Goal: Task Accomplishment & Management: Manage account settings

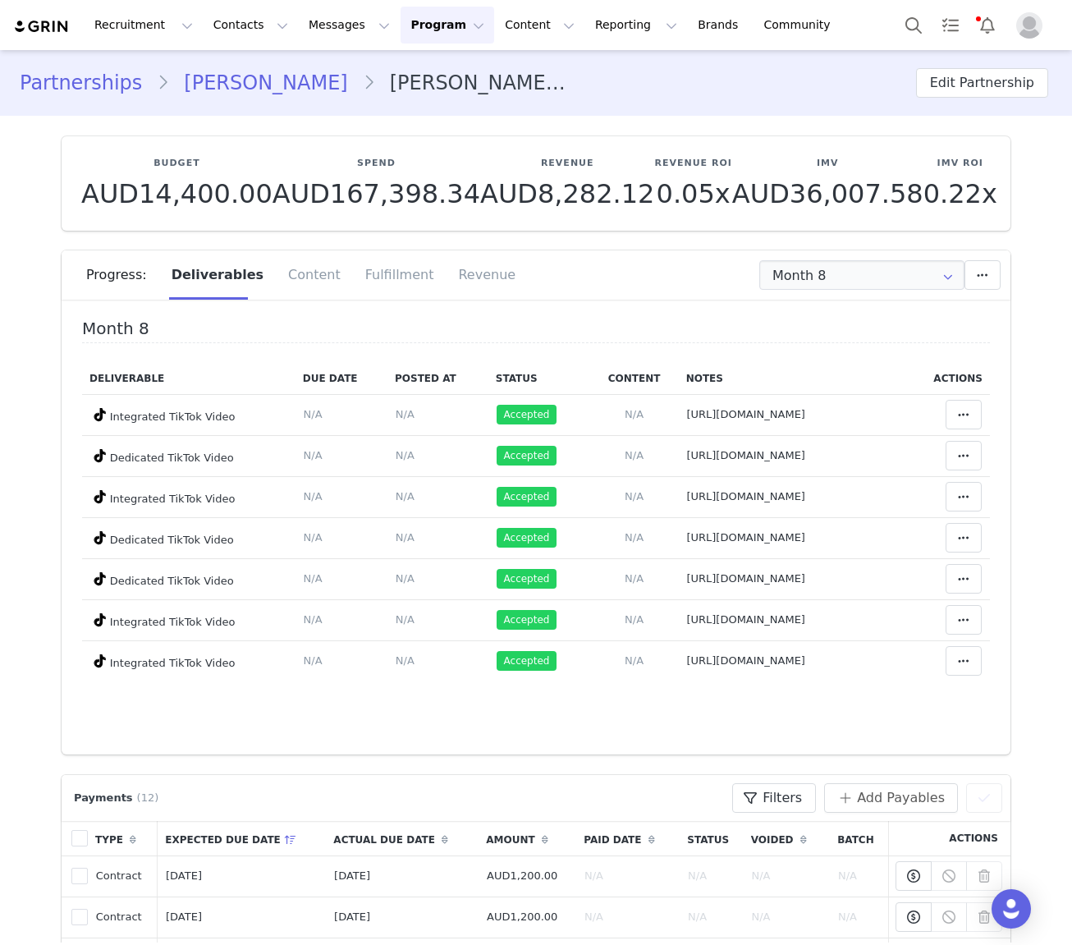
scroll to position [123, 0]
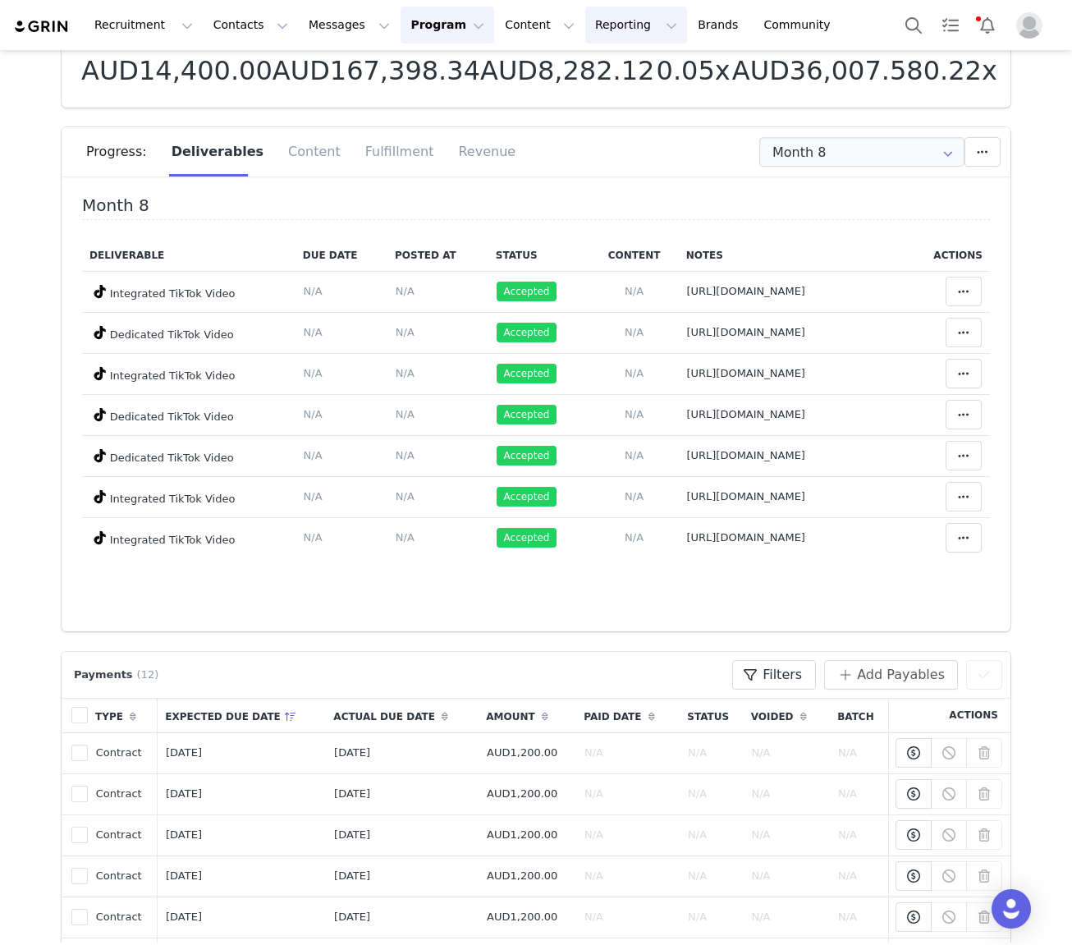
drag, startPoint x: 632, startPoint y: 163, endPoint x: 565, endPoint y: 16, distance: 162.4
click at [632, 163] on div "Month 8 Add a new deliverable What type of deliverable? Integrated TikTok Video…" at bounding box center [795, 152] width 411 height 30
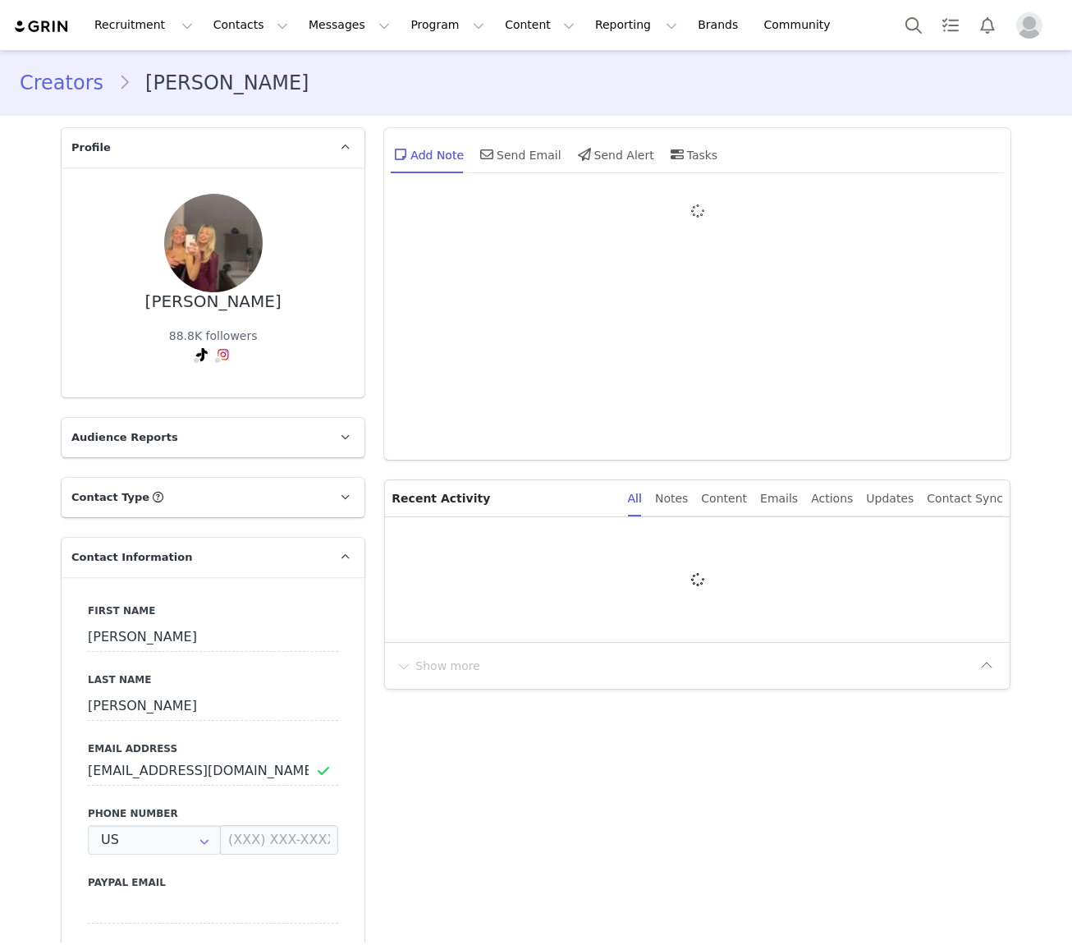
type input "+1 ([GEOGRAPHIC_DATA])"
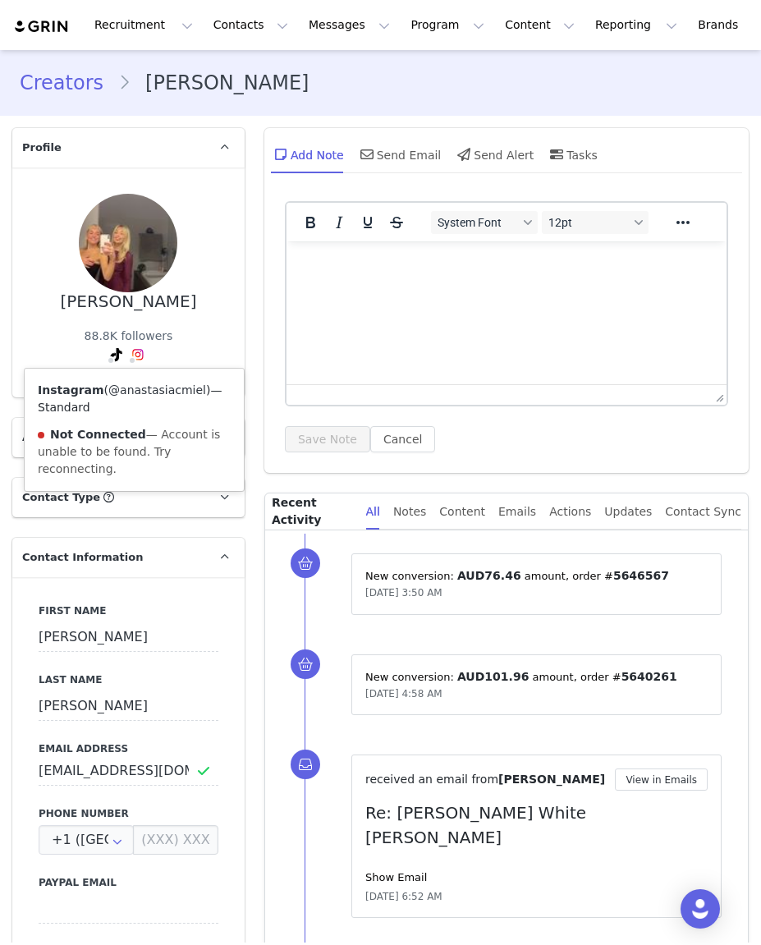
click at [141, 386] on link "@anastasiacmiel" at bounding box center [157, 389] width 98 height 13
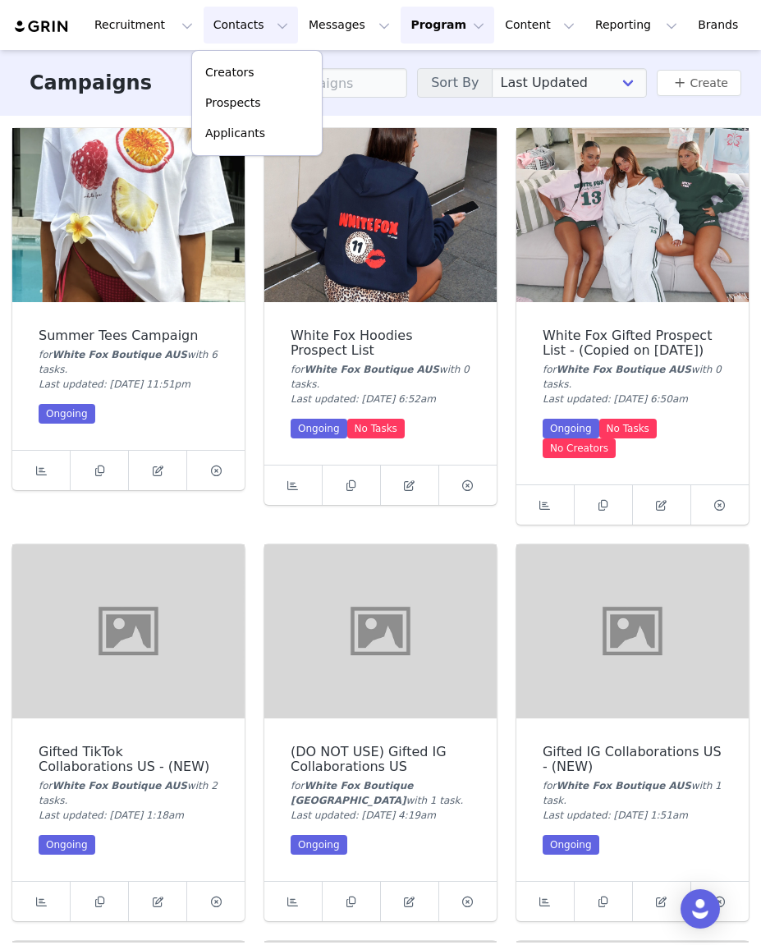
scroll to position [412, 0]
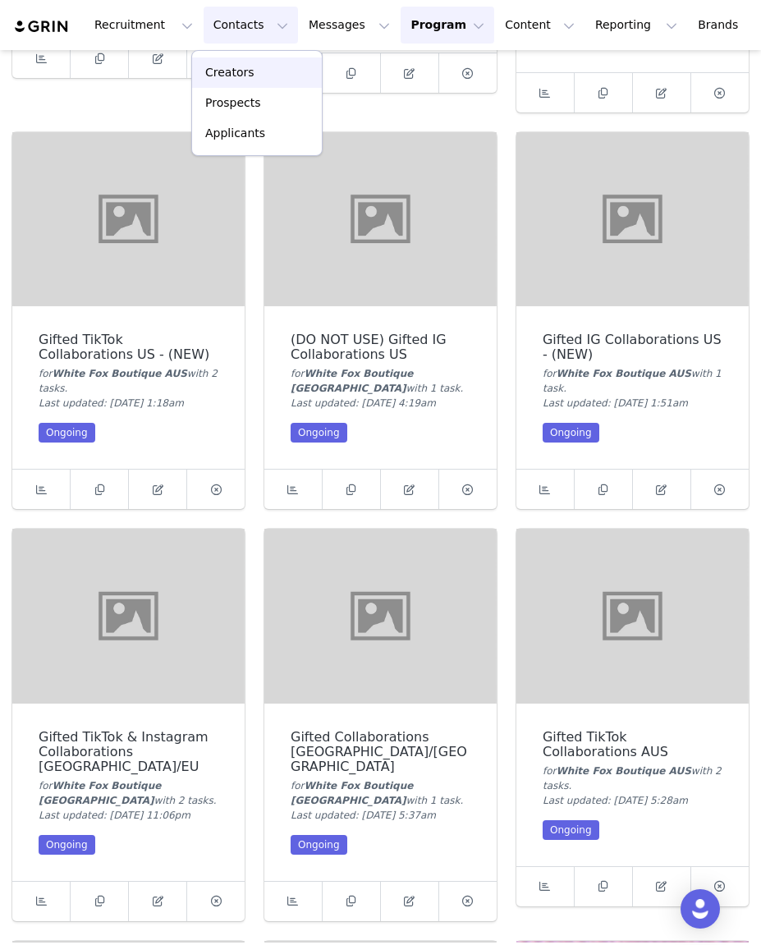
click at [240, 73] on p "Creators" at bounding box center [229, 72] width 49 height 17
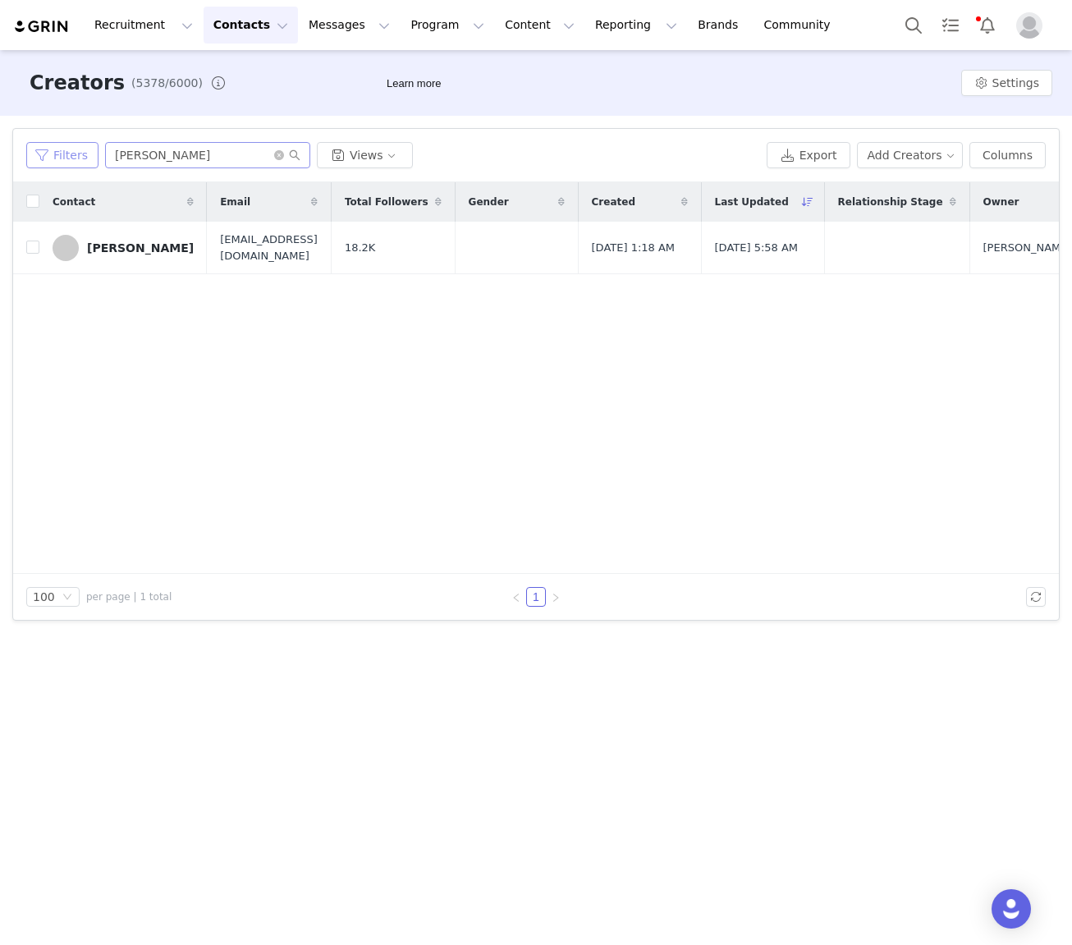
click at [77, 158] on button "Filters" at bounding box center [62, 155] width 72 height 26
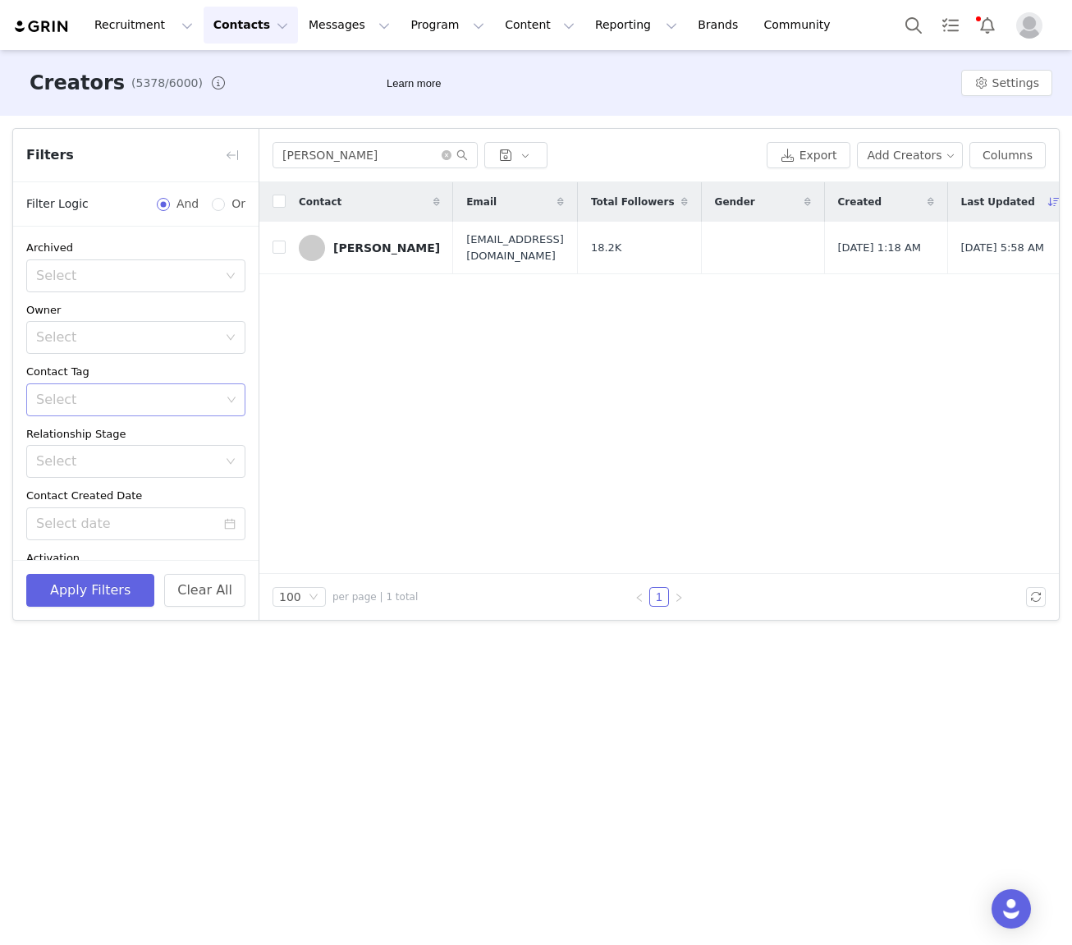
scroll to position [294, 0]
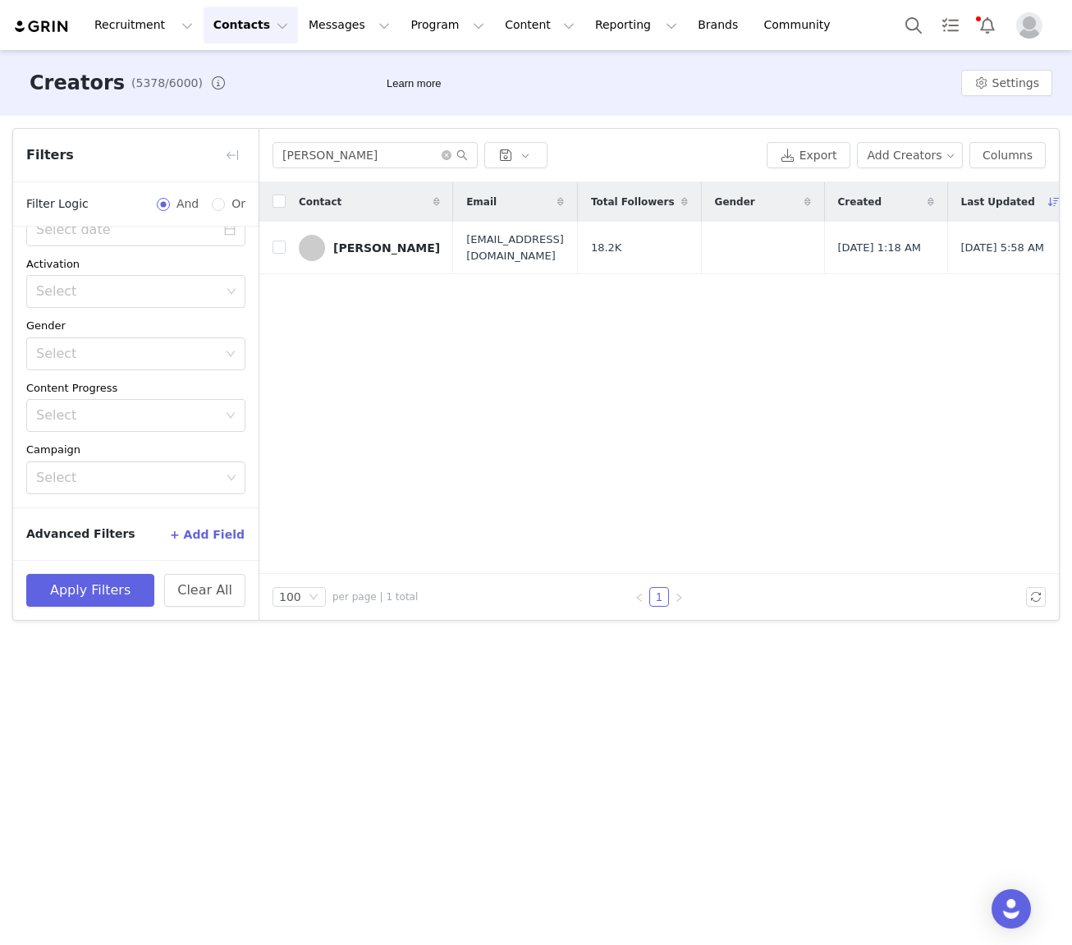
click at [220, 531] on button "+ Add Field" at bounding box center [207, 534] width 76 height 26
click at [229, 464] on button "+ Add Field" at bounding box center [207, 469] width 76 height 26
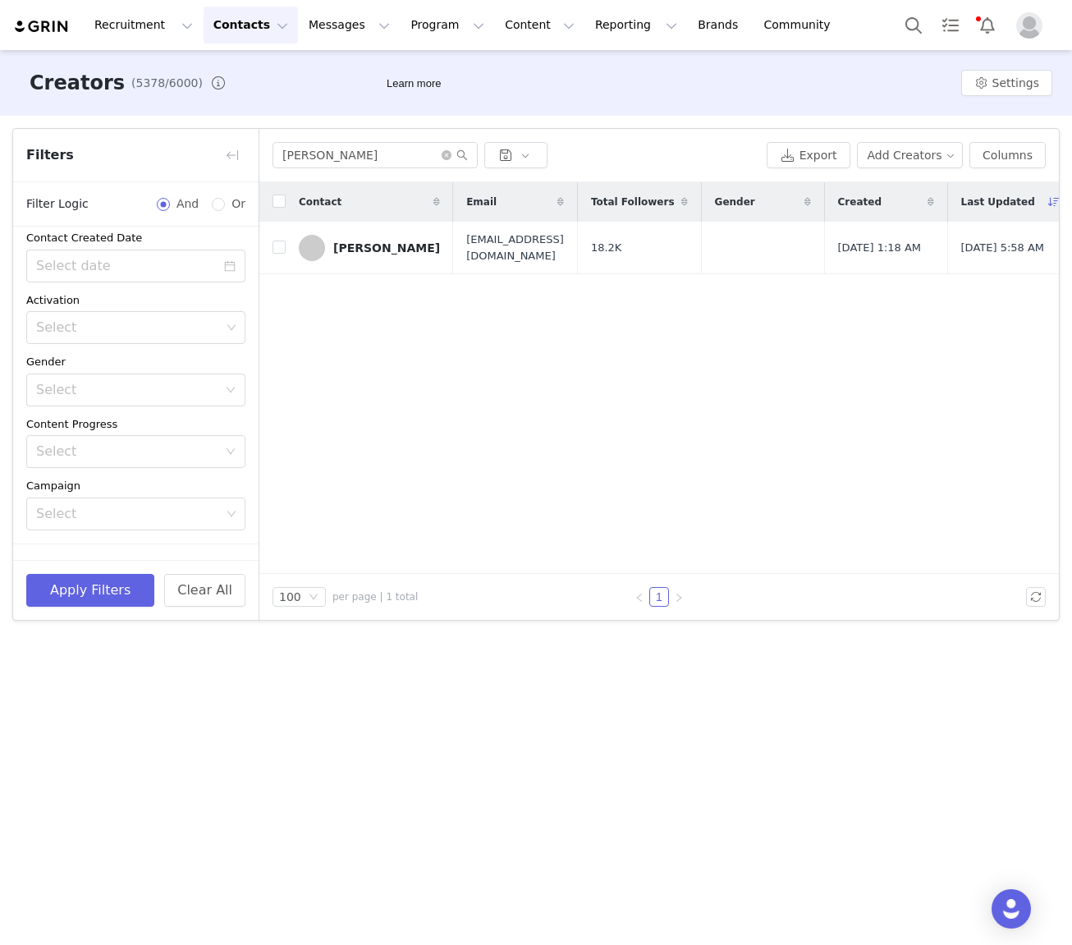
scroll to position [432, 0]
click at [219, 452] on div "Select" at bounding box center [130, 452] width 189 height 31
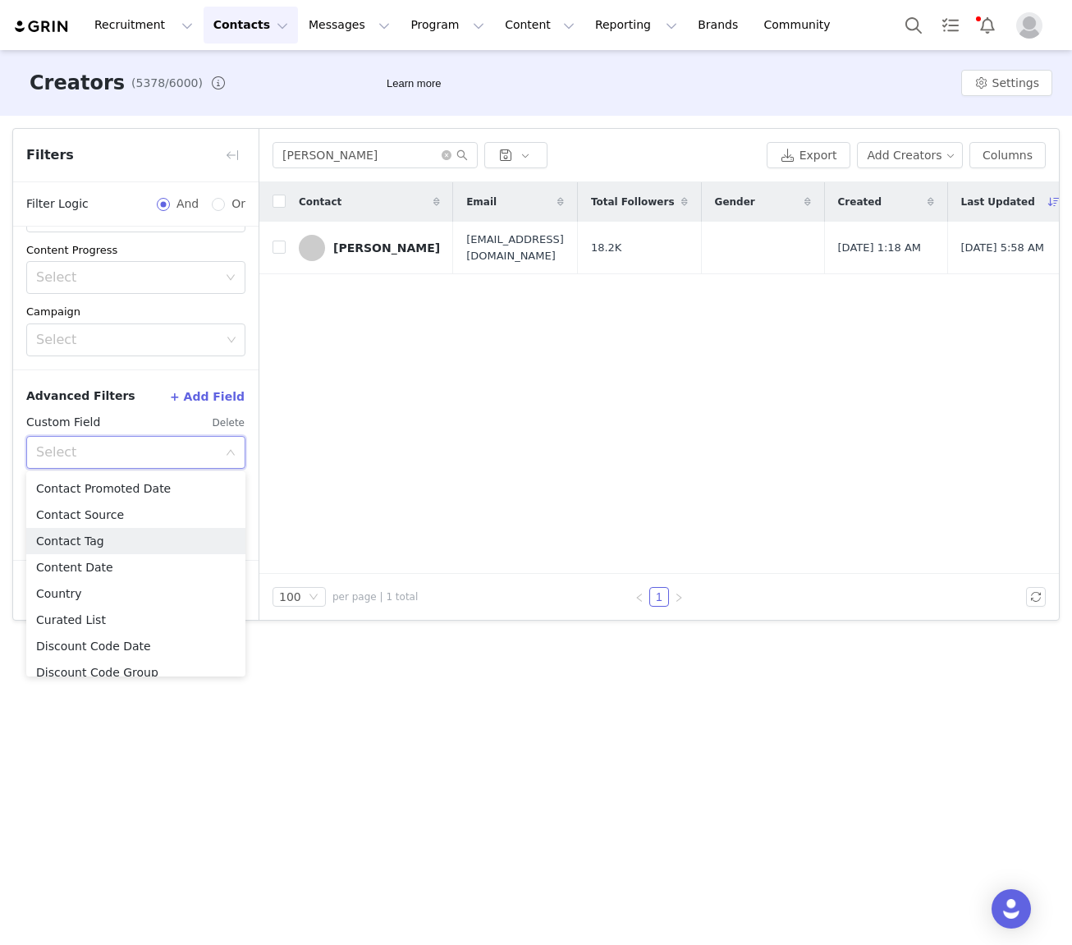
scroll to position [264, 0]
click at [71, 593] on li "Country" at bounding box center [135, 592] width 219 height 26
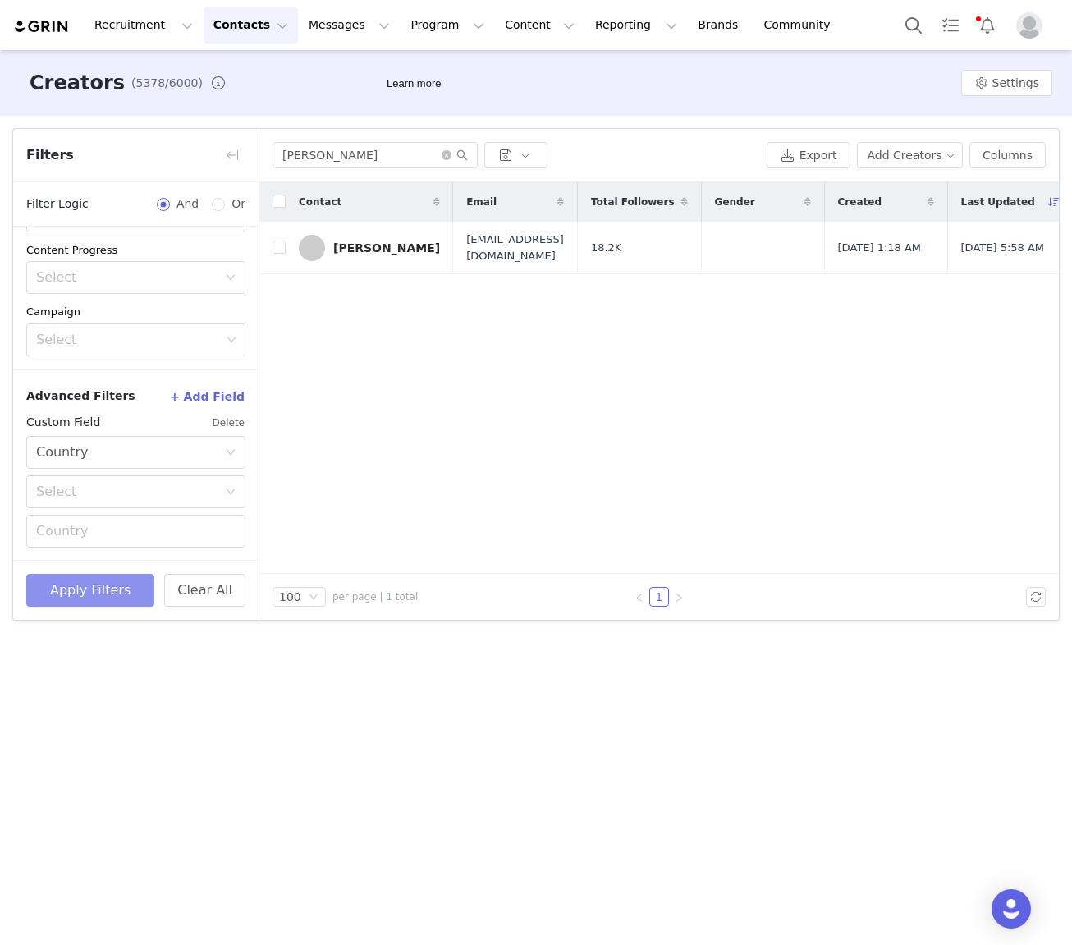
click at [87, 576] on button "Apply Filters" at bounding box center [90, 590] width 128 height 33
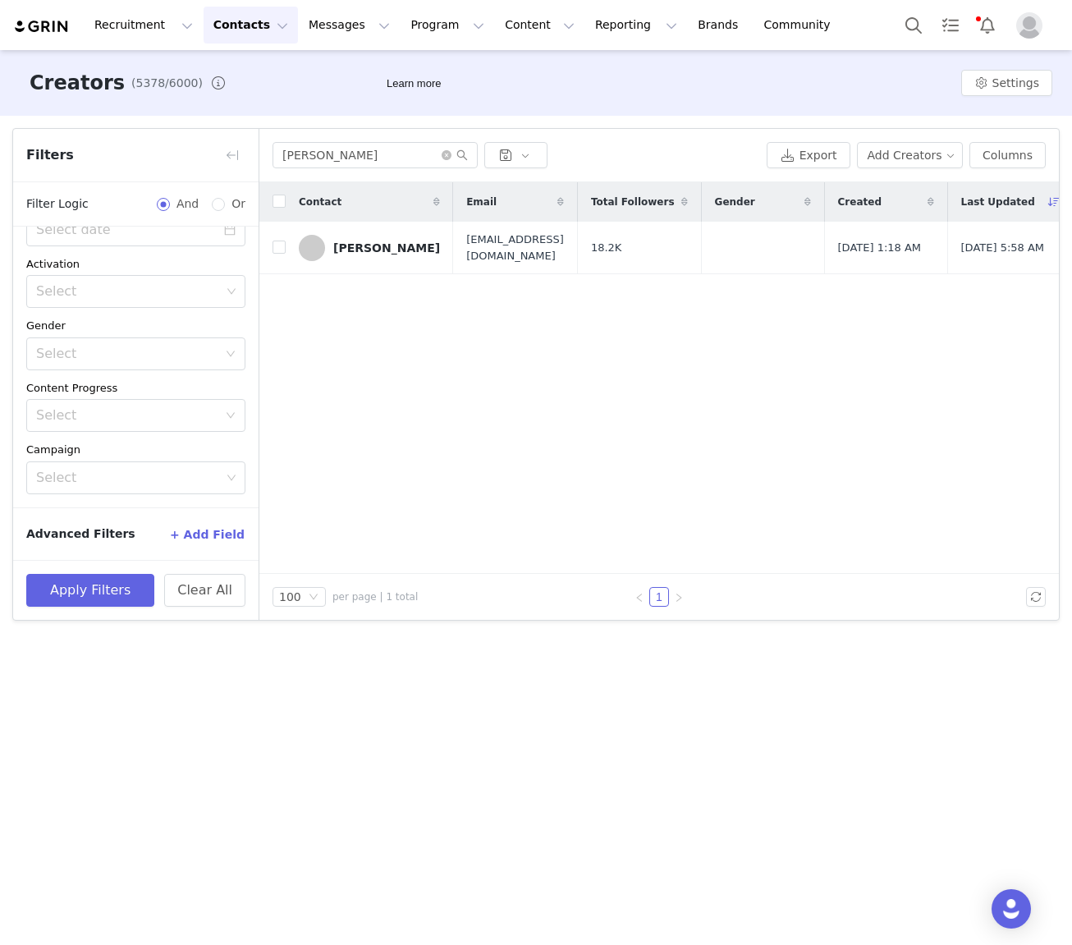
click at [225, 530] on button "+ Add Field" at bounding box center [207, 534] width 76 height 26
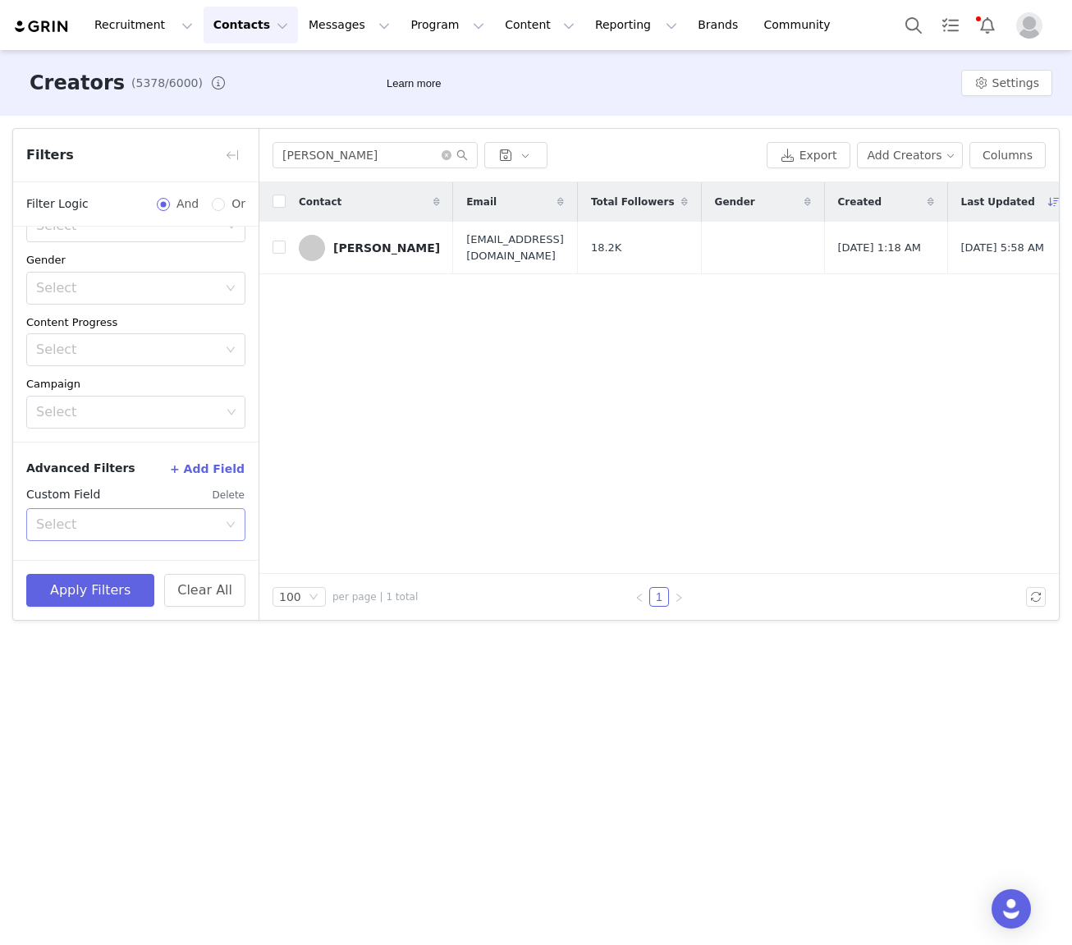
click at [116, 525] on div "Select" at bounding box center [126, 524] width 181 height 16
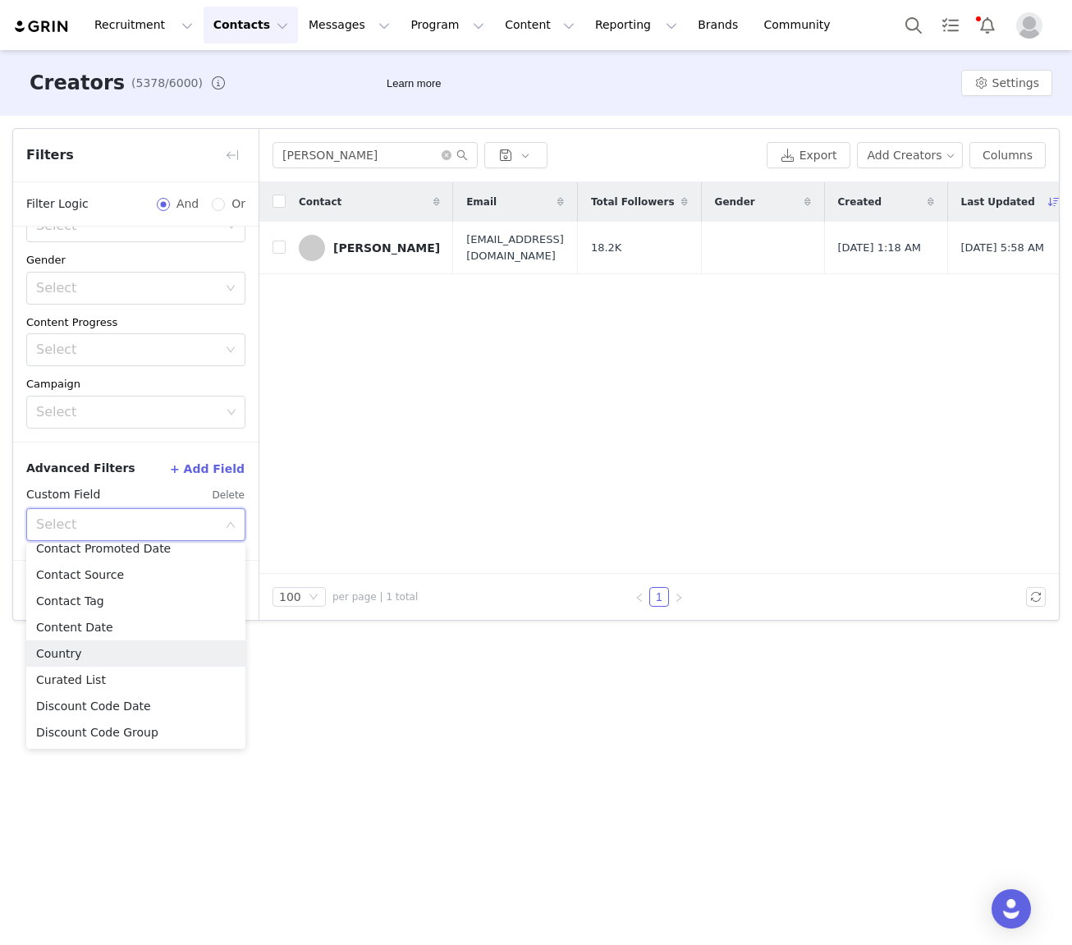
scroll to position [279, 0]
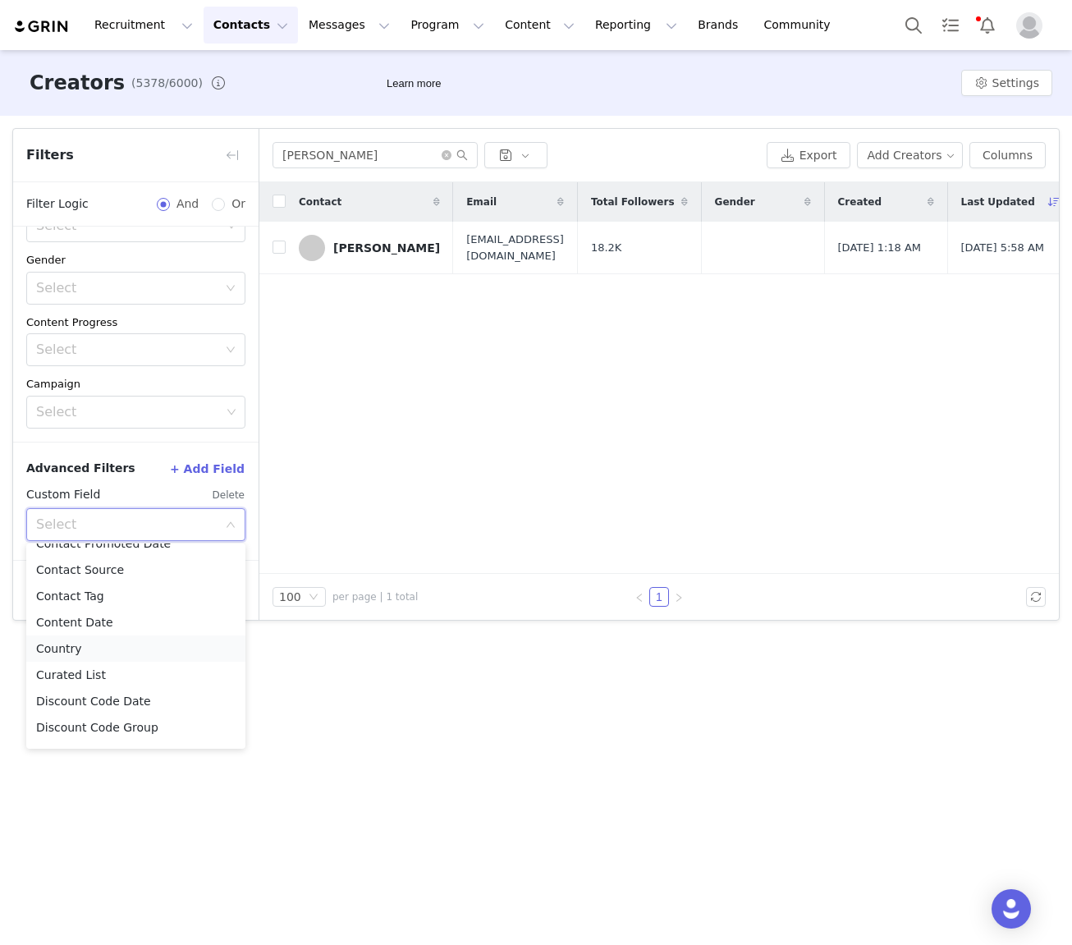
click at [77, 657] on li "Country" at bounding box center [135, 649] width 219 height 26
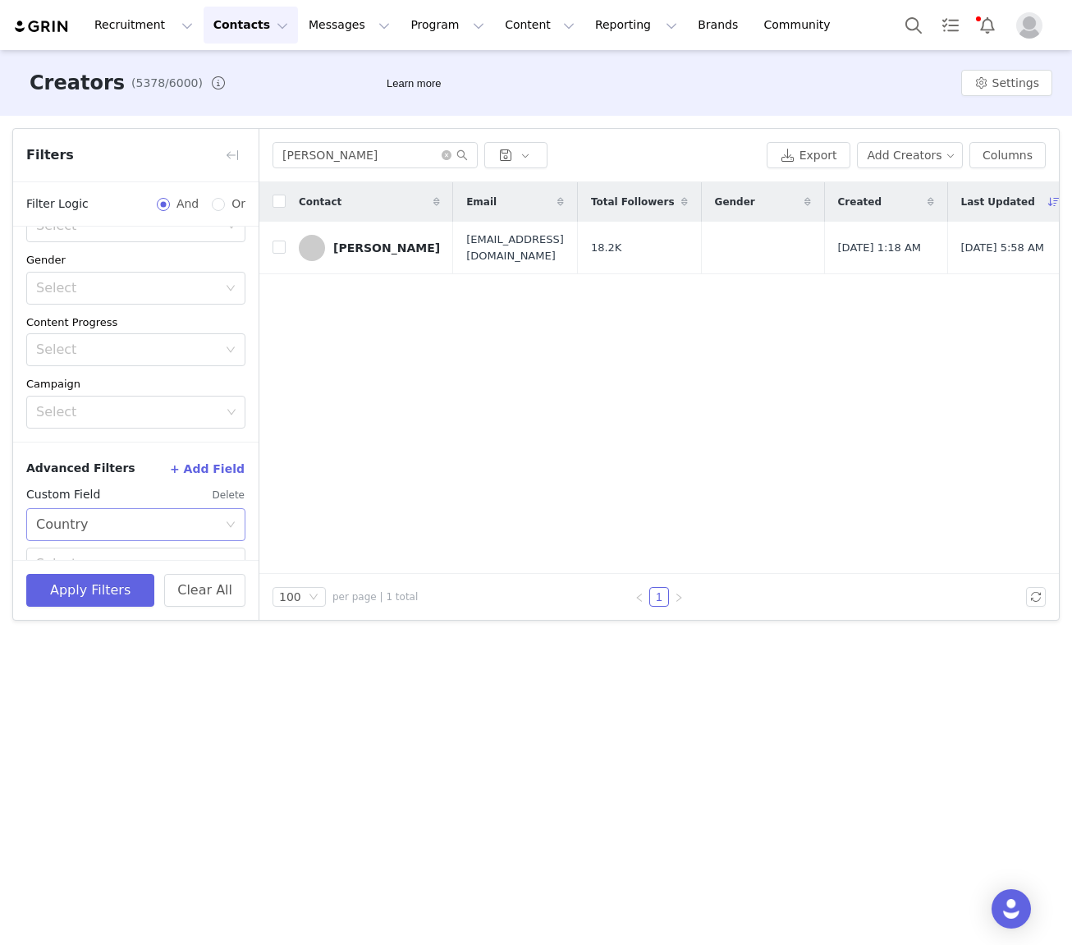
scroll to position [432, 0]
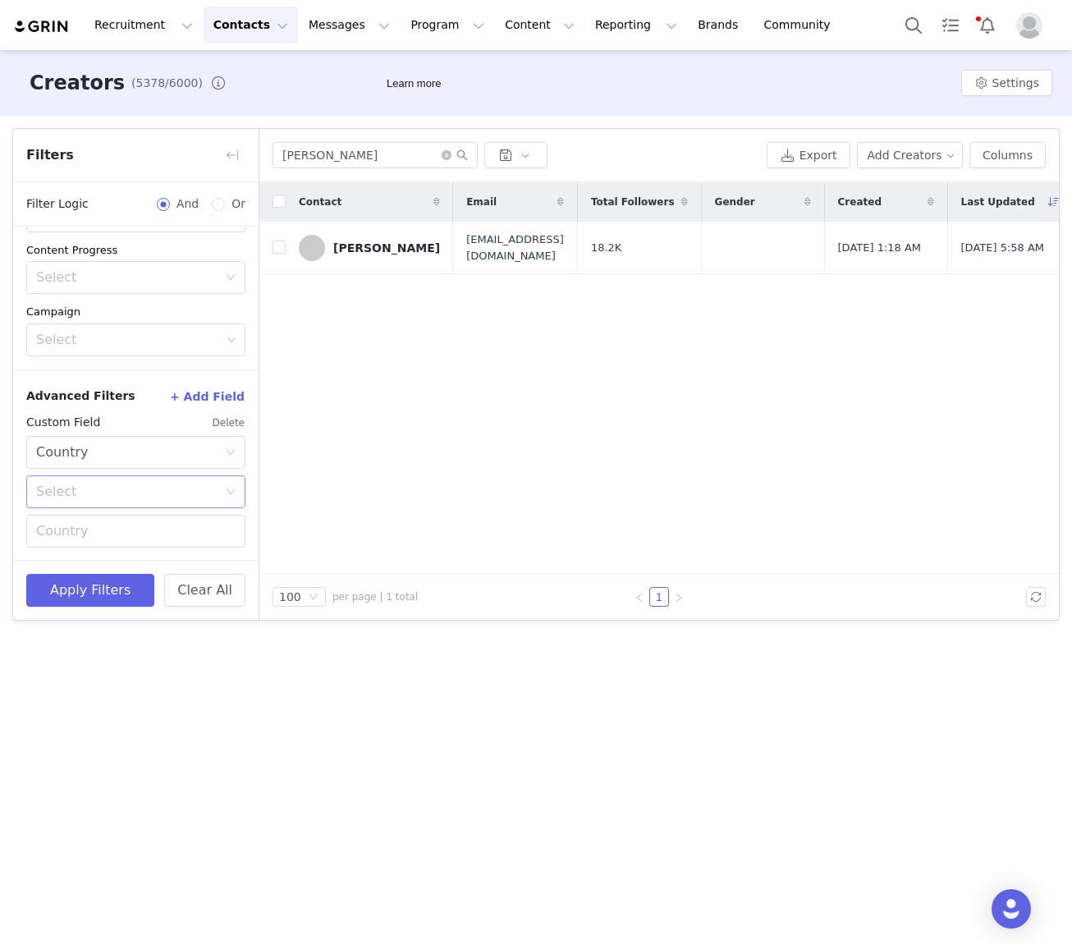
click at [93, 491] on div "Select" at bounding box center [126, 492] width 181 height 16
click at [86, 530] on li "Equal" at bounding box center [135, 527] width 219 height 26
click at [78, 534] on input "text" at bounding box center [135, 531] width 219 height 33
type input "[GEOGRAPHIC_DATA]"
click at [80, 588] on button "Apply Filters" at bounding box center [90, 590] width 128 height 33
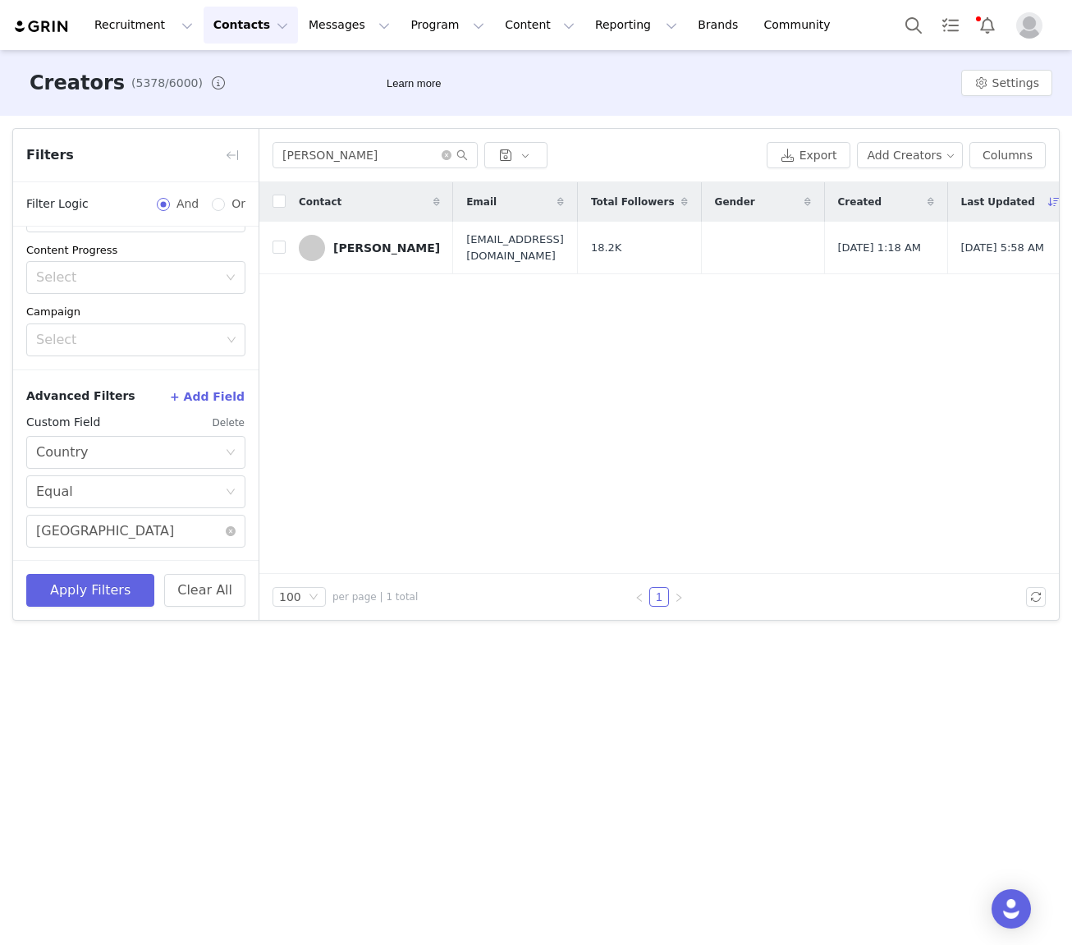
click at [209, 392] on button "+ Add Field" at bounding box center [207, 396] width 76 height 26
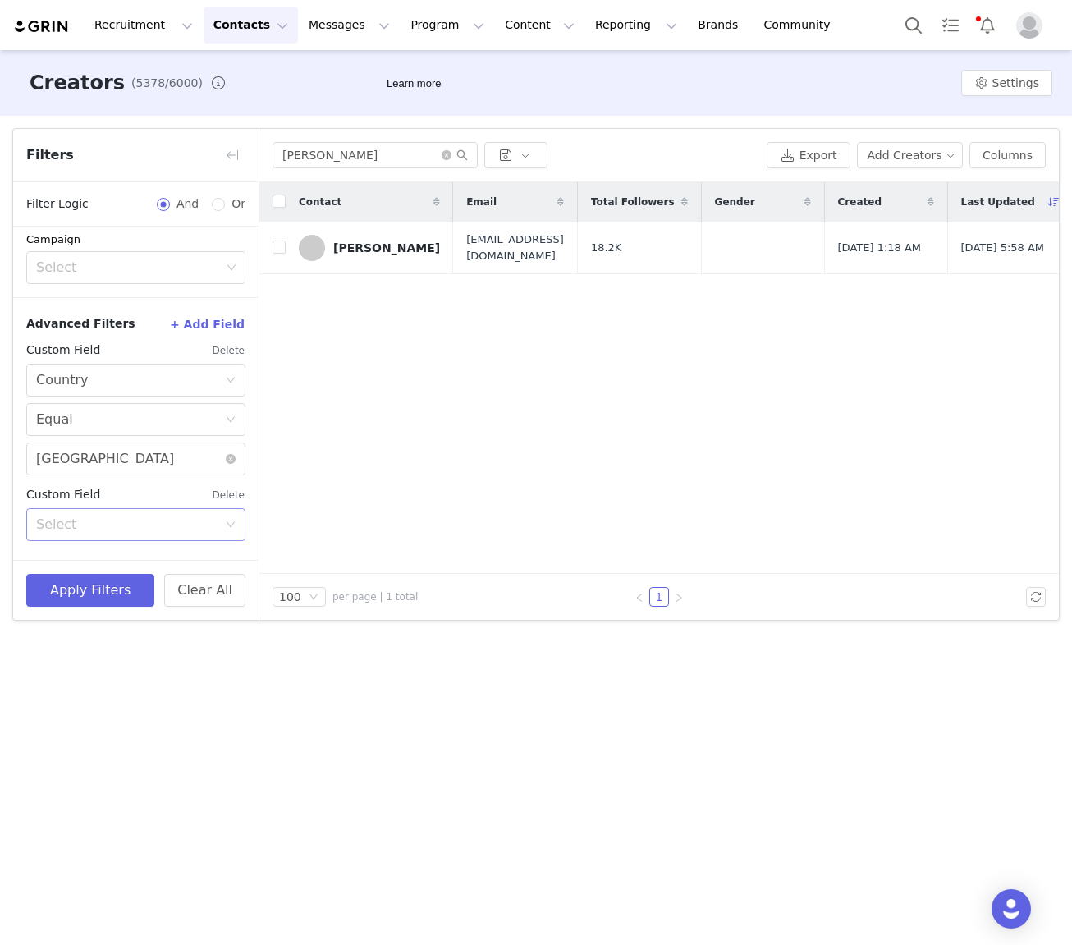
click at [76, 524] on div "Select" at bounding box center [126, 524] width 181 height 16
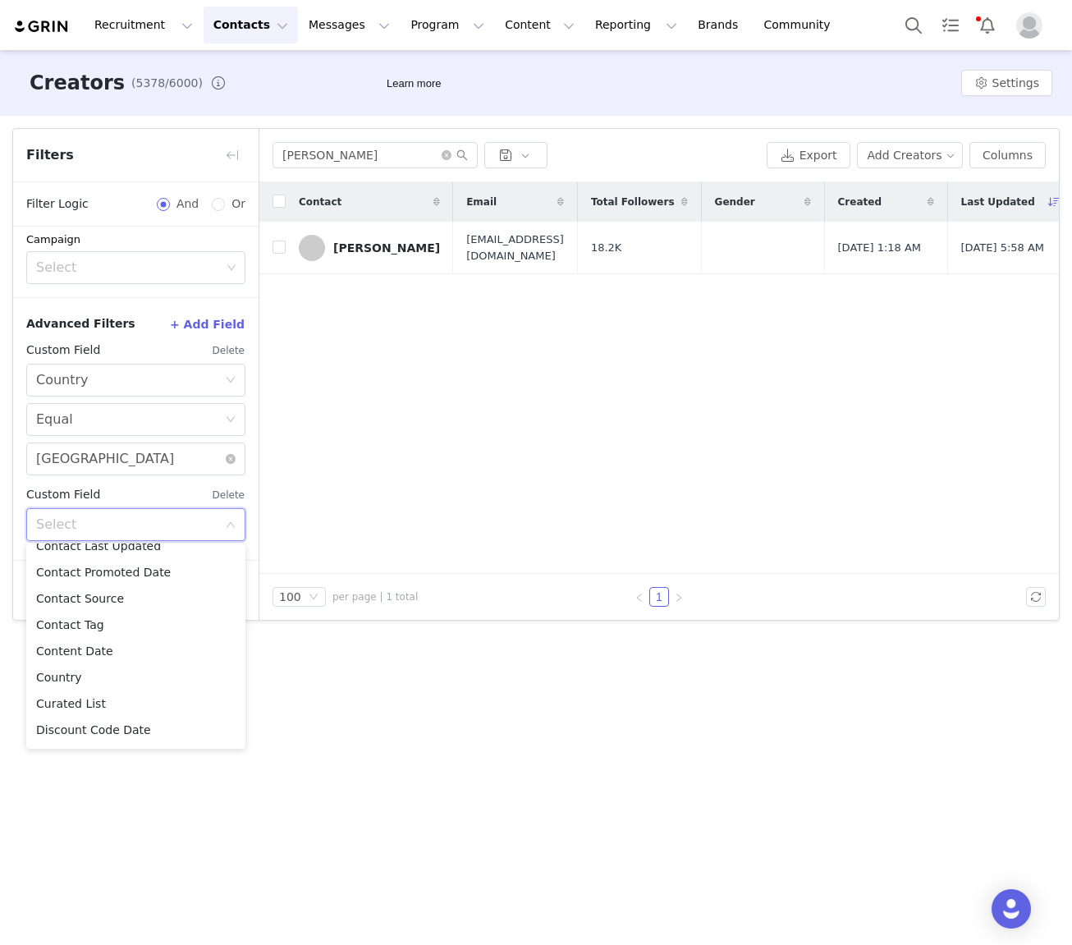
scroll to position [276, 0]
click at [67, 649] on li "Country" at bounding box center [135, 652] width 219 height 26
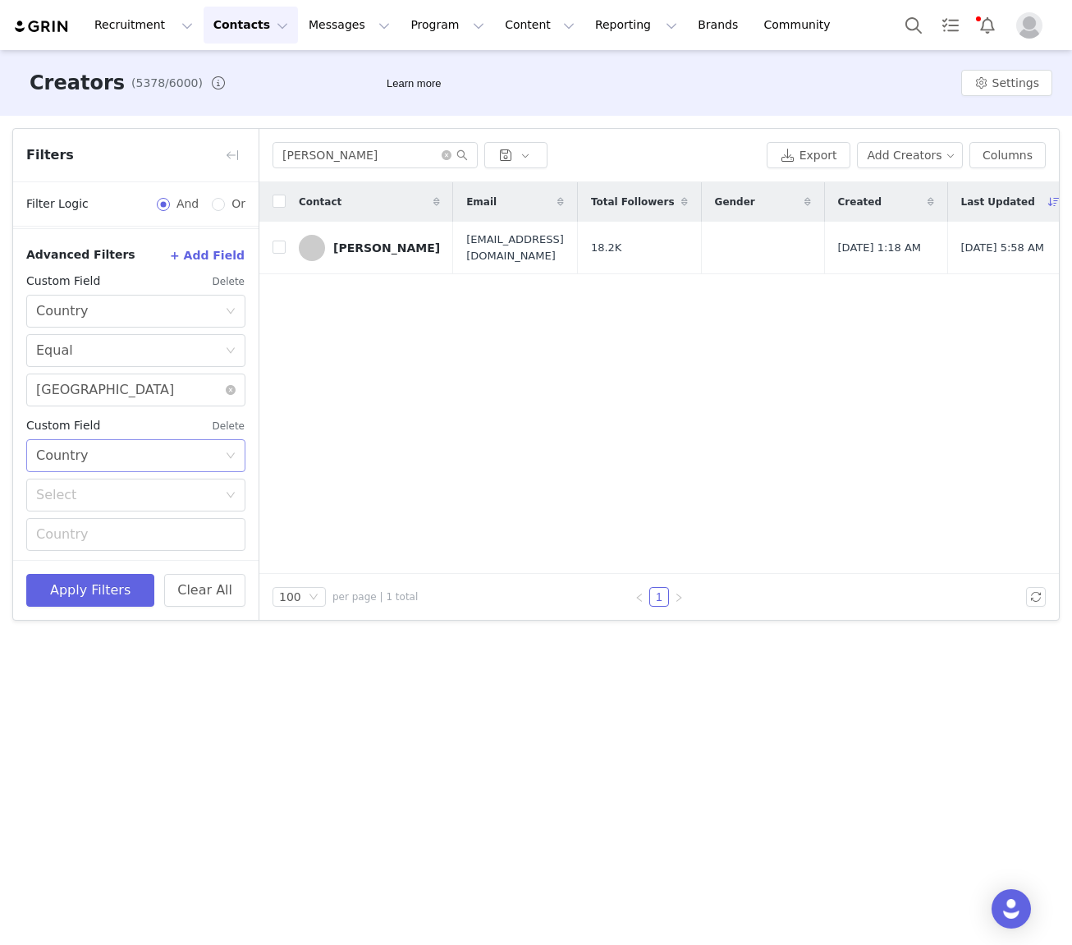
scroll to position [576, 0]
click at [84, 487] on div "Select" at bounding box center [126, 492] width 181 height 16
click at [56, 527] on li "Equal" at bounding box center [135, 527] width 219 height 26
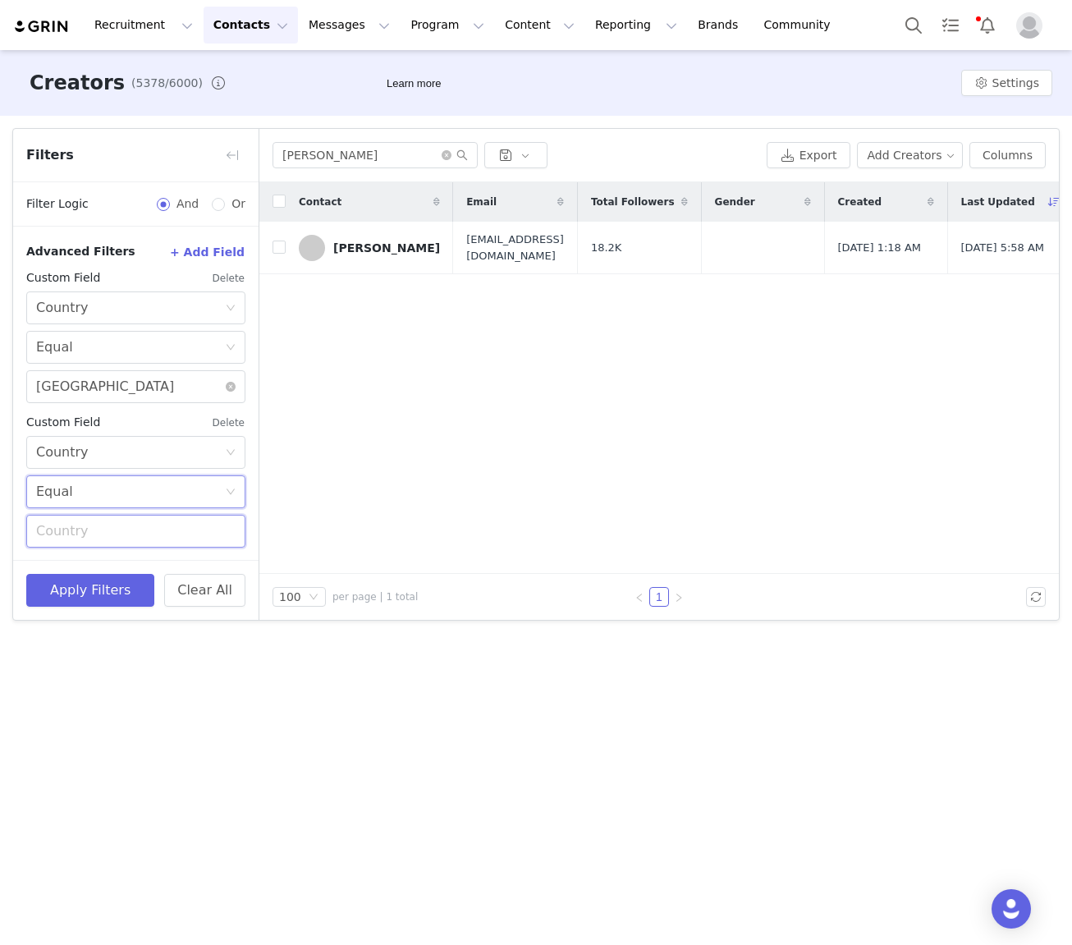
click at [69, 537] on input "text" at bounding box center [135, 531] width 219 height 33
type input "[GEOGRAPHIC_DATA]"
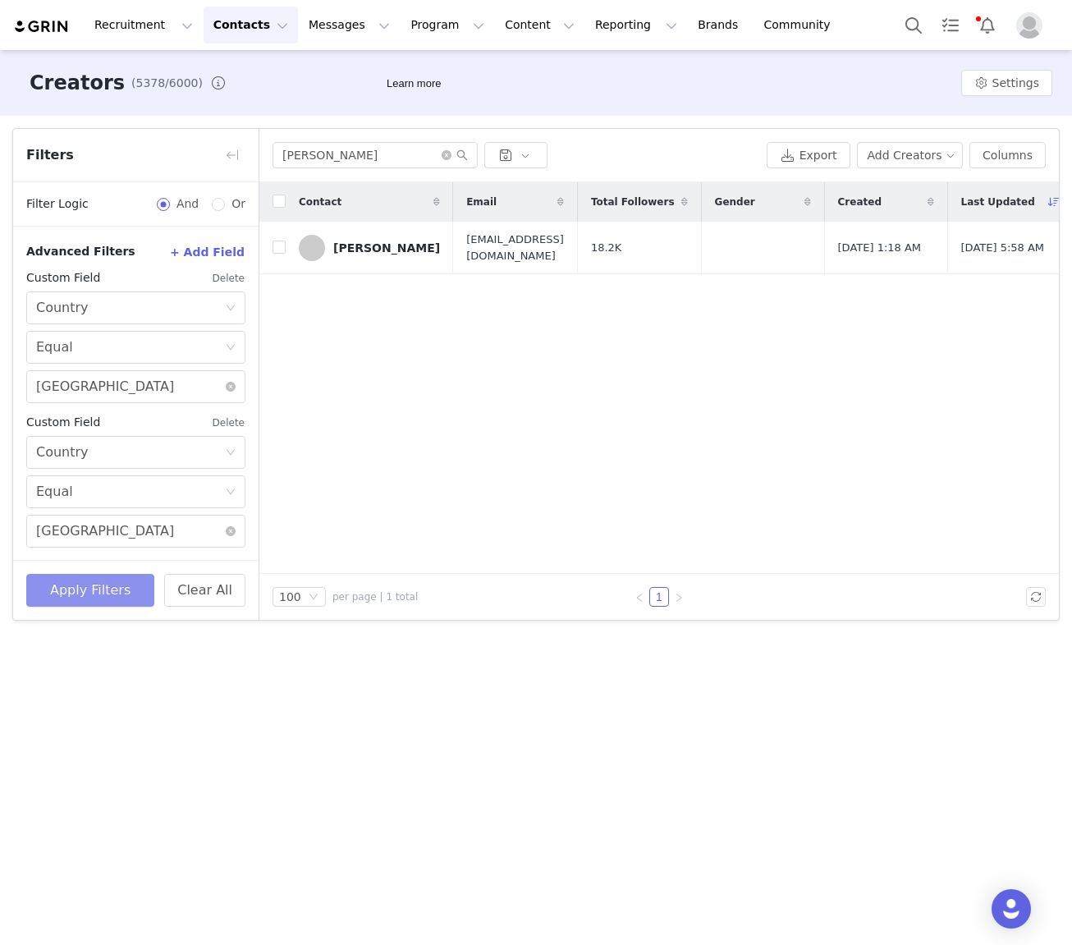
click at [80, 585] on button "Apply Filters" at bounding box center [90, 590] width 128 height 33
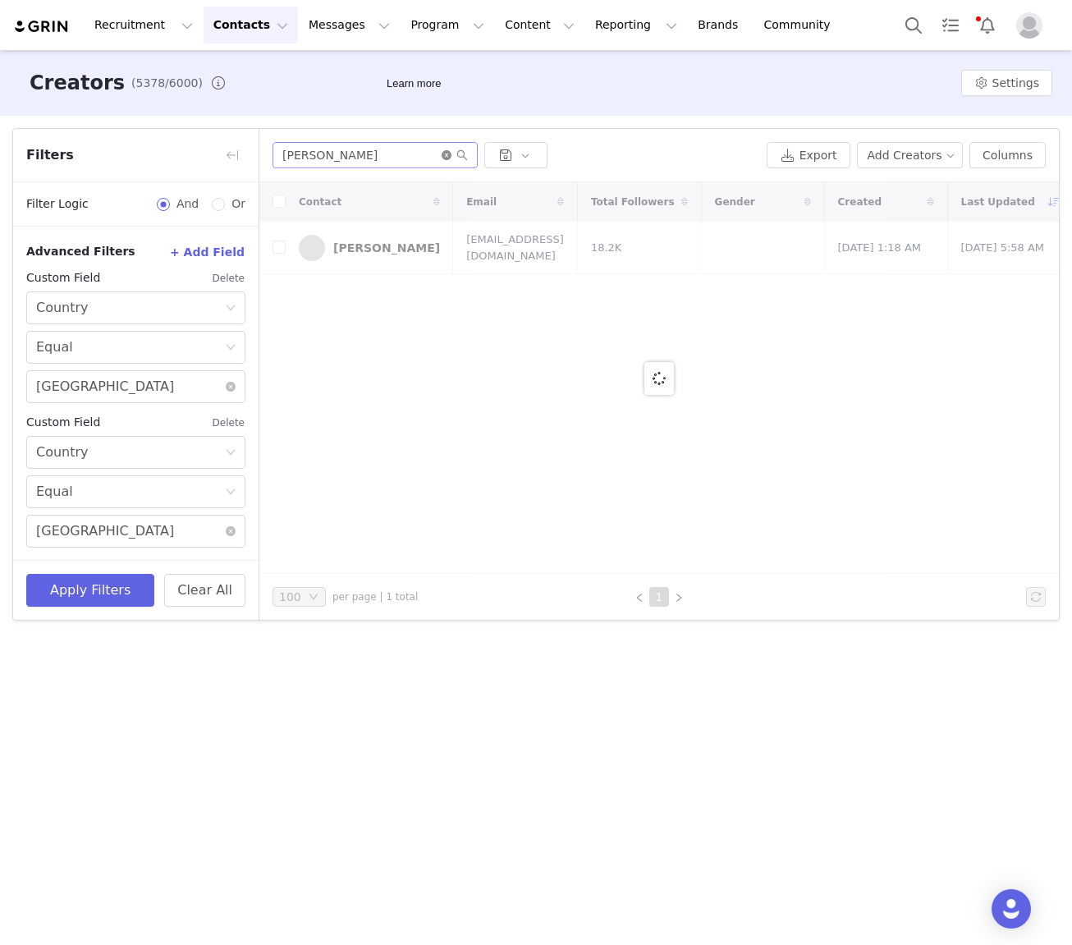
click at [445, 155] on icon "icon: close-circle" at bounding box center [447, 155] width 10 height 10
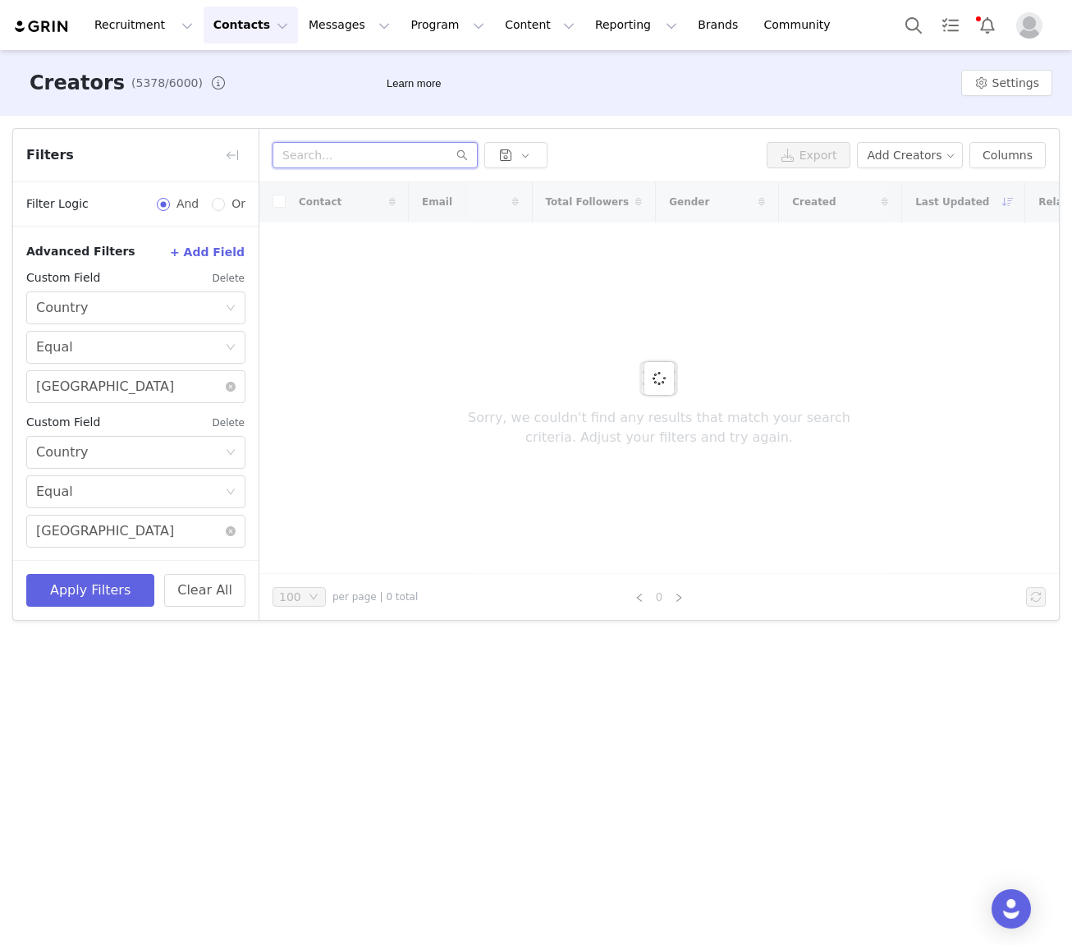
click at [308, 158] on input "text" at bounding box center [375, 155] width 205 height 26
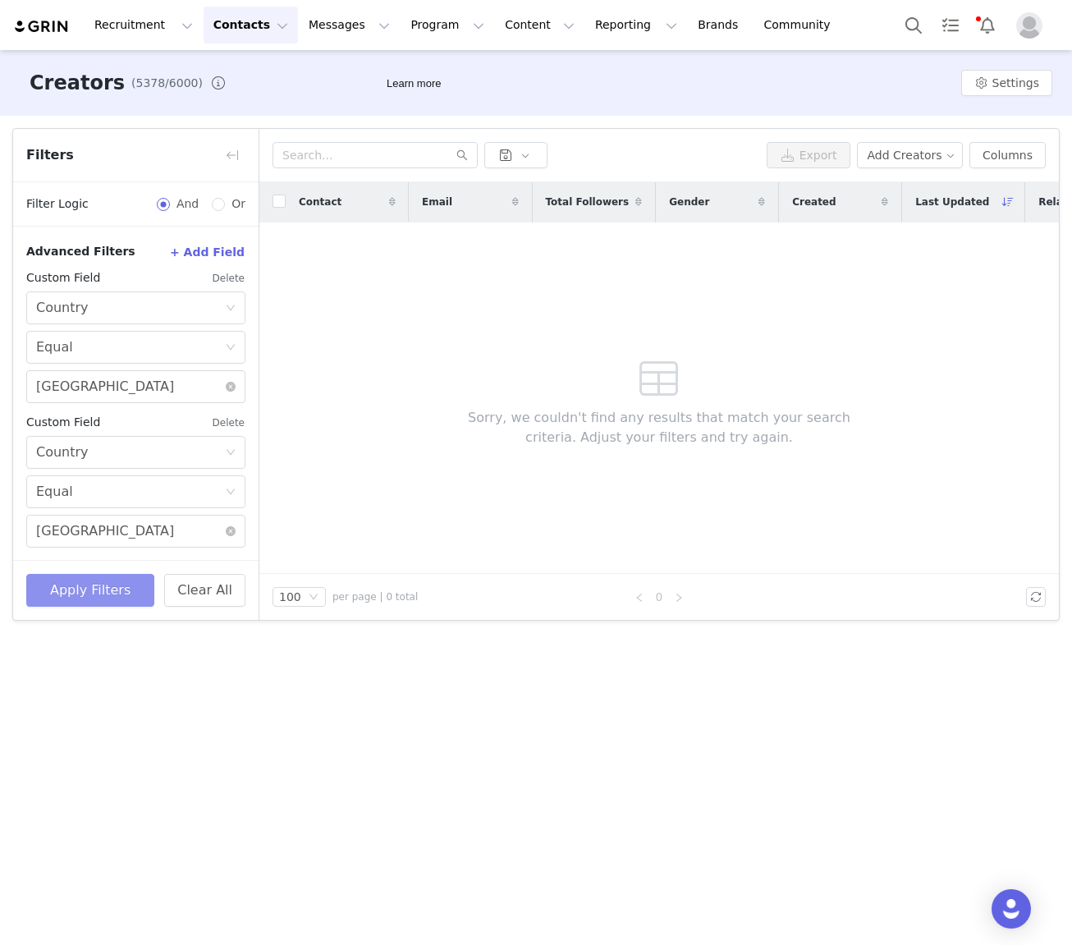
click at [117, 585] on button "Apply Filters" at bounding box center [90, 590] width 128 height 33
click at [223, 421] on button "Delete" at bounding box center [229, 423] width 34 height 26
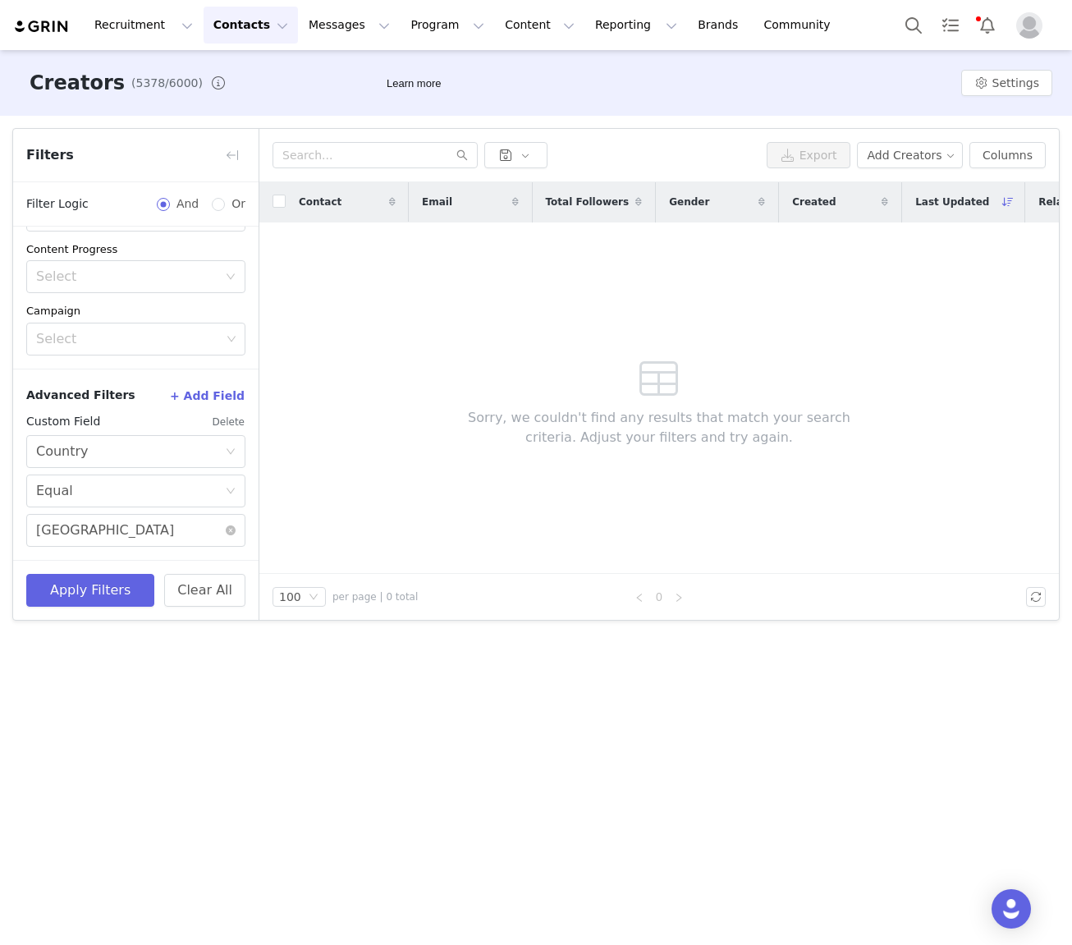
scroll to position [432, 0]
click at [108, 575] on button "Apply Filters" at bounding box center [90, 590] width 128 height 33
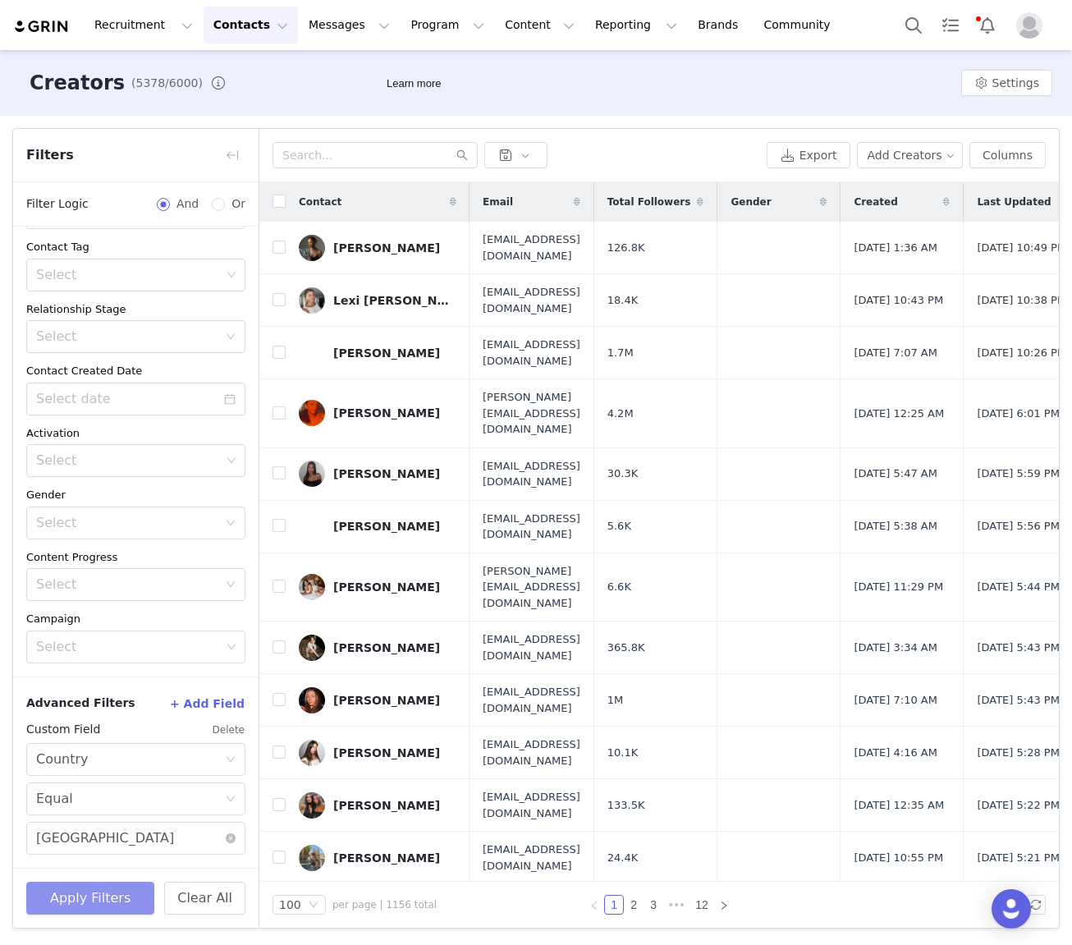
scroll to position [124, 0]
click at [241, 154] on button "button" at bounding box center [232, 155] width 26 height 26
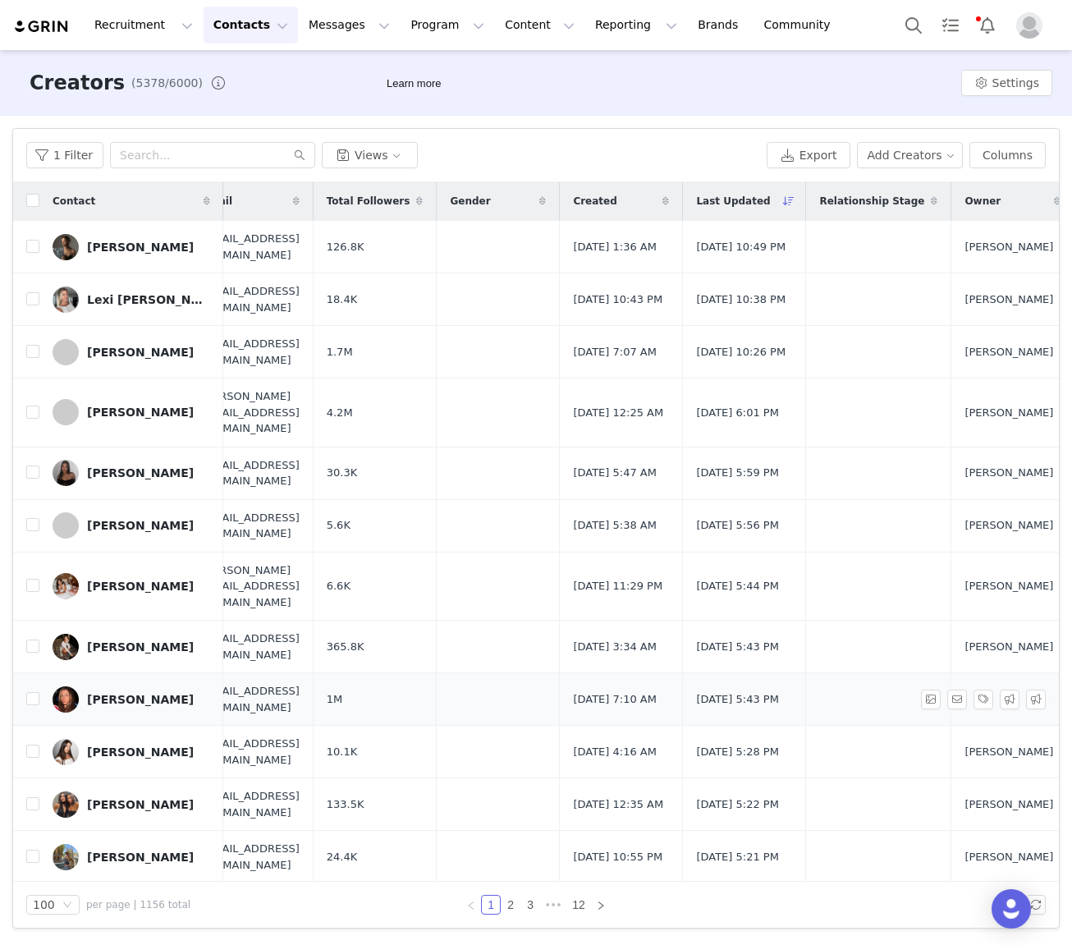
scroll to position [1, 52]
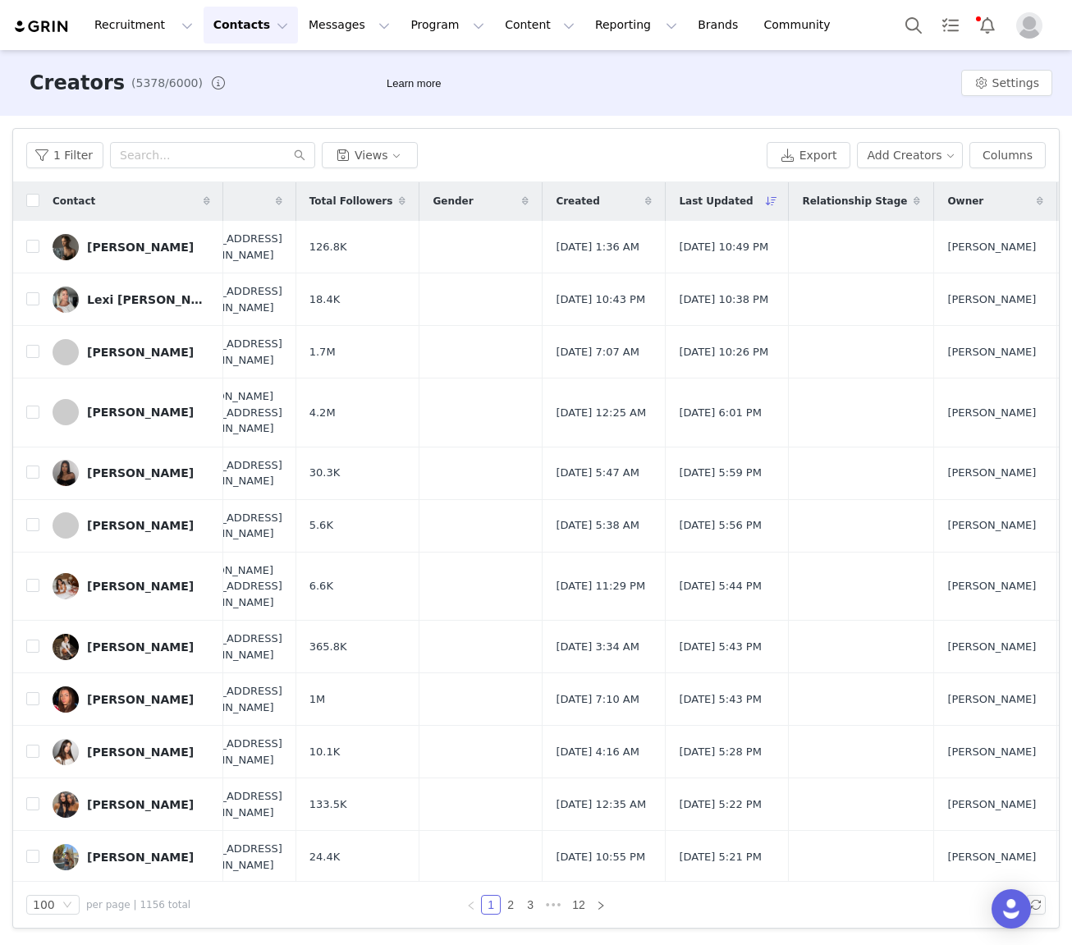
click at [753, 201] on span "Last Updated" at bounding box center [716, 201] width 74 height 15
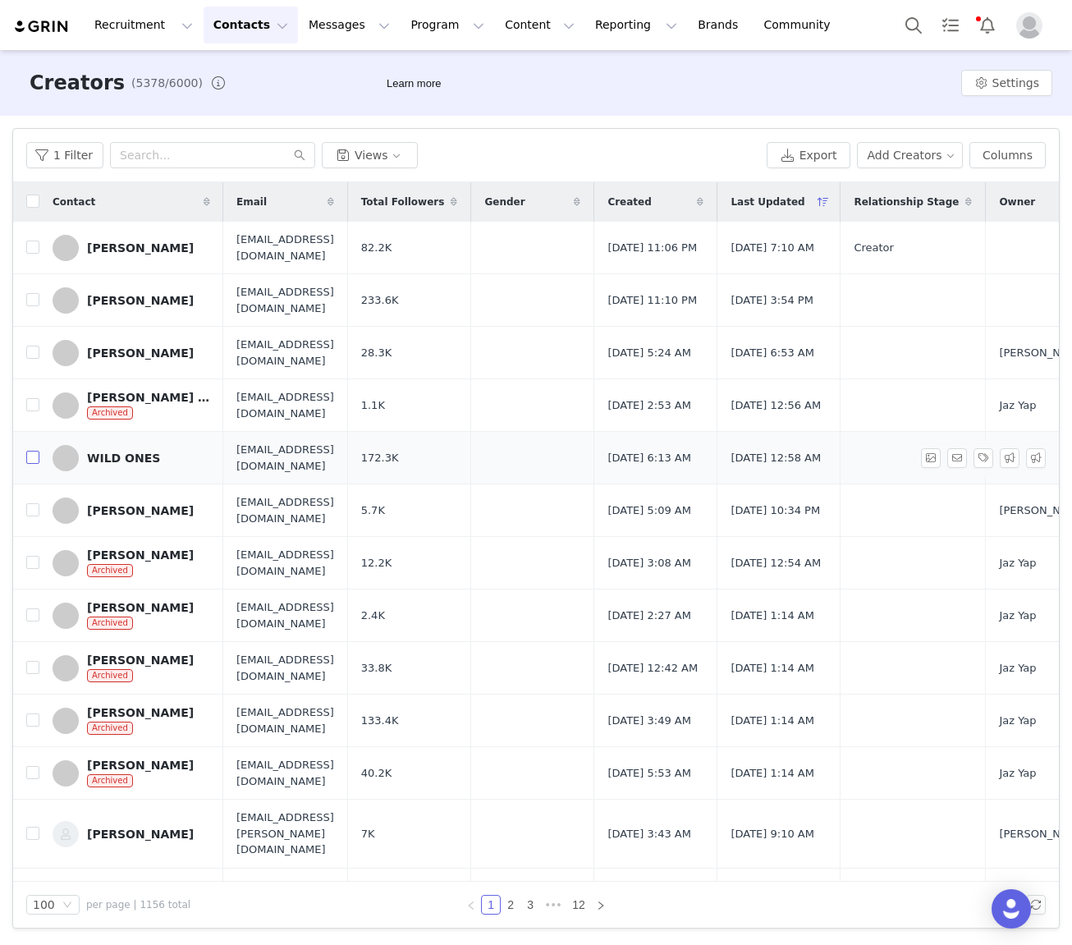
click at [30, 456] on input "checkbox" at bounding box center [32, 457] width 13 height 13
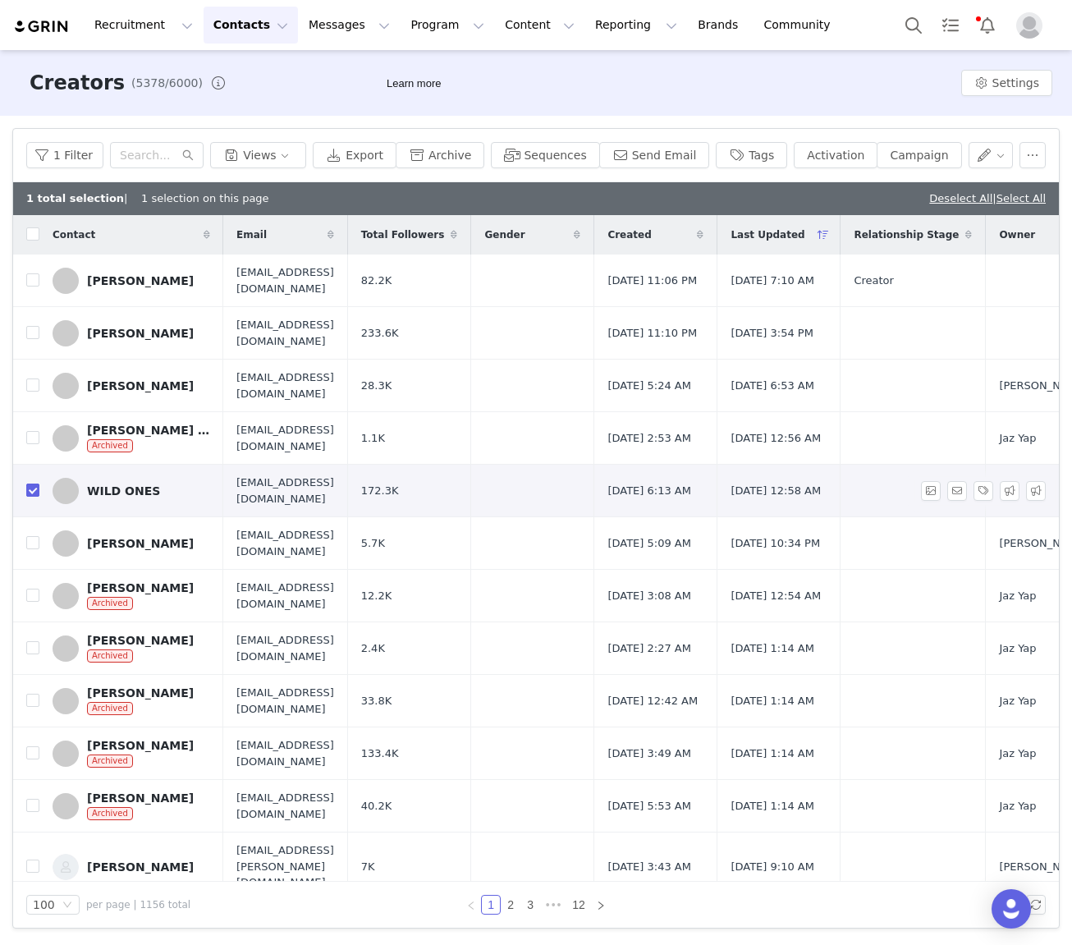
click at [36, 493] on input "checkbox" at bounding box center [32, 490] width 13 height 13
checkbox input "false"
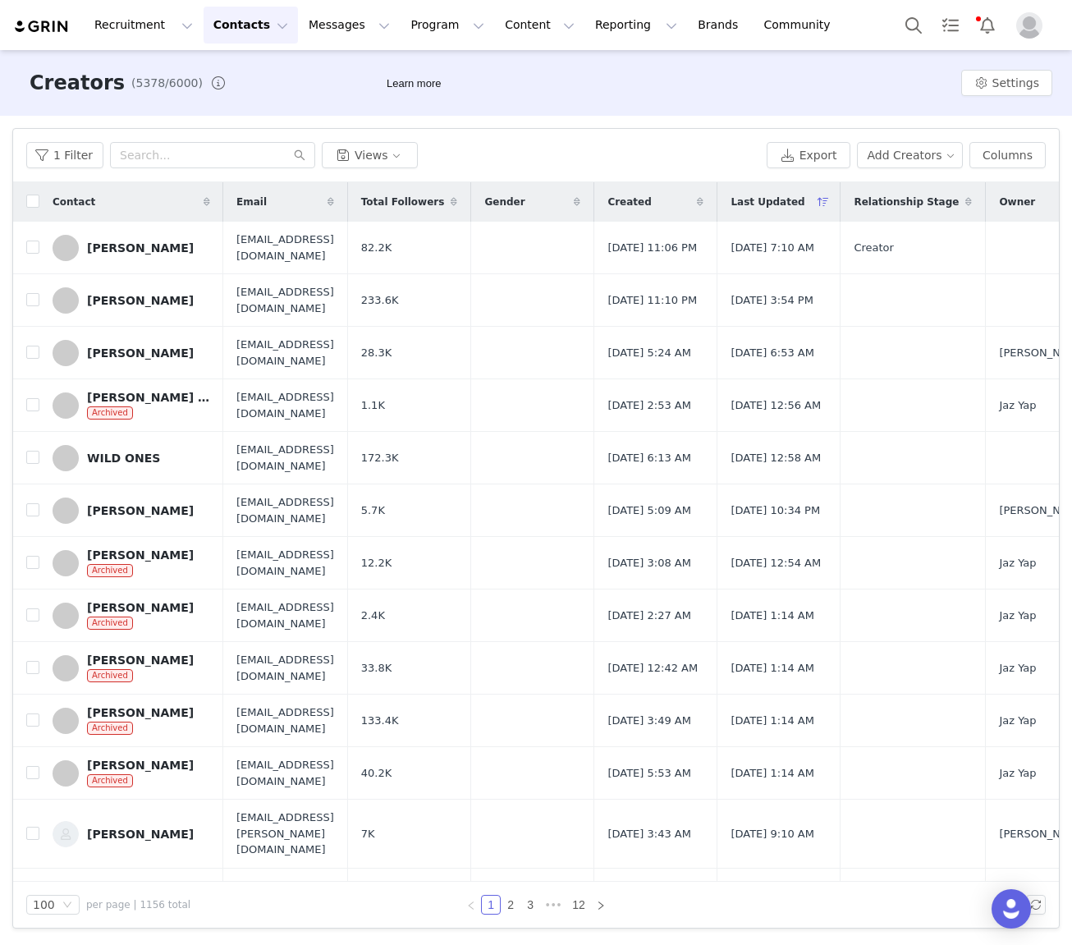
click at [585, 145] on div "1 Filter Views" at bounding box center [393, 155] width 734 height 26
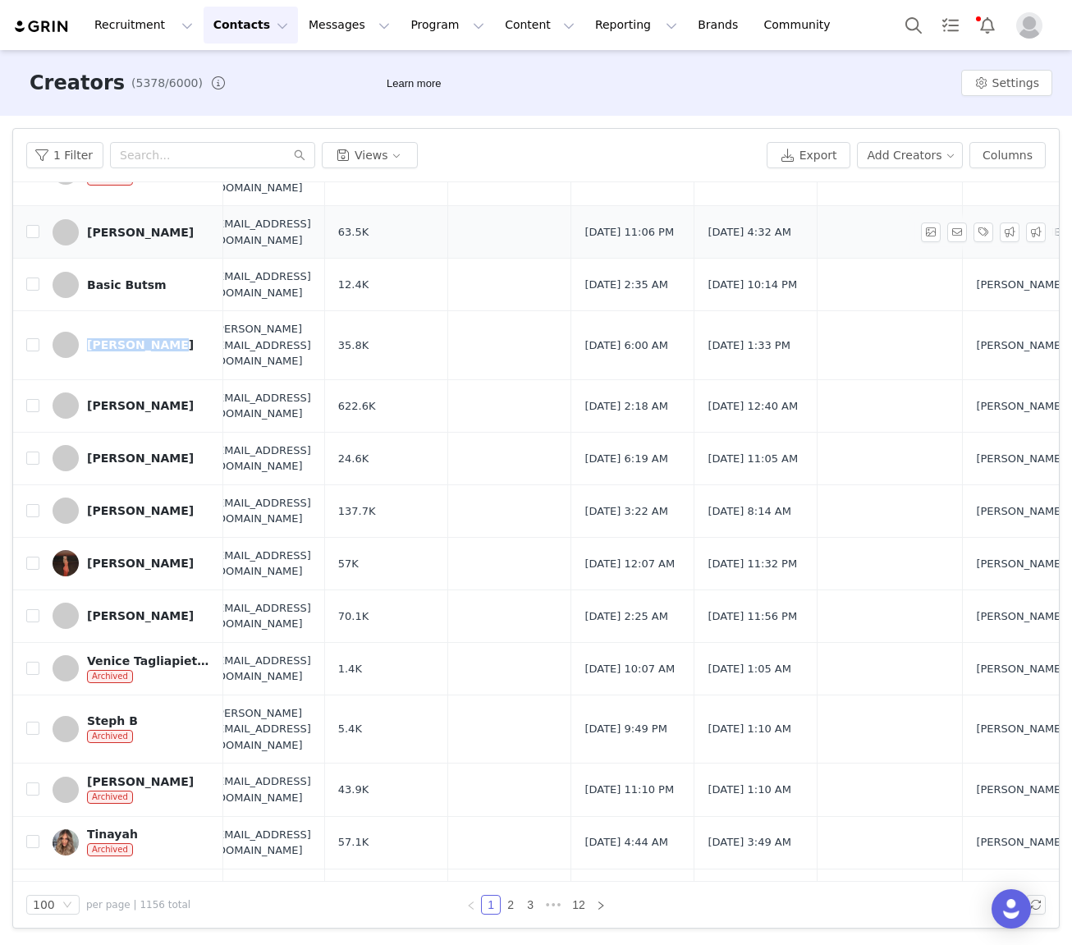
scroll to position [1066, 23]
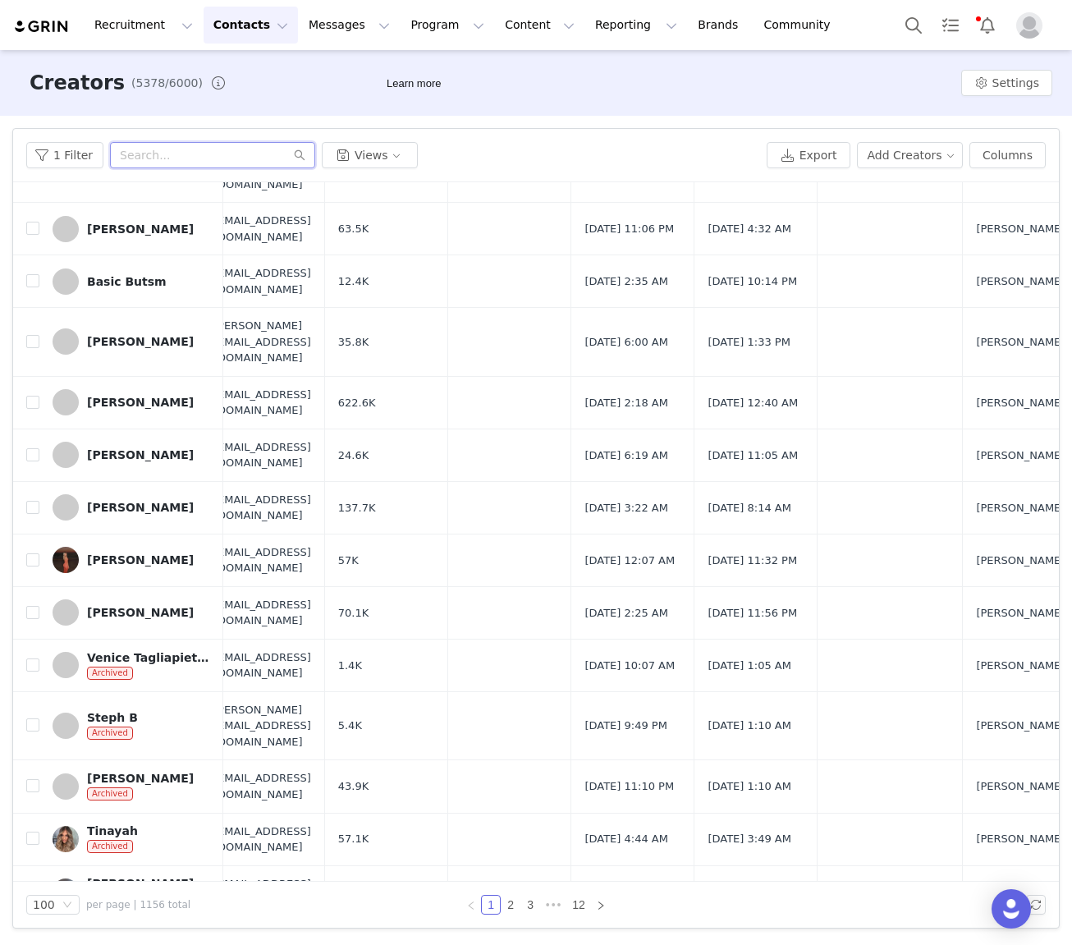
click at [140, 156] on input "text" at bounding box center [212, 155] width 205 height 26
paste input "Margot Richardson"
type input "Margot Richardson"
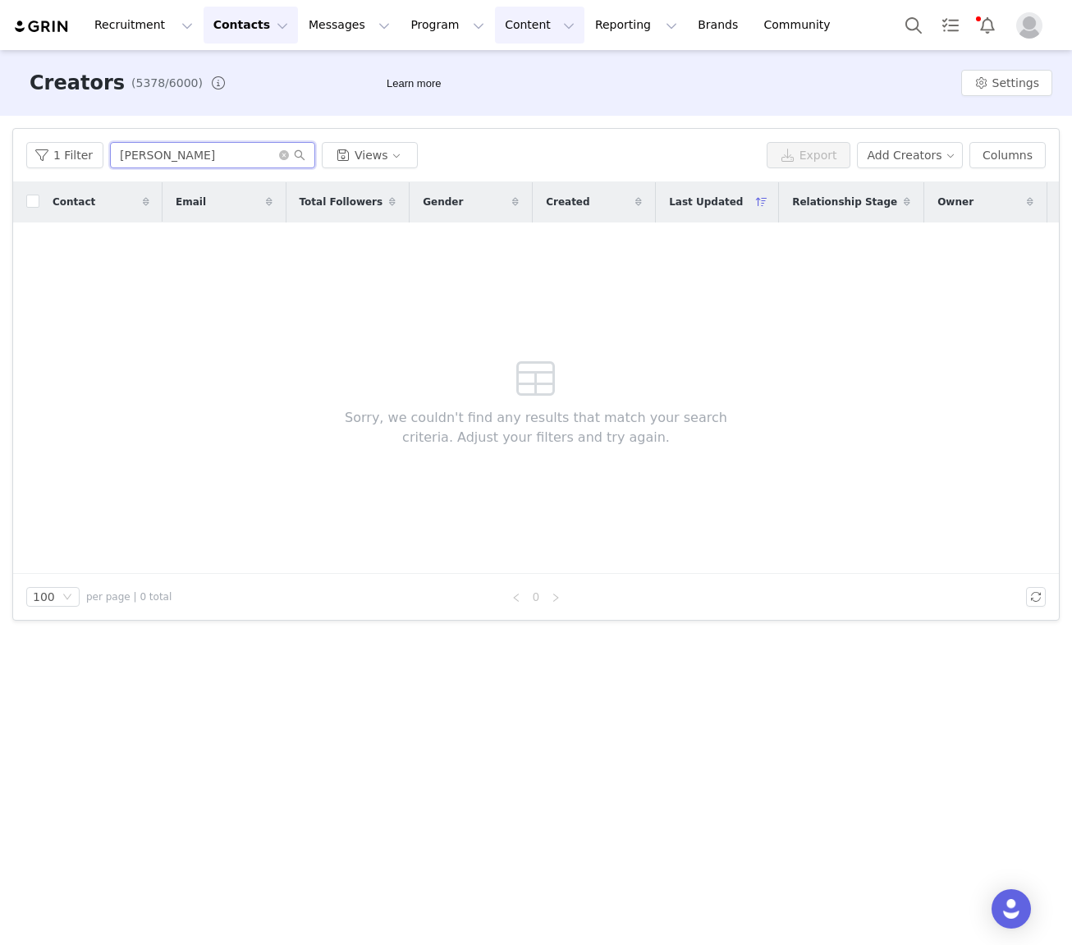
scroll to position [432, 0]
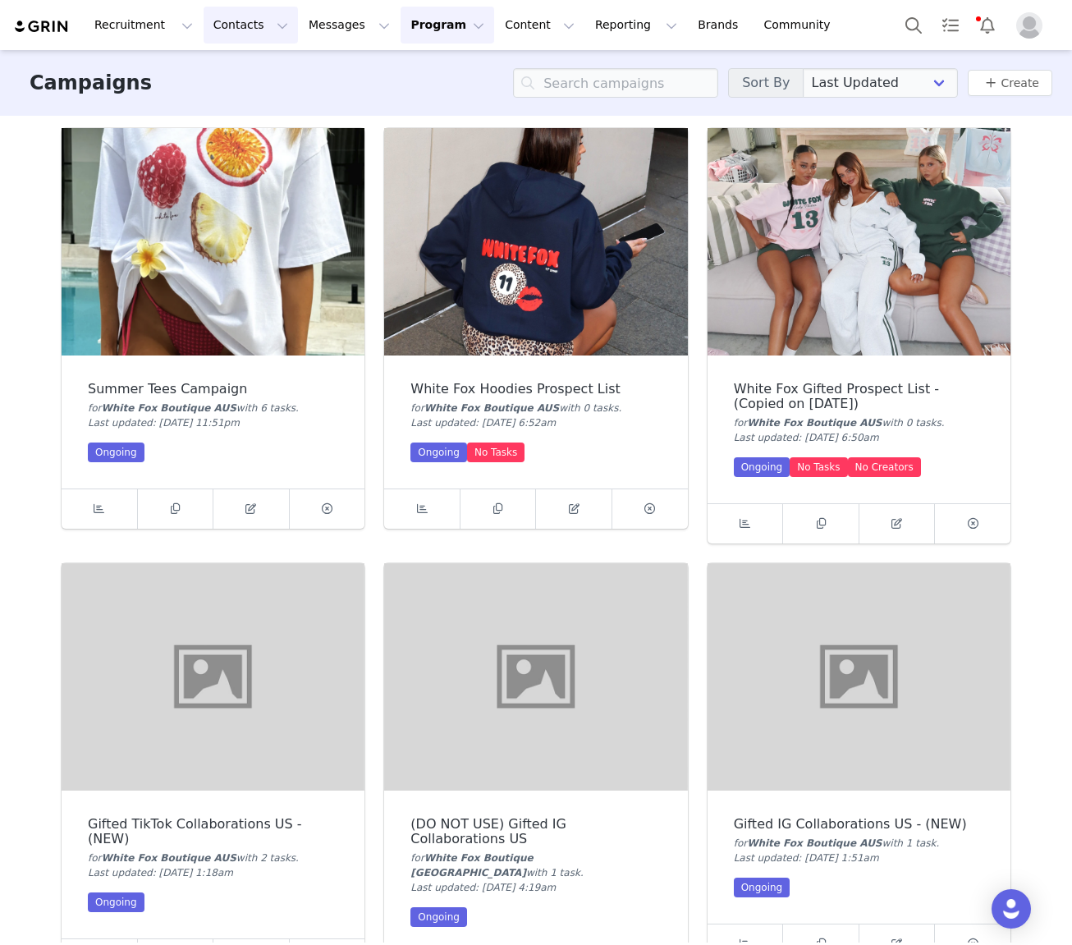
click at [241, 30] on button "Contacts Contacts" at bounding box center [251, 25] width 94 height 37
drag, startPoint x: 251, startPoint y: 68, endPoint x: 301, endPoint y: 60, distance: 49.9
click at [252, 68] on div "Creators" at bounding box center [257, 72] width 110 height 17
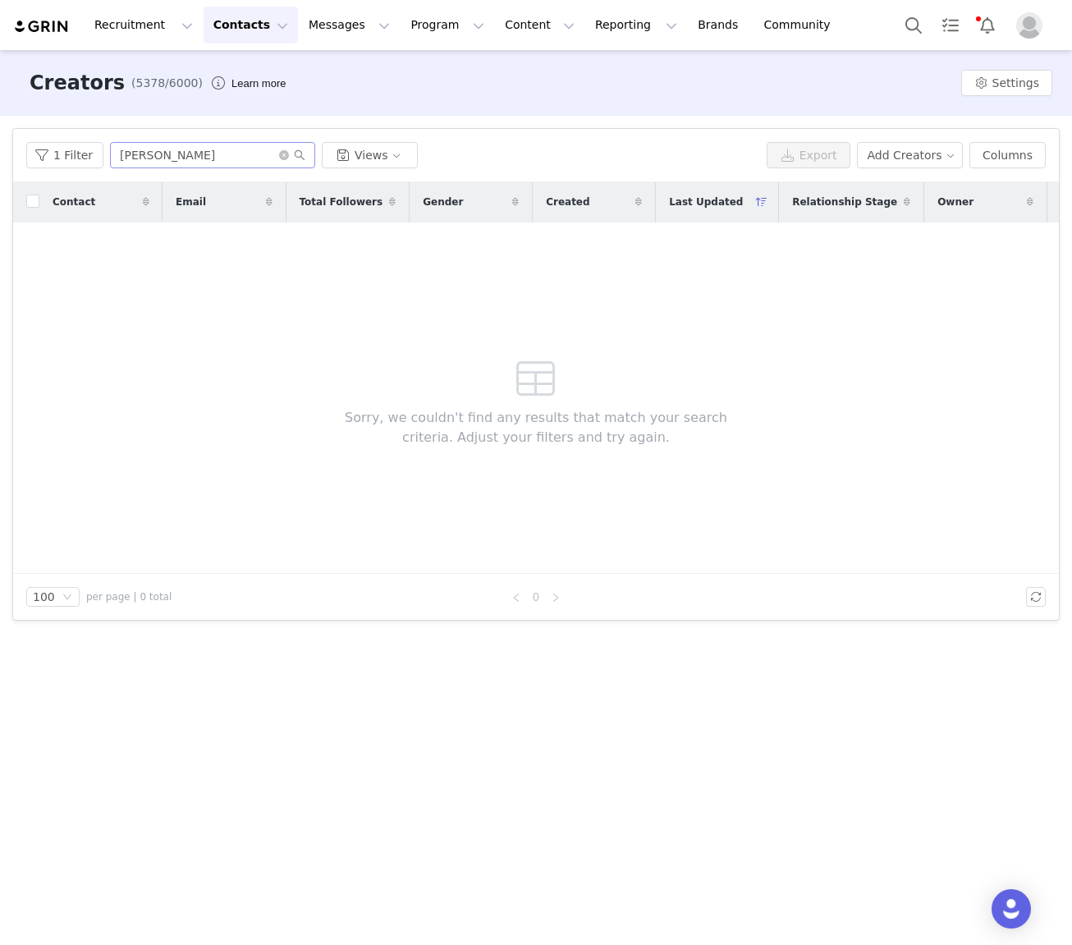
click at [279, 160] on span at bounding box center [292, 154] width 26 height 11
click at [280, 154] on icon "icon: close-circle" at bounding box center [284, 155] width 10 height 10
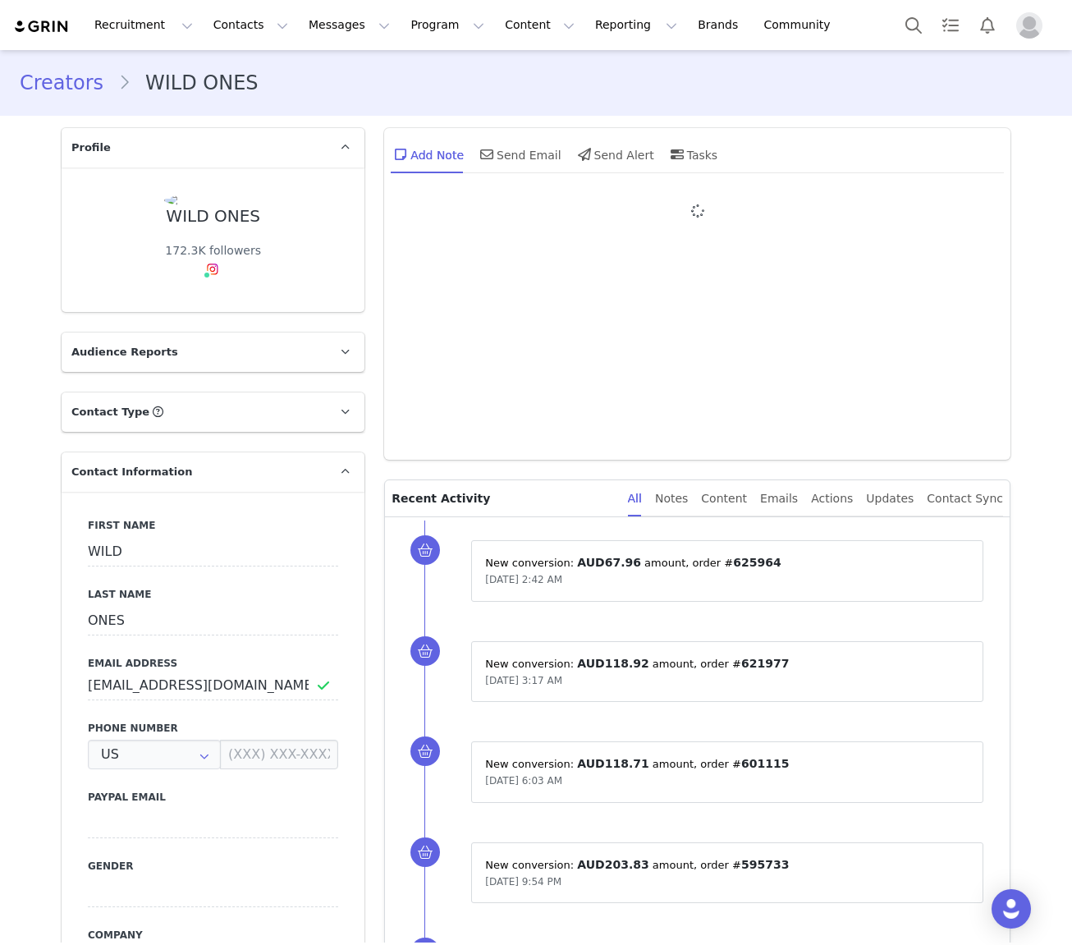
type input "+1 ([GEOGRAPHIC_DATA])"
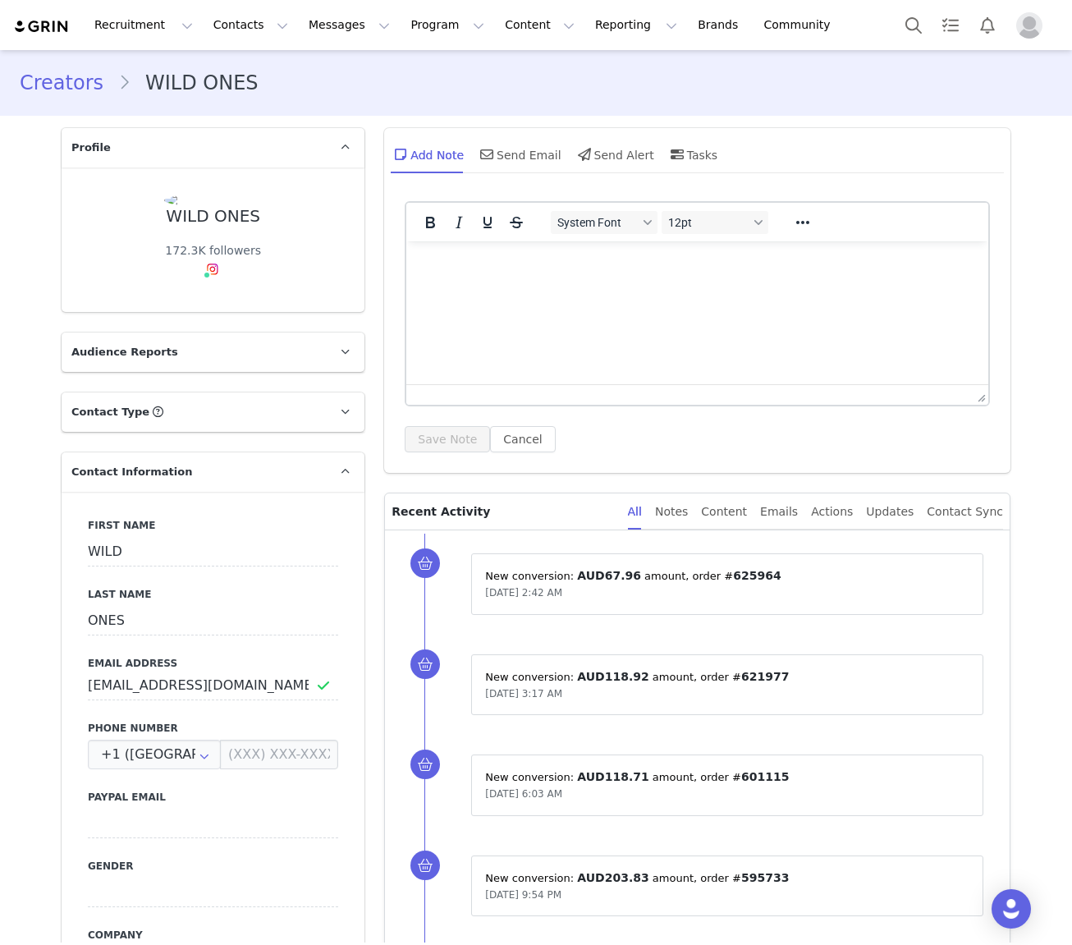
click at [158, 414] on p "Contact Type Contact type can be Creator, Prospect, Application, or Manager." at bounding box center [194, 411] width 264 height 39
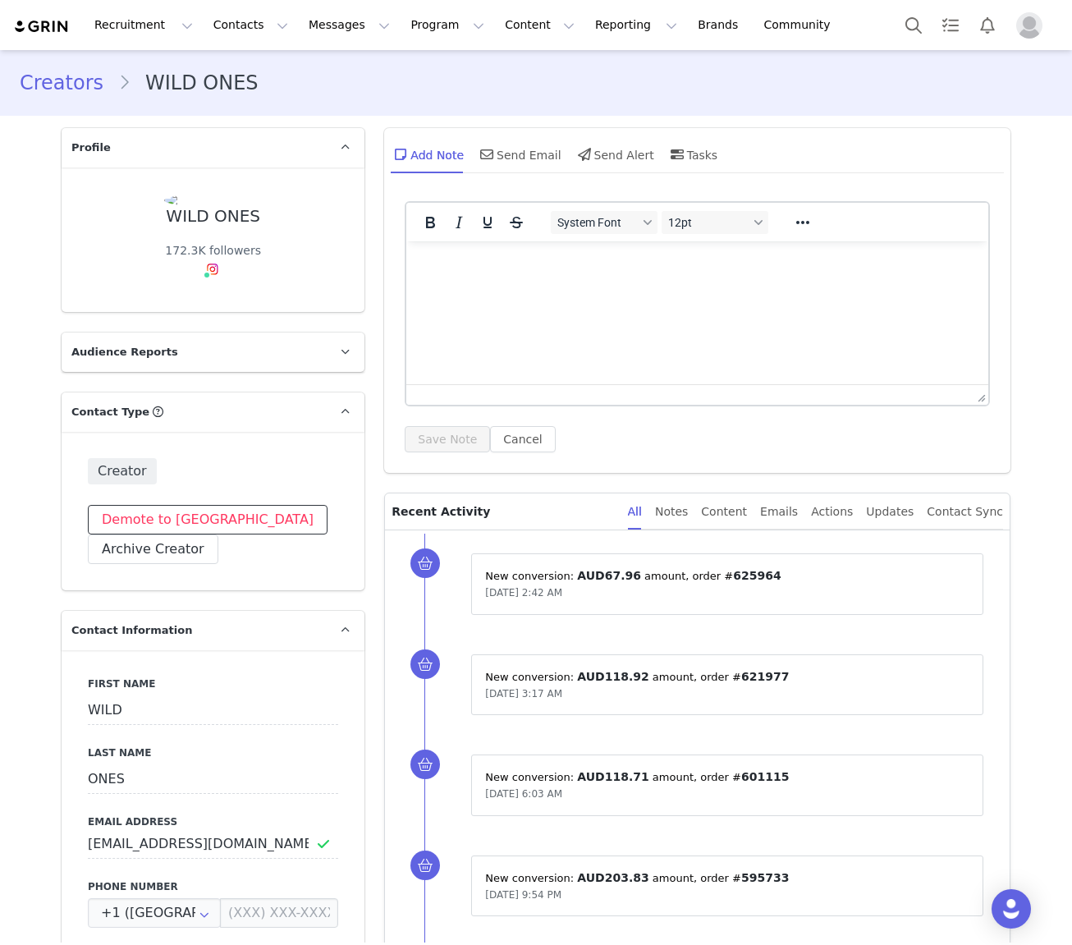
click at [163, 521] on button "Demote to [GEOGRAPHIC_DATA]" at bounding box center [208, 520] width 240 height 30
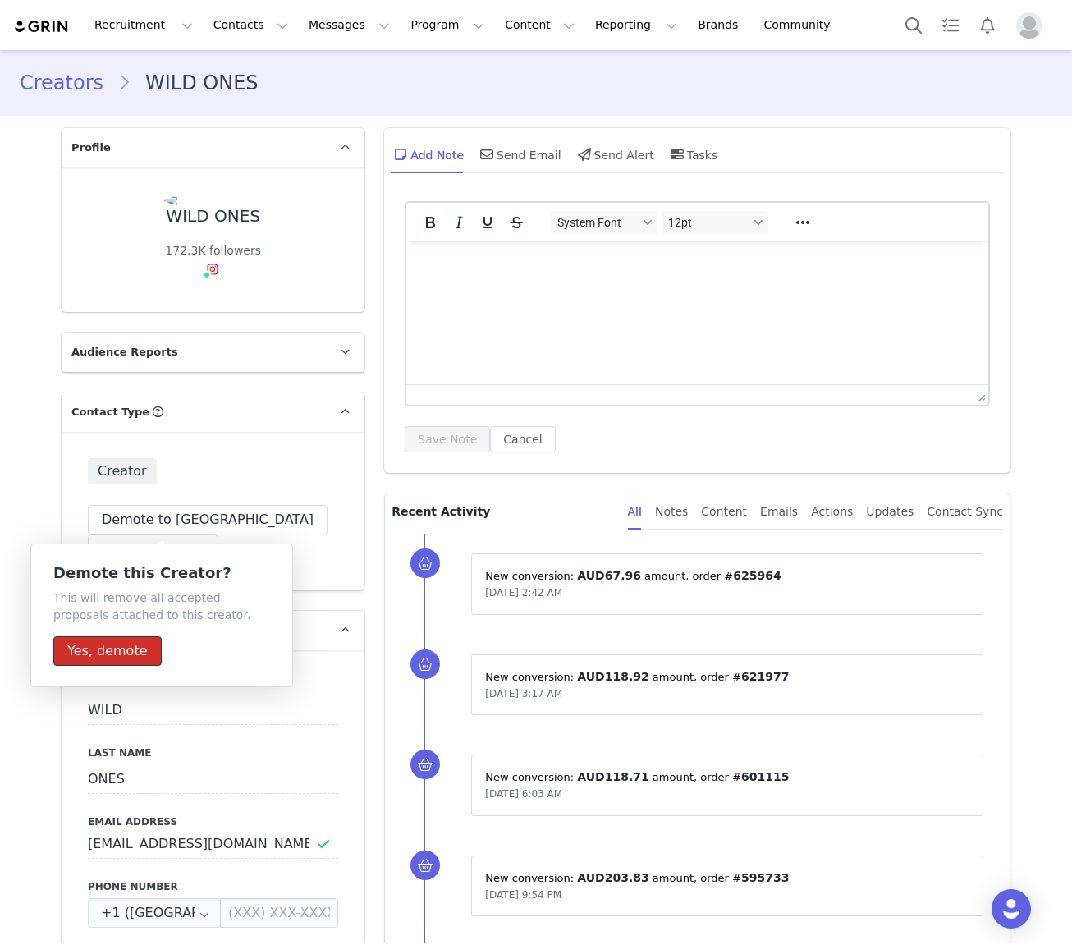
click at [114, 648] on button "Yes, demote" at bounding box center [107, 651] width 108 height 30
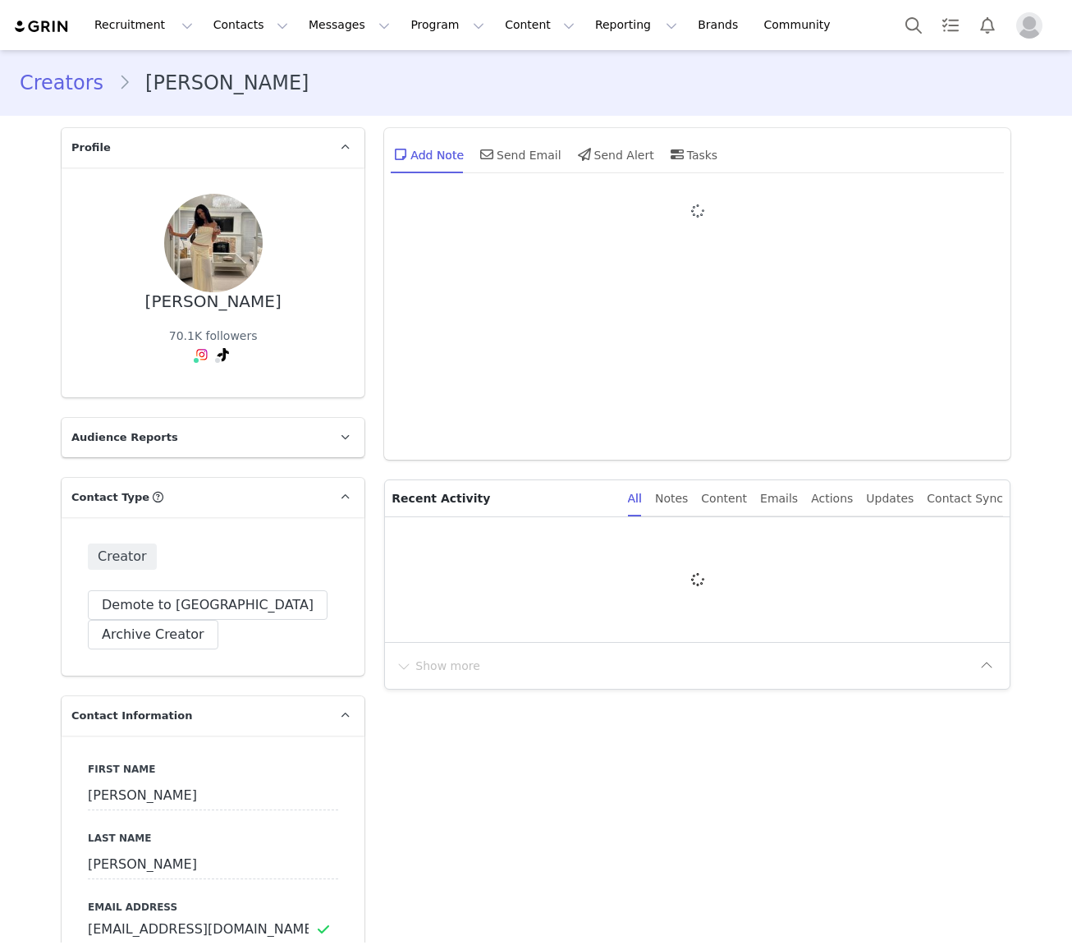
type input "+1 ([GEOGRAPHIC_DATA])"
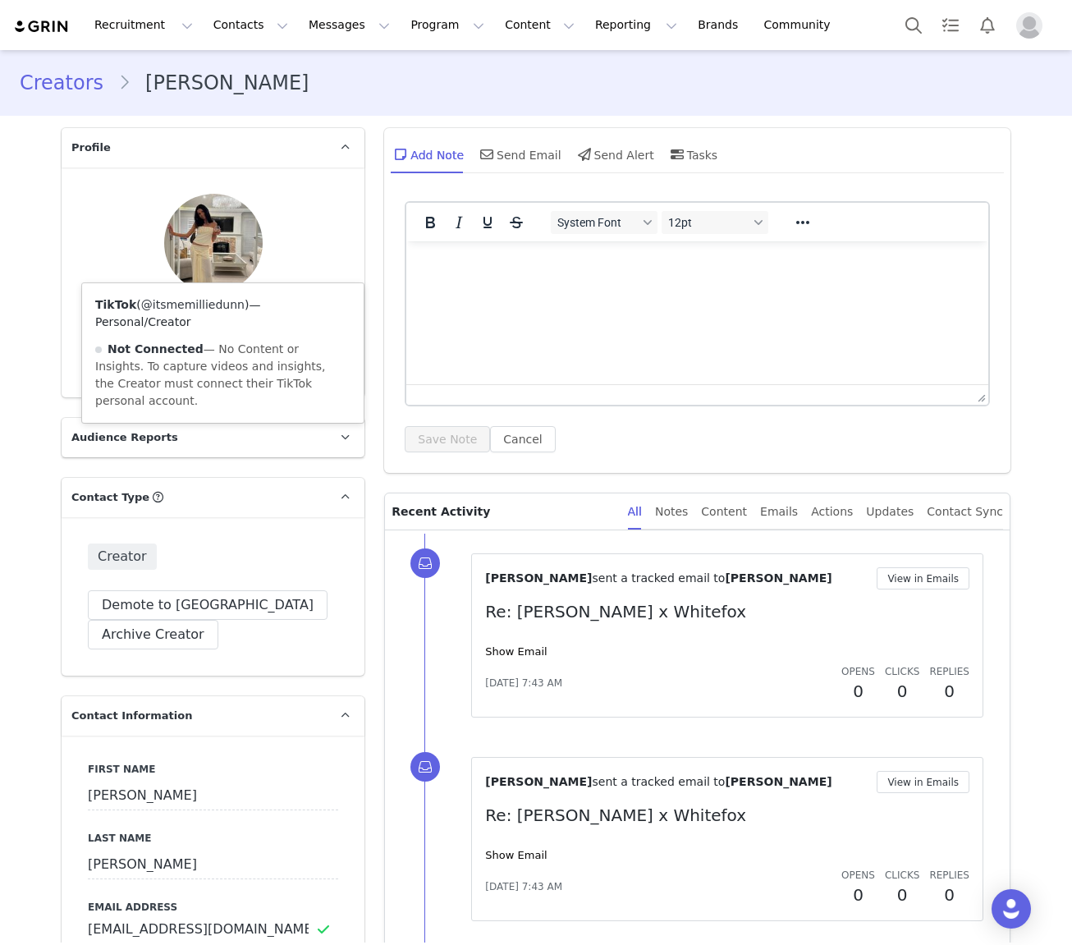
click at [201, 306] on link "@itsmemilliedunn" at bounding box center [192, 304] width 103 height 13
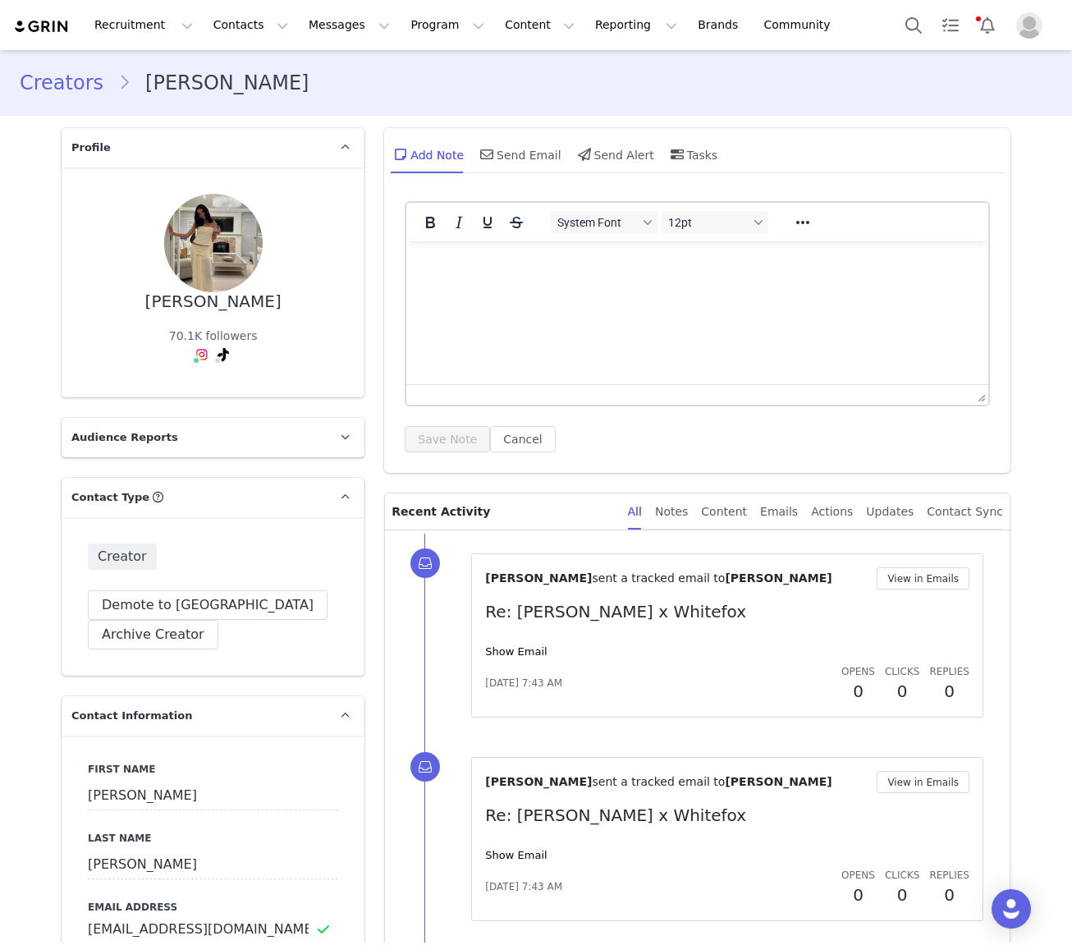
click at [517, 286] on html at bounding box center [697, 263] width 582 height 44
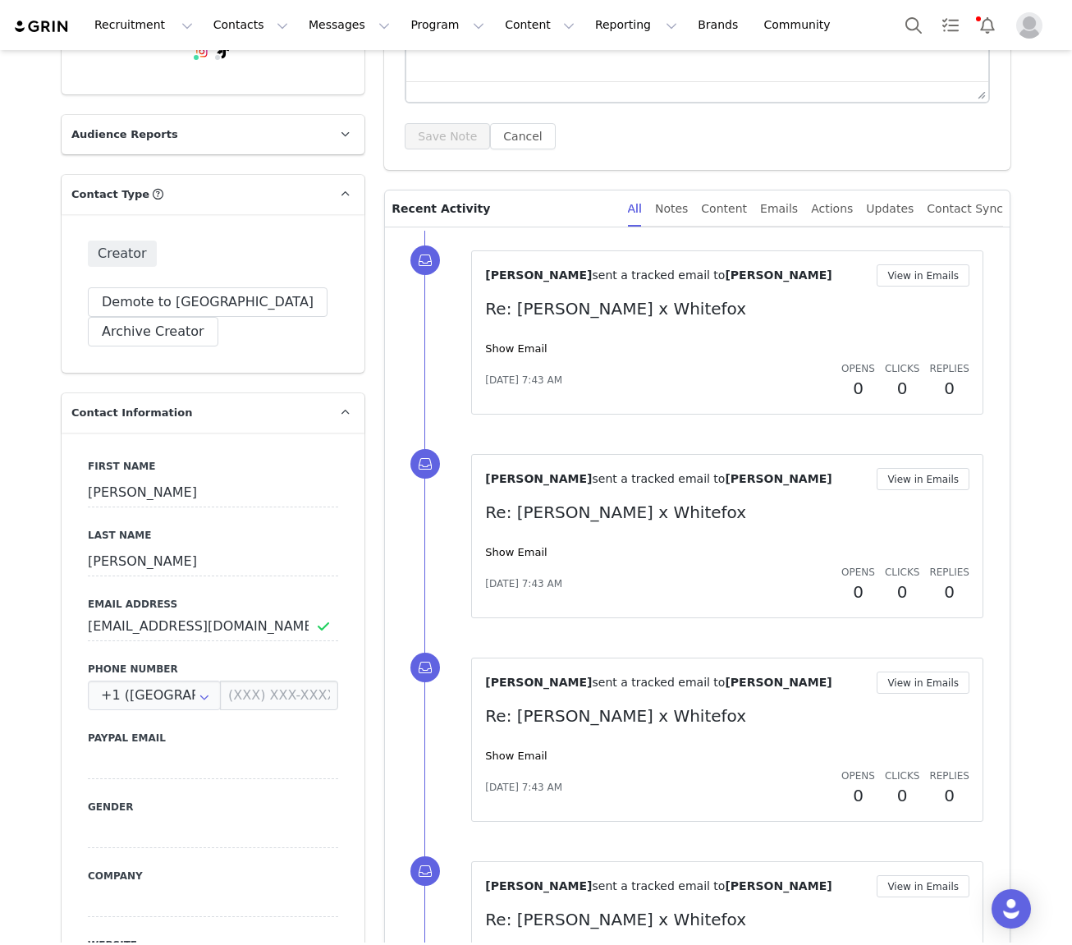
scroll to position [305, 0]
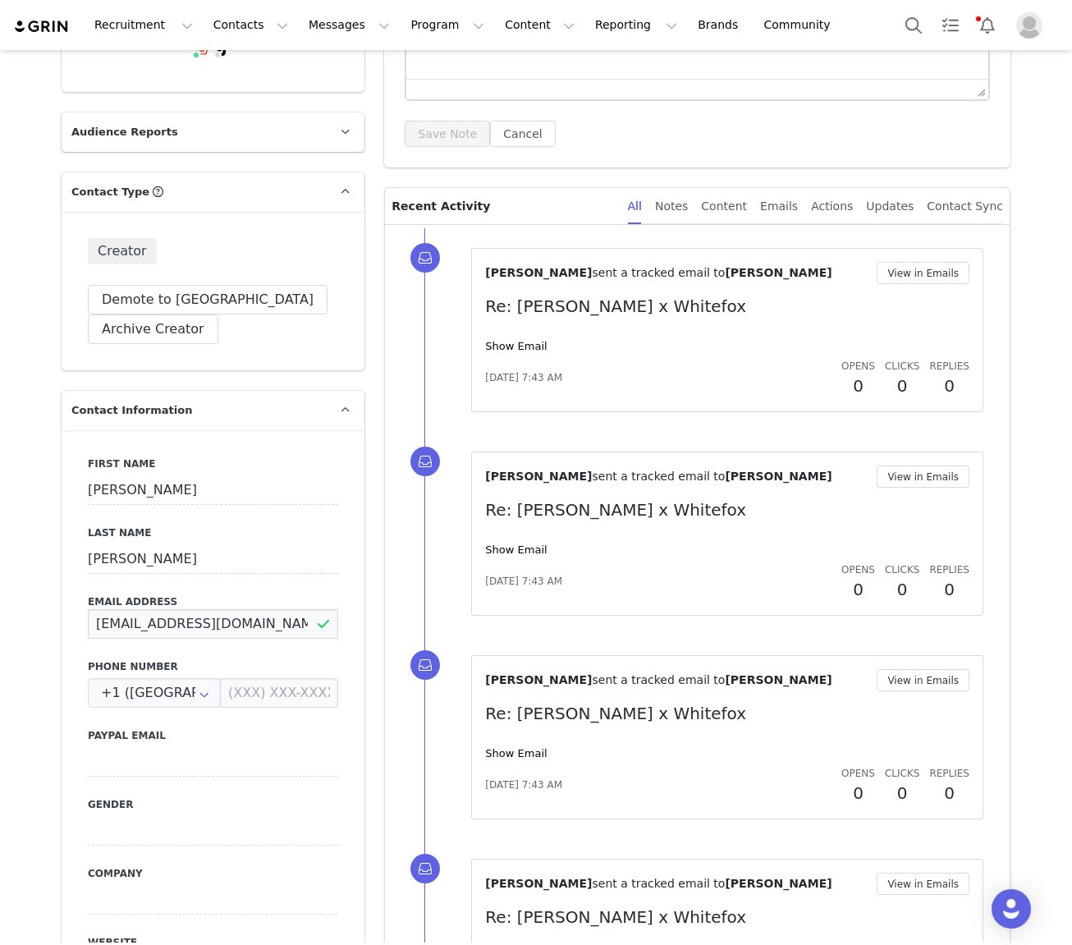
drag, startPoint x: 168, startPoint y: 538, endPoint x: 223, endPoint y: 544, distance: 55.3
click at [169, 609] on input "[EMAIL_ADDRESS][DOMAIN_NAME]" at bounding box center [213, 624] width 250 height 30
drag, startPoint x: 324, startPoint y: 490, endPoint x: 367, endPoint y: 492, distance: 42.7
click at [324, 490] on div "First Name [PERSON_NAME] Last Name [PERSON_NAME] Email Address [EMAIL_ADDRESS][…" at bounding box center [213, 730] width 303 height 600
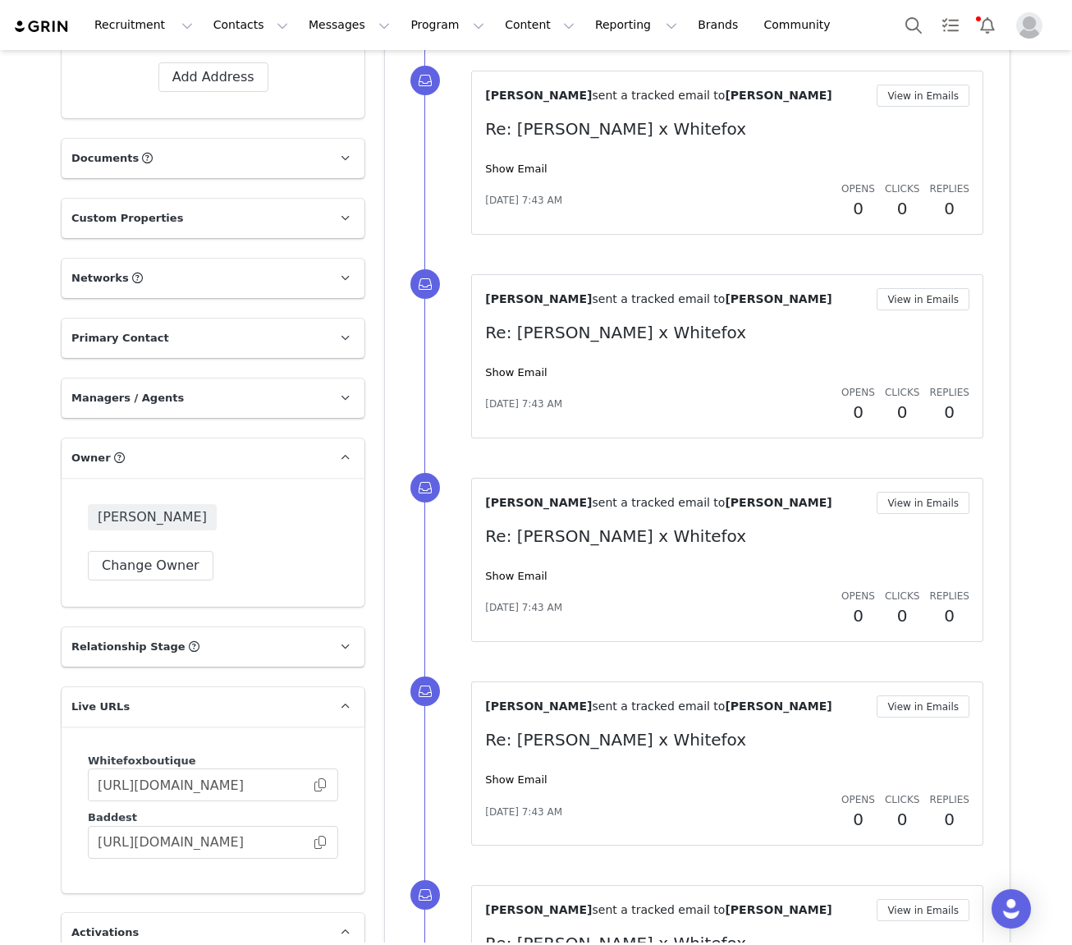
scroll to position [1578, 0]
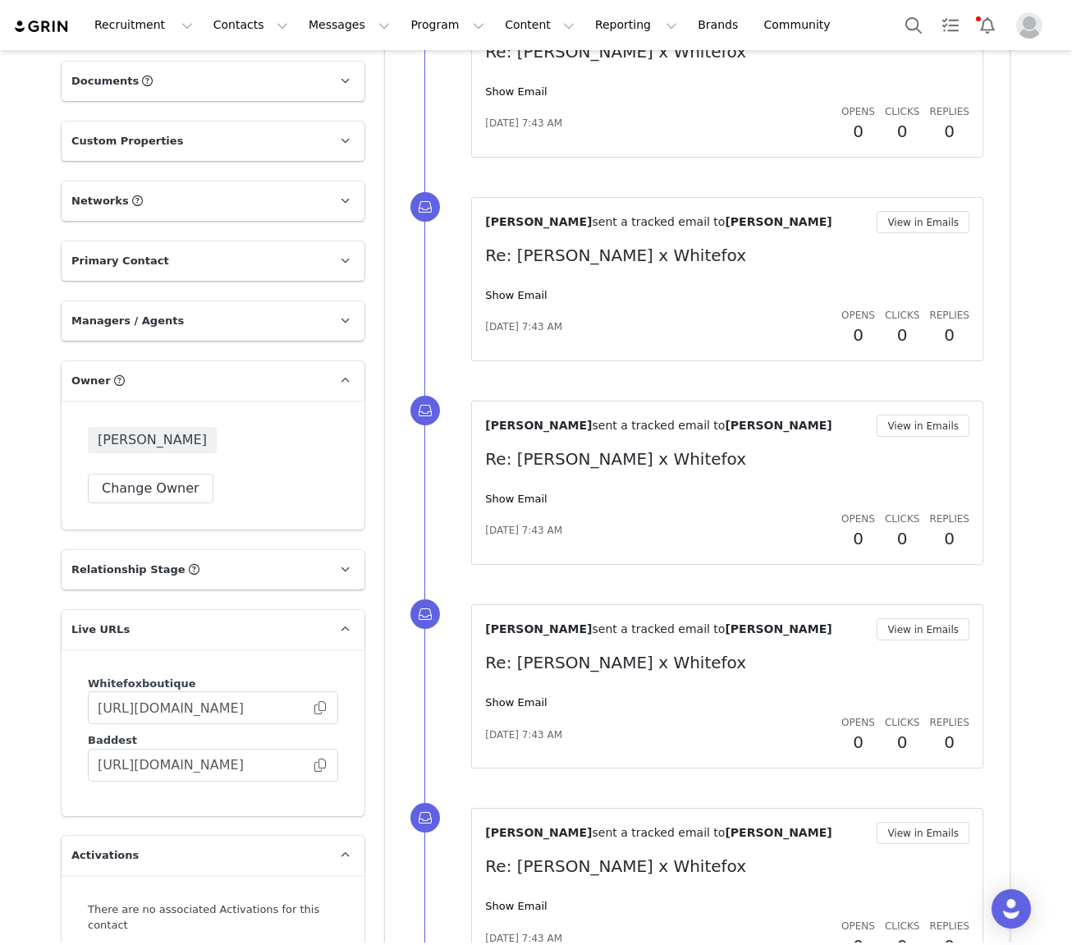
click at [227, 550] on p "Relationship Stage Use relationship stages to move contacts through a logical s…" at bounding box center [194, 569] width 264 height 39
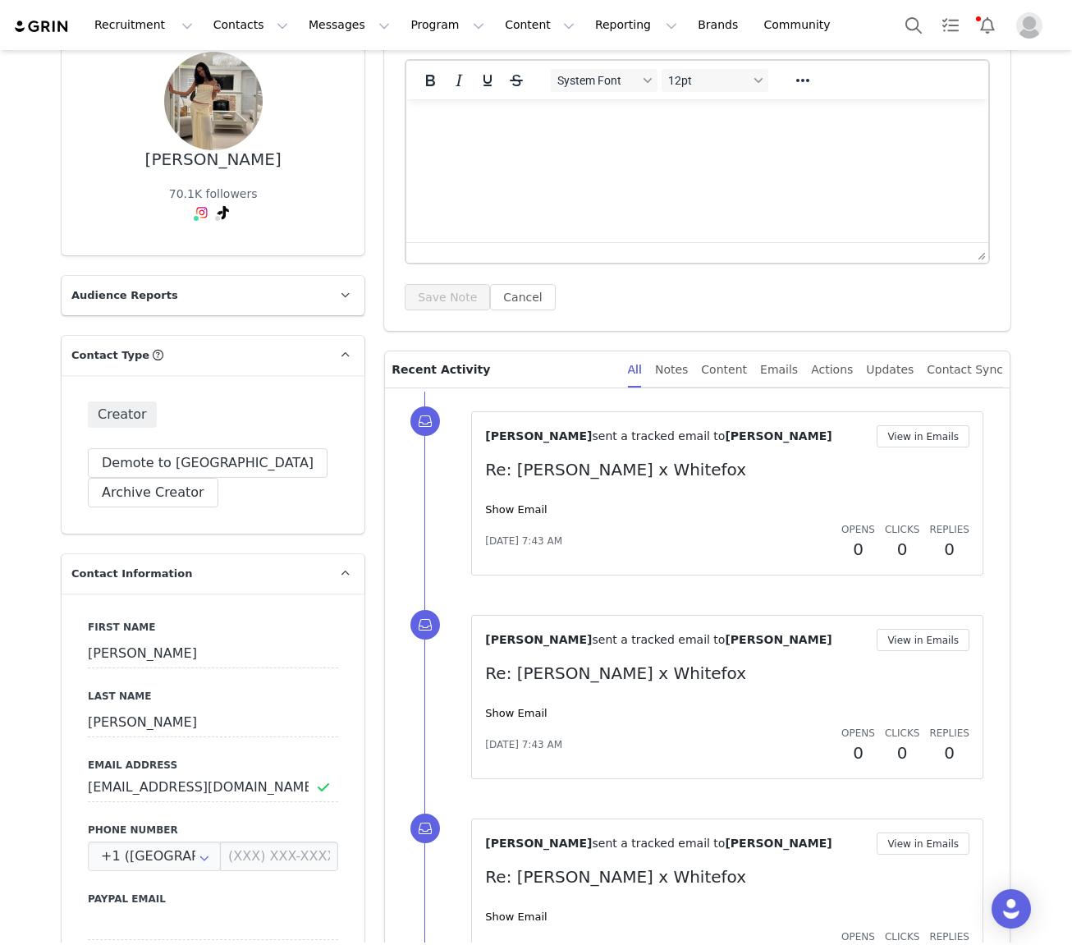
scroll to position [0, 0]
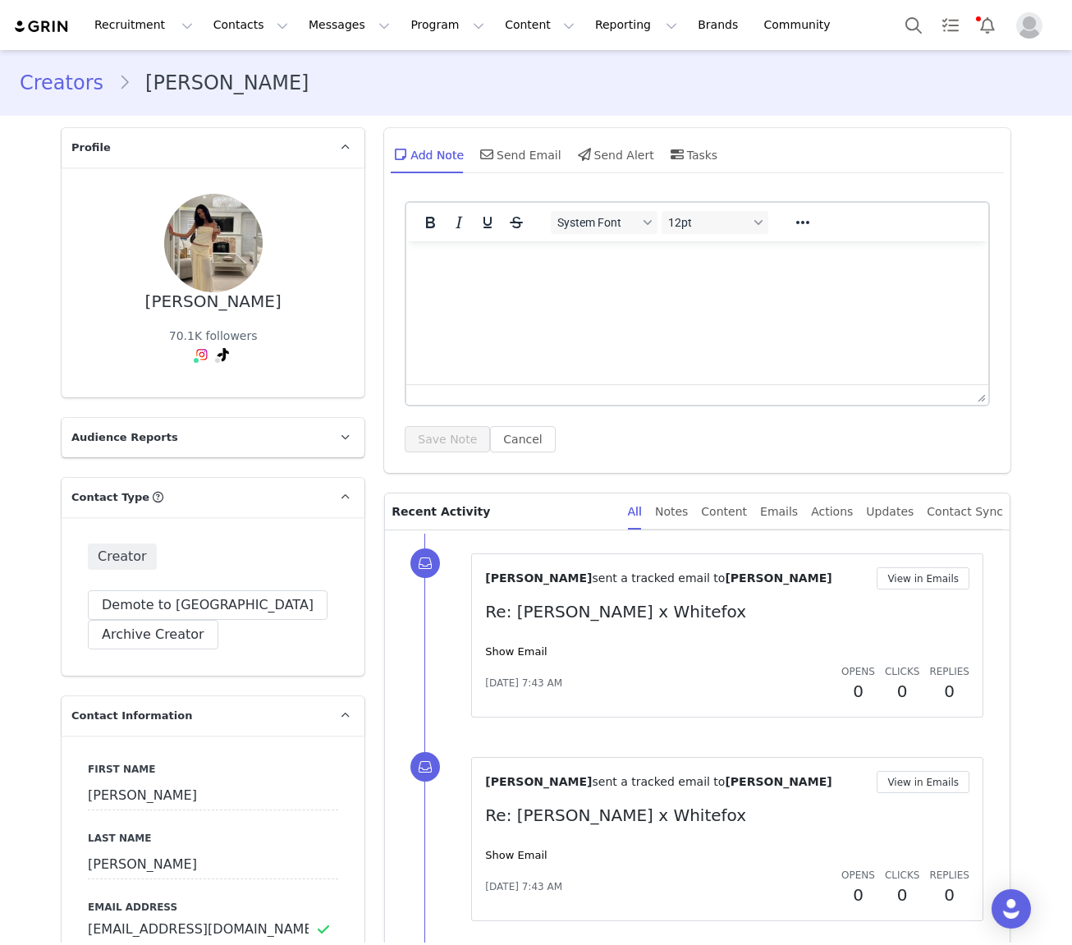
drag, startPoint x: 507, startPoint y: 653, endPoint x: 589, endPoint y: 645, distance: 82.4
click at [507, 653] on link "Show Email" at bounding box center [516, 651] width 62 height 12
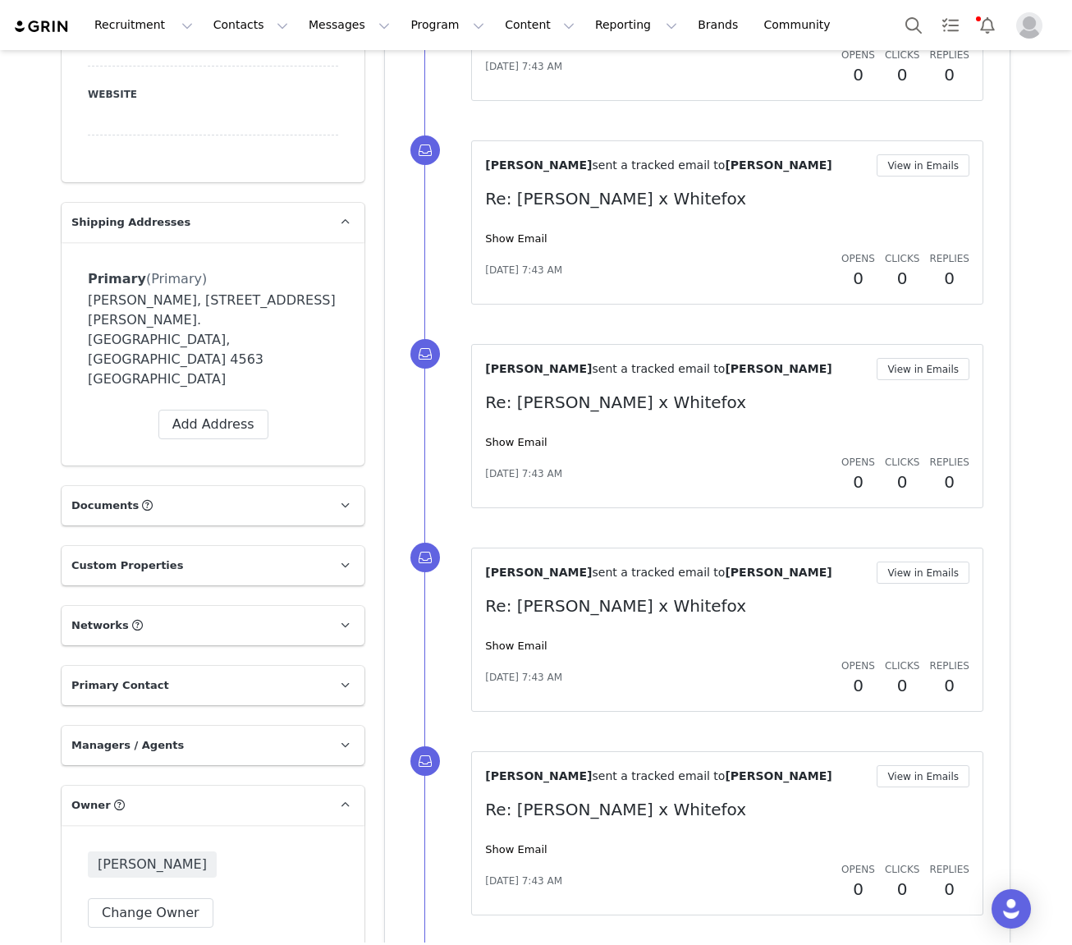
scroll to position [1148, 0]
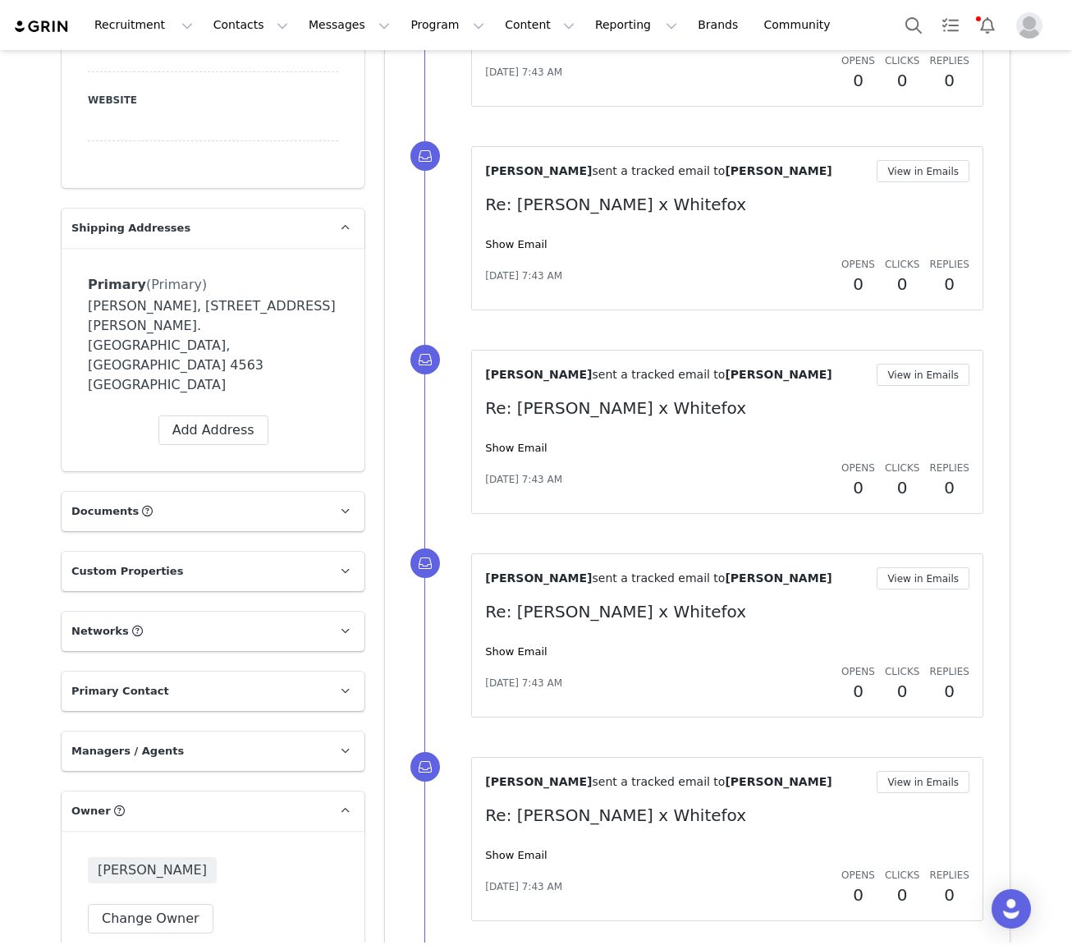
drag, startPoint x: 168, startPoint y: 489, endPoint x: 178, endPoint y: 495, distance: 11.8
click at [168, 612] on p "Networks You can add or change your creators network URL' here, your active cre…" at bounding box center [194, 631] width 264 height 39
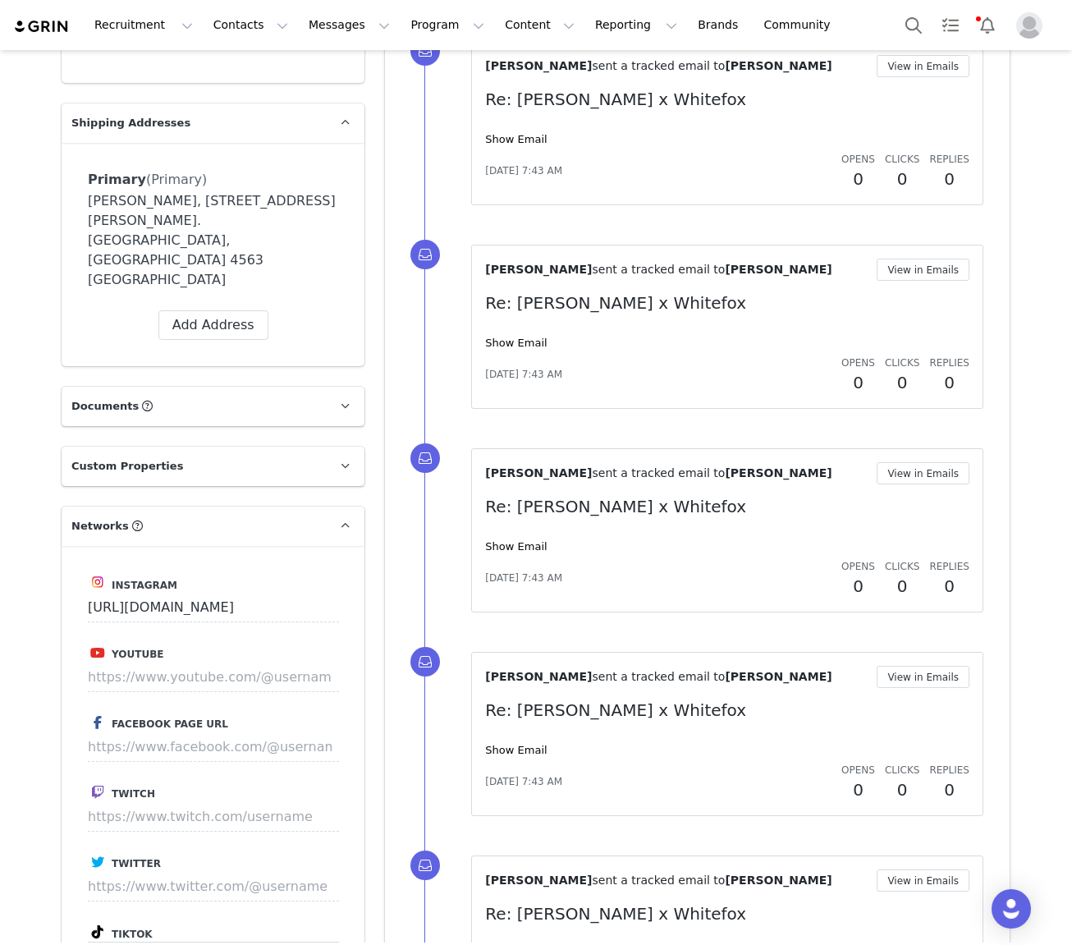
click at [214, 942] on input "https://www.tiktok.com/@itsmemilliedunn" at bounding box center [213, 957] width 251 height 30
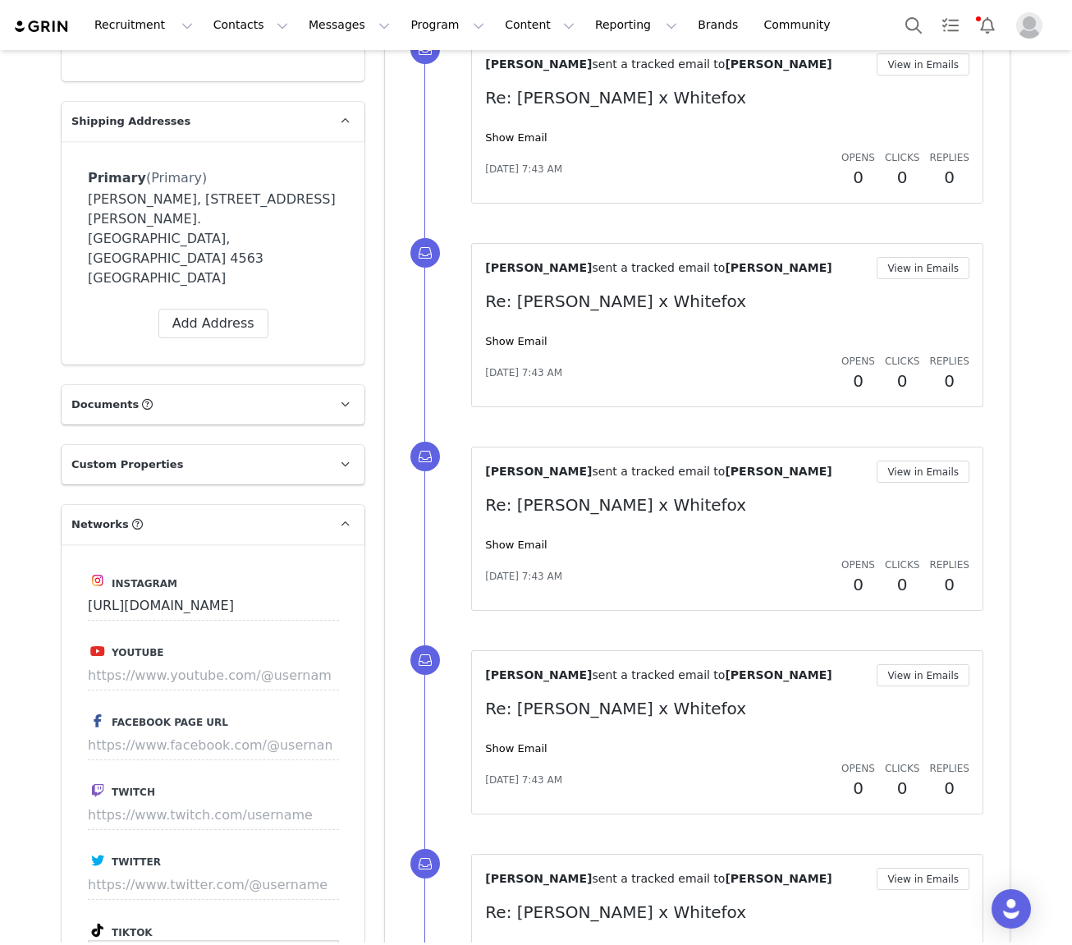
scroll to position [1255, 0]
click at [214, 939] on input "https://www.tiktok.com/@itsmemilliedunn" at bounding box center [213, 954] width 251 height 30
paste input "milliemay"
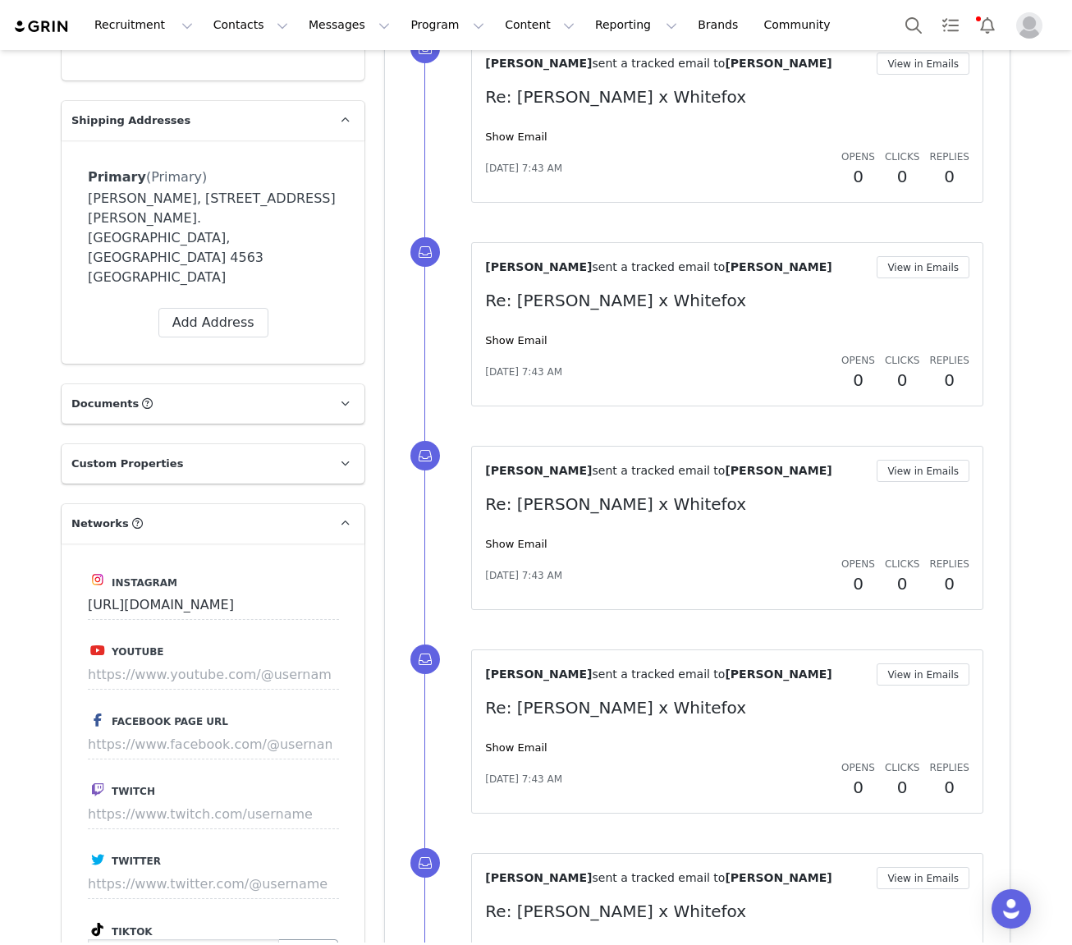
type input "https://www.tiktok.com/@milliemaydunn"
click at [317, 939] on button "Save" at bounding box center [308, 954] width 60 height 30
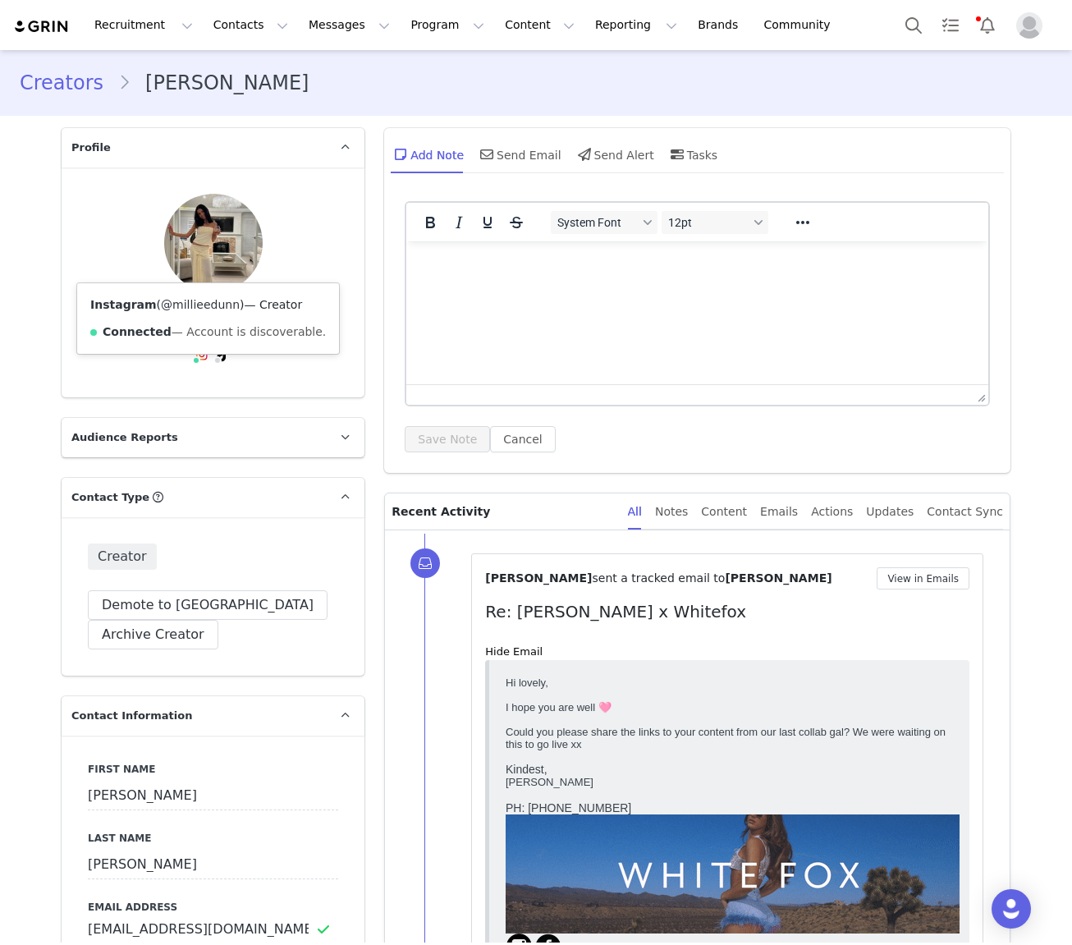
click at [184, 304] on link "@millieedunn" at bounding box center [200, 304] width 79 height 13
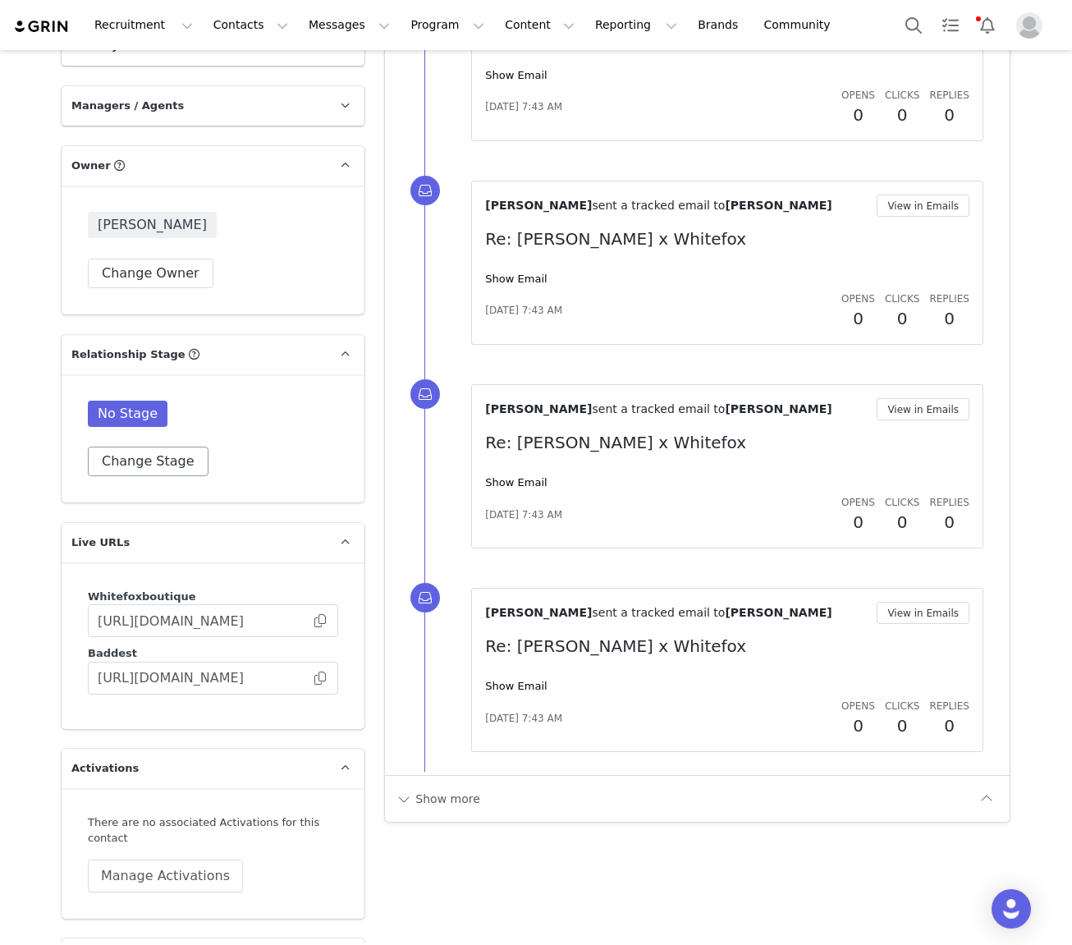
scroll to position [2330, 0]
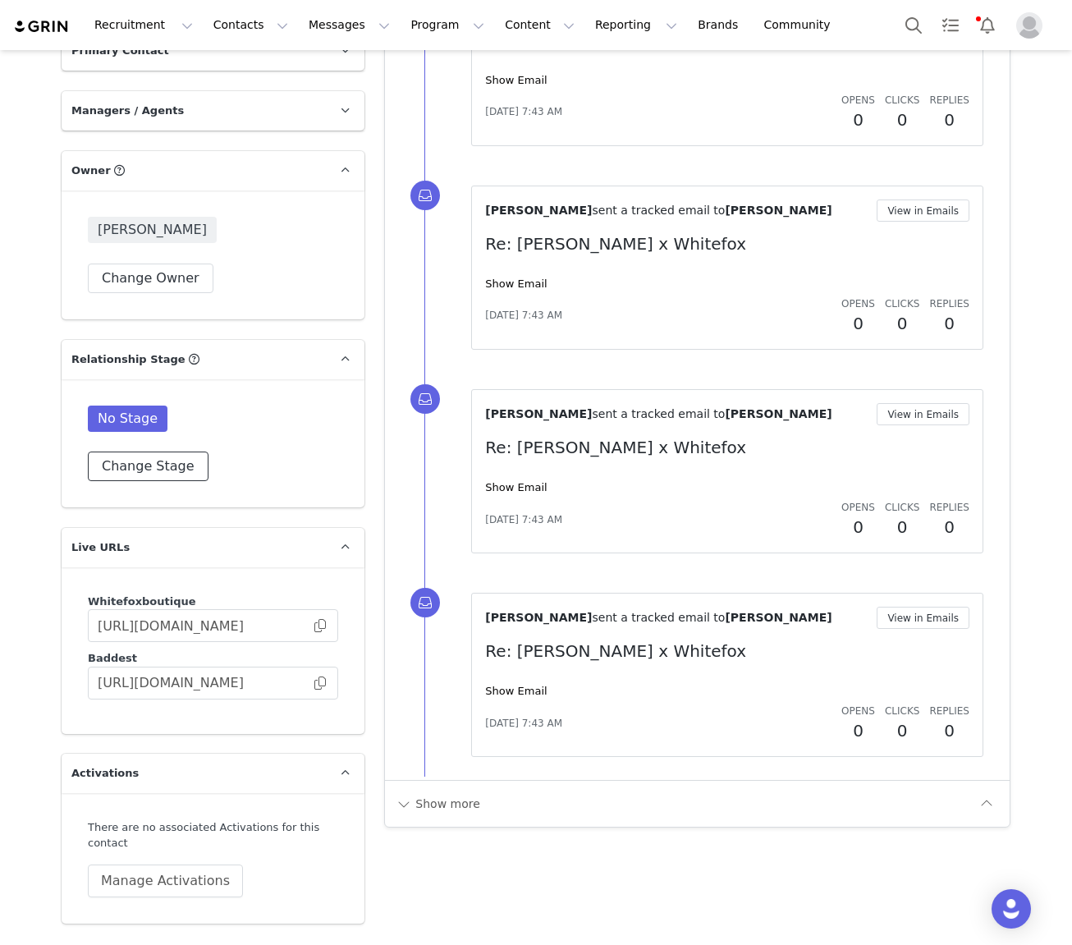
click at [142, 452] on button "Change Stage" at bounding box center [148, 467] width 121 height 30
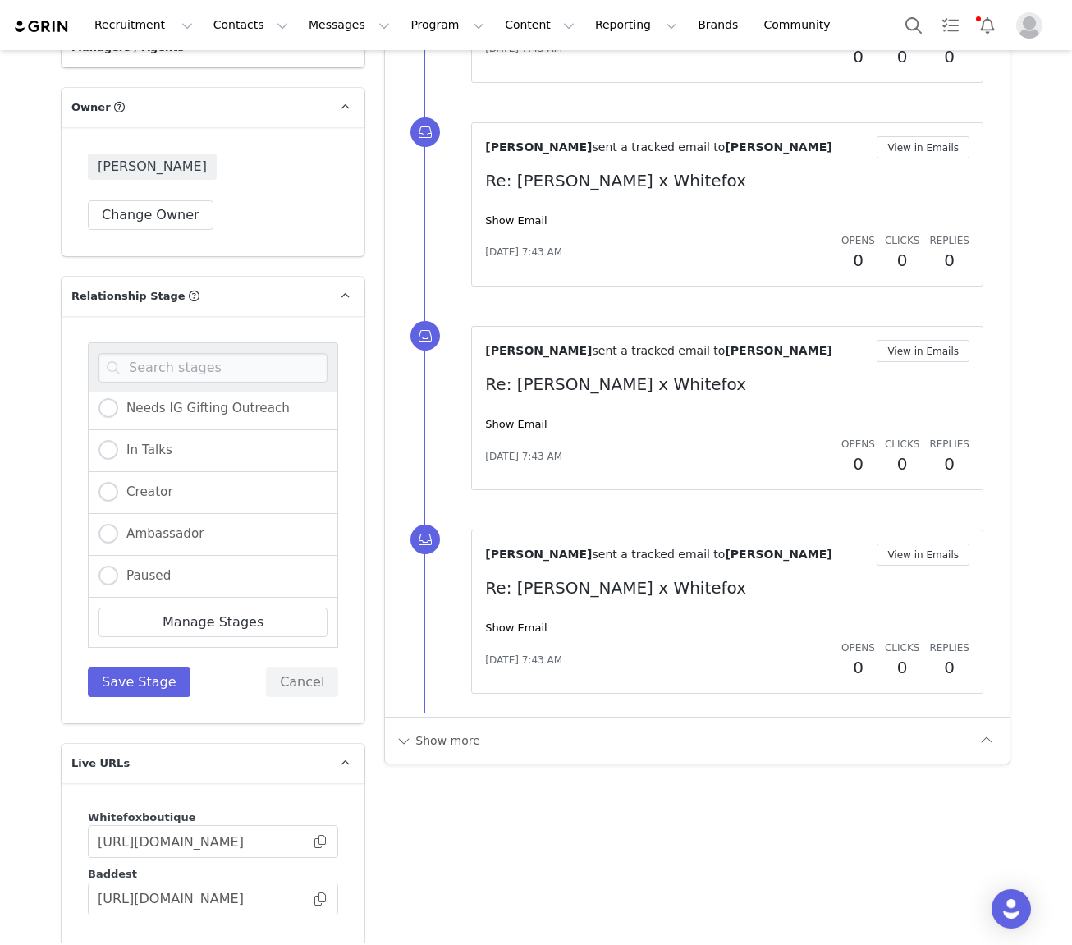
scroll to position [2400, 0]
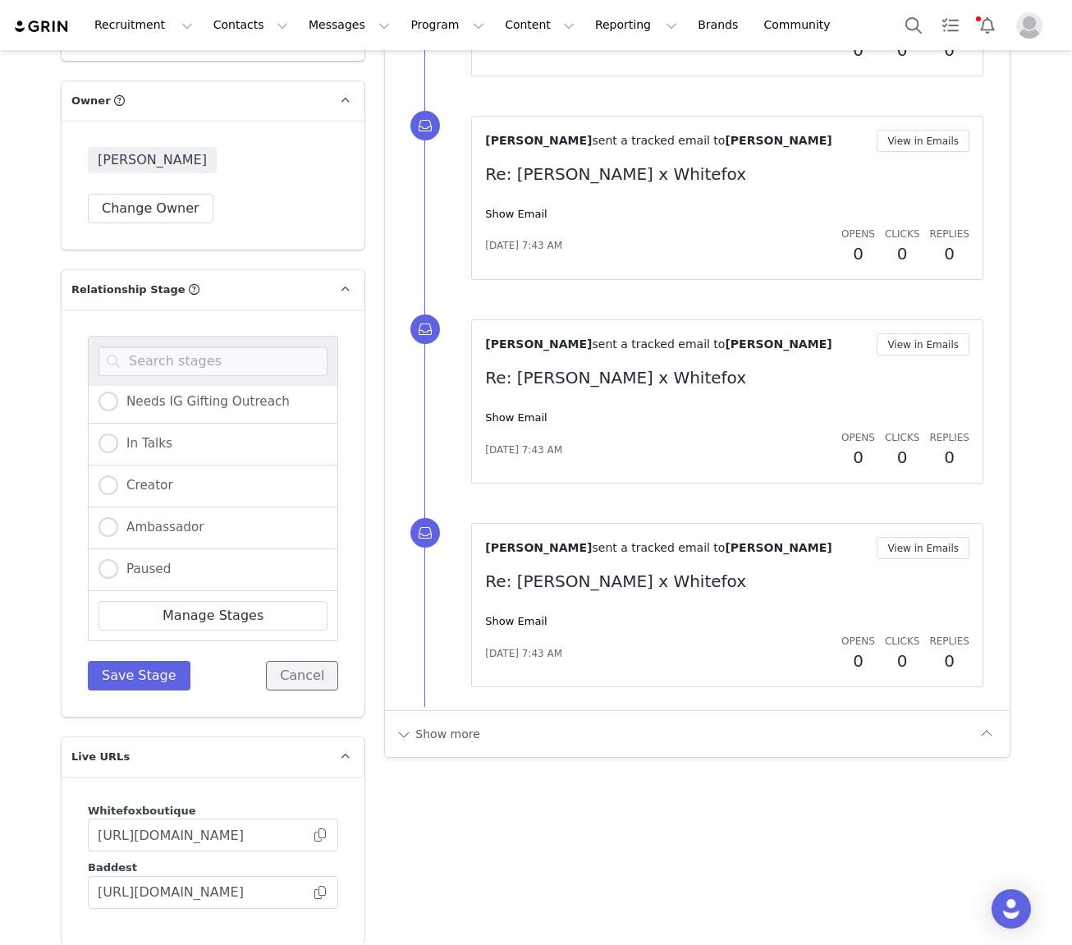
drag, startPoint x: 317, startPoint y: 525, endPoint x: 347, endPoint y: 475, distance: 57.5
click at [321, 661] on button "Cancel" at bounding box center [302, 676] width 72 height 30
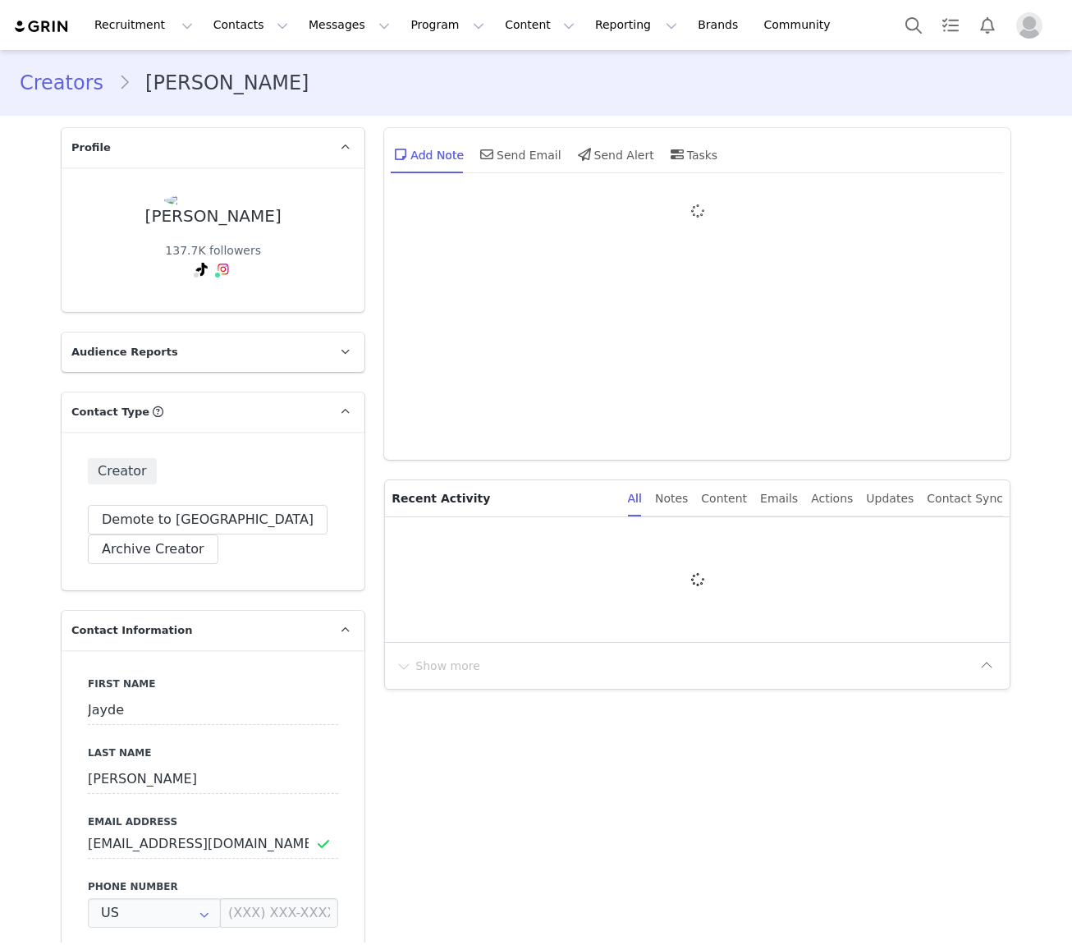
type input "+1 ([GEOGRAPHIC_DATA])"
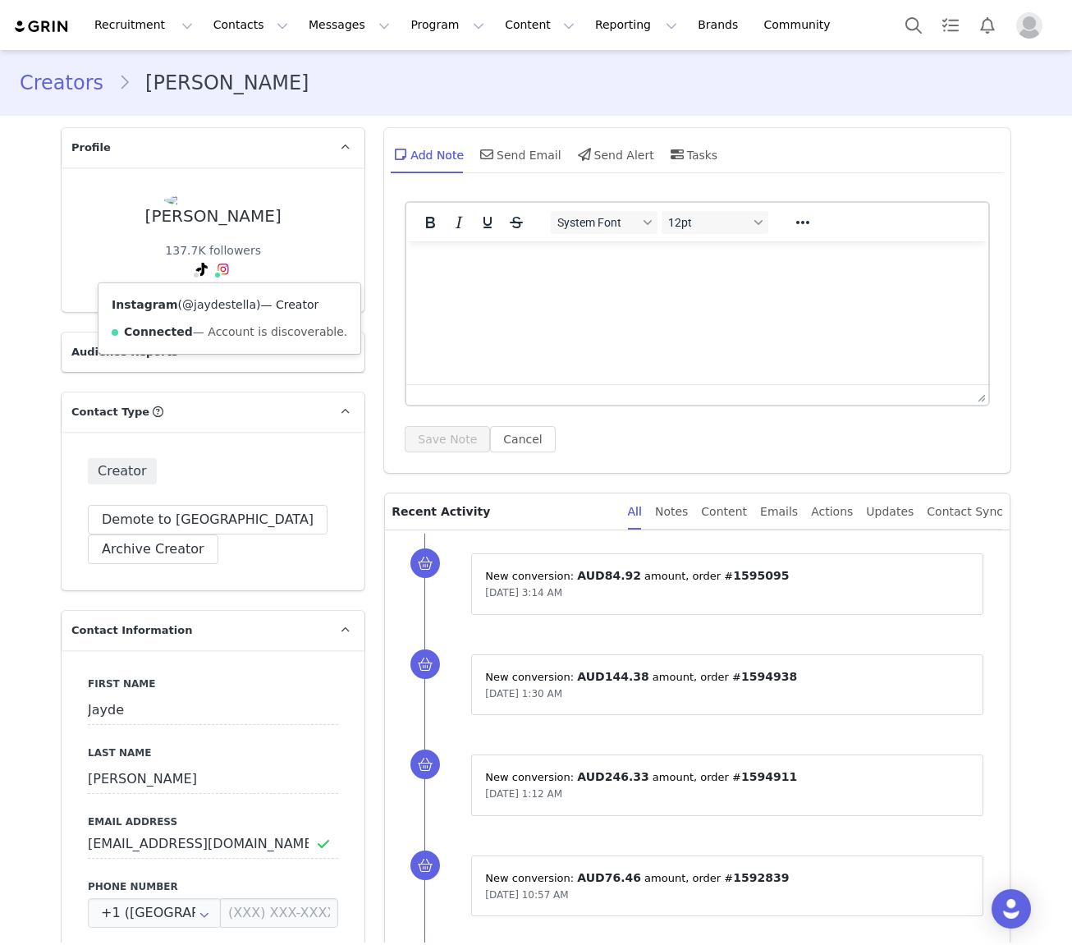
click at [209, 308] on link "@jaydestella" at bounding box center [219, 304] width 74 height 13
click at [189, 310] on link "@jaydestellaxo" at bounding box center [166, 304] width 87 height 13
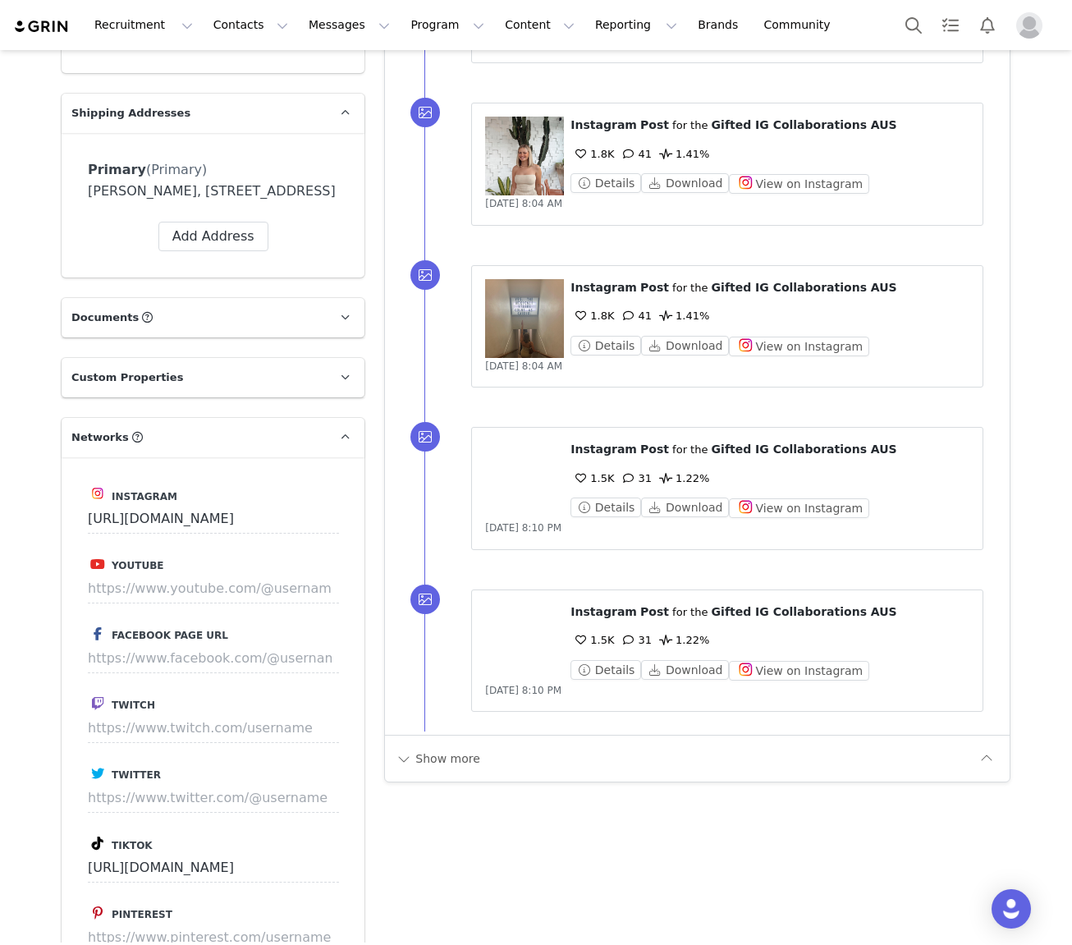
scroll to position [1173, 0]
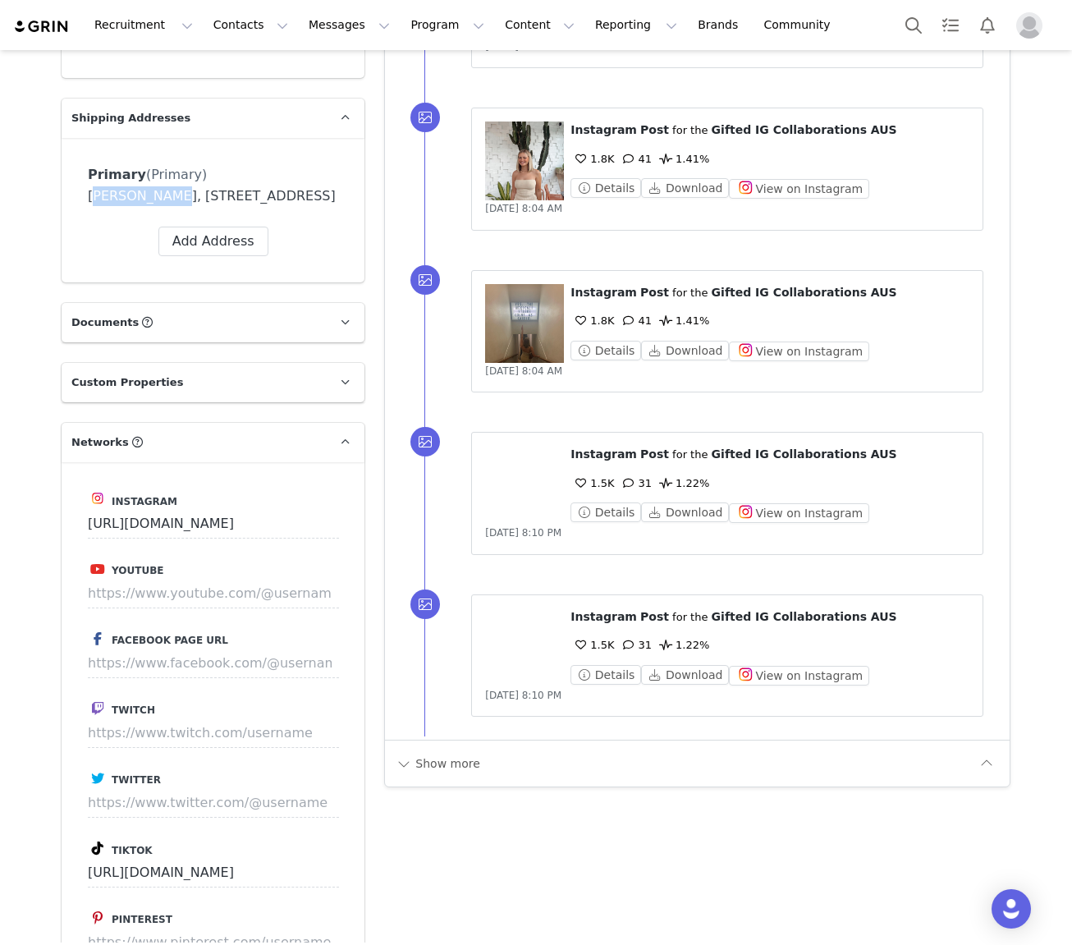
drag, startPoint x: 163, startPoint y: 197, endPoint x: 85, endPoint y: 199, distance: 78.8
click at [85, 199] on div "Primary (Primary) Label Primary First Name Jayde Last Name Heath Email jaydeste…" at bounding box center [213, 210] width 303 height 145
copy div "Jayde Heath"
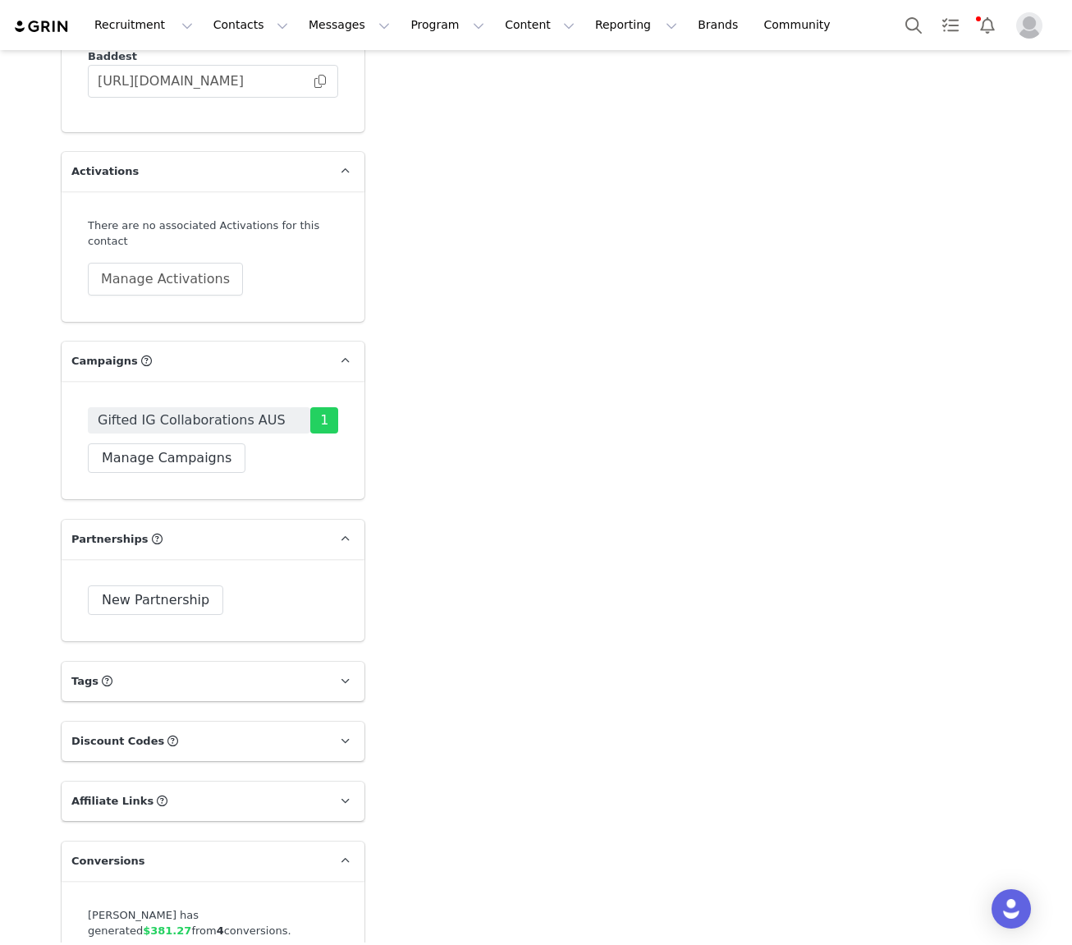
scroll to position [2984, 0]
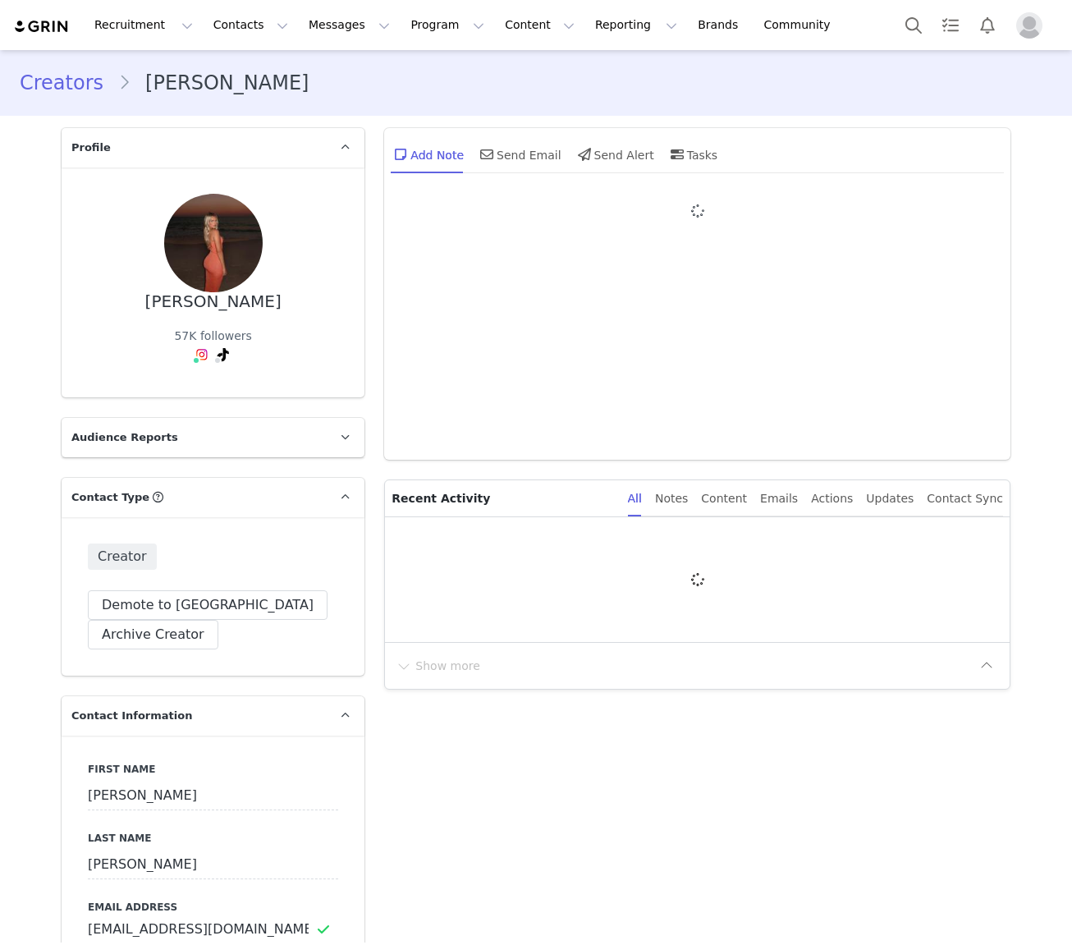
type input "+1 ([GEOGRAPHIC_DATA])"
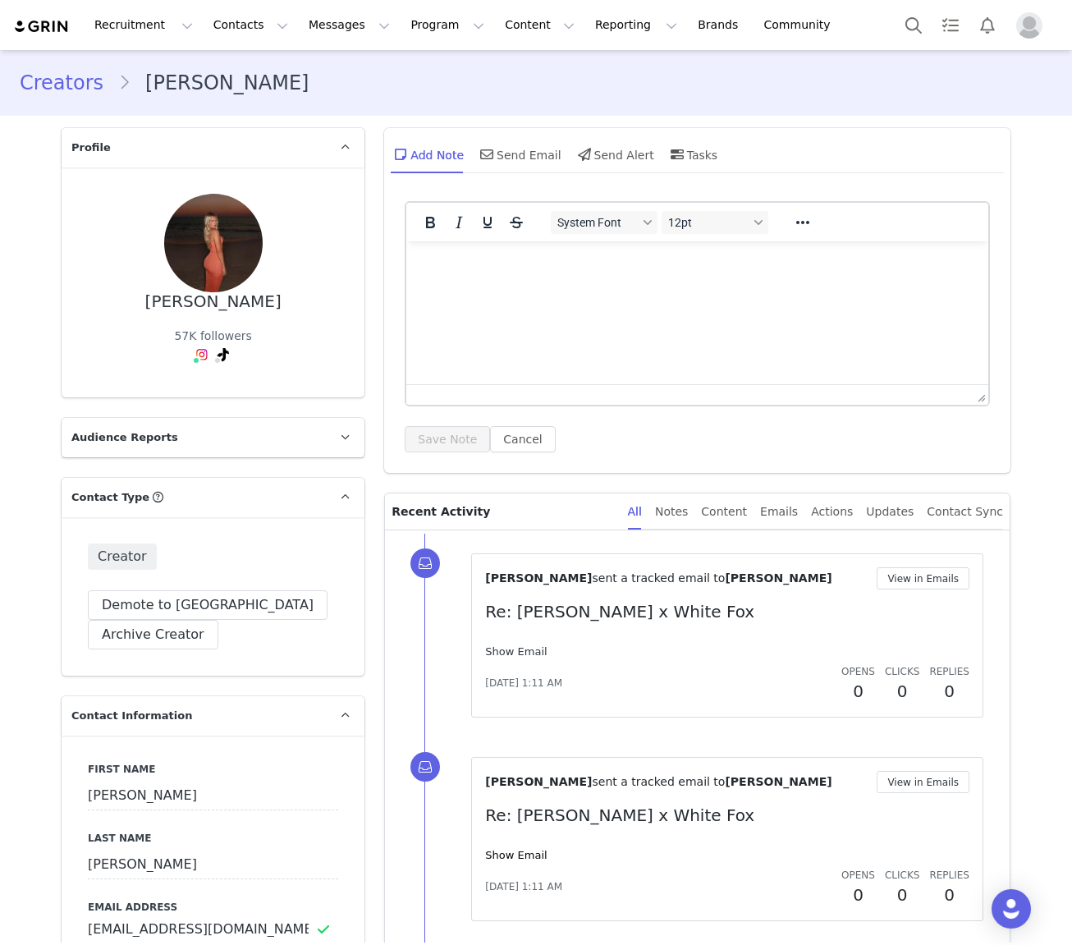
click at [513, 648] on link "Show Email" at bounding box center [516, 651] width 62 height 12
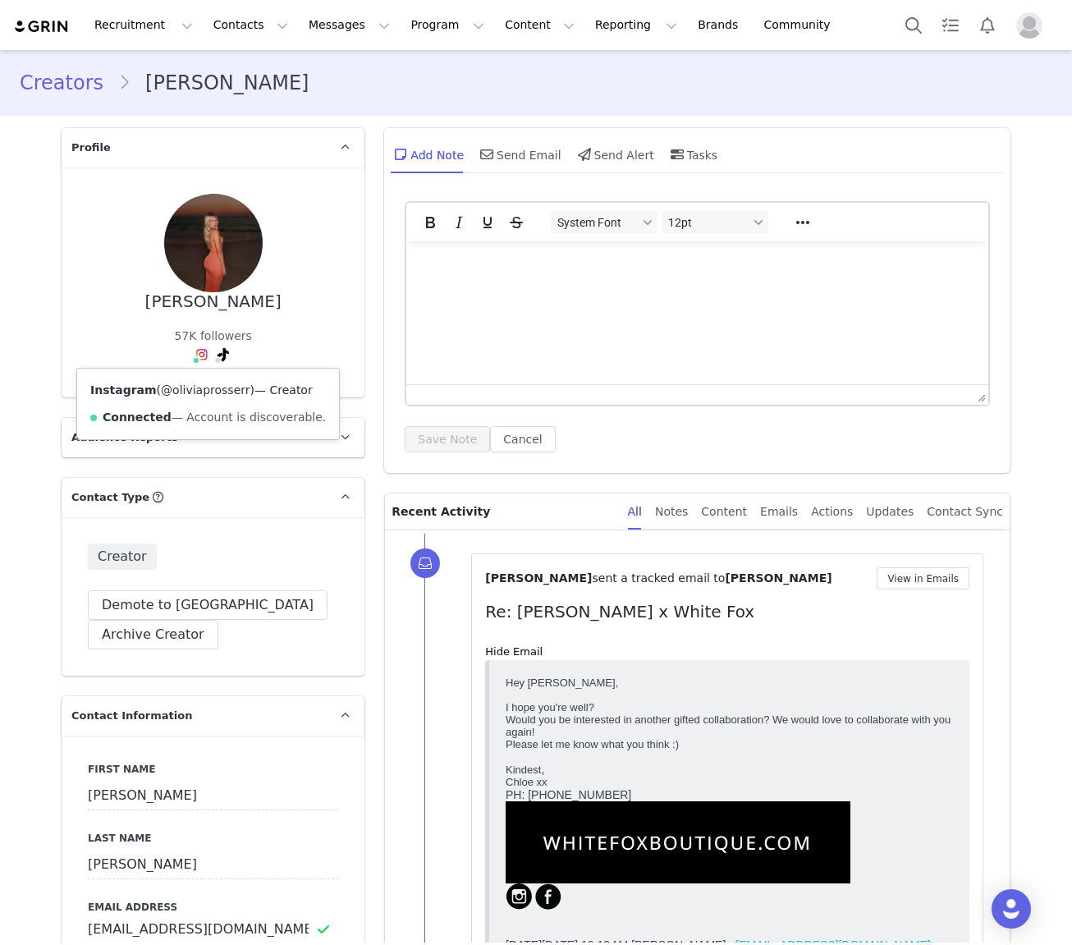
click at [190, 388] on link "@oliviaprosserr" at bounding box center [205, 389] width 89 height 13
click at [211, 392] on link "@oliviaprosserr" at bounding box center [189, 389] width 89 height 13
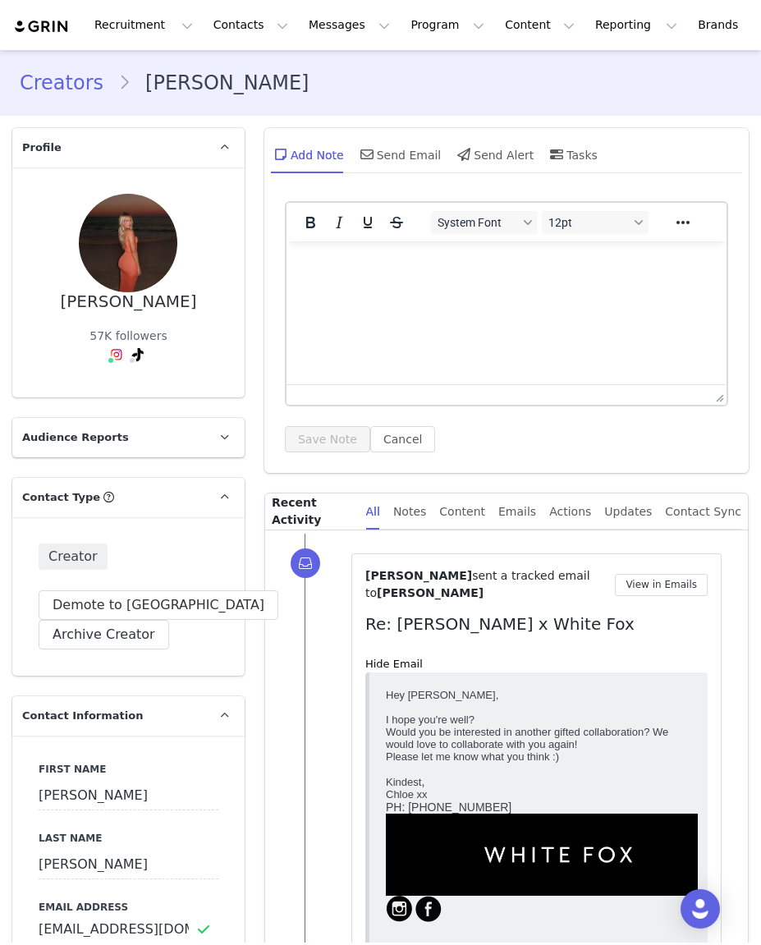
drag, startPoint x: 253, startPoint y: 352, endPoint x: 273, endPoint y: 355, distance: 19.9
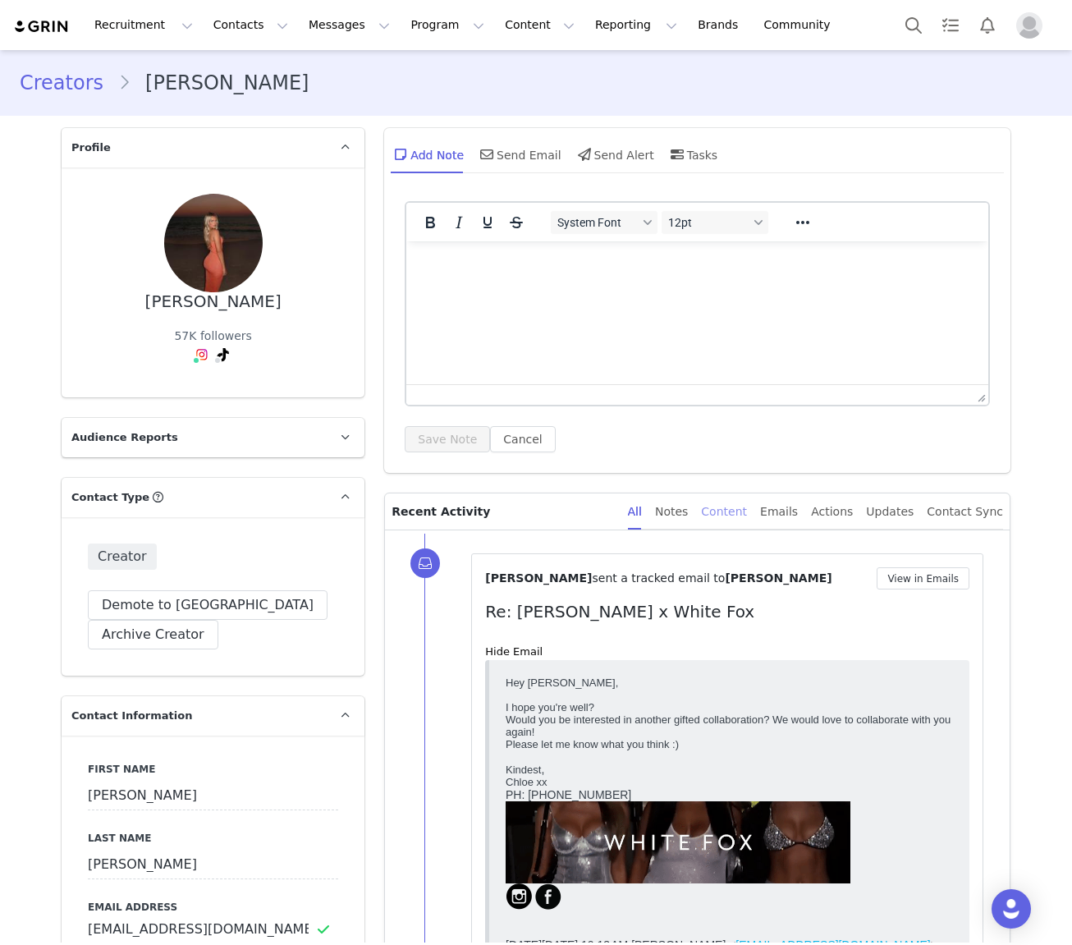
click at [737, 516] on div "Content" at bounding box center [724, 511] width 46 height 37
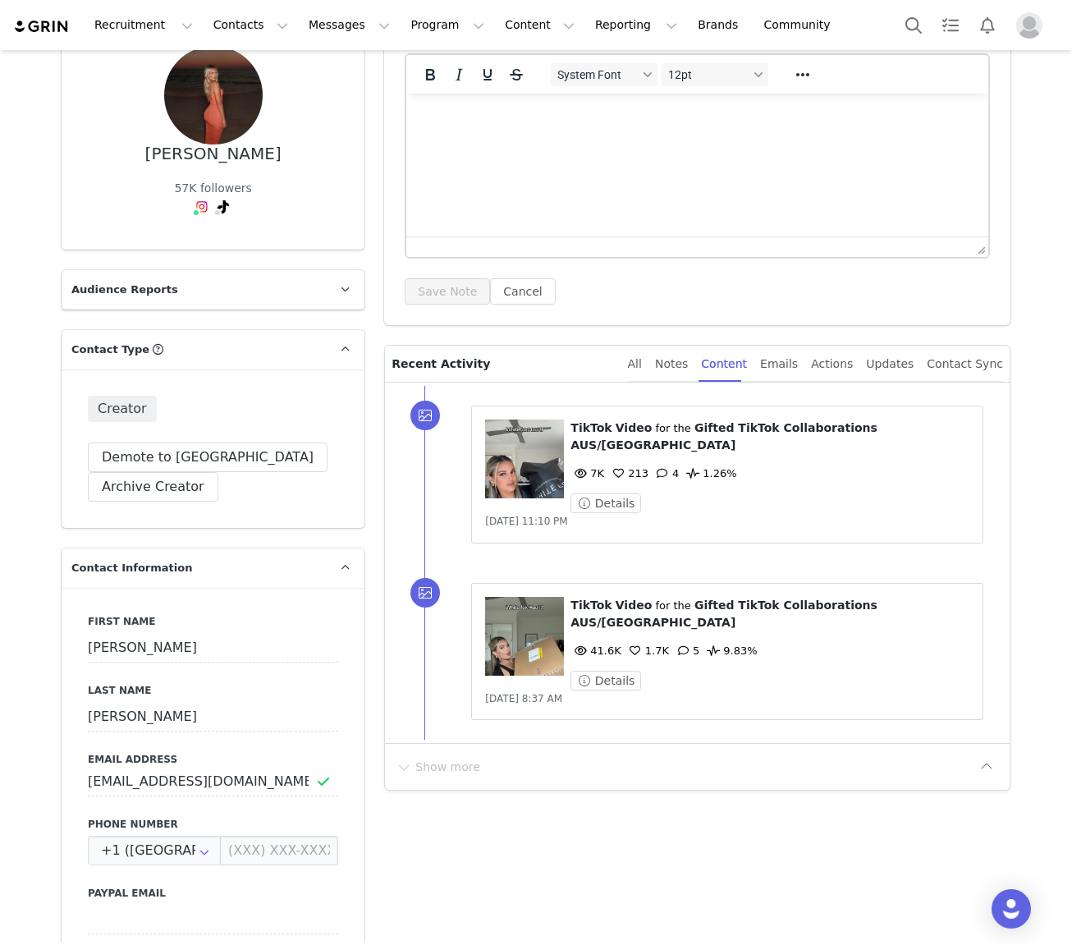
scroll to position [158, 0]
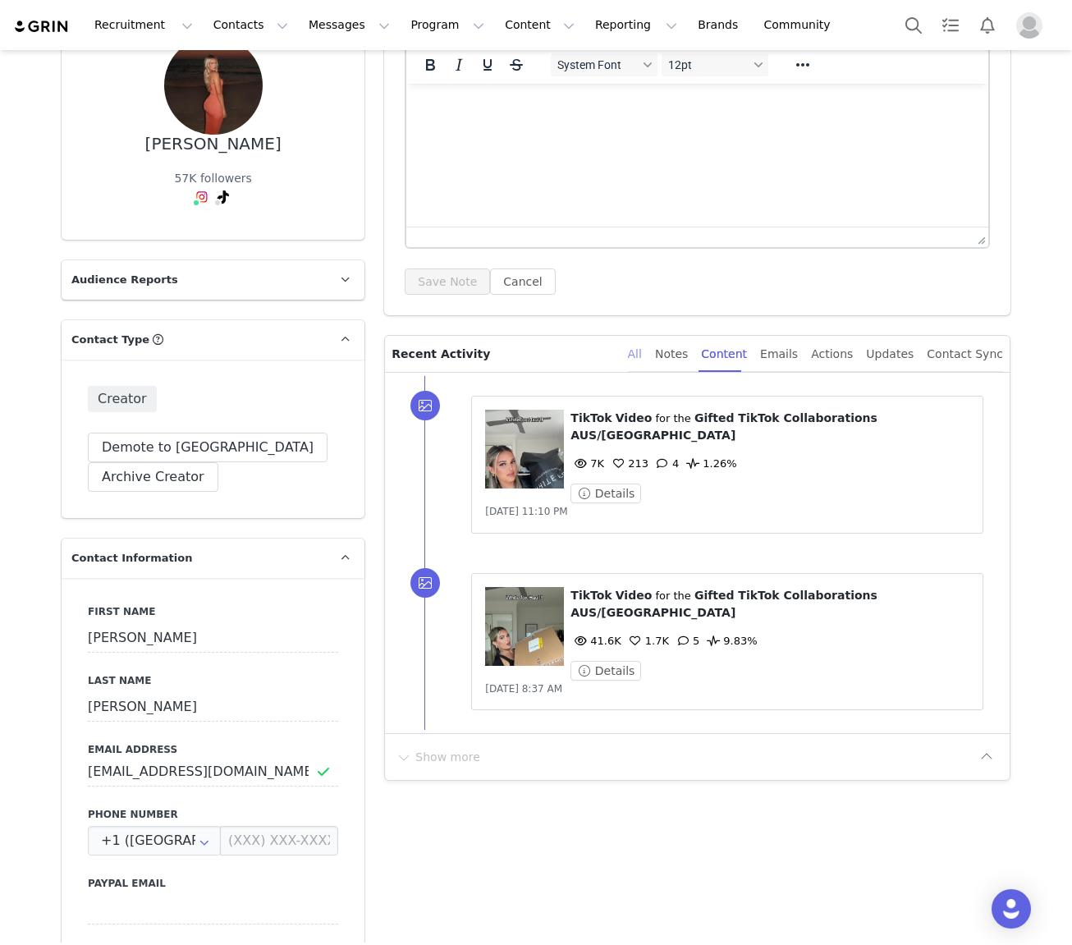
click at [642, 345] on div "All" at bounding box center [635, 354] width 14 height 37
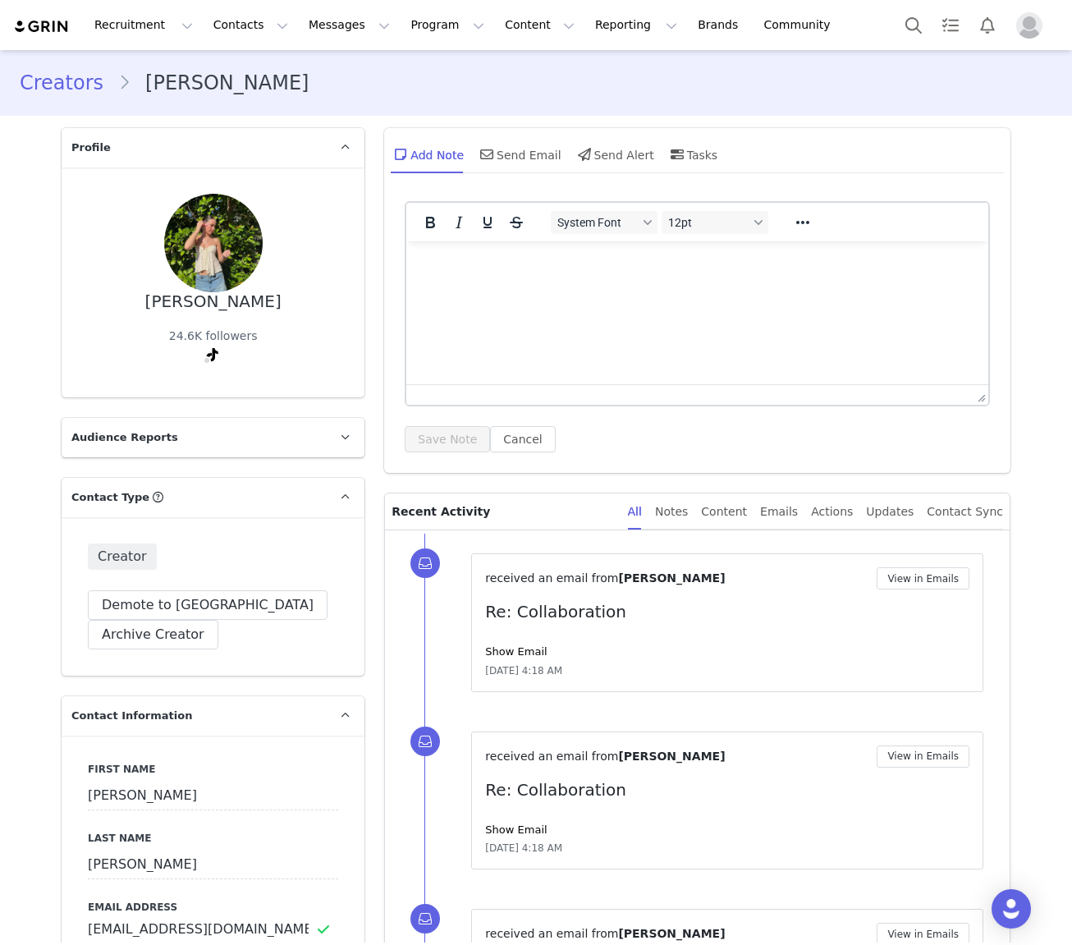
type input "+1 ([GEOGRAPHIC_DATA])"
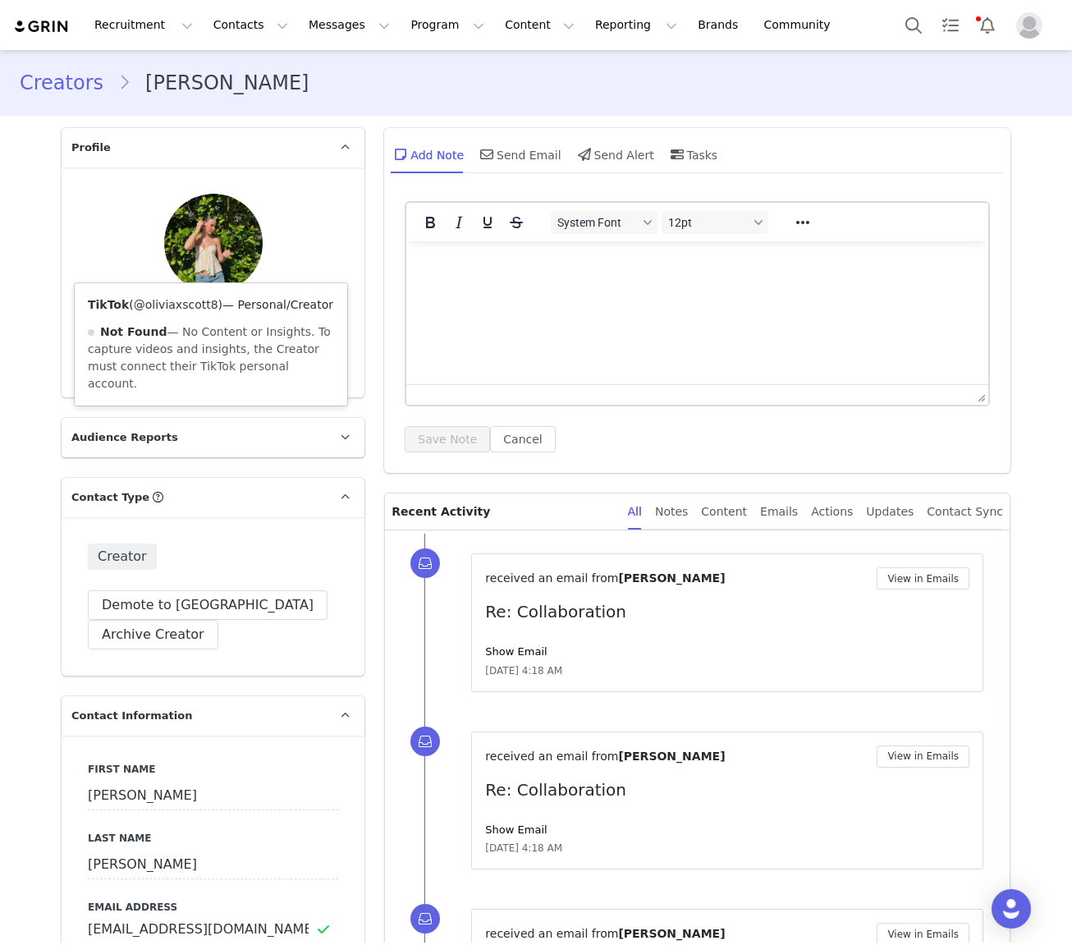
click at [182, 307] on link "@oliviaxscott8" at bounding box center [176, 304] width 85 height 13
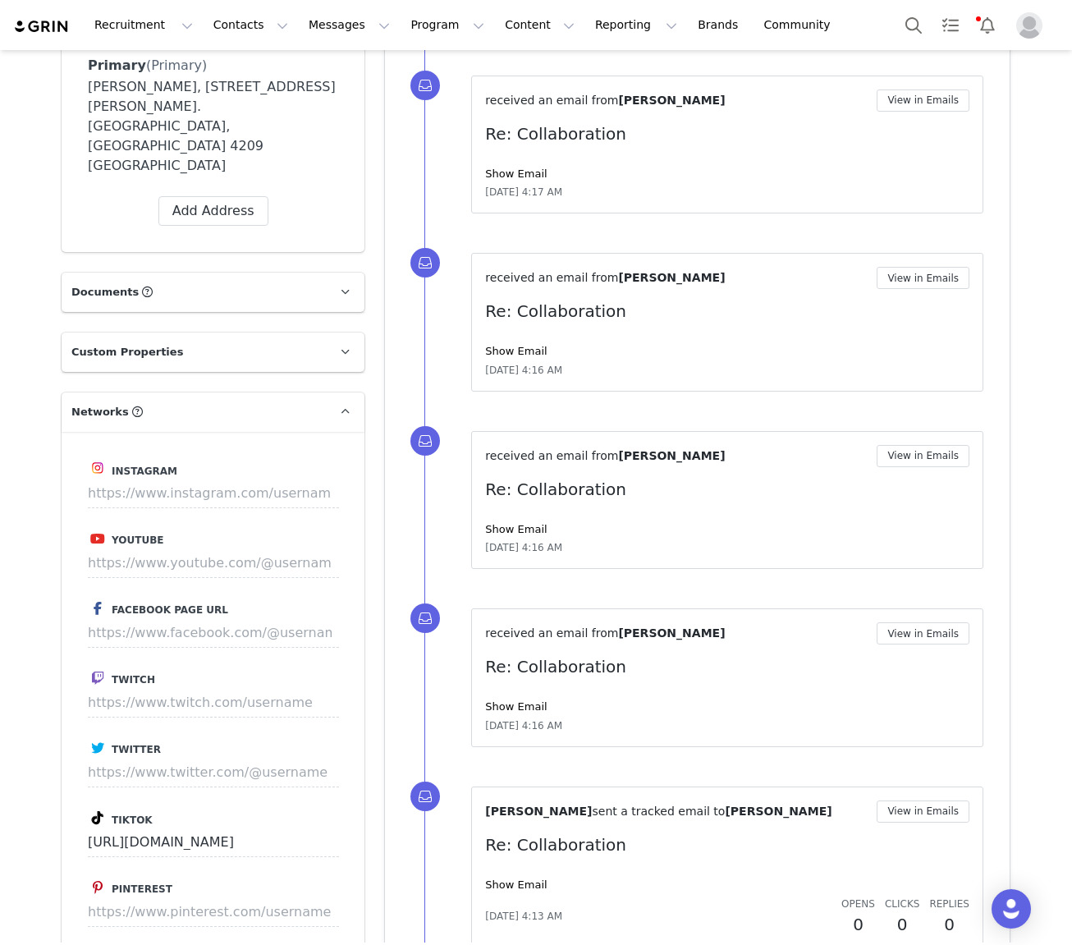
scroll to position [1372, 0]
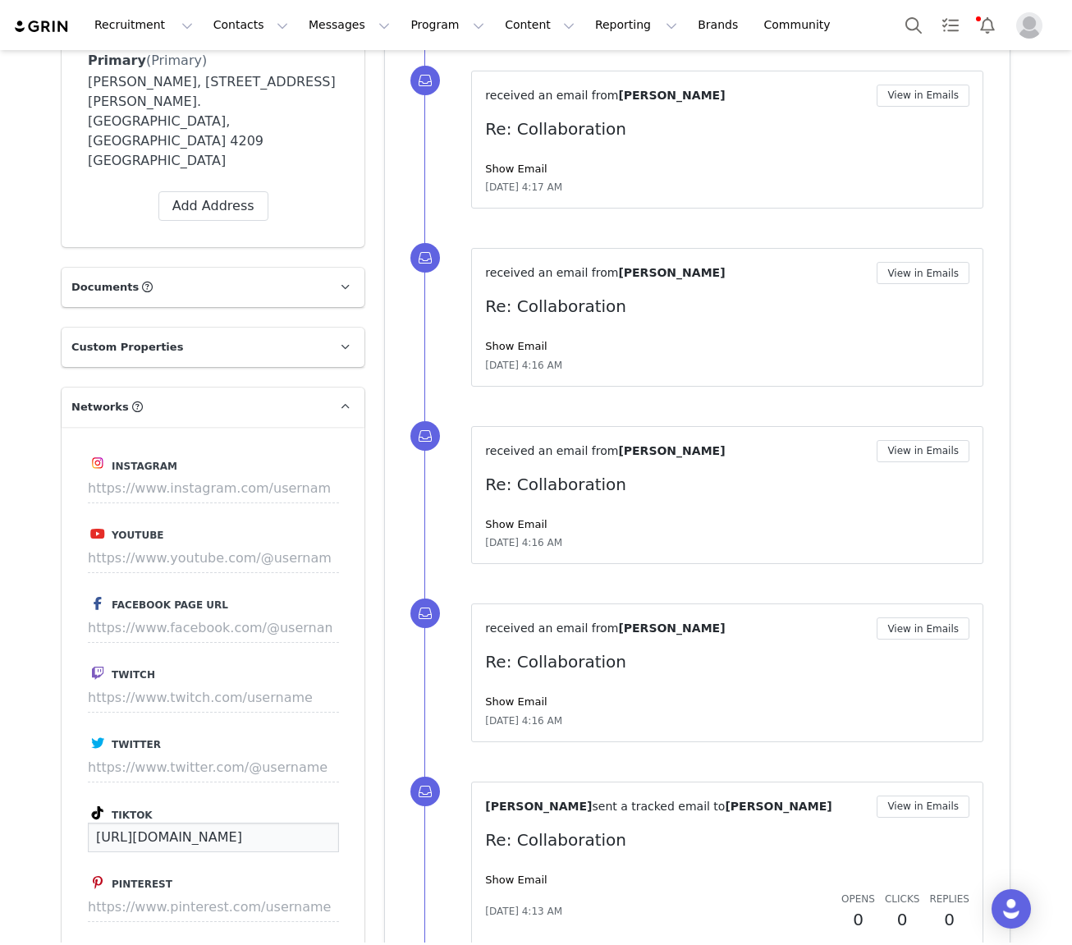
click at [287, 823] on input "[URL][DOMAIN_NAME]" at bounding box center [213, 838] width 251 height 30
click at [288, 823] on input "[URL][DOMAIN_NAME]" at bounding box center [213, 838] width 251 height 30
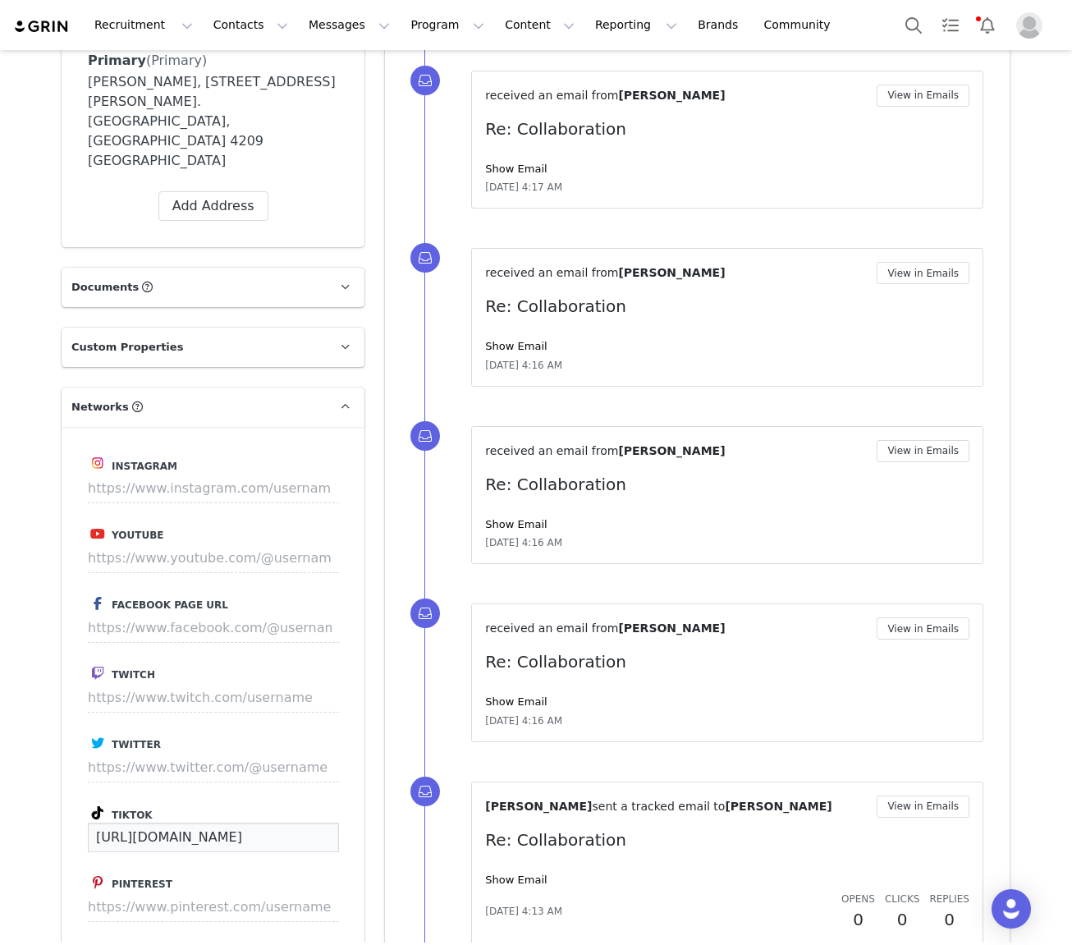
click at [288, 823] on input "[URL][DOMAIN_NAME]" at bounding box center [213, 838] width 251 height 30
click at [298, 823] on input "https://www.tiktok.com/@oliviaxscott8" at bounding box center [213, 838] width 251 height 30
paste input "livscott"
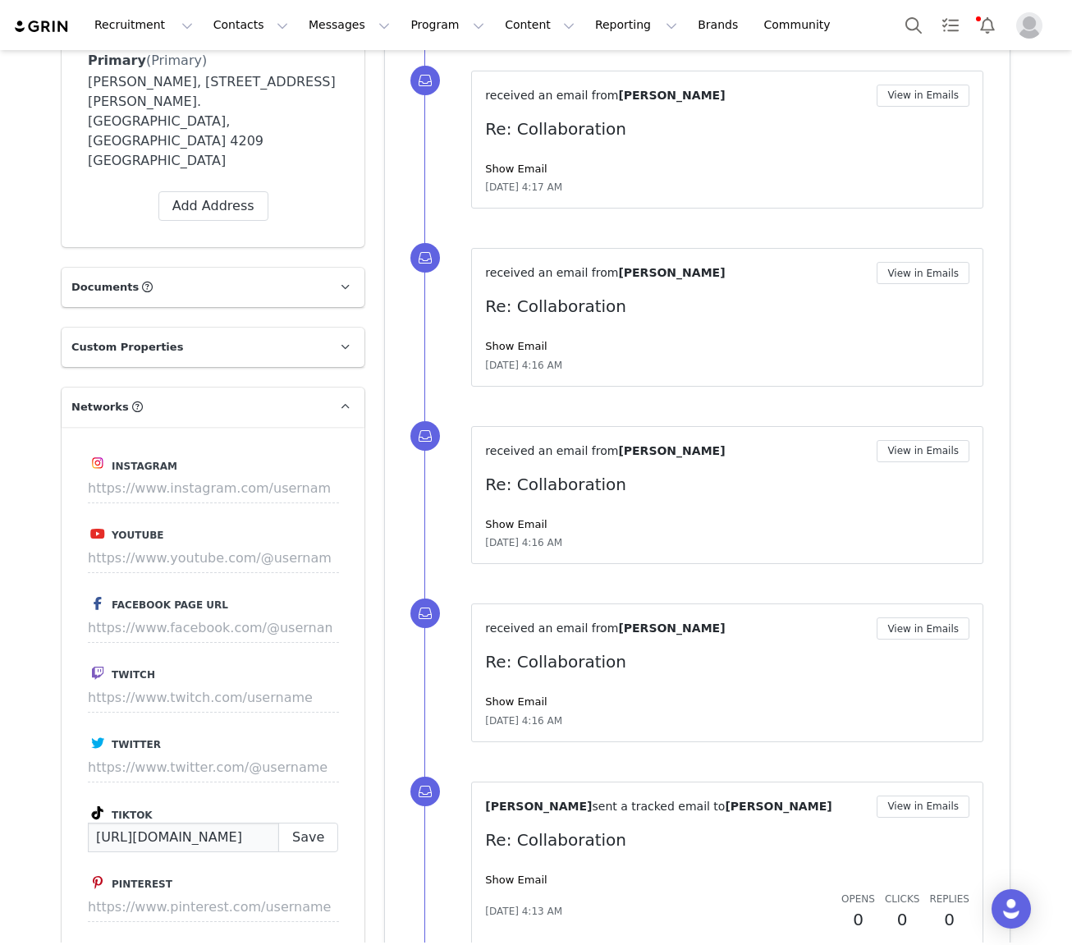
scroll to position [0, 16]
type input "https://www.tiktok.com/@livscott"
click at [298, 823] on button "Save" at bounding box center [308, 838] width 60 height 30
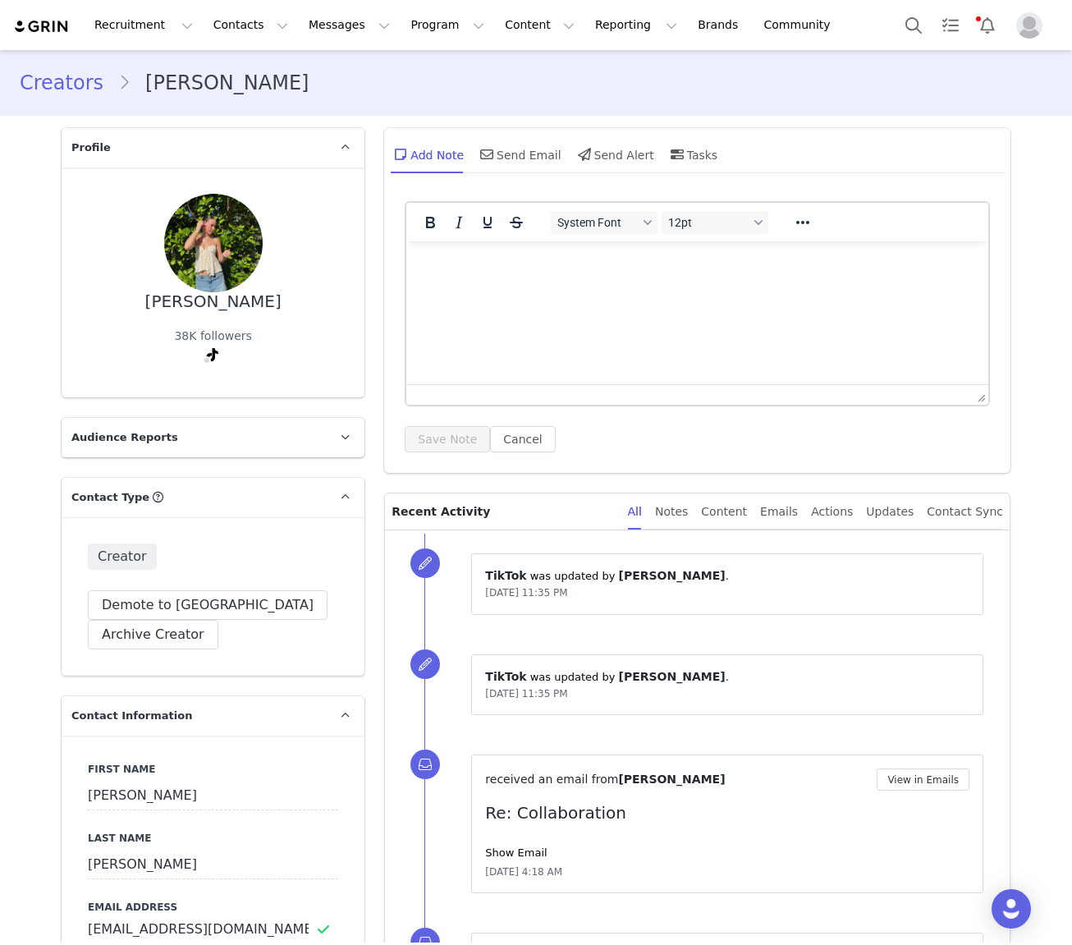
scroll to position [1, 0]
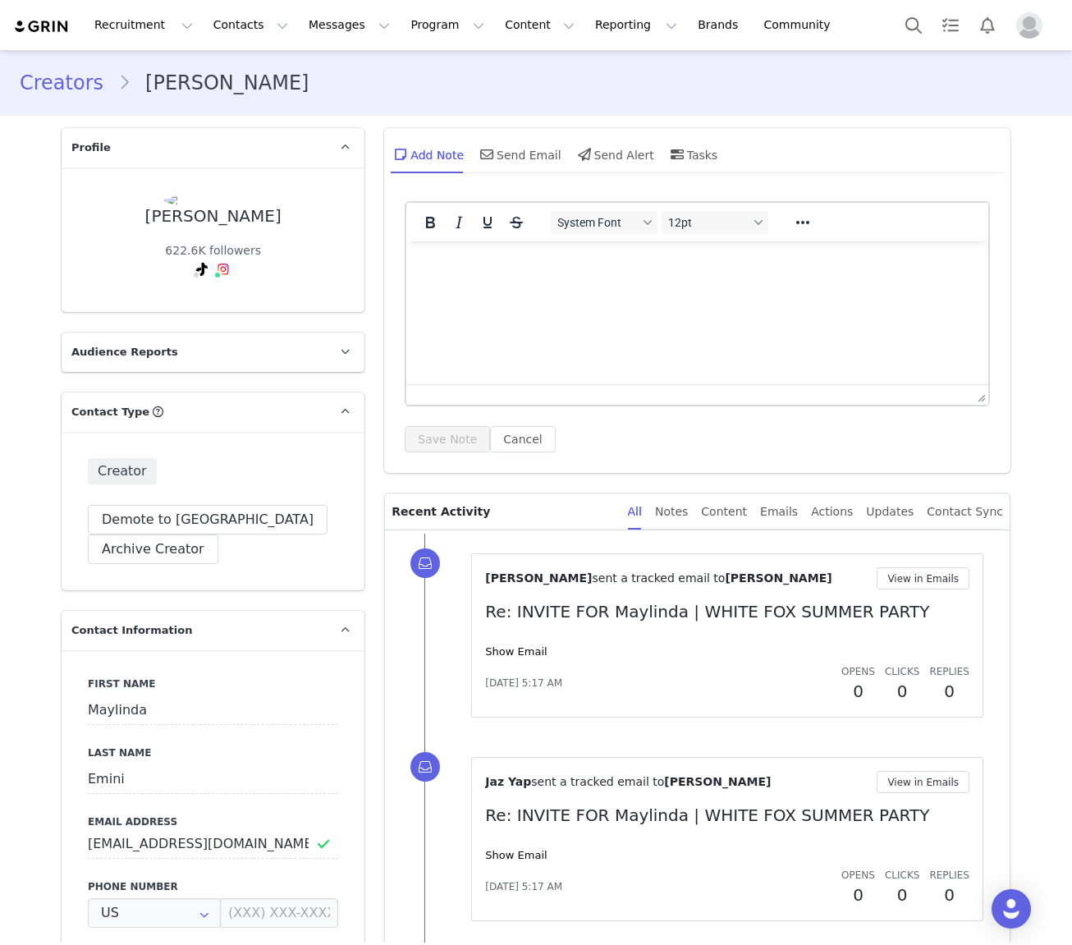
type input "+1 ([GEOGRAPHIC_DATA])"
click at [527, 645] on link "Show Email" at bounding box center [516, 651] width 62 height 12
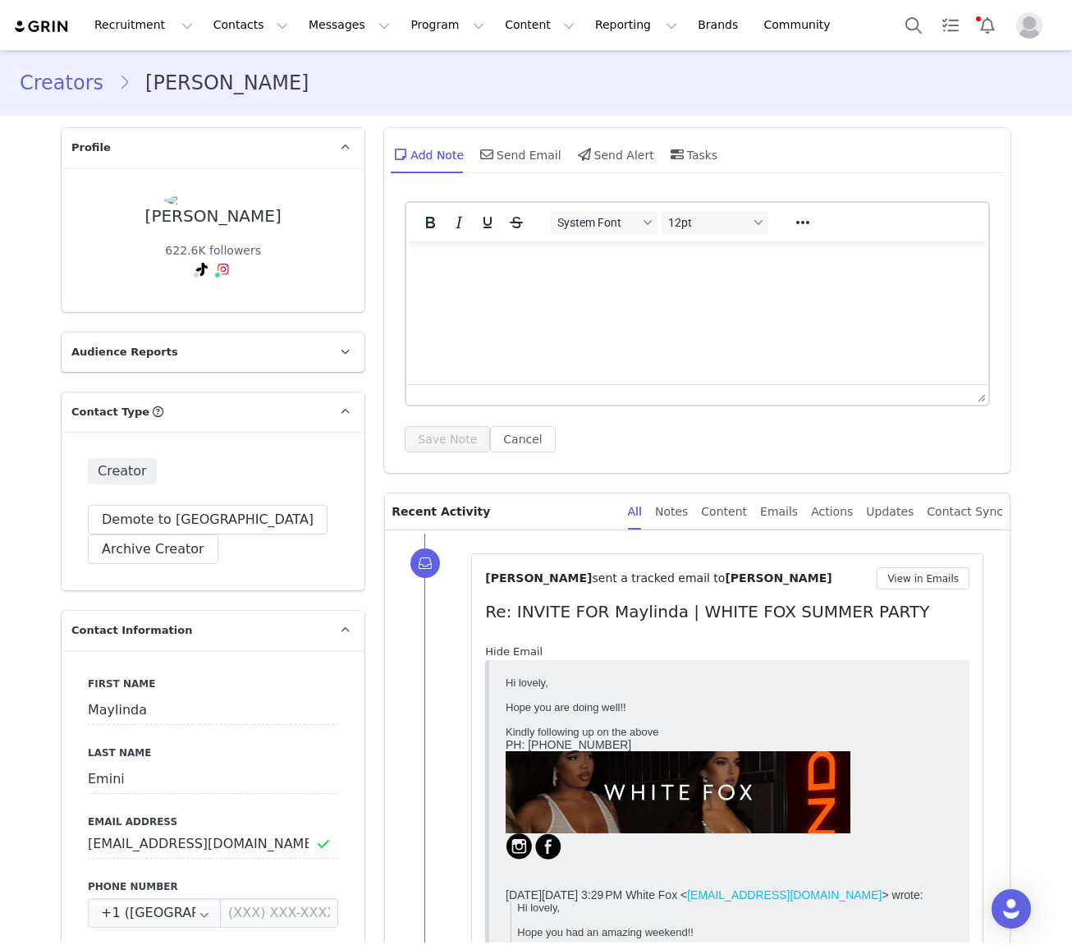
click at [524, 650] on link "Hide Email" at bounding box center [513, 651] width 57 height 12
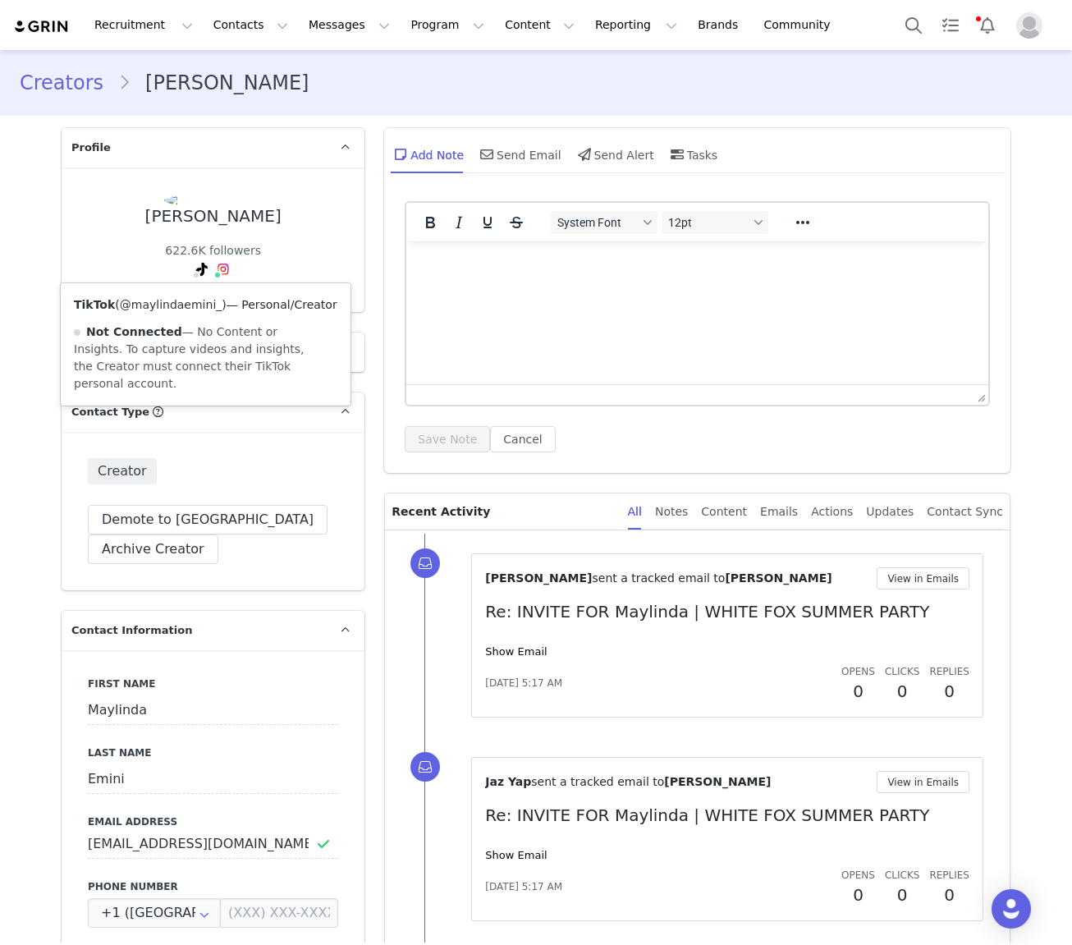
click at [195, 305] on link "@maylindaemini_" at bounding box center [171, 304] width 103 height 13
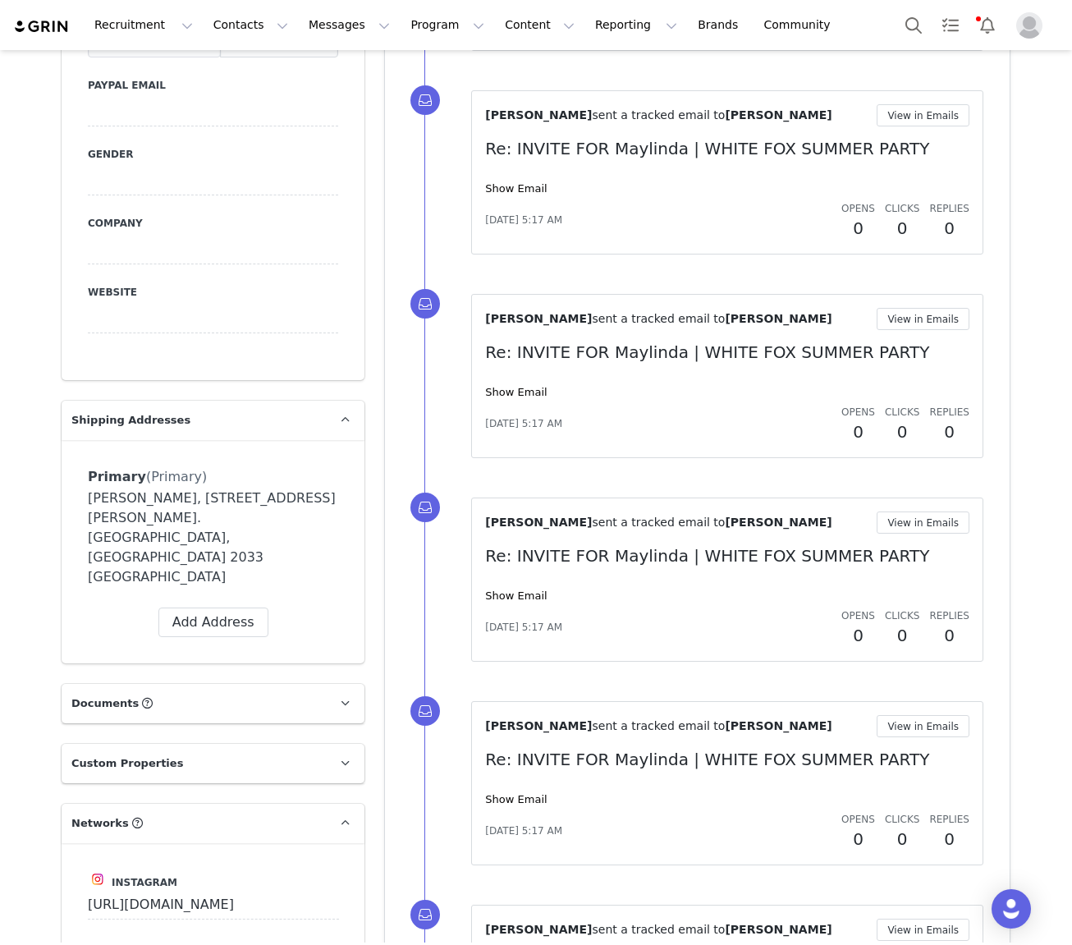
scroll to position [889, 0]
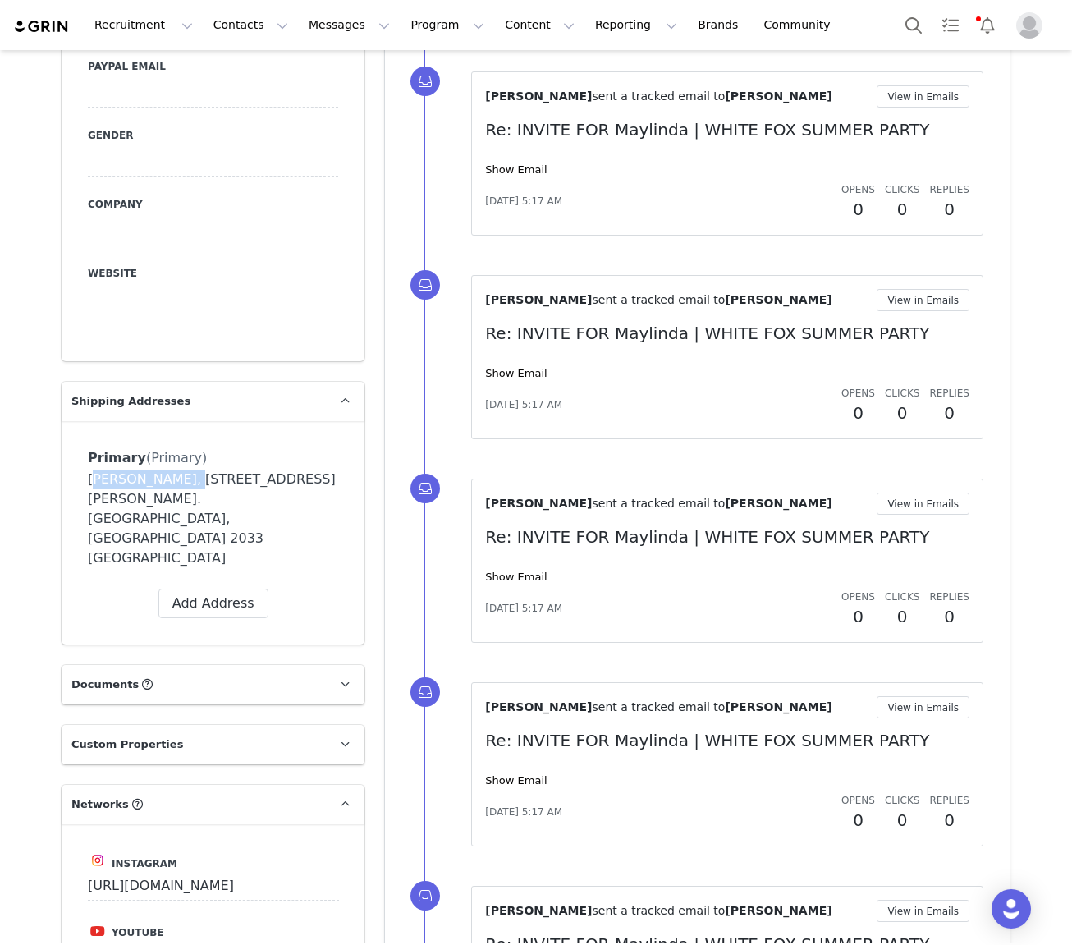
drag, startPoint x: 176, startPoint y: 476, endPoint x: 83, endPoint y: 477, distance: 92.8
click at [83, 477] on div "Primary (Primary) Label Primary First Name [PERSON_NAME] Last Name emini Email …" at bounding box center [213, 532] width 303 height 223
copy div "[PERSON_NAME]"
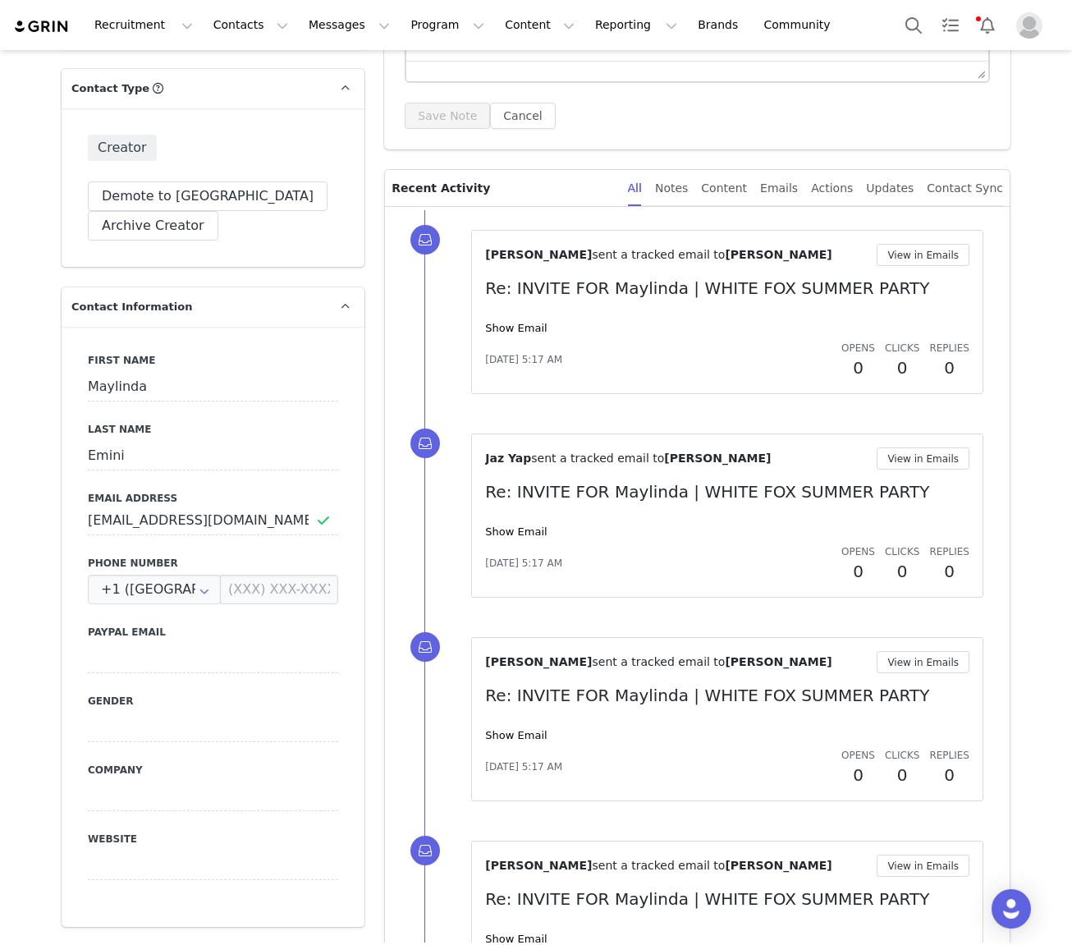
scroll to position [0, 0]
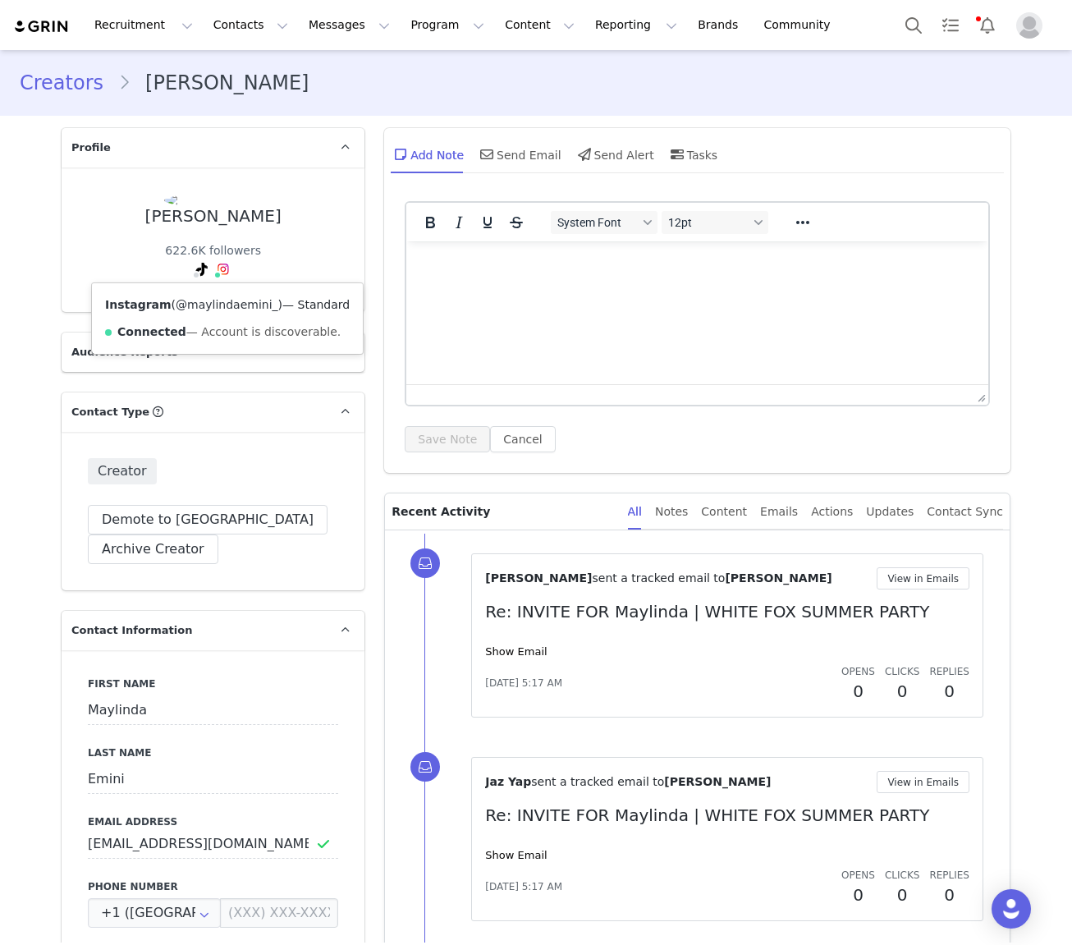
click at [227, 304] on link "@maylindaemini_" at bounding box center [227, 304] width 103 height 13
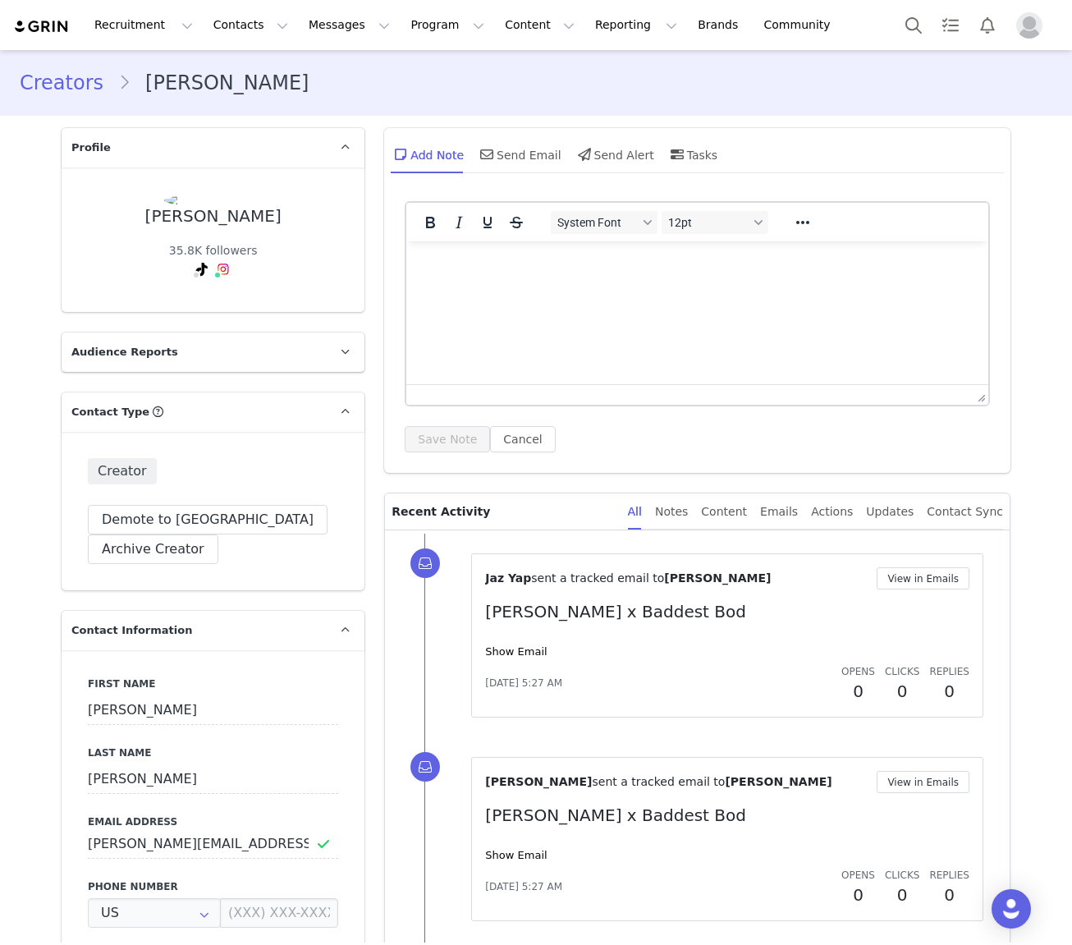
type input "+1 ([GEOGRAPHIC_DATA])"
click at [216, 304] on link "@s.esho_" at bounding box center [209, 304] width 54 height 13
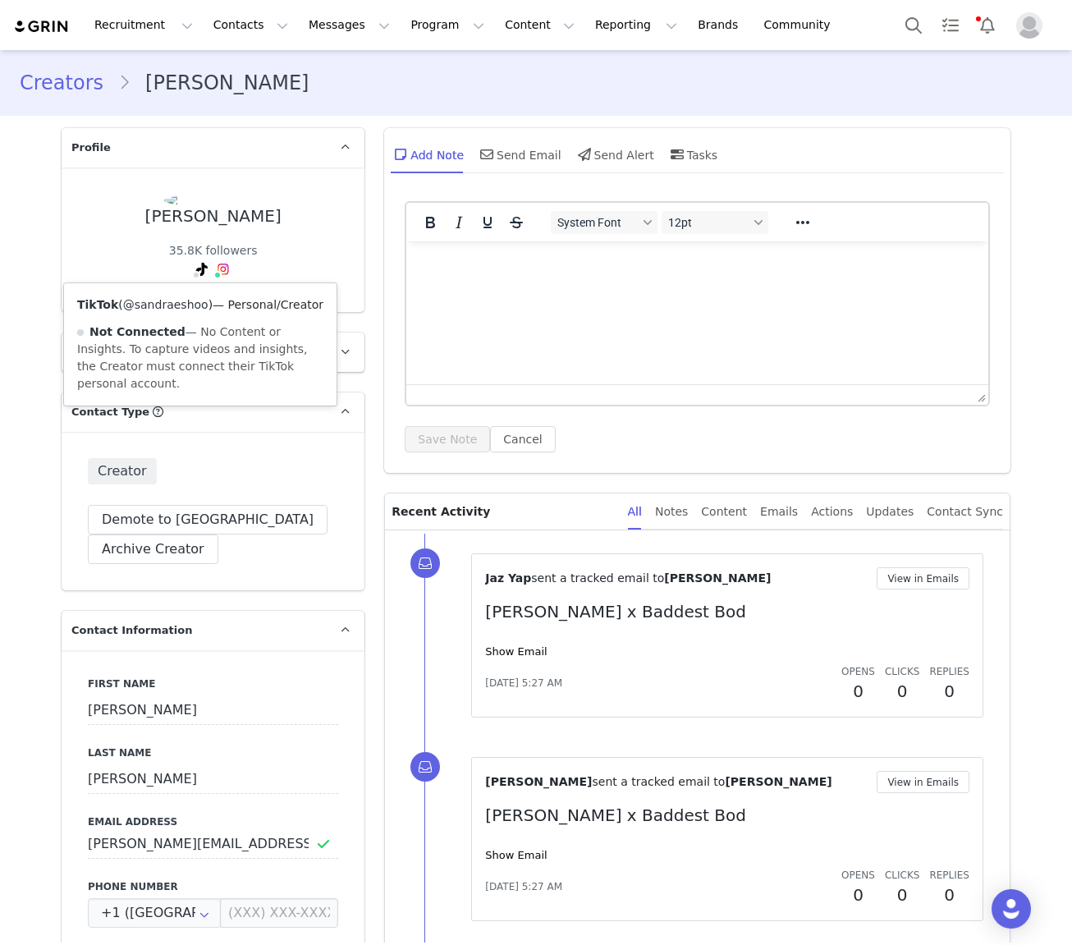
click at [177, 304] on link "@sandraeshoo" at bounding box center [165, 304] width 85 height 13
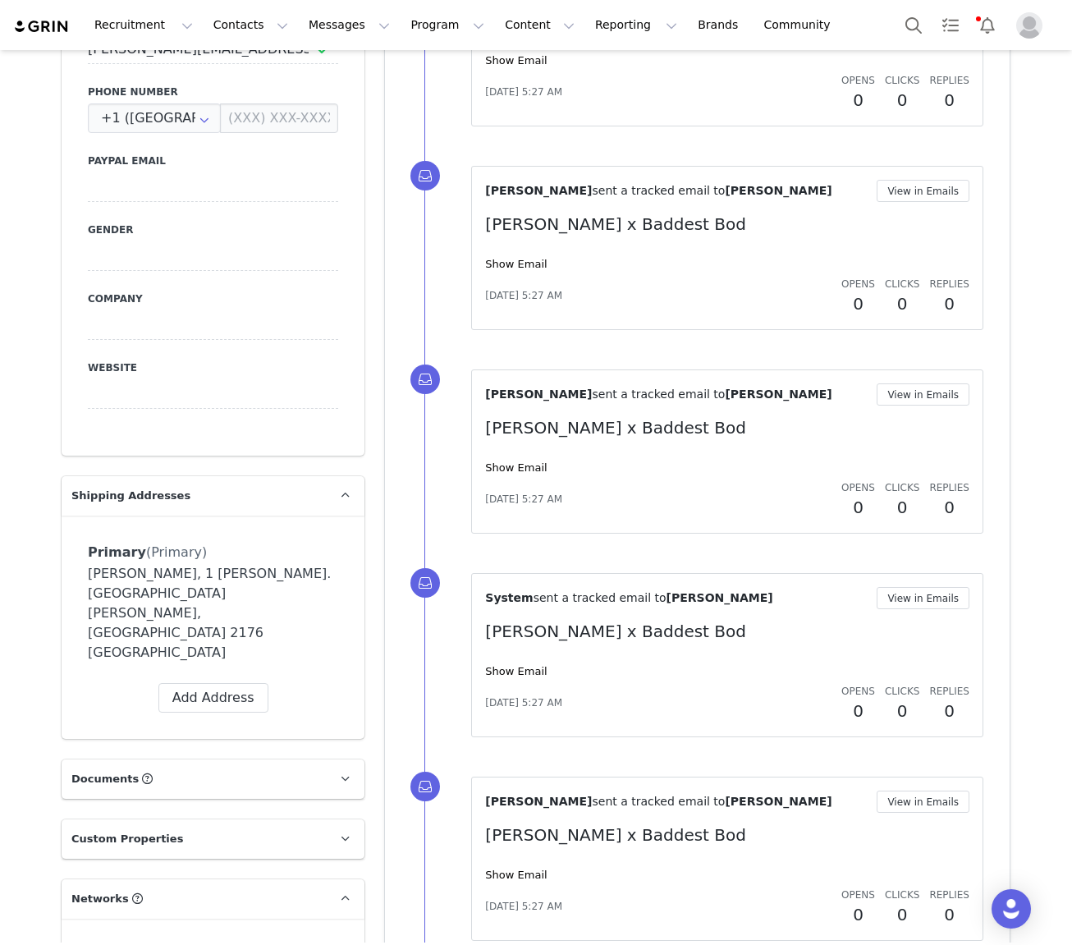
scroll to position [792, 0]
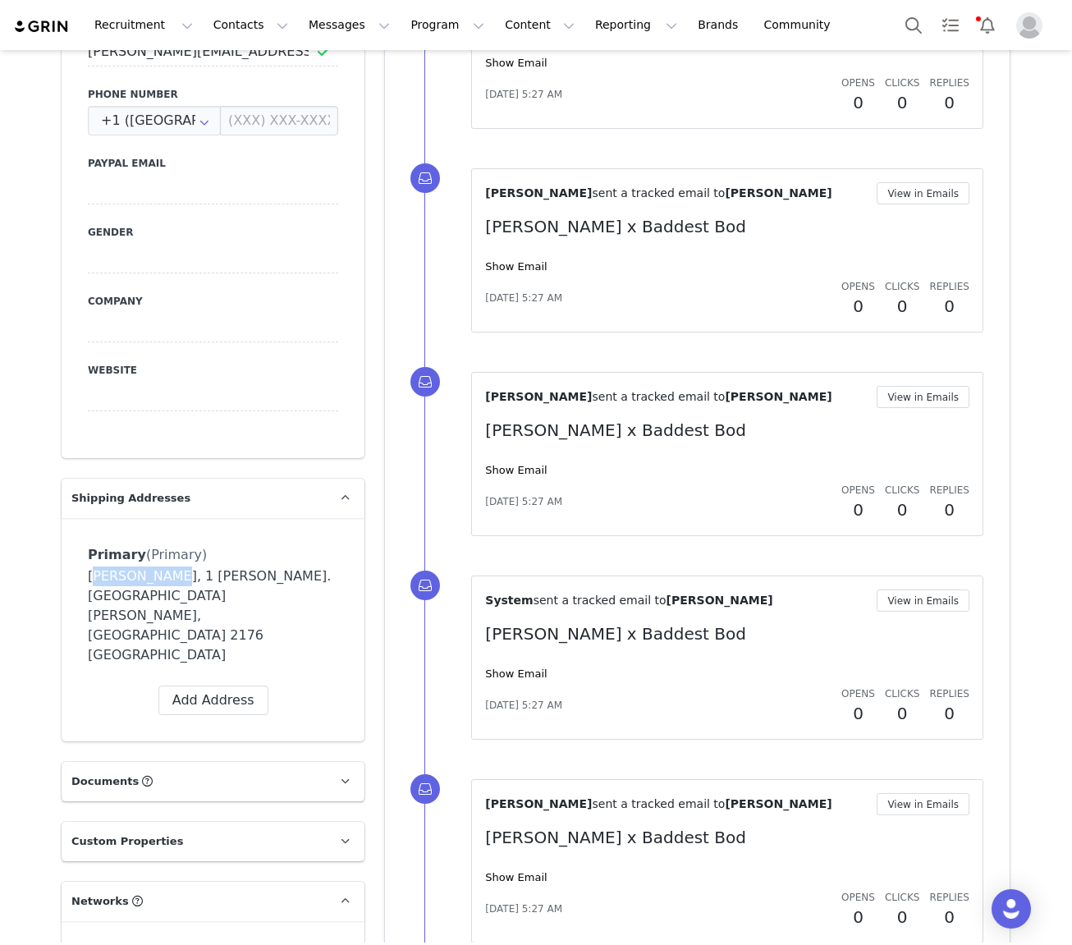
drag, startPoint x: 161, startPoint y: 575, endPoint x: 80, endPoint y: 571, distance: 80.5
click at [80, 571] on div "Primary (Primary) Label Primary First Name Sandra Last Name Esho Email sandra_e…" at bounding box center [213, 629] width 303 height 223
copy div "Sandra Esho"
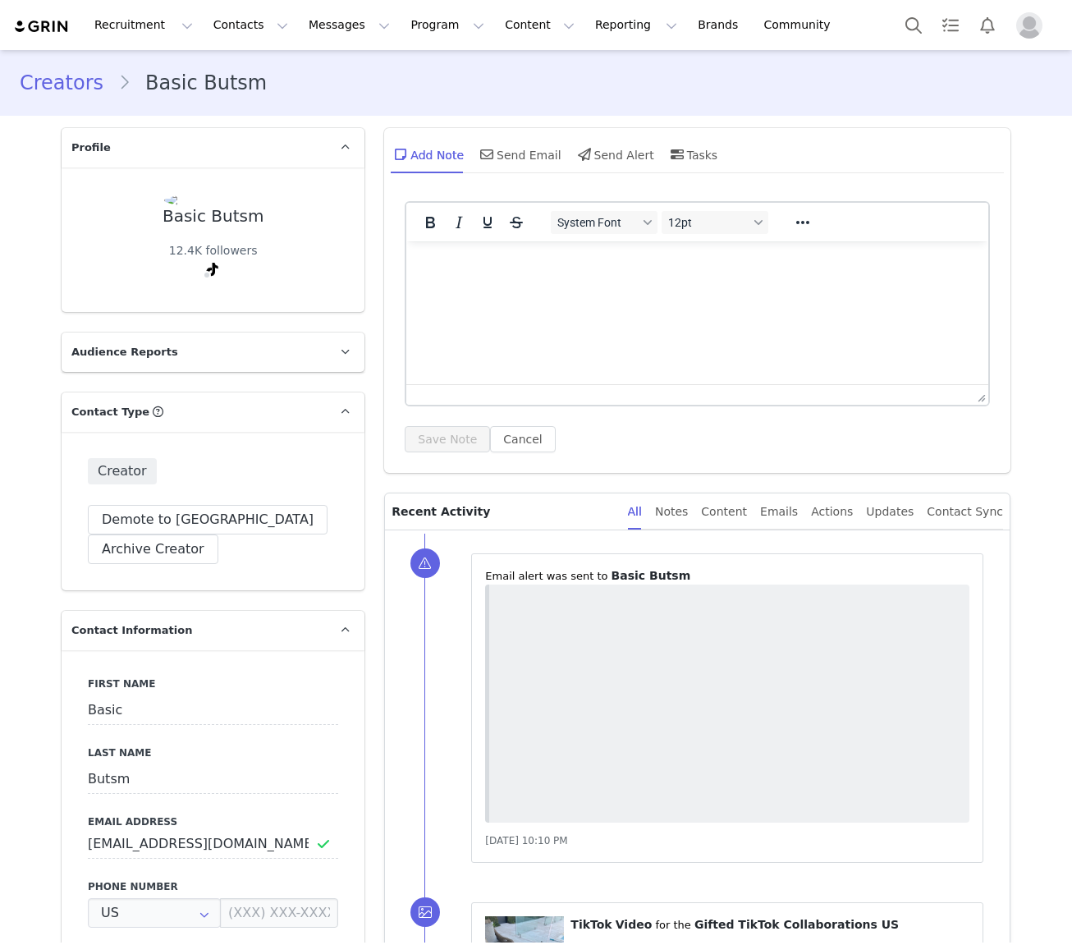
type input "+1 ([GEOGRAPHIC_DATA])"
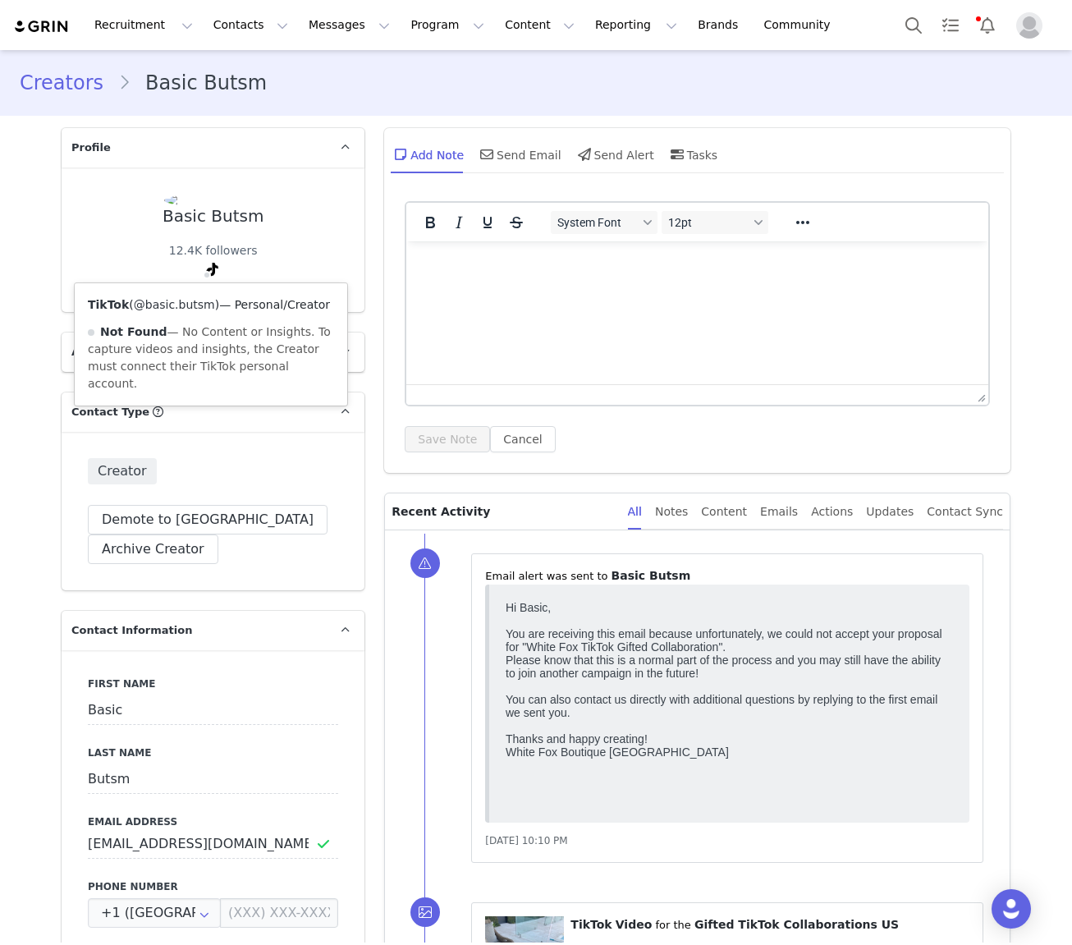
click at [193, 303] on link "@basic.butsm" at bounding box center [174, 304] width 81 height 13
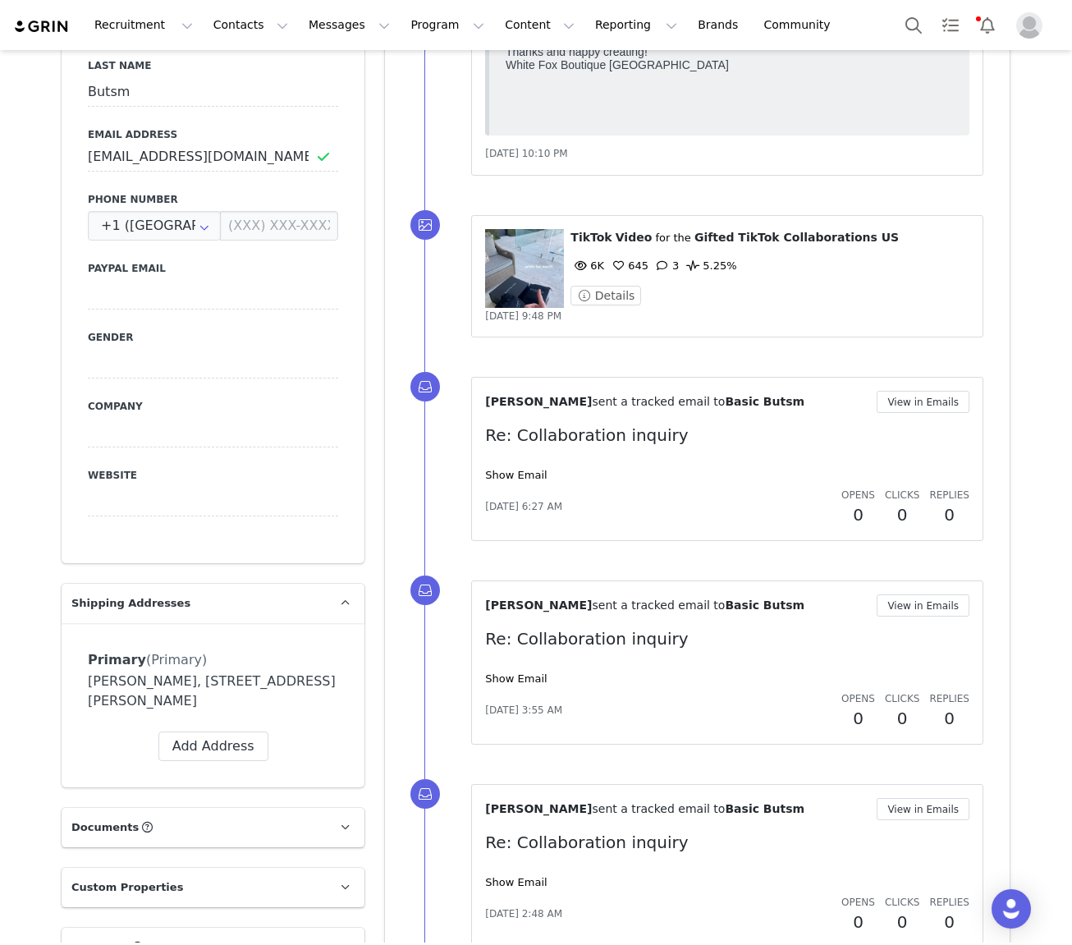
scroll to position [685, 0]
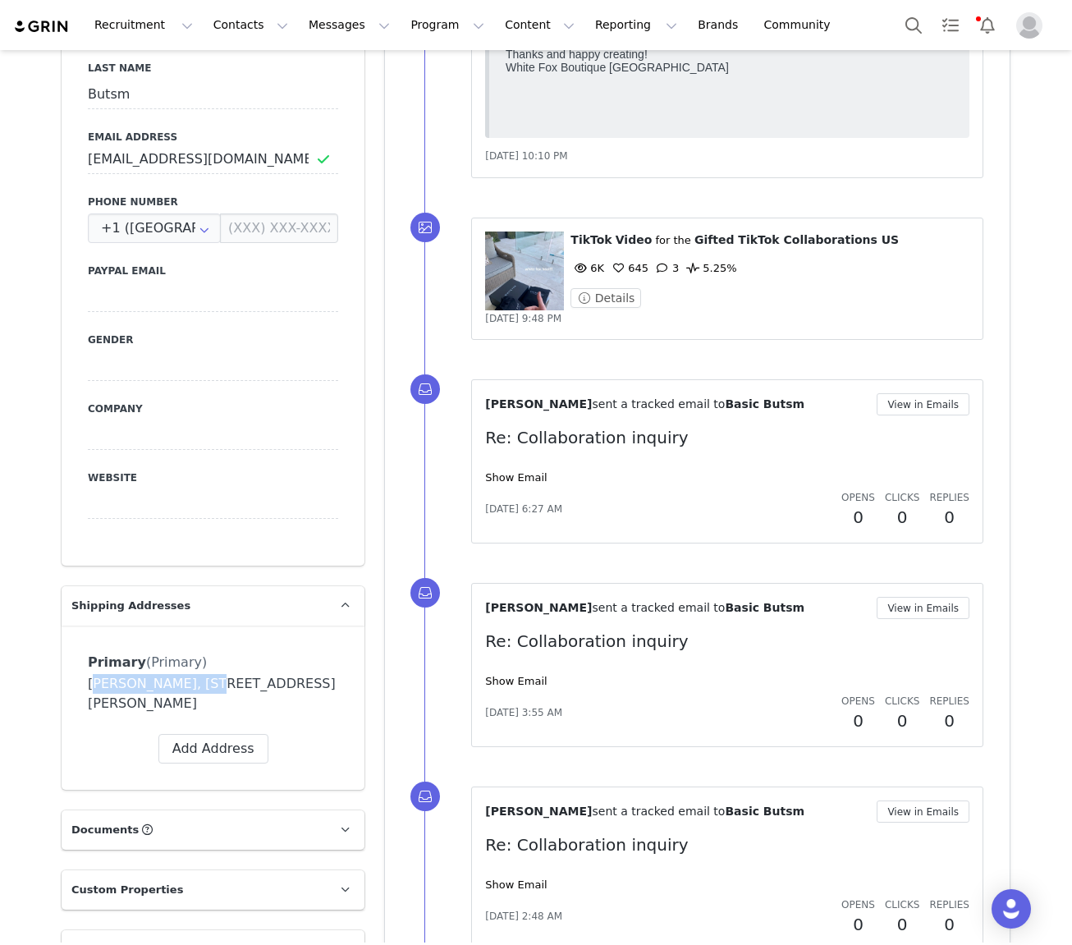
drag, startPoint x: 199, startPoint y: 685, endPoint x: 44, endPoint y: 681, distance: 155.2
copy div "Margot Richardson"
click at [615, 298] on button "Details" at bounding box center [606, 298] width 71 height 20
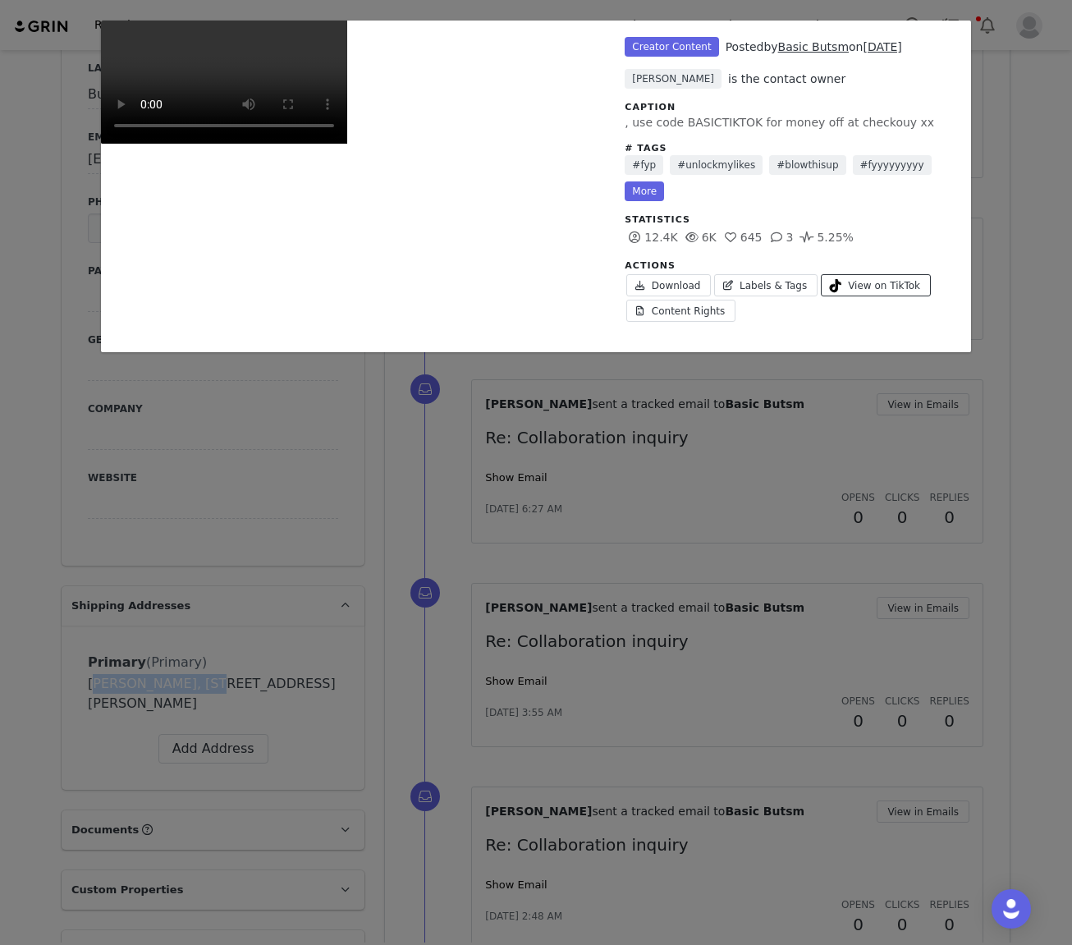
click at [864, 289] on span "View on TikTok" at bounding box center [884, 285] width 72 height 15
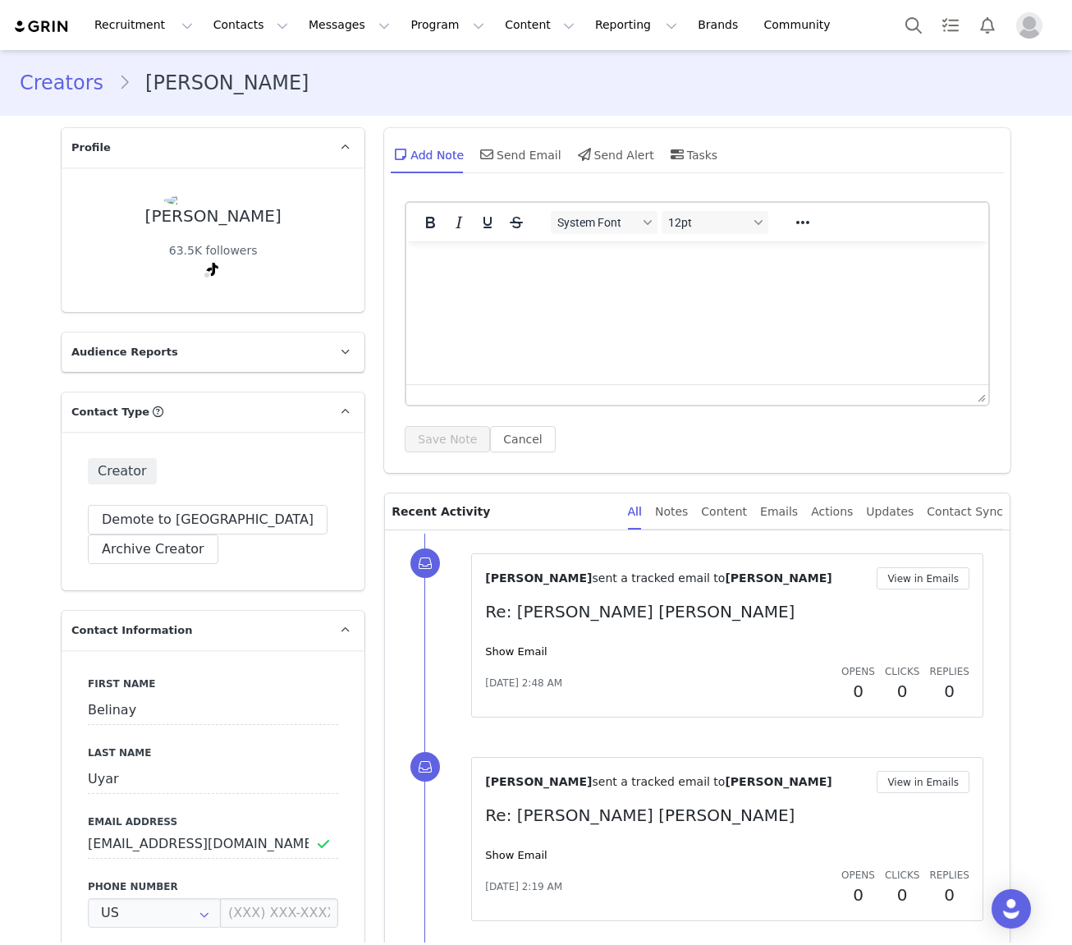
type input "+1 ([GEOGRAPHIC_DATA])"
click at [518, 642] on div "[PERSON_NAME] sent a tracked email to [PERSON_NAME] View in Emails Re: [PERSON_…" at bounding box center [727, 635] width 484 height 136
click at [518, 649] on link "Show Email" at bounding box center [516, 651] width 62 height 12
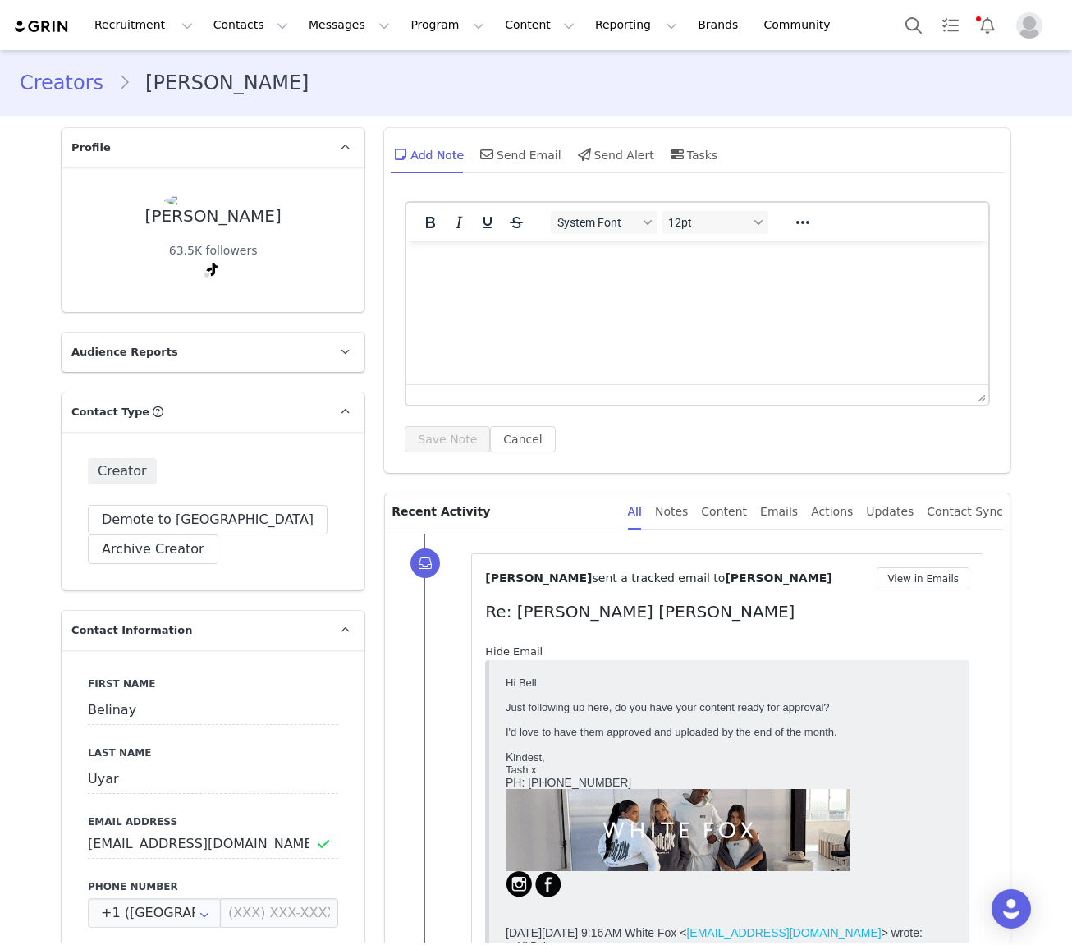
click at [520, 649] on link "Hide Email" at bounding box center [513, 651] width 57 height 12
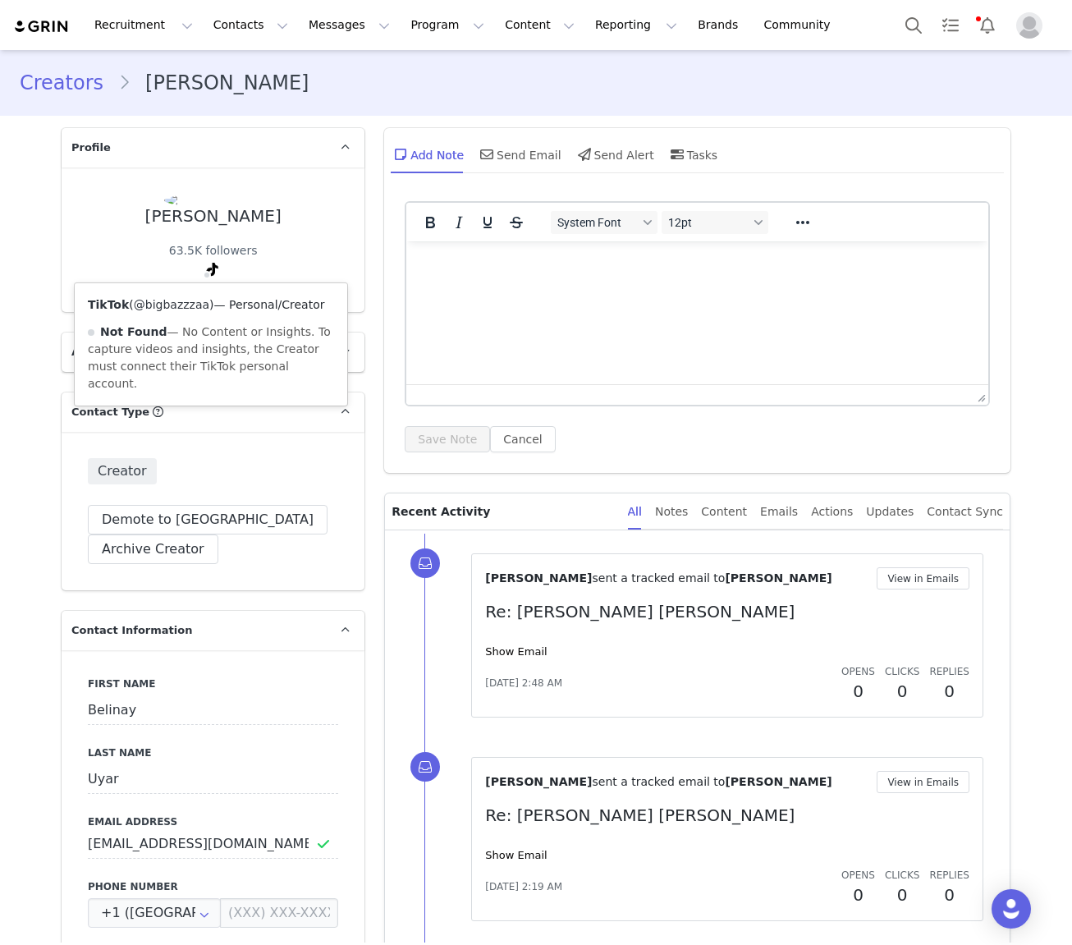
click at [186, 306] on link "@bigbazzzaa" at bounding box center [172, 304] width 76 height 13
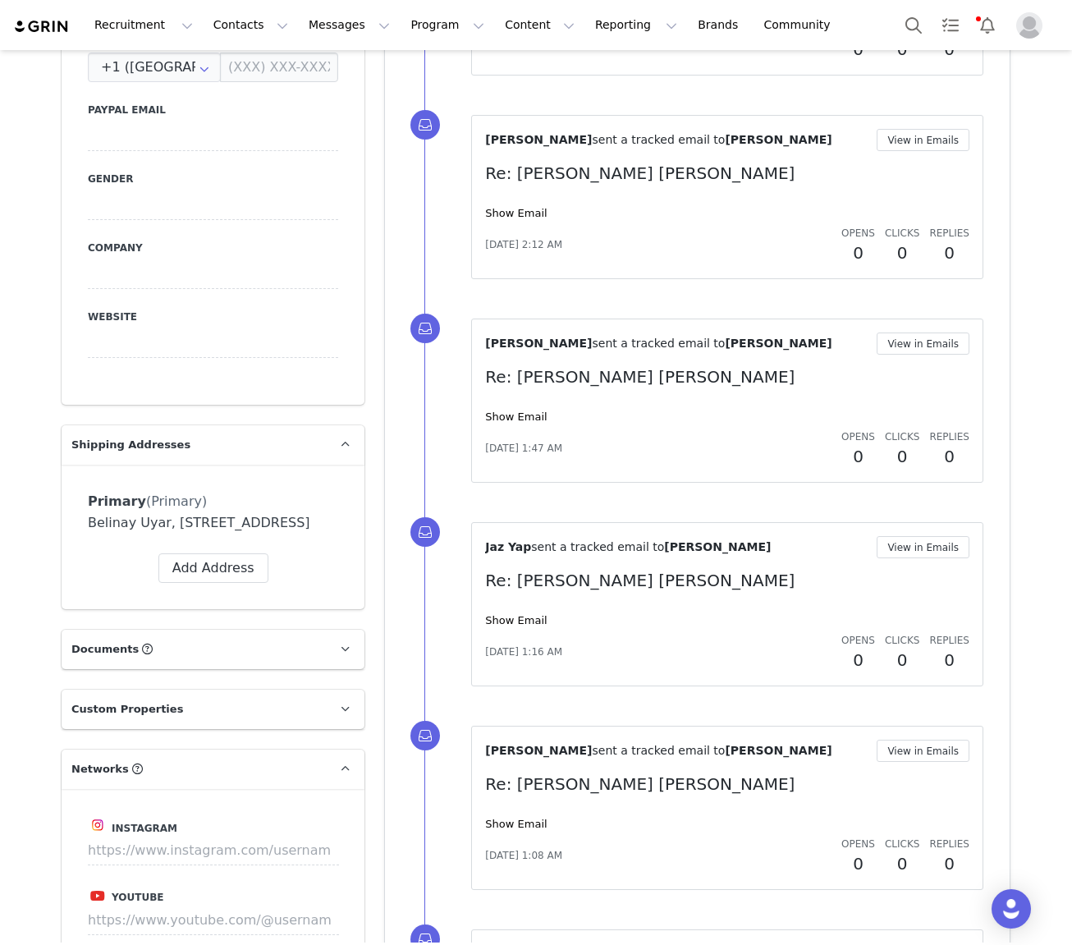
scroll to position [847, 0]
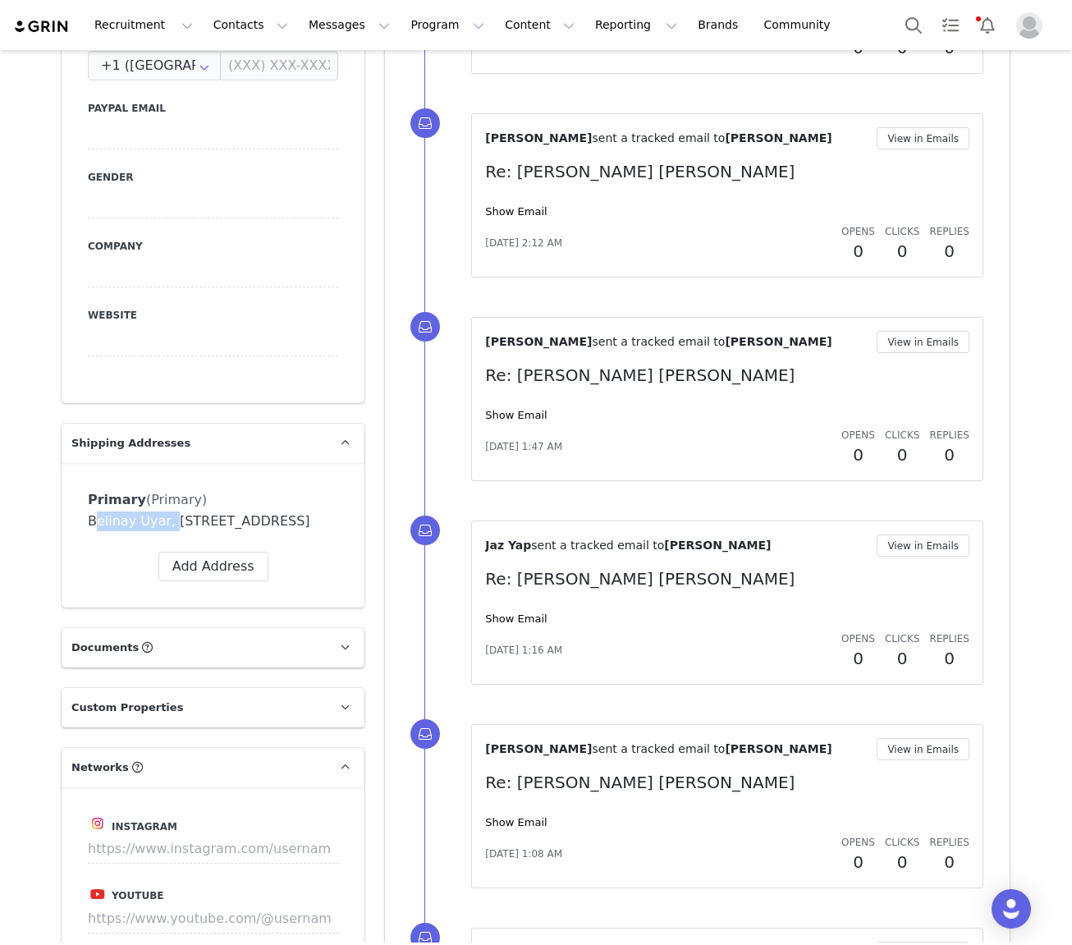
drag, startPoint x: 161, startPoint y: 521, endPoint x: 66, endPoint y: 521, distance: 95.2
click at [66, 521] on div "Primary (Primary) Label Primary First Name Belinay Last Name Uyar Email Belinay…" at bounding box center [213, 535] width 303 height 145
copy div "Belinay Uyar,"
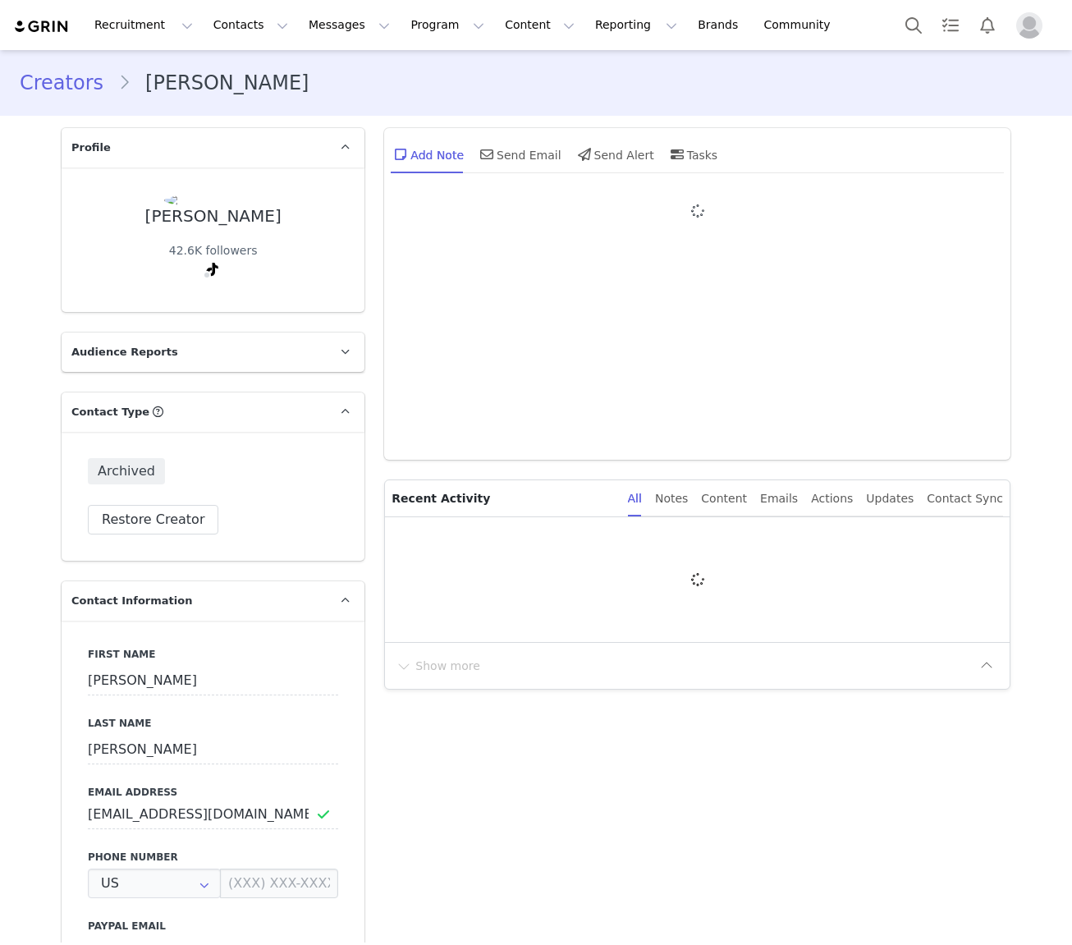
type input "+1 ([GEOGRAPHIC_DATA])"
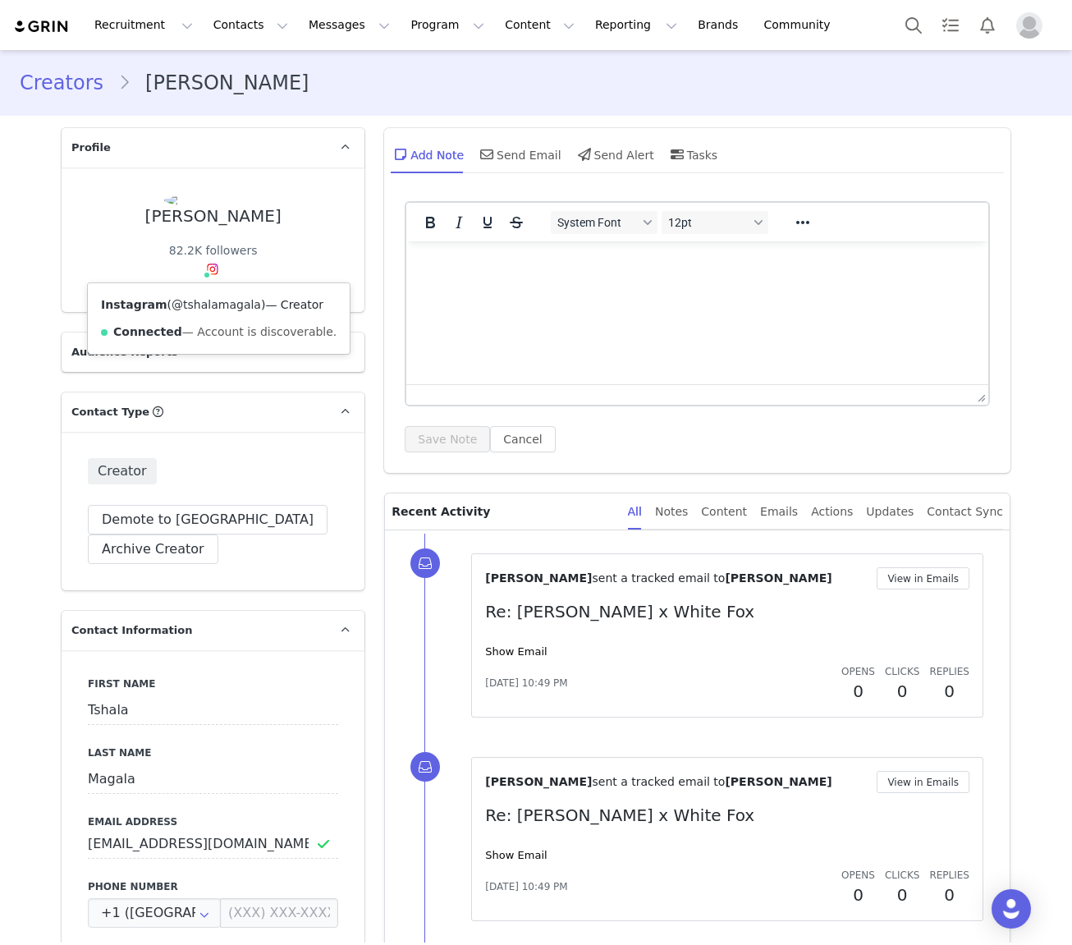
click at [209, 301] on link "@tshalamagala" at bounding box center [217, 304] width 90 height 13
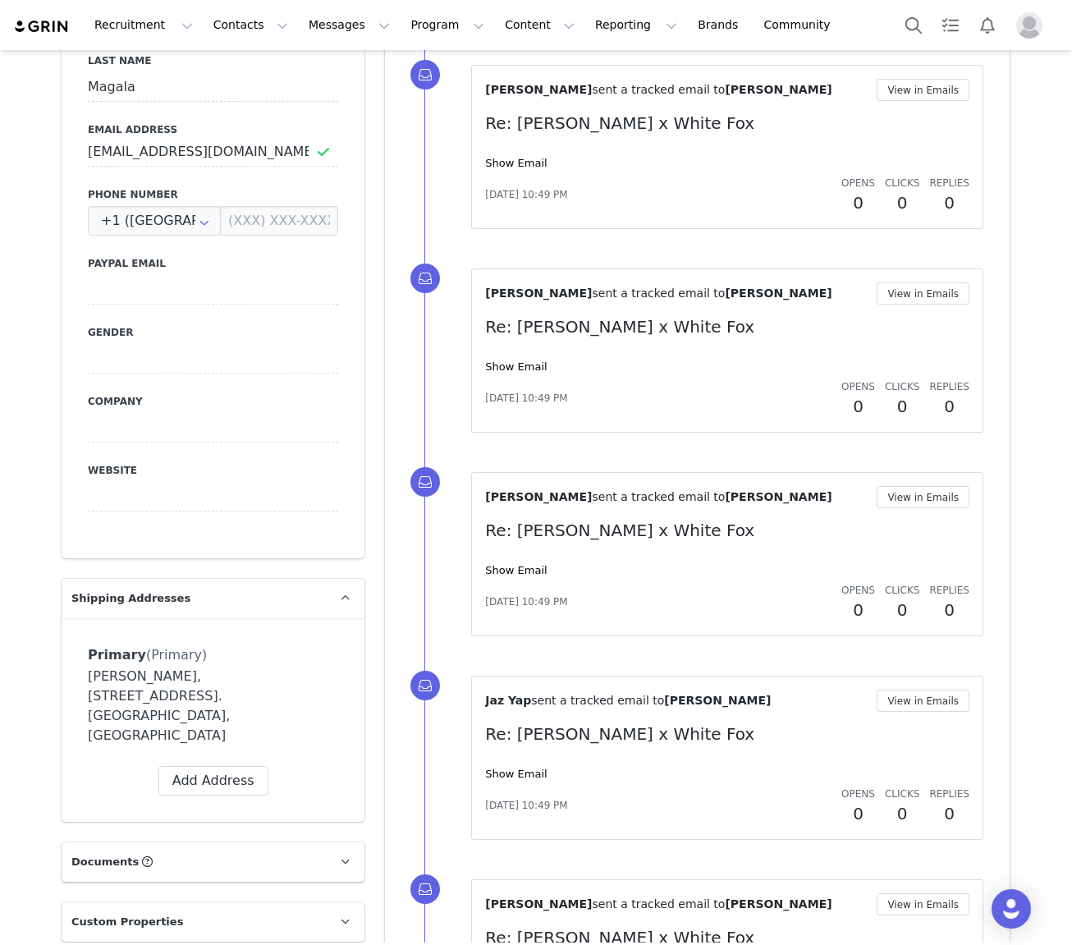
scroll to position [722, 0]
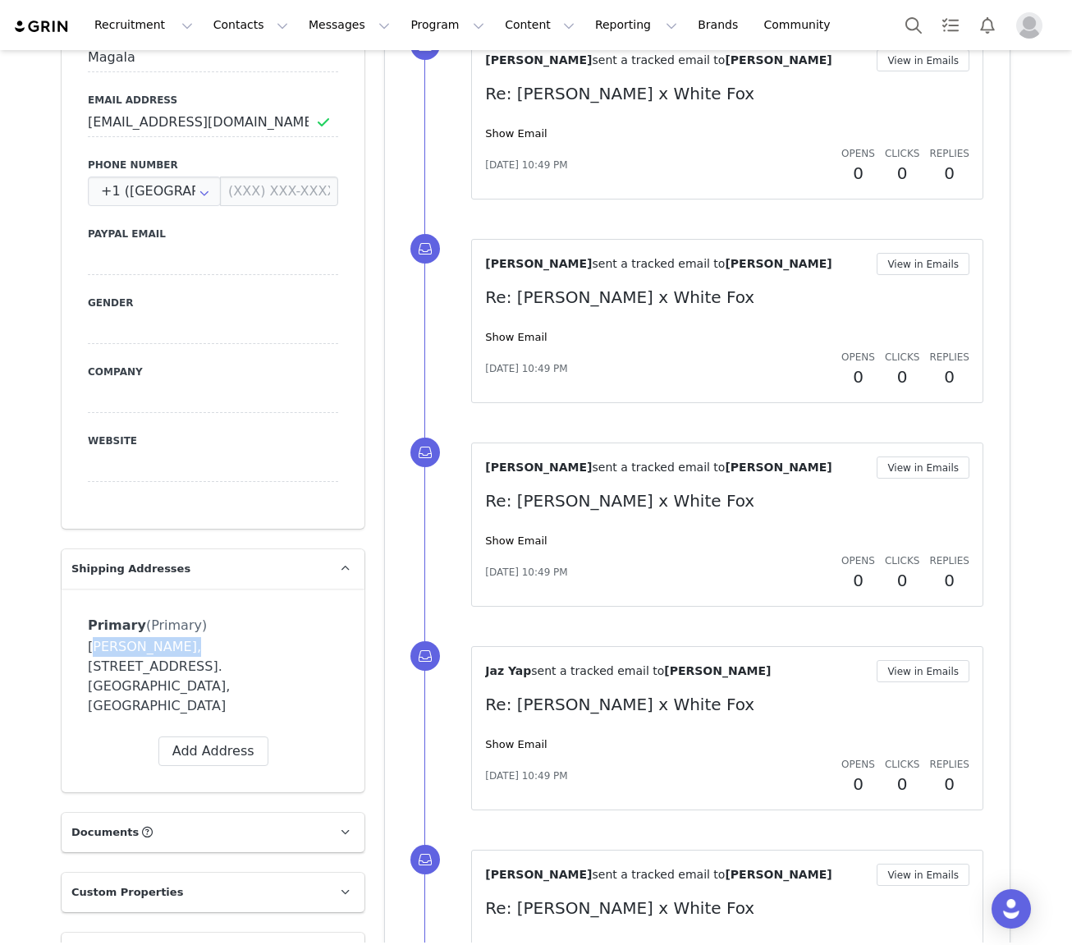
drag, startPoint x: 172, startPoint y: 645, endPoint x: 36, endPoint y: 644, distance: 135.5
copy div "Tshala Magala"
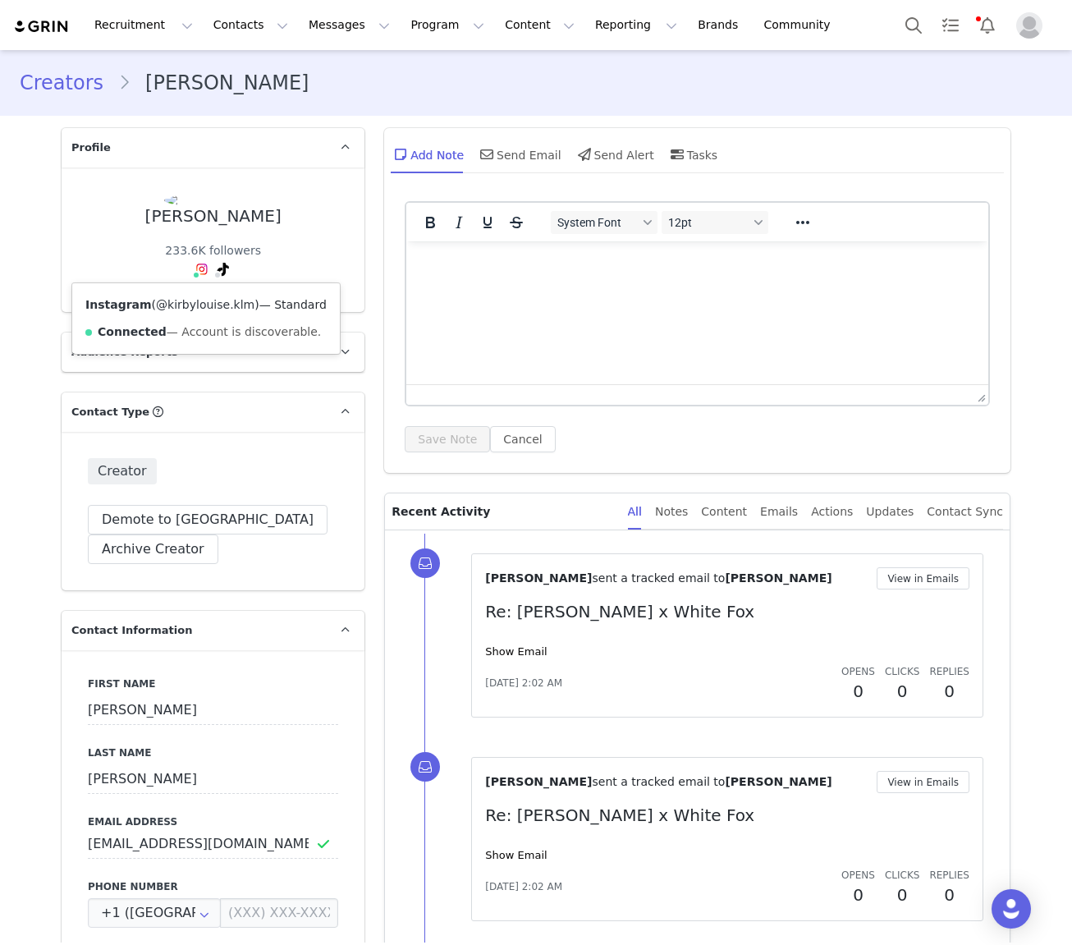
click at [190, 308] on link "@kirbylouise.klm" at bounding box center [205, 304] width 99 height 13
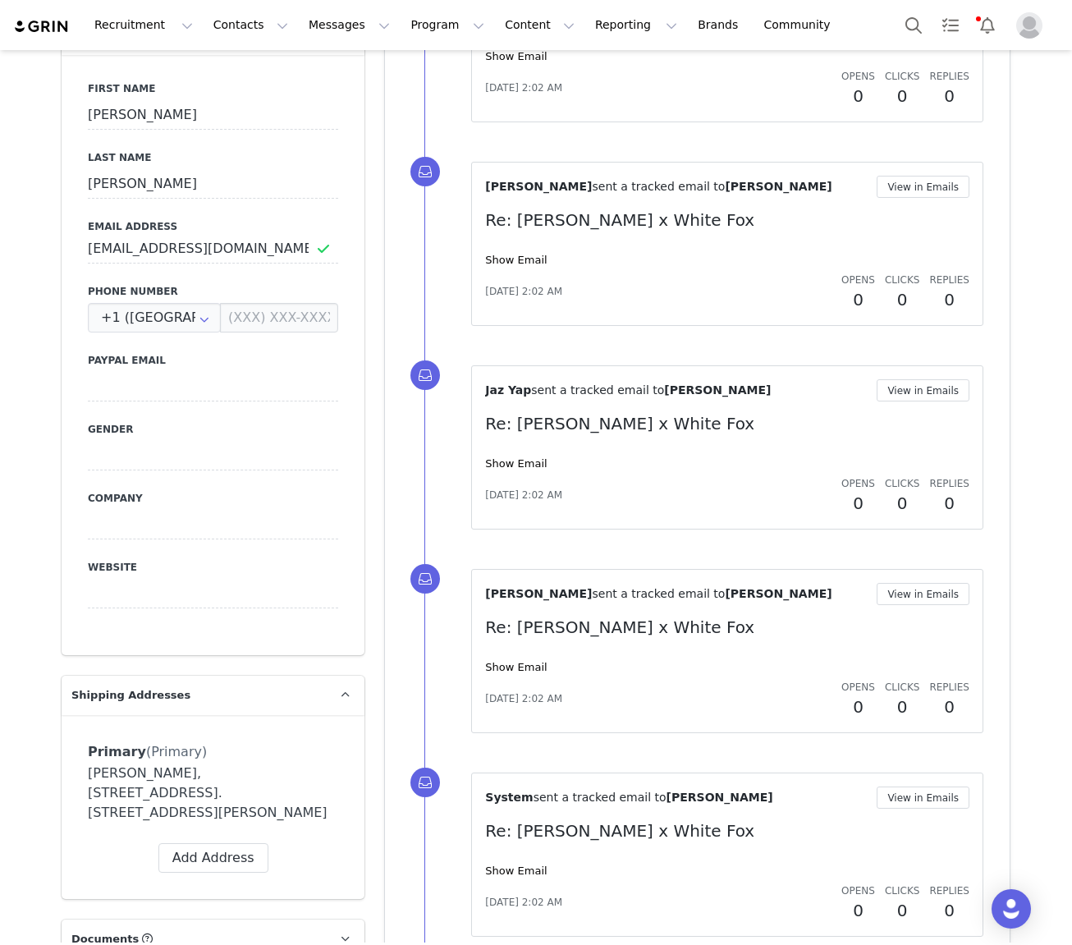
scroll to position [596, 0]
click at [153, 248] on input "[EMAIL_ADDRESS][DOMAIN_NAME]" at bounding box center [213, 248] width 250 height 30
drag, startPoint x: 154, startPoint y: 246, endPoint x: 64, endPoint y: 250, distance: 89.6
click at [64, 250] on div "First Name [PERSON_NAME] Last Name [PERSON_NAME] Address [EMAIL_ADDRESS][DOMAIN…" at bounding box center [213, 354] width 303 height 600
drag, startPoint x: 157, startPoint y: 775, endPoint x: 55, endPoint y: 767, distance: 102.1
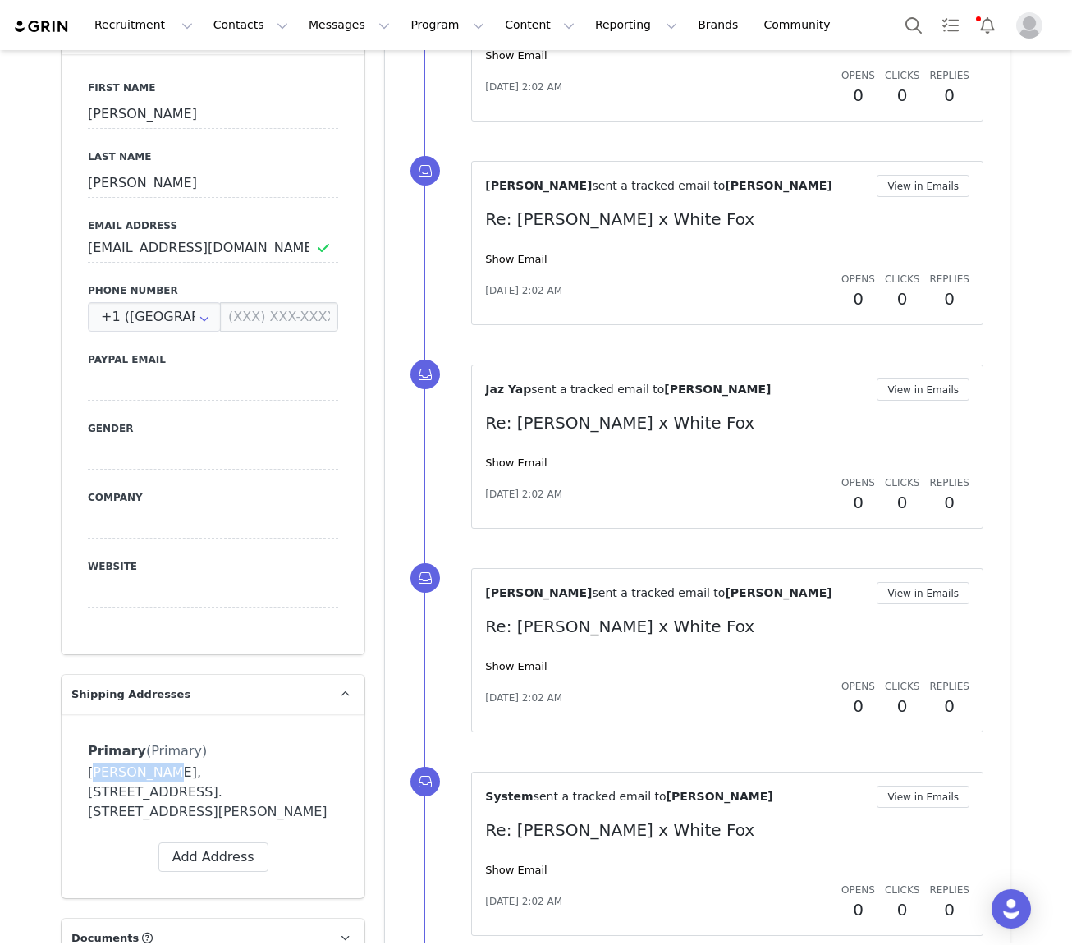
click at [81, 770] on div "Primary (Primary) Label Primary First Name kirby Last Name mamo Email kirbymamo…" at bounding box center [213, 806] width 303 height 184
copy div "kirby mamo"
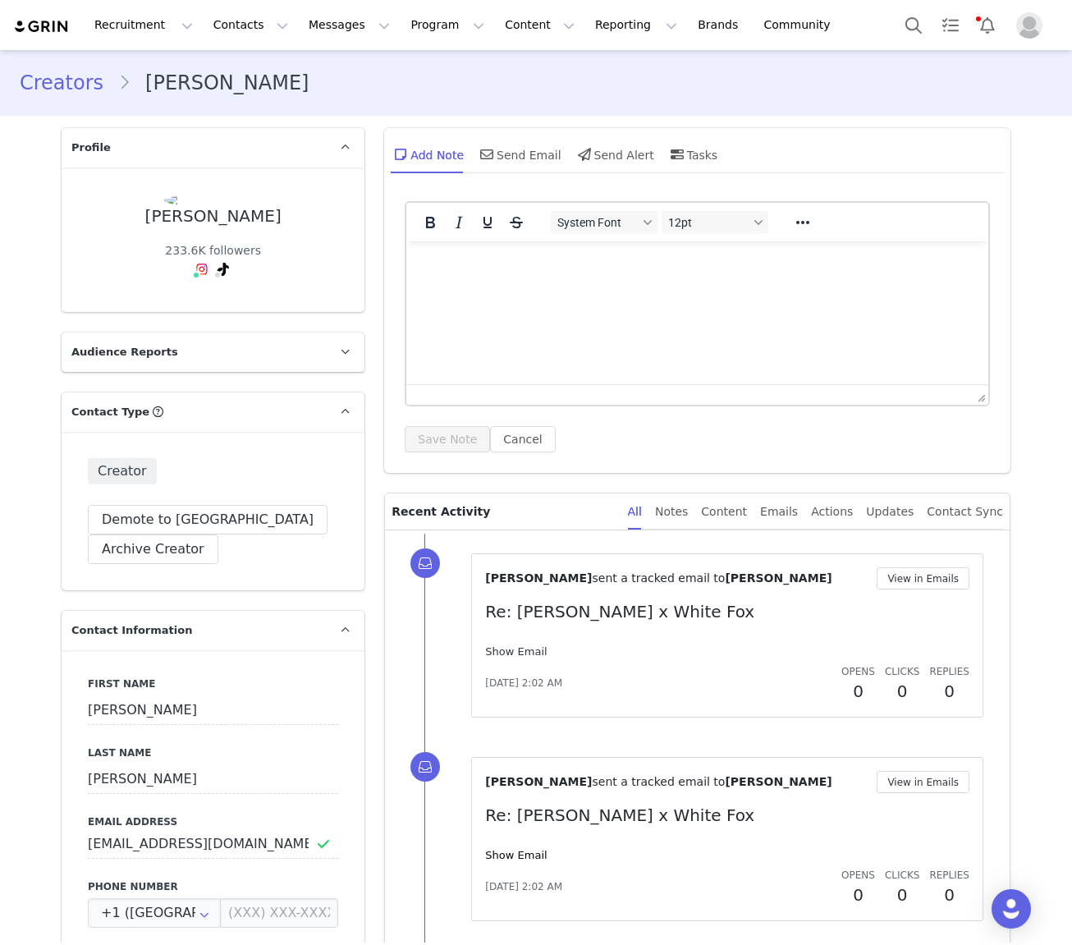
click at [521, 652] on link "Show Email" at bounding box center [516, 651] width 62 height 12
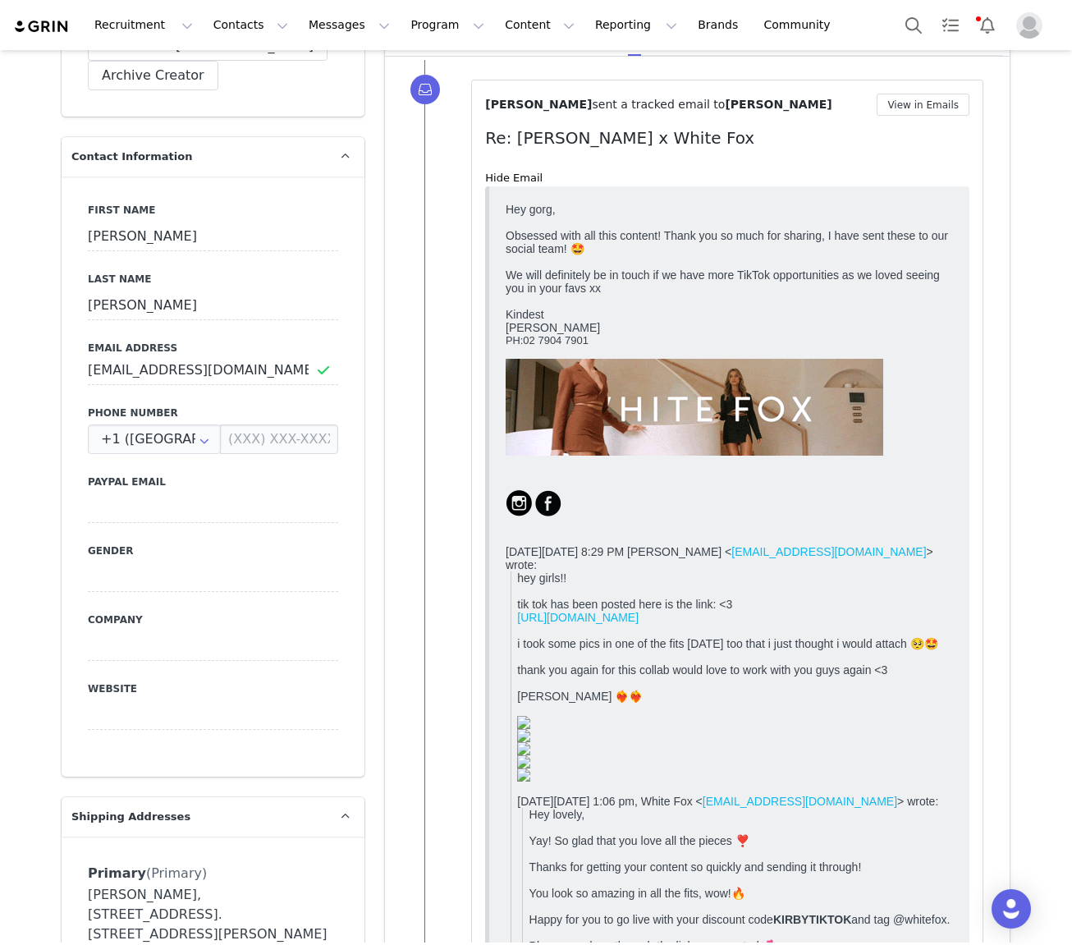
scroll to position [554, 0]
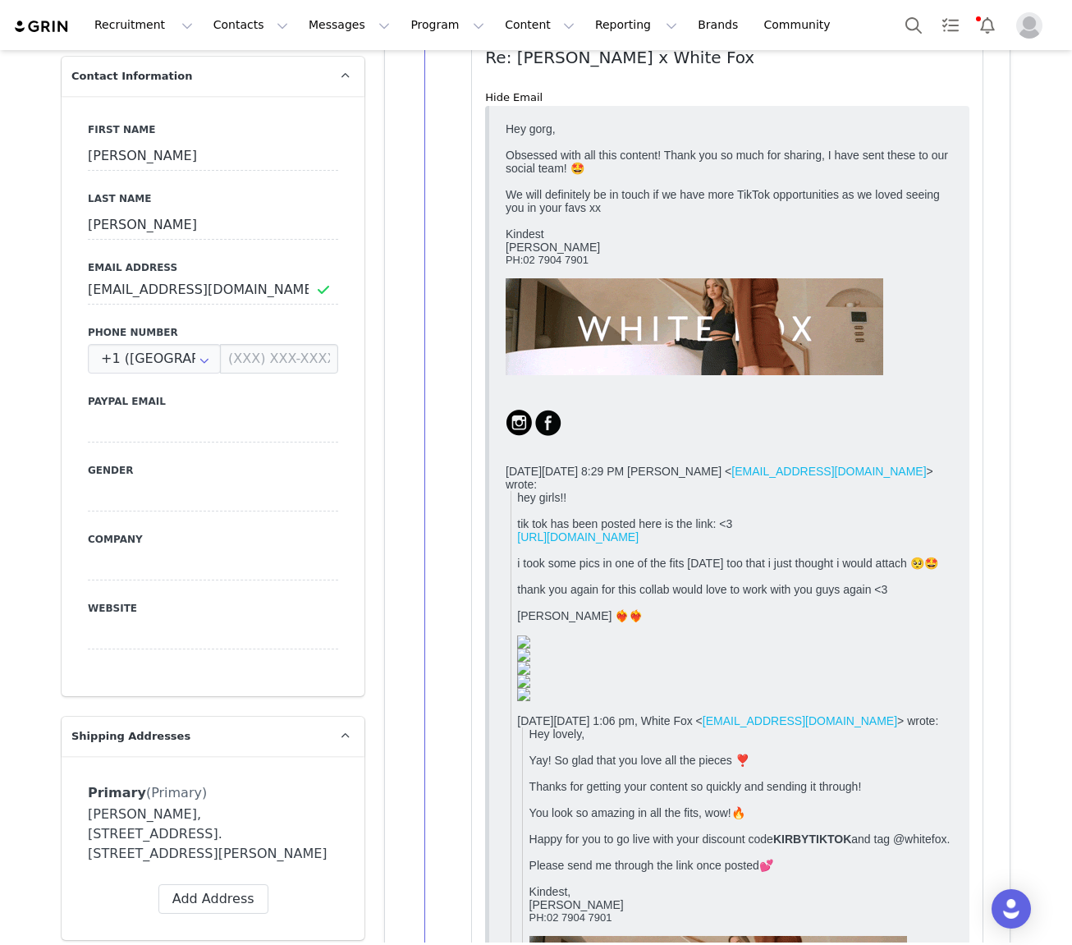
click at [639, 541] on link "https://vm.tiktok.com/ZSeFsVjuS/" at bounding box center [578, 536] width 122 height 13
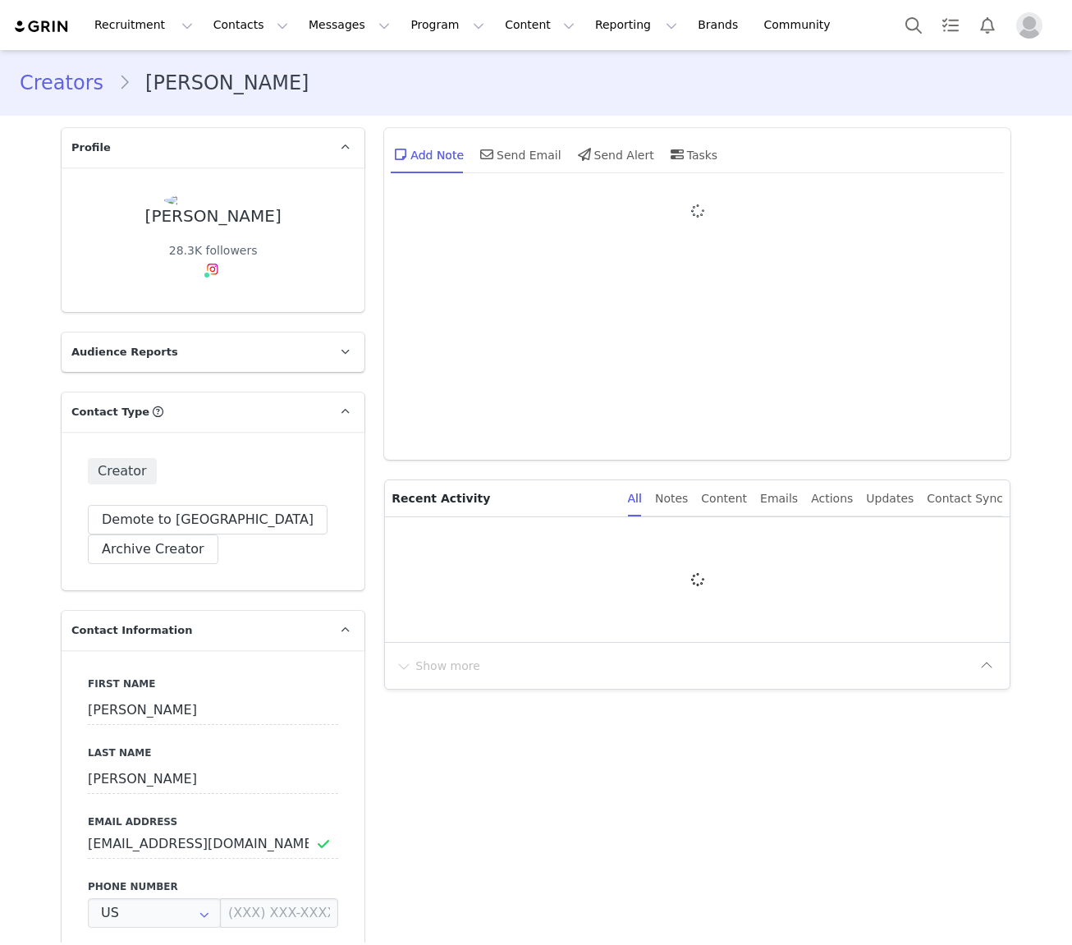
type input "+1 ([GEOGRAPHIC_DATA])"
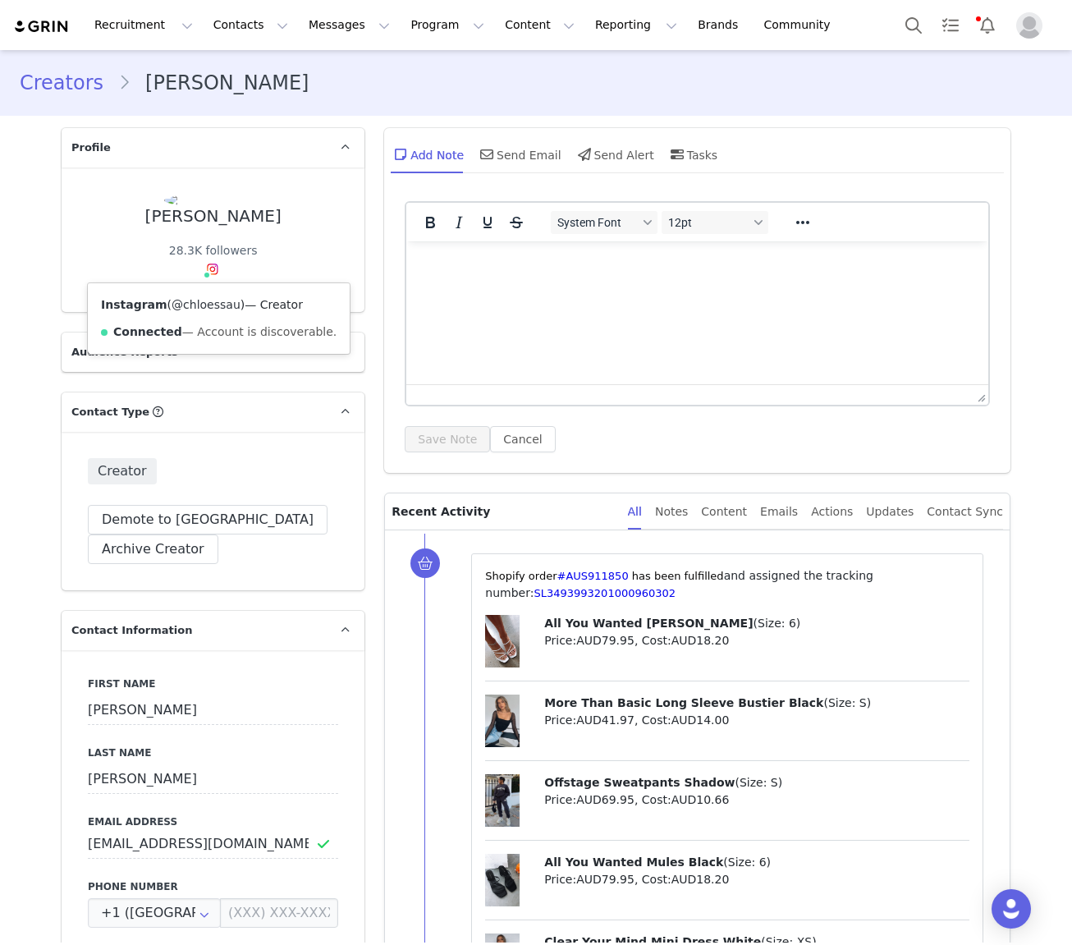
click at [197, 310] on link "@chloessau" at bounding box center [206, 304] width 69 height 13
drag, startPoint x: 168, startPoint y: 223, endPoint x: 150, endPoint y: 224, distance: 17.3
click at [153, 224] on div "Chloe Saunders 28.3K followers Instagram ( @chloessau ) — Creator Connected — A…" at bounding box center [213, 240] width 250 height 92
copy div "Chloe Saunders"
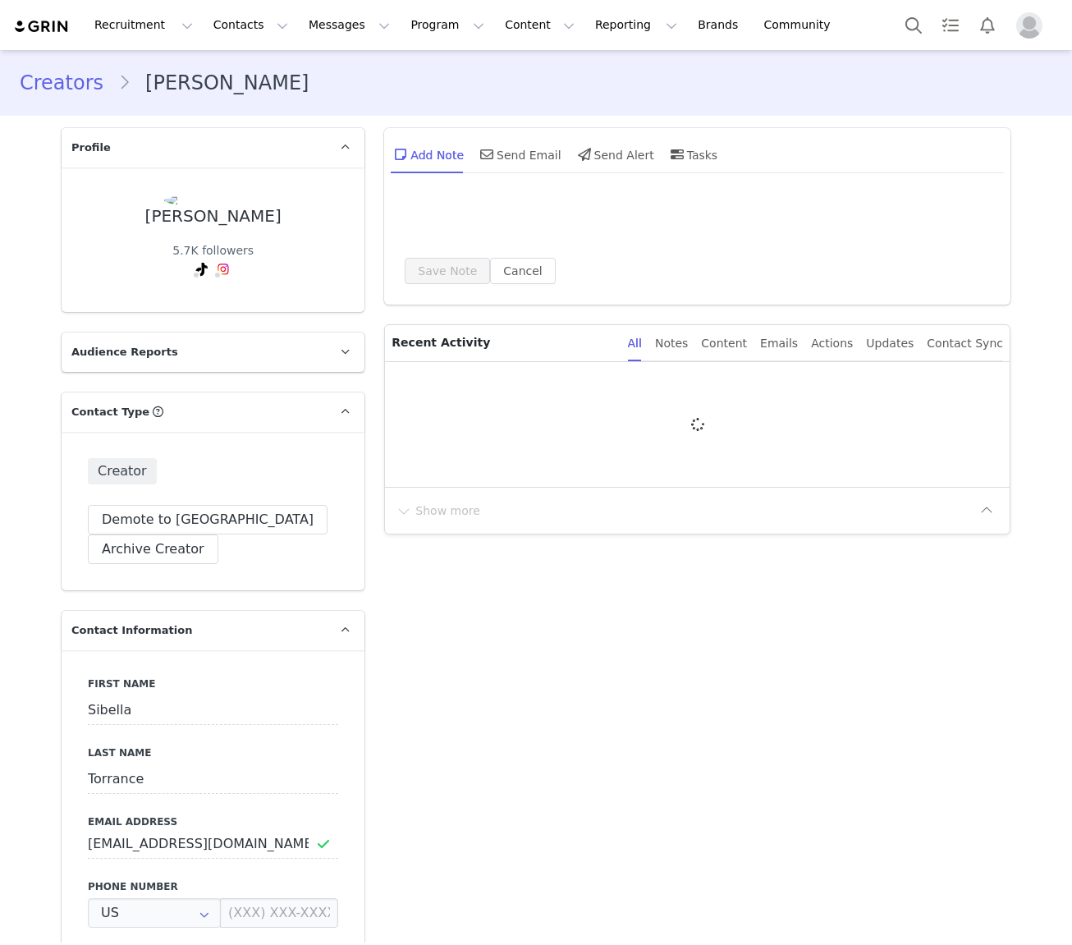
type input "+1 ([GEOGRAPHIC_DATA])"
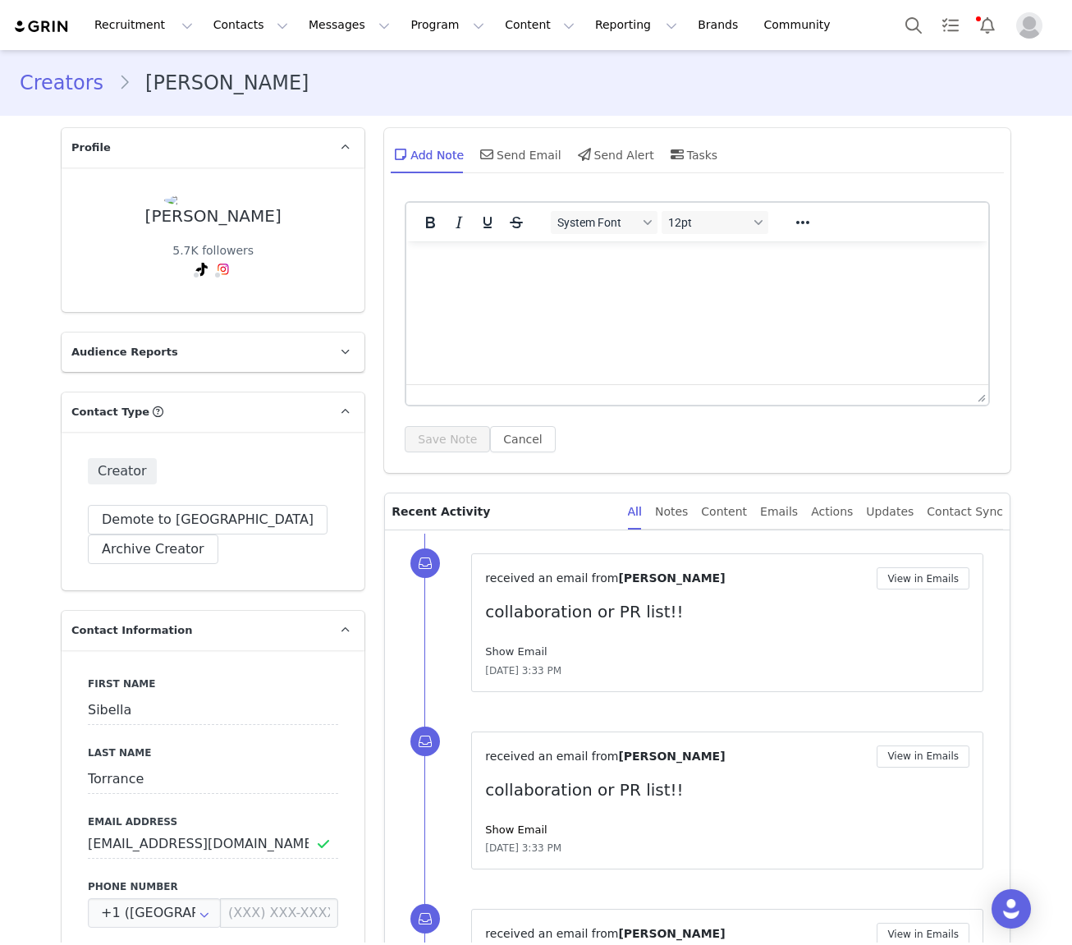
click at [523, 650] on link "Show Email" at bounding box center [516, 651] width 62 height 12
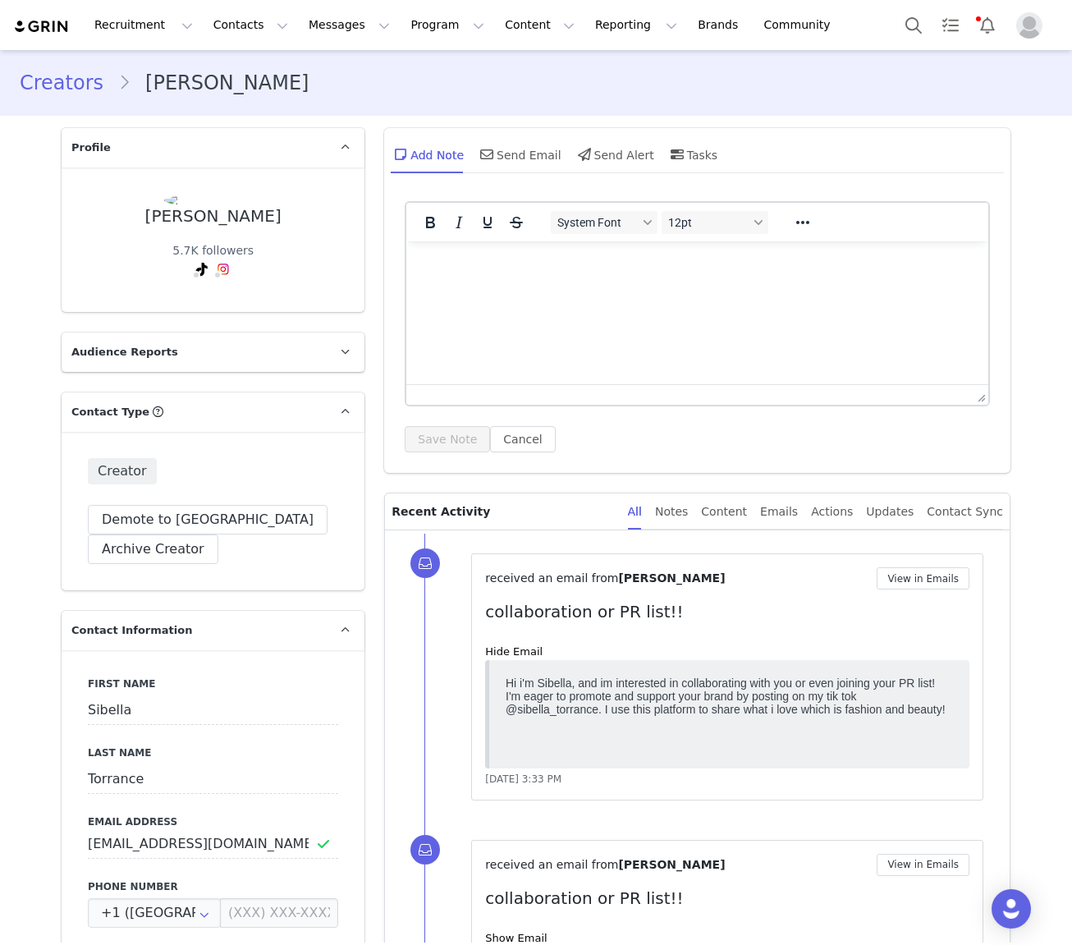
click at [531, 709] on p "﻿Hi i'm Sibella, and im interested in collaborating with you or even joining yo…" at bounding box center [730, 695] width 448 height 39
copy p "sibella_torrance"
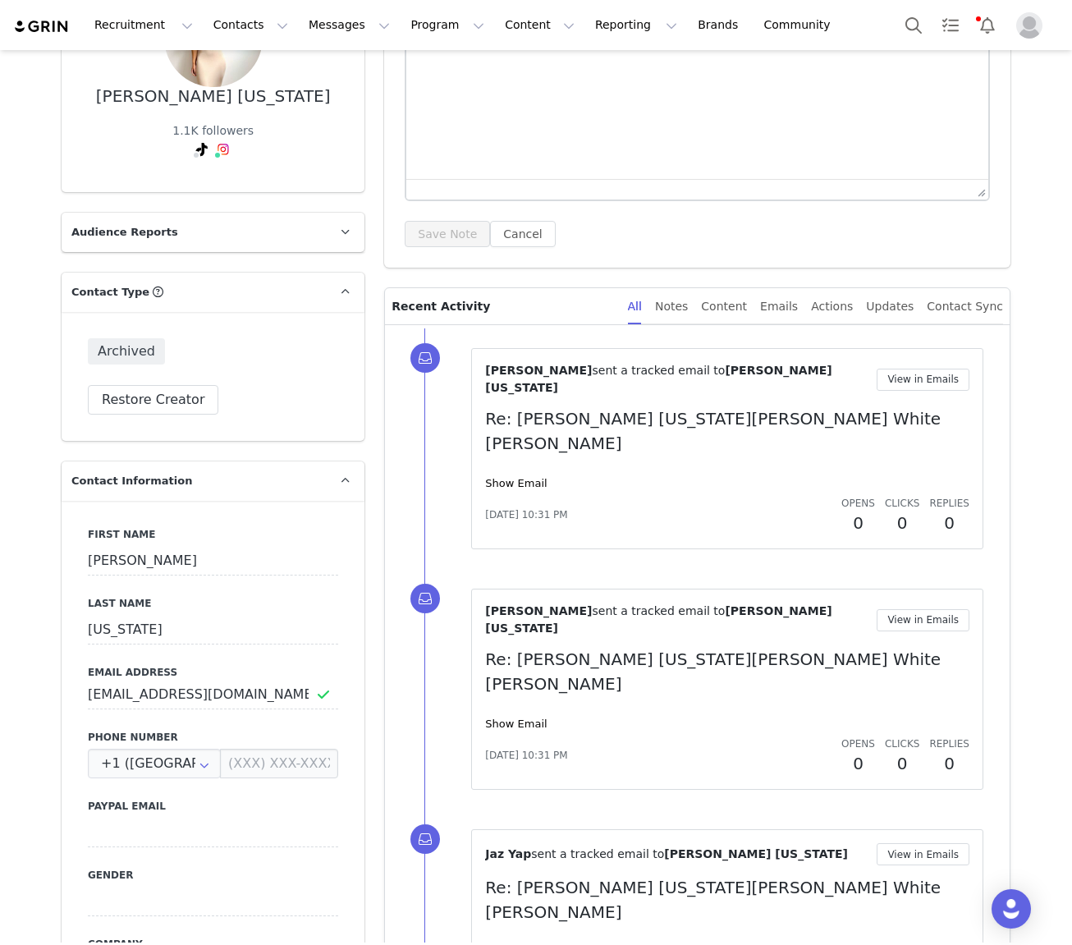
scroll to position [301, 0]
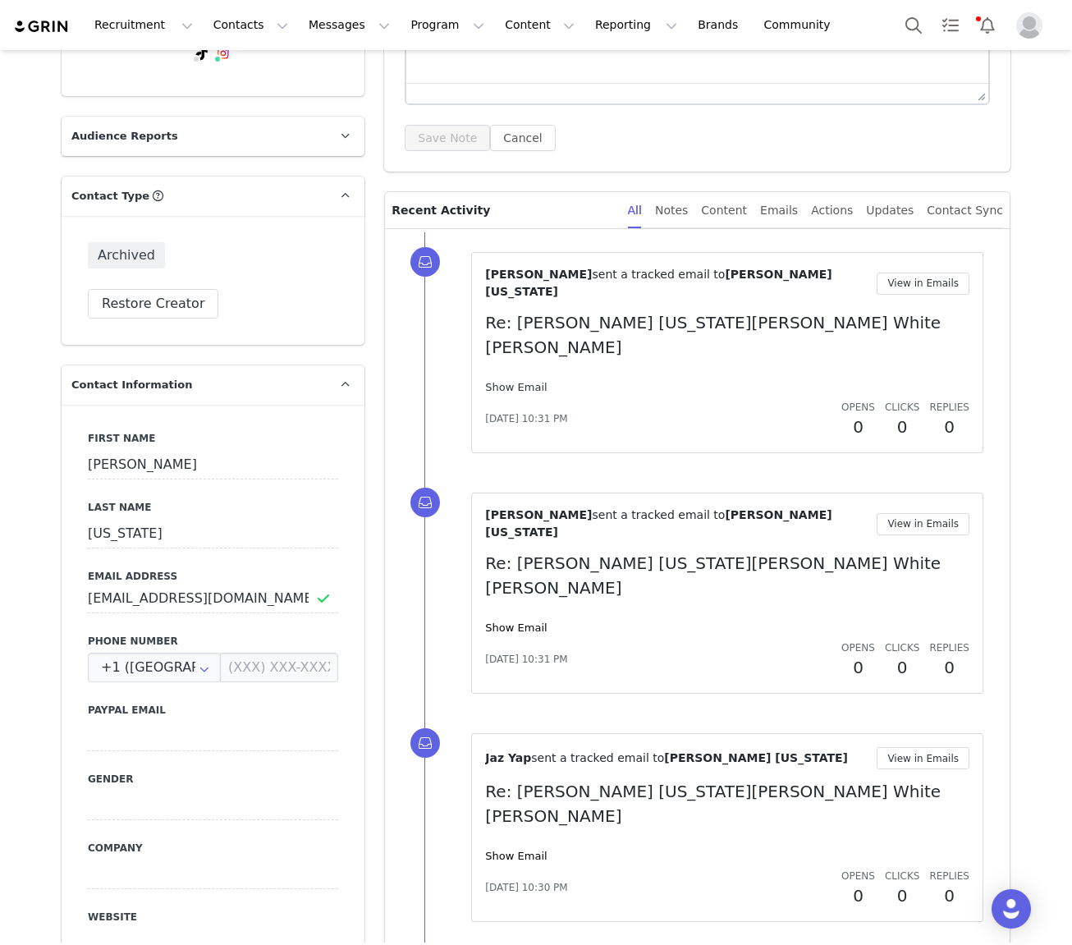
click at [536, 381] on link "Show Email" at bounding box center [516, 387] width 62 height 12
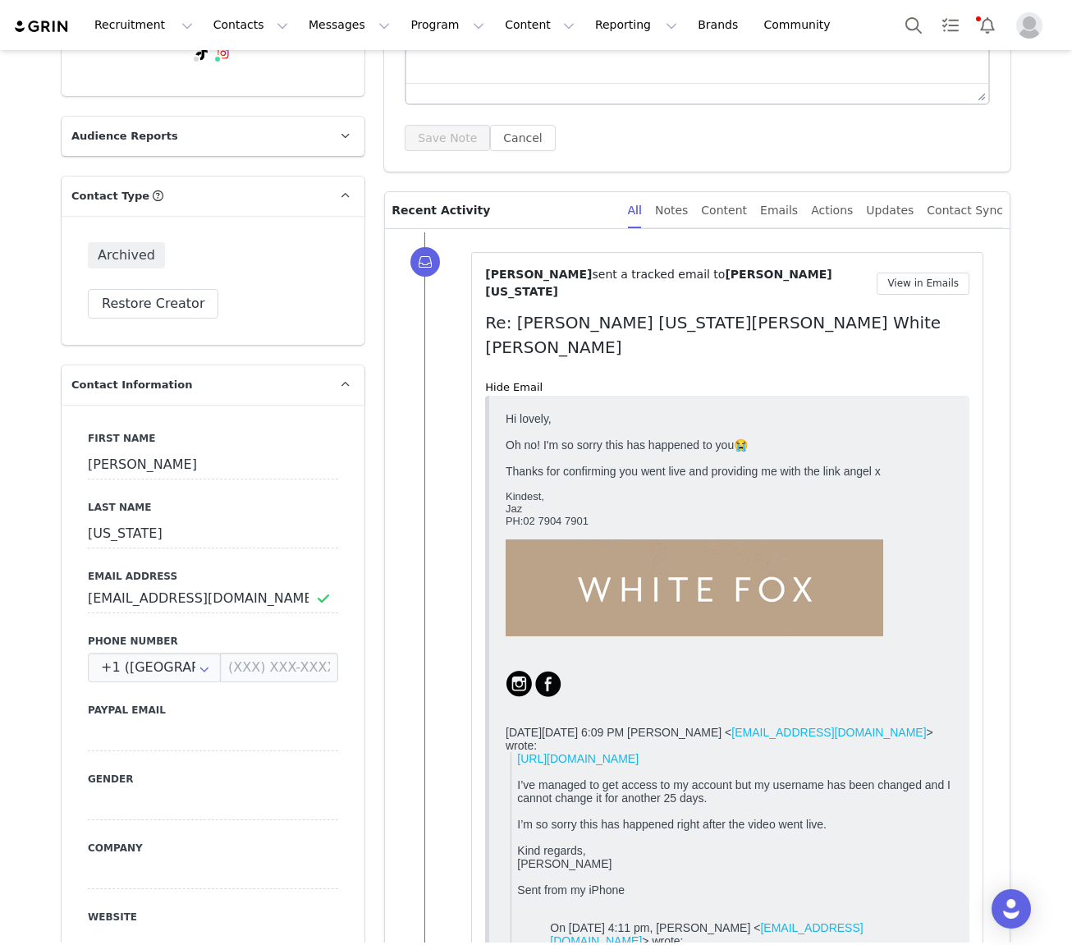
scroll to position [0, 0]
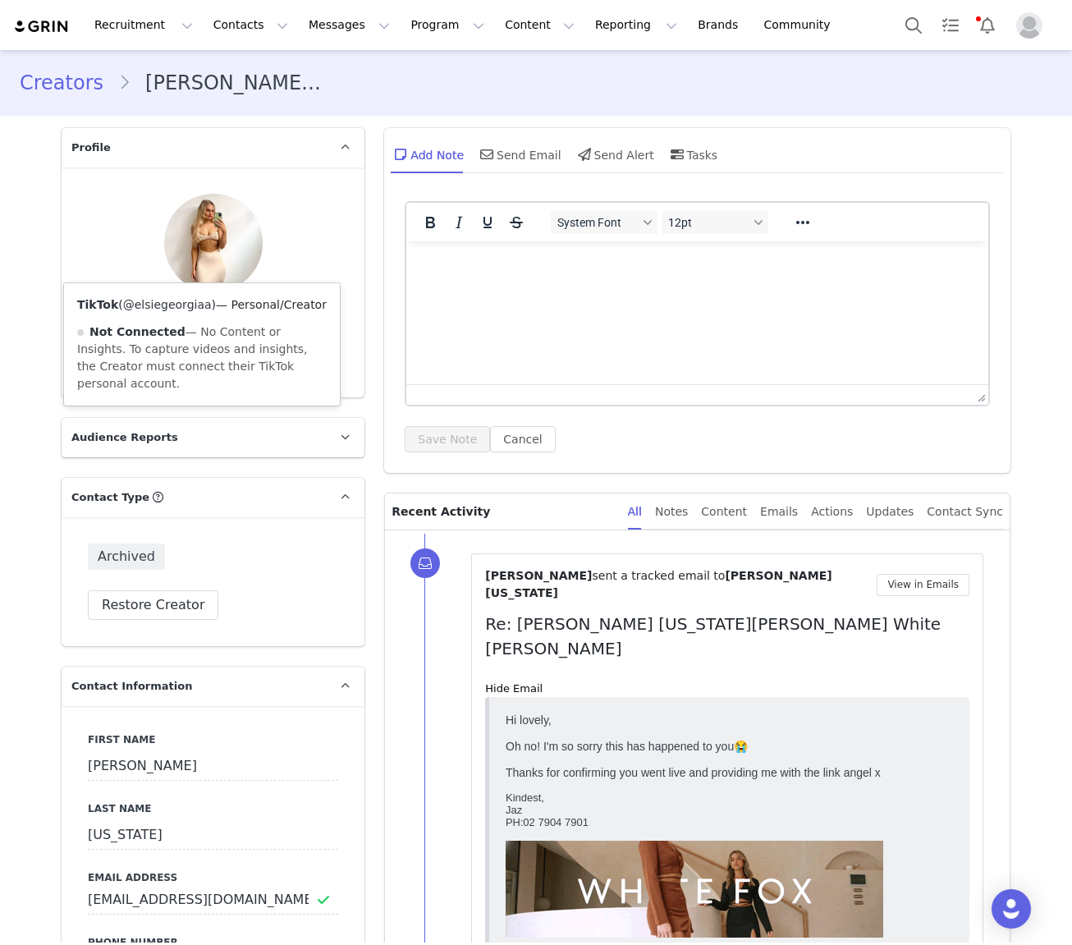
click at [186, 302] on link "@elsiegeorgiaa" at bounding box center [167, 304] width 89 height 13
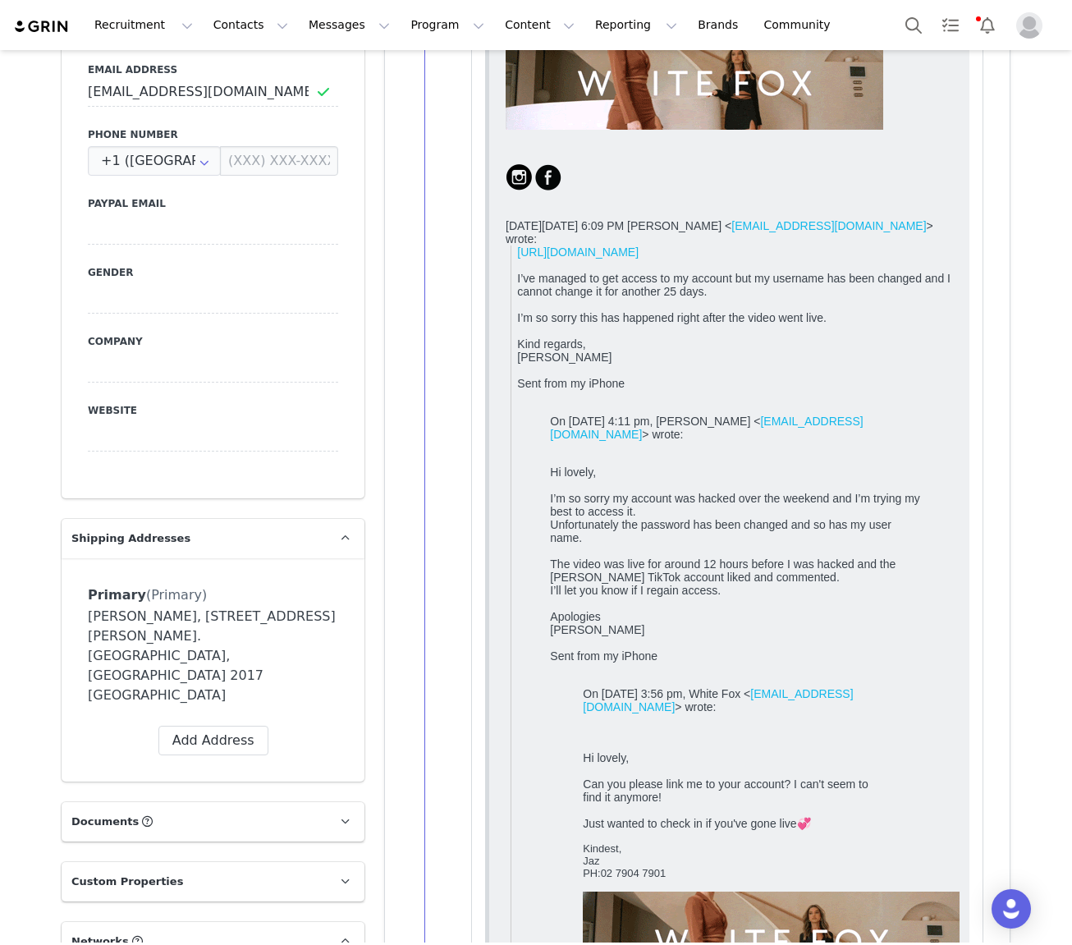
scroll to position [810, 0]
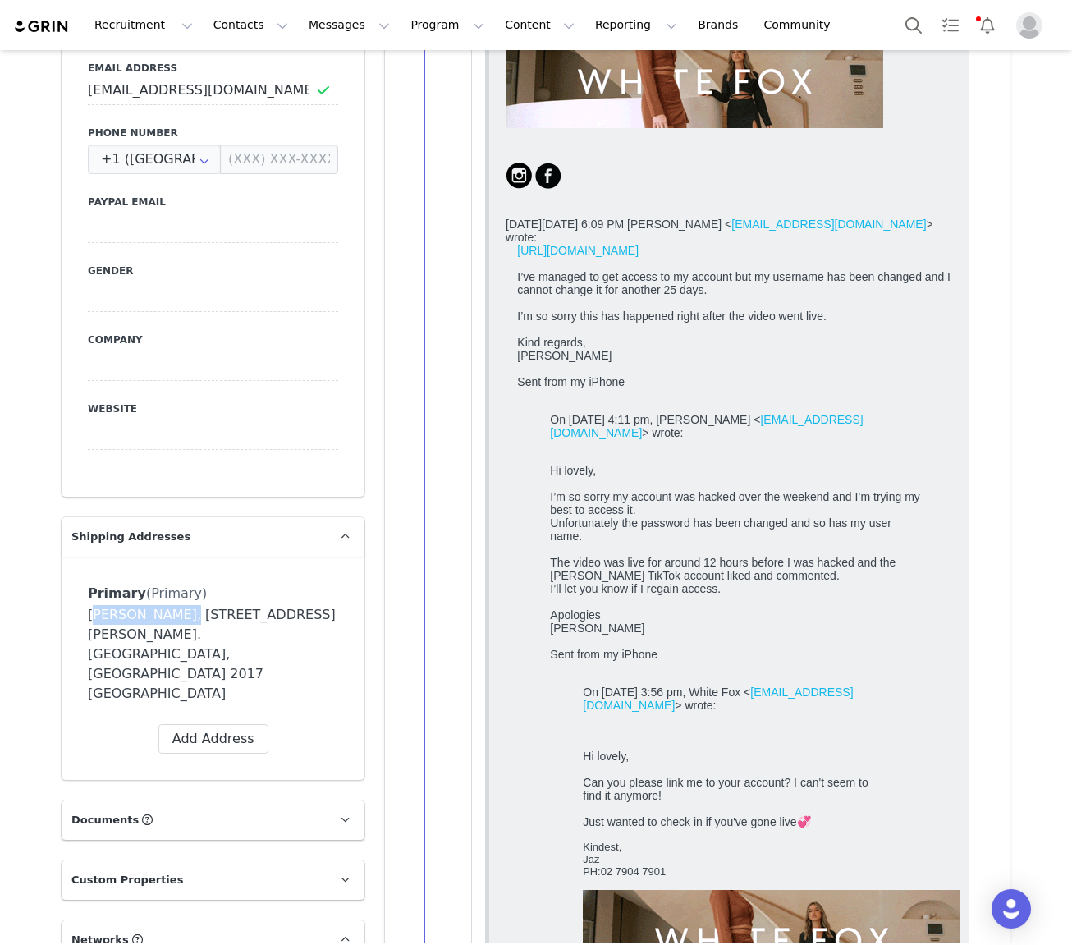
drag, startPoint x: 160, startPoint y: 530, endPoint x: 85, endPoint y: 534, distance: 75.6
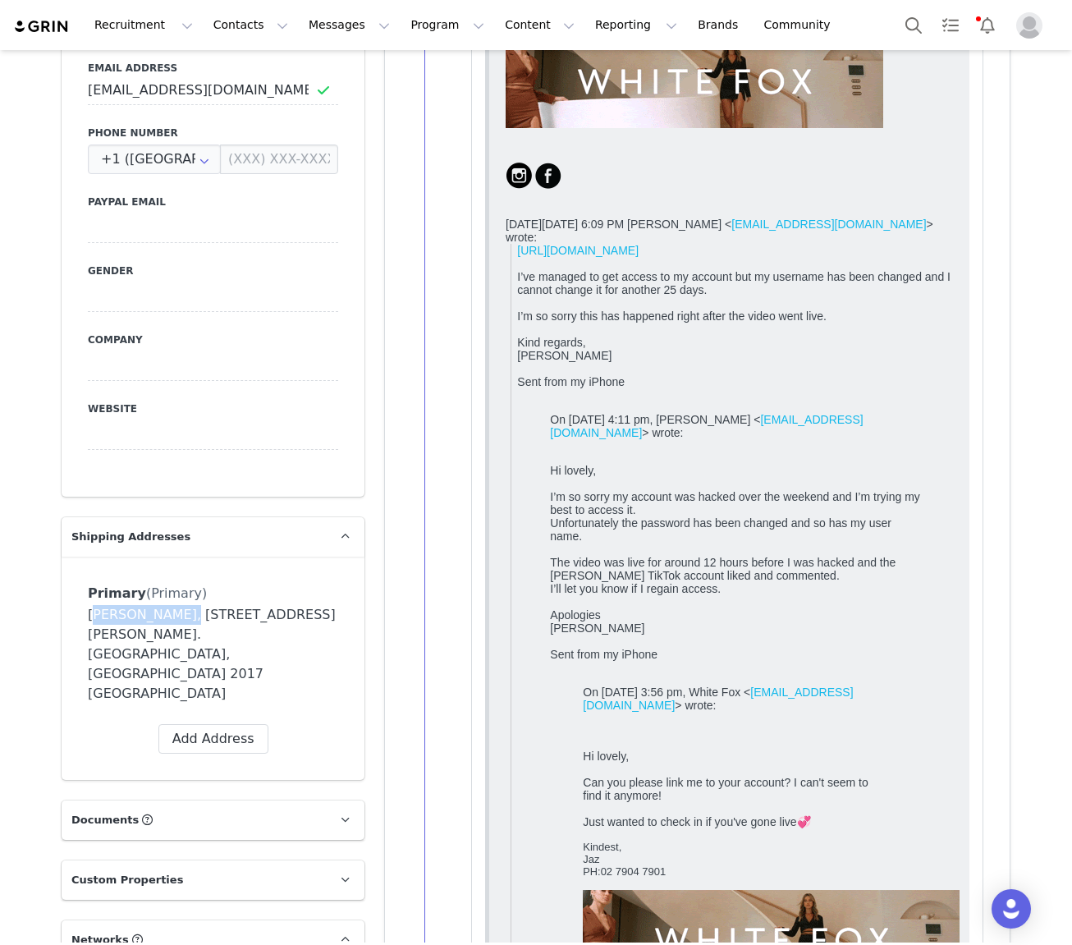
click at [85, 557] on div "Primary (Primary) Label Primary First Name Elise Last Name Sawtell Email elise9…" at bounding box center [213, 668] width 303 height 223
copy div "Elise Sawtell"
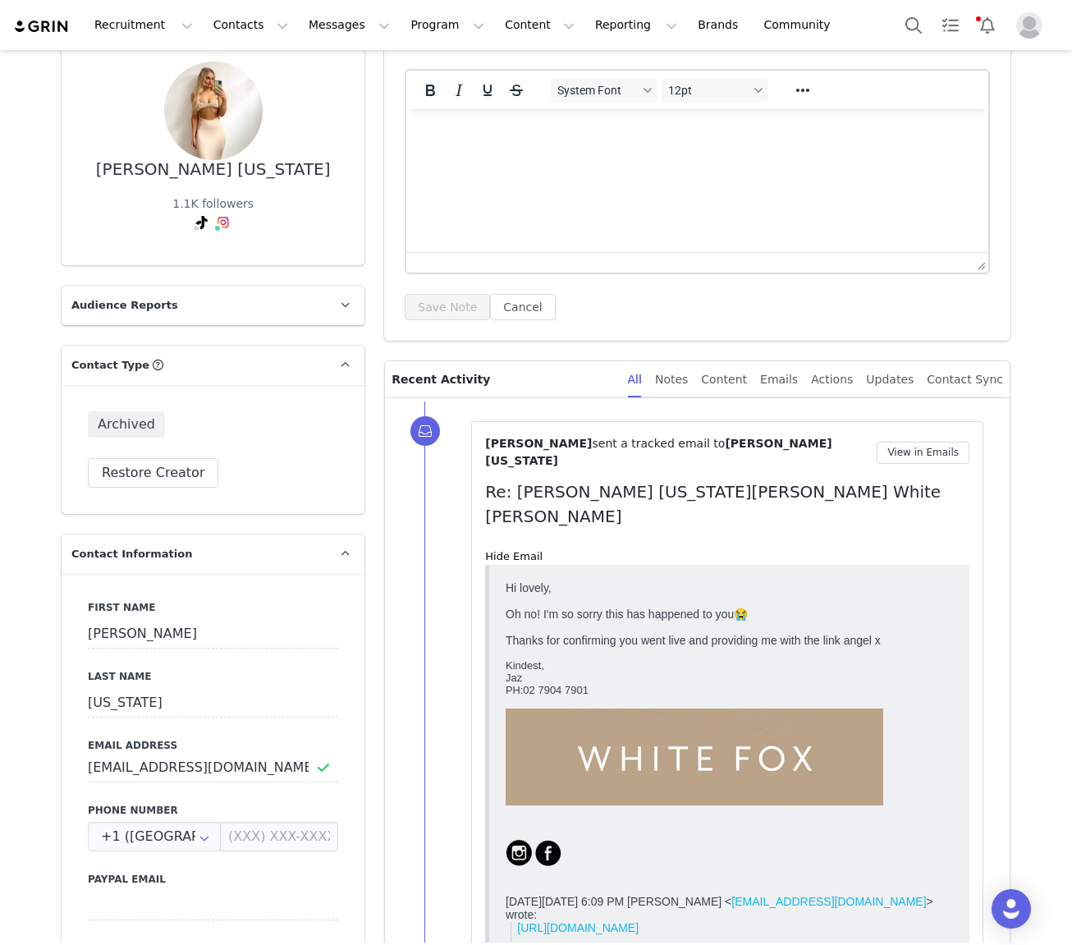
scroll to position [0, 0]
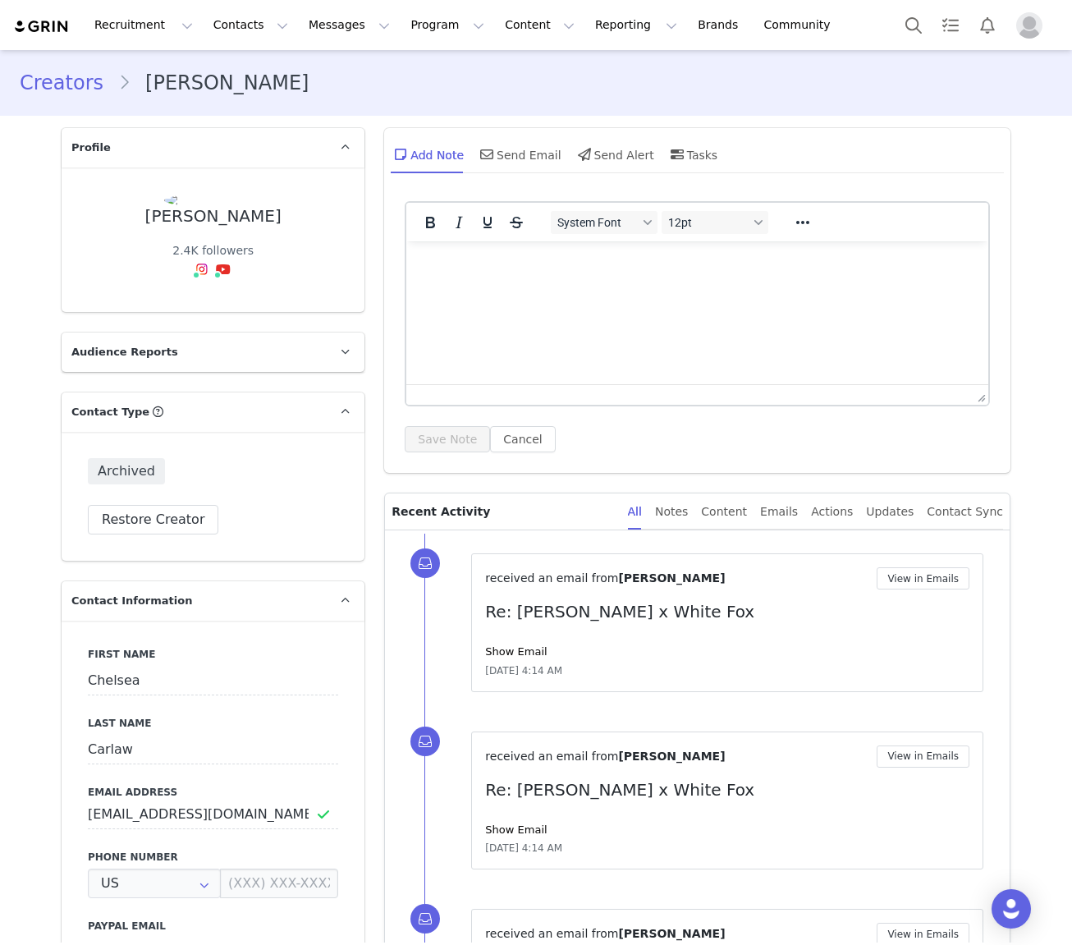
type input "+1 ([GEOGRAPHIC_DATA])"
click at [205, 309] on link "@chelseacarlaw" at bounding box center [227, 304] width 132 height 13
click at [216, 308] on link "@chelsea carlaw" at bounding box center [211, 304] width 107 height 13
click at [519, 649] on link "Show Email" at bounding box center [516, 651] width 62 height 12
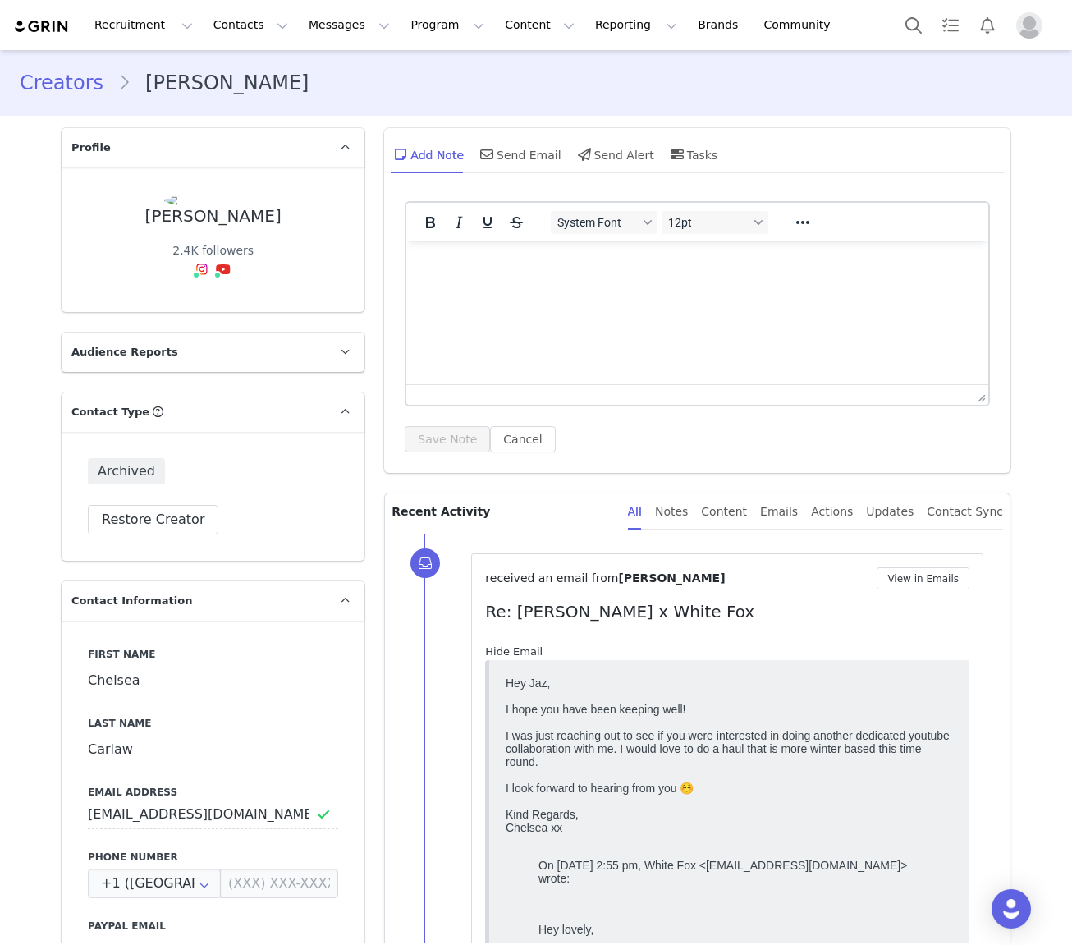
click at [517, 649] on link "Hide Email" at bounding box center [513, 651] width 57 height 12
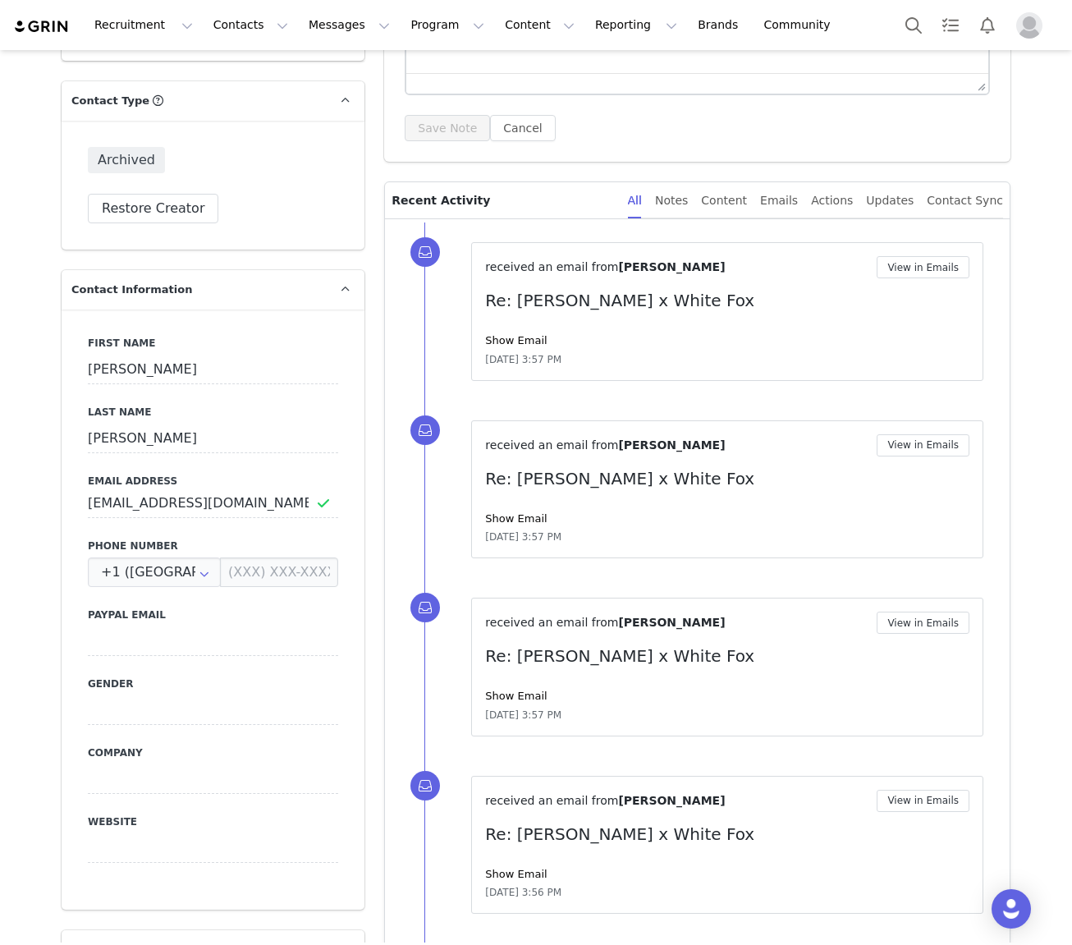
scroll to position [301, 0]
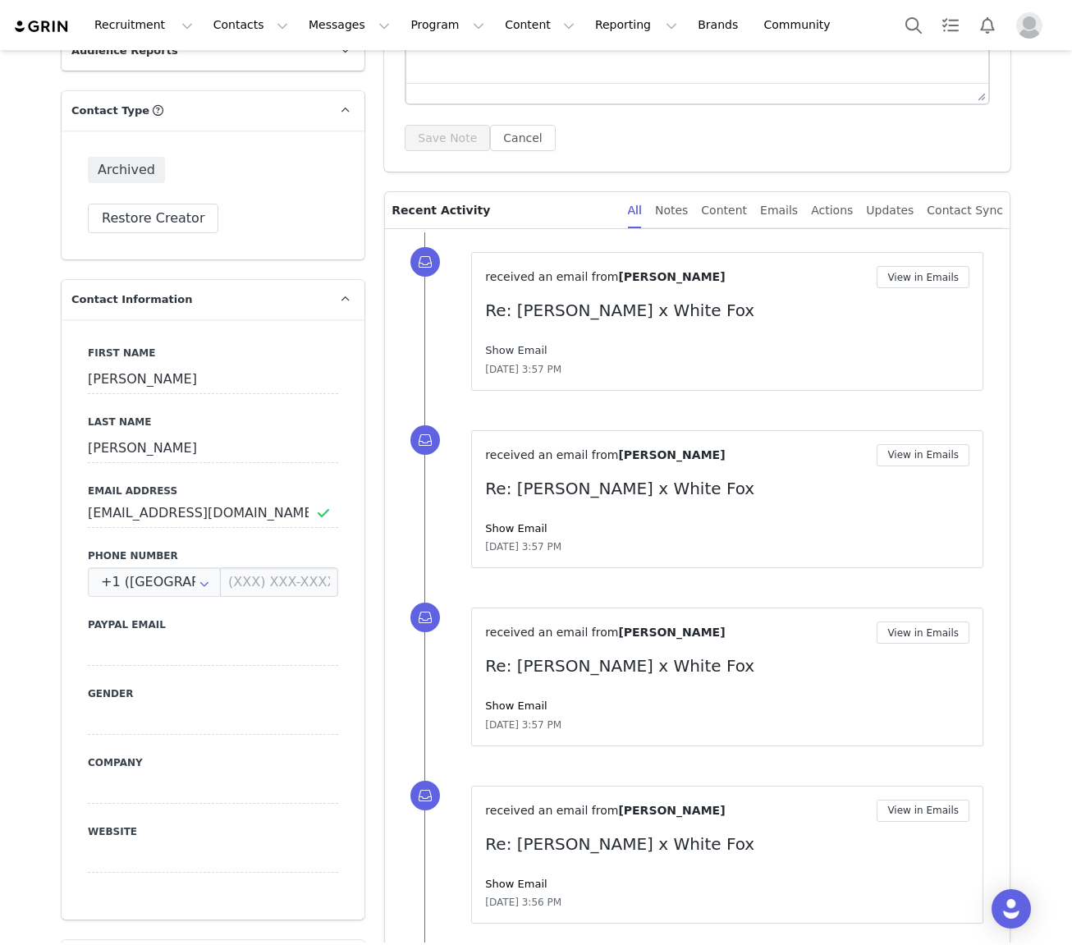
click at [529, 351] on link "Show Email" at bounding box center [516, 350] width 62 height 12
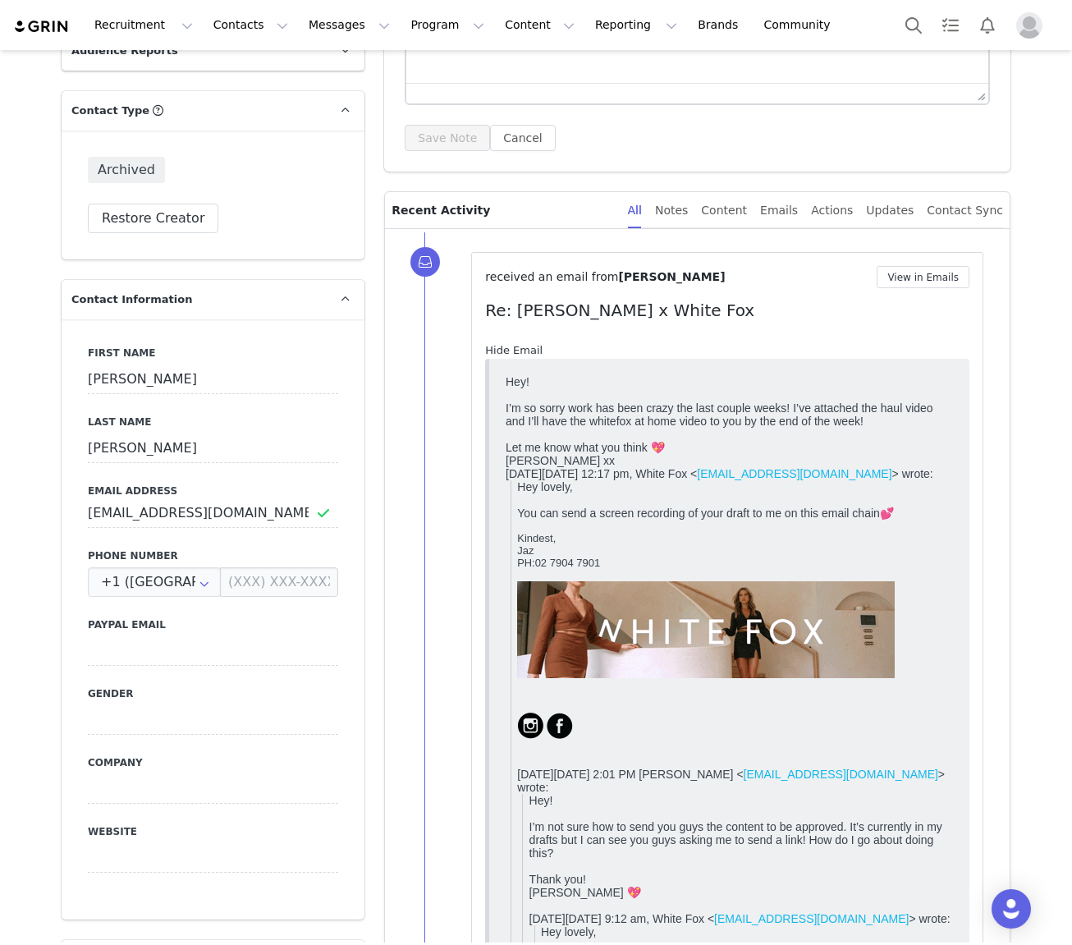
scroll to position [0, 0]
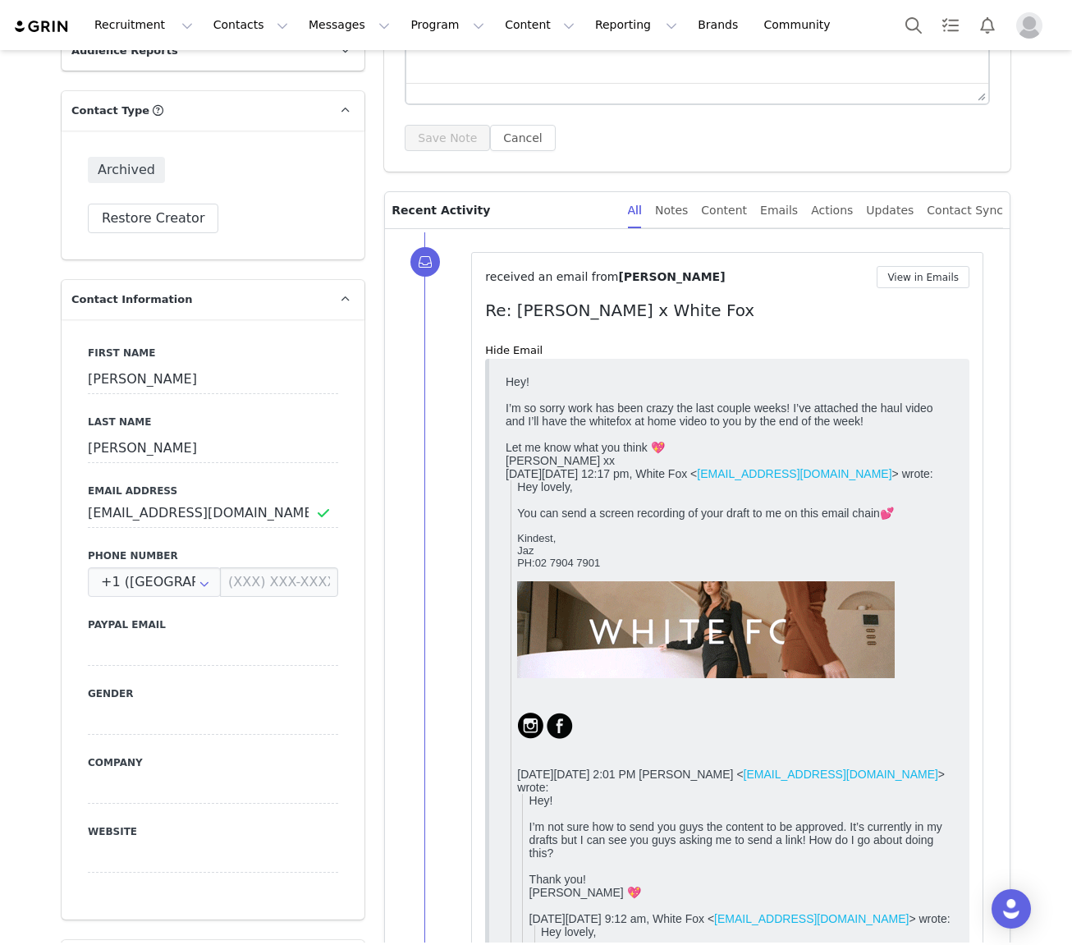
drag, startPoint x: 530, startPoint y: 348, endPoint x: 367, endPoint y: 484, distance: 212.3
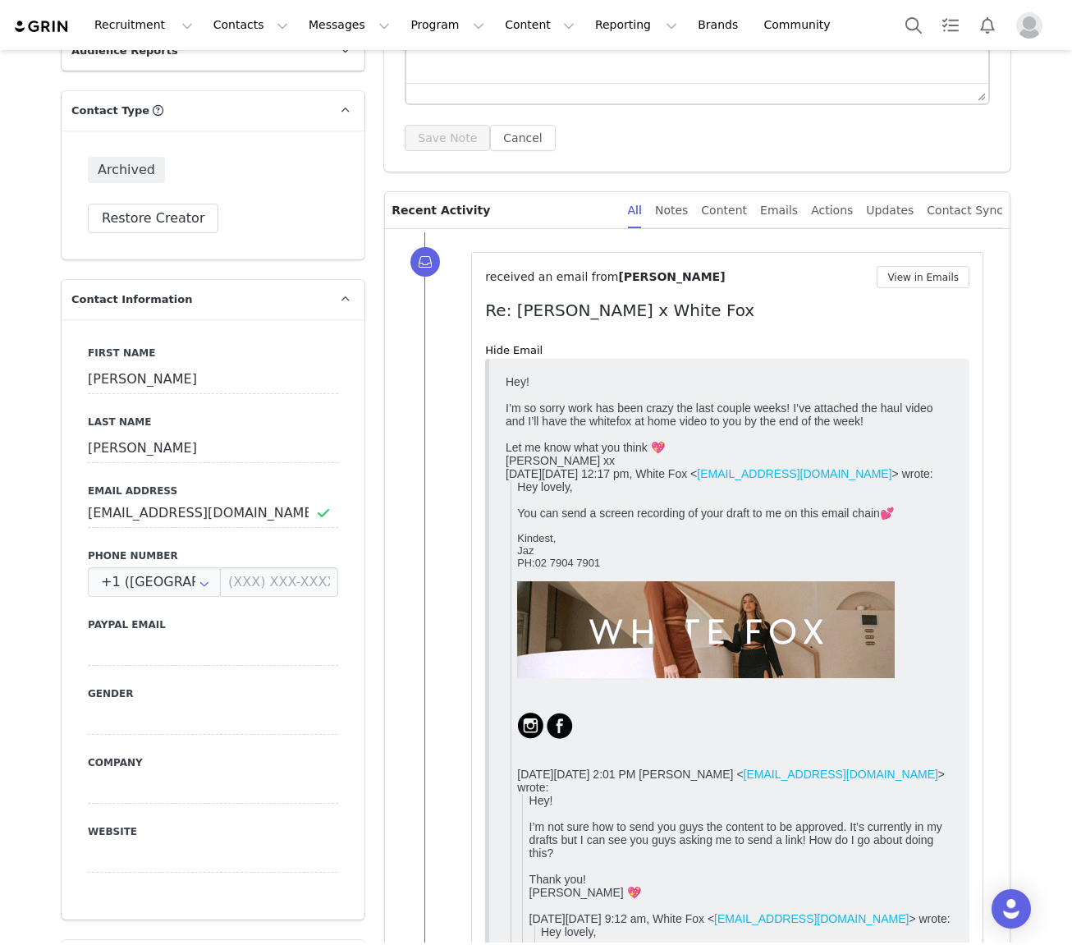
click at [528, 351] on link "Hide Email" at bounding box center [513, 350] width 57 height 12
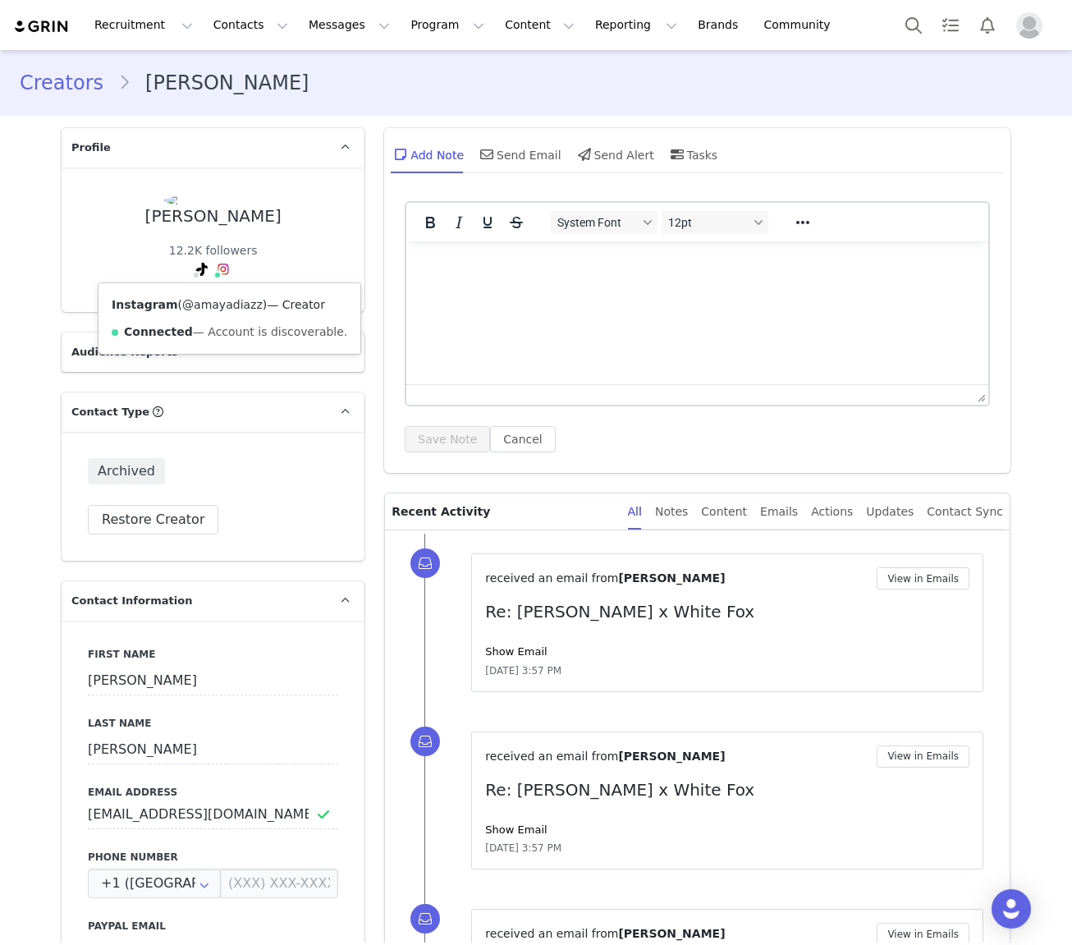
click at [219, 305] on link "@amayadiazz" at bounding box center [222, 304] width 80 height 13
click at [176, 310] on link "@scorpi0kitty" at bounding box center [162, 304] width 79 height 13
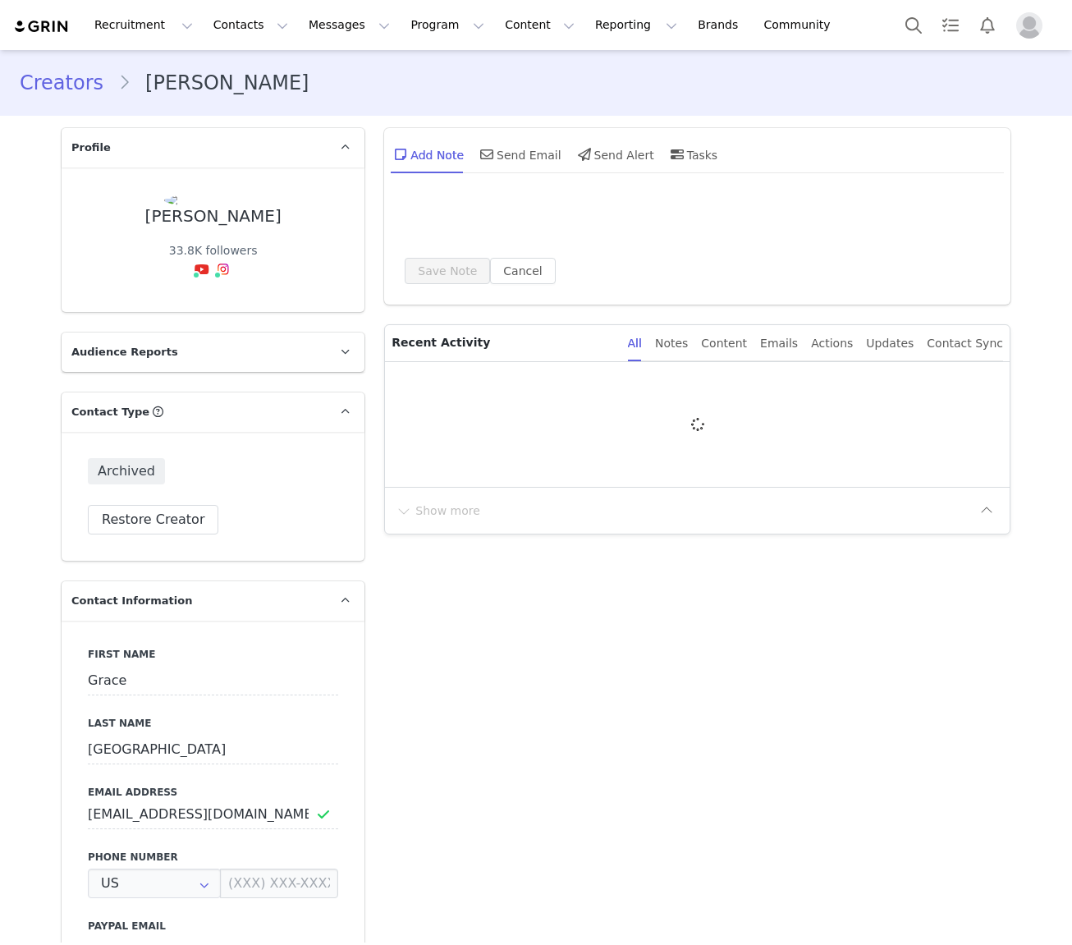
type input "+1 ([GEOGRAPHIC_DATA])"
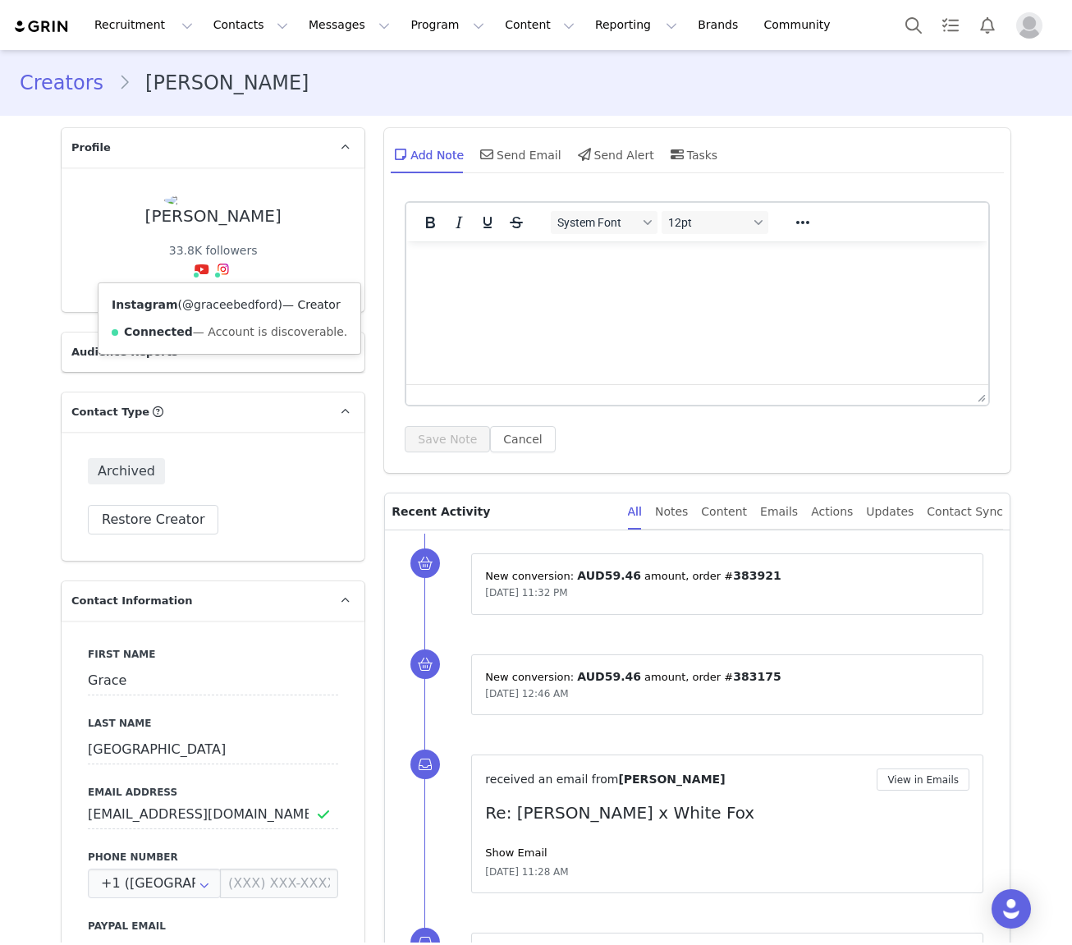
click at [218, 304] on link "@graceebedford" at bounding box center [229, 304] width 95 height 13
click at [188, 302] on link "@[PERSON_NAME]" at bounding box center [190, 304] width 107 height 13
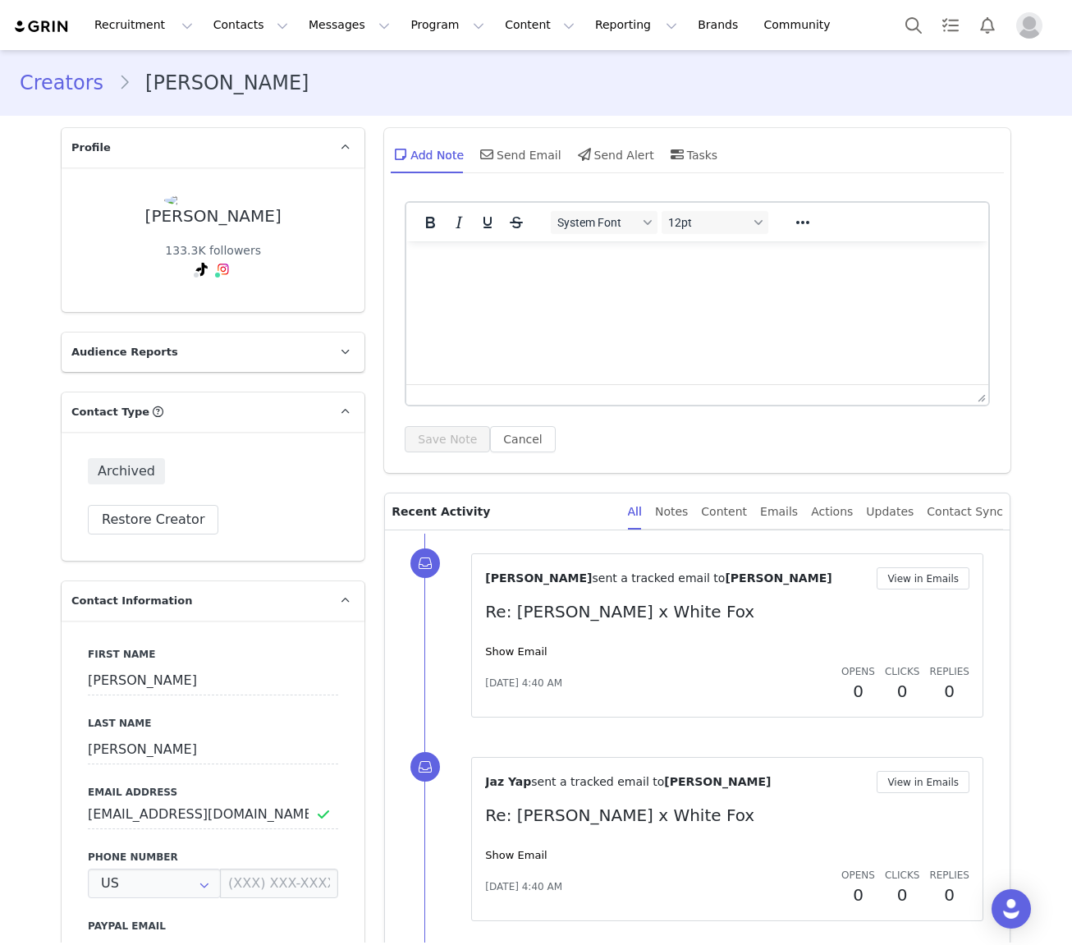
type input "+1 ([GEOGRAPHIC_DATA])"
click at [526, 655] on link "Show Email" at bounding box center [516, 651] width 62 height 12
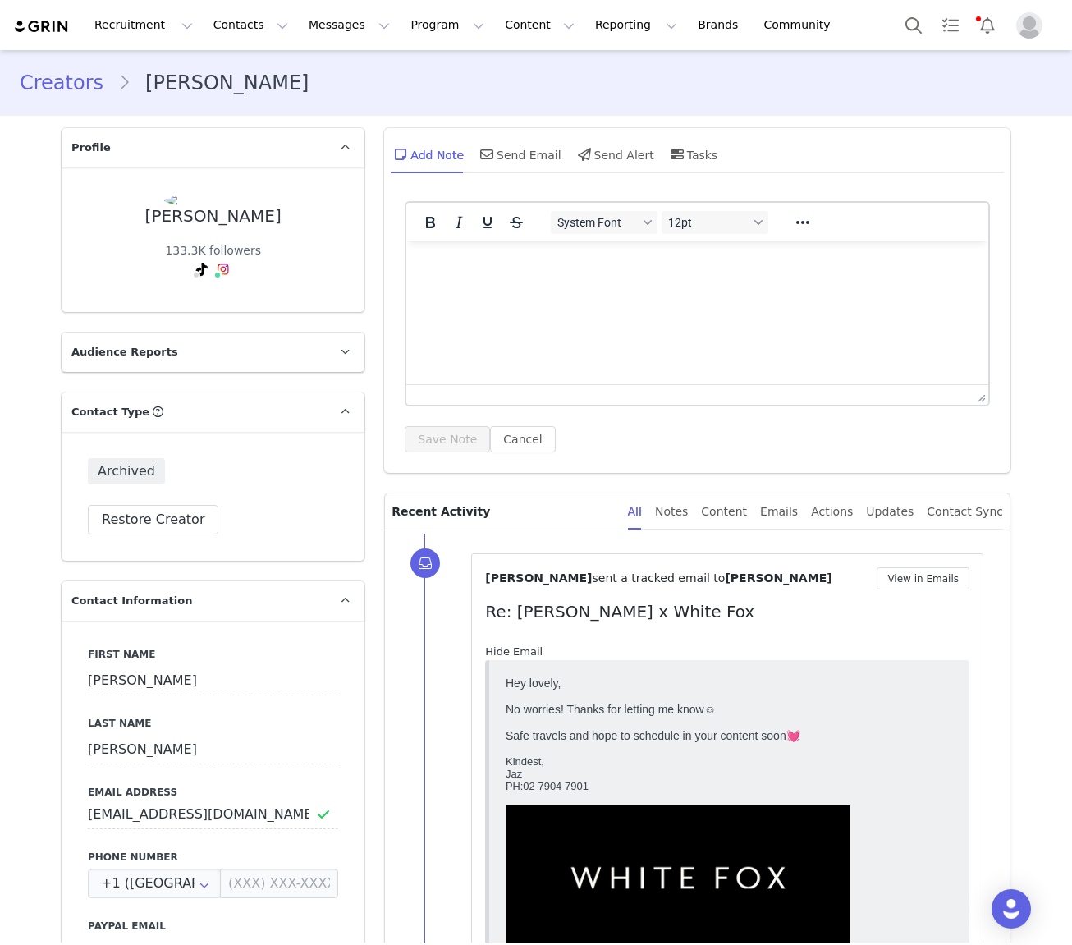
click at [522, 649] on link "Hide Email" at bounding box center [513, 651] width 57 height 12
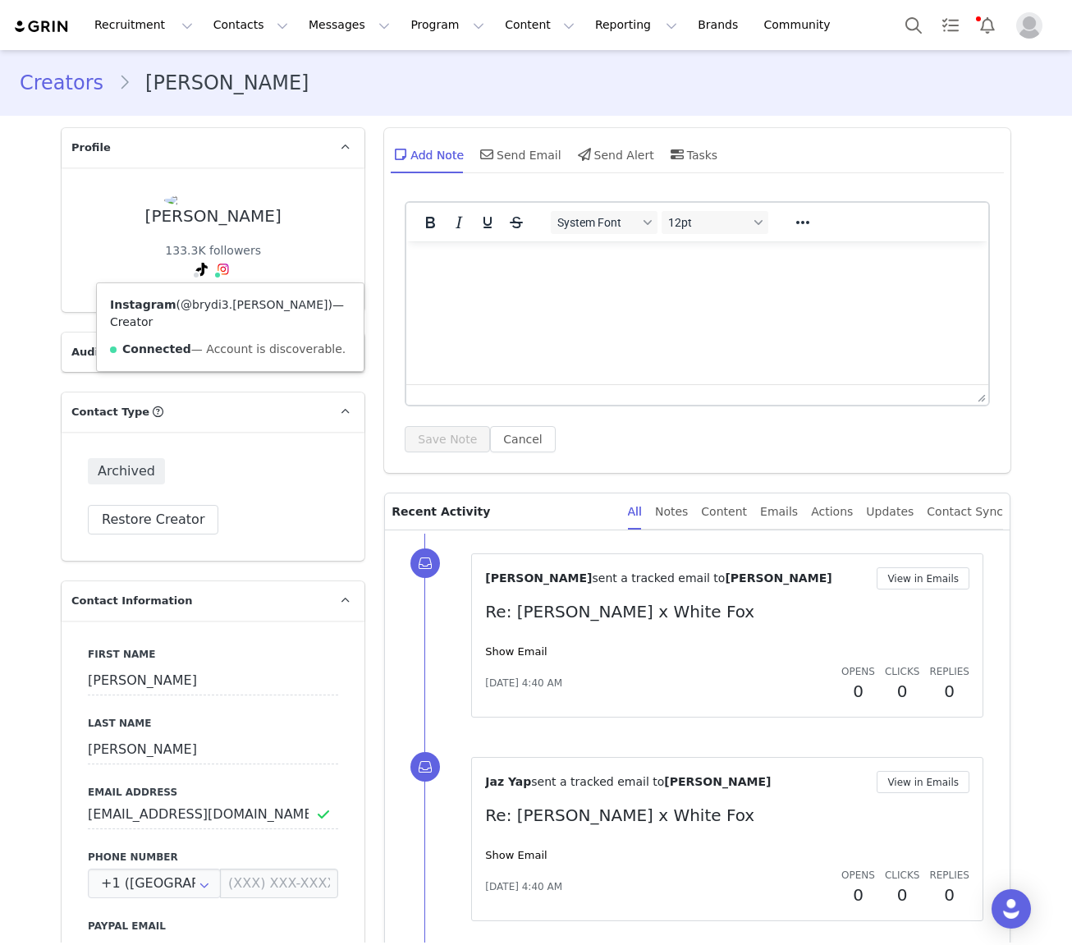
click at [216, 301] on link "@brydi3.condran" at bounding box center [254, 304] width 147 height 13
click at [193, 304] on link "@brydiecondran" at bounding box center [169, 304] width 95 height 13
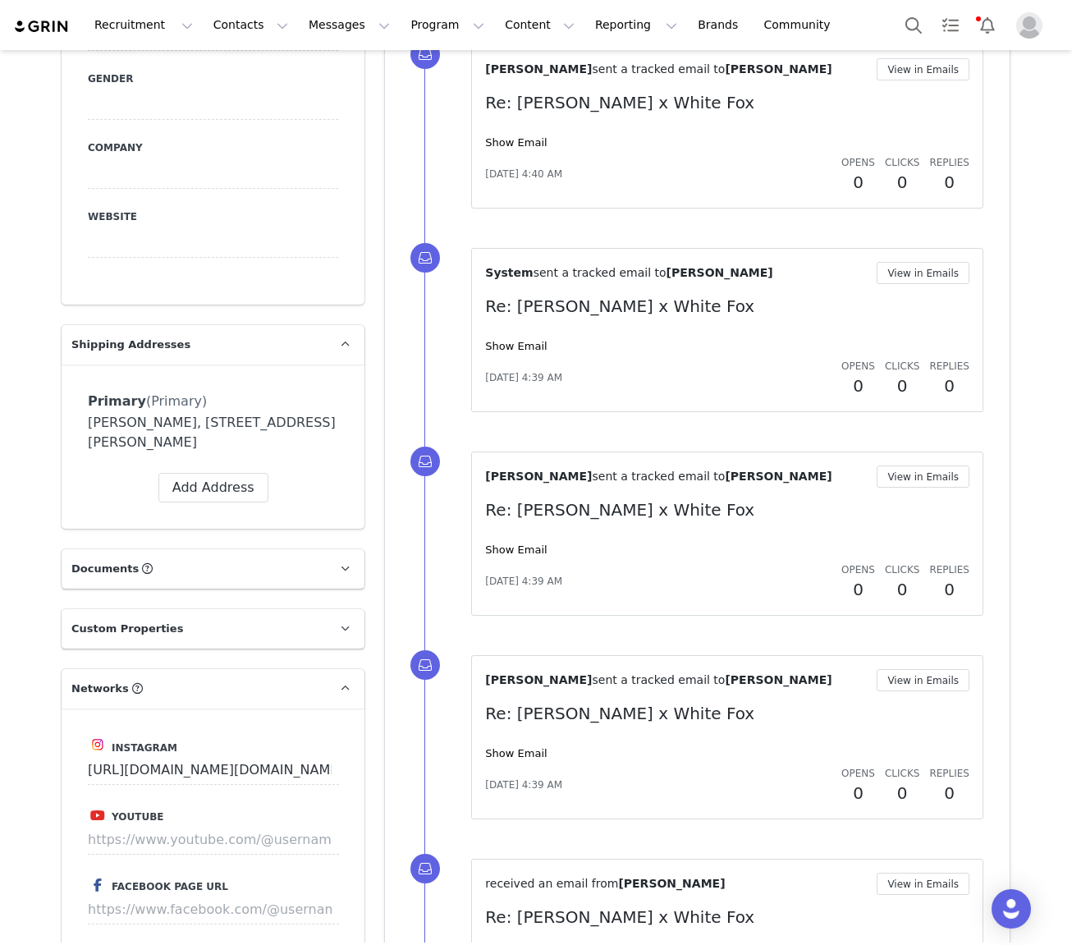
scroll to position [927, 0]
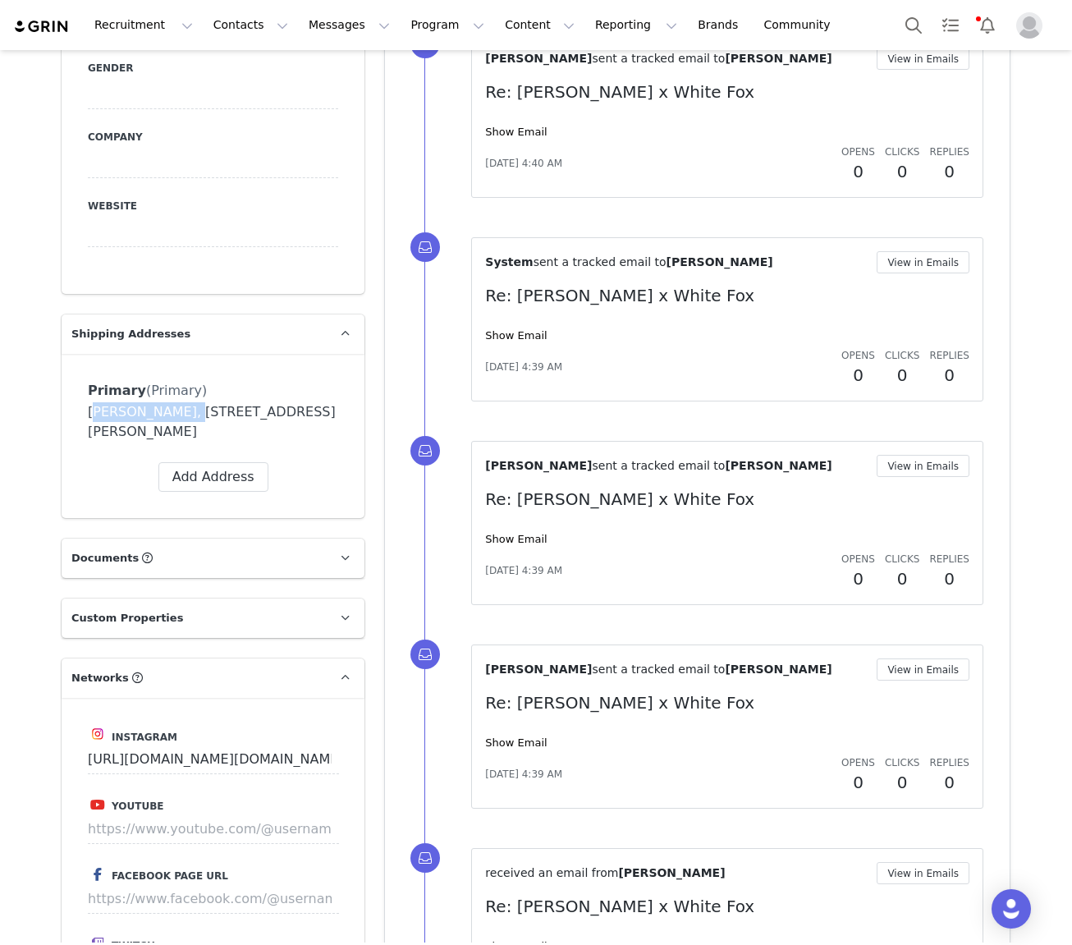
drag, startPoint x: 178, startPoint y: 411, endPoint x: 34, endPoint y: 417, distance: 143.8
copy div "[PERSON_NAME]"
click at [240, 30] on button "Contacts Contacts" at bounding box center [251, 25] width 94 height 37
click at [241, 59] on link "Creators" at bounding box center [257, 72] width 130 height 30
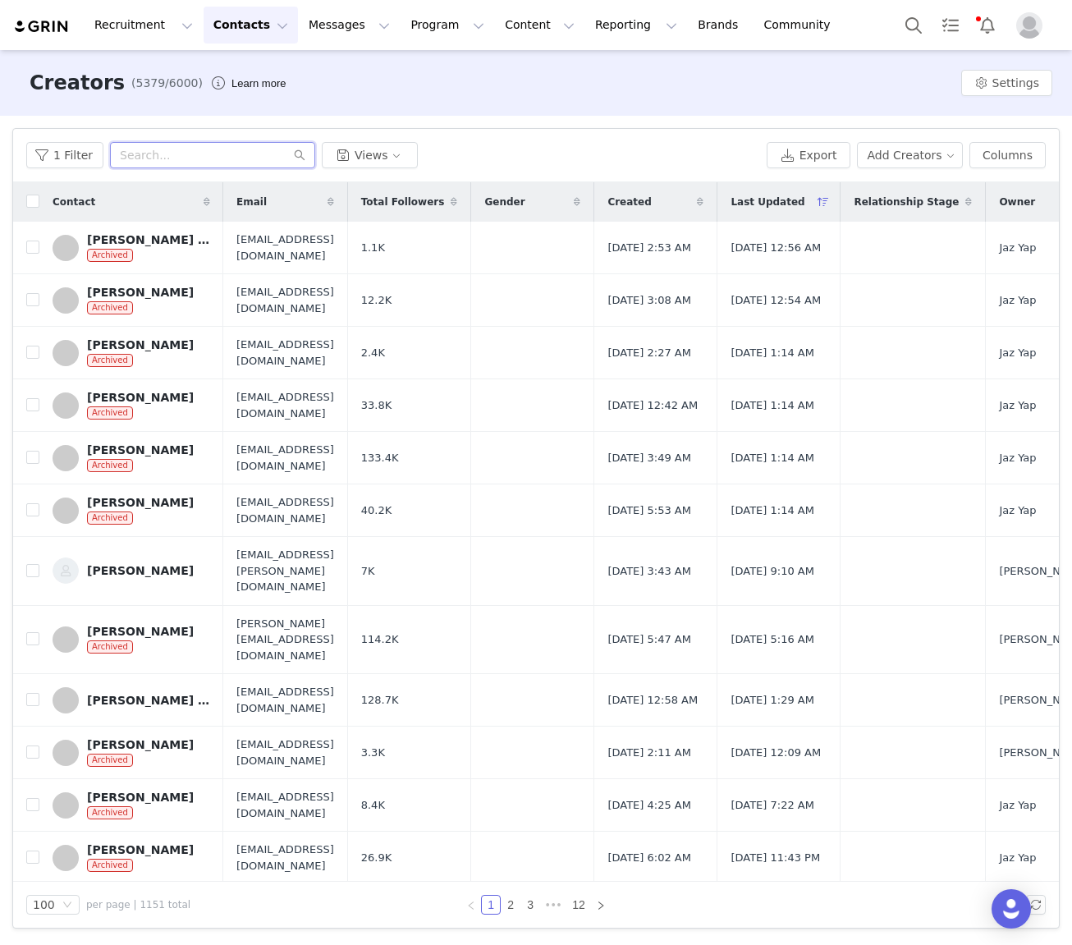
click at [150, 155] on input "text" at bounding box center [212, 155] width 205 height 26
paste input "Brydie Condran"
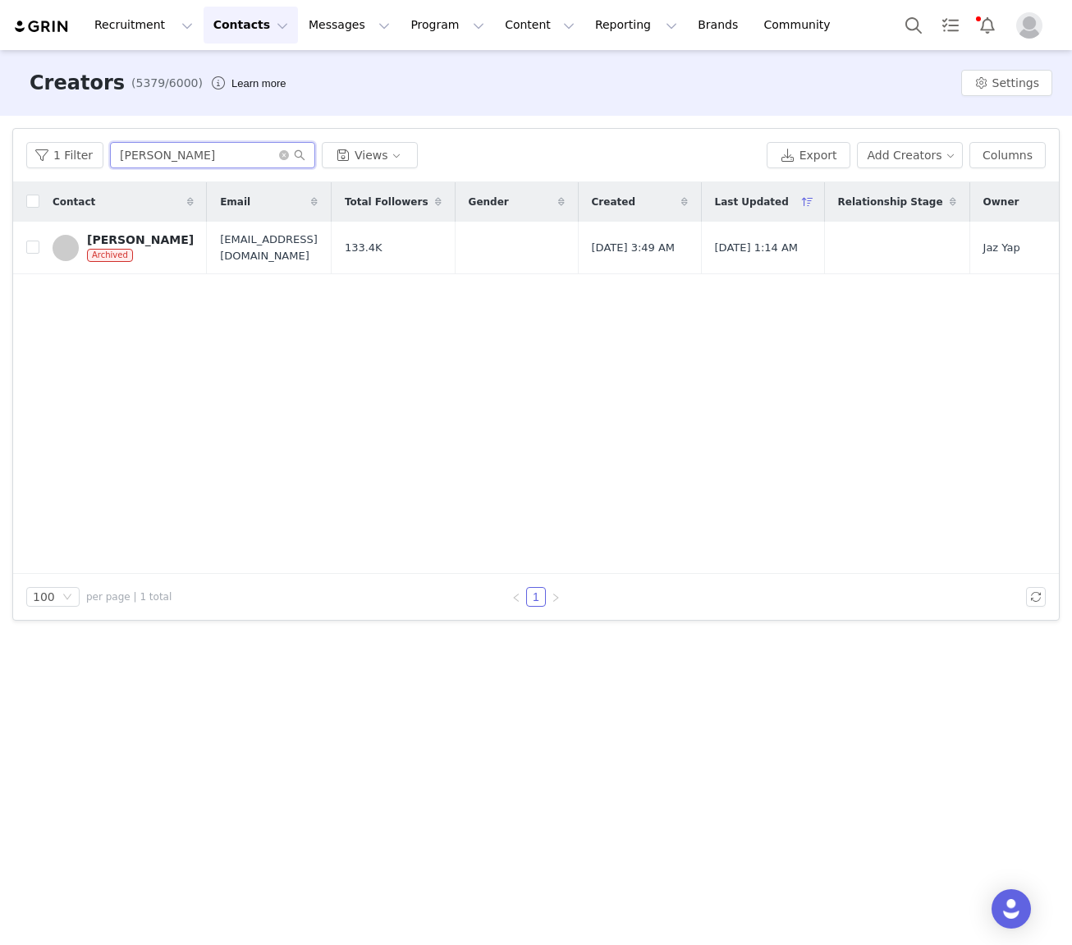
type input "Brydie Condran"
click at [155, 243] on div "Brydie Condran" at bounding box center [140, 239] width 107 height 13
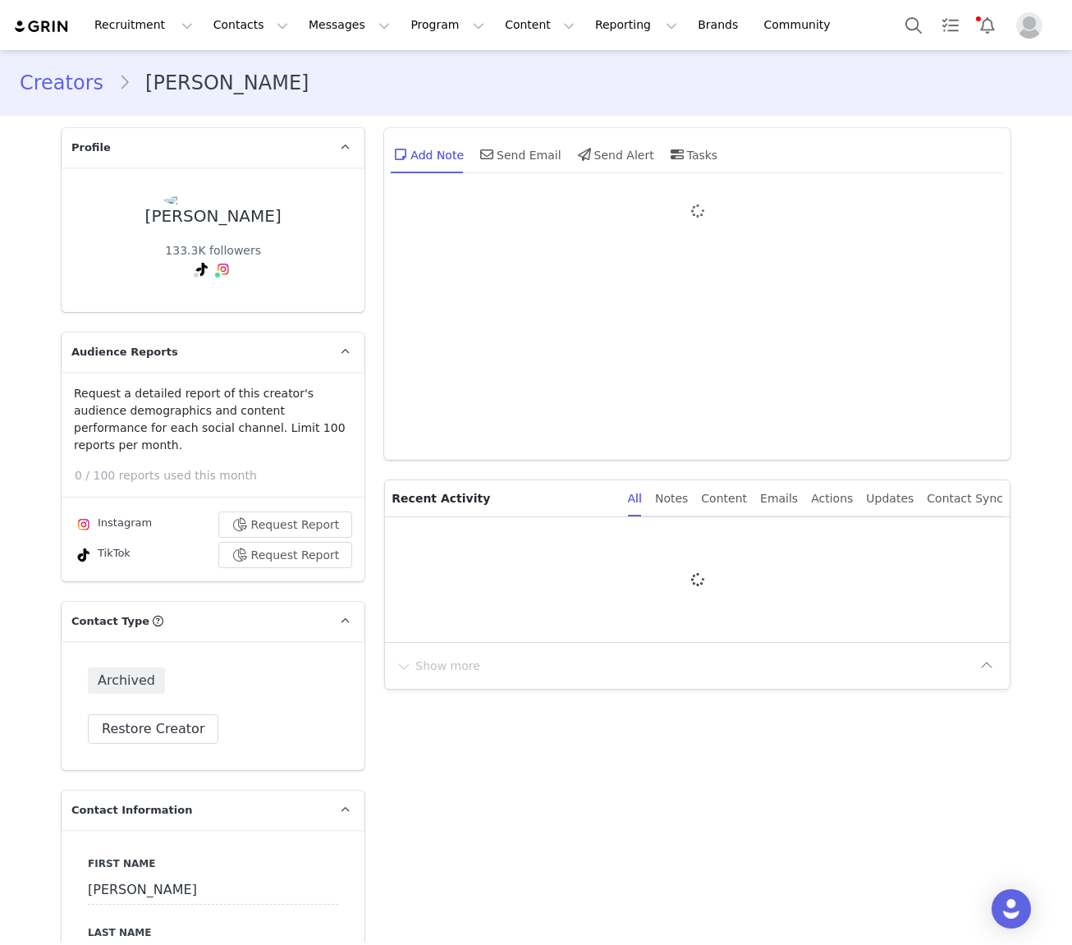
type input "+1 ([GEOGRAPHIC_DATA])"
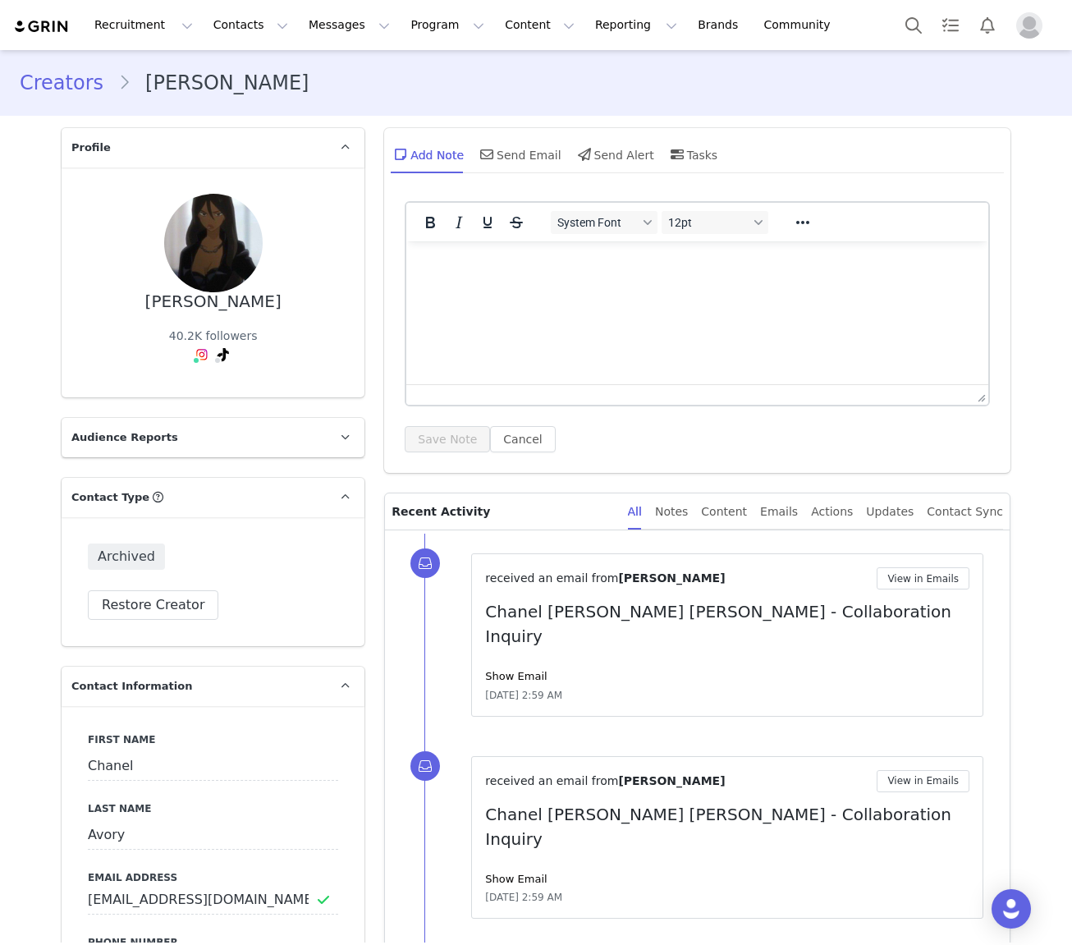
type input "+1 ([GEOGRAPHIC_DATA])"
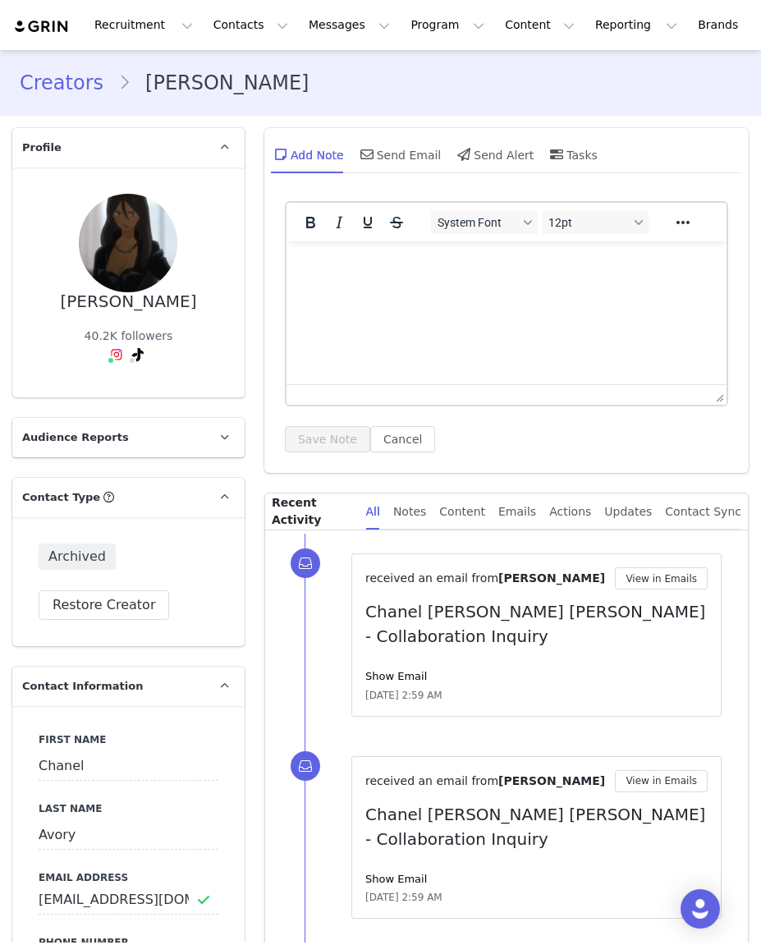
click at [53, 81] on link "Creators" at bounding box center [69, 83] width 99 height 30
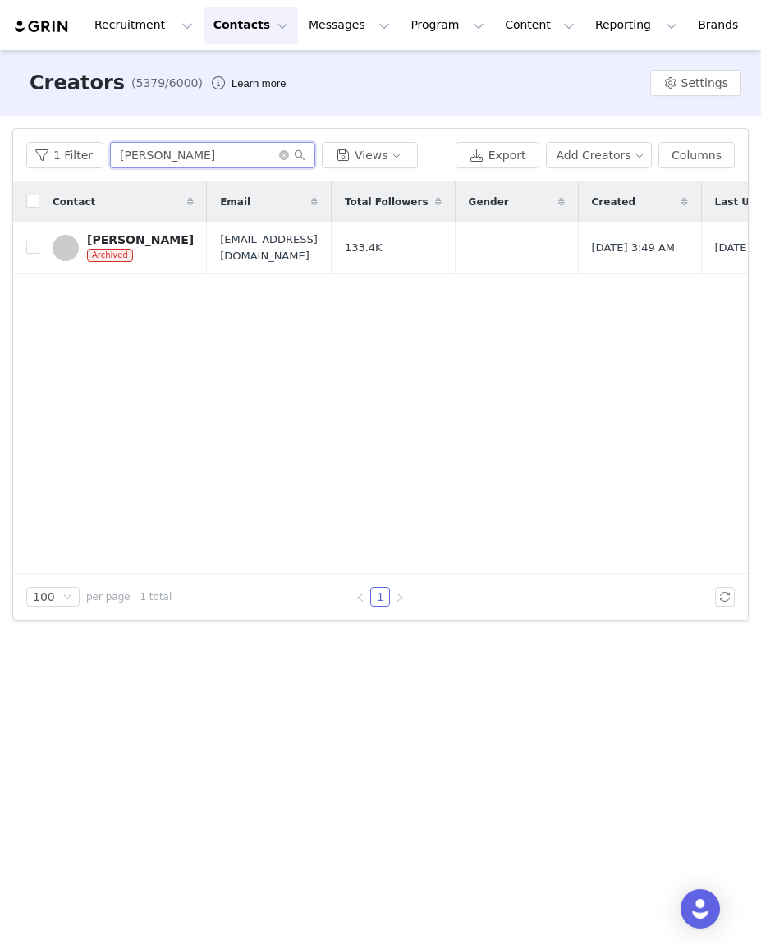
click at [182, 156] on input "Brydie Condran" at bounding box center [212, 155] width 205 height 26
type input "anabelle"
click at [107, 251] on div "Anabelle Ussher" at bounding box center [140, 247] width 107 height 13
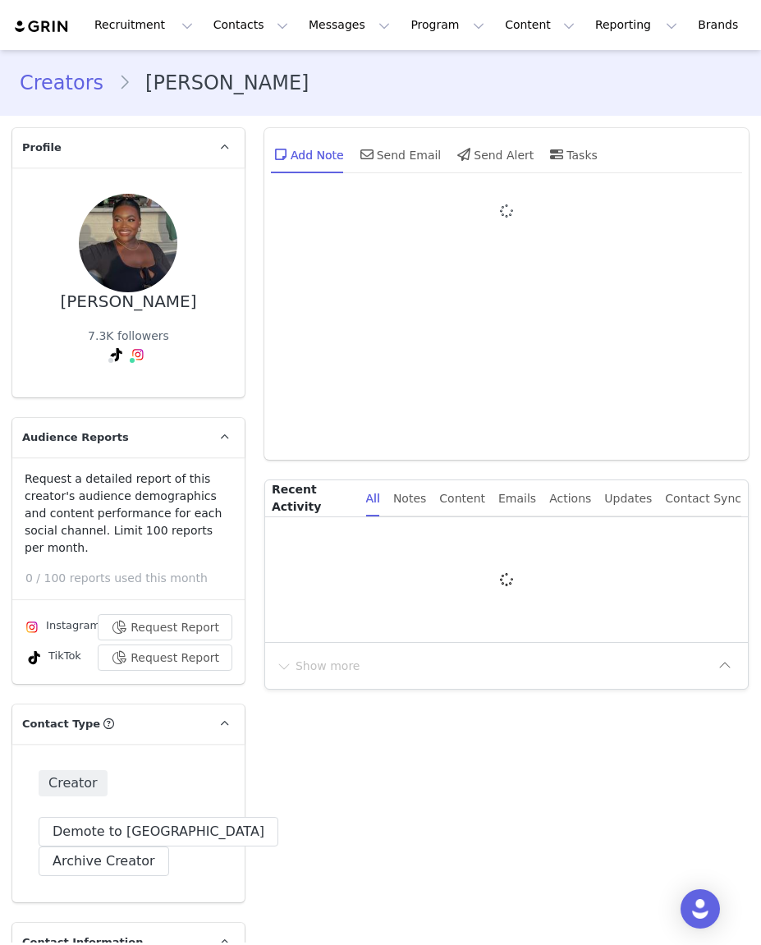
type input "+1 ([GEOGRAPHIC_DATA])"
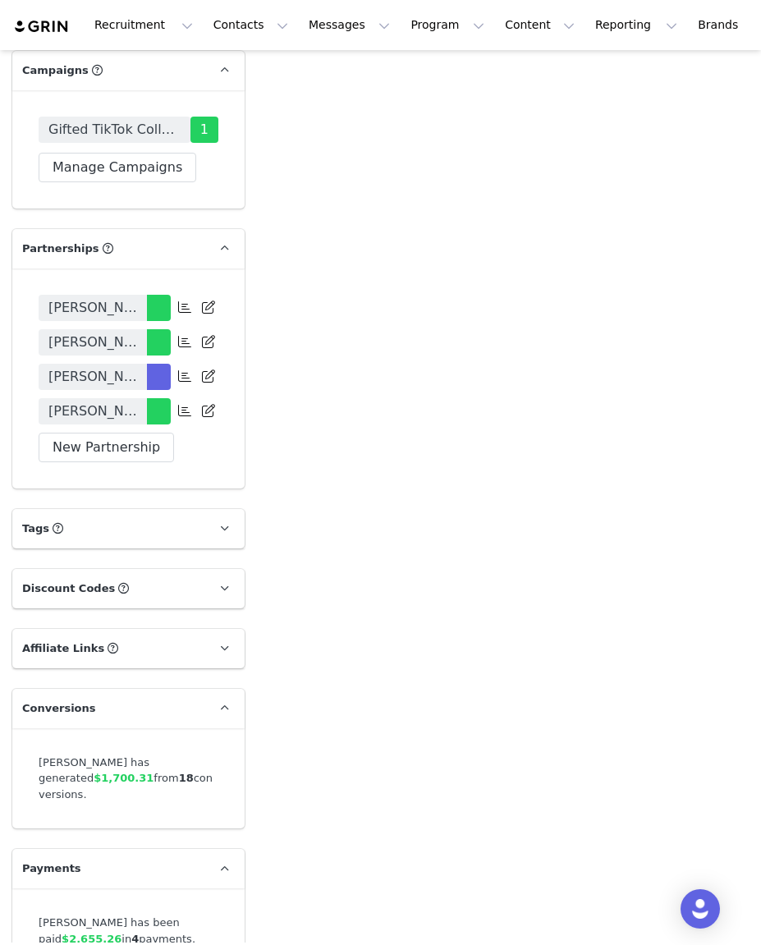
scroll to position [3453, 0]
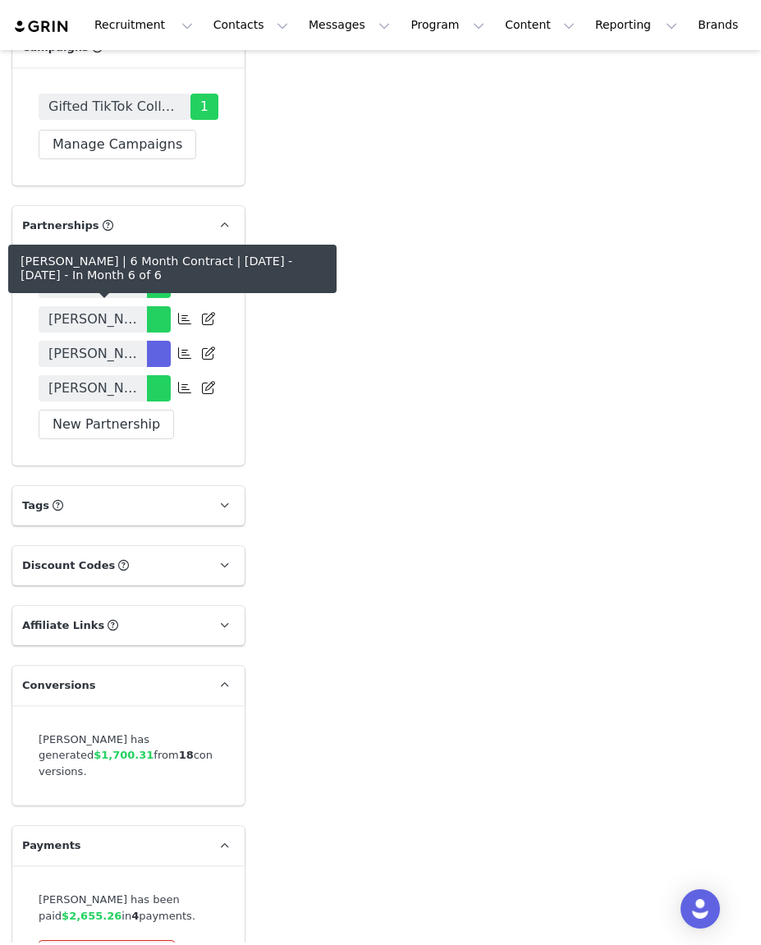
click at [114, 344] on span "Anabelle Ussher | 6 Month Contract | May - October 2025" at bounding box center [92, 354] width 89 height 20
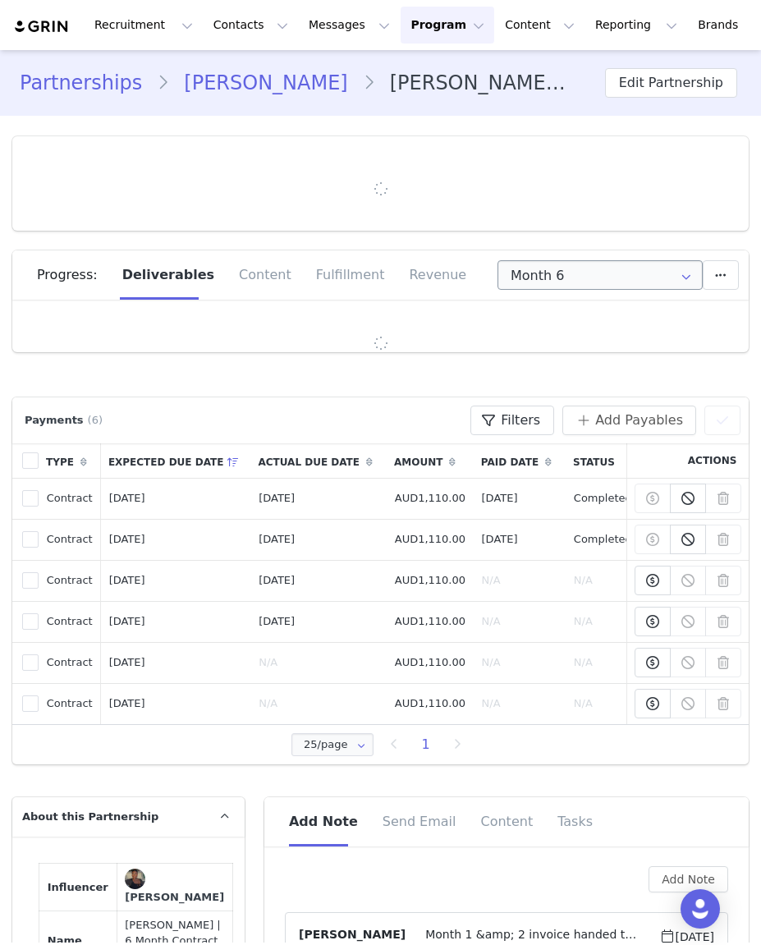
type input "+1 ([GEOGRAPHIC_DATA])"
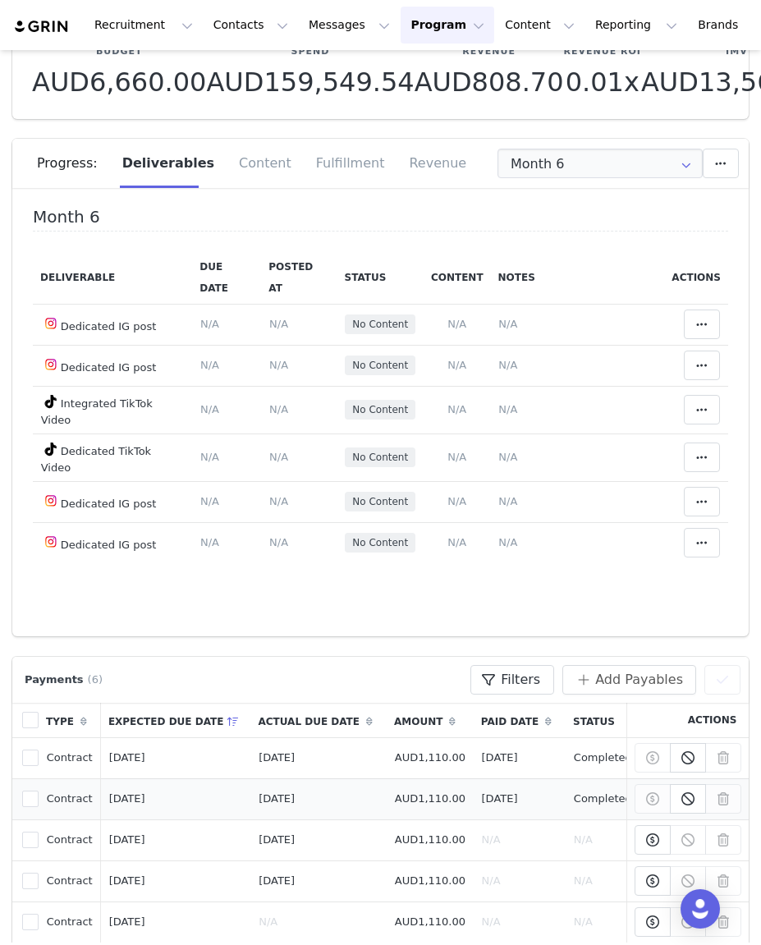
scroll to position [157, 0]
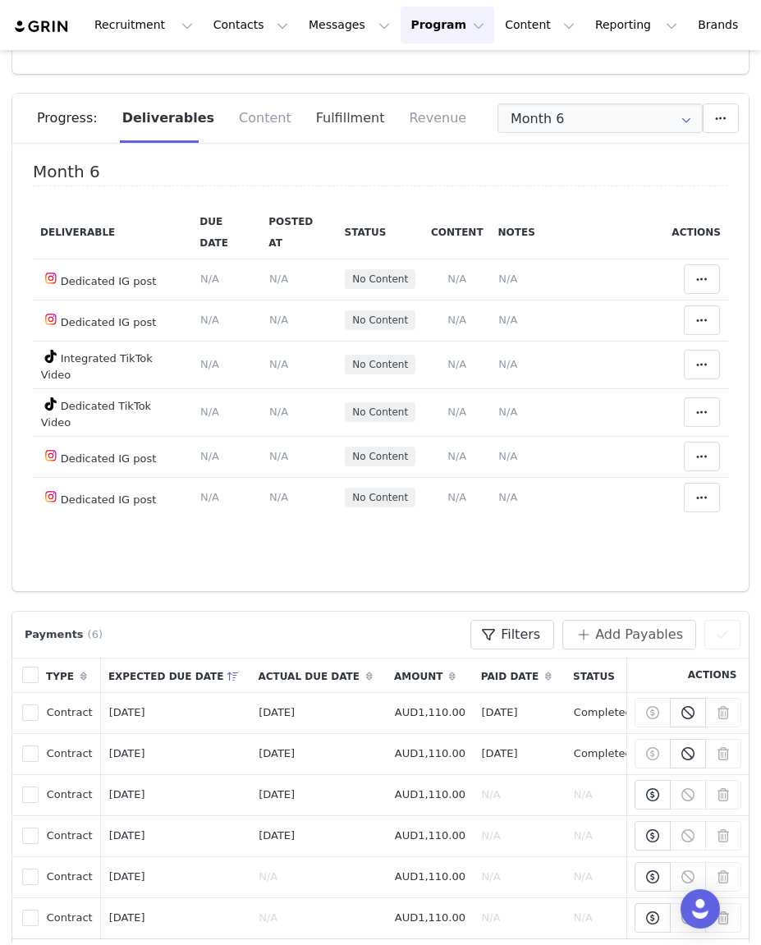
click at [333, 118] on div "Fulfillment" at bounding box center [351, 118] width 94 height 49
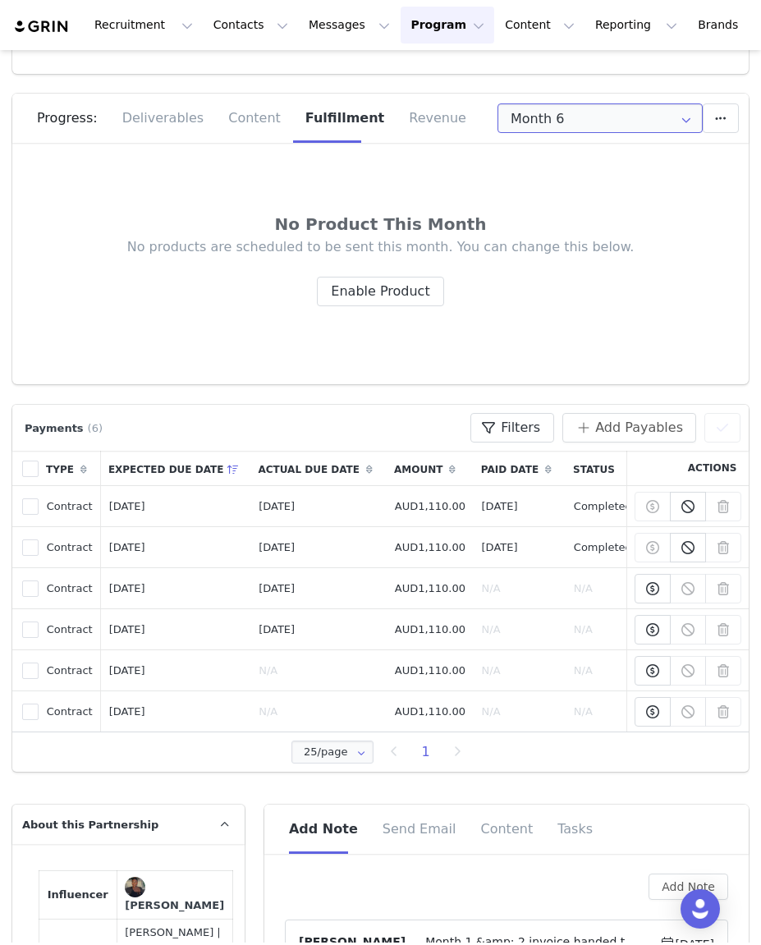
click at [613, 129] on input "Month 6" at bounding box center [600, 118] width 205 height 30
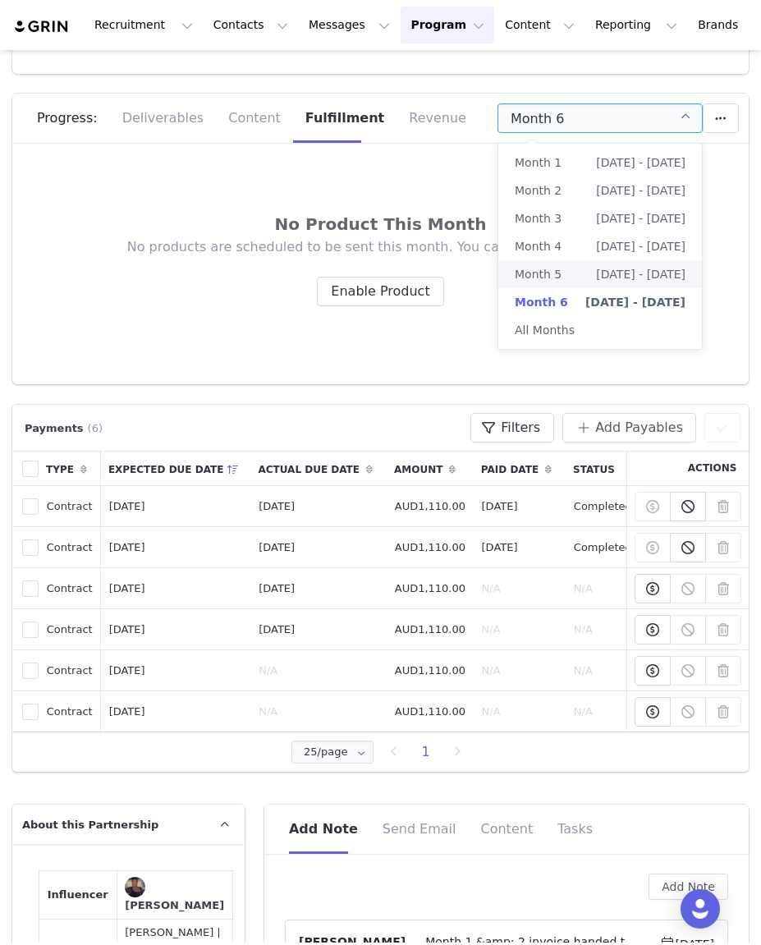
click at [596, 272] on span "Aug 23rd - Sep 22nd" at bounding box center [641, 274] width 90 height 28
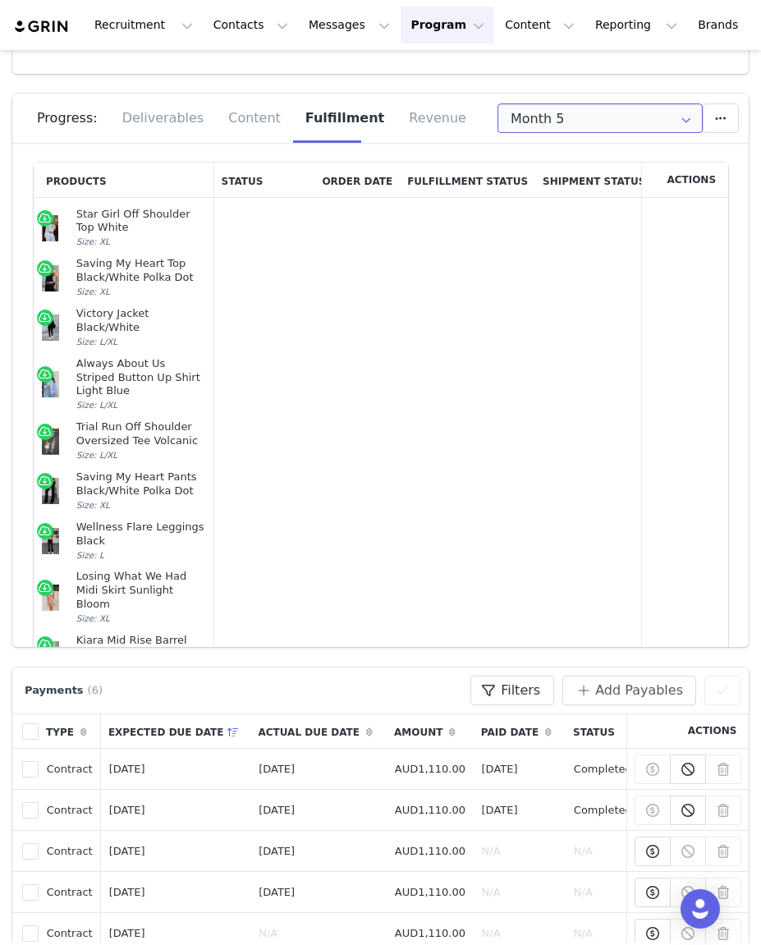
click at [577, 122] on input "Month 5" at bounding box center [600, 118] width 205 height 30
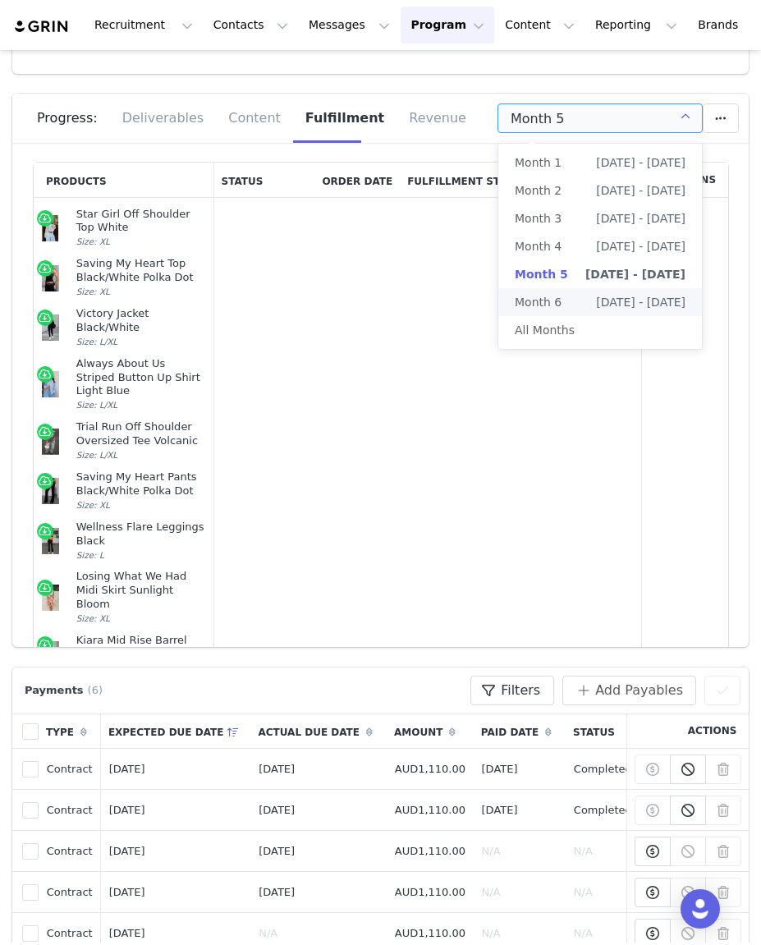
drag, startPoint x: 574, startPoint y: 305, endPoint x: 565, endPoint y: 305, distance: 9.0
click at [574, 305] on li "Month 6 Sep 23rd - Oct 31st" at bounding box center [600, 302] width 204 height 28
type input "Month 6"
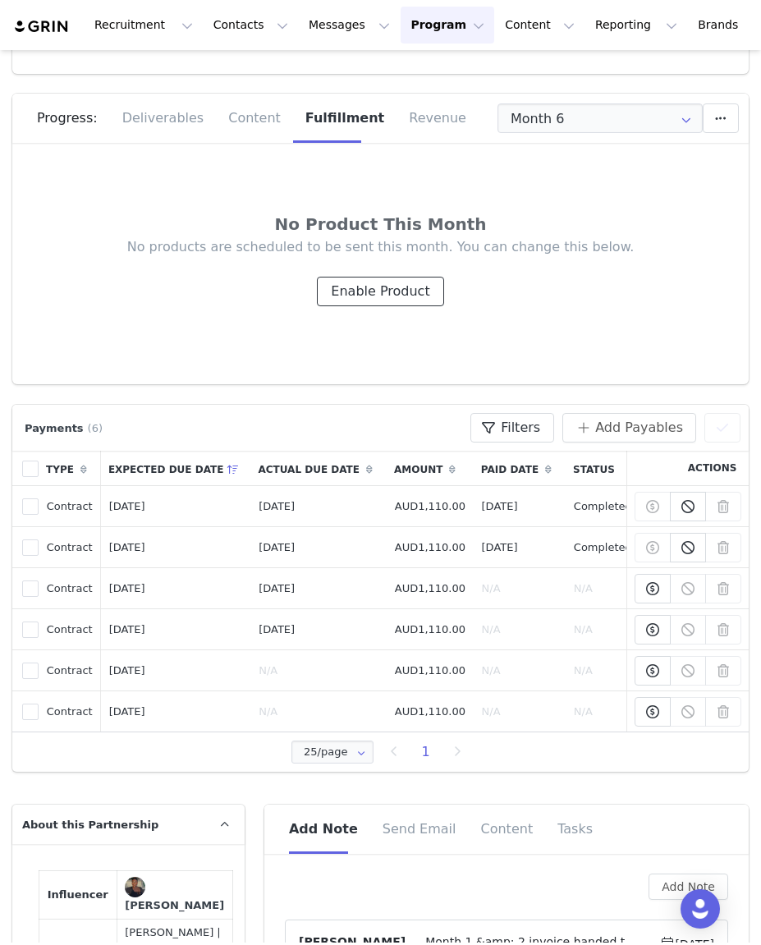
click at [351, 293] on button "Enable Product" at bounding box center [380, 292] width 126 height 30
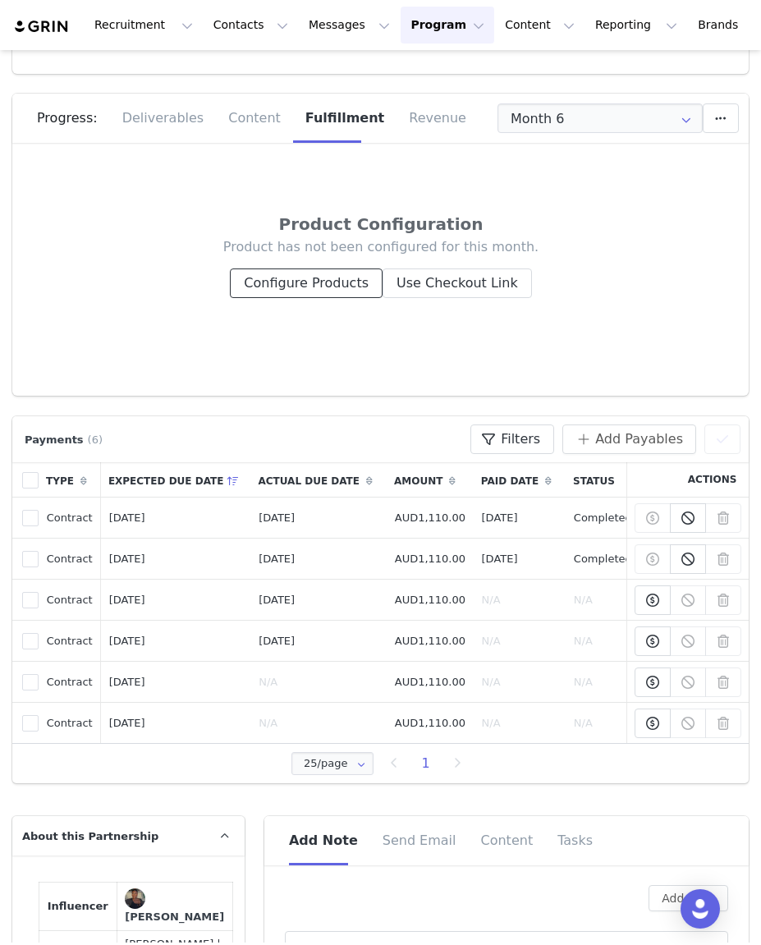
click at [291, 287] on button "Configure Products" at bounding box center [306, 284] width 153 height 30
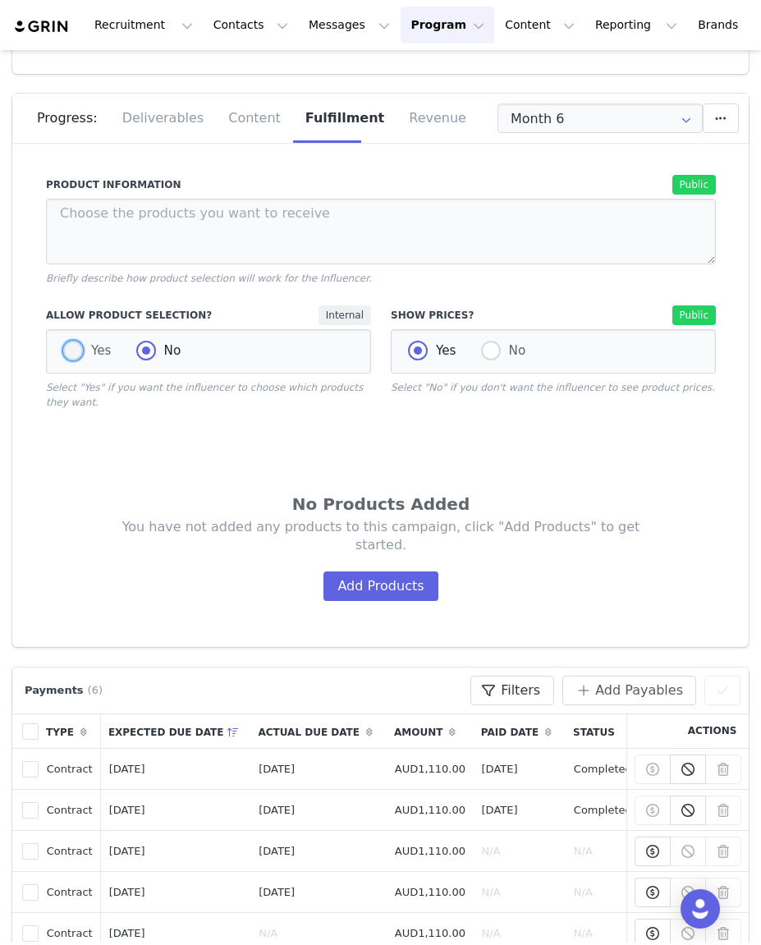
click at [71, 347] on span at bounding box center [73, 351] width 20 height 20
click at [71, 347] on input "Yes" at bounding box center [73, 351] width 20 height 21
radio input "true"
radio input "false"
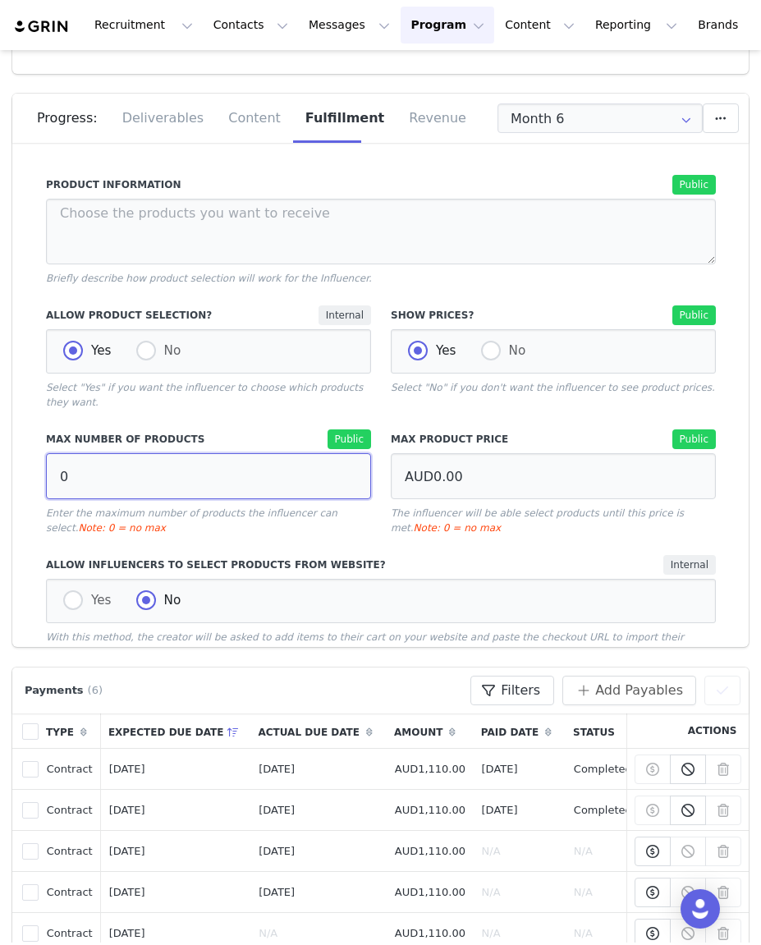
click at [90, 484] on input "0" at bounding box center [208, 476] width 325 height 46
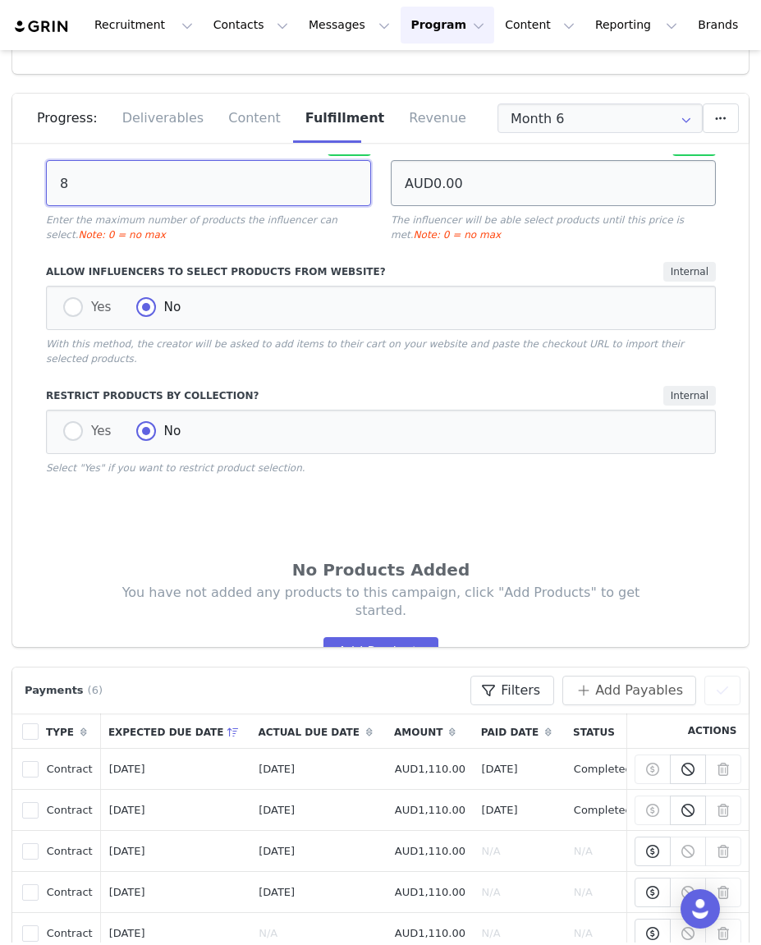
scroll to position [478, 0]
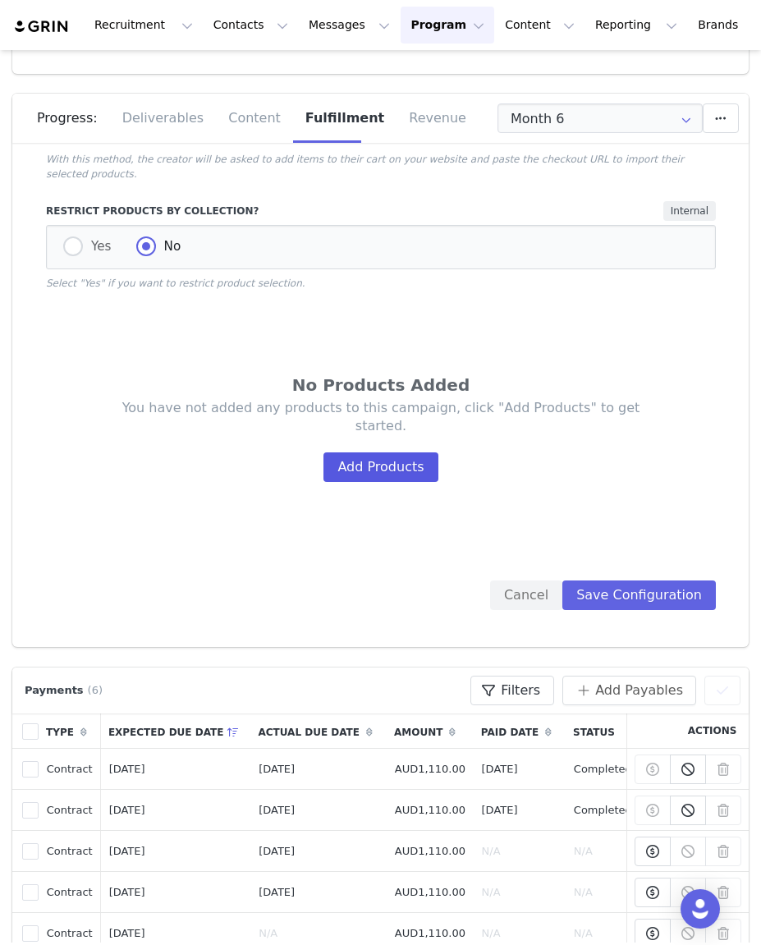
type input "8"
click at [384, 452] on button "Add Products" at bounding box center [381, 467] width 114 height 30
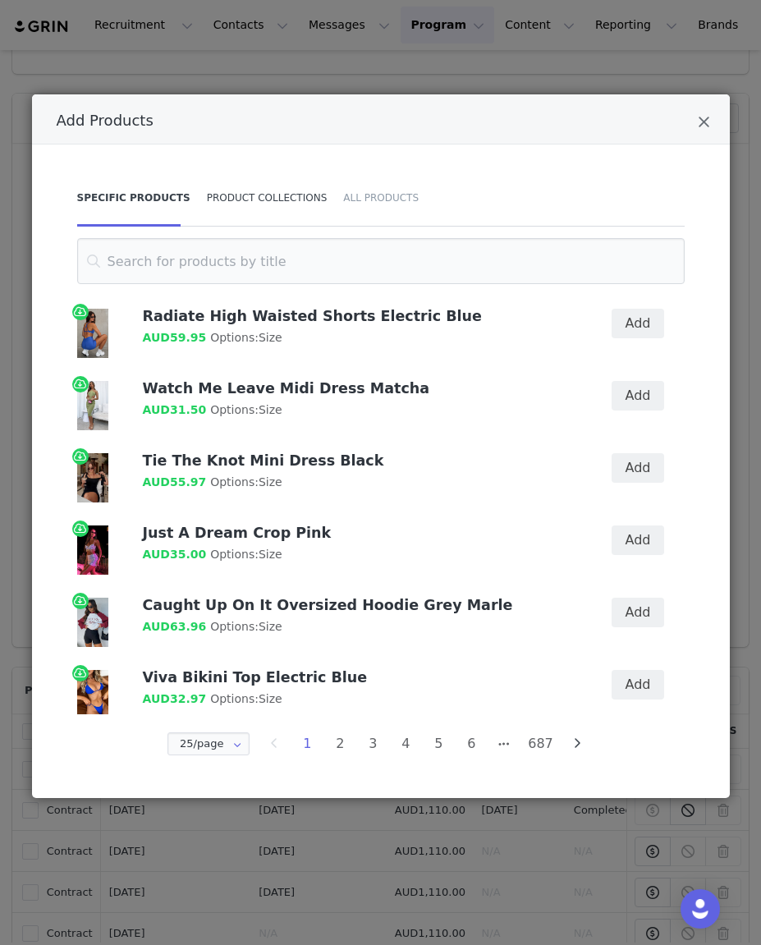
drag, startPoint x: 245, startPoint y: 201, endPoint x: 240, endPoint y: 213, distance: 12.5
click at [244, 201] on div "Product Collections" at bounding box center [267, 197] width 137 height 57
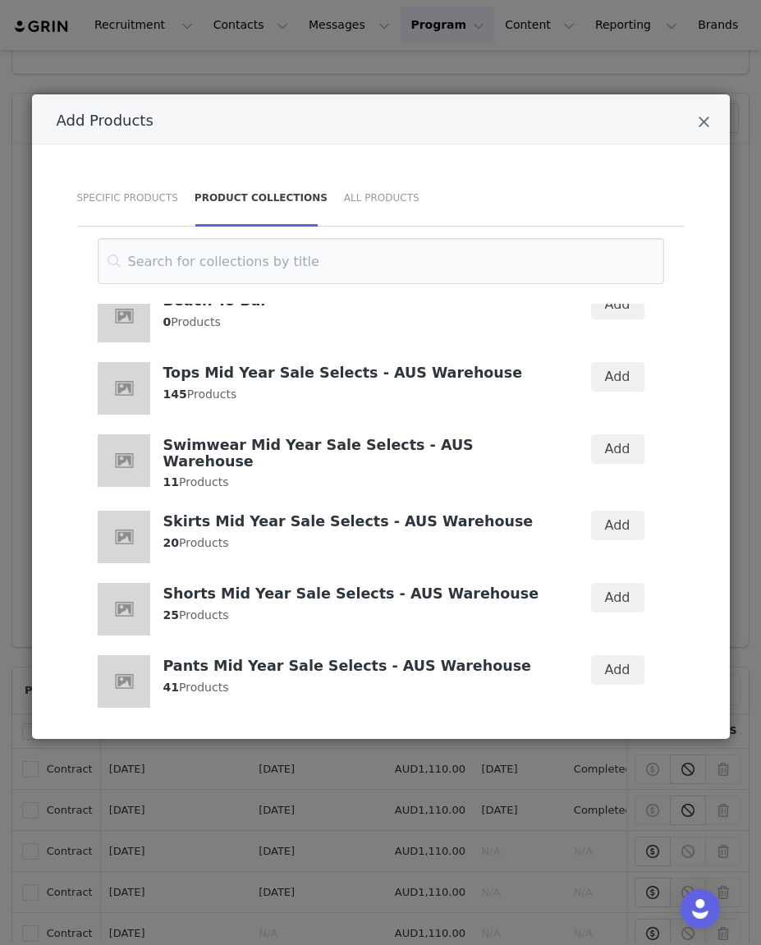
scroll to position [0, 0]
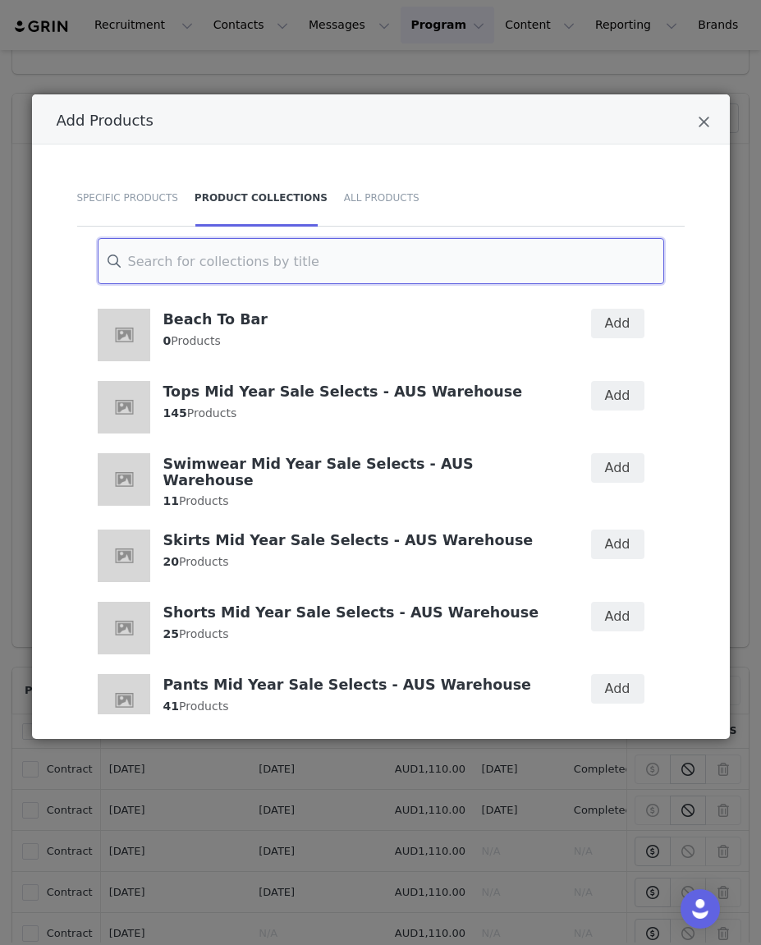
click at [328, 270] on input "Add Products" at bounding box center [381, 261] width 567 height 46
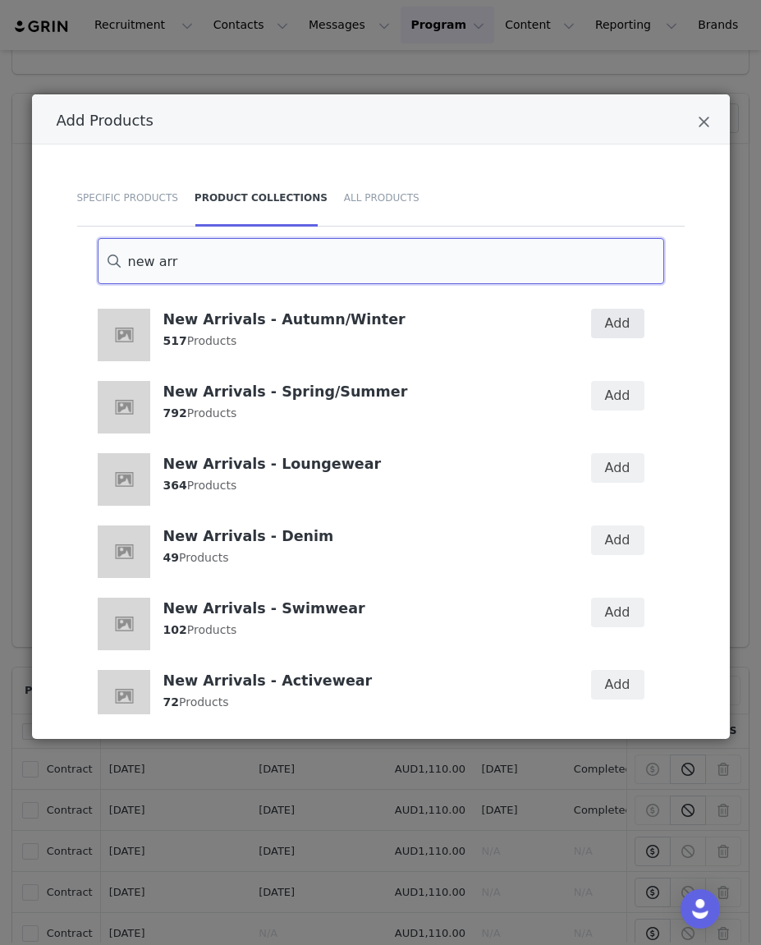
type input "new arr"
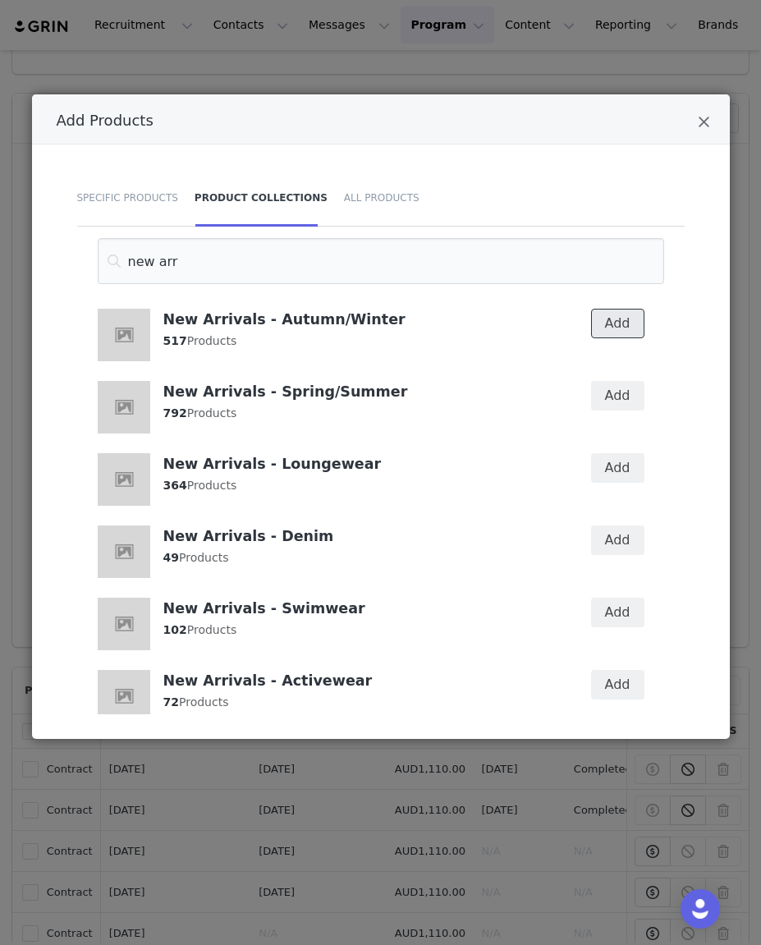
click at [626, 322] on button "Add" at bounding box center [617, 324] width 53 height 30
click at [622, 396] on button "Add" at bounding box center [617, 396] width 53 height 30
click at [617, 470] on button "Add" at bounding box center [617, 468] width 53 height 30
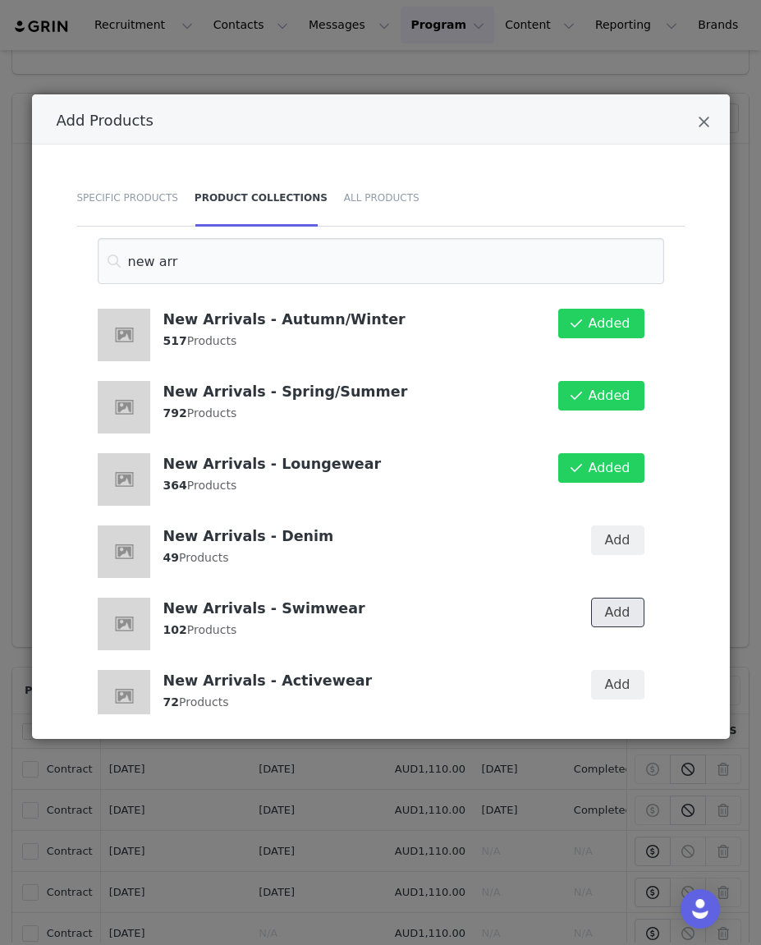
click at [619, 617] on button "Add" at bounding box center [617, 613] width 53 height 30
drag, startPoint x: 615, startPoint y: 700, endPoint x: 617, endPoint y: 691, distance: 10.0
click at [615, 696] on div "Add" at bounding box center [607, 696] width 94 height 72
drag, startPoint x: 607, startPoint y: 684, endPoint x: 619, endPoint y: 648, distance: 38.2
click at [608, 682] on button "Add" at bounding box center [617, 685] width 53 height 30
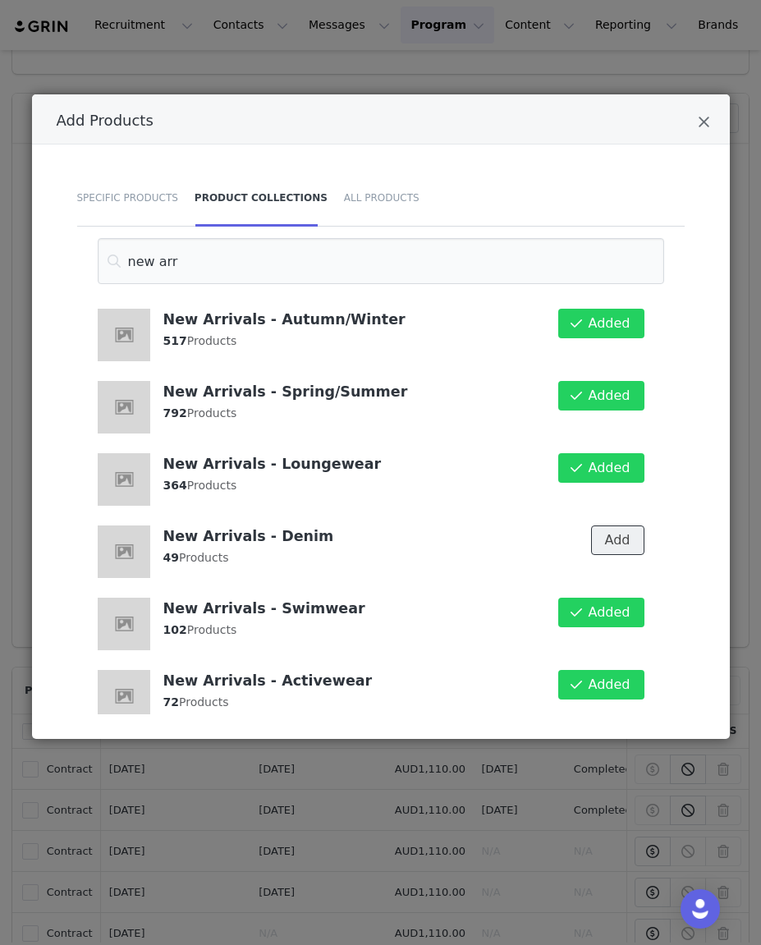
drag, startPoint x: 618, startPoint y: 540, endPoint x: 422, endPoint y: 585, distance: 201.2
click at [614, 541] on button "Add" at bounding box center [617, 541] width 53 height 30
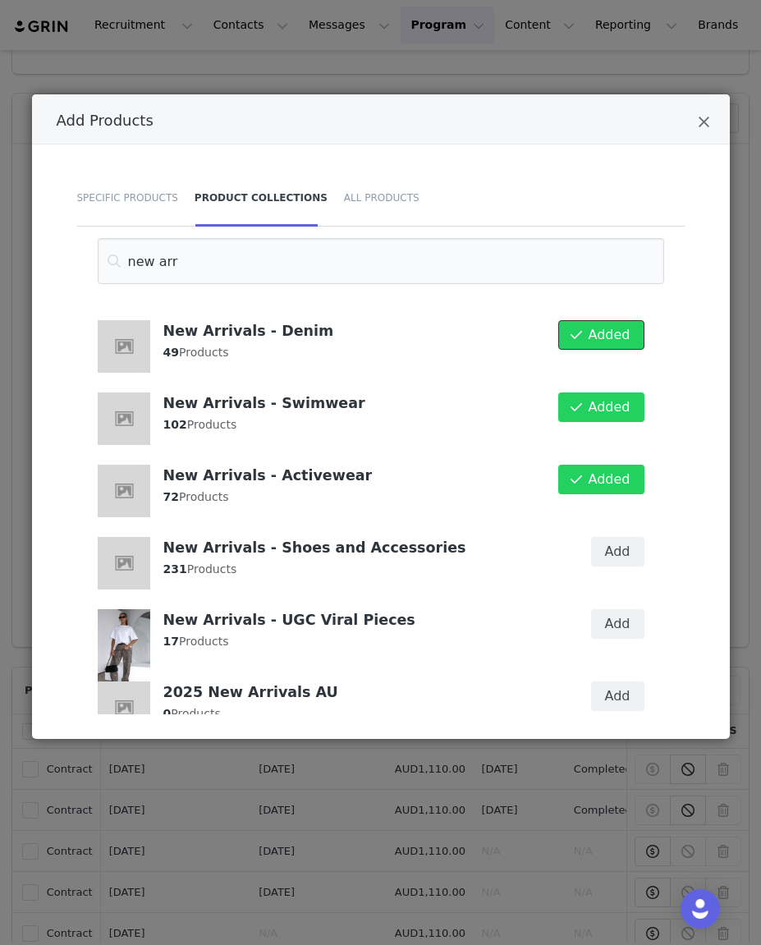
scroll to position [224, 0]
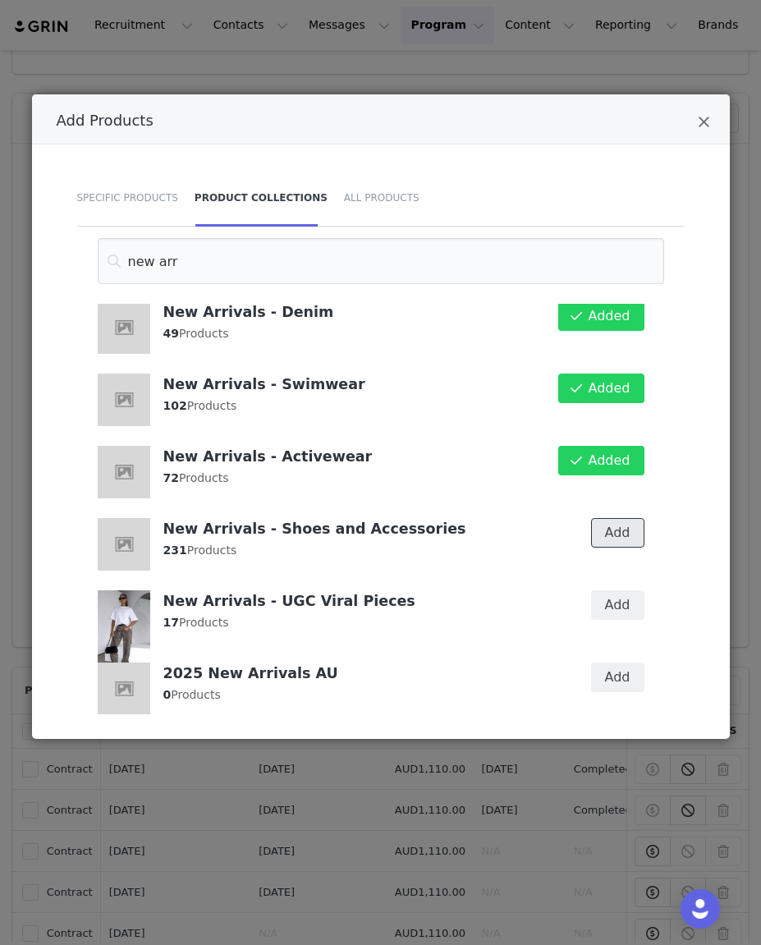
click at [606, 534] on button "Add" at bounding box center [617, 533] width 53 height 30
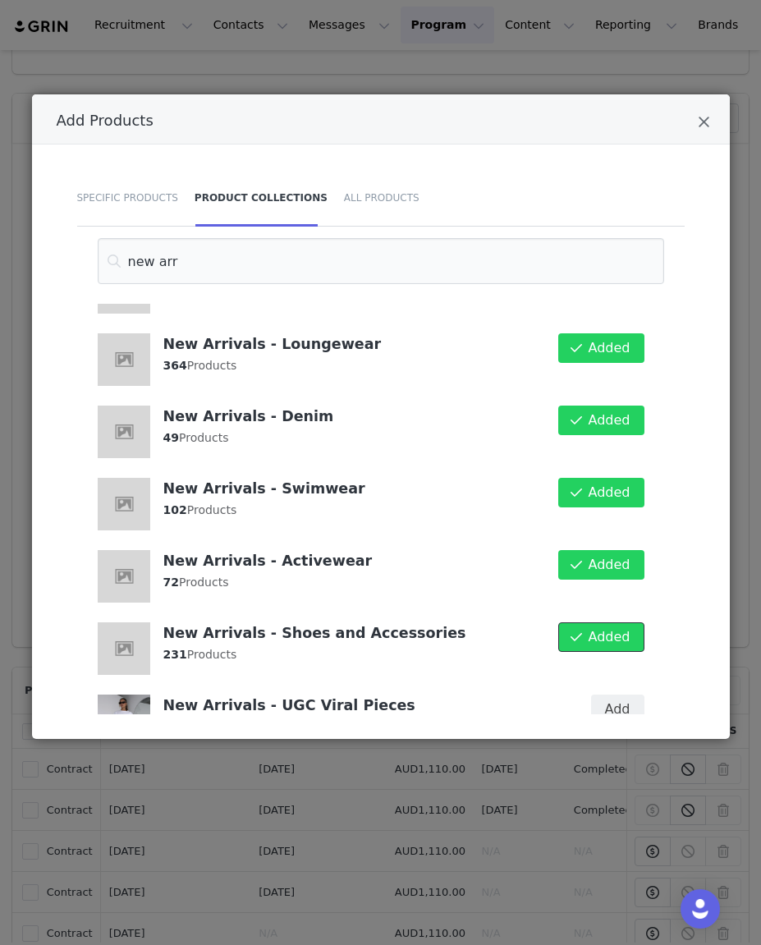
scroll to position [0, 0]
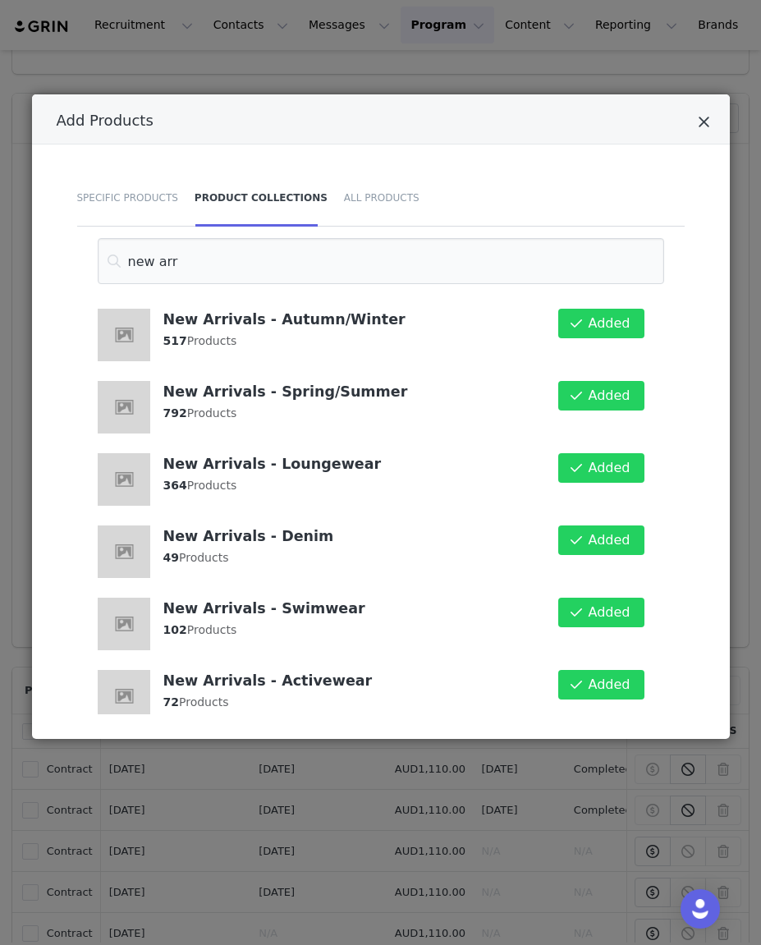
click at [706, 118] on icon "Close" at bounding box center [704, 122] width 12 height 16
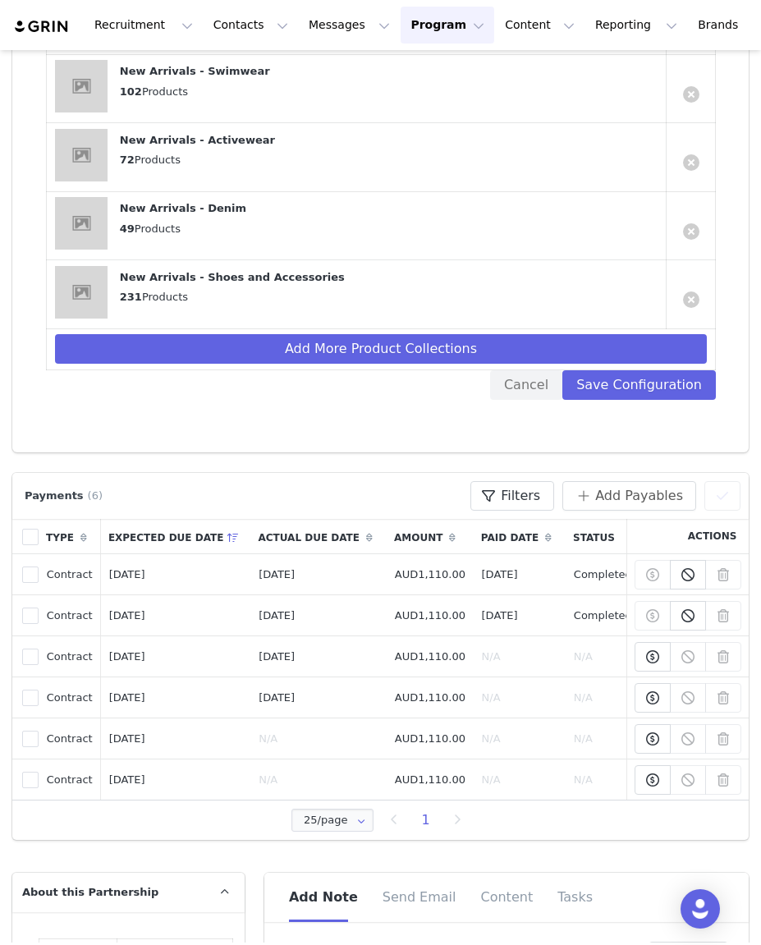
scroll to position [349, 0]
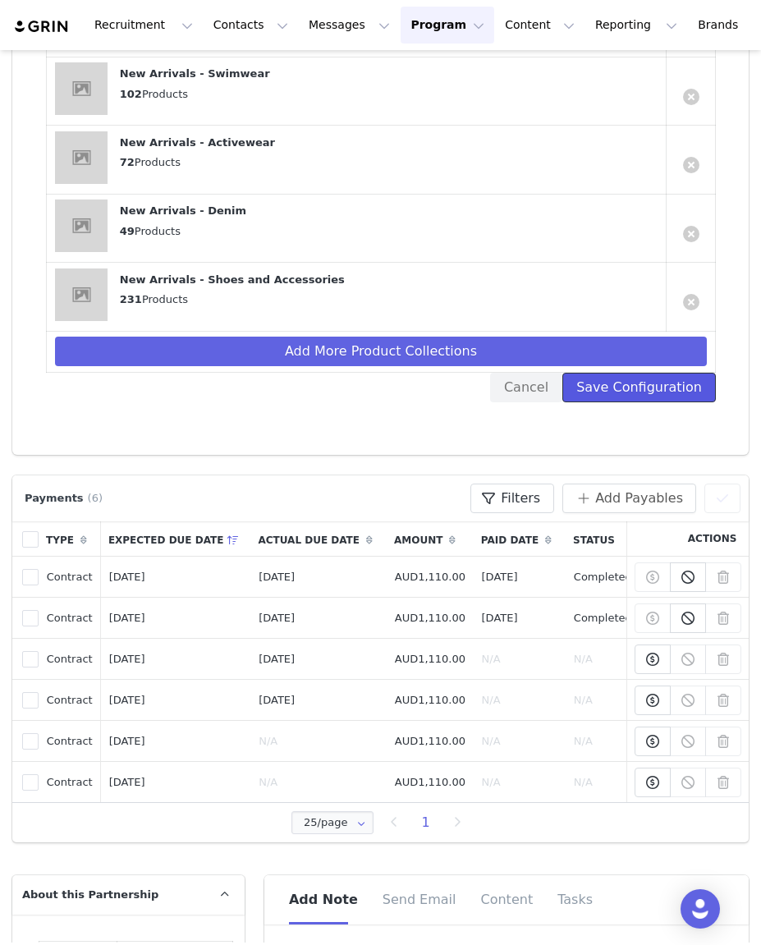
click at [636, 391] on button "Save Configuration" at bounding box center [639, 388] width 154 height 30
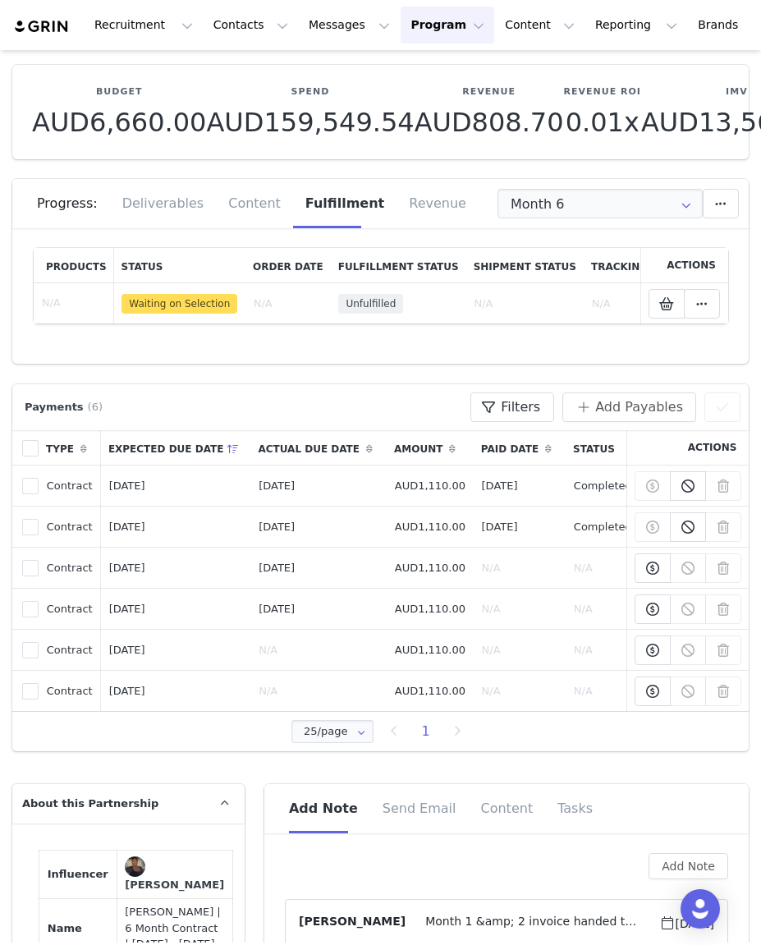
scroll to position [67, 0]
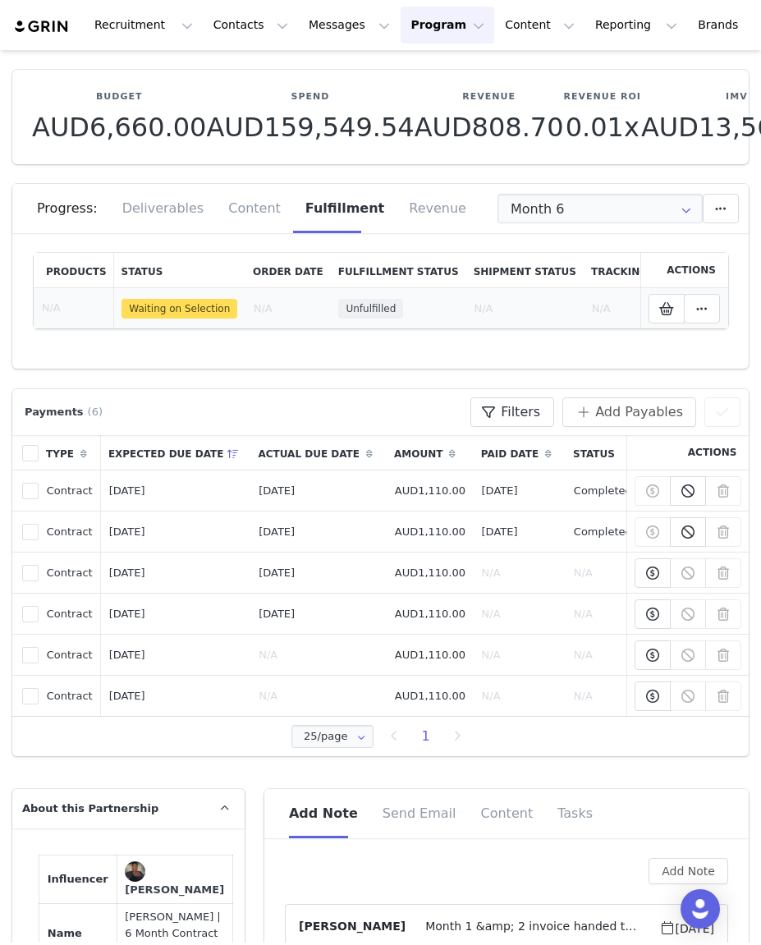
drag, startPoint x: 269, startPoint y: 317, endPoint x: 499, endPoint y: 300, distance: 231.4
click at [269, 317] on td "N/A" at bounding box center [288, 308] width 85 height 41
click at [672, 306] on icon at bounding box center [666, 308] width 15 height 13
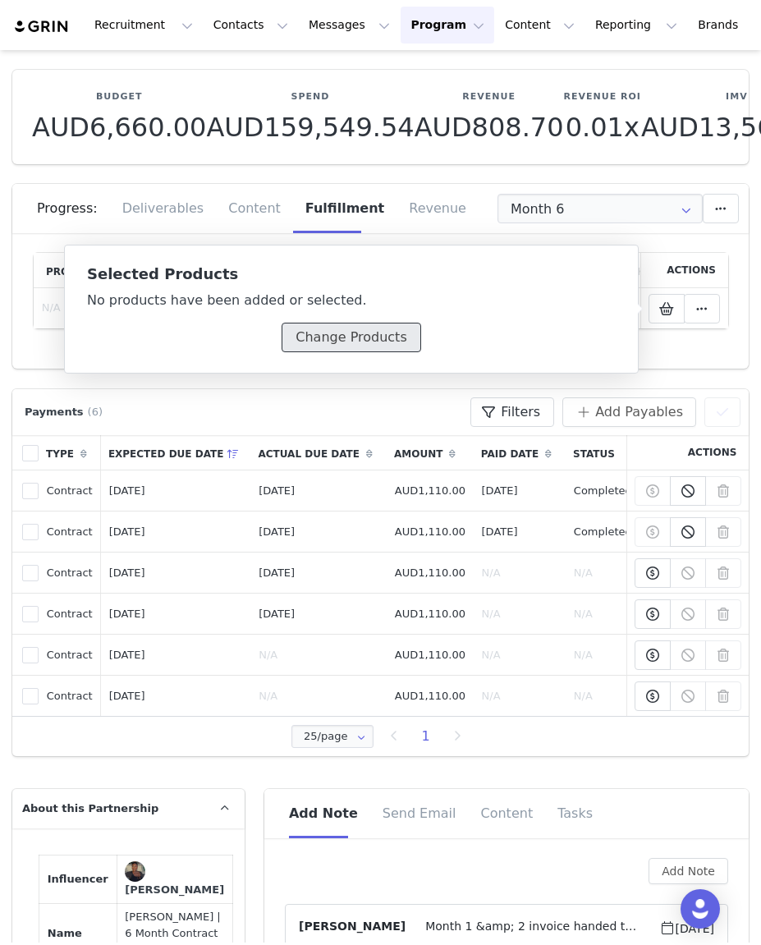
click at [316, 342] on button "Change Products" at bounding box center [351, 338] width 139 height 30
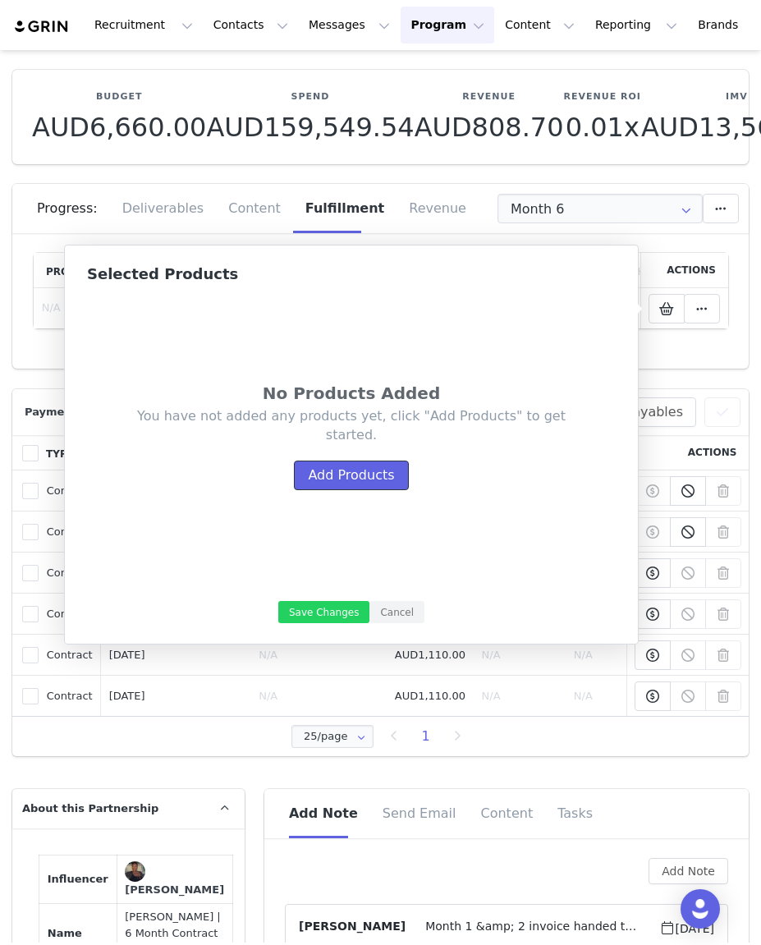
click at [356, 486] on button "Add Products" at bounding box center [351, 476] width 114 height 30
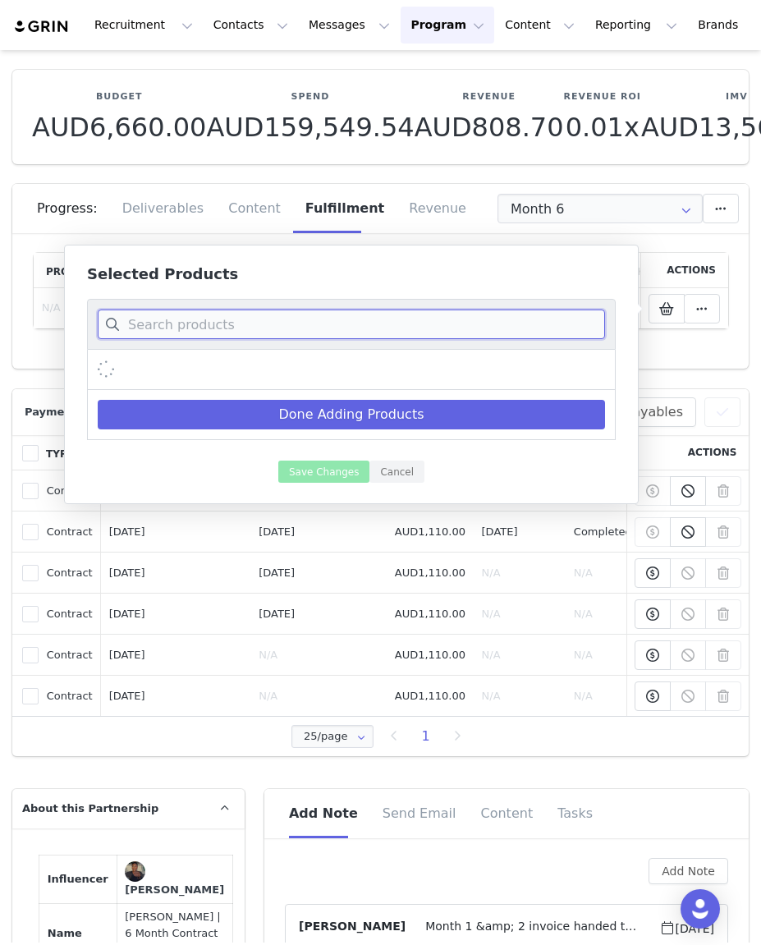
click at [138, 331] on input at bounding box center [351, 325] width 507 height 30
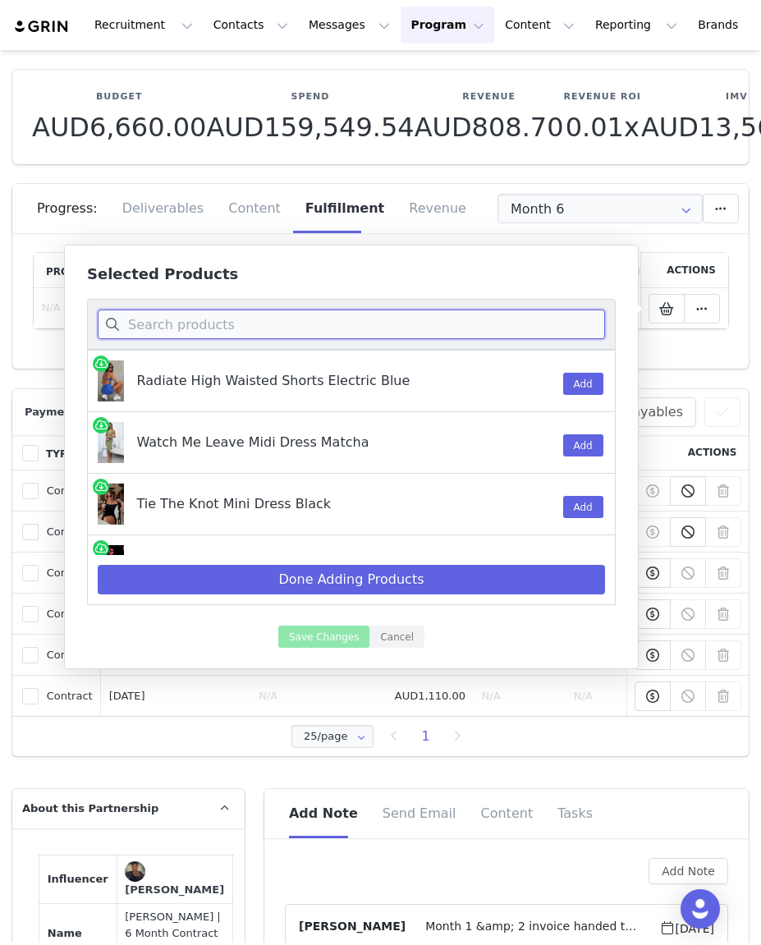
click at [190, 330] on input at bounding box center [351, 325] width 507 height 30
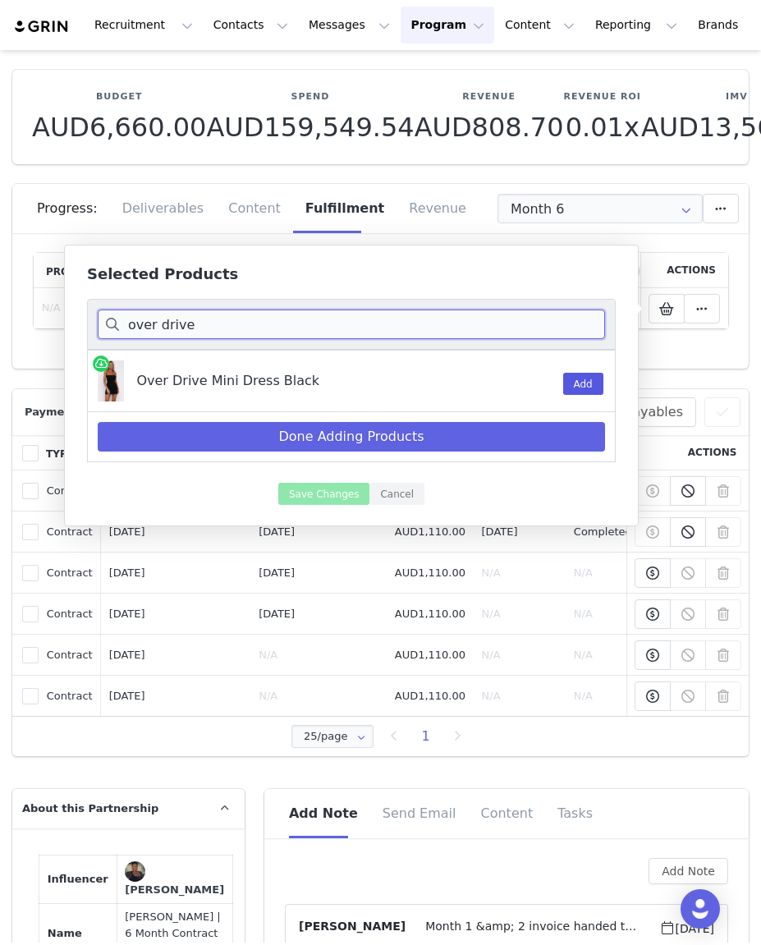
type input "over drive"
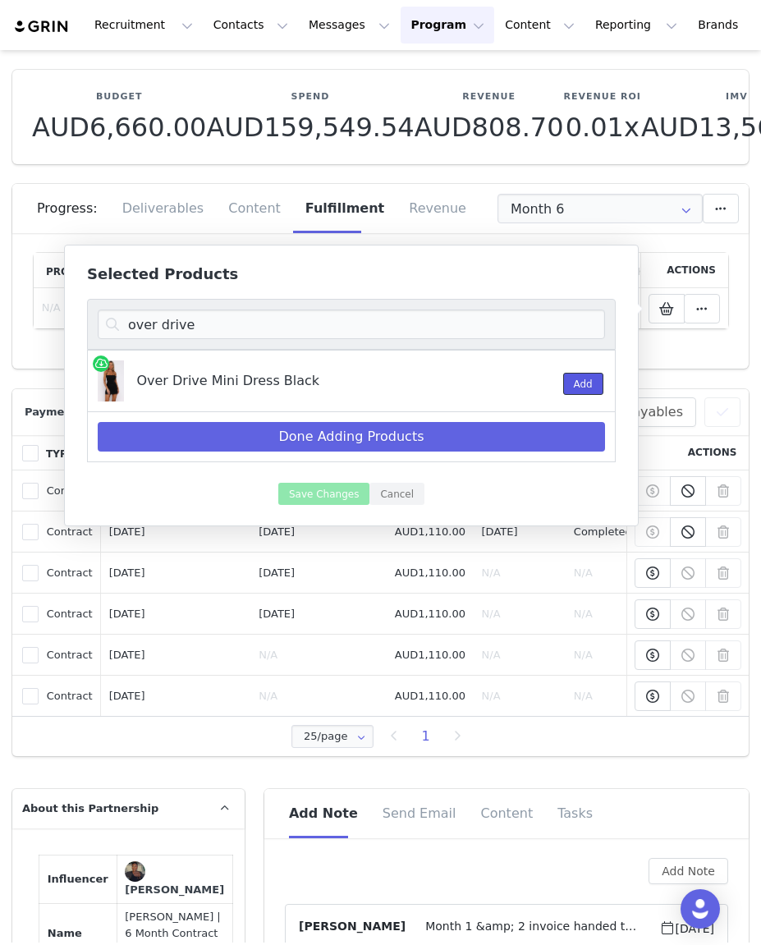
click at [590, 384] on button "Add" at bounding box center [583, 384] width 40 height 22
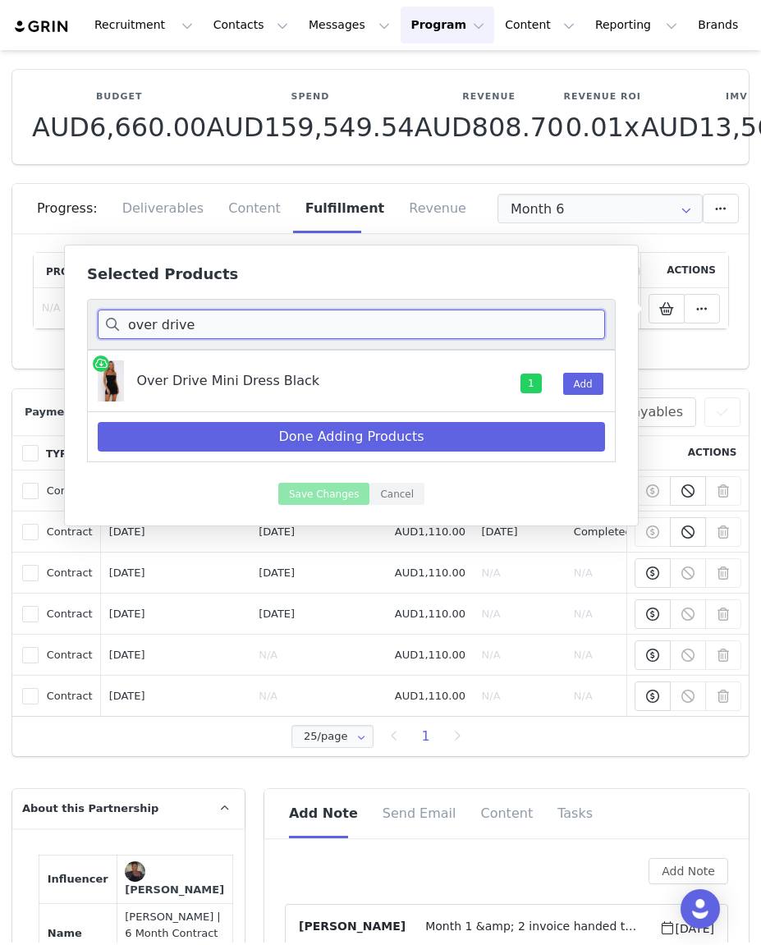
click at [184, 328] on input "over drive" at bounding box center [351, 325] width 507 height 30
click at [186, 328] on input "over drive" at bounding box center [351, 325] width 507 height 30
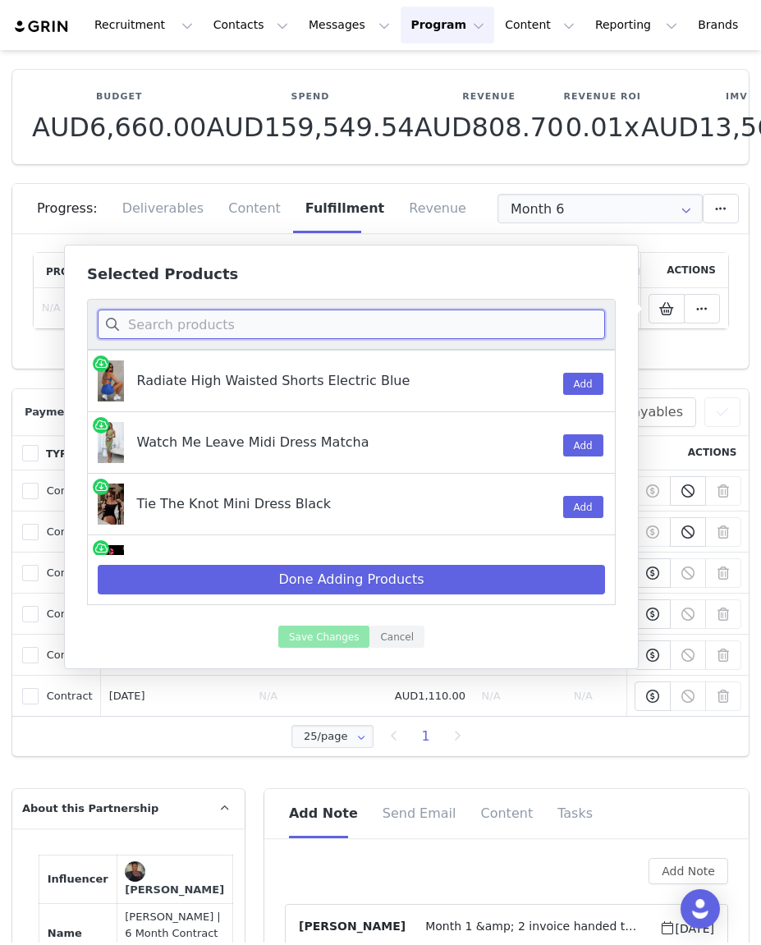
click at [232, 329] on input at bounding box center [351, 325] width 507 height 30
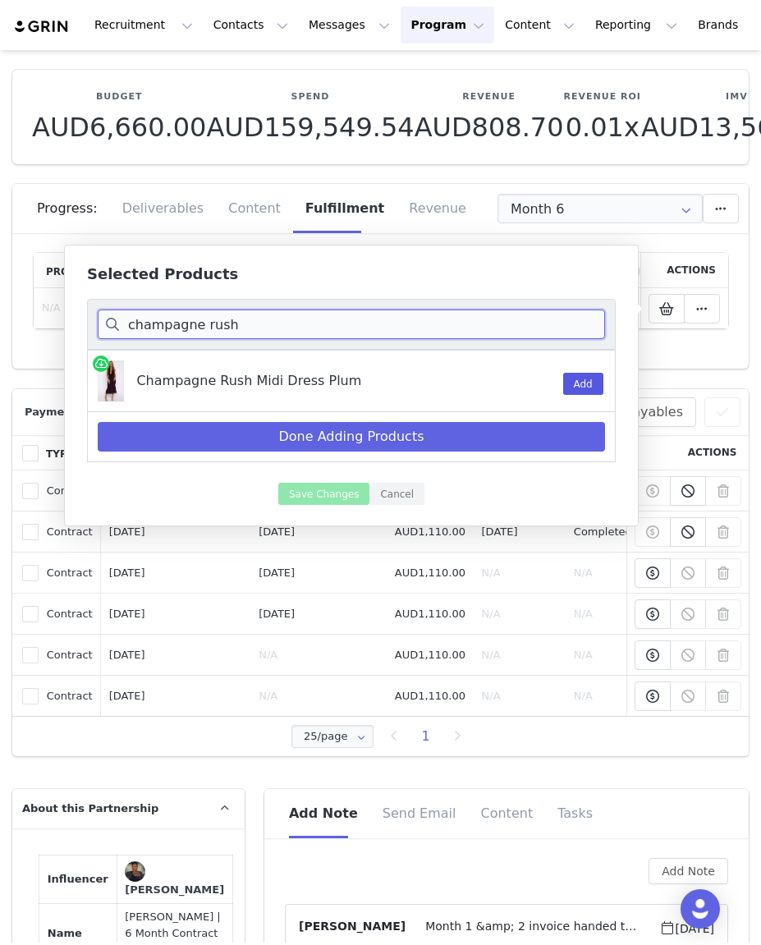
type input "champagne rush"
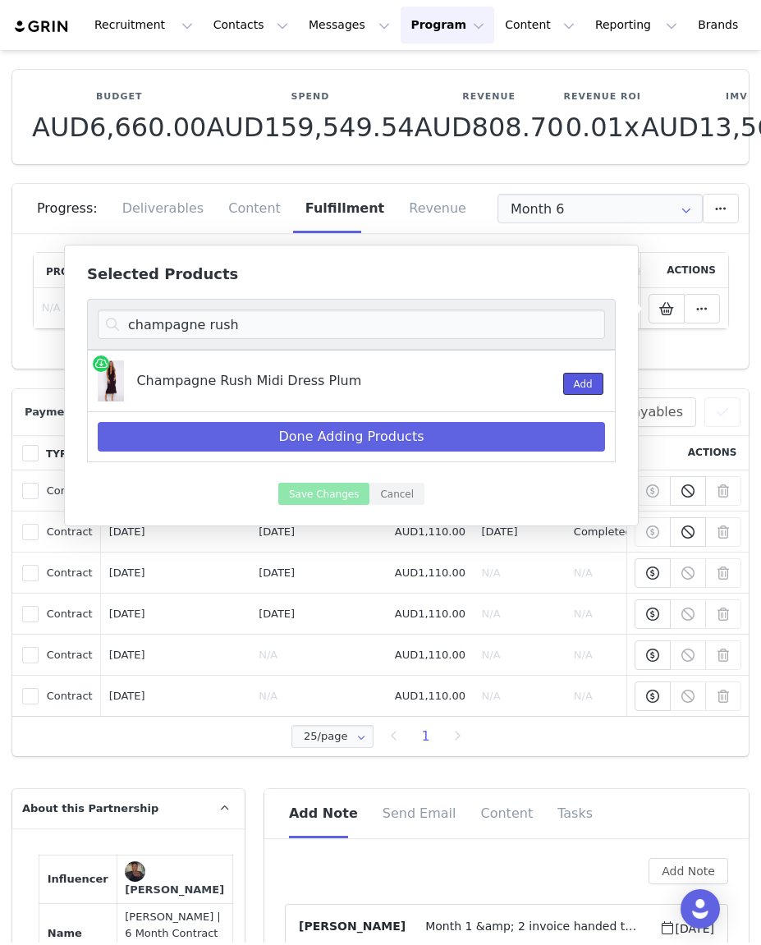
click at [570, 383] on button "Add" at bounding box center [583, 384] width 40 height 22
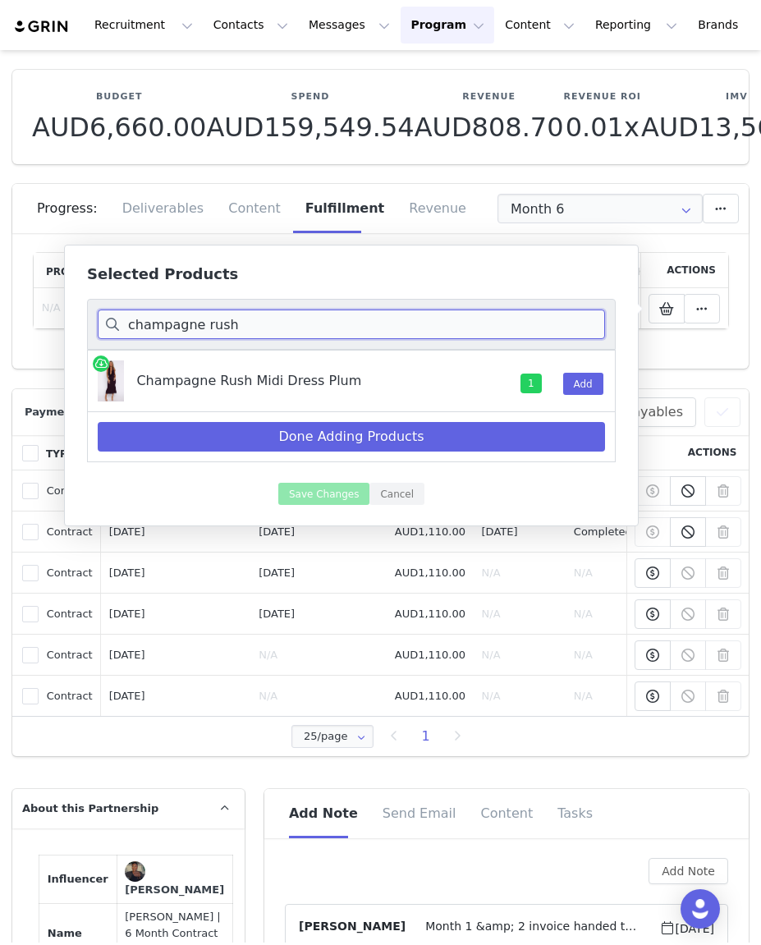
click at [182, 331] on input "champagne rush" at bounding box center [351, 325] width 507 height 30
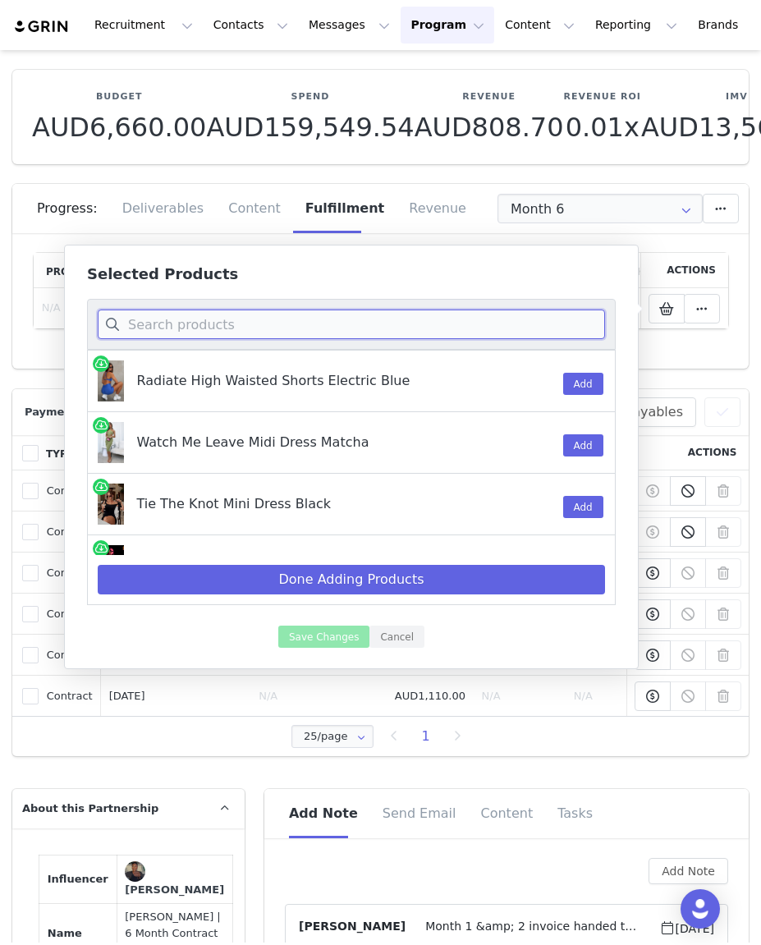
click at [208, 326] on input at bounding box center [351, 325] width 507 height 30
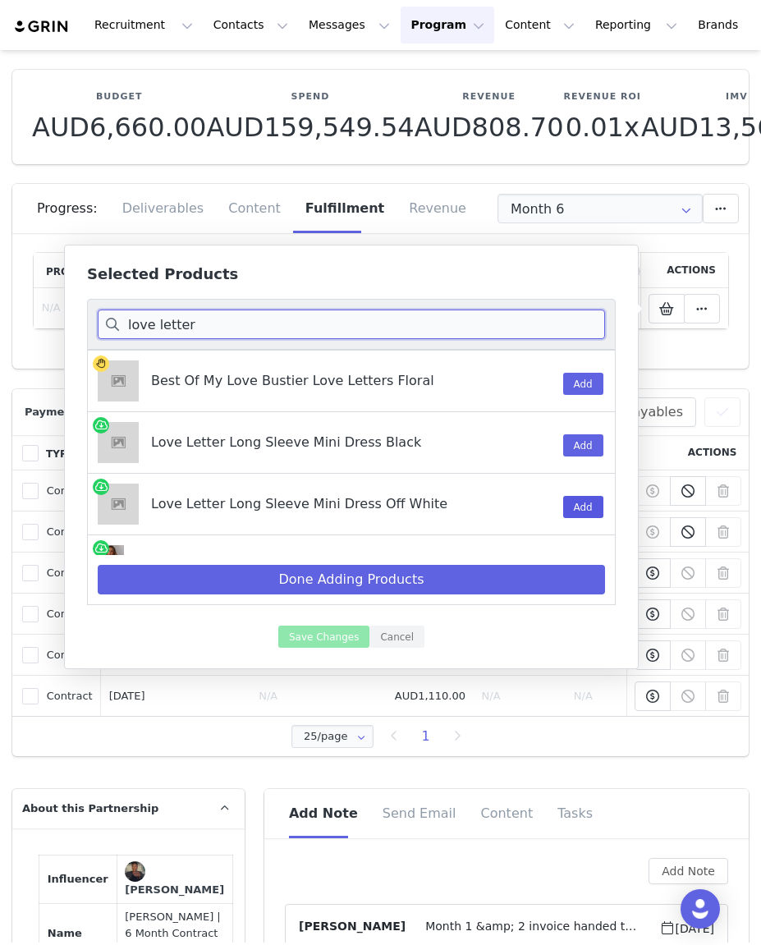
type input "love letter"
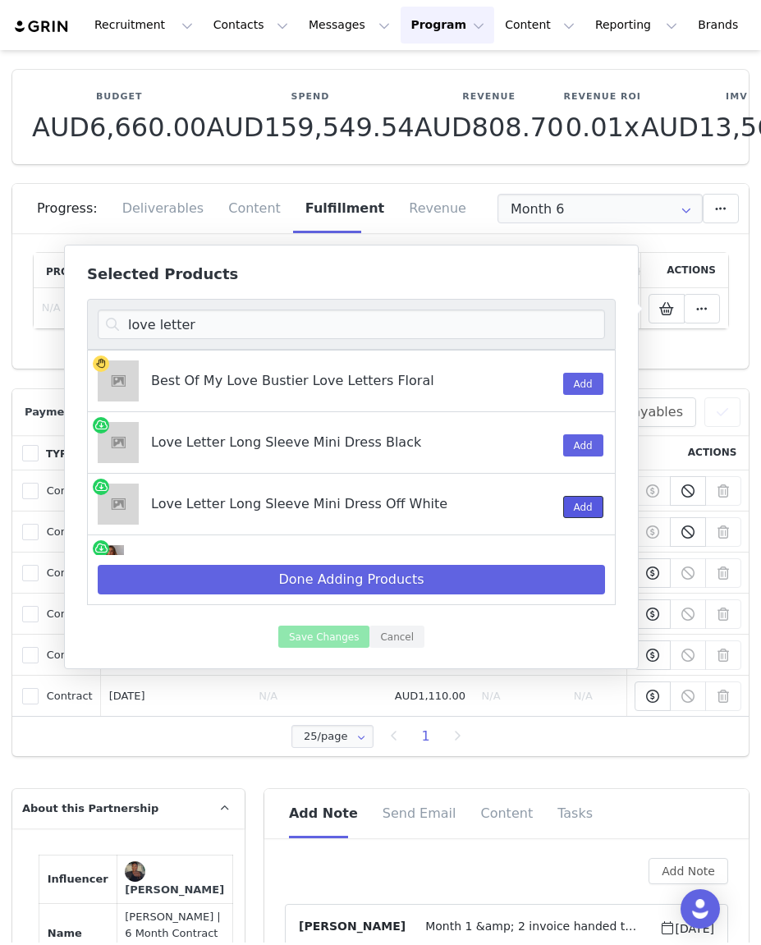
click at [577, 498] on button "Add" at bounding box center [583, 507] width 40 height 22
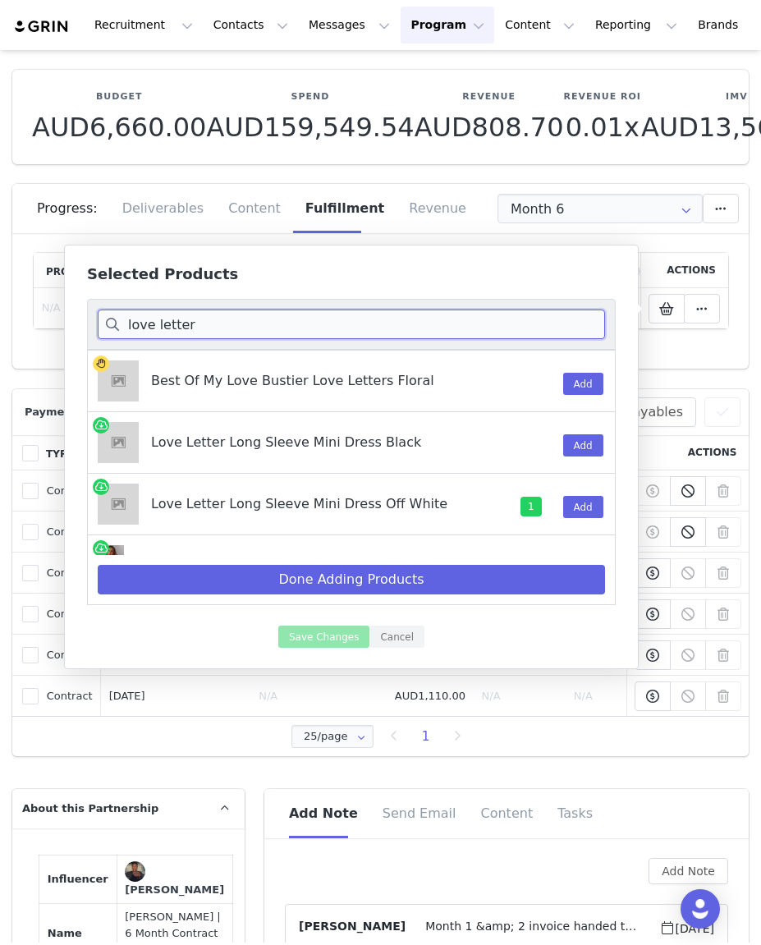
click at [218, 334] on input "love letter" at bounding box center [351, 325] width 507 height 30
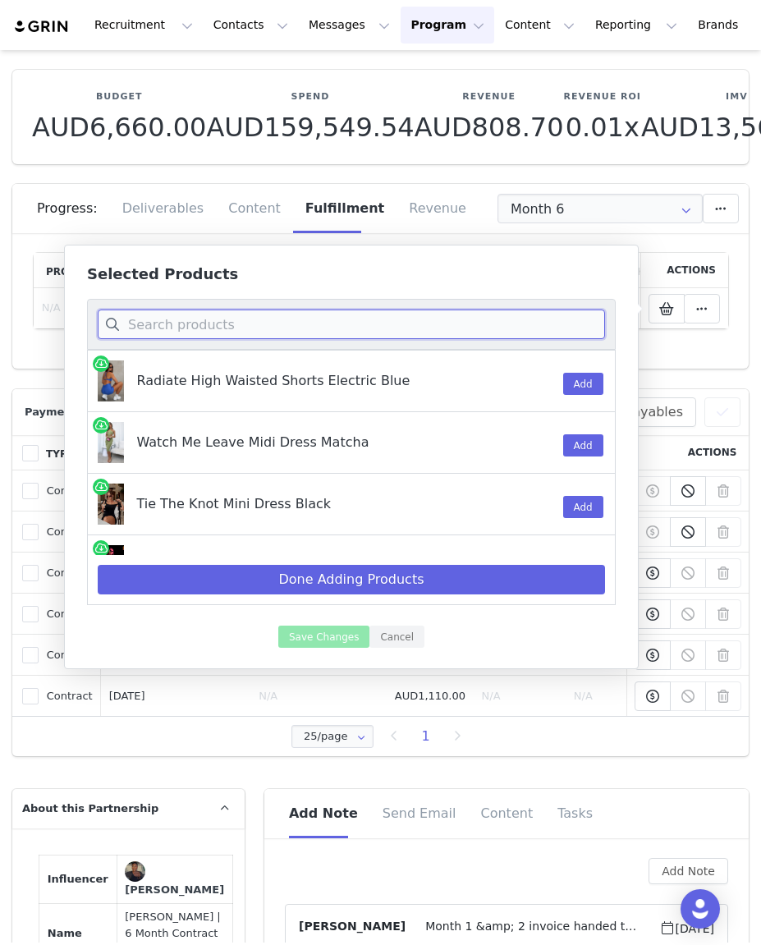
click at [191, 327] on input at bounding box center [351, 325] width 507 height 30
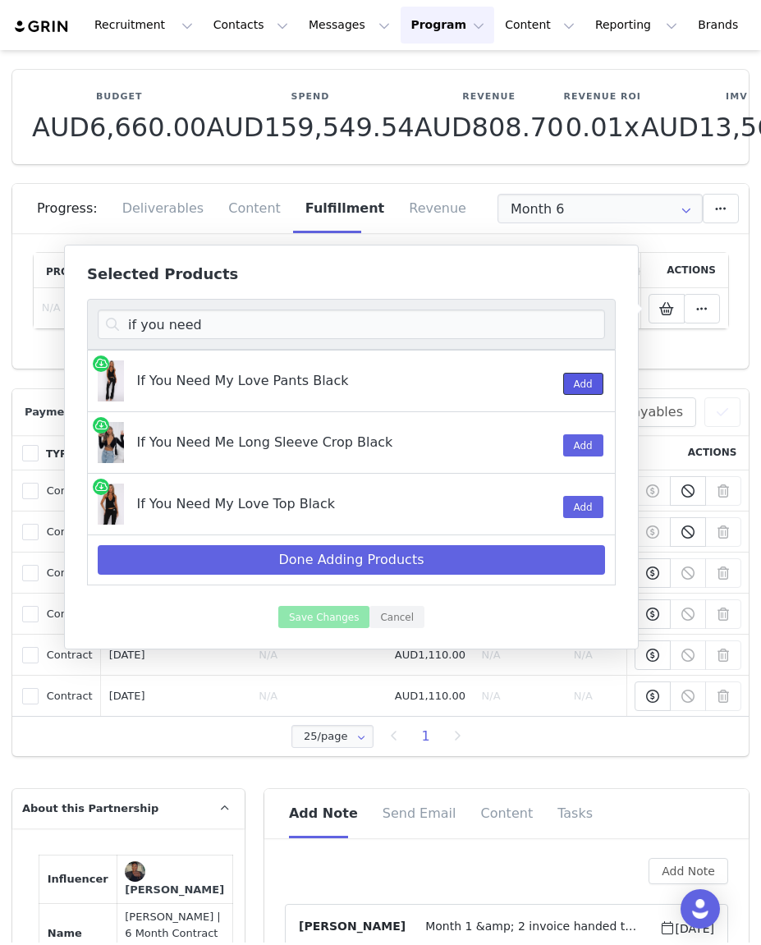
click at [585, 383] on button "Add" at bounding box center [583, 384] width 40 height 22
click at [580, 512] on button "Add" at bounding box center [583, 507] width 40 height 22
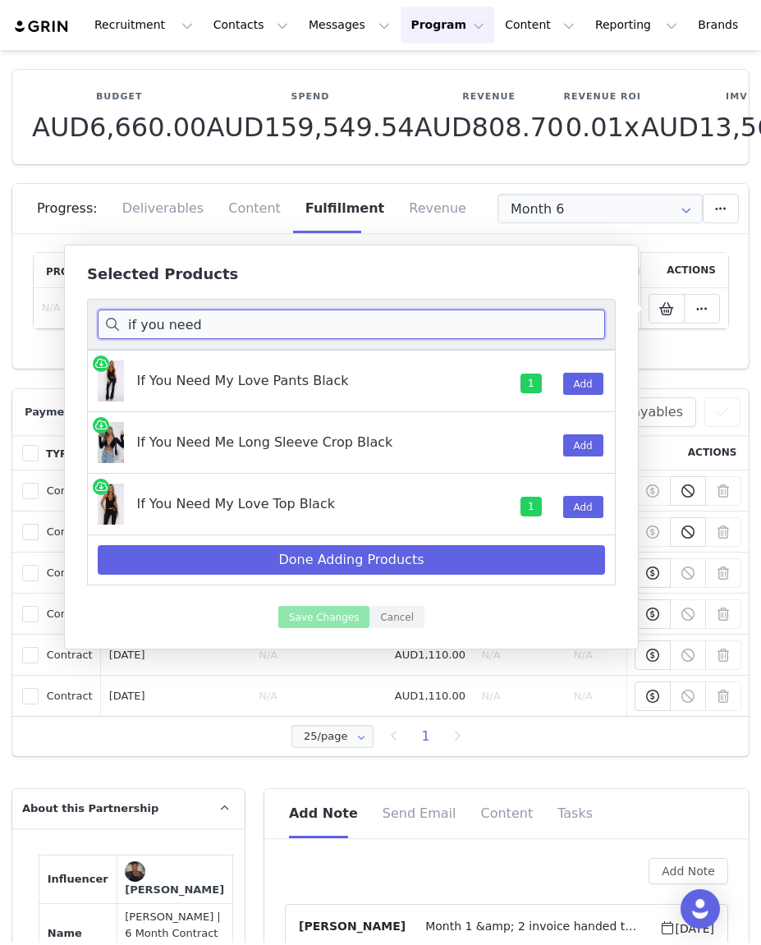
click at [204, 328] on input "if you need" at bounding box center [351, 325] width 507 height 30
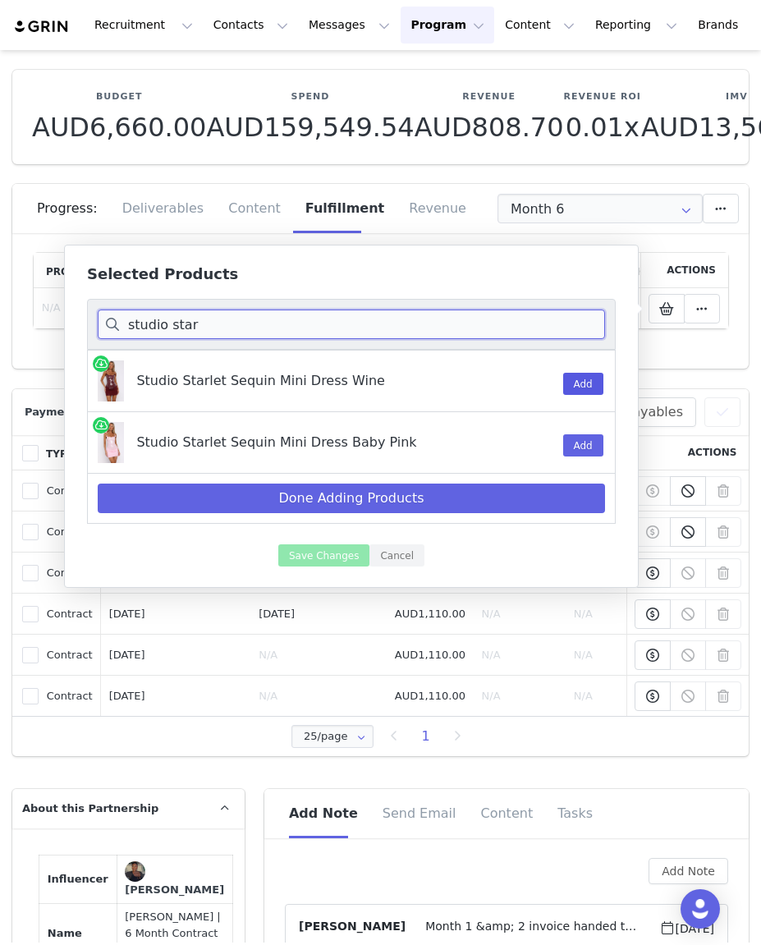
type input "studio star"
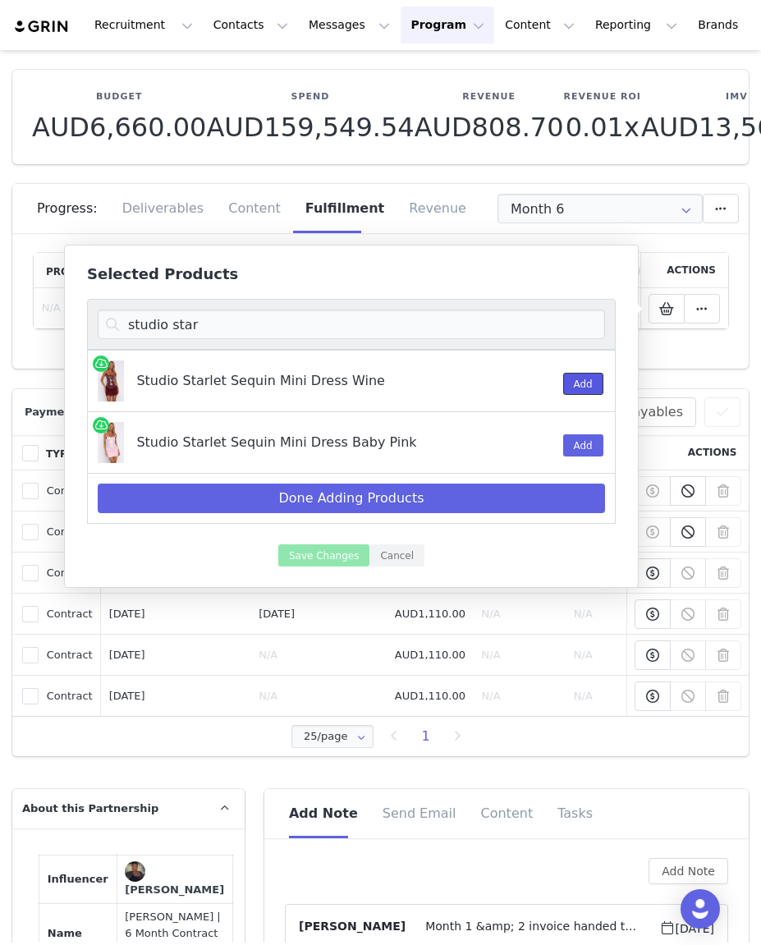
click at [591, 383] on button "Add" at bounding box center [583, 384] width 40 height 22
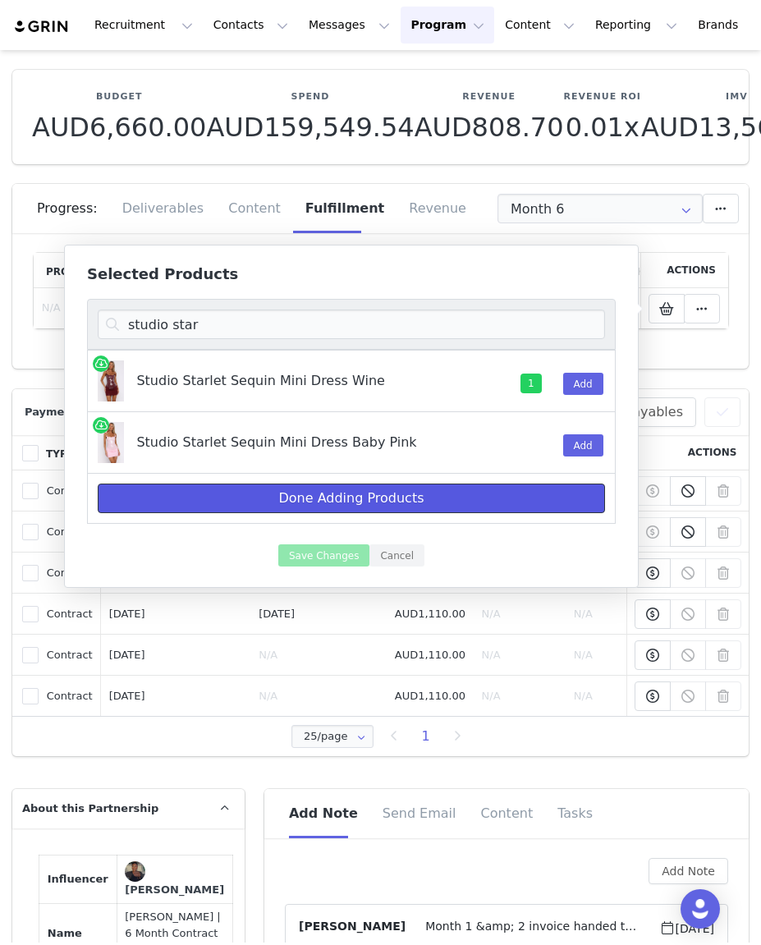
click at [434, 503] on button "Done Adding Products" at bounding box center [351, 499] width 507 height 30
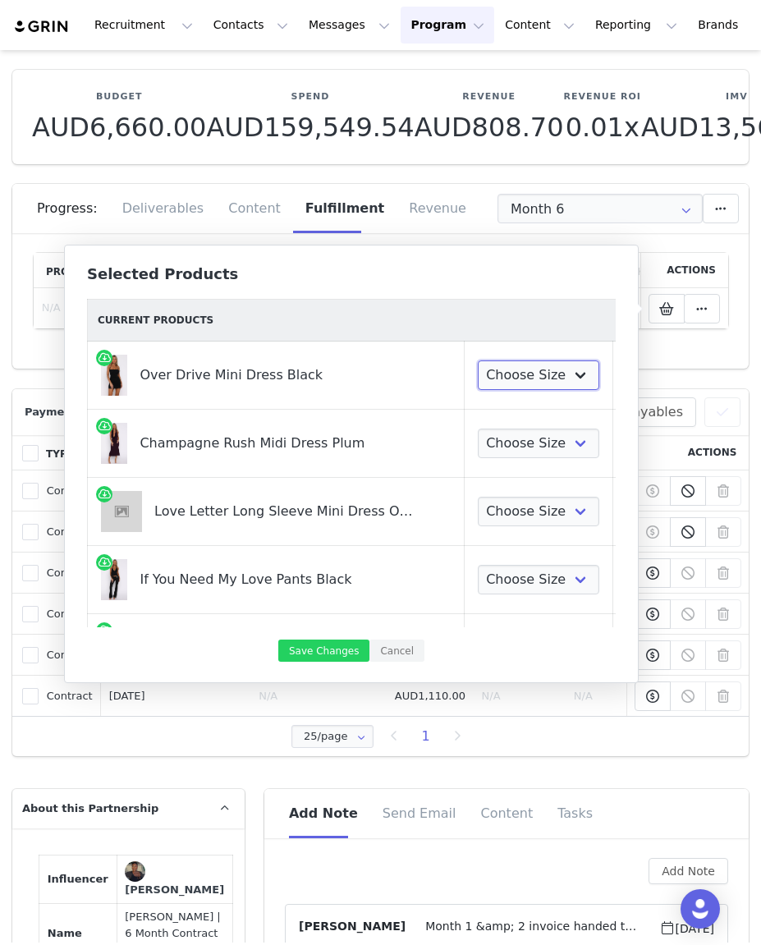
click at [518, 385] on select "Choose Size XXS XS S M L XL" at bounding box center [539, 375] width 122 height 30
select select "28269691"
click at [478, 360] on select "Choose Size XXS XS S M L XL" at bounding box center [539, 375] width 122 height 30
click at [508, 444] on select "Choose Size XXS XS S M L XL" at bounding box center [539, 444] width 122 height 30
select select "28269009"
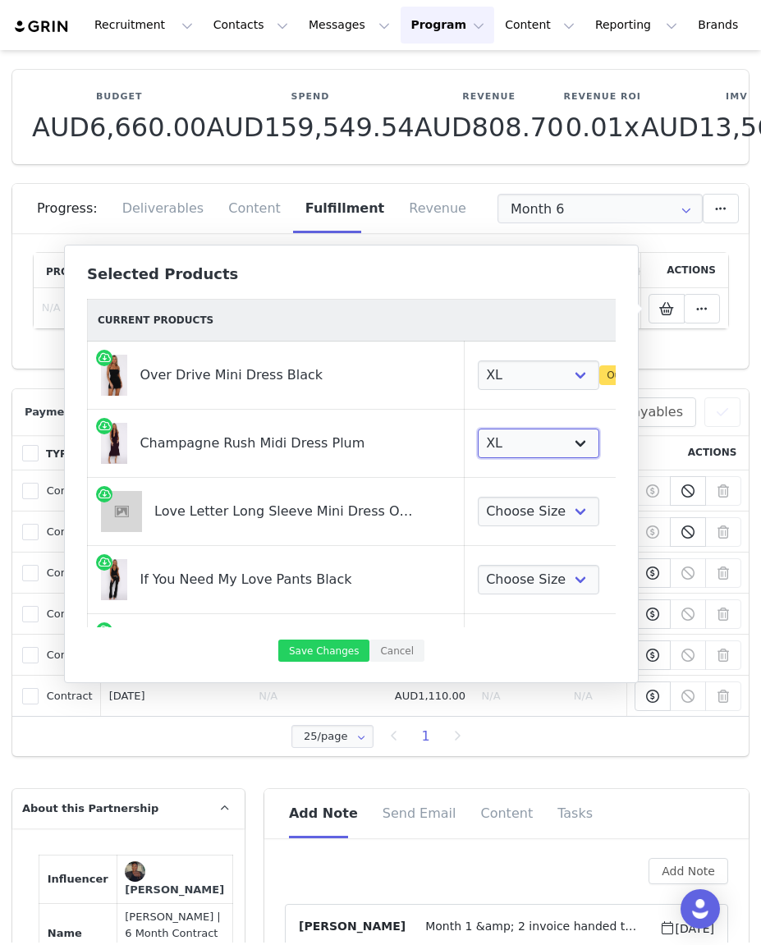
click at [478, 429] on select "Choose Size XXS XS S M L XL" at bounding box center [539, 444] width 122 height 30
click at [526, 508] on select "Choose Size XXS XS S M L XL" at bounding box center [539, 512] width 122 height 30
select select "28270141"
click at [478, 497] on select "Choose Size XXS XS S M L XL" at bounding box center [539, 512] width 122 height 30
click at [509, 579] on select "Choose Size XXS XS S M L XL" at bounding box center [539, 580] width 122 height 30
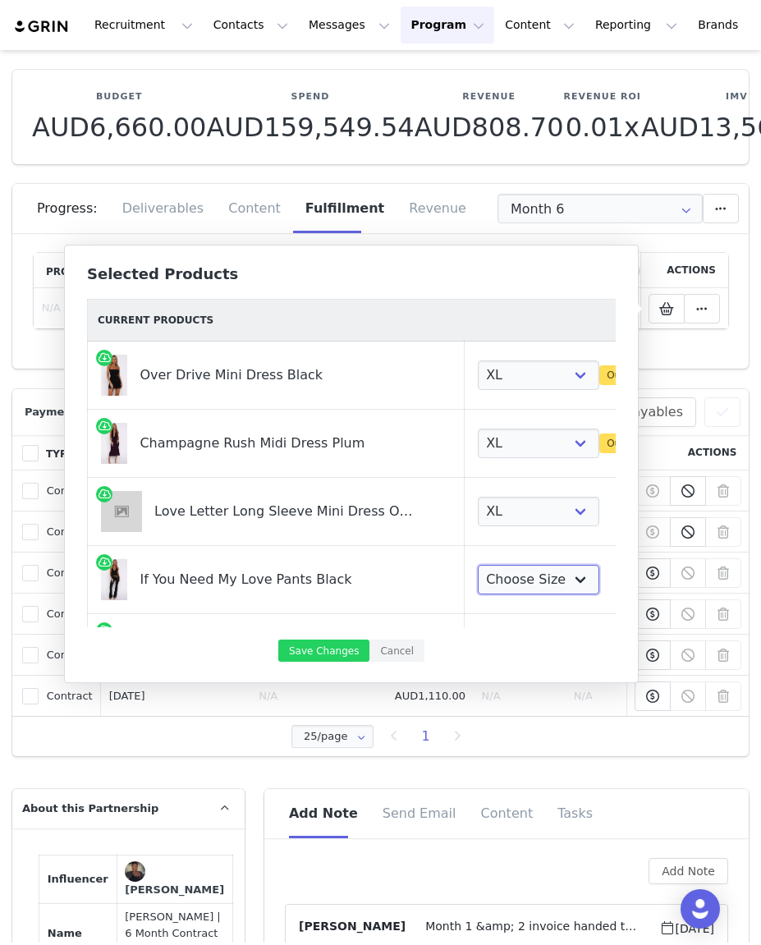
select select "28268612"
click at [478, 565] on select "Choose Size XXS XS S M L XL" at bounding box center [539, 580] width 122 height 30
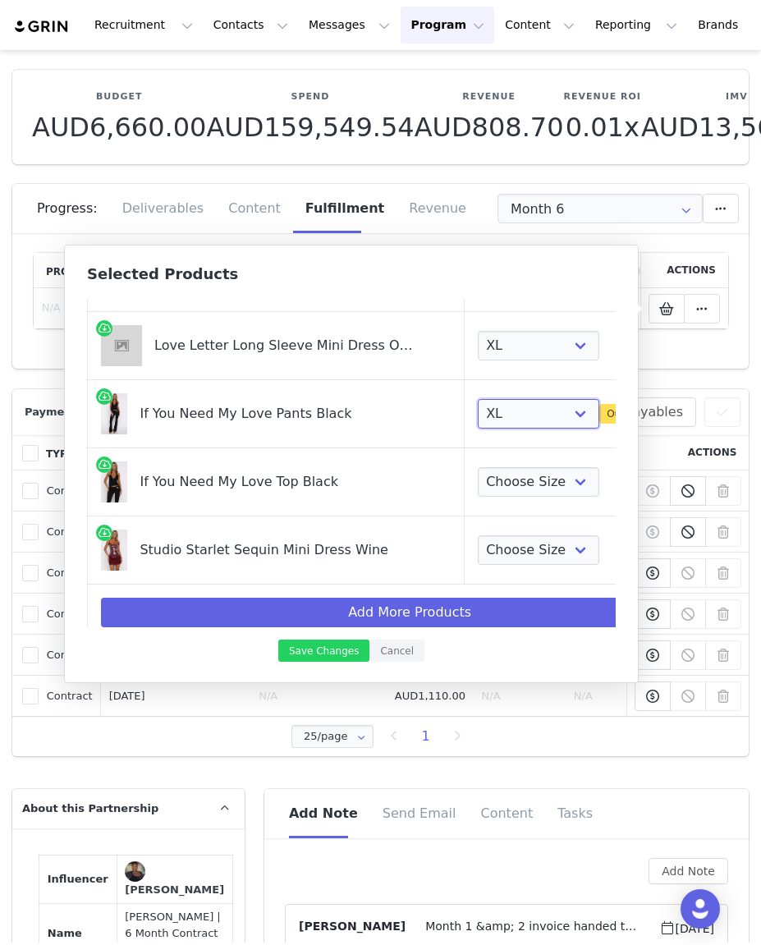
scroll to position [167, 0]
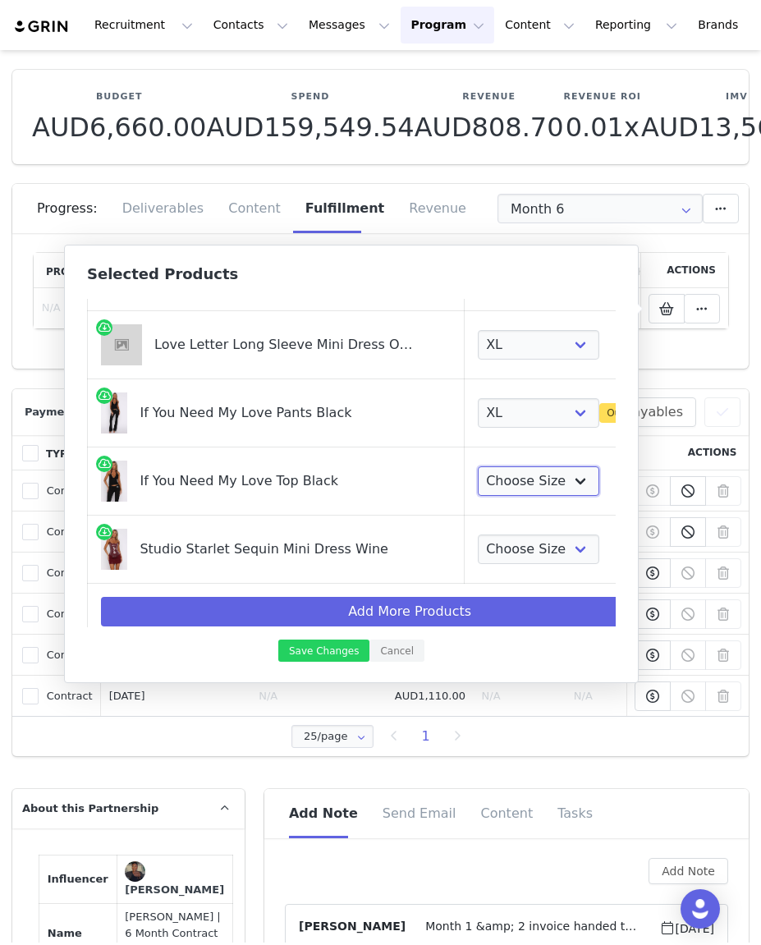
click at [502, 467] on select "Choose Size XXS XS S M L XL" at bounding box center [539, 481] width 122 height 30
select select "28270709"
click at [478, 466] on select "Choose Size XXS XS S M L XL" at bounding box center [539, 481] width 122 height 30
click at [511, 554] on select "Choose Size XXS XS S M L XL" at bounding box center [539, 550] width 122 height 30
select select "28269843"
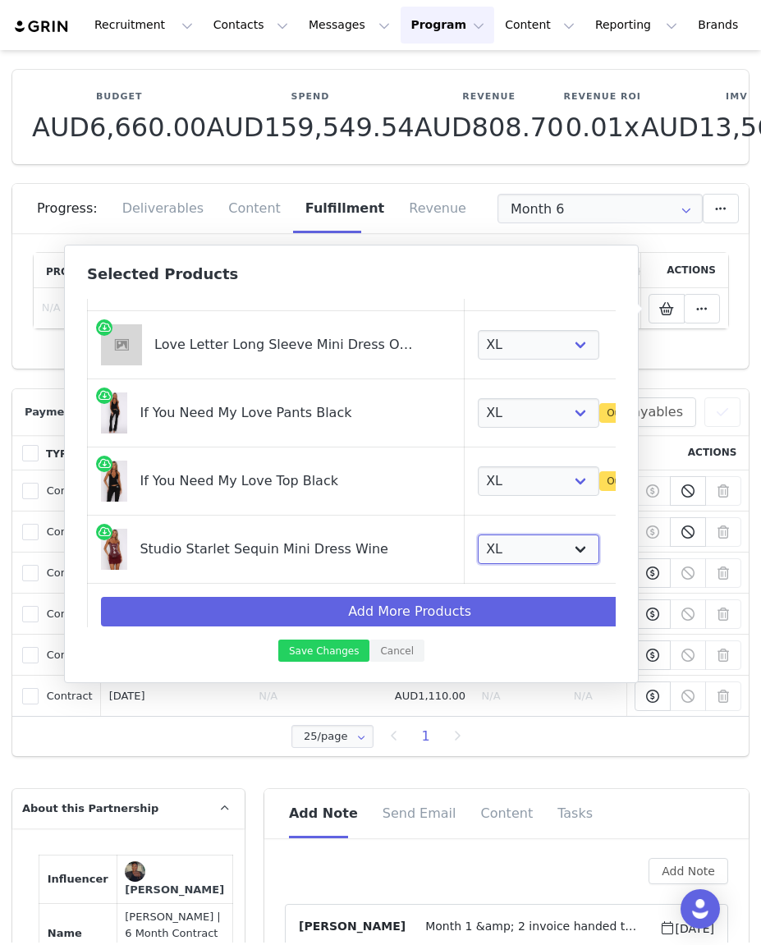
click at [478, 535] on select "Choose Size XXS XS S M L XL" at bounding box center [539, 550] width 122 height 30
drag, startPoint x: 416, startPoint y: 286, endPoint x: 484, endPoint y: 464, distance: 190.5
click at [416, 287] on div "Selected Products Current Products Over Drive Mini Dress Black Choose Size XXS …" at bounding box center [351, 464] width 575 height 438
click at [342, 653] on button "Save Changes" at bounding box center [323, 651] width 91 height 22
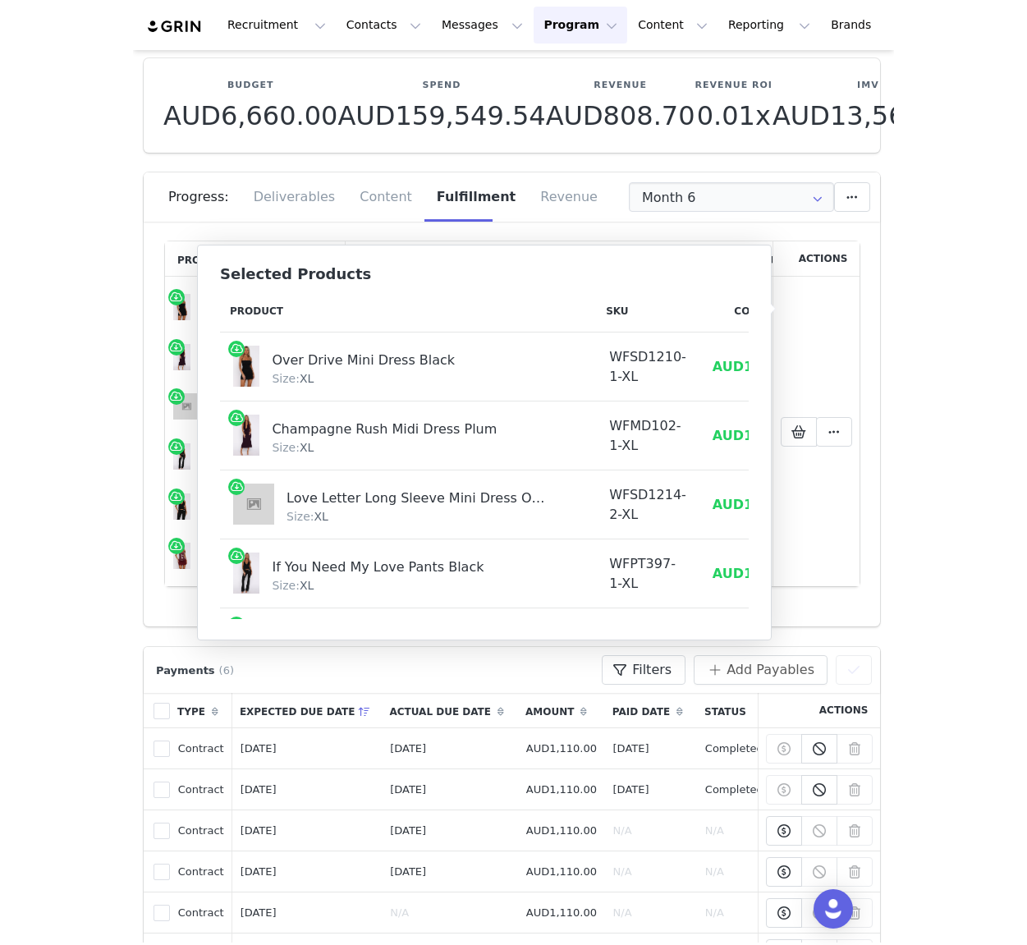
scroll to position [78, 2]
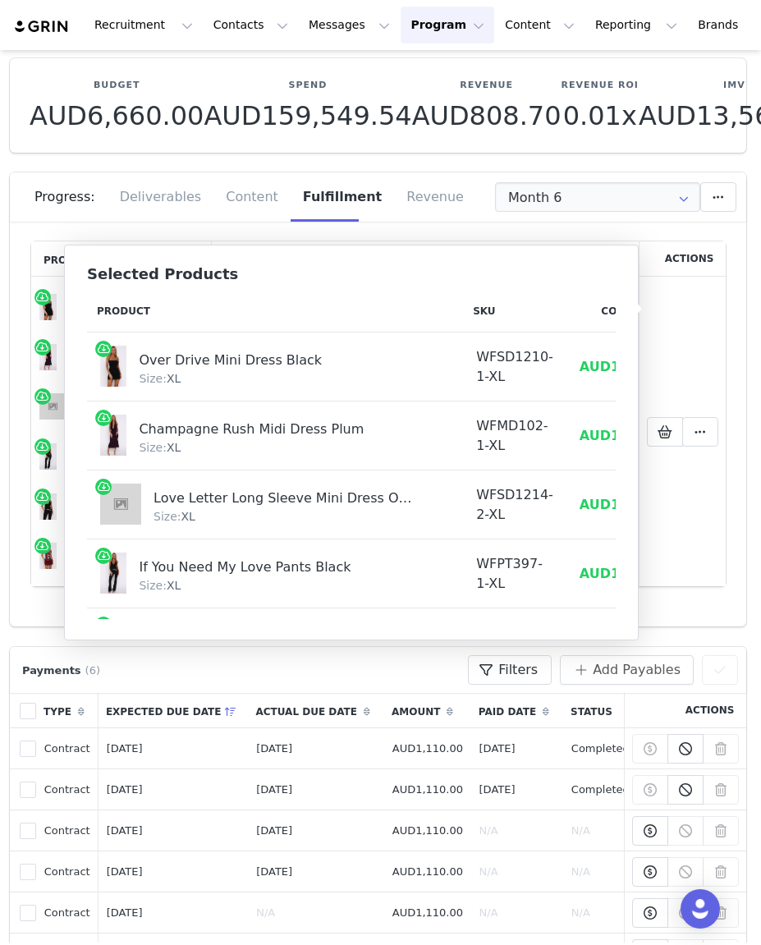
click at [447, 163] on section "Budget AUD6,660.00 Spend AUD159,549.54 Revenue AUD808.70 Revenue ROI 0.01x IMV …" at bounding box center [378, 332] width 761 height 589
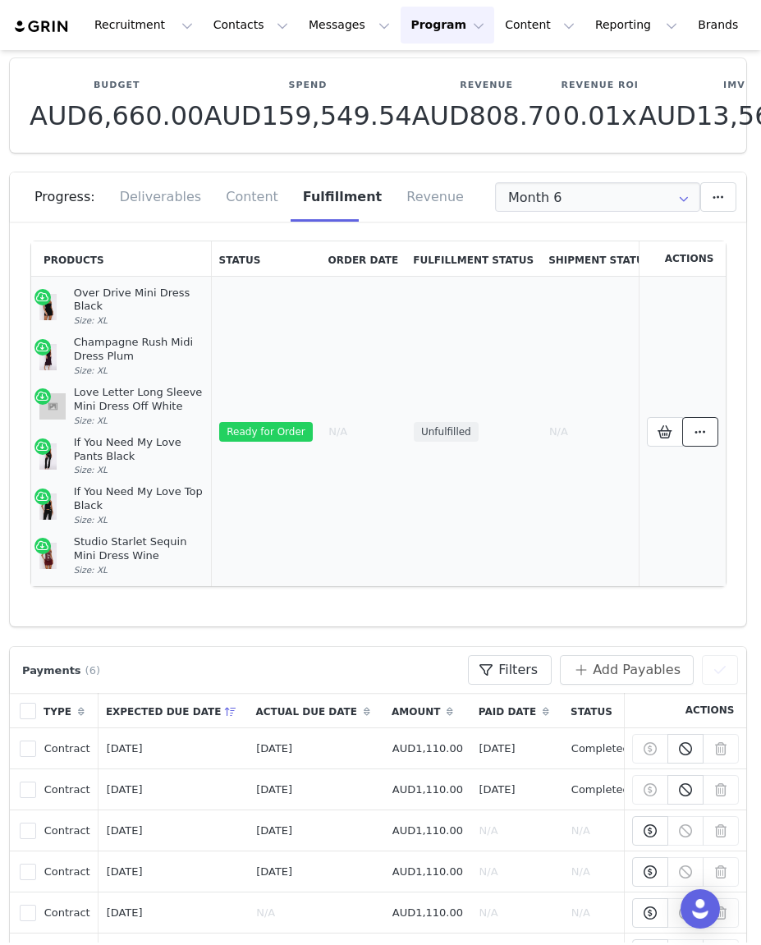
click at [697, 434] on icon at bounding box center [699, 431] width 11 height 13
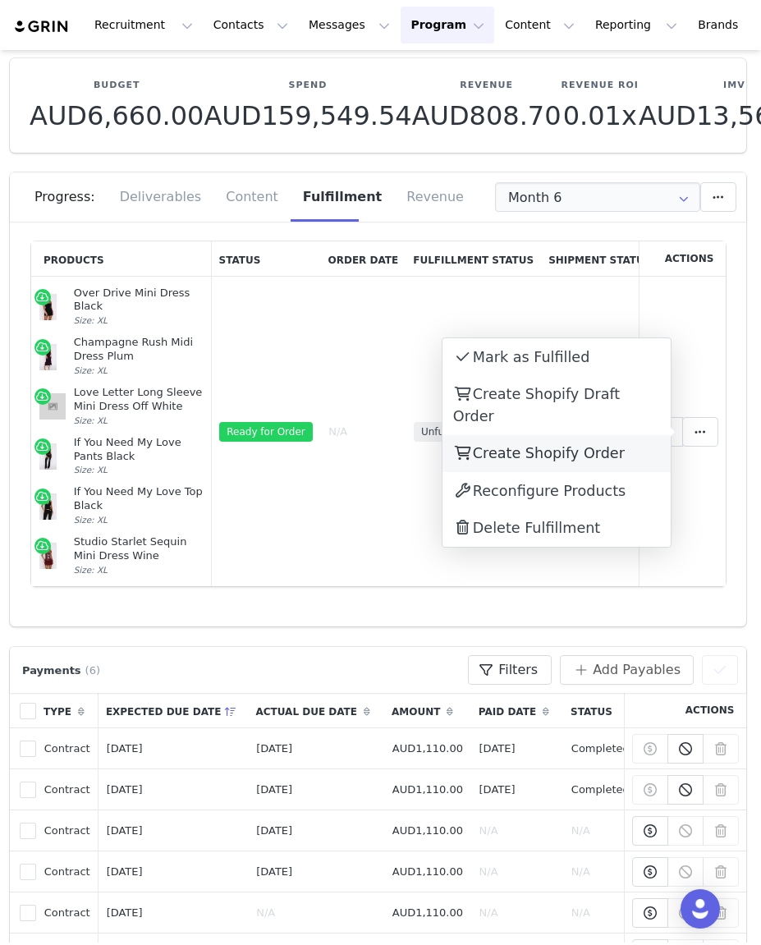
click at [595, 445] on span "Create Shopify Order" at bounding box center [549, 453] width 152 height 16
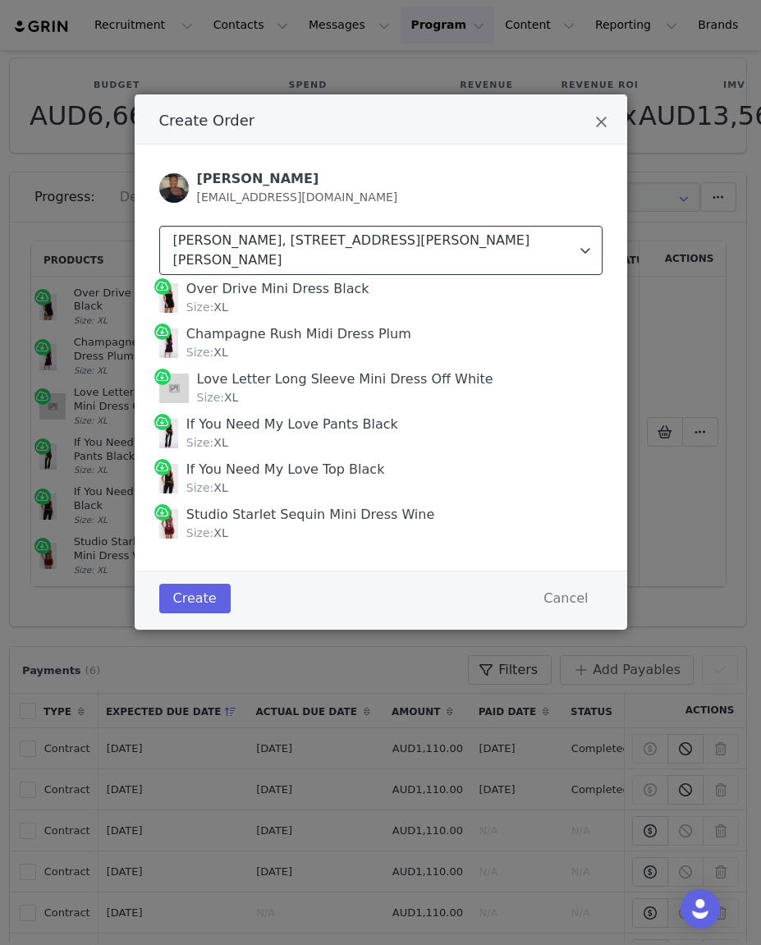
click at [544, 255] on div "Anabelle Ussher, 196 Elizabeth Dr. Ashcroft, New South Wales 2168 Australia" at bounding box center [374, 250] width 402 height 39
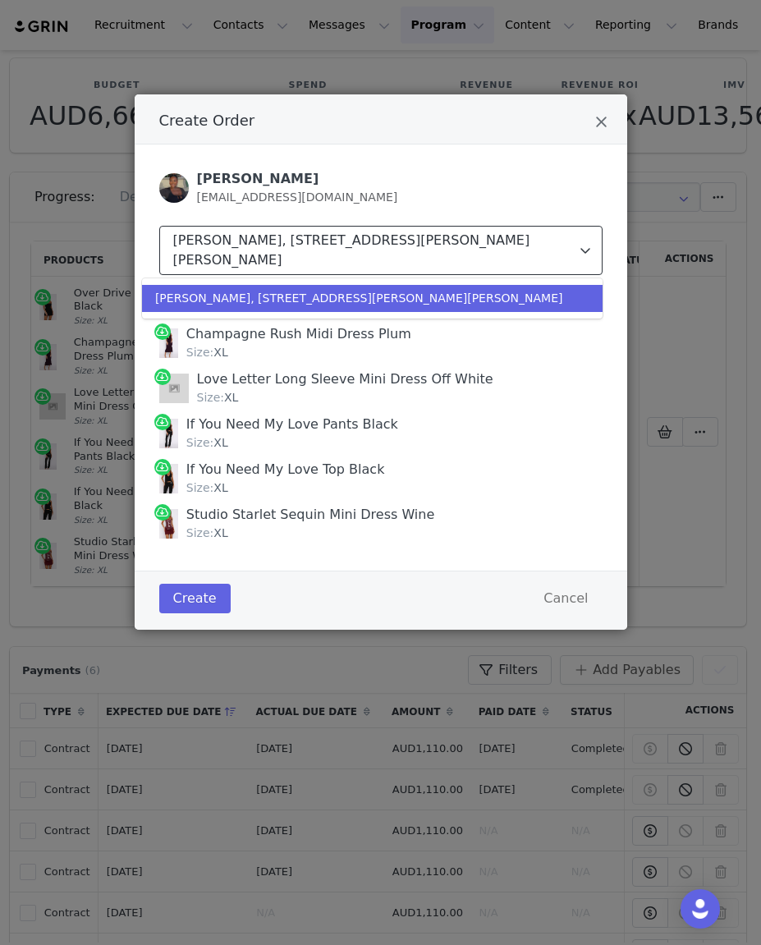
click at [544, 248] on div "Anabelle Ussher, 196 Elizabeth Dr. Ashcroft, New South Wales 2168 Australia" at bounding box center [374, 250] width 402 height 39
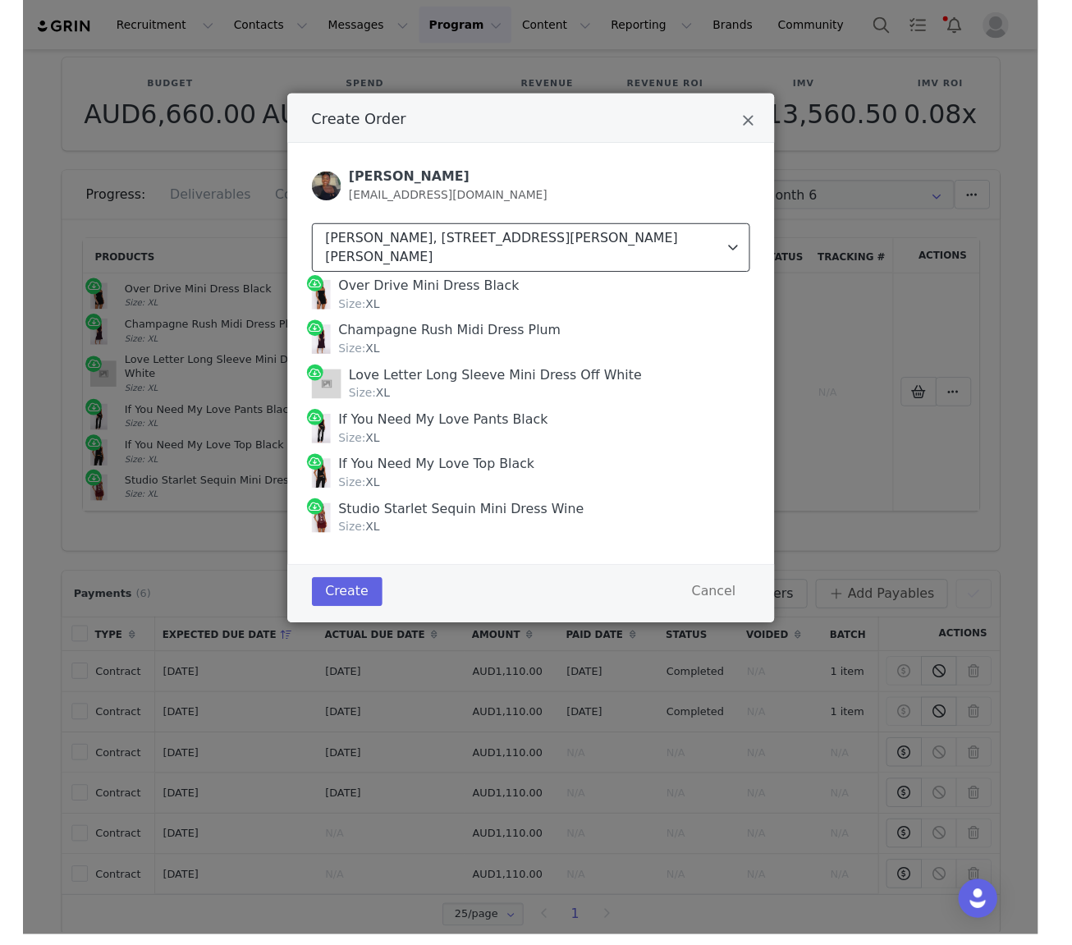
scroll to position [78, 0]
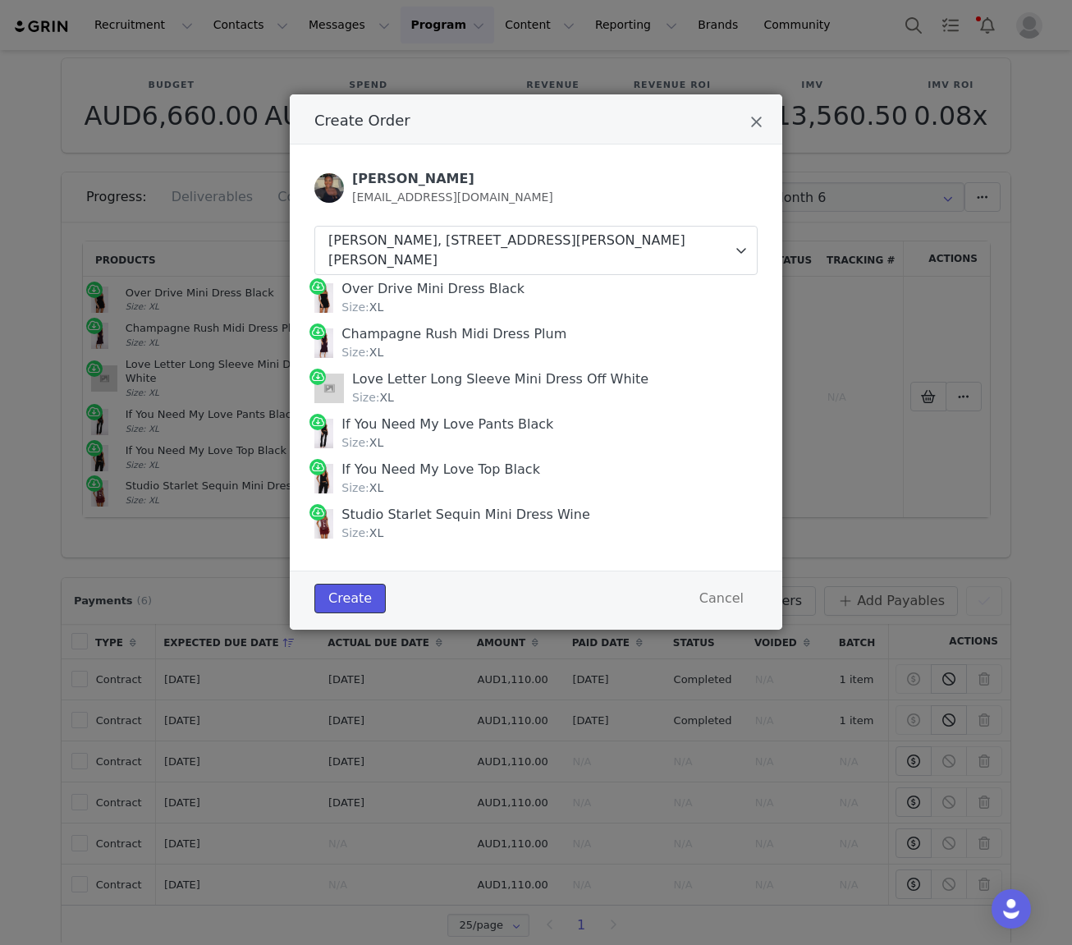
click at [349, 602] on button "Create" at bounding box center [349, 599] width 71 height 30
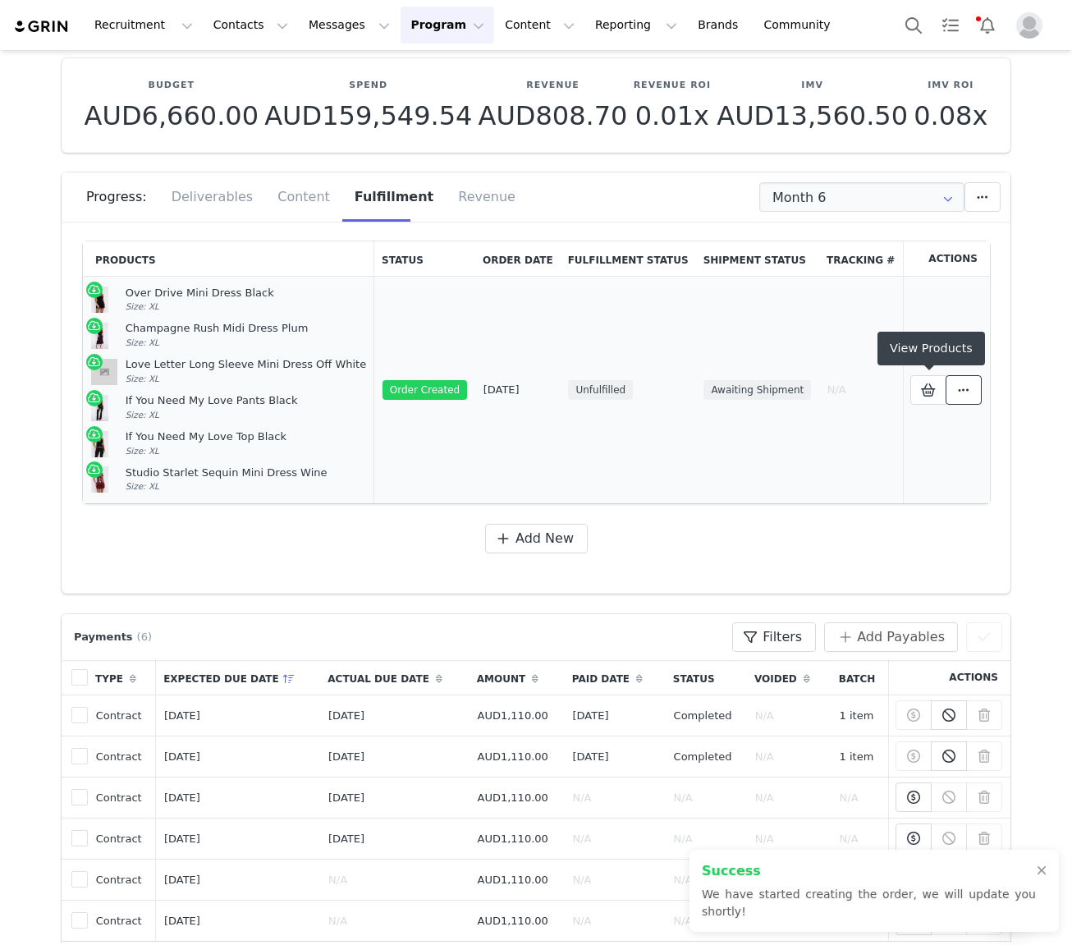
click at [975, 385] on button at bounding box center [964, 390] width 36 height 30
click at [809, 396] on link "View Order" at bounding box center [821, 390] width 228 height 38
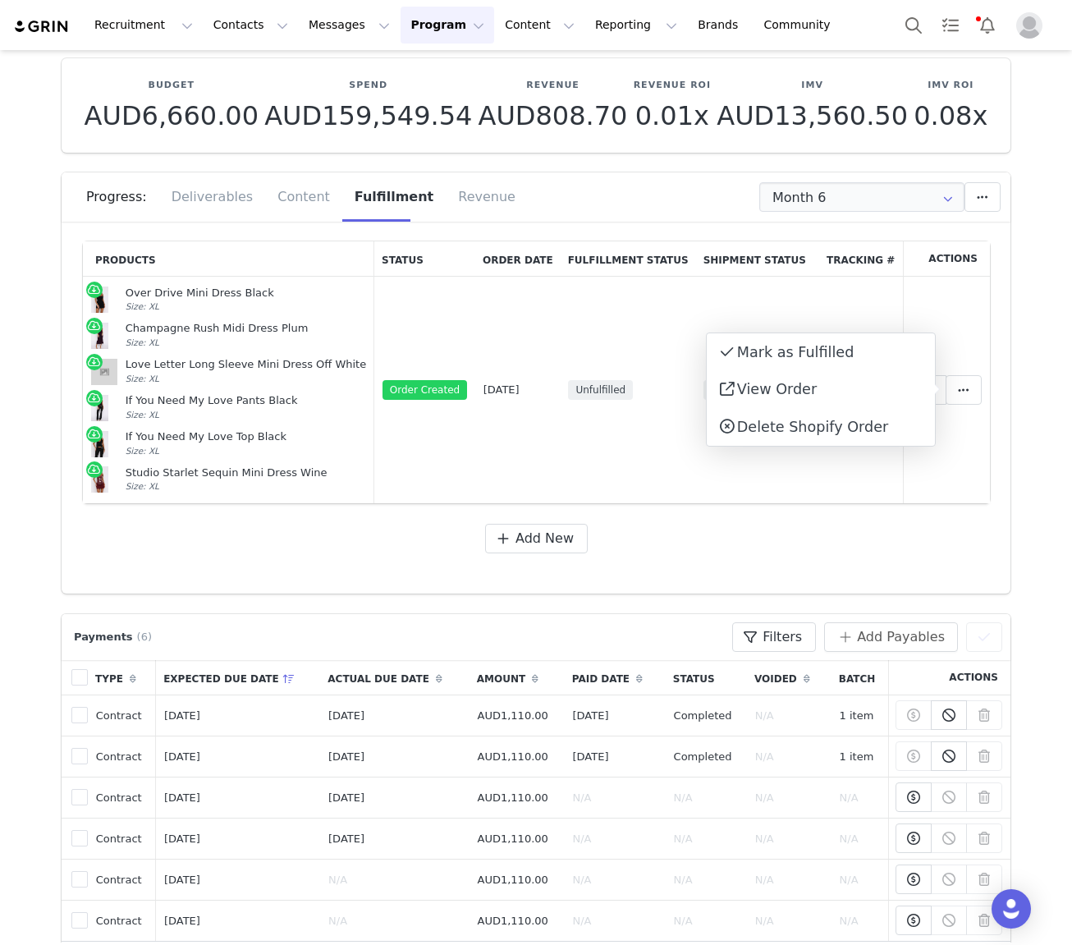
scroll to position [0, 0]
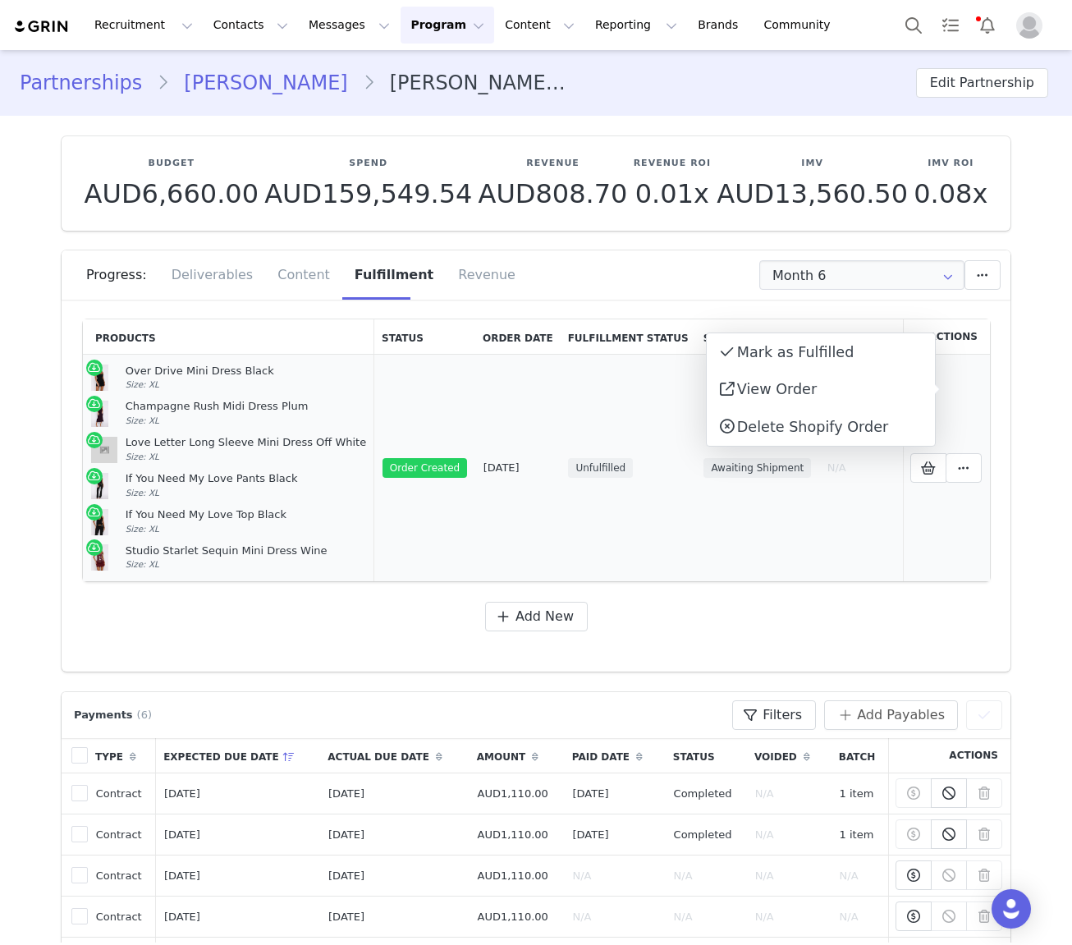
drag, startPoint x: 161, startPoint y: 571, endPoint x: 127, endPoint y: 365, distance: 208.0
click at [127, 365] on td "Over Drive Mini Dress Black Size: XL Champagne Rush Midi Dress Plum Size: XL Lo…" at bounding box center [228, 468] width 291 height 227
copy td "Over Drive Mini Dress Black Size: XL Champagne Rush Midi Dress Plum Size: XL Lo…"
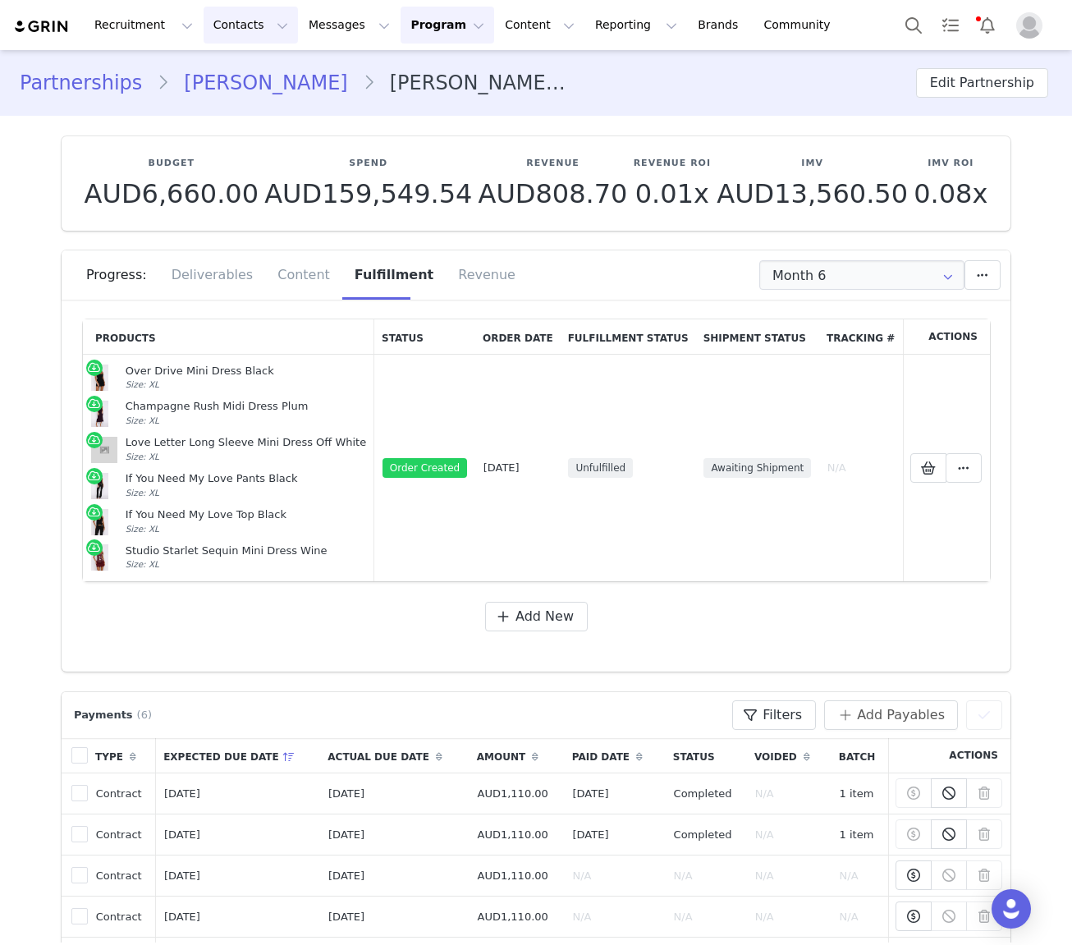
drag, startPoint x: 232, startPoint y: 33, endPoint x: 243, endPoint y: 67, distance: 35.6
click at [232, 34] on button "Contacts Contacts" at bounding box center [251, 25] width 94 height 37
drag, startPoint x: 241, startPoint y: 75, endPoint x: 246, endPoint y: 85, distance: 11.4
click at [241, 75] on p "Creators" at bounding box center [229, 72] width 49 height 17
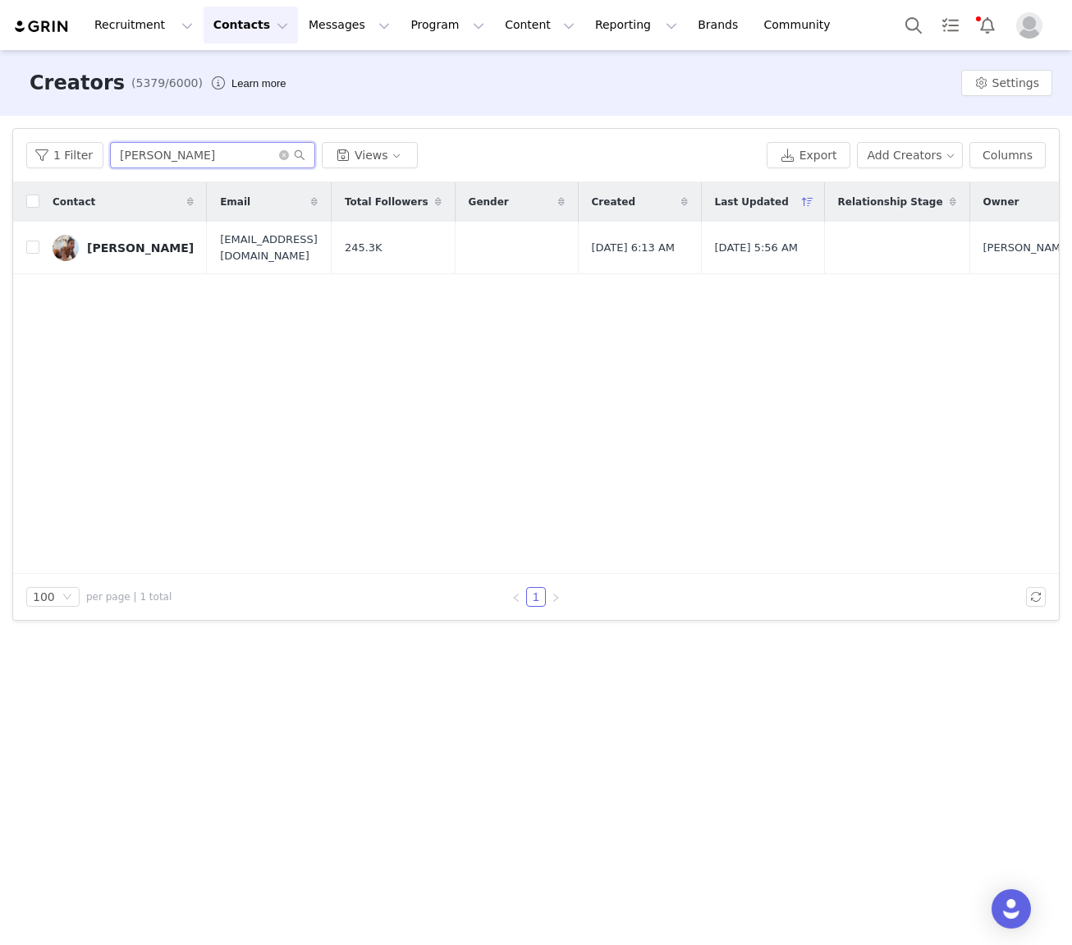
click at [173, 165] on input "ali blakey" at bounding box center [212, 155] width 205 height 26
click at [100, 251] on div "Ali Blakey" at bounding box center [140, 247] width 107 height 13
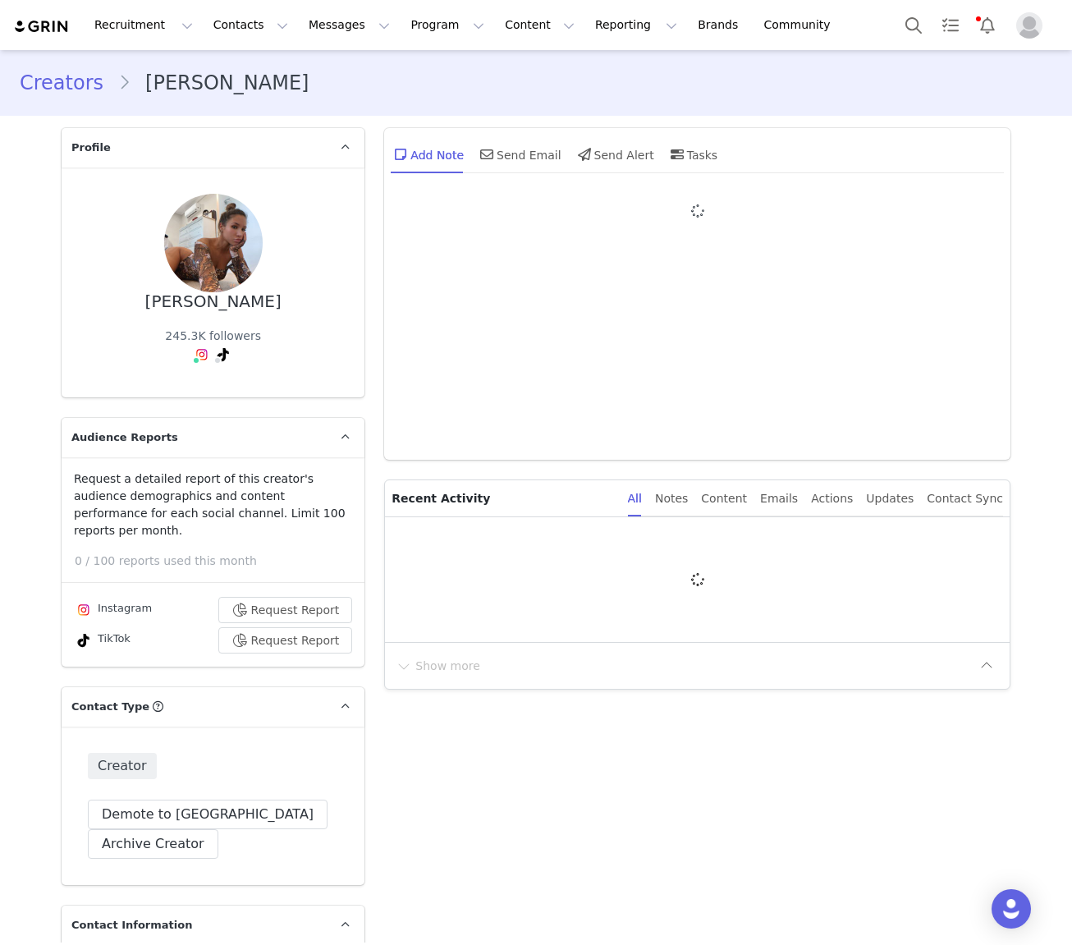
type input "+1 ([GEOGRAPHIC_DATA])"
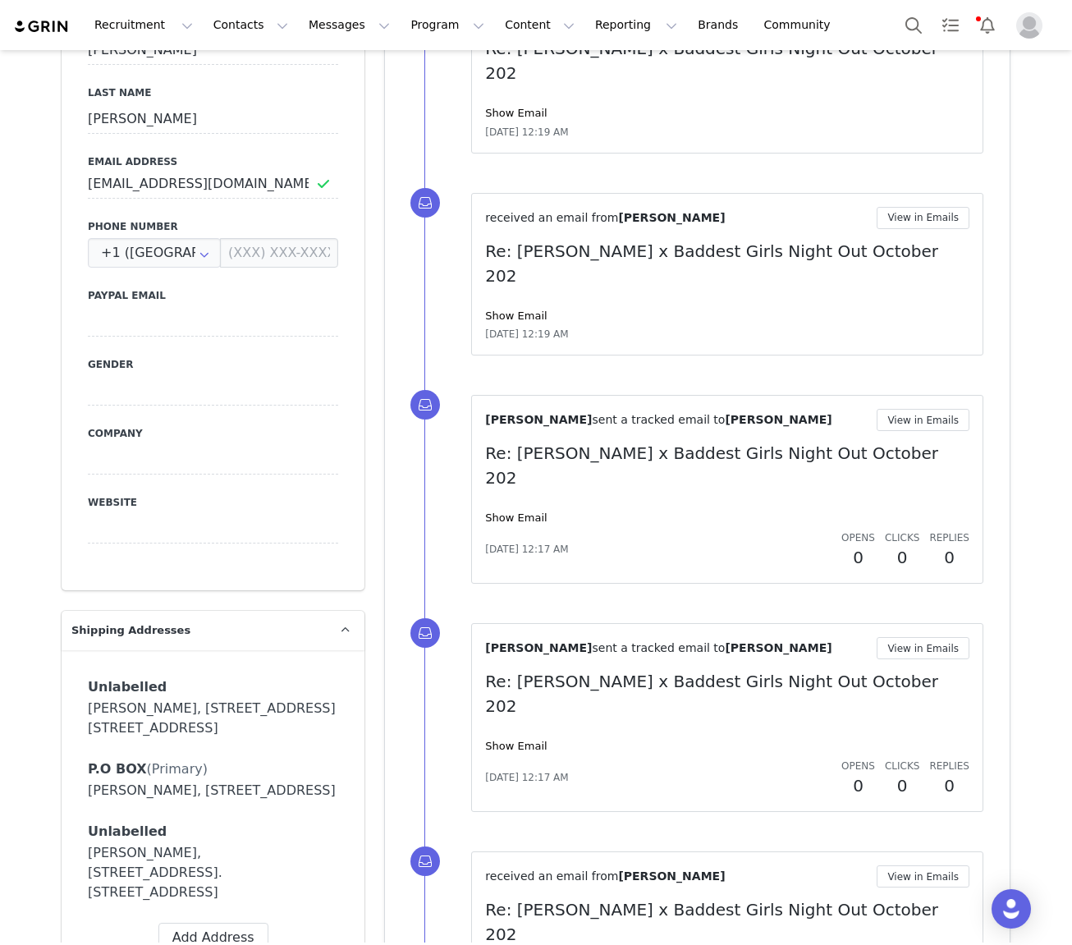
scroll to position [957, 0]
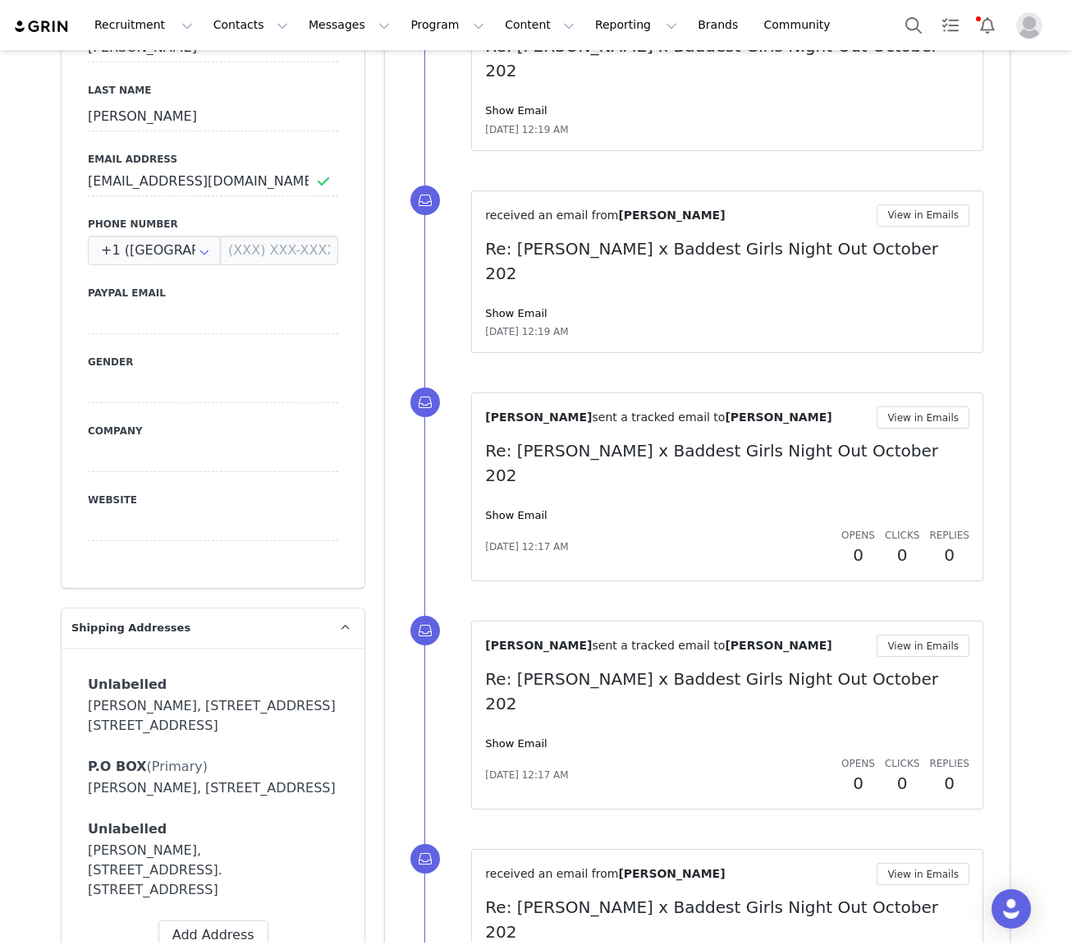
drag, startPoint x: 197, startPoint y: 726, endPoint x: 86, endPoint y: 682, distance: 119.1
click at [86, 682] on div "Unlabelled Label First Name Ali Last Name Blakey Email collaborations@aliblakey…" at bounding box center [213, 812] width 303 height 328
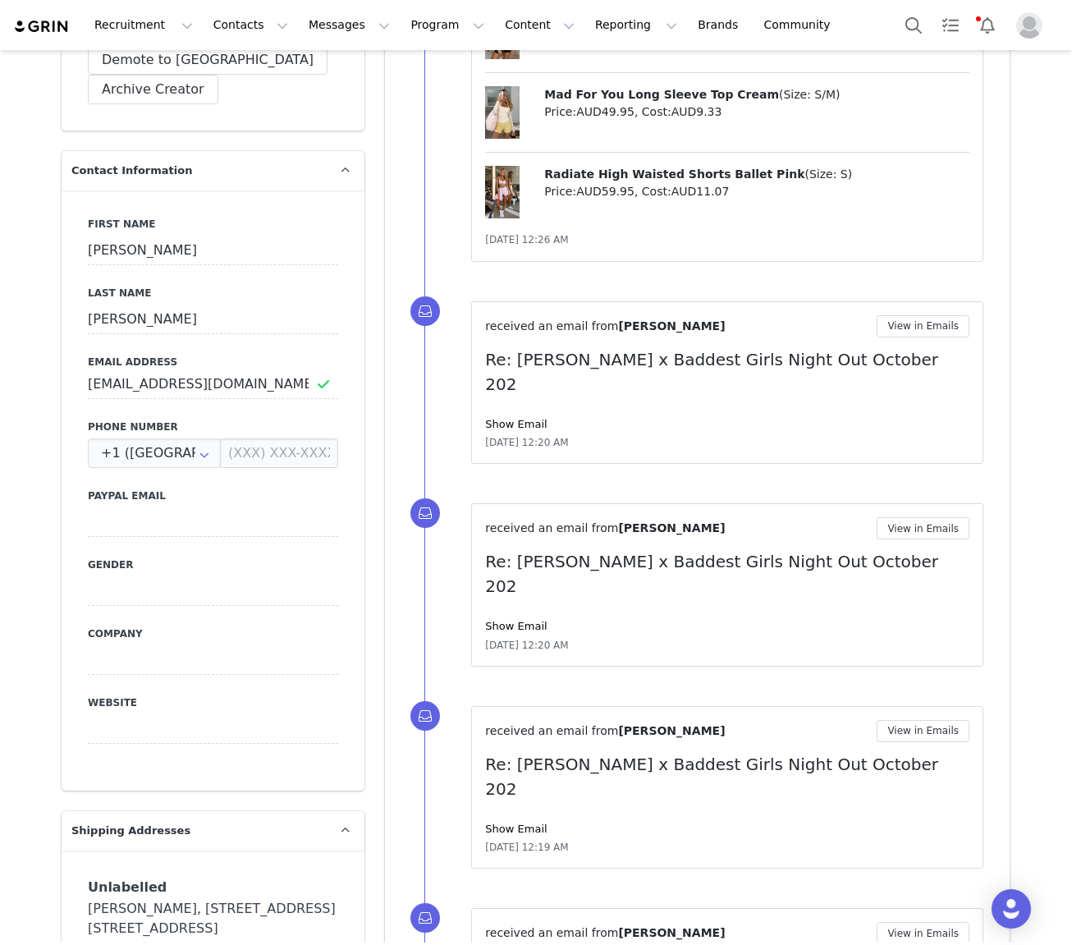
scroll to position [0, 0]
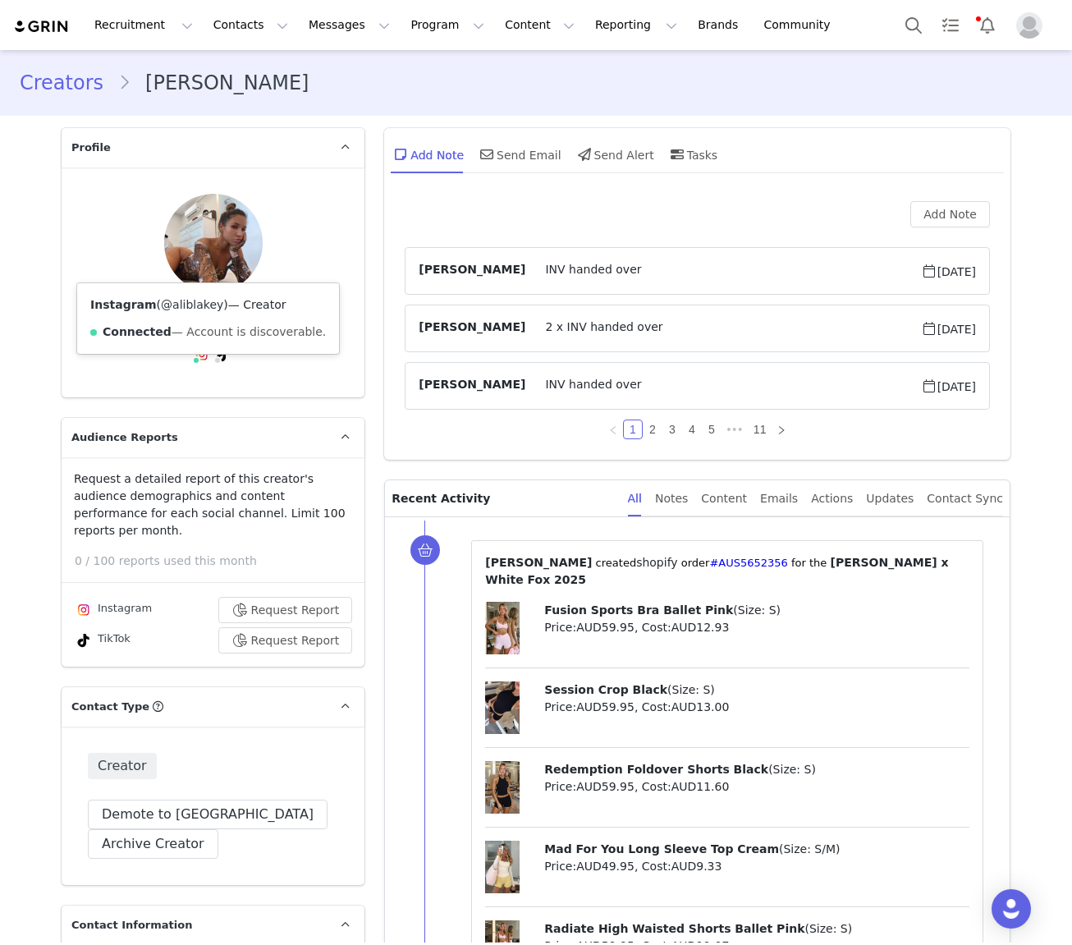
click at [185, 310] on link "@aliblakey" at bounding box center [192, 304] width 62 height 13
click at [60, 90] on link "Creators" at bounding box center [69, 83] width 99 height 30
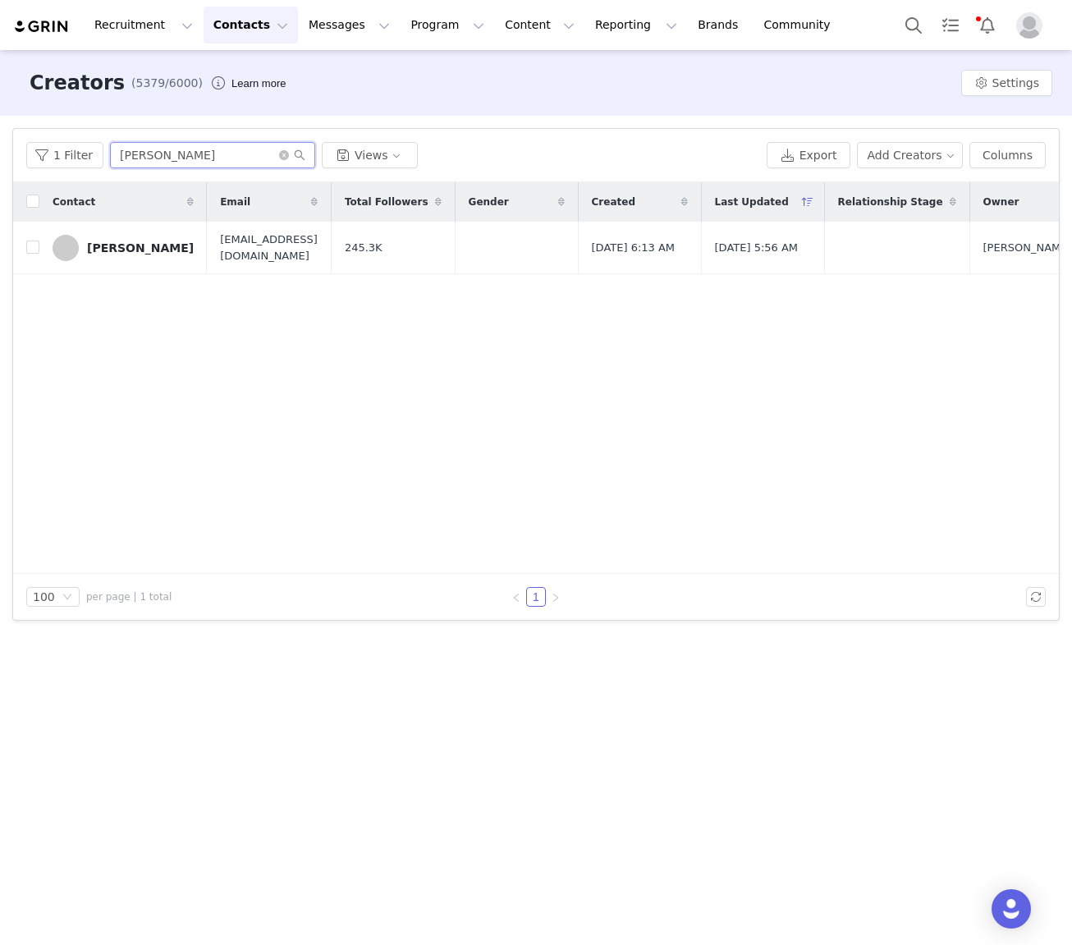
click at [140, 158] on input "ali blakey" at bounding box center [212, 155] width 205 height 26
type input "anna fountain"
click at [122, 251] on div "Anna Fountain" at bounding box center [140, 247] width 107 height 13
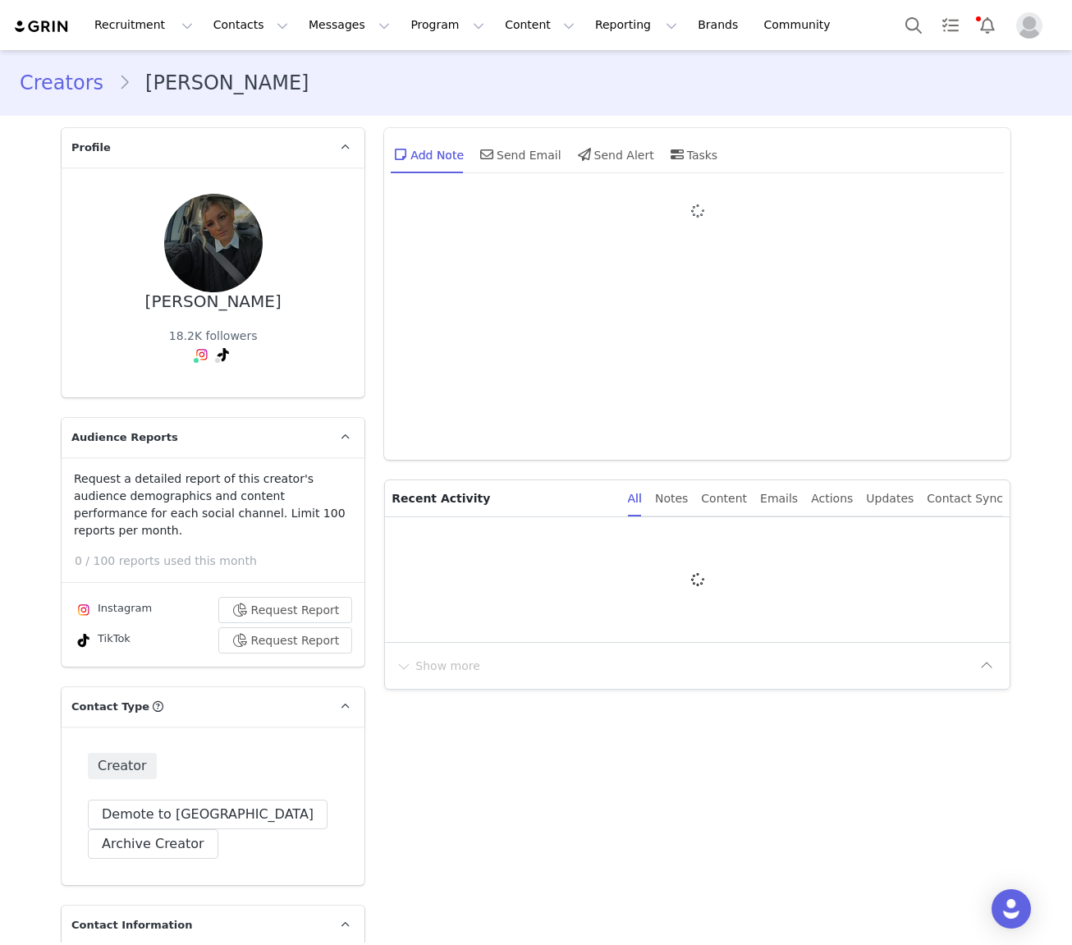
type input "+61 ([GEOGRAPHIC_DATA])"
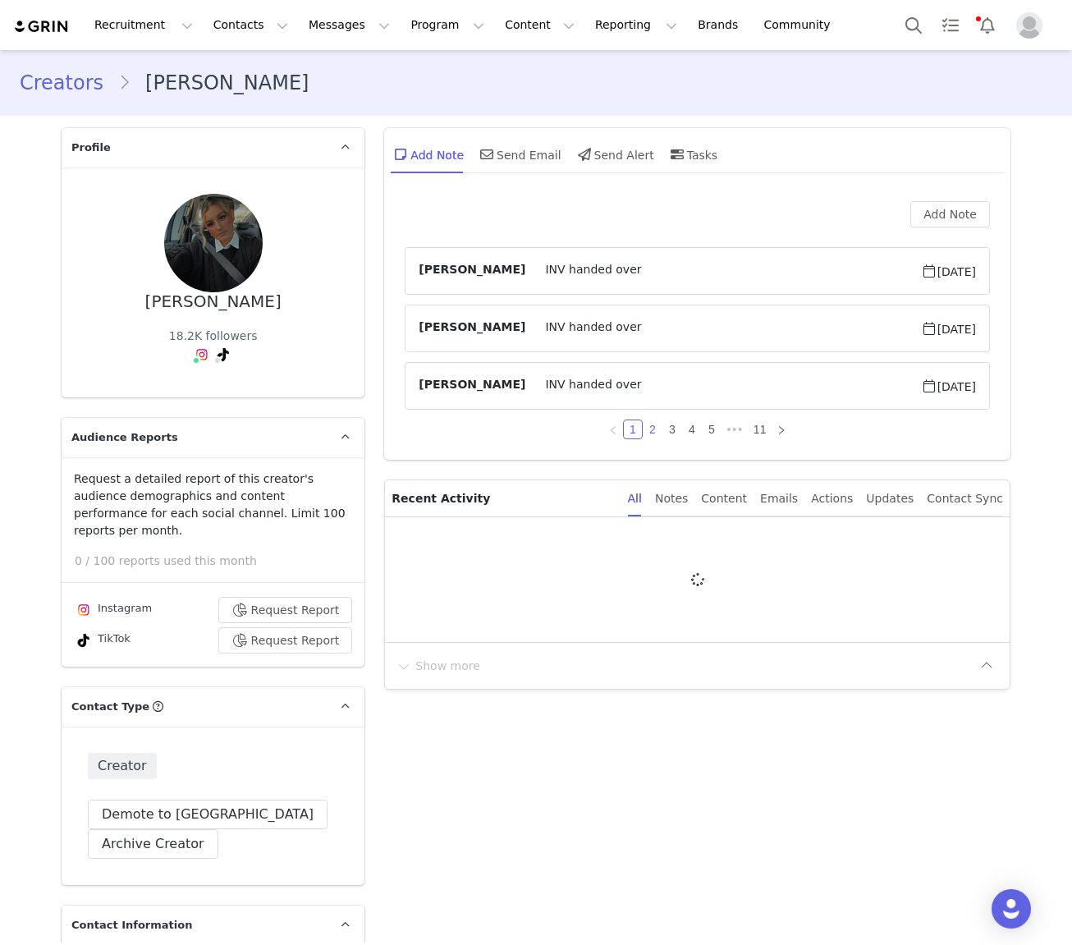
click at [654, 425] on link "2" at bounding box center [653, 429] width 18 height 18
click at [638, 429] on link "1" at bounding box center [633, 429] width 18 height 18
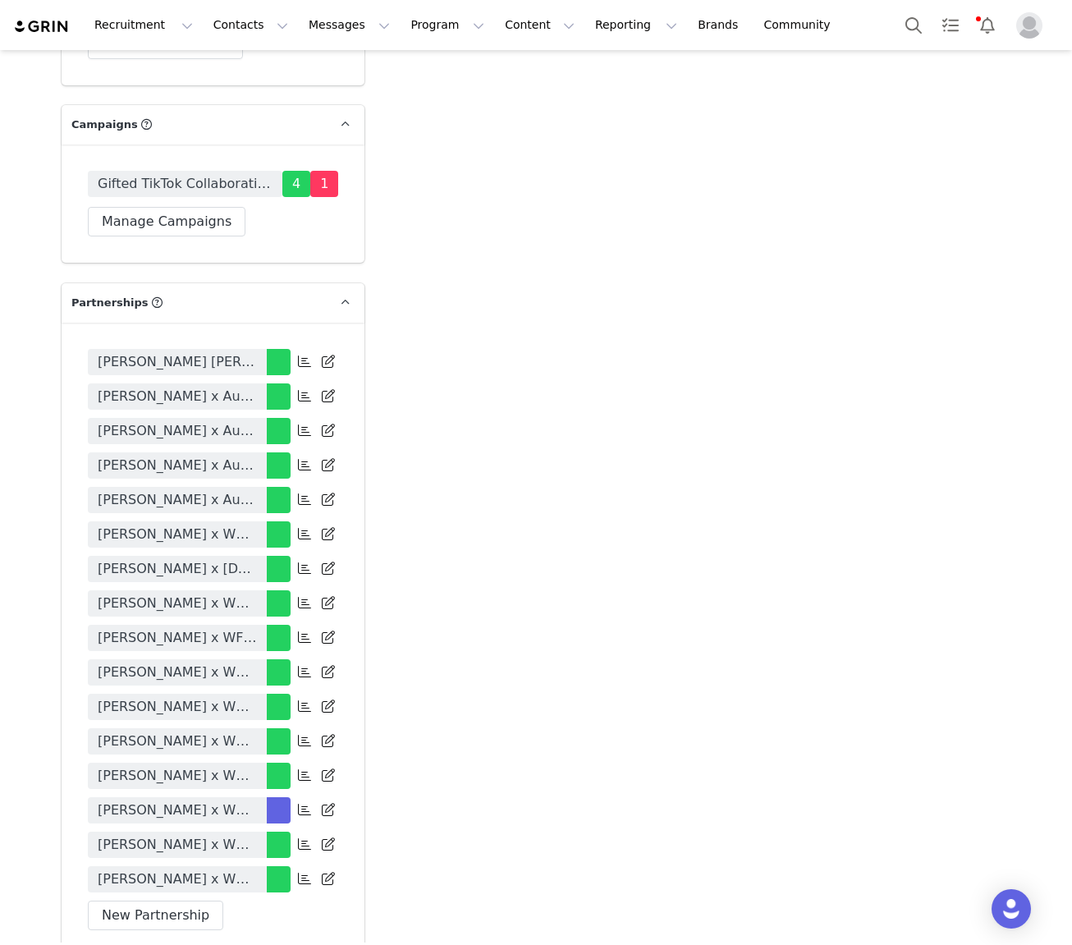
scroll to position [3532, 0]
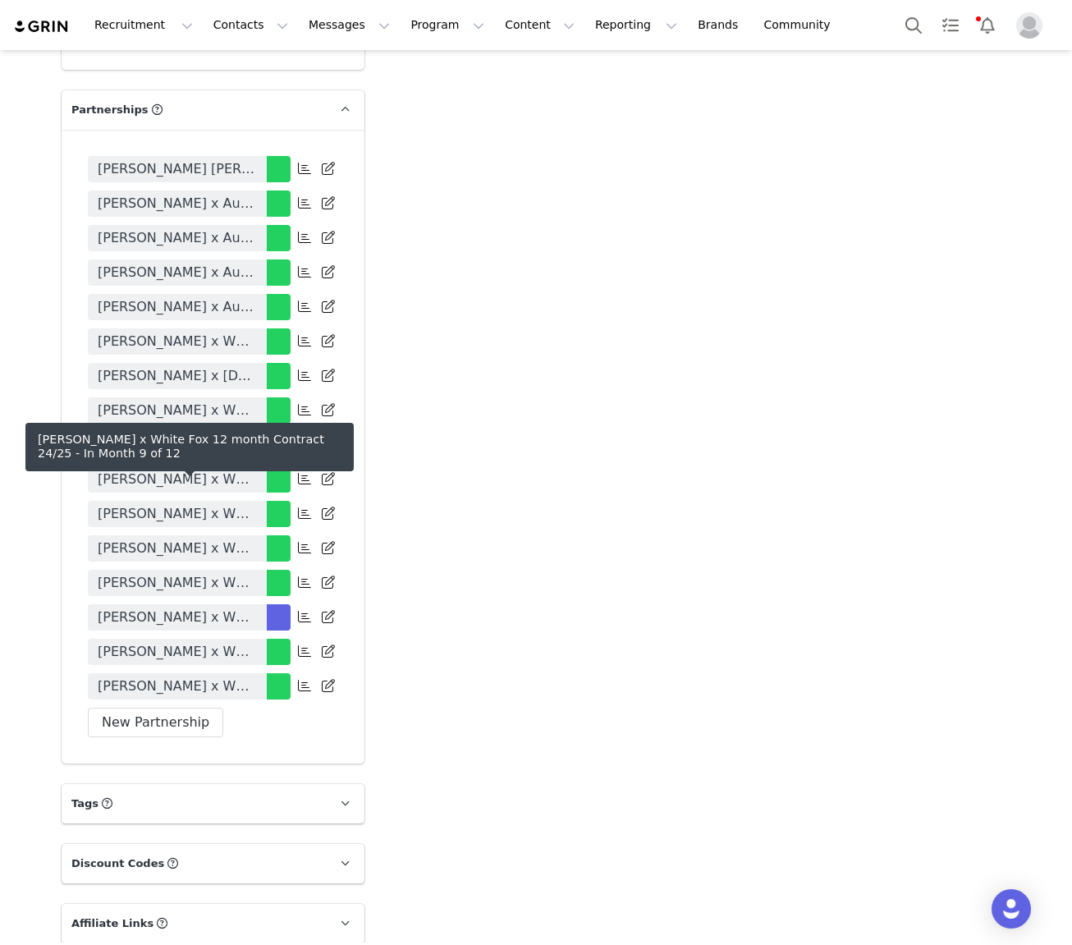
click at [222, 604] on link "Anna Fountain x White Fox 12 month Contract 24/25" at bounding box center [177, 617] width 179 height 26
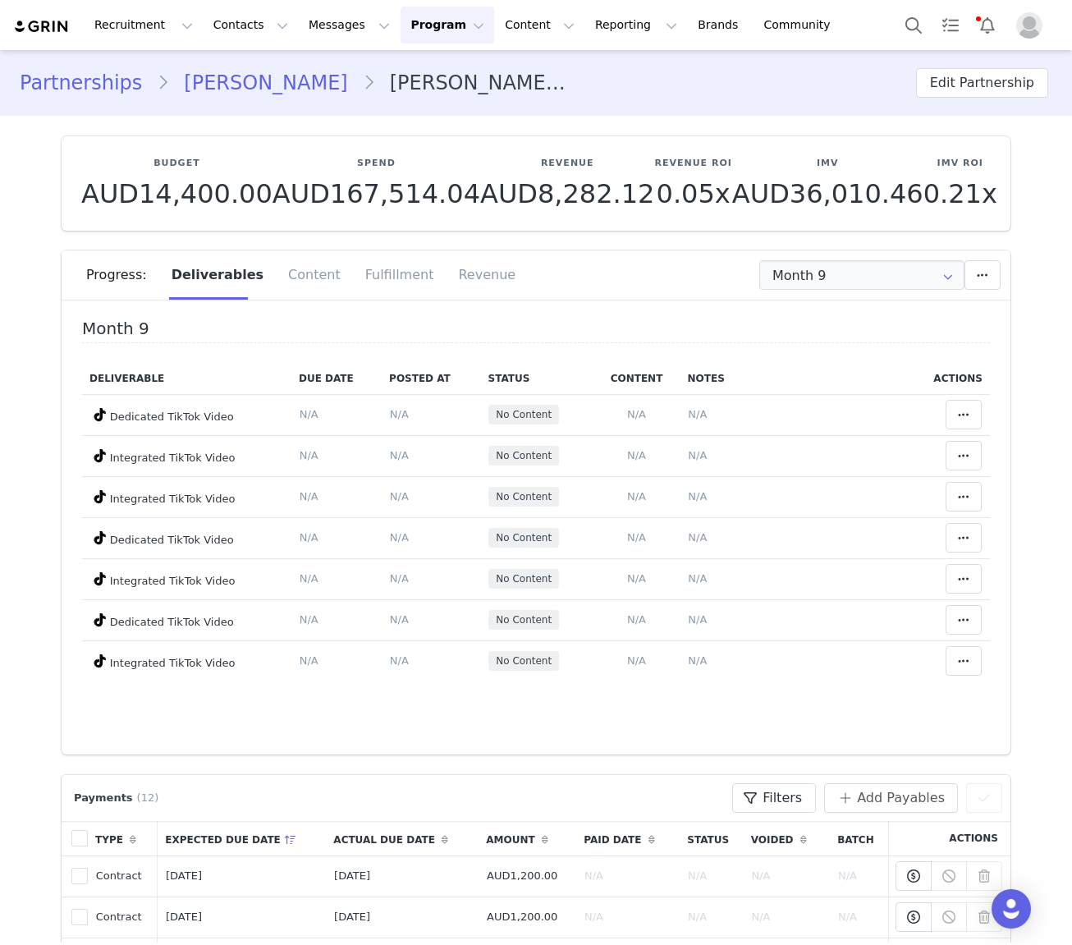
type input "+61 ([GEOGRAPHIC_DATA])"
click at [385, 279] on div "Fulfillment" at bounding box center [400, 274] width 94 height 49
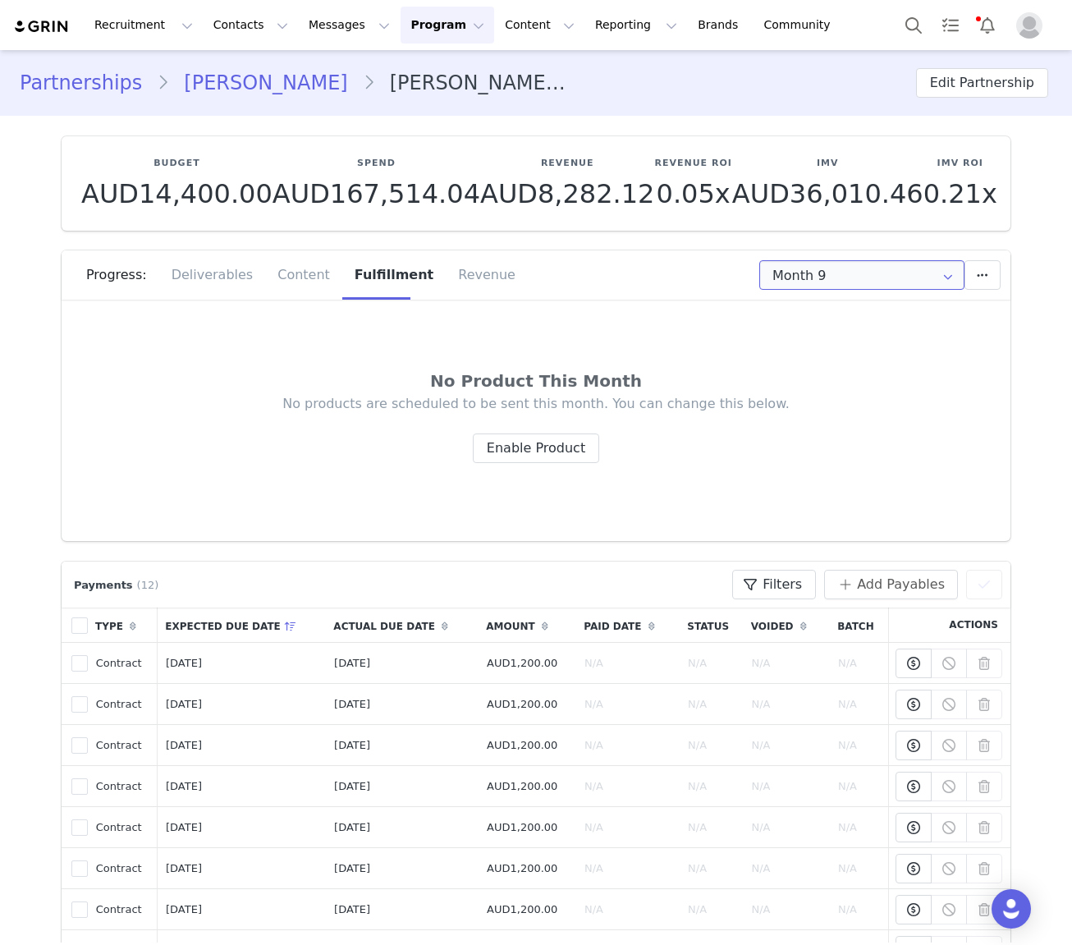
click at [839, 266] on input "Month 9" at bounding box center [862, 275] width 205 height 30
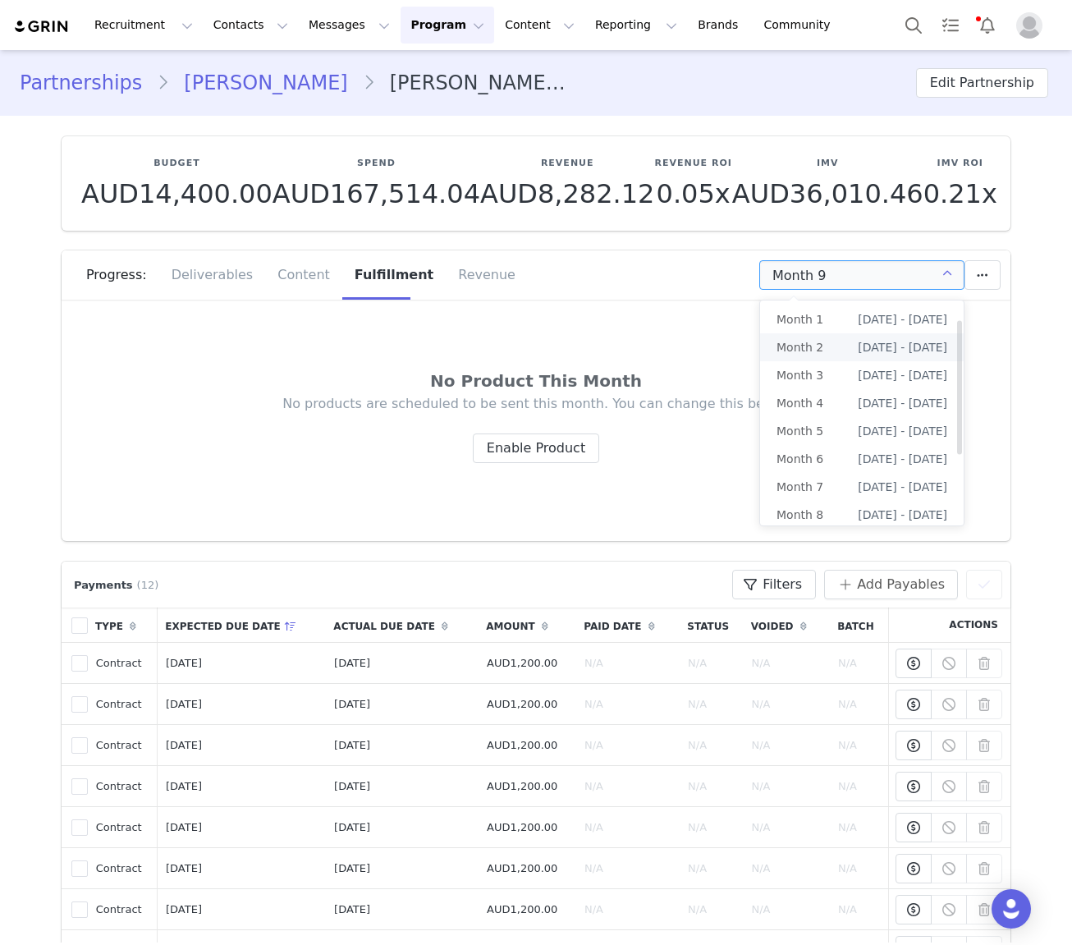
scroll to position [31, 0]
click at [816, 480] on span "Month 8" at bounding box center [800, 484] width 47 height 28
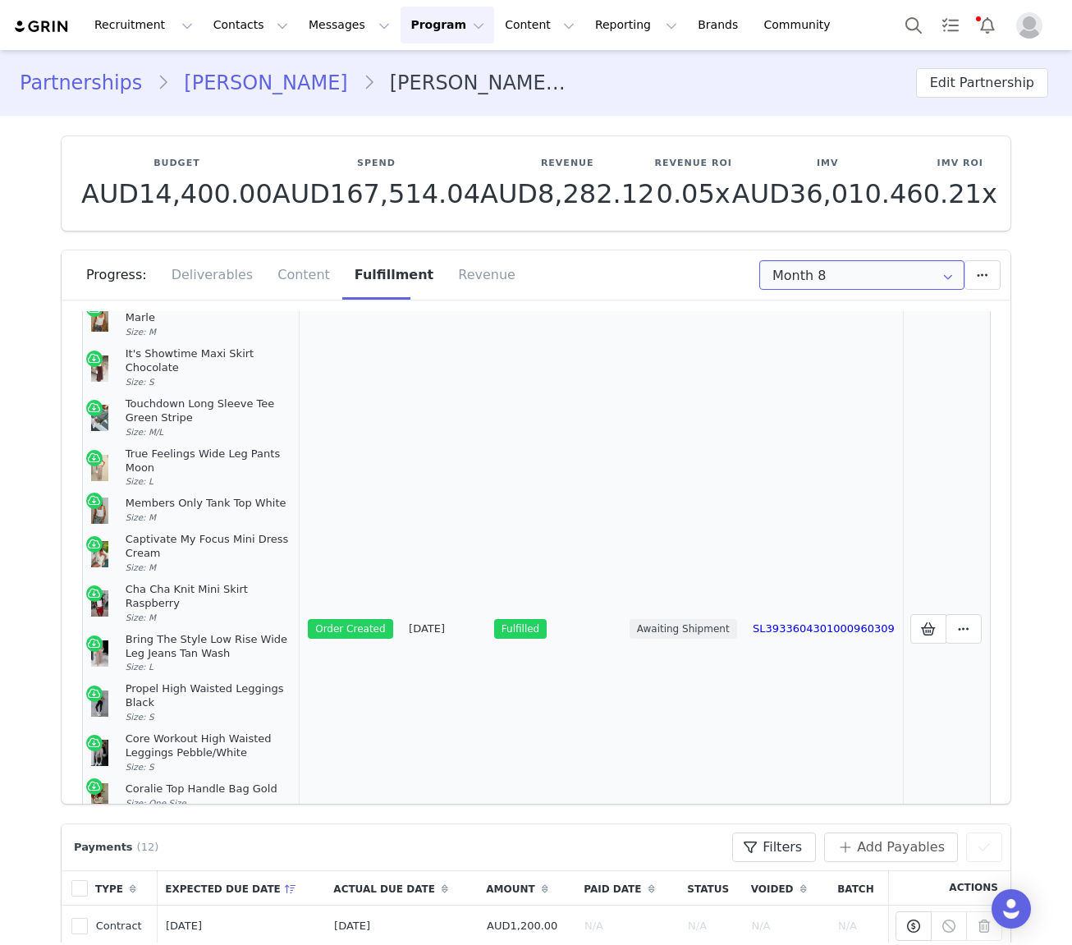
scroll to position [211, 0]
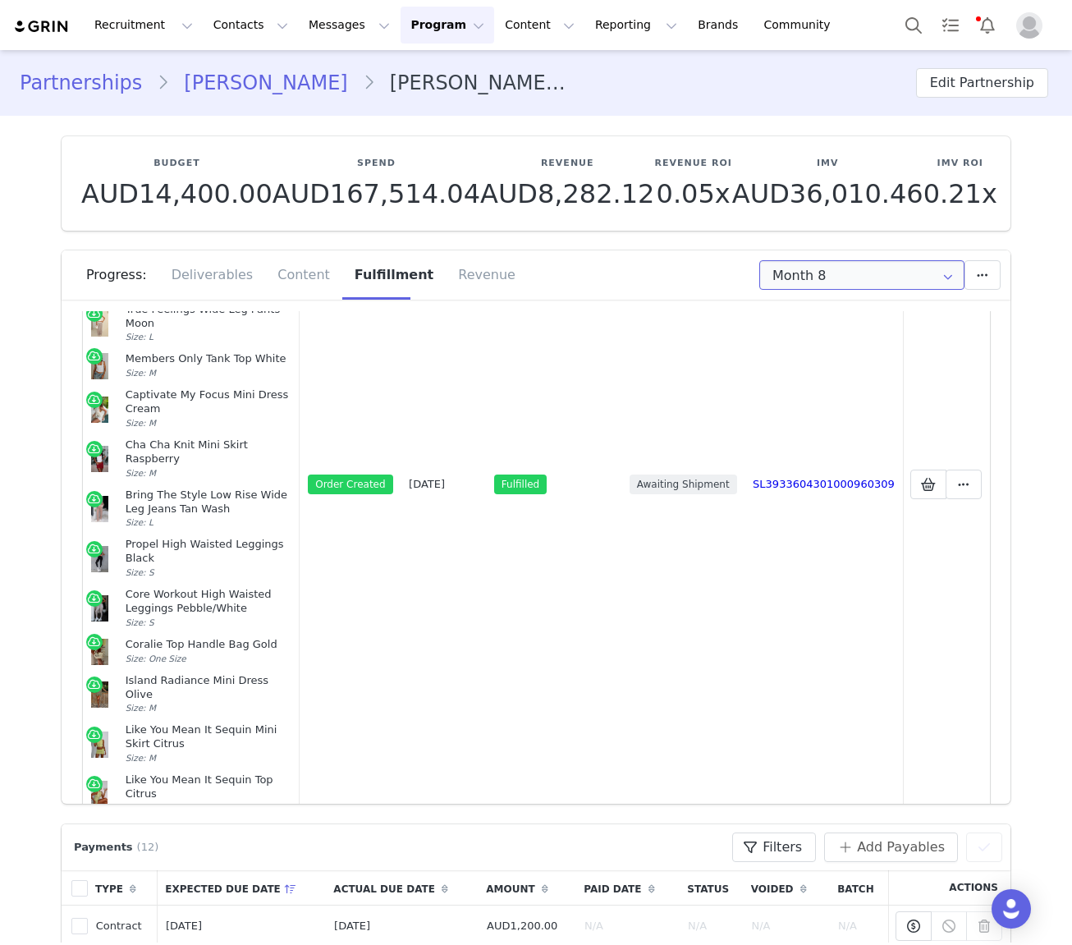
click at [811, 273] on input "Month 8" at bounding box center [862, 275] width 205 height 30
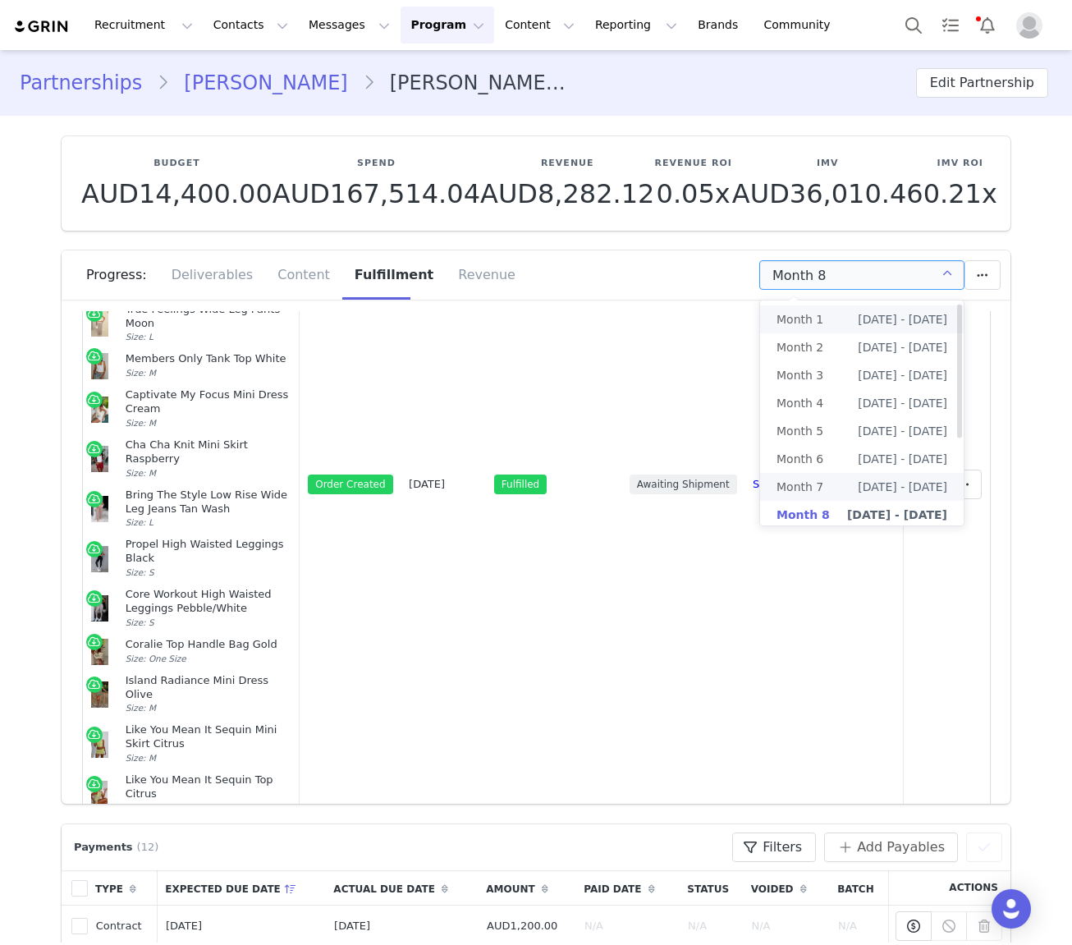
scroll to position [3, 0]
click at [833, 512] on li "Month 8 Jun 28th - Jul 27th" at bounding box center [862, 512] width 204 height 28
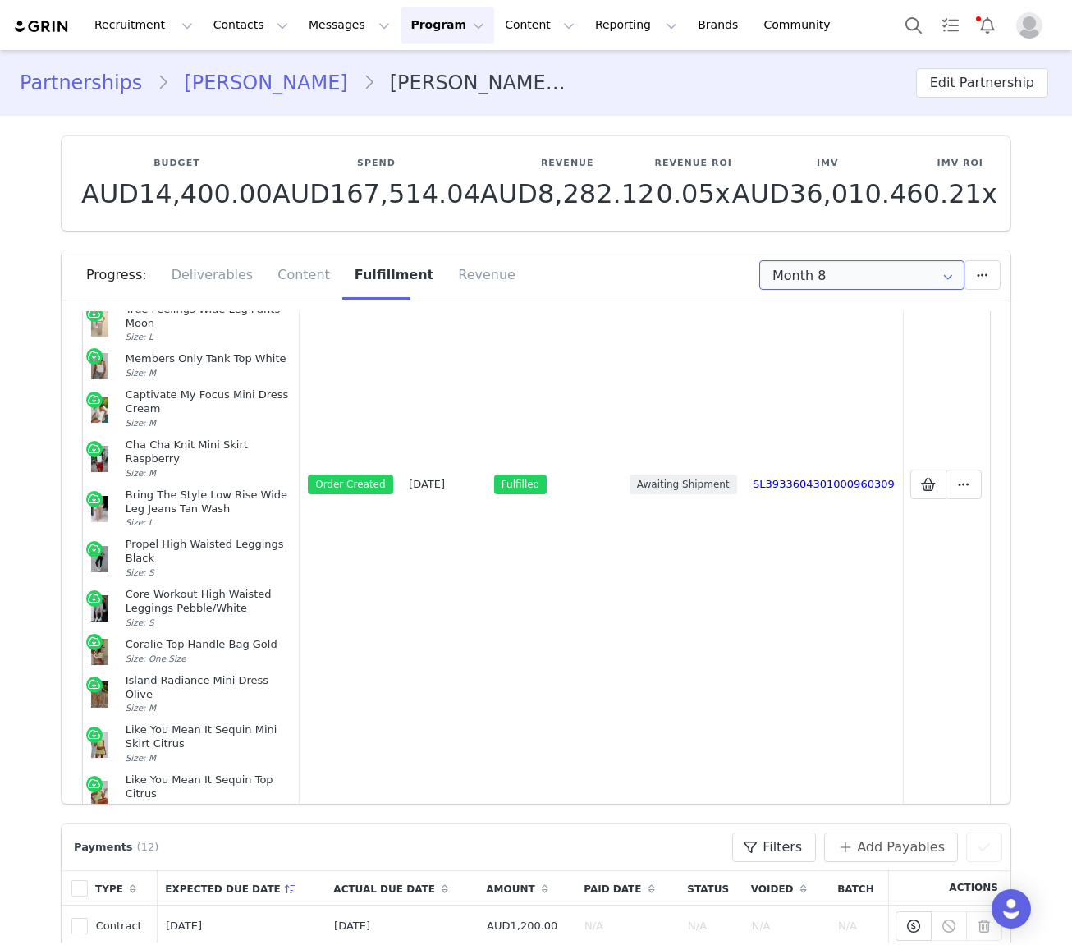
drag, startPoint x: 836, startPoint y: 278, endPoint x: 844, endPoint y: 392, distance: 114.4
click at [836, 278] on input "Month 8" at bounding box center [862, 275] width 205 height 30
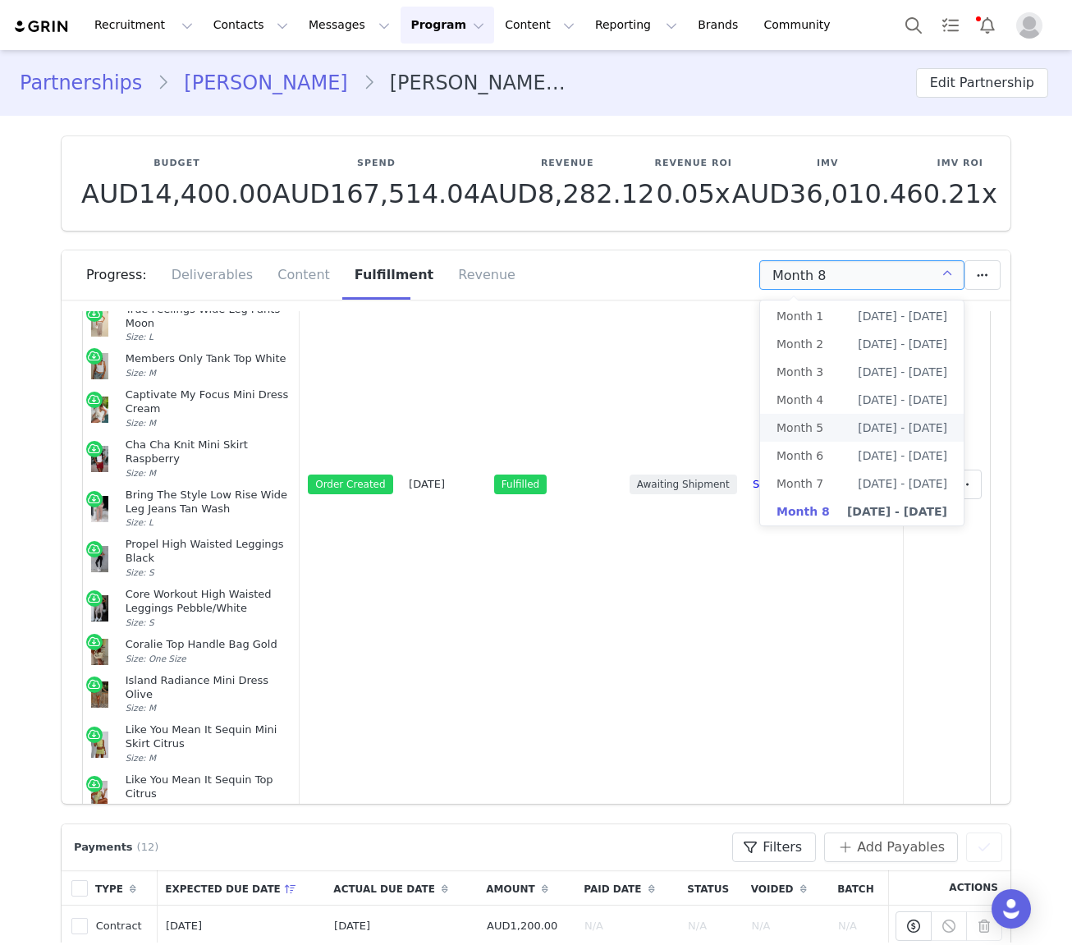
scroll to position [148, 0]
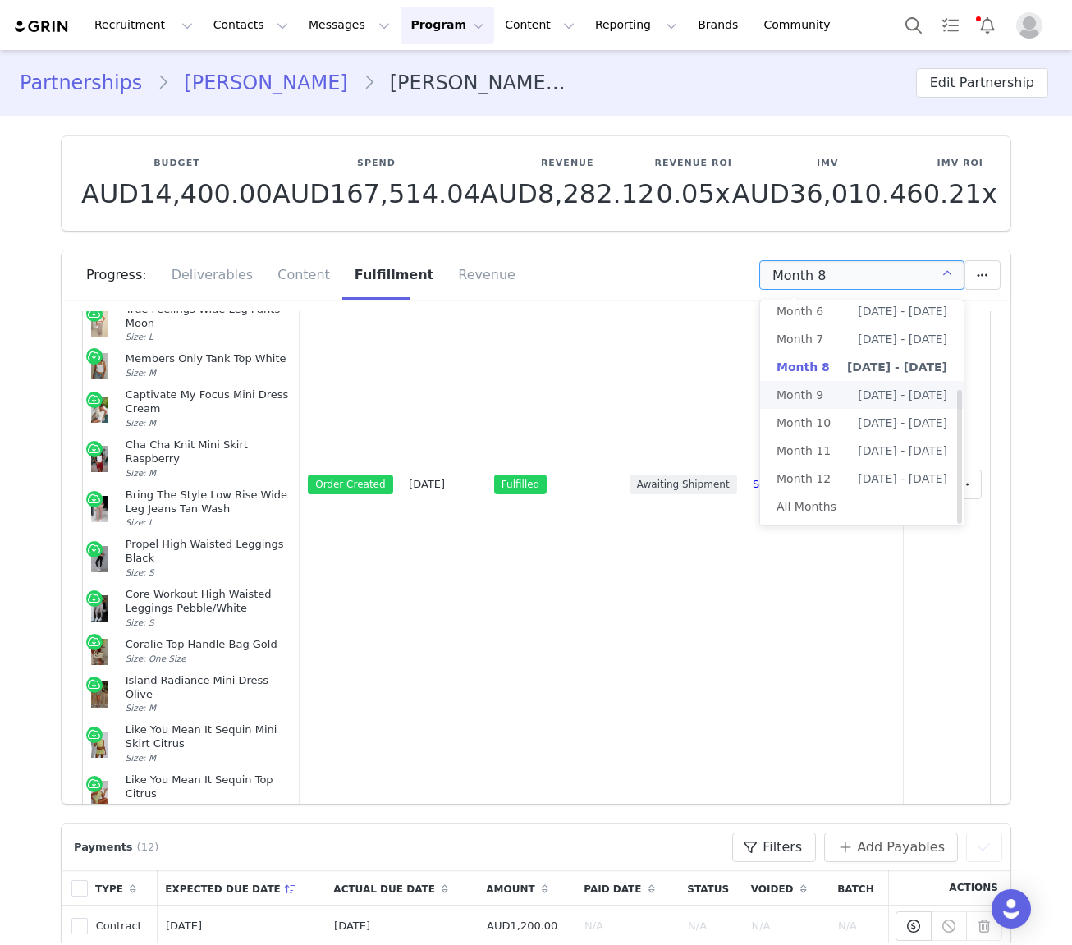
click at [858, 392] on span "Jul 28th - Aug 27th" at bounding box center [903, 395] width 90 height 28
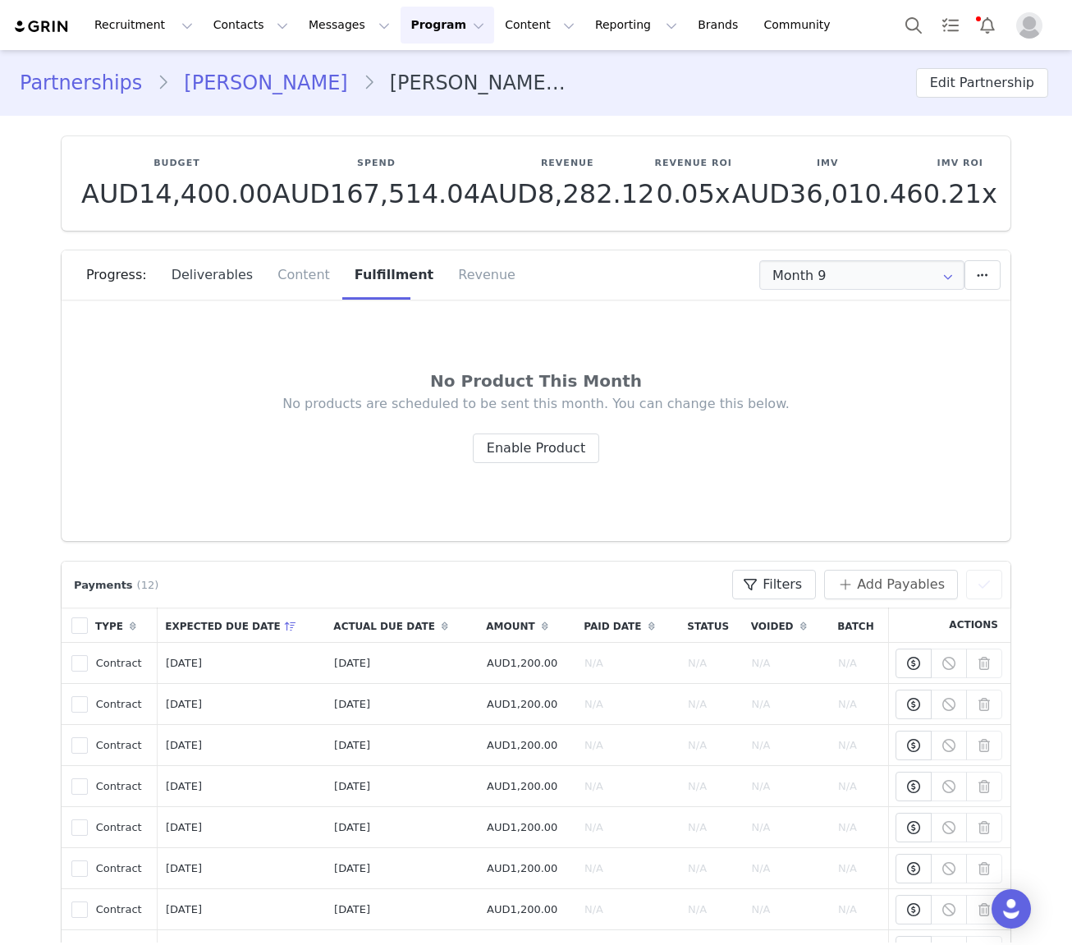
click at [185, 273] on div "Deliverables" at bounding box center [212, 274] width 107 height 49
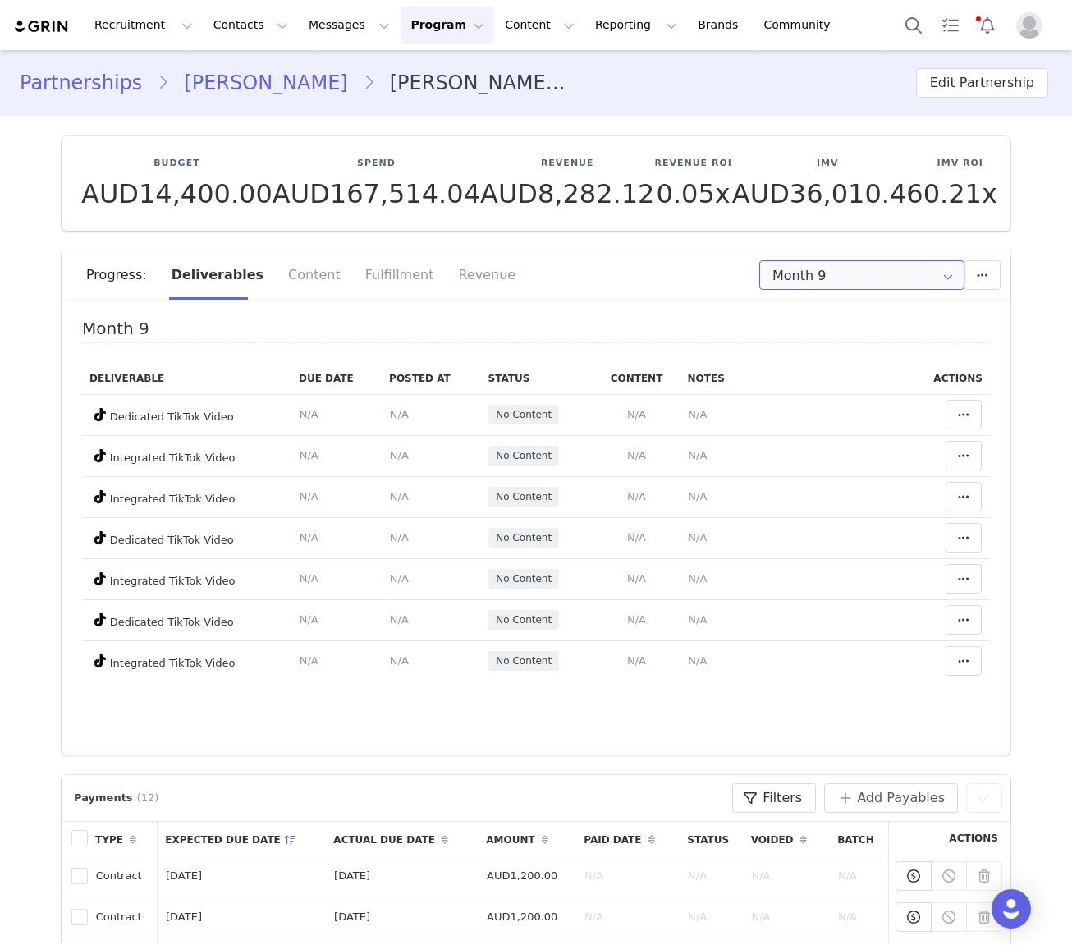
click at [894, 279] on input "Month 9" at bounding box center [862, 275] width 205 height 30
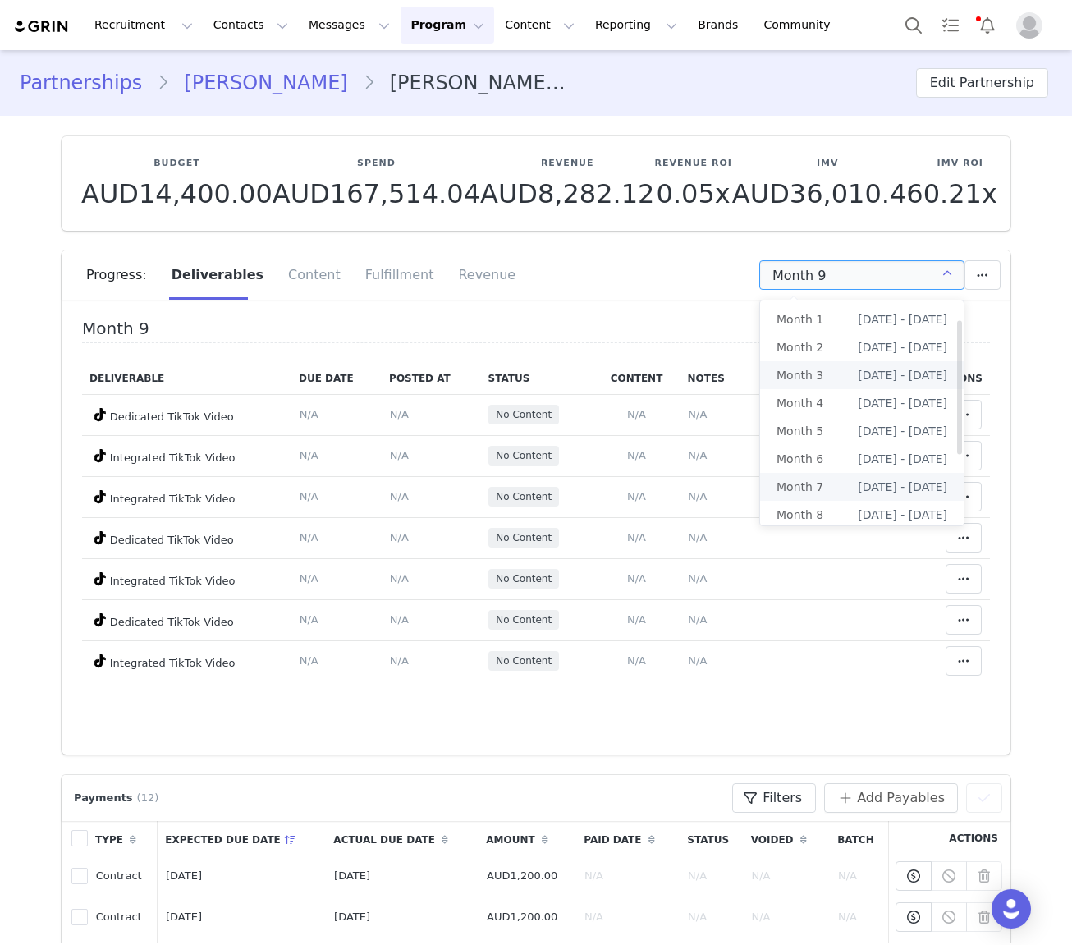
scroll to position [31, 0]
click at [858, 484] on span "Jun 28th - Jul 27th" at bounding box center [903, 484] width 90 height 28
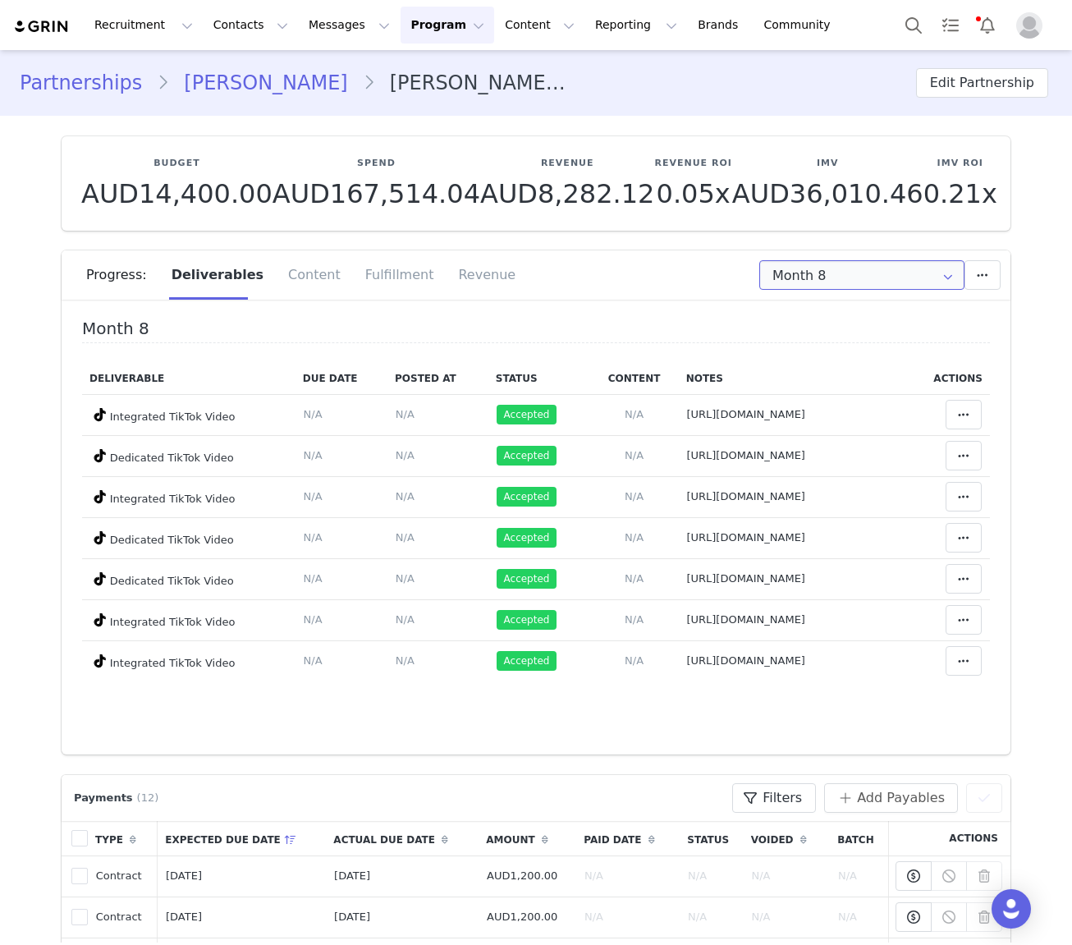
click at [851, 273] on input "Month 8" at bounding box center [862, 275] width 205 height 30
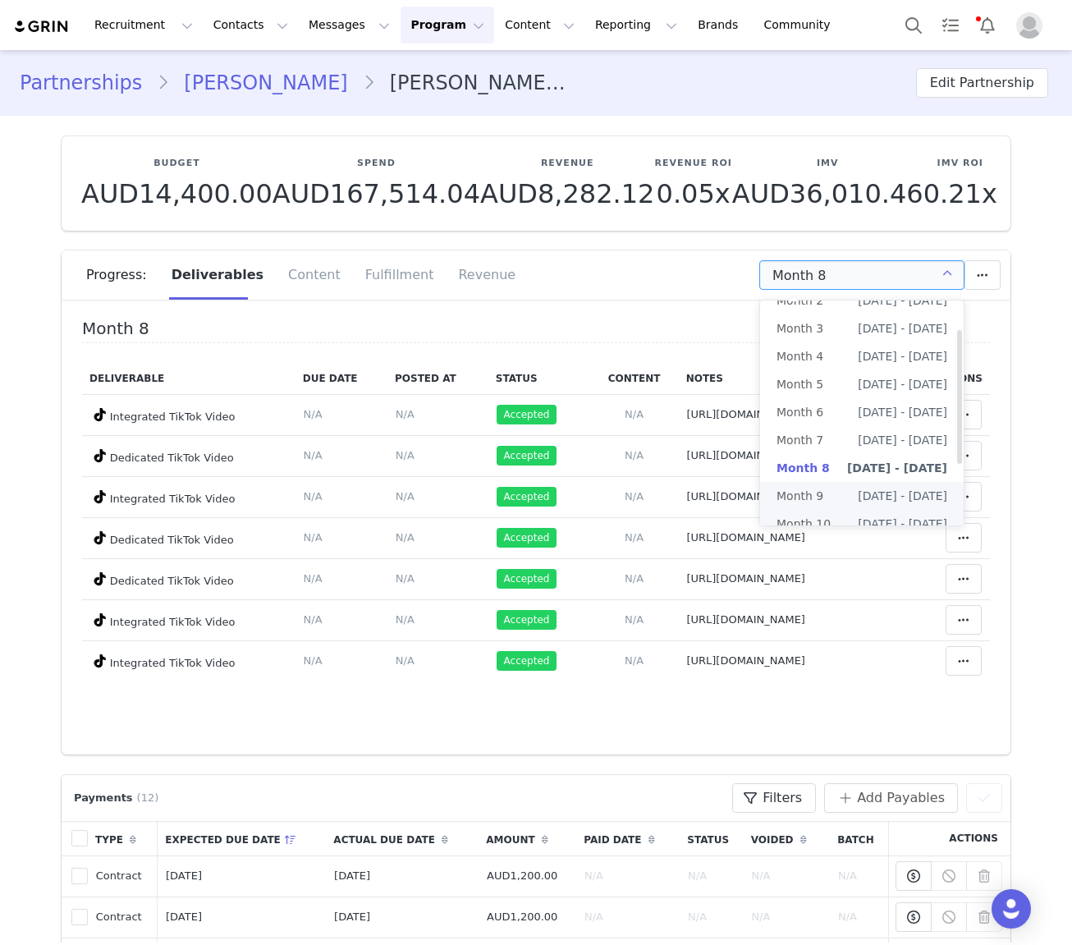
scroll to position [73, 0]
click at [830, 463] on li "Month 9 Jul 28th - Aug 27th" at bounding box center [862, 470] width 204 height 28
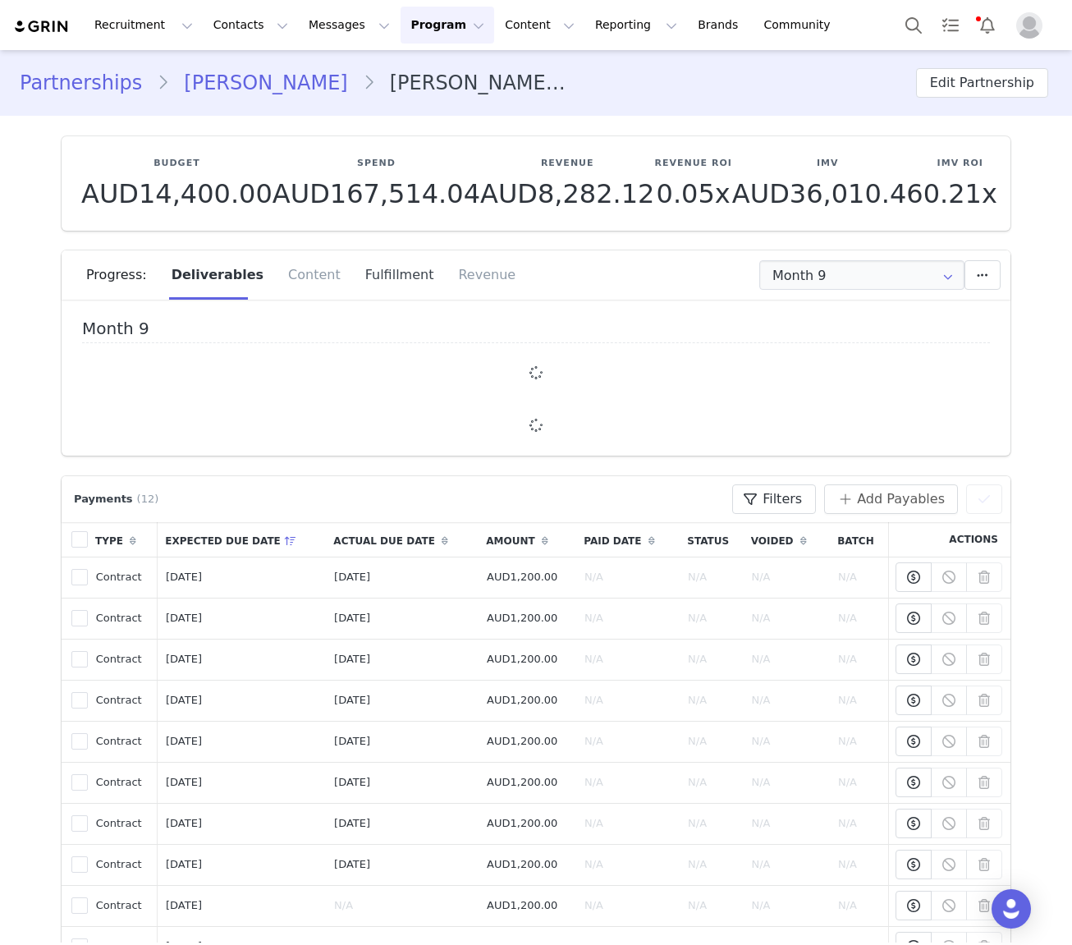
click at [366, 276] on div "Fulfillment" at bounding box center [400, 274] width 94 height 49
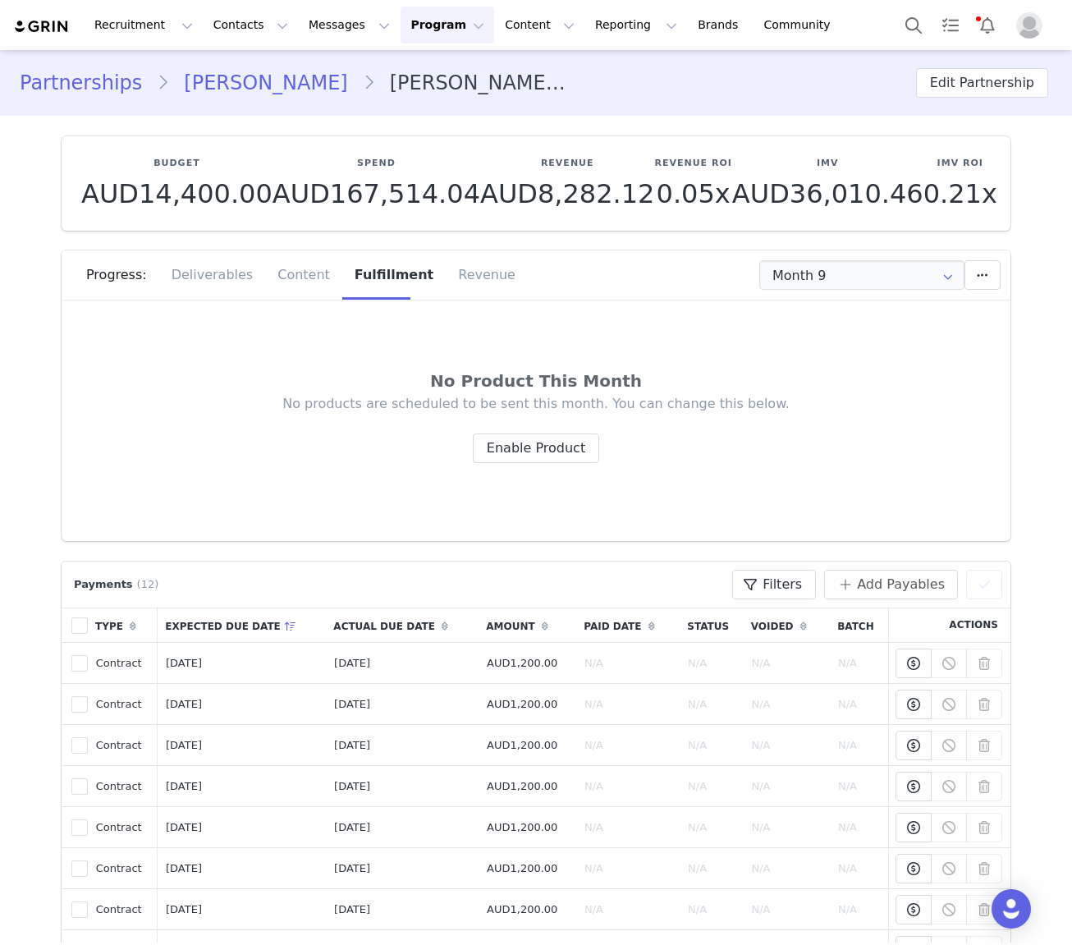
scroll to position [6, 0]
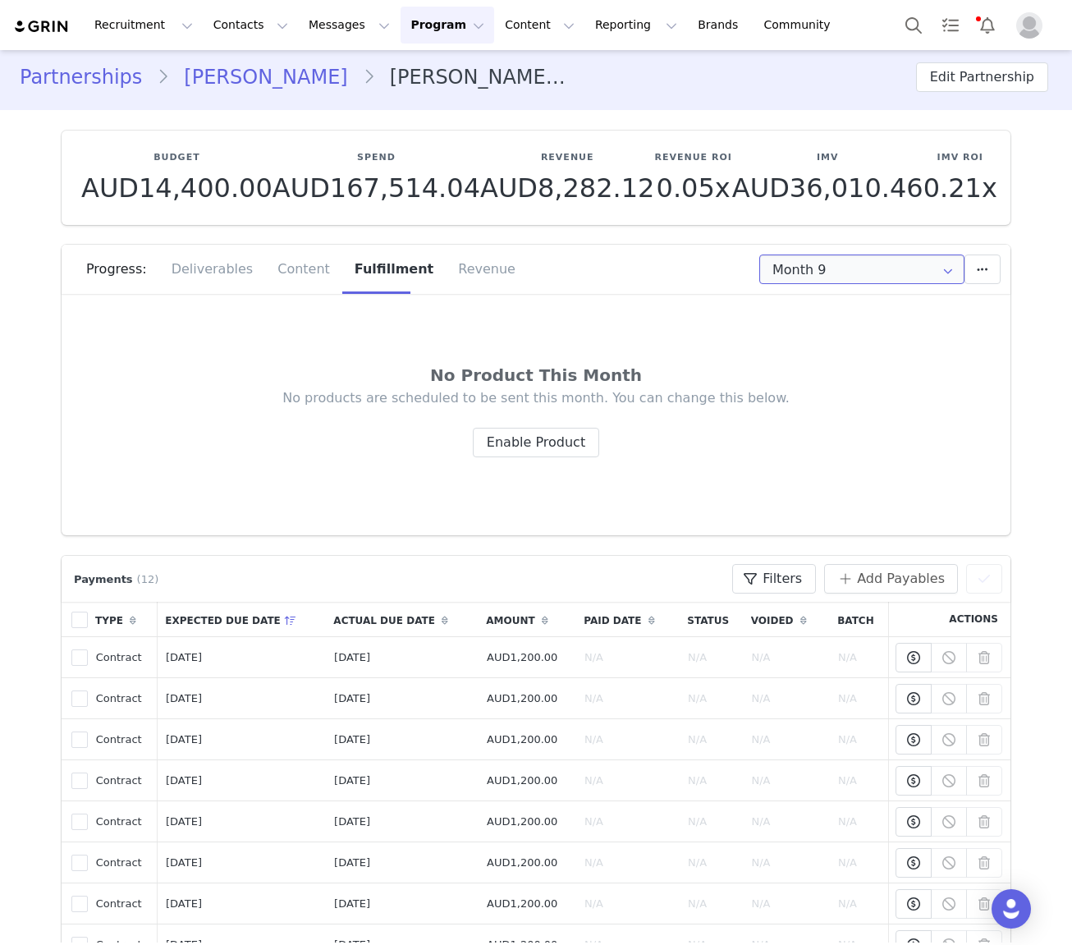
click at [867, 273] on input "Month 9" at bounding box center [862, 270] width 205 height 30
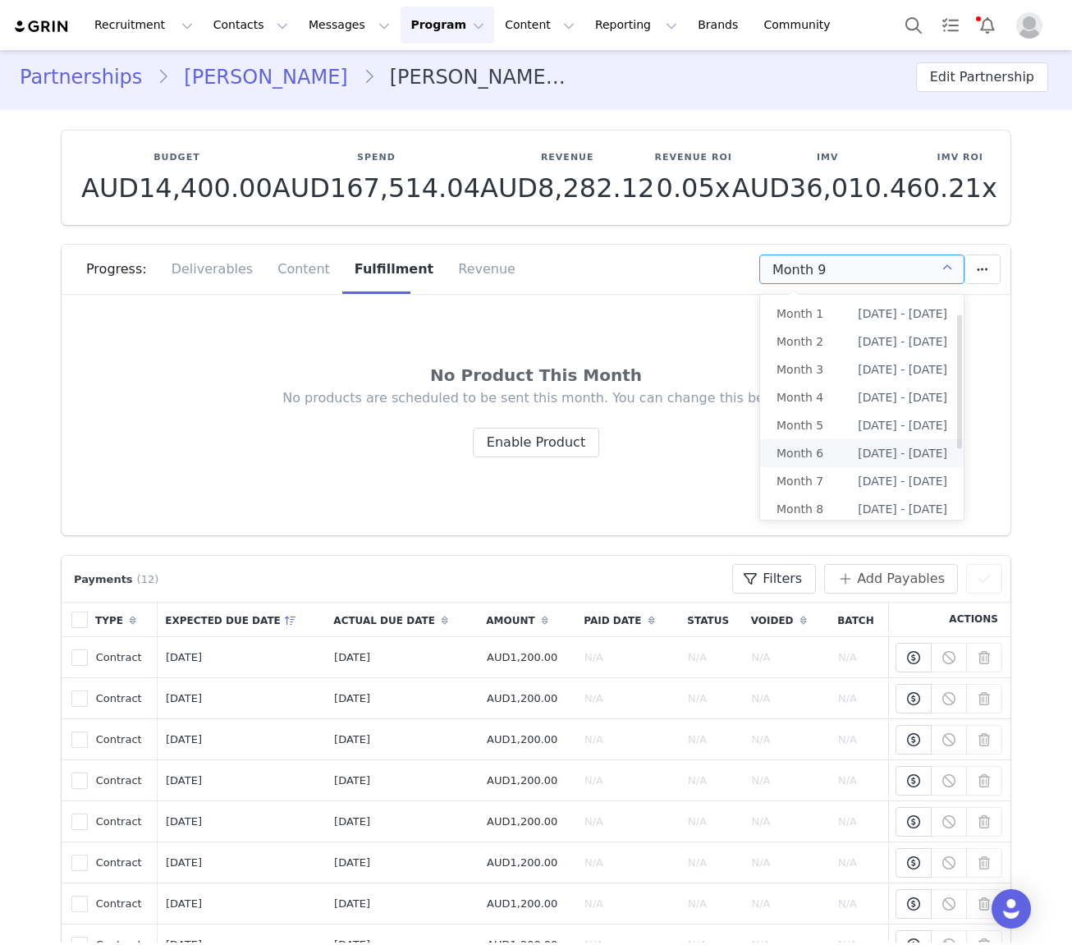
scroll to position [31, 0]
click at [827, 475] on li "Month 8 Jun 28th - Jul 27th" at bounding box center [862, 478] width 204 height 28
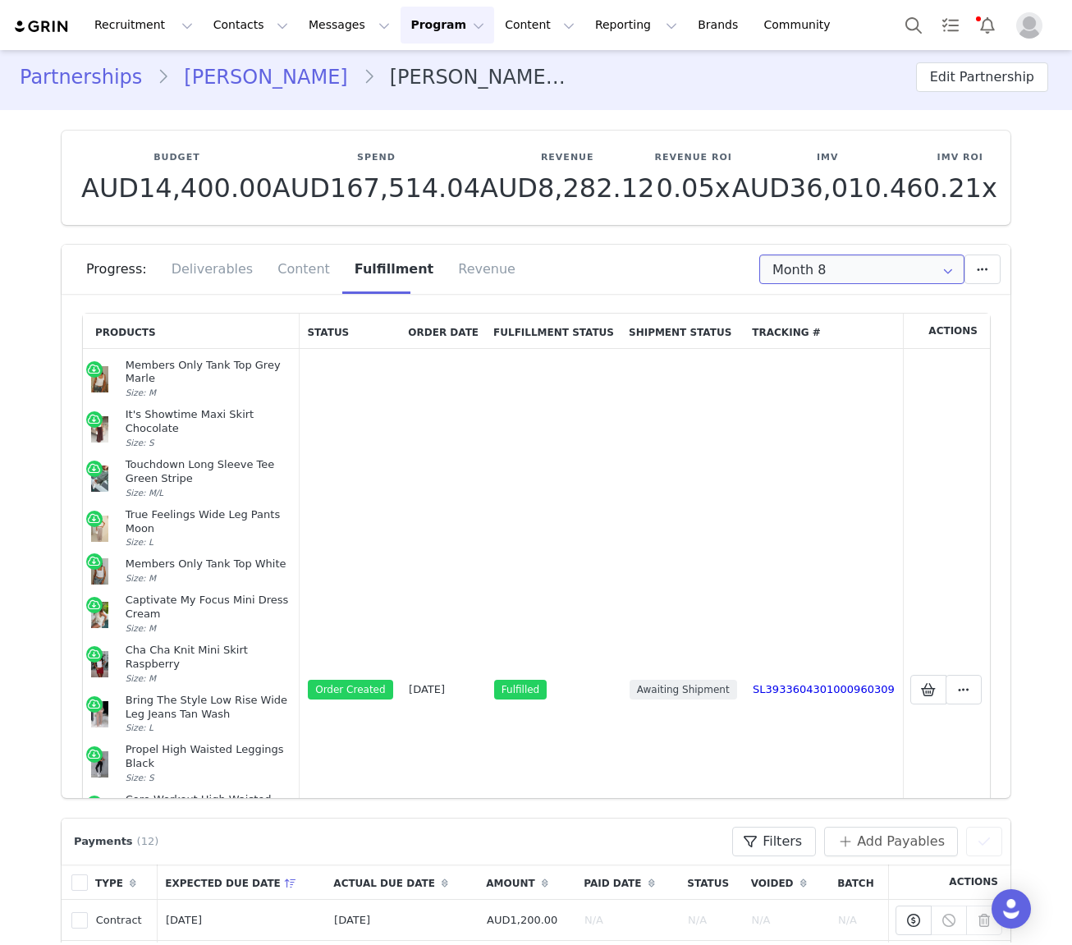
click at [829, 270] on input "Month 8" at bounding box center [862, 270] width 205 height 30
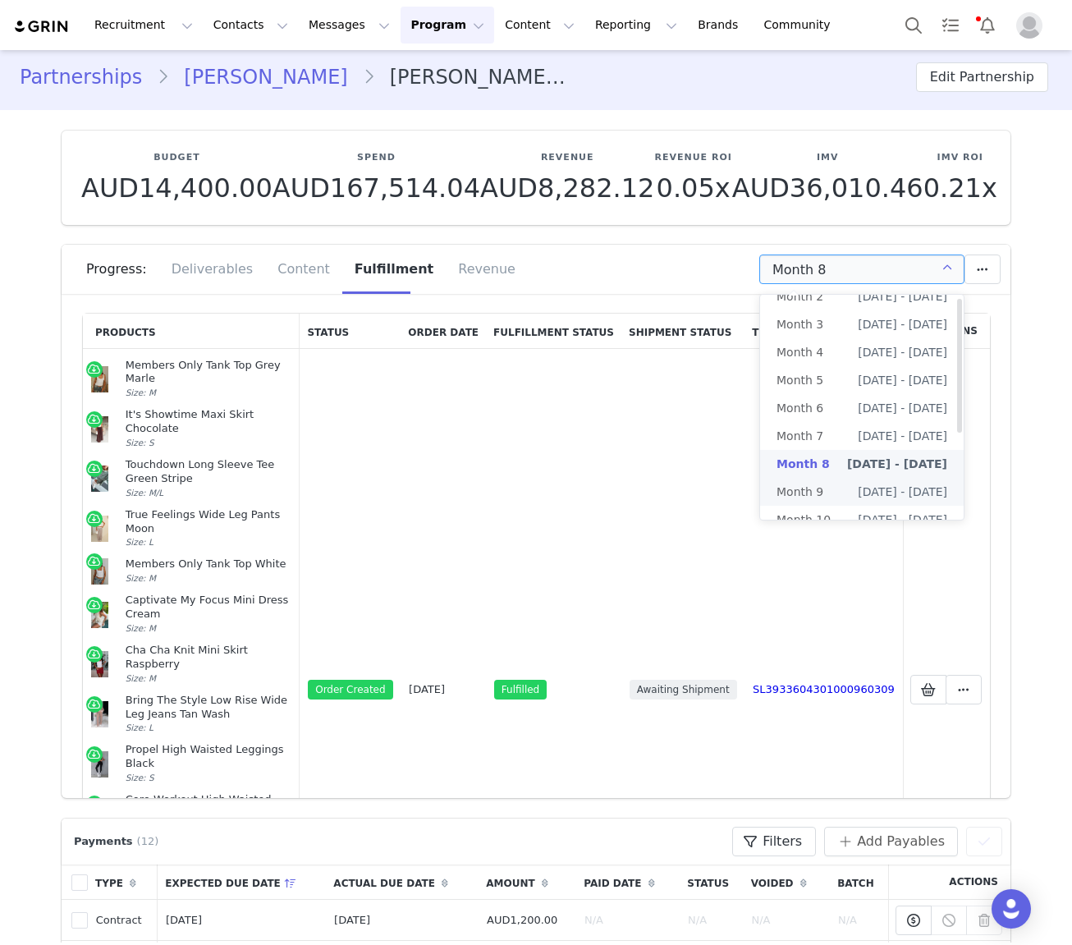
scroll to position [49, 0]
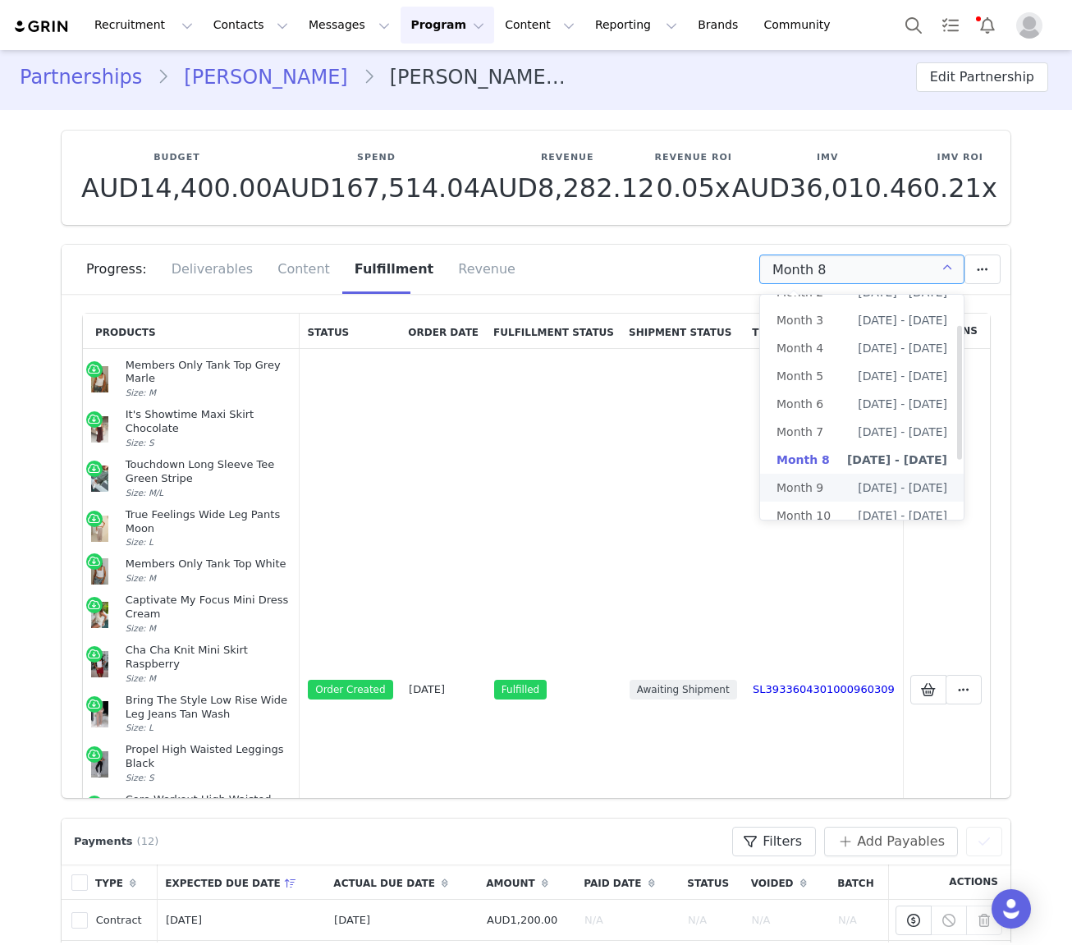
click at [840, 489] on li "Month 9 Jul 28th - Aug 27th" at bounding box center [862, 488] width 204 height 28
type input "Month 9"
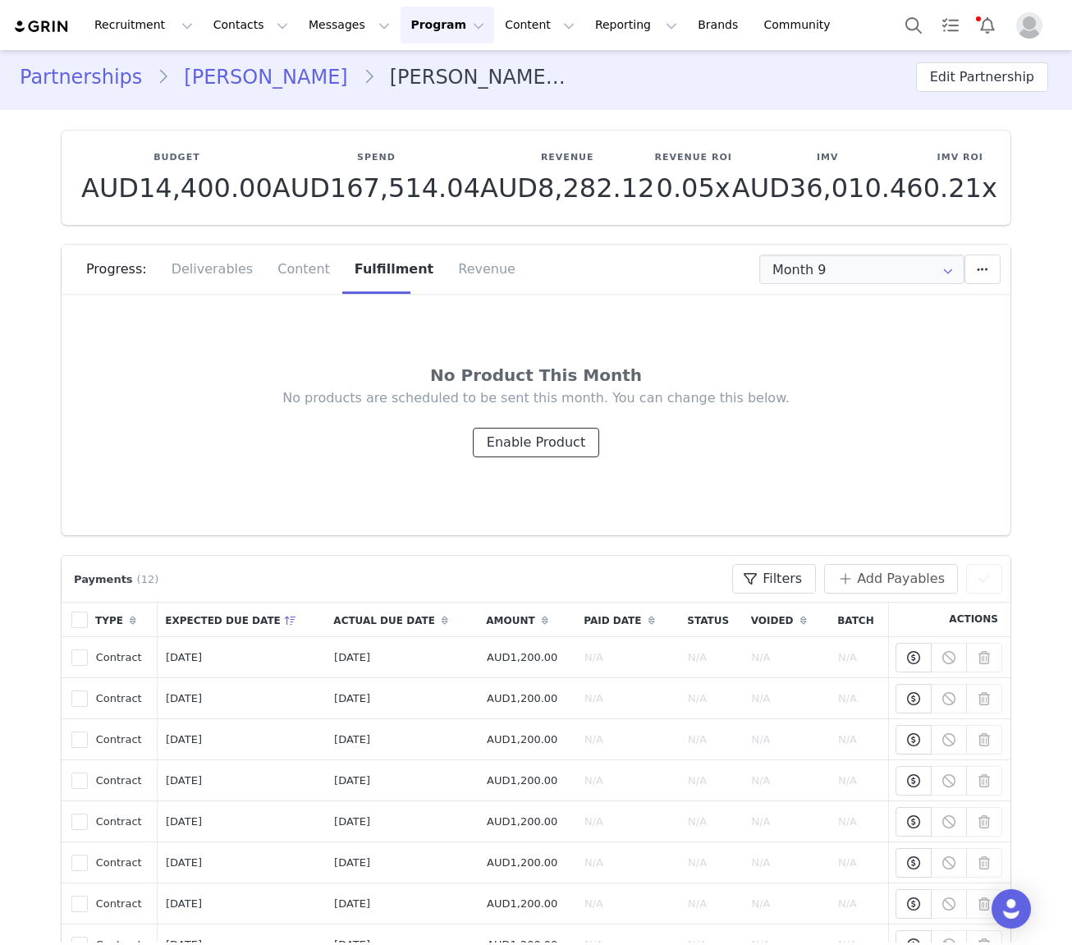
click at [522, 443] on button "Enable Product" at bounding box center [536, 443] width 126 height 30
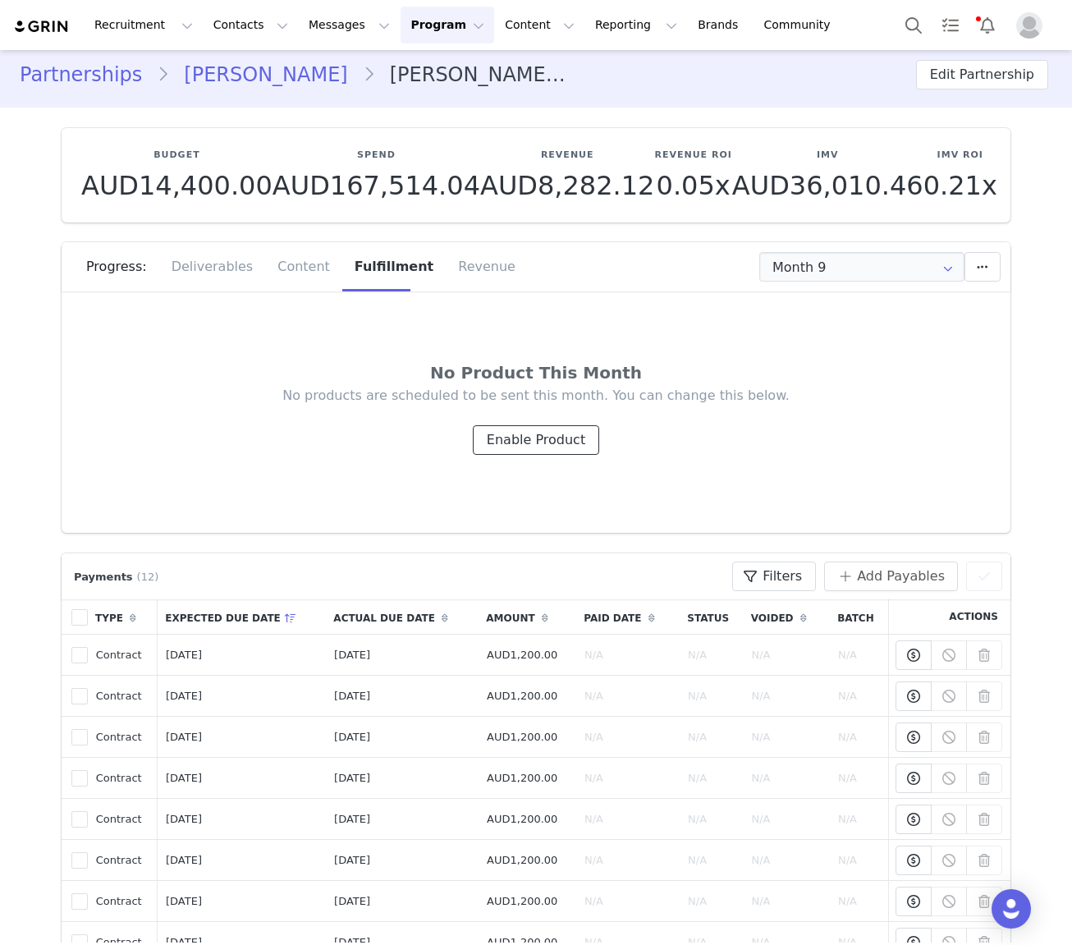
scroll to position [9, 0]
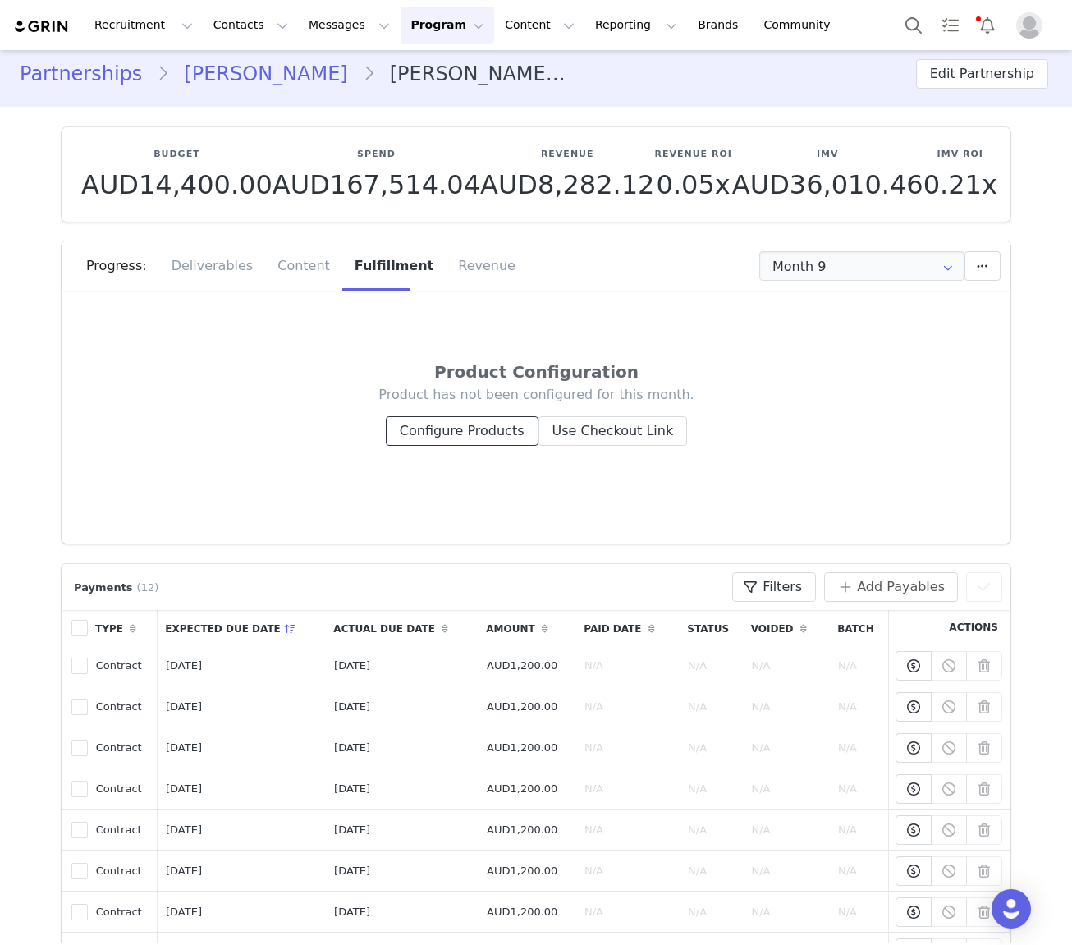
click at [490, 433] on button "Configure Products" at bounding box center [462, 431] width 153 height 30
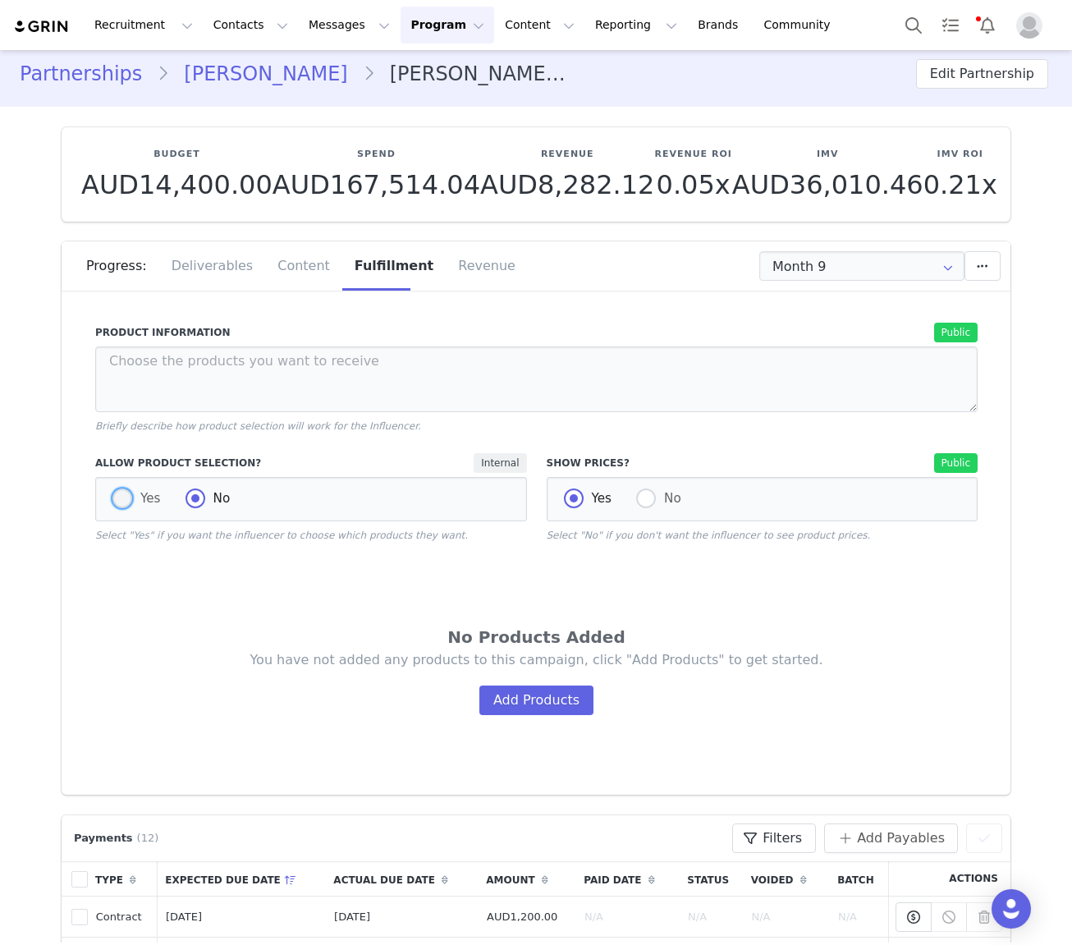
click at [122, 504] on span at bounding box center [122, 499] width 20 height 20
click at [122, 504] on input "Yes" at bounding box center [122, 499] width 20 height 21
radio input "true"
radio input "false"
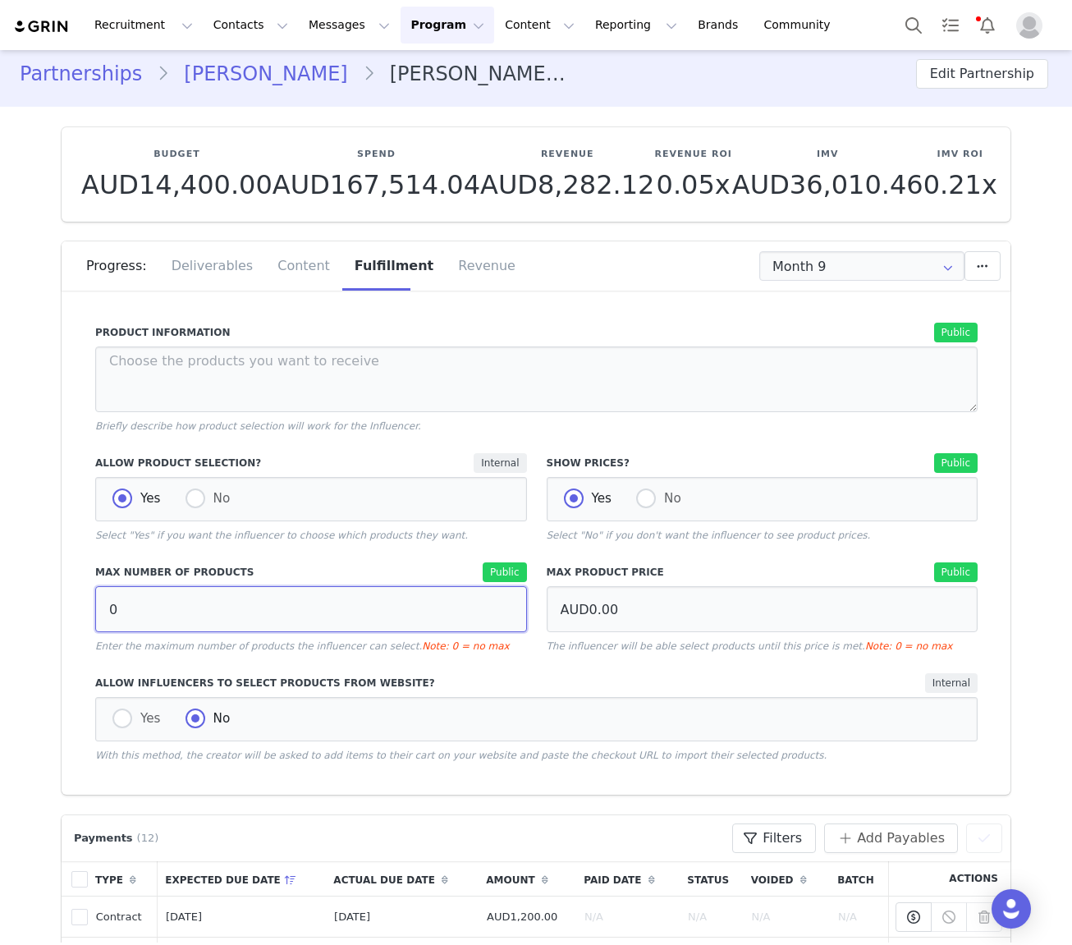
click at [323, 608] on input "0" at bounding box center [311, 609] width 432 height 46
type input "0"
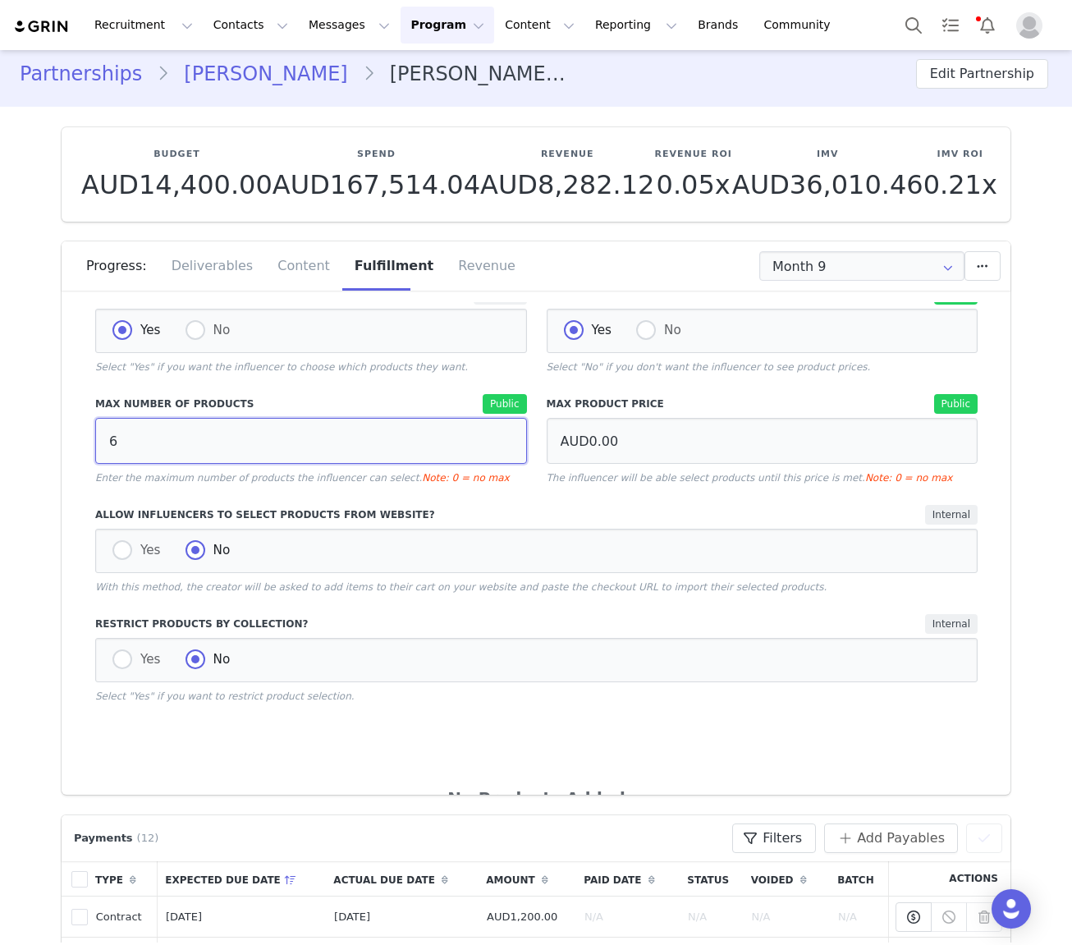
scroll to position [434, 0]
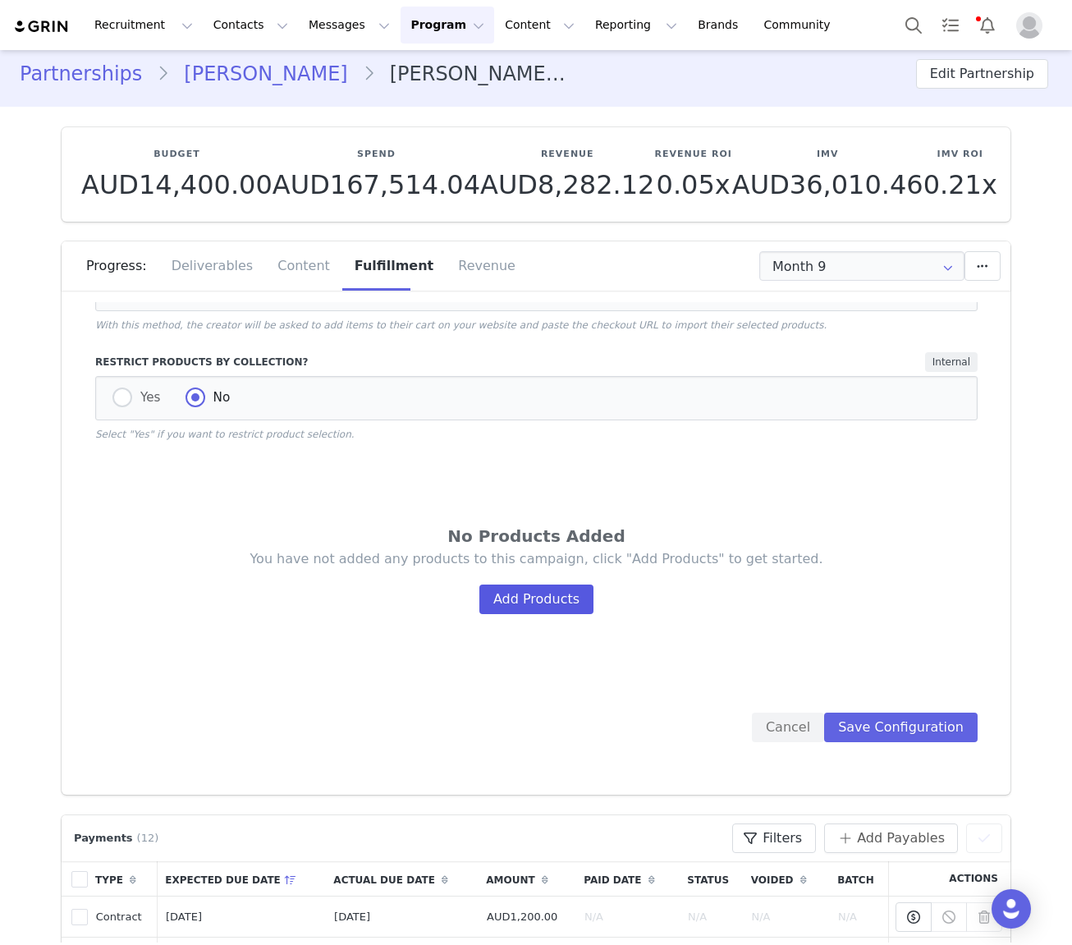
type input "6"
click at [558, 594] on button "Add Products" at bounding box center [537, 600] width 114 height 30
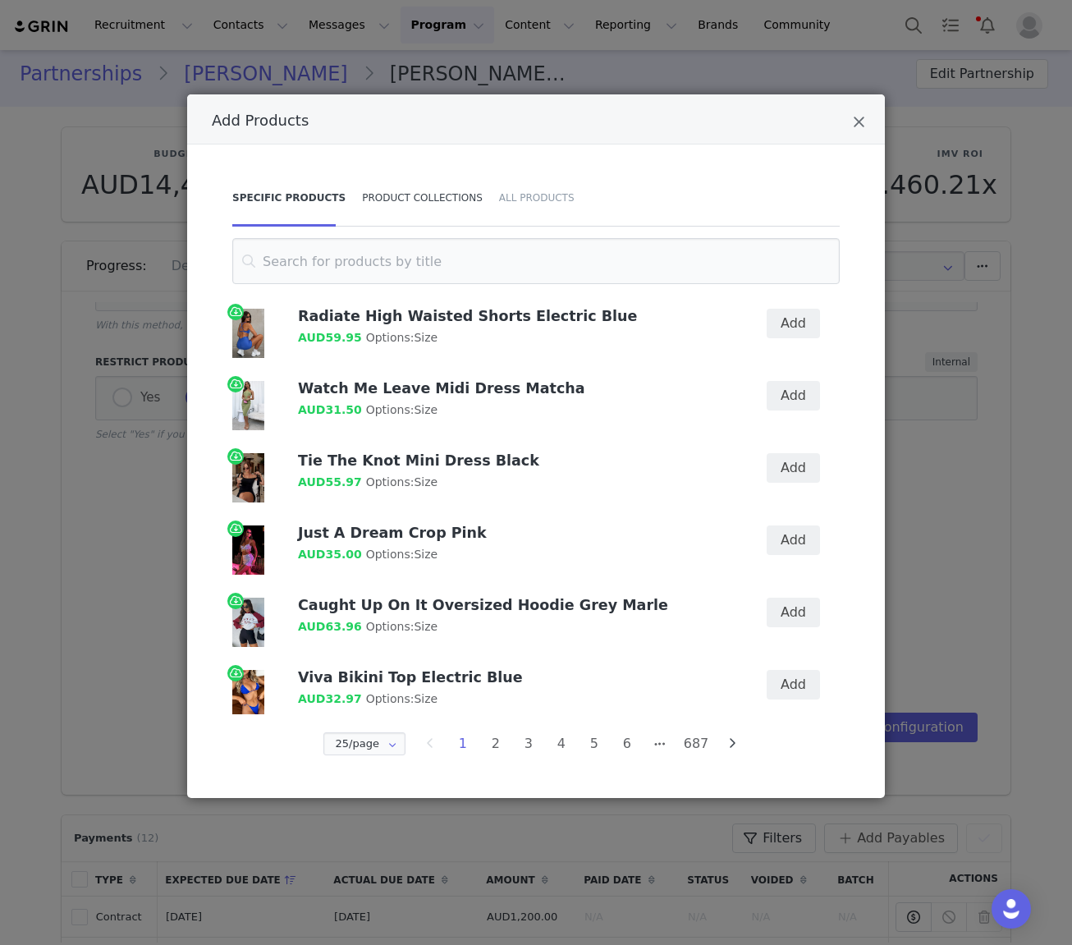
click at [425, 197] on div "Product Collections" at bounding box center [422, 197] width 137 height 57
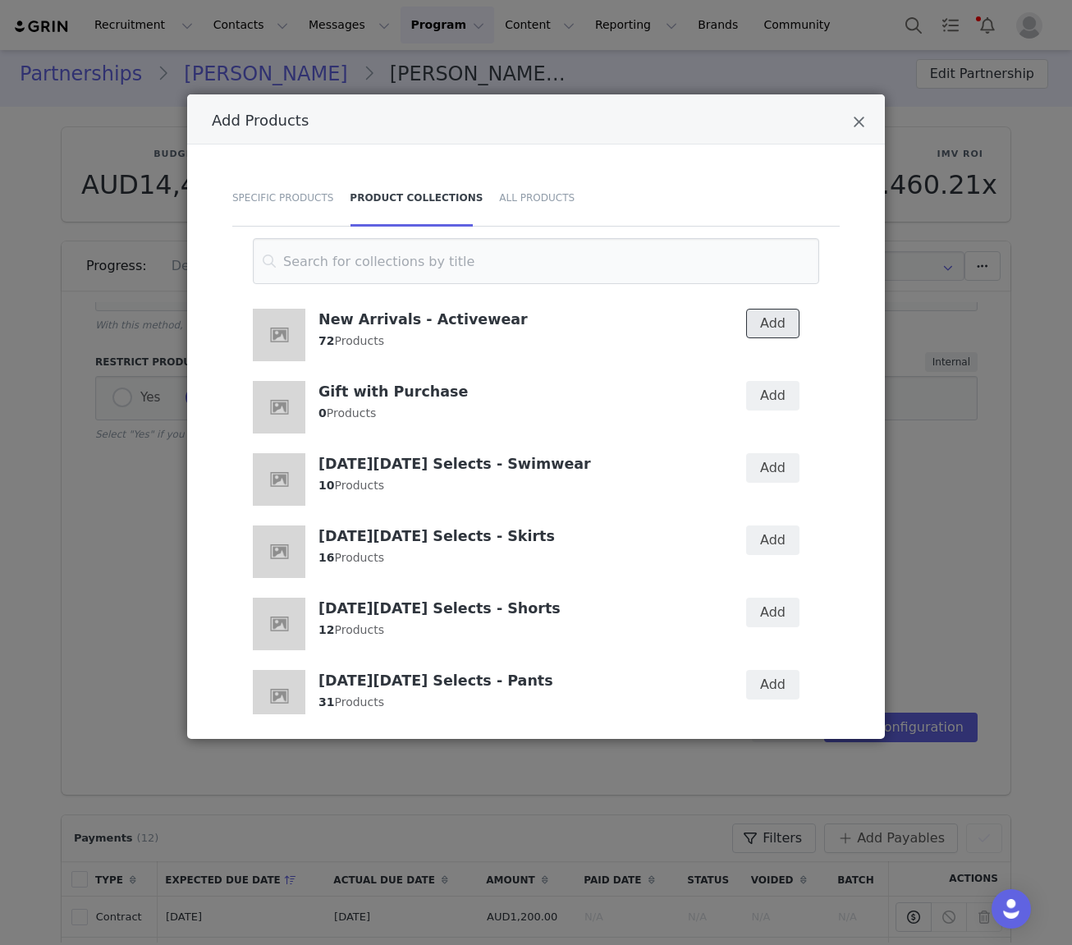
click at [782, 324] on button "Add" at bounding box center [772, 324] width 53 height 30
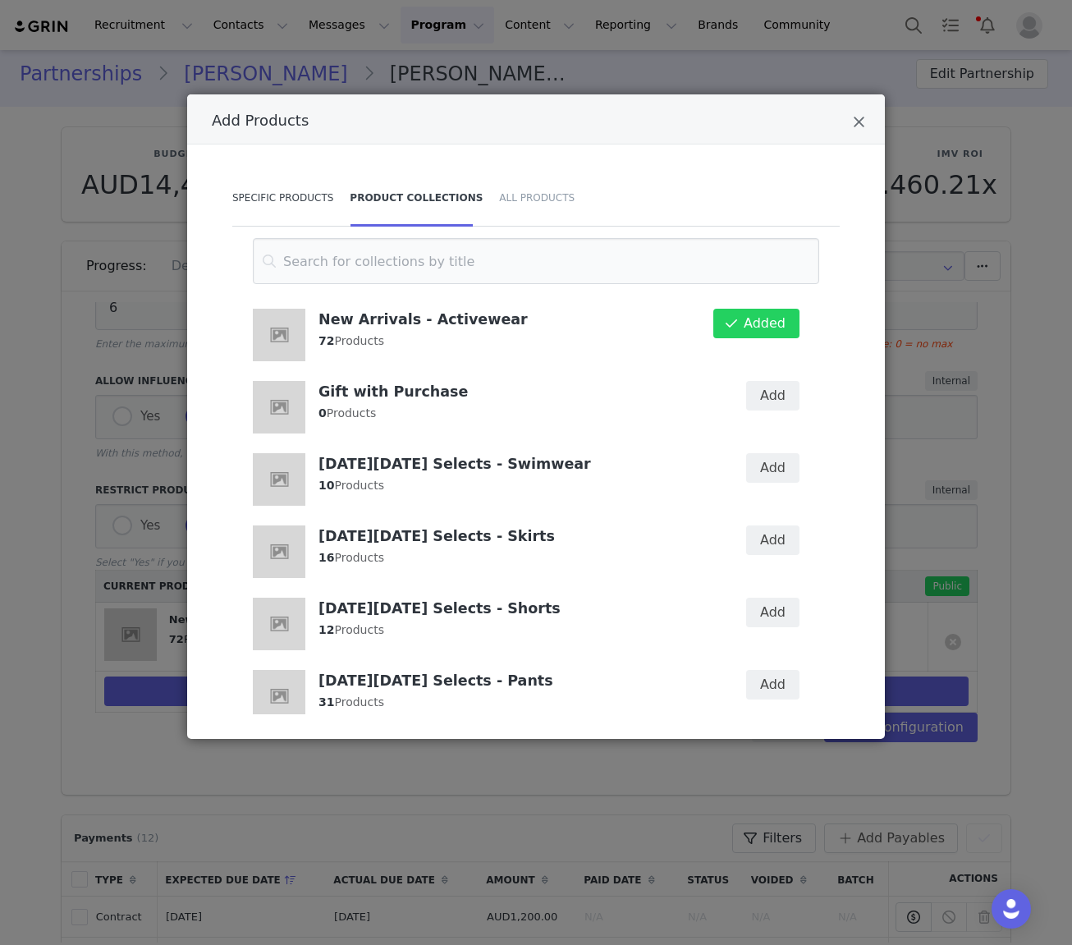
click at [287, 200] on div "Specific Products" at bounding box center [286, 197] width 109 height 57
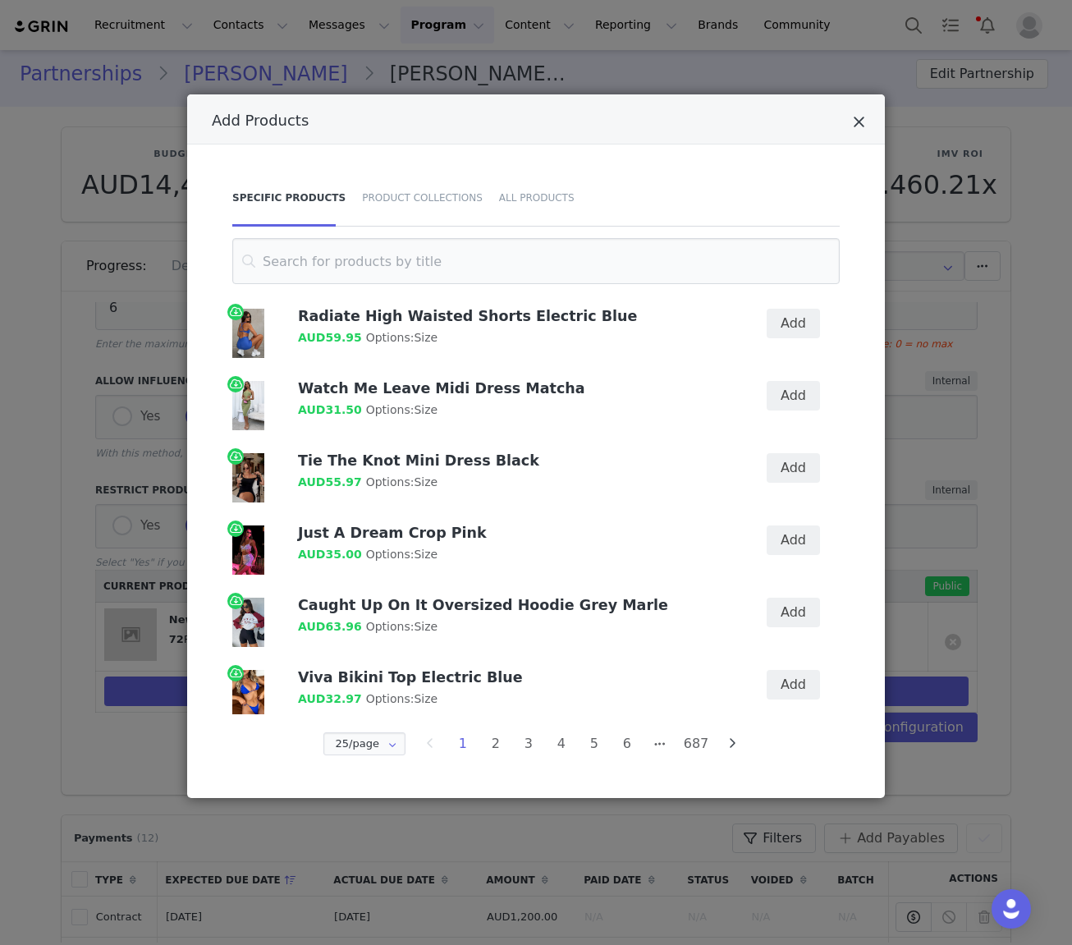
click at [856, 124] on icon "Close" at bounding box center [859, 122] width 12 height 16
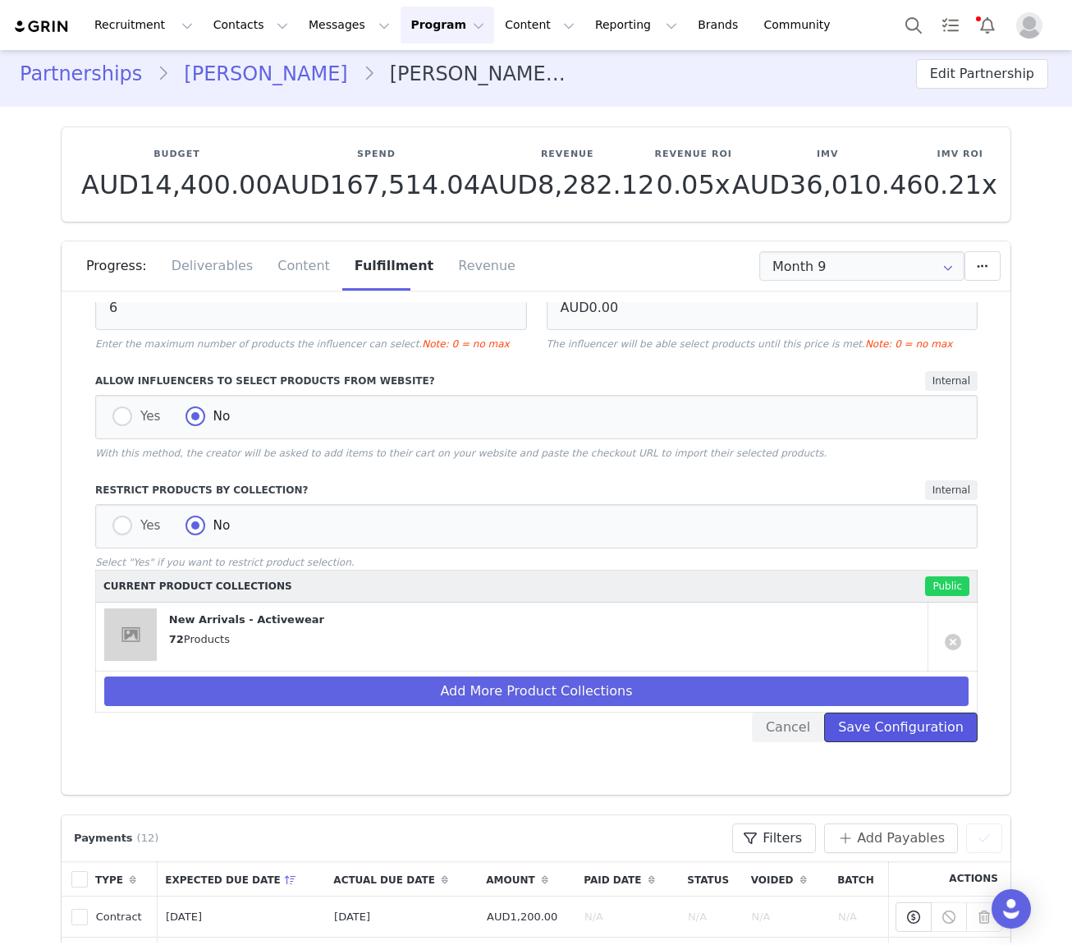
click at [913, 733] on button "Save Configuration" at bounding box center [901, 728] width 154 height 30
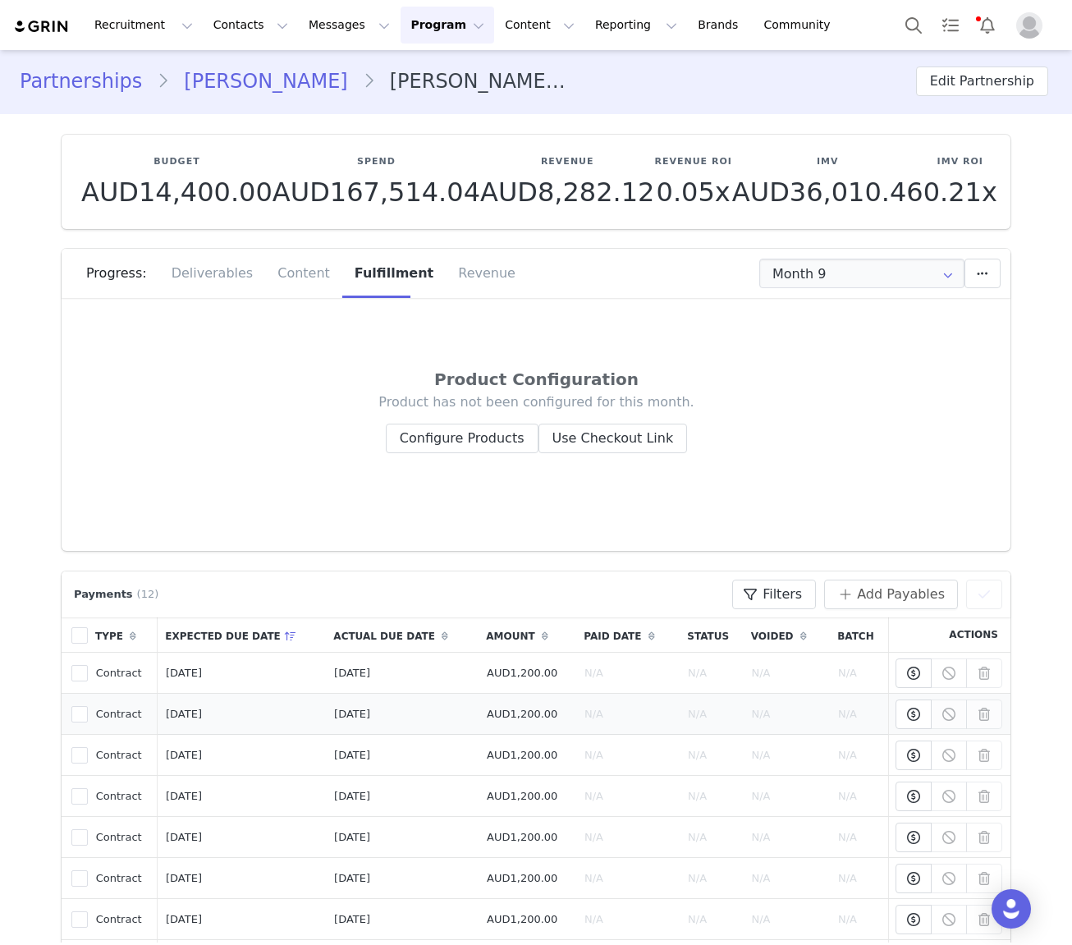
scroll to position [0, 0]
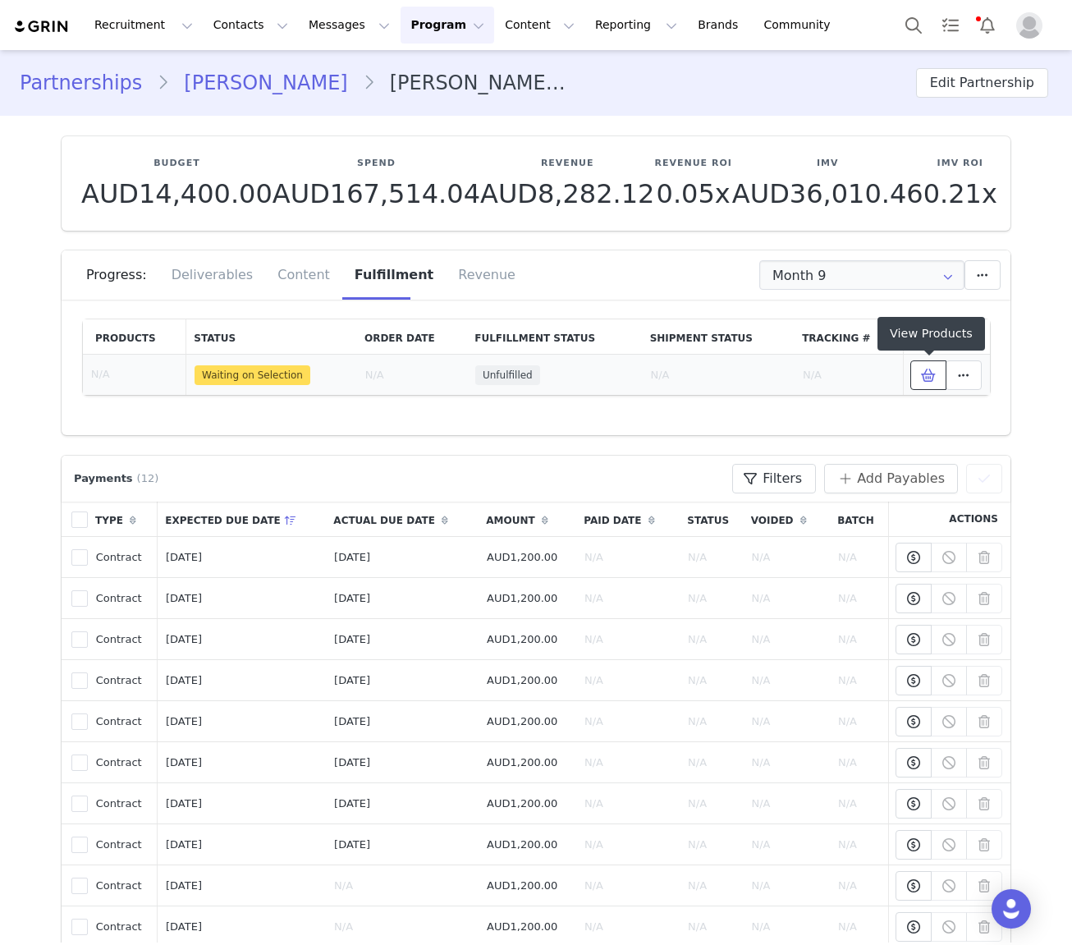
click at [937, 377] on span at bounding box center [929, 375] width 20 height 20
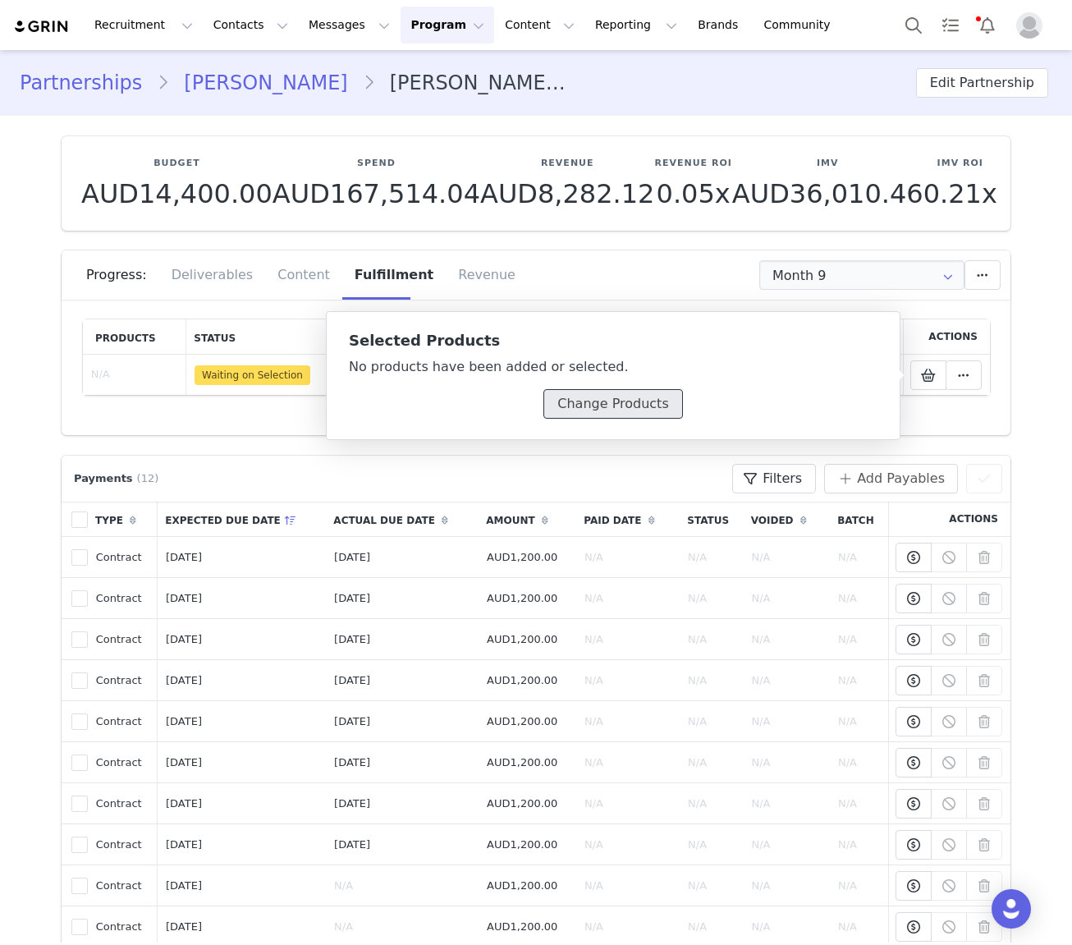
click at [605, 416] on button "Change Products" at bounding box center [613, 404] width 139 height 30
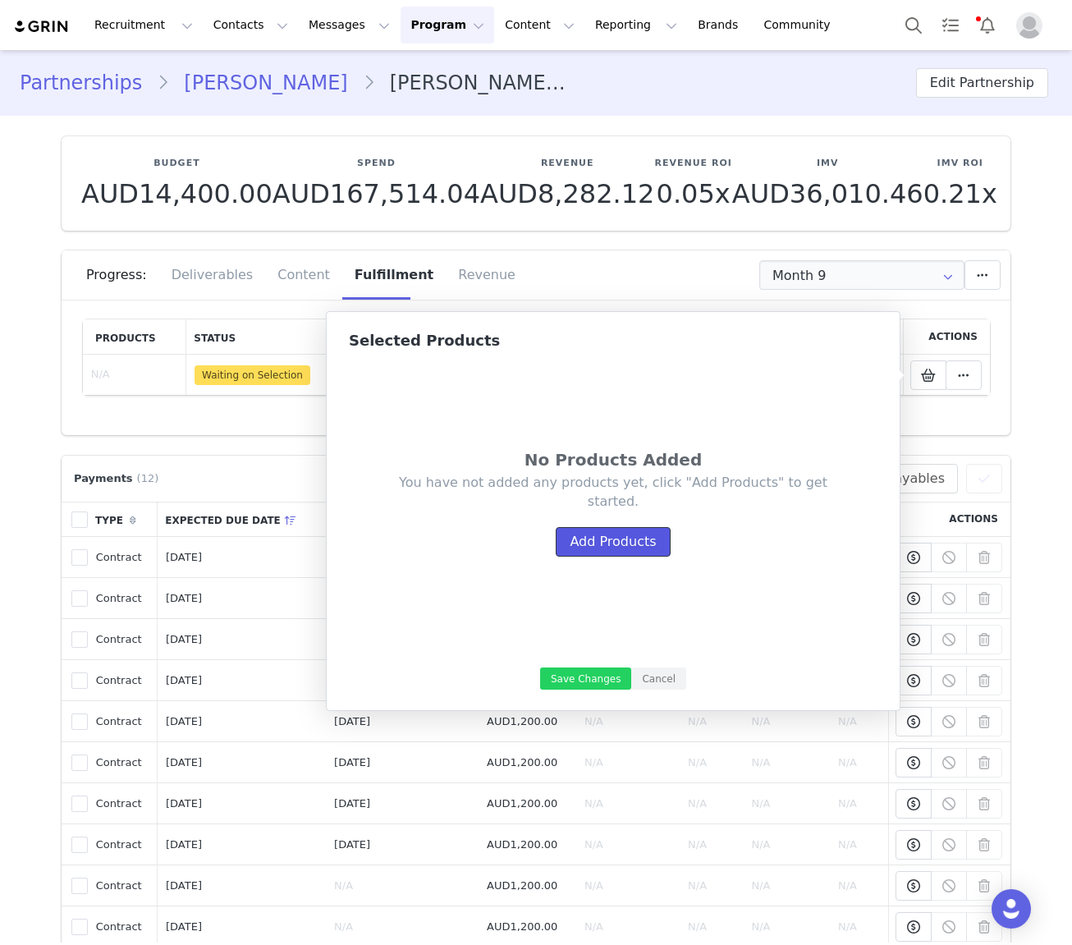
click at [608, 539] on button "Add Products" at bounding box center [613, 542] width 114 height 30
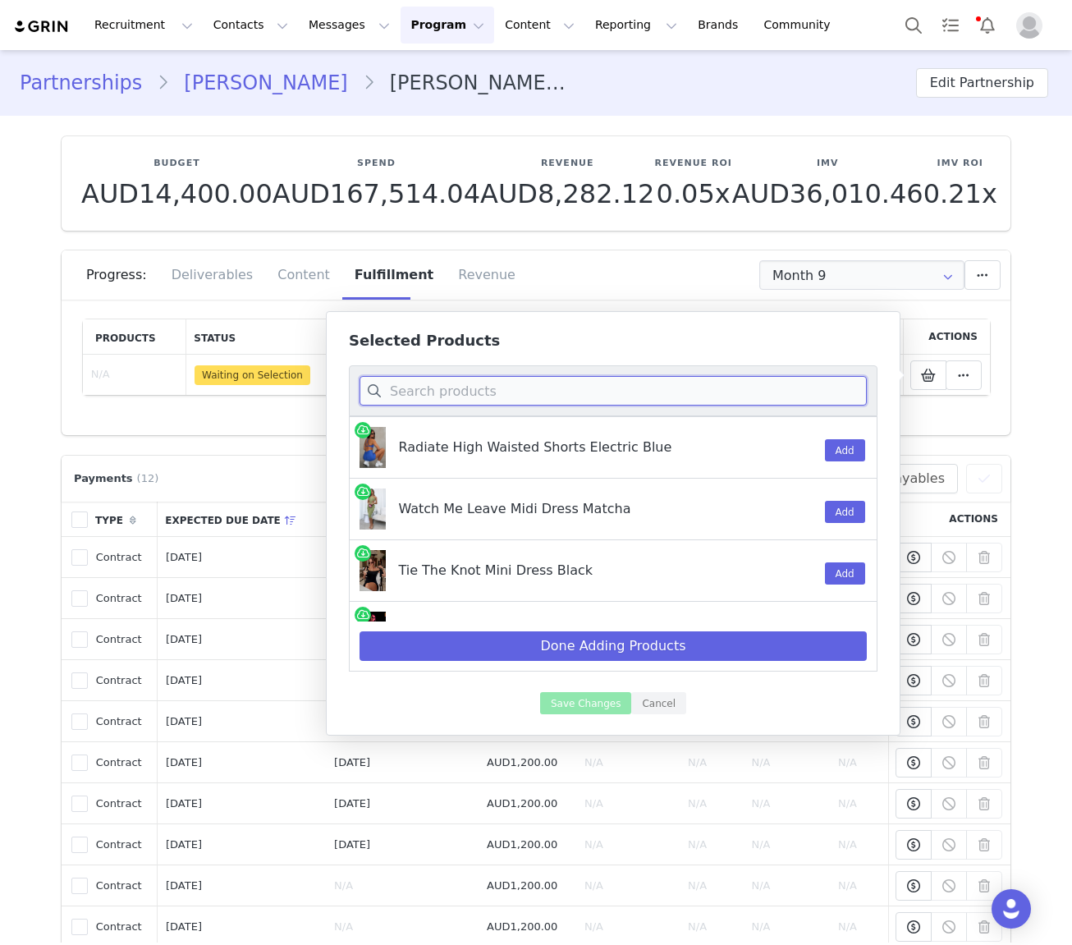
click at [539, 391] on input at bounding box center [613, 391] width 507 height 30
paste input "If you need my love pants"
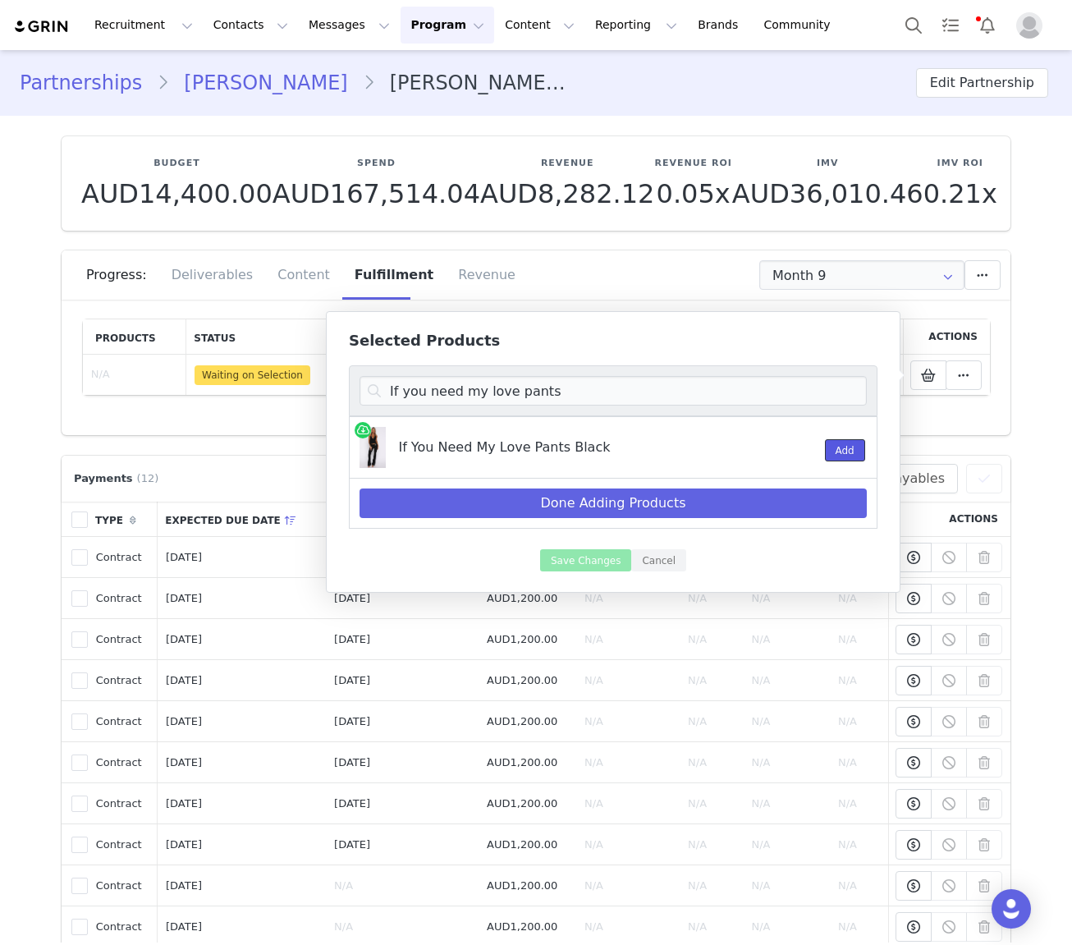
click at [830, 450] on button "Add" at bounding box center [845, 450] width 40 height 22
click at [503, 392] on input "If you need my love pants" at bounding box center [613, 391] width 507 height 30
click at [503, 393] on input "If you need my love pants" at bounding box center [613, 391] width 507 height 30
paste input "top"
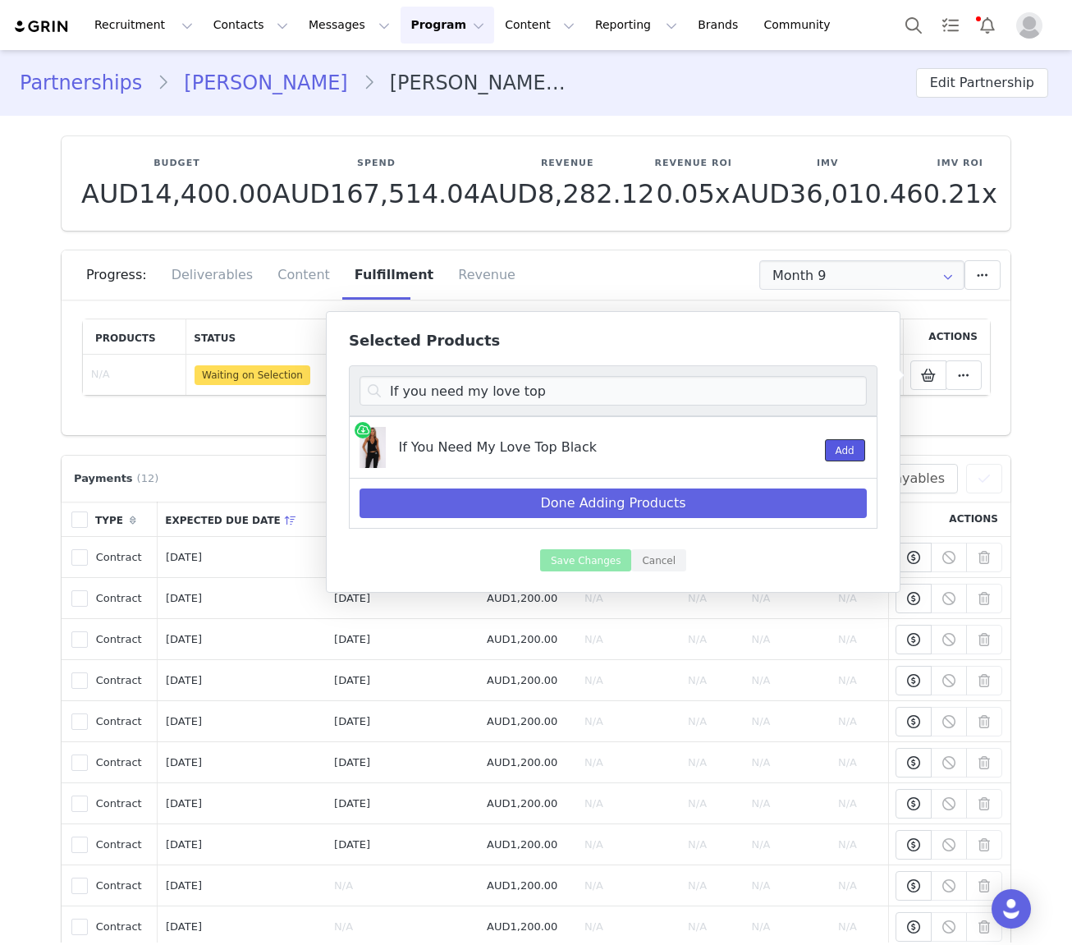
click at [844, 456] on button "Add" at bounding box center [845, 450] width 40 height 22
click at [559, 394] on input "If you need my love top" at bounding box center [613, 391] width 507 height 30
click at [530, 392] on input "If you need my love top" at bounding box center [613, 391] width 507 height 30
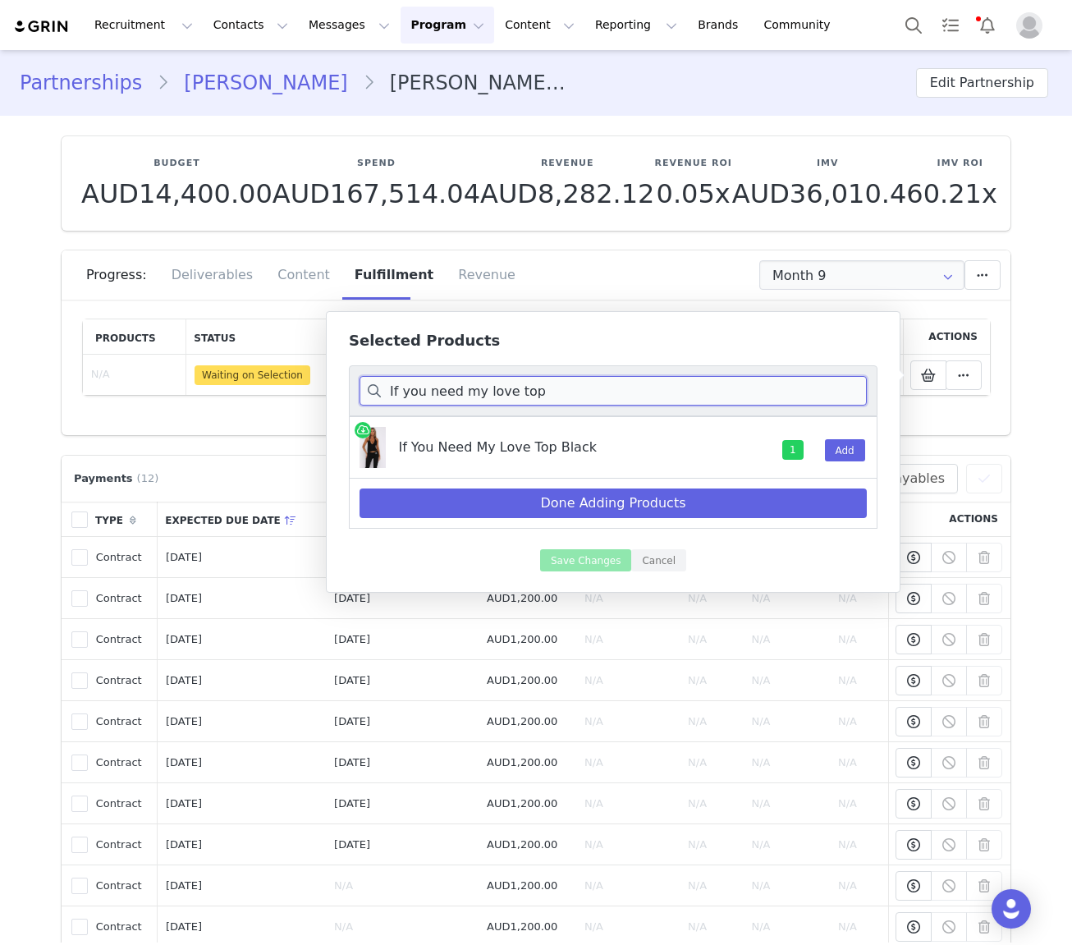
click at [531, 391] on input "If you need my love top" at bounding box center [613, 391] width 507 height 30
drag, startPoint x: 379, startPoint y: 387, endPoint x: 367, endPoint y: 388, distance: 11.6
click at [367, 388] on input "If you need my love top" at bounding box center [613, 391] width 507 height 30
paste input "Skyline beaded mini dress"
type input "Skyline beaded mini dress"
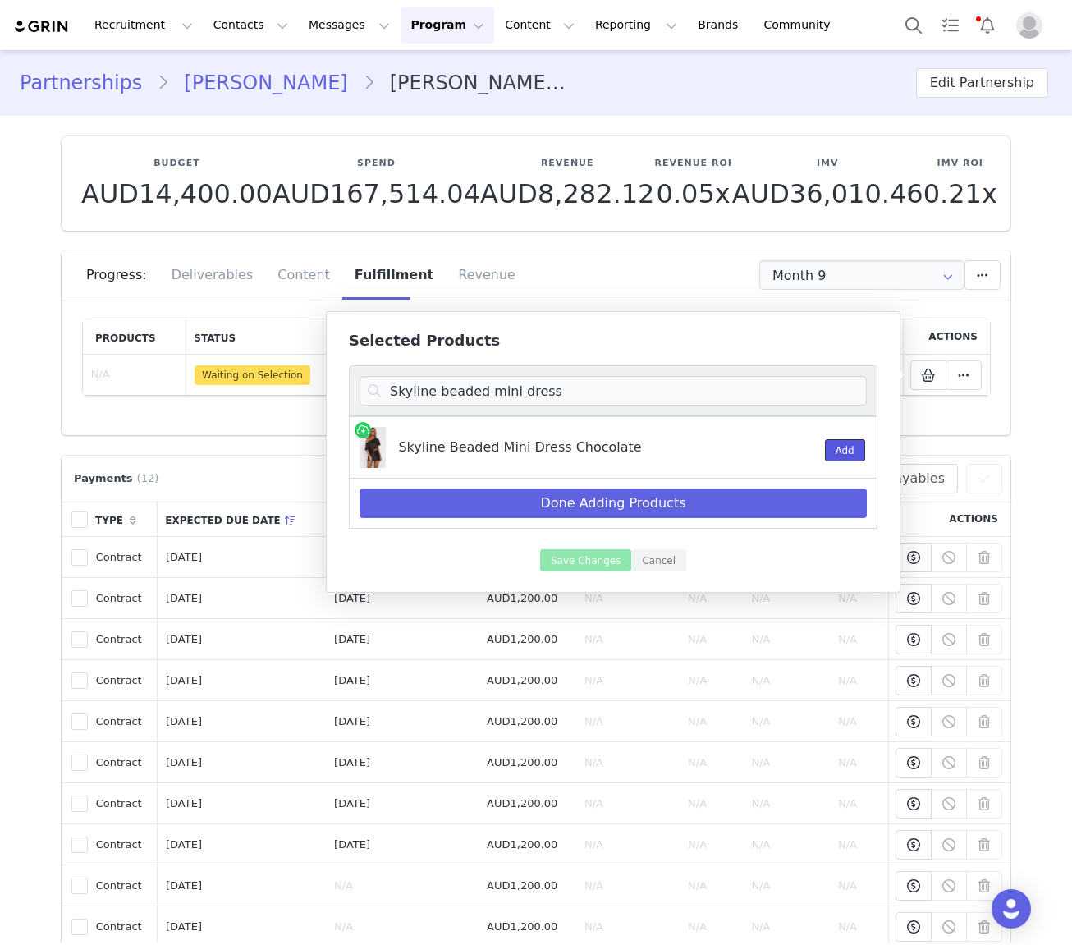
click at [838, 444] on button "Add" at bounding box center [845, 450] width 40 height 22
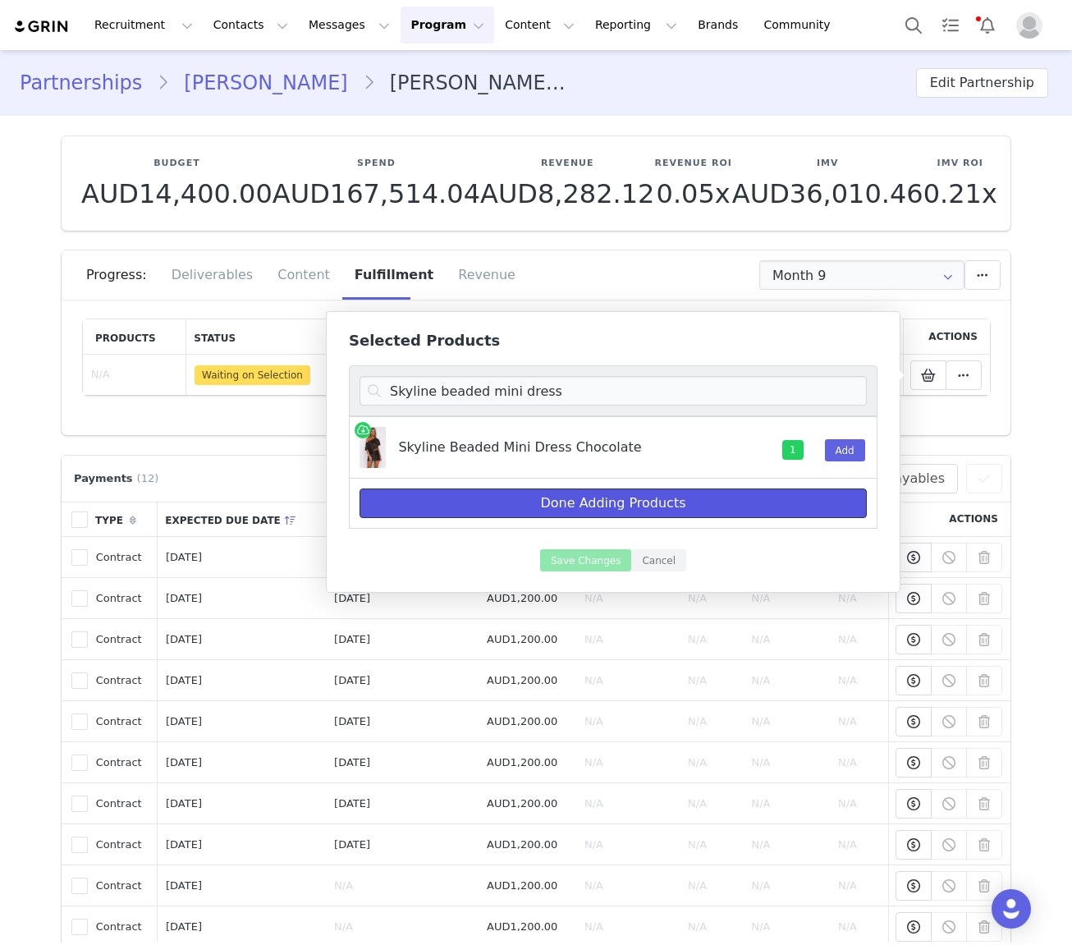
click at [660, 510] on button "Done Adding Products" at bounding box center [613, 504] width 507 height 30
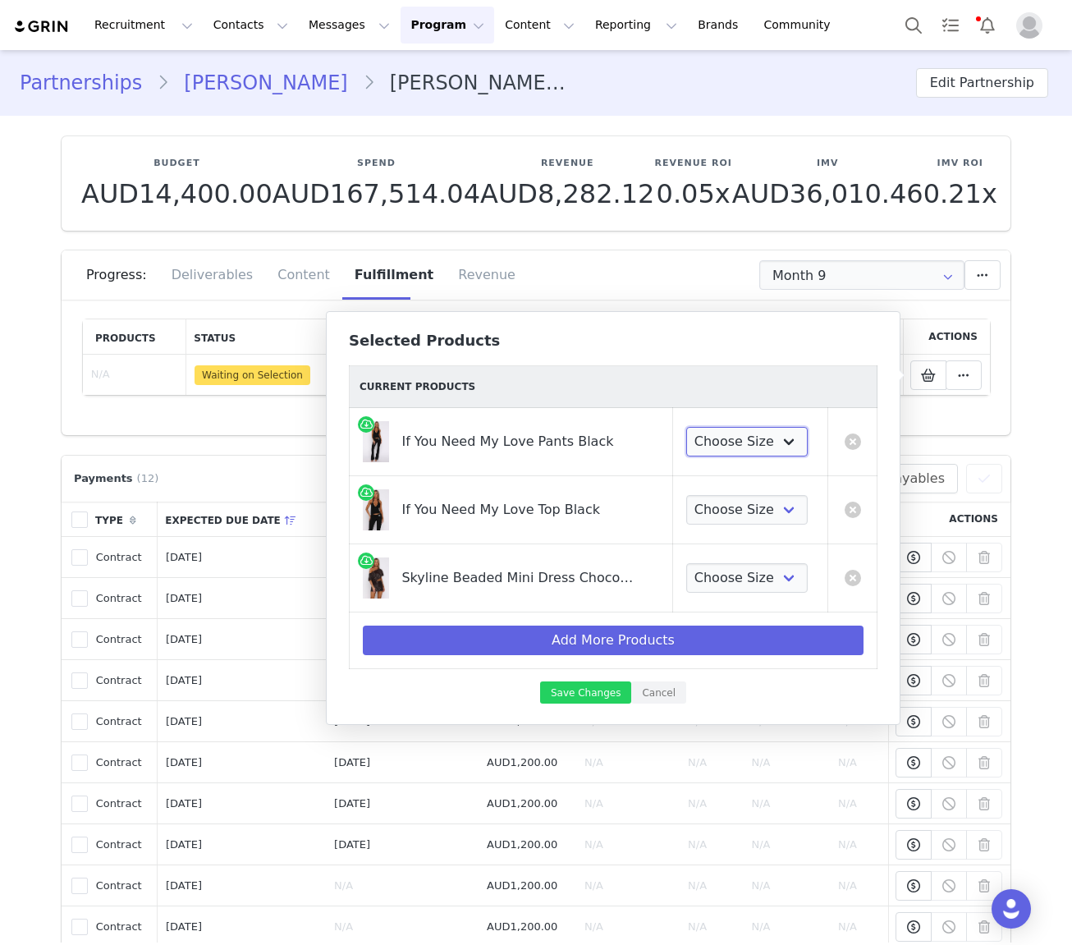
click at [763, 436] on select "Choose Size XXS XS S M L XL" at bounding box center [747, 442] width 122 height 30
select select "28268610"
click at [686, 427] on select "Choose Size XXS XS S M L XL" at bounding box center [747, 442] width 122 height 30
click at [762, 505] on select "Choose Size XXS XS S M L XL" at bounding box center [747, 510] width 122 height 30
select select "28270707"
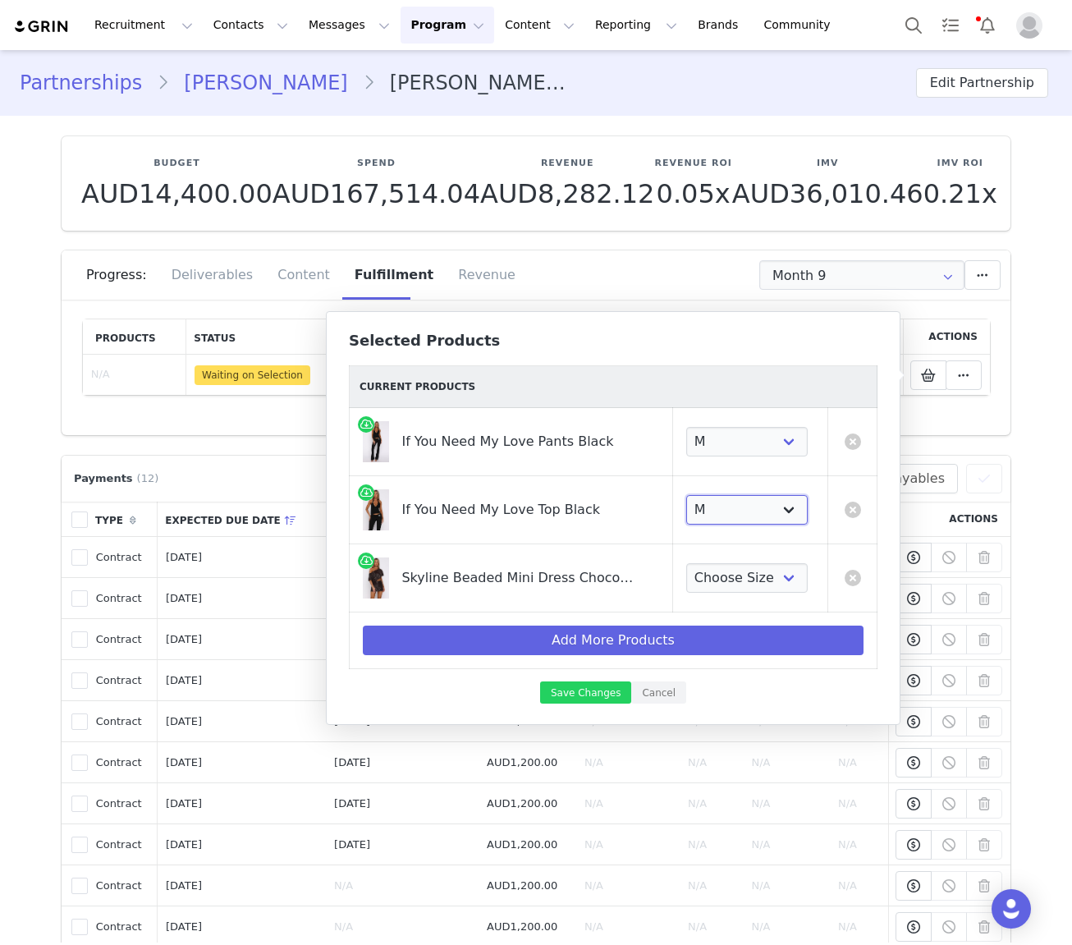
click at [686, 495] on select "Choose Size XXS XS S M L XL" at bounding box center [747, 510] width 122 height 30
click at [760, 572] on select "Choose Size XXS XS S M L XL" at bounding box center [747, 578] width 122 height 30
select select "28268871"
click at [686, 563] on select "Choose Size XXS XS S M L XL" at bounding box center [747, 578] width 122 height 30
click at [584, 691] on button "Save Changes" at bounding box center [585, 693] width 91 height 22
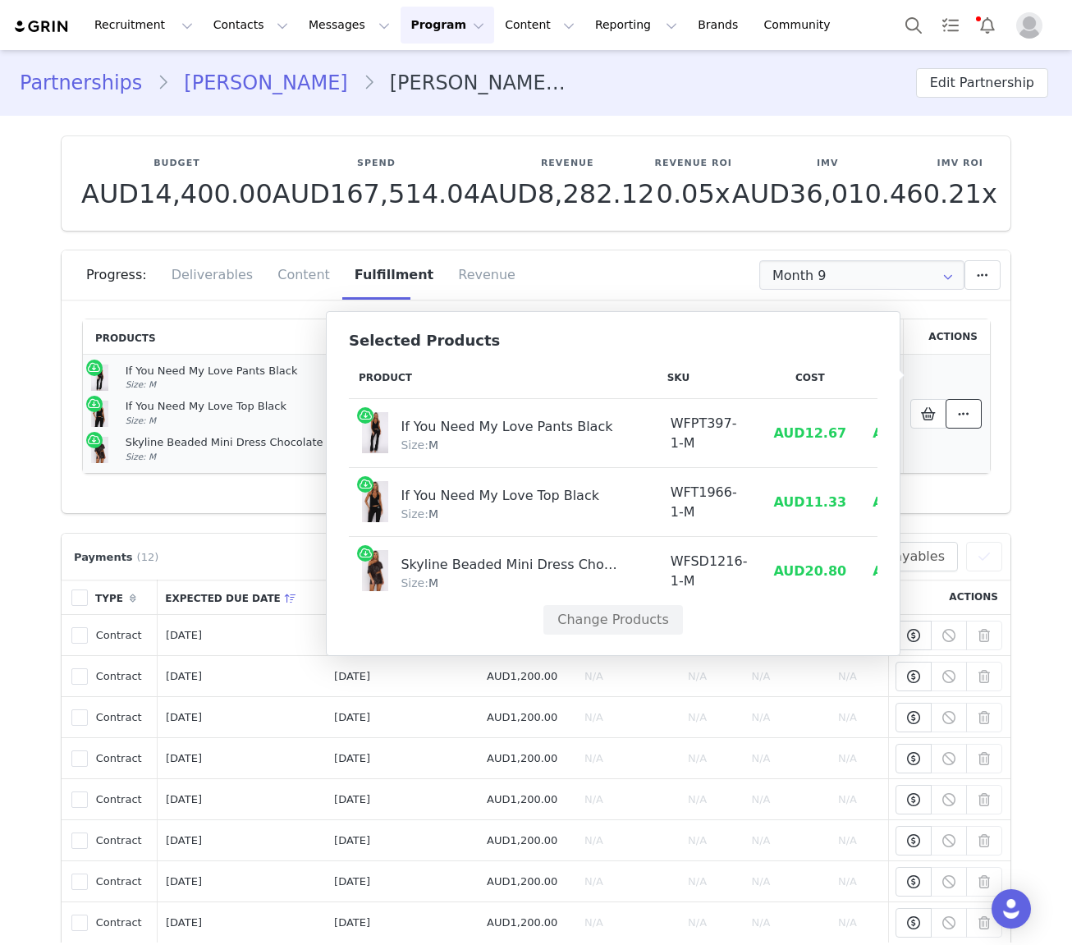
click at [967, 414] on icon at bounding box center [963, 413] width 11 height 13
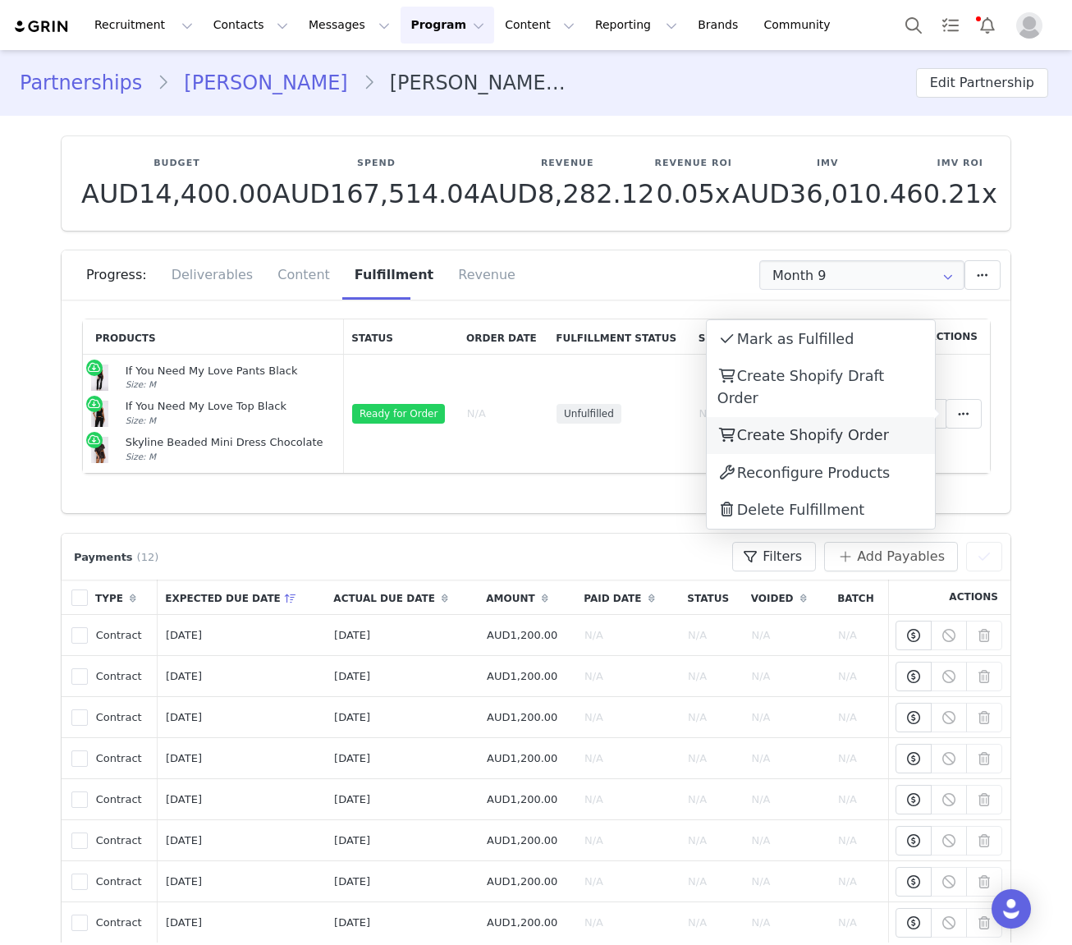
click at [837, 427] on span "Create Shopify Order" at bounding box center [813, 435] width 152 height 16
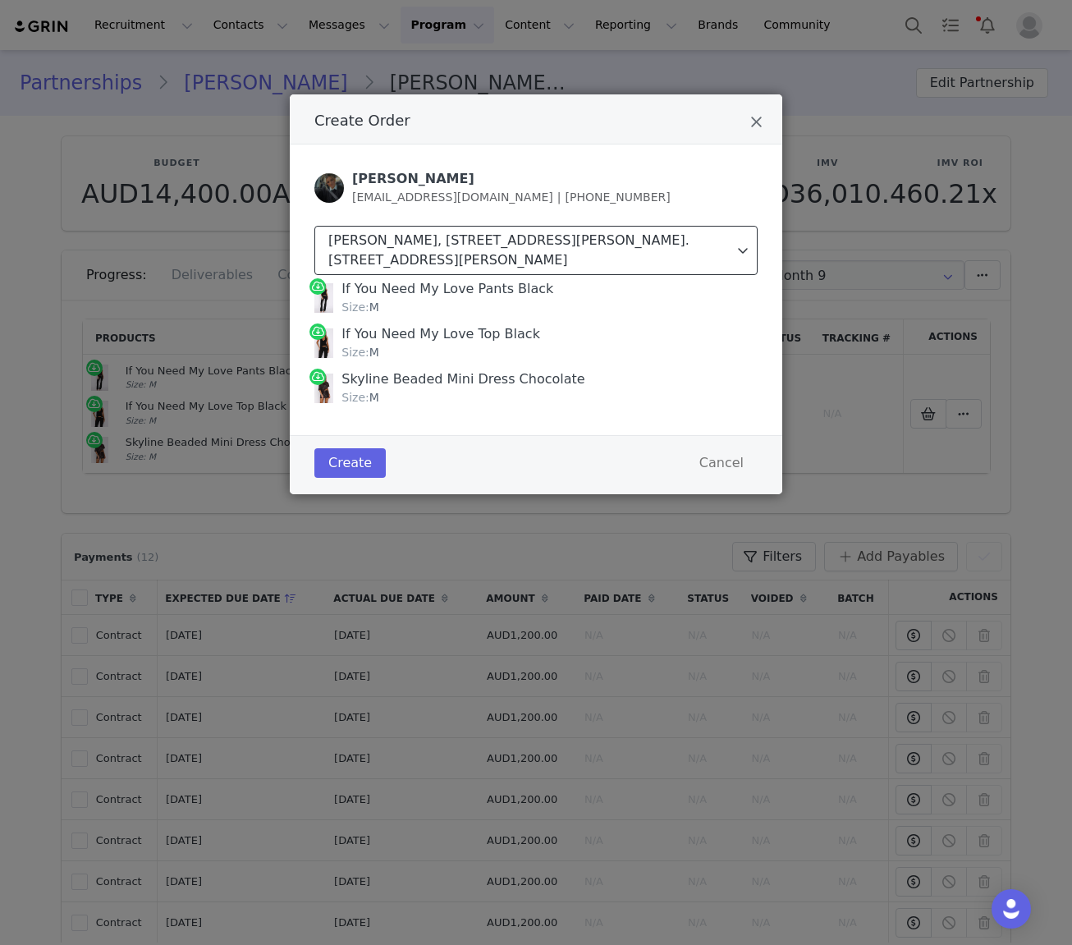
click at [640, 229] on button "Anna Fountain, 7 Elton Road. Ferntree Gully, Victoria 3156 Australia" at bounding box center [535, 250] width 443 height 49
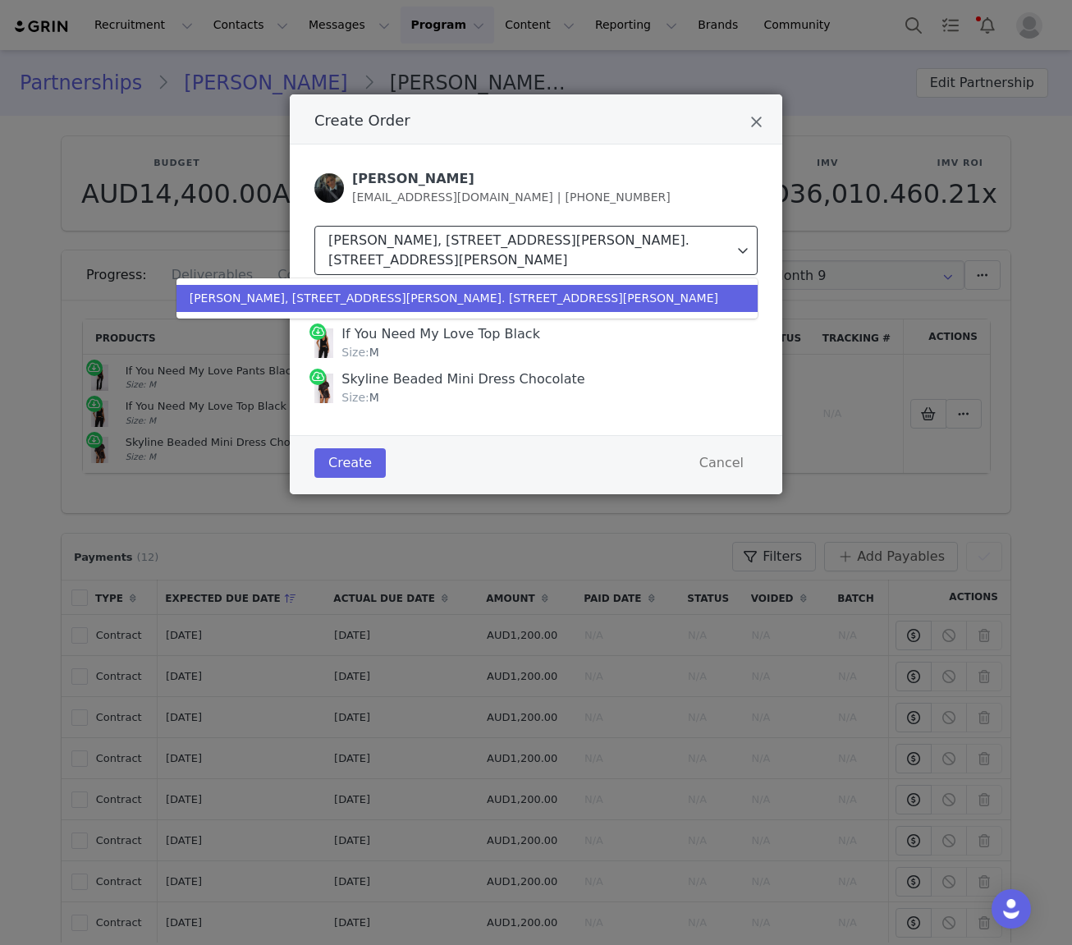
drag, startPoint x: 638, startPoint y: 237, endPoint x: 590, endPoint y: 259, distance: 52.5
click at [638, 236] on div "Anna Fountain, 7 Elton Road. Ferntree Gully, Victoria 3156 Australia" at bounding box center [531, 250] width 406 height 39
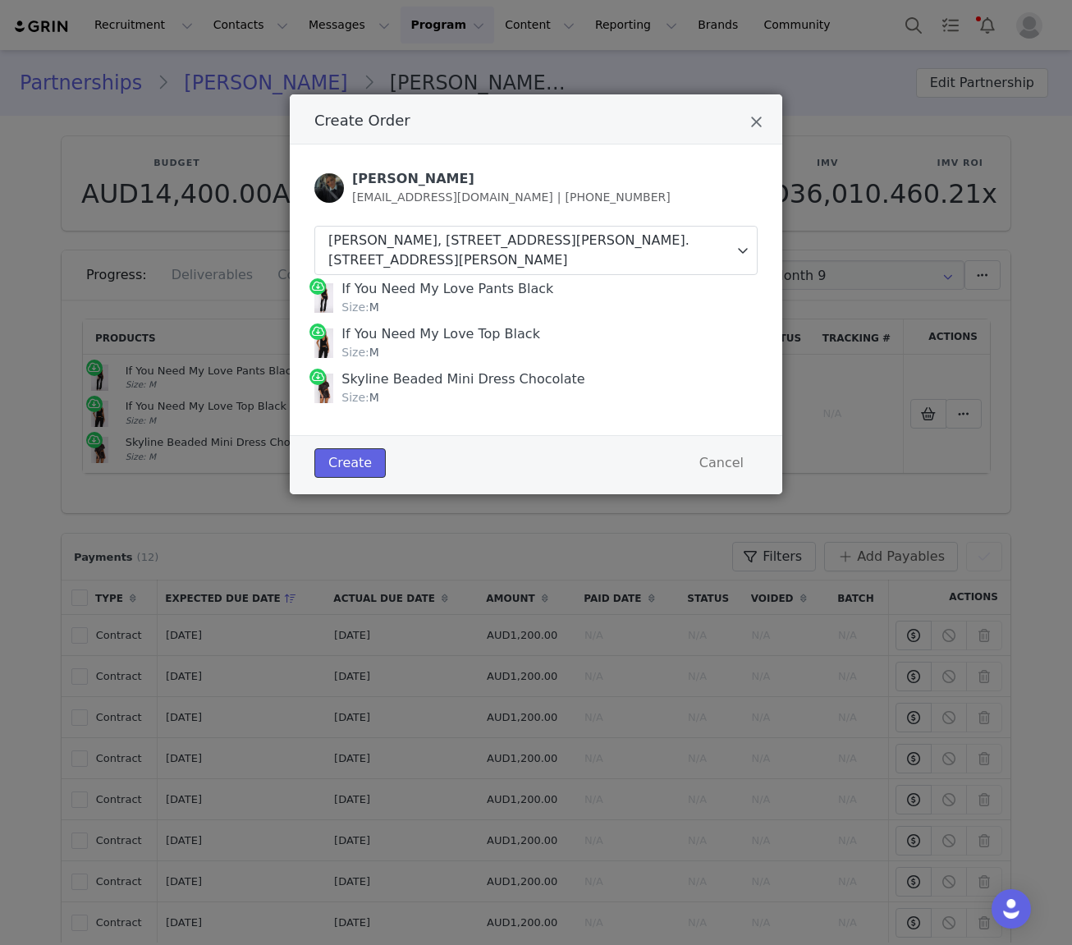
drag, startPoint x: 348, startPoint y: 433, endPoint x: 356, endPoint y: 434, distance: 8.4
click at [348, 448] on button "Create" at bounding box center [349, 463] width 71 height 30
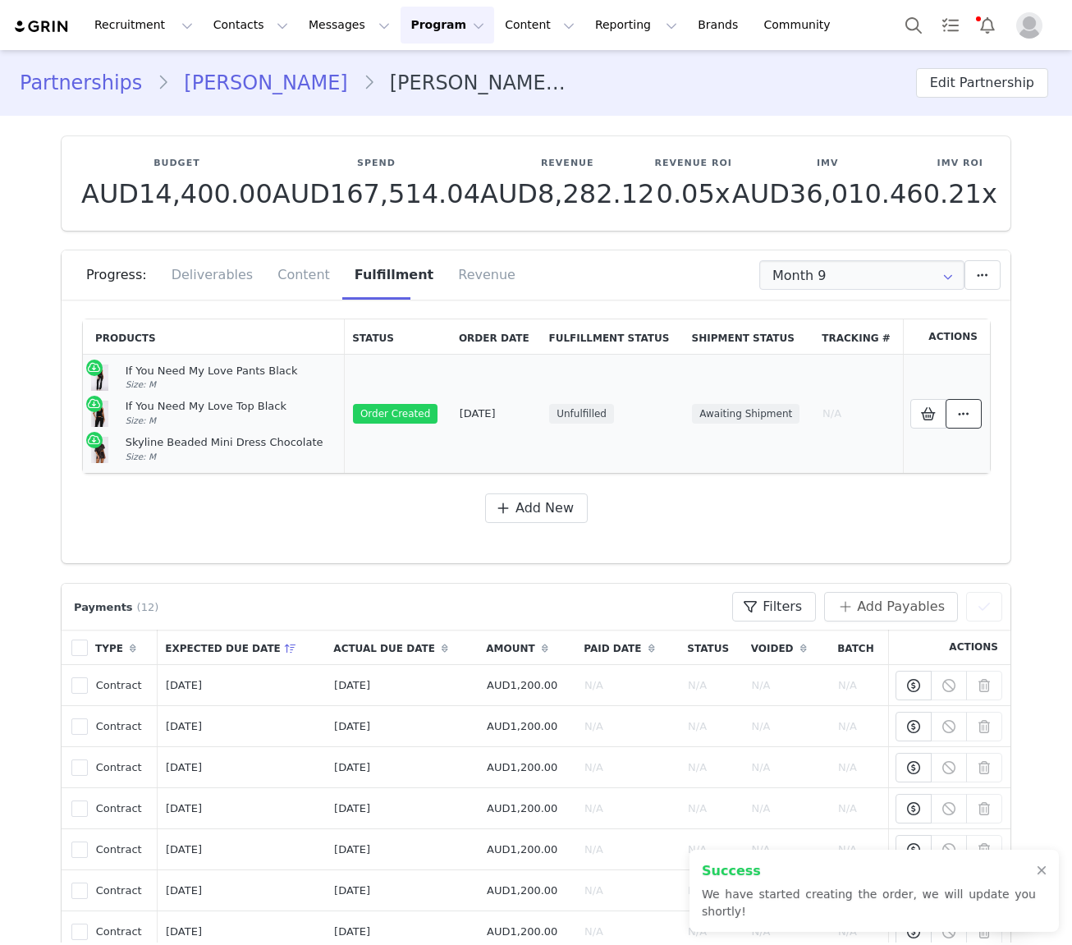
click at [963, 417] on icon at bounding box center [963, 413] width 11 height 13
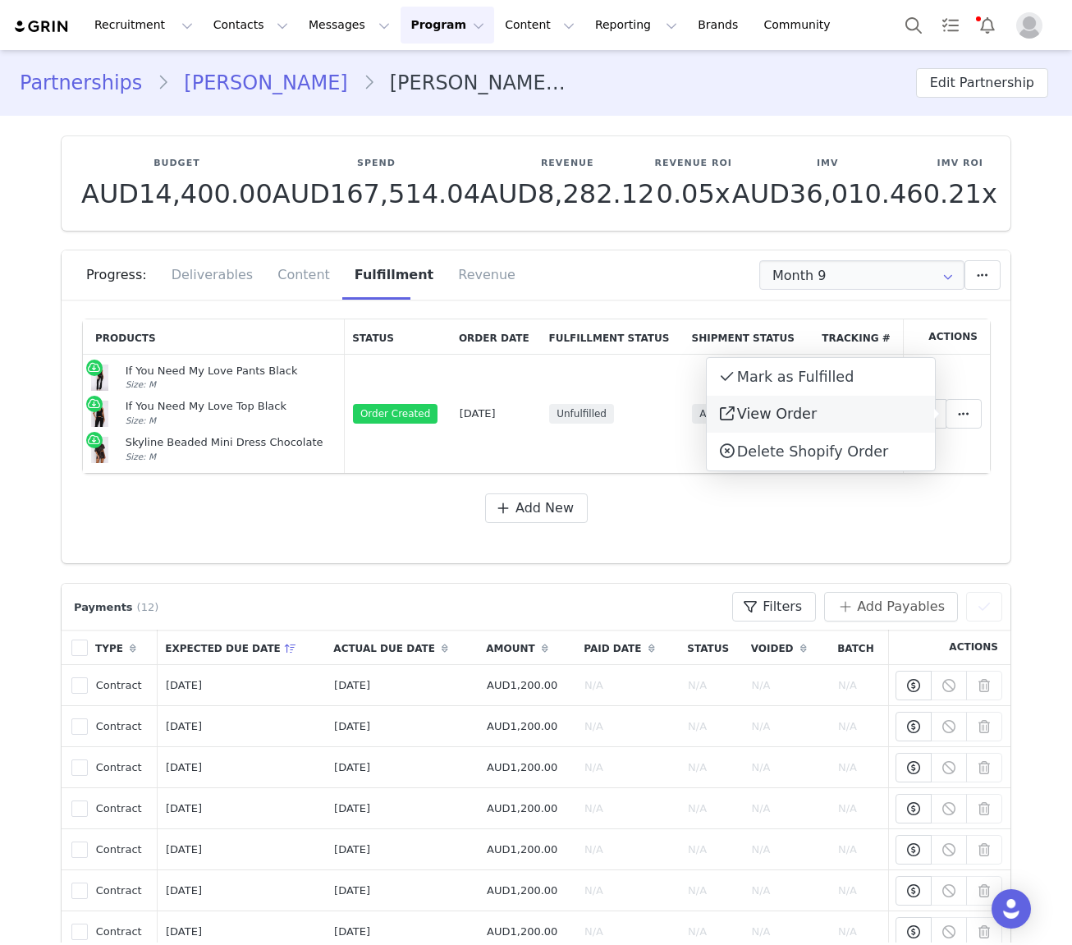
click at [799, 411] on span "View Order" at bounding box center [777, 414] width 80 height 16
drag, startPoint x: 199, startPoint y: 450, endPoint x: 125, endPoint y: 369, distance: 109.9
click at [125, 369] on td "If You Need My Love Pants Black Size: M If You Need My Love Top Black Size: M S…" at bounding box center [214, 414] width 262 height 119
copy td "If You Need My Love Pants Black Size: M If You Need My Love Top Black Size: M S…"
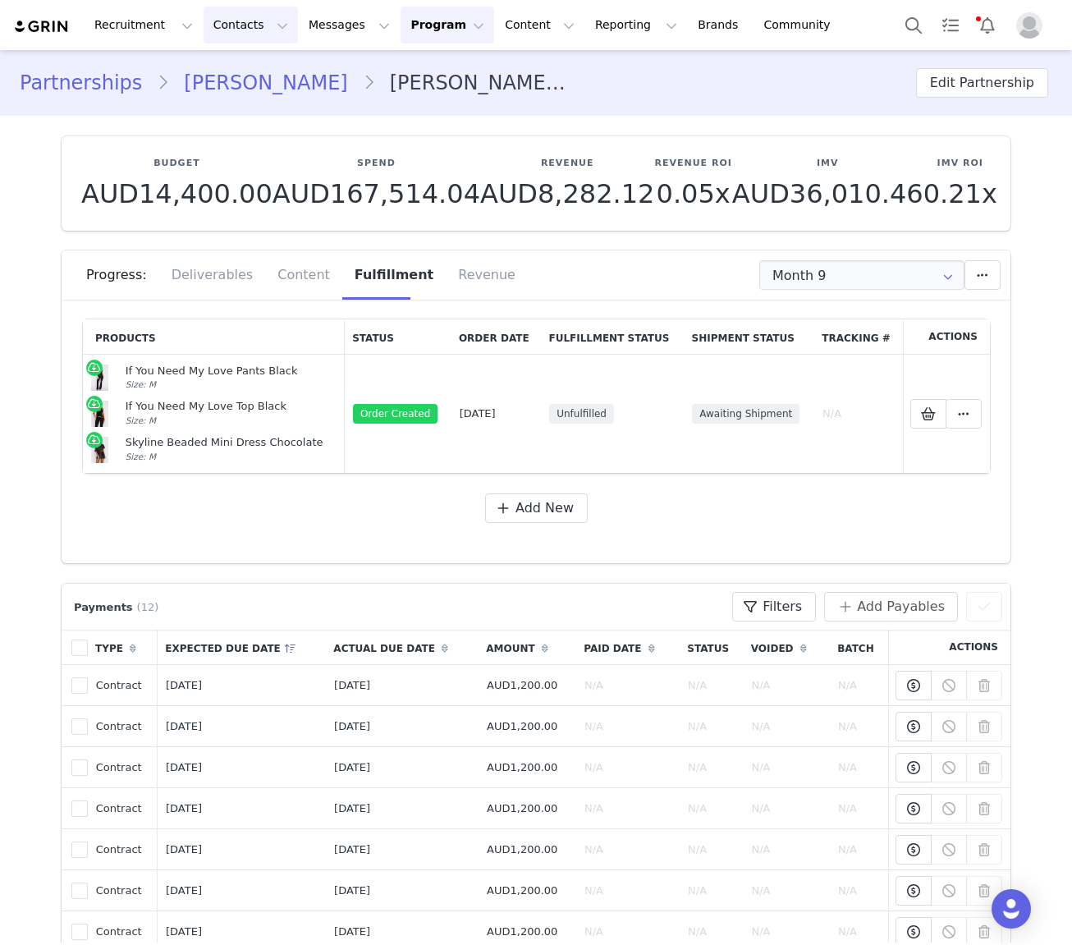
drag, startPoint x: 244, startPoint y: 24, endPoint x: 234, endPoint y: 78, distance: 55.1
click at [243, 24] on button "Contacts Contacts" at bounding box center [251, 25] width 94 height 37
drag, startPoint x: 260, startPoint y: 71, endPoint x: 205, endPoint y: 108, distance: 66.3
click at [260, 71] on div "Creators" at bounding box center [257, 72] width 110 height 17
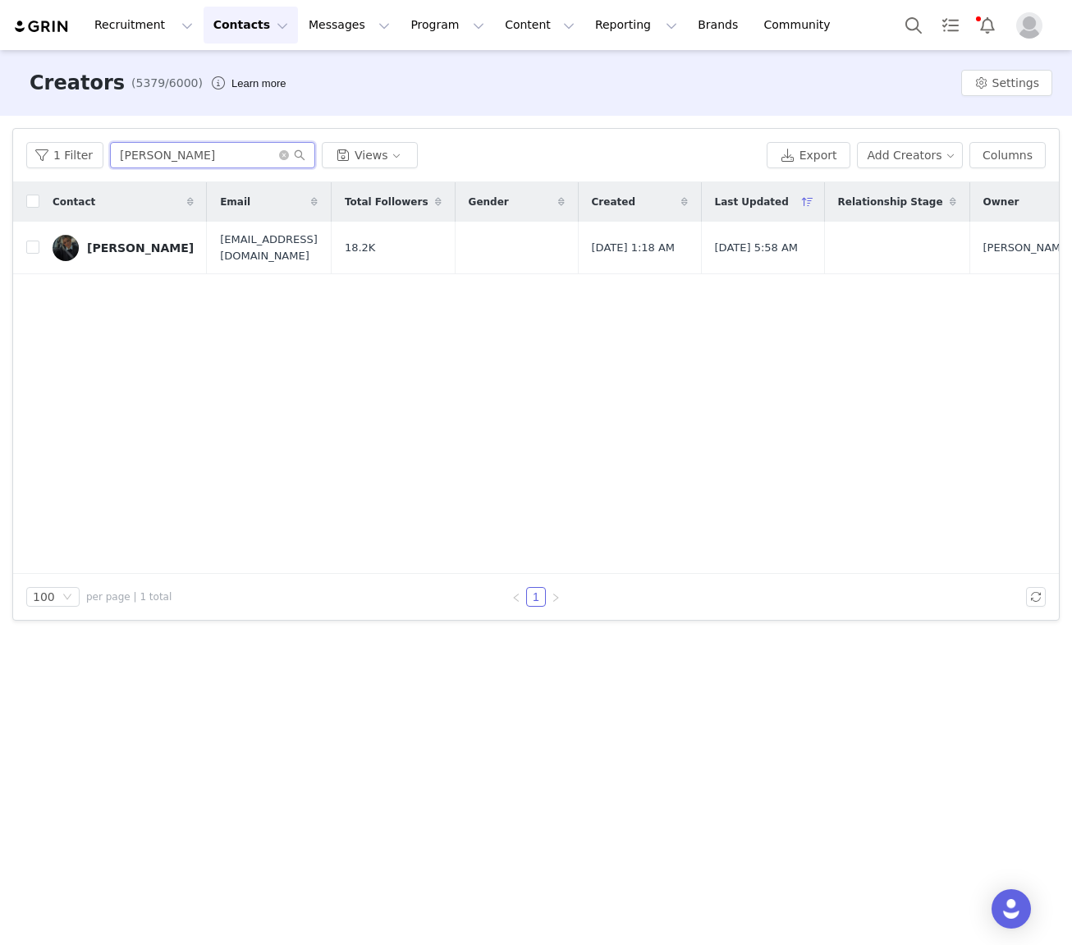
click at [149, 155] on input "anna fountain" at bounding box center [212, 155] width 205 height 26
type input "ali blakey"
click at [119, 248] on div "Ali Blakey" at bounding box center [140, 247] width 107 height 13
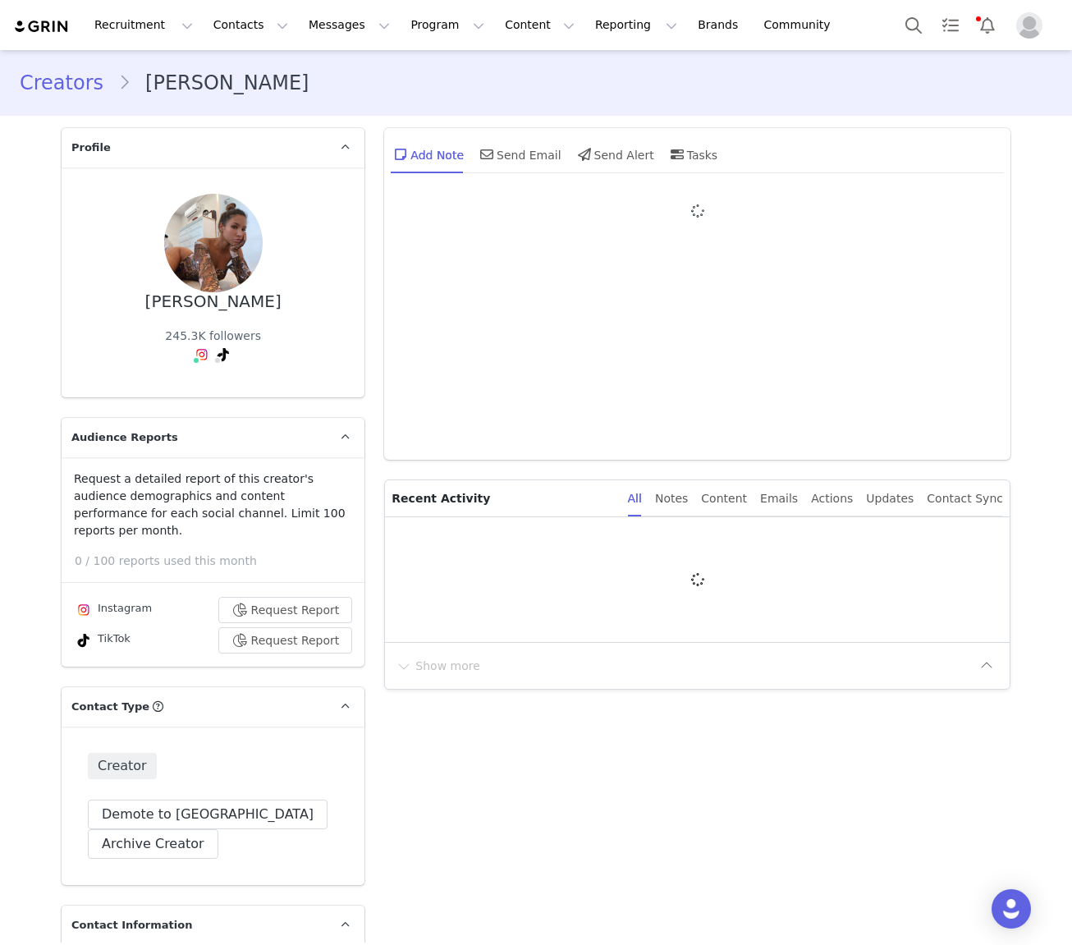
type input "+1 ([GEOGRAPHIC_DATA])"
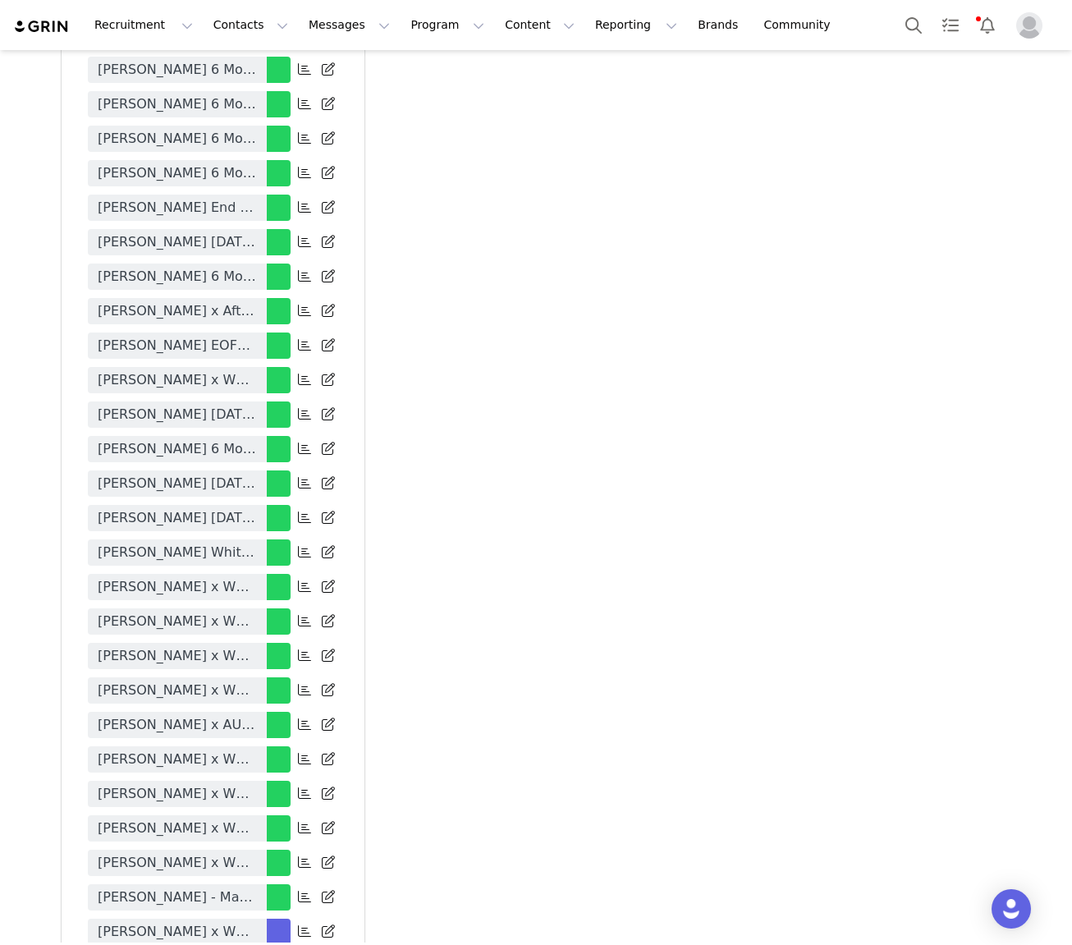
scroll to position [3920, 0]
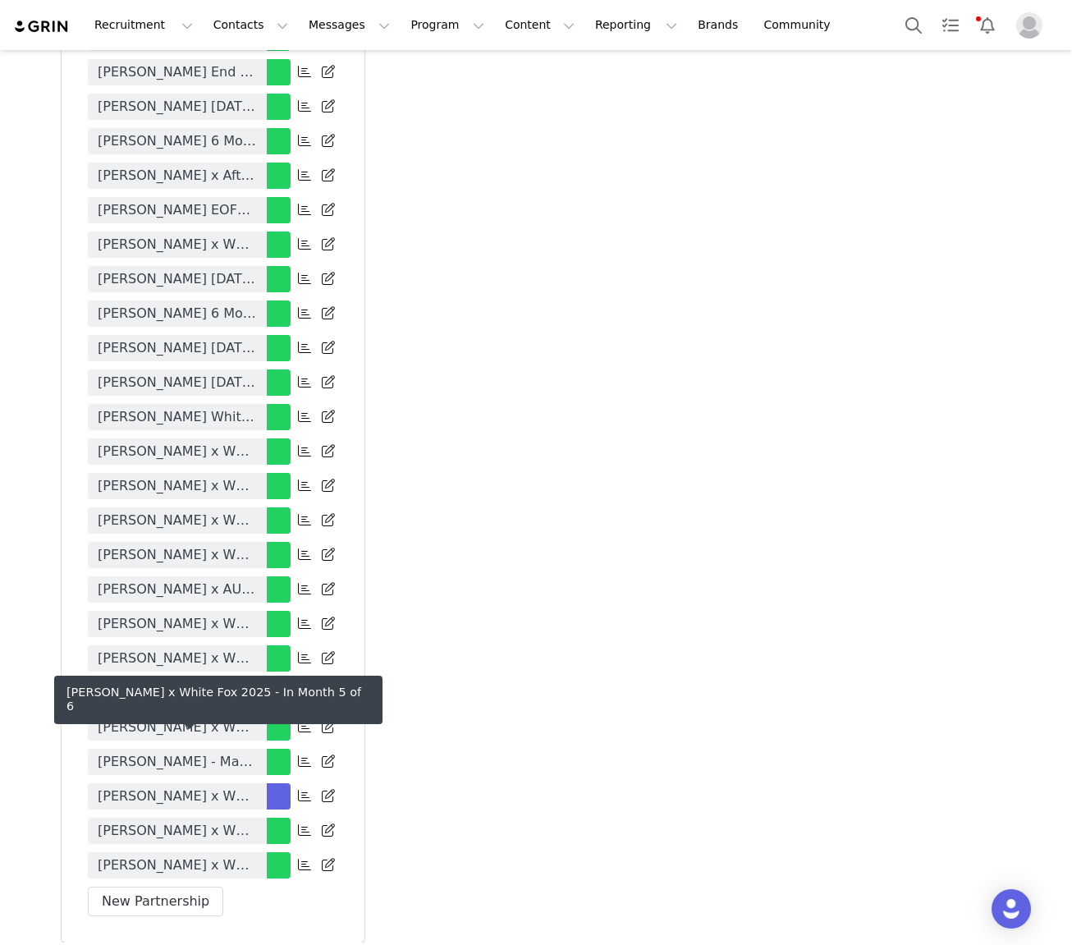
click at [200, 787] on span "Ali Blakey x White Fox 2025" at bounding box center [177, 797] width 159 height 20
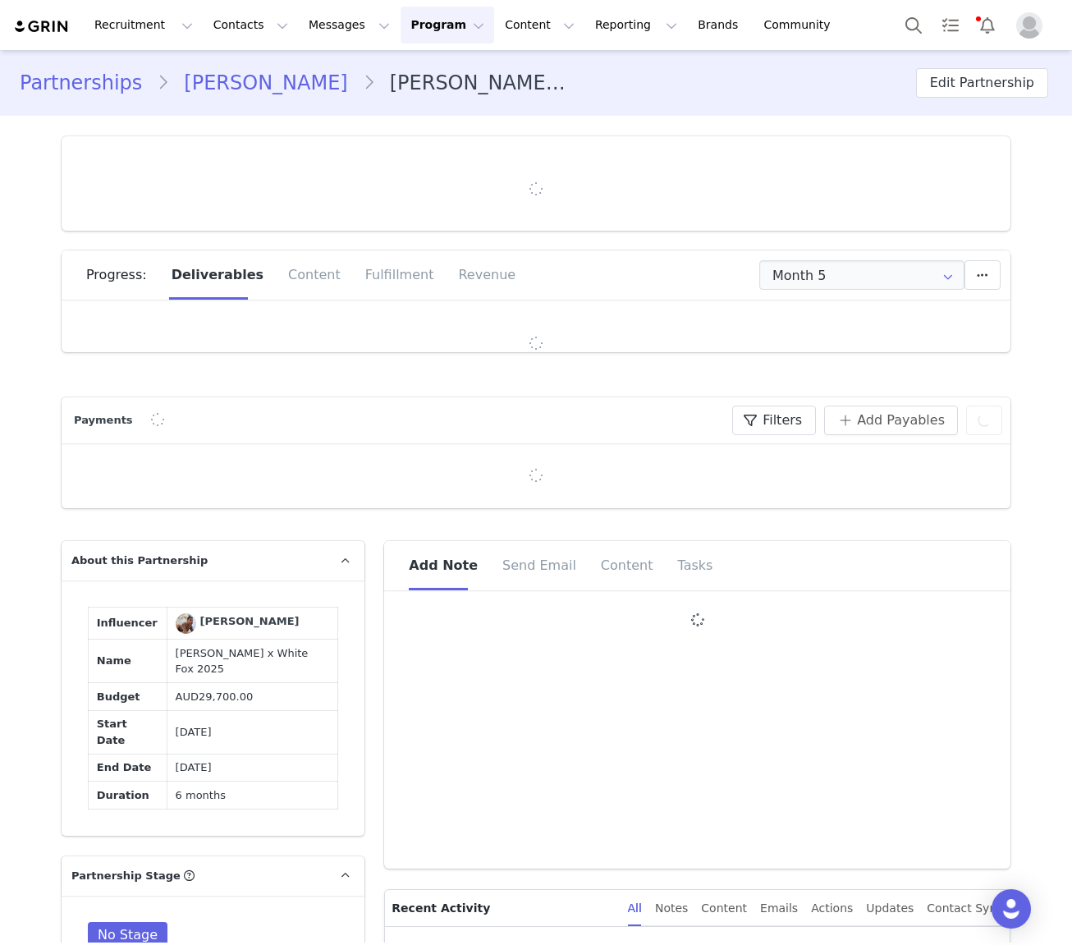
type input "+1 ([GEOGRAPHIC_DATA])"
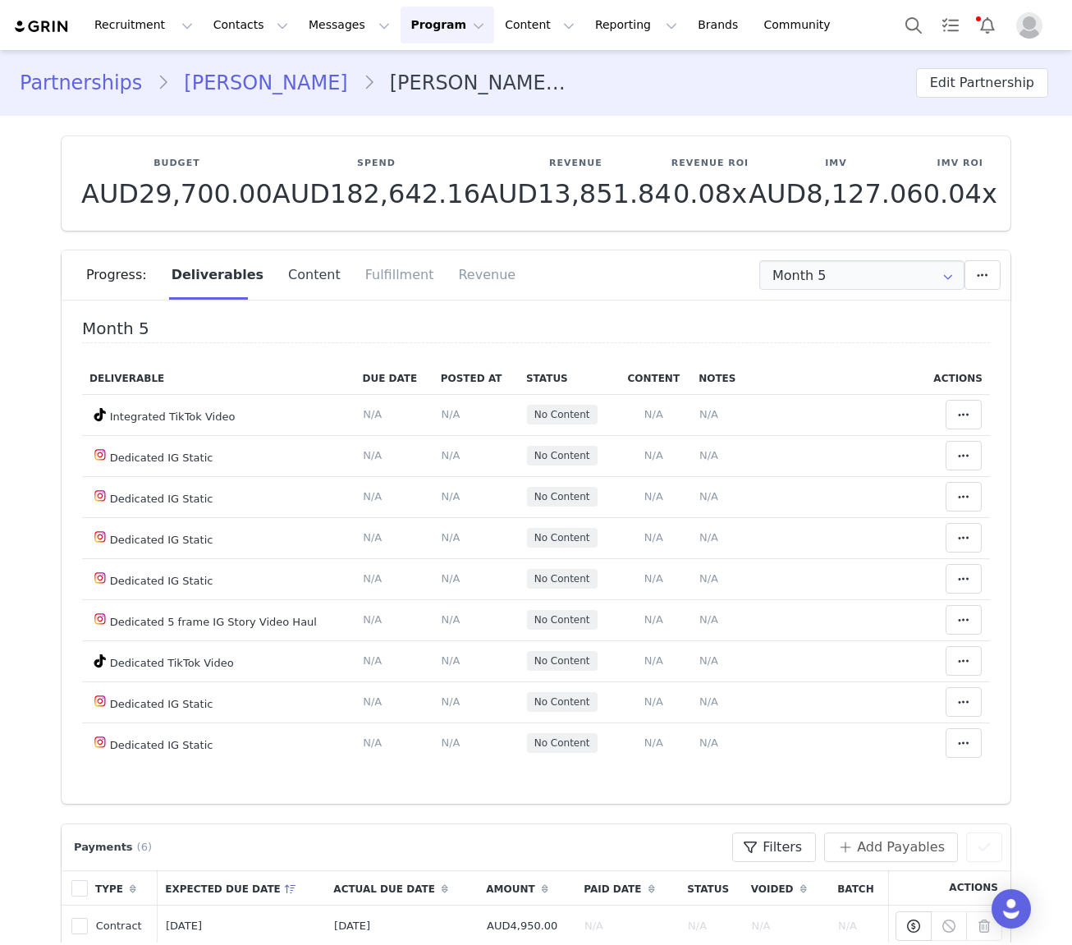
click at [301, 276] on div "Content" at bounding box center [314, 274] width 77 height 49
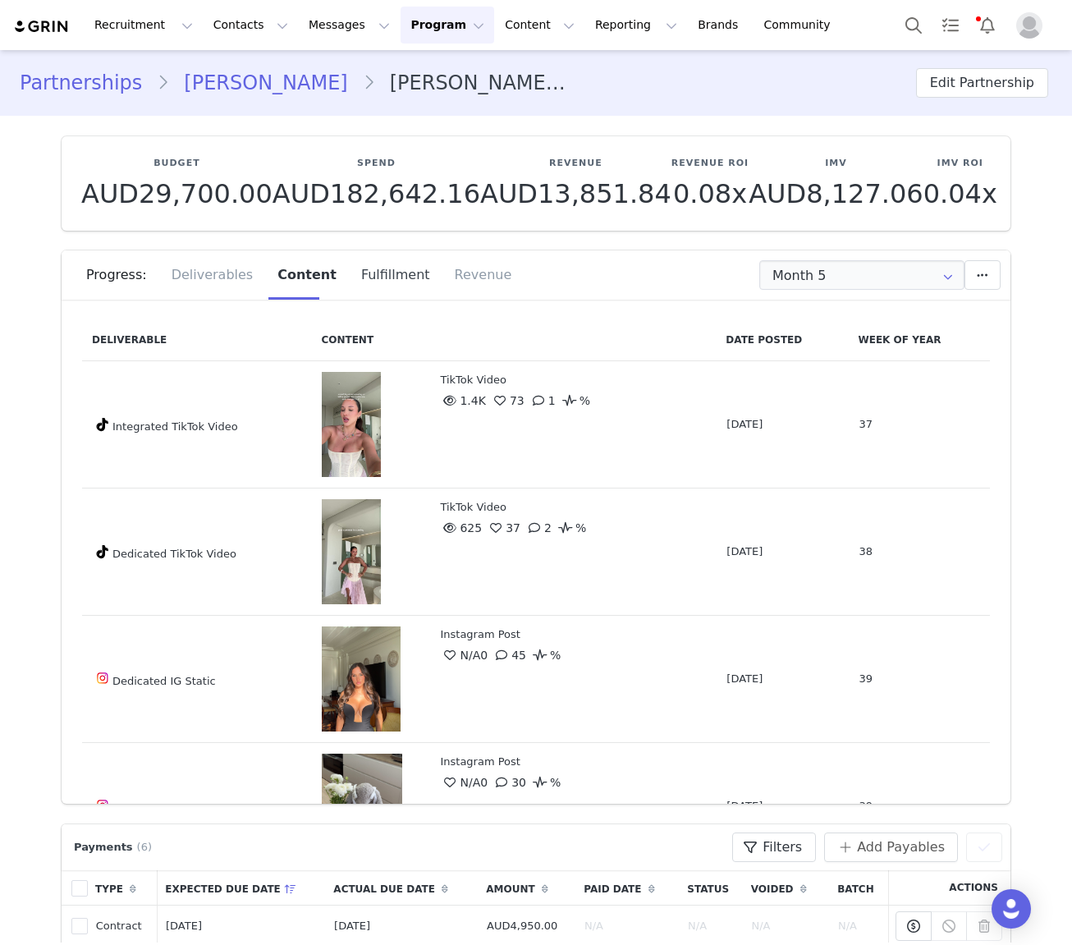
click at [349, 273] on div "Fulfillment" at bounding box center [396, 274] width 94 height 49
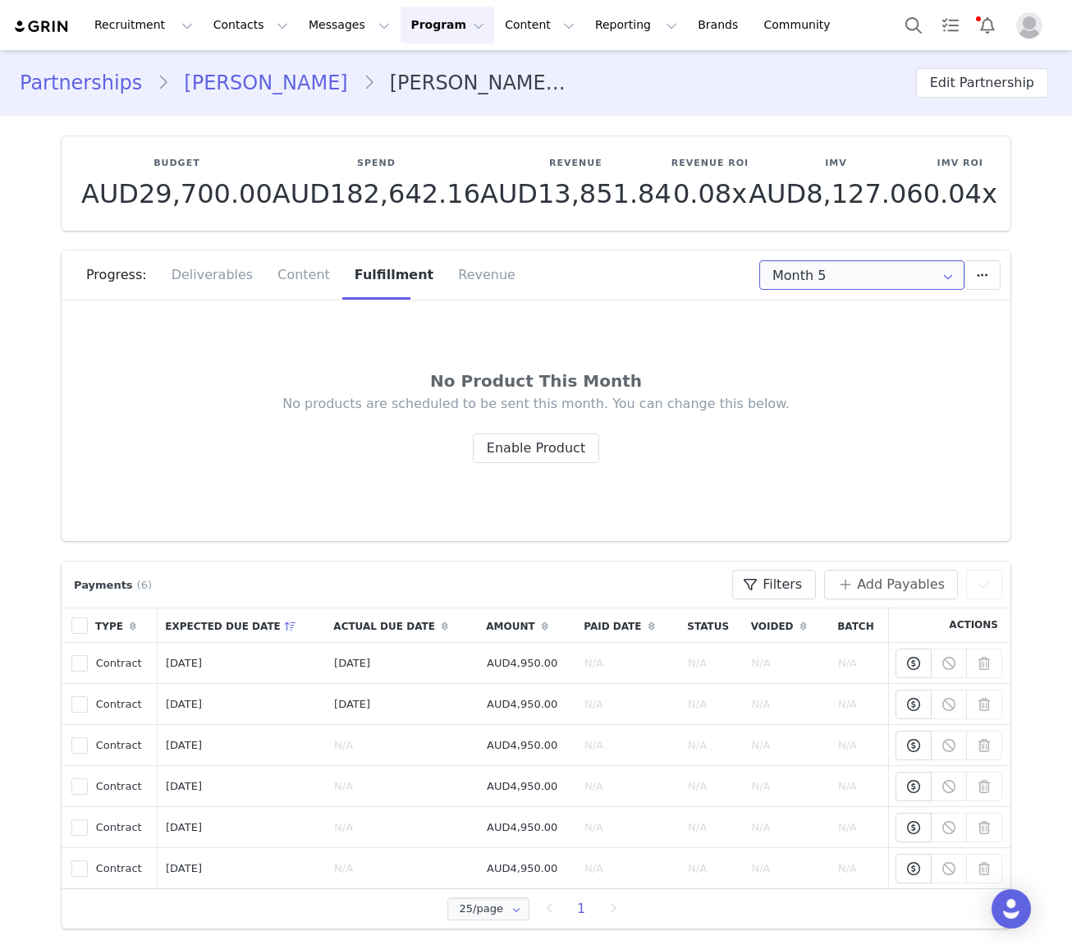
click at [789, 279] on input "Month 5" at bounding box center [862, 275] width 205 height 30
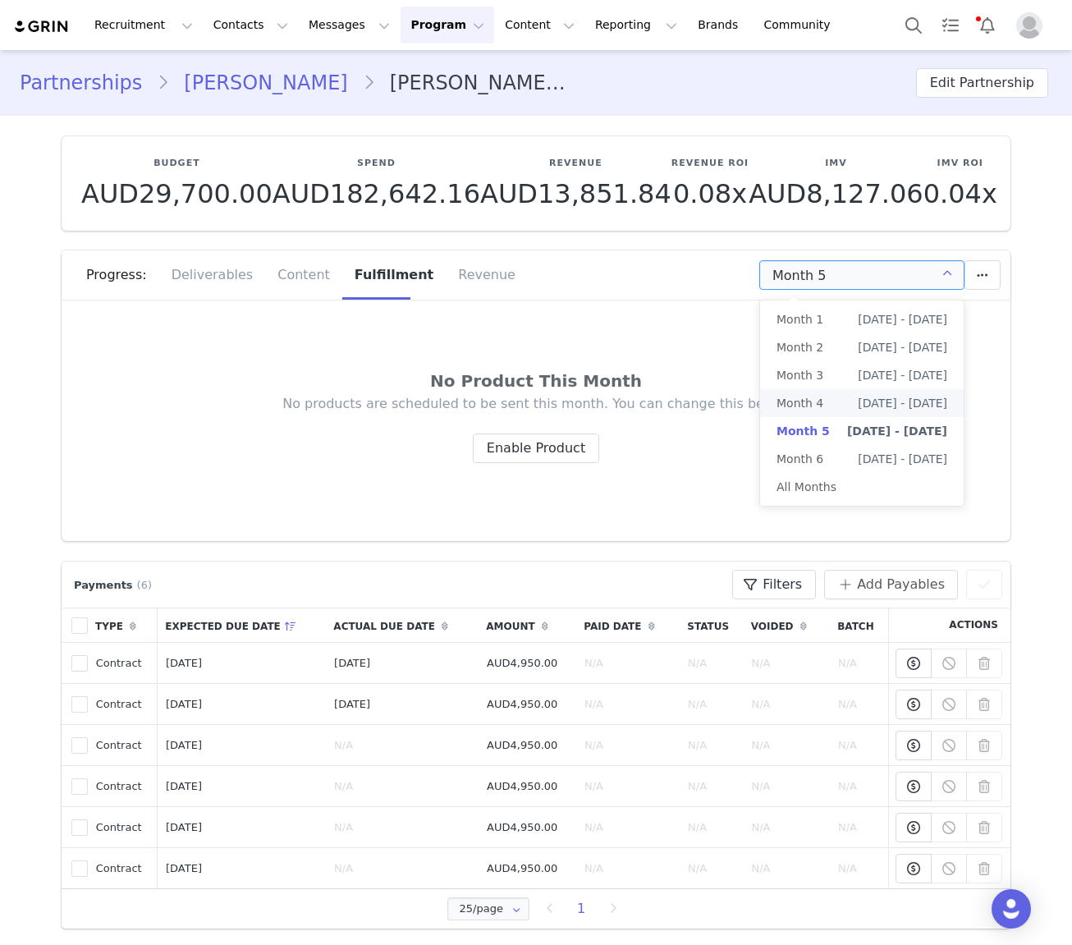
click at [821, 408] on li "Month 4 Aug 7th - Sep 6th" at bounding box center [862, 403] width 204 height 28
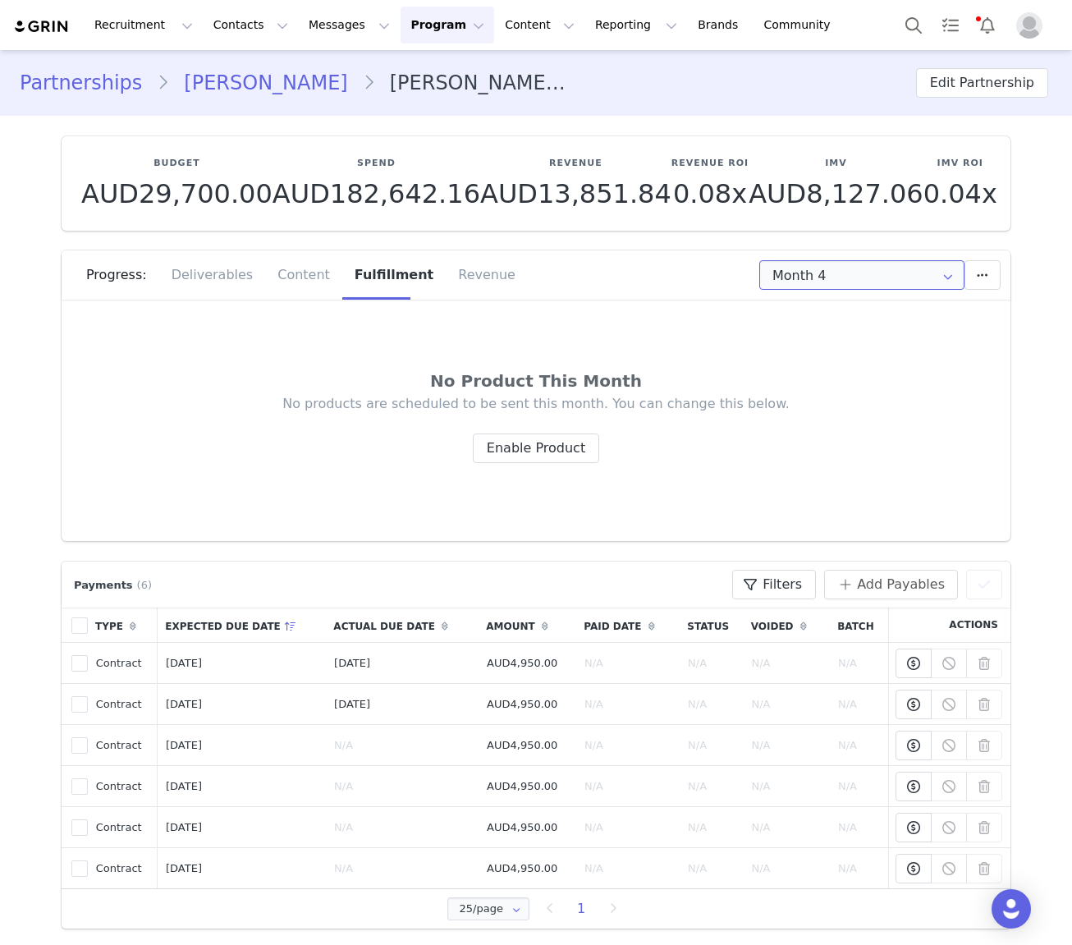
click at [863, 283] on input "Month 4" at bounding box center [862, 275] width 205 height 30
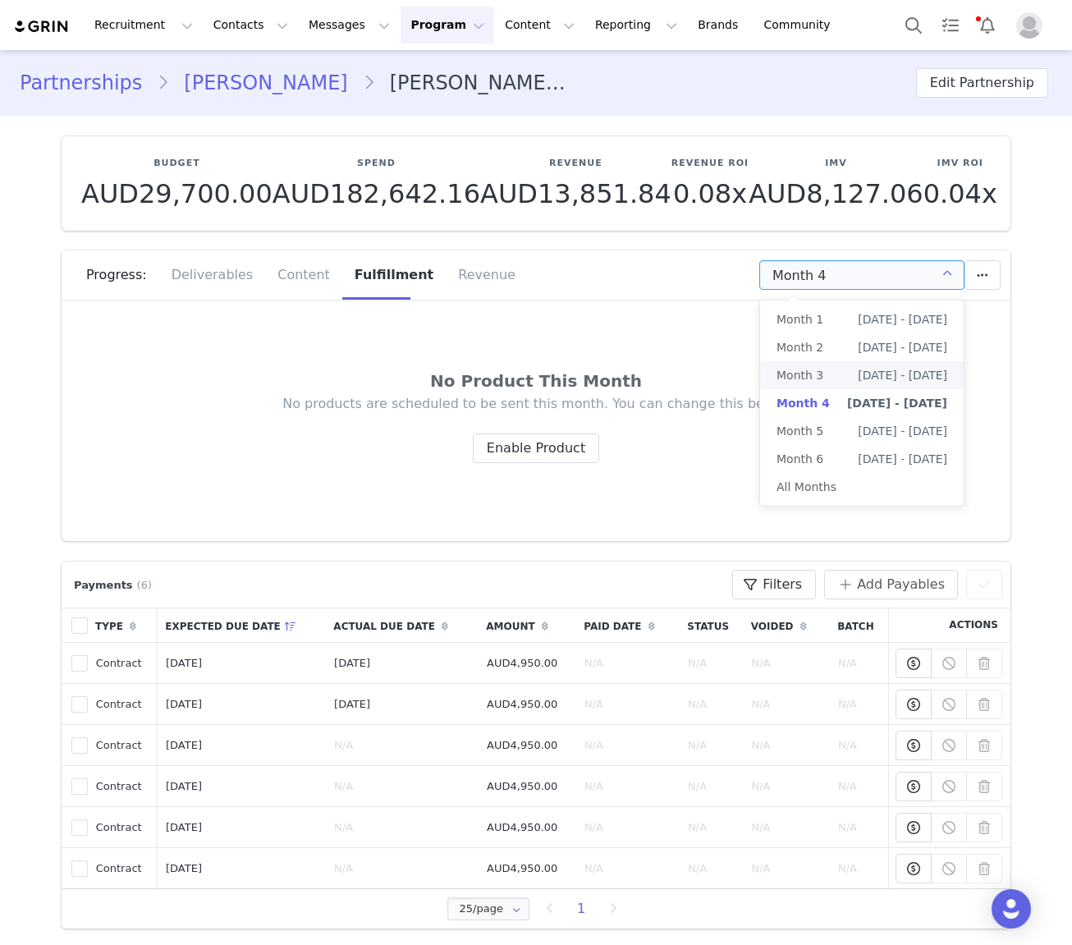
click at [838, 375] on li "Month 3 Jul 7th - Aug 6th" at bounding box center [862, 375] width 204 height 28
type input "Month 3"
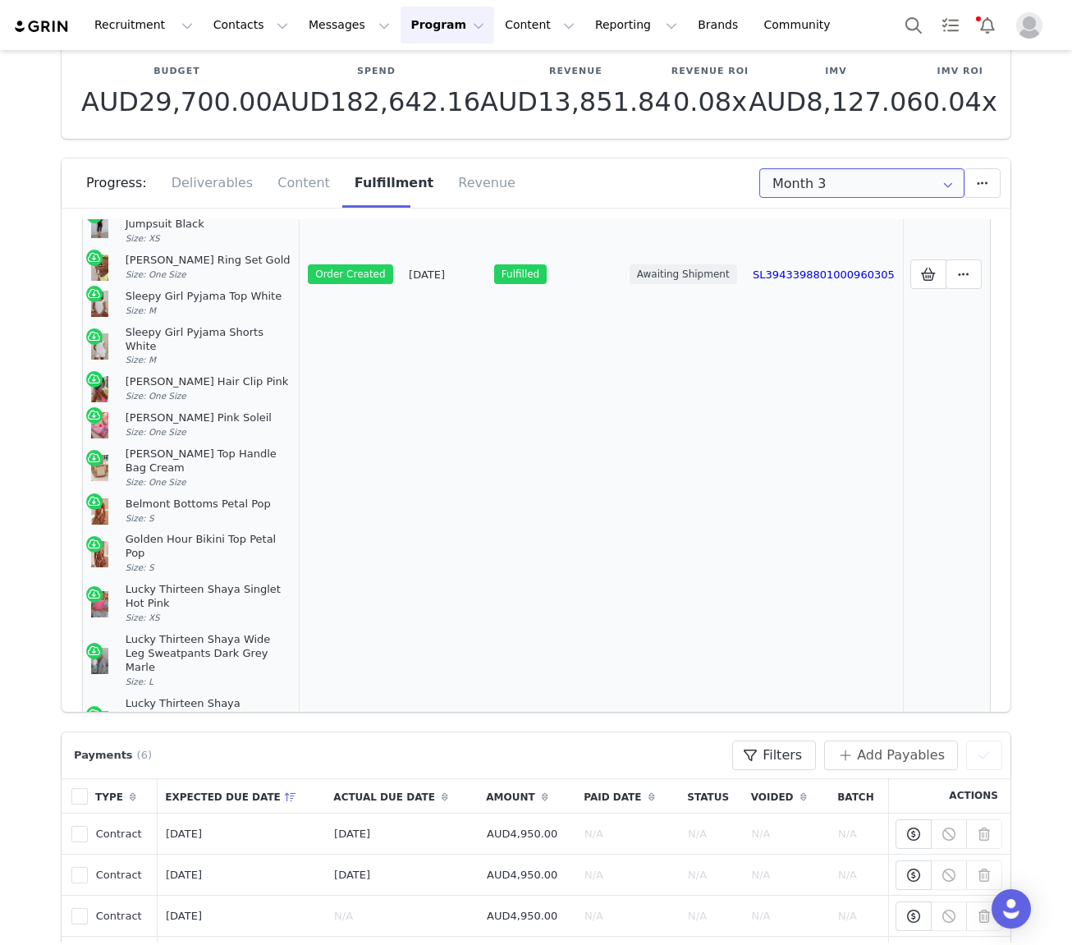
scroll to position [709, 0]
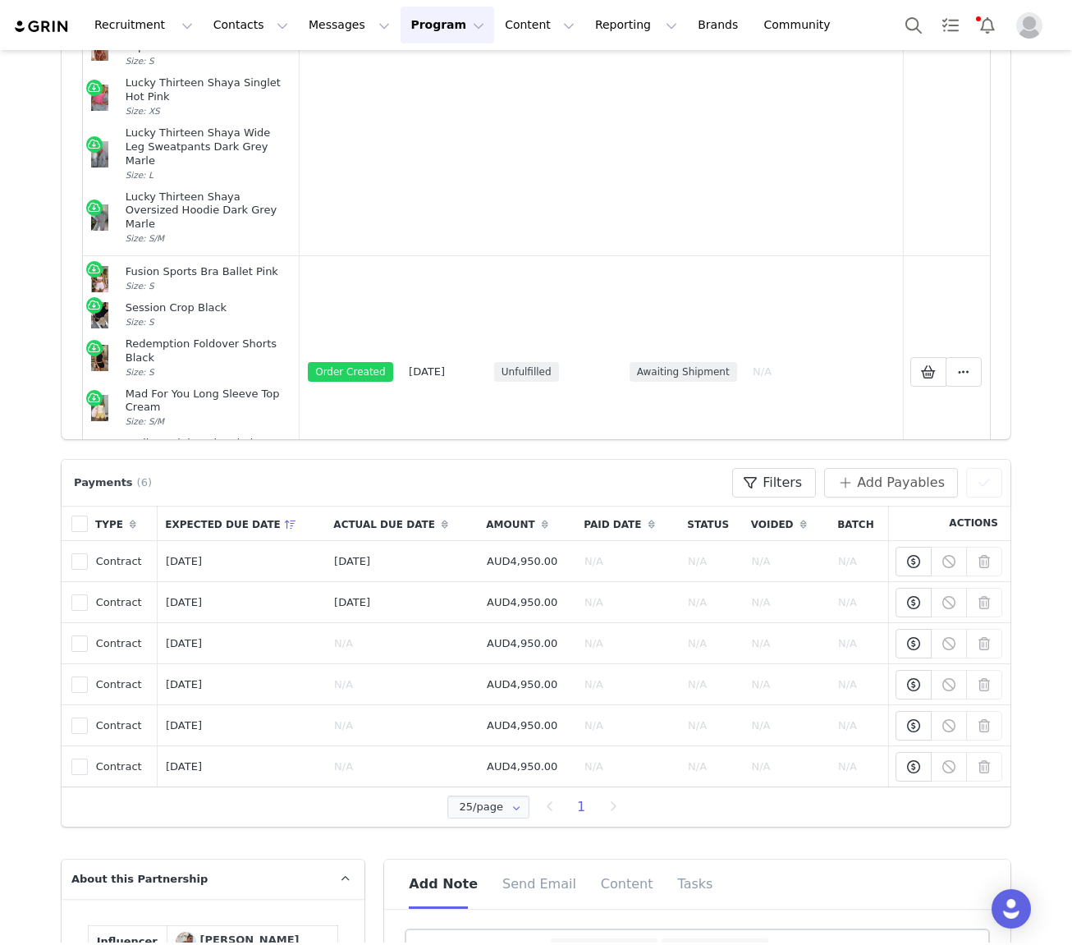
click at [521, 513] on span "Add New" at bounding box center [545, 523] width 58 height 20
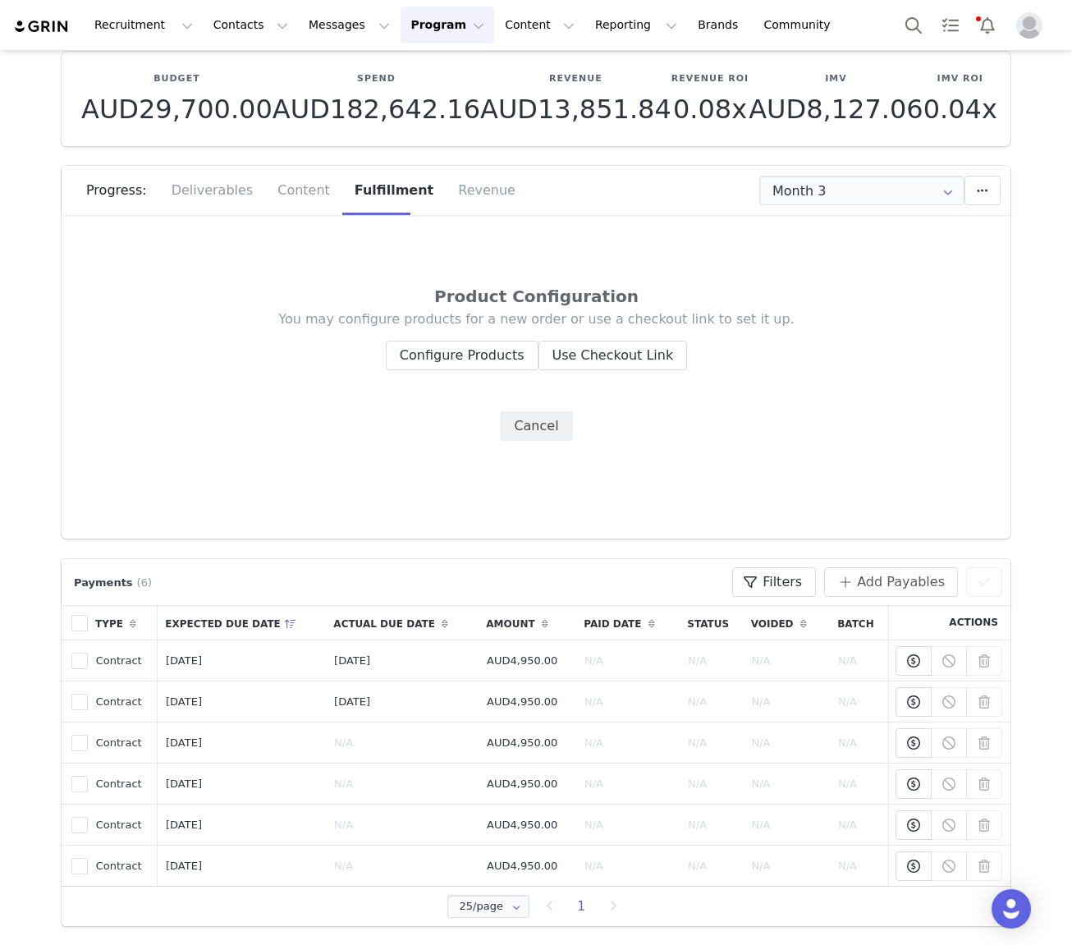
scroll to position [96, 0]
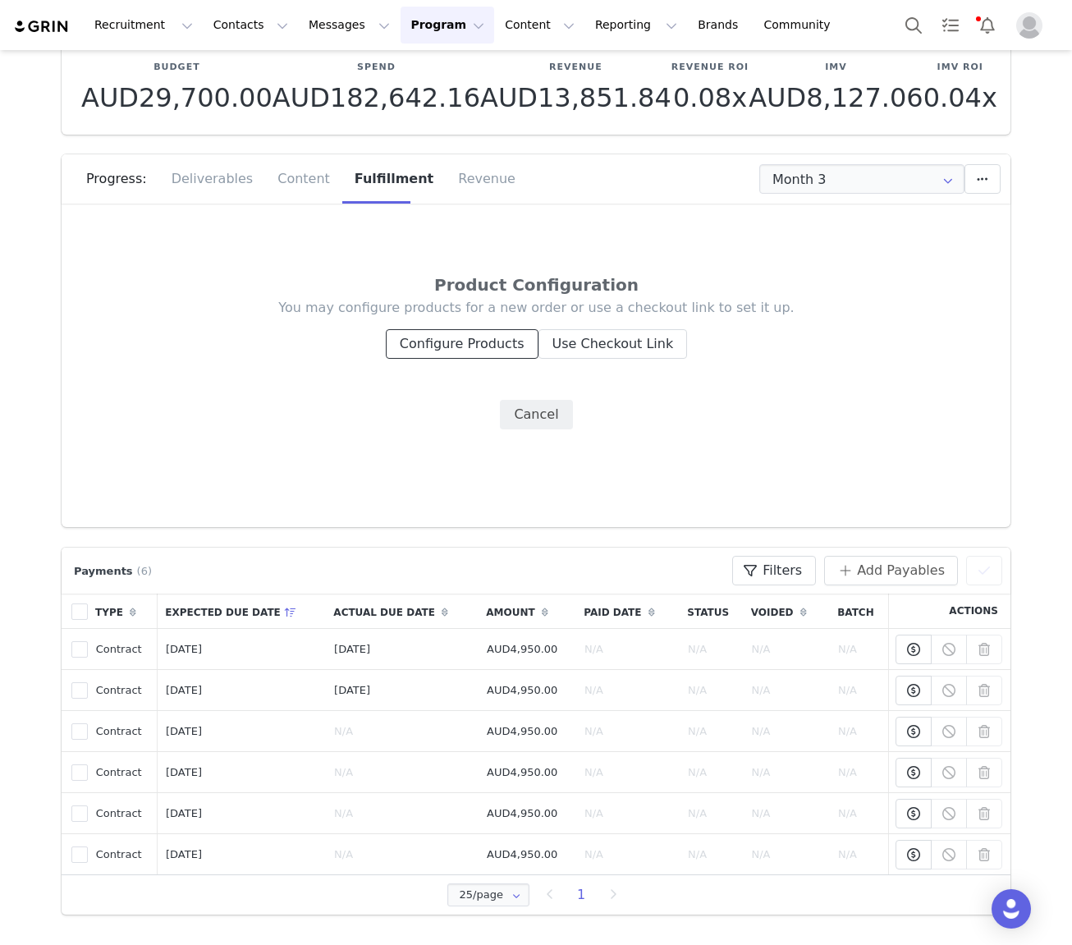
click at [457, 343] on button "Configure Products" at bounding box center [462, 344] width 153 height 30
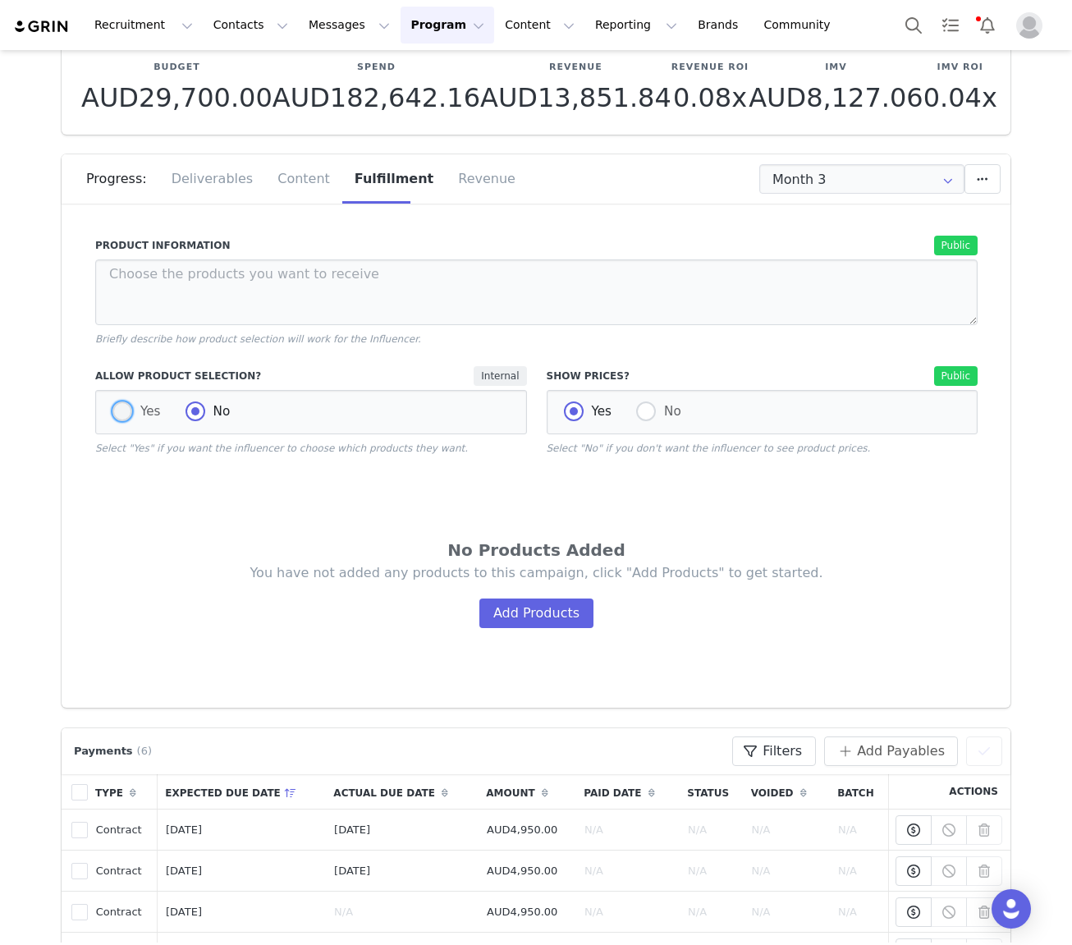
click at [117, 408] on span at bounding box center [122, 412] width 20 height 20
click at [117, 408] on input "Yes" at bounding box center [122, 412] width 20 height 21
radio input "true"
radio input "false"
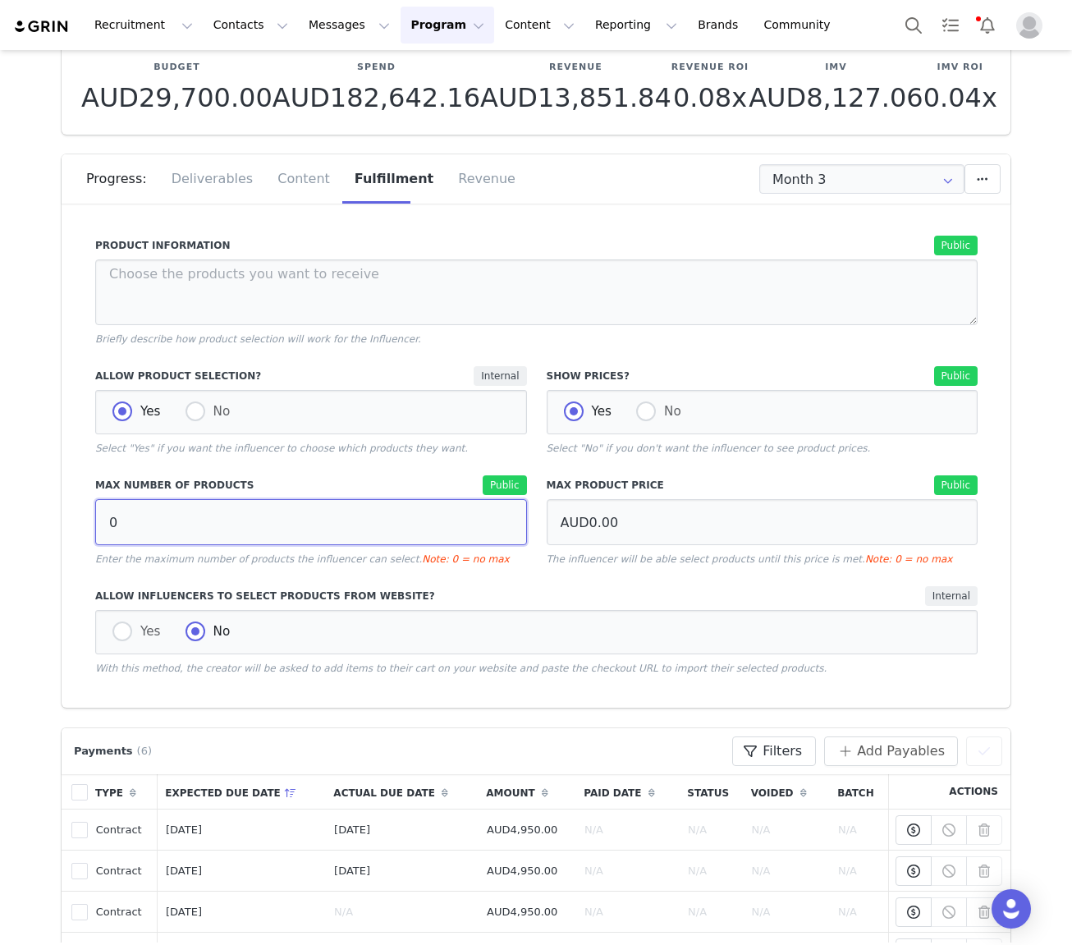
click at [175, 516] on input "0" at bounding box center [311, 522] width 432 height 46
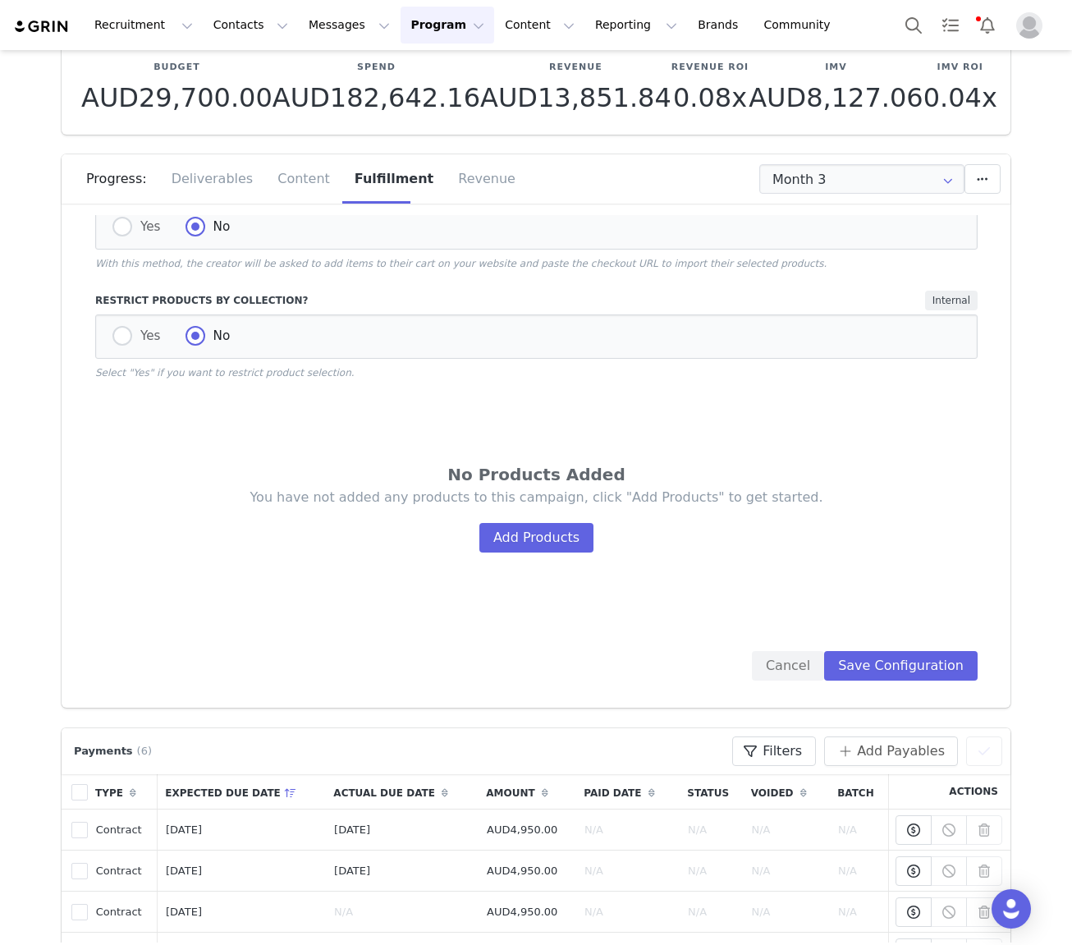
scroll to position [434, 0]
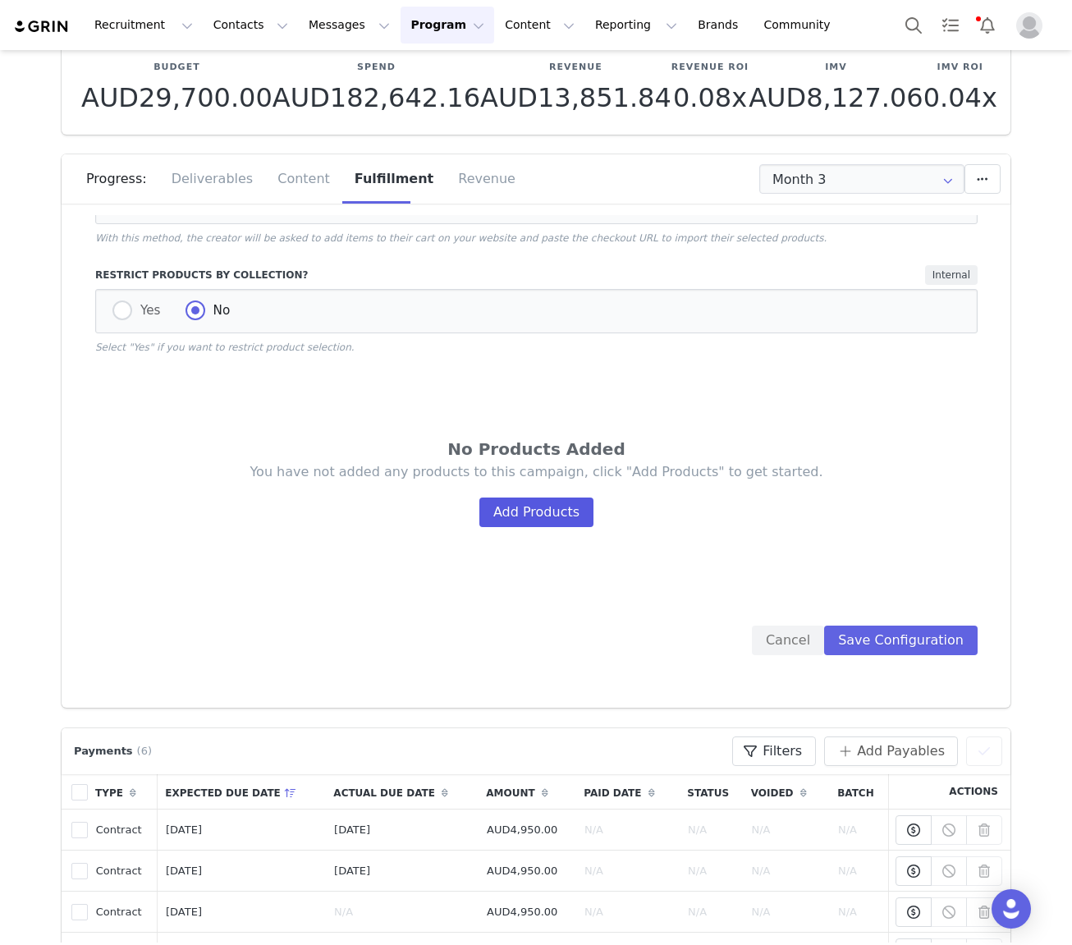
type input "10"
click at [531, 514] on button "Add Products" at bounding box center [537, 513] width 114 height 30
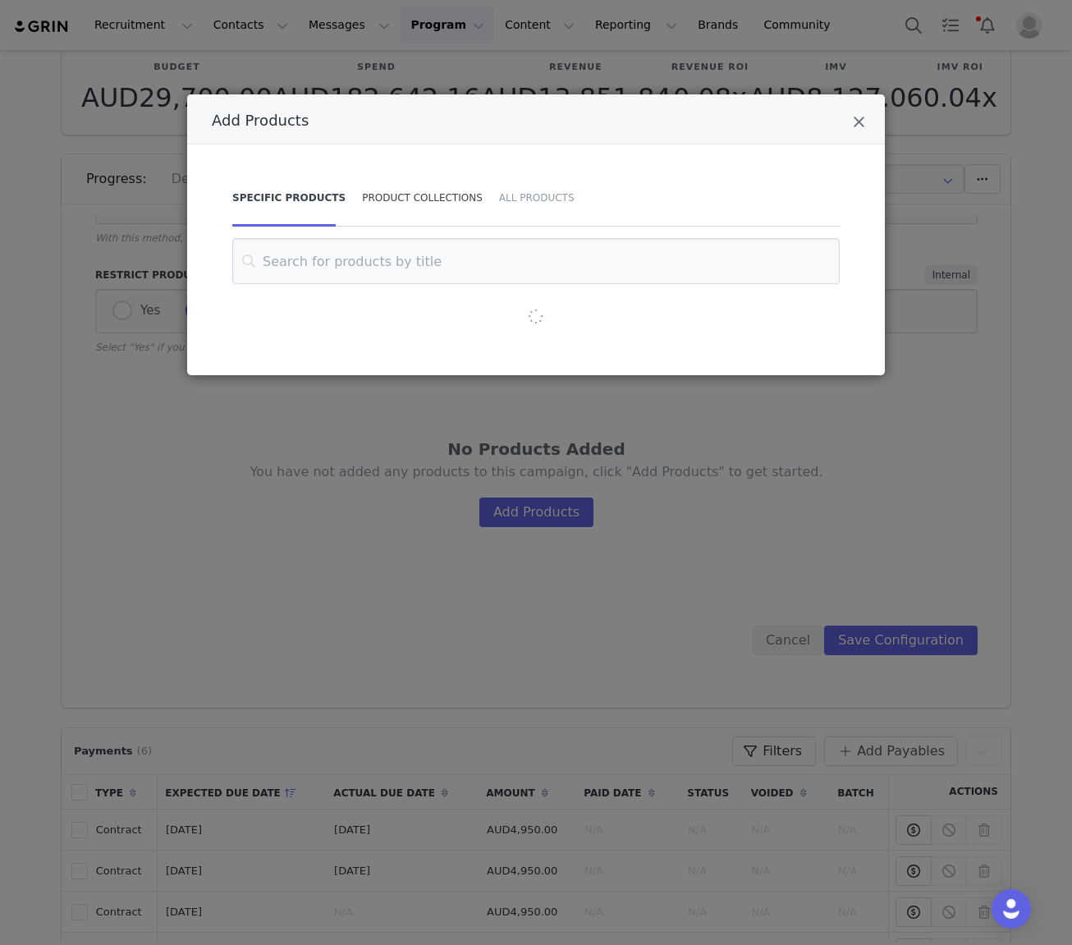
click at [409, 190] on div "Product Collections" at bounding box center [422, 197] width 137 height 57
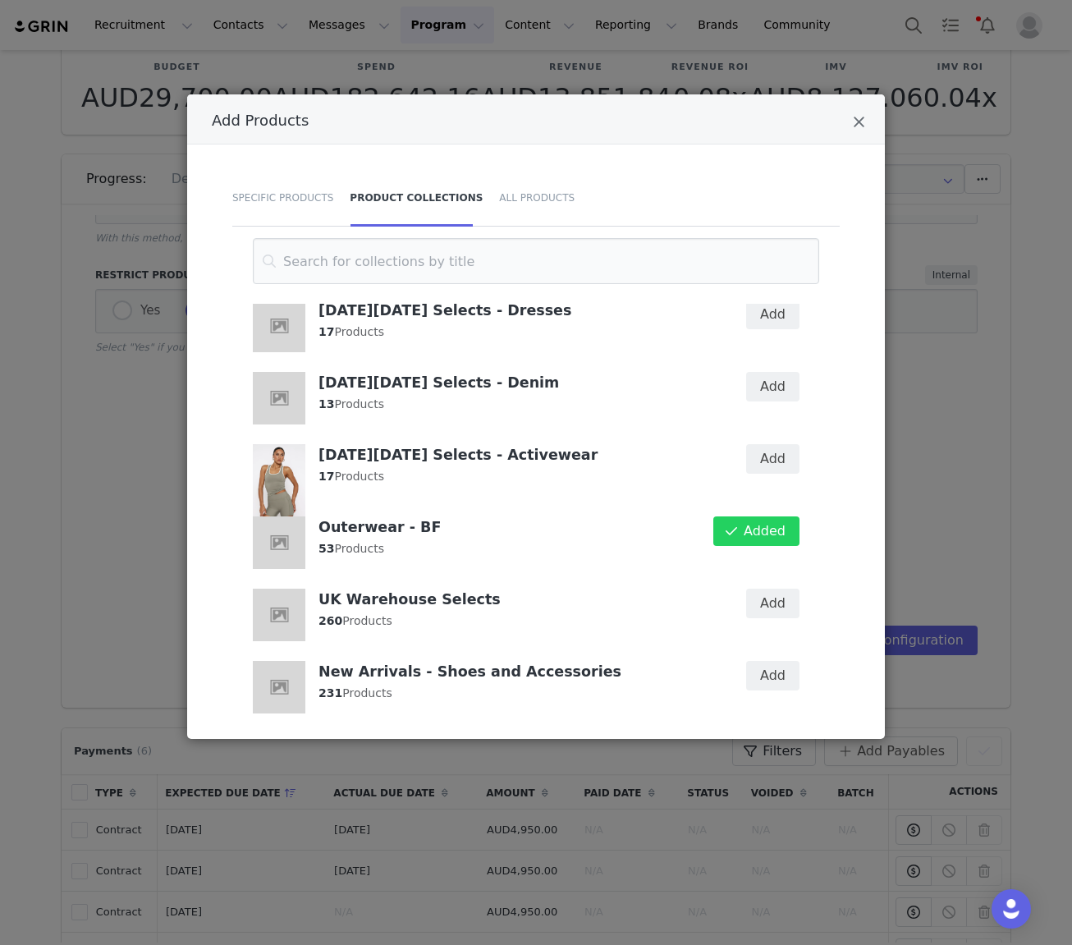
scroll to position [1029, 0]
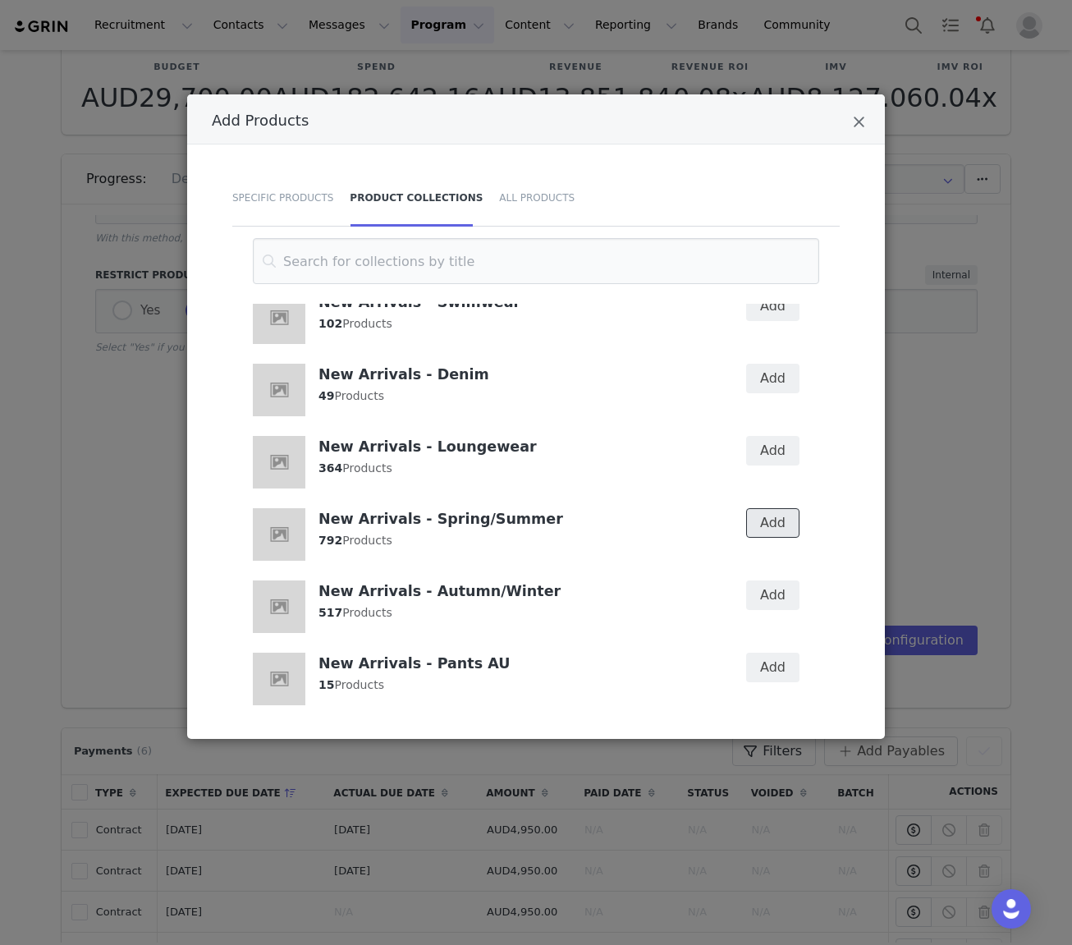
click at [776, 526] on button "Add" at bounding box center [772, 523] width 53 height 30
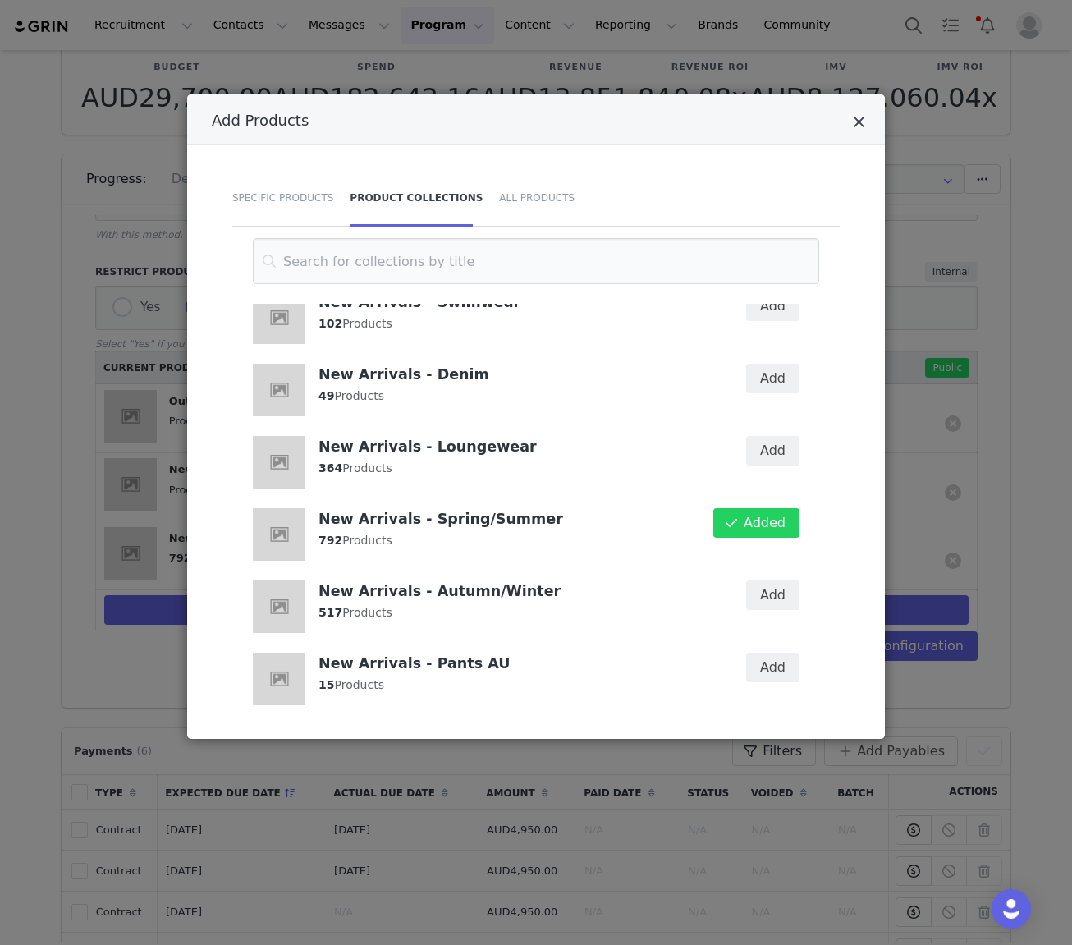
click at [856, 124] on icon "Close" at bounding box center [859, 122] width 12 height 16
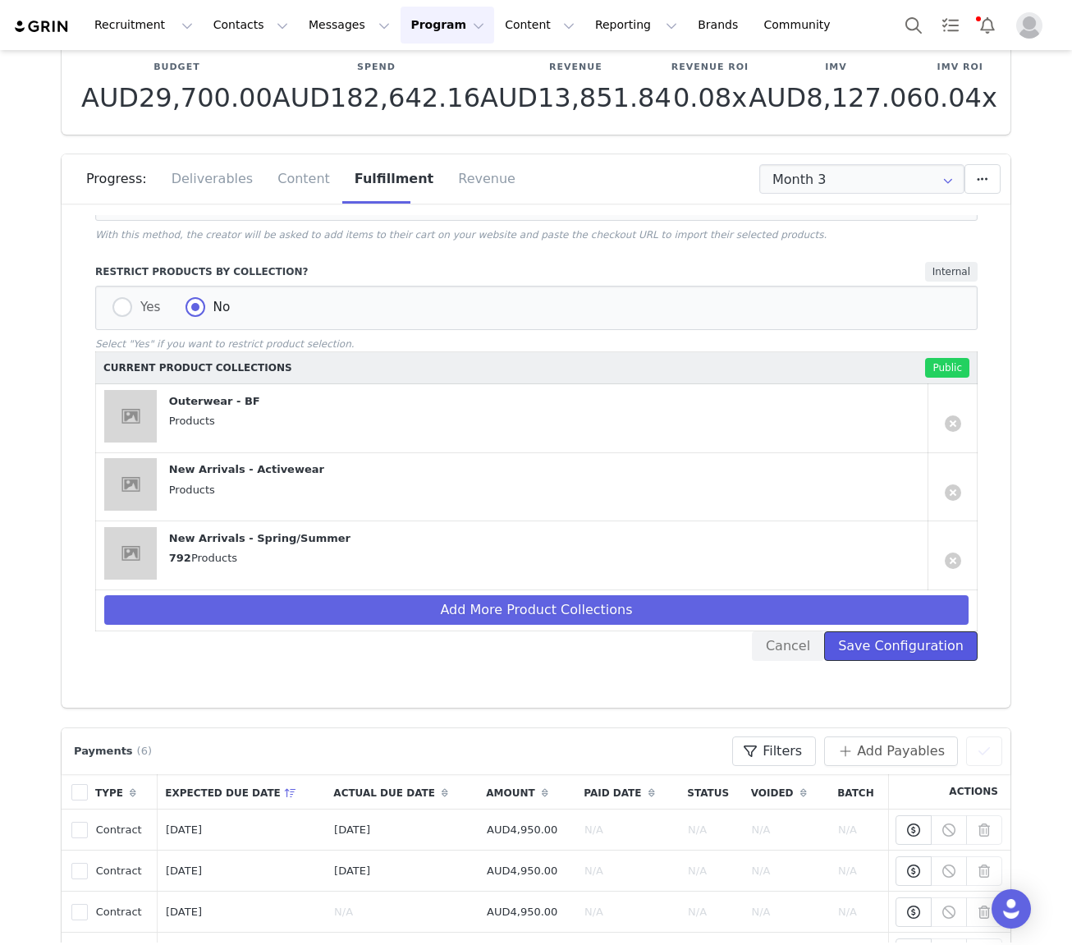
click at [939, 645] on button "Save Configuration" at bounding box center [901, 646] width 154 height 30
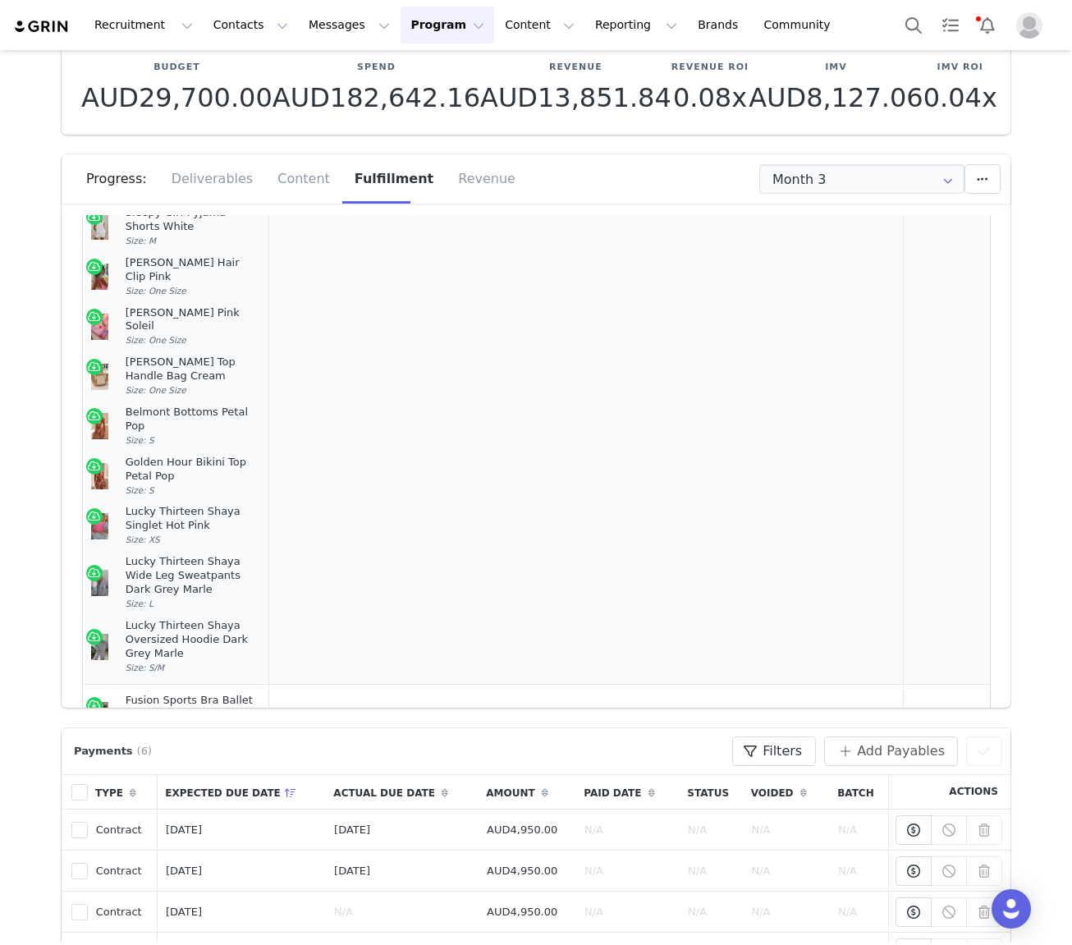
scroll to position [784, 0]
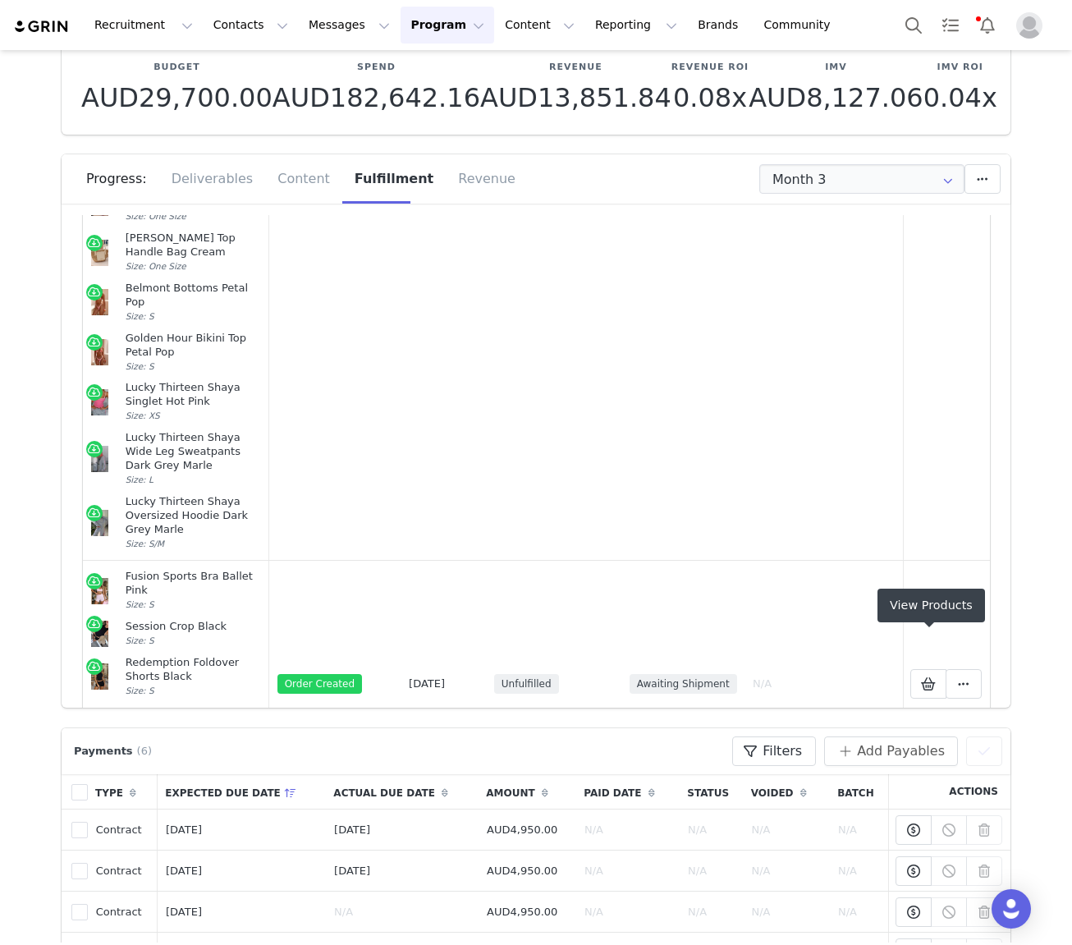
click at [930, 821] on icon at bounding box center [928, 827] width 15 height 13
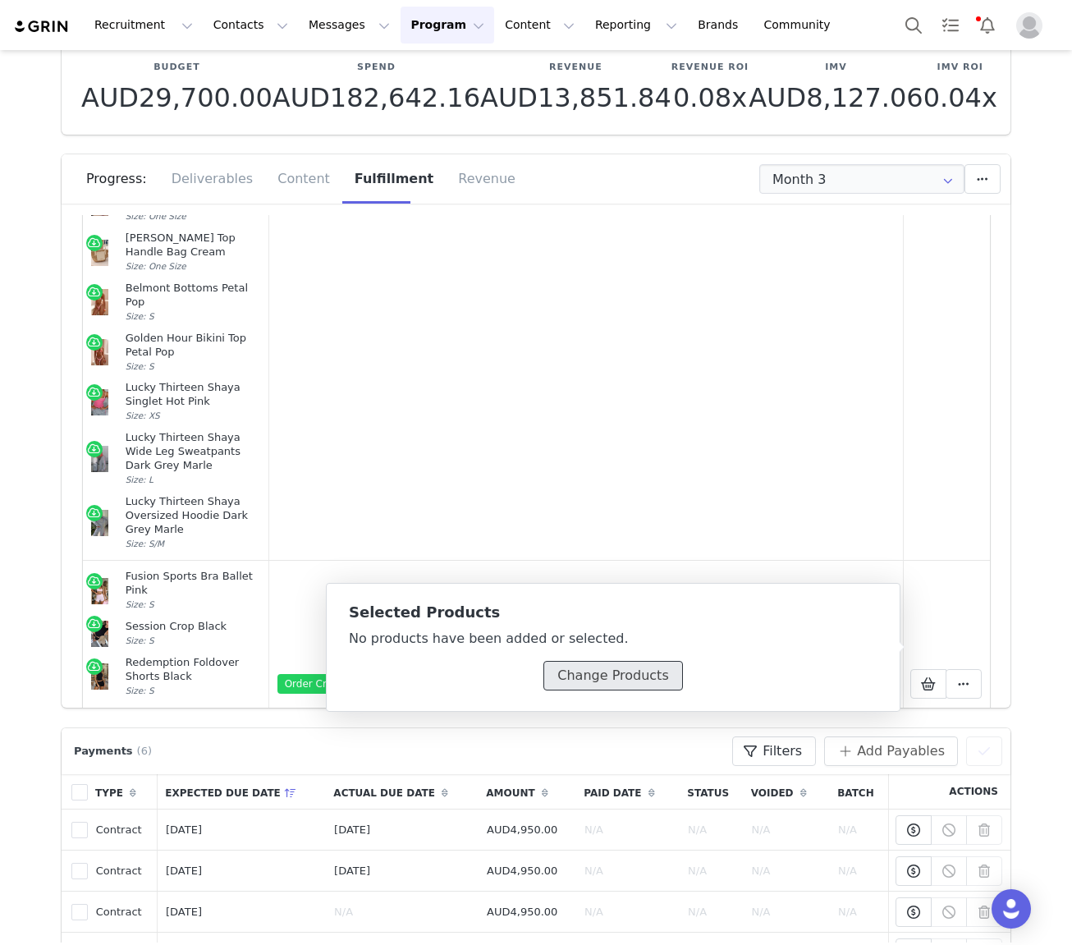
click at [587, 677] on button "Change Products" at bounding box center [613, 676] width 139 height 30
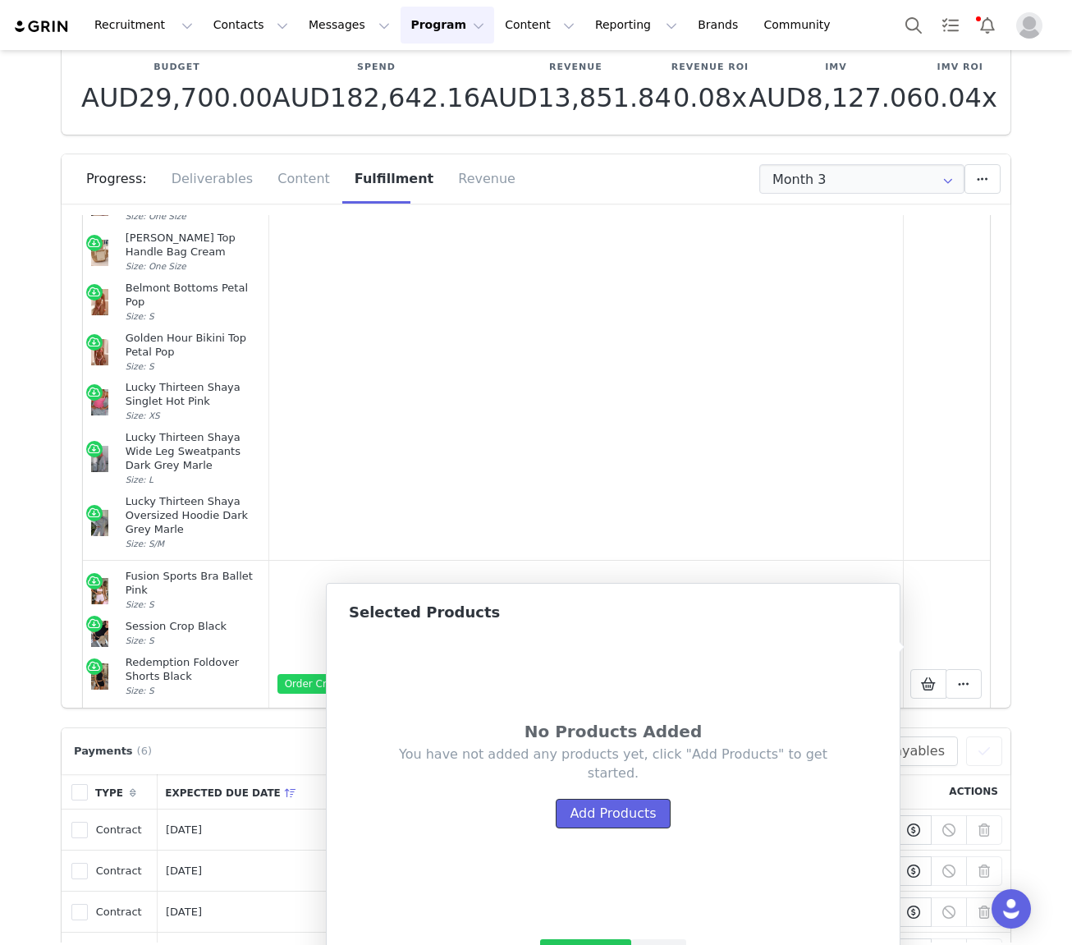
click at [620, 815] on button "Add Products" at bounding box center [613, 814] width 114 height 30
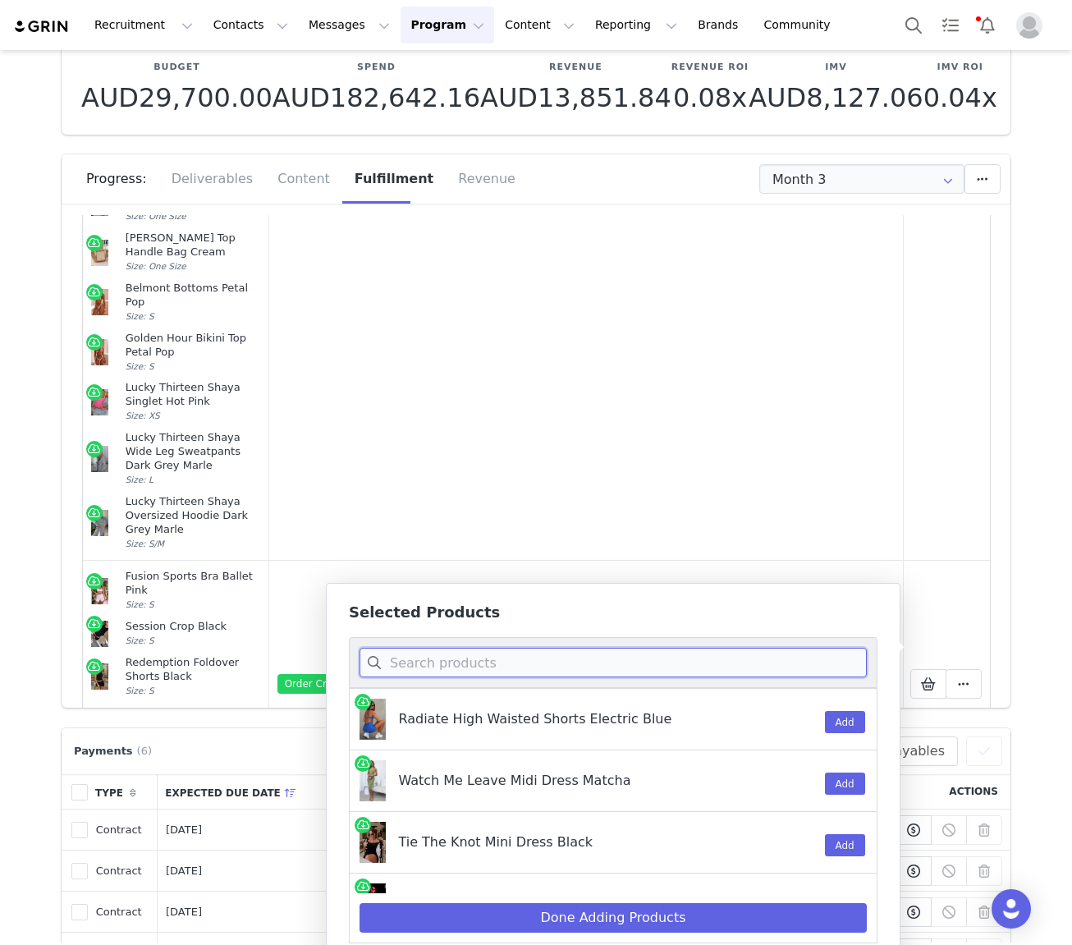
click at [452, 668] on input at bounding box center [613, 663] width 507 height 30
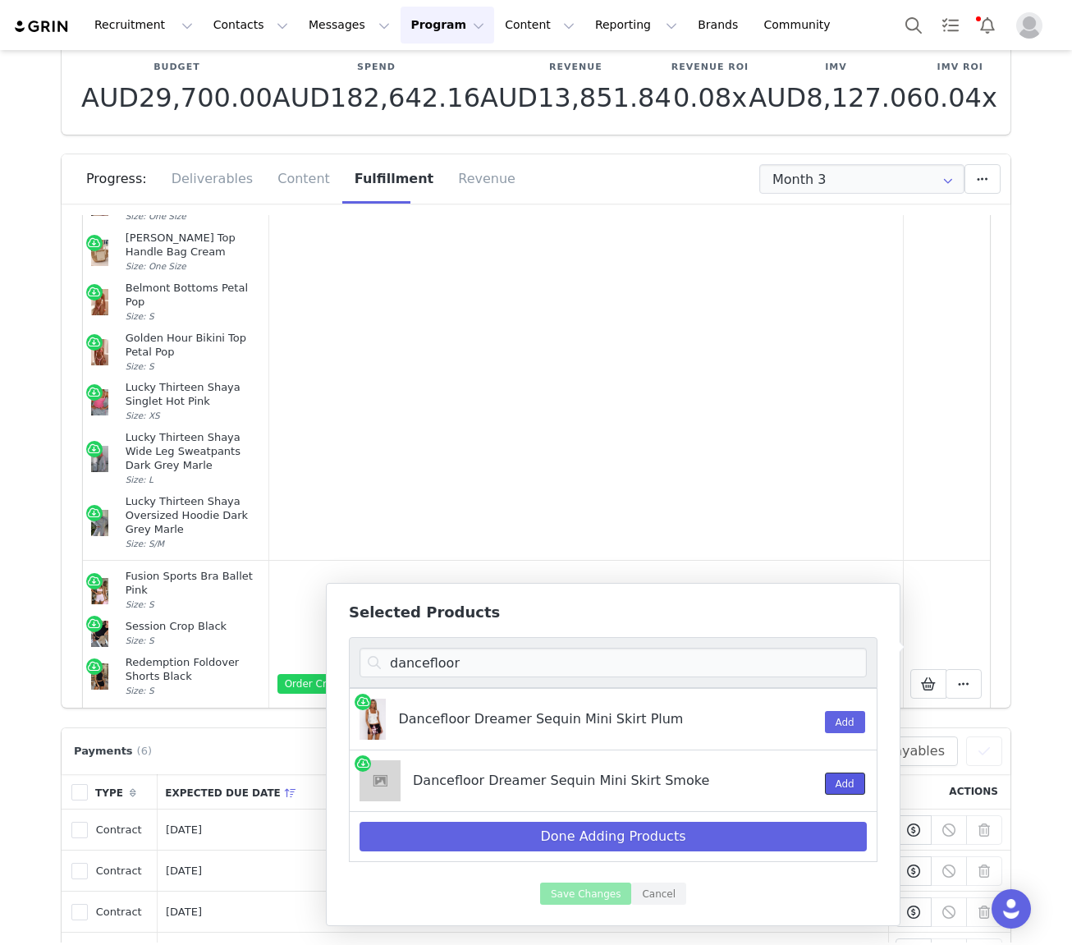
click at [847, 786] on button "Add" at bounding box center [845, 784] width 40 height 22
click at [735, 666] on input "dancefloor" at bounding box center [613, 663] width 507 height 30
click at [854, 723] on button "Add" at bounding box center [845, 722] width 40 height 22
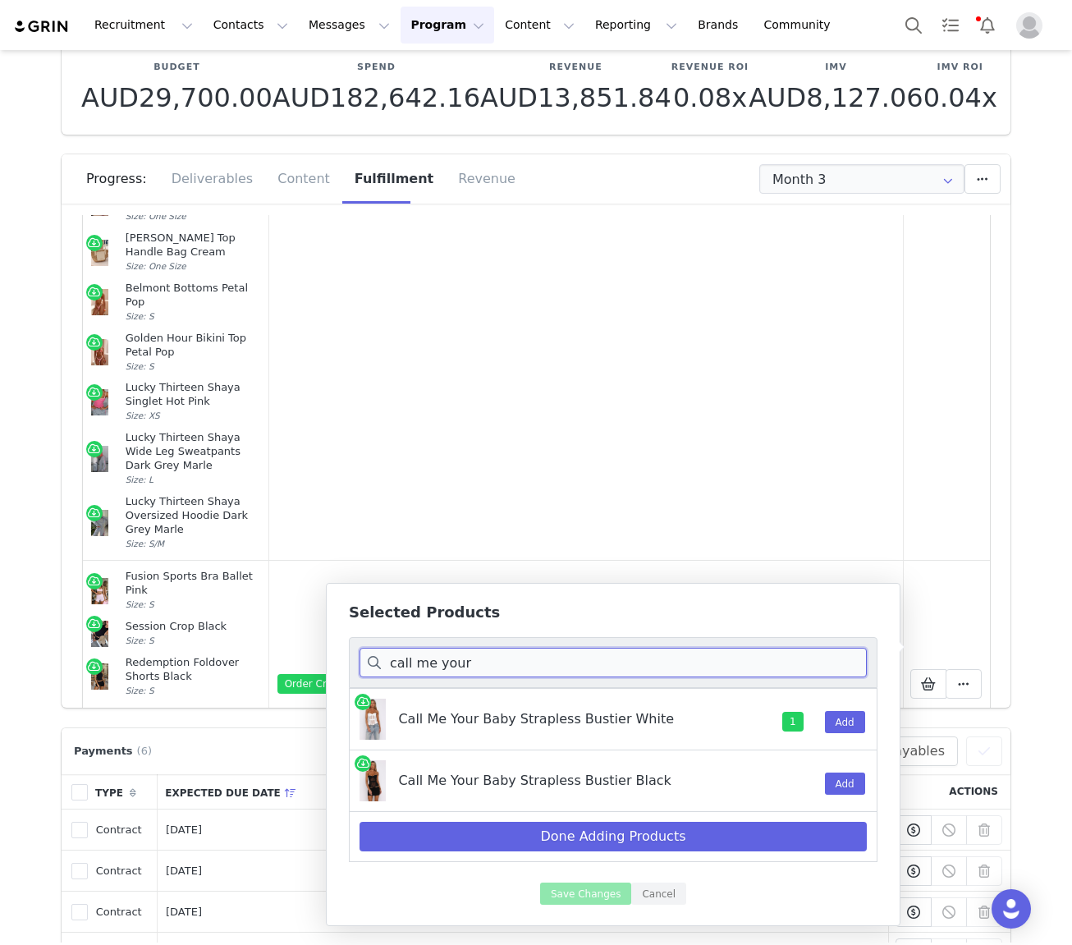
click at [638, 651] on input "call me your" at bounding box center [613, 663] width 507 height 30
click at [639, 652] on input "call me your" at bounding box center [613, 663] width 507 height 30
click at [838, 784] on button "Add" at bounding box center [845, 784] width 40 height 22
click at [746, 657] on input "studio starle" at bounding box center [613, 663] width 507 height 30
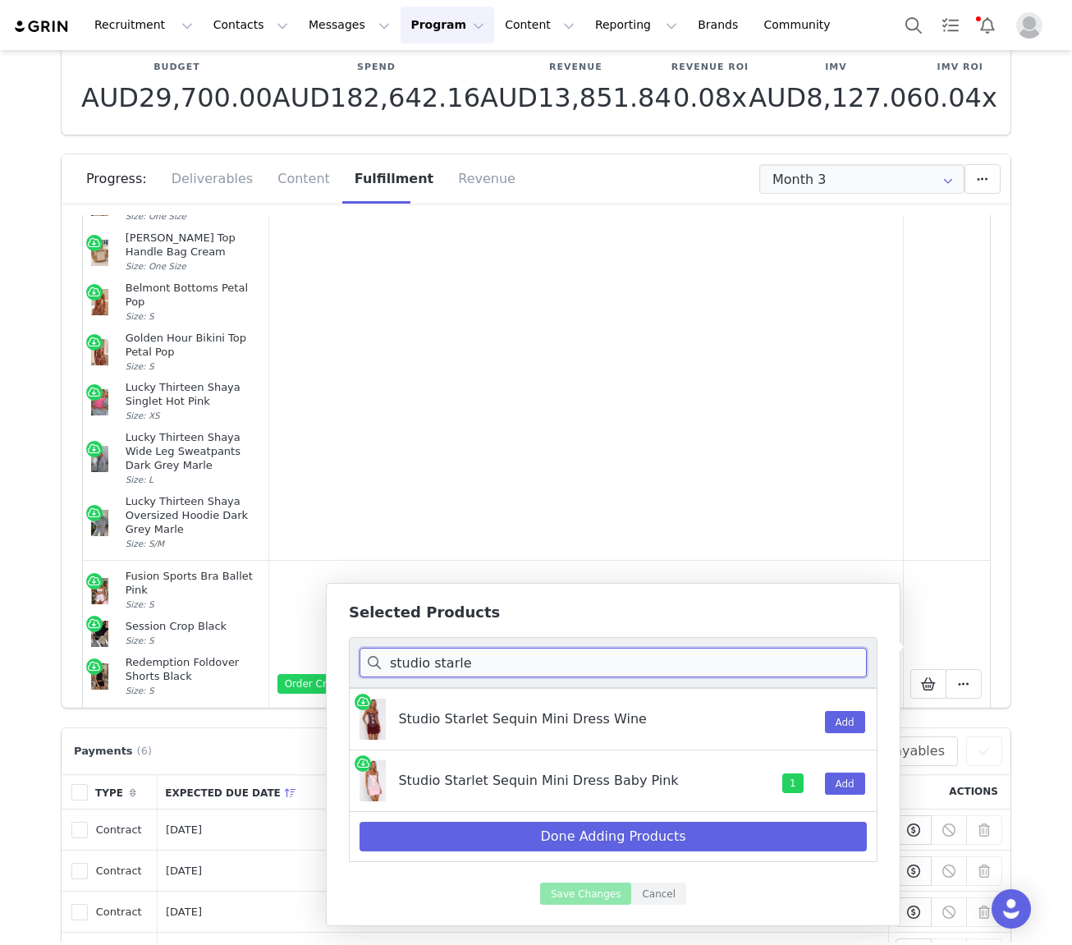
click at [746, 657] on input "studio starle" at bounding box center [613, 663] width 507 height 30
click at [746, 656] on input "studio starle" at bounding box center [613, 663] width 507 height 30
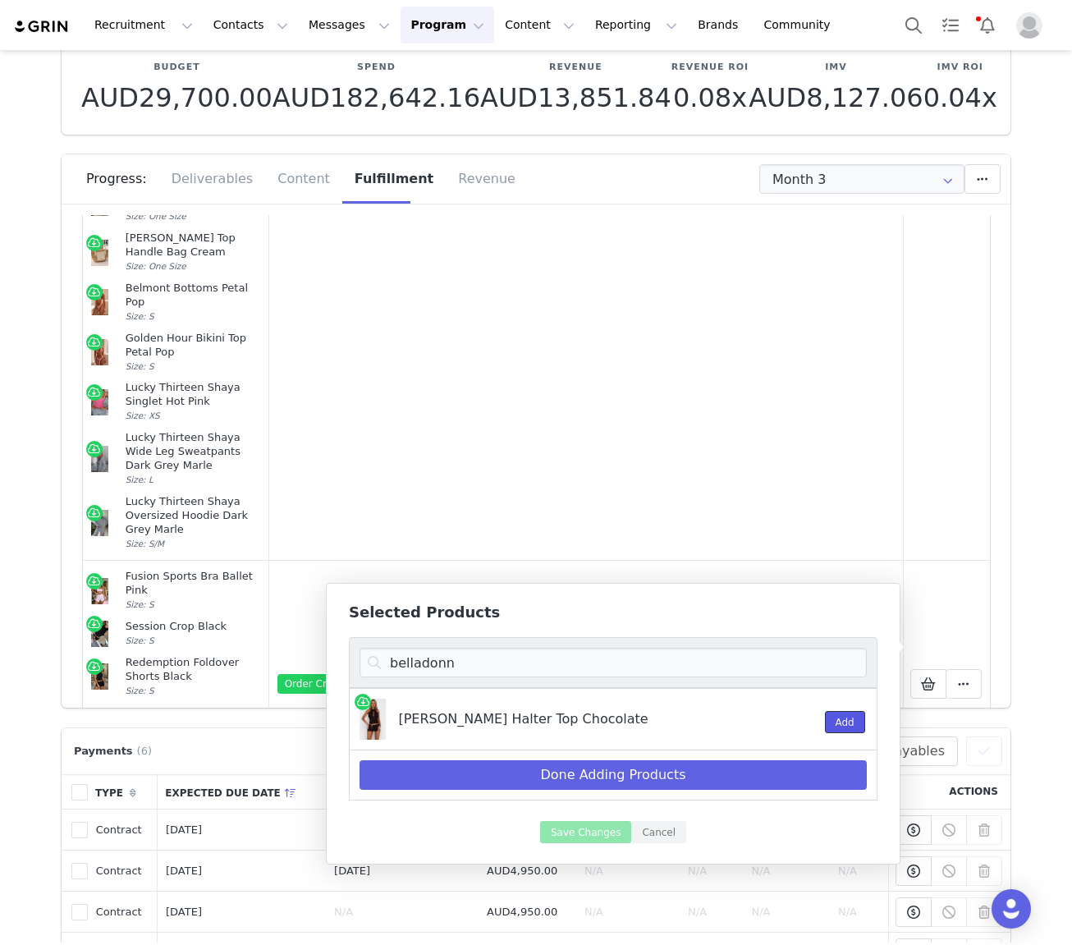
click at [849, 718] on button "Add" at bounding box center [845, 722] width 40 height 22
click at [450, 666] on input "belladonn" at bounding box center [613, 663] width 507 height 30
type input "studio diva"
click at [838, 726] on button "Add" at bounding box center [845, 722] width 40 height 22
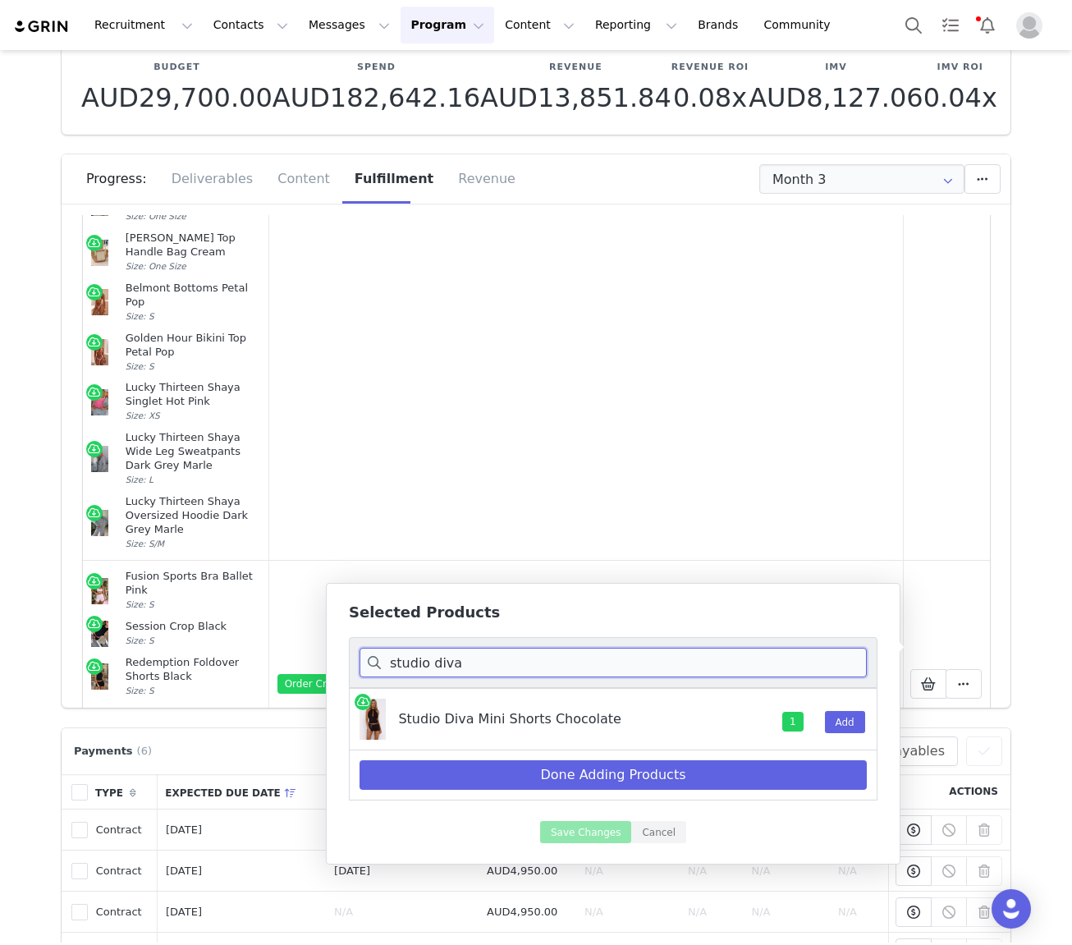
click at [695, 672] on input "studio diva" at bounding box center [613, 663] width 507 height 30
click at [691, 673] on input "studio diva" at bounding box center [613, 663] width 507 height 30
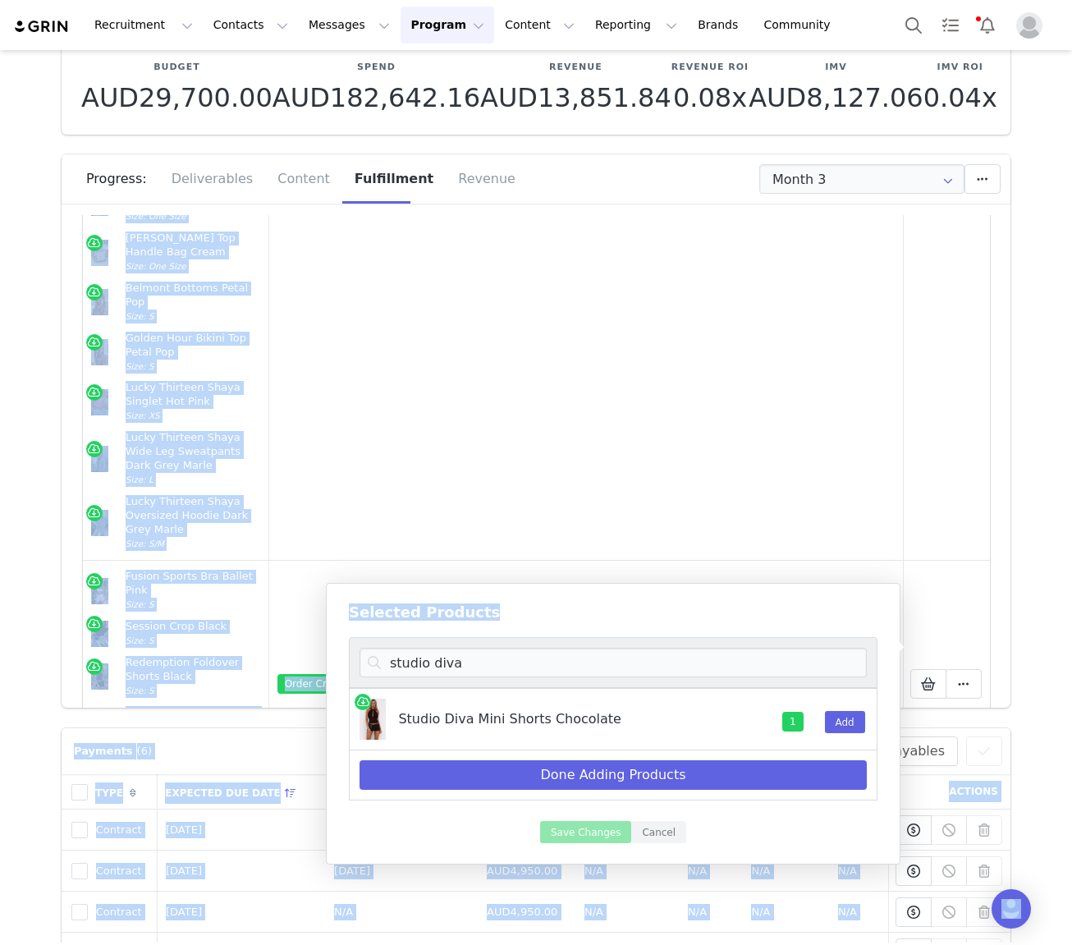
drag, startPoint x: 642, startPoint y: 680, endPoint x: 236, endPoint y: 679, distance: 405.6
click at [236, 679] on body "Recruitment Recruitment Creator Search Curated Lists Landing Pages Web Extensio…" at bounding box center [536, 472] width 1072 height 945
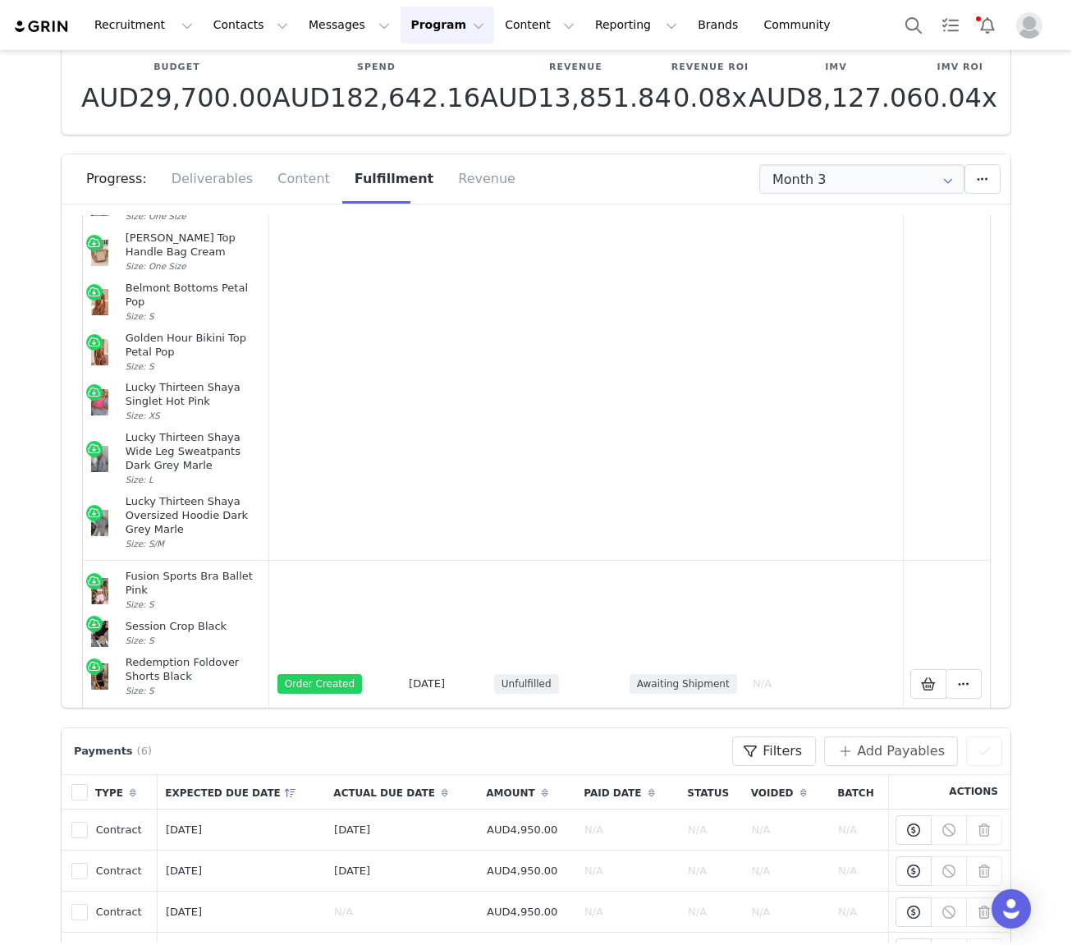
drag, startPoint x: 517, startPoint y: 718, endPoint x: 521, endPoint y: 709, distance: 9.2
click at [516, 718] on section "Payments (6) Filters (0) No filters are applied, click "Add Filter" to get star…" at bounding box center [536, 902] width 974 height 388
click at [931, 821] on icon at bounding box center [928, 827] width 15 height 13
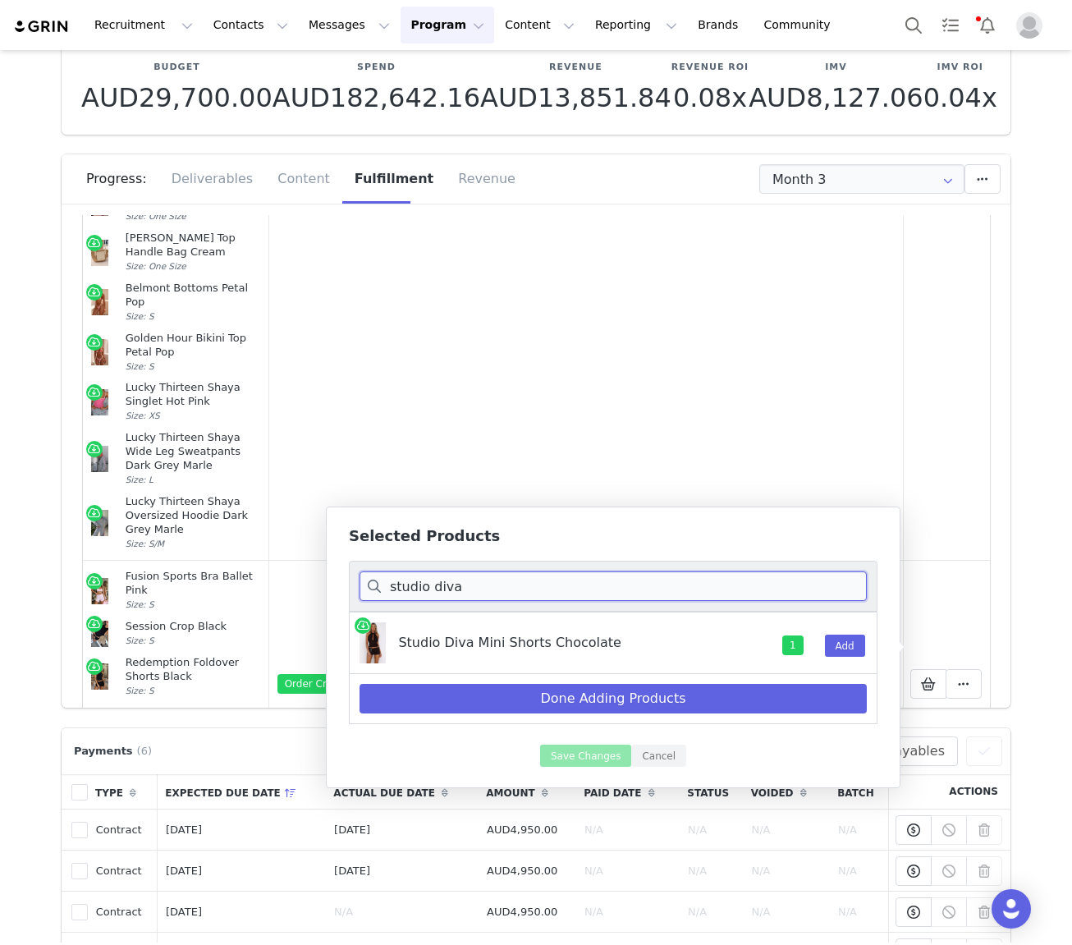
click at [573, 592] on input "studio diva" at bounding box center [613, 586] width 507 height 30
click at [838, 648] on button "Add" at bounding box center [845, 646] width 40 height 22
click at [448, 581] on input "hypnotica" at bounding box center [613, 586] width 507 height 30
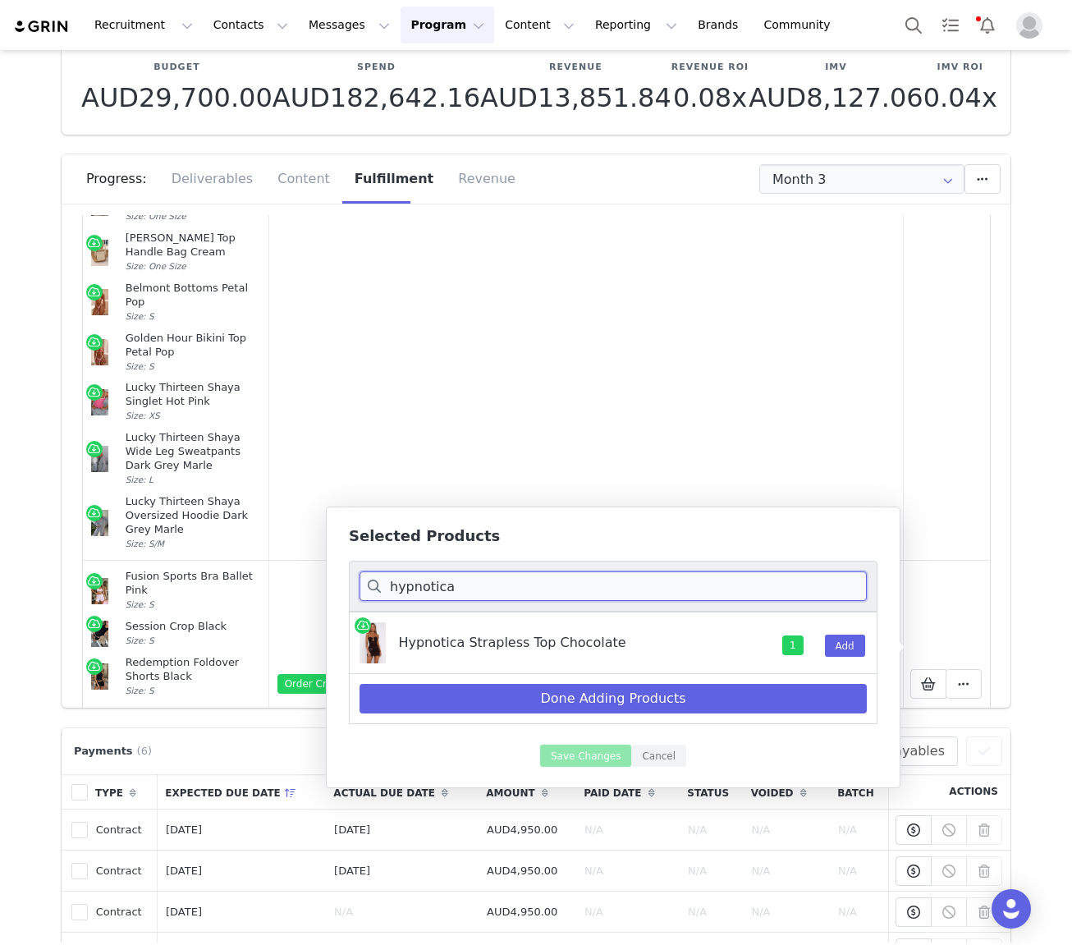
click at [448, 580] on input "hypnotica" at bounding box center [613, 586] width 507 height 30
click at [839, 643] on button "Add" at bounding box center [845, 646] width 40 height 22
click at [723, 581] on input "siren signal" at bounding box center [613, 586] width 507 height 30
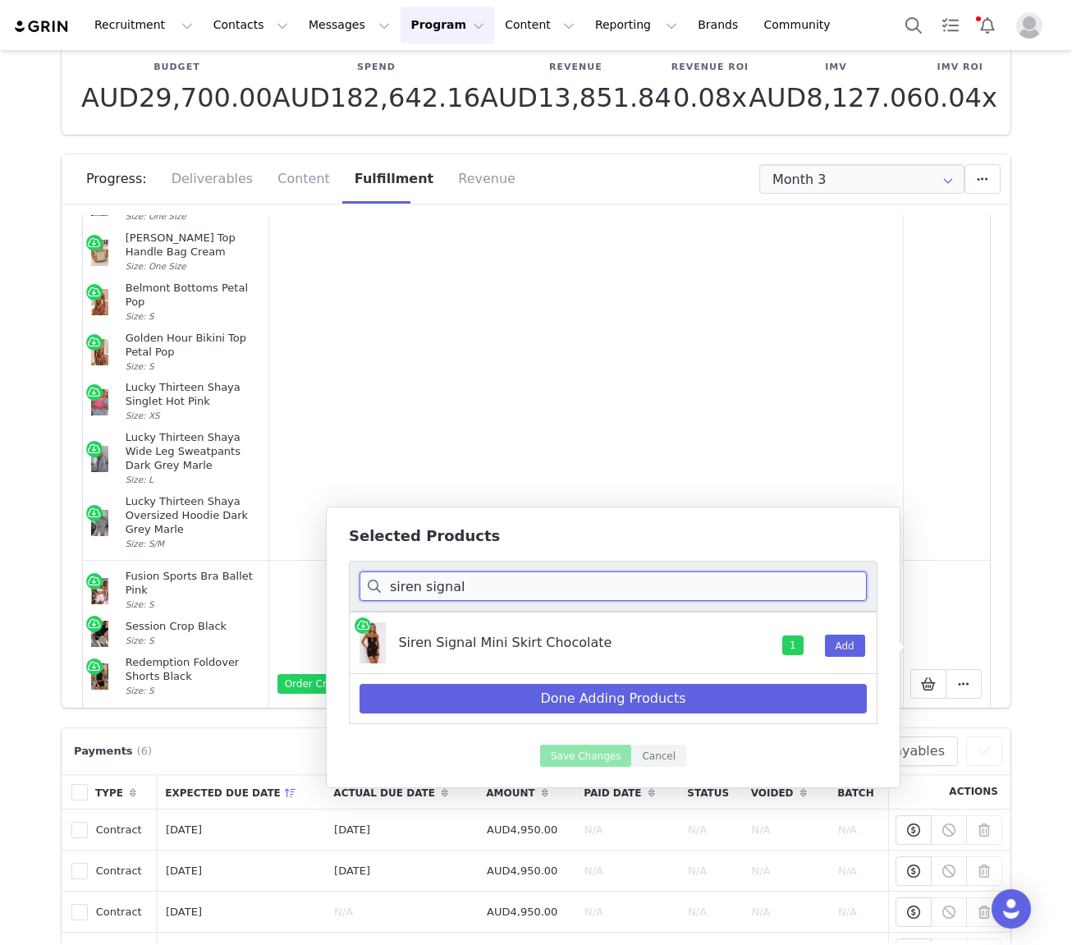
click at [723, 581] on input "siren signal" at bounding box center [613, 586] width 507 height 30
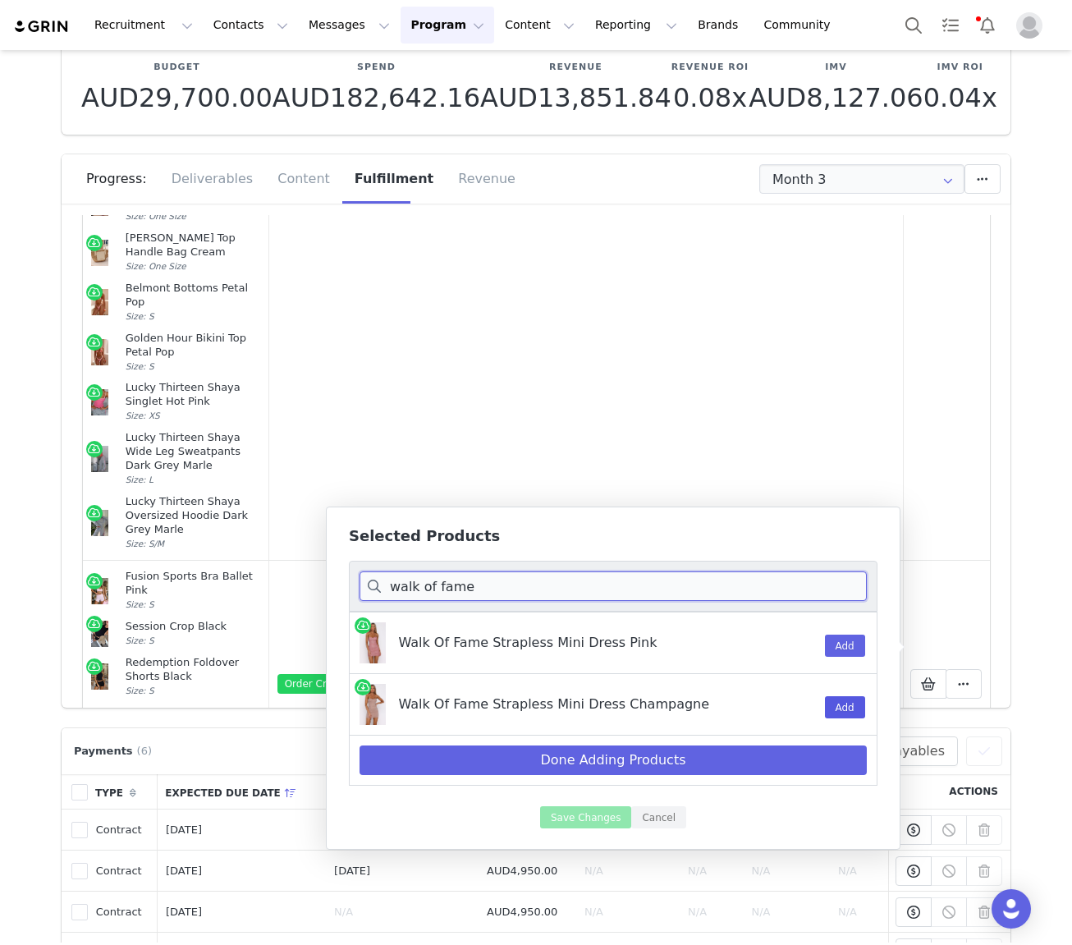
type input "walk of fame"
drag, startPoint x: 847, startPoint y: 712, endPoint x: 738, endPoint y: 705, distance: 108.6
click at [847, 712] on button "Add" at bounding box center [845, 707] width 40 height 22
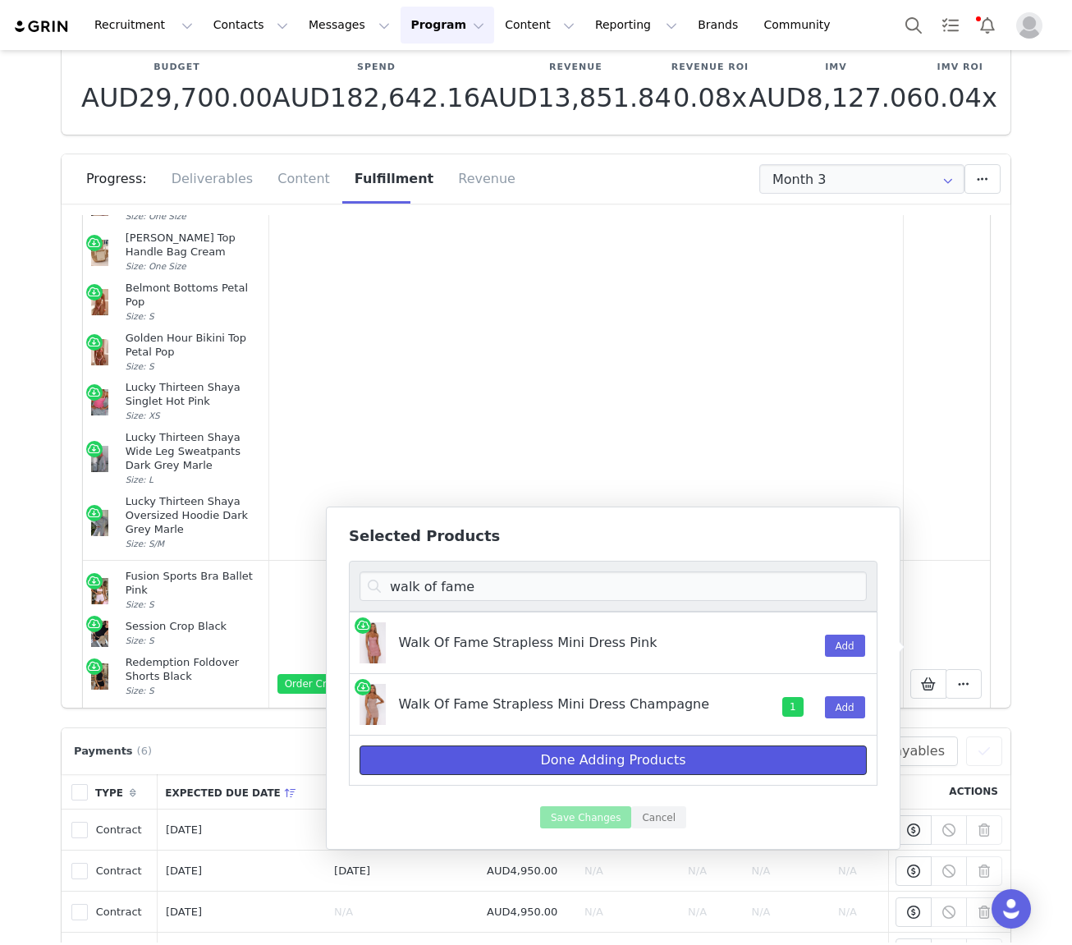
click at [664, 764] on button "Done Adding Products" at bounding box center [613, 761] width 507 height 30
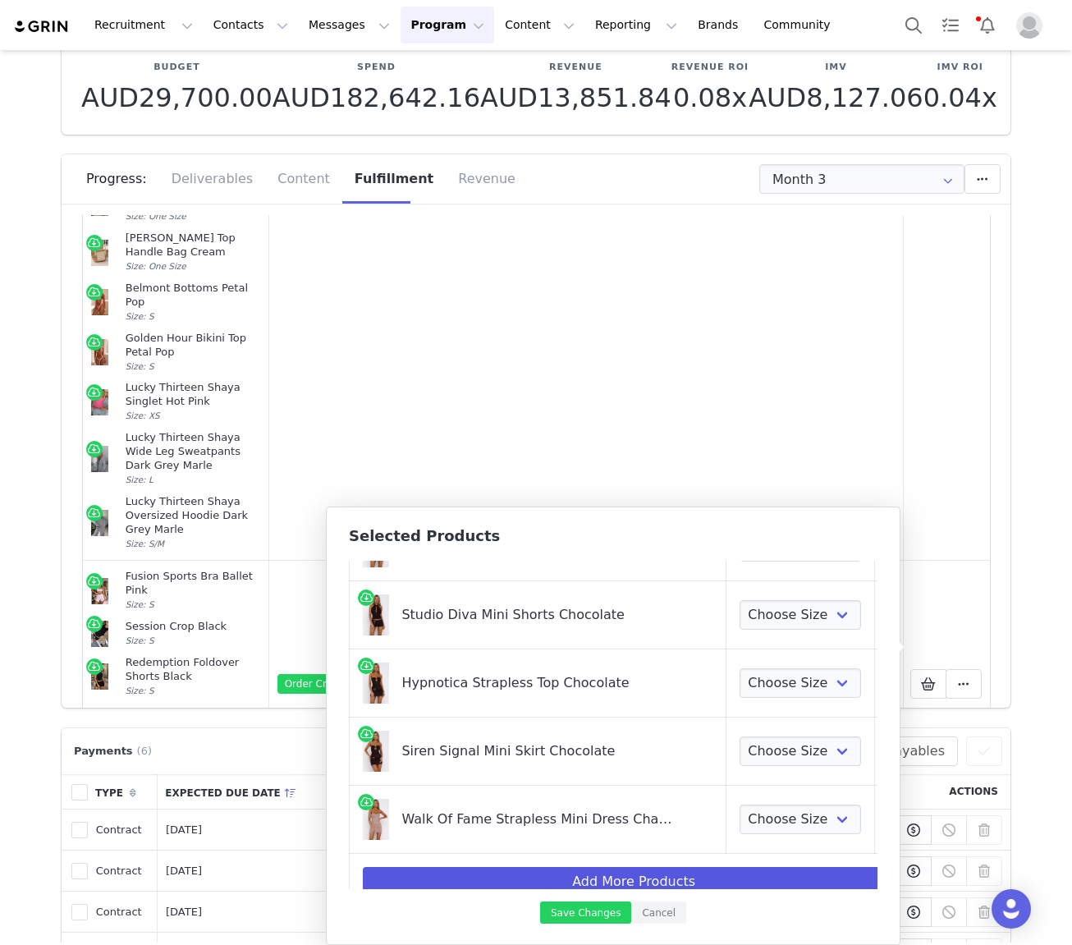
scroll to position [316, 0]
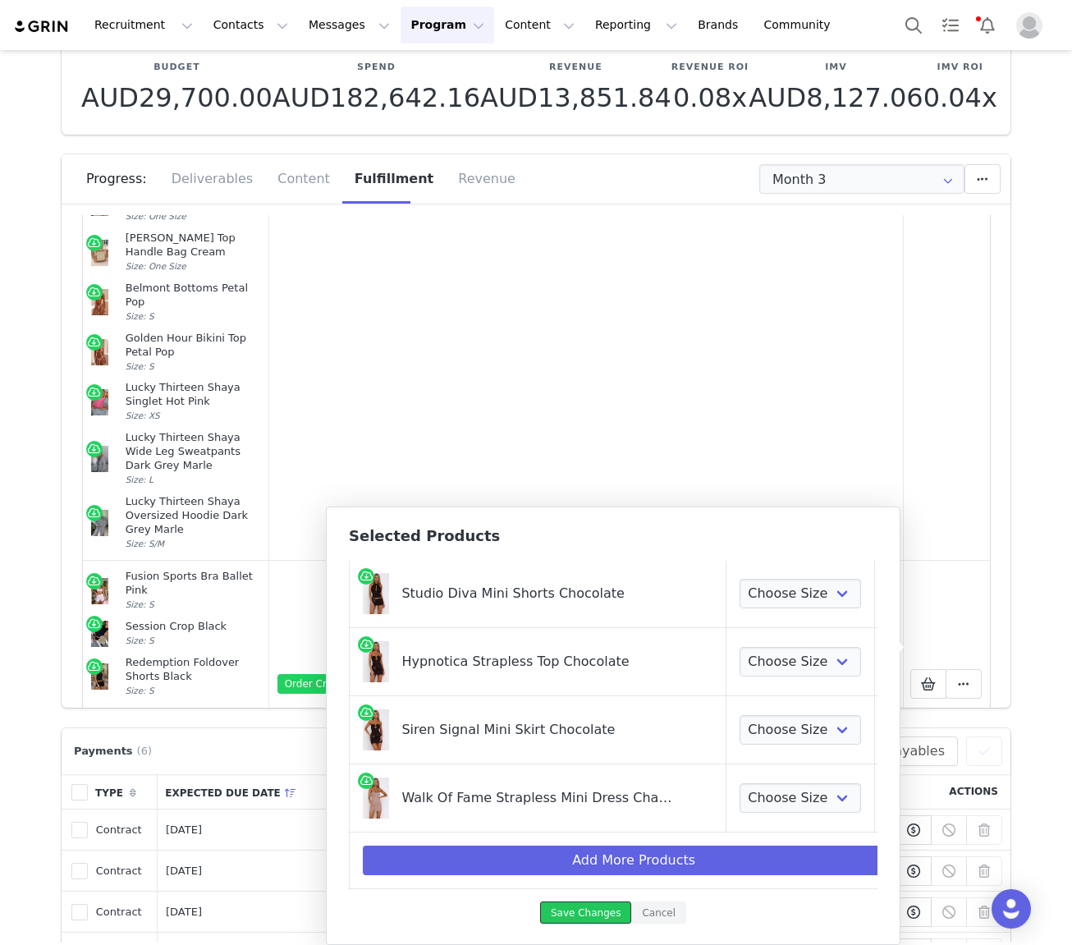
click at [577, 913] on button "Save Changes" at bounding box center [585, 913] width 91 height 22
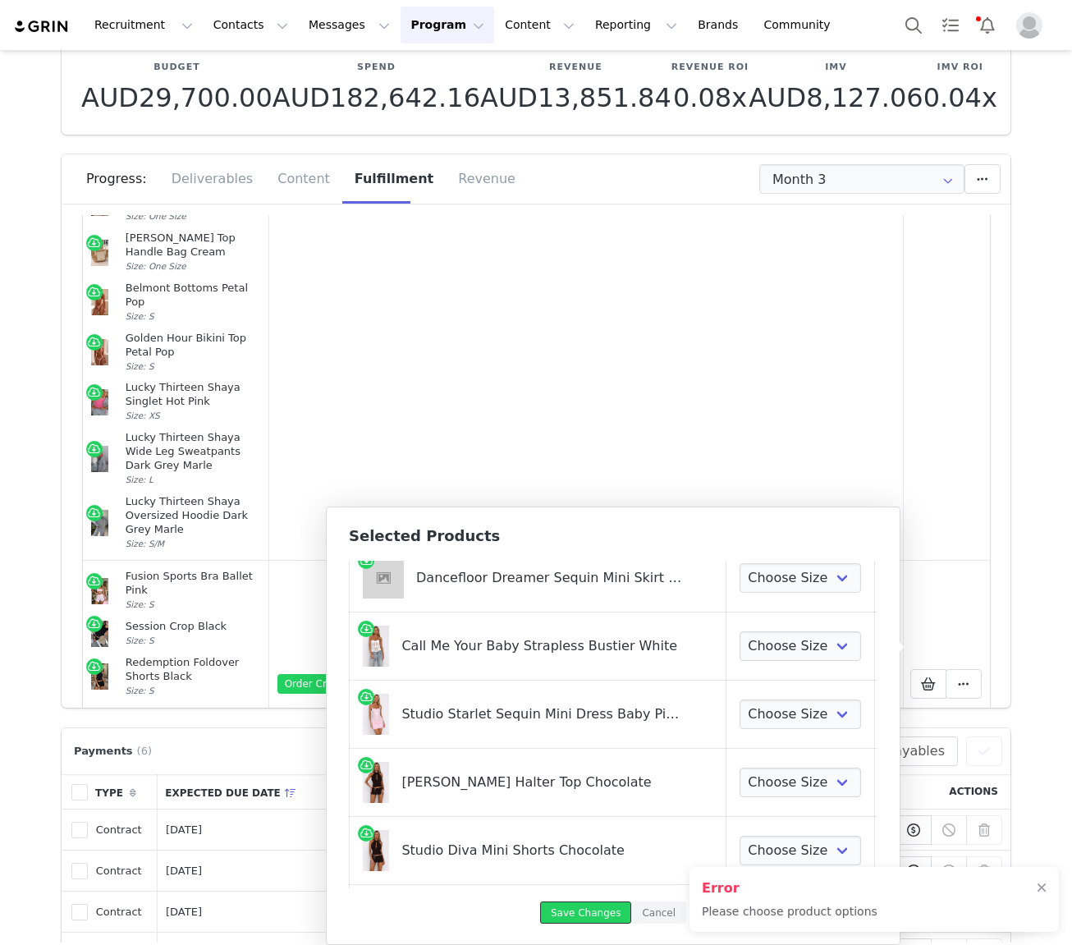
scroll to position [0, 0]
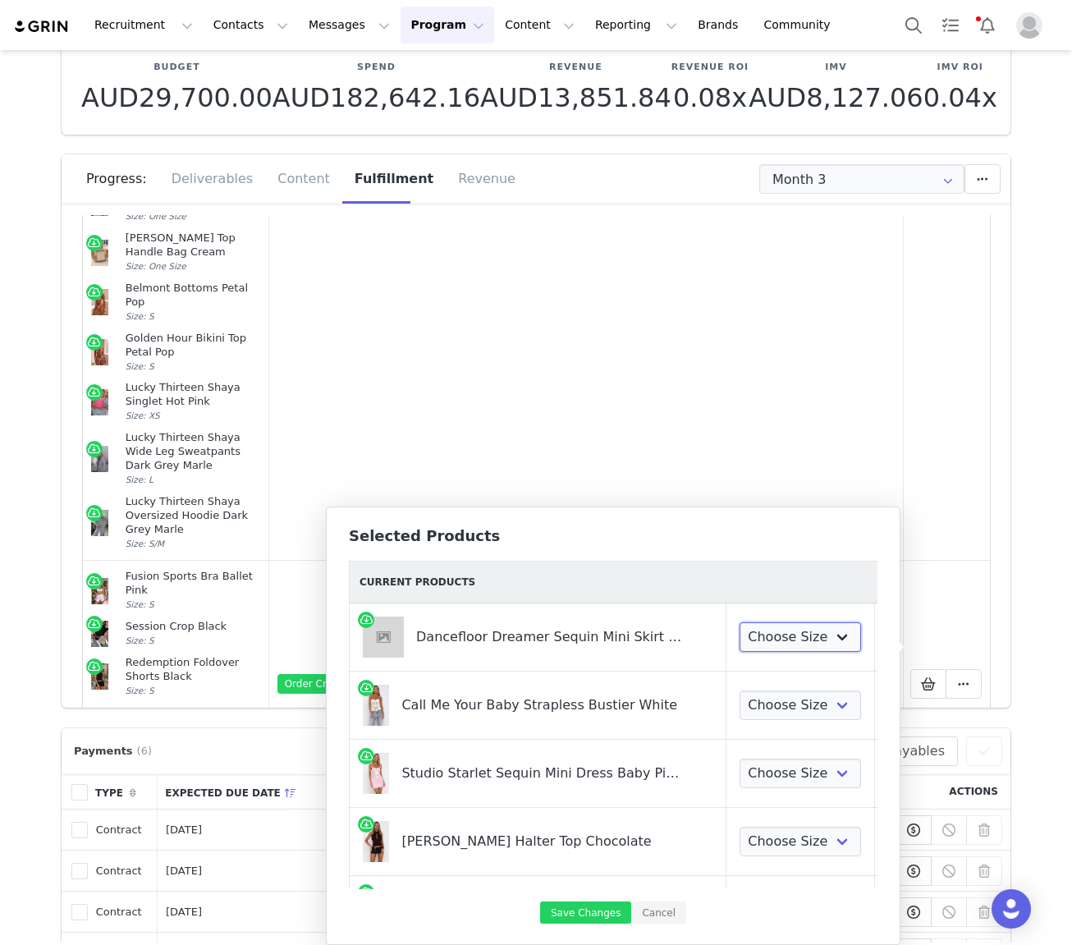
click at [776, 639] on select "Choose Size XXS XS S M L XL" at bounding box center [801, 637] width 122 height 30
select select "28268628"
click at [740, 622] on select "Choose Size XXS XS S M L XL" at bounding box center [801, 637] width 122 height 30
click at [760, 704] on select "Choose Size XXS XS S M L XL" at bounding box center [801, 706] width 122 height 30
select select "28269033"
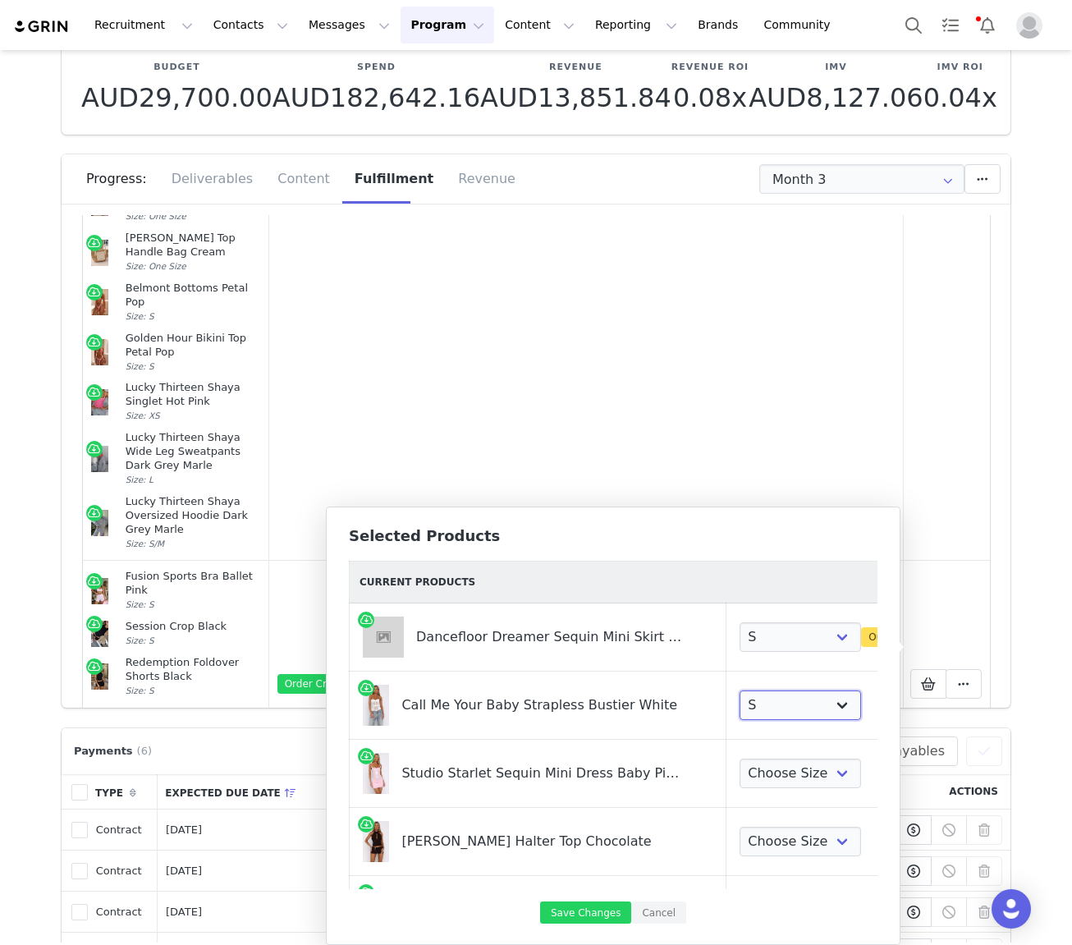
click at [740, 691] on select "Choose Size XXS XS S M L XL" at bounding box center [801, 706] width 122 height 30
click at [772, 772] on select "Choose Size XXS XS S M L XL" at bounding box center [801, 774] width 122 height 30
select select "28268994"
click at [740, 759] on select "Choose Size XXS XS S M L XL" at bounding box center [801, 774] width 122 height 30
click at [773, 842] on select "Choose Size XXS XS S M L XL" at bounding box center [801, 842] width 122 height 30
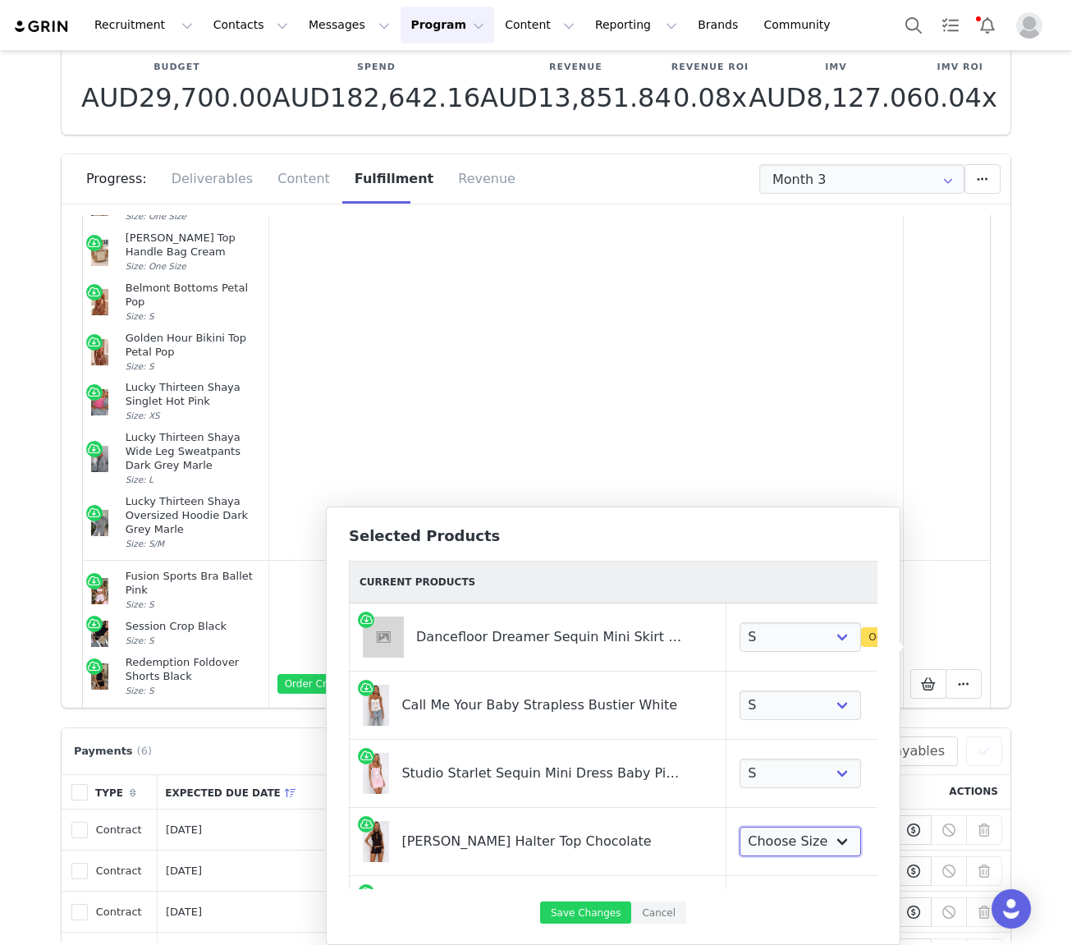
select select "28268762"
click at [740, 827] on select "Choose Size XXS XS S M L XL" at bounding box center [801, 842] width 122 height 30
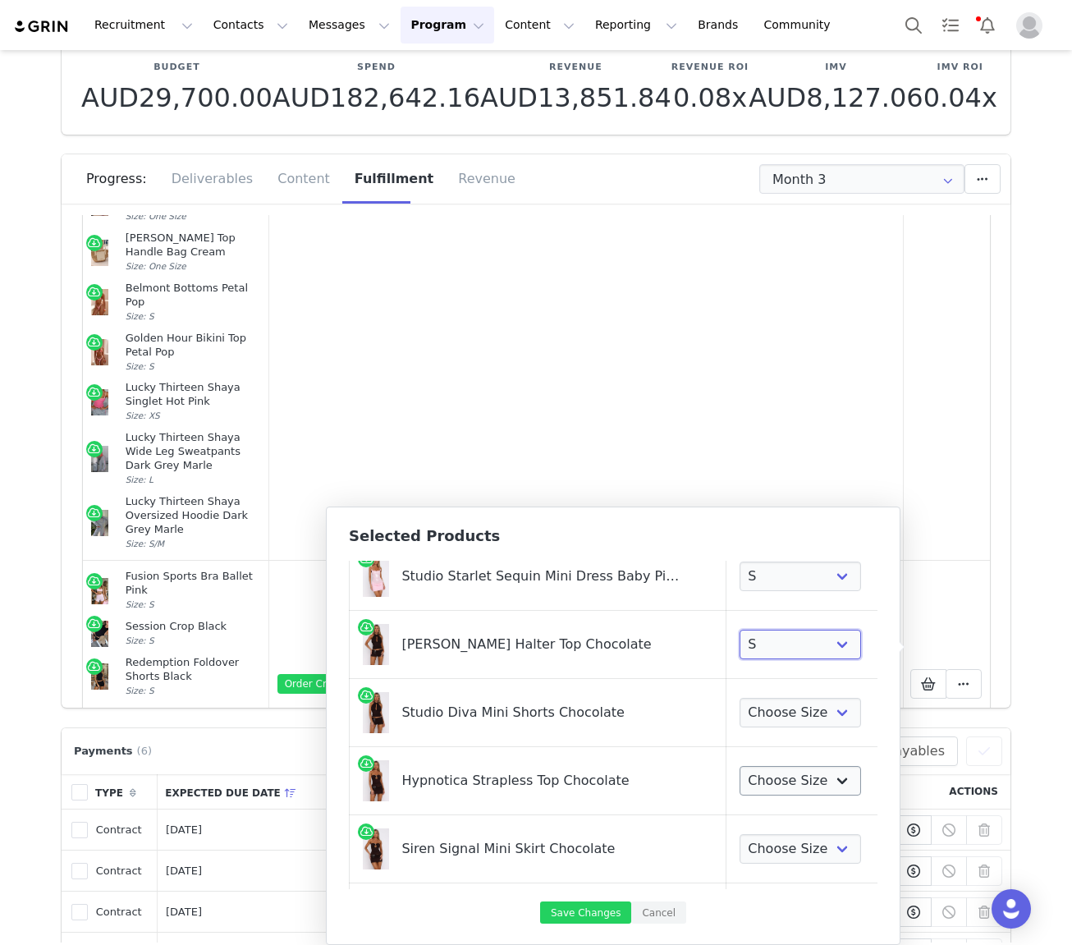
scroll to position [201, 0]
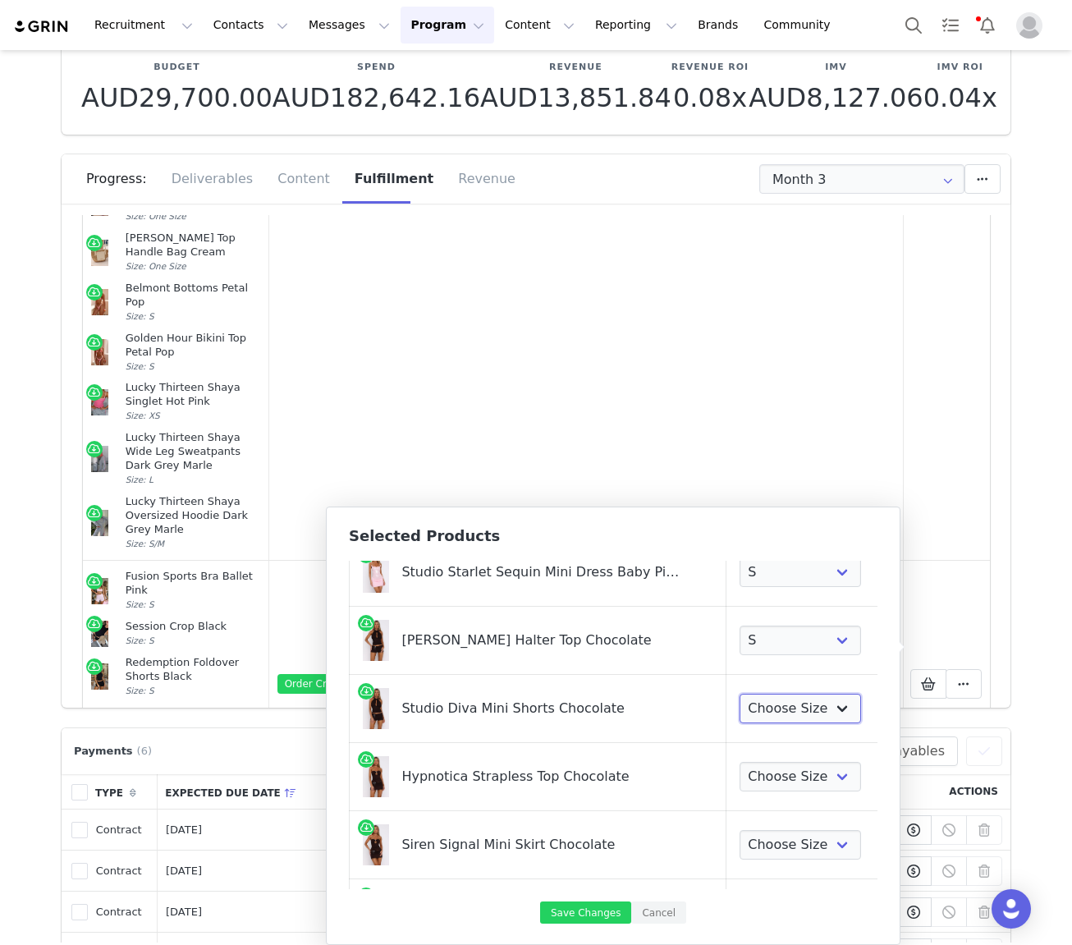
click at [780, 714] on select "Choose Size XXS XS S M L XL" at bounding box center [801, 709] width 122 height 30
select select "28269109"
click at [740, 694] on select "Choose Size XXS XS S M L XL" at bounding box center [801, 709] width 122 height 30
click at [751, 772] on select "Choose Size XXS XS S M L XL" at bounding box center [801, 777] width 122 height 30
select select "28269892"
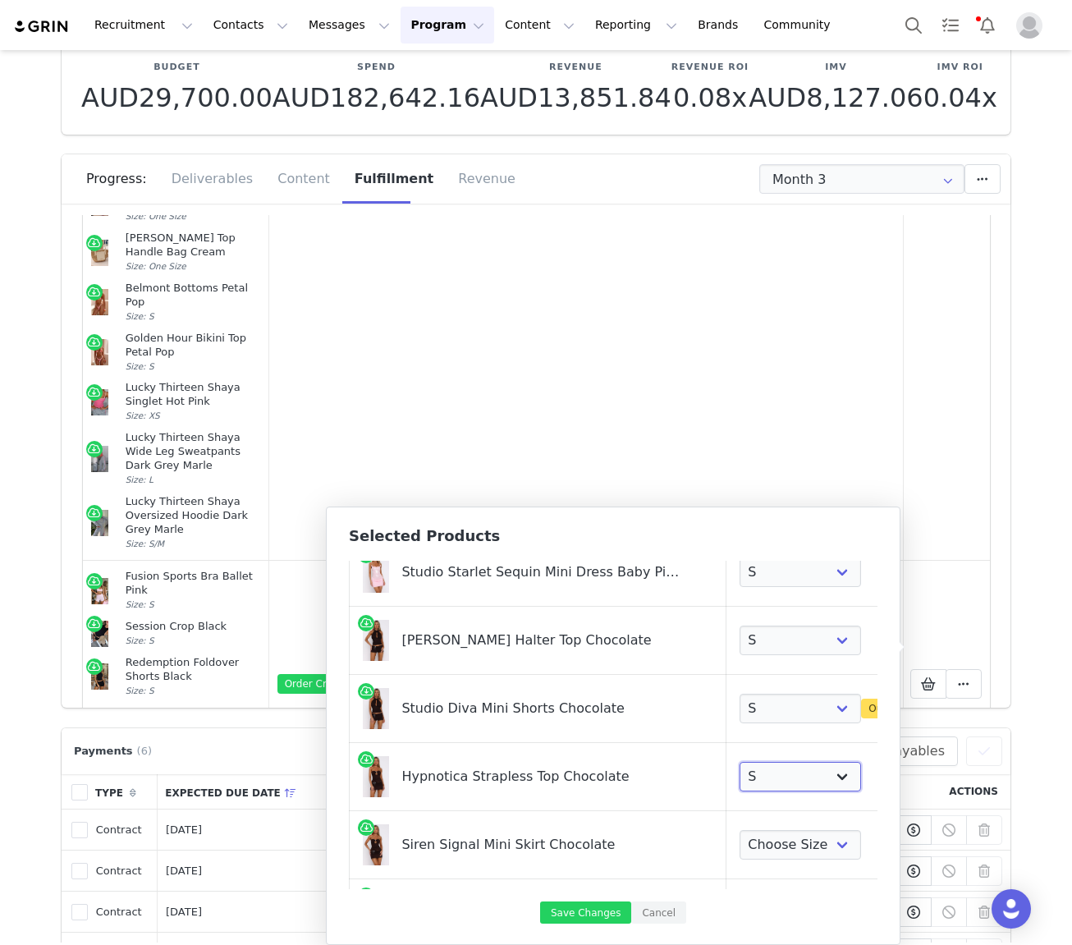
click at [740, 762] on select "Choose Size XXS XS S M L XL" at bounding box center [801, 777] width 122 height 30
click at [770, 832] on select "Choose Size XXS XS S M L XL" at bounding box center [801, 845] width 122 height 30
select select "28269218"
click at [740, 830] on select "Choose Size XXS XS S M L XL" at bounding box center [801, 845] width 122 height 30
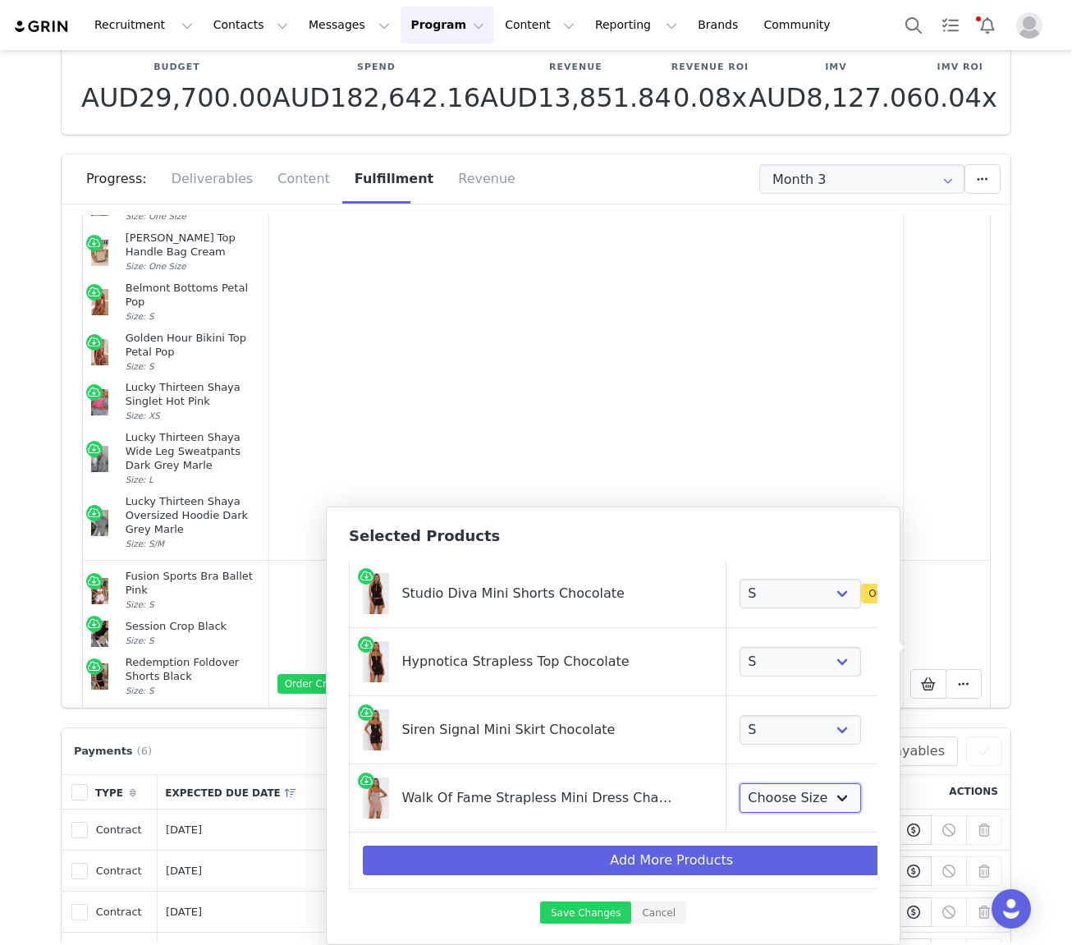
click at [761, 793] on select "Choose Size XXS XS S M L XL" at bounding box center [801, 798] width 122 height 30
select select "28269277"
click at [740, 783] on select "Choose Size XXS XS S M L XL" at bounding box center [801, 798] width 122 height 30
click at [599, 904] on button "Save Changes" at bounding box center [585, 913] width 91 height 22
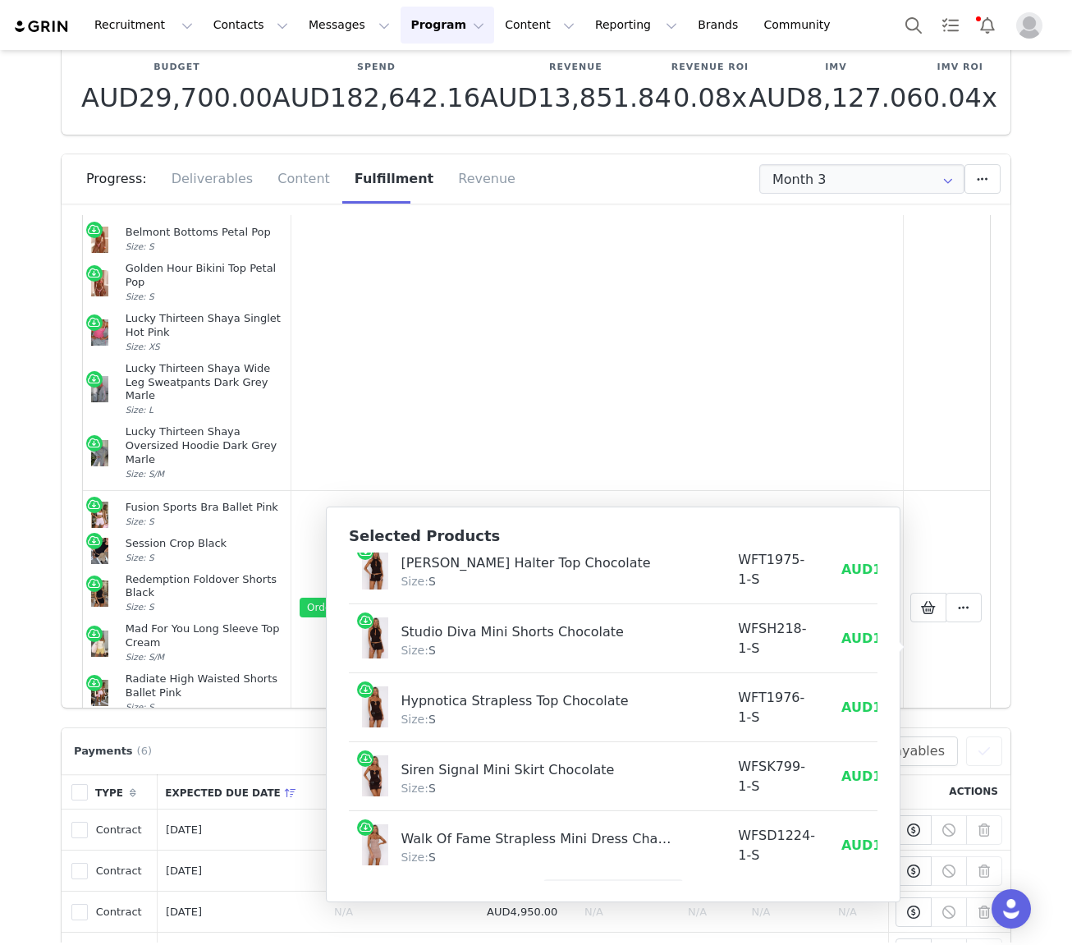
scroll to position [294, 0]
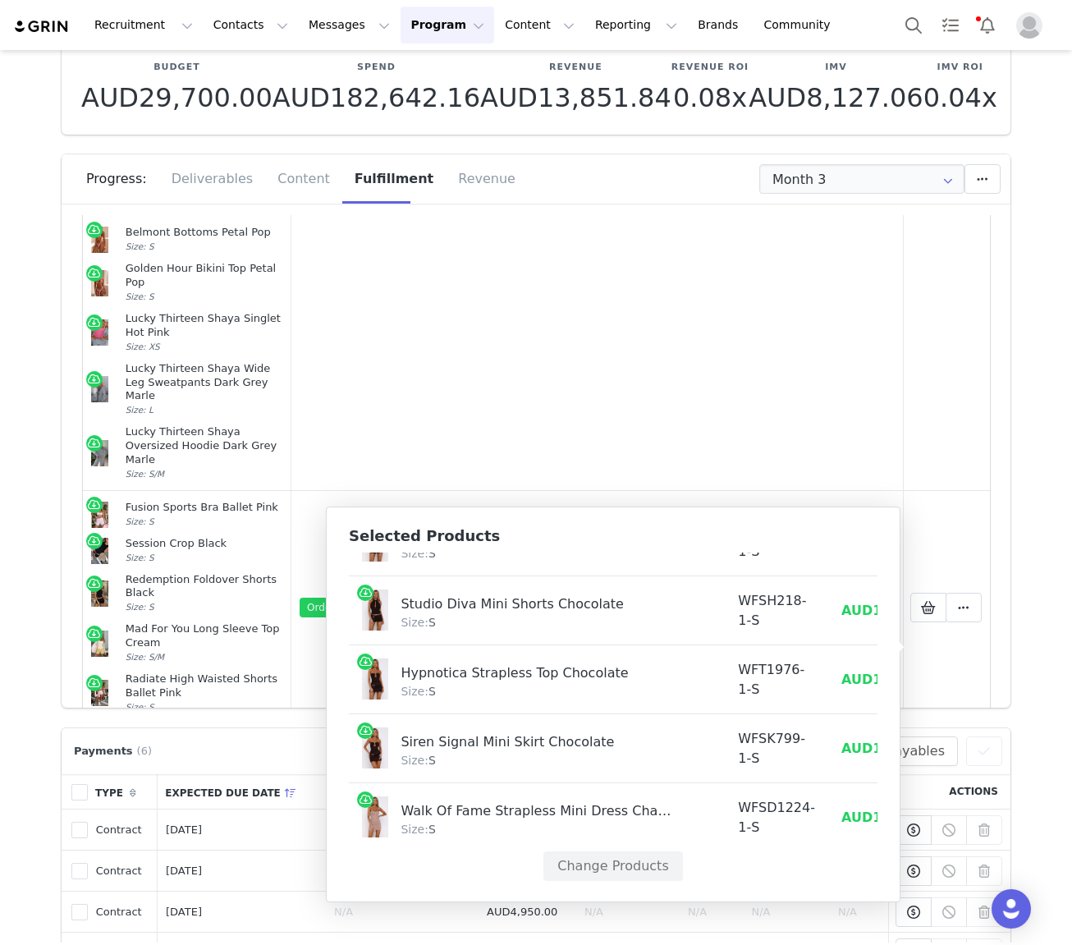
click at [956, 724] on td "Mark as Fulfilled Create Shopify Draft Order Create Shopify Order Reconfigure P…" at bounding box center [947, 929] width 88 height 410
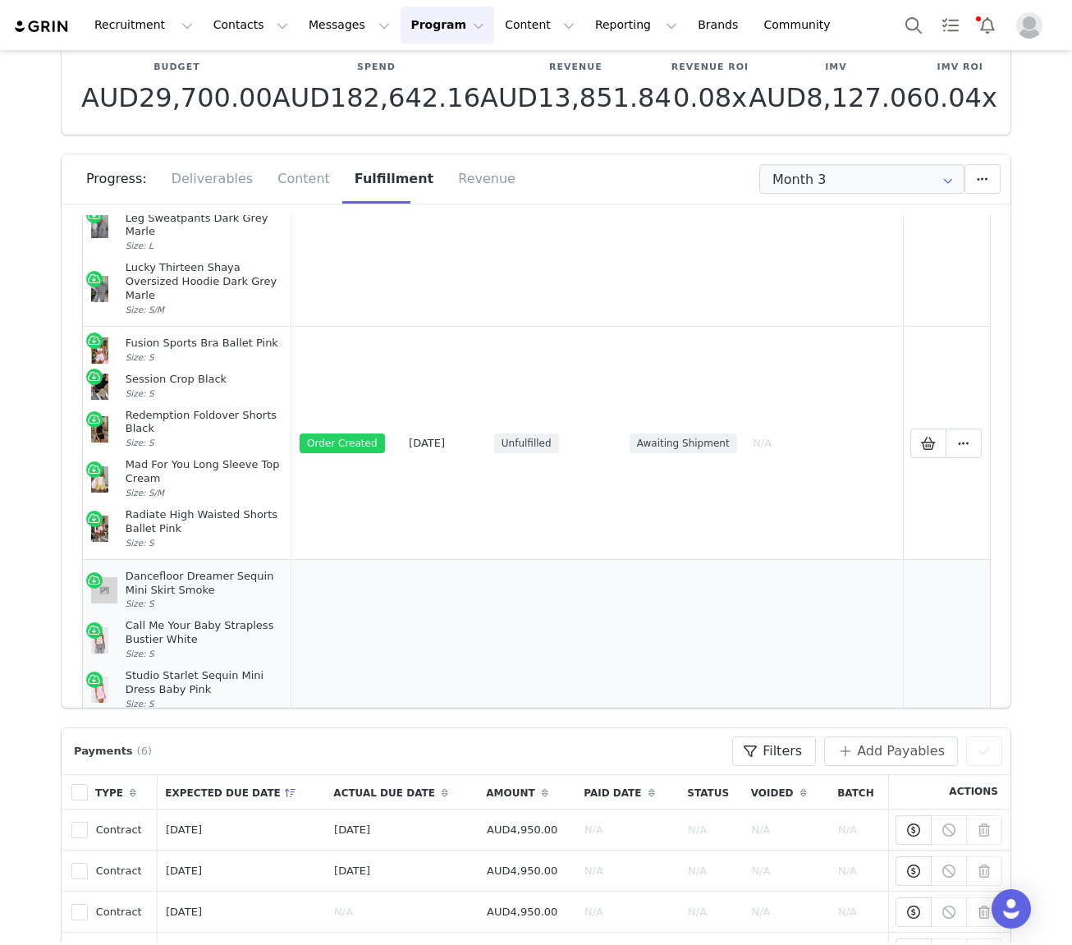
scroll to position [1028, 0]
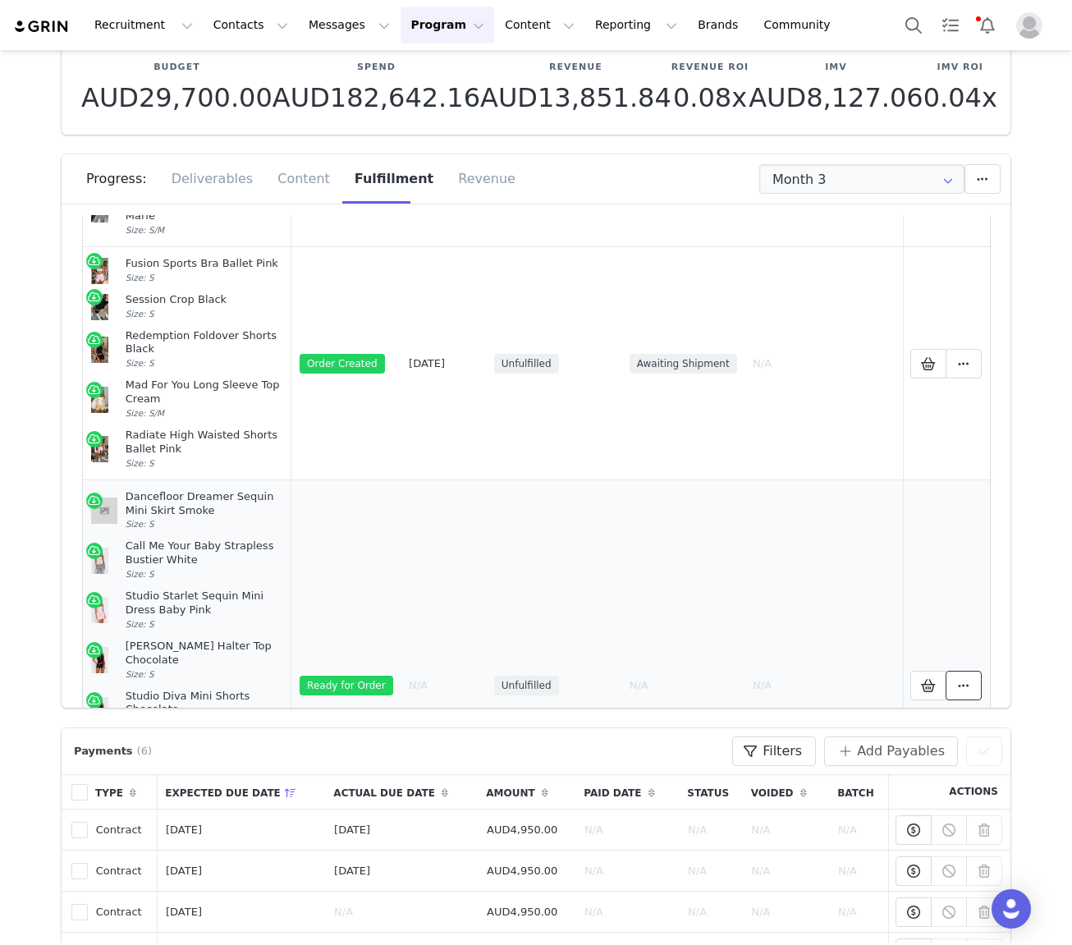
click at [971, 676] on span at bounding box center [964, 686] width 20 height 20
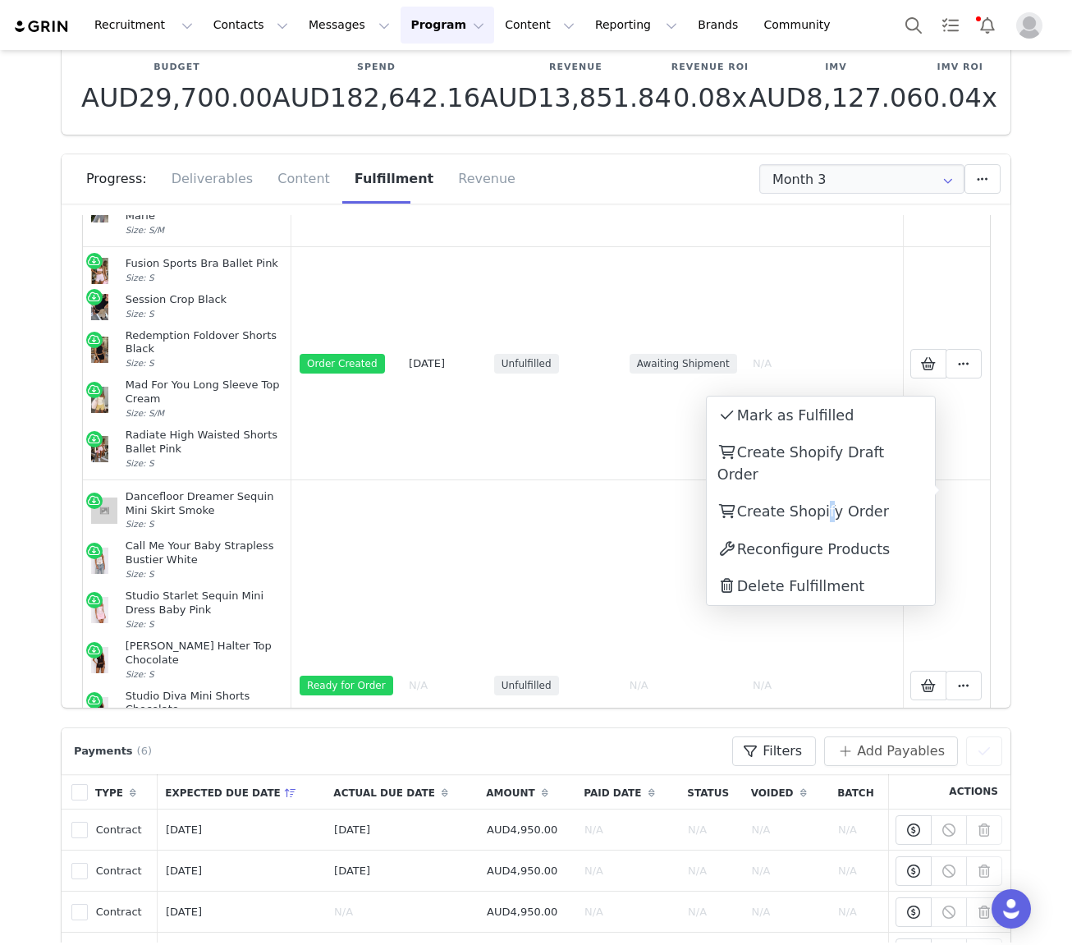
click at [823, 503] on span "Create Shopify Order" at bounding box center [813, 511] width 152 height 16
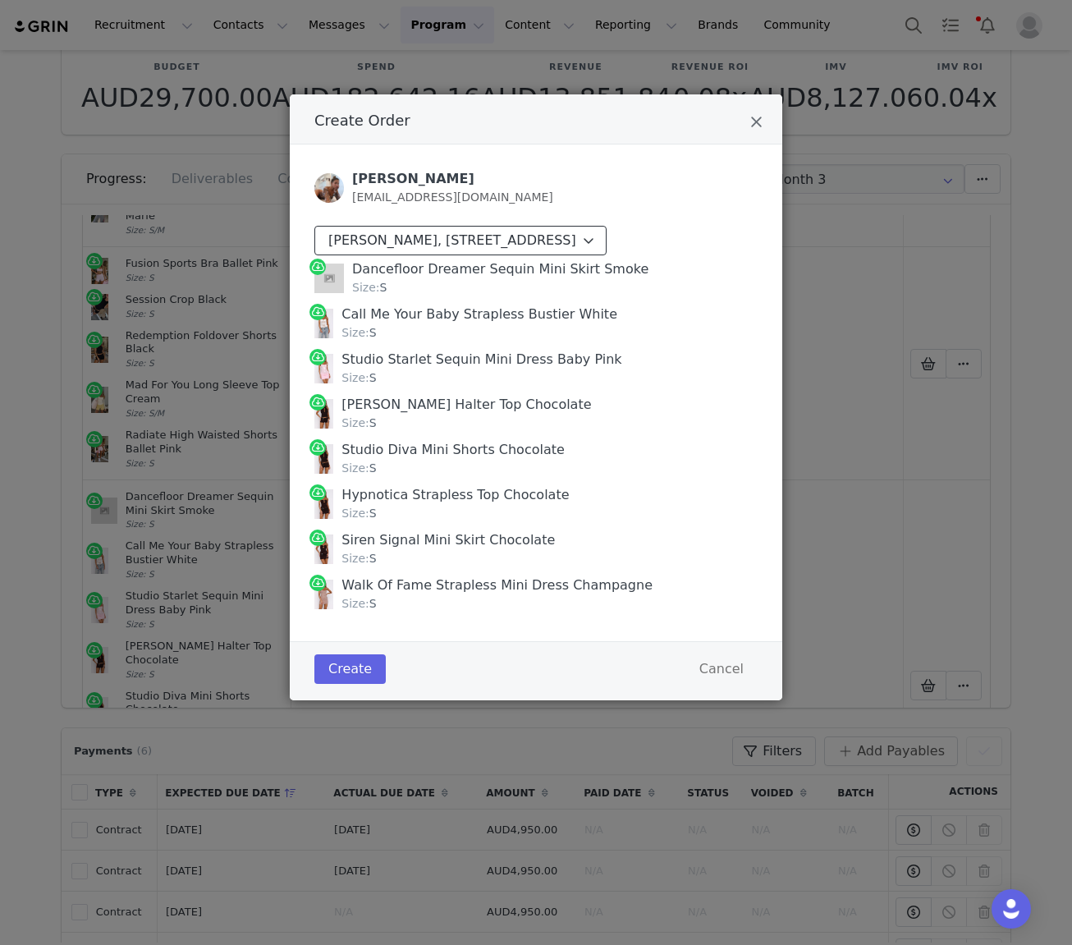
click at [526, 250] on div "Ali Blakey, 13 2a Vicar St. Parcel Locker 10102 11265 Coogee, New South Wales 2…" at bounding box center [452, 241] width 248 height 20
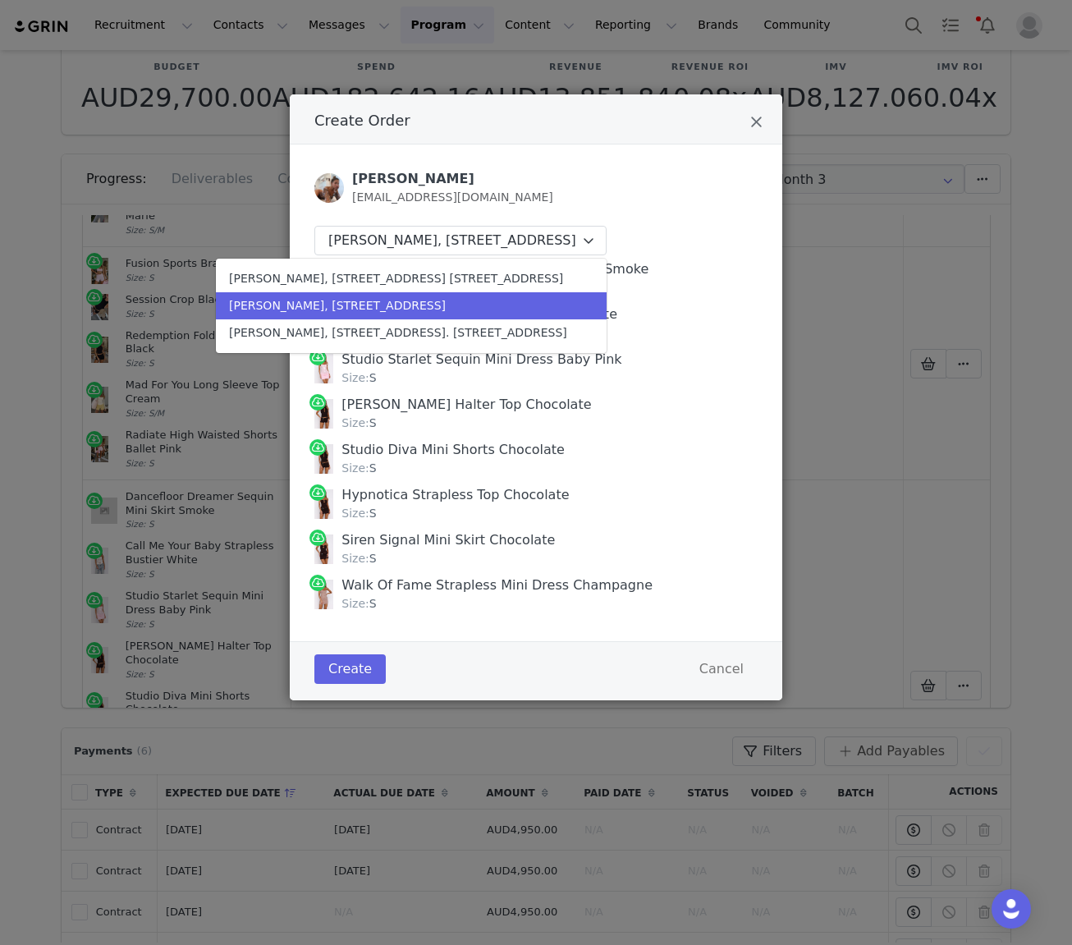
click at [501, 314] on div "Ali Blakey, 13 2a Vicar St. Parcel Locker 10102 11265 Coogee, New South Wales 2…" at bounding box center [398, 305] width 338 height 17
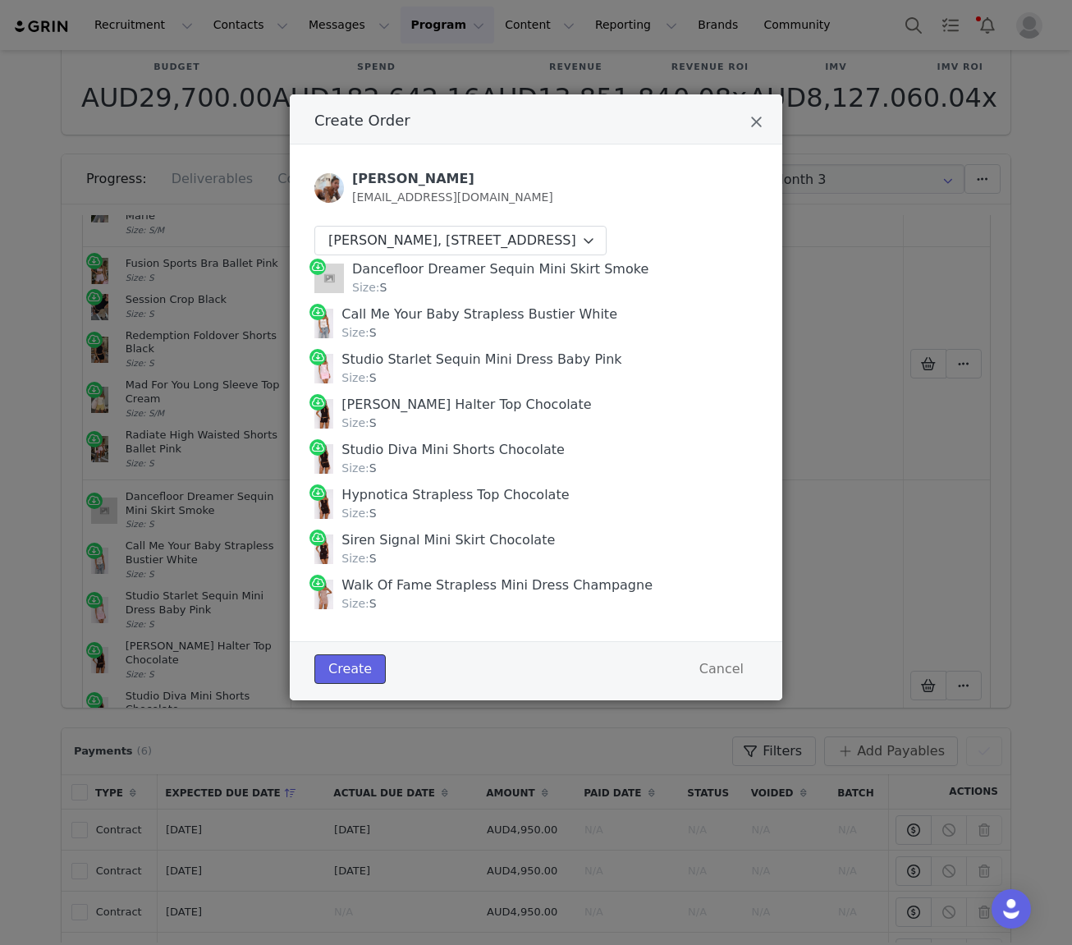
click at [342, 684] on button "Create" at bounding box center [349, 669] width 71 height 30
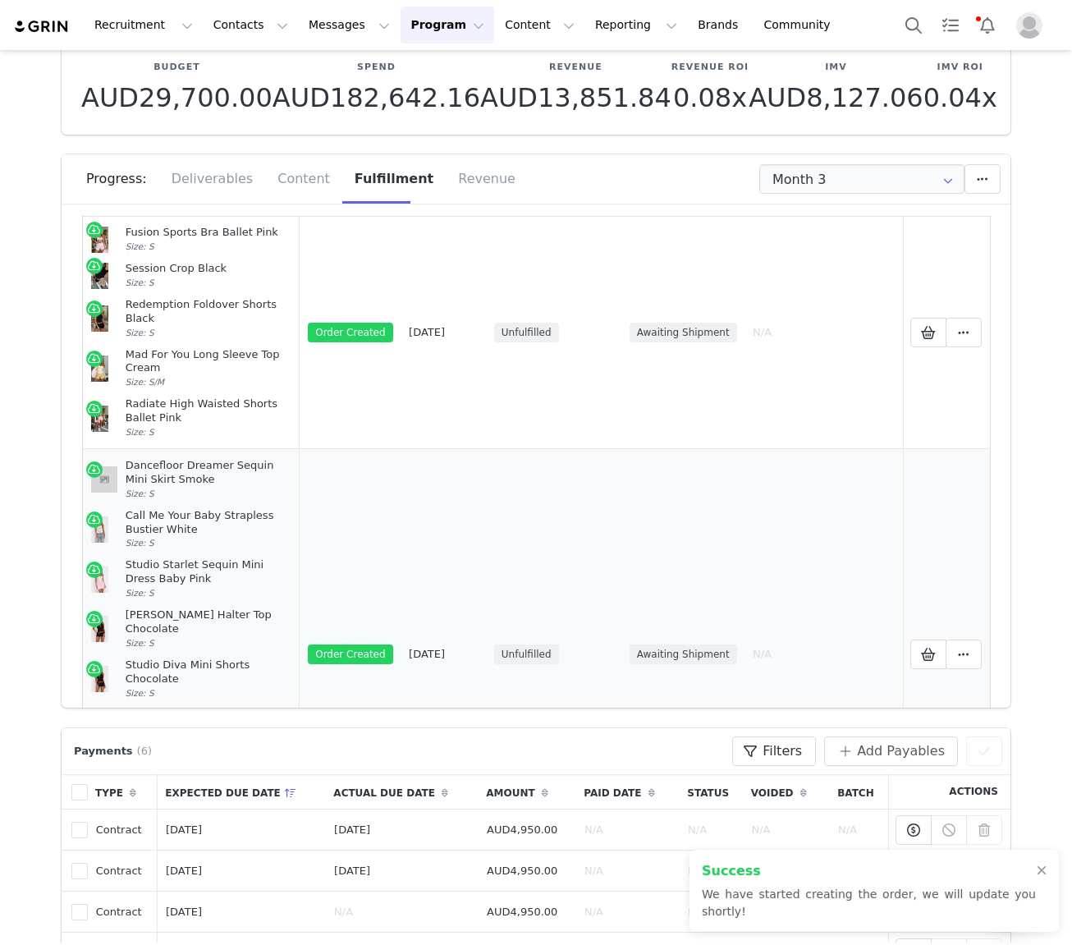
scroll to position [1064, 0]
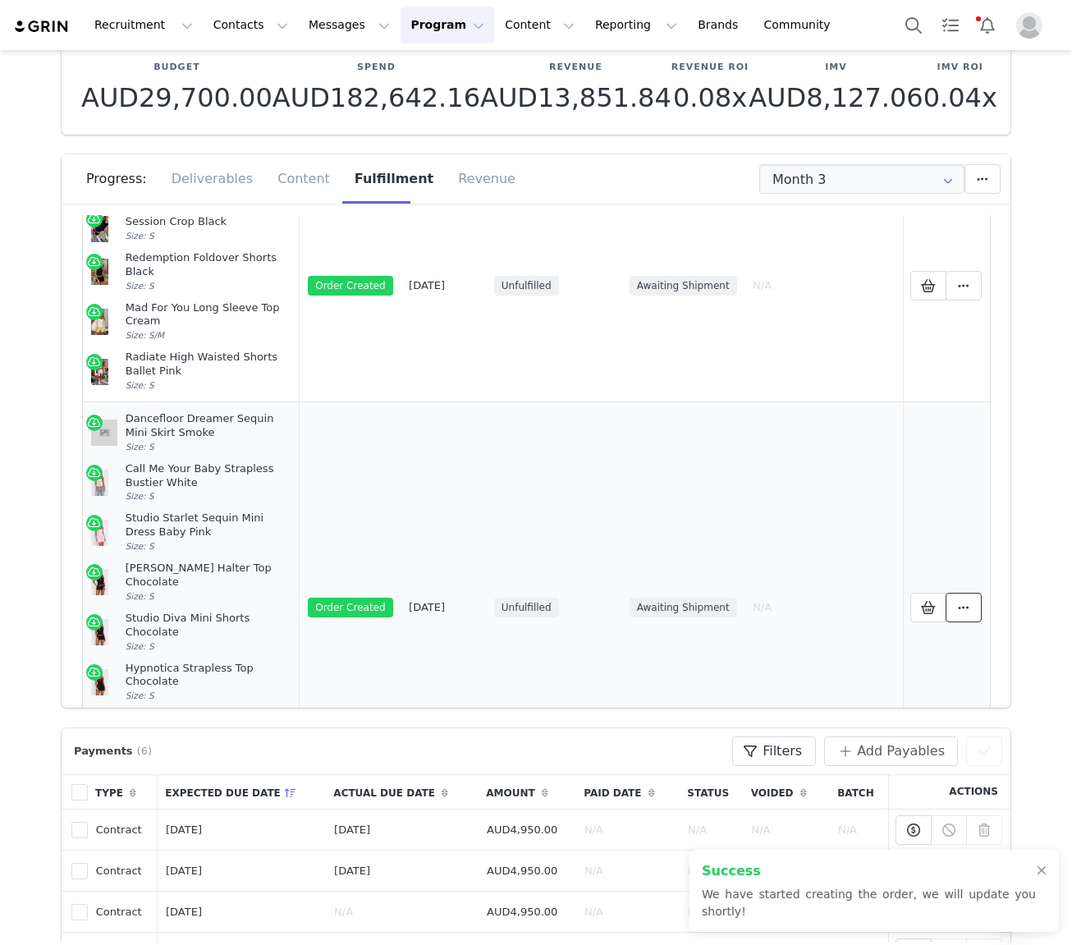
click at [959, 601] on icon at bounding box center [963, 607] width 11 height 13
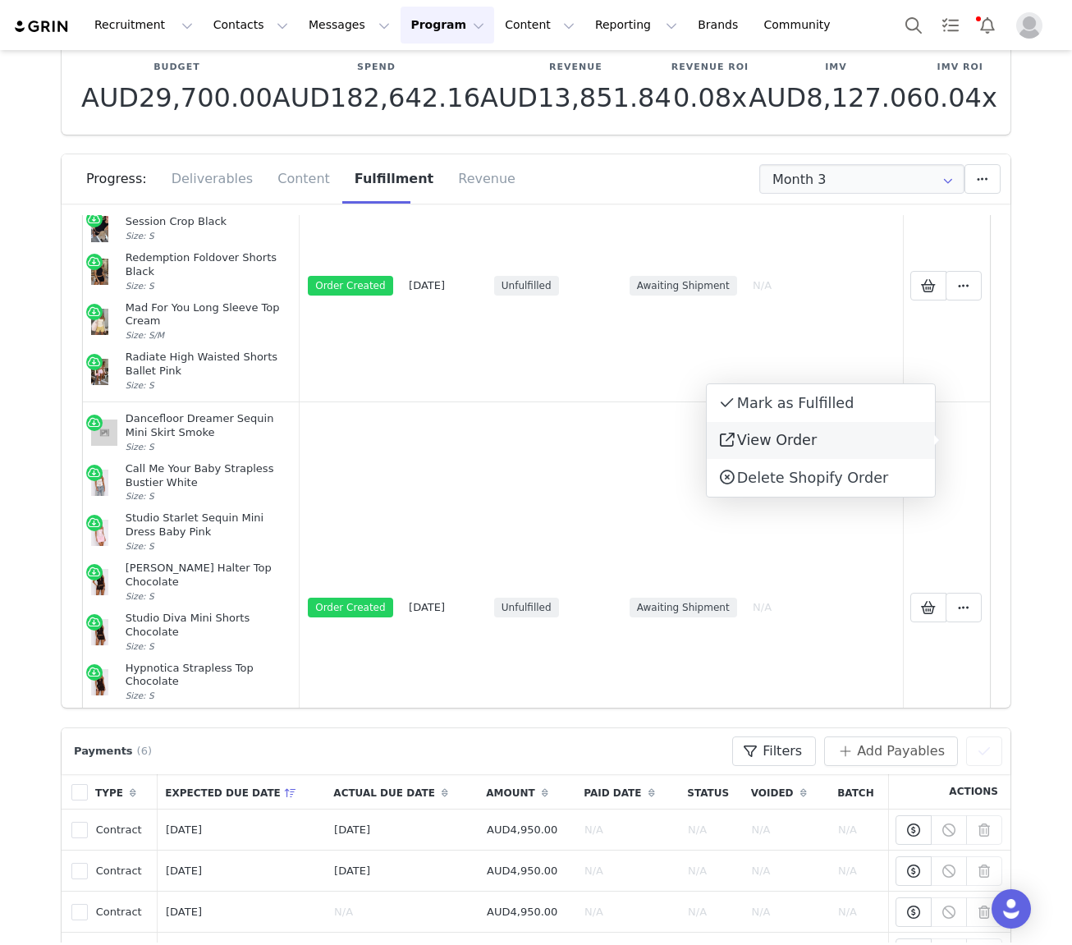
click at [798, 436] on span "View Order" at bounding box center [777, 440] width 80 height 16
drag, startPoint x: 189, startPoint y: 608, endPoint x: 121, endPoint y: 281, distance: 333.8
click at [121, 402] on td "Dancefloor Dreamer Sequin Mini Skirt Smoke Size: S Call Me Your Baby Strapless …" at bounding box center [191, 607] width 217 height 410
copy td "Dancefloor Dreamer Sequin Mini Skirt Smoke Size: S Call Me Your Baby Strapless …"
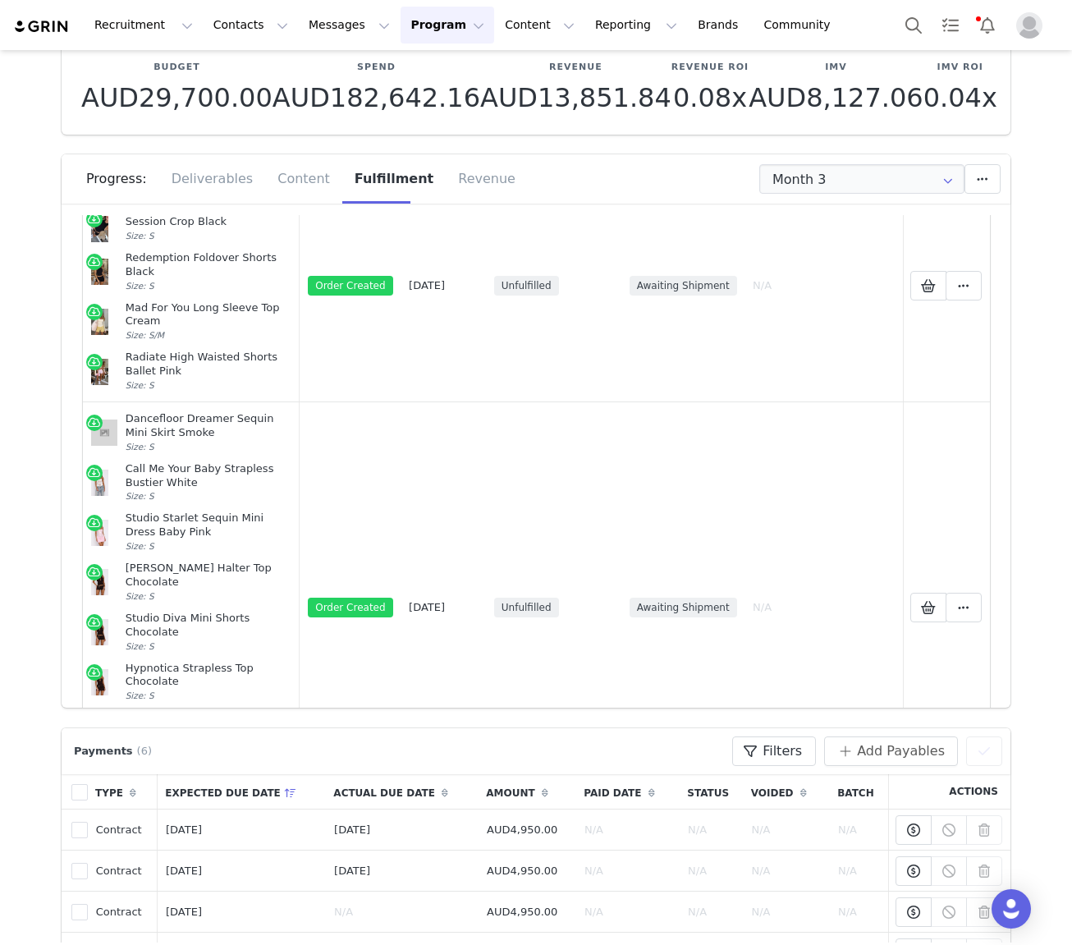
scroll to position [0, 0]
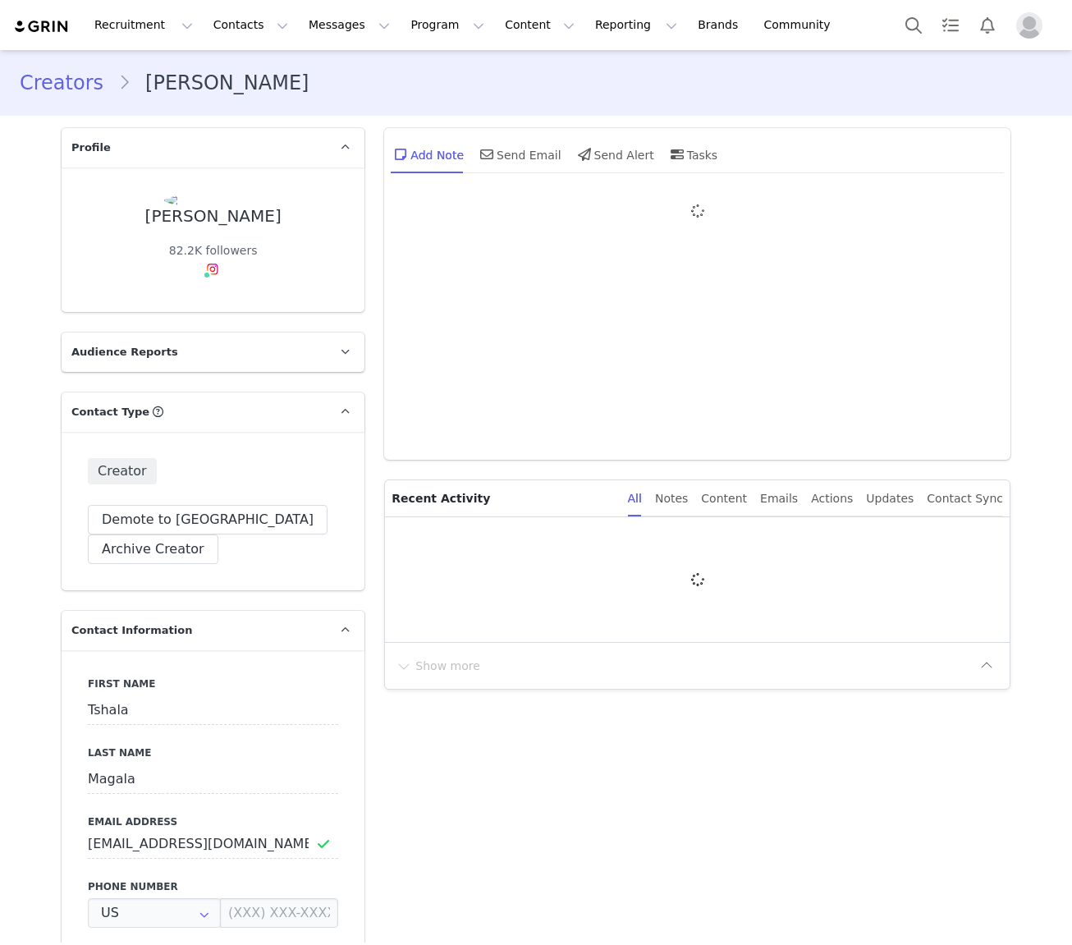
type input "+1 ([GEOGRAPHIC_DATA])"
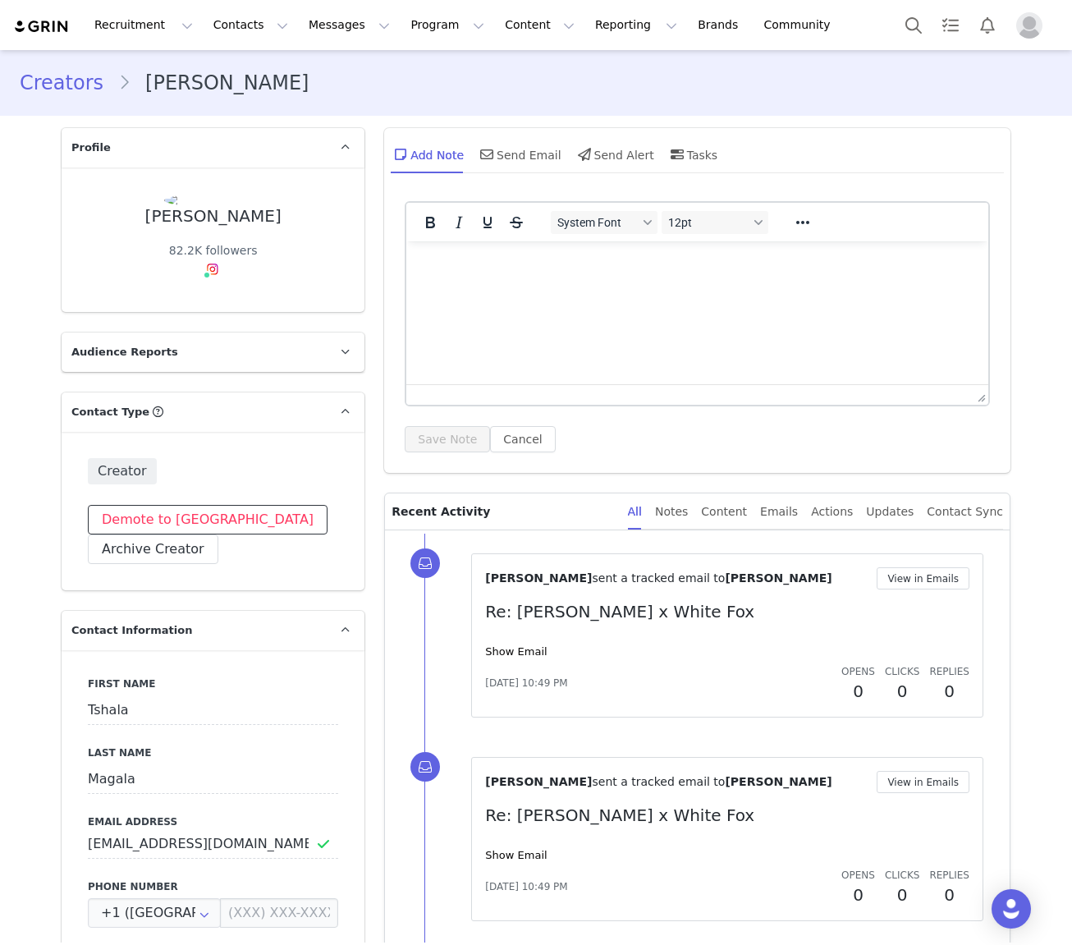
click at [205, 514] on button "Demote to [GEOGRAPHIC_DATA]" at bounding box center [208, 520] width 240 height 30
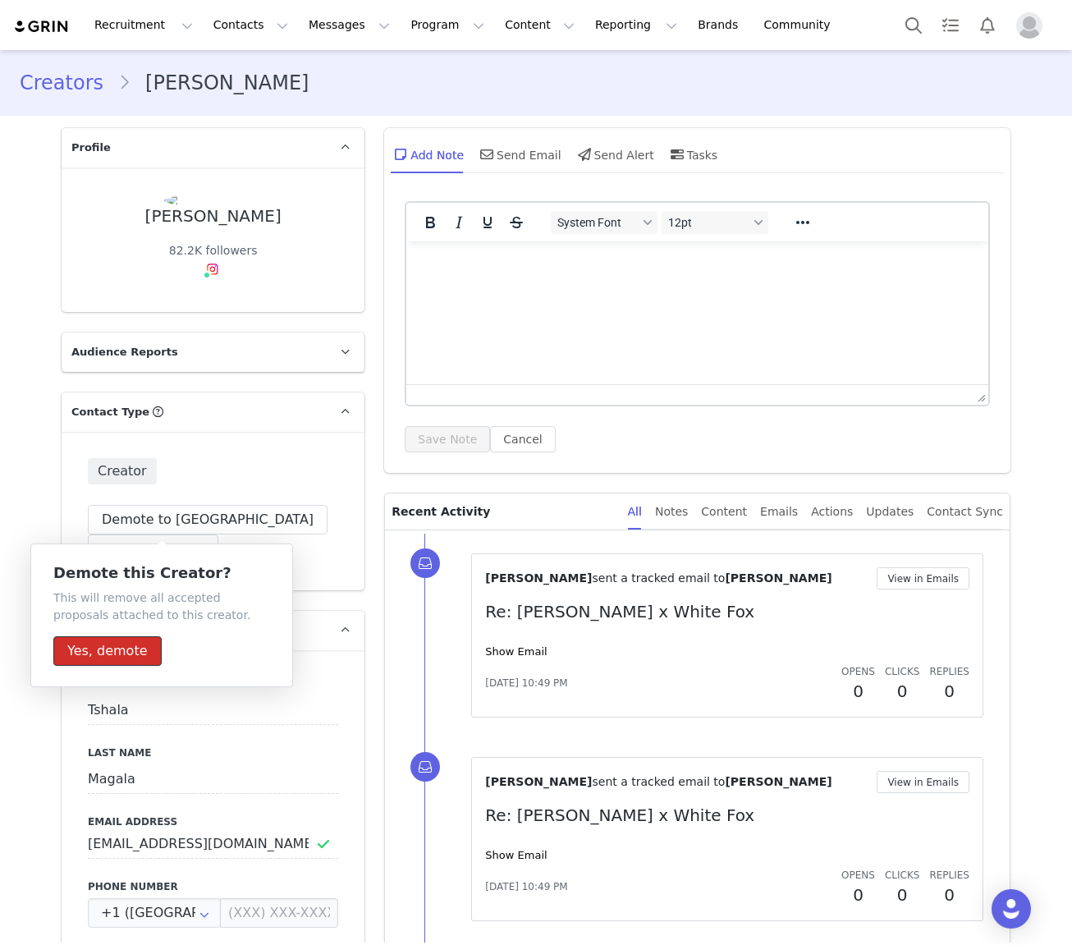
drag, startPoint x: 121, startPoint y: 647, endPoint x: 155, endPoint y: 597, distance: 60.8
click at [122, 646] on button "Yes, demote" at bounding box center [107, 651] width 108 height 30
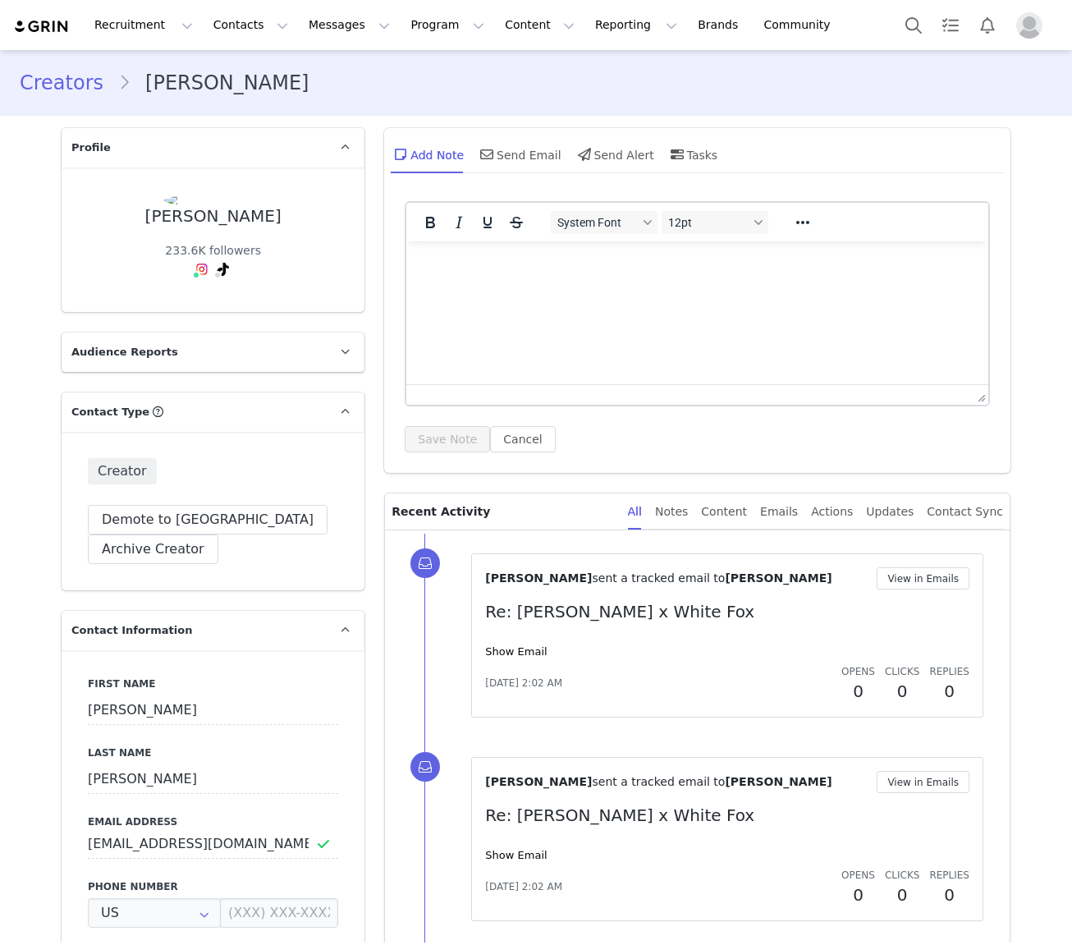
type input "+1 ([GEOGRAPHIC_DATA])"
click at [200, 513] on button "Demote to [GEOGRAPHIC_DATA]" at bounding box center [208, 520] width 240 height 30
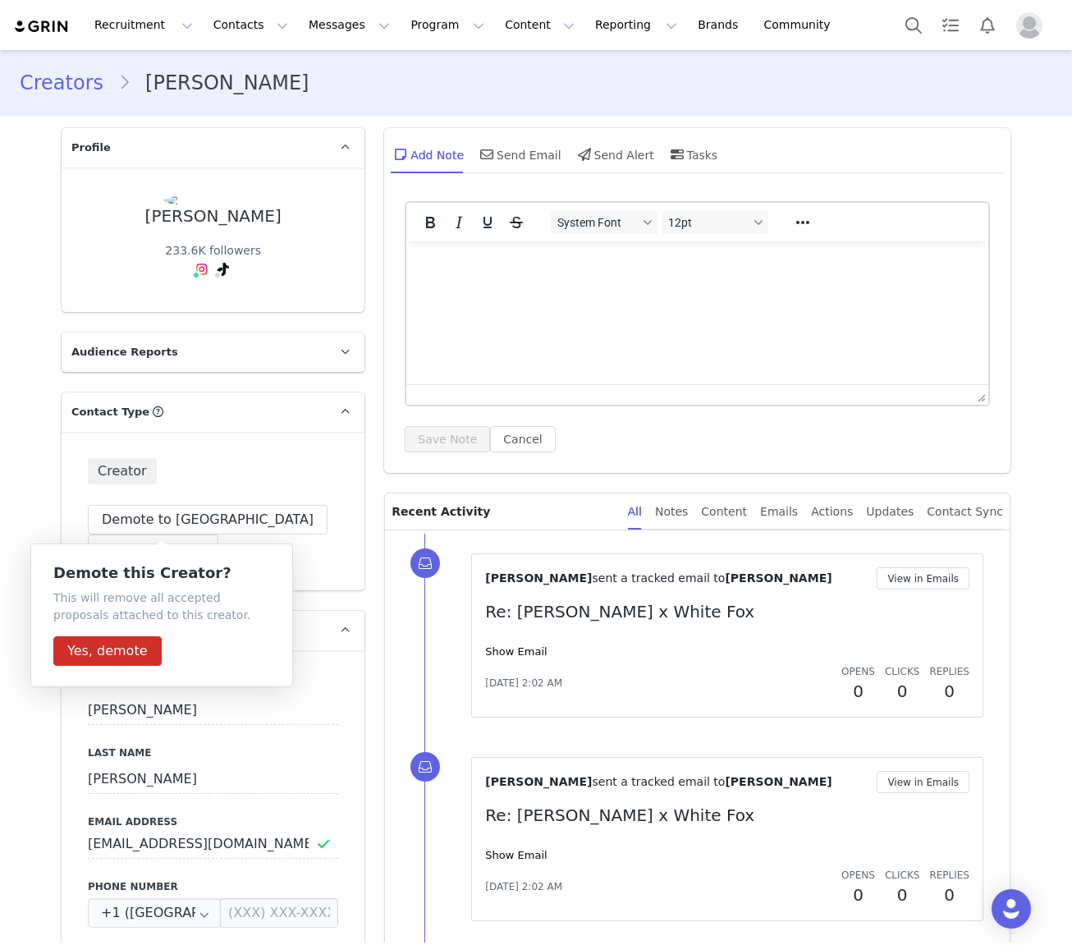
click at [327, 365] on link at bounding box center [344, 352] width 39 height 39
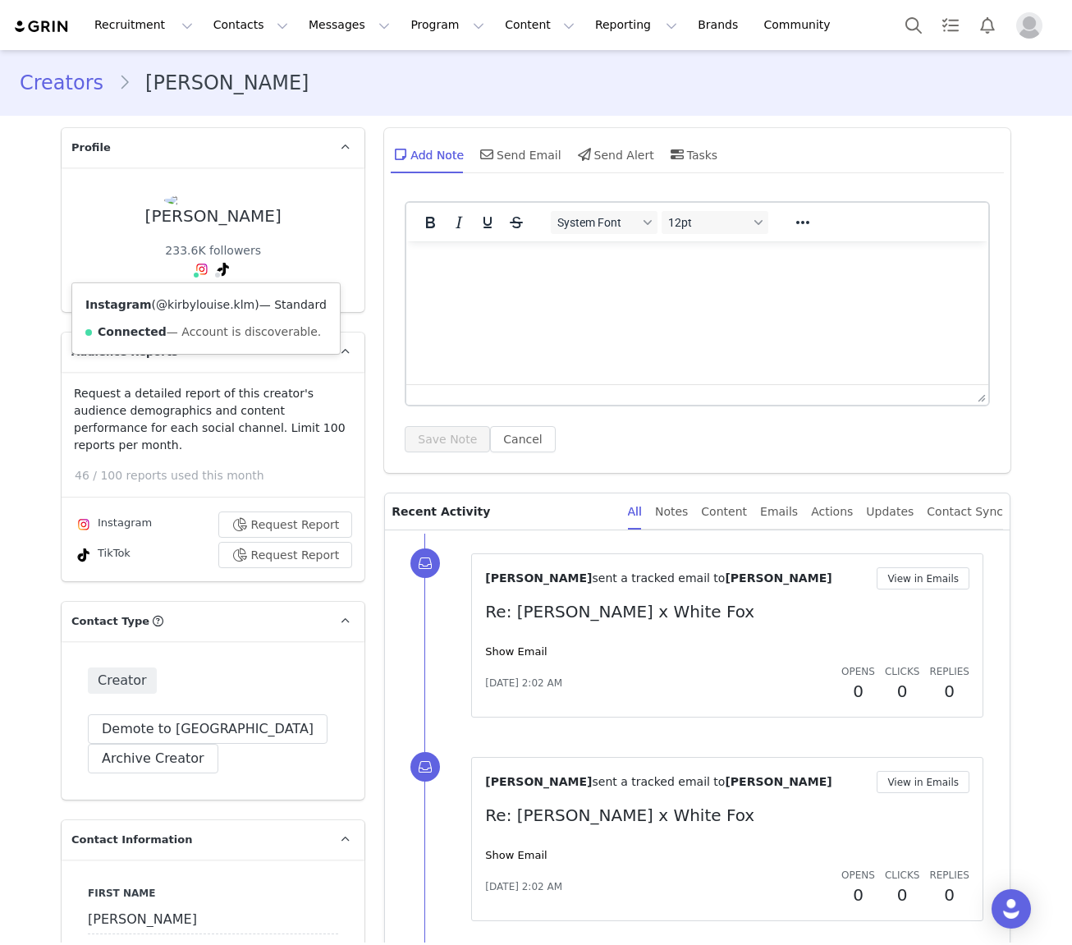
click at [190, 304] on link "@kirbylouise.klm" at bounding box center [205, 304] width 99 height 13
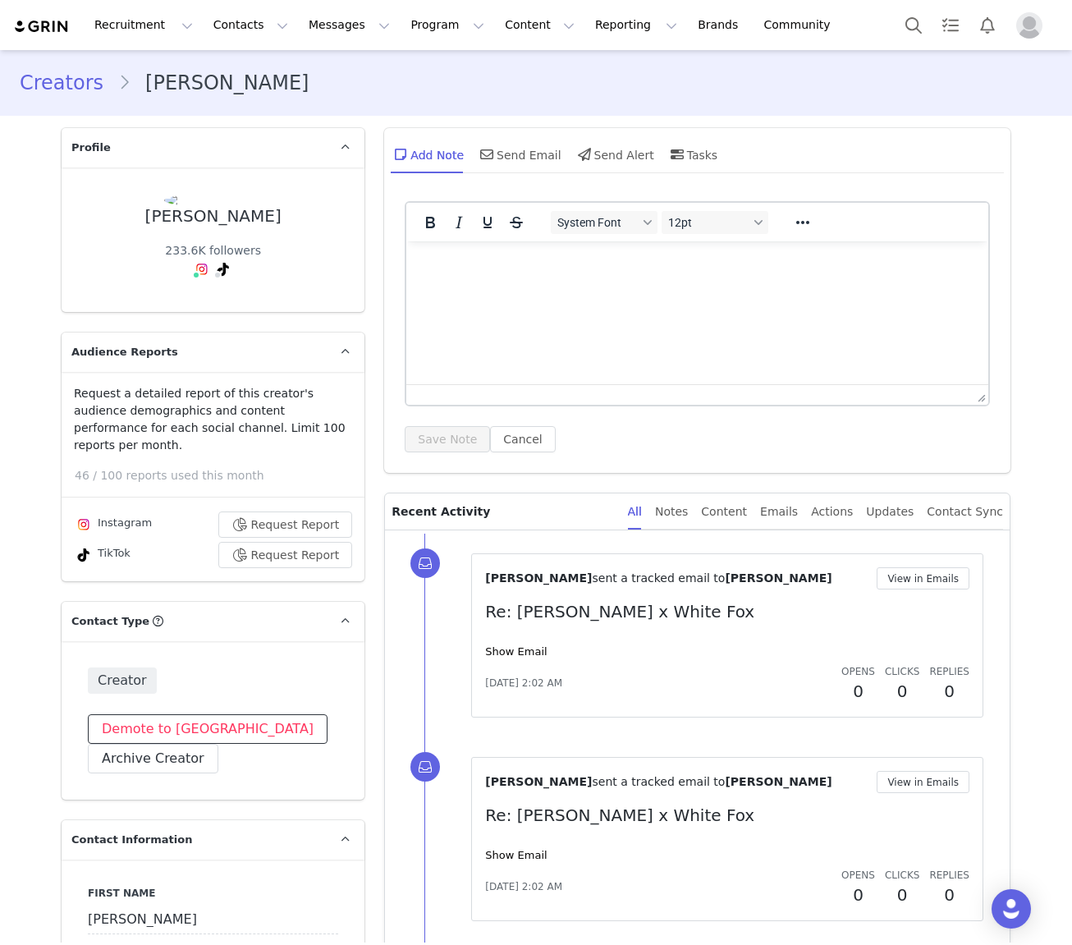
drag, startPoint x: 186, startPoint y: 718, endPoint x: 196, endPoint y: 720, distance: 10.2
click at [186, 718] on button "Demote to [GEOGRAPHIC_DATA]" at bounding box center [208, 729] width 240 height 30
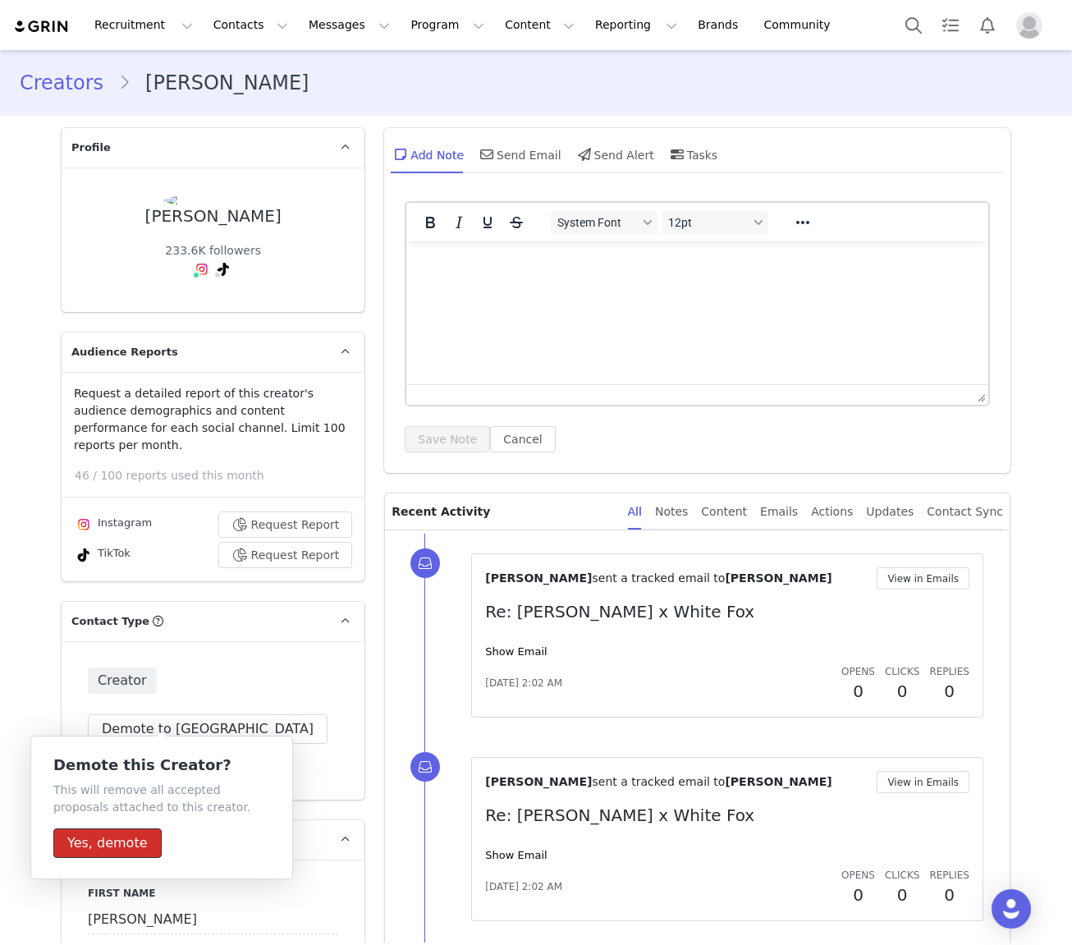
drag, startPoint x: 92, startPoint y: 847, endPoint x: 275, endPoint y: 624, distance: 288.8
click at [96, 844] on button "Yes, demote" at bounding box center [107, 844] width 108 height 30
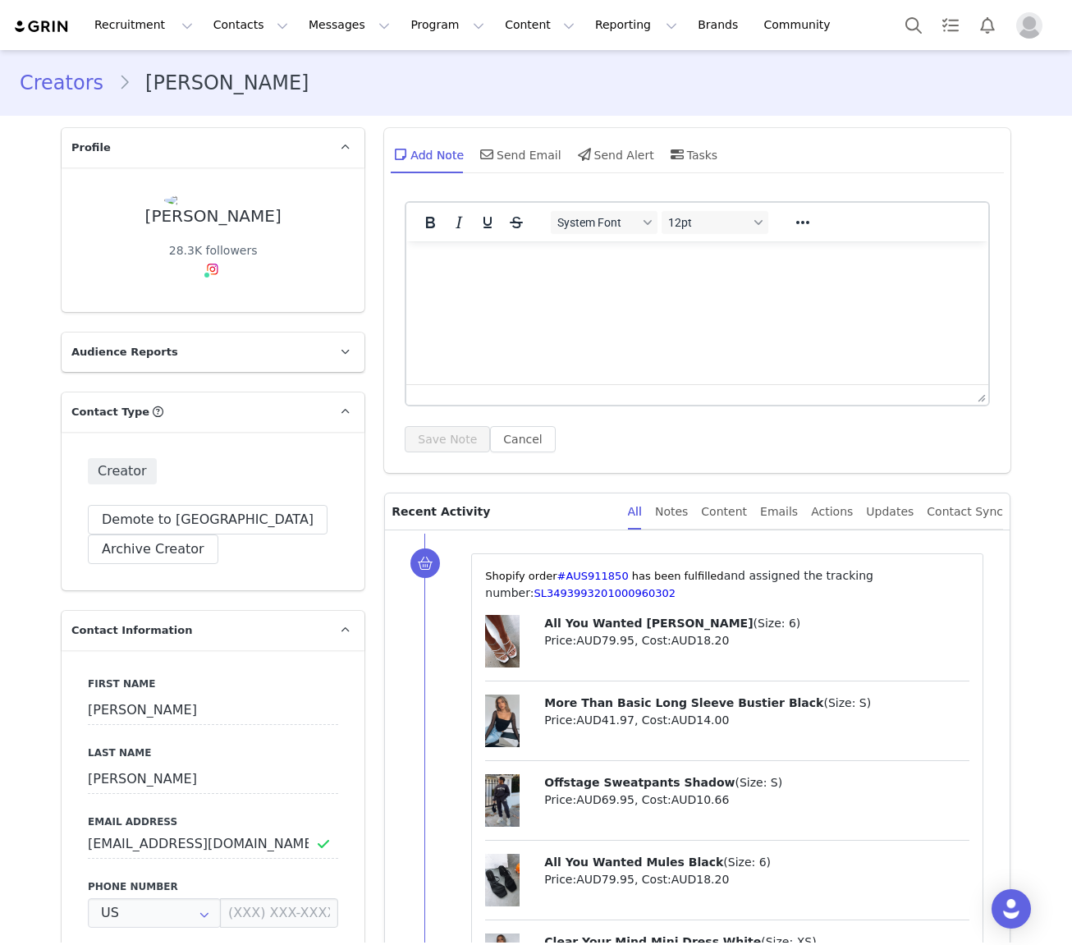
type input "+1 ([GEOGRAPHIC_DATA])"
click at [208, 311] on link "@chloessau" at bounding box center [206, 304] width 69 height 13
click at [146, 518] on button "Demote to [GEOGRAPHIC_DATA]" at bounding box center [208, 520] width 240 height 30
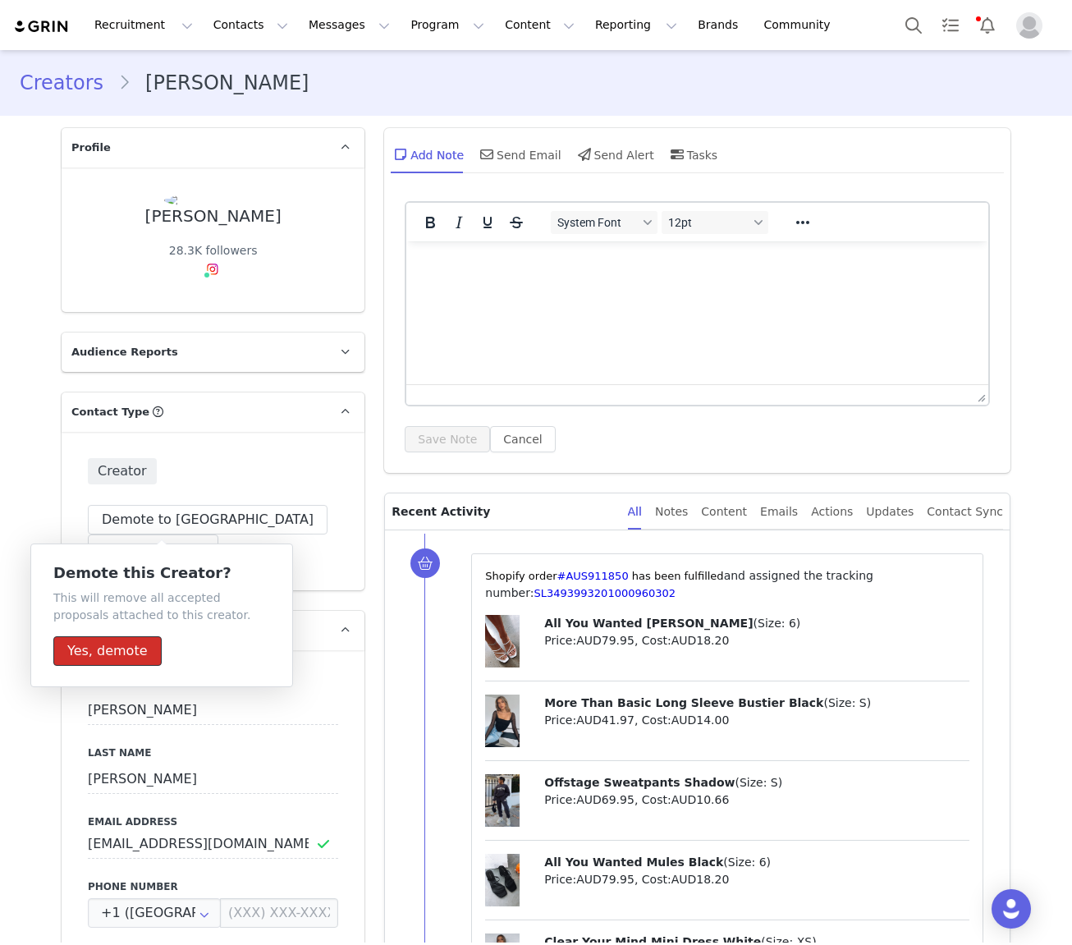
drag, startPoint x: 138, startPoint y: 641, endPoint x: 148, endPoint y: 617, distance: 25.8
click at [140, 636] on button "Yes, demote" at bounding box center [107, 651] width 108 height 30
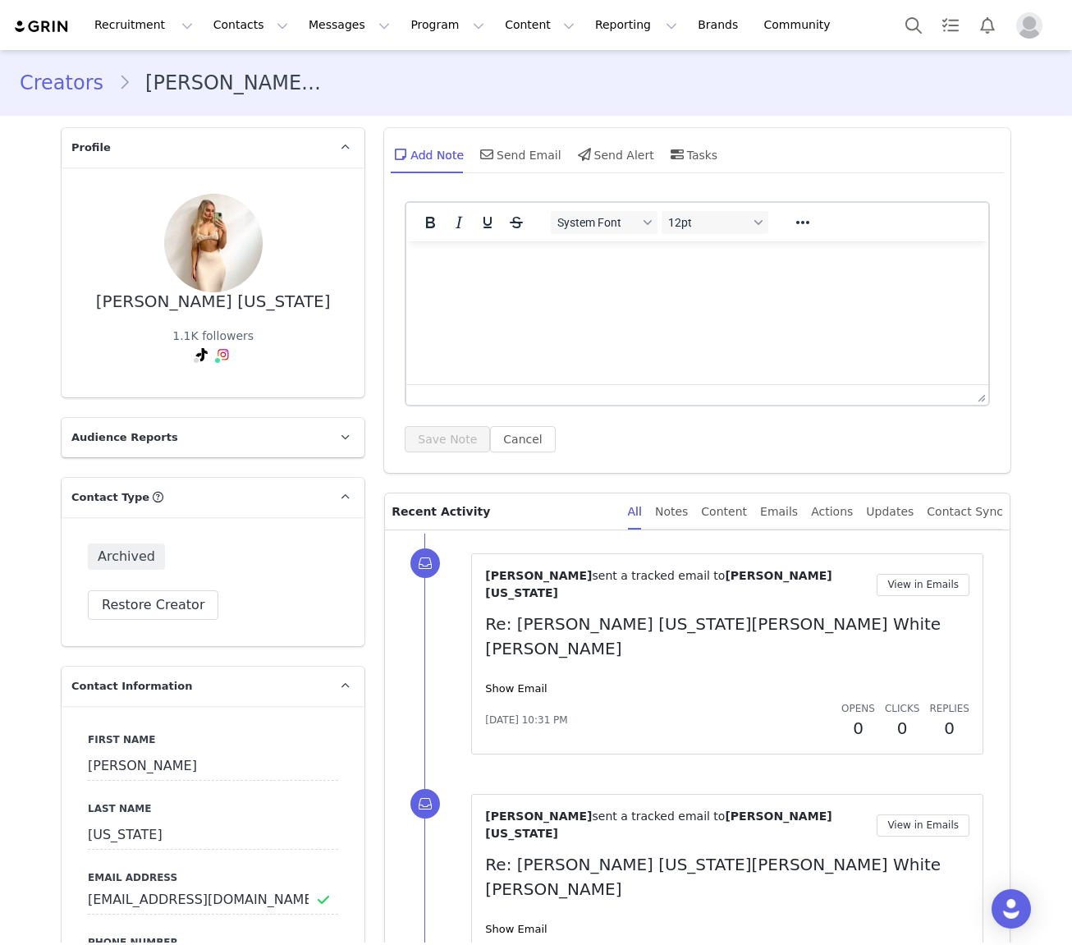
type input "+1 ([GEOGRAPHIC_DATA])"
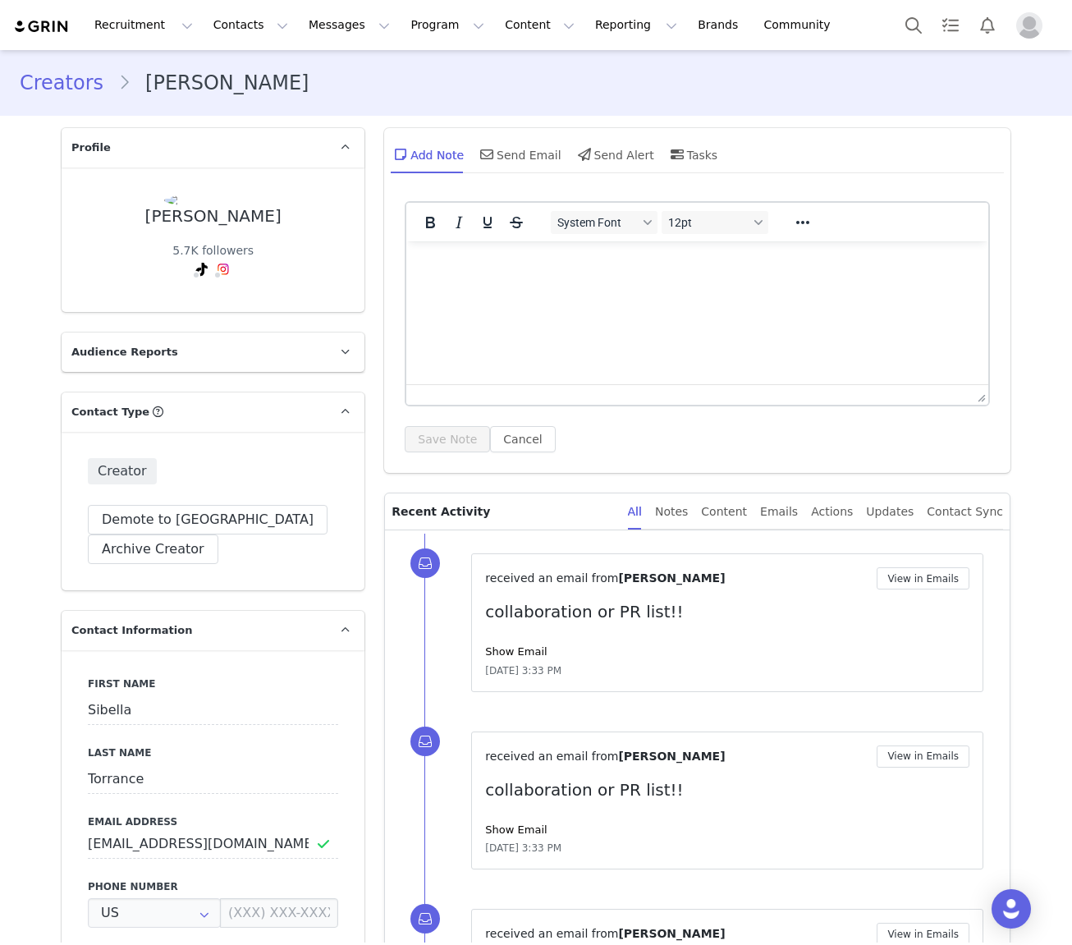
type input "+1 ([GEOGRAPHIC_DATA])"
click at [209, 519] on button "Demote to [GEOGRAPHIC_DATA]" at bounding box center [208, 520] width 240 height 30
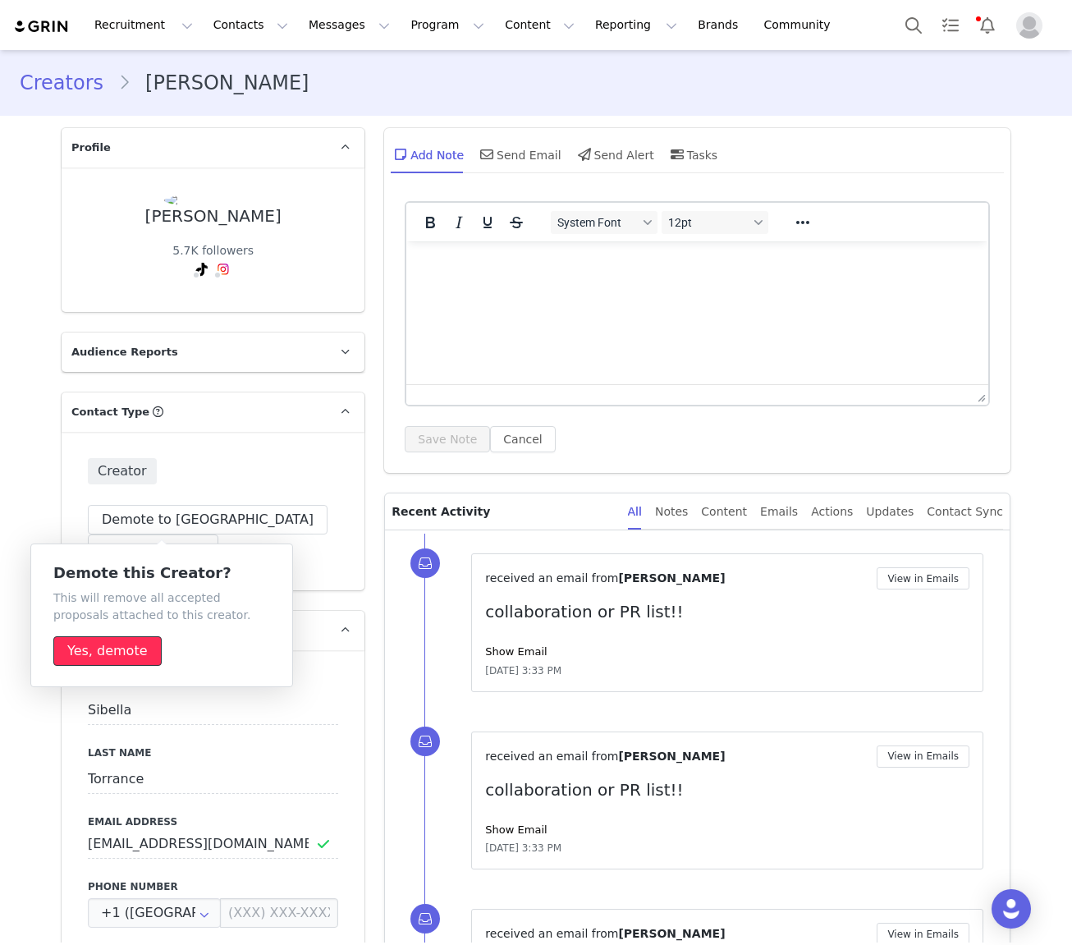
click at [126, 659] on button "Yes, demote" at bounding box center [107, 651] width 108 height 30
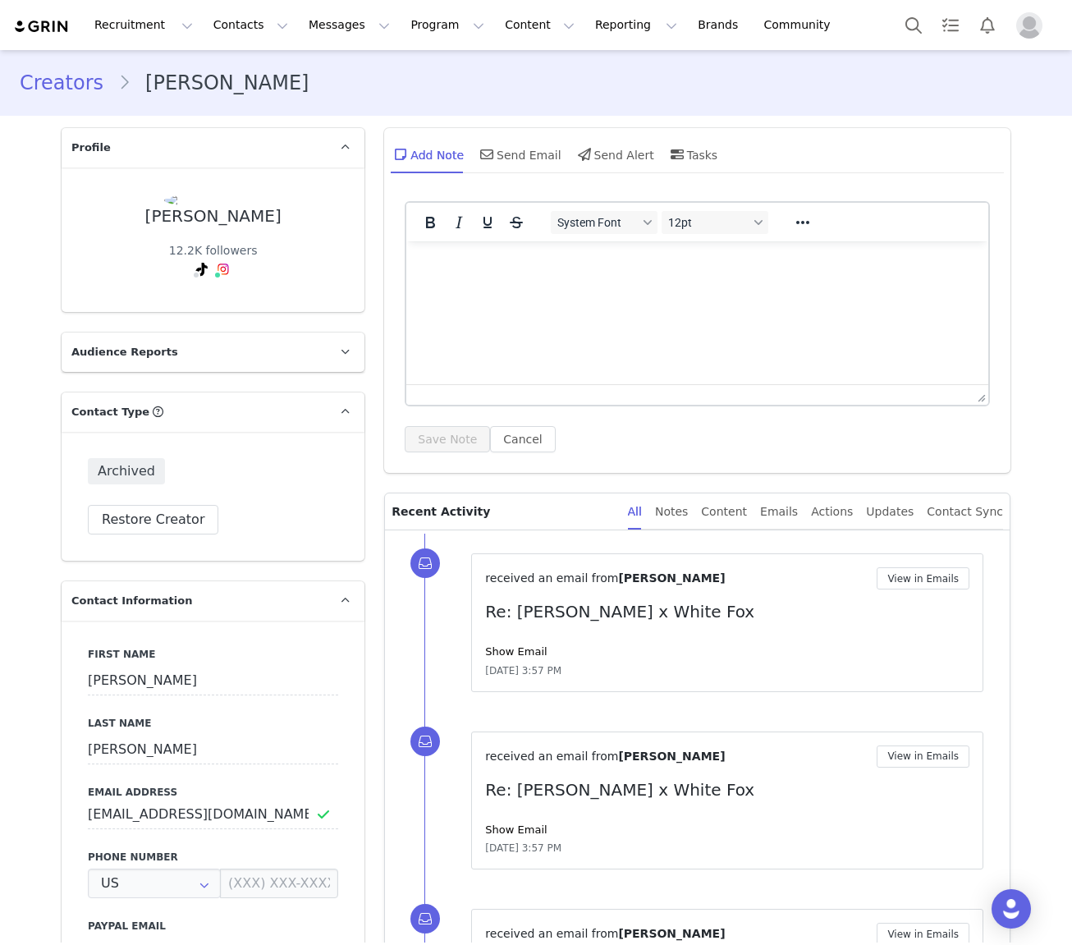
type input "+1 ([GEOGRAPHIC_DATA])"
click at [228, 310] on link "@amayadiazz" at bounding box center [222, 304] width 80 height 13
type input "+1 ([GEOGRAPHIC_DATA])"
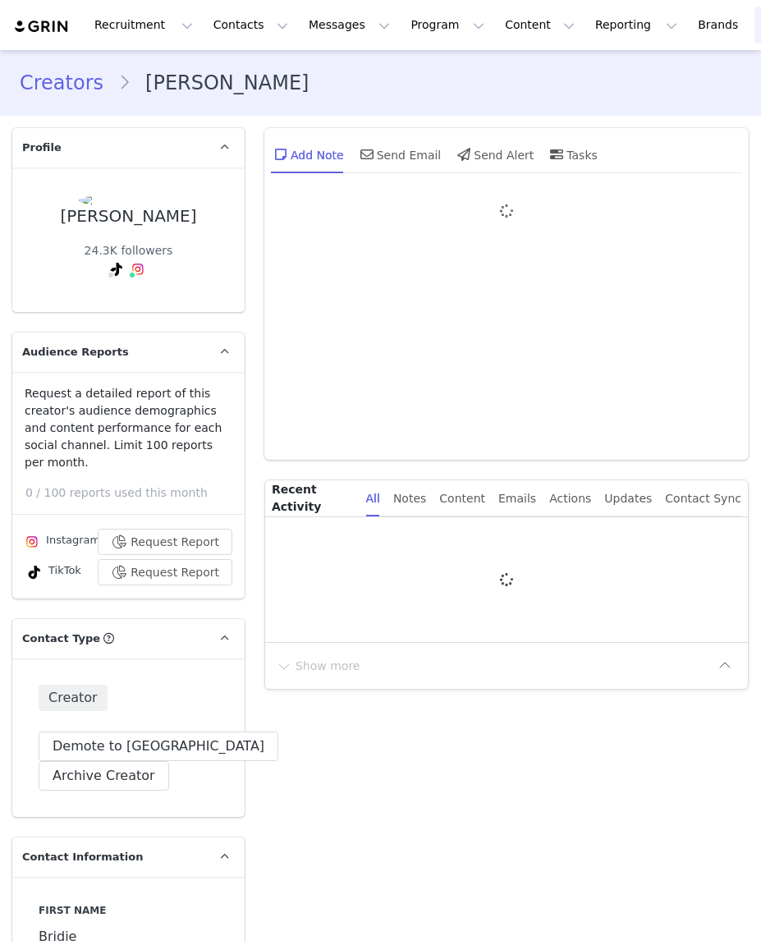
type input "+1 ([GEOGRAPHIC_DATA])"
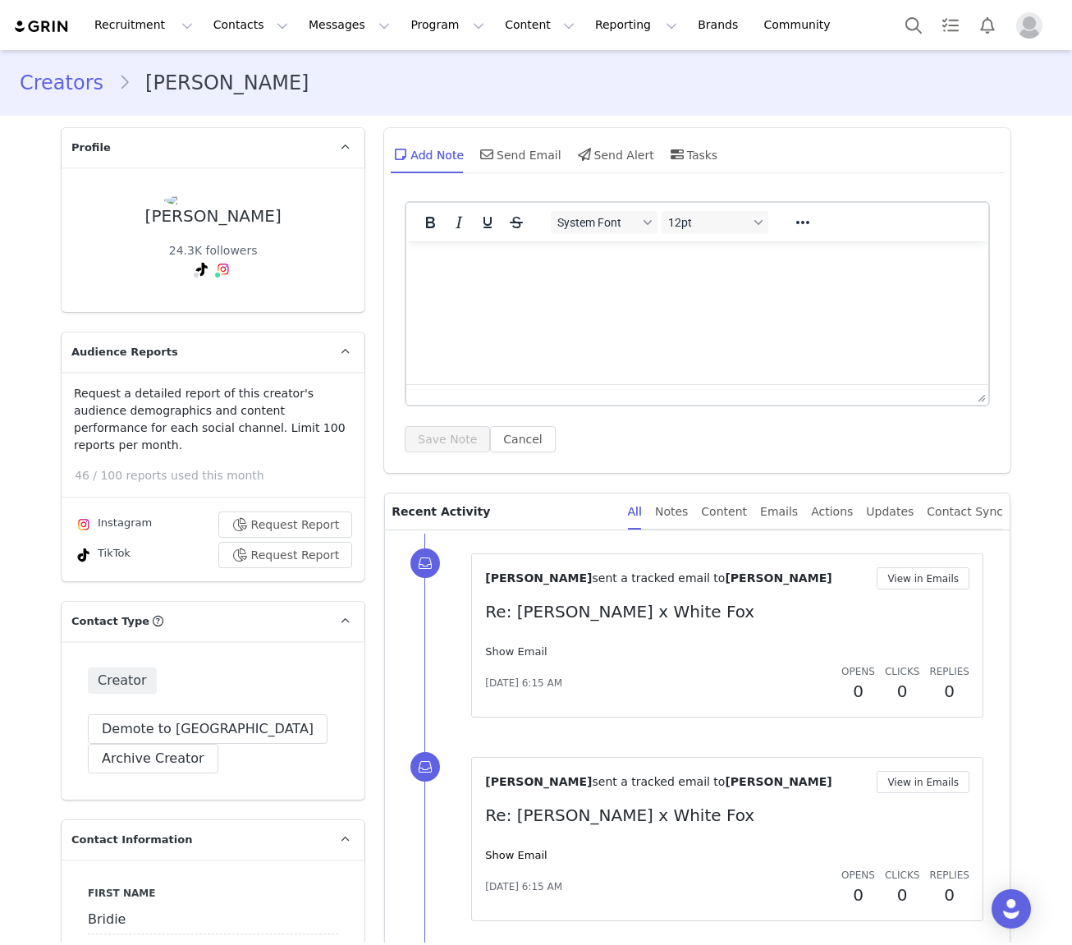
click at [530, 656] on link "Show Email" at bounding box center [516, 651] width 62 height 12
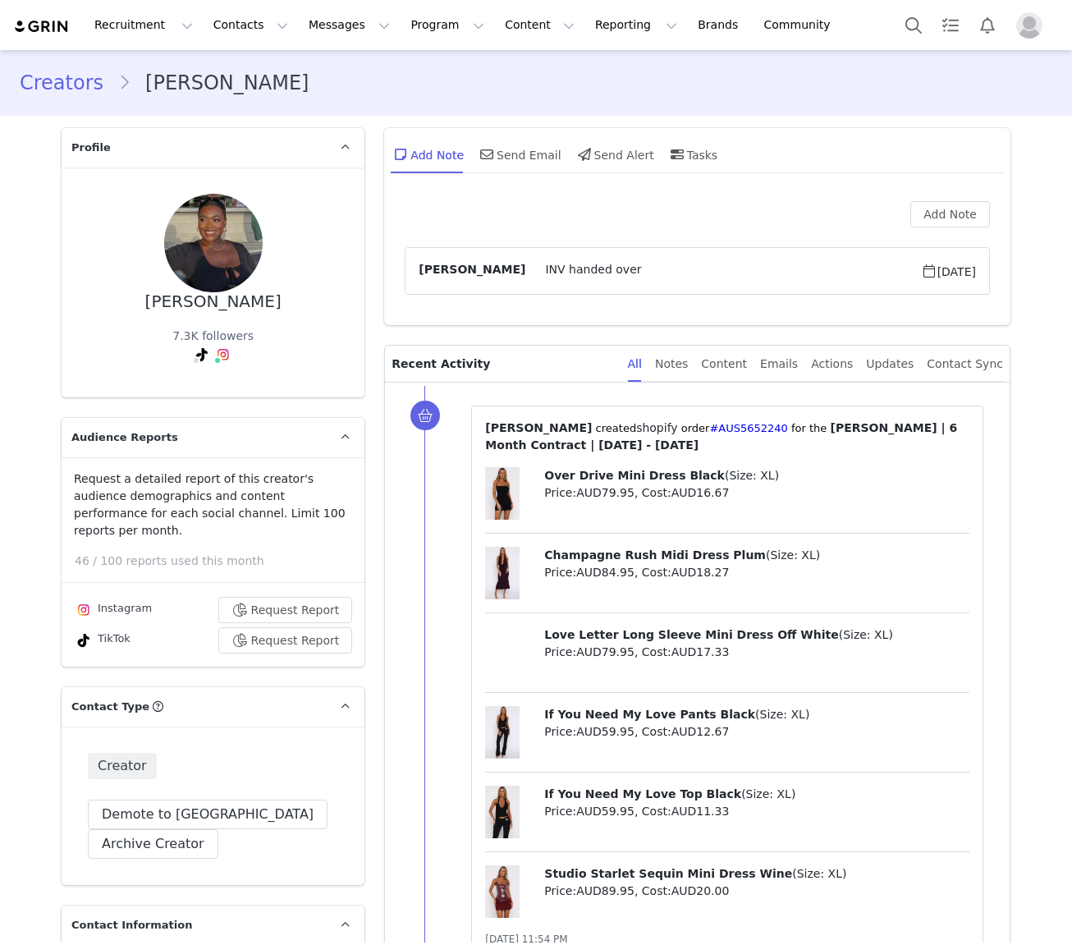
type input "+1 ([GEOGRAPHIC_DATA])"
click at [221, 393] on link "@anabelle_ussher" at bounding box center [230, 389] width 105 height 13
click at [57, 77] on link "Creators" at bounding box center [69, 83] width 99 height 30
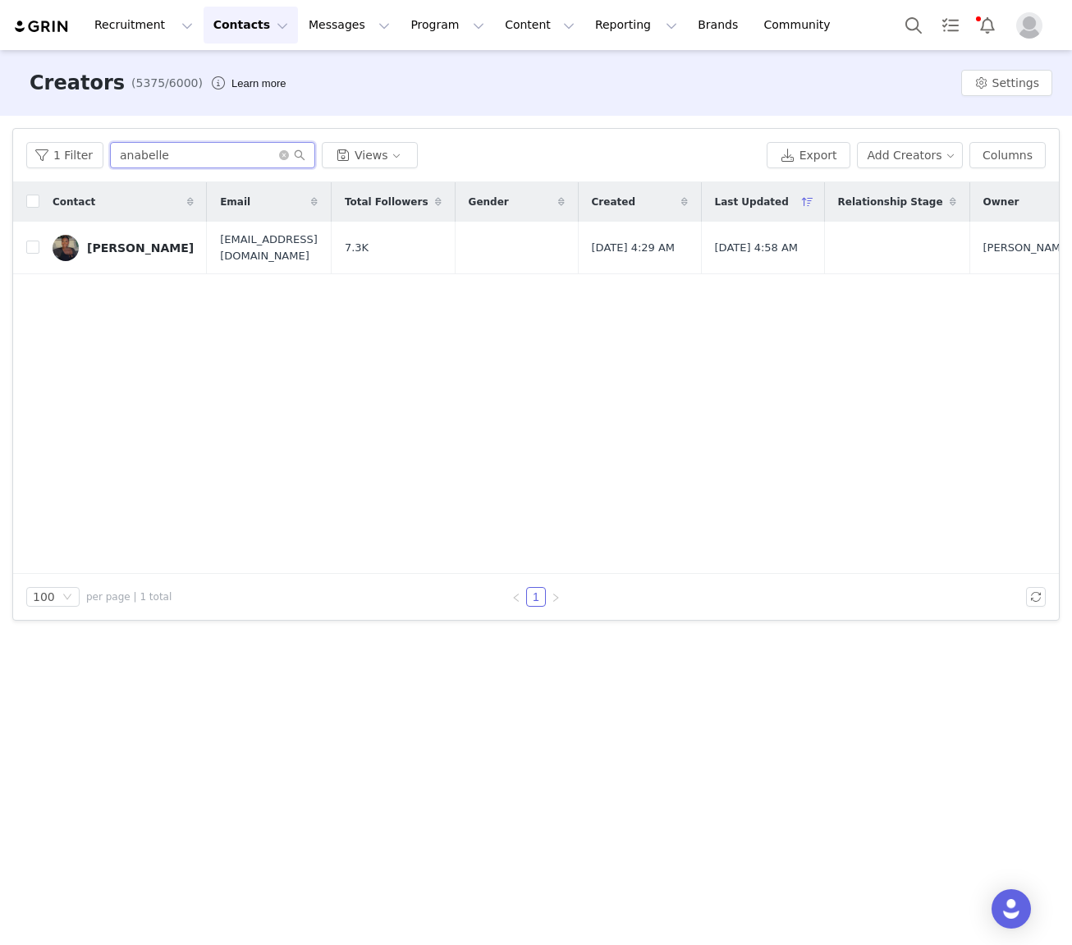
click at [160, 162] on input "anabelle" at bounding box center [212, 155] width 205 height 26
type input "ali blakey"
click at [108, 243] on div "Ali Blakey" at bounding box center [140, 247] width 107 height 13
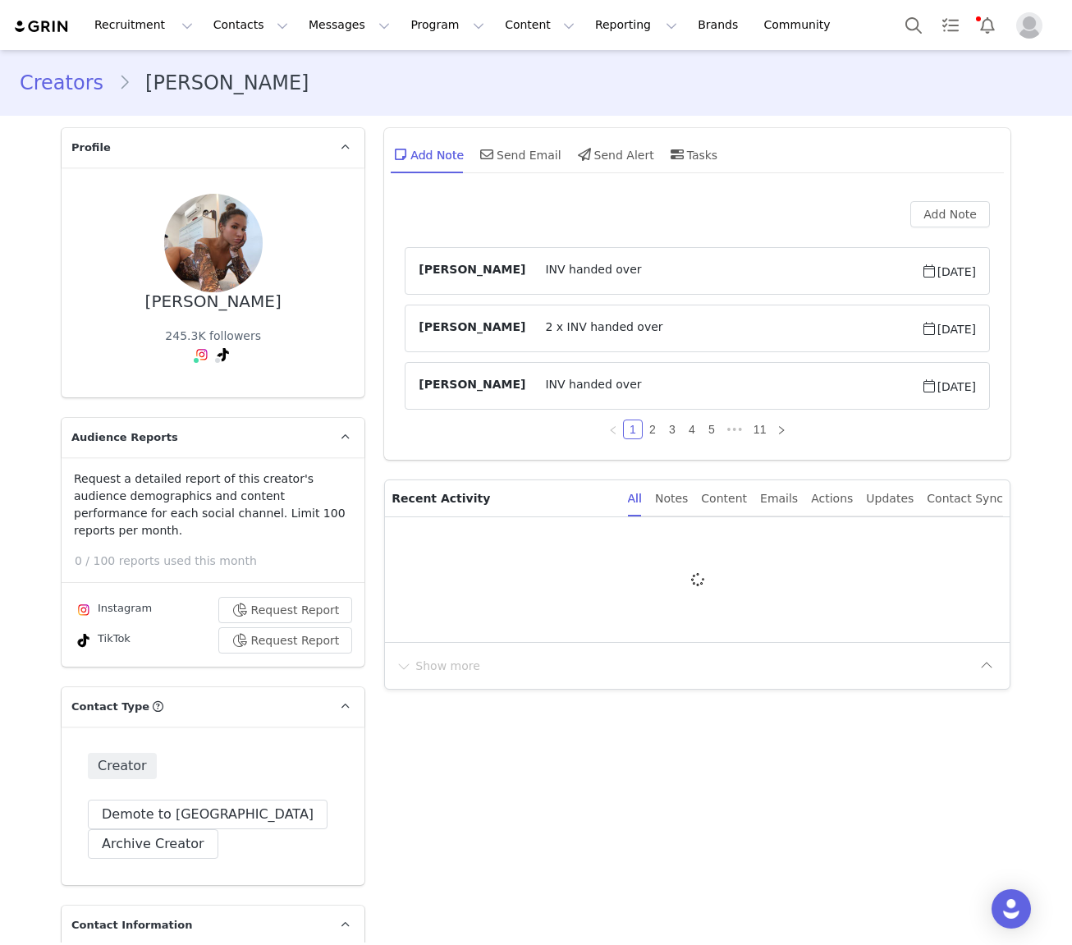
type input "+1 ([GEOGRAPHIC_DATA])"
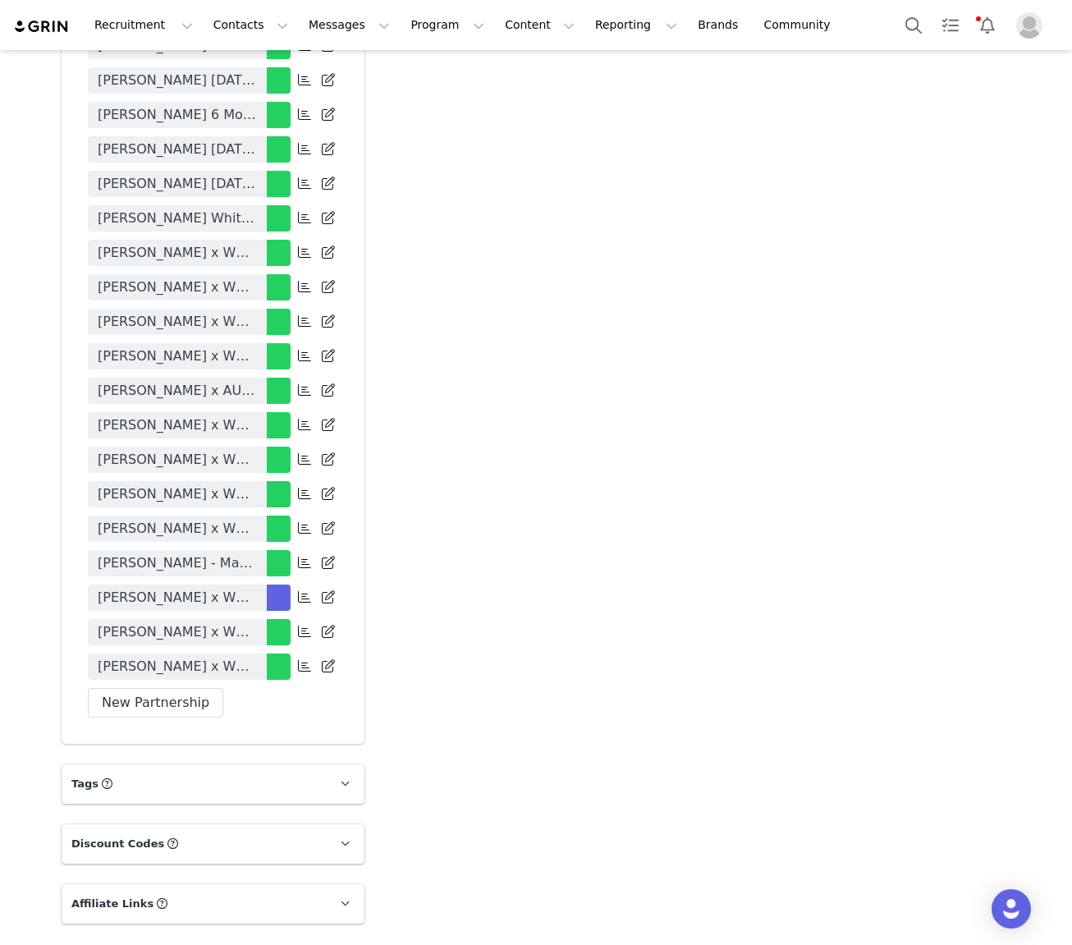
scroll to position [4175, 0]
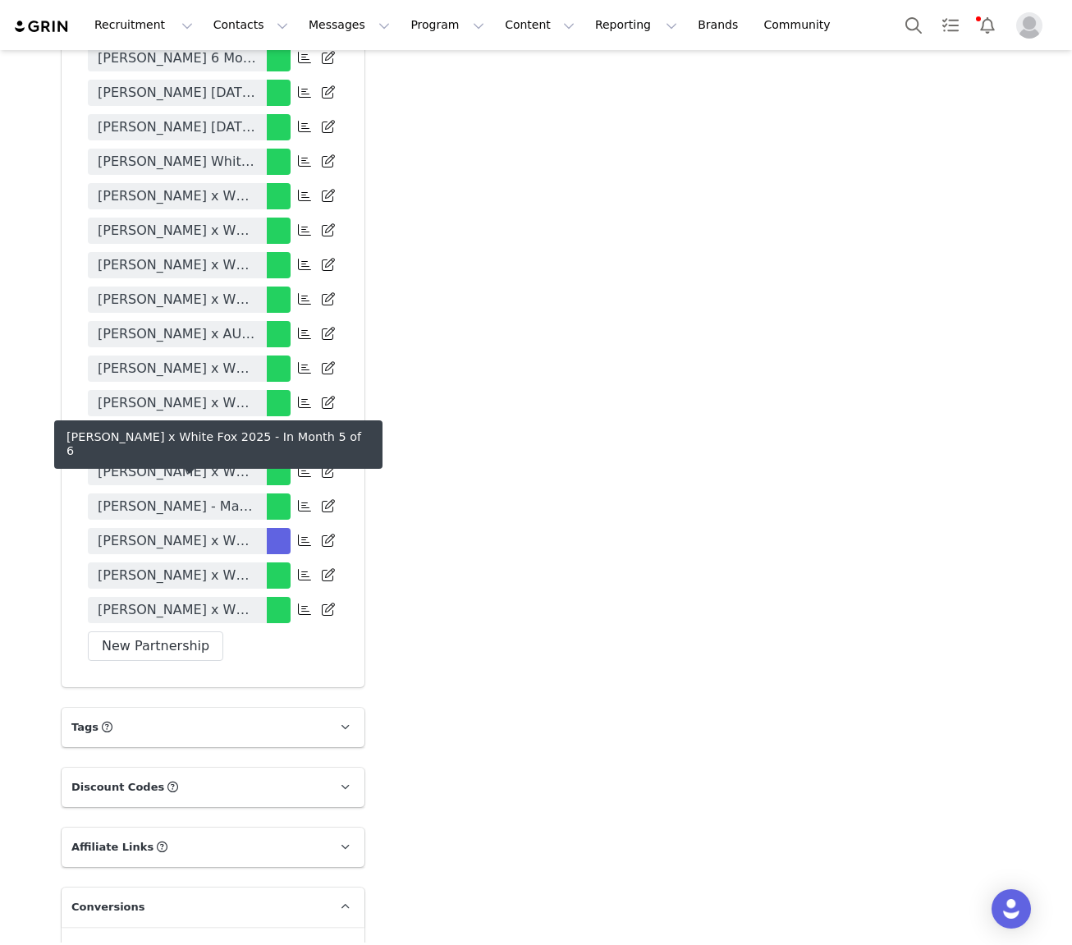
click at [198, 531] on span "[PERSON_NAME] x White Fox 2025" at bounding box center [177, 541] width 159 height 20
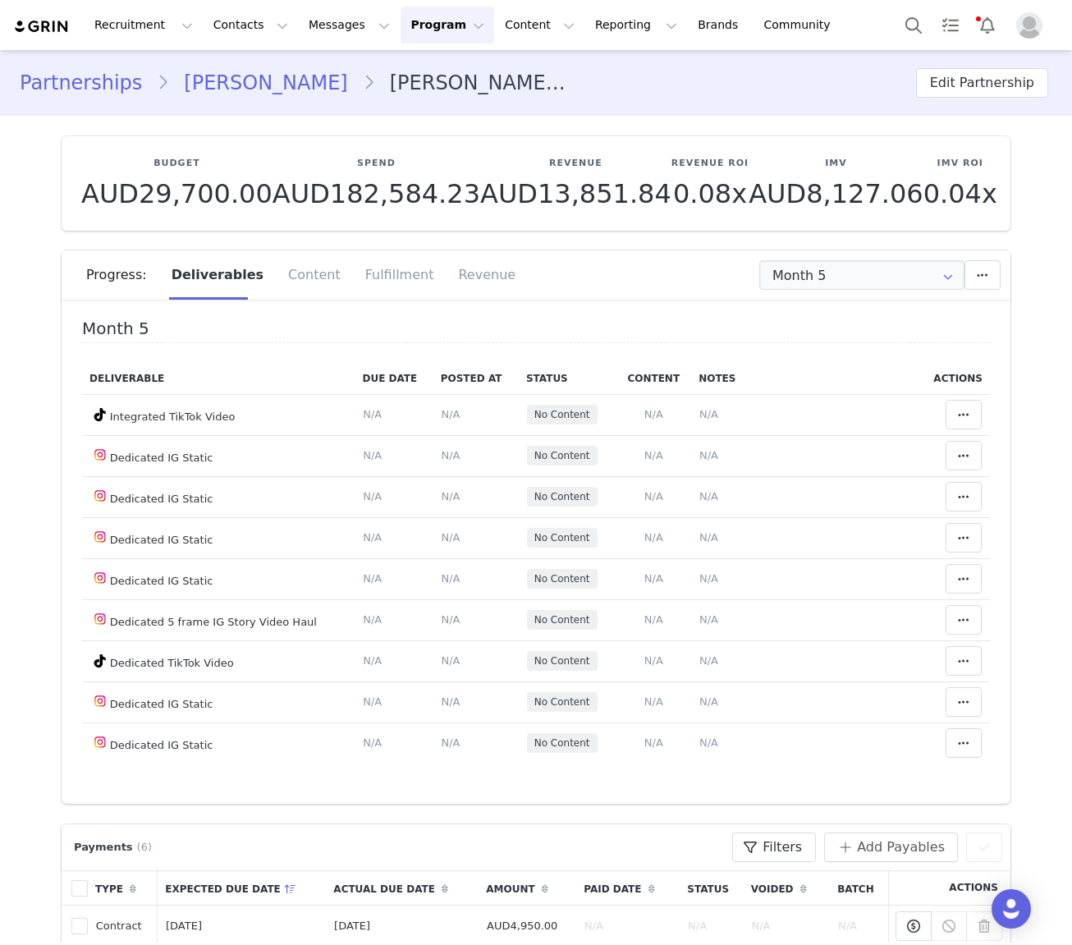
type input "+1 ([GEOGRAPHIC_DATA])"
click at [870, 274] on input "Month 5" at bounding box center [862, 275] width 205 height 30
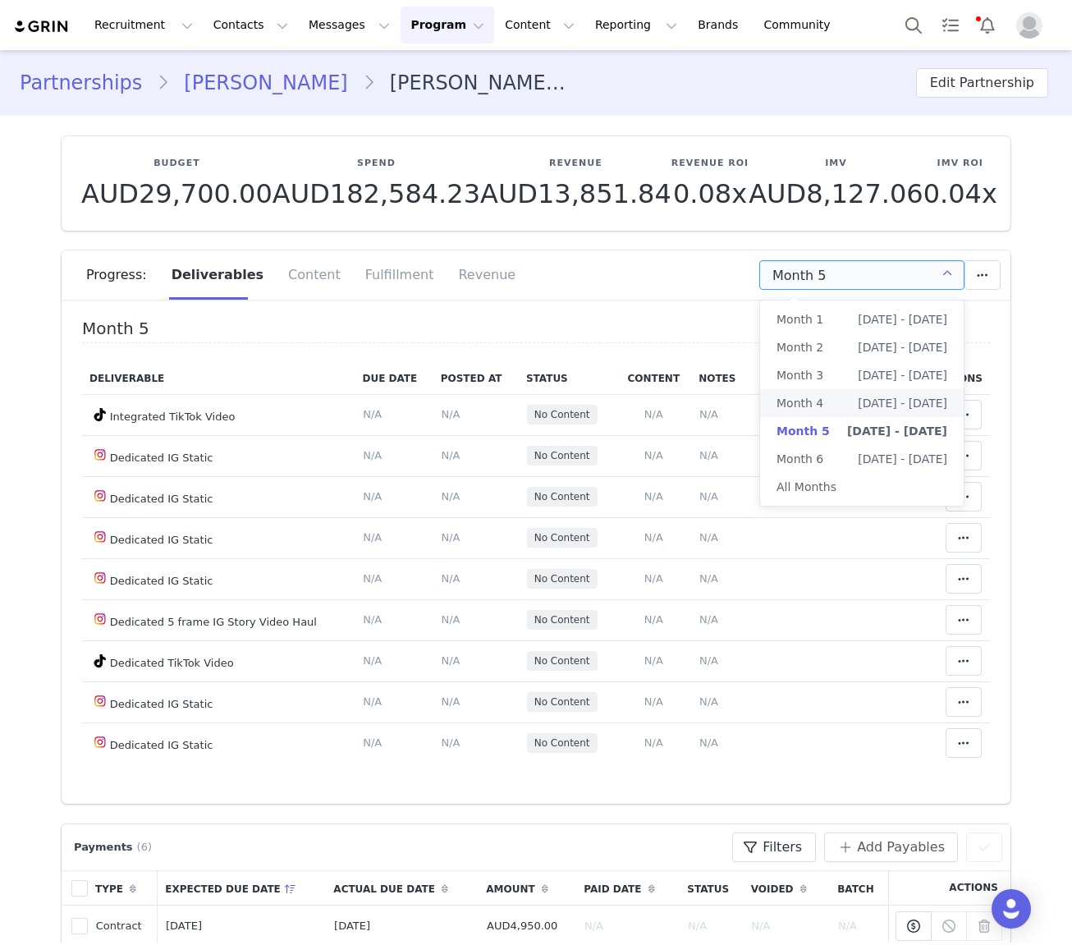
click at [858, 406] on span "Aug 7th - Sep 6th" at bounding box center [903, 403] width 90 height 28
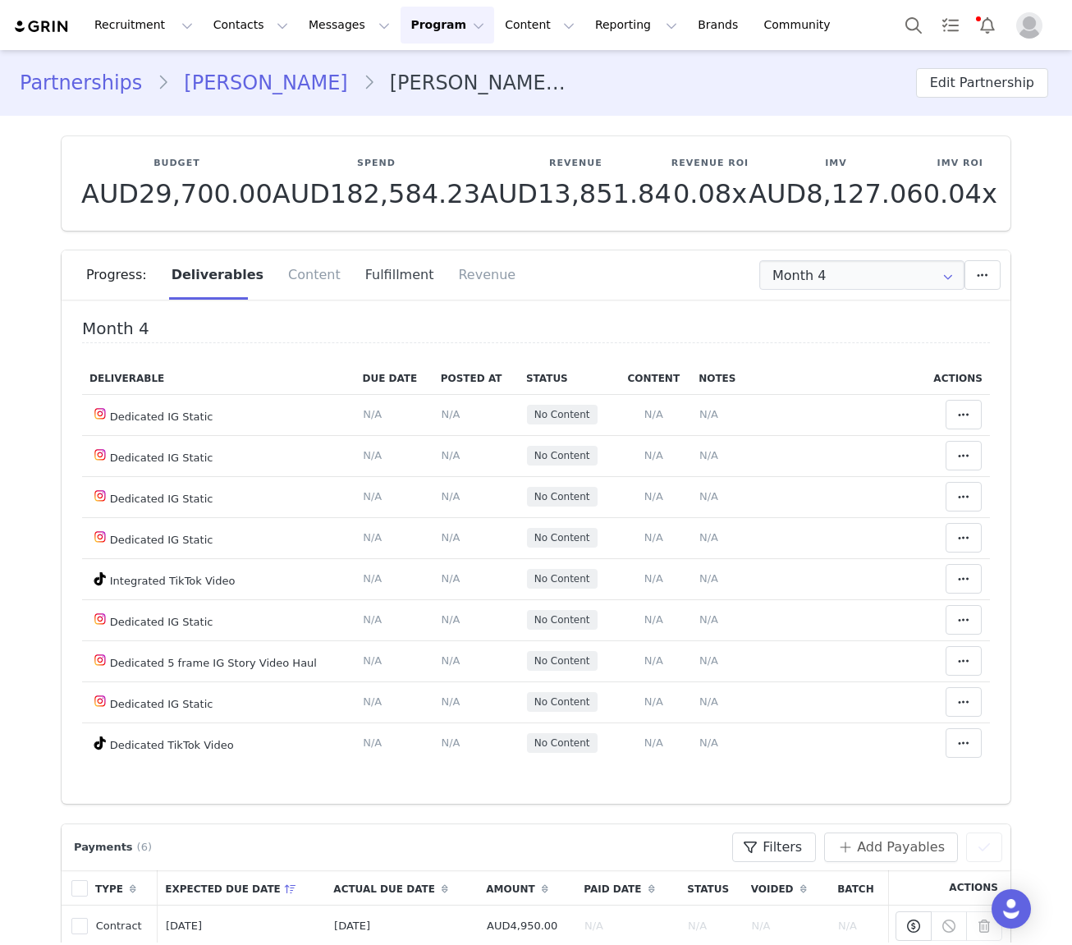
click at [376, 269] on div "Fulfillment" at bounding box center [400, 274] width 94 height 49
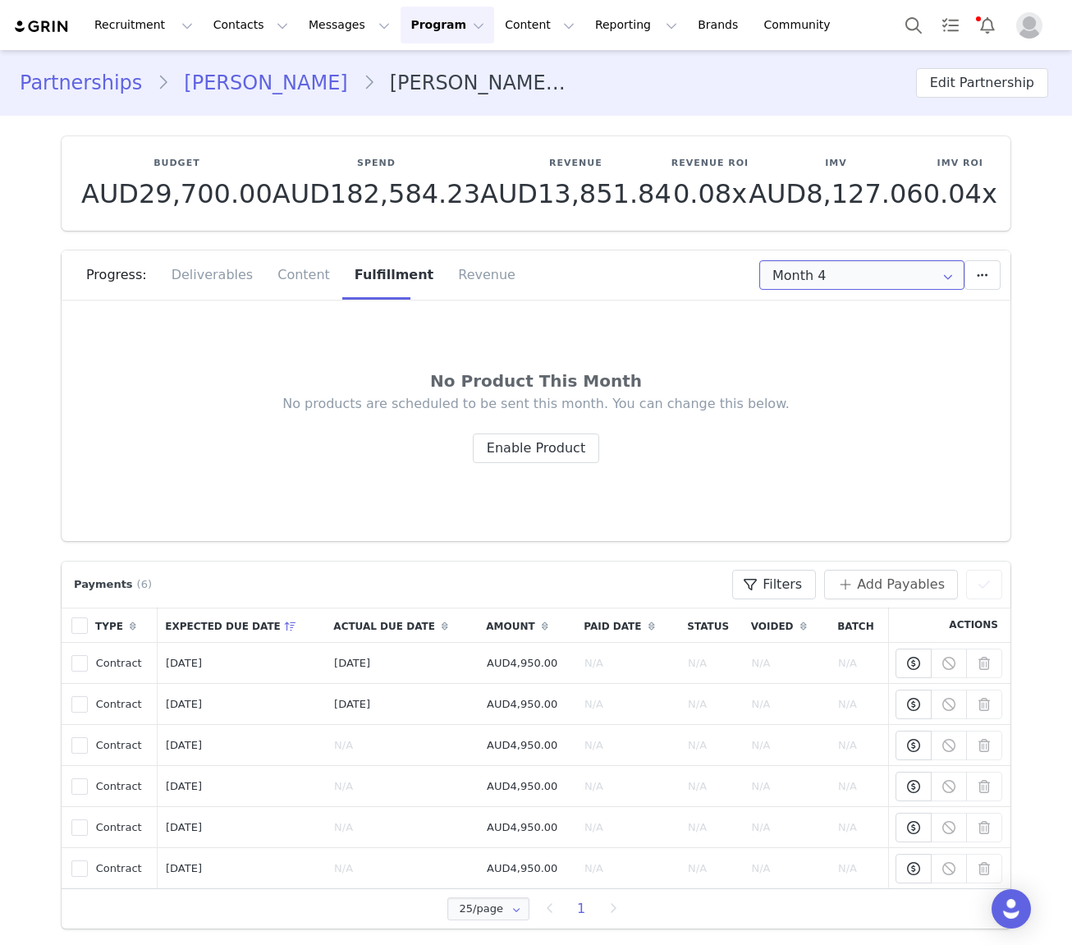
click at [882, 278] on input "Month 4" at bounding box center [862, 275] width 205 height 30
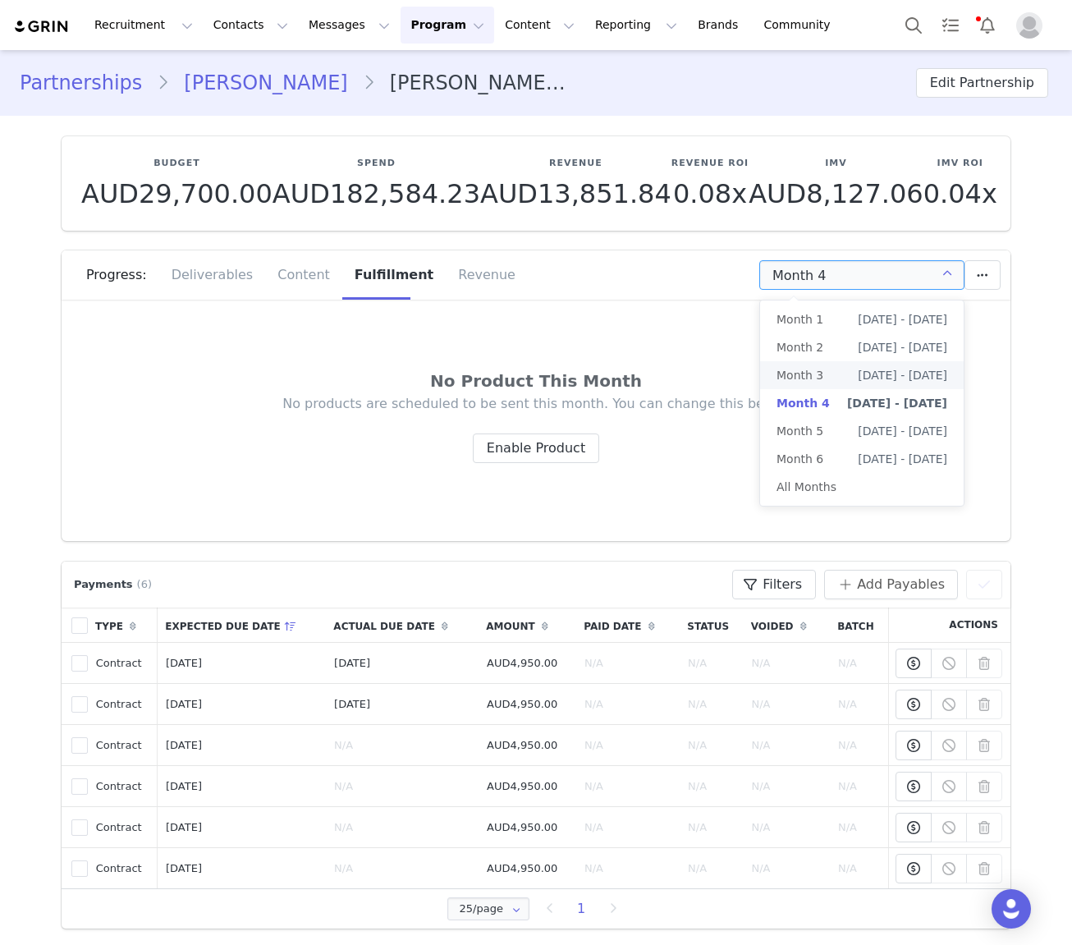
click at [838, 379] on li "Month 3 Jul 7th - Aug 6th" at bounding box center [862, 375] width 204 height 28
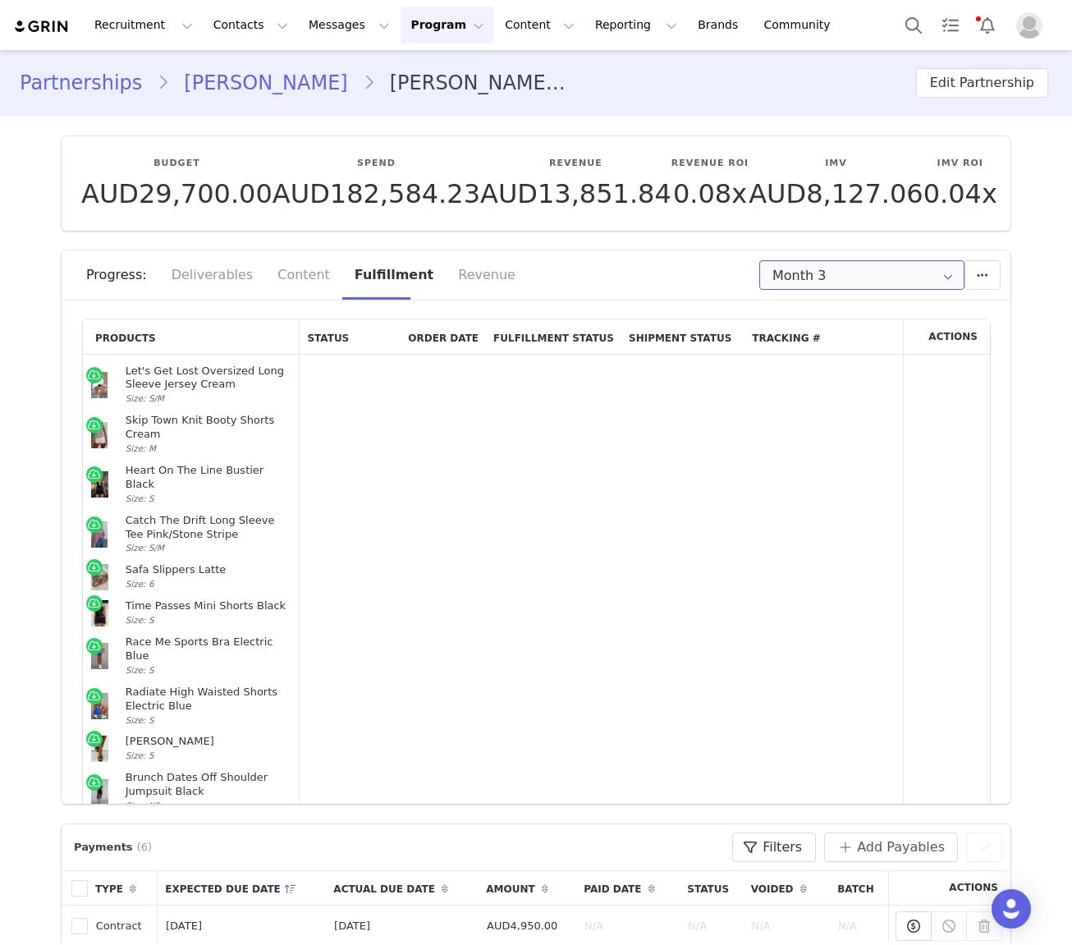
click at [825, 275] on input "Month 3" at bounding box center [862, 275] width 205 height 30
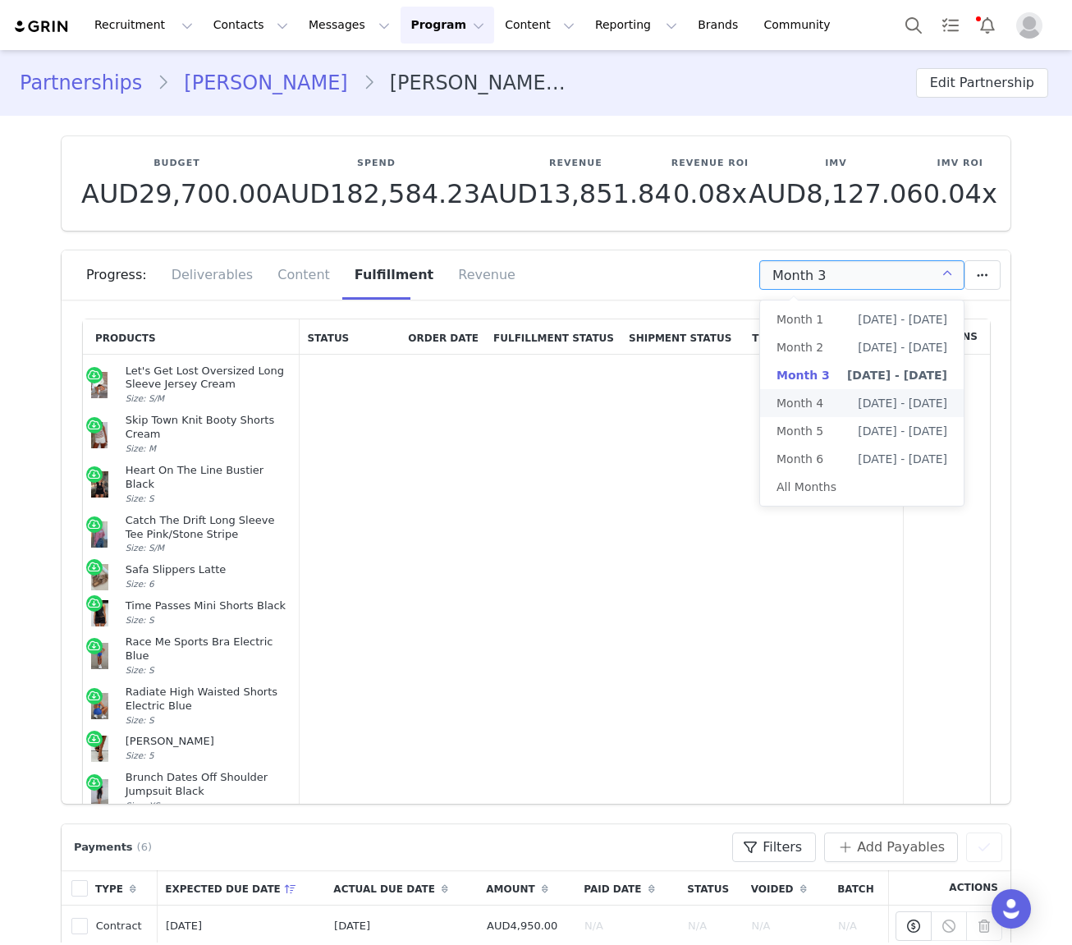
click at [849, 402] on li "Month 4 Aug 7th - Sep 6th" at bounding box center [862, 403] width 204 height 28
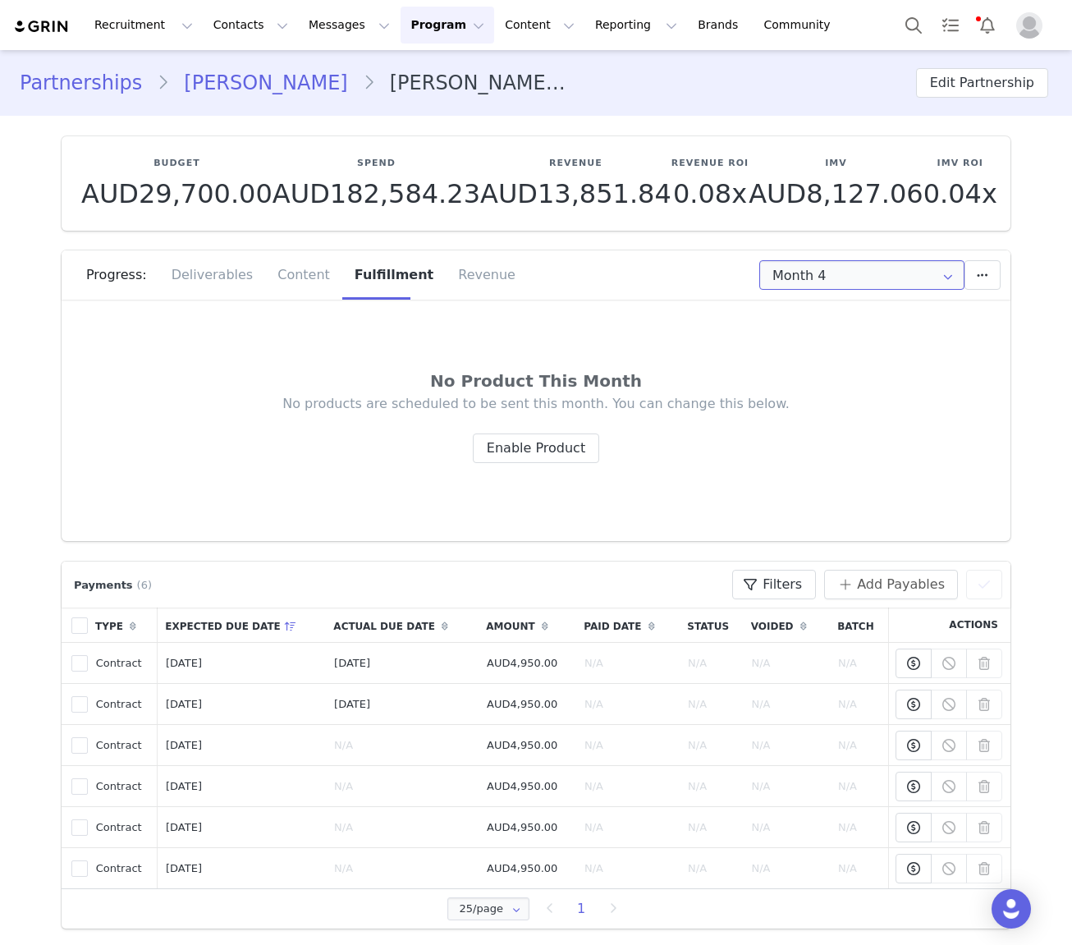
click at [907, 280] on input "Month 4" at bounding box center [862, 275] width 205 height 30
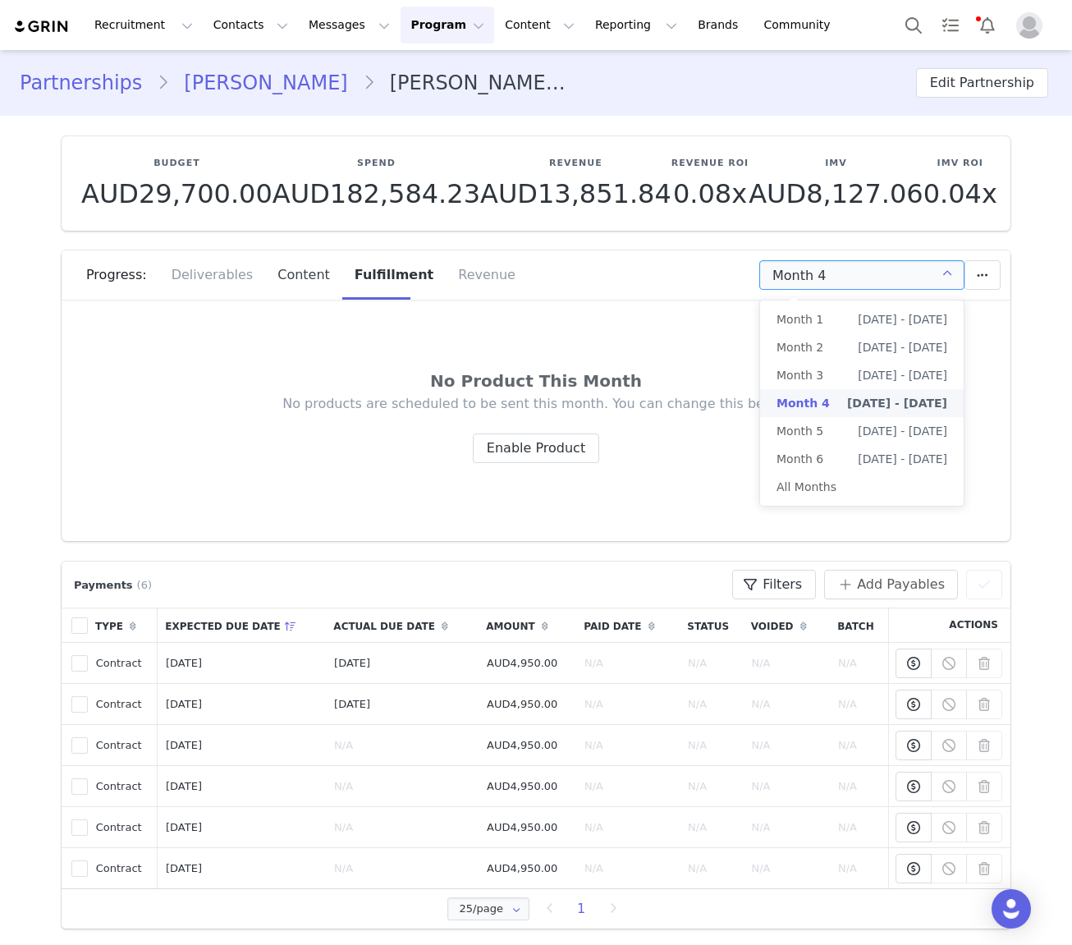
click at [296, 278] on div "Content" at bounding box center [303, 274] width 77 height 49
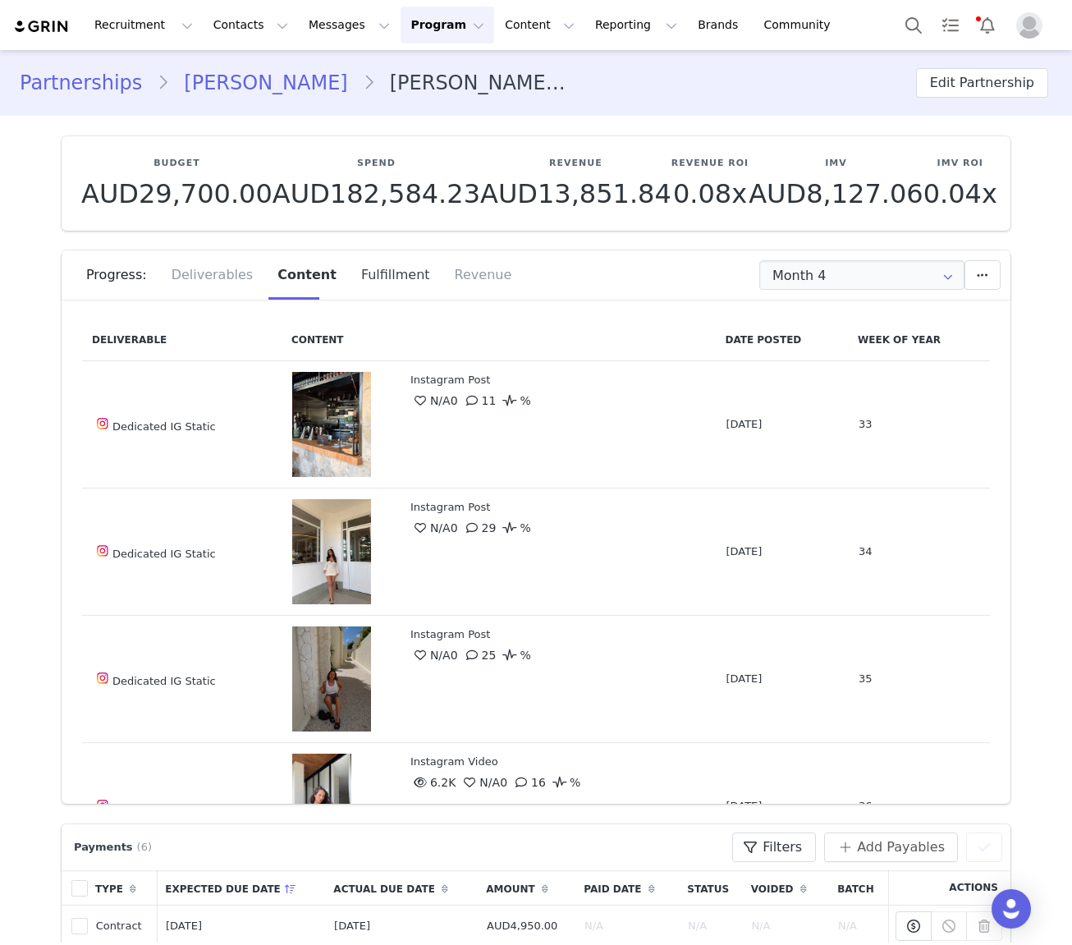
click at [367, 277] on div "Fulfillment" at bounding box center [396, 274] width 94 height 49
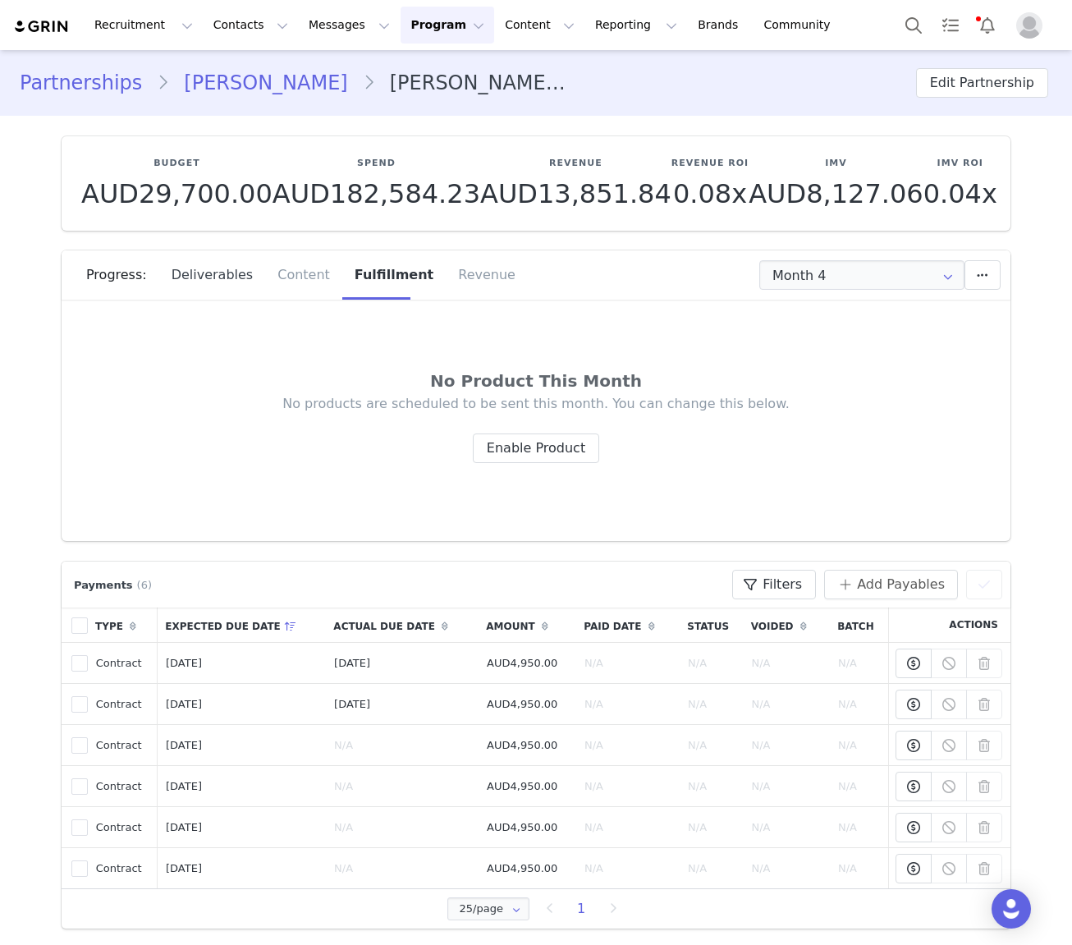
click at [177, 278] on div "Deliverables" at bounding box center [212, 274] width 107 height 49
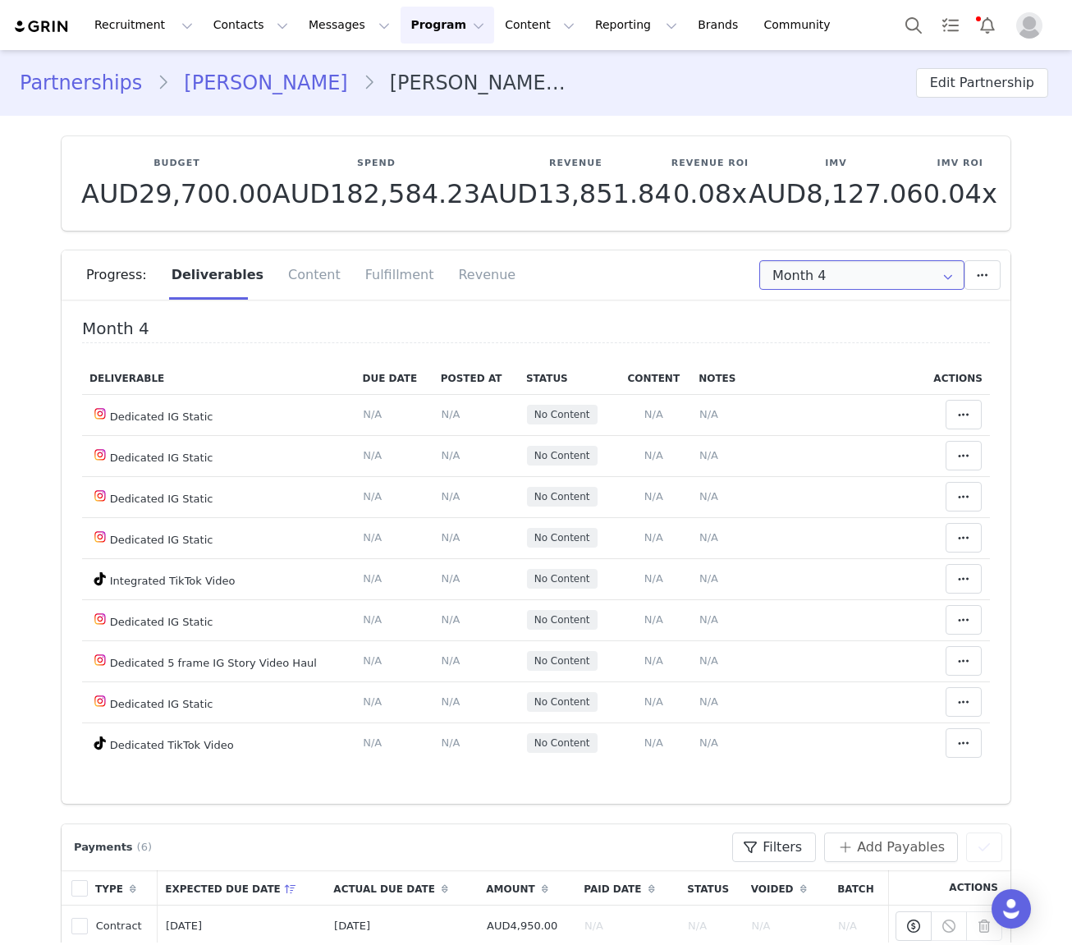
drag, startPoint x: 811, startPoint y: 279, endPoint x: 841, endPoint y: 352, distance: 78.8
click at [810, 281] on input "Month 4" at bounding box center [862, 275] width 205 height 30
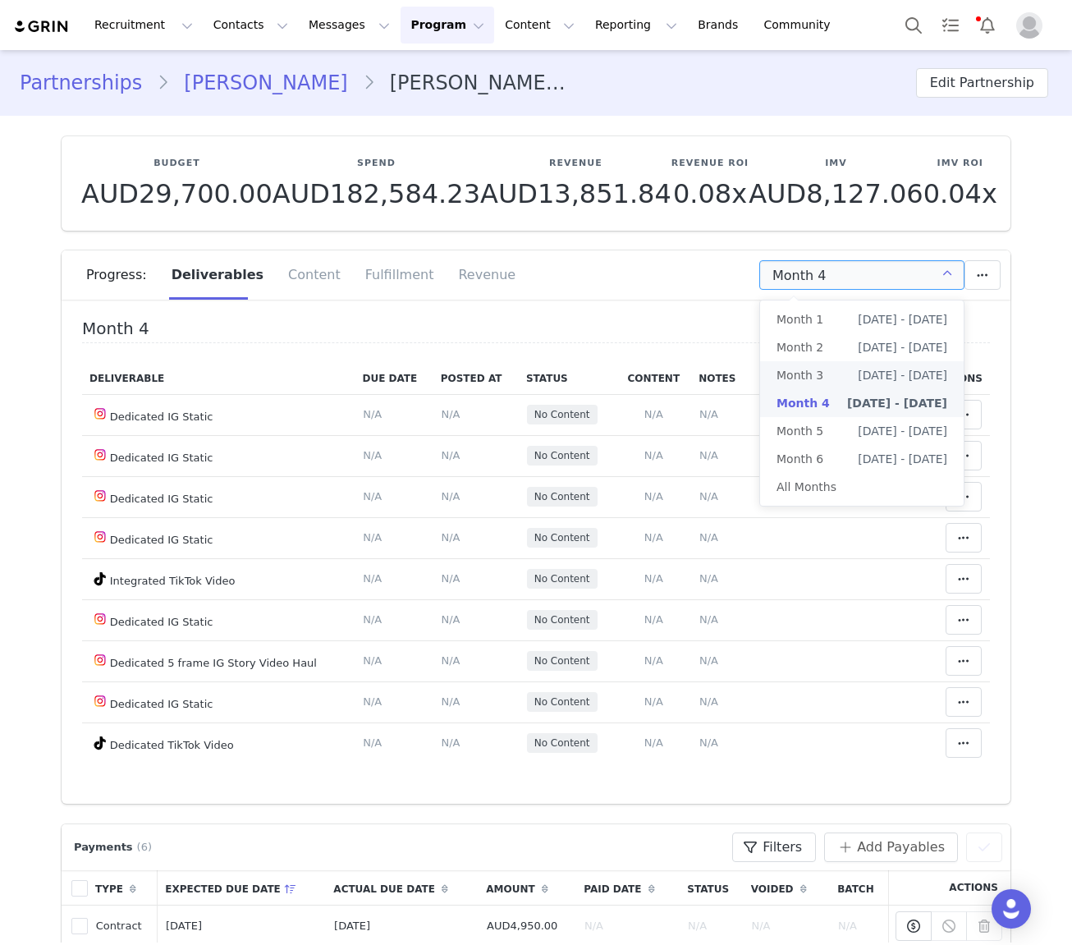
drag, startPoint x: 836, startPoint y: 379, endPoint x: 845, endPoint y: 379, distance: 9.1
click at [837, 379] on li "Month 3 Jul 7th - Aug 6th" at bounding box center [862, 375] width 204 height 28
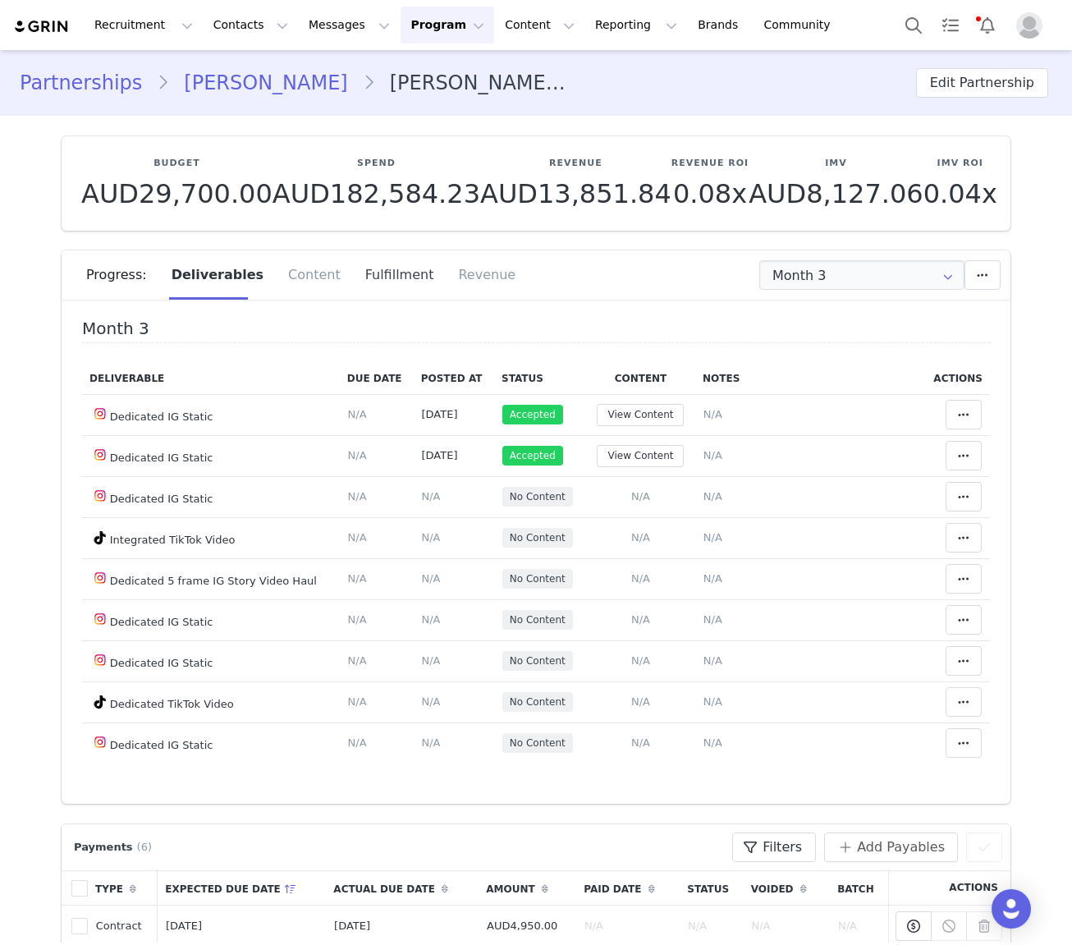
click at [401, 286] on div "Fulfillment" at bounding box center [400, 274] width 94 height 49
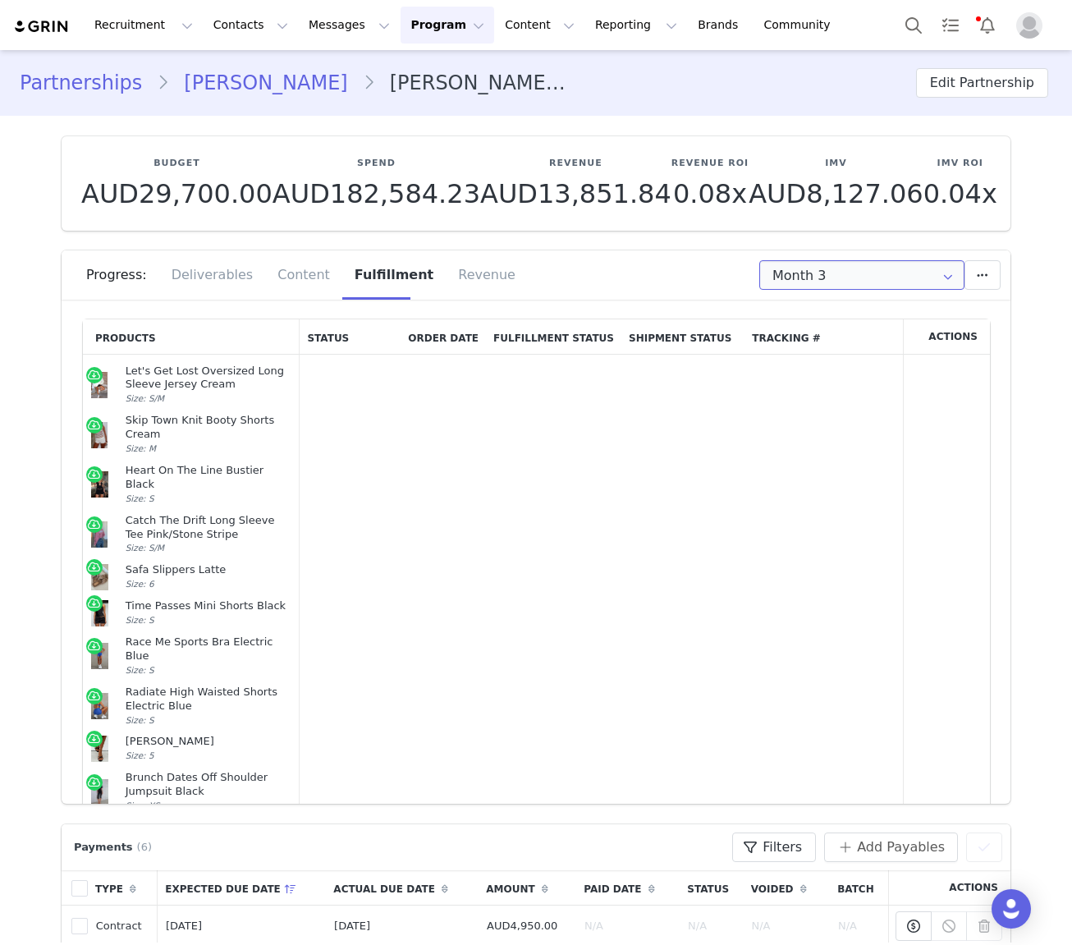
click at [836, 287] on input "Month 3" at bounding box center [862, 275] width 205 height 30
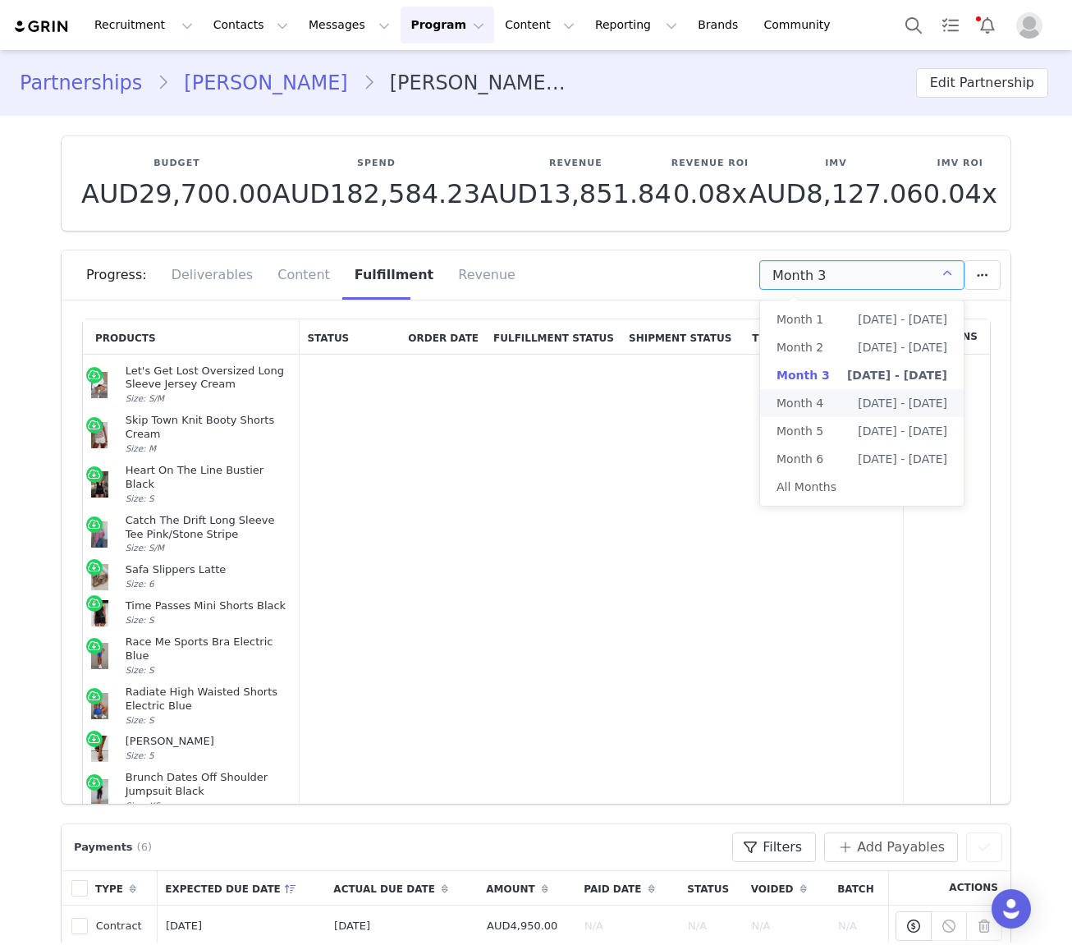
click at [817, 395] on span "Month 4" at bounding box center [800, 403] width 47 height 28
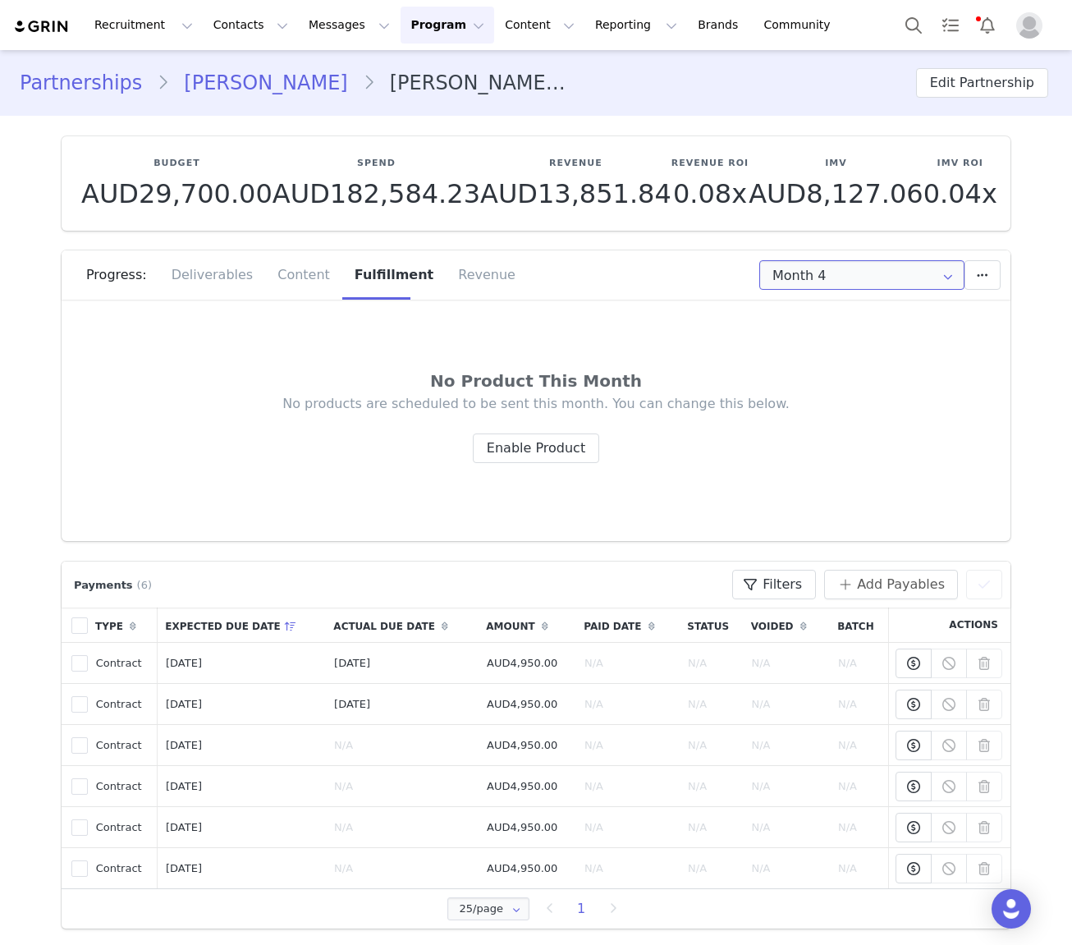
scroll to position [48, 0]
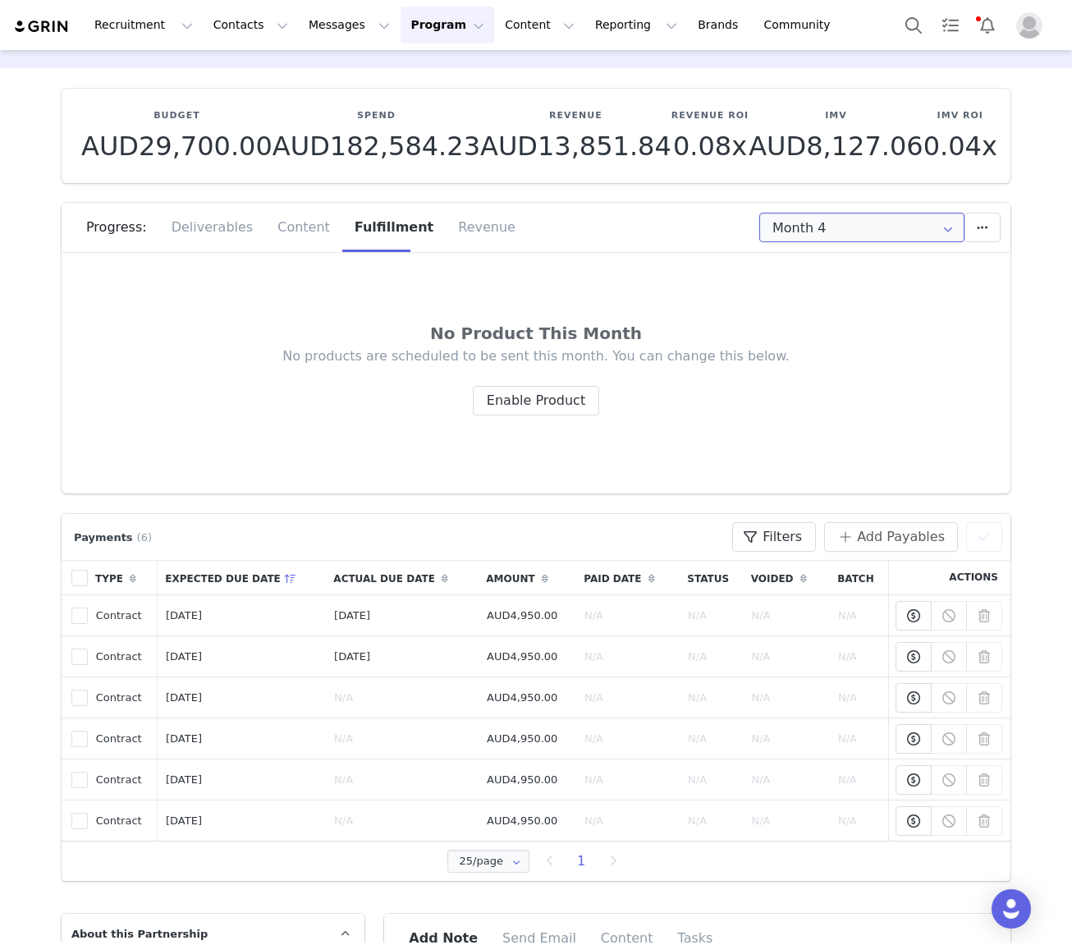
click at [807, 229] on input "Month 4" at bounding box center [862, 228] width 205 height 30
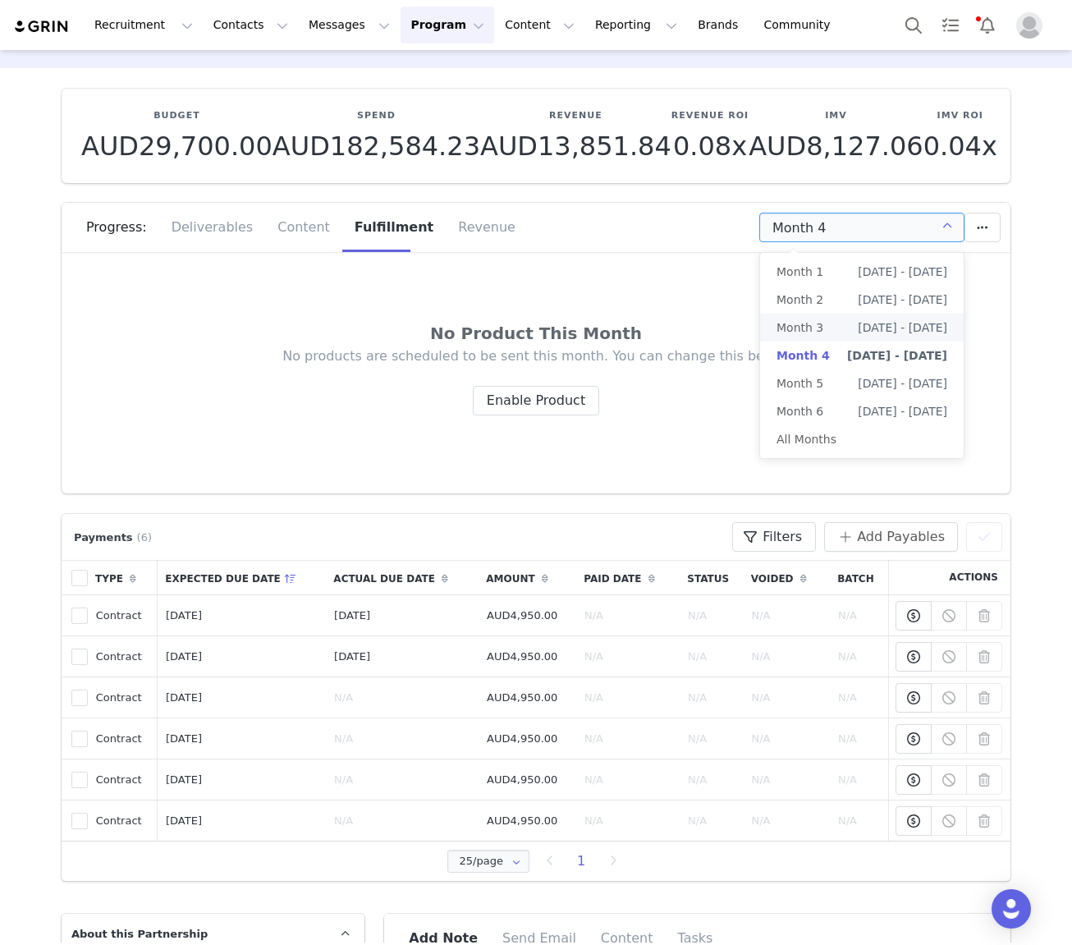
click at [813, 338] on span "Month 3" at bounding box center [800, 328] width 47 height 28
type input "Month 3"
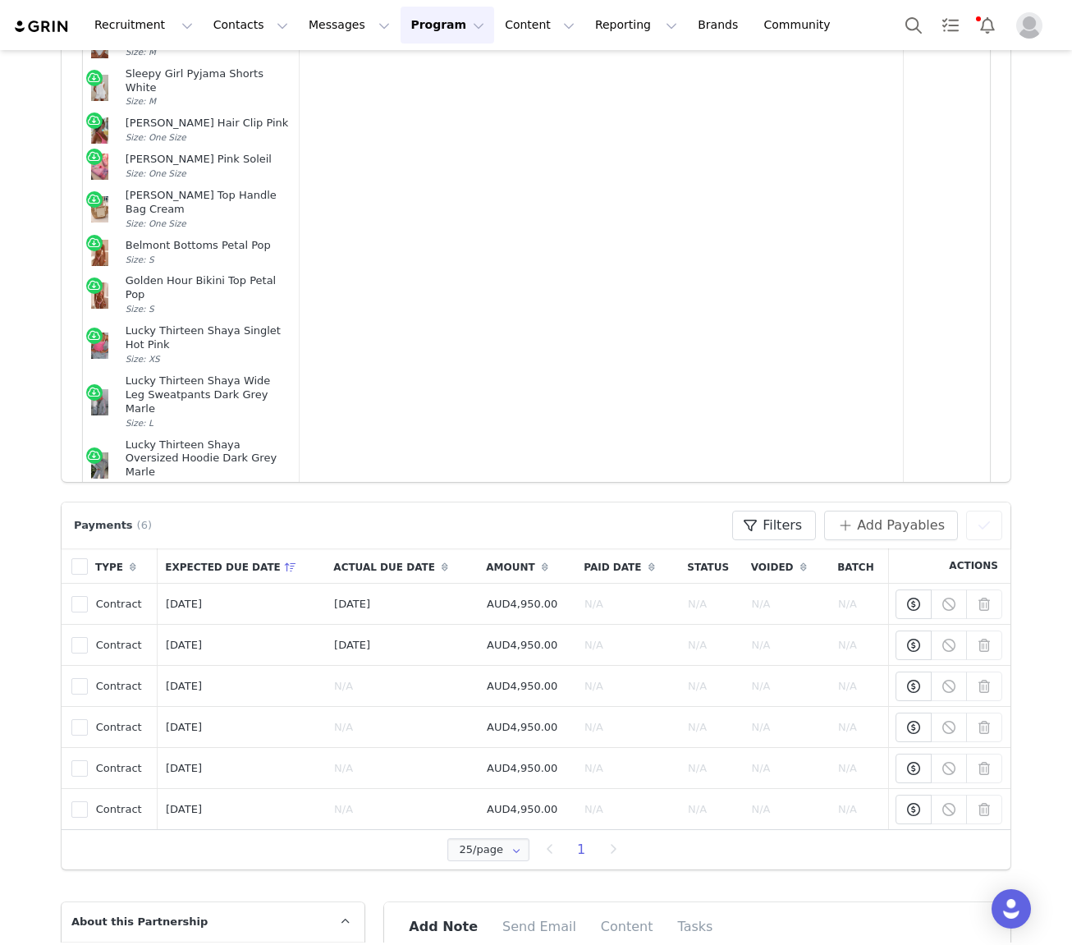
scroll to position [326, 0]
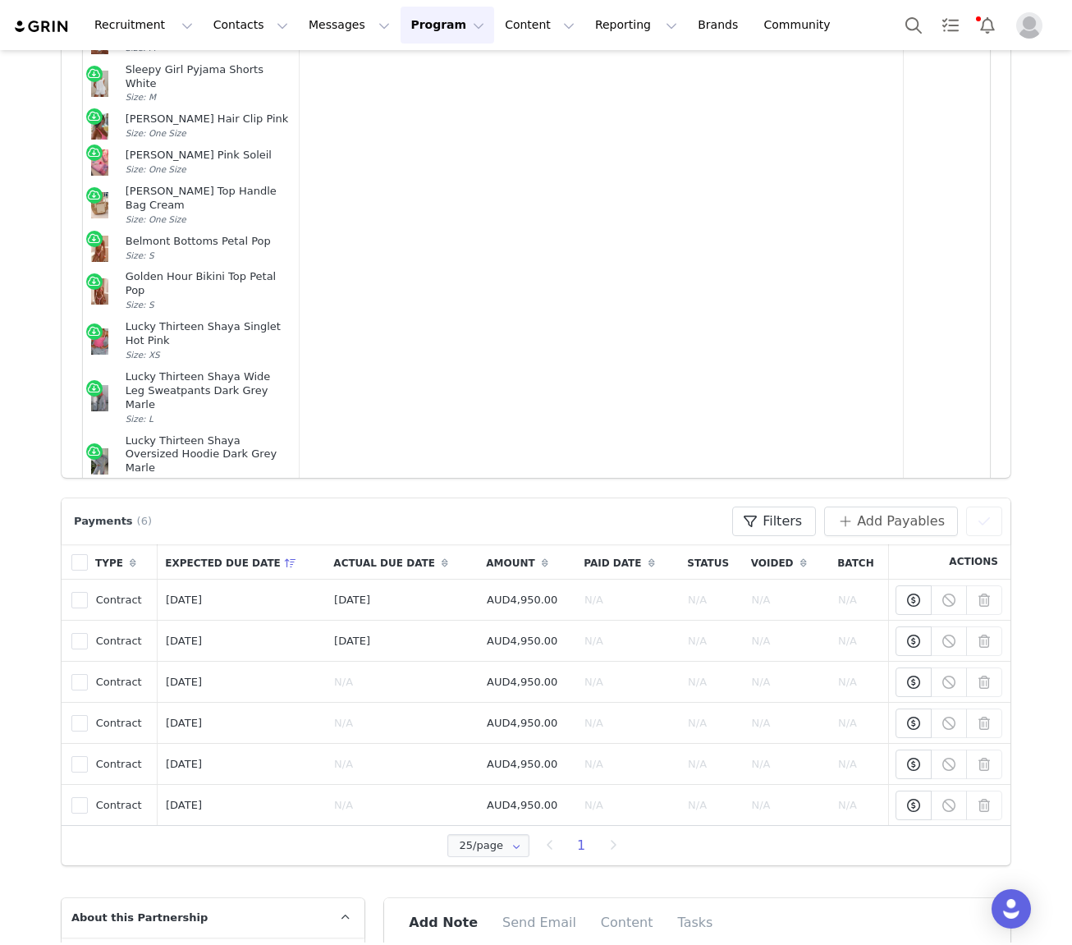
click at [536, 525] on span "Add New" at bounding box center [545, 535] width 58 height 20
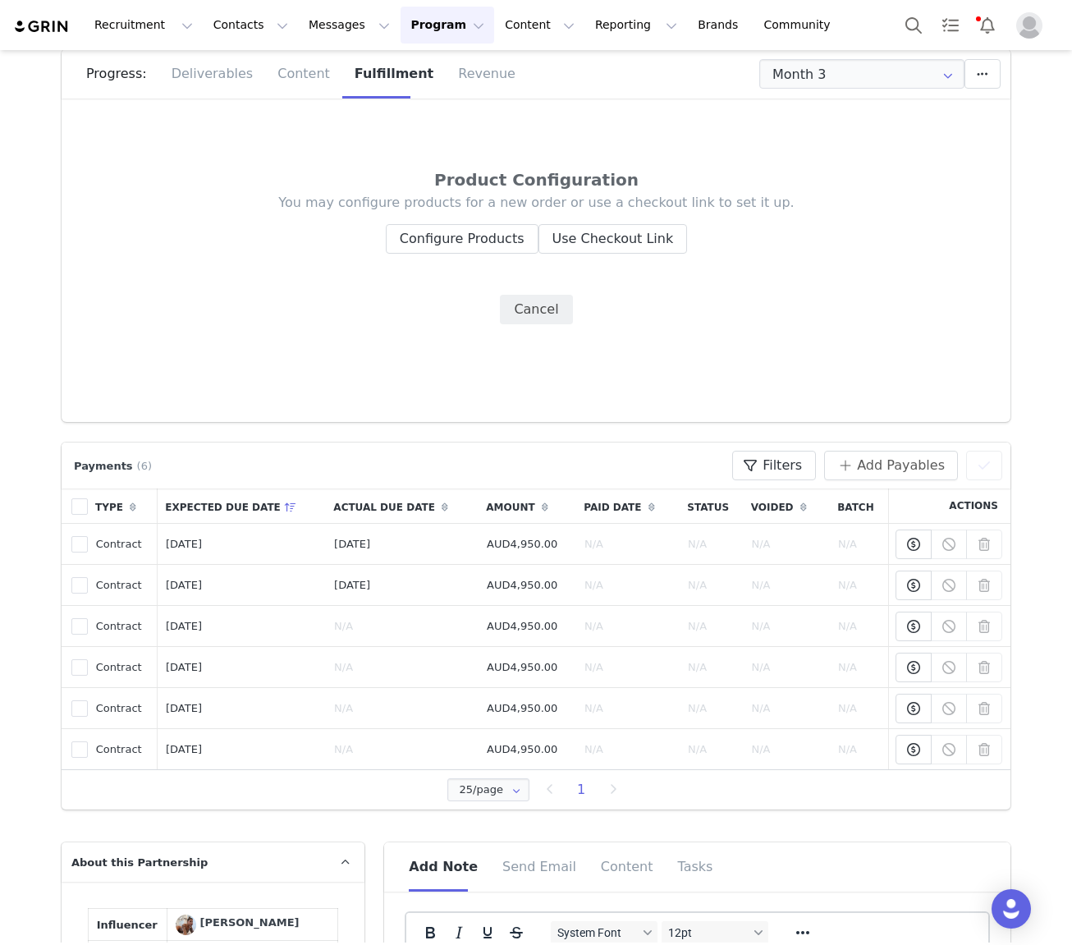
scroll to position [200, 0]
click at [490, 241] on button "Configure Products" at bounding box center [462, 241] width 153 height 30
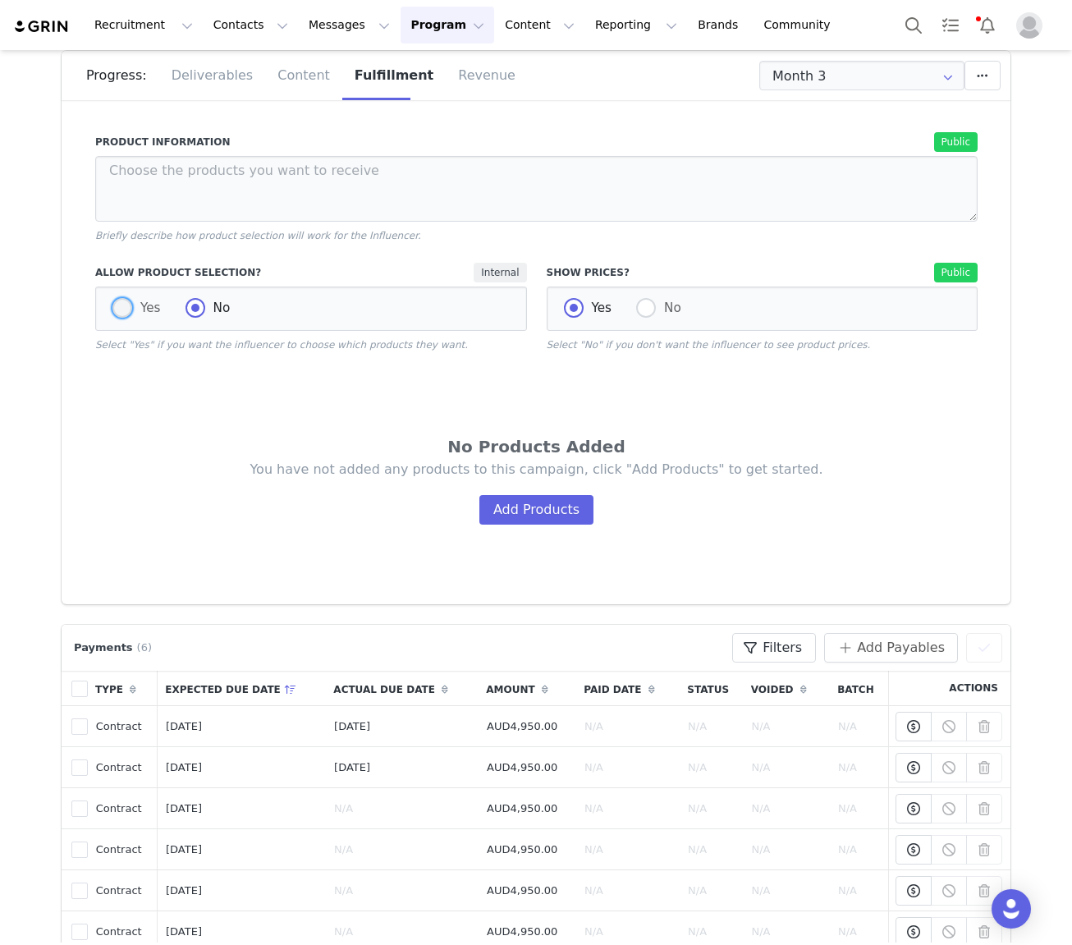
click at [138, 306] on span "Yes" at bounding box center [146, 308] width 29 height 15
click at [132, 306] on input "Yes" at bounding box center [122, 308] width 20 height 21
radio input "true"
radio input "false"
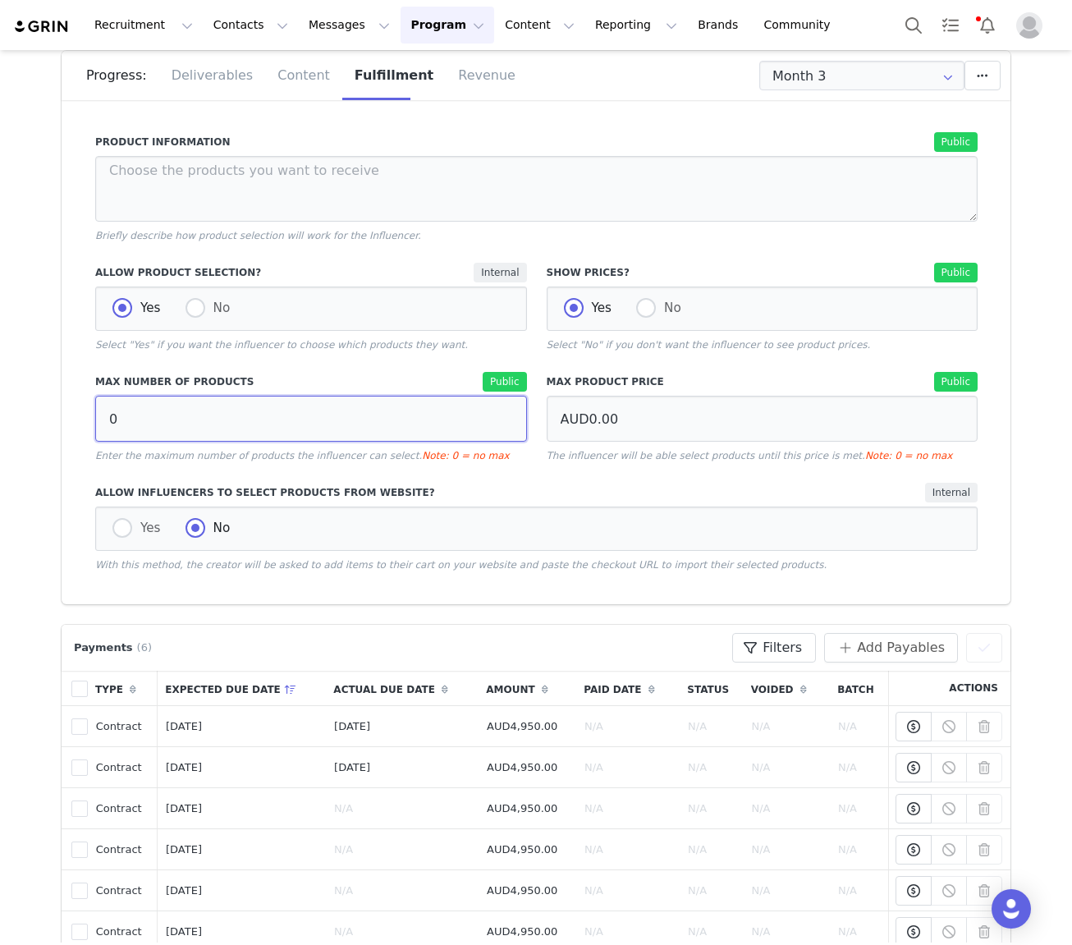
click at [163, 428] on input "0" at bounding box center [311, 419] width 432 height 46
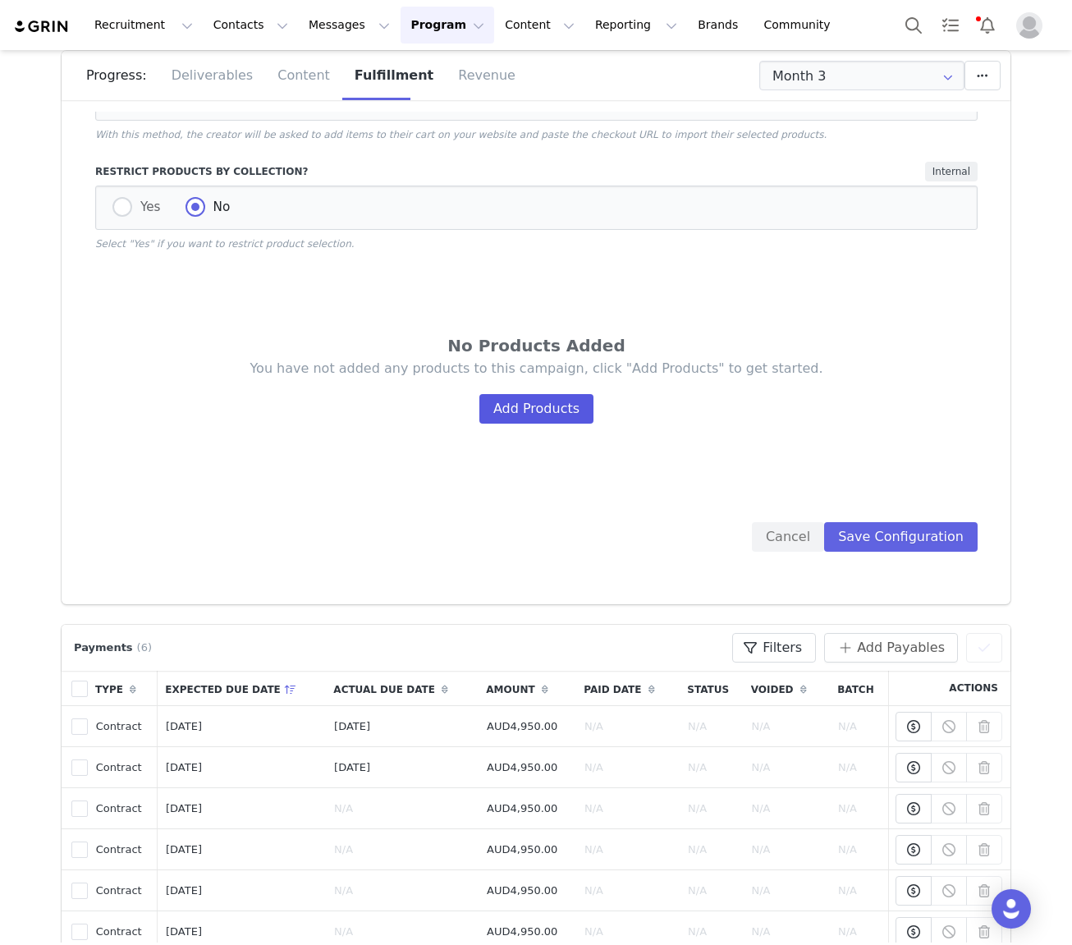
scroll to position [205, 0]
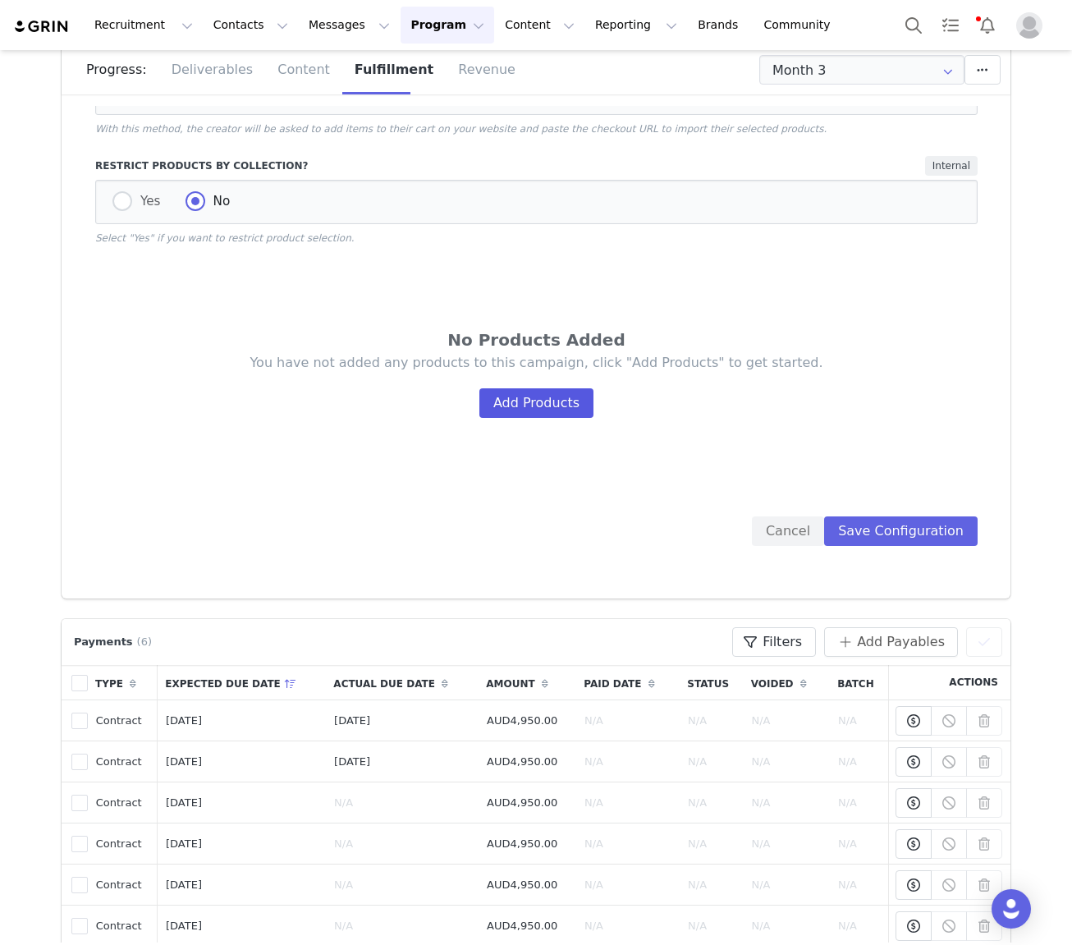
type input "15"
click at [554, 402] on button "Add Products" at bounding box center [537, 403] width 114 height 30
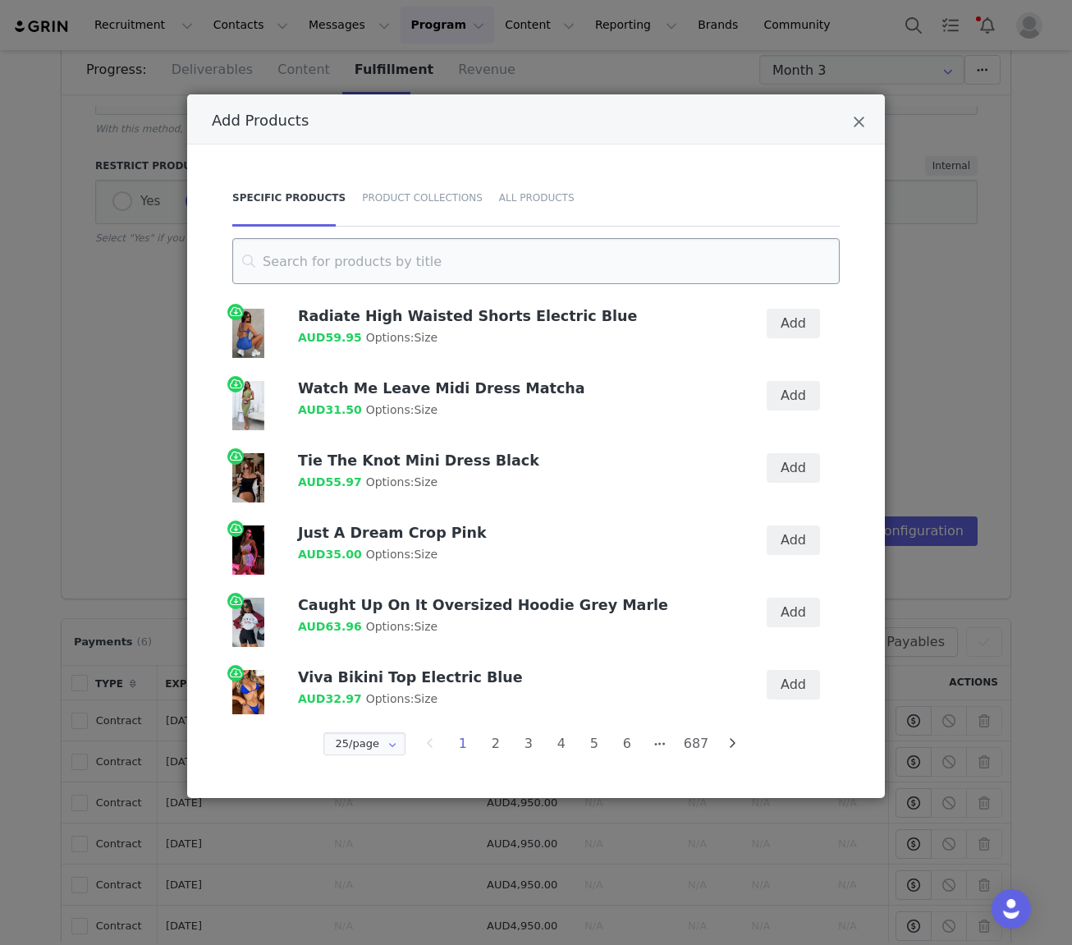
click at [302, 264] on input "Add Products" at bounding box center [536, 261] width 608 height 46
paste input "Session Crop Black"
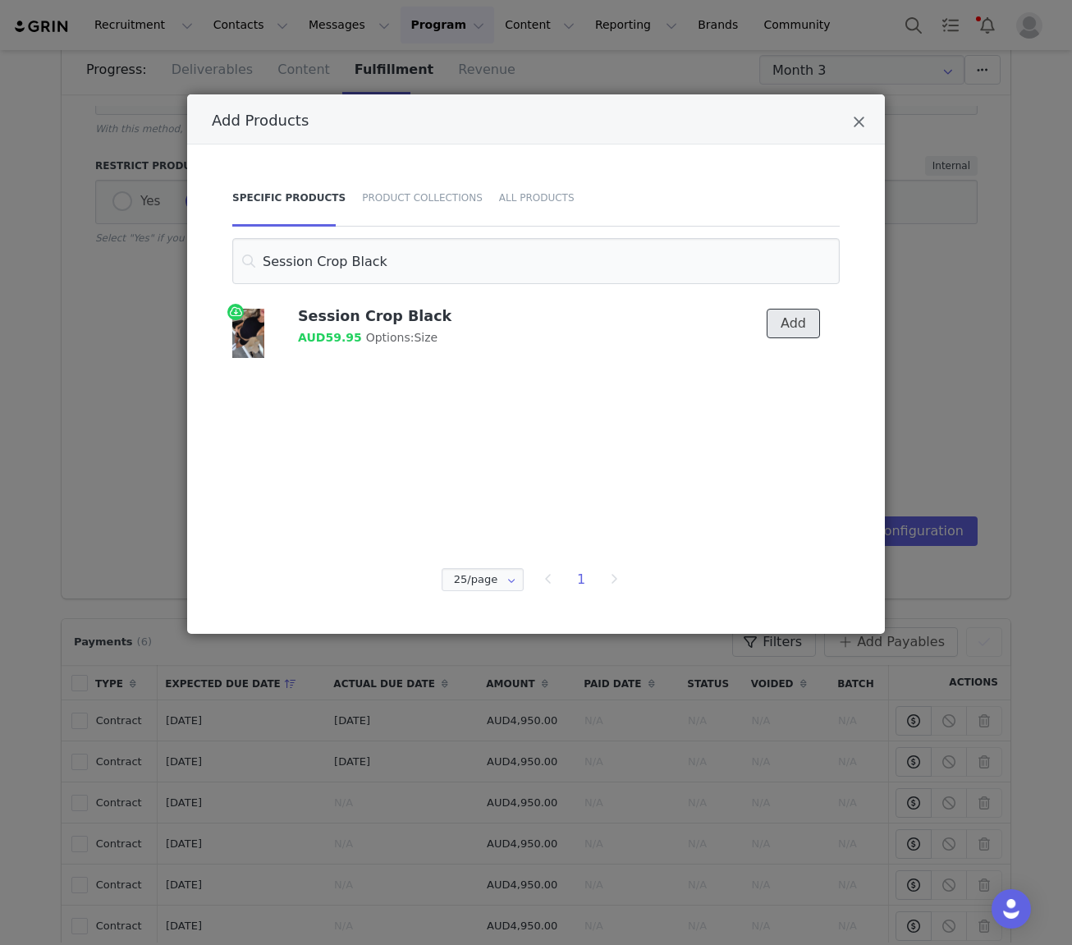
click at [797, 327] on button "Add" at bounding box center [793, 324] width 53 height 30
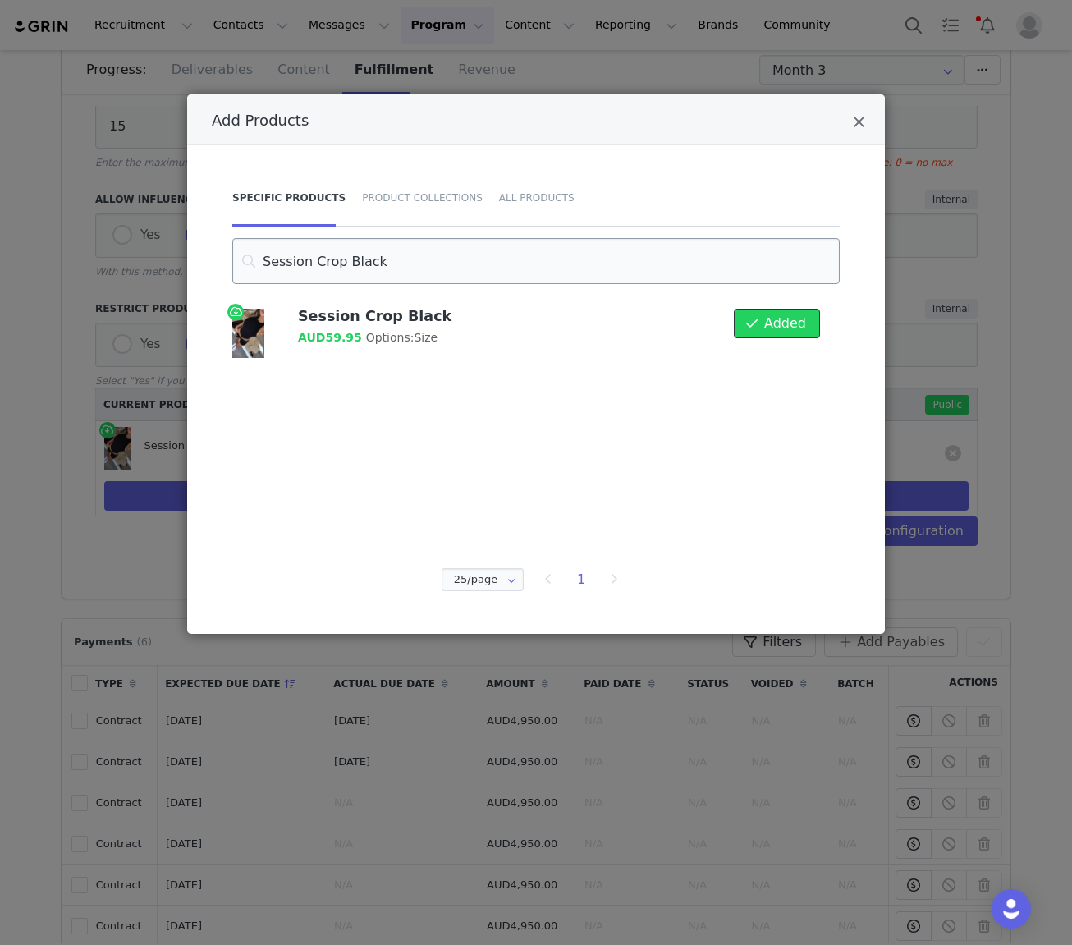
scroll to position [291, 0]
click at [332, 270] on input "Session Crop Black" at bounding box center [536, 261] width 608 height 46
paste input "Redemption Foldover Shorts"
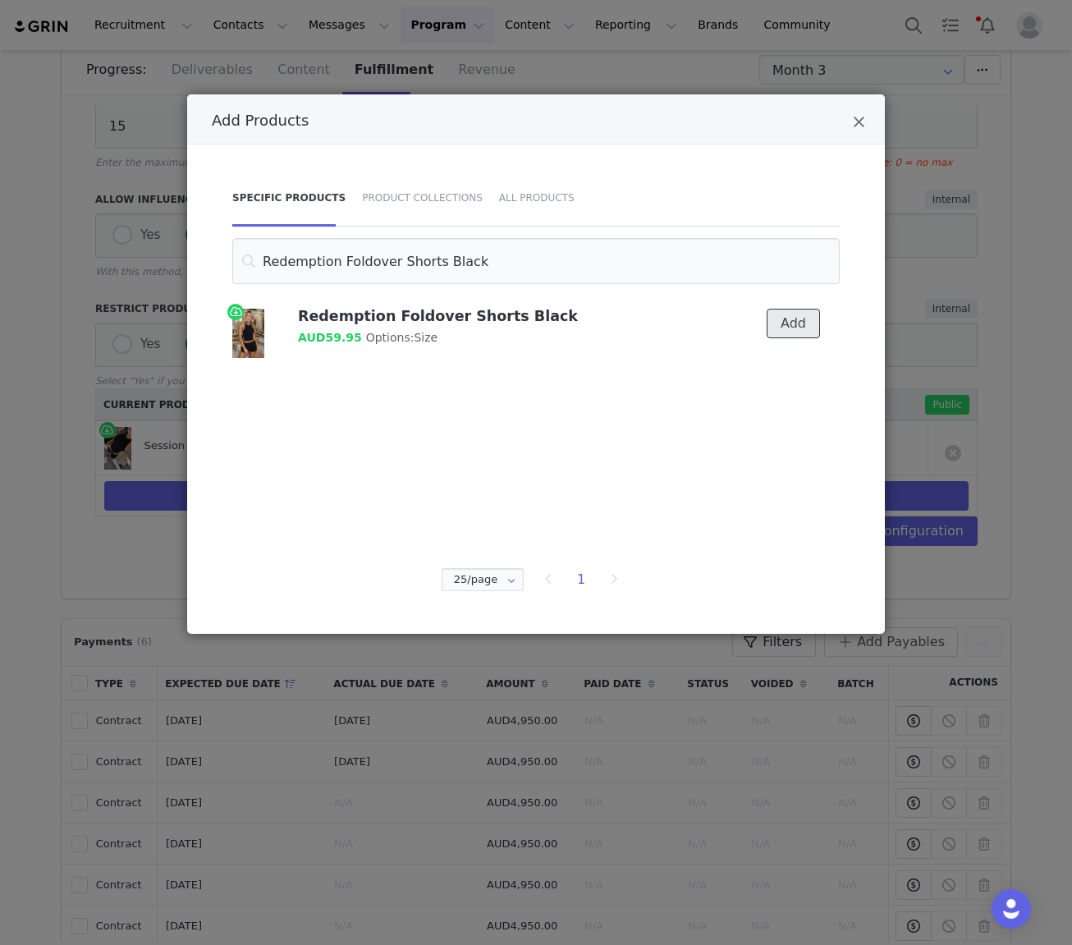
click at [797, 327] on button "Add" at bounding box center [793, 324] width 53 height 30
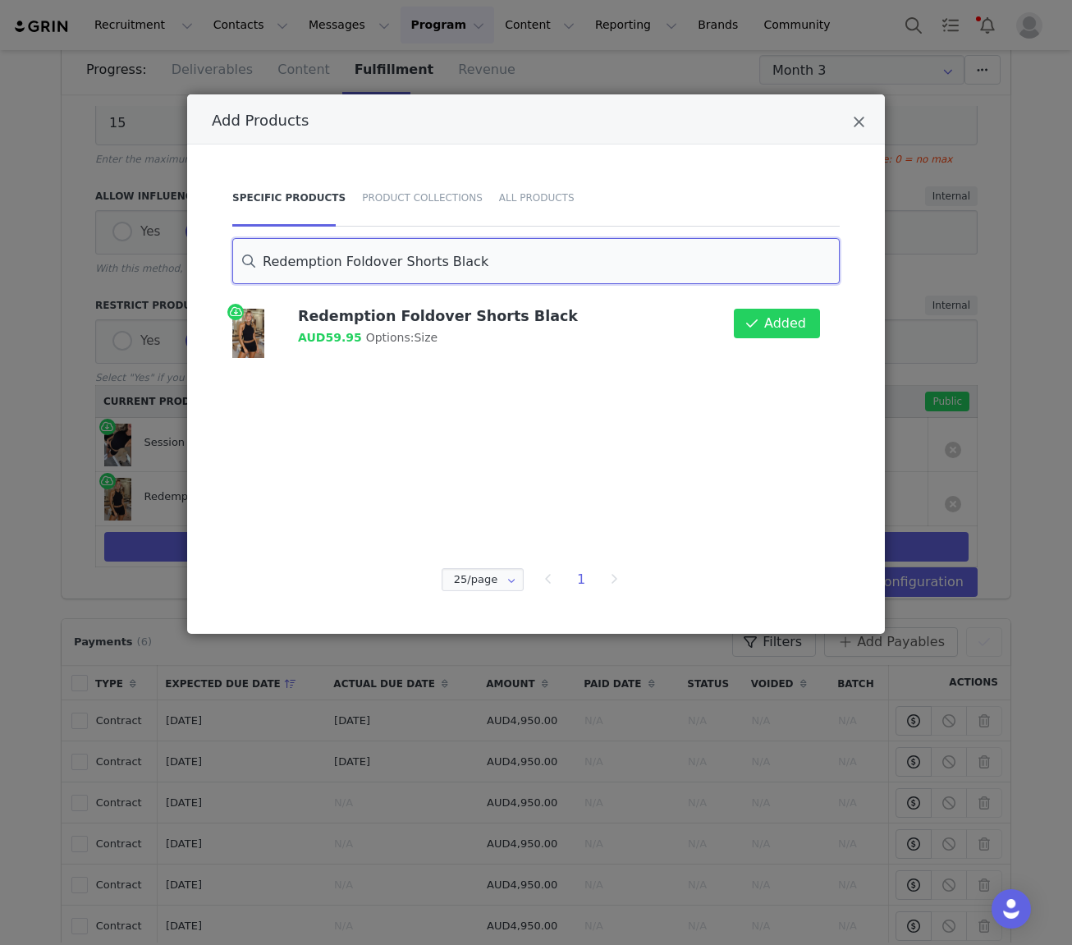
click at [354, 259] on input "Redemption Foldover Shorts Black" at bounding box center [536, 261] width 608 height 46
paste input "Mad For You Long Sleeve Top Cream"
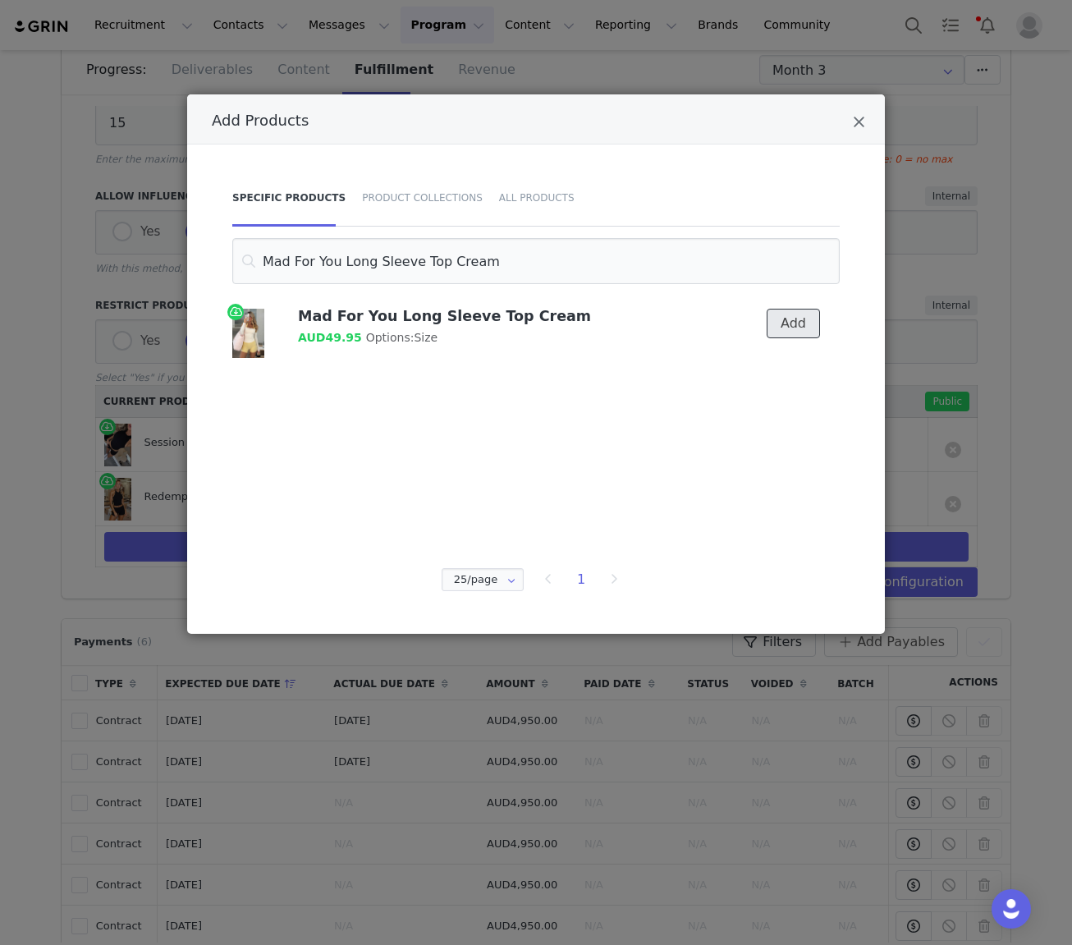
click at [806, 317] on button "Add" at bounding box center [793, 324] width 53 height 30
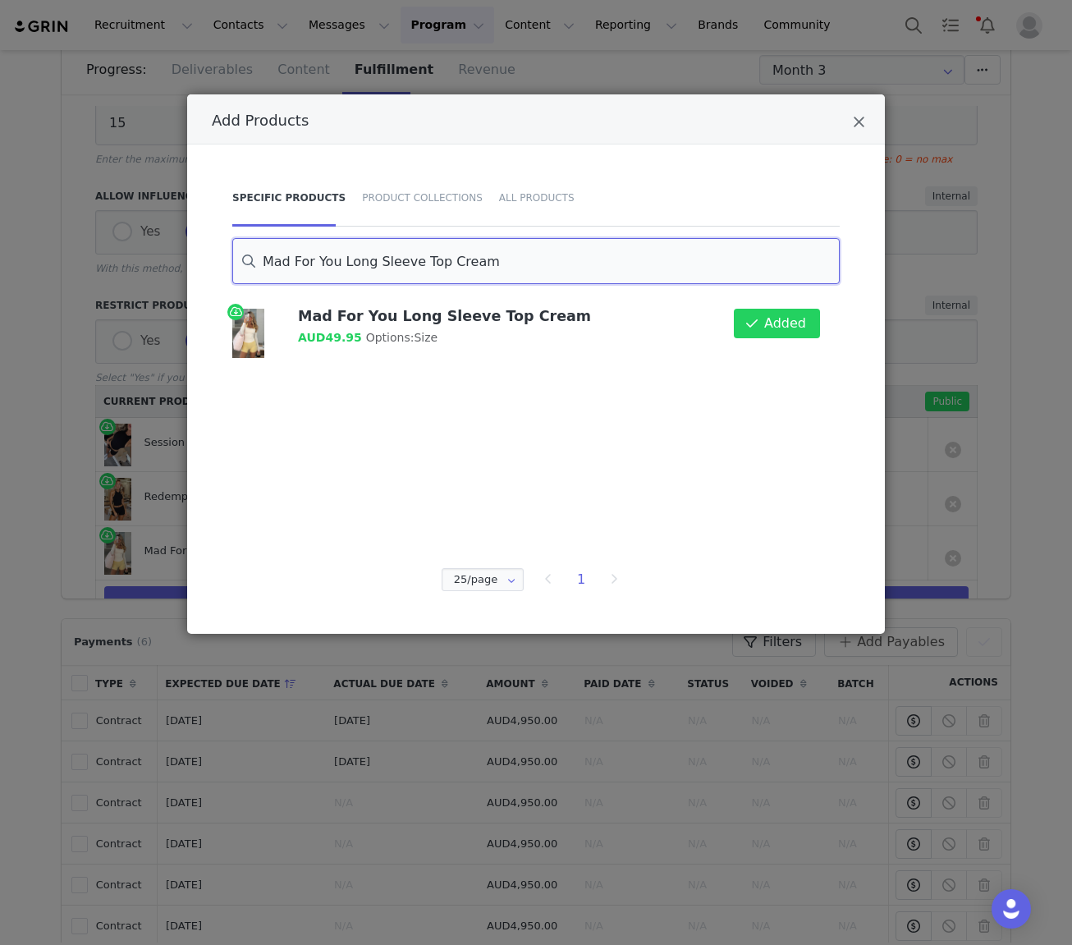
click at [420, 269] on input "Mad For You Long Sleeve Top Cream" at bounding box center [536, 261] width 608 height 46
click at [421, 269] on input "Mad For You Long Sleeve Top Cream" at bounding box center [536, 261] width 608 height 46
paste input "Radiate High Waisted Shorts Ballet Pink"
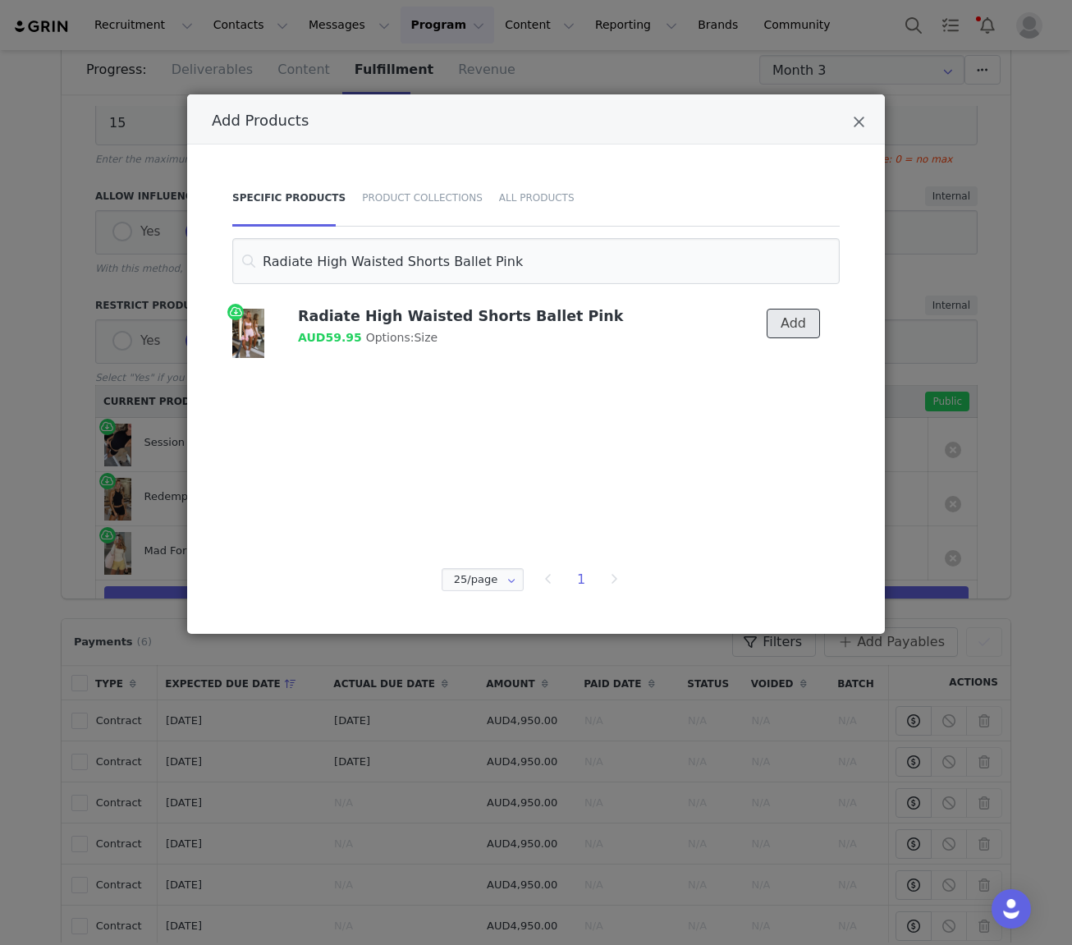
click at [793, 324] on button "Add" at bounding box center [793, 324] width 53 height 30
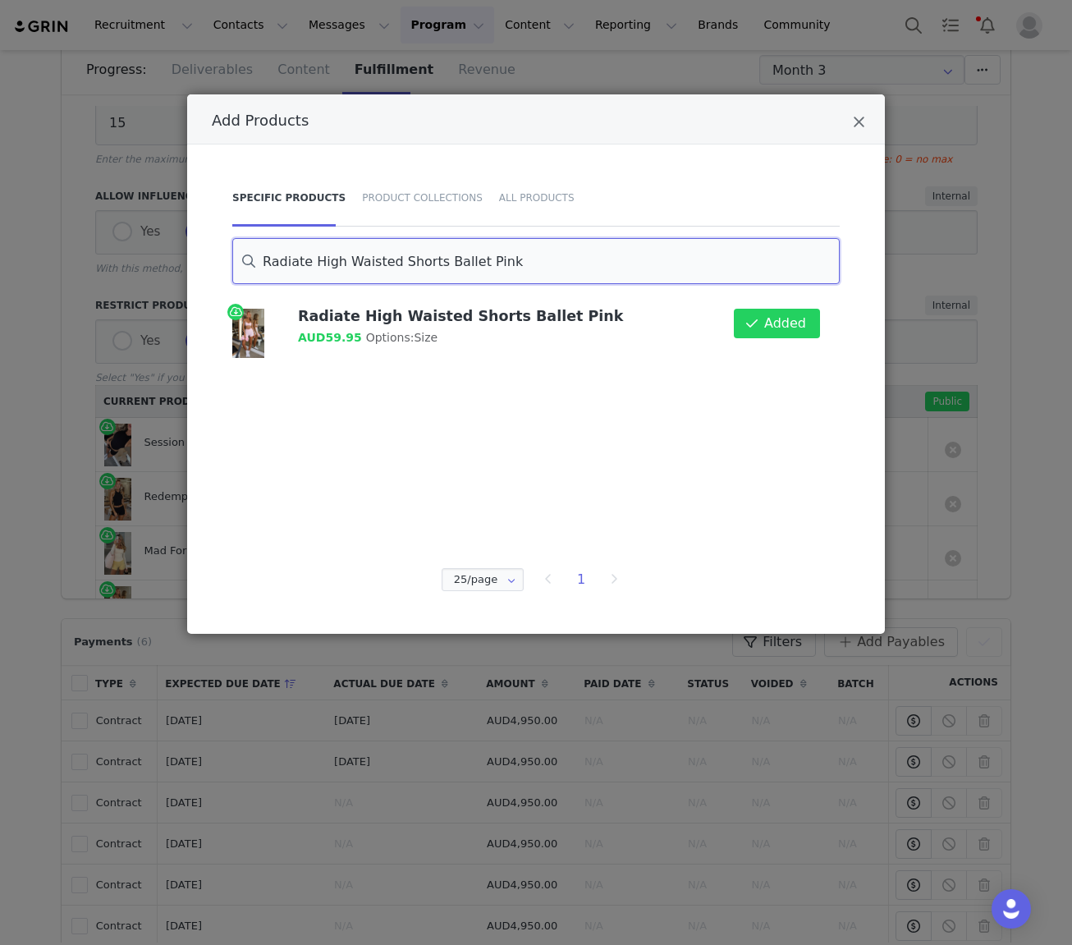
click at [452, 252] on input "Radiate High Waisted Shorts Ballet Pink" at bounding box center [536, 261] width 608 height 46
click at [452, 253] on input "Radiate High Waisted Shorts Ballet Pink" at bounding box center [536, 261] width 608 height 46
paste input "Fusion Sports Bra"
type input "Fusion Sports Bra Ballet Pink"
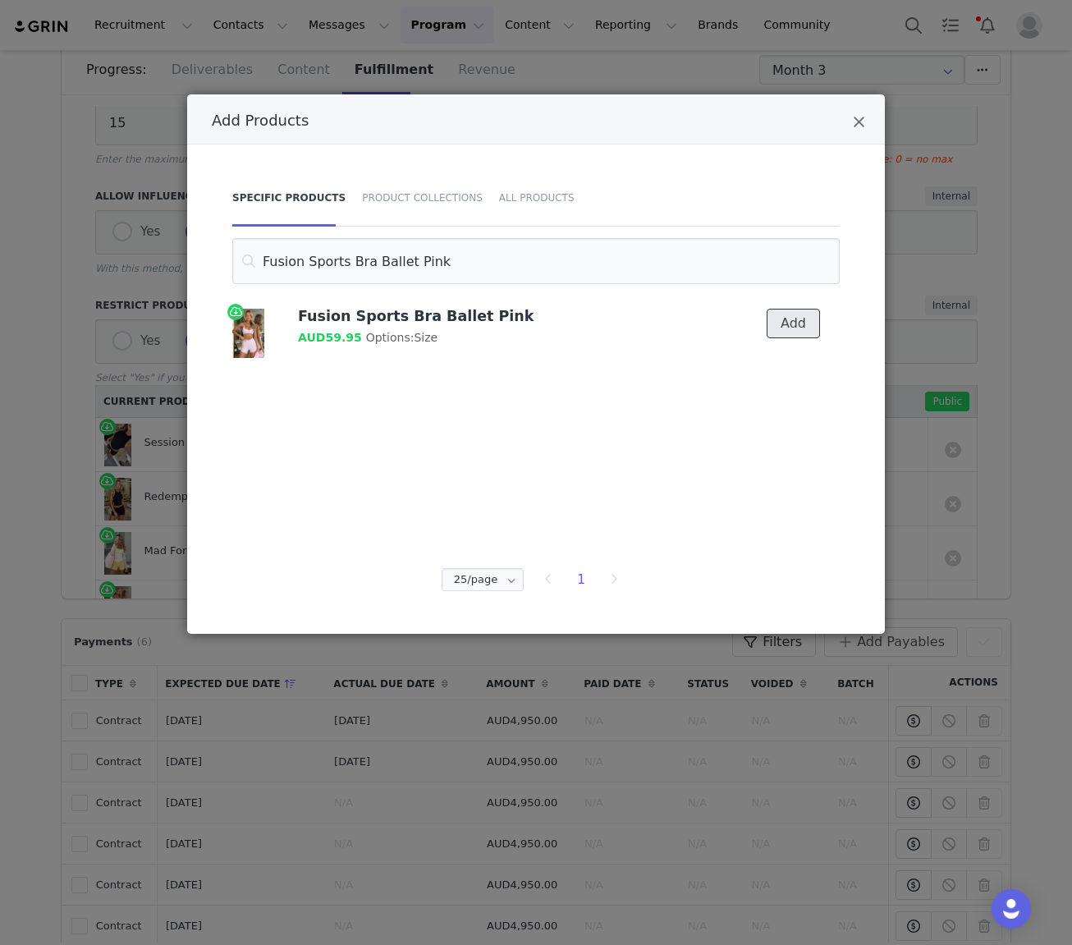
click at [806, 328] on button "Add" at bounding box center [793, 324] width 53 height 30
drag, startPoint x: 857, startPoint y: 126, endPoint x: 709, endPoint y: 167, distance: 154.2
click at [857, 126] on icon "Close" at bounding box center [859, 122] width 12 height 16
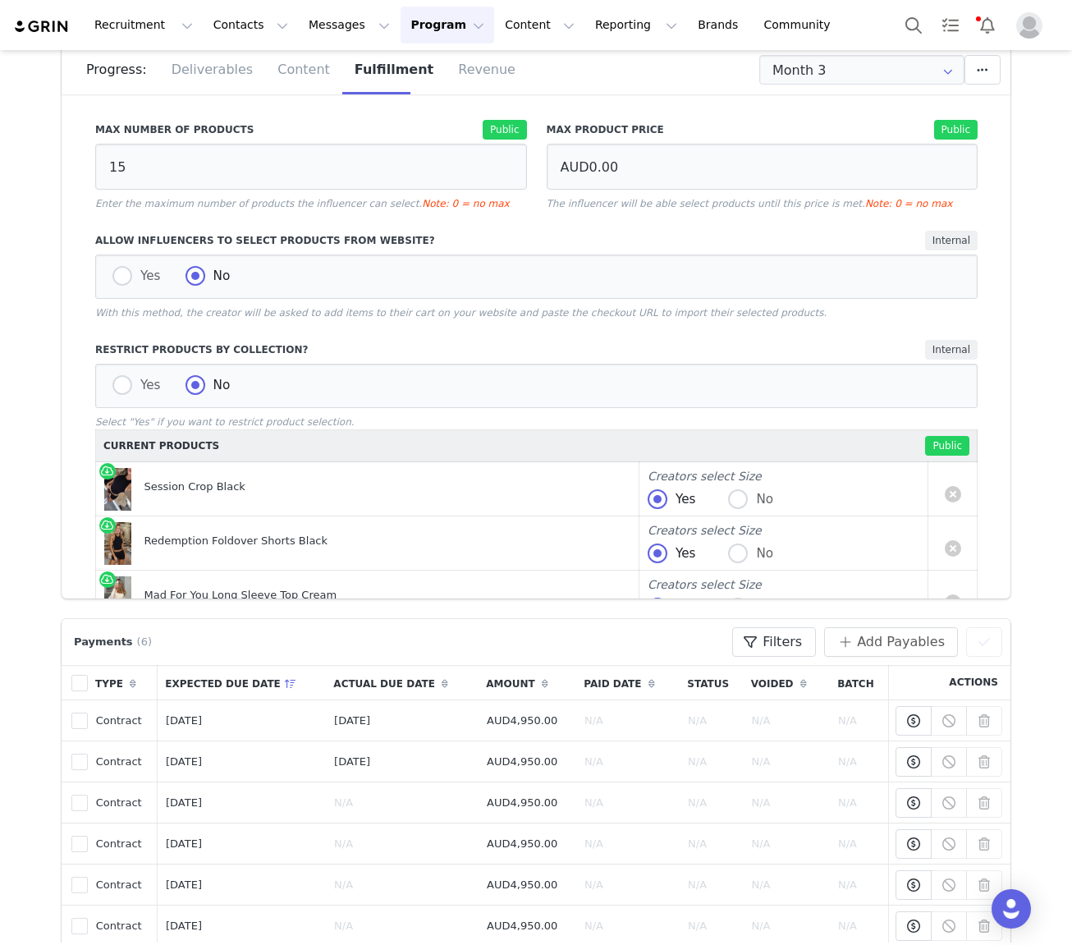
scroll to position [229, 0]
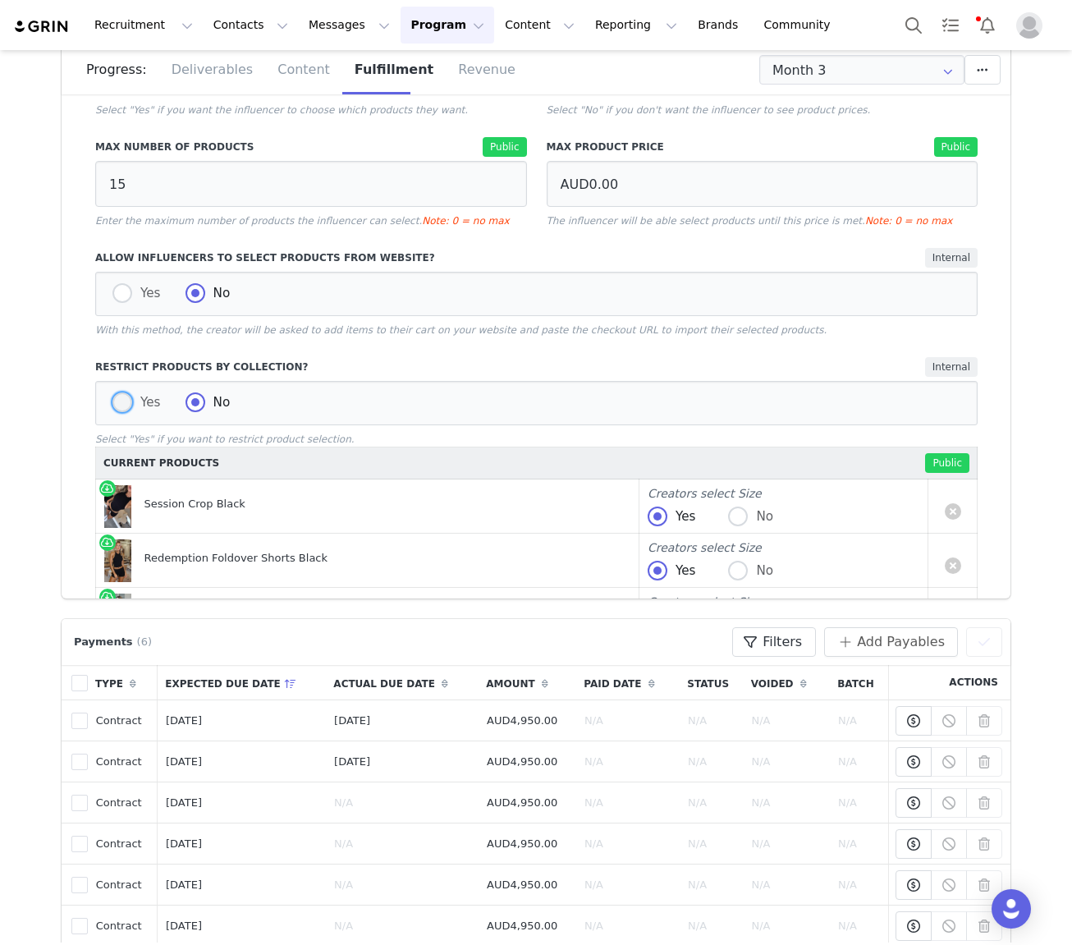
click at [134, 410] on span "Yes" at bounding box center [146, 402] width 29 height 15
click at [132, 411] on input "Yes" at bounding box center [122, 402] width 20 height 21
radio input "true"
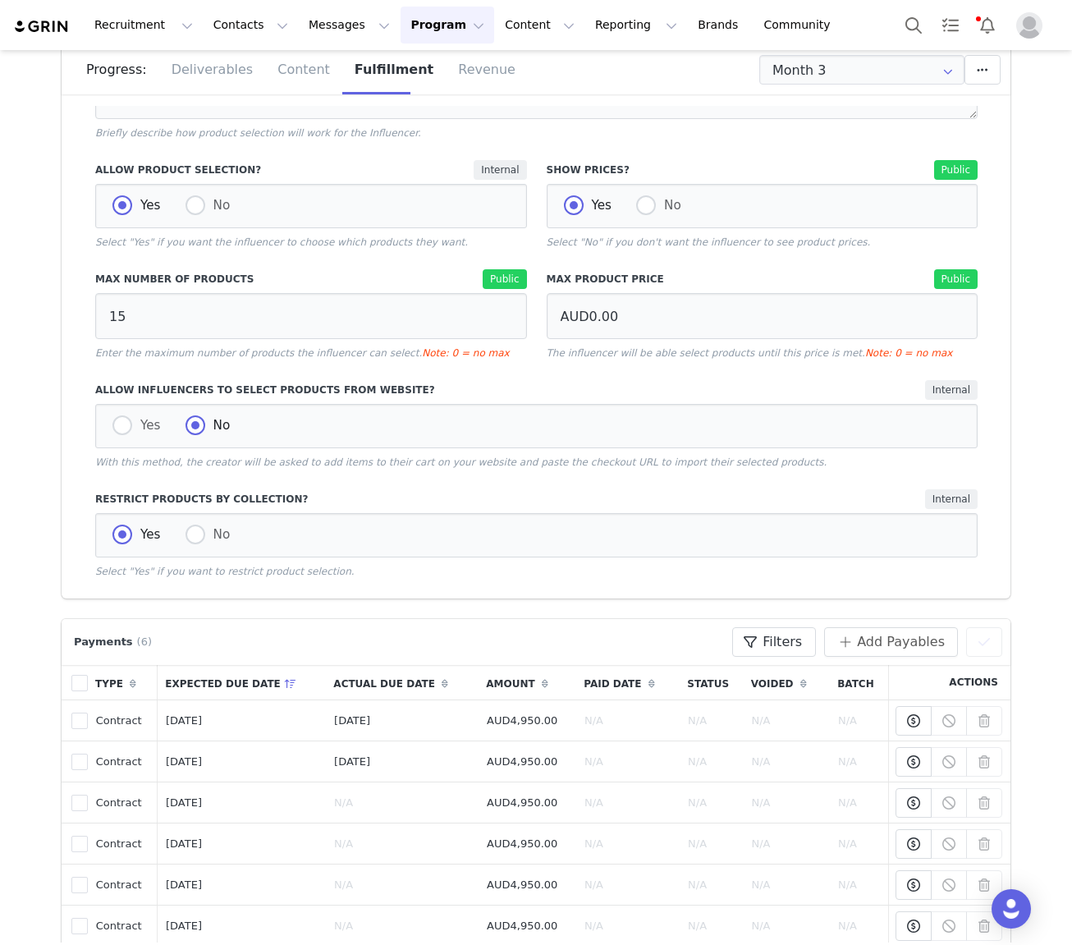
scroll to position [75, 0]
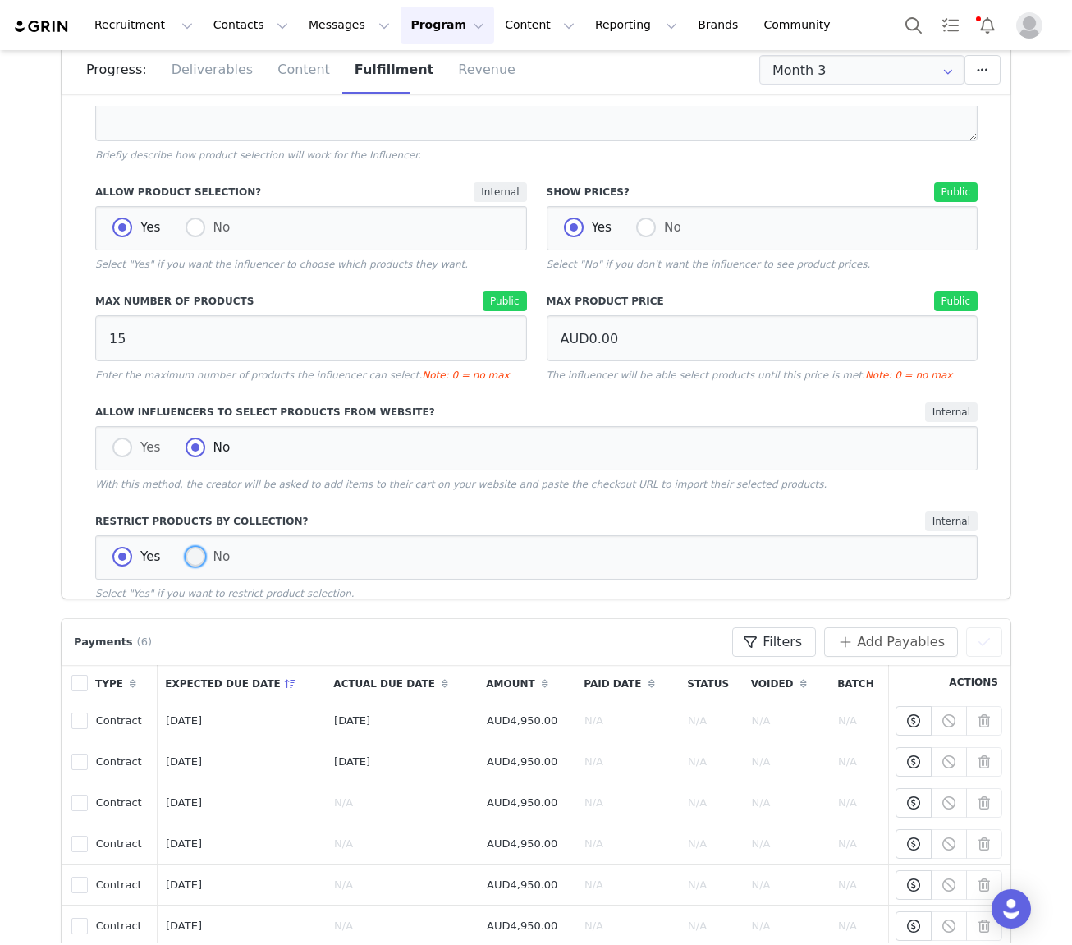
click at [201, 549] on span at bounding box center [196, 557] width 20 height 21
click at [201, 549] on input "No" at bounding box center [196, 557] width 20 height 21
radio input "true"
radio input "false"
radio input "true"
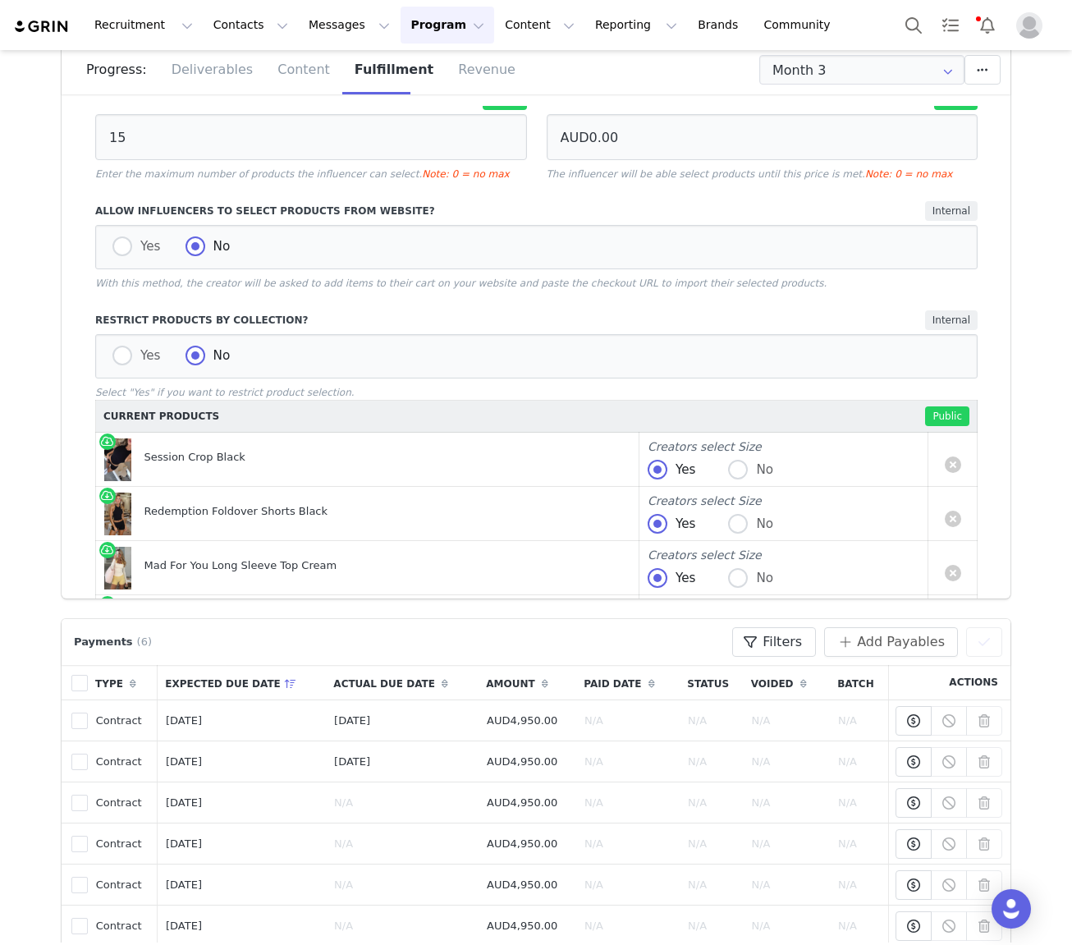
scroll to position [507, 0]
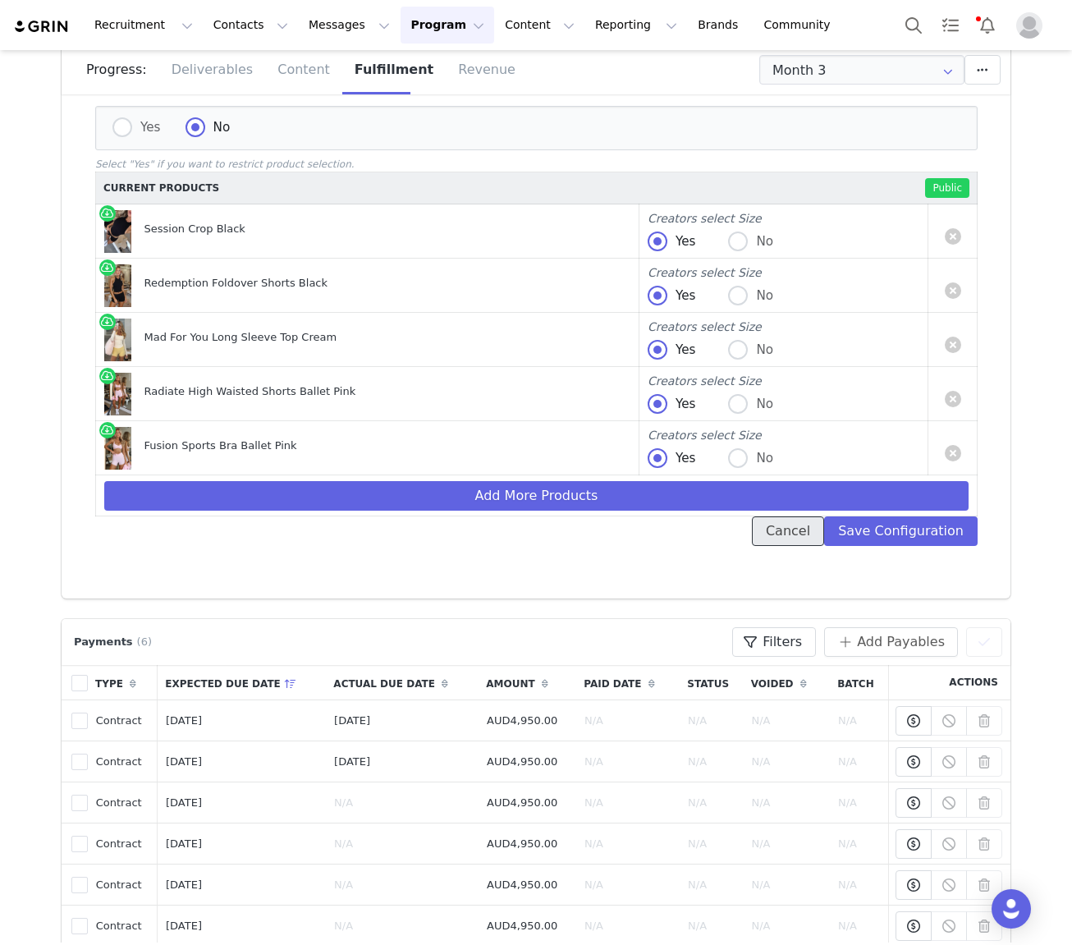
click at [810, 534] on button "Cancel" at bounding box center [788, 531] width 72 height 30
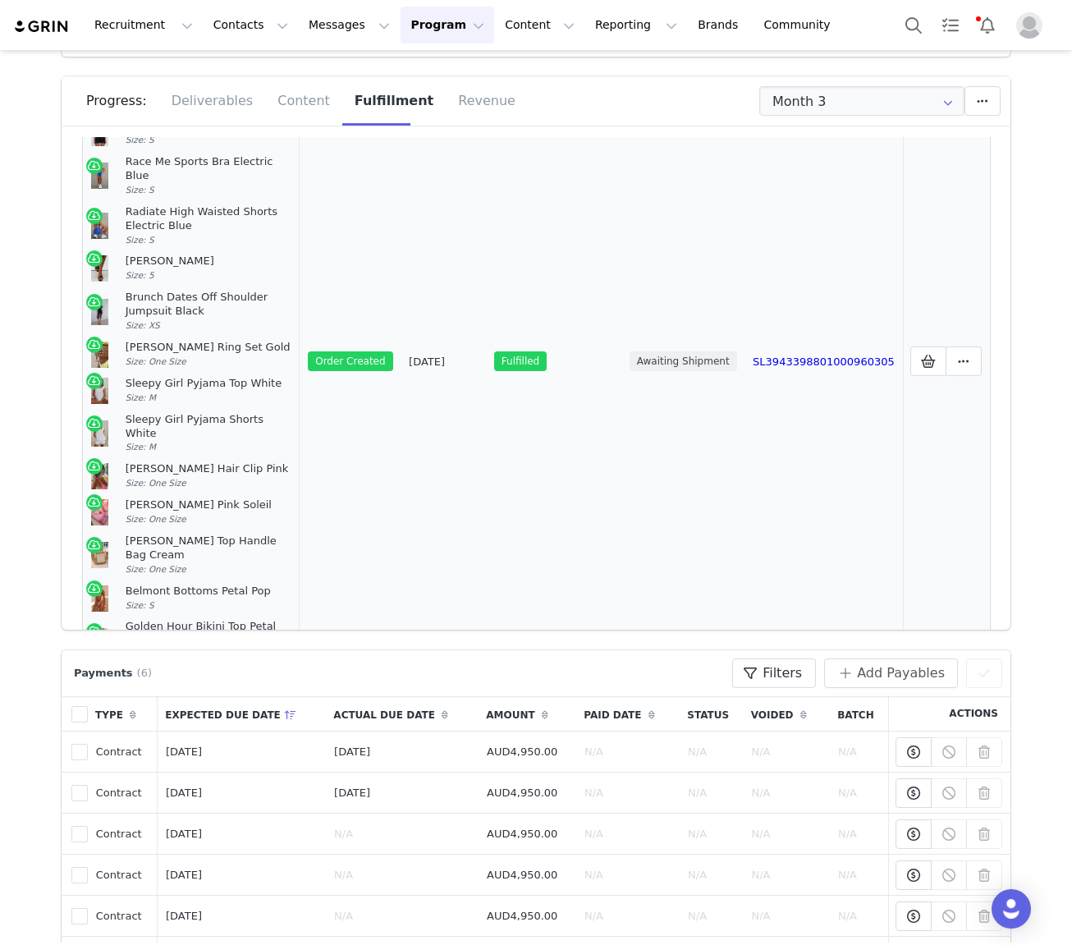
scroll to position [504, 0]
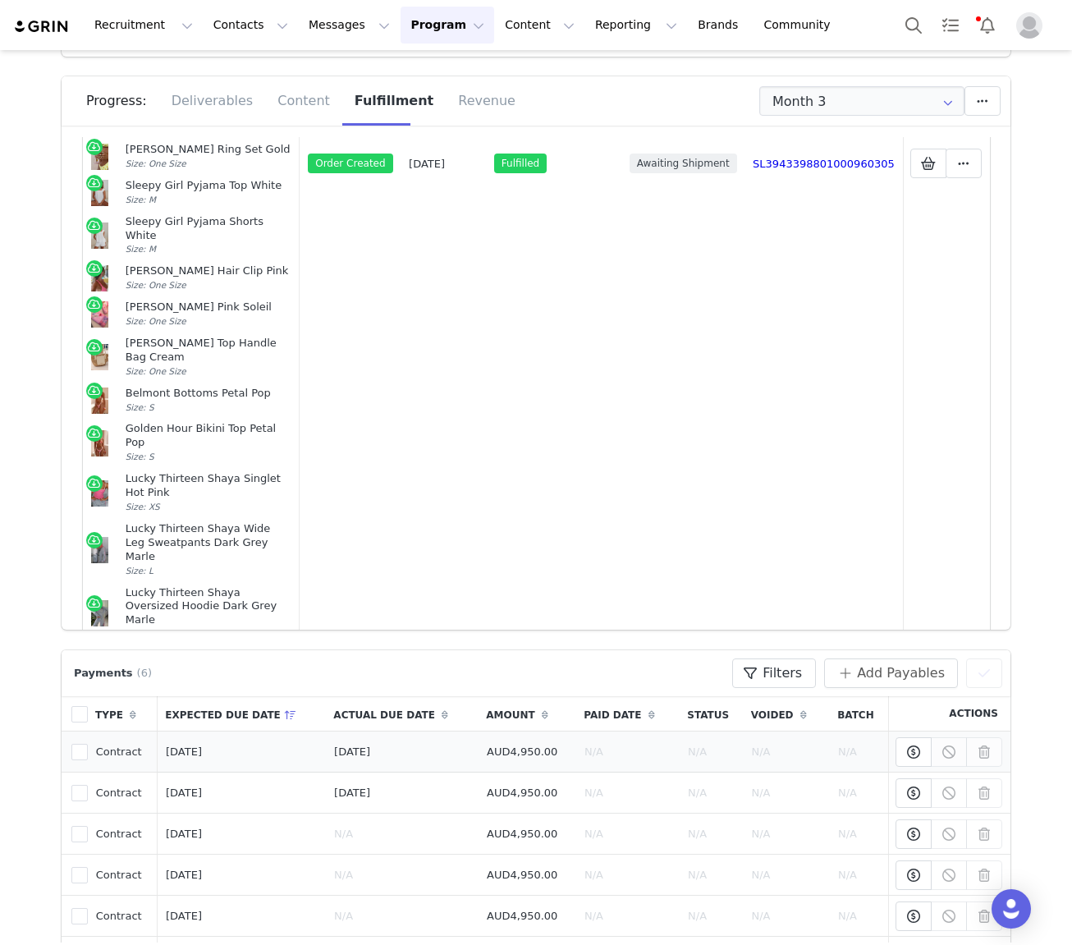
click at [583, 672] on button "Add New" at bounding box center [536, 687] width 103 height 30
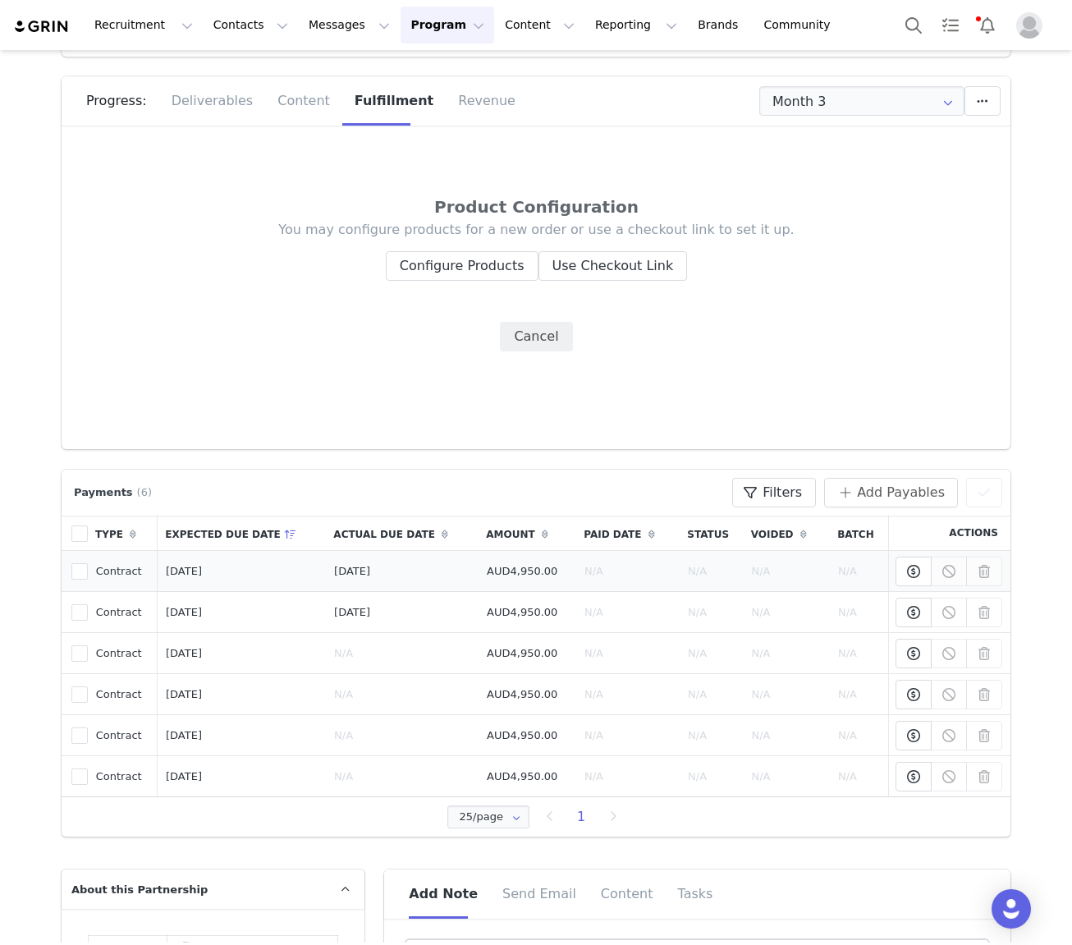
scroll to position [0, 0]
click at [456, 268] on button "Configure Products" at bounding box center [462, 266] width 153 height 30
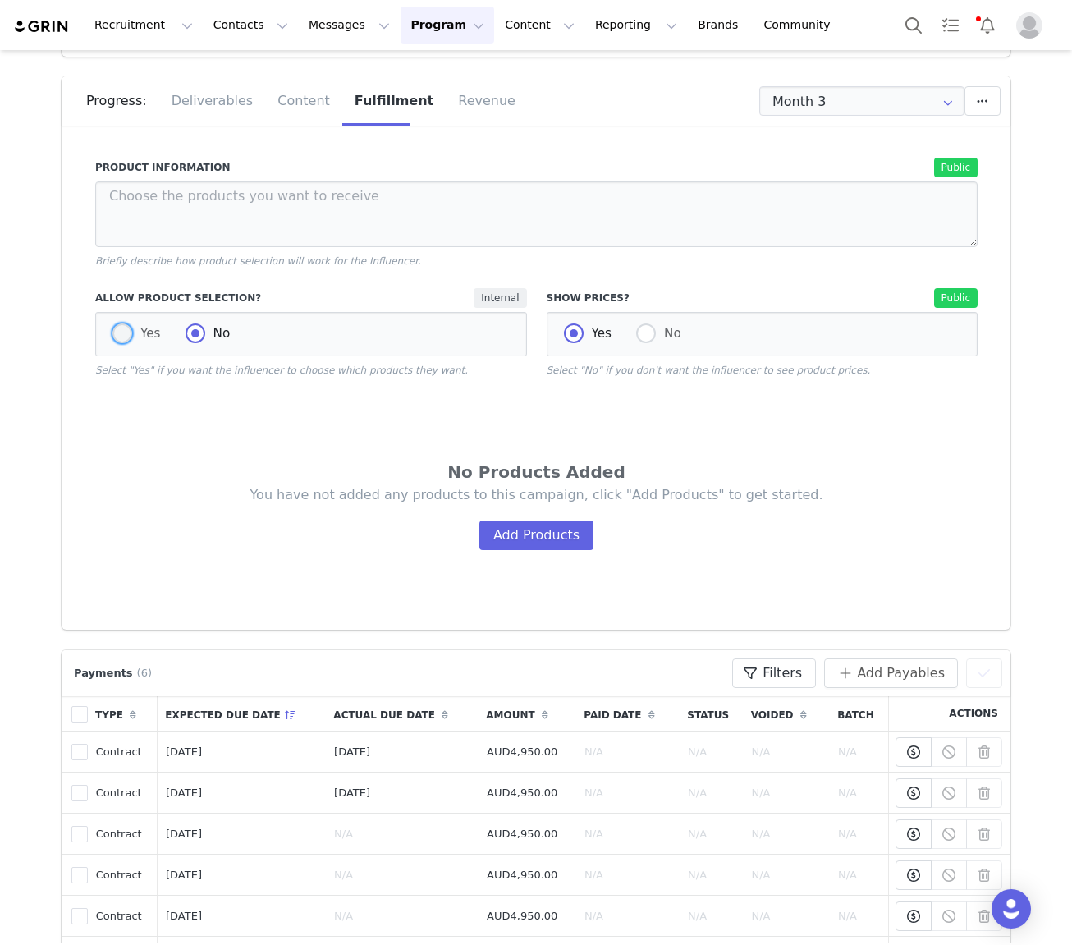
click at [142, 338] on span "Yes" at bounding box center [146, 333] width 29 height 15
click at [132, 338] on input "Yes" at bounding box center [122, 334] width 20 height 21
radio input "true"
radio input "false"
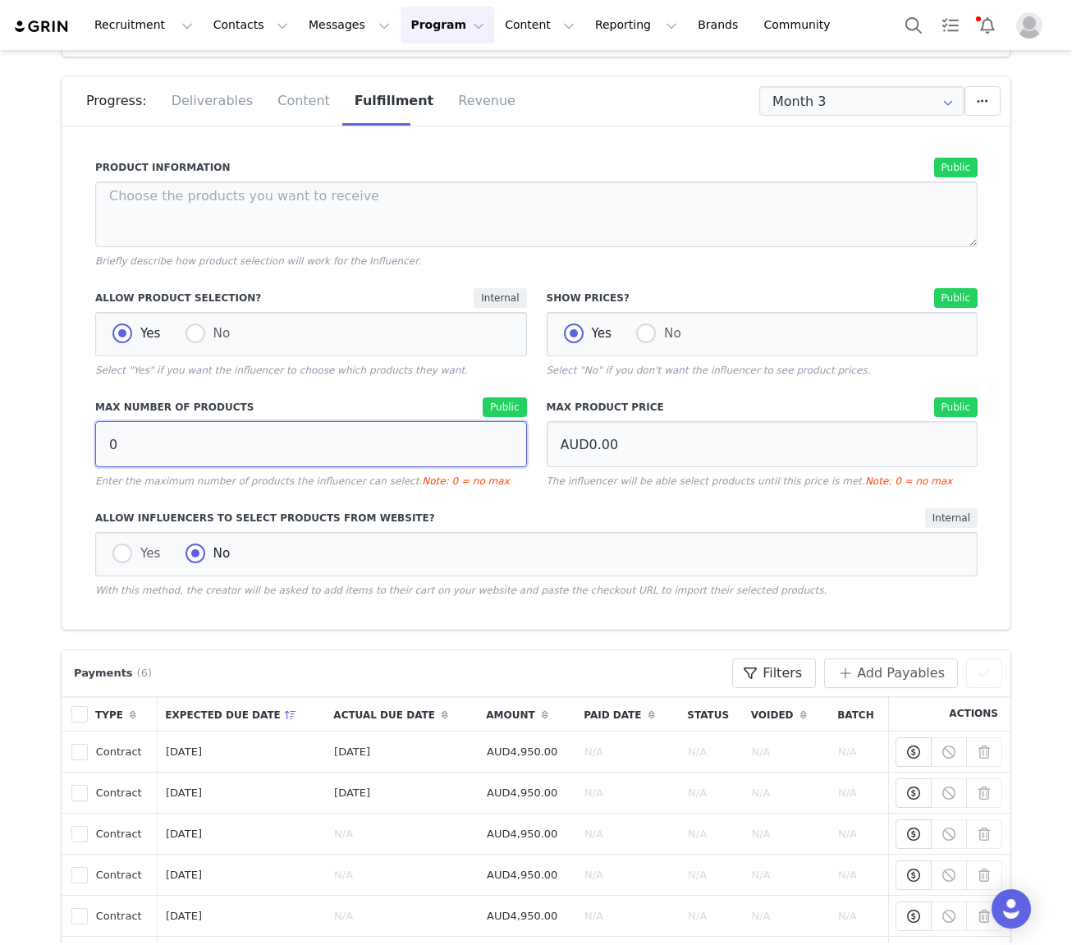
drag, startPoint x: 149, startPoint y: 434, endPoint x: 186, endPoint y: 448, distance: 40.3
click at [186, 448] on input "0" at bounding box center [311, 444] width 432 height 46
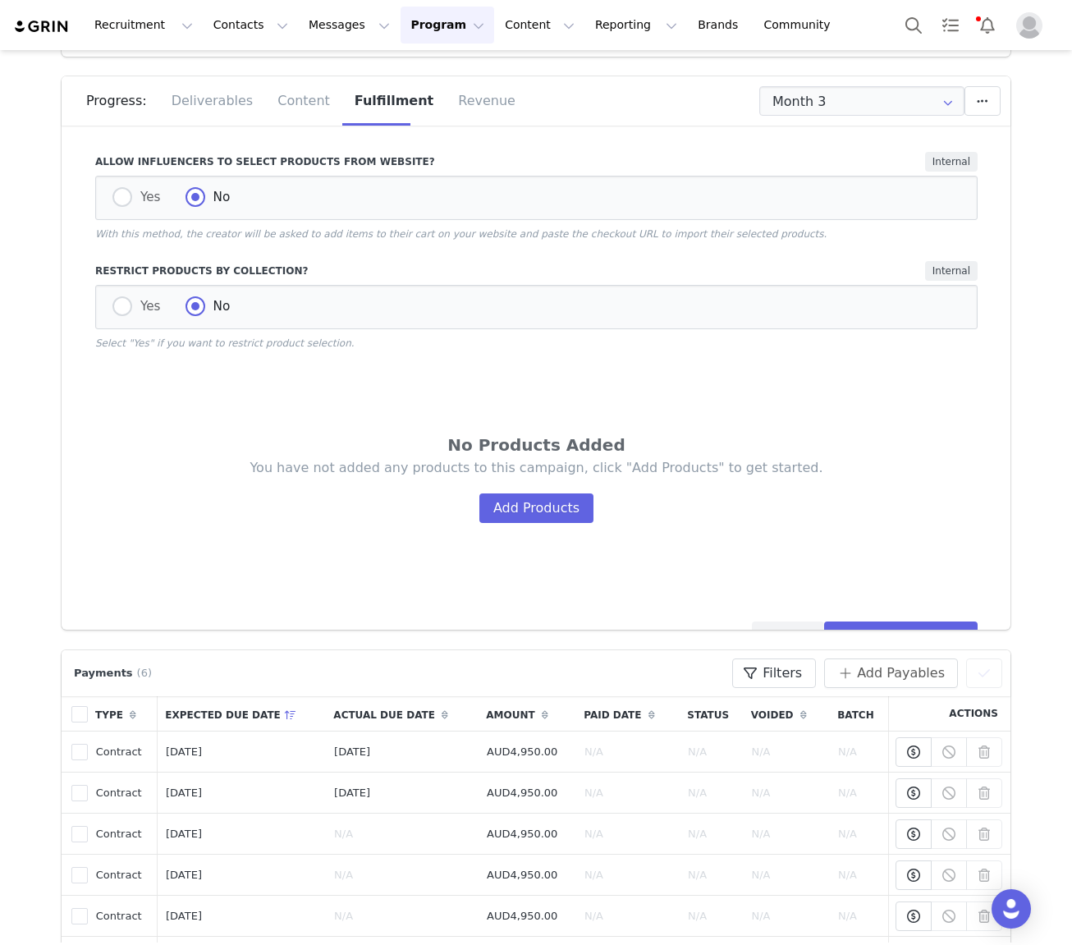
scroll to position [400, 0]
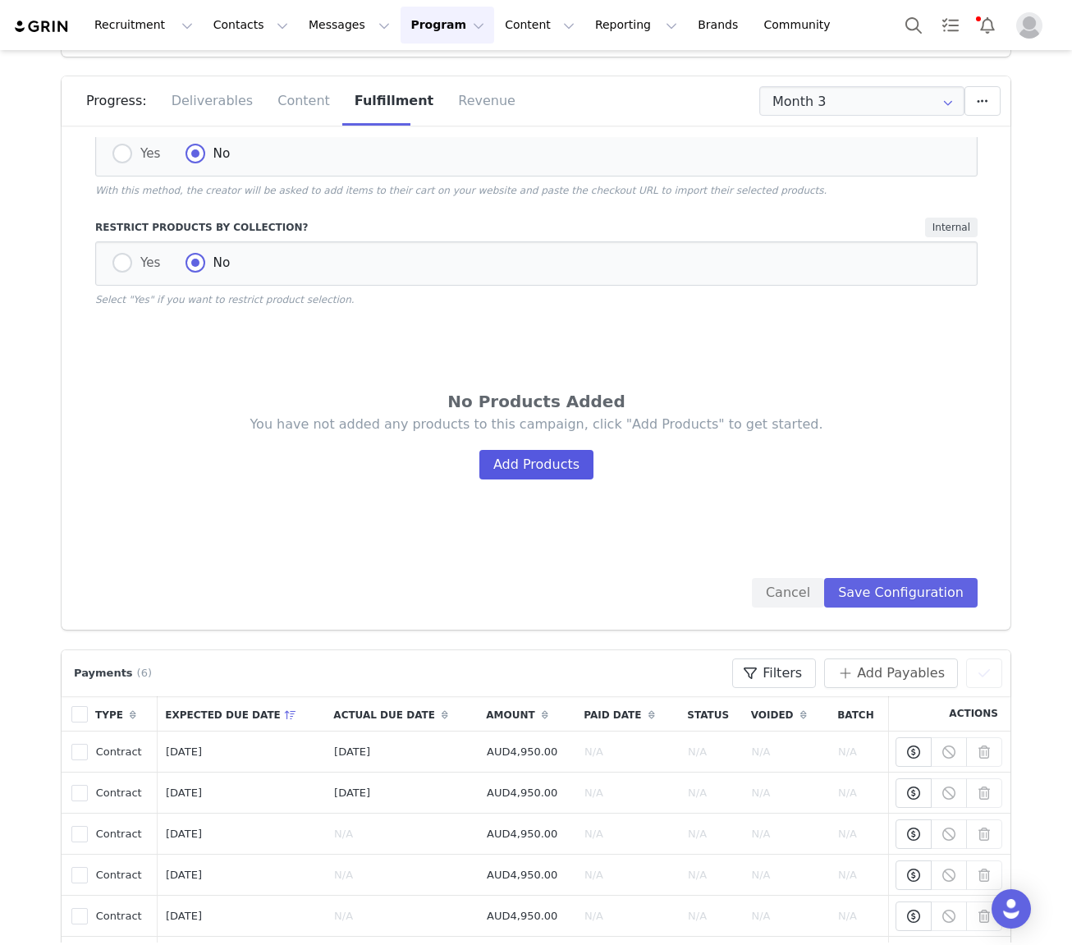
type input "9"
click at [526, 456] on button "Add Products" at bounding box center [537, 465] width 114 height 30
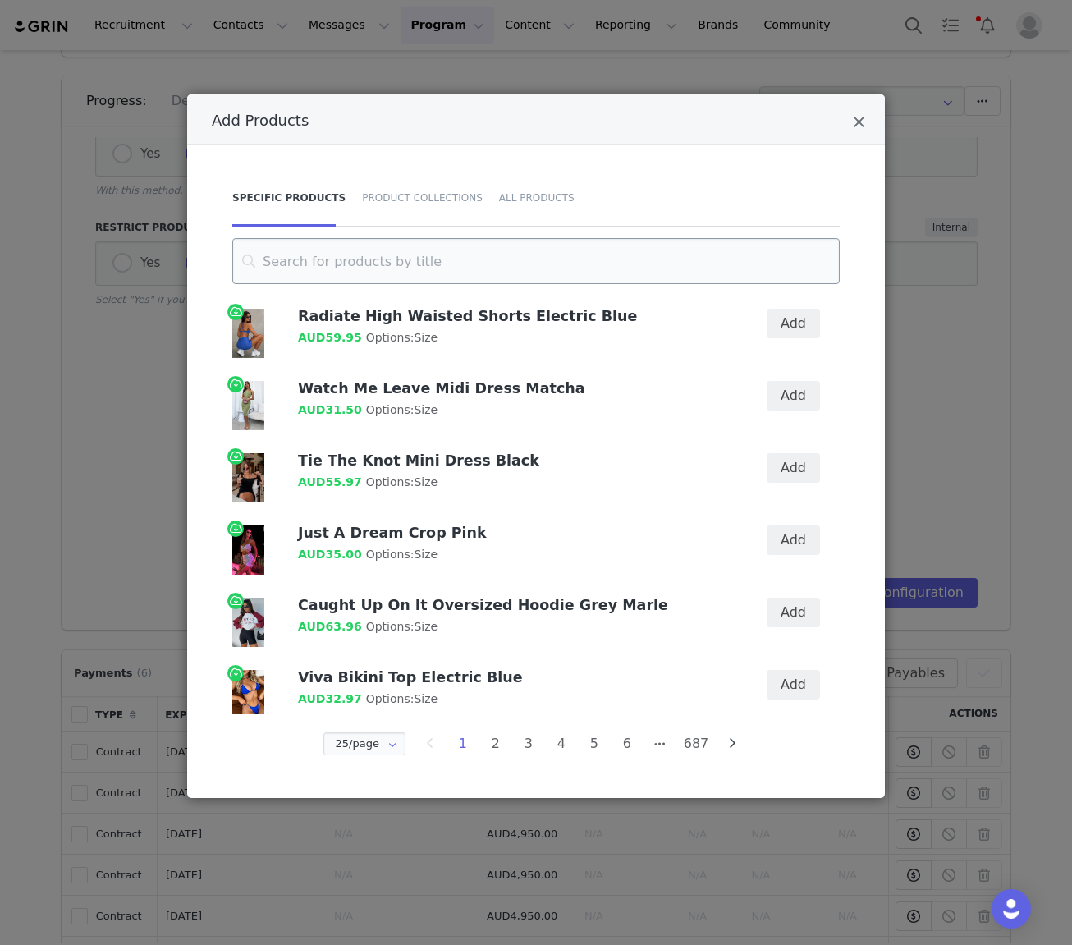
click at [361, 270] on input "Add Products" at bounding box center [536, 261] width 608 height 46
click at [425, 200] on div "Product Collections" at bounding box center [422, 197] width 137 height 57
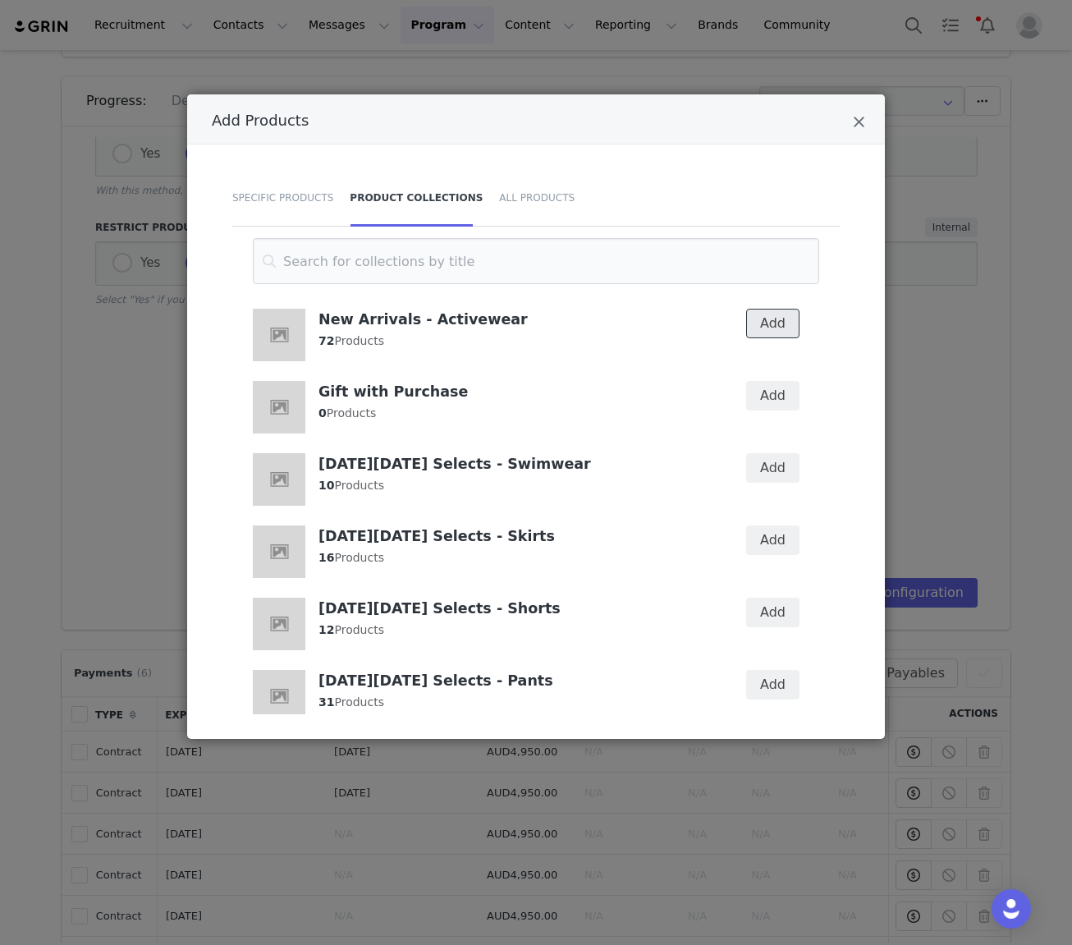
click at [778, 321] on button "Add" at bounding box center [772, 324] width 53 height 30
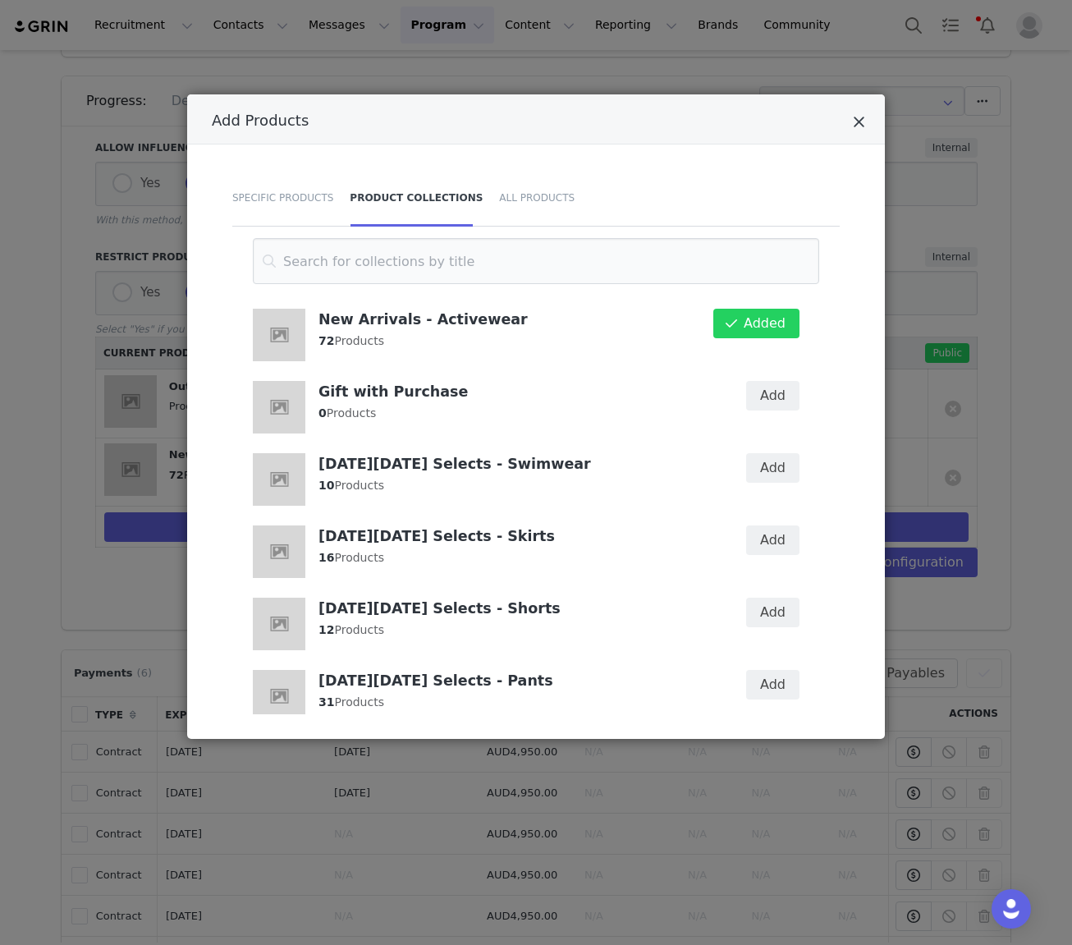
click at [860, 117] on icon "Close" at bounding box center [859, 122] width 12 height 16
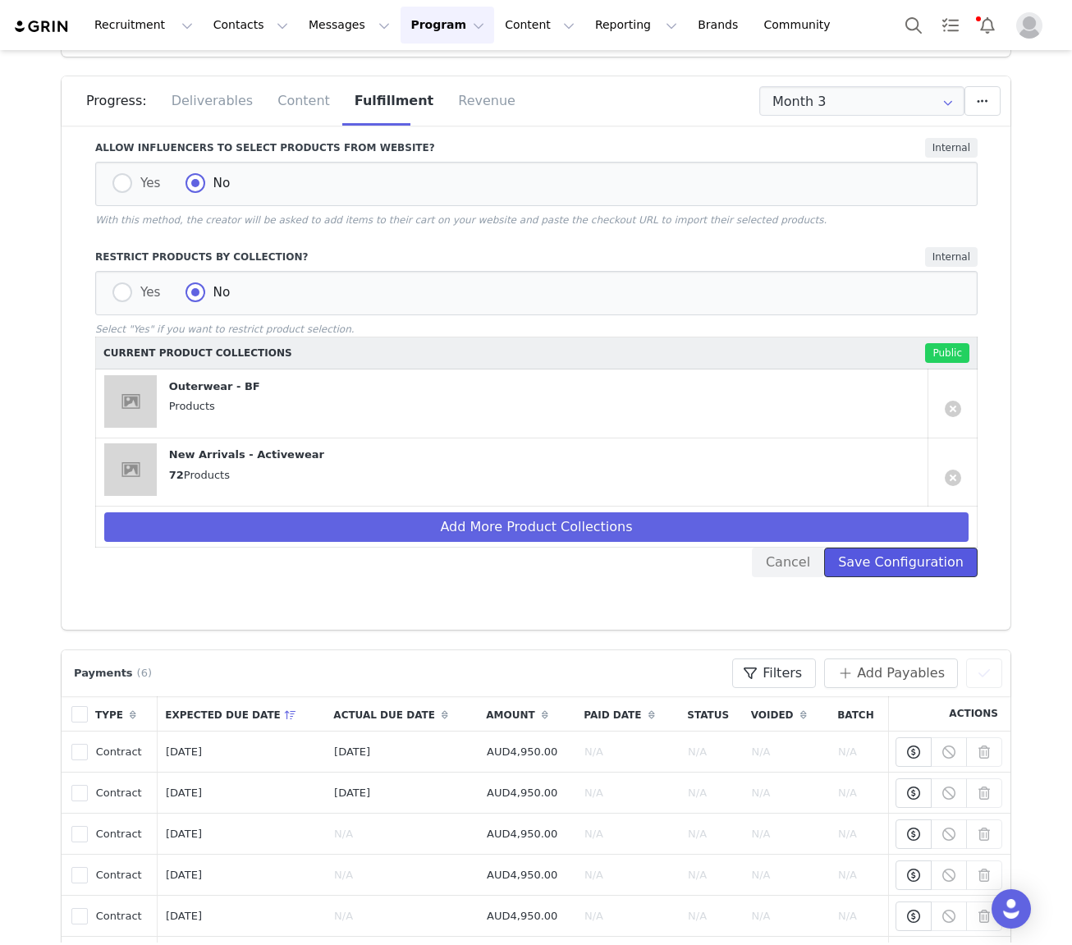
click at [962, 559] on button "Save Configuration" at bounding box center [901, 563] width 154 height 30
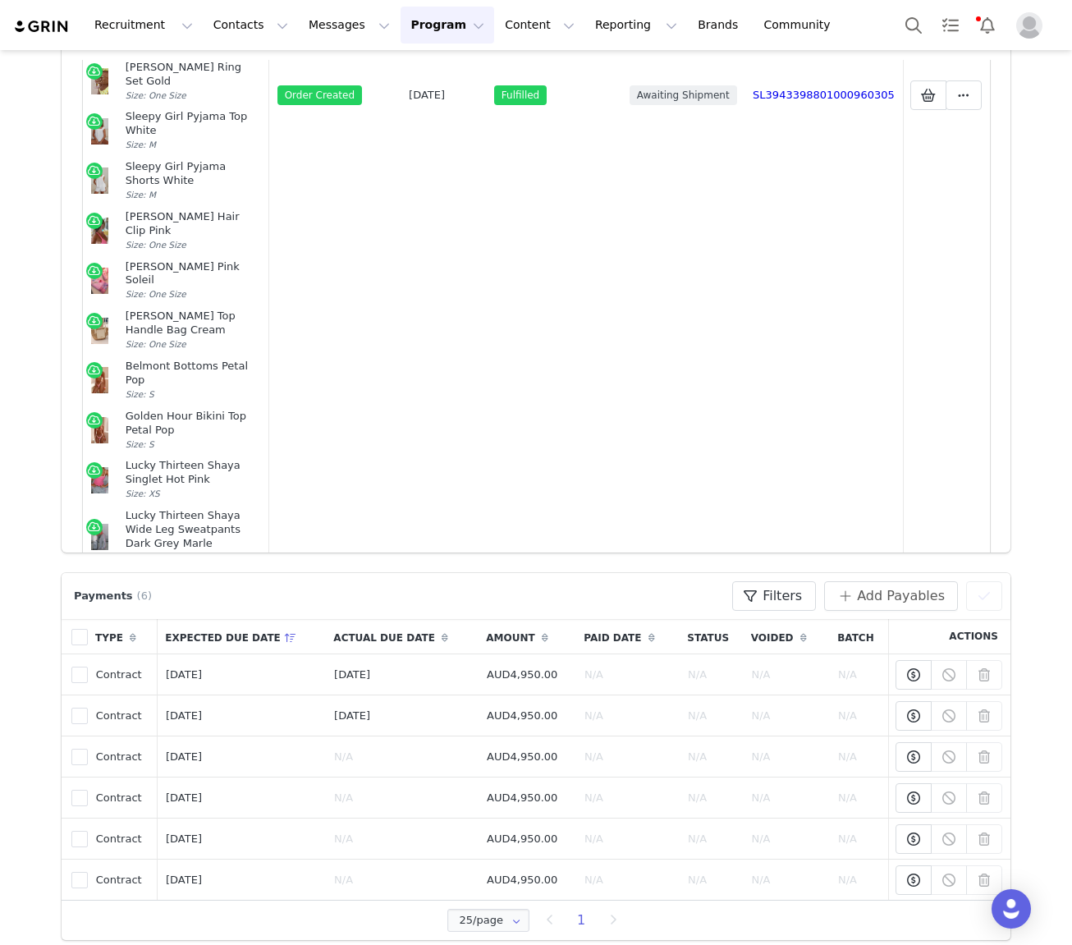
scroll to position [236, 0]
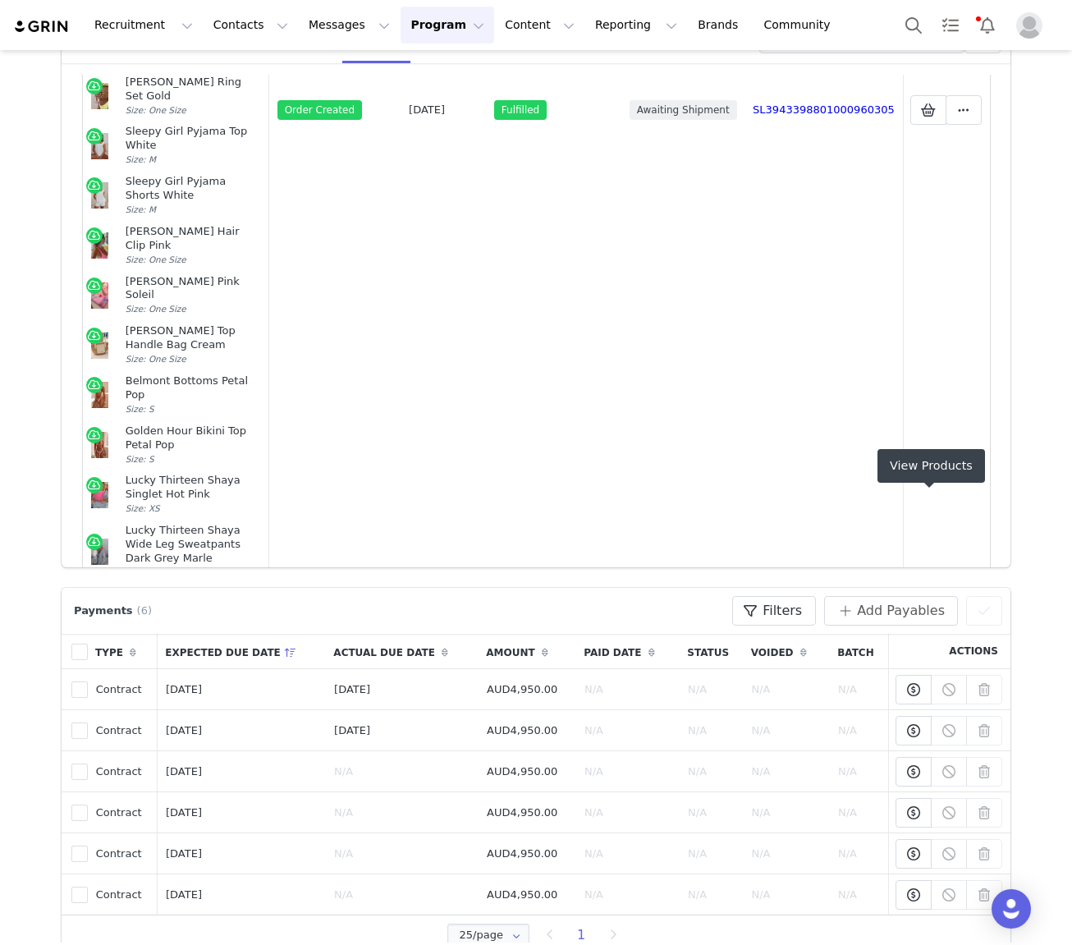
click at [934, 667] on icon at bounding box center [928, 673] width 15 height 13
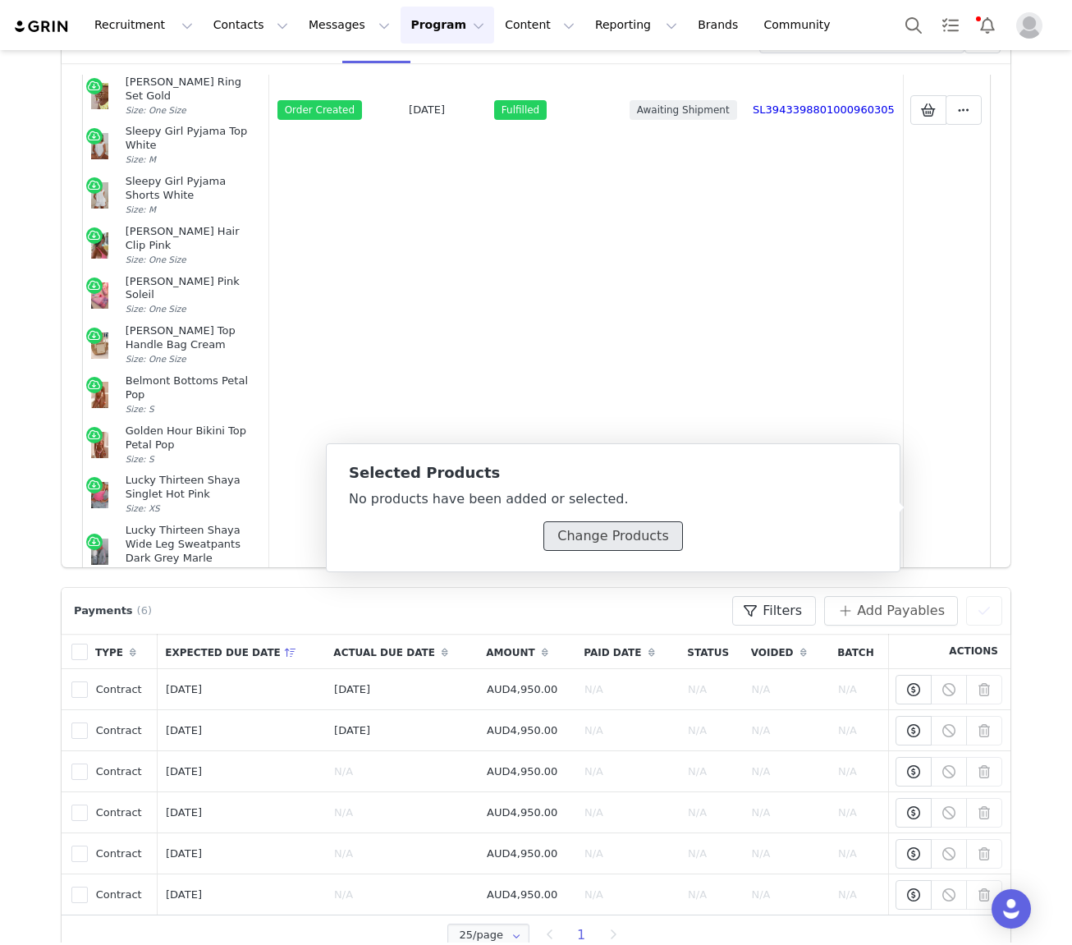
click at [654, 543] on button "Change Products" at bounding box center [613, 536] width 139 height 30
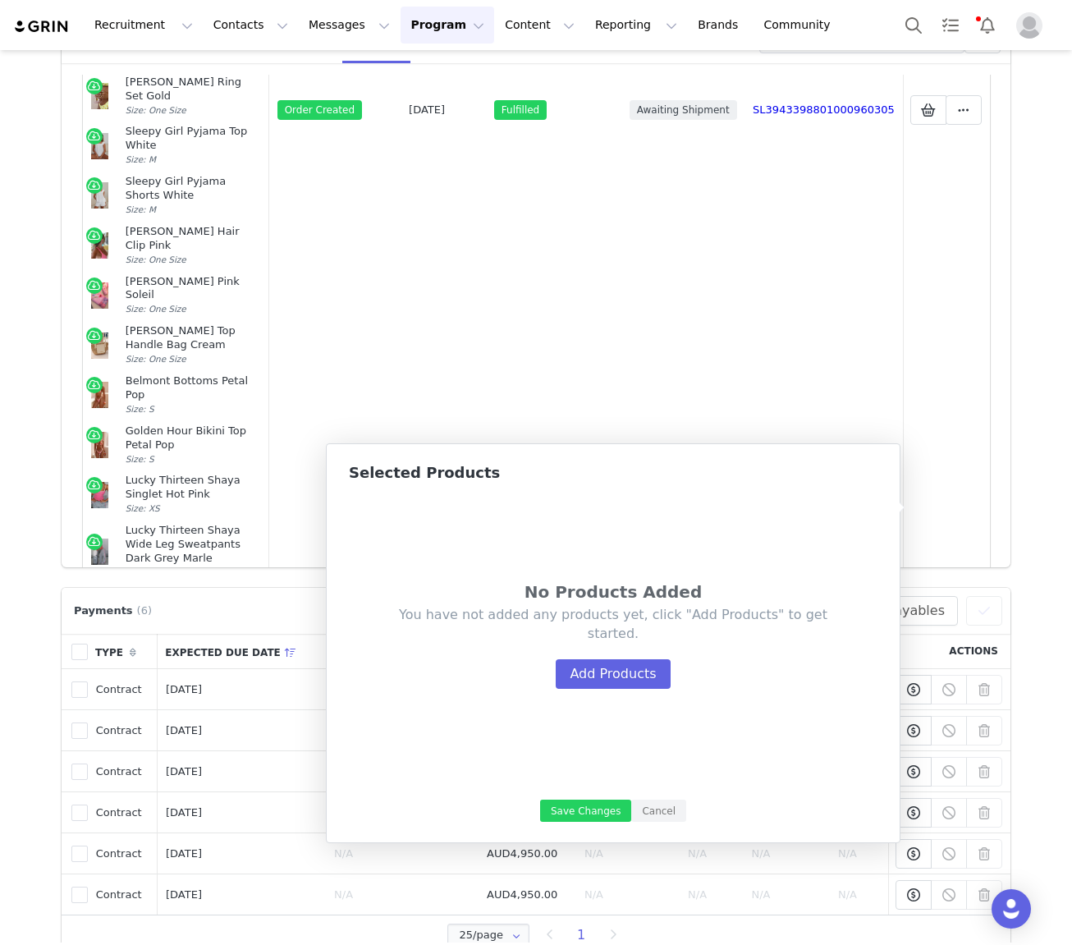
click at [584, 657] on div "You have not added any products yet, click "Add Products" to get started. Add P…" at bounding box center [613, 647] width 430 height 83
click at [600, 669] on button "Add Products" at bounding box center [613, 674] width 114 height 30
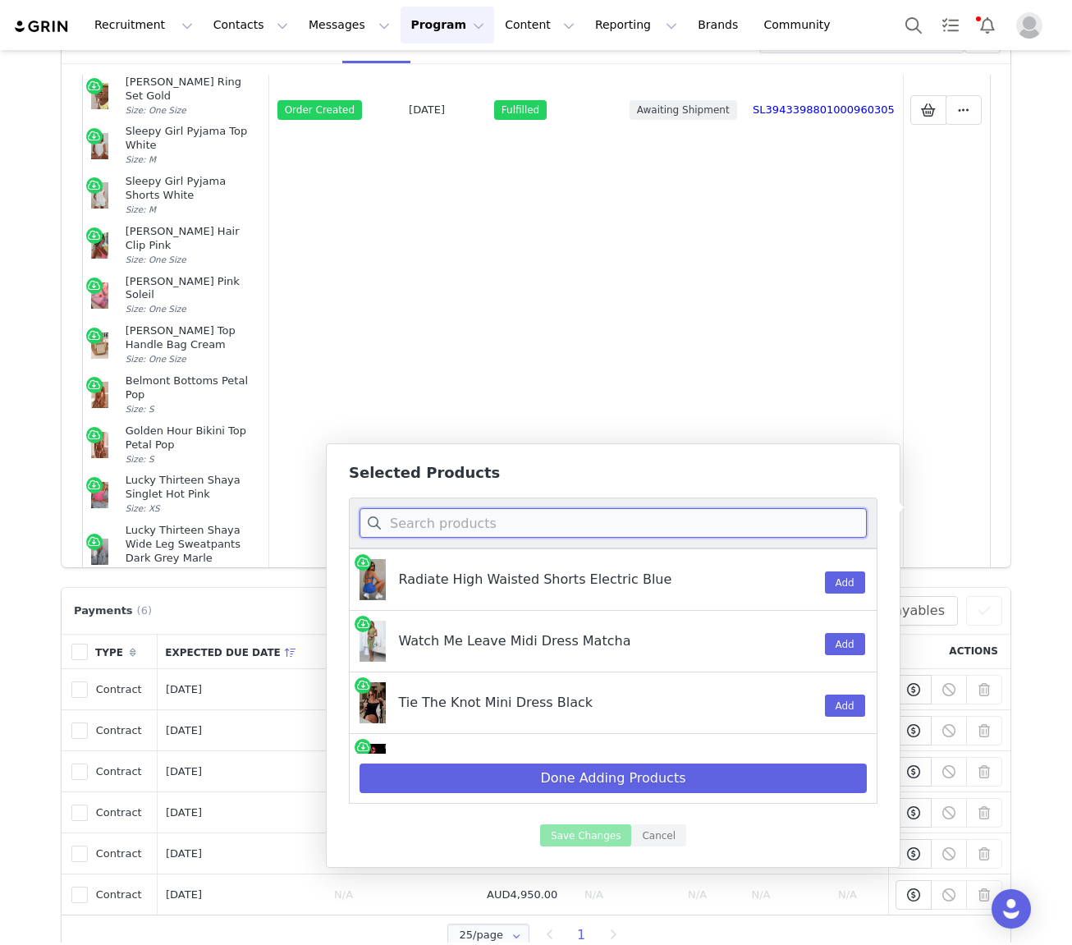
click at [537, 521] on input at bounding box center [613, 523] width 507 height 30
paste input "Fusion Sports Bra Ballet Pink"
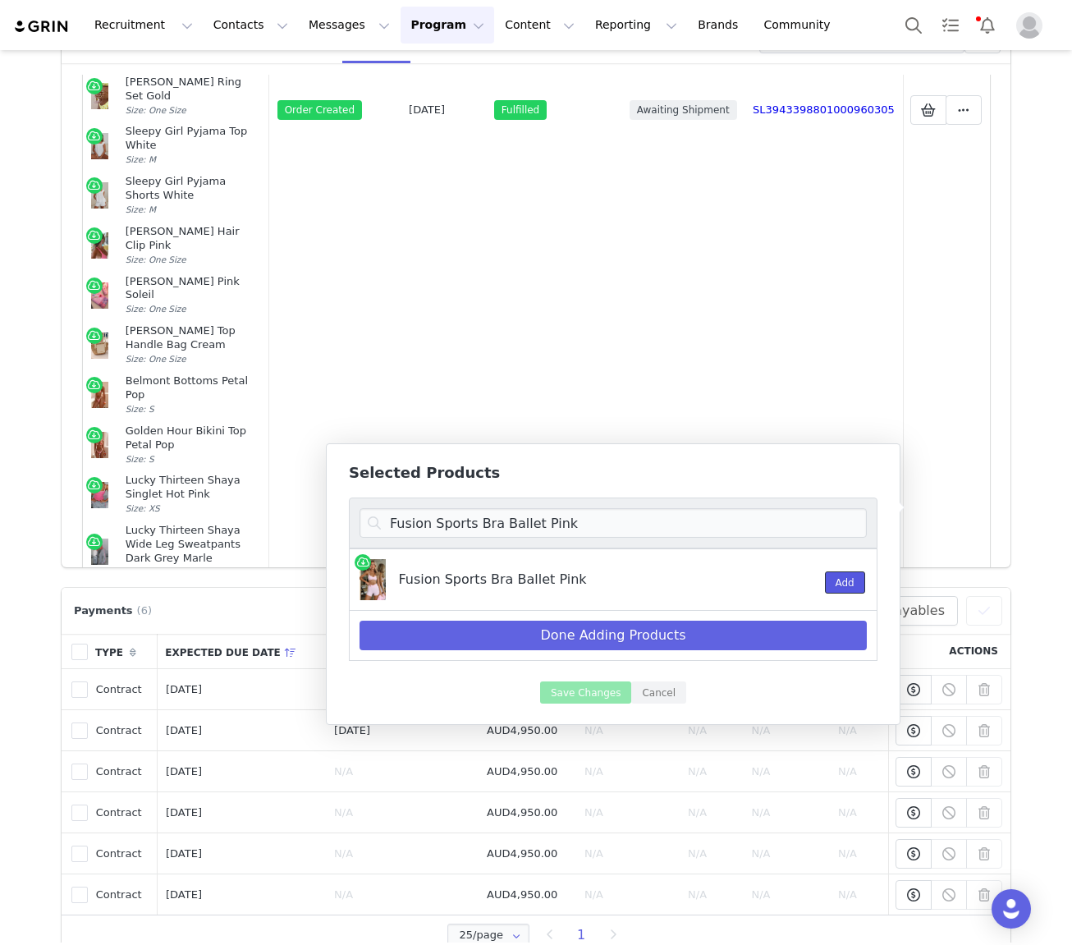
click at [859, 583] on button "Add" at bounding box center [845, 582] width 40 height 22
click at [469, 526] on input "Fusion Sports Bra Ballet Pink" at bounding box center [613, 523] width 507 height 30
paste input "Session Crop Blac"
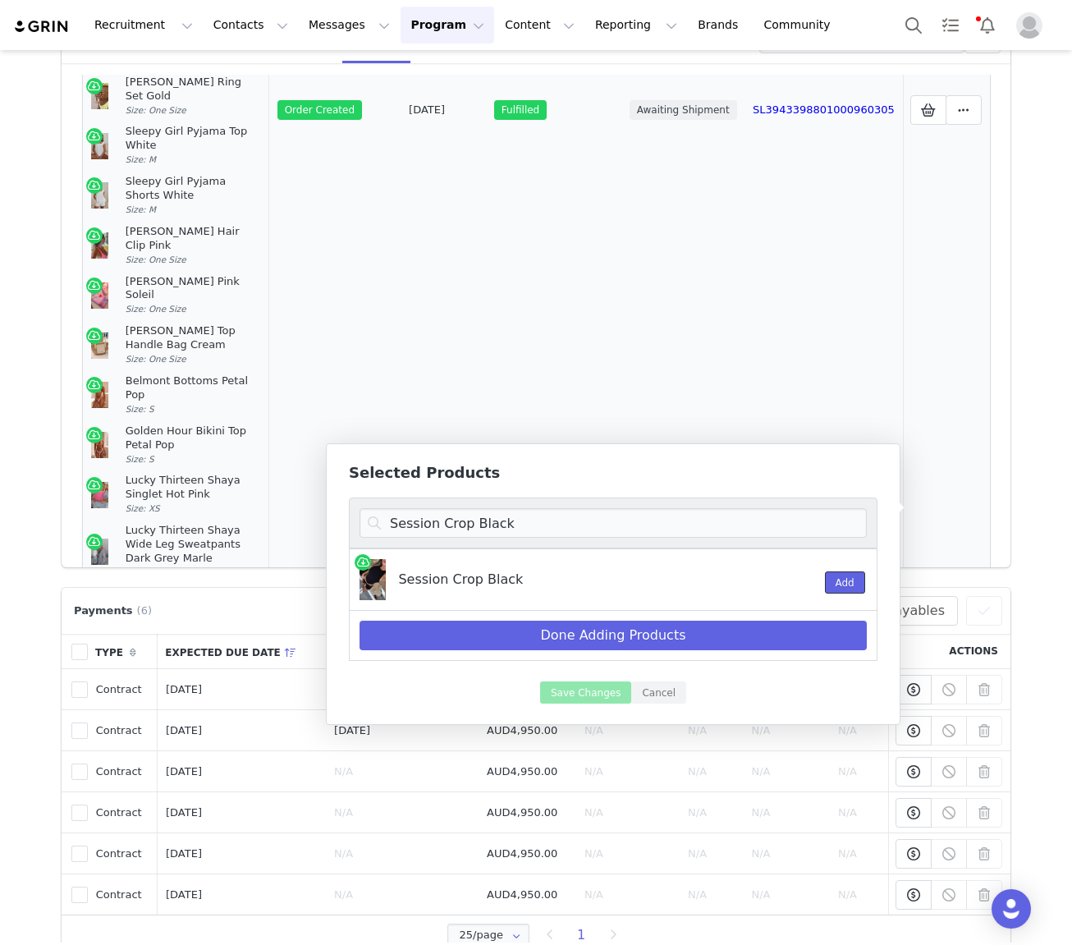
drag, startPoint x: 831, startPoint y: 580, endPoint x: 132, endPoint y: 461, distance: 708.7
click at [831, 580] on button "Add" at bounding box center [845, 582] width 40 height 22
click at [448, 526] on input "Session Crop Black" at bounding box center [613, 523] width 507 height 30
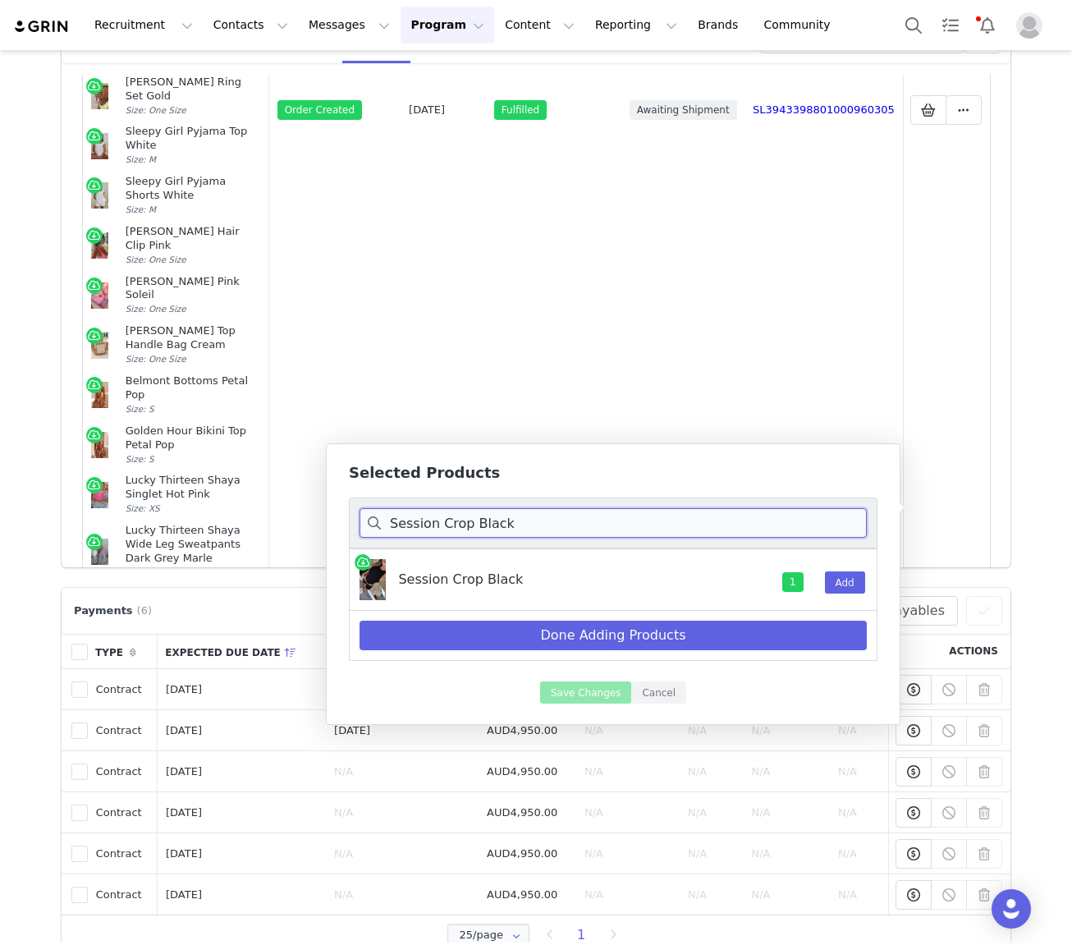
paste input "Redemption Foldover Shorts"
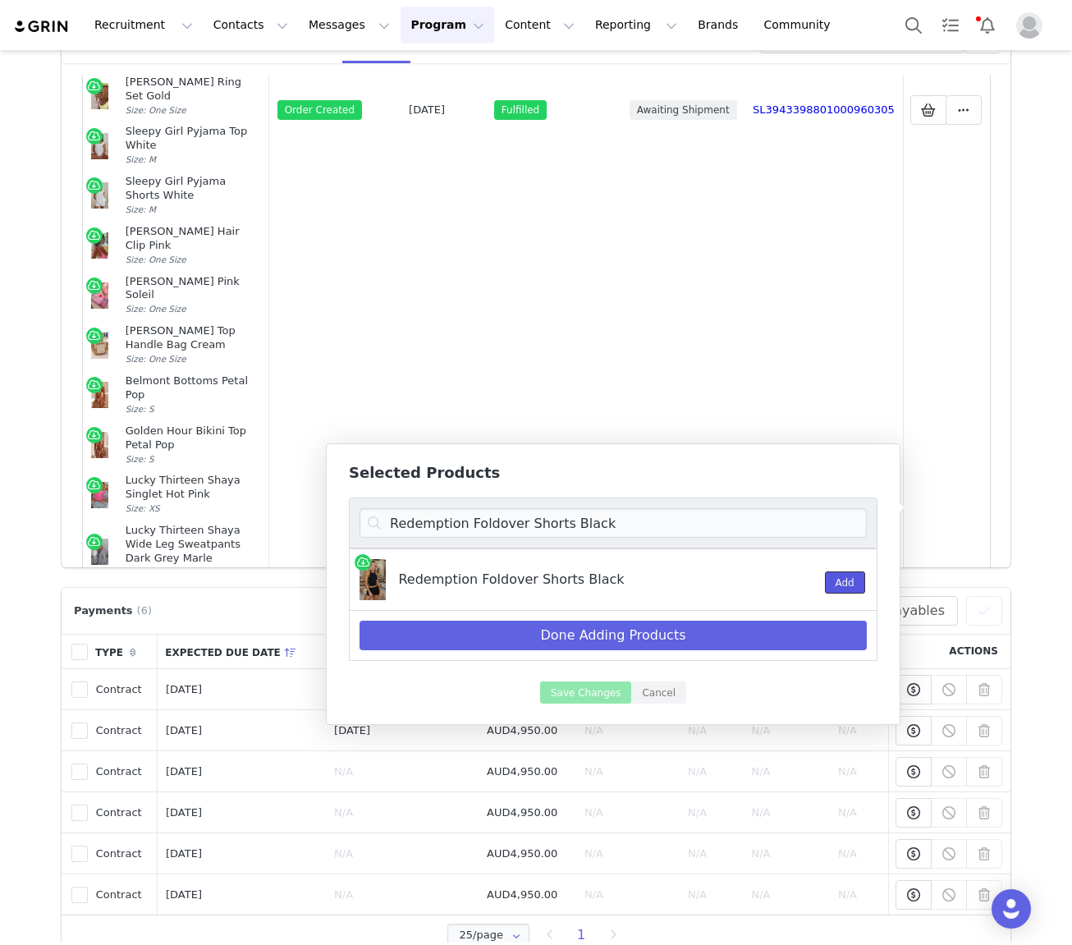
click at [847, 584] on button "Add" at bounding box center [845, 582] width 40 height 22
click at [530, 524] on input "Redemption Foldover Shorts Black" at bounding box center [613, 523] width 507 height 30
paste input "Mad For You Long Sleeve Top Cream"
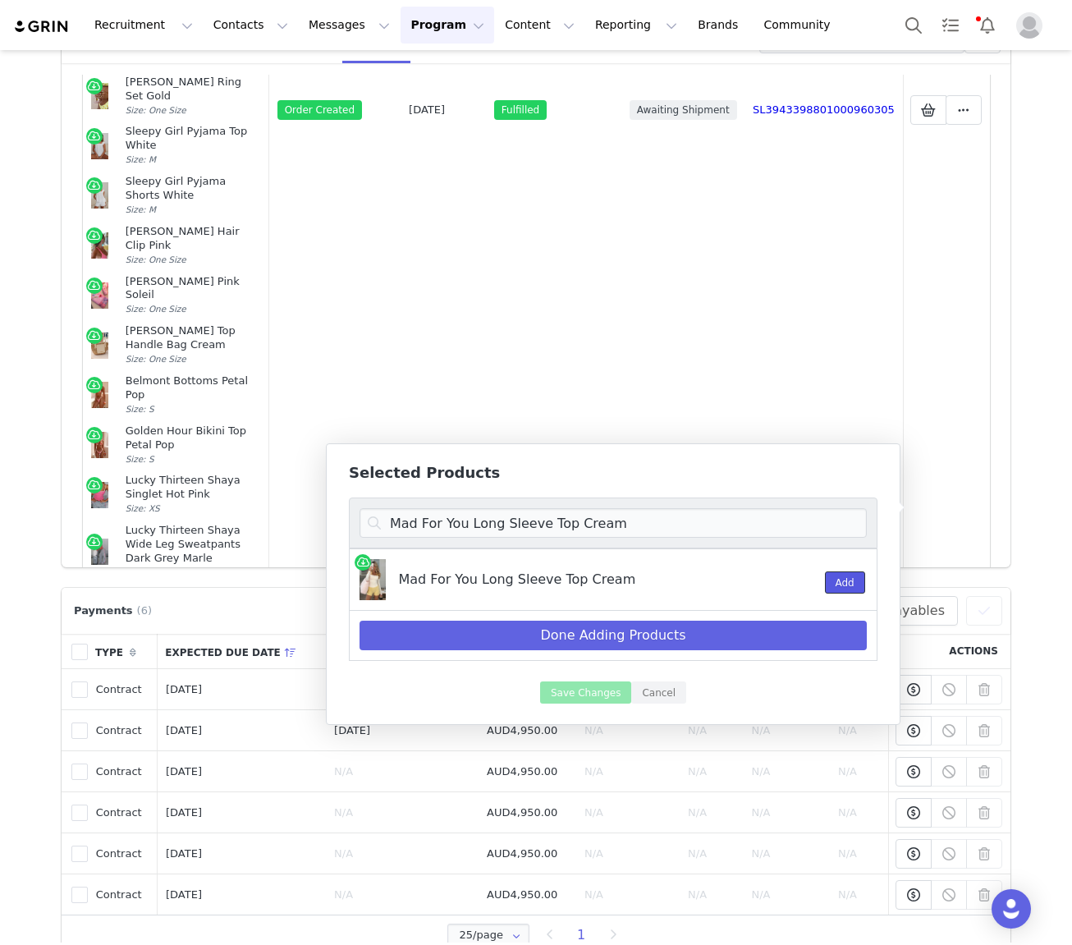
click at [844, 581] on button "Add" at bounding box center [845, 582] width 40 height 22
click at [514, 529] on input "Mad For You Long Sleeve Top Cream" at bounding box center [613, 523] width 507 height 30
click at [514, 528] on input "Mad For You Long Sleeve Top Cream" at bounding box center [613, 523] width 507 height 30
click at [513, 528] on input "Mad For You Long Sleeve Top Cream" at bounding box center [613, 523] width 507 height 30
paste input "Radiate High Waisted Shorts Ballet Pink"
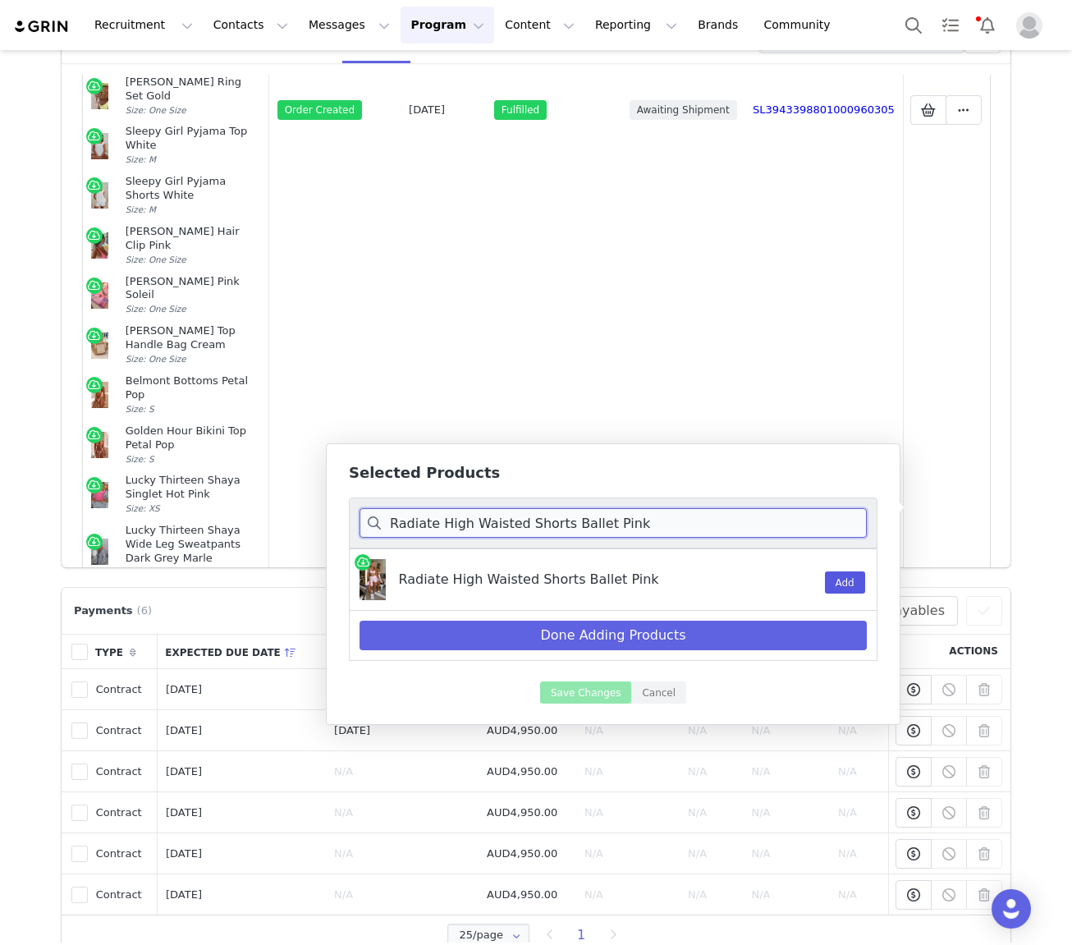
type input "Radiate High Waisted Shorts Ballet Pink"
click at [853, 584] on button "Add" at bounding box center [845, 582] width 40 height 22
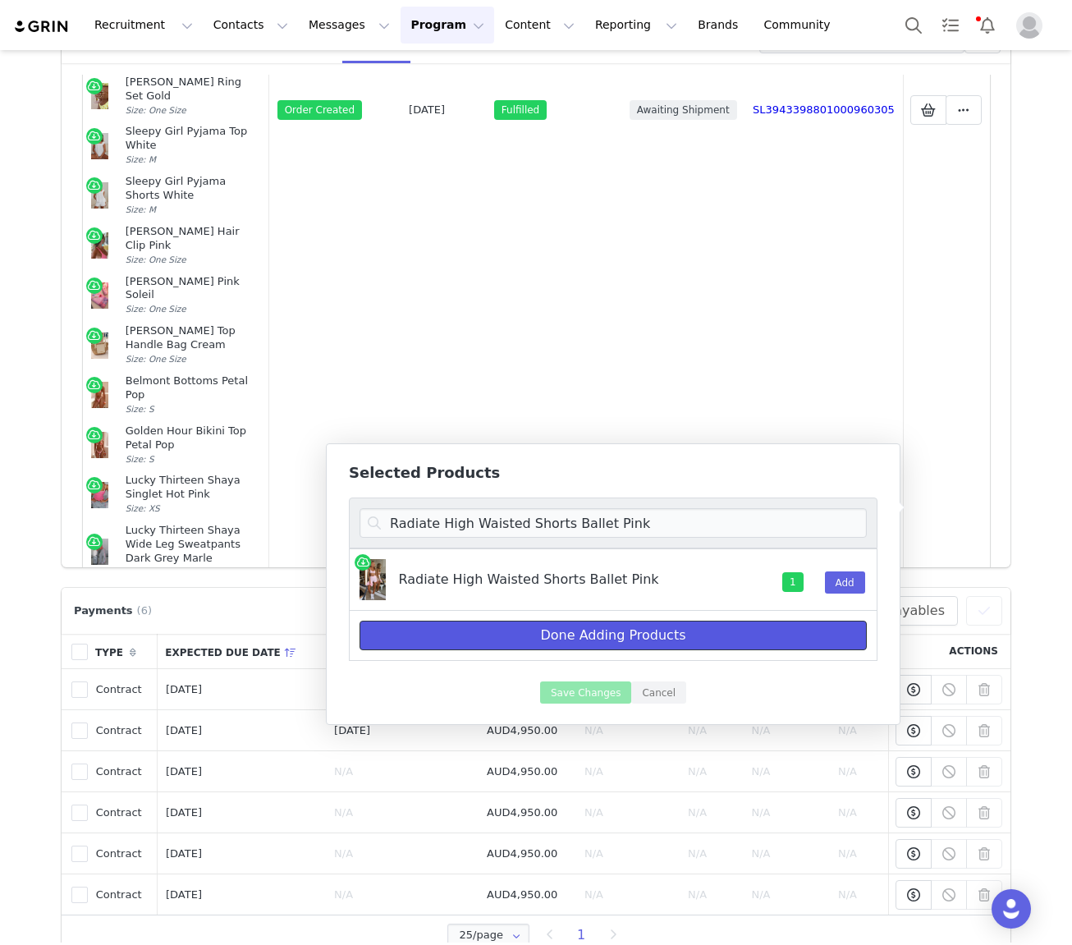
click at [758, 634] on button "Done Adding Products" at bounding box center [613, 636] width 507 height 30
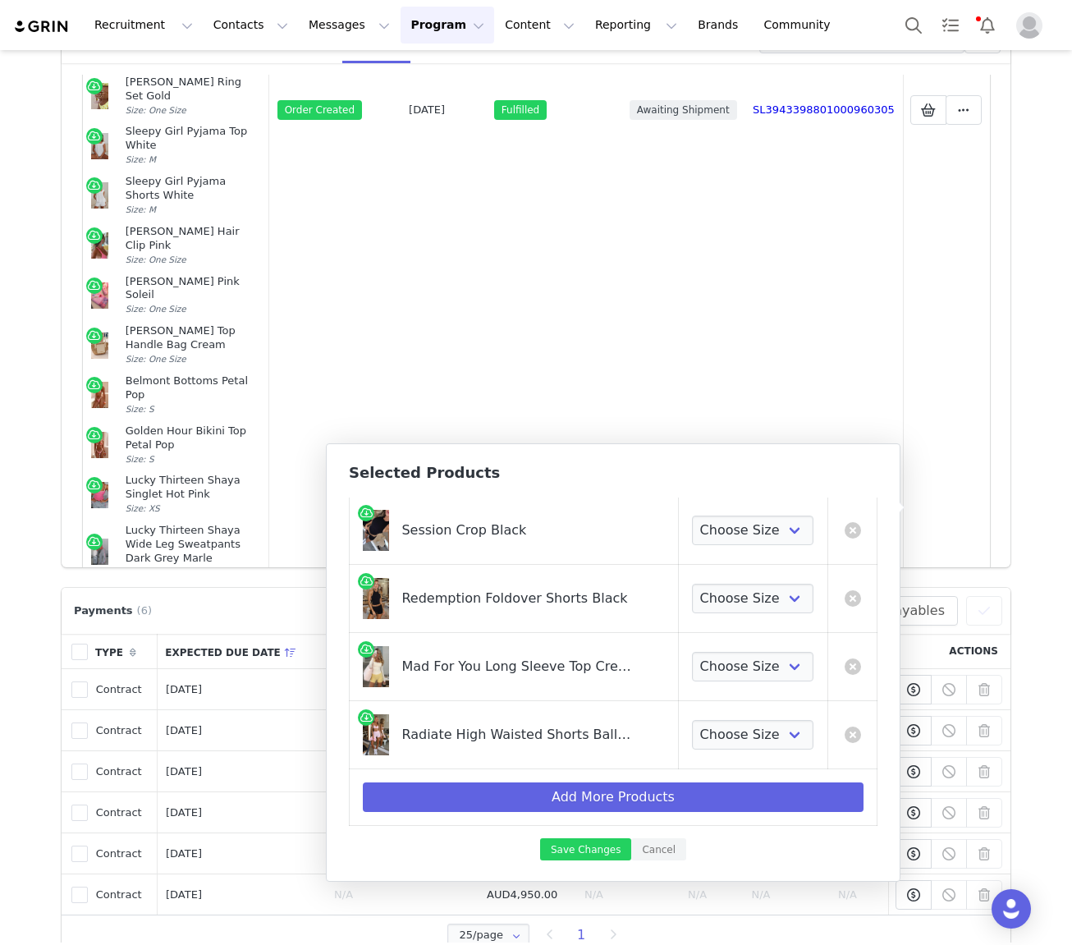
scroll to position [0, 0]
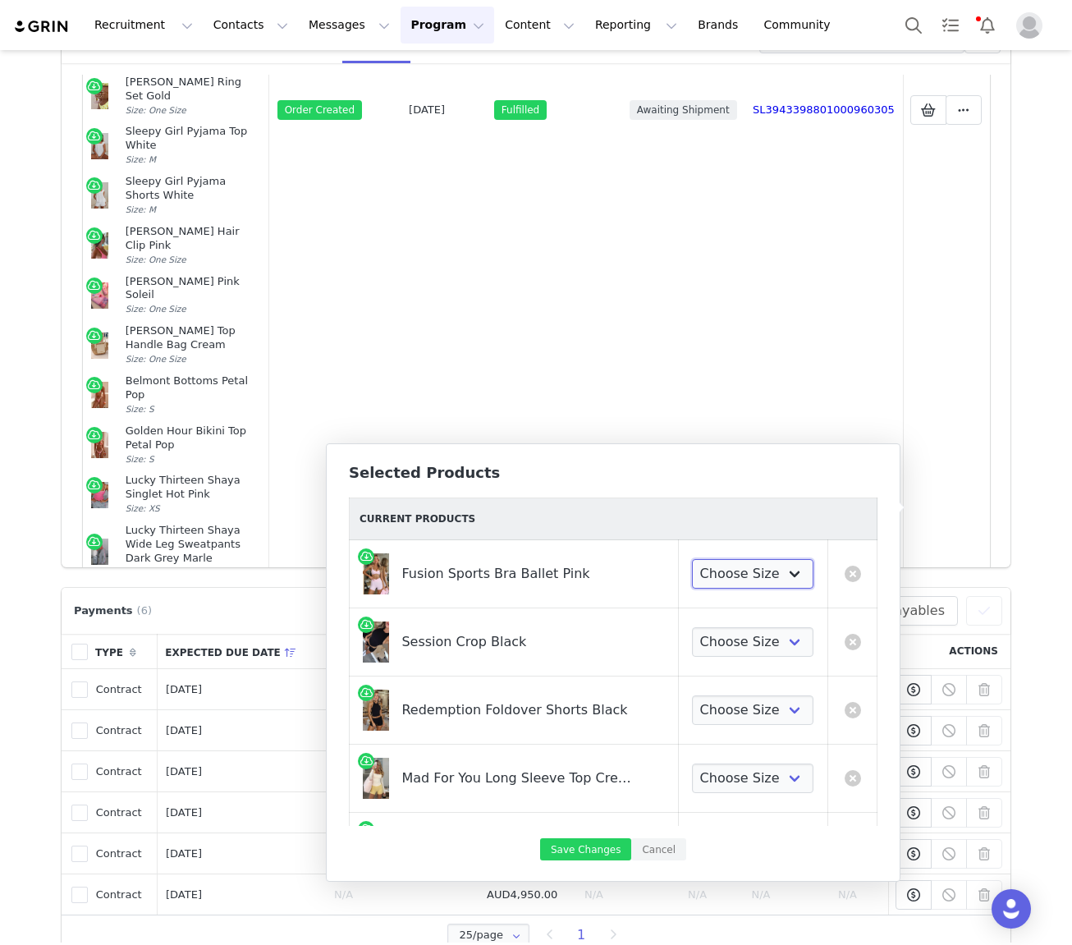
click at [759, 564] on select "Choose Size XXS XS S M L XL" at bounding box center [753, 574] width 122 height 30
select select "27828914"
click at [692, 559] on select "Choose Size XXS XS S M L XL" at bounding box center [753, 574] width 122 height 30
click at [746, 641] on select "Choose Size XXS XS S M L XL" at bounding box center [753, 642] width 122 height 30
select select "27828701"
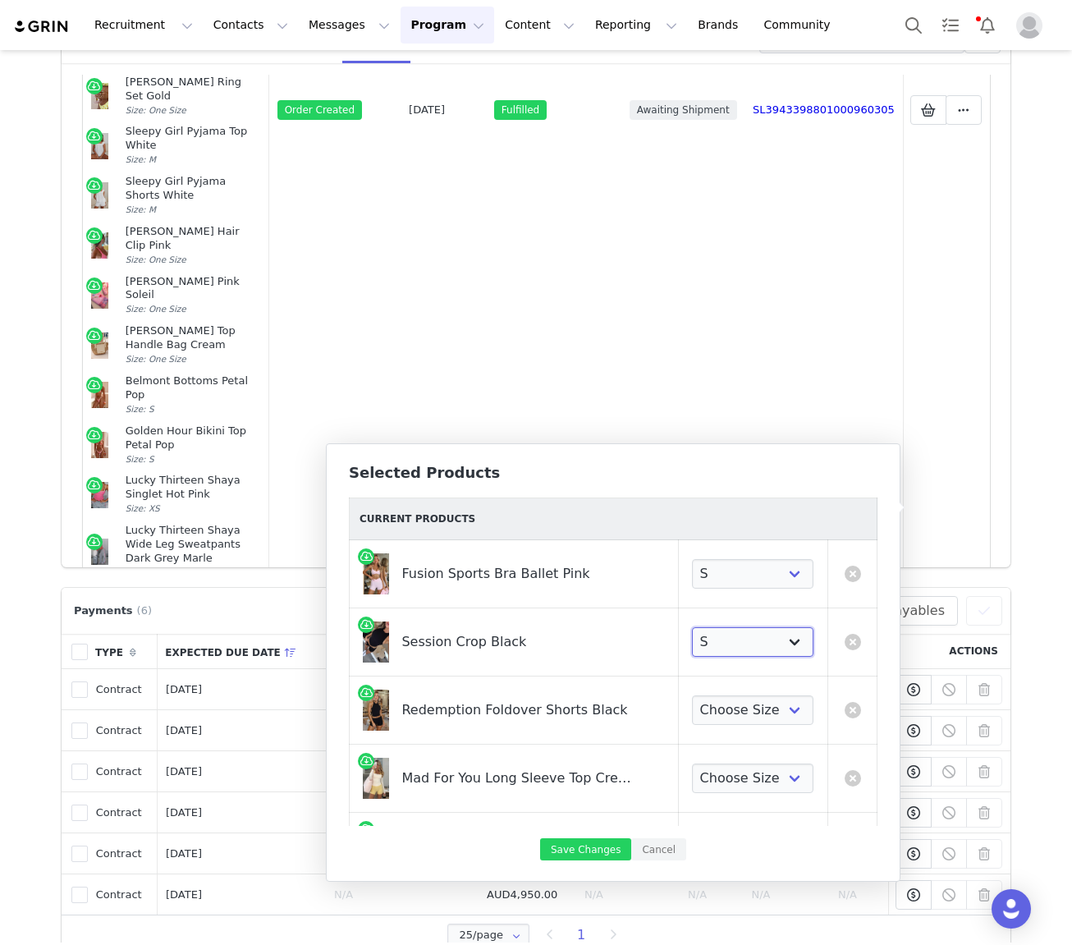
click at [692, 627] on select "Choose Size XXS XS S M L XL" at bounding box center [753, 642] width 122 height 30
click at [764, 705] on select "Choose Size XXS XS S M L XL" at bounding box center [753, 710] width 122 height 30
select select "27828301"
click at [692, 695] on select "Choose Size XXS XS S M L XL" at bounding box center [753, 710] width 122 height 30
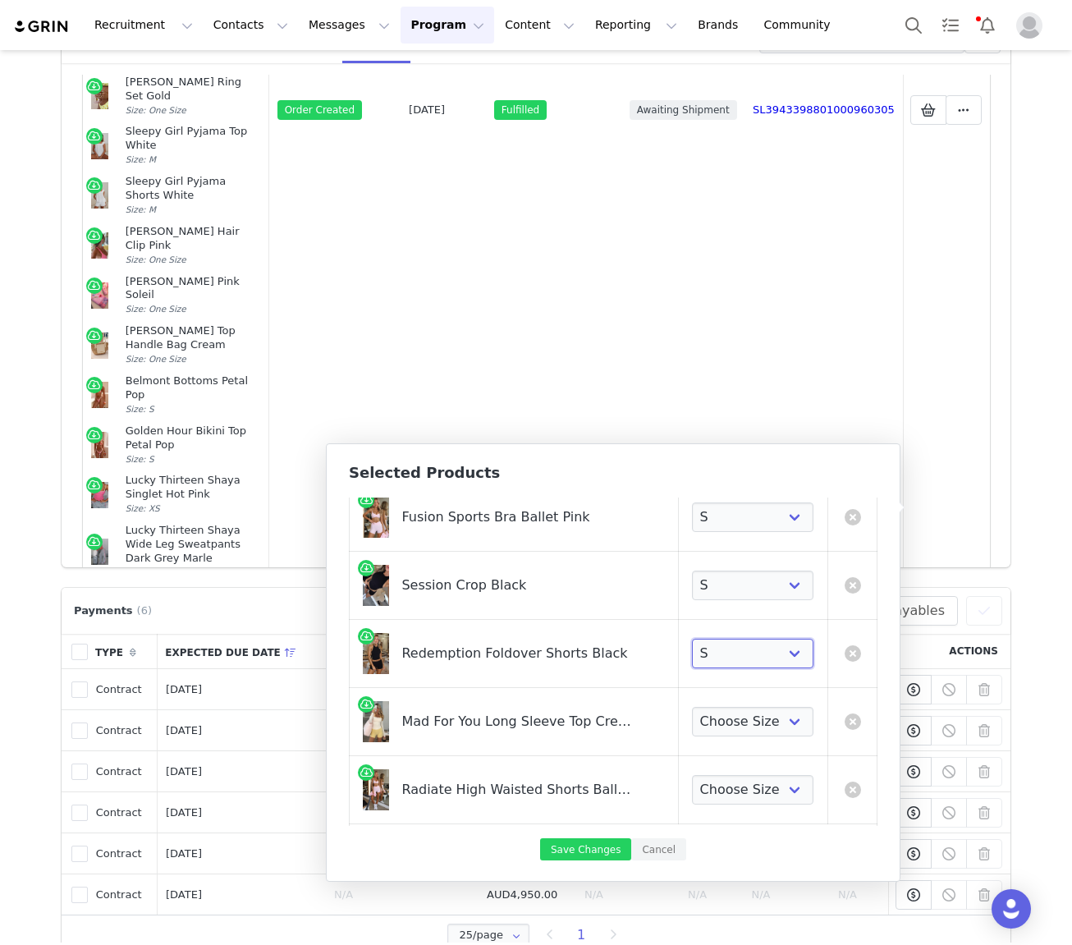
scroll to position [80, 0]
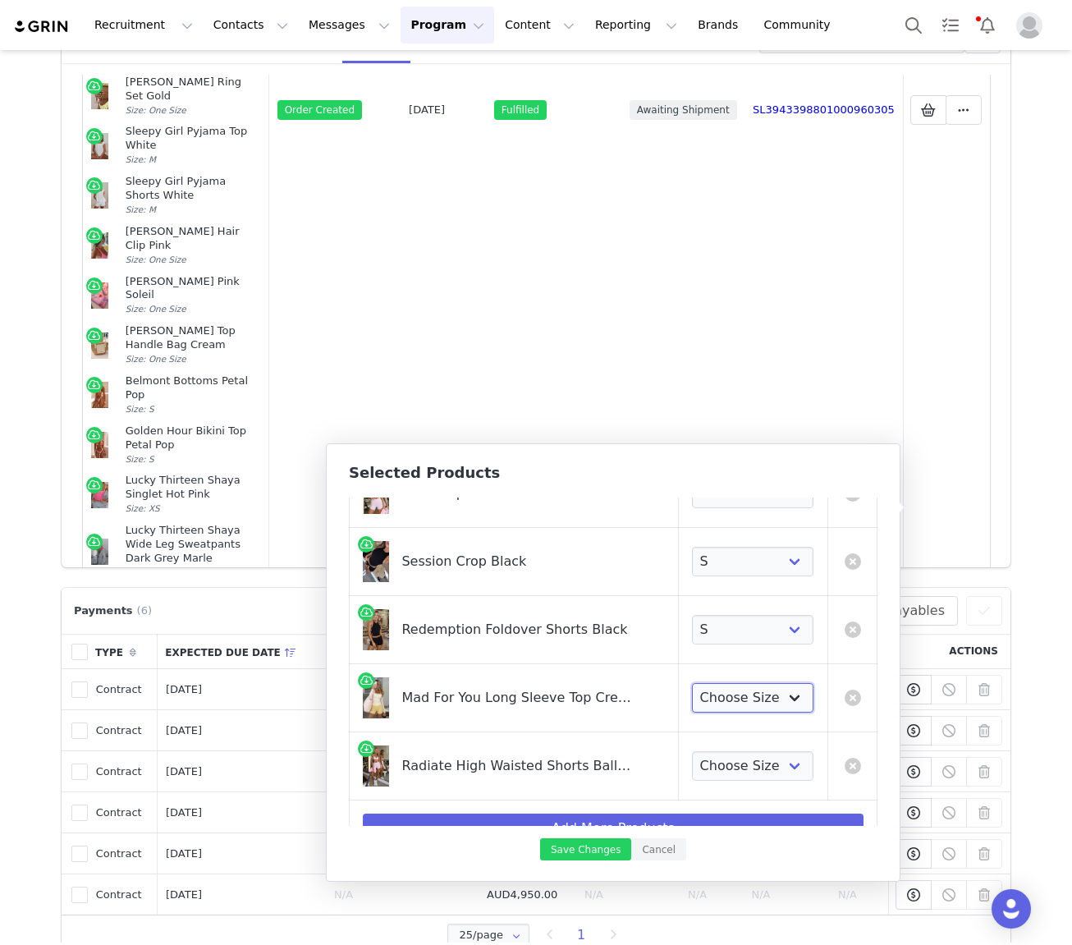
click at [729, 694] on select "Choose Size XXS/XS XS/S S/M M/L L/XL" at bounding box center [753, 698] width 122 height 30
select select "28359281"
click at [692, 683] on select "Choose Size XXS/XS XS/S S/M M/L L/XL" at bounding box center [753, 698] width 122 height 30
click at [757, 692] on select "Choose Size XXS/XS XS/S S/M M/L L/XL" at bounding box center [753, 698] width 122 height 30
click at [721, 765] on select "Choose Size XXS XS S M L XL" at bounding box center [753, 766] width 122 height 30
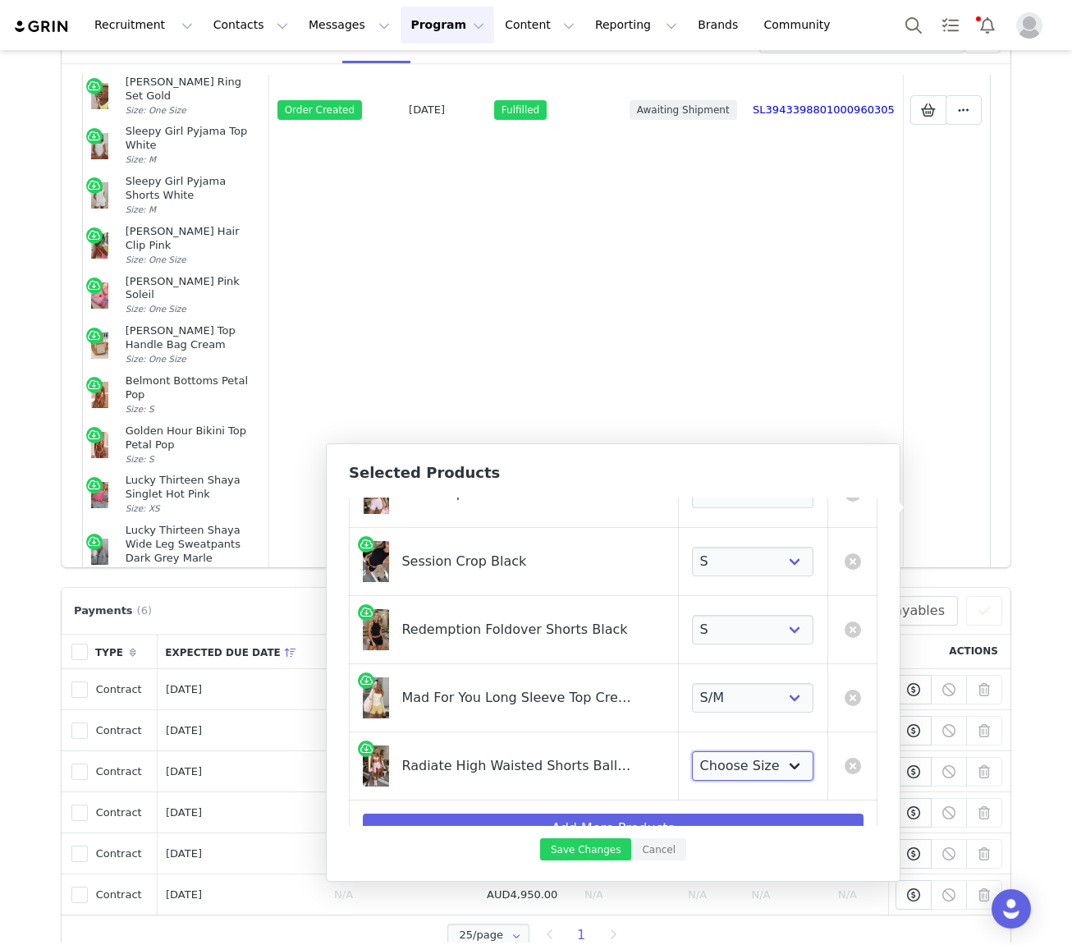
select select "27828537"
click at [692, 751] on select "Choose Size XXS XS S M L XL" at bounding box center [753, 766] width 122 height 30
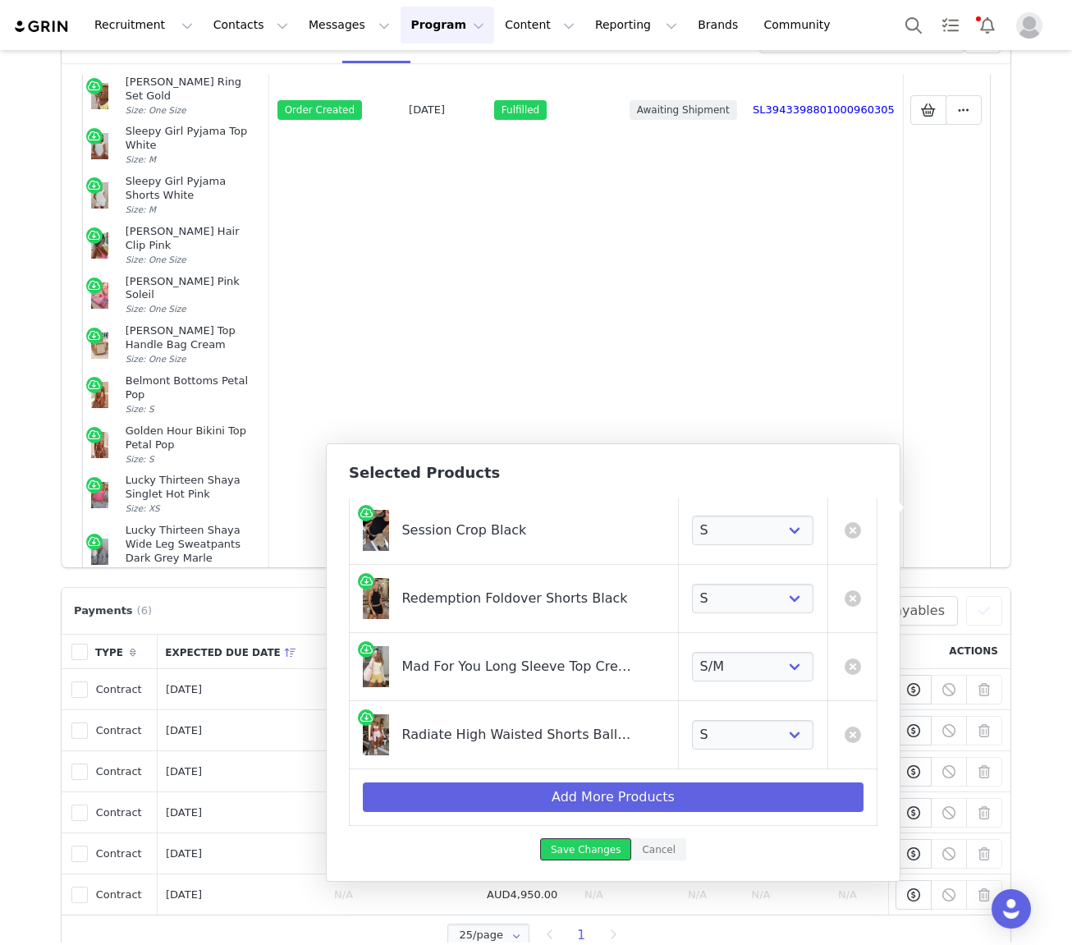
click at [573, 853] on button "Save Changes" at bounding box center [585, 849] width 91 height 22
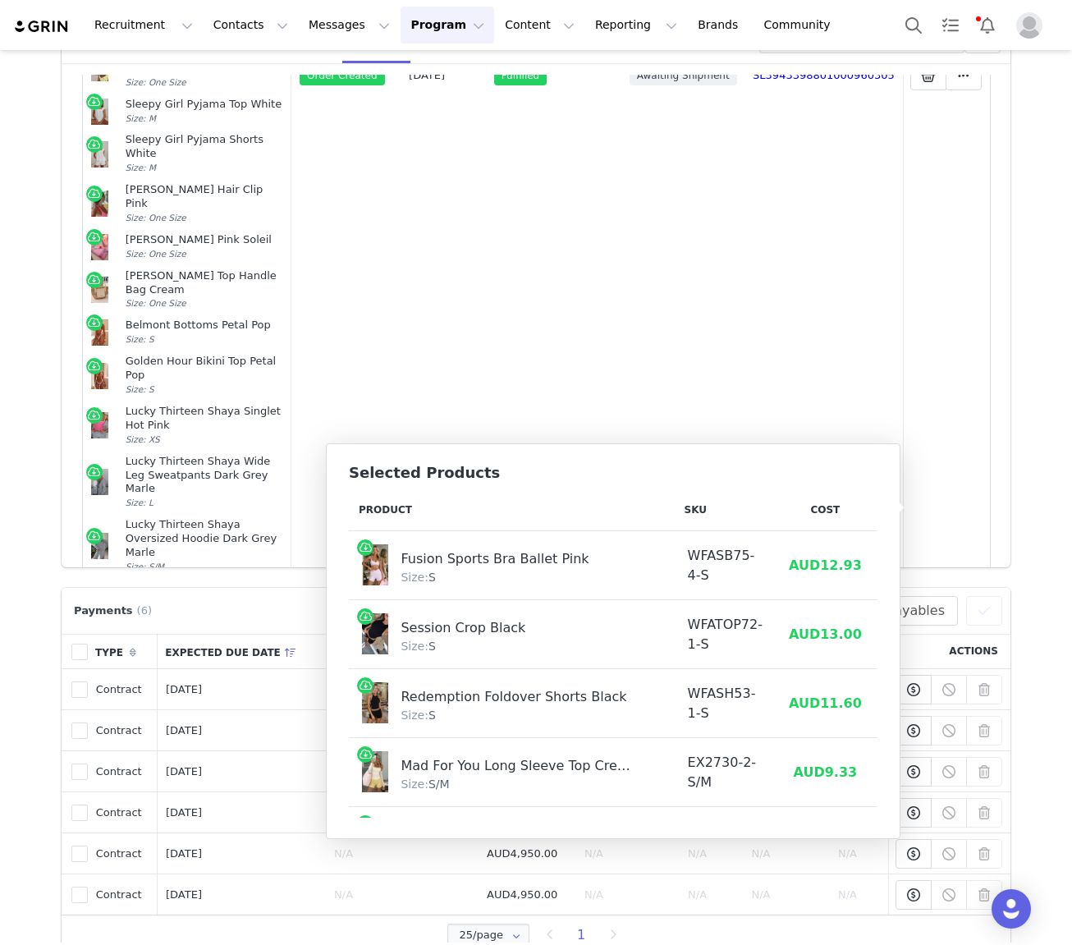
scroll to position [87, 0]
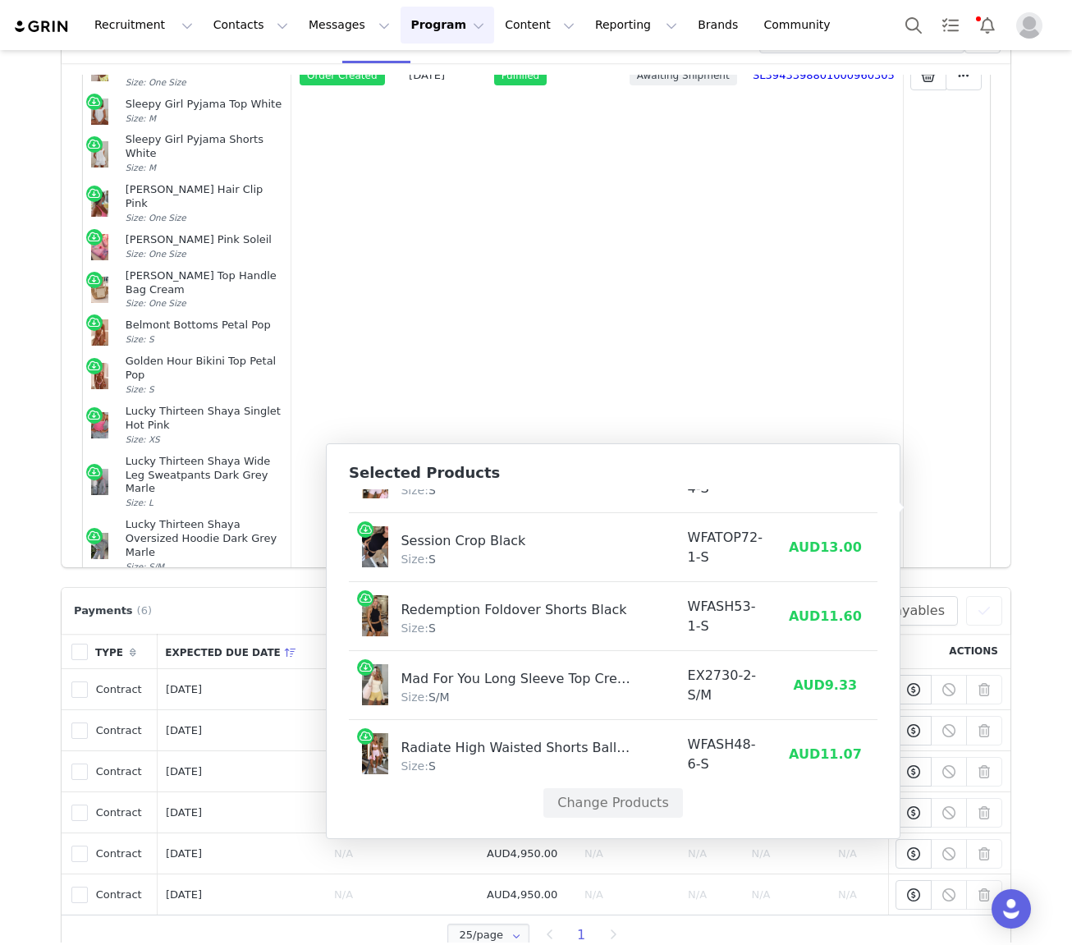
click at [966, 694] on icon at bounding box center [963, 700] width 11 height 13
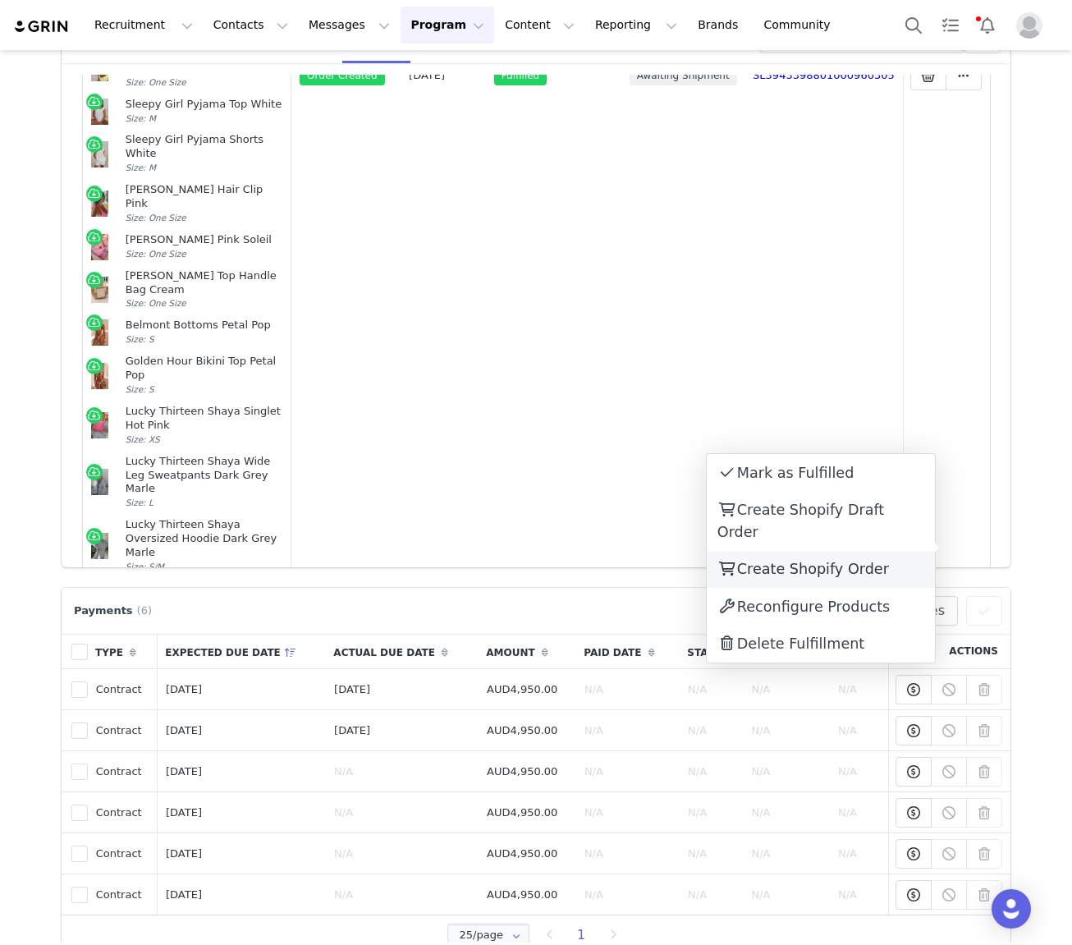
click at [863, 561] on span "Create Shopify Order" at bounding box center [813, 569] width 152 height 16
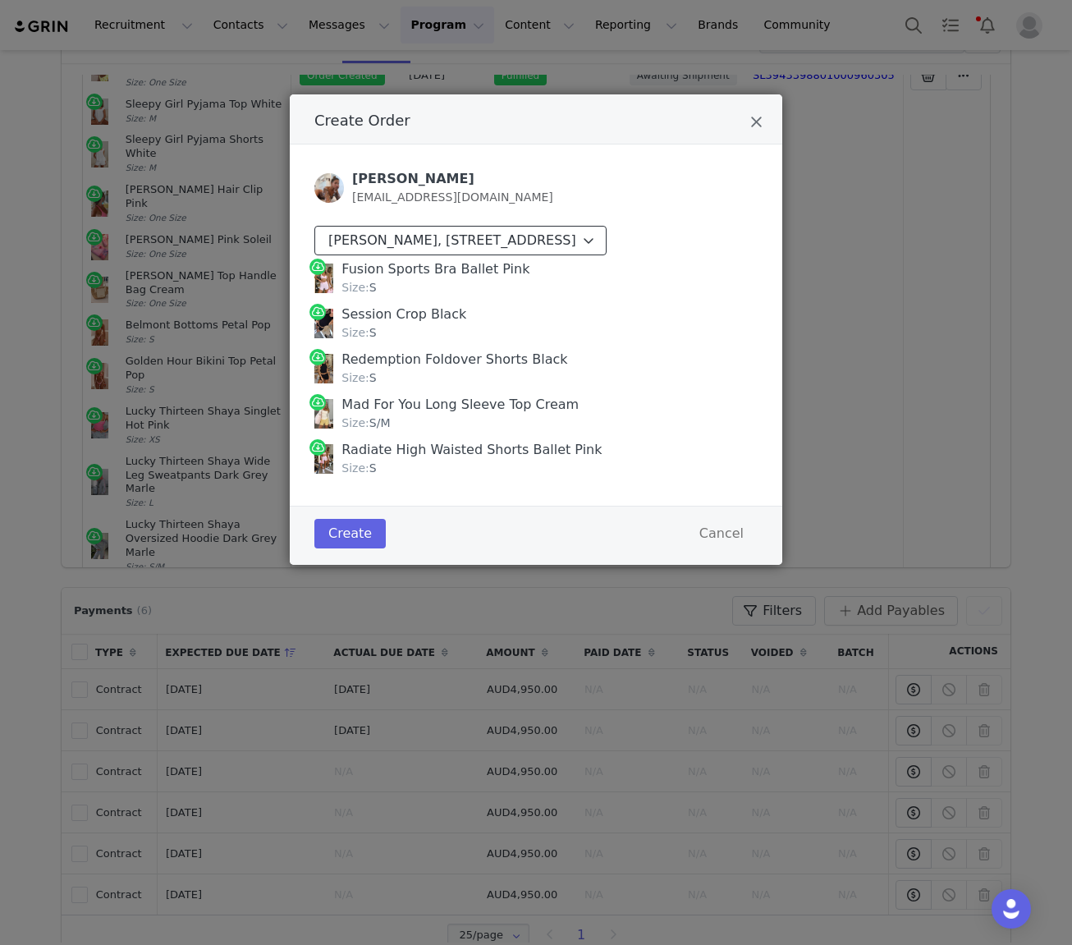
click at [576, 248] on div "Ali Blakey, 13 2a Vicar St. Parcel Locker 10102 11265 Coogee, New South Wales 2…" at bounding box center [452, 241] width 248 height 20
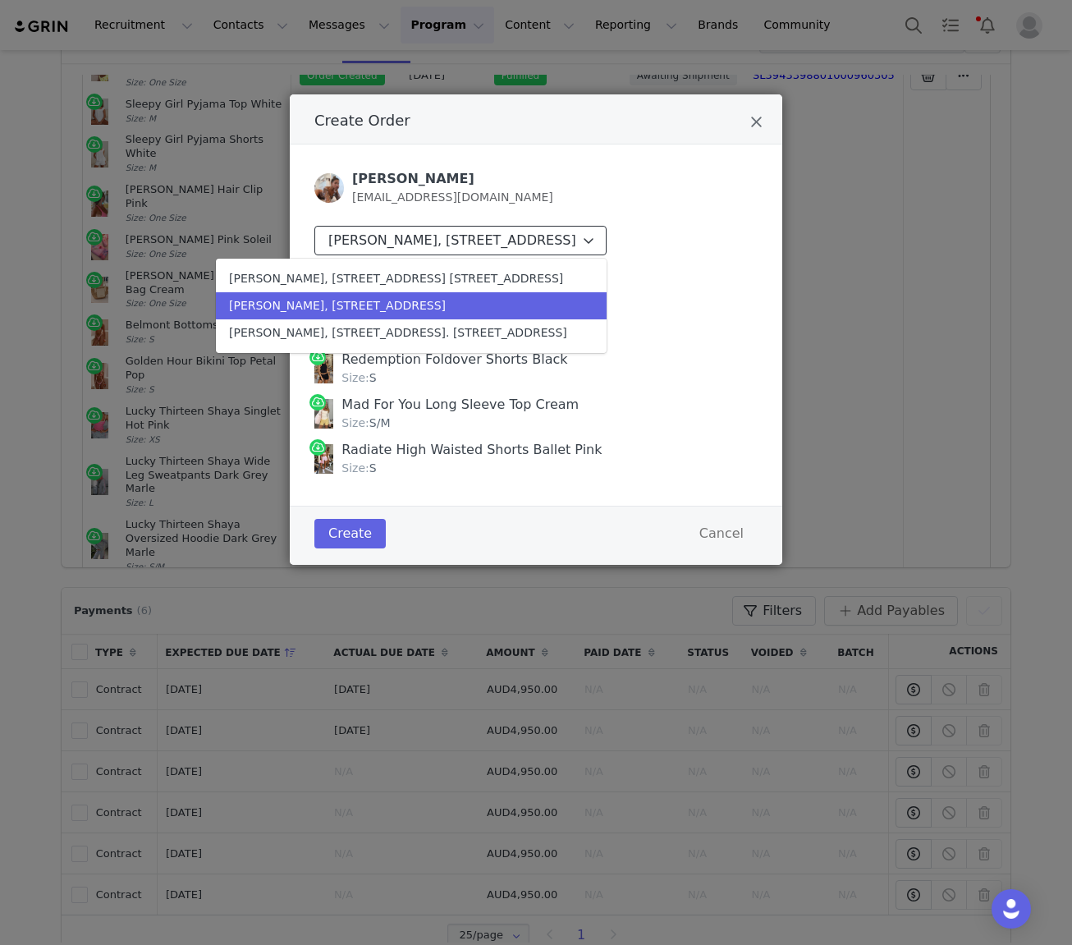
click at [469, 248] on div "Ali Blakey, 13 2a Vicar St. Parcel Locker 10102 11265 Coogee, New South Wales 2…" at bounding box center [452, 241] width 248 height 20
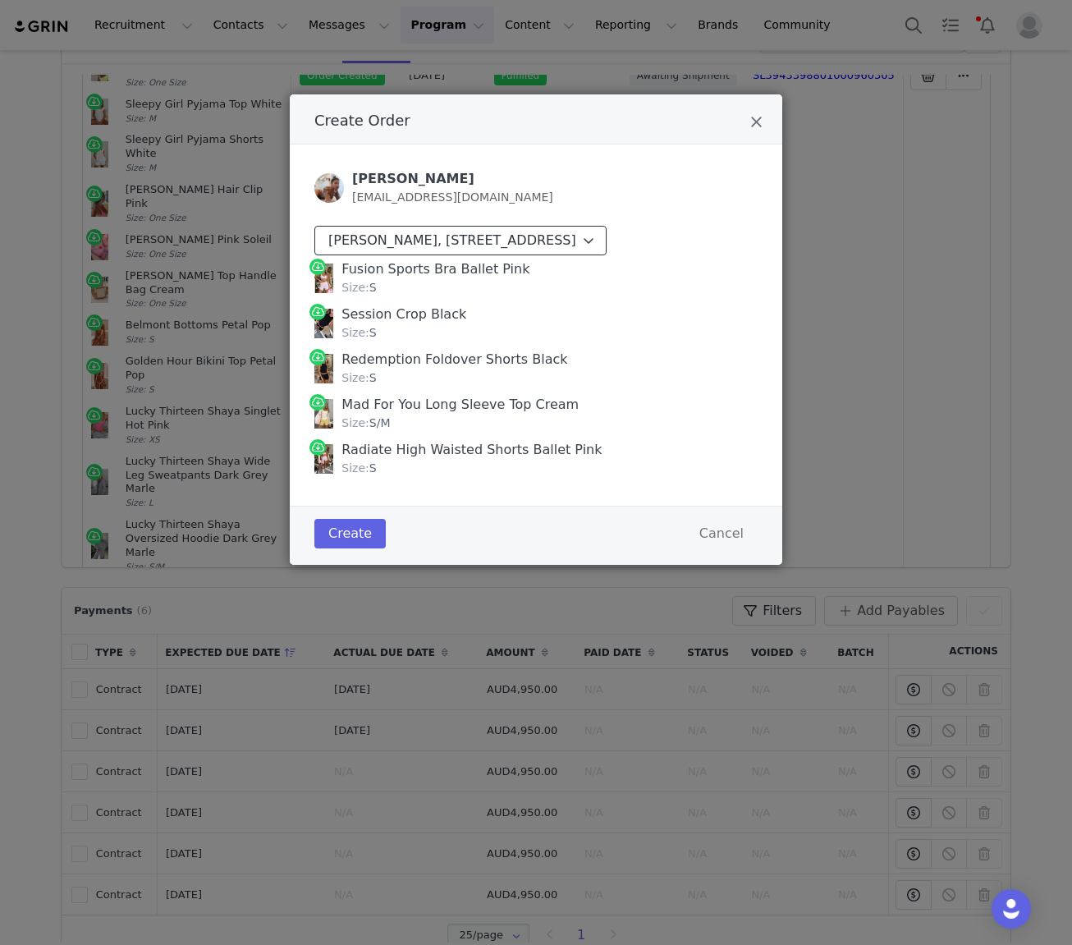
click at [469, 249] on div "Ali Blakey, 13 2a Vicar St. Parcel Locker 10102 11265 Coogee, New South Wales 2…" at bounding box center [452, 241] width 248 height 20
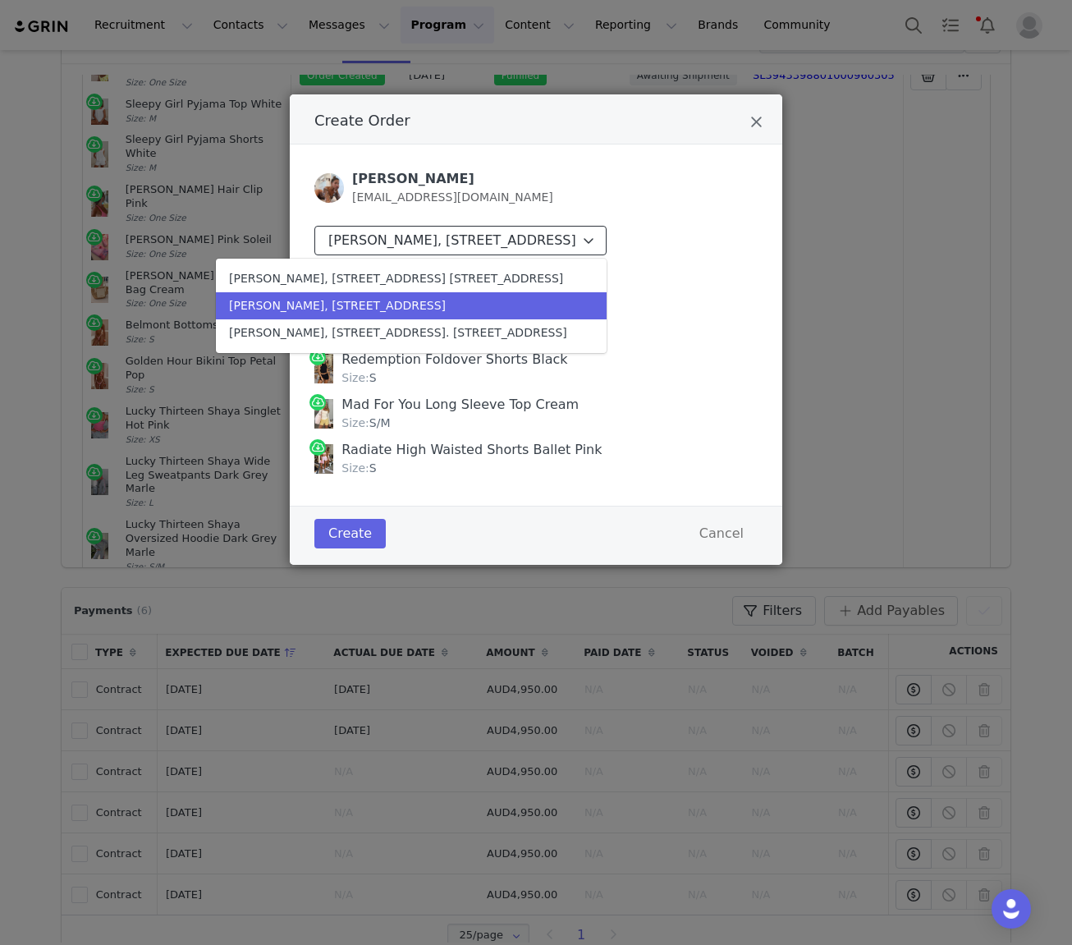
drag, startPoint x: 463, startPoint y: 248, endPoint x: 453, endPoint y: 246, distance: 10.0
click at [462, 247] on div "Ali Blakey, 13 2a Vicar St. Parcel Locker 10102 11265 Coogee, New South Wales 2…" at bounding box center [452, 241] width 248 height 20
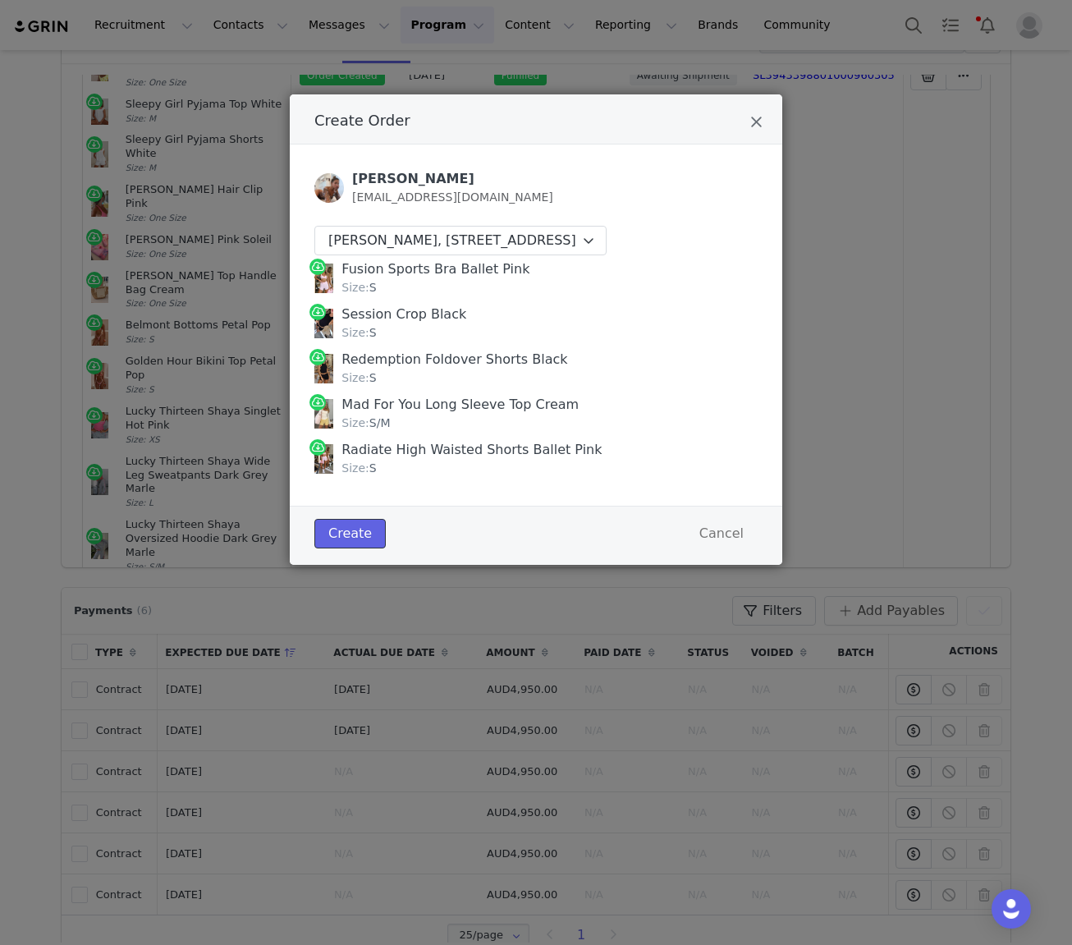
click at [342, 549] on button "Create" at bounding box center [349, 534] width 71 height 30
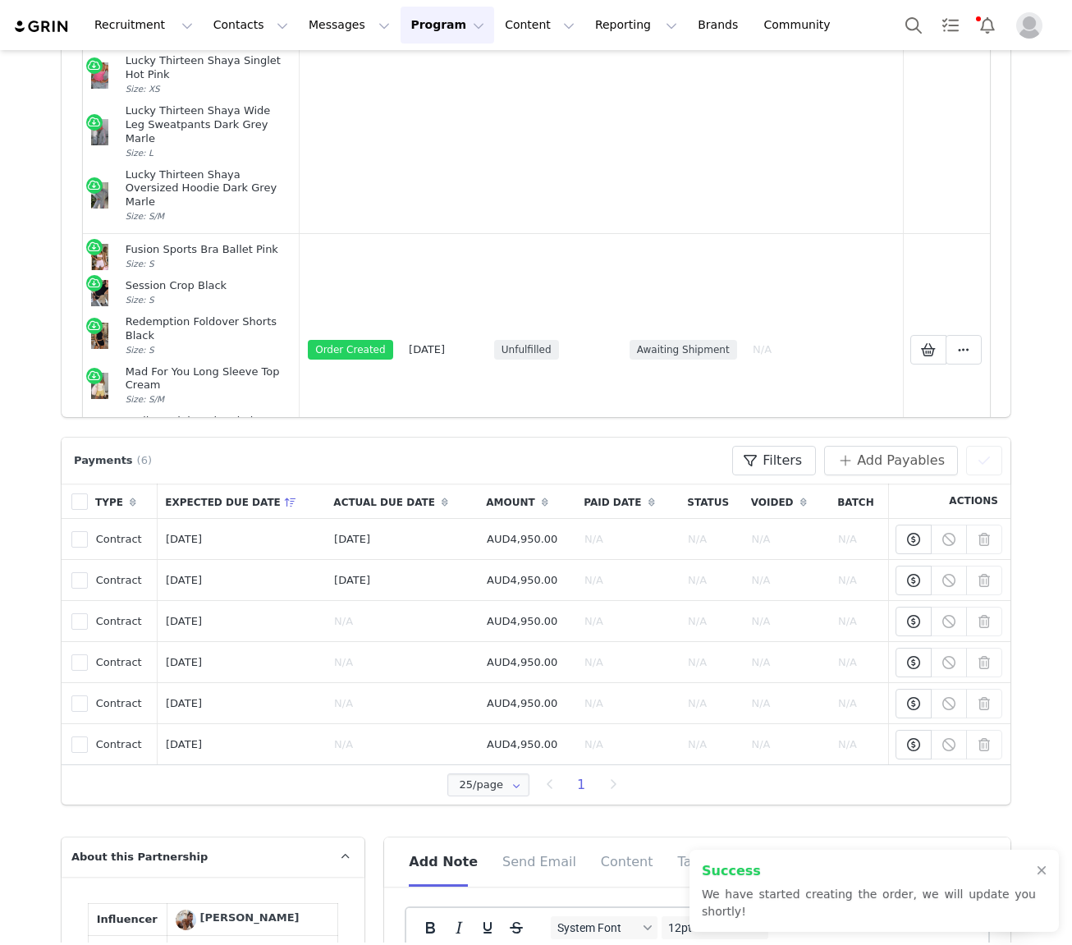
scroll to position [408, 0]
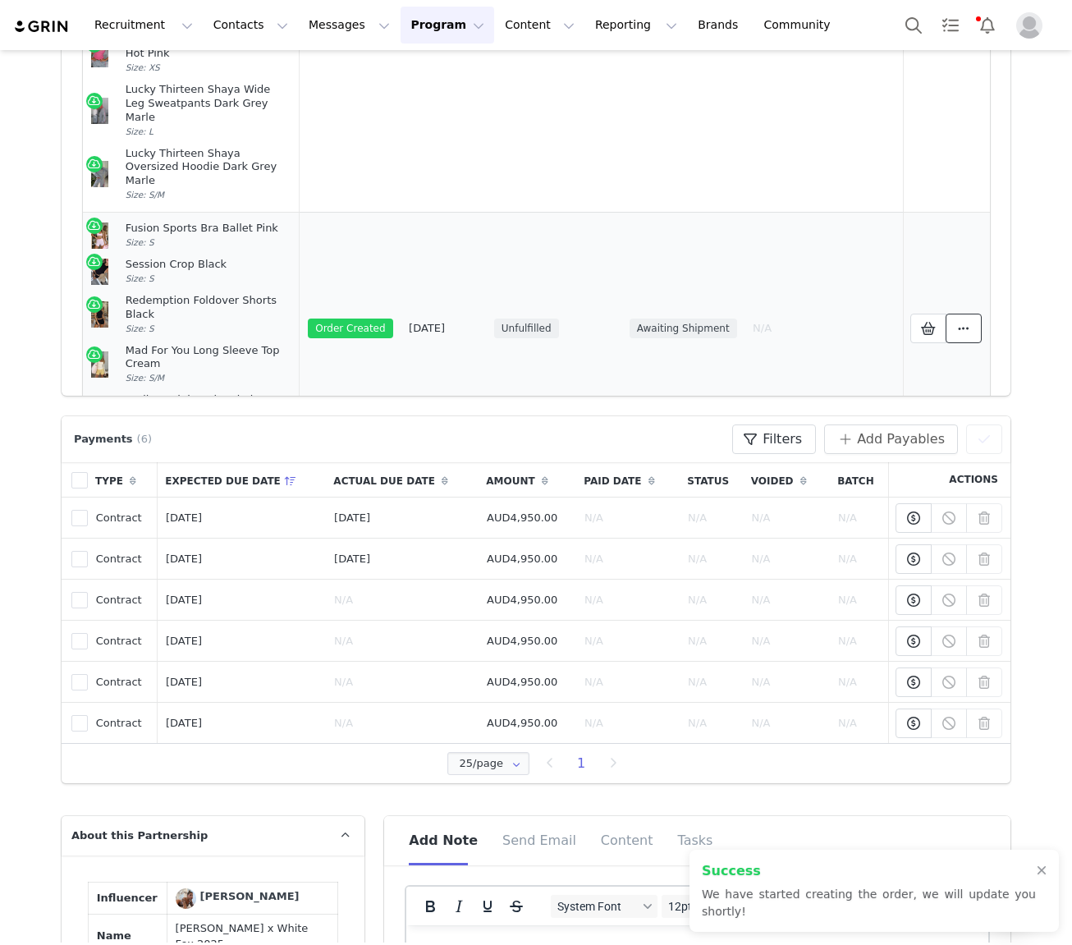
click at [969, 322] on icon at bounding box center [963, 328] width 11 height 13
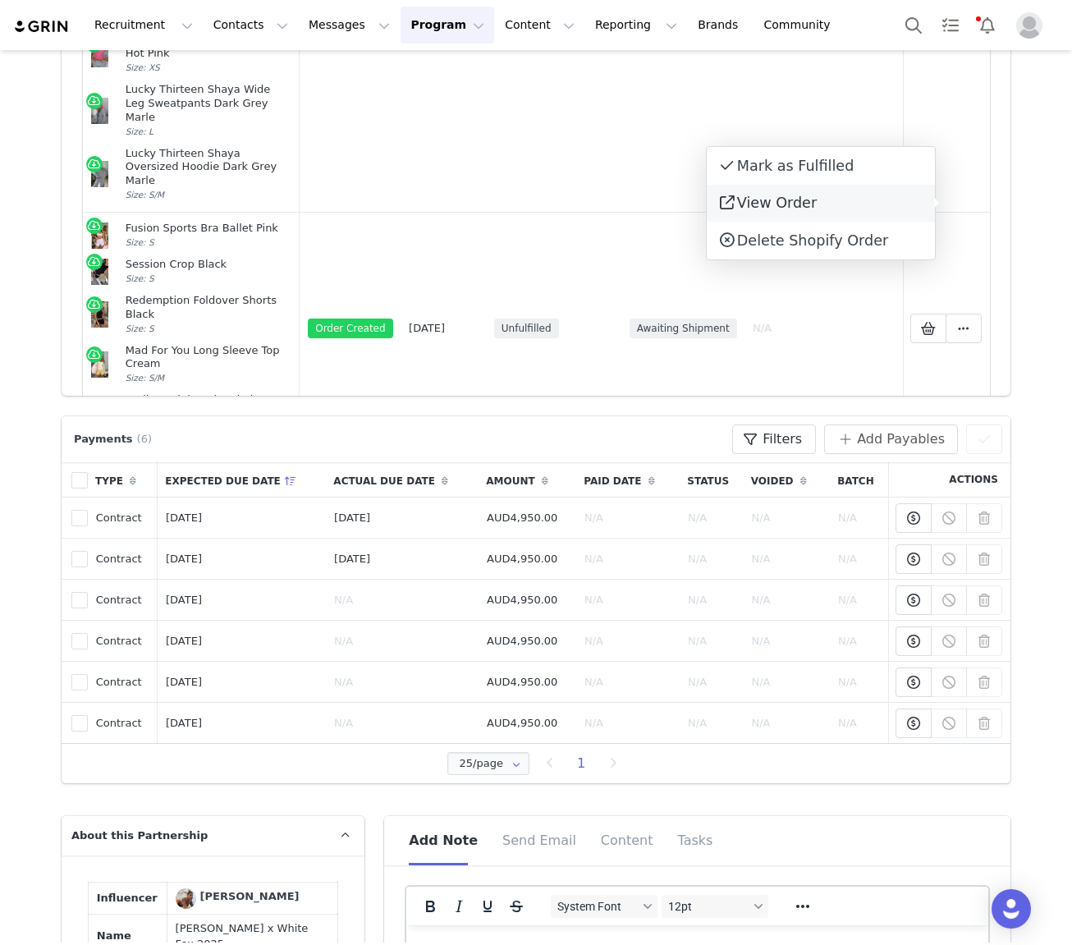
click at [786, 211] on span "View Order" at bounding box center [777, 203] width 80 height 16
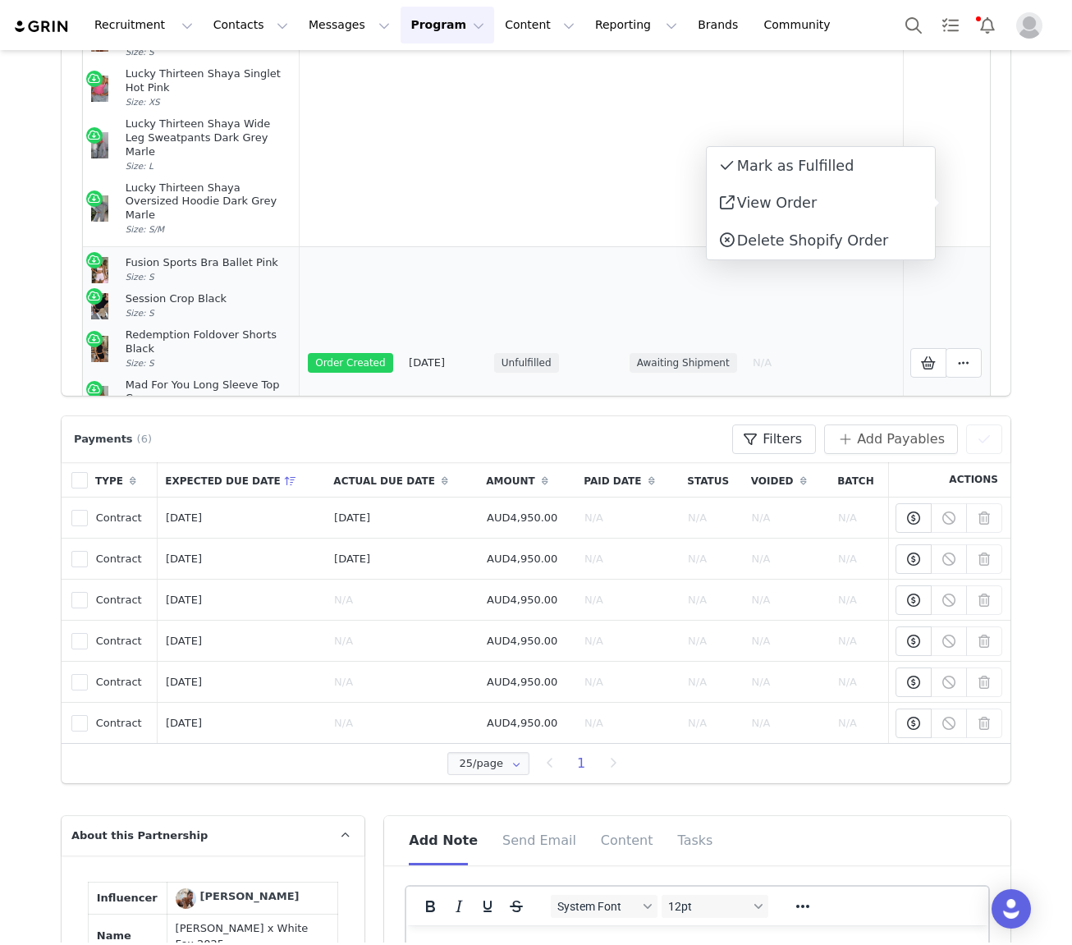
scroll to position [677, 0]
drag, startPoint x: 163, startPoint y: 324, endPoint x: 127, endPoint y: 155, distance: 172.0
click at [127, 245] on td "Fusion Sports Bra Ballet Pink Size: S Session Crop Black Size: S Redemption Fol…" at bounding box center [191, 361] width 217 height 232
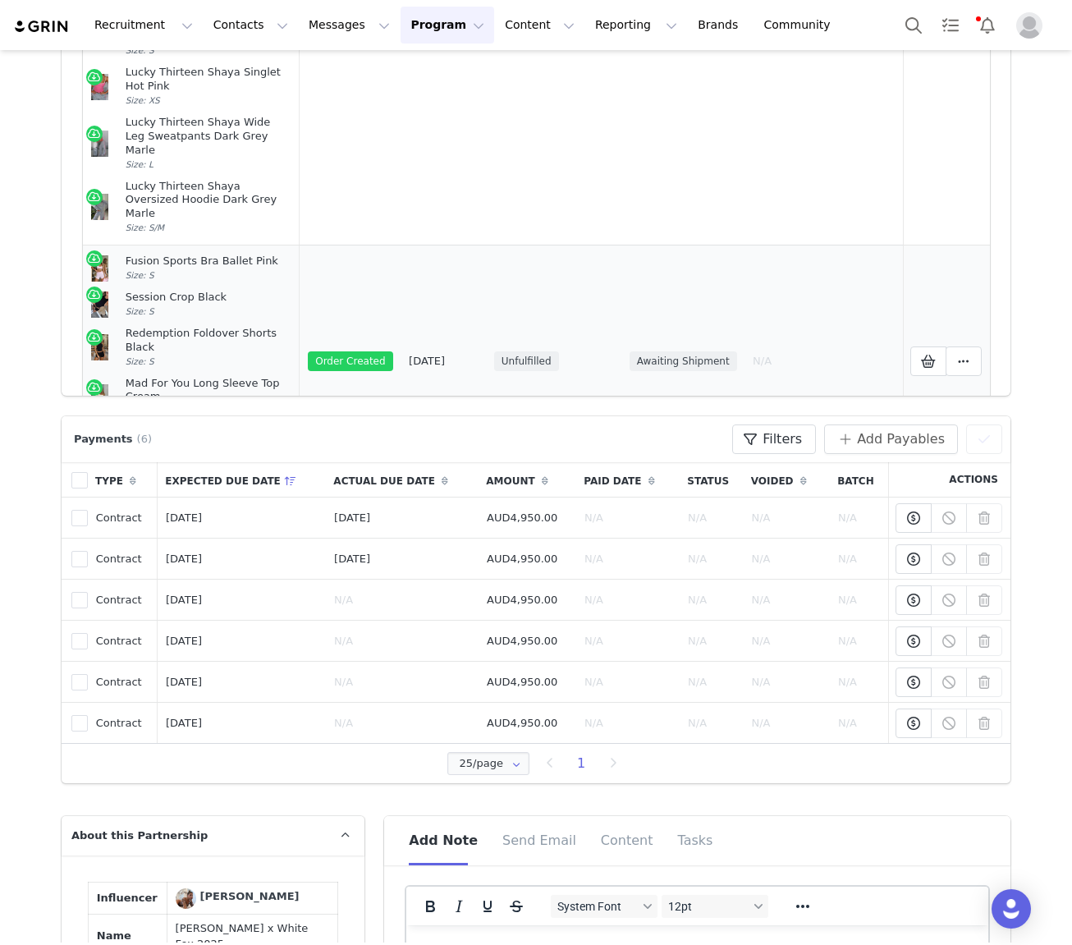
copy td "Fusion Sports Bra Ballet Pink Size: S Session Crop Black Size: S Redemption Fol…"
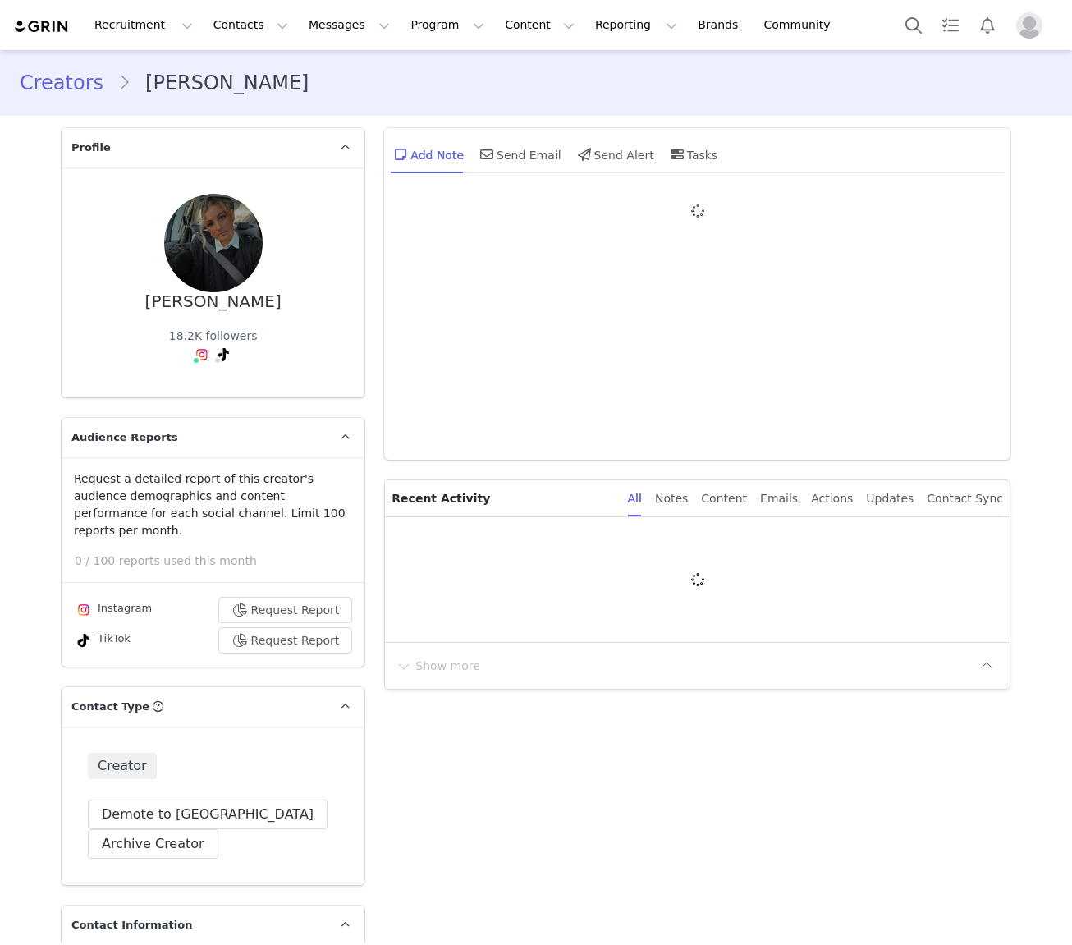
type input "+61 ([GEOGRAPHIC_DATA])"
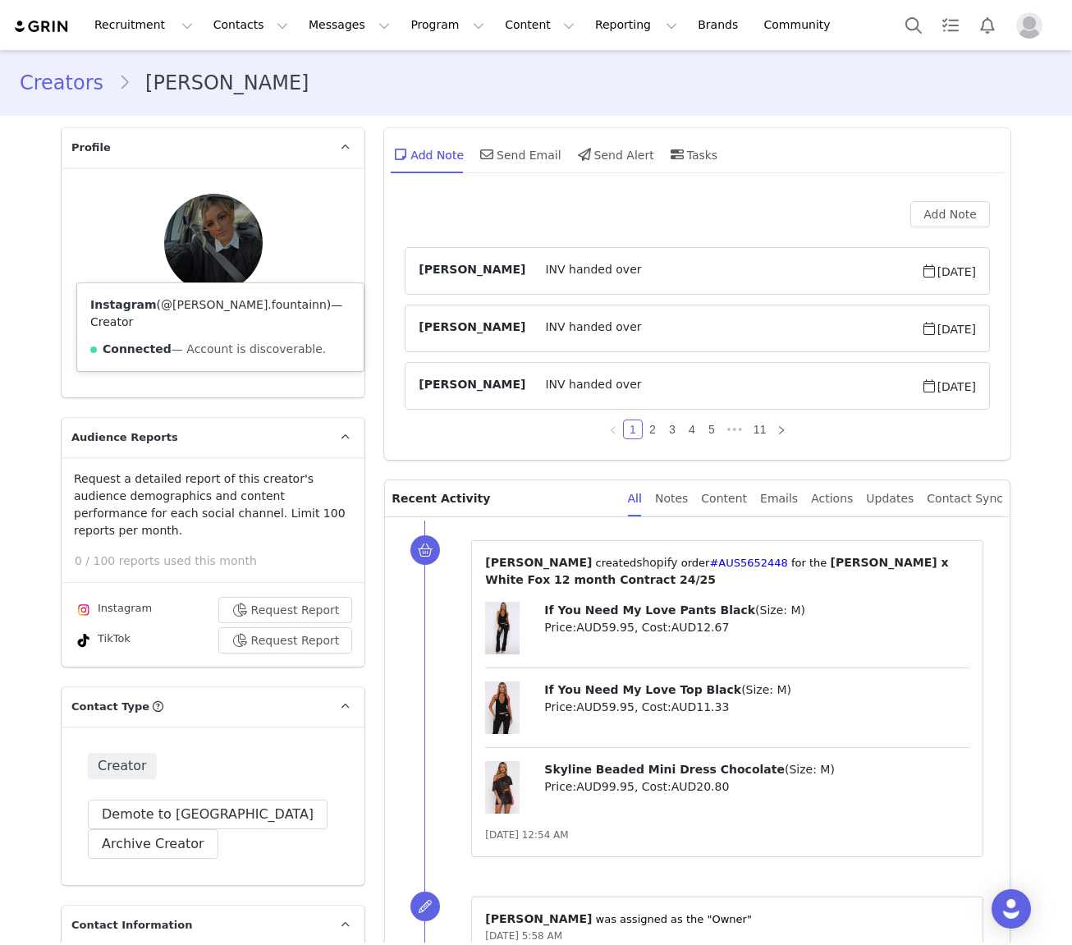
click at [195, 303] on link "@[PERSON_NAME].fountainn" at bounding box center [244, 304] width 166 height 13
click at [215, 305] on link "@[PERSON_NAME].fountainn" at bounding box center [226, 304] width 166 height 13
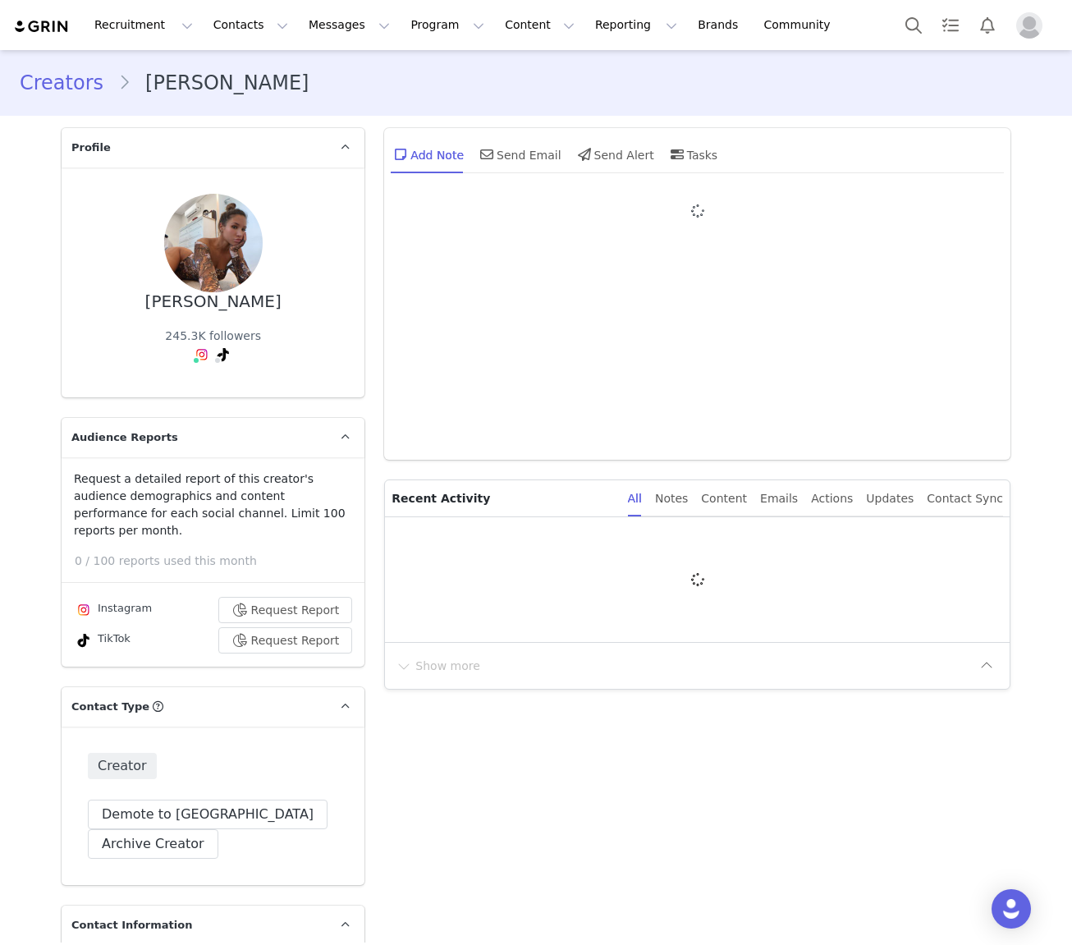
type input "+1 ([GEOGRAPHIC_DATA])"
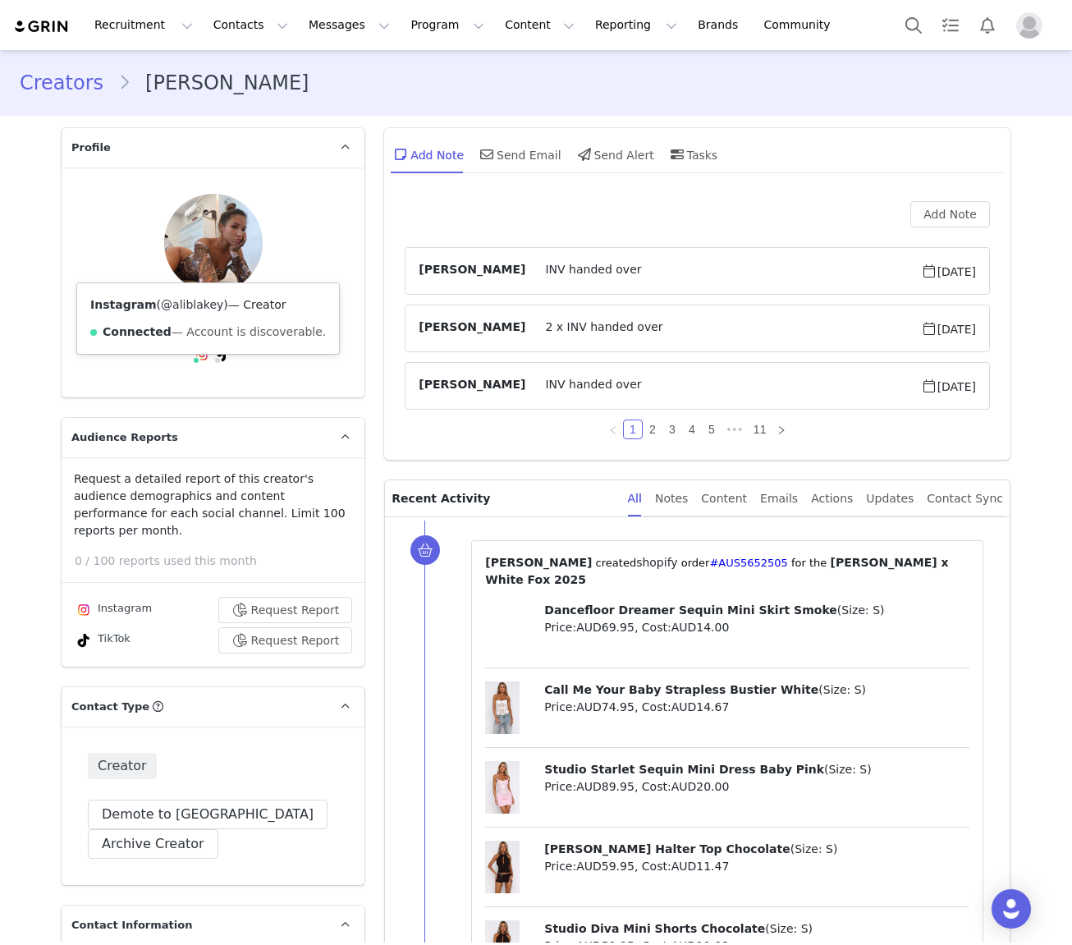
click at [197, 310] on link "@aliblakey" at bounding box center [192, 304] width 62 height 13
click at [67, 83] on link "Creators" at bounding box center [69, 83] width 99 height 30
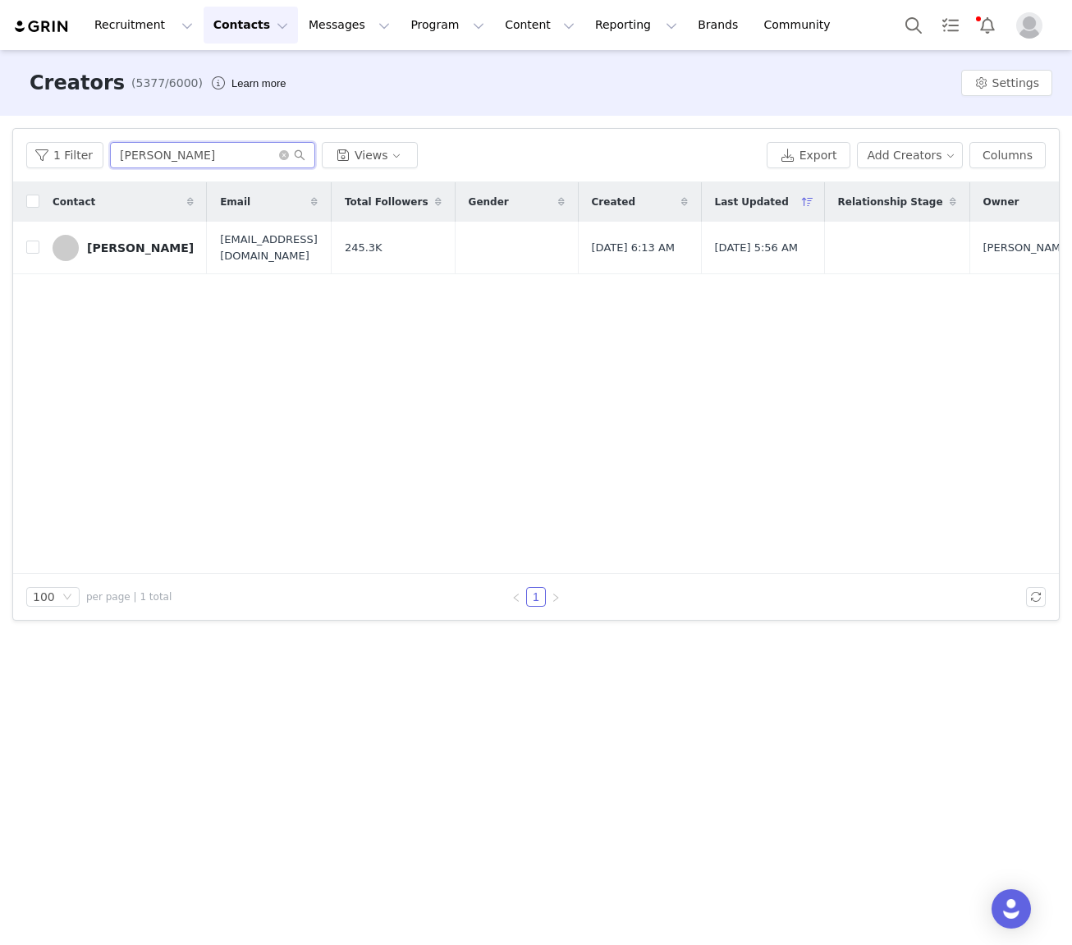
click at [180, 164] on input "ali blakey" at bounding box center [212, 155] width 205 height 26
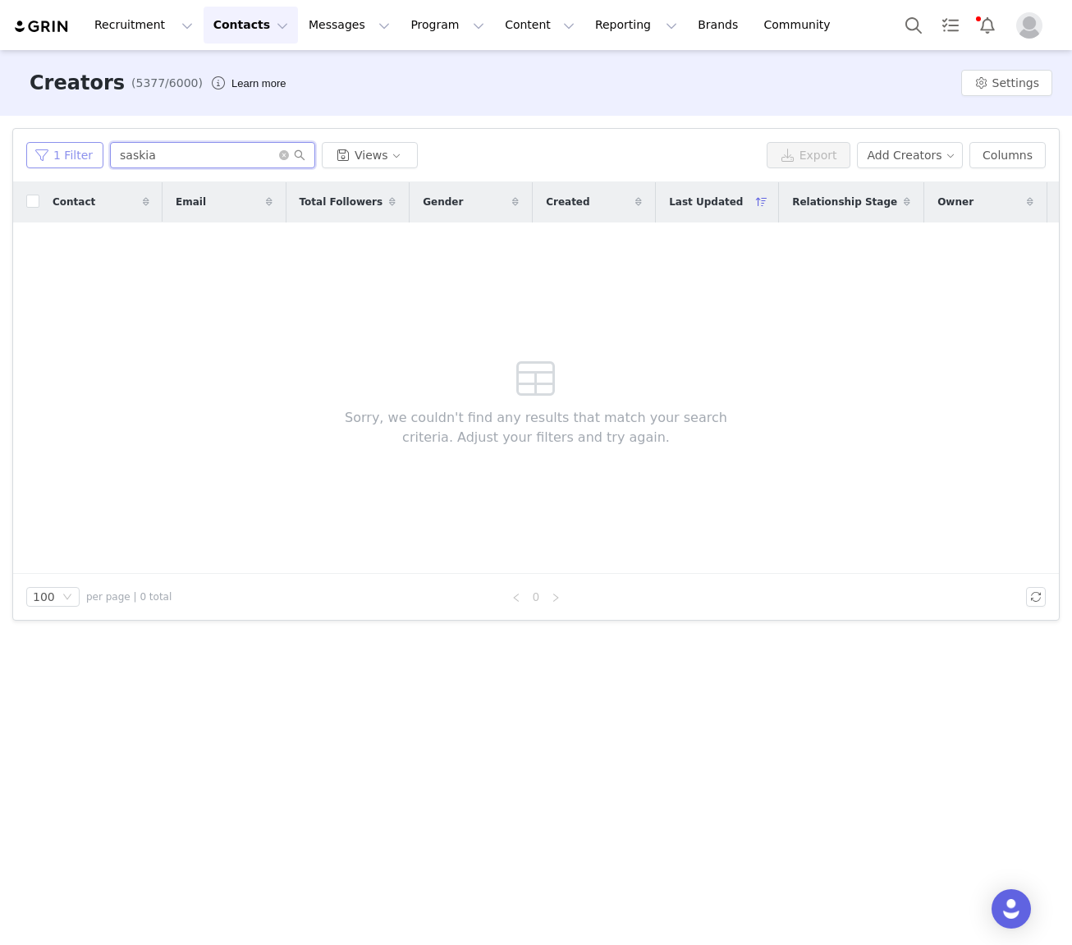
type input "saskia"
click at [53, 155] on button "1 Filter" at bounding box center [64, 155] width 77 height 26
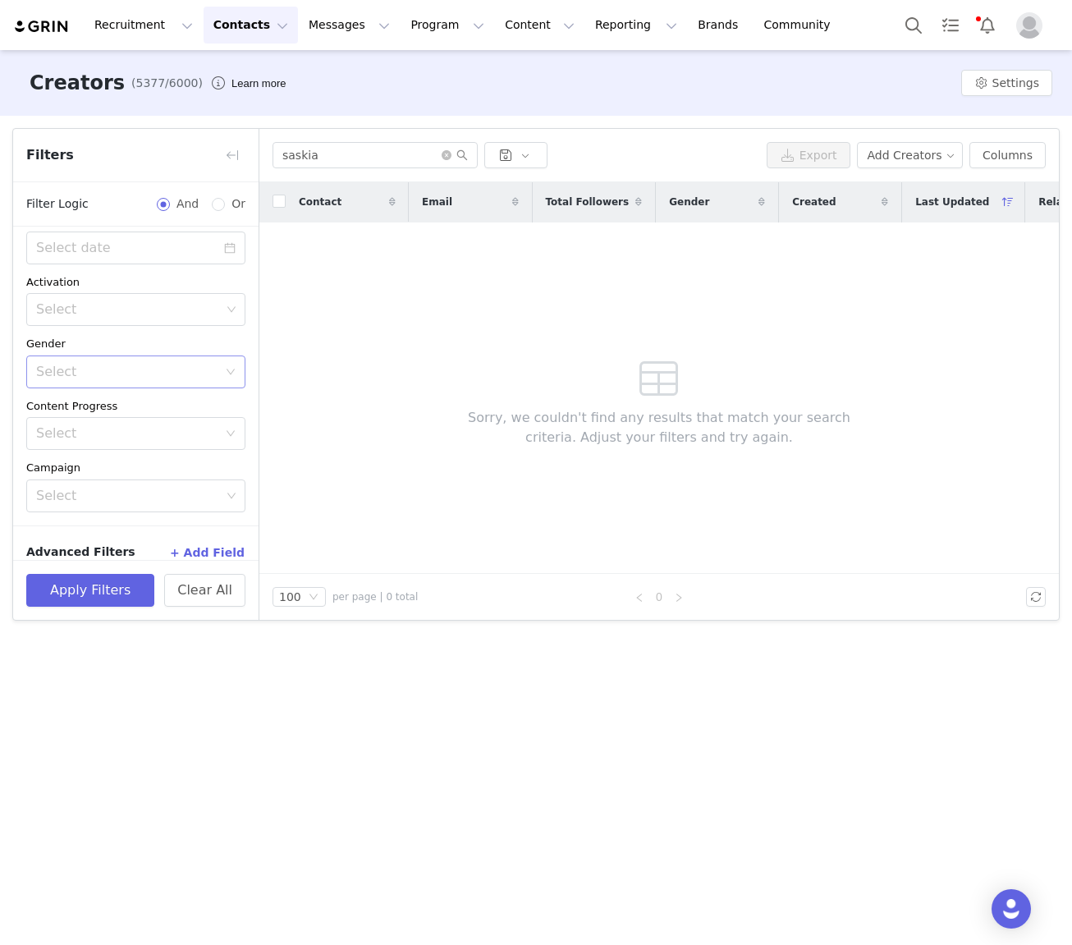
scroll to position [432, 0]
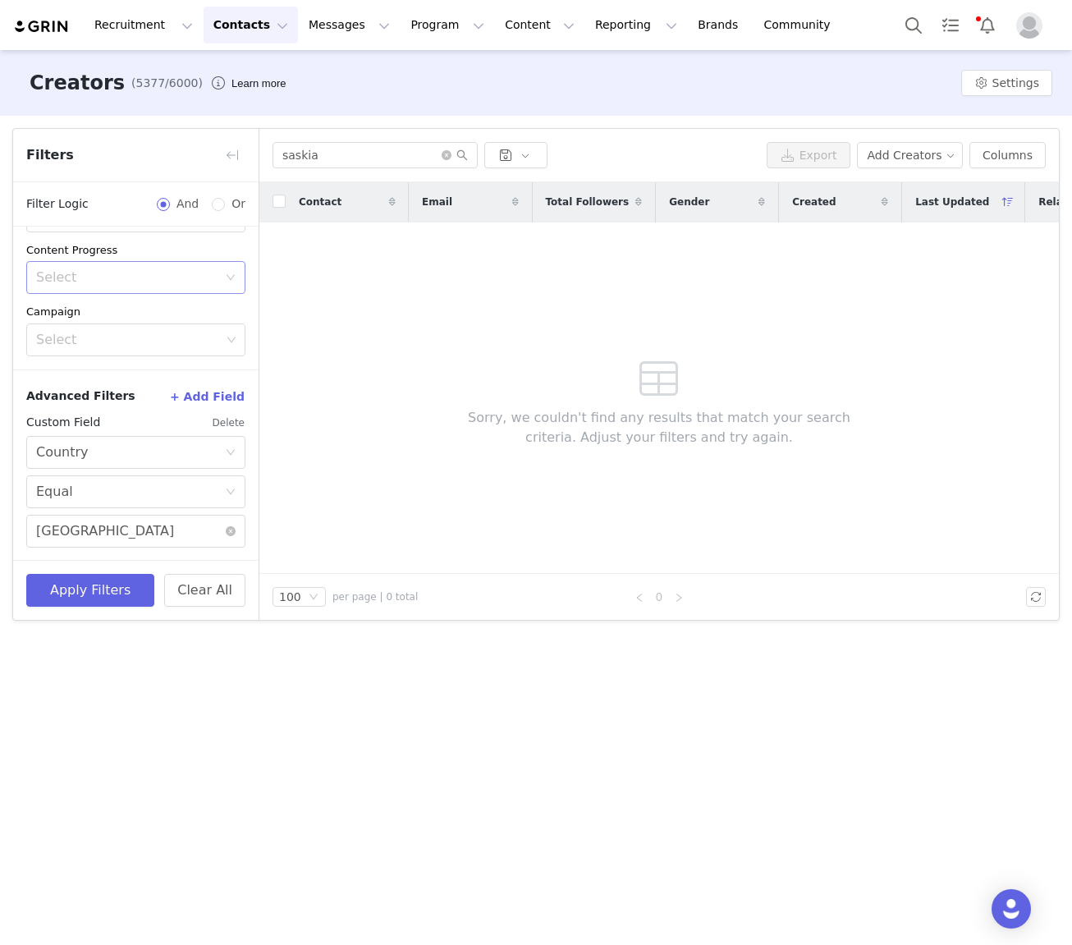
click at [231, 421] on button "Delete" at bounding box center [229, 423] width 34 height 26
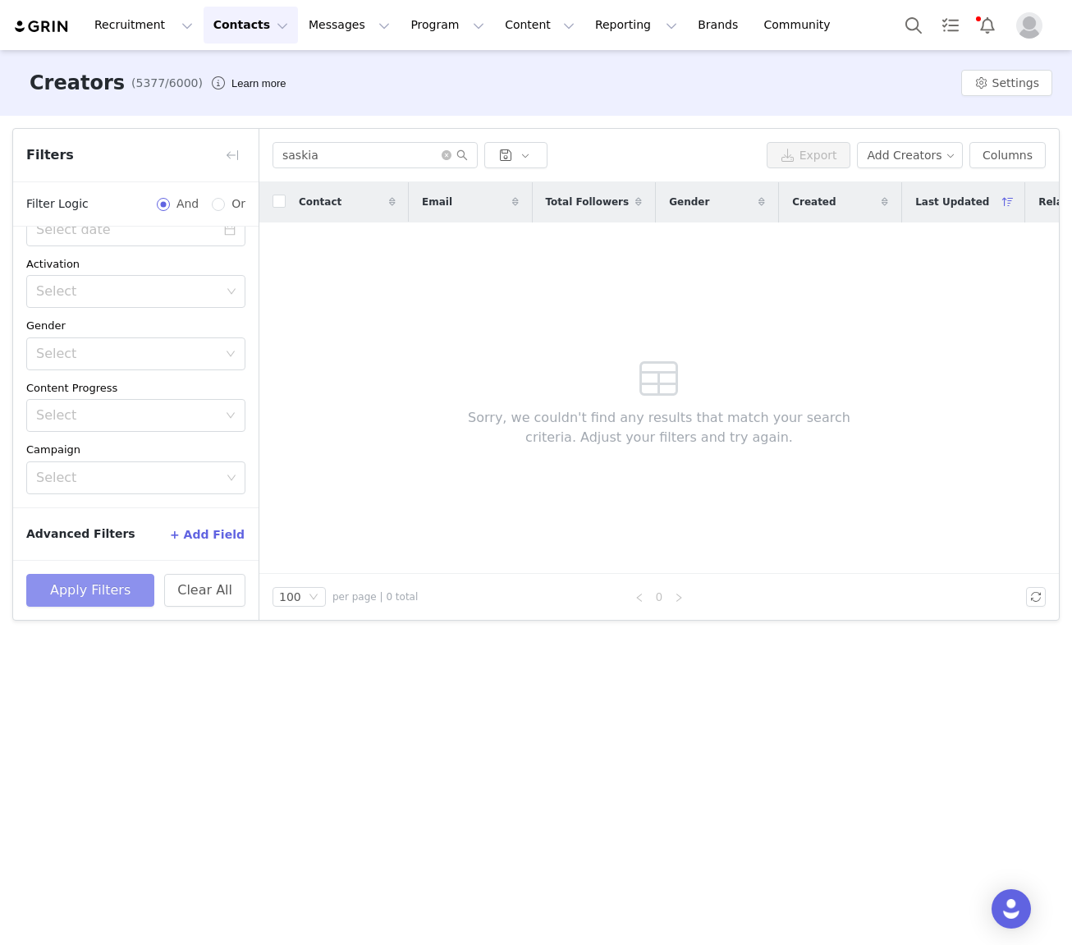
click at [103, 585] on button "Apply Filters" at bounding box center [90, 590] width 128 height 33
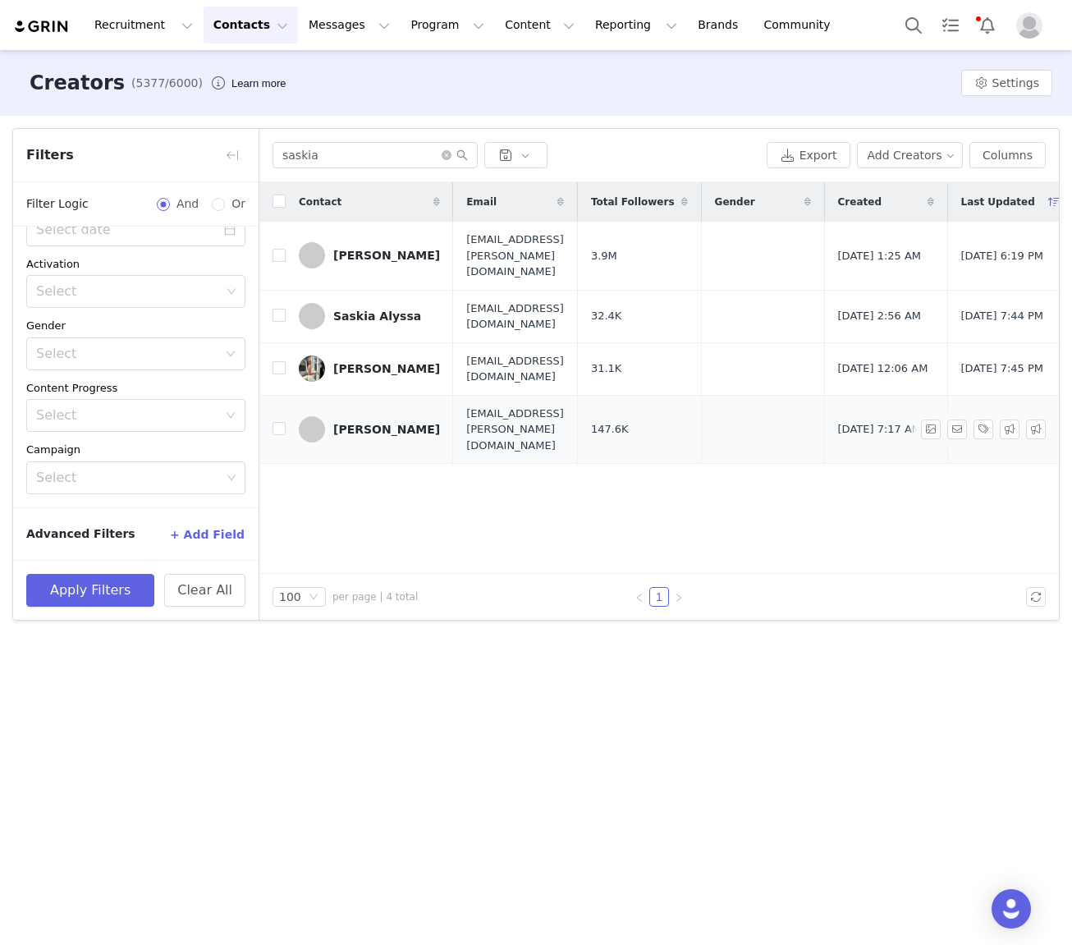
click at [393, 423] on div "[PERSON_NAME]" at bounding box center [386, 429] width 107 height 13
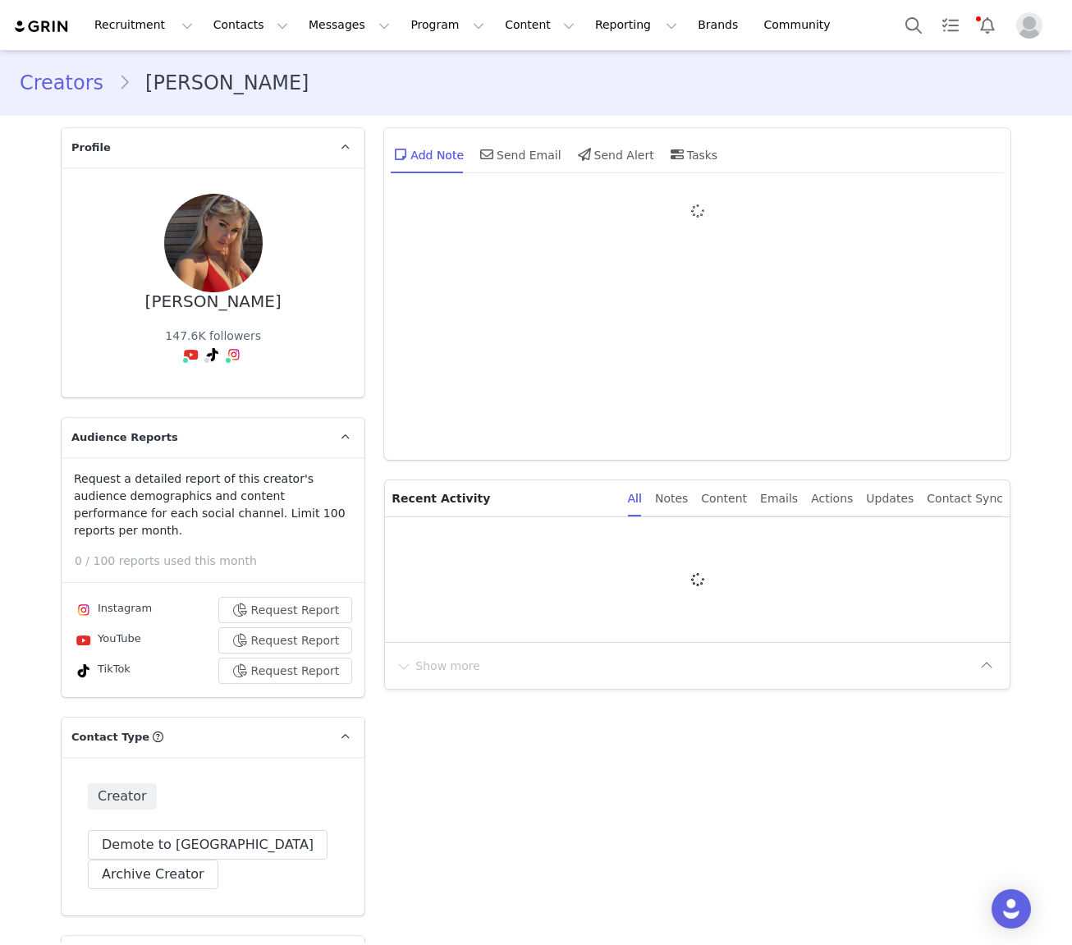
type input "+1 ([GEOGRAPHIC_DATA])"
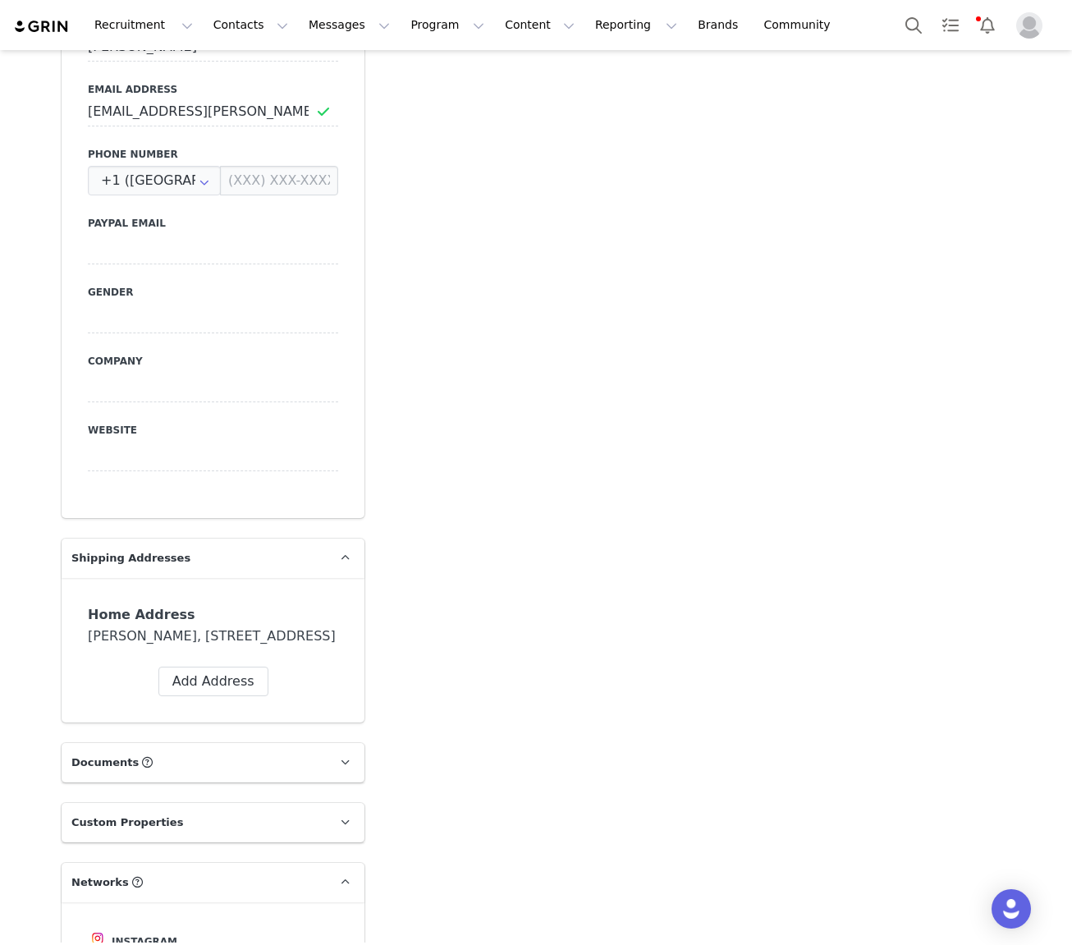
scroll to position [1074, 0]
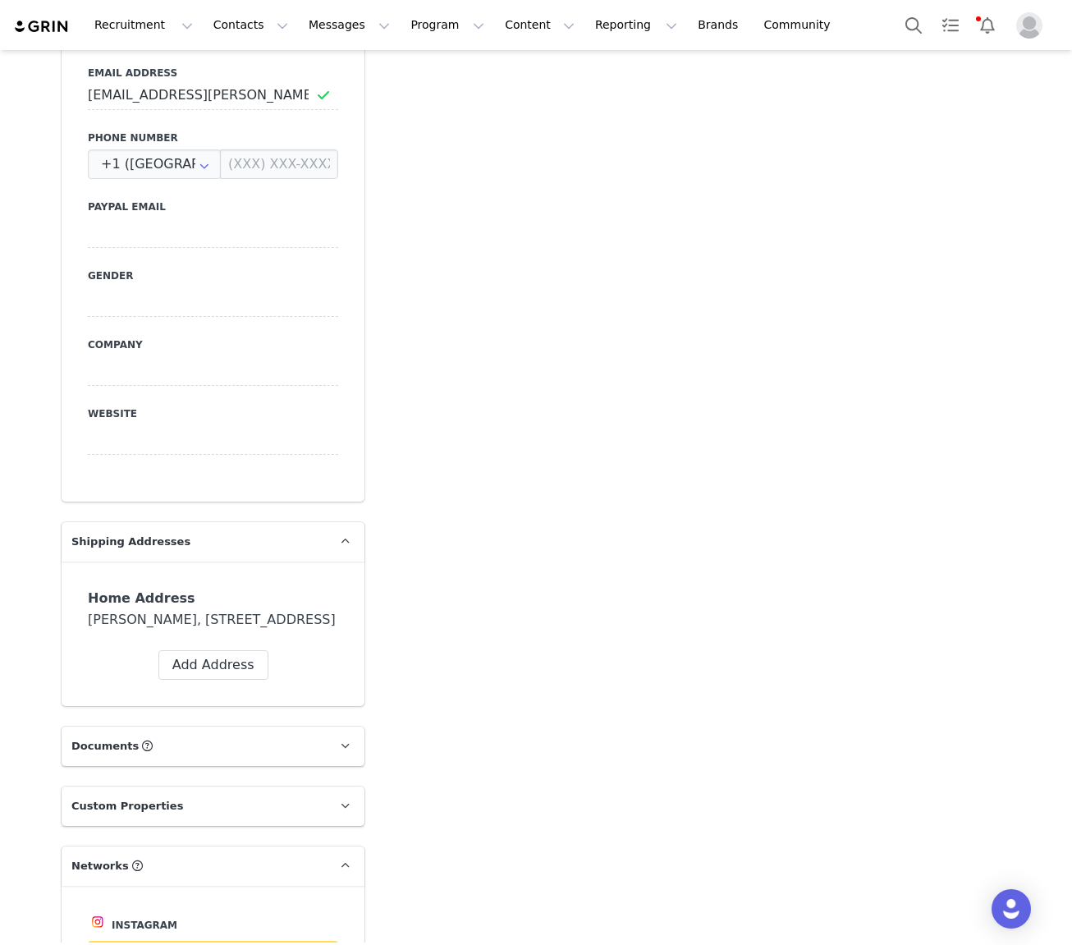
click at [308, 610] on div "Saskia Ormsby, 56 Caravel St. Hamlyn Terrace, New South Wales 2259 Australia" at bounding box center [213, 620] width 250 height 20
click at [200, 650] on button "Add Address" at bounding box center [213, 665] width 110 height 30
select select
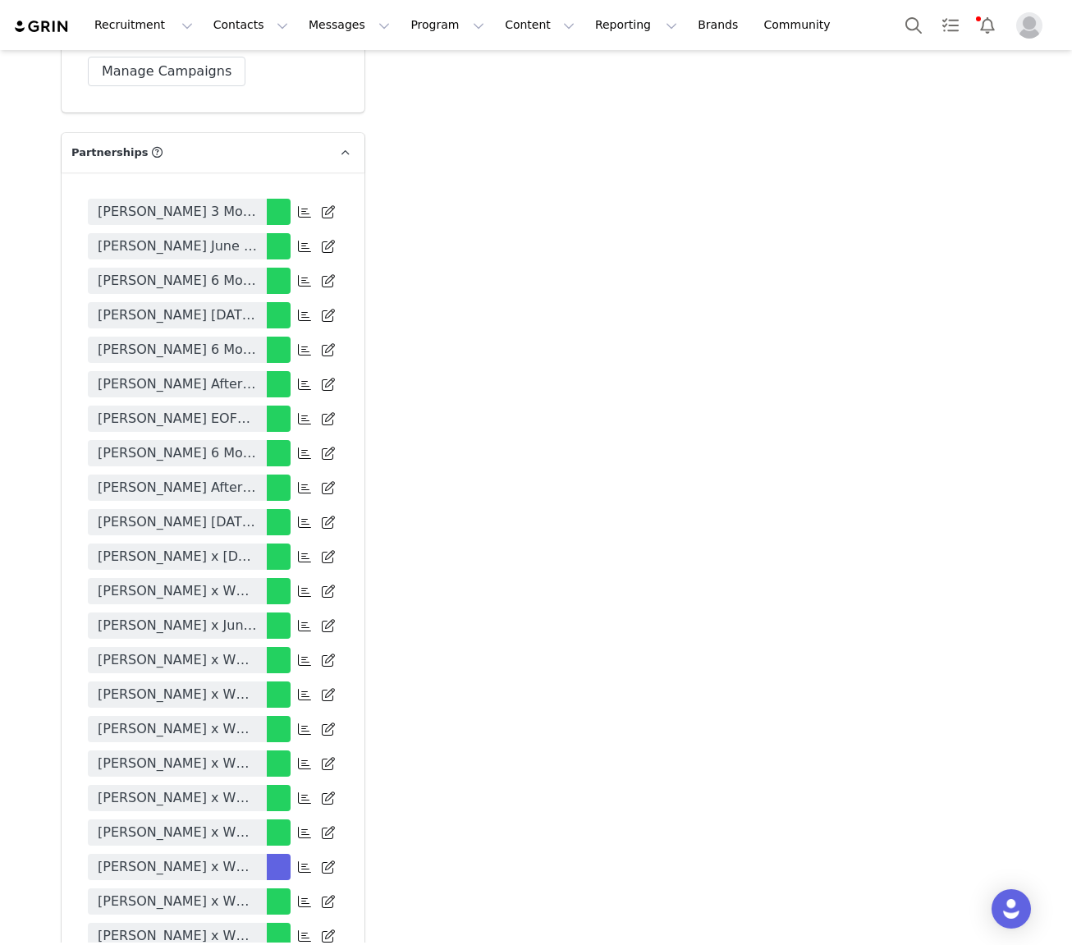
scroll to position [3521, 0]
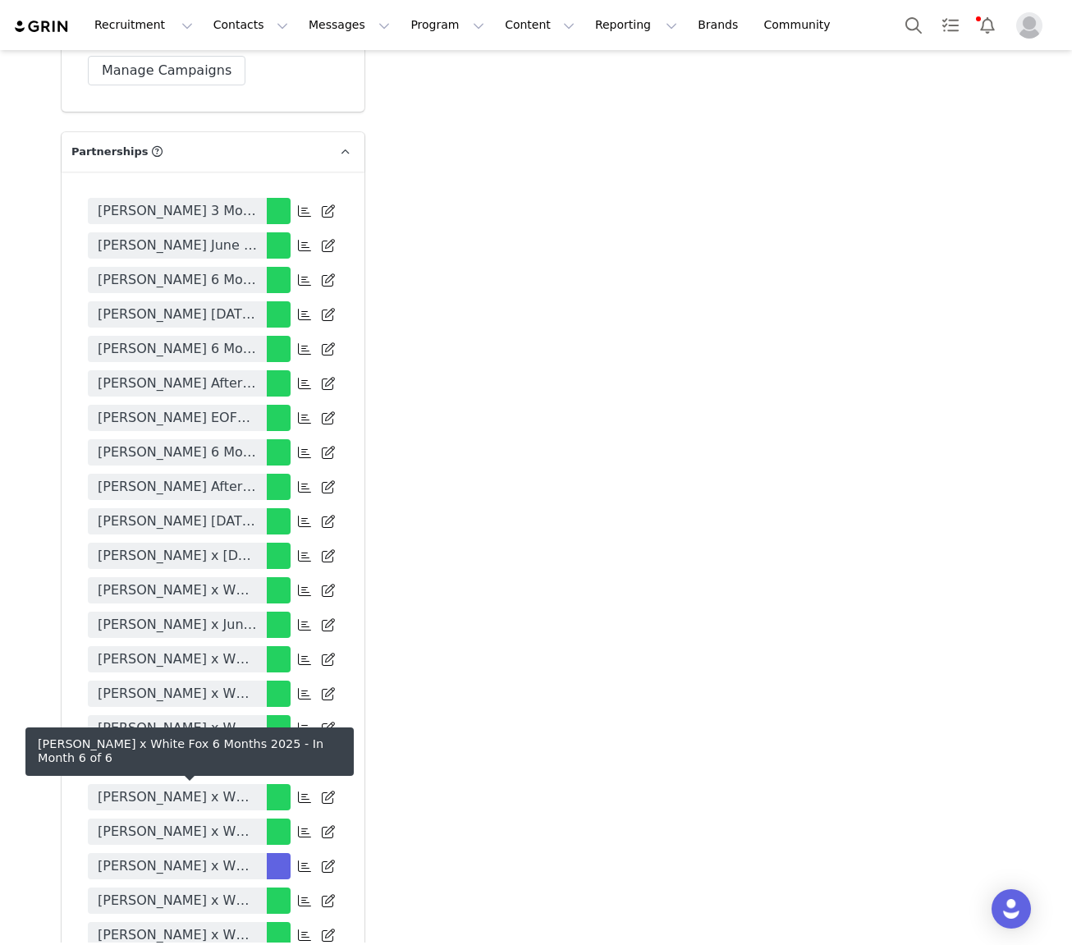
click at [195, 856] on span "Saskia Ormsby x White Fox 6 Months 2025" at bounding box center [177, 866] width 159 height 20
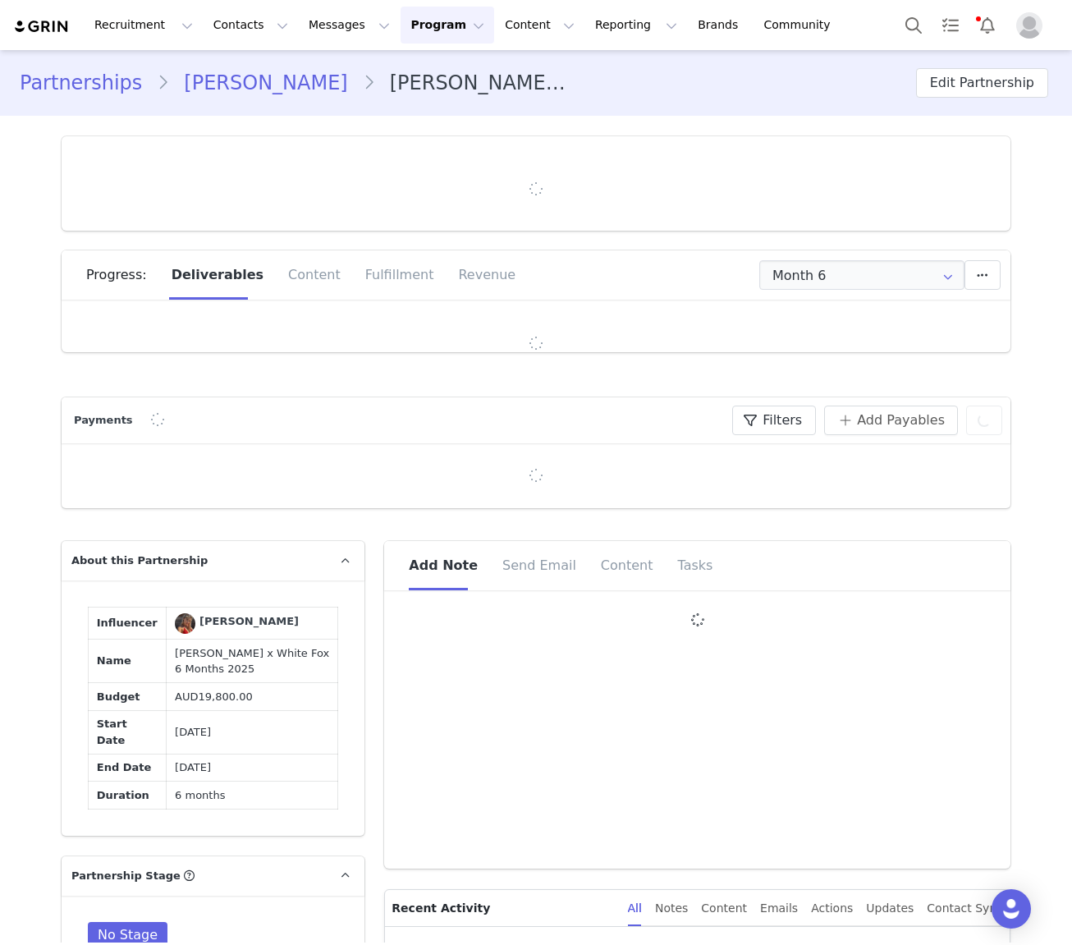
type input "+1 (United States)"
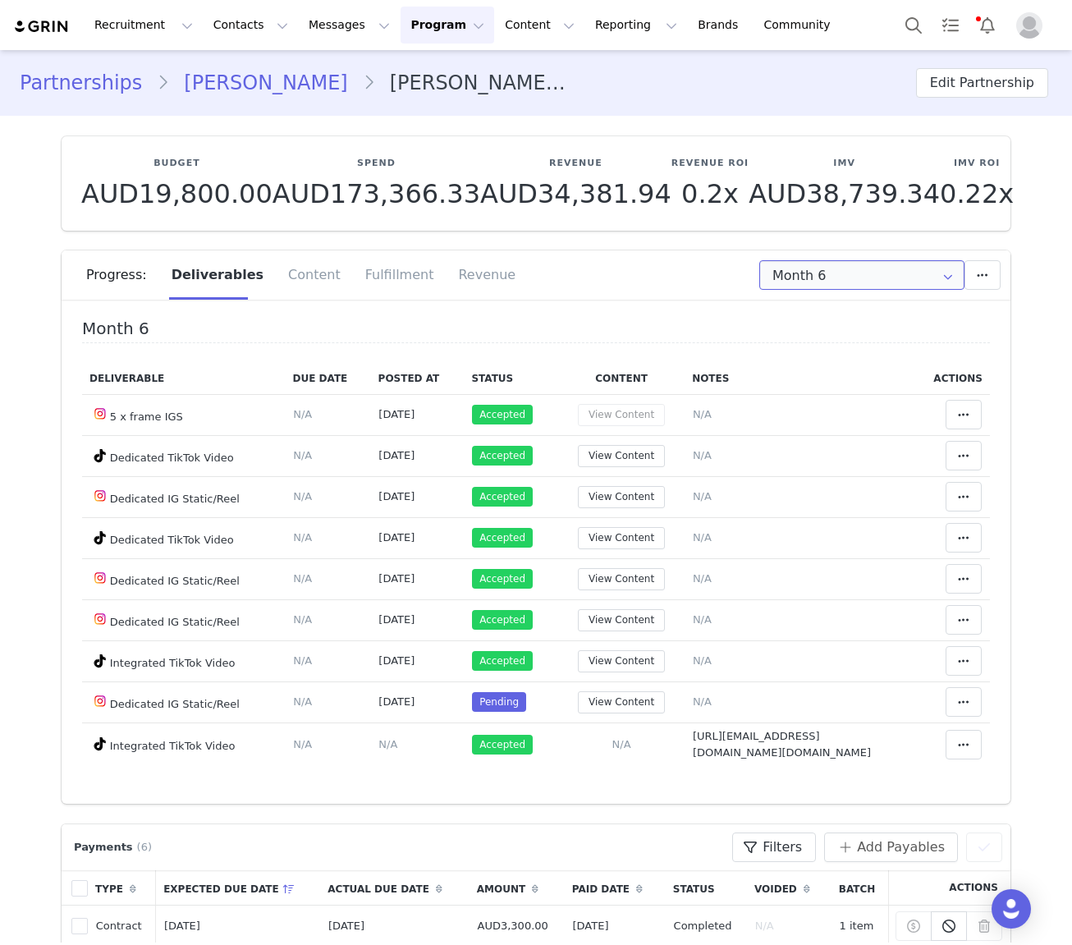
drag, startPoint x: 924, startPoint y: 281, endPoint x: 912, endPoint y: 294, distance: 17.5
click at [924, 281] on input "Month 6" at bounding box center [862, 275] width 205 height 30
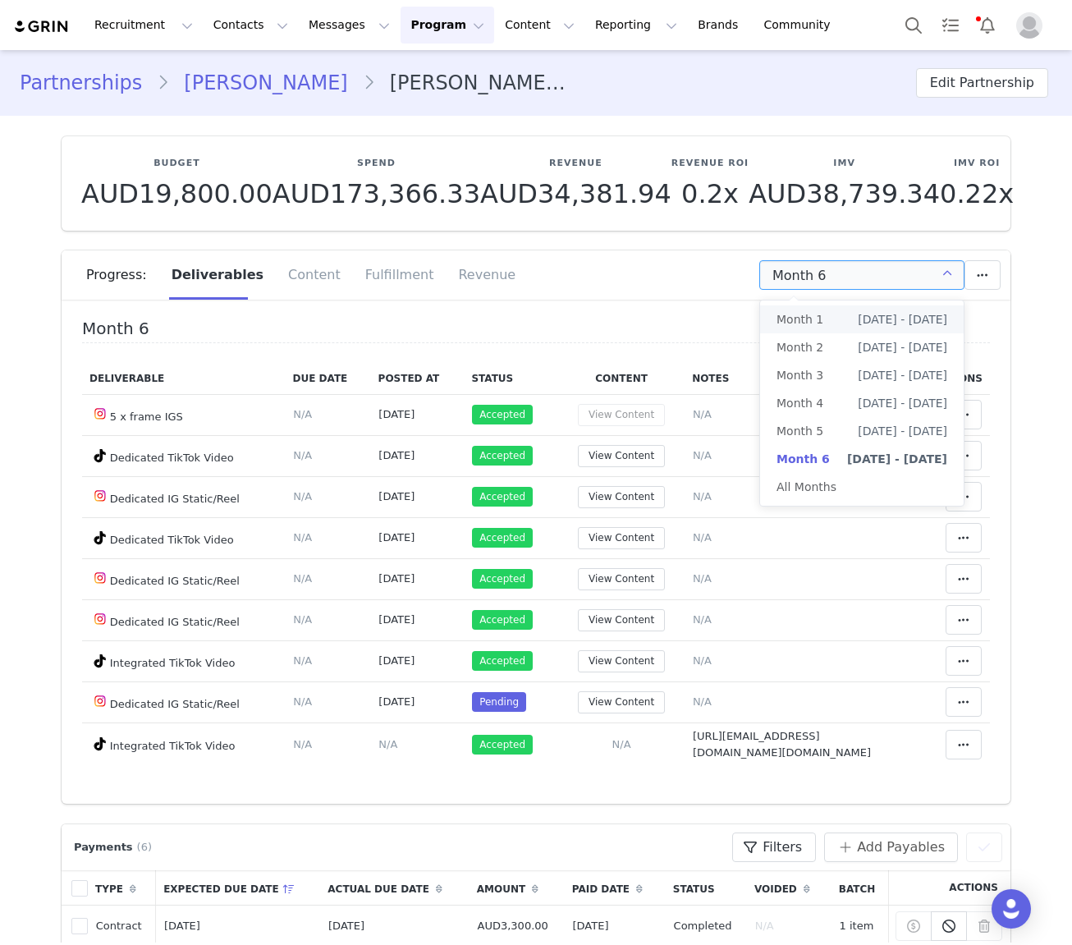
click at [829, 323] on li "Month 1 Apr 9th - May 9th" at bounding box center [862, 319] width 204 height 28
type input "Month 1"
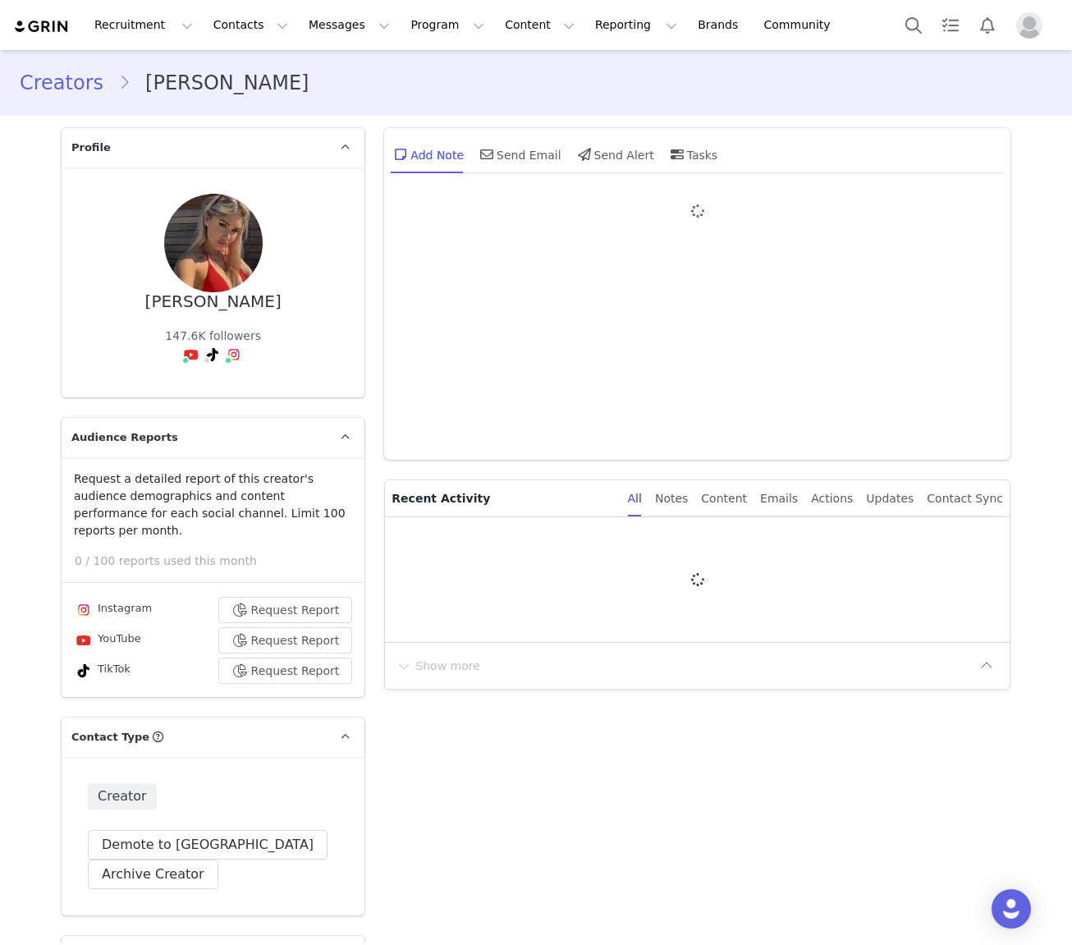
type input "+1 ([GEOGRAPHIC_DATA])"
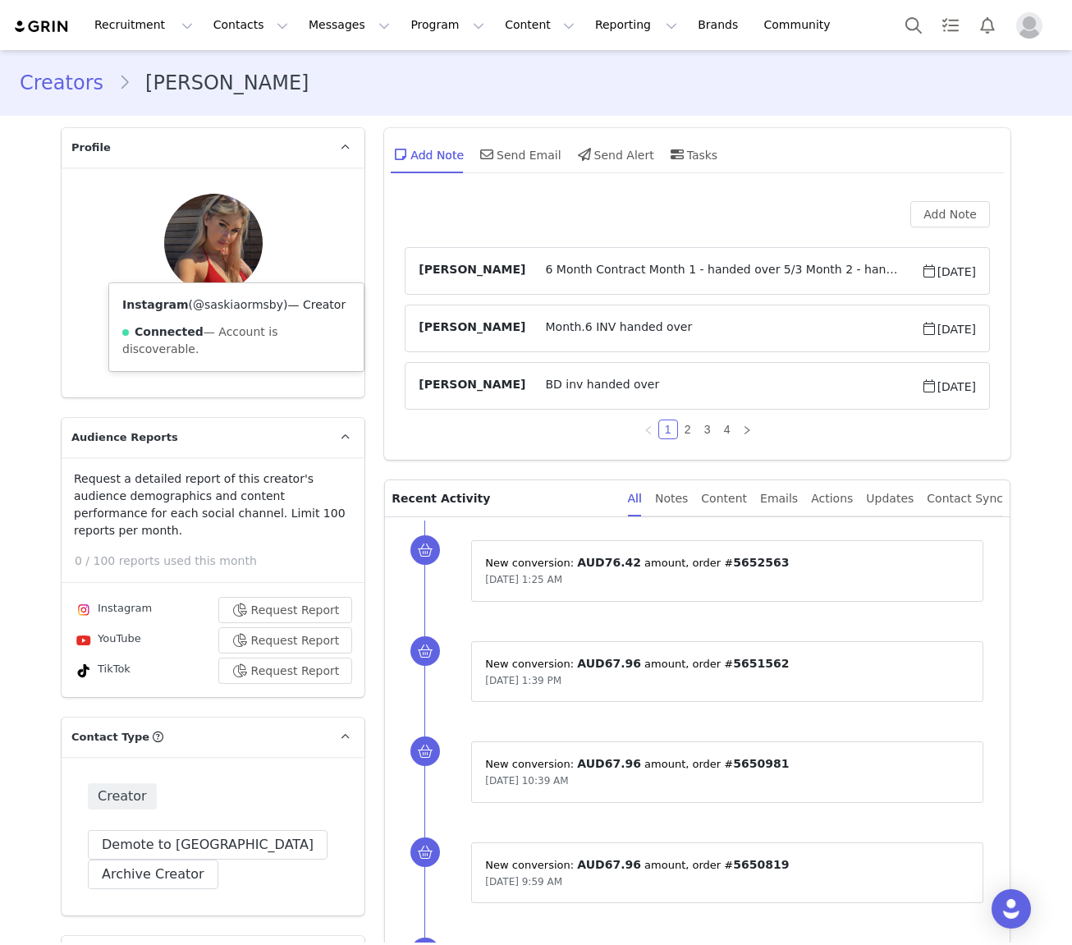
click at [236, 302] on link "@saskiaormsby" at bounding box center [238, 304] width 90 height 13
click at [194, 301] on link "@saskia.orm" at bounding box center [171, 304] width 74 height 13
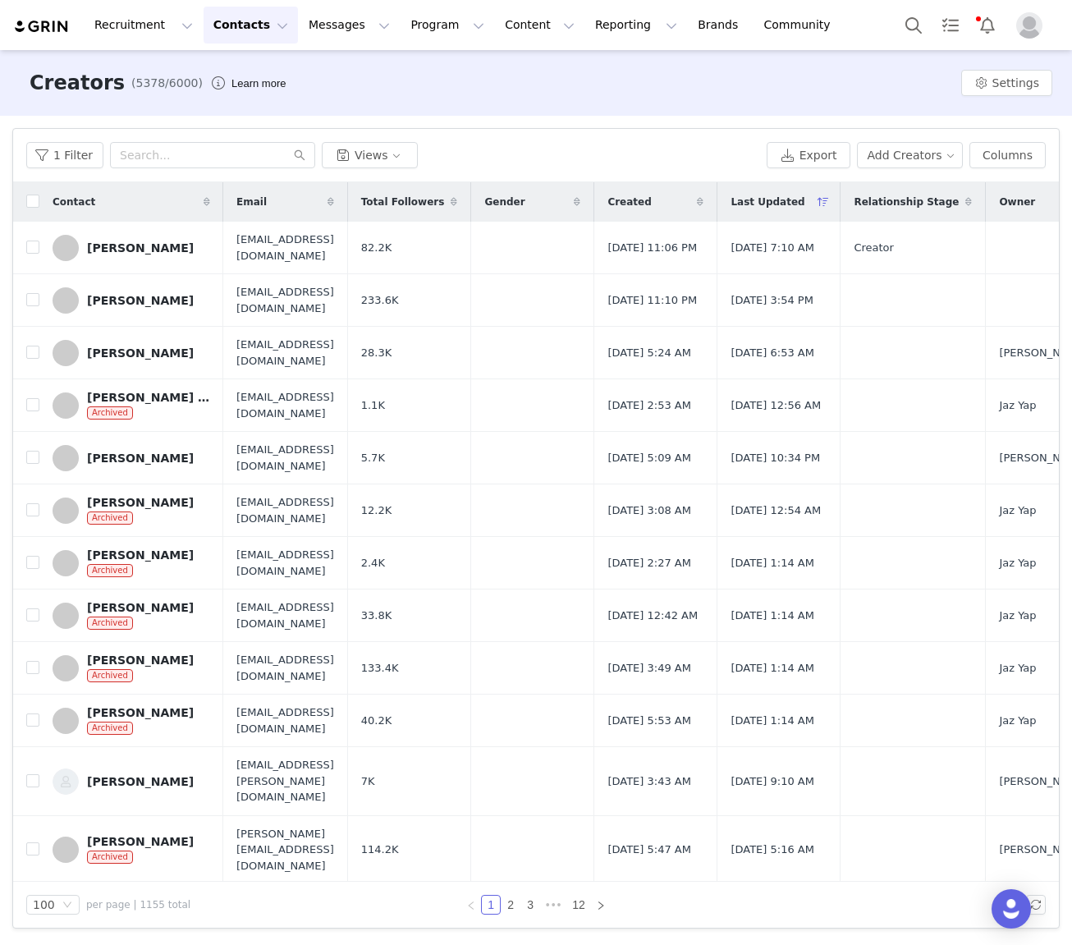
click at [529, 177] on div "1 Filter Views Export Add Creators Columns" at bounding box center [536, 155] width 1046 height 53
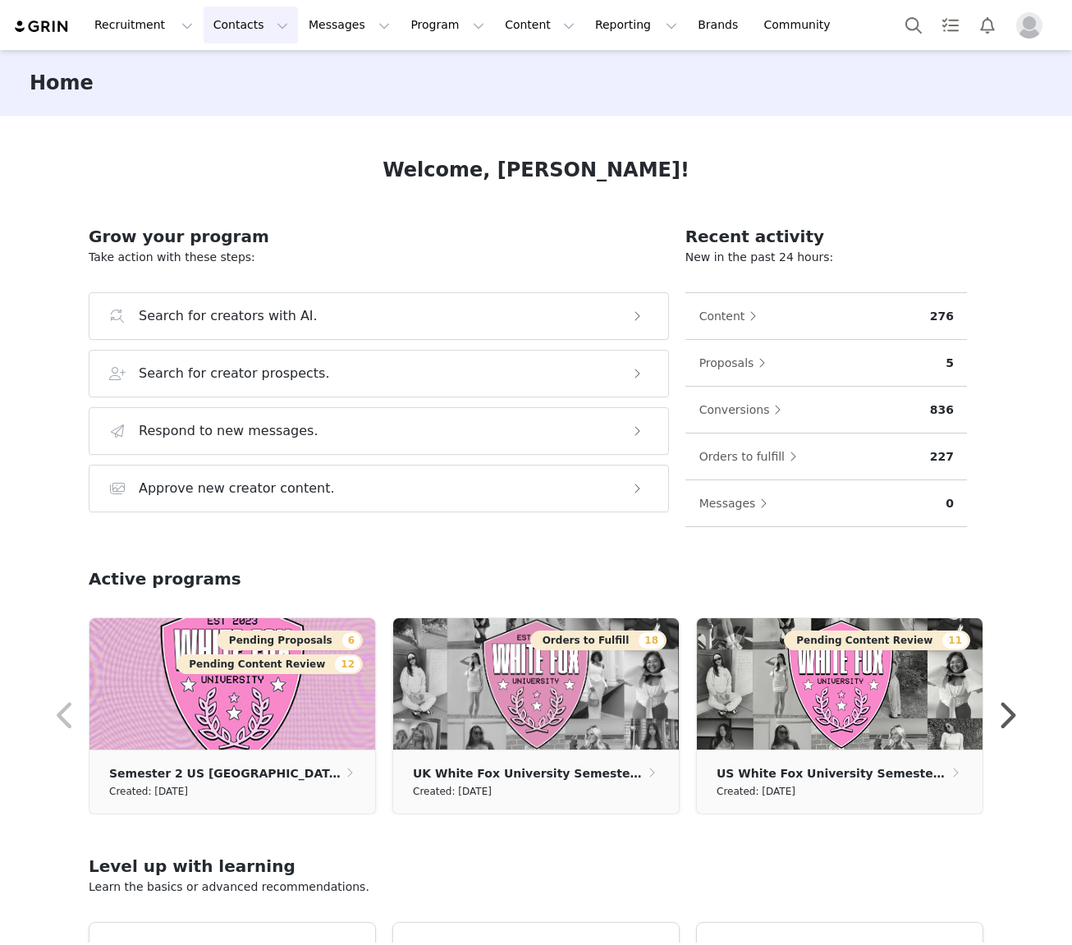
click at [234, 12] on button "Contacts Contacts" at bounding box center [251, 25] width 94 height 37
click at [221, 65] on p "Creators" at bounding box center [229, 72] width 49 height 17
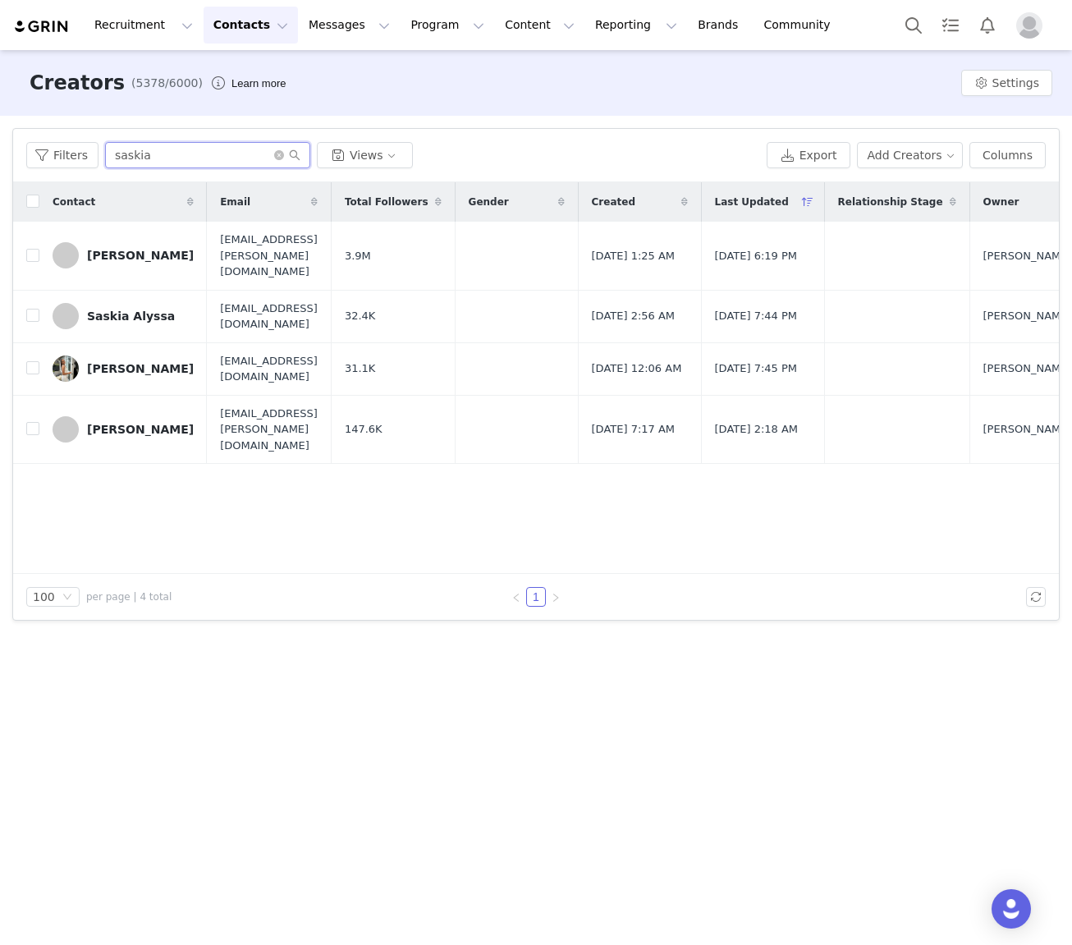
click at [152, 156] on input "saskia" at bounding box center [207, 155] width 205 height 26
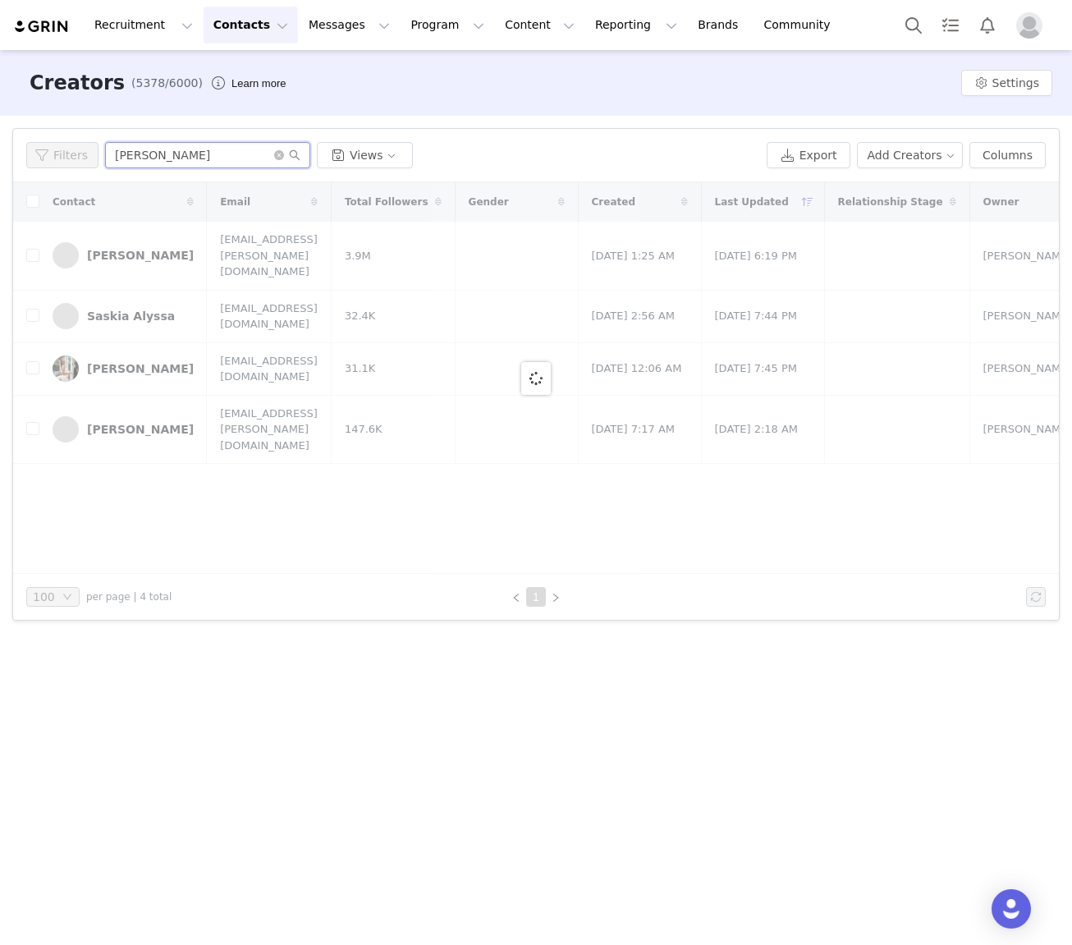
type input "[PERSON_NAME]"
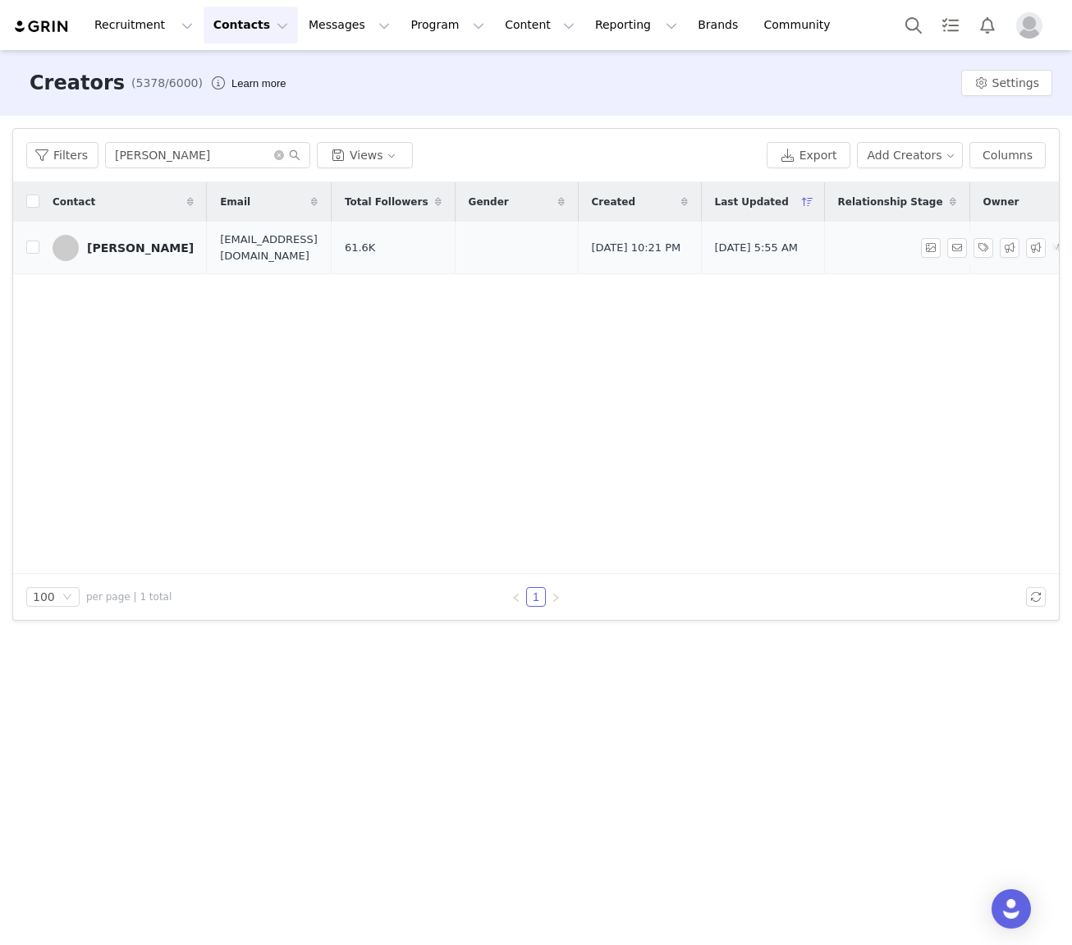
click at [122, 246] on div "[PERSON_NAME]" at bounding box center [140, 247] width 107 height 13
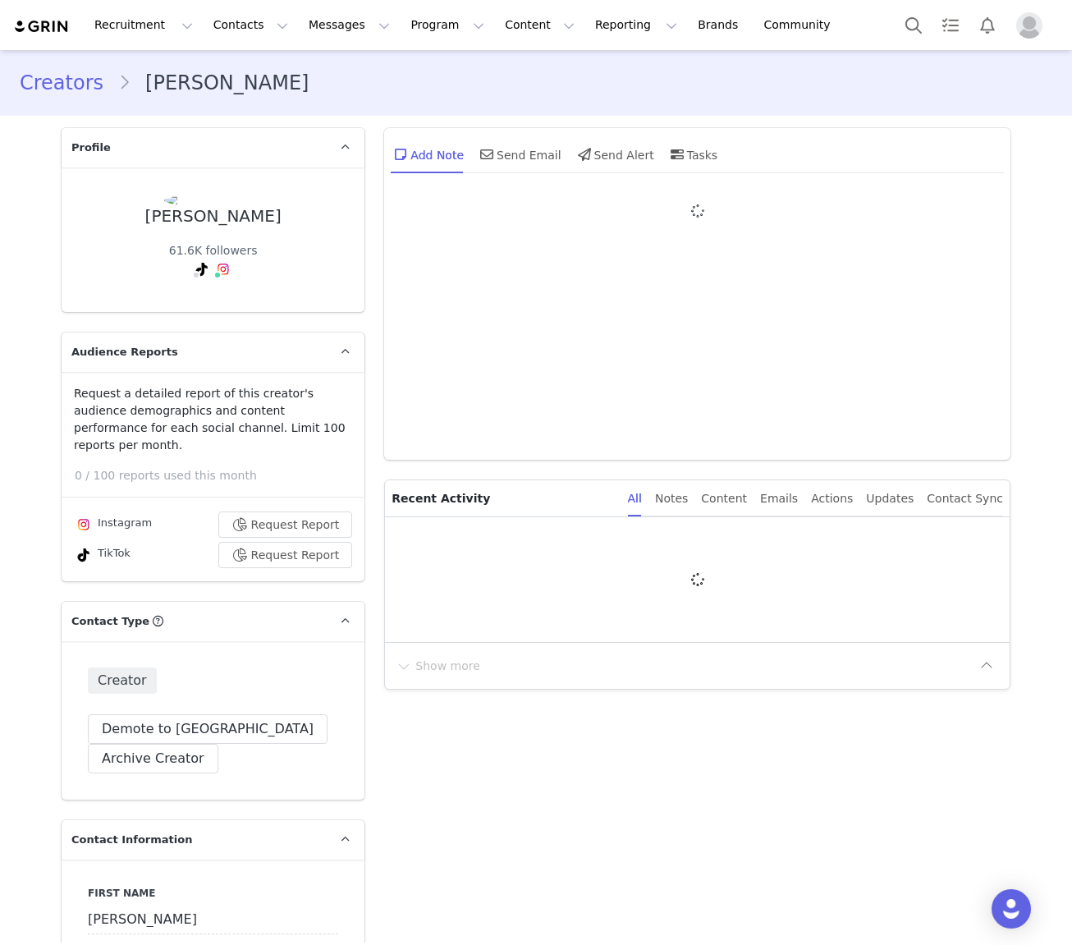
type input "+61 ([GEOGRAPHIC_DATA])"
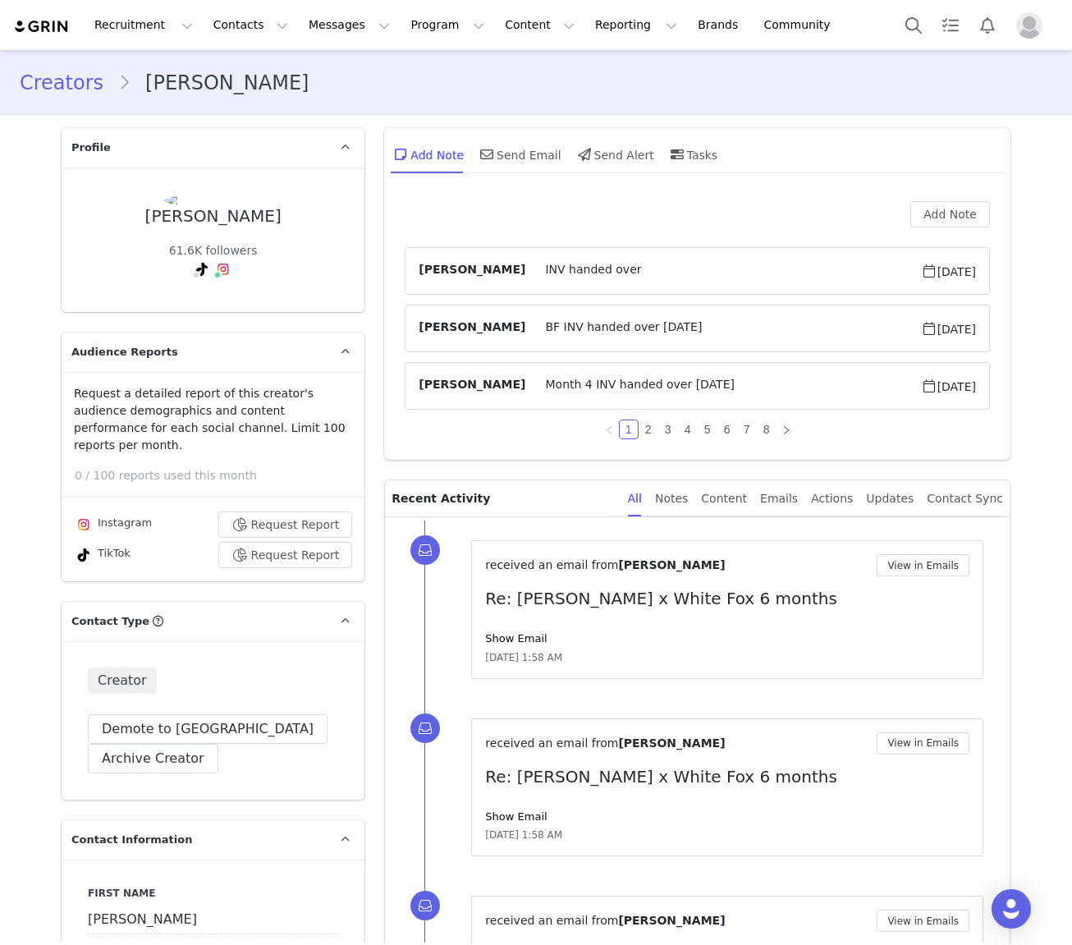
click at [555, 209] on div "Add Note" at bounding box center [697, 214] width 585 height 26
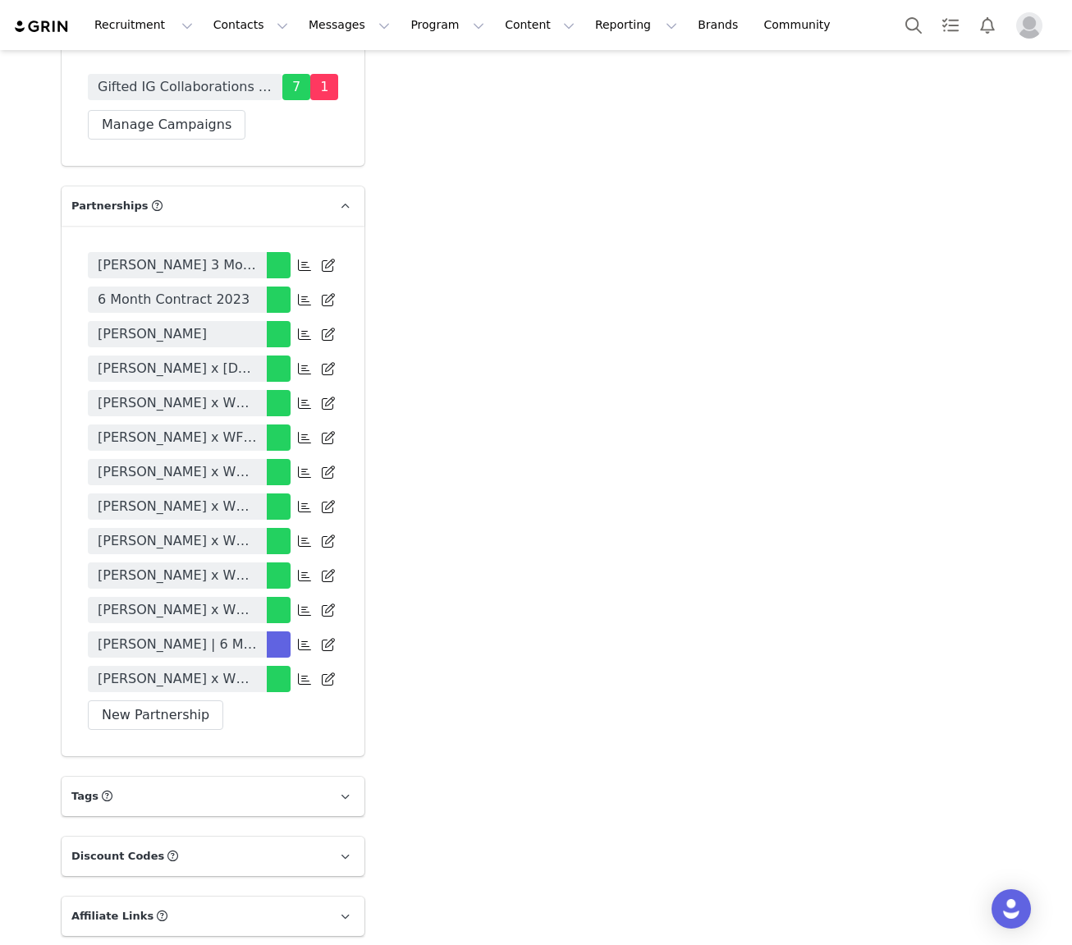
scroll to position [3414, 0]
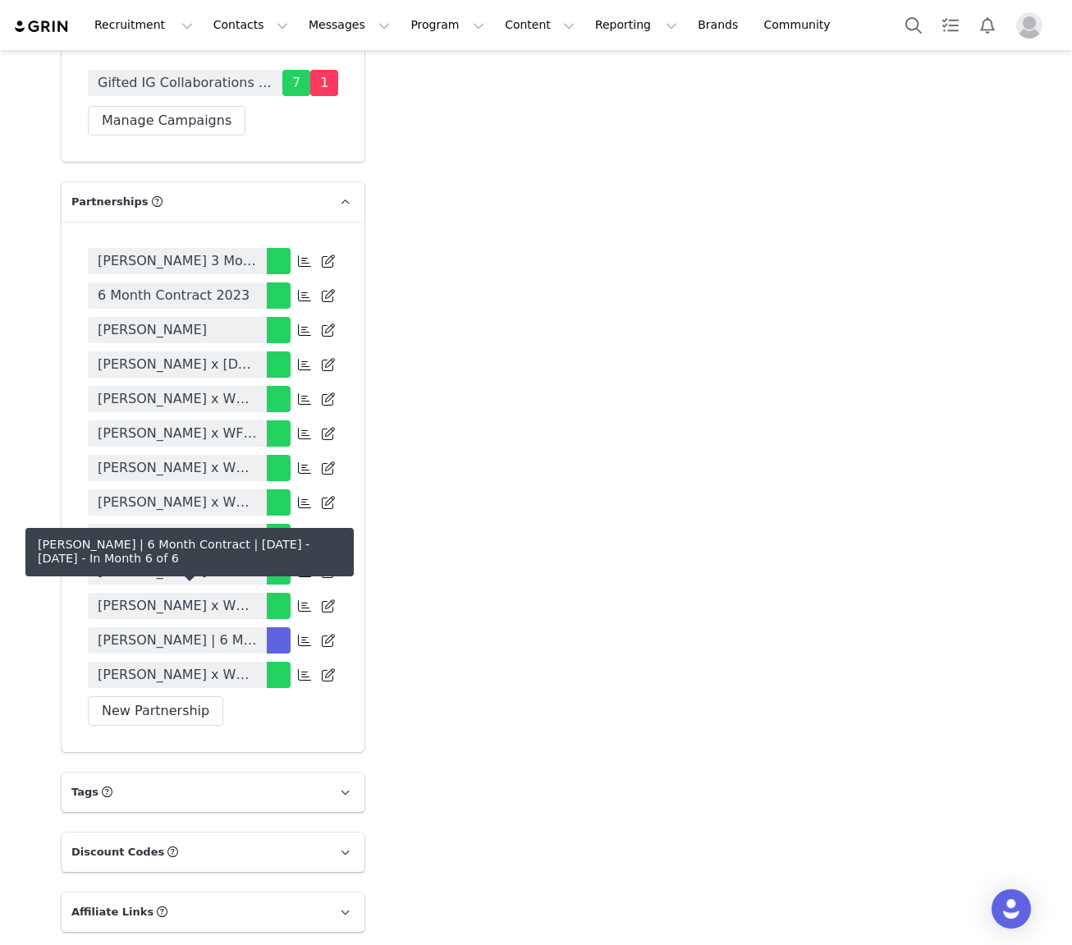
click at [140, 631] on span "[PERSON_NAME] | 6 Month Contract | [DATE] - [DATE]" at bounding box center [177, 641] width 159 height 20
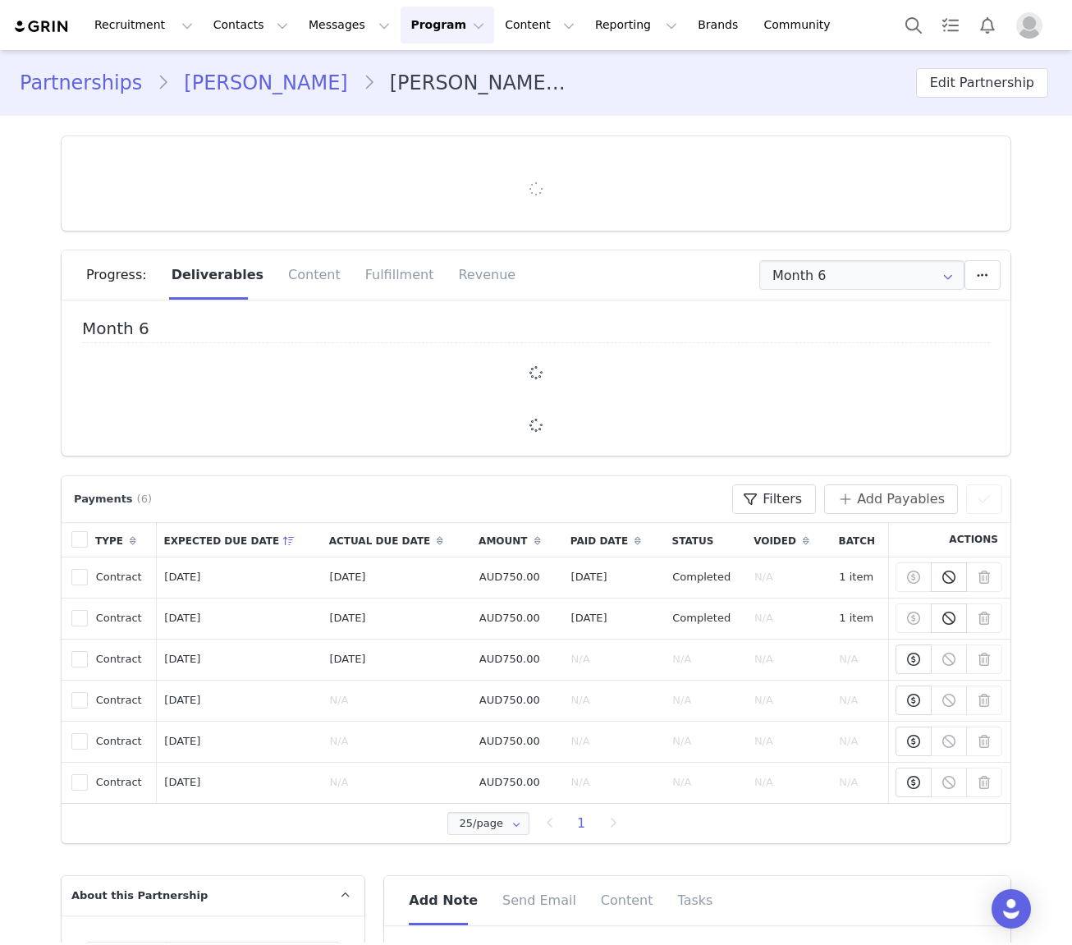
type input "+61 ([GEOGRAPHIC_DATA])"
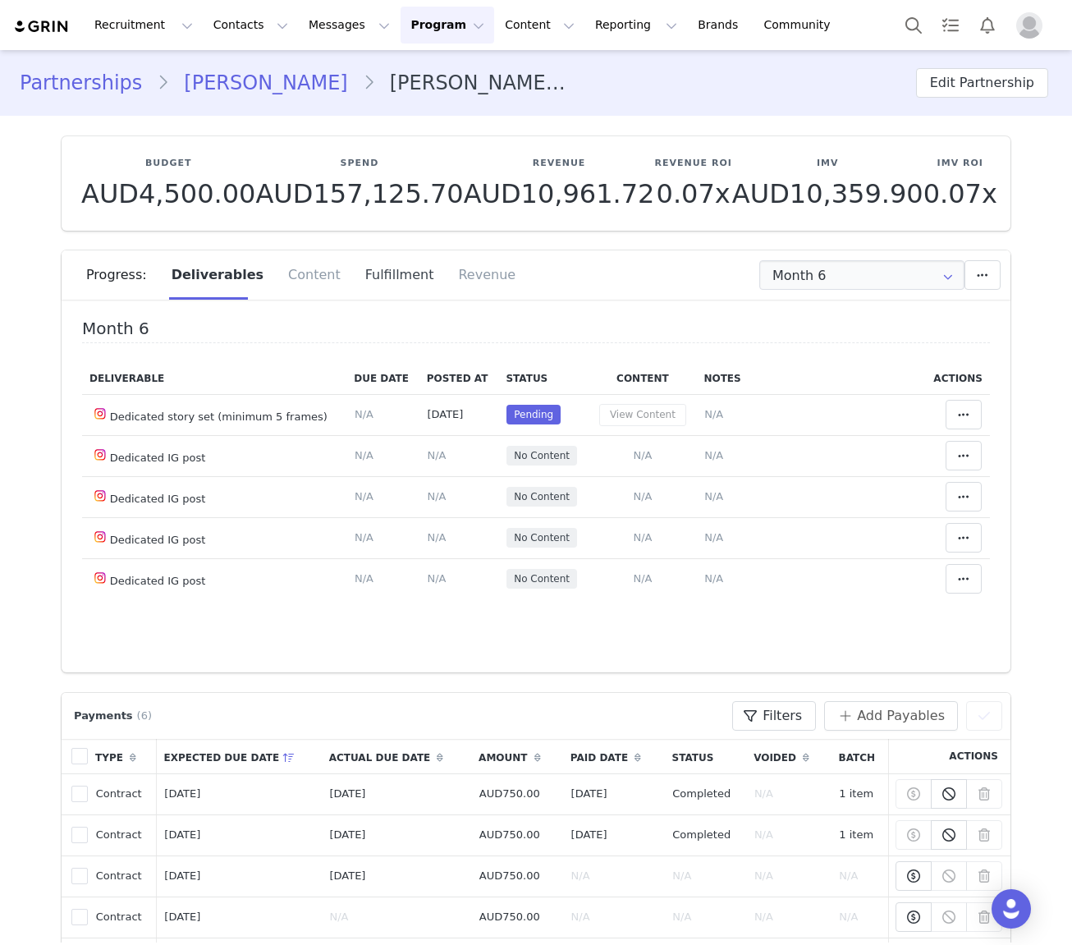
click at [374, 277] on div "Fulfillment" at bounding box center [400, 274] width 94 height 49
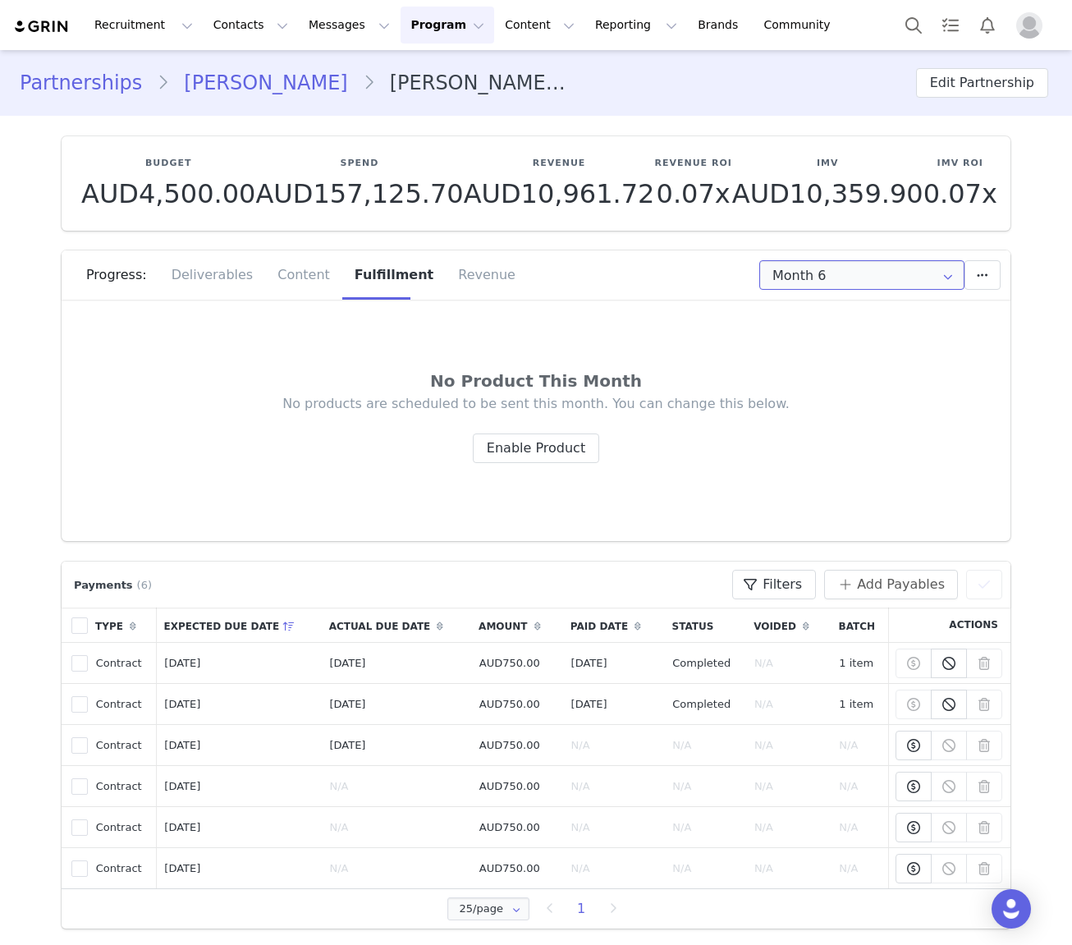
click at [843, 278] on input "Month 6" at bounding box center [862, 275] width 205 height 30
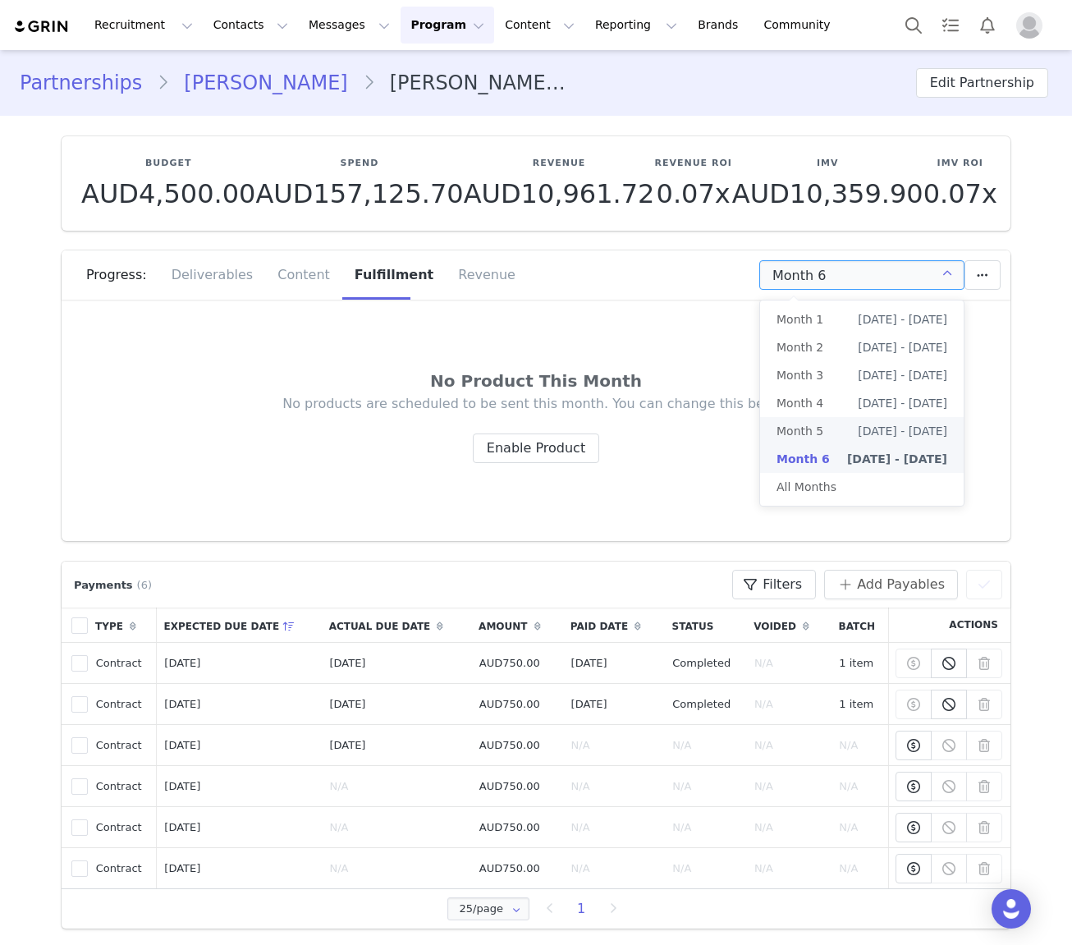
click at [834, 437] on li "Month 5 Aug 1st - Aug 31st" at bounding box center [862, 431] width 204 height 28
type input "Month 5"
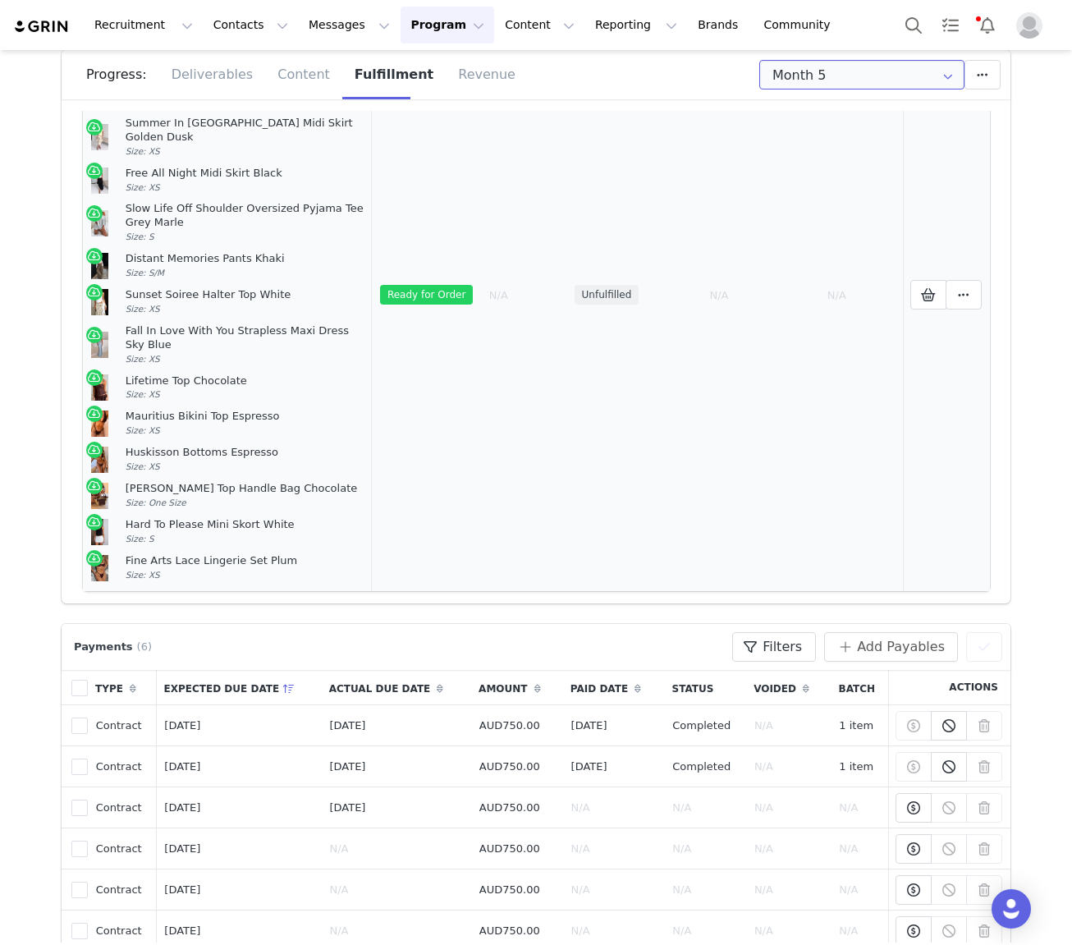
scroll to position [76, 0]
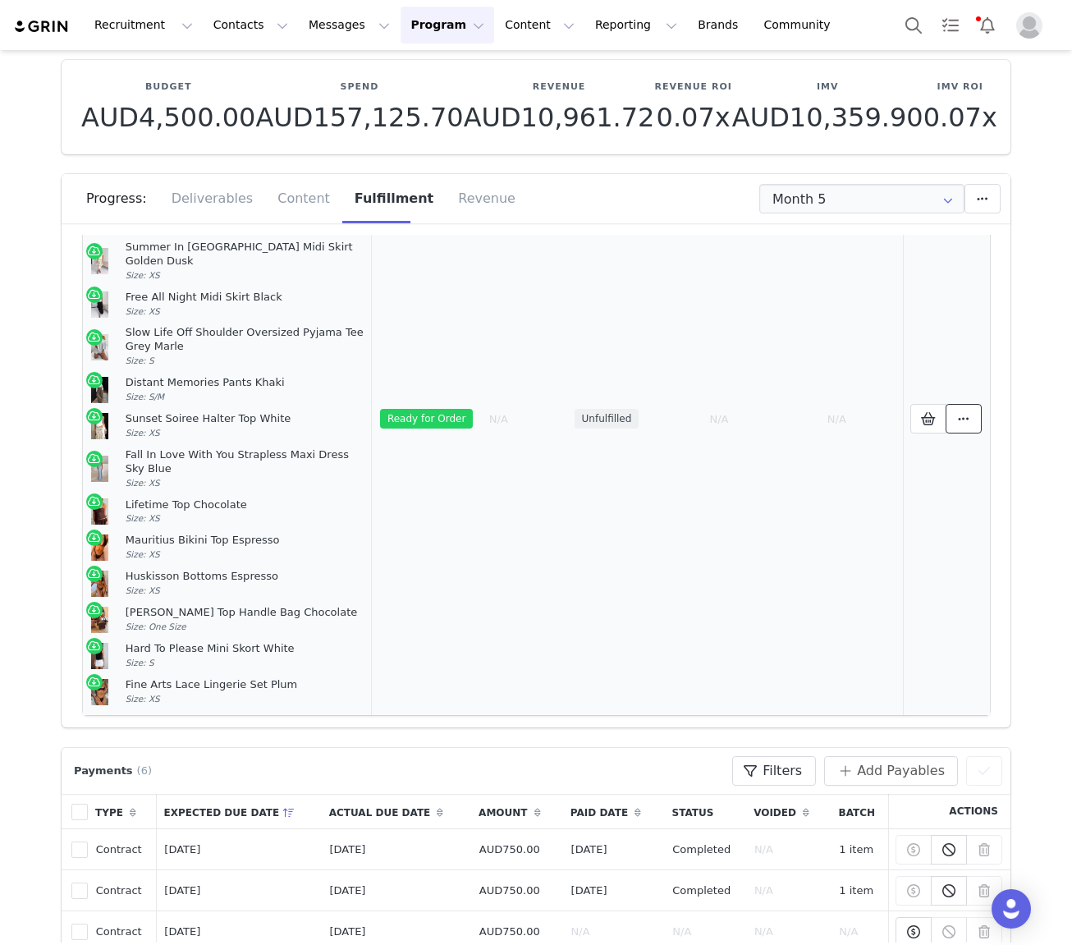
click at [966, 412] on icon at bounding box center [963, 418] width 11 height 13
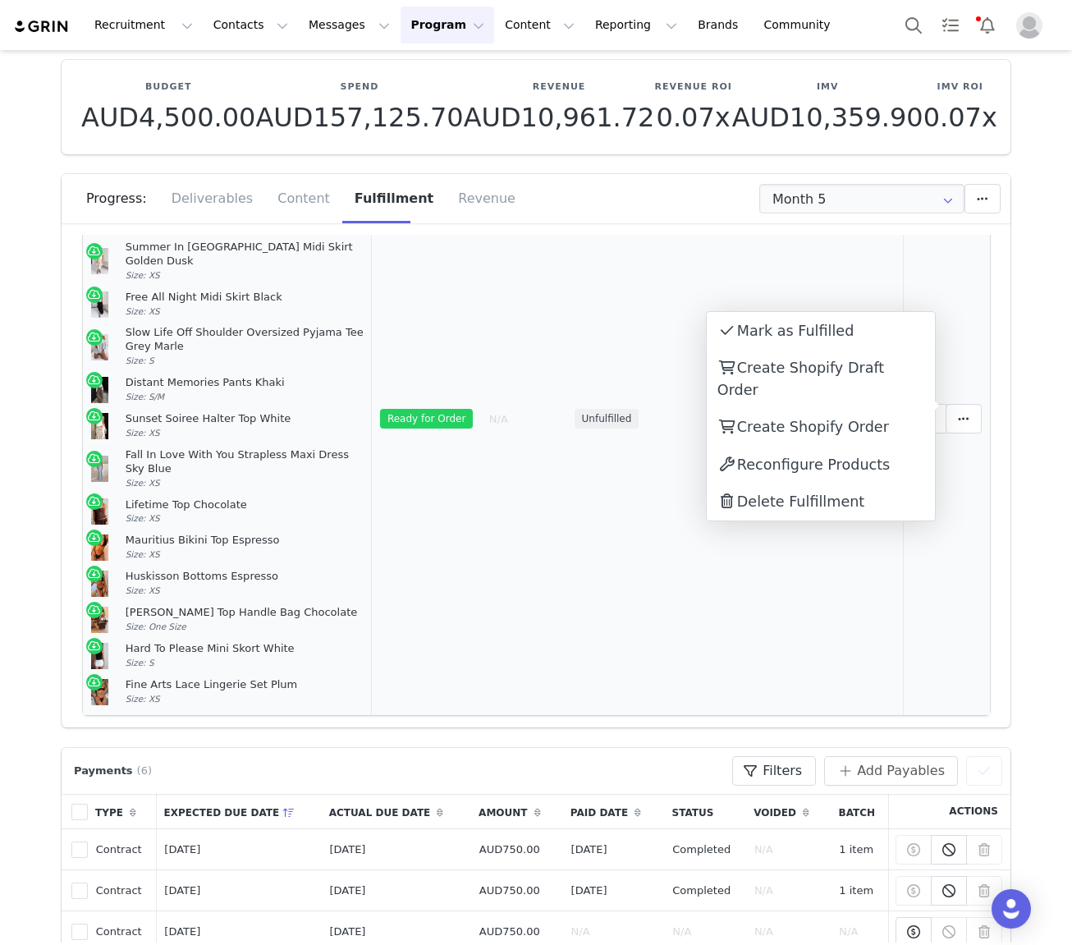
click at [481, 479] on td "Ready for Order" at bounding box center [426, 419] width 109 height 592
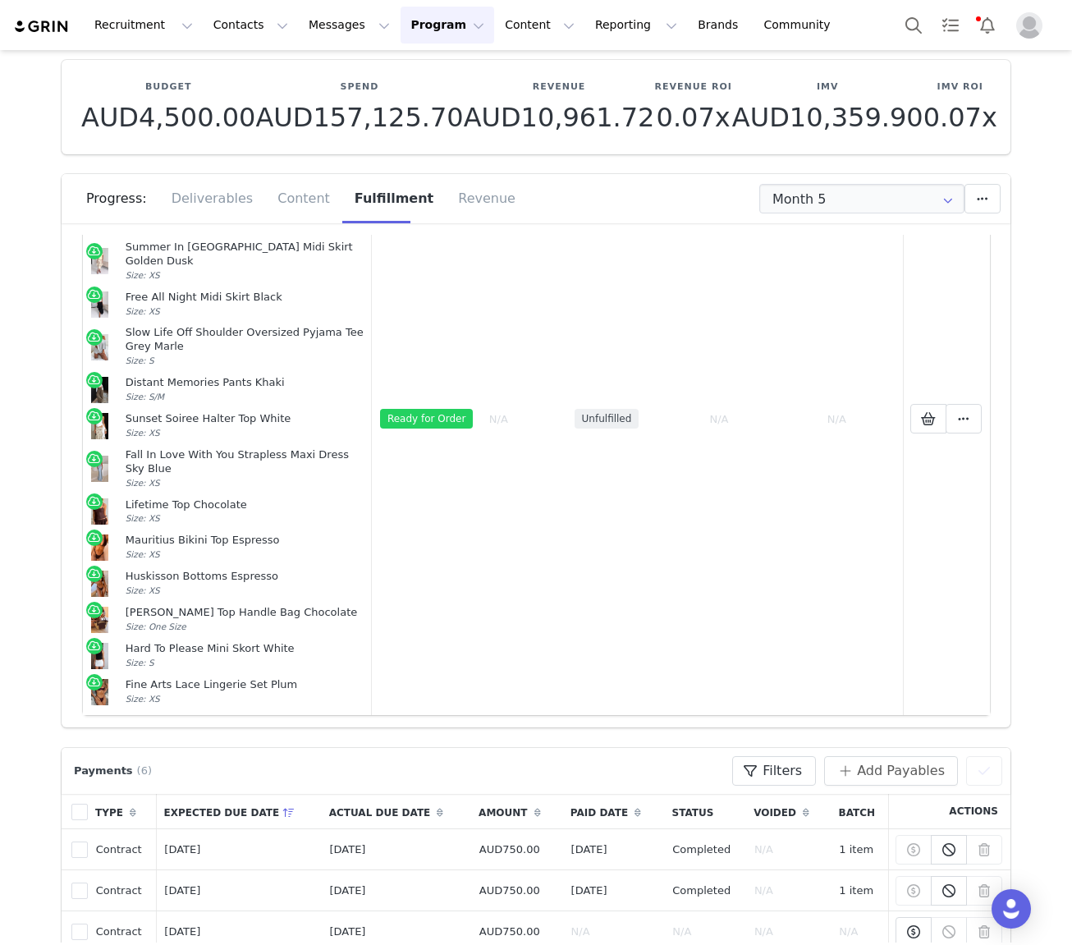
scroll to position [0, 0]
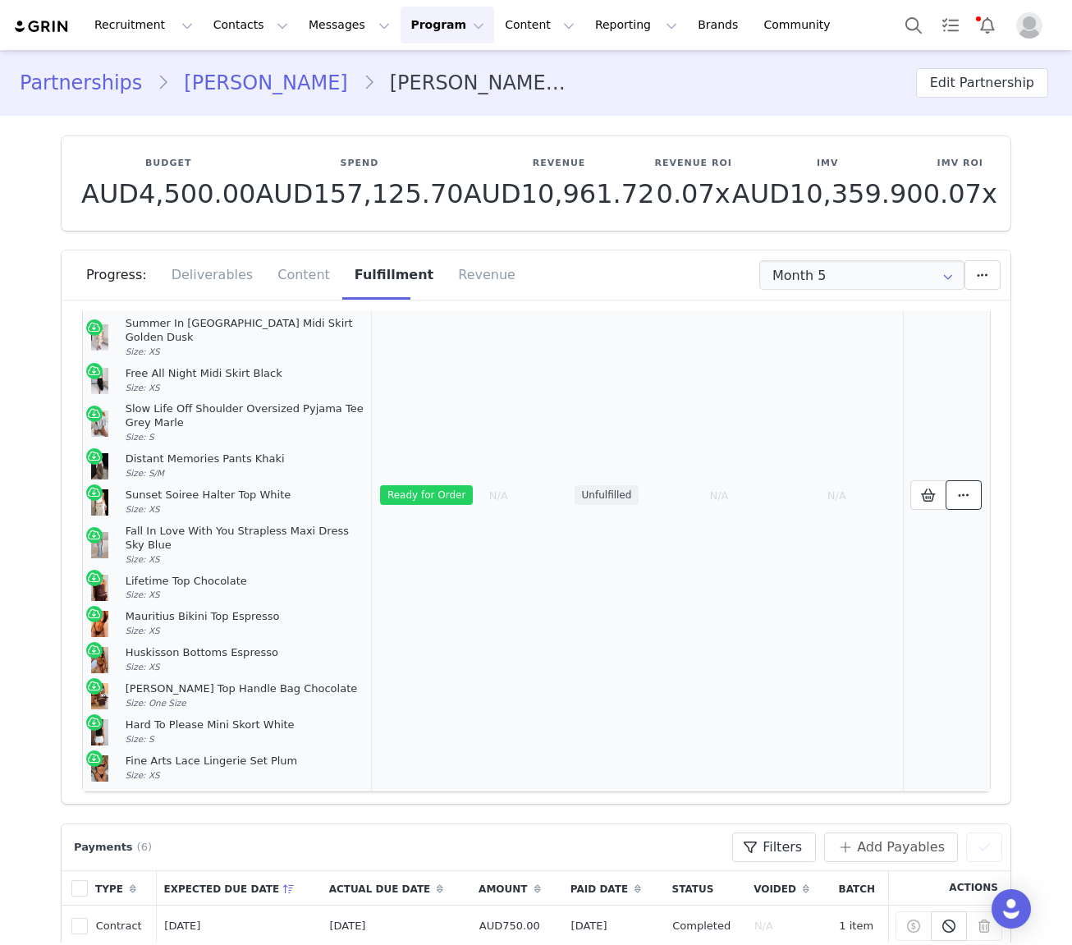
click at [963, 489] on icon at bounding box center [963, 495] width 11 height 13
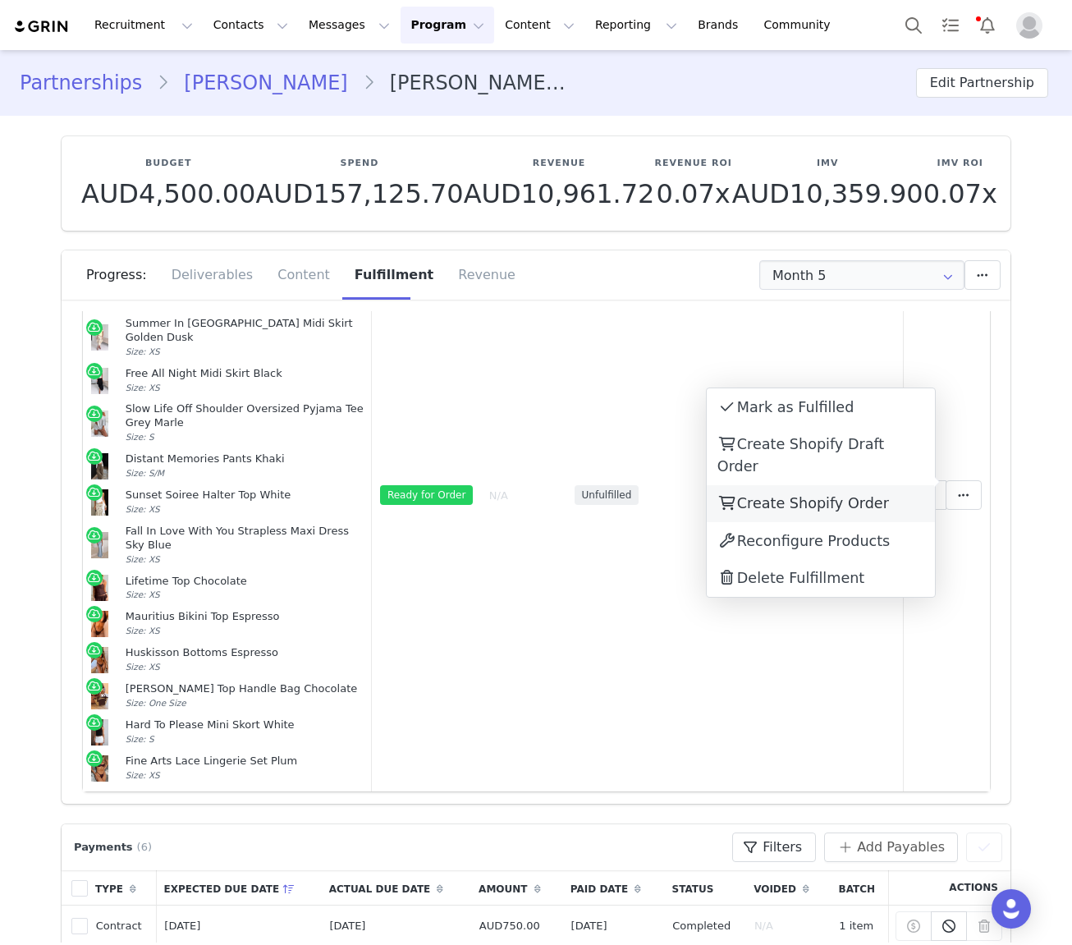
click at [805, 495] on span "Create Shopify Order" at bounding box center [813, 503] width 152 height 16
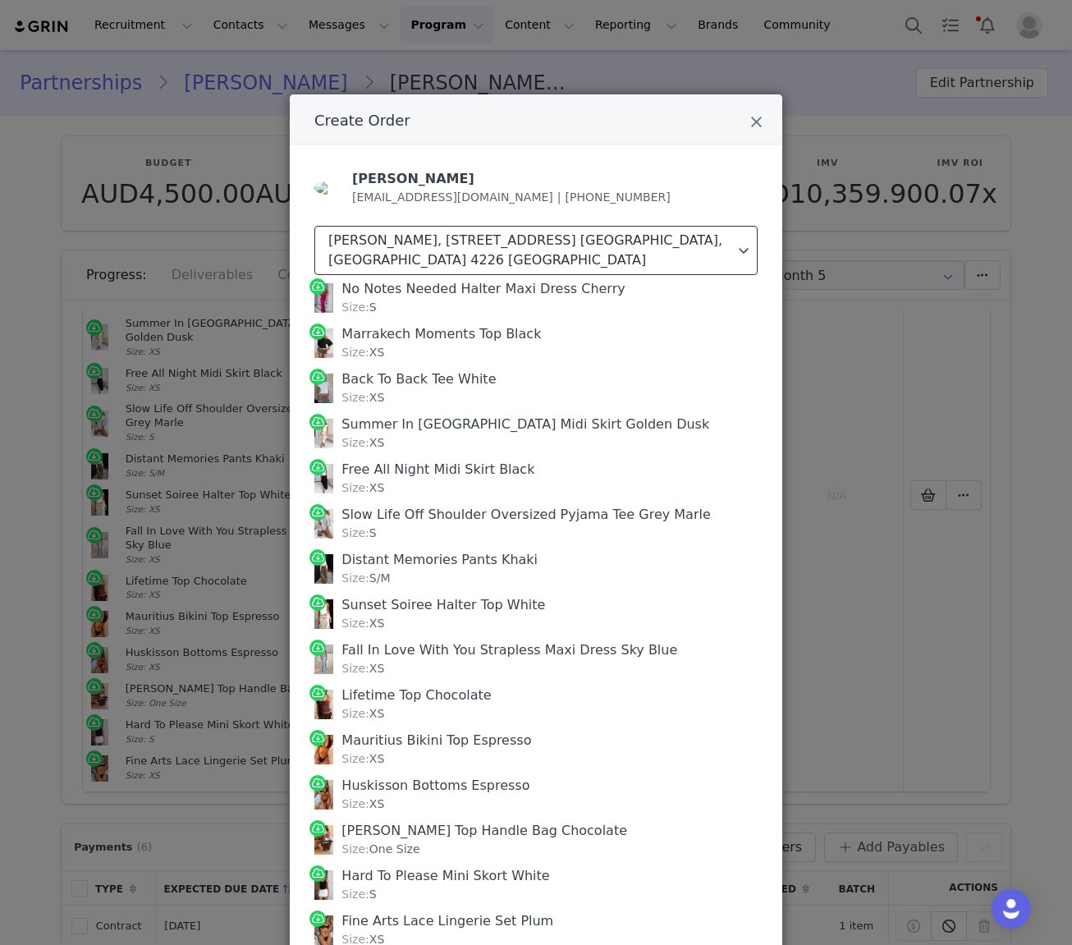
click at [724, 232] on button "Ella Brown, 157/2 Bella Ave. Robina, Queensland 4226 Australia" at bounding box center [535, 250] width 443 height 49
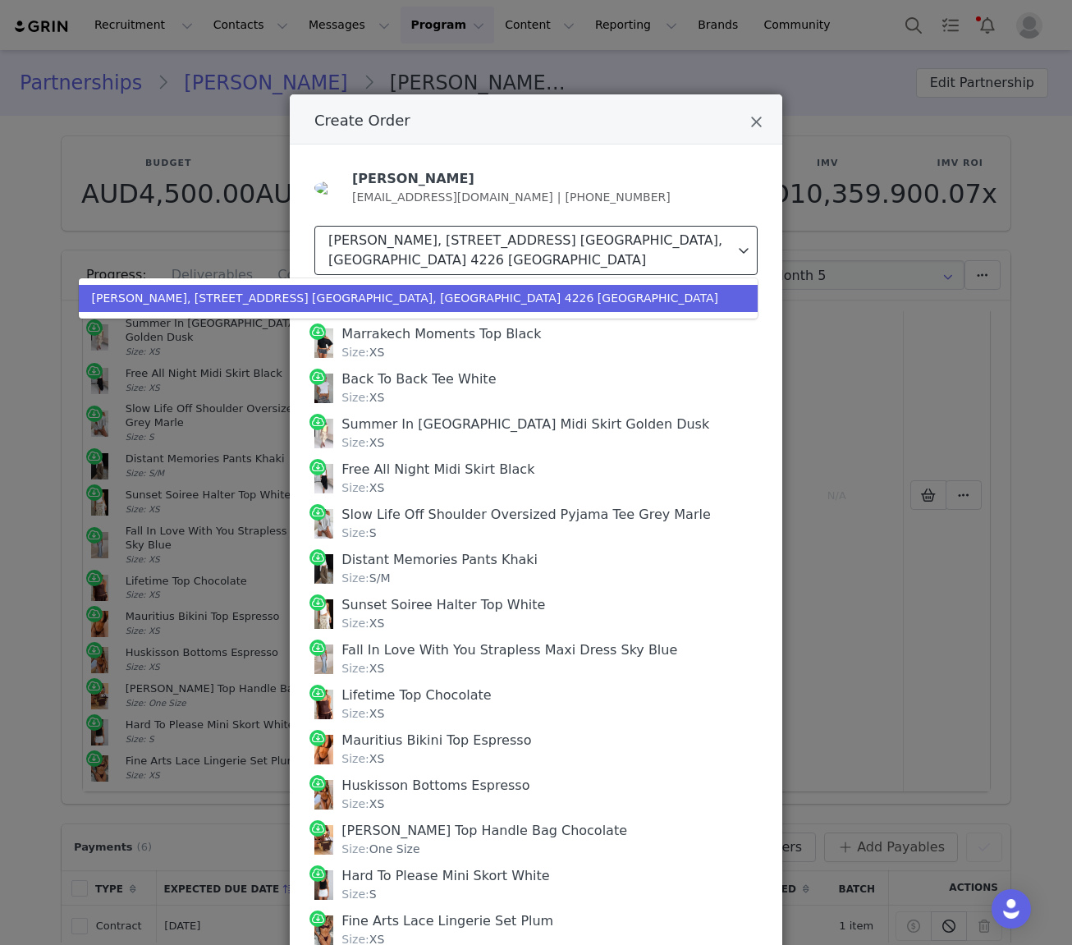
click at [738, 241] on span "Create Order" at bounding box center [743, 251] width 11 height 20
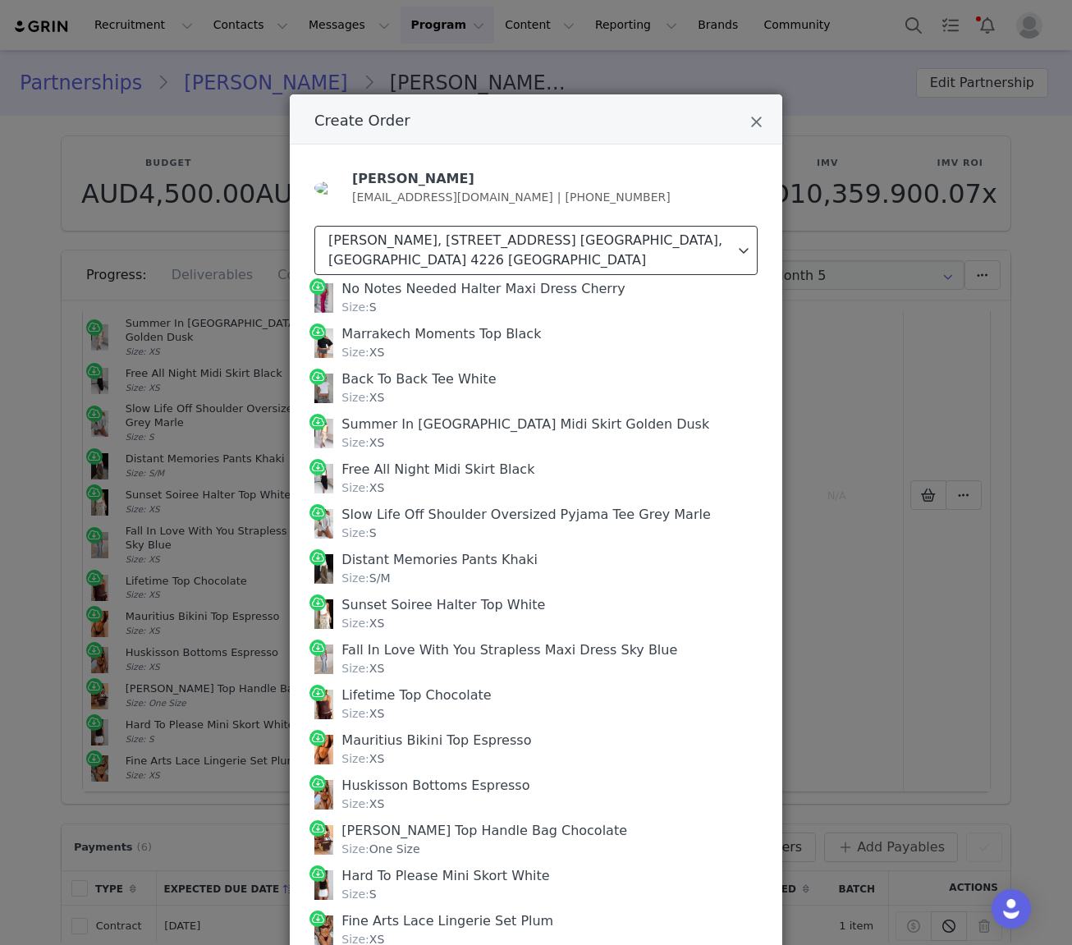
scroll to position [112, 0]
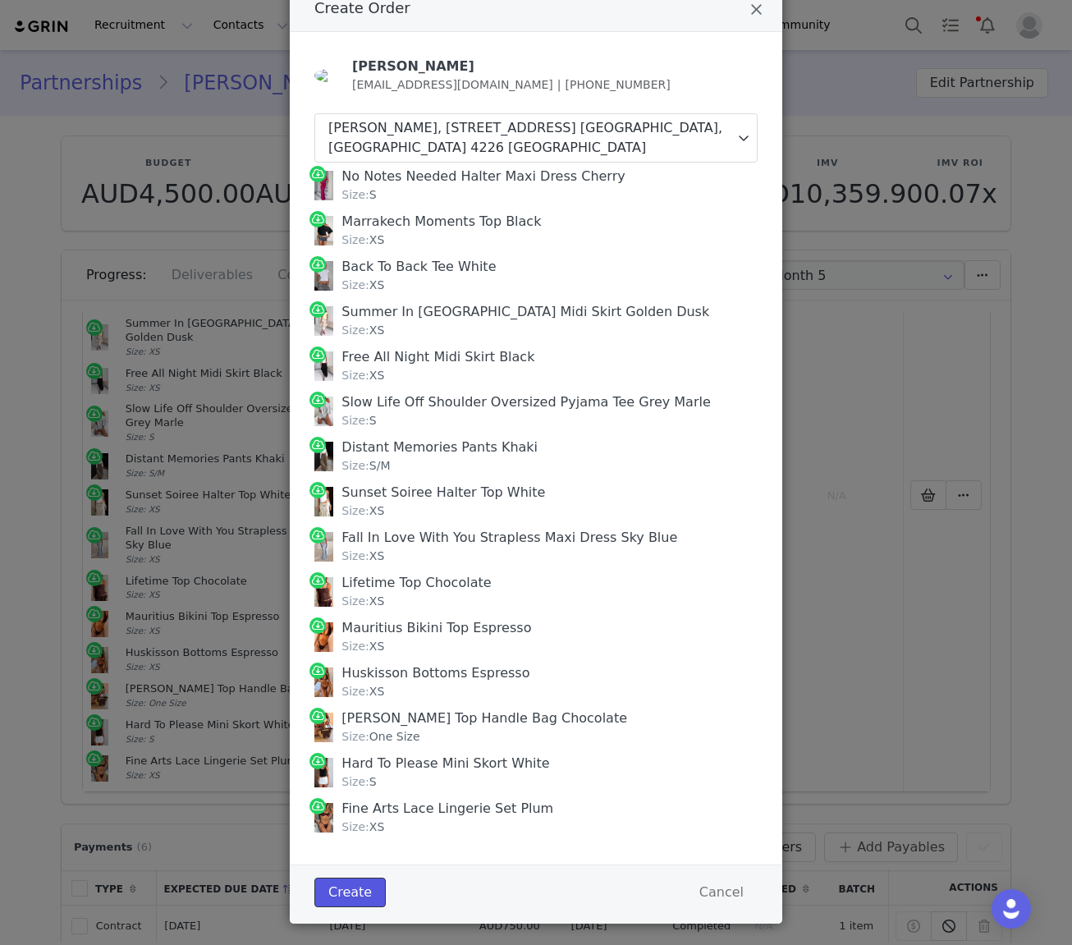
click at [363, 878] on button "Create" at bounding box center [349, 893] width 71 height 30
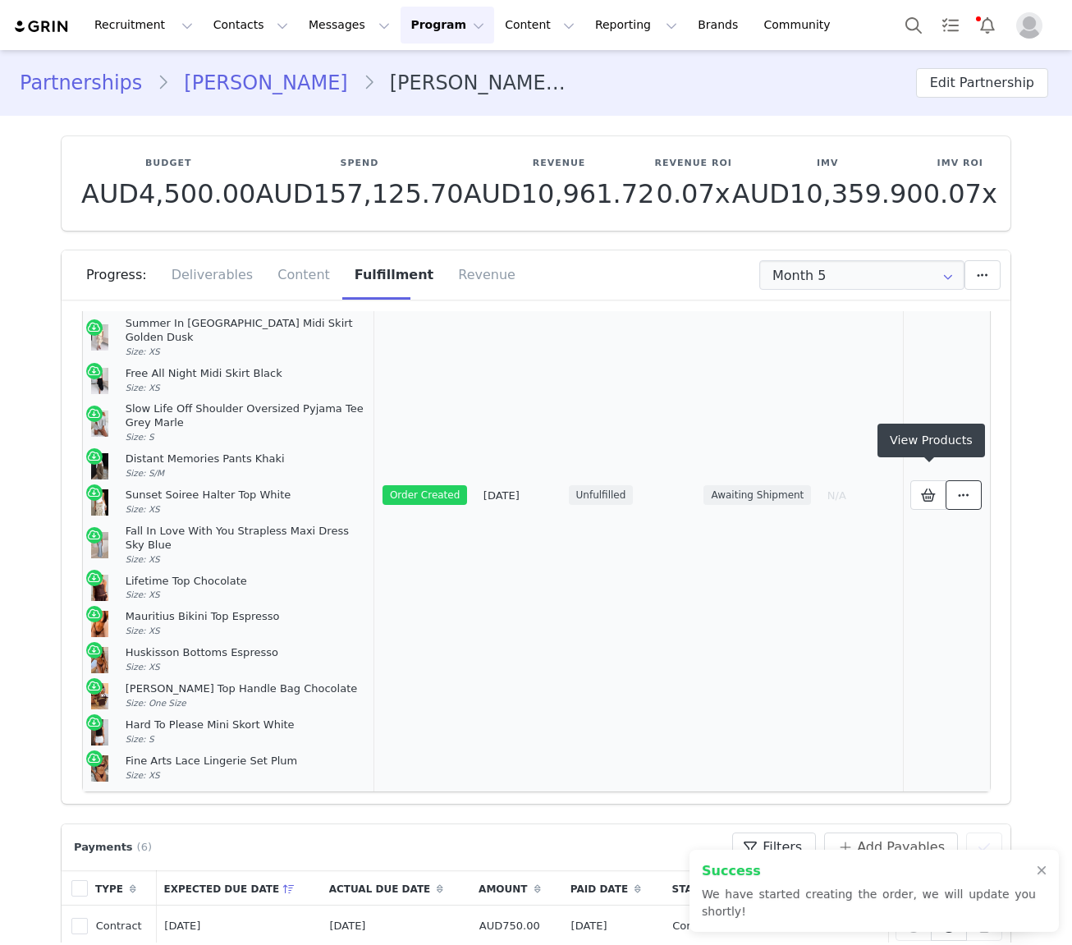
click at [970, 489] on icon at bounding box center [963, 495] width 11 height 13
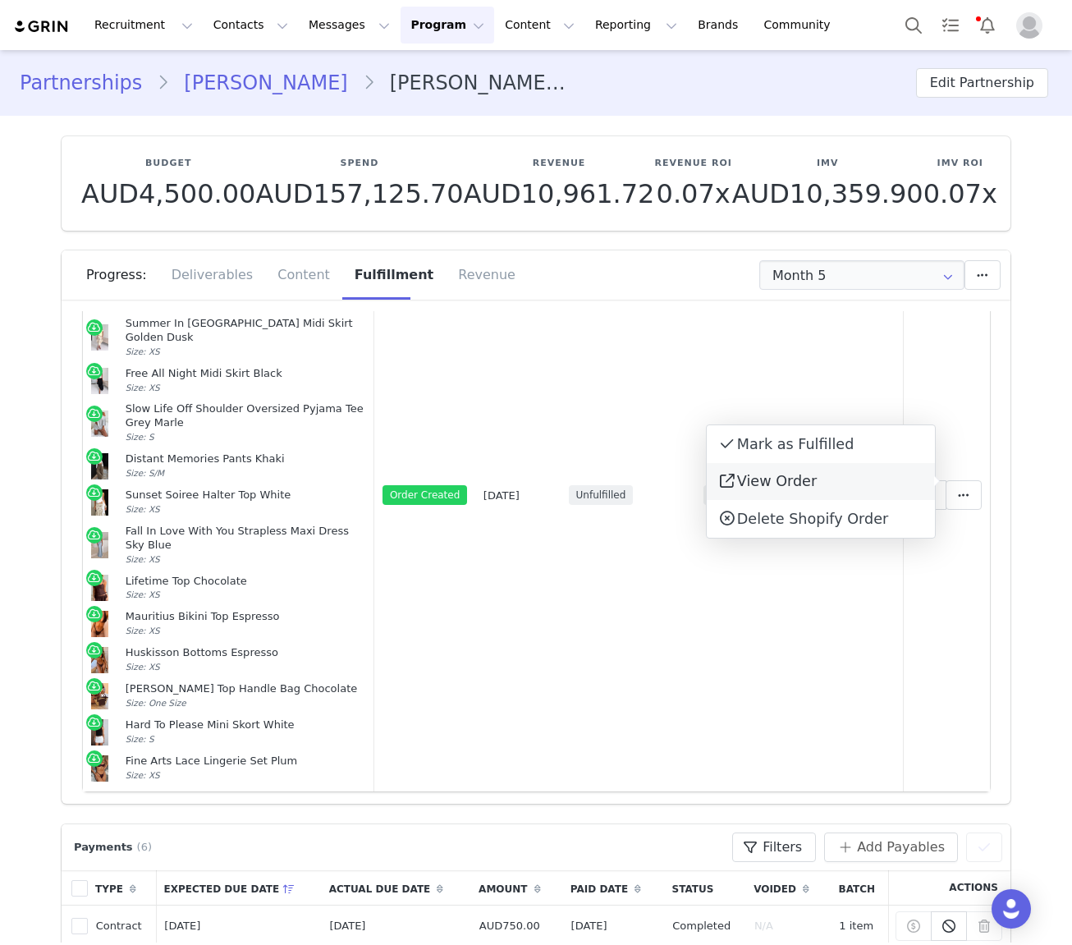
click at [804, 489] on span "View Order" at bounding box center [777, 481] width 80 height 16
drag, startPoint x: 144, startPoint y: 349, endPoint x: 307, endPoint y: 741, distance: 425.1
click at [307, 741] on td "No Notes Needed Halter Maxi Dress Cherry Size: S Marrakech Moments Top Black Si…" at bounding box center [228, 496] width 291 height 592
copy td "Summer In Bali Midi Skirt Golden Dusk Size: XS Free All Night Midi Skirt Black …"
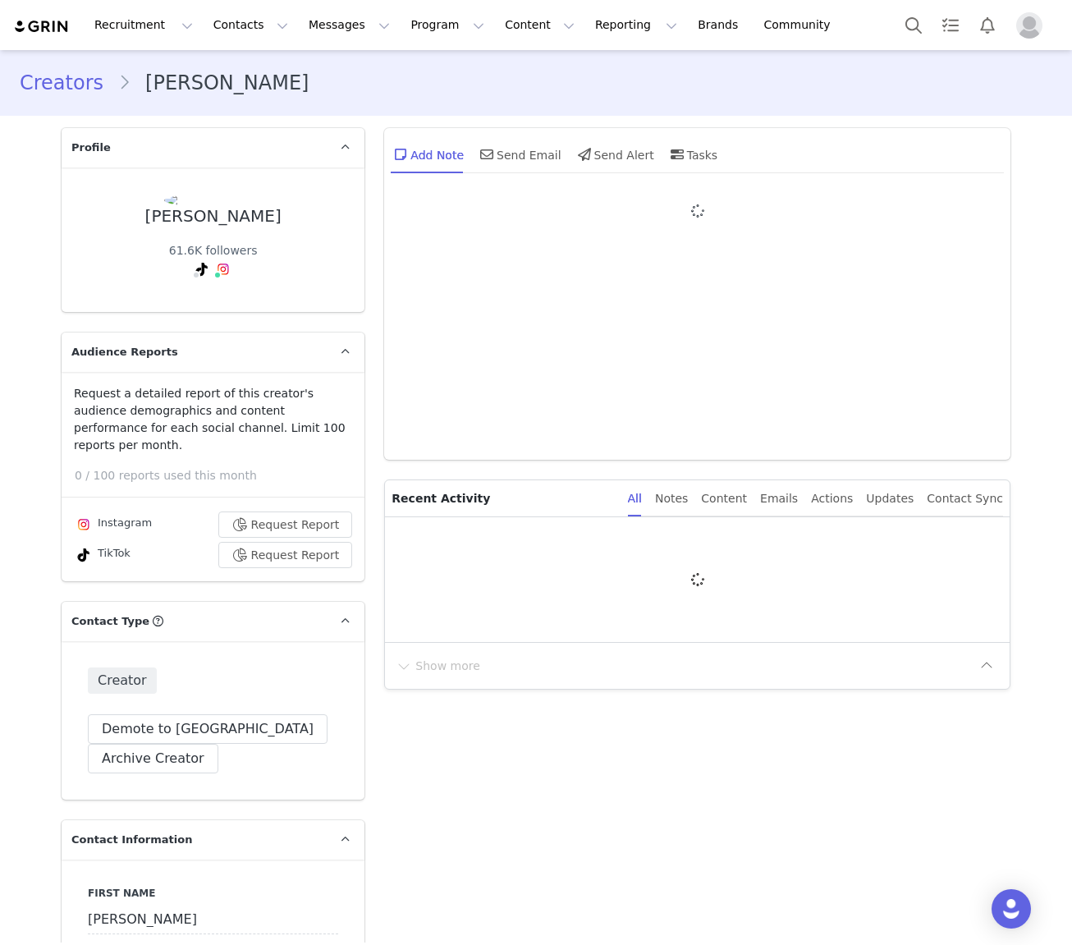
type input "+61 ([GEOGRAPHIC_DATA])"
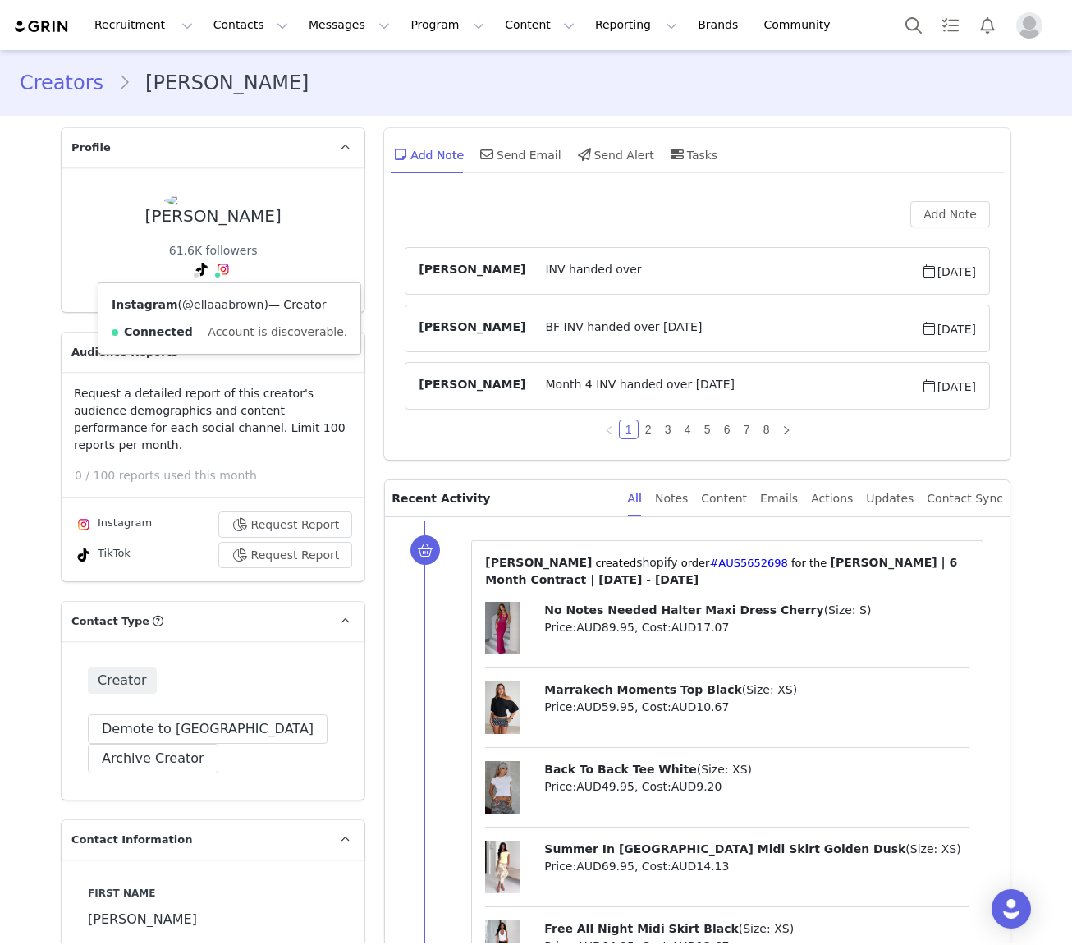
click at [219, 310] on link "@ellaaabrown" at bounding box center [222, 304] width 81 height 13
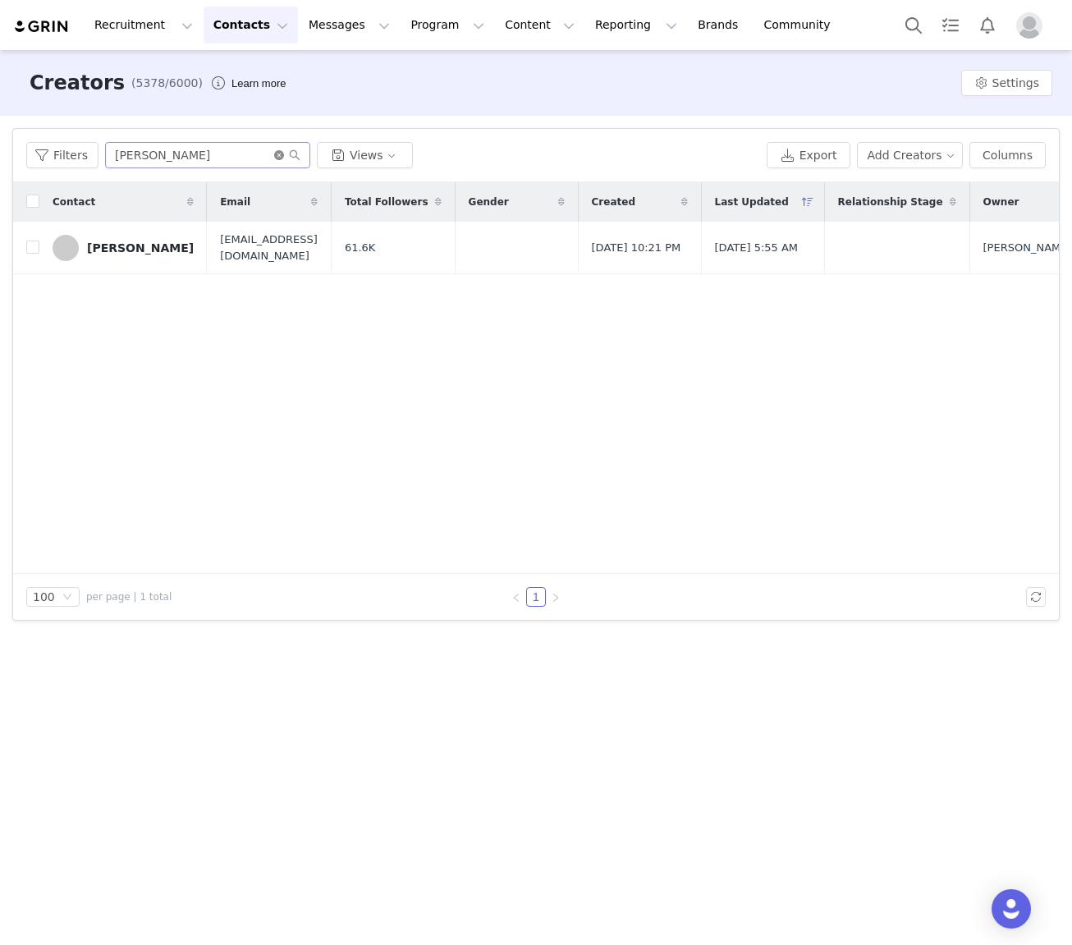
click at [277, 158] on icon "icon: close-circle" at bounding box center [279, 155] width 10 height 10
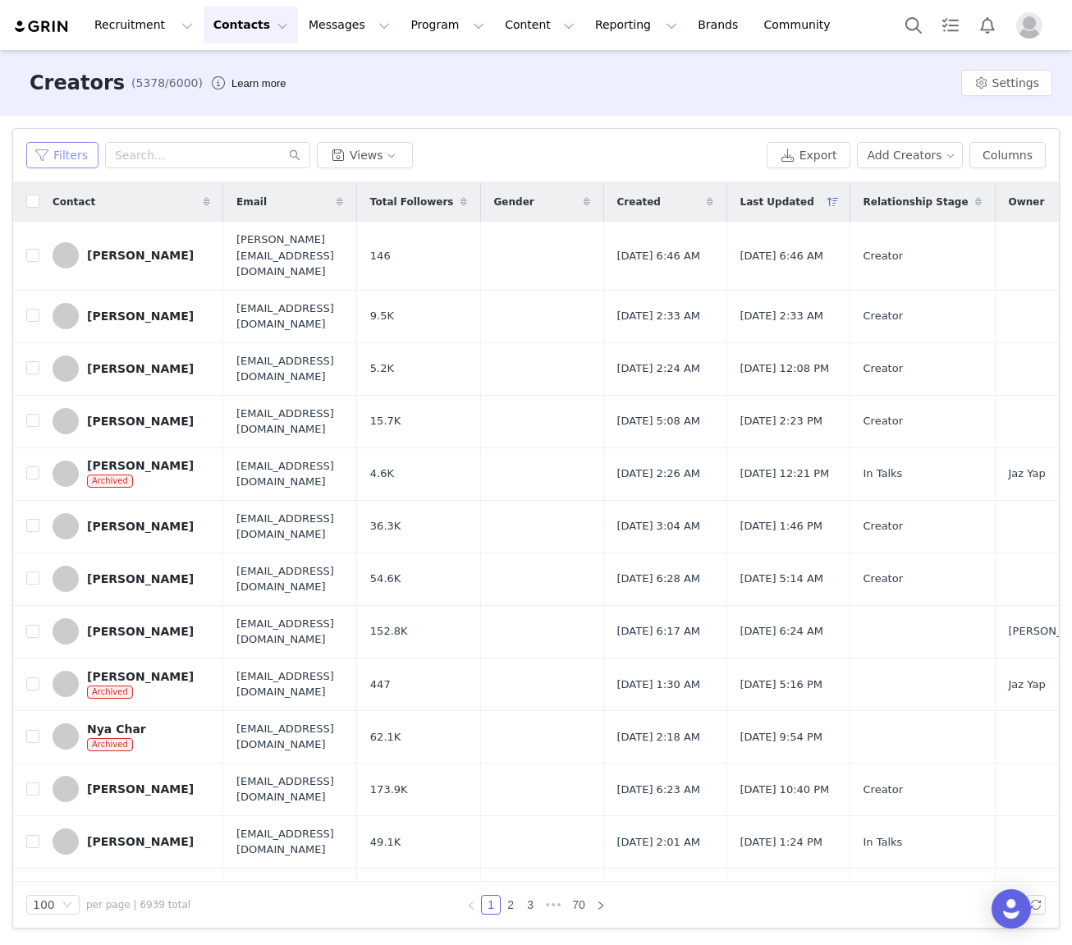
click at [69, 151] on button "Filters" at bounding box center [62, 155] width 72 height 26
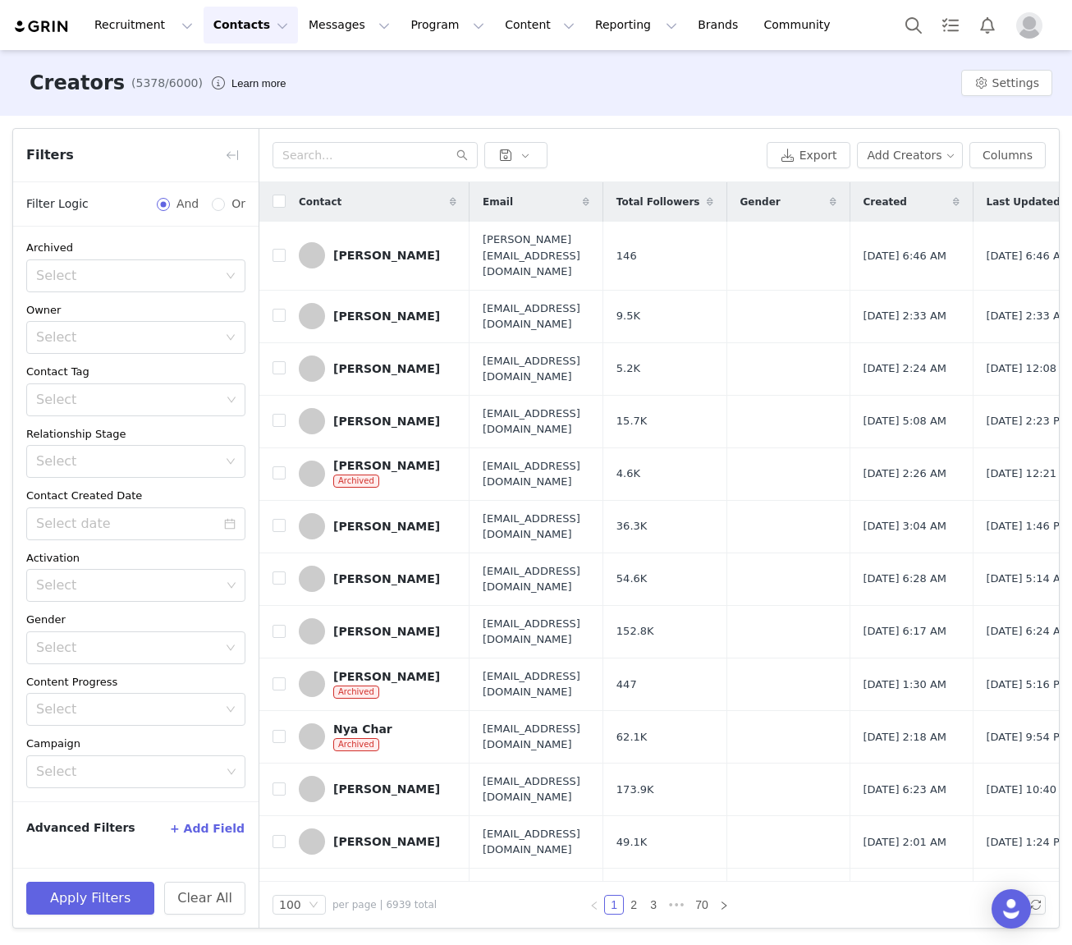
click at [215, 824] on button "+ Add Field" at bounding box center [207, 828] width 76 height 26
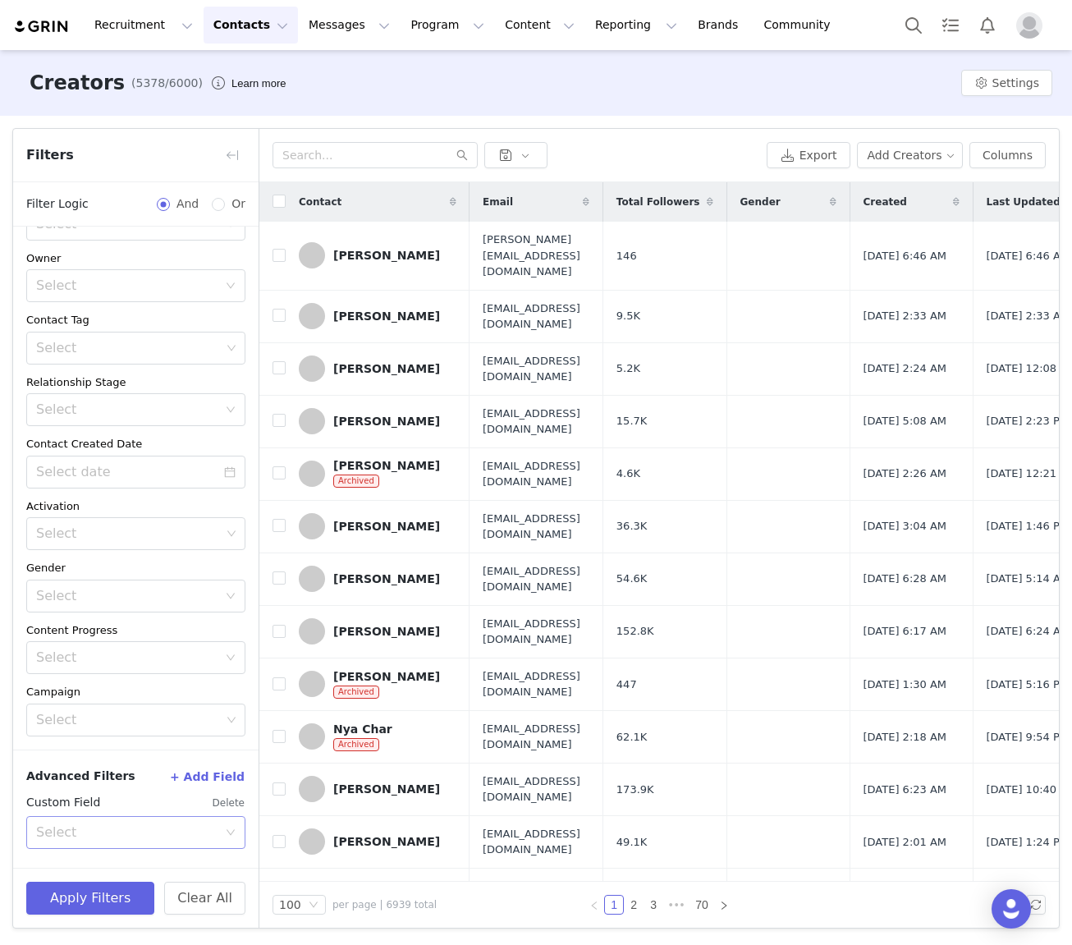
click at [91, 829] on div "Select" at bounding box center [126, 832] width 181 height 16
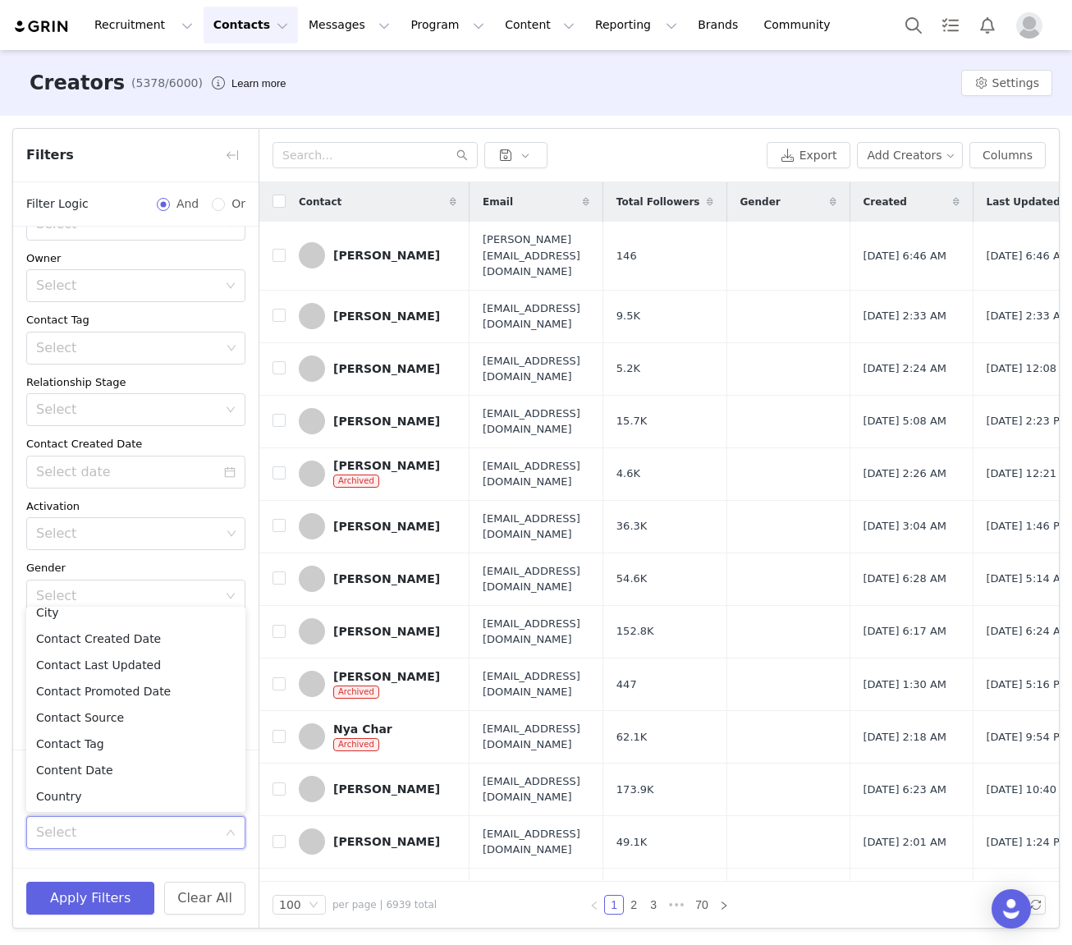
scroll to position [232, 0]
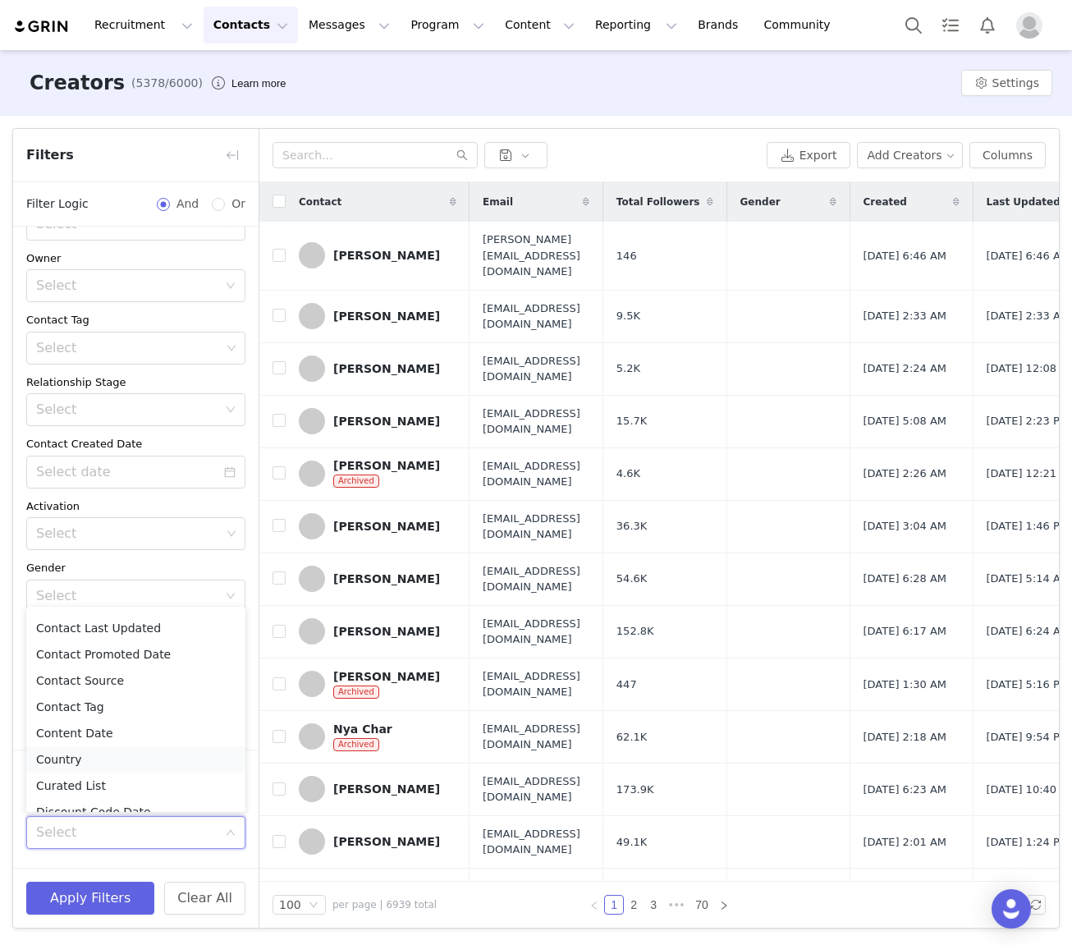
click at [103, 759] on li "Country" at bounding box center [135, 759] width 219 height 26
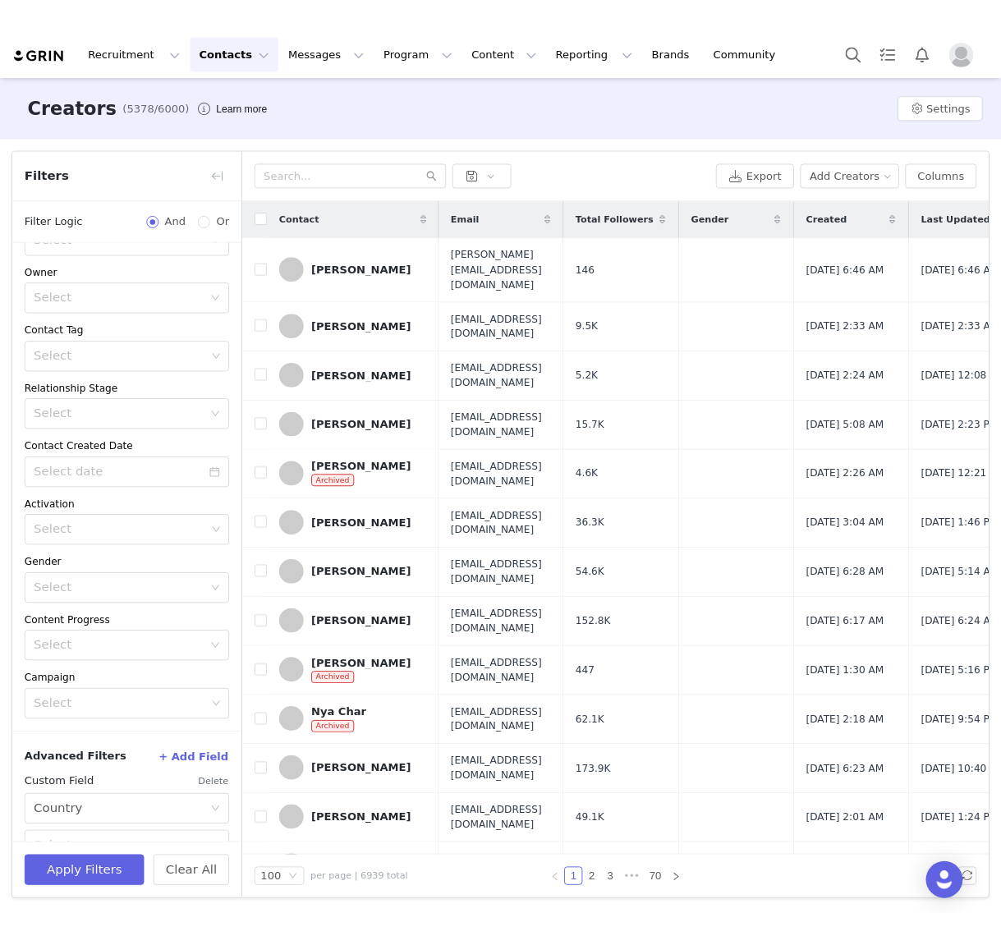
scroll to position [124, 0]
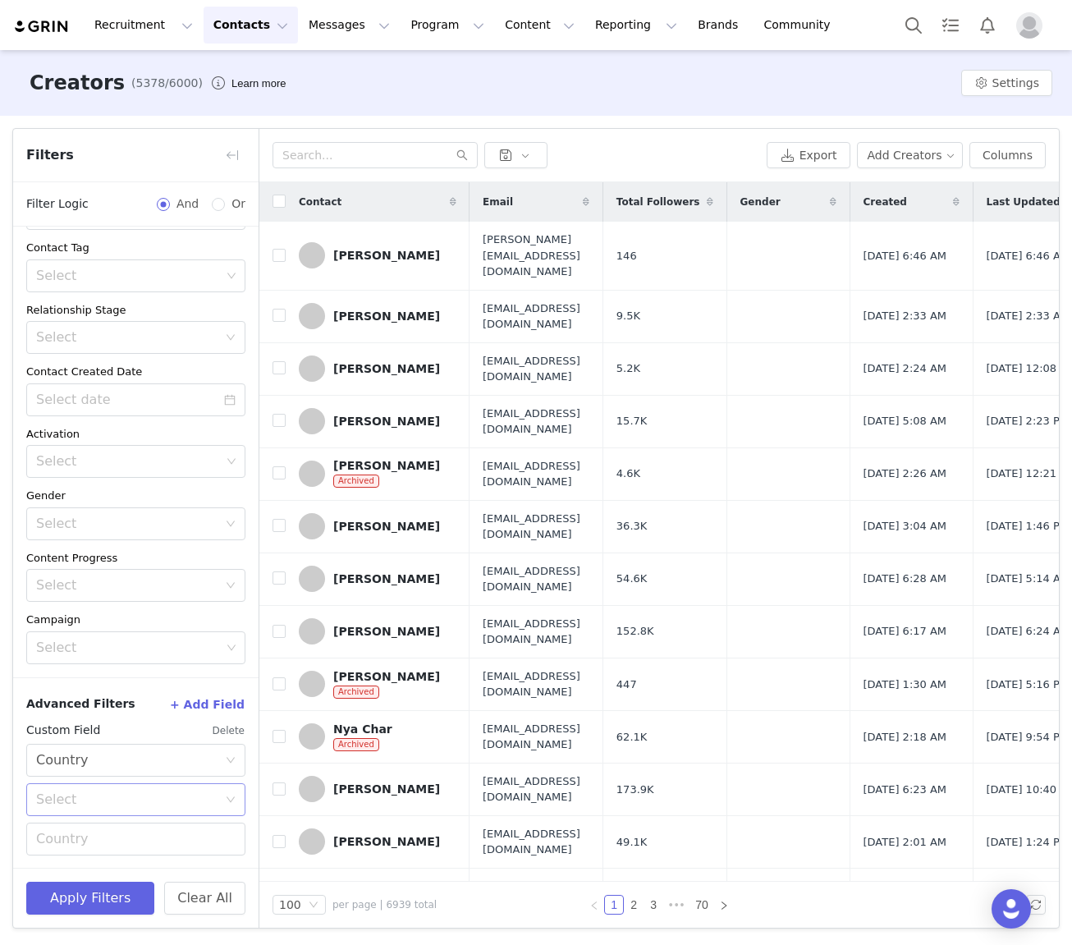
click at [84, 797] on div "Select" at bounding box center [126, 800] width 181 height 16
drag, startPoint x: 60, startPoint y: 837, endPoint x: 104, endPoint y: 838, distance: 44.3
click at [60, 837] on li "Equal" at bounding box center [135, 835] width 219 height 26
click at [100, 847] on input "text" at bounding box center [135, 839] width 219 height 33
type input "[GEOGRAPHIC_DATA]"
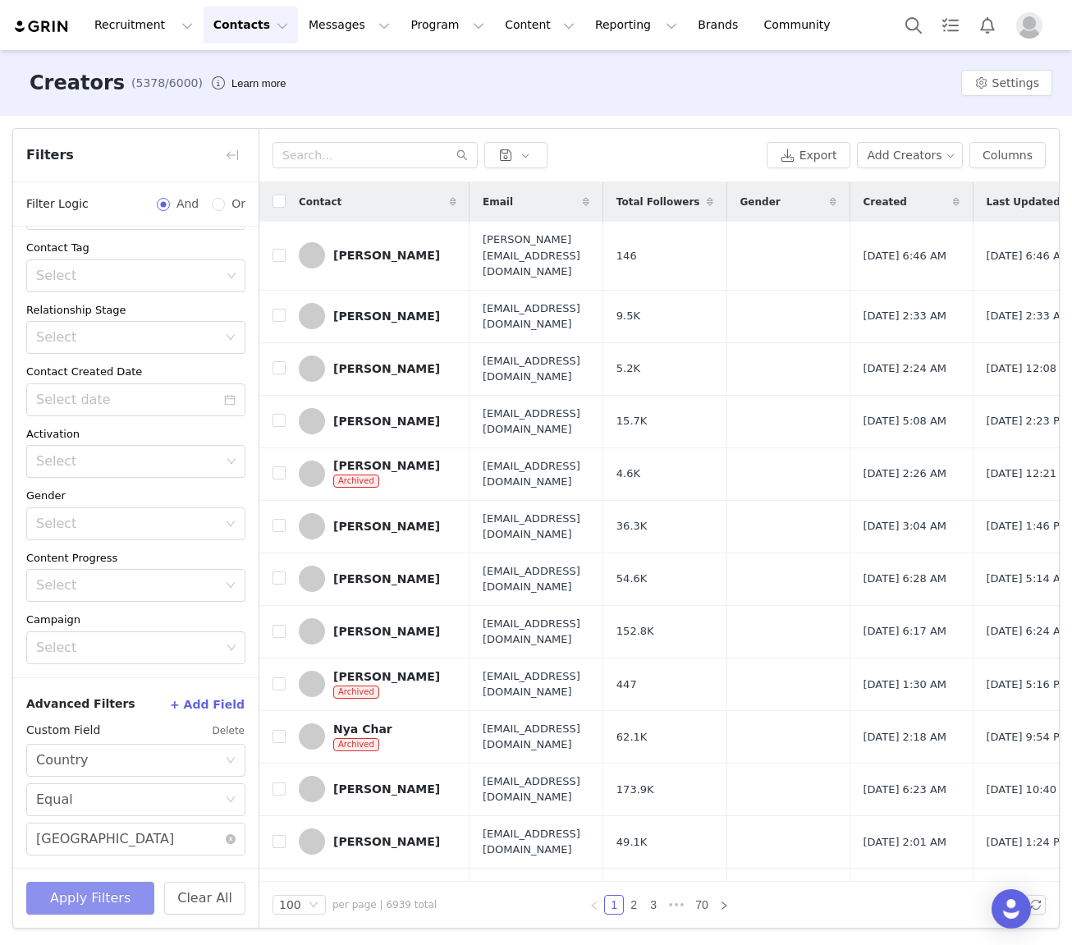
click at [121, 893] on button "Apply Filters" at bounding box center [90, 898] width 128 height 33
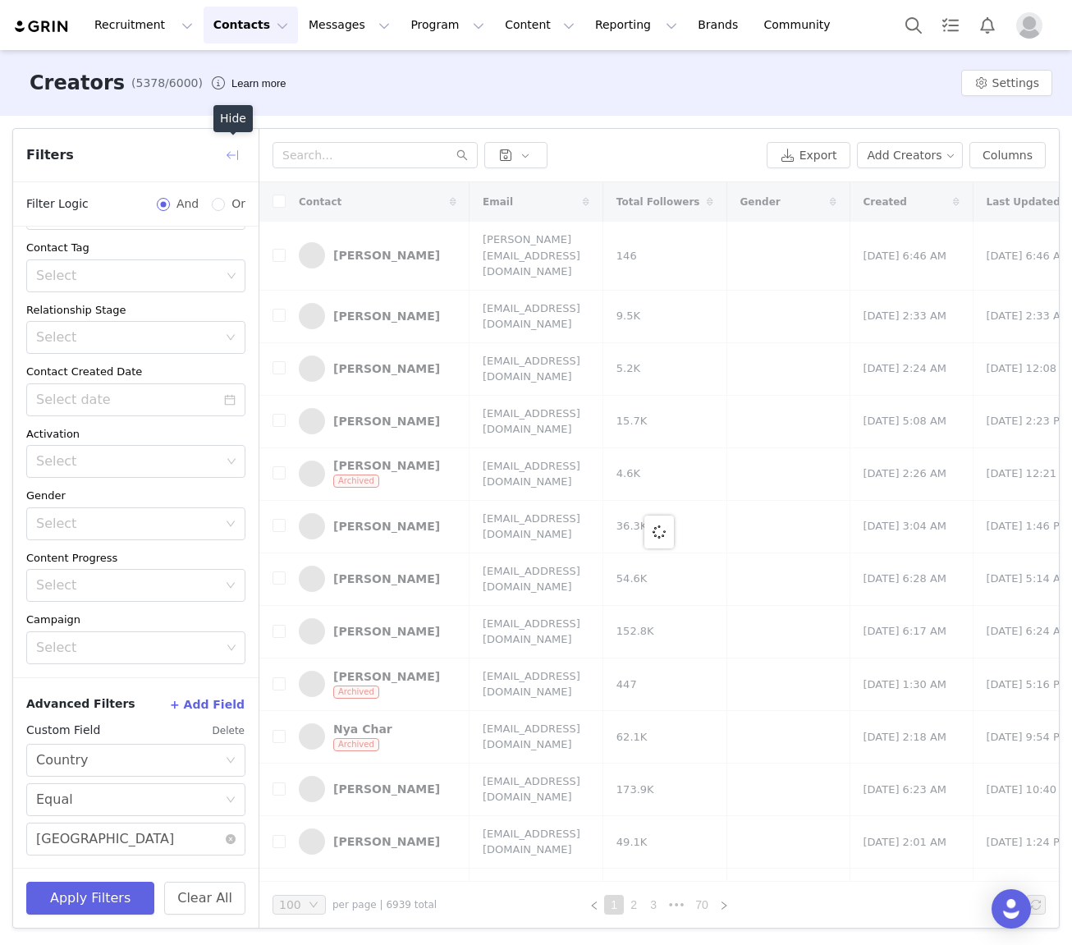
click at [232, 158] on button "button" at bounding box center [232, 155] width 26 height 26
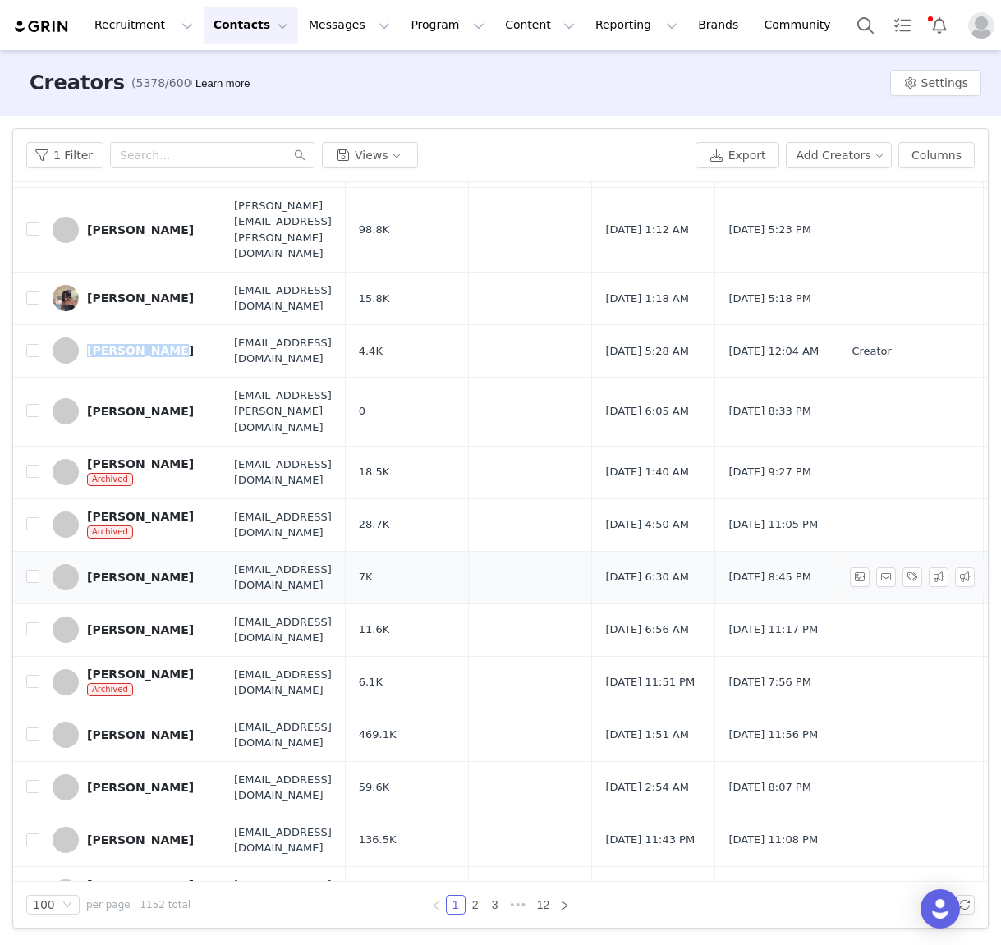
scroll to position [3035, 2]
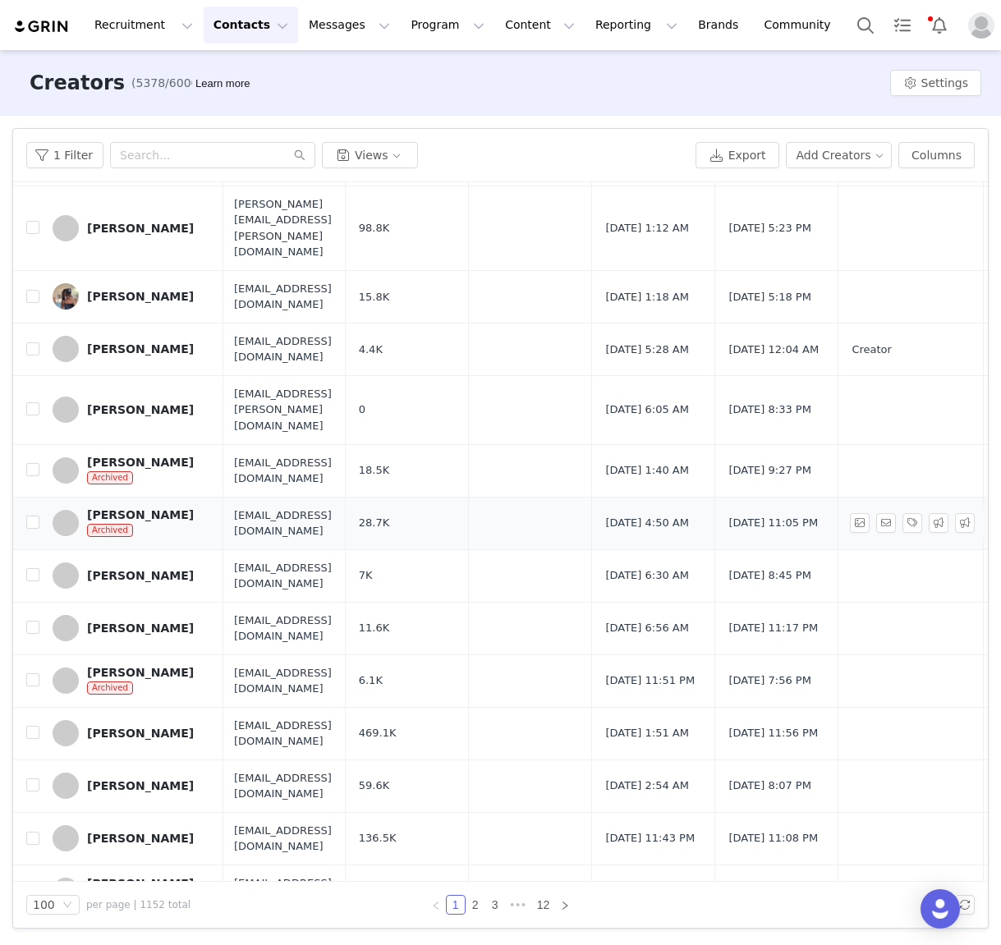
drag, startPoint x: 203, startPoint y: 329, endPoint x: 212, endPoint y: 329, distance: 9.0
click at [203, 497] on td "Chloe Carmen Archived" at bounding box center [131, 523] width 184 height 53
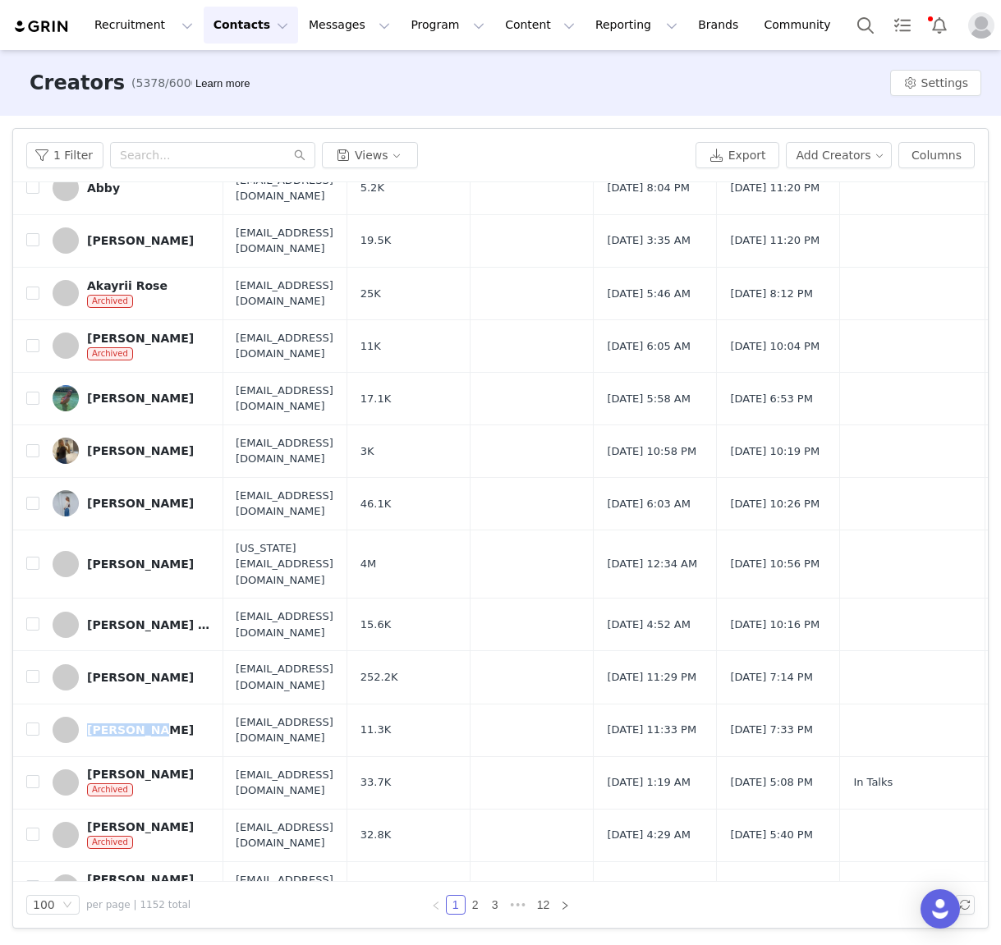
scroll to position [4480, 1]
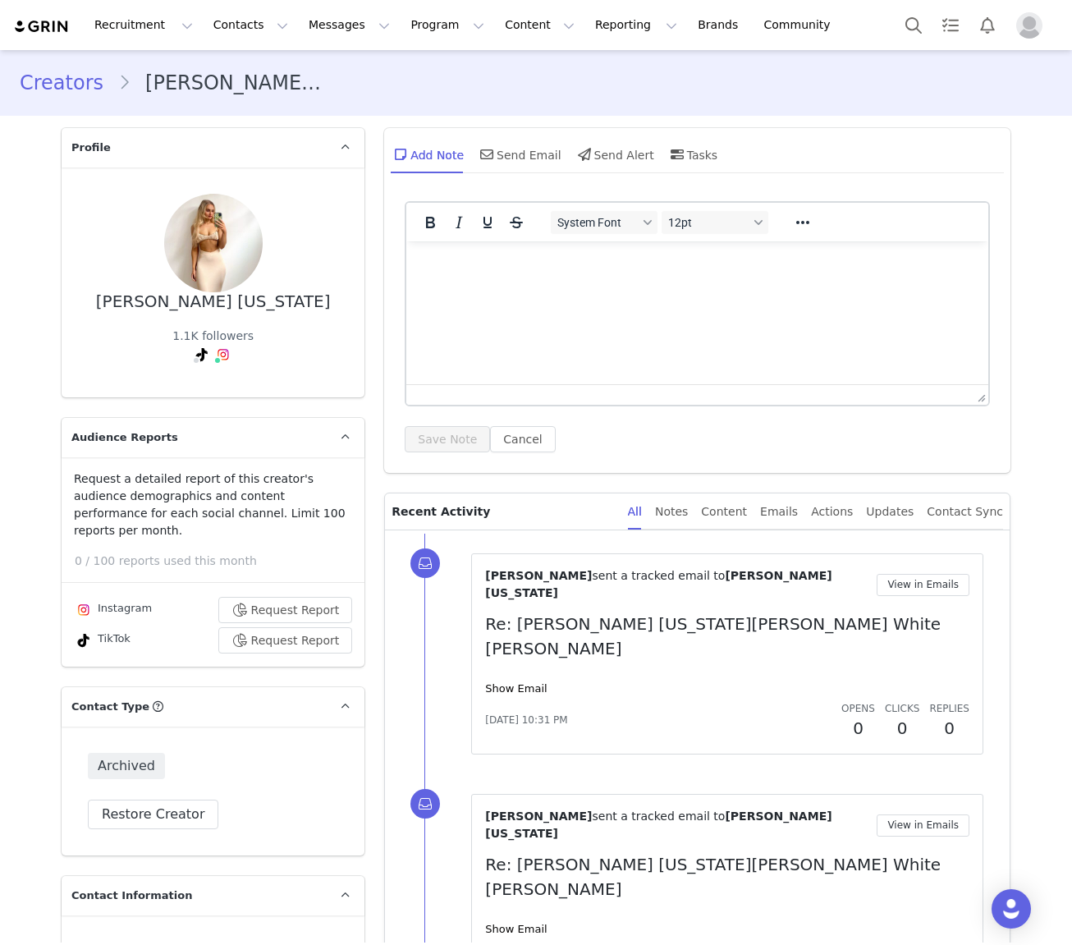
click at [393, 86] on div "Creators [PERSON_NAME][US_STATE]" at bounding box center [536, 83] width 1033 height 30
click at [516, 682] on link "Show Email" at bounding box center [516, 688] width 62 height 12
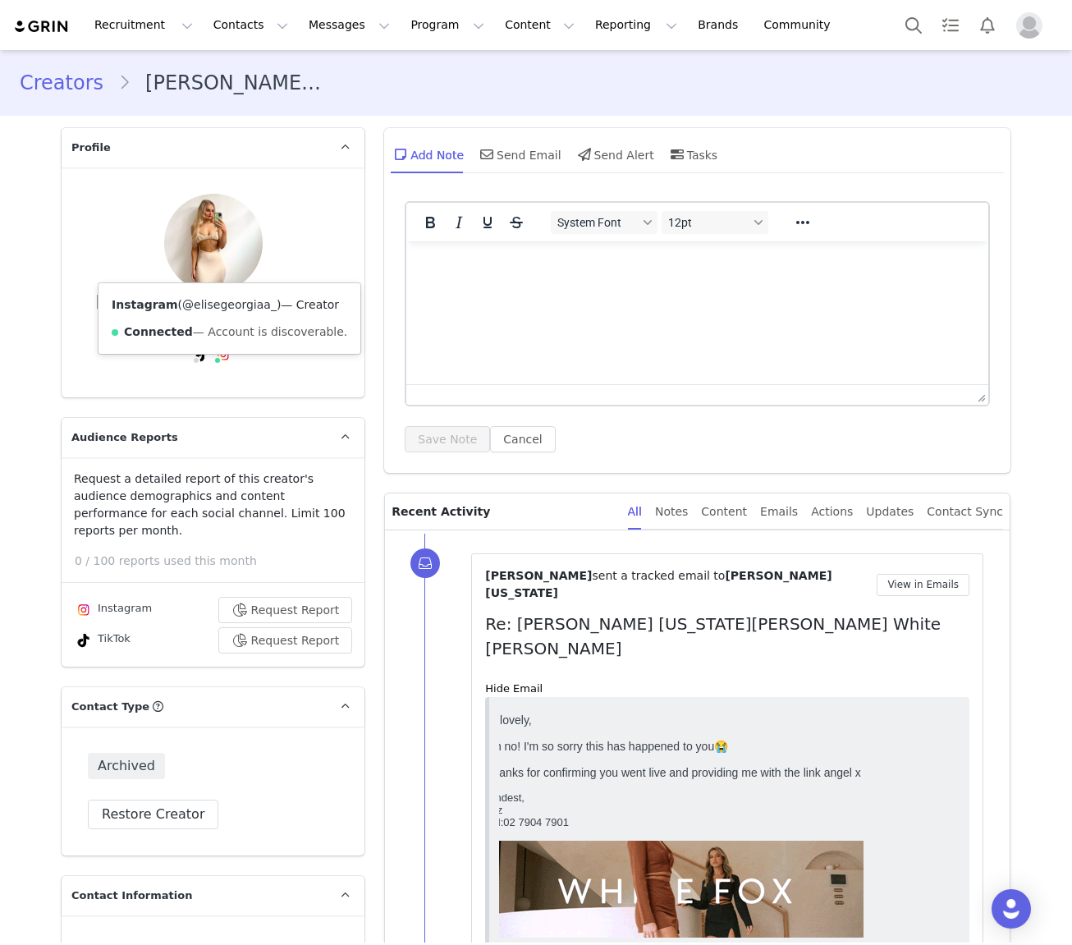
click at [218, 301] on link "@elisegeorgiaa_" at bounding box center [229, 304] width 94 height 13
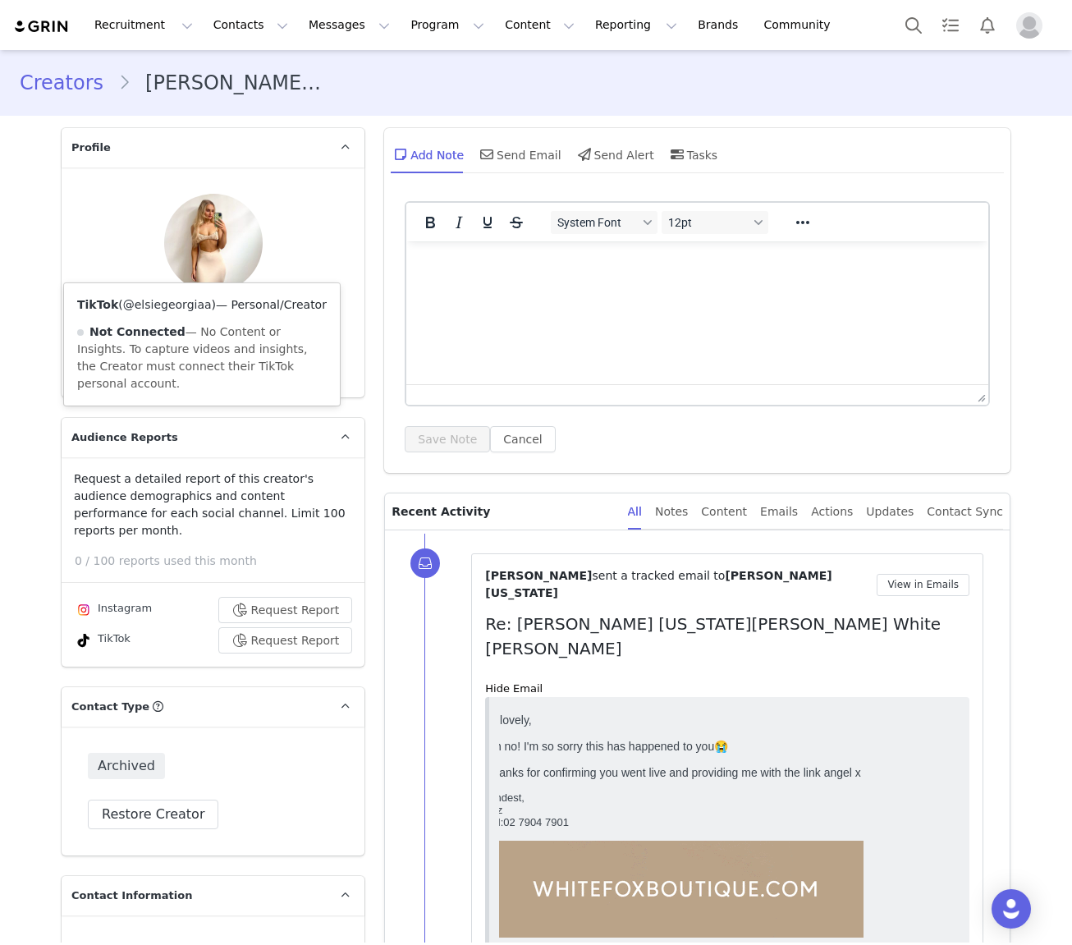
click at [190, 303] on link "@elsiegeorgiaa" at bounding box center [167, 304] width 89 height 13
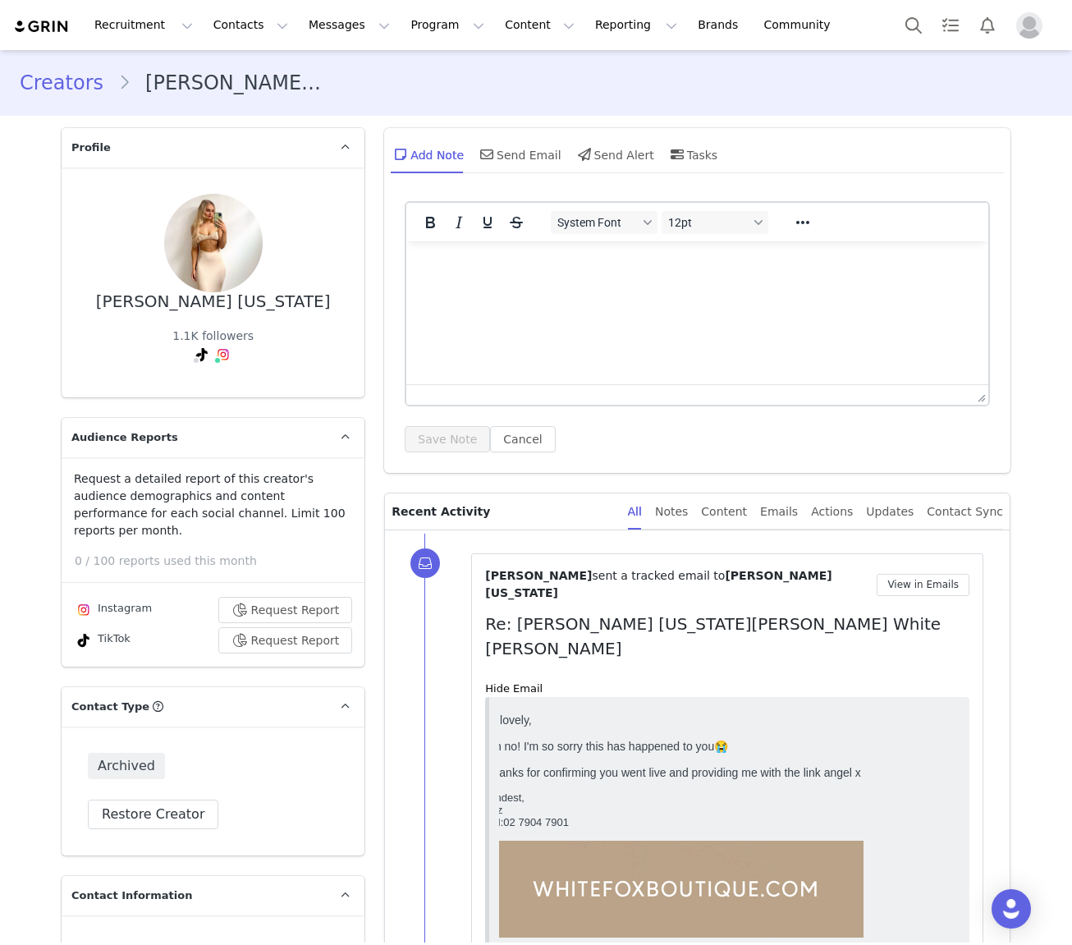
click at [218, 292] on div "[PERSON_NAME] [US_STATE]" at bounding box center [213, 301] width 235 height 19
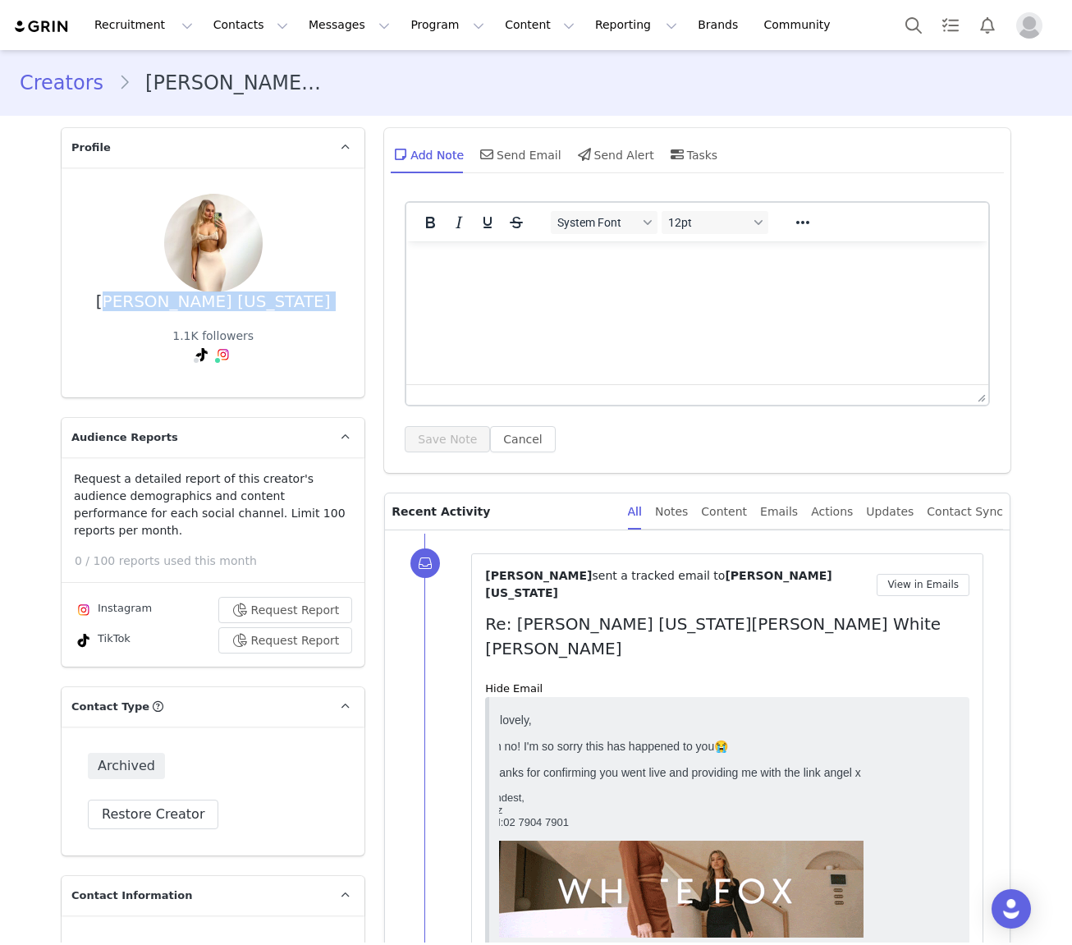
click at [218, 292] on div "[PERSON_NAME] [US_STATE]" at bounding box center [213, 301] width 235 height 19
copy div "[PERSON_NAME] [US_STATE]"
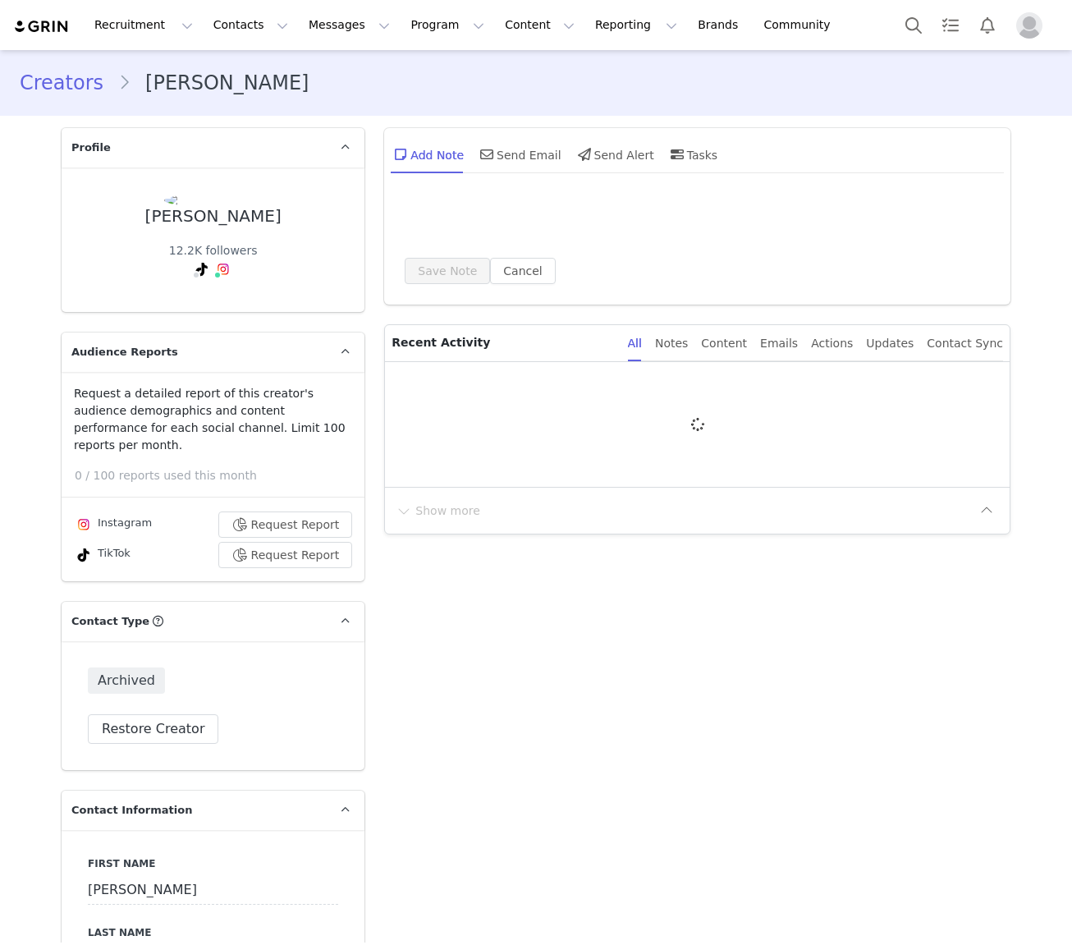
type input "+1 ([GEOGRAPHIC_DATA])"
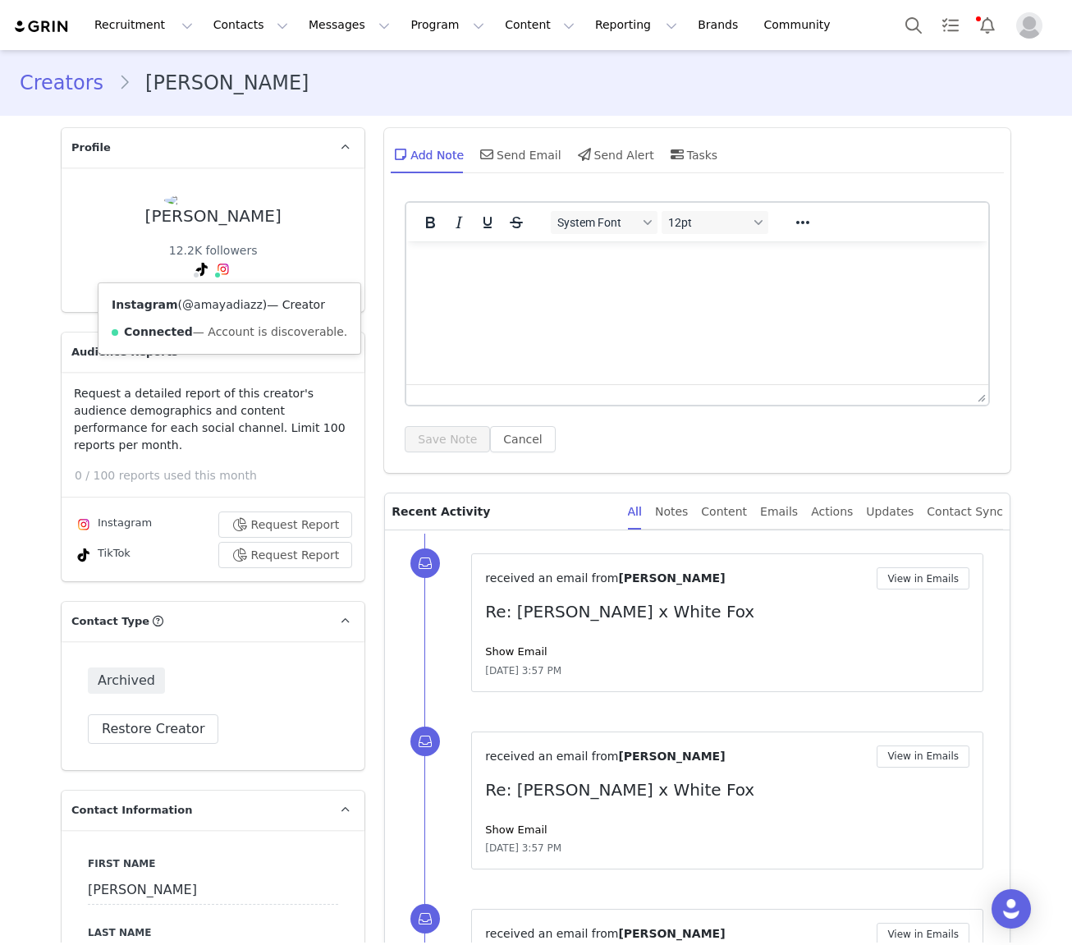
click at [232, 307] on link "@amayadiazz" at bounding box center [222, 304] width 80 height 13
click at [531, 654] on link "Show Email" at bounding box center [516, 651] width 62 height 12
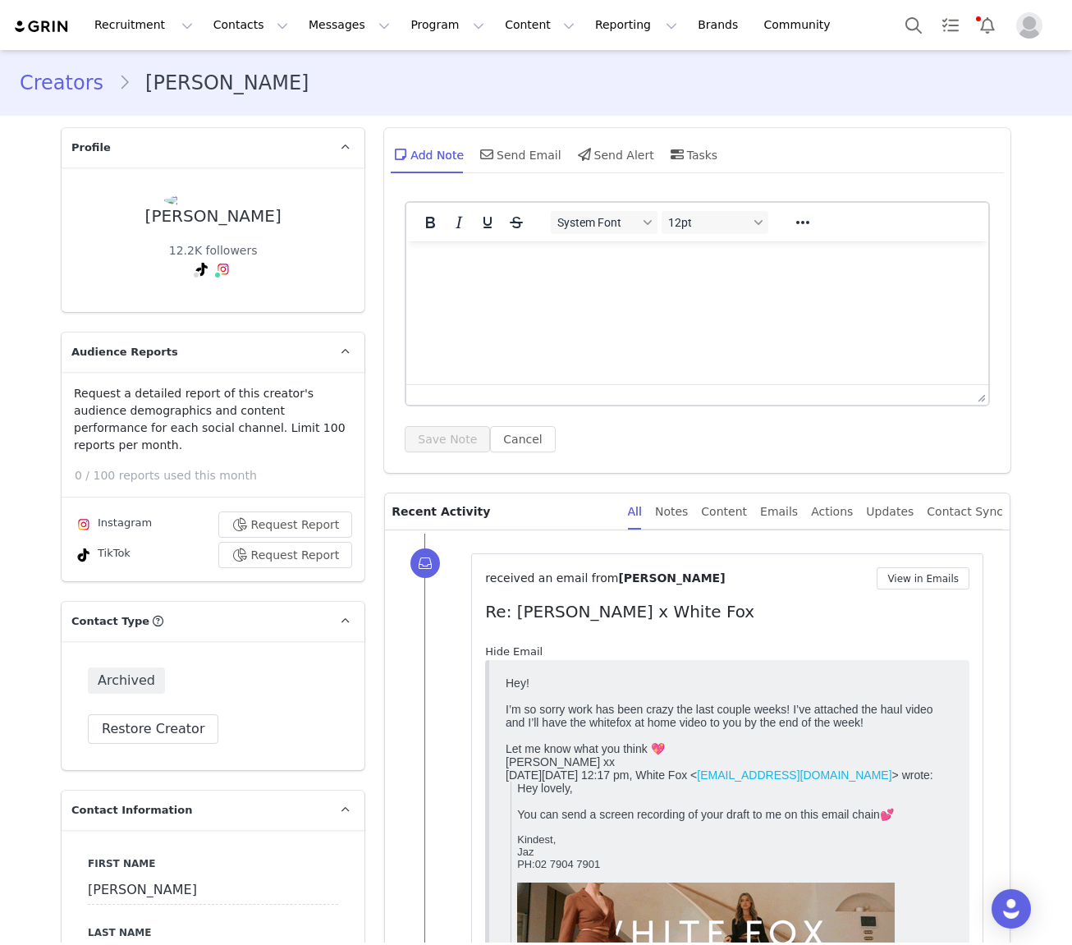
click at [526, 648] on link "Hide Email" at bounding box center [513, 651] width 57 height 12
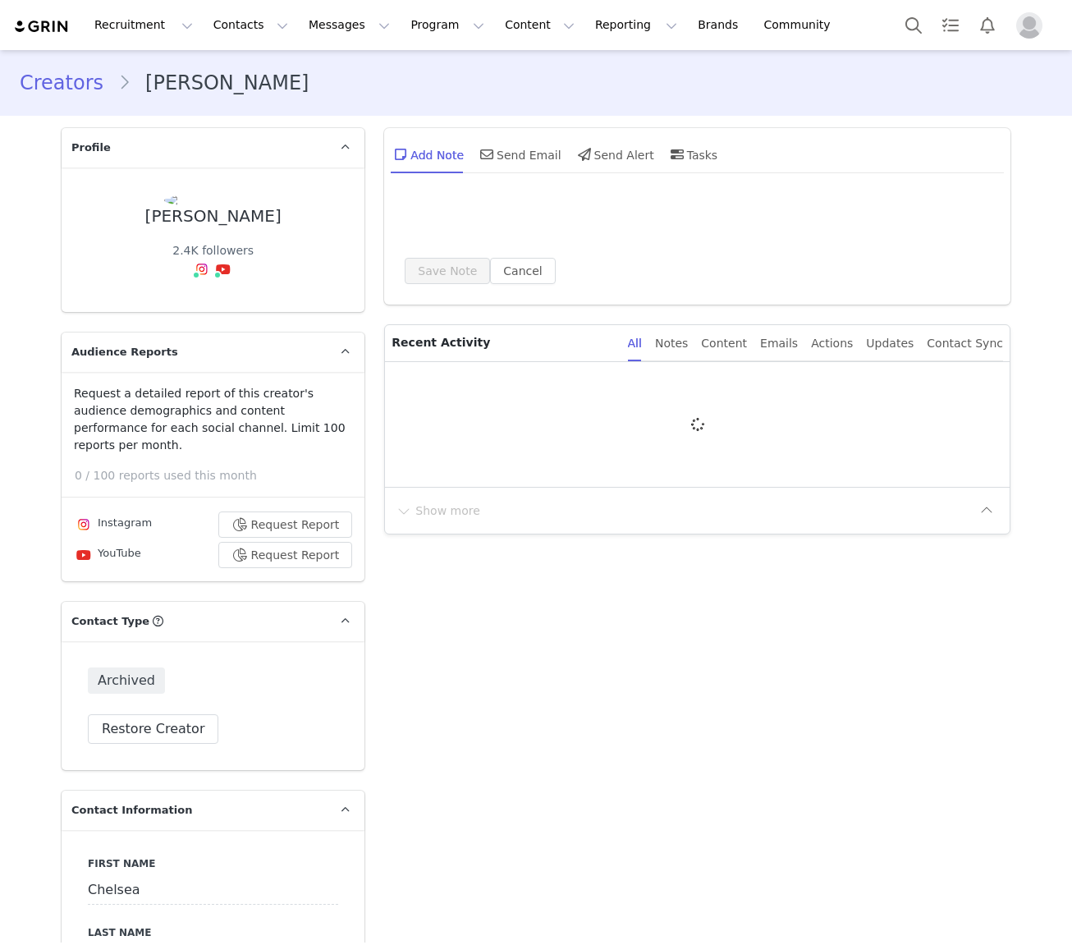
type input "+1 ([GEOGRAPHIC_DATA])"
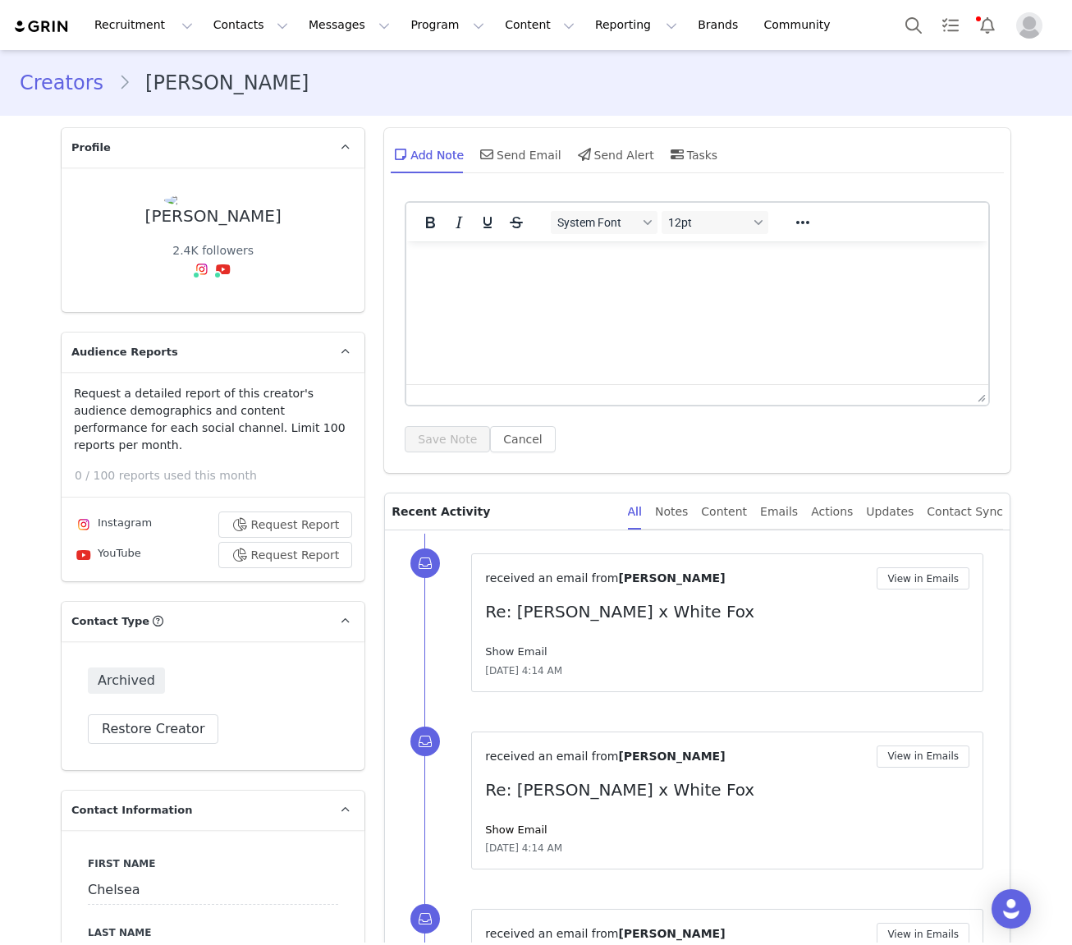
click at [528, 650] on link "Show Email" at bounding box center [516, 651] width 62 height 12
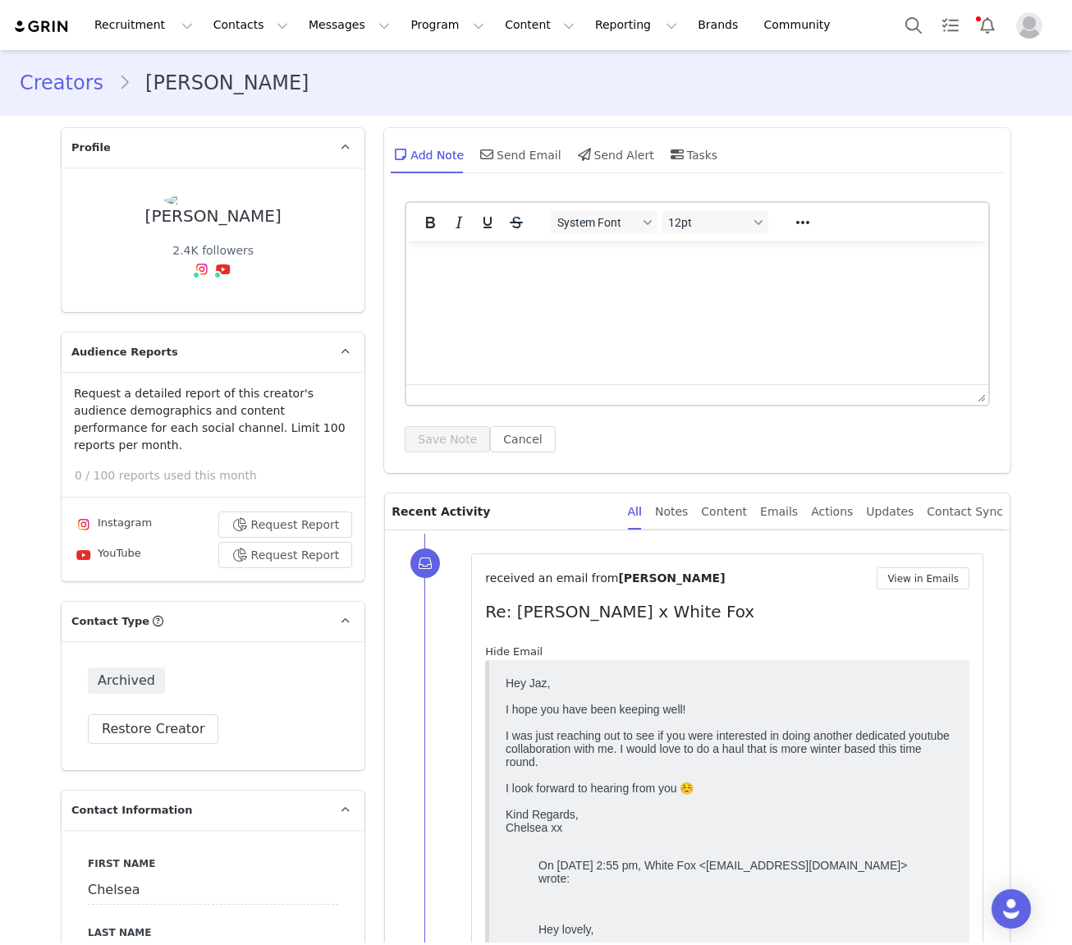
click at [529, 650] on link "Hide Email" at bounding box center [513, 651] width 57 height 12
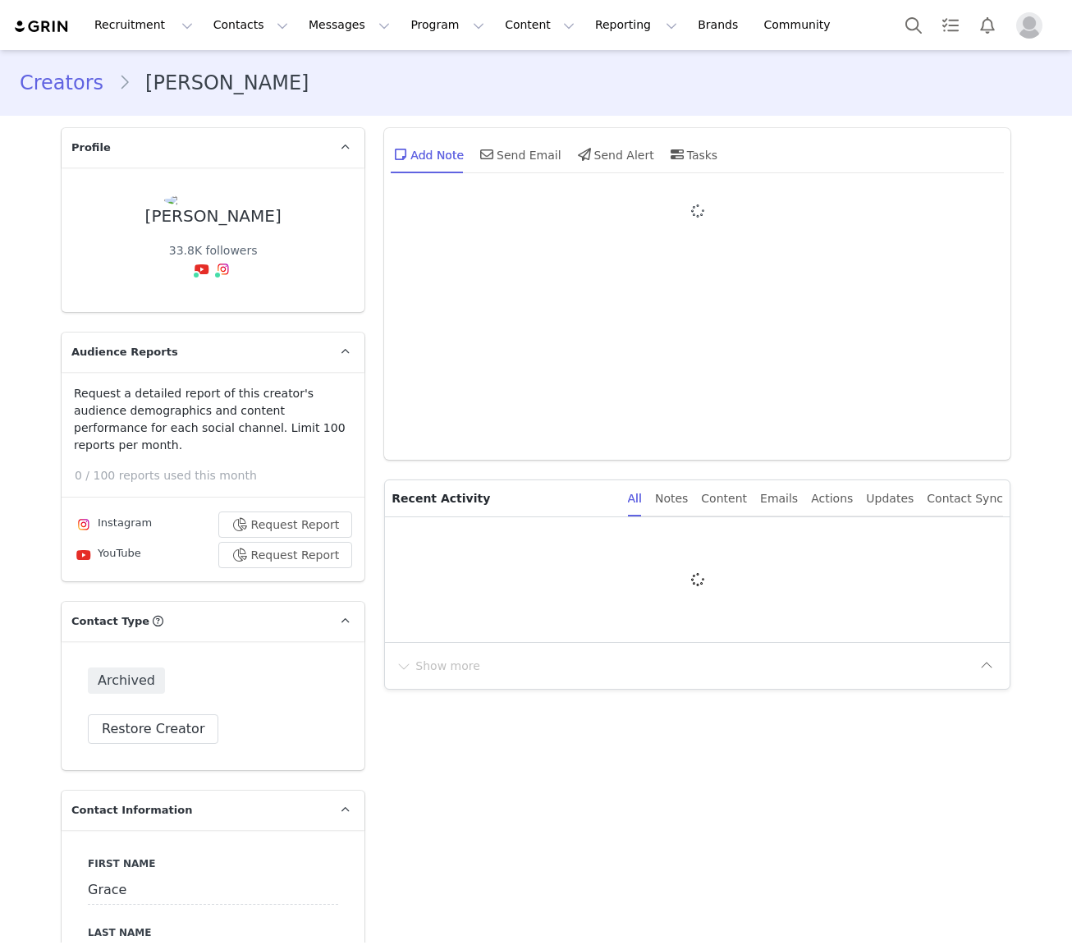
type input "+1 ([GEOGRAPHIC_DATA])"
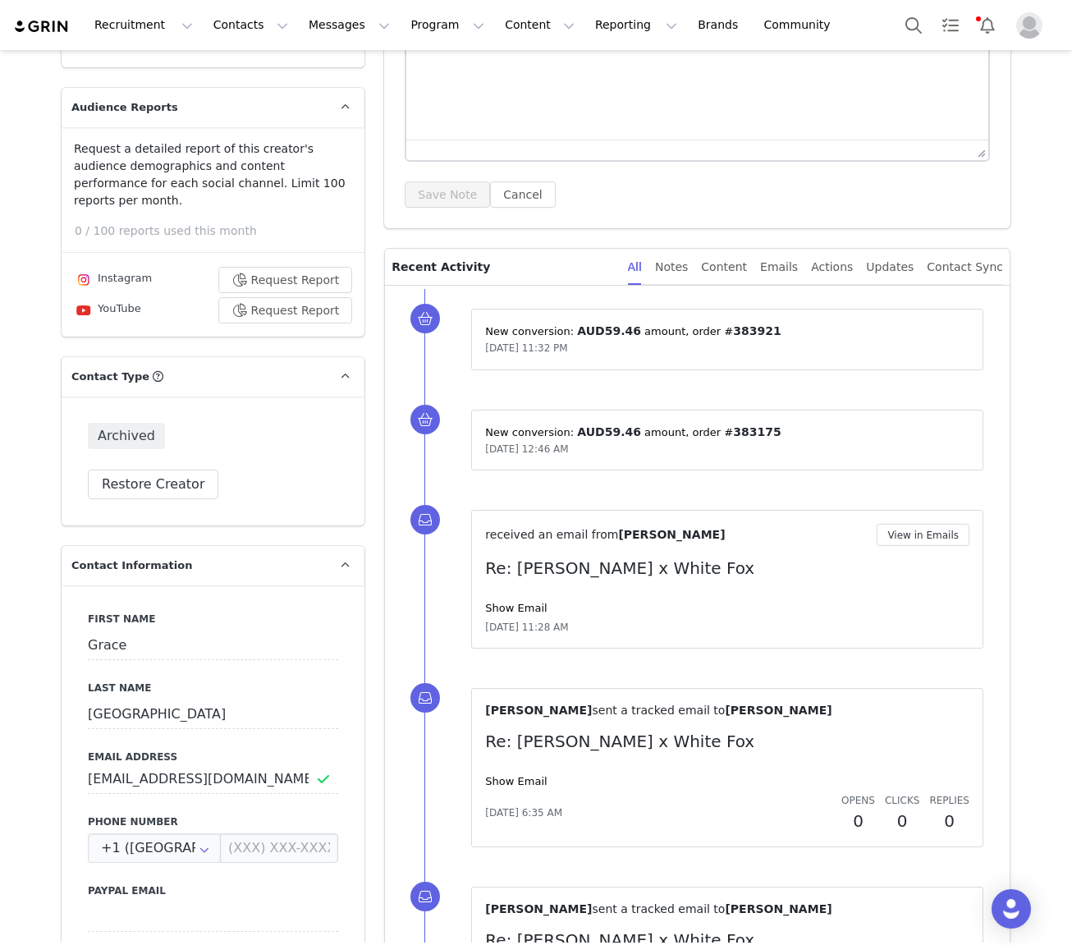
scroll to position [397, 0]
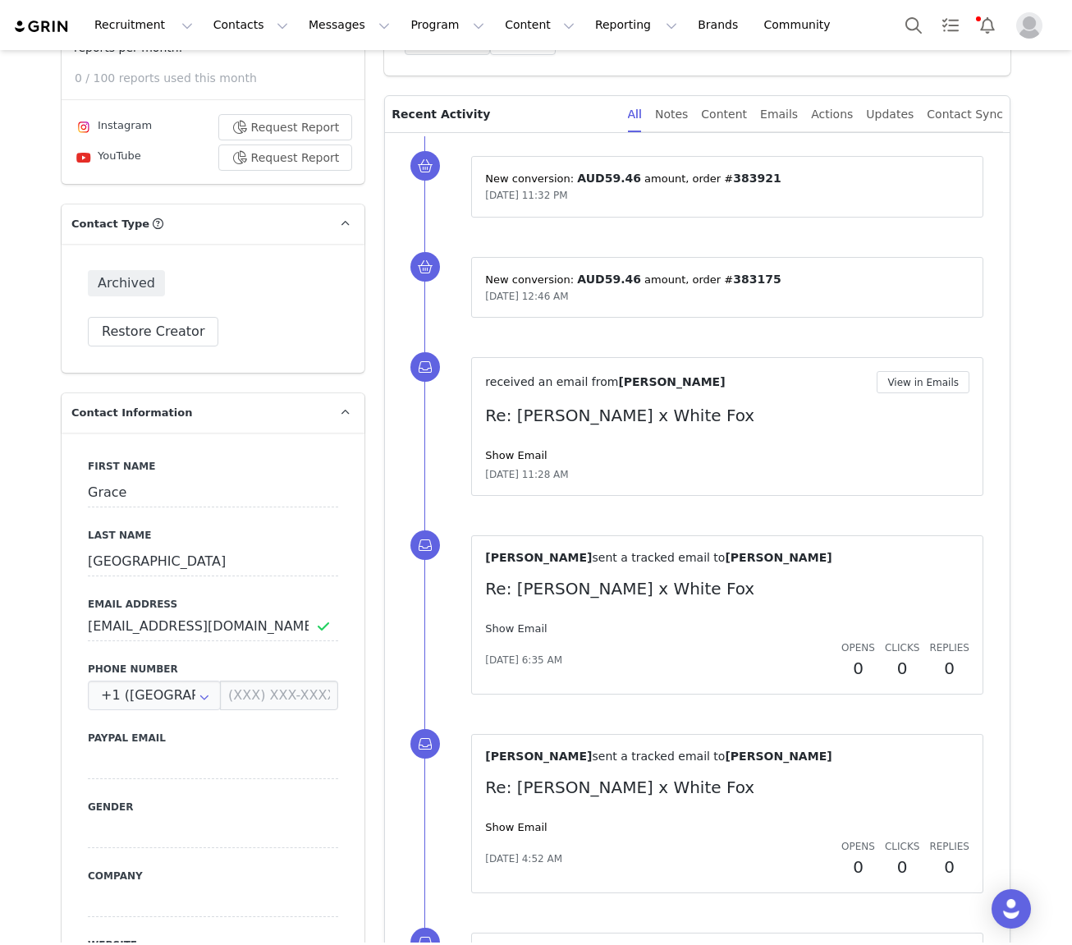
click at [511, 626] on link "Show Email" at bounding box center [516, 628] width 62 height 12
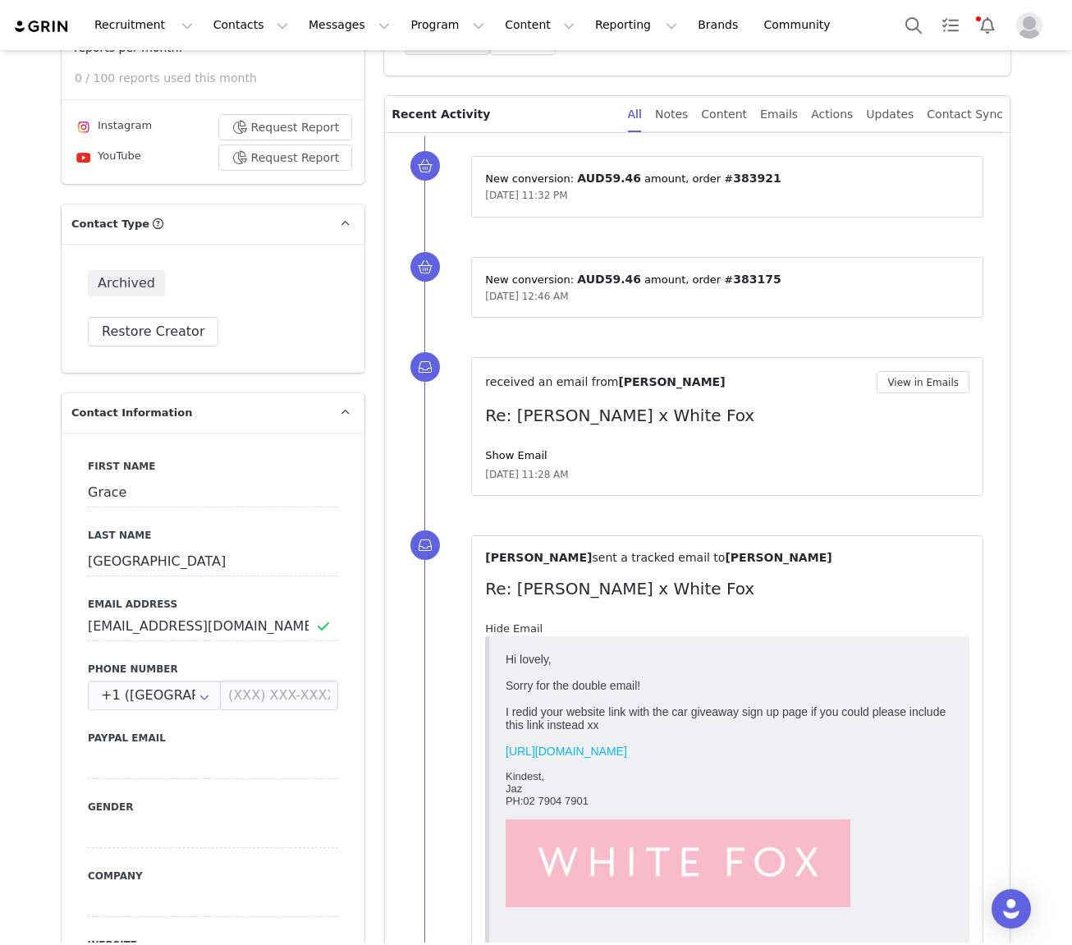
scroll to position [0, 0]
click at [511, 626] on link "Hide Email" at bounding box center [513, 628] width 57 height 12
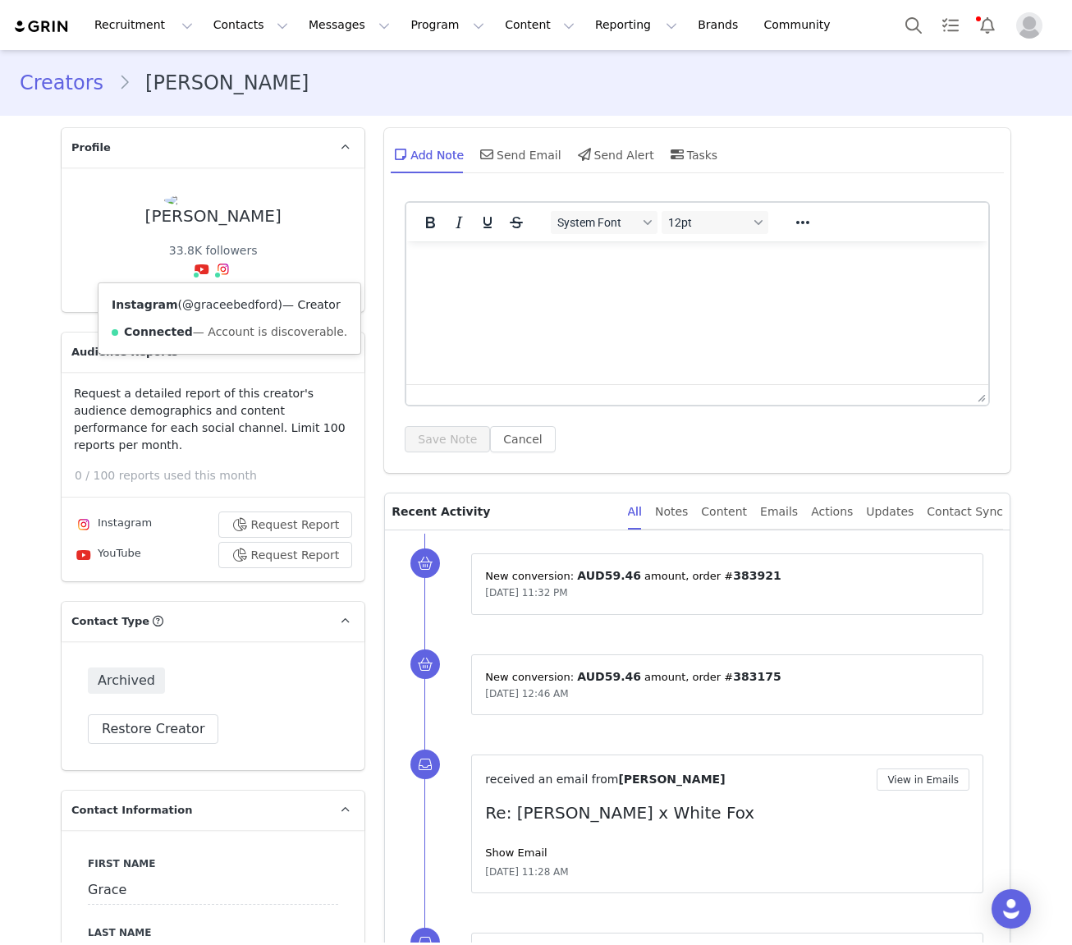
click at [219, 302] on link "@graceebedford" at bounding box center [229, 304] width 95 height 13
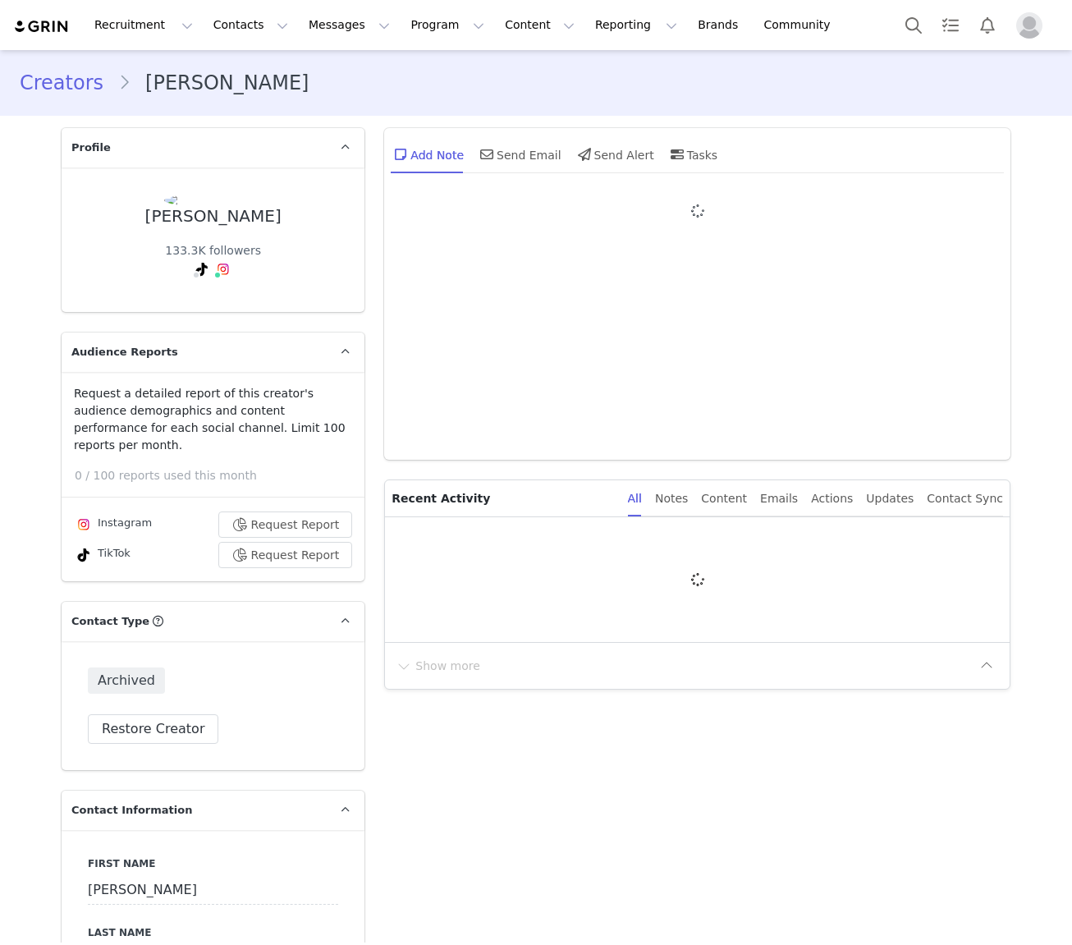
type input "+1 ([GEOGRAPHIC_DATA])"
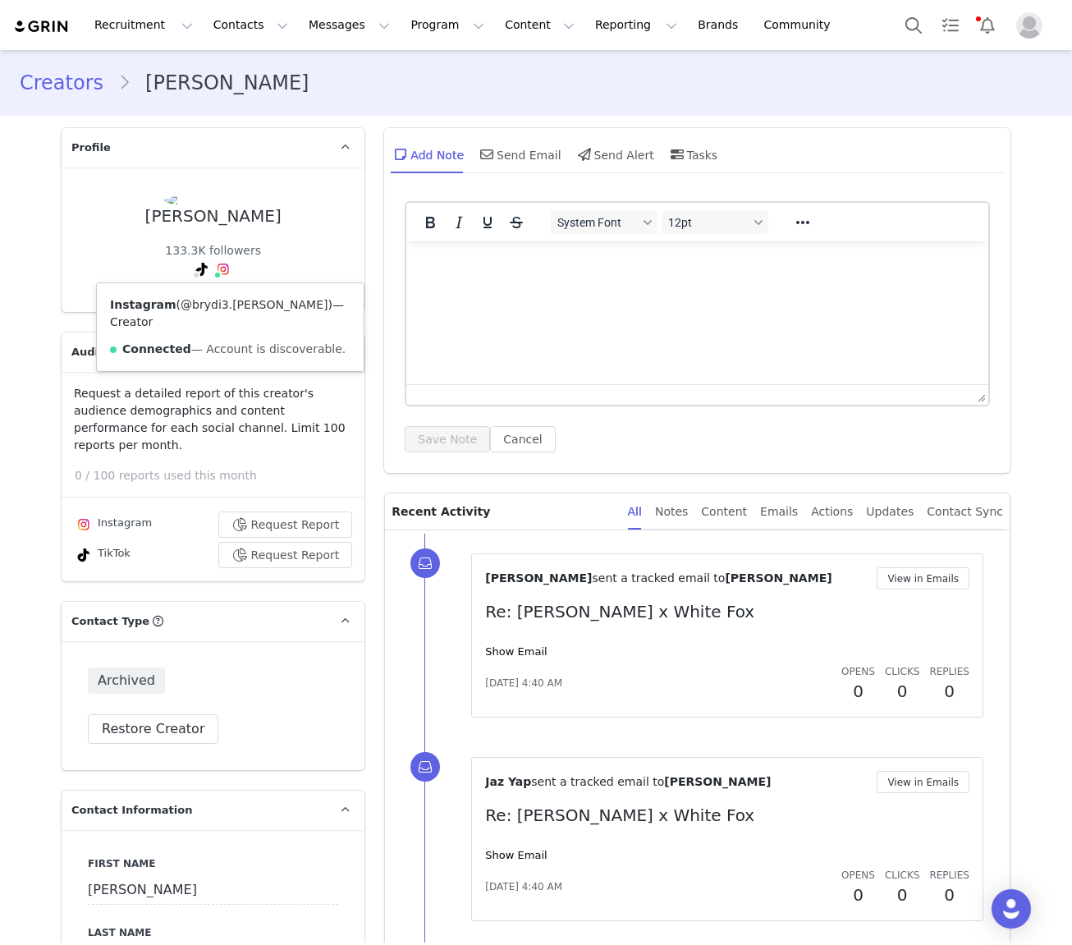
click at [228, 305] on link "@brydi3.[PERSON_NAME]" at bounding box center [254, 304] width 147 height 13
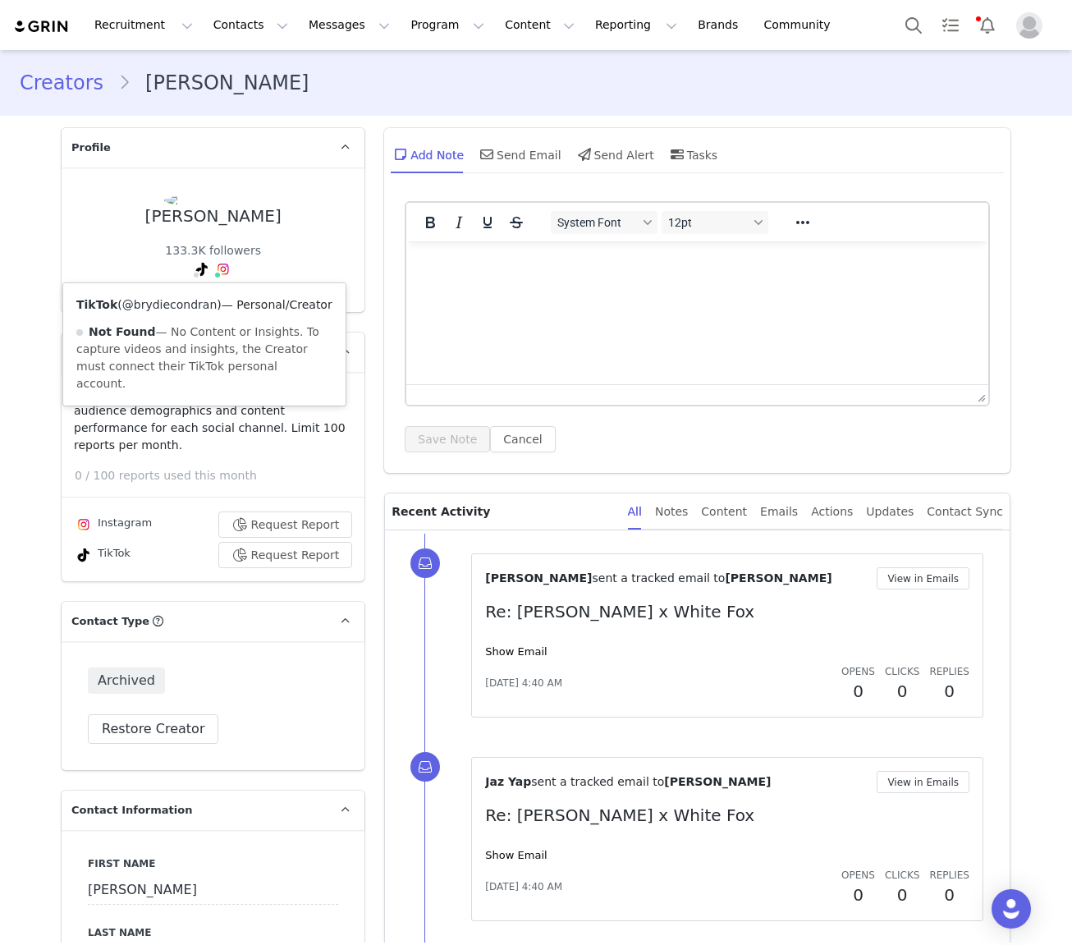
click at [193, 308] on link "@brydiecondran" at bounding box center [169, 304] width 95 height 13
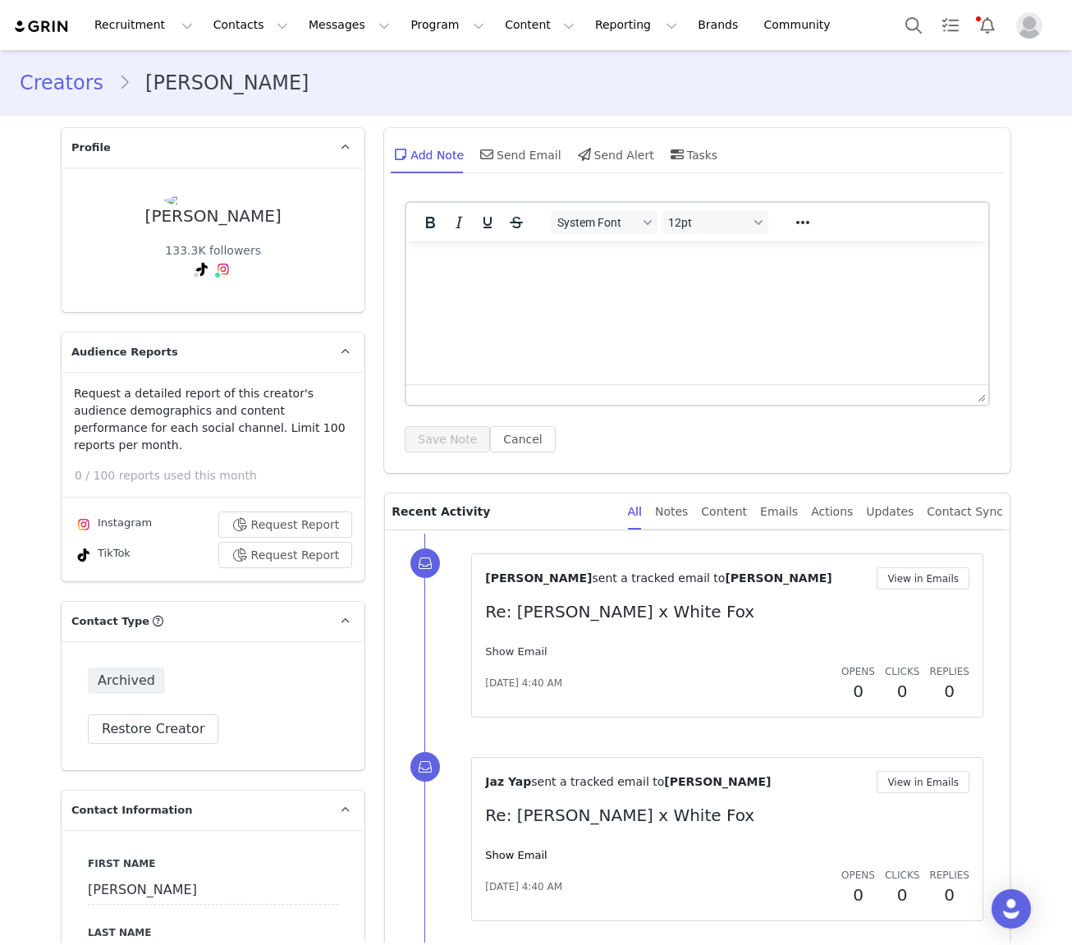
click at [533, 650] on link "Show Email" at bounding box center [516, 651] width 62 height 12
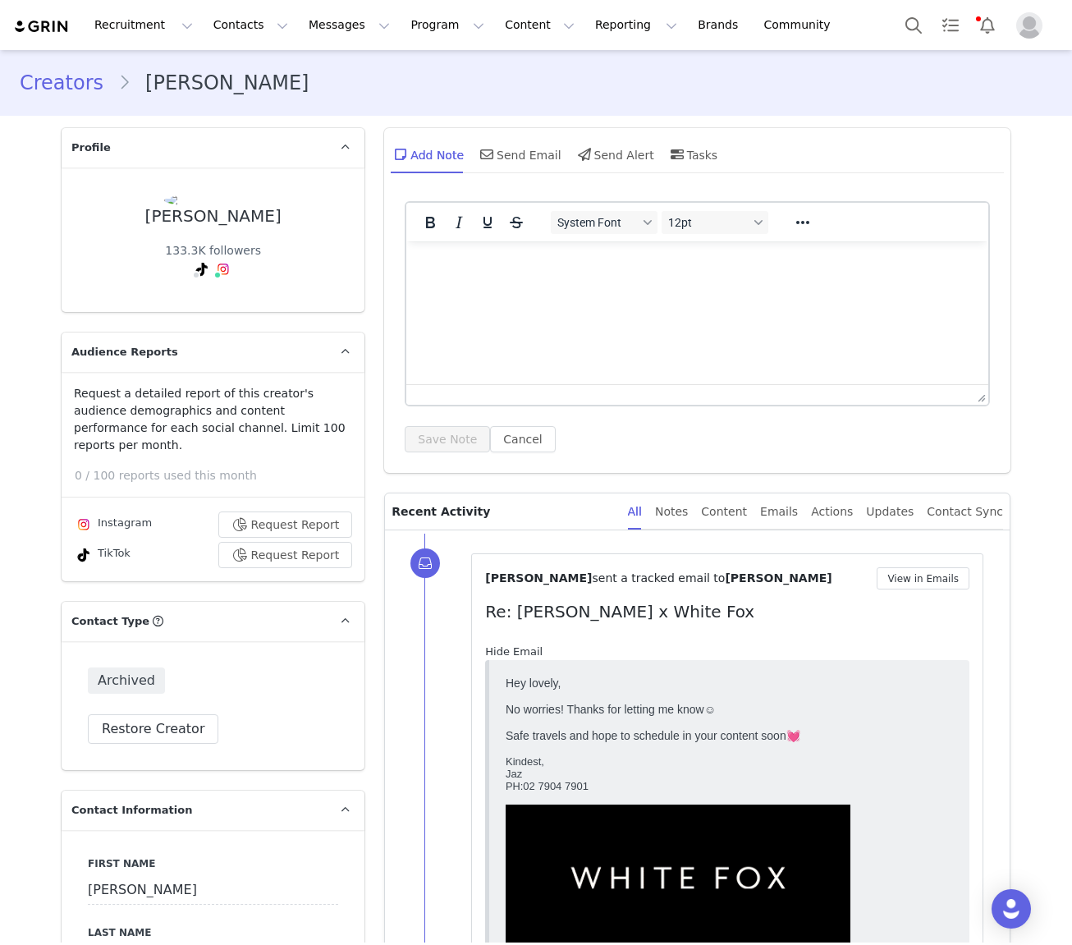
click at [533, 650] on link "Hide Email" at bounding box center [513, 651] width 57 height 12
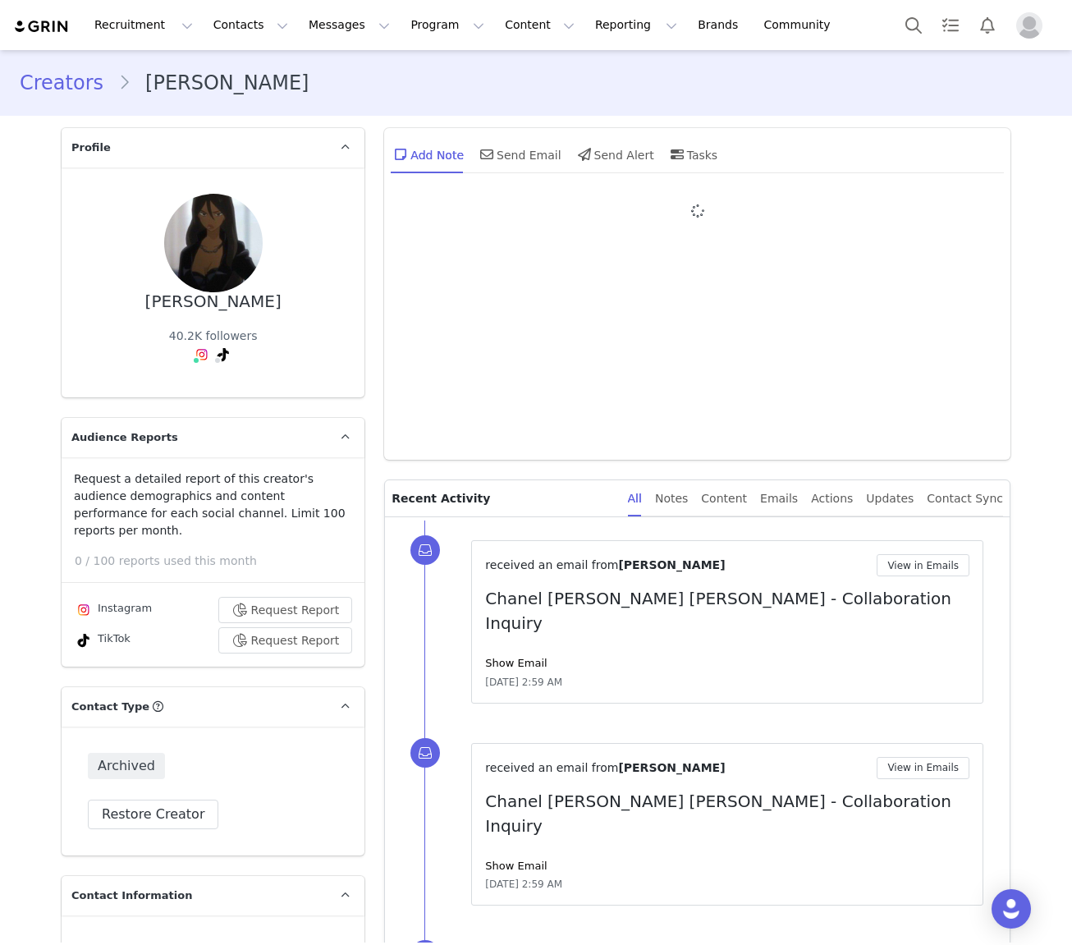
type input "+1 ([GEOGRAPHIC_DATA])"
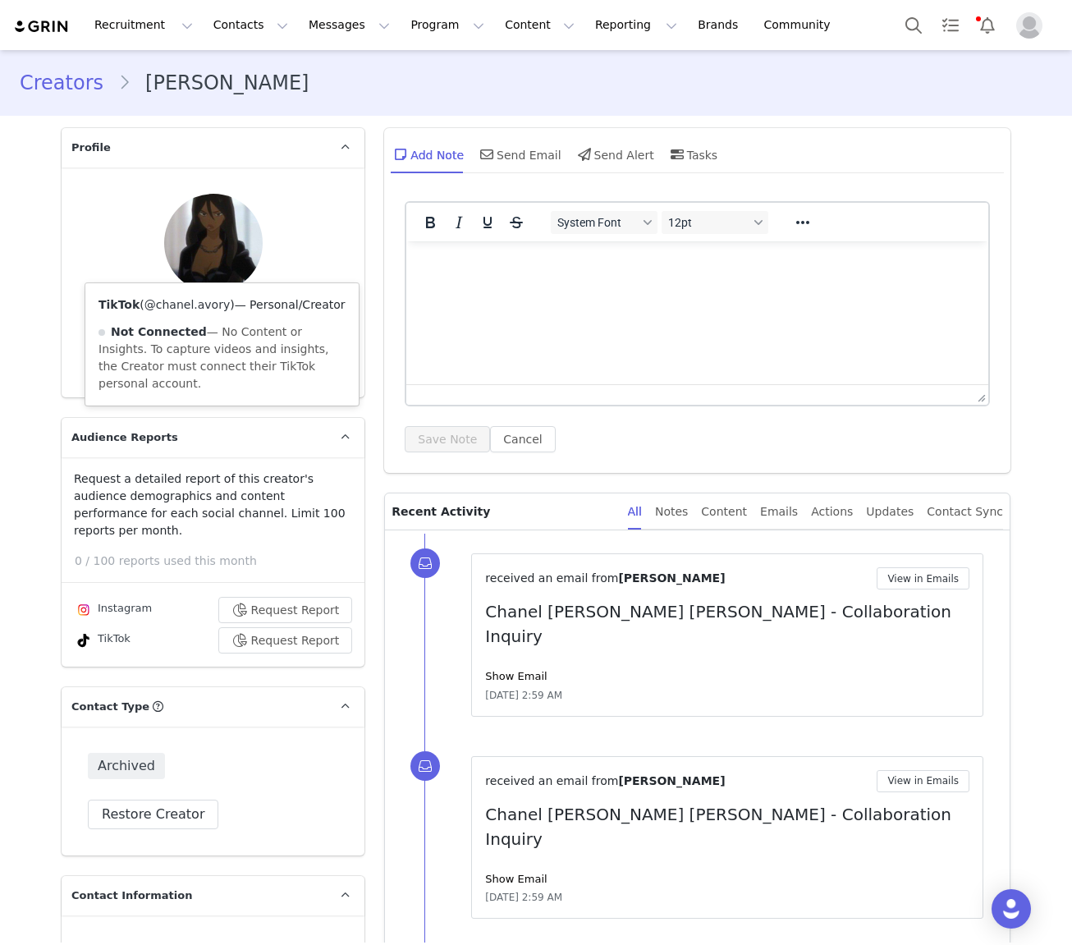
click at [205, 309] on link "@chanel.avory" at bounding box center [187, 304] width 85 height 13
click at [197, 305] on link "@chanel.avory" at bounding box center [203, 304] width 85 height 13
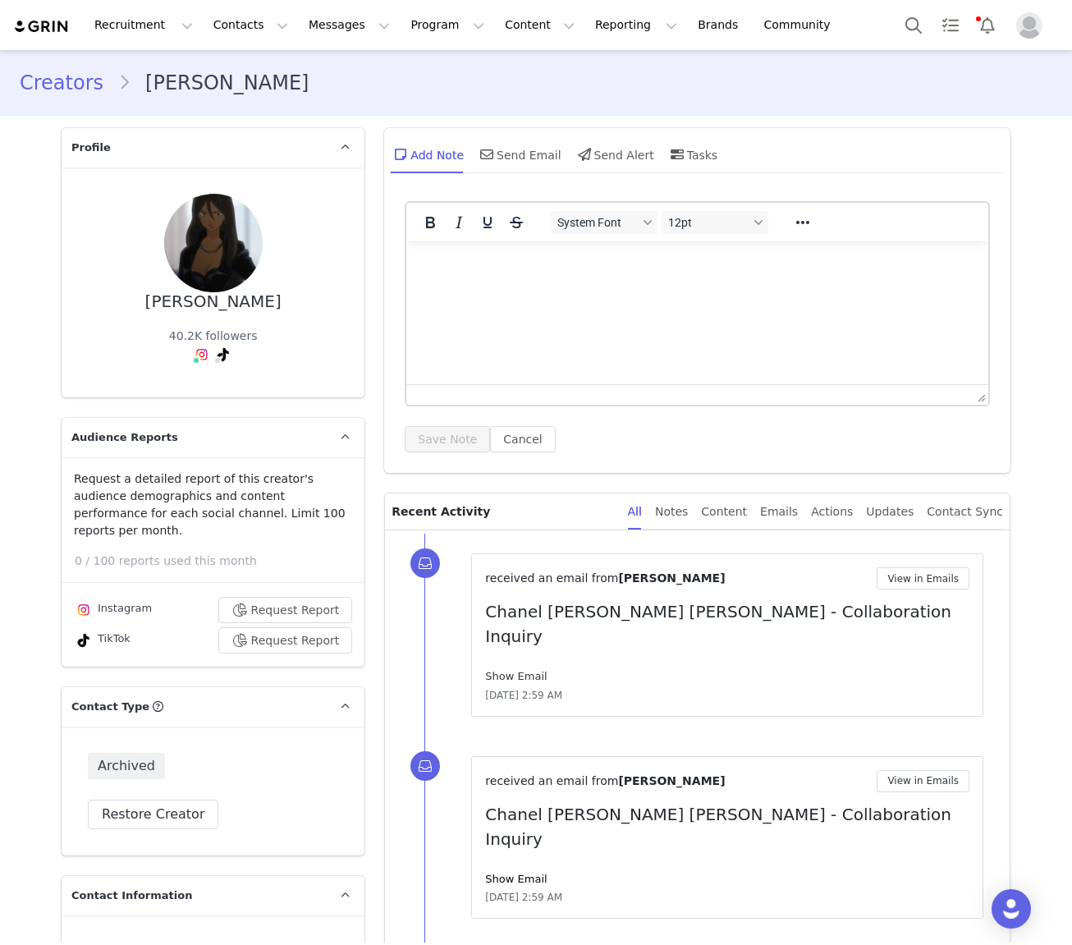
click at [526, 670] on link "Show Email" at bounding box center [516, 676] width 62 height 12
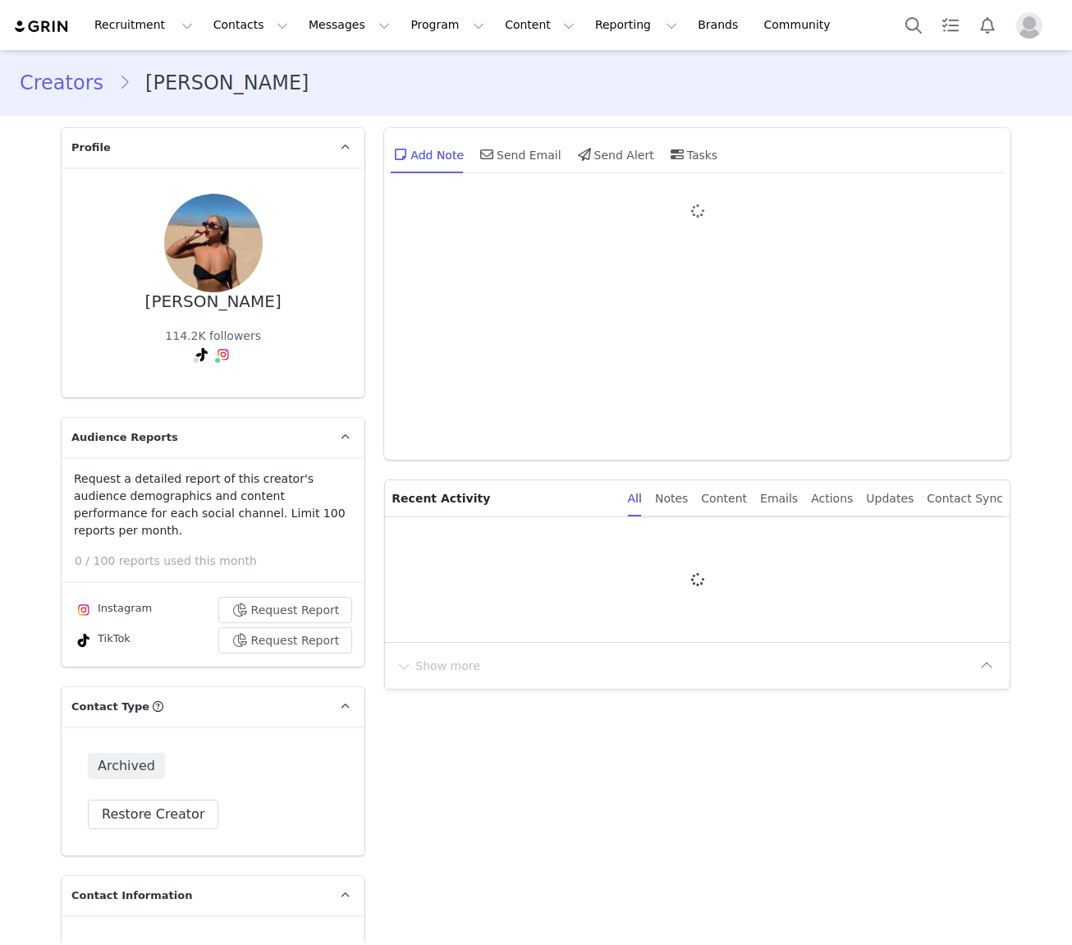
type input "+1 ([GEOGRAPHIC_DATA])"
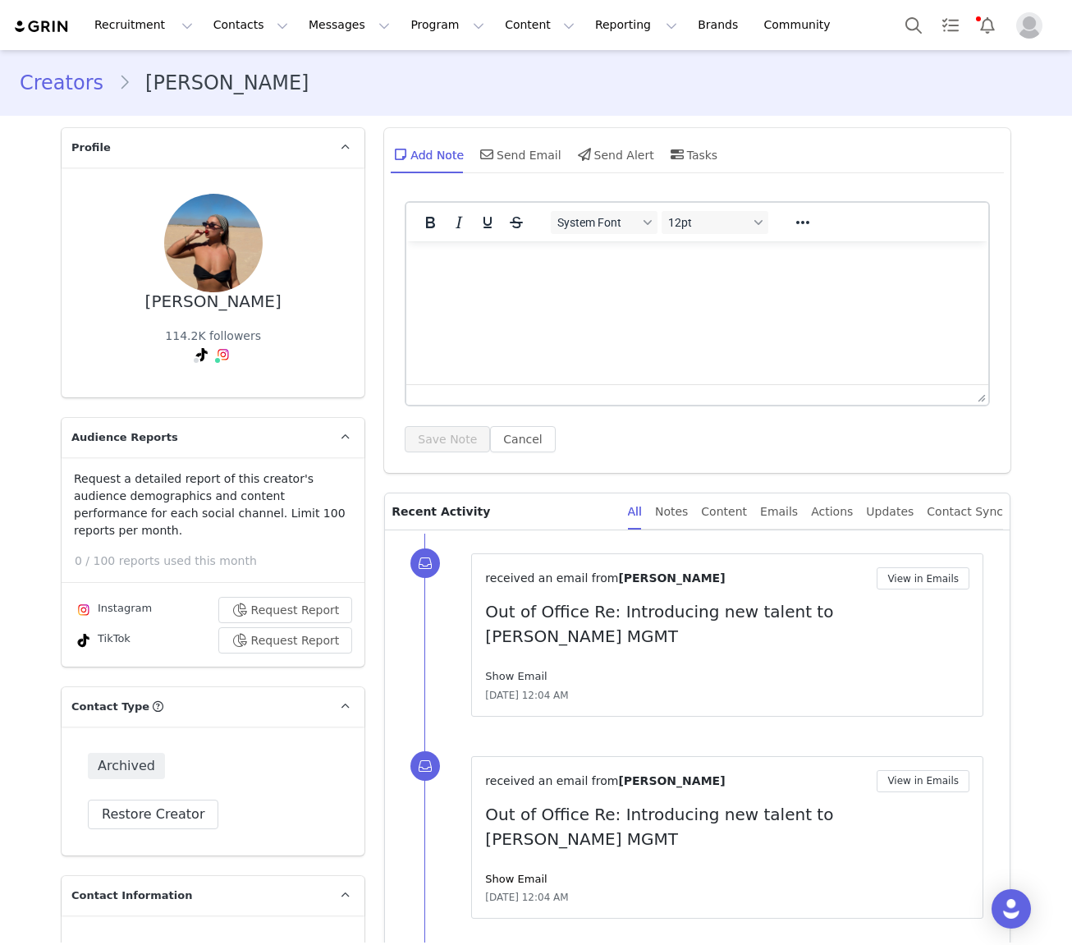
click at [527, 670] on link "Show Email" at bounding box center [516, 676] width 62 height 12
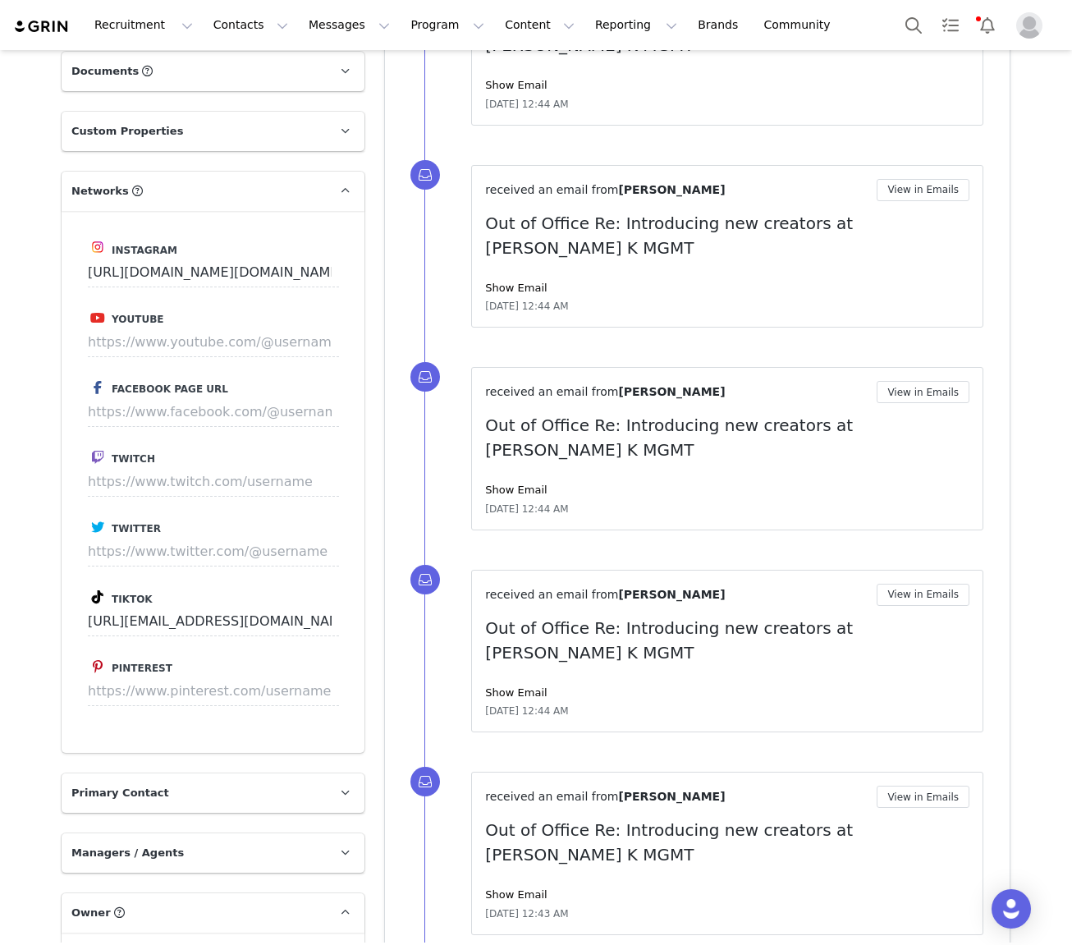
scroll to position [1968, 0]
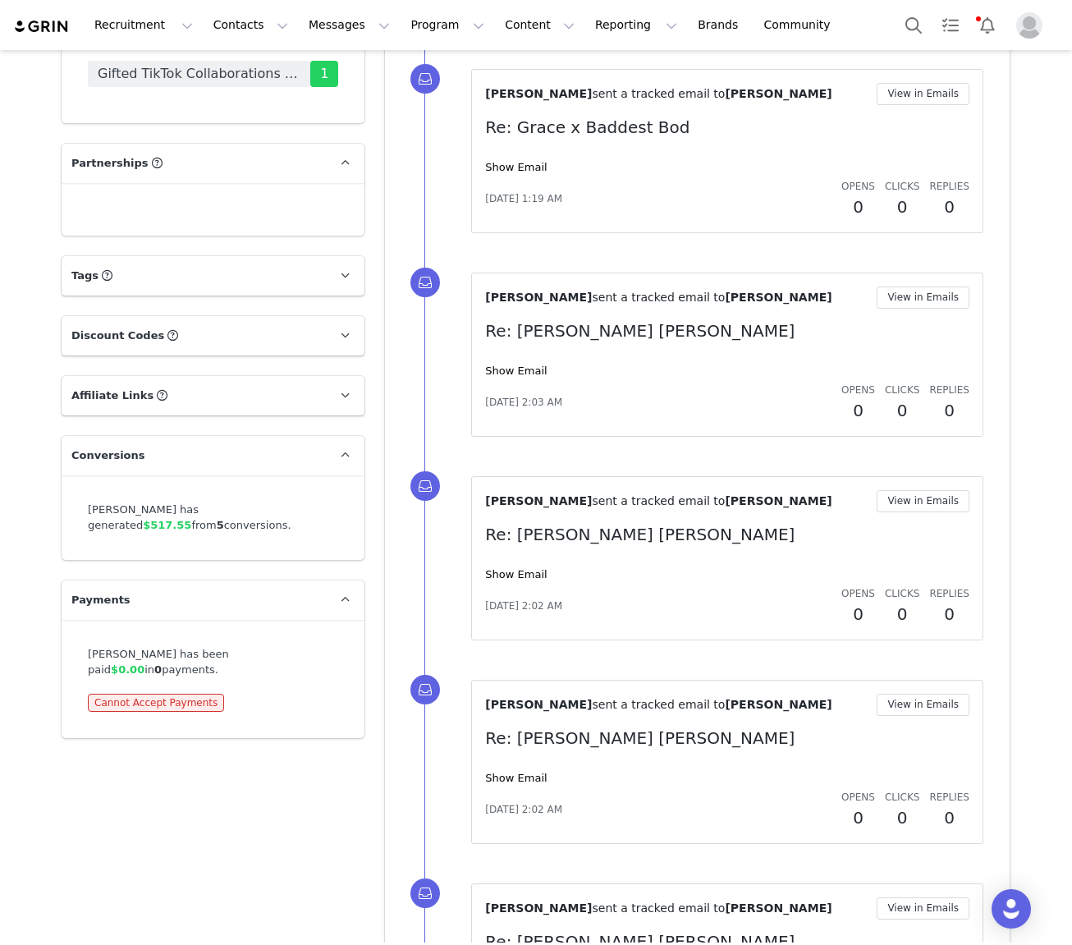
scroll to position [3483, 0]
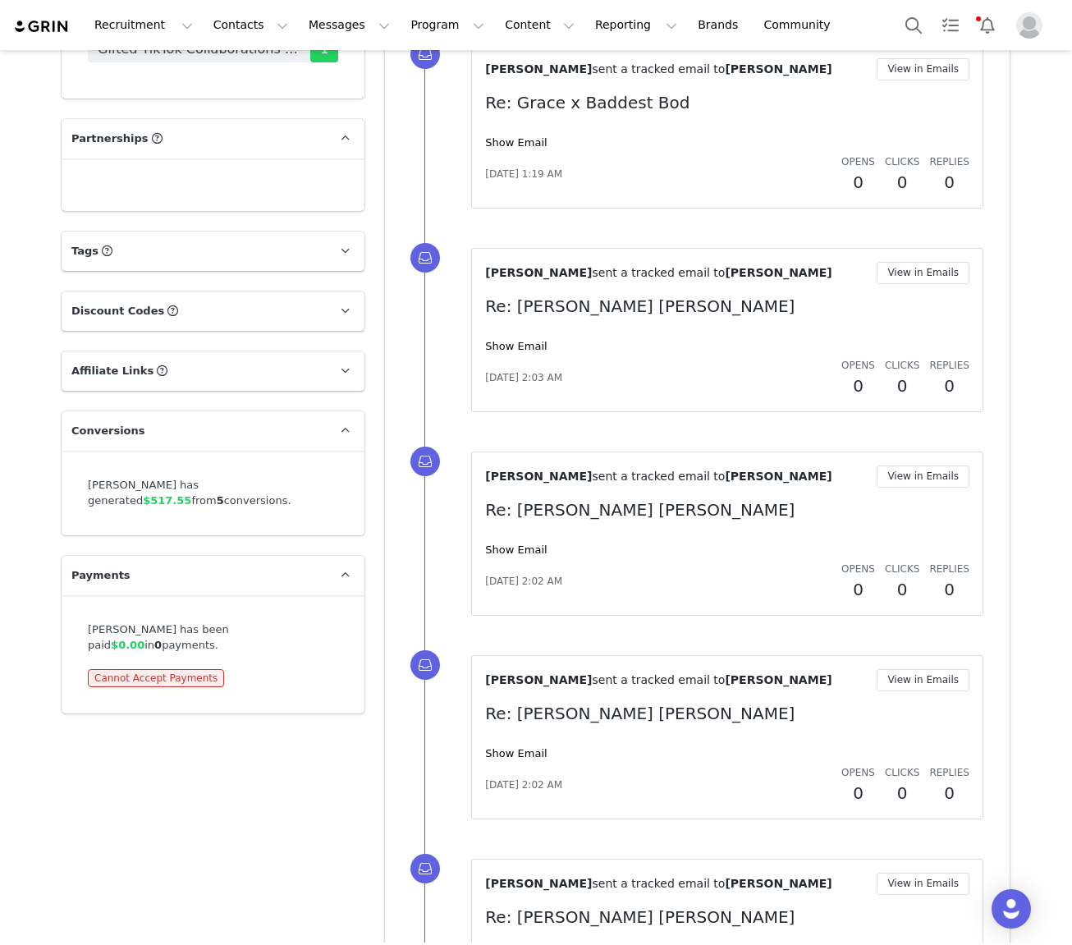
click at [527, 746] on div "Show Email" at bounding box center [727, 754] width 484 height 16
click at [525, 747] on link "Show Email" at bounding box center [516, 753] width 62 height 12
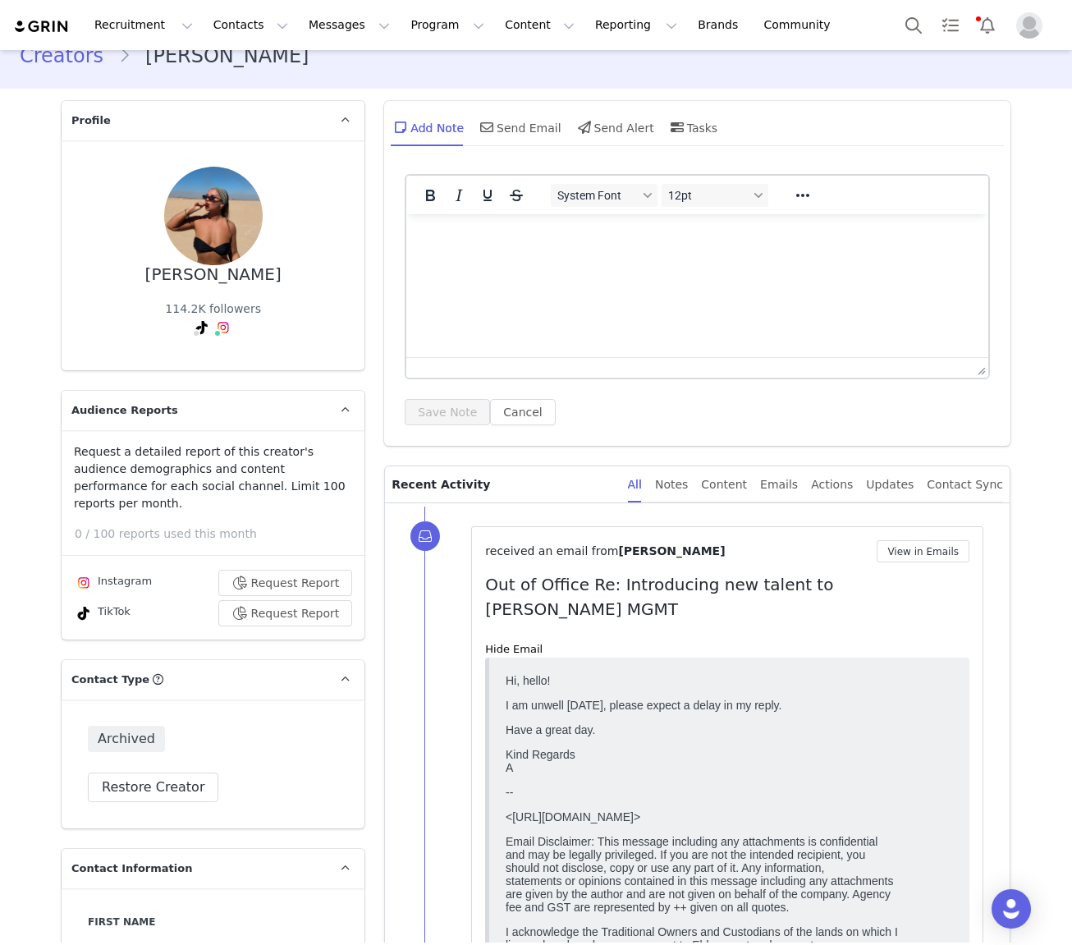
scroll to position [0, 0]
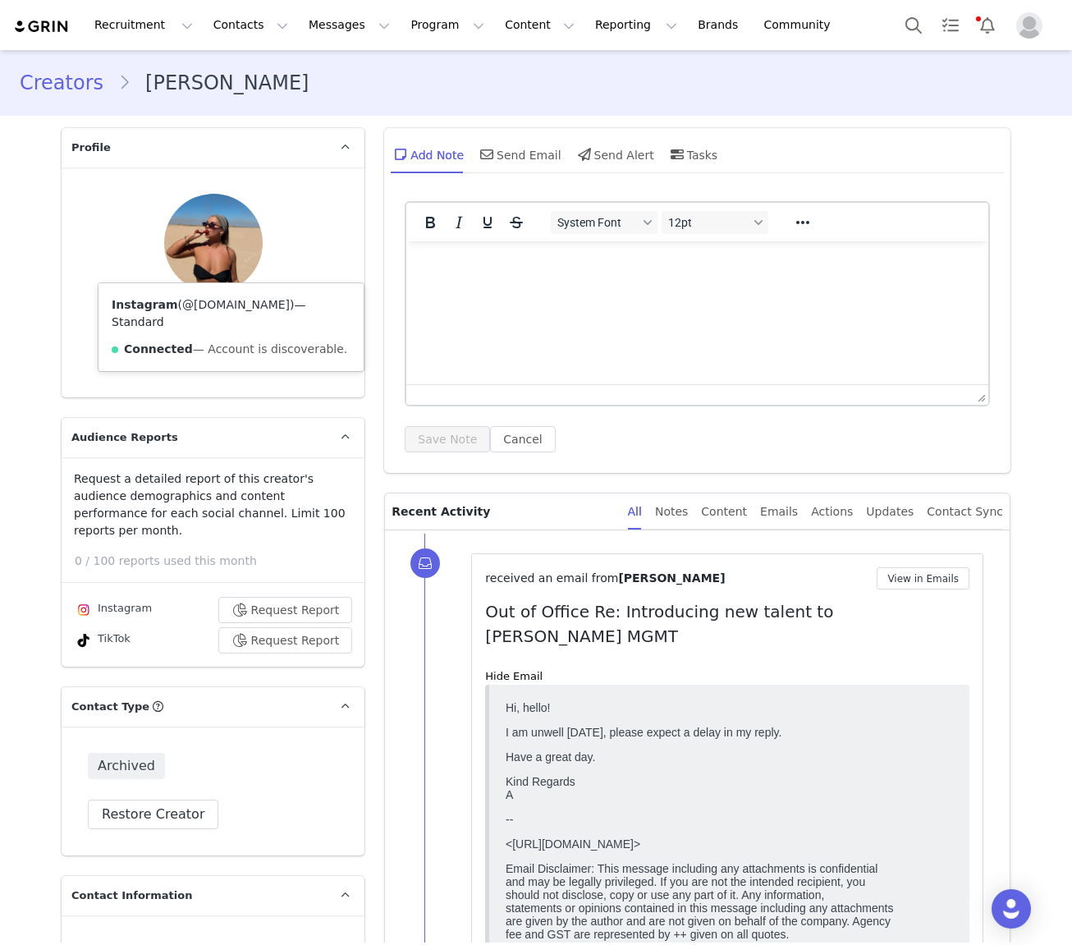
click at [218, 305] on link "@[DOMAIN_NAME]" at bounding box center [236, 304] width 108 height 13
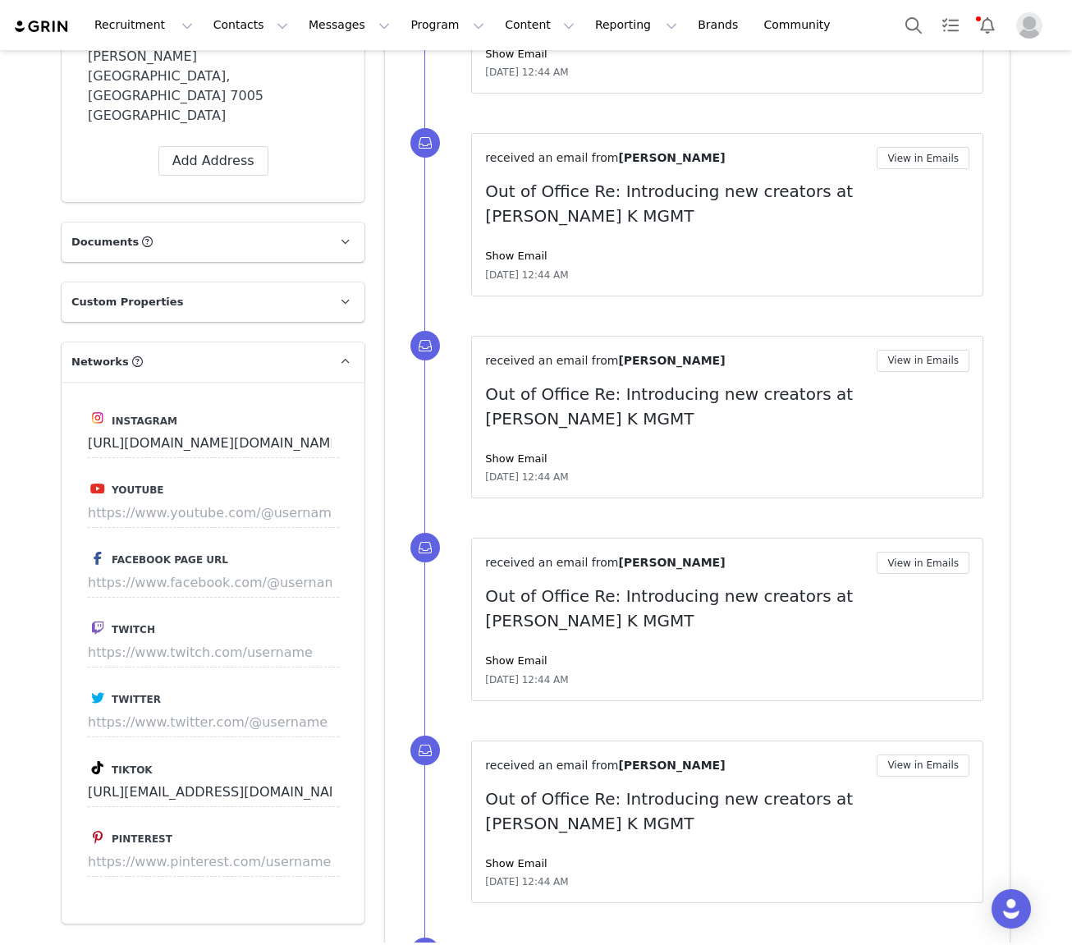
scroll to position [1599, 0]
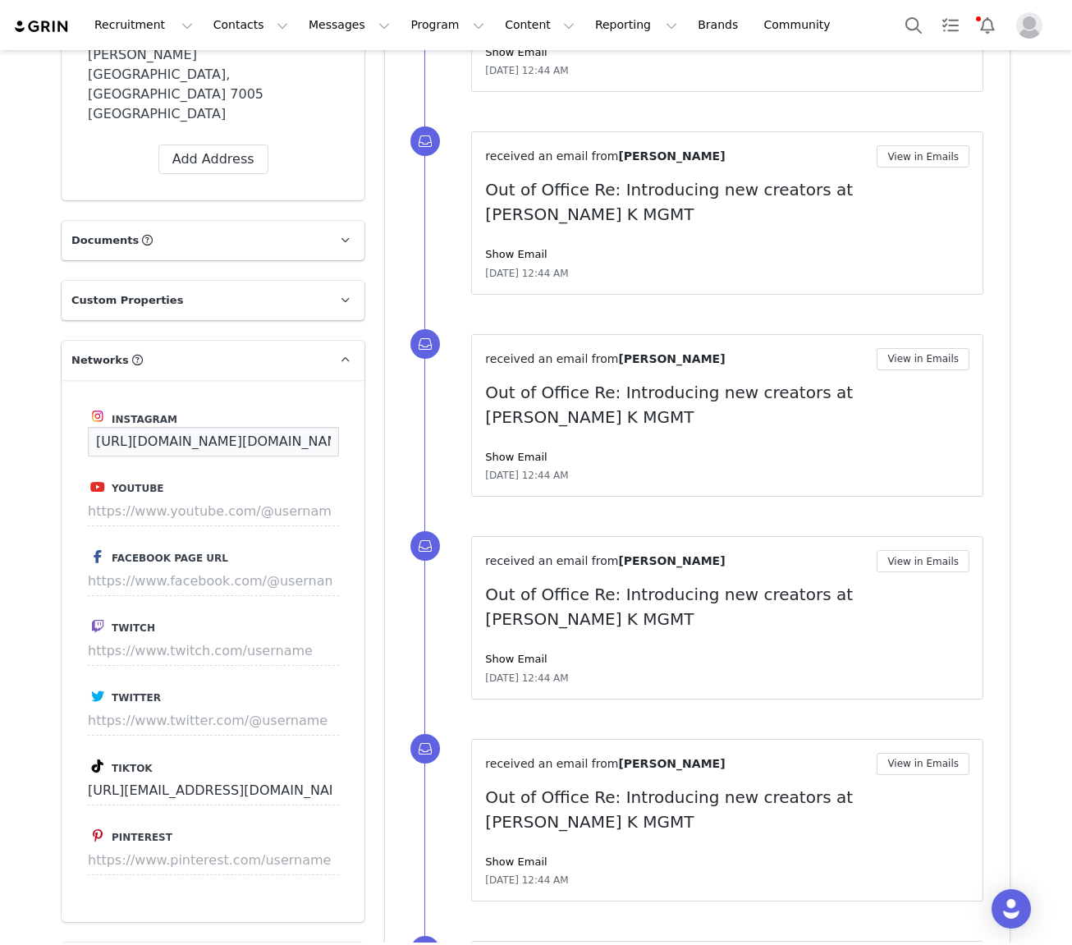
click at [177, 427] on input "[URL][DOMAIN_NAME][DOMAIN_NAME]" at bounding box center [213, 442] width 251 height 30
paste input "racetooze_"
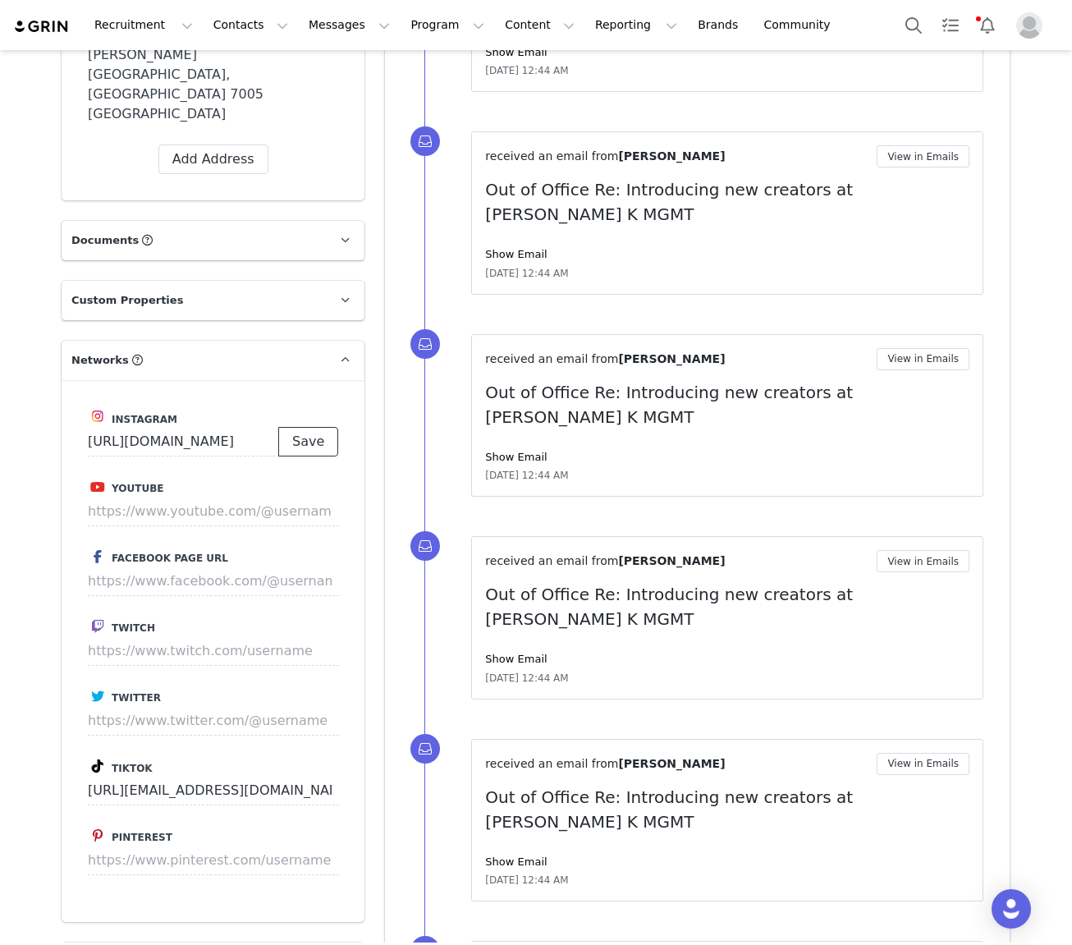
drag, startPoint x: 322, startPoint y: 278, endPoint x: 336, endPoint y: 271, distance: 15.8
click at [322, 427] on button "Save" at bounding box center [308, 442] width 60 height 30
type input "[URL][DOMAIN_NAME]"
click at [141, 776] on input "[URL][EMAIL_ADDRESS][DOMAIN_NAME][DOMAIN_NAME]" at bounding box center [213, 791] width 251 height 30
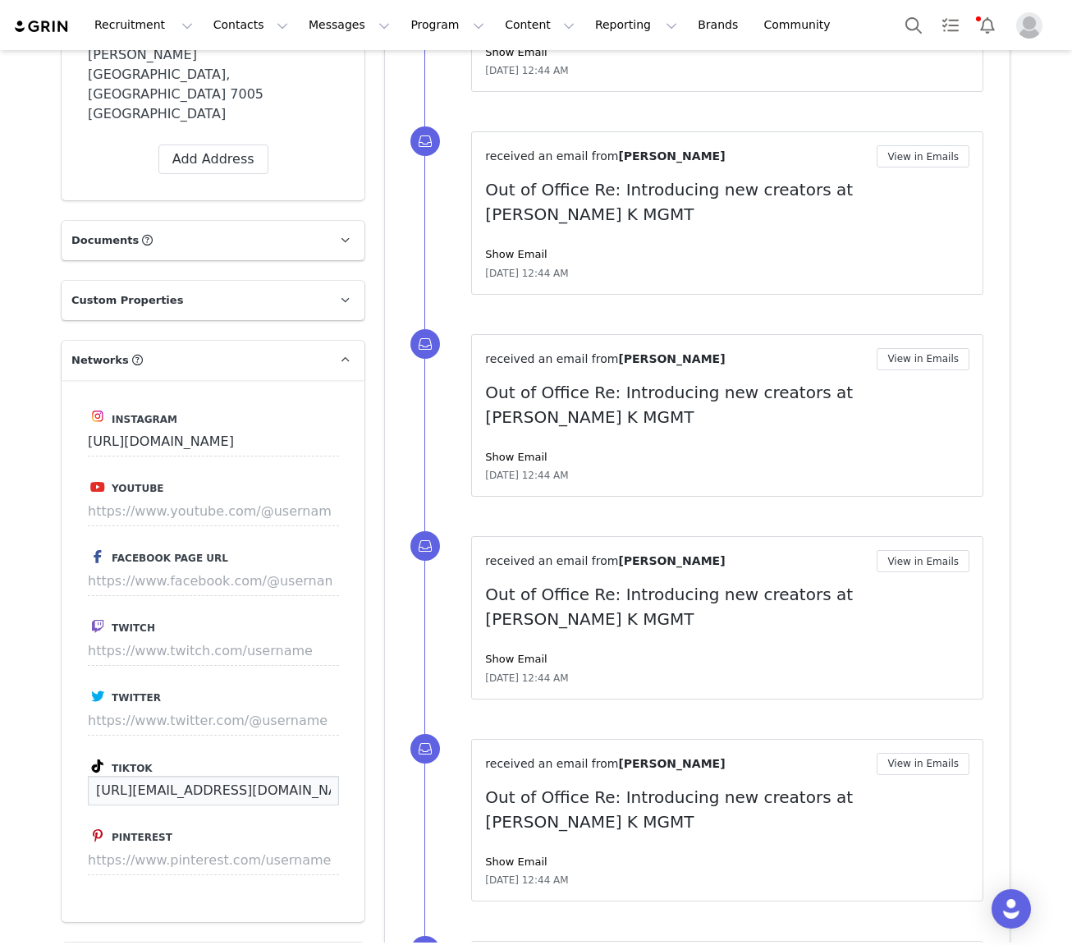
click at [141, 776] on input "[URL][EMAIL_ADDRESS][DOMAIN_NAME][DOMAIN_NAME]" at bounding box center [213, 791] width 251 height 30
paste input "racetooze_"
type input "[URL][DOMAIN_NAME]"
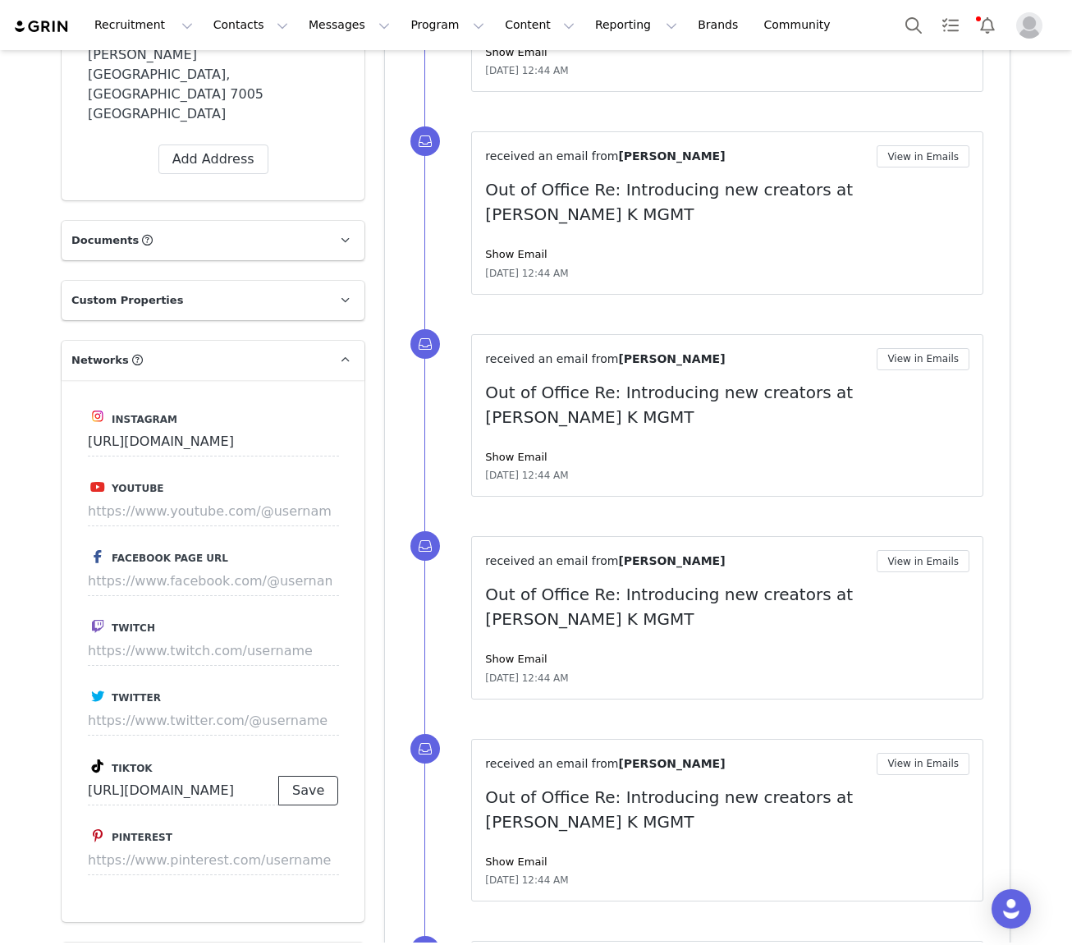
click at [319, 776] on button "Save" at bounding box center [308, 791] width 60 height 30
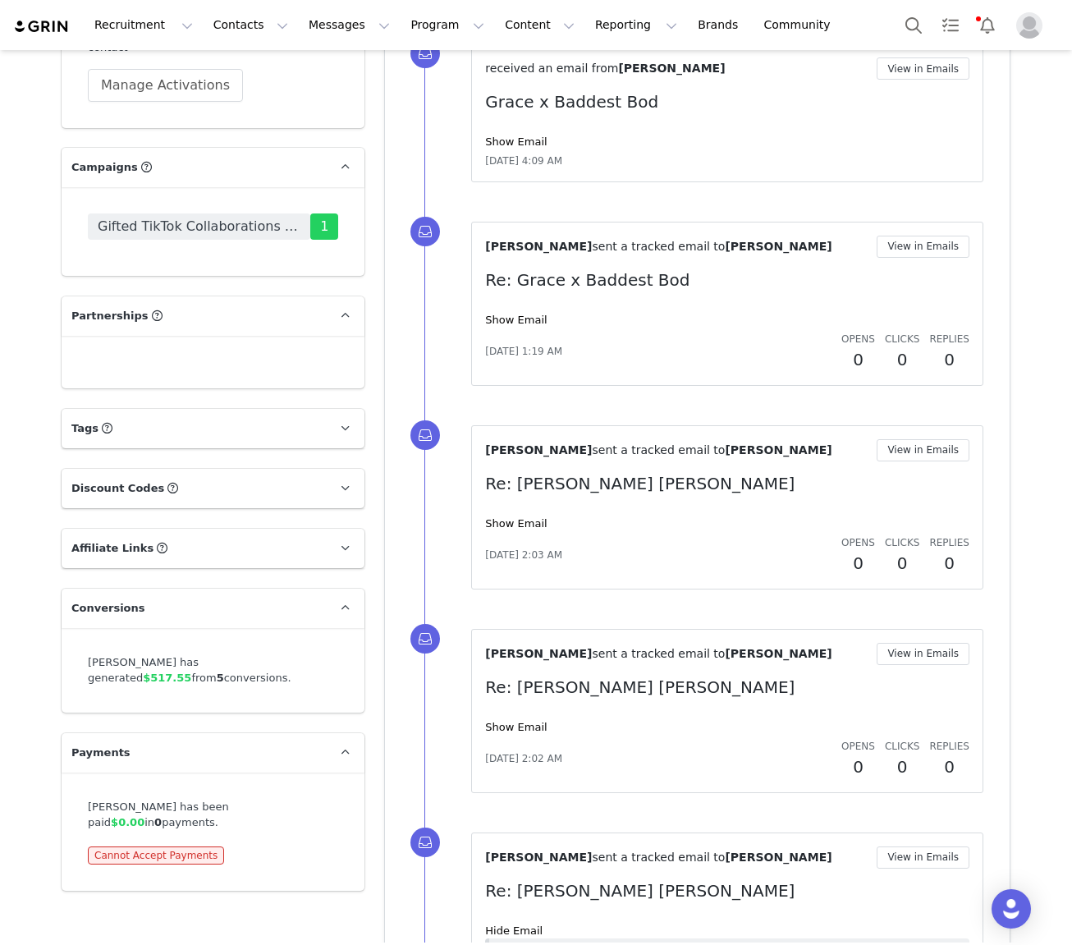
scroll to position [3304, 0]
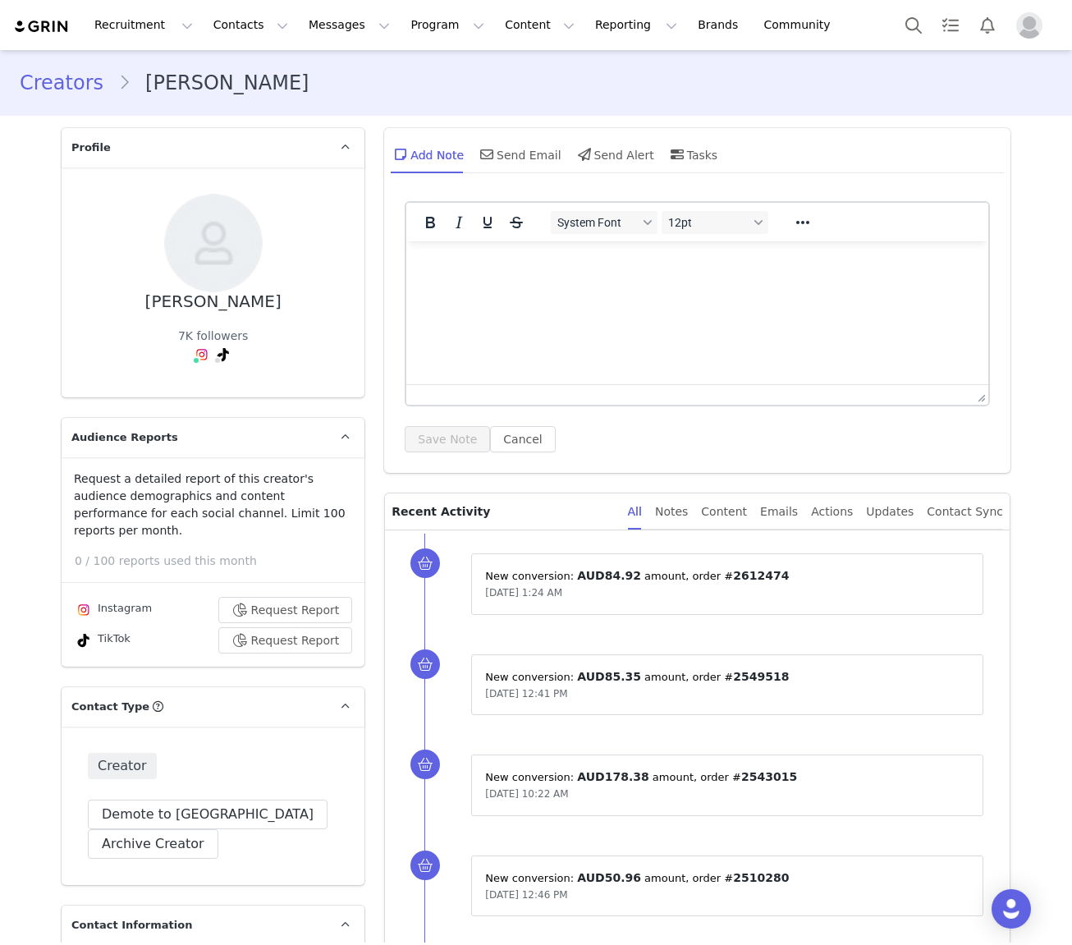
type input "+1 ([GEOGRAPHIC_DATA])"
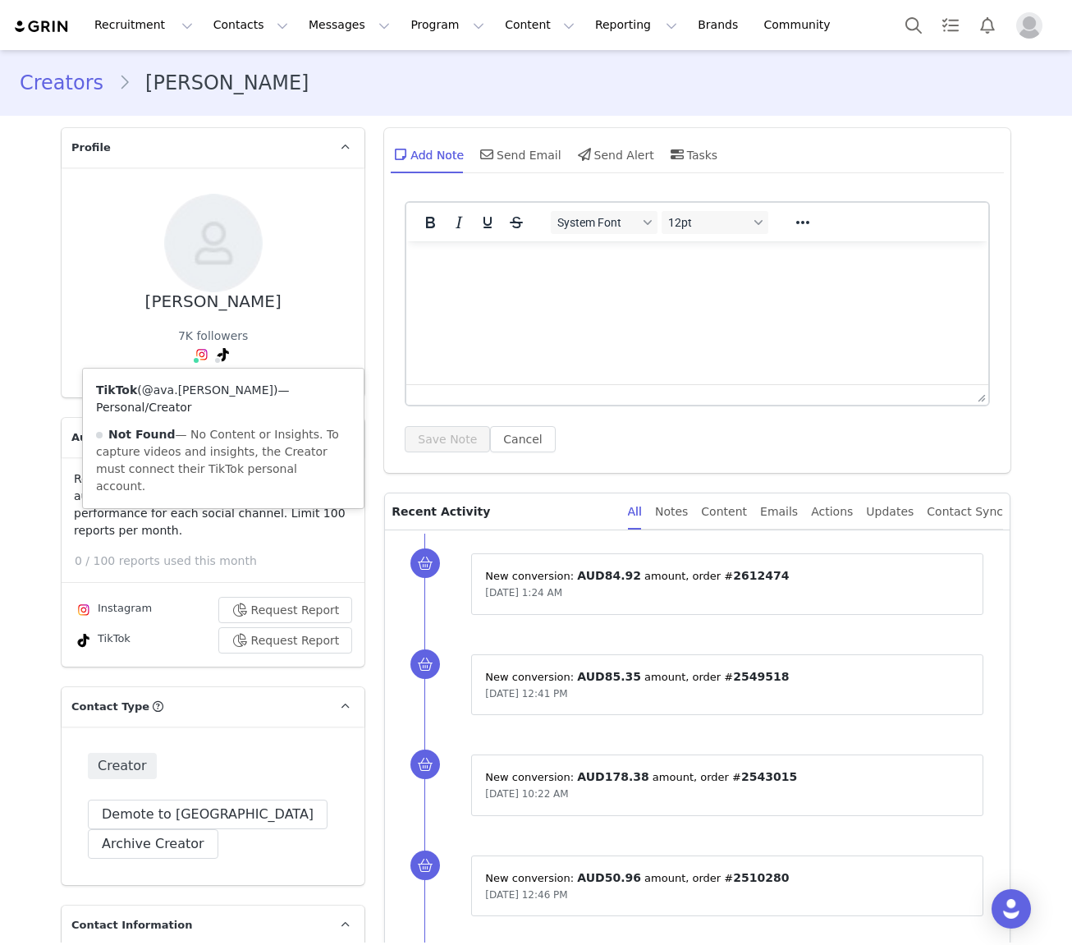
click at [211, 390] on link "@ava.[PERSON_NAME]" at bounding box center [207, 389] width 131 height 13
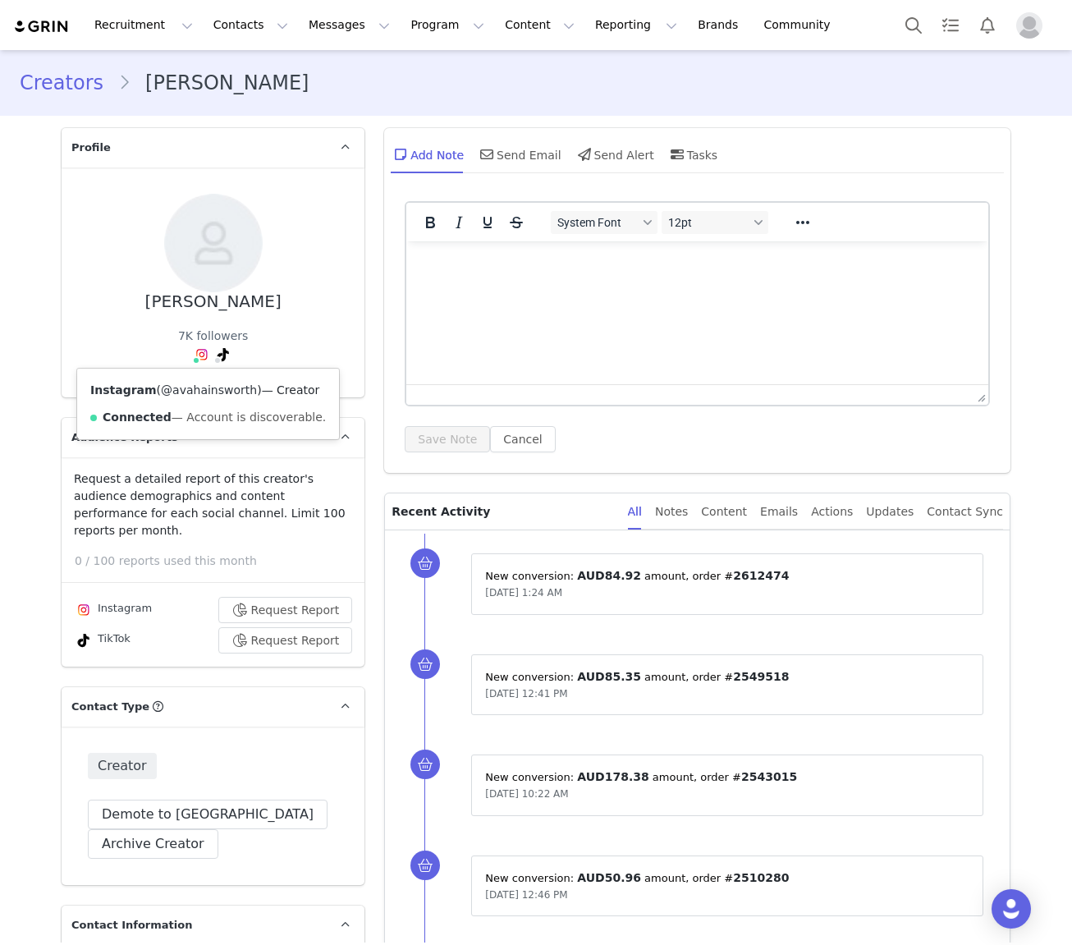
click at [197, 386] on link "@avahainsworth" at bounding box center [209, 389] width 96 height 13
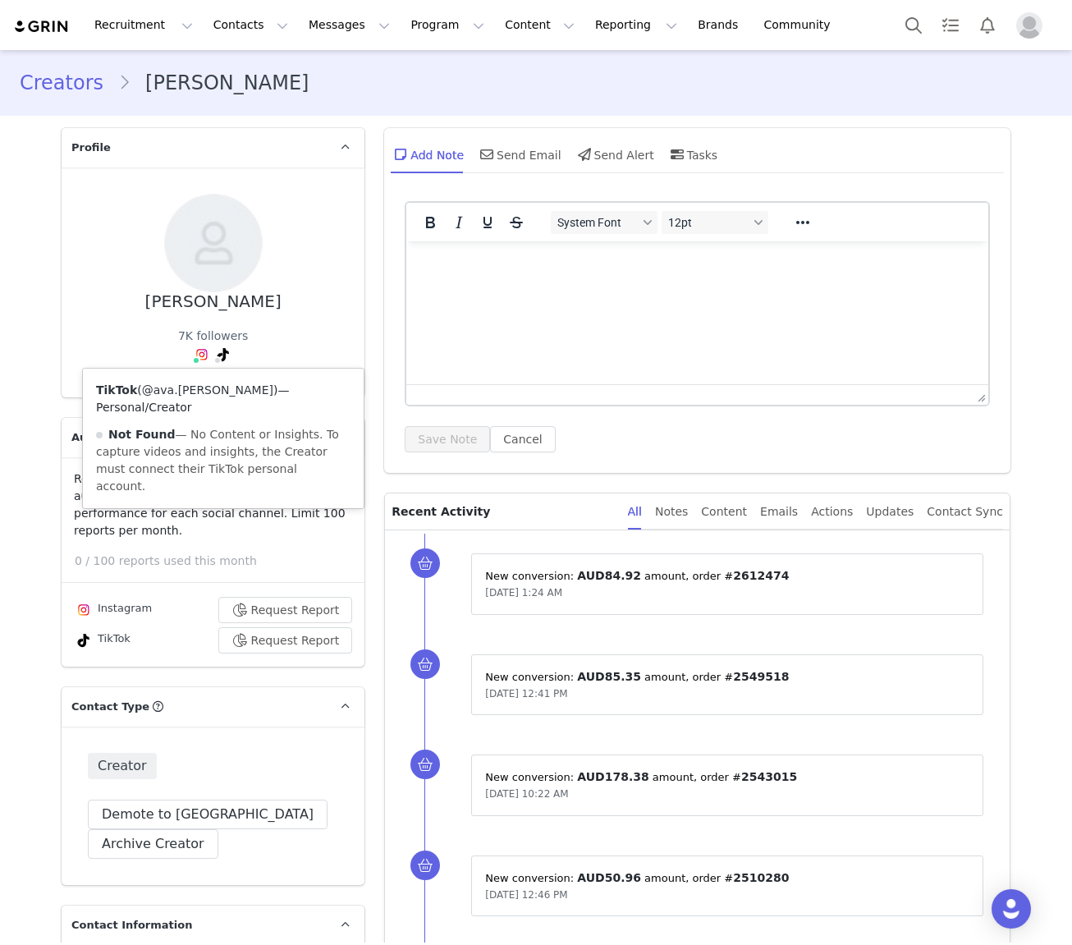
click at [218, 395] on link "@ava.[PERSON_NAME]" at bounding box center [207, 389] width 131 height 13
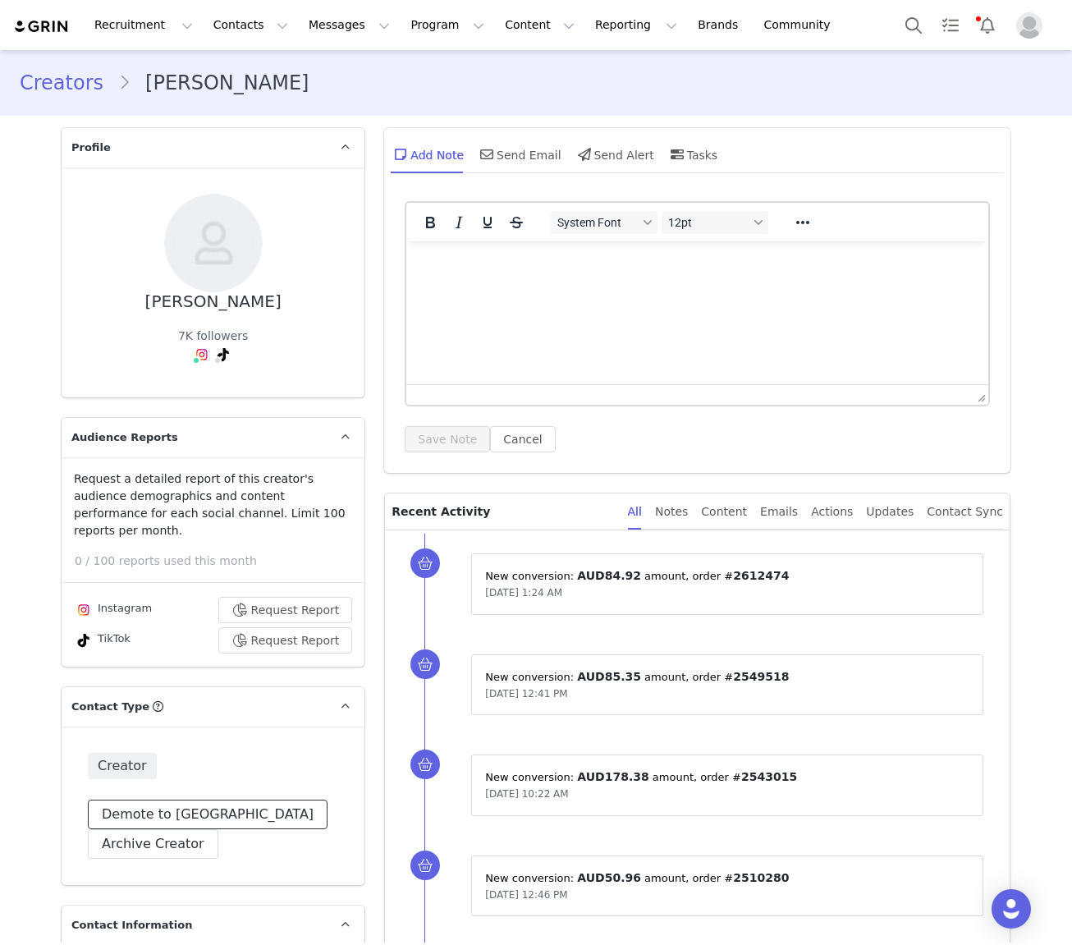
drag, startPoint x: 195, startPoint y: 800, endPoint x: 238, endPoint y: 794, distance: 43.9
click at [197, 801] on button "Demote to [GEOGRAPHIC_DATA]" at bounding box center [208, 815] width 240 height 30
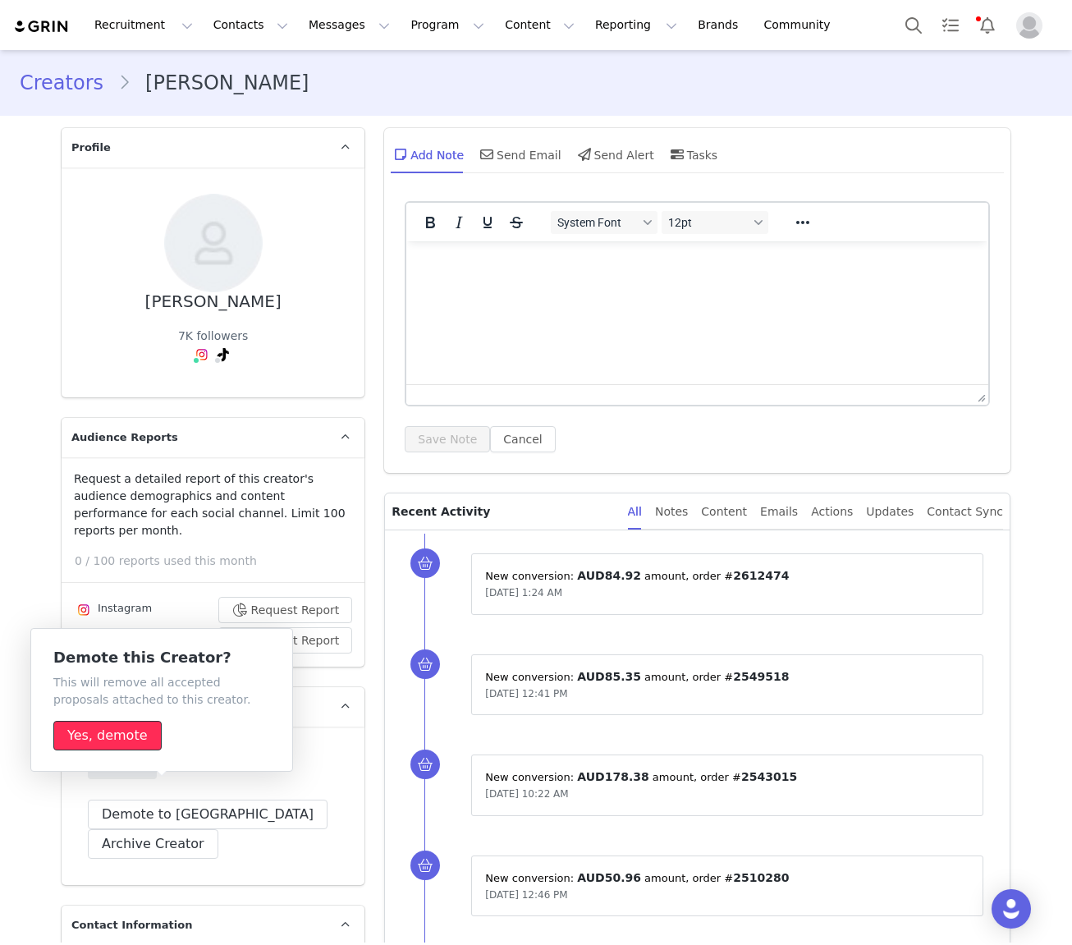
click at [139, 733] on button "Yes, demote" at bounding box center [107, 736] width 108 height 30
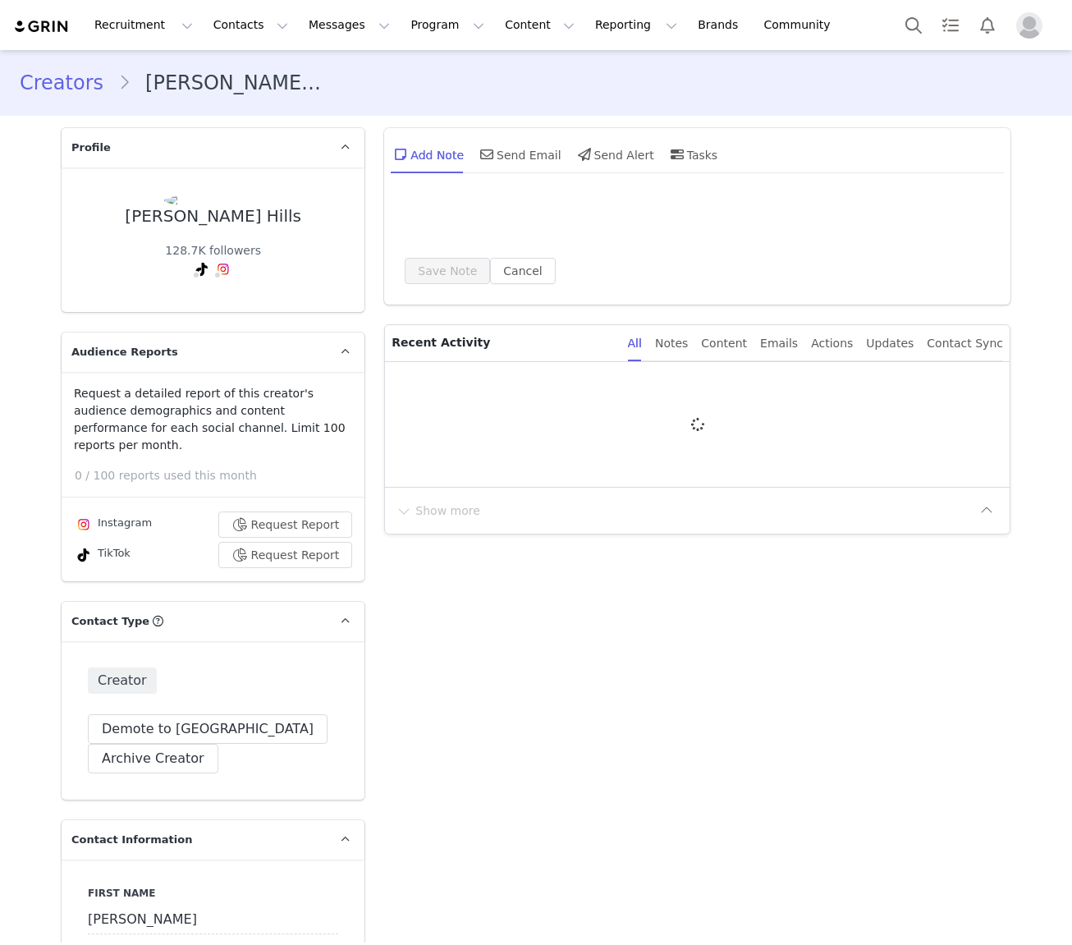
type input "+1 ([GEOGRAPHIC_DATA])"
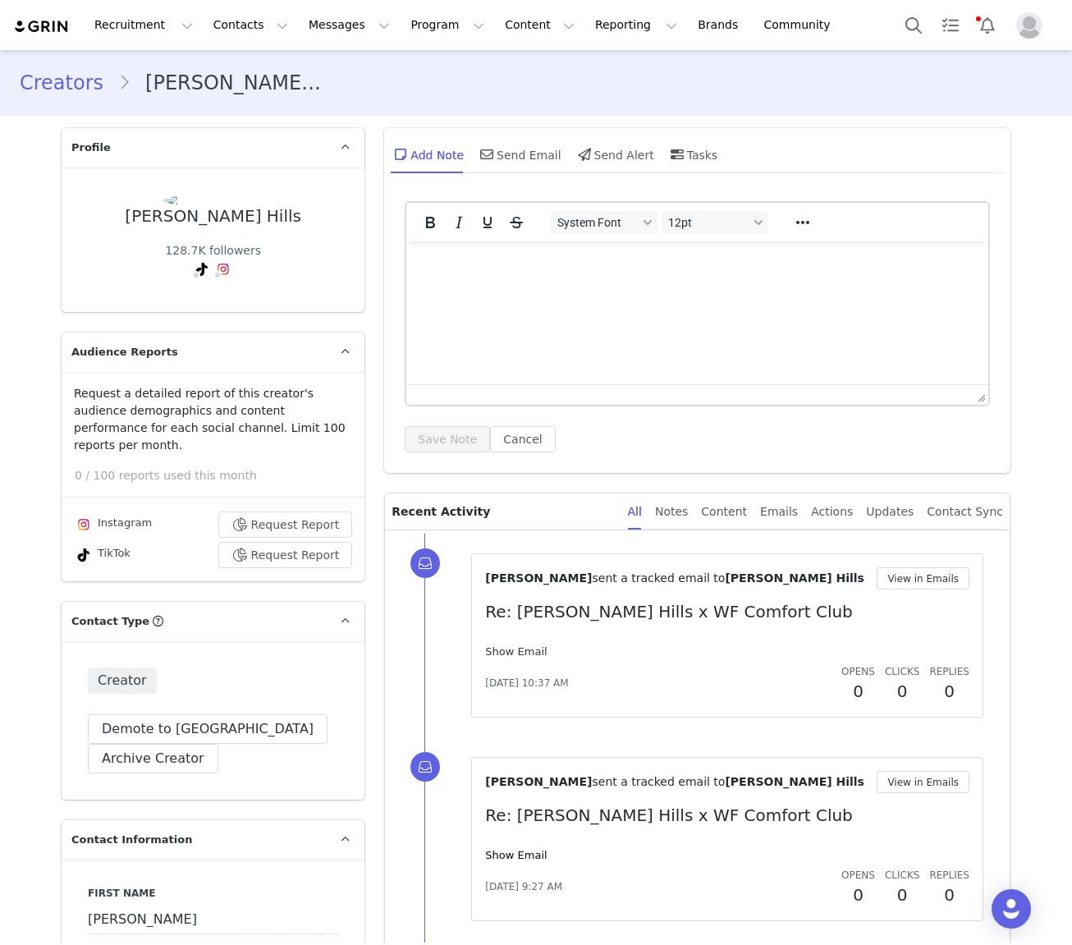
click at [520, 648] on link "Show Email" at bounding box center [516, 651] width 62 height 12
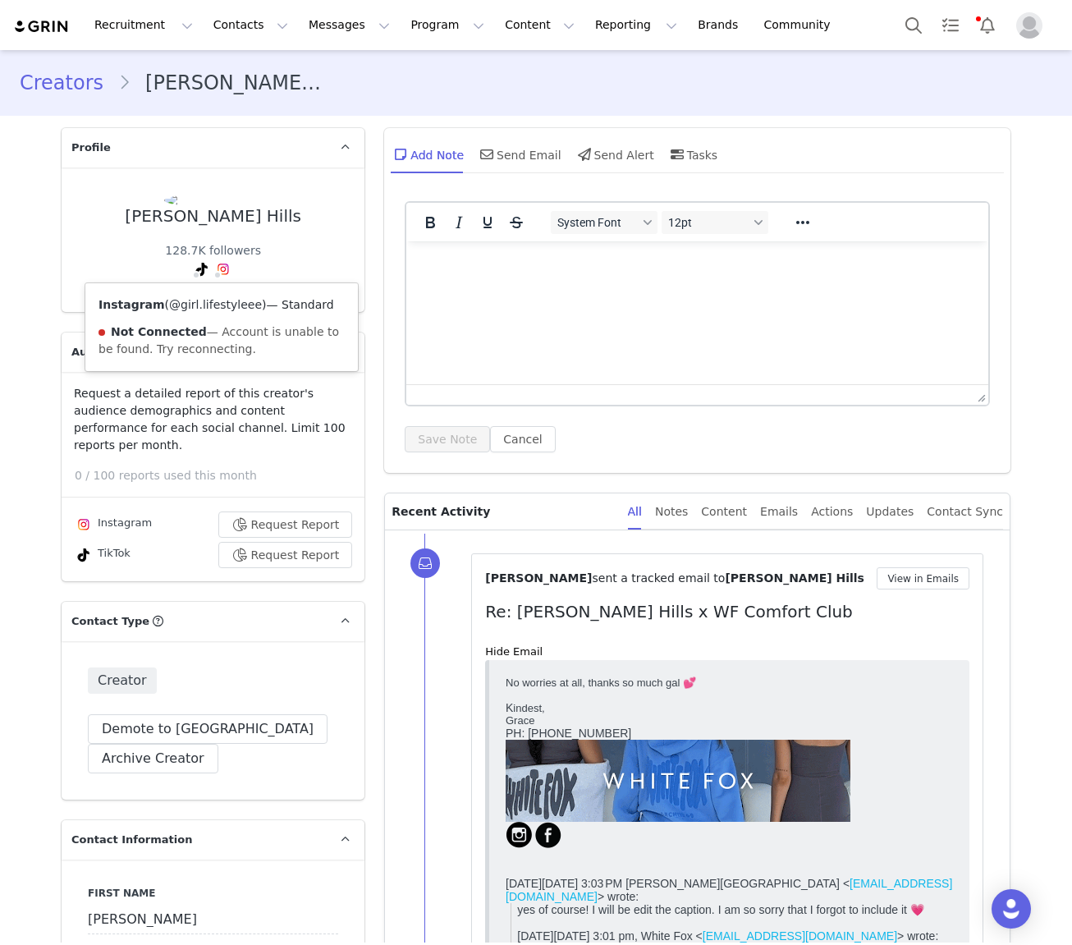
click at [222, 310] on link "@girl.lifestyleee" at bounding box center [215, 304] width 93 height 13
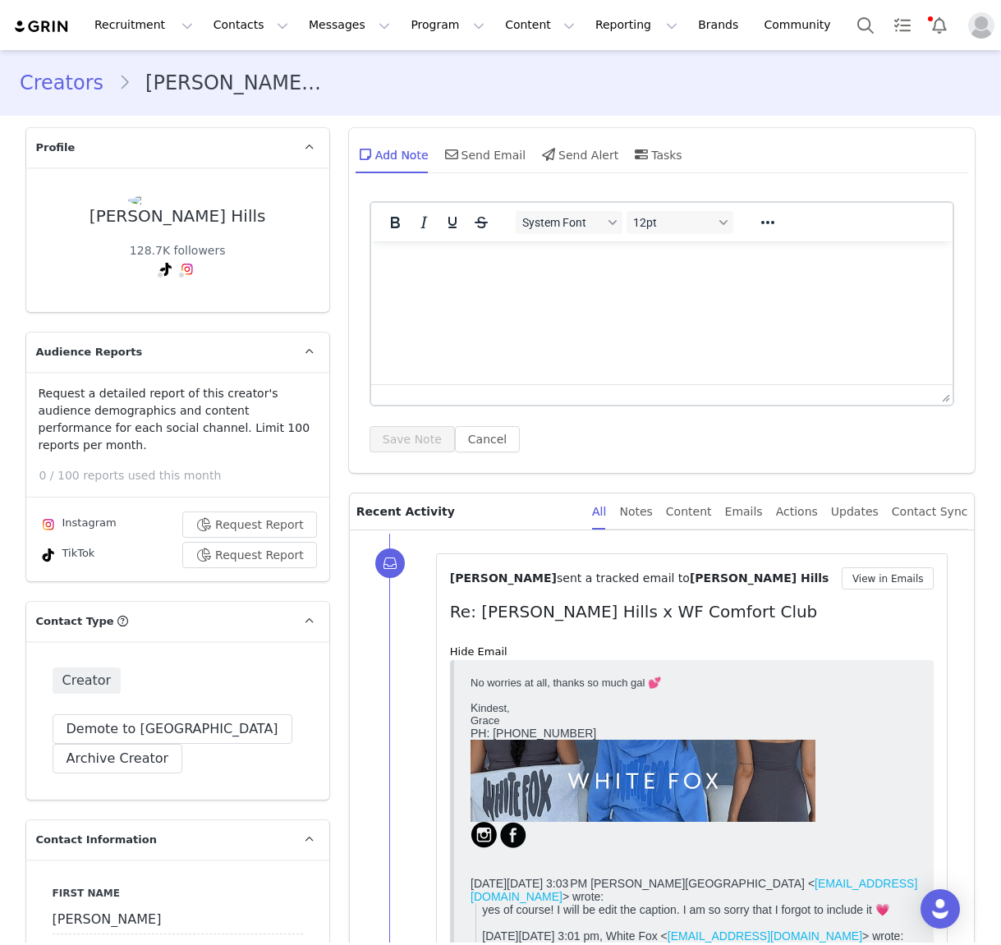
click at [379, 99] on div "Creators Aurelia Hills" at bounding box center [500, 83] width 1001 height 56
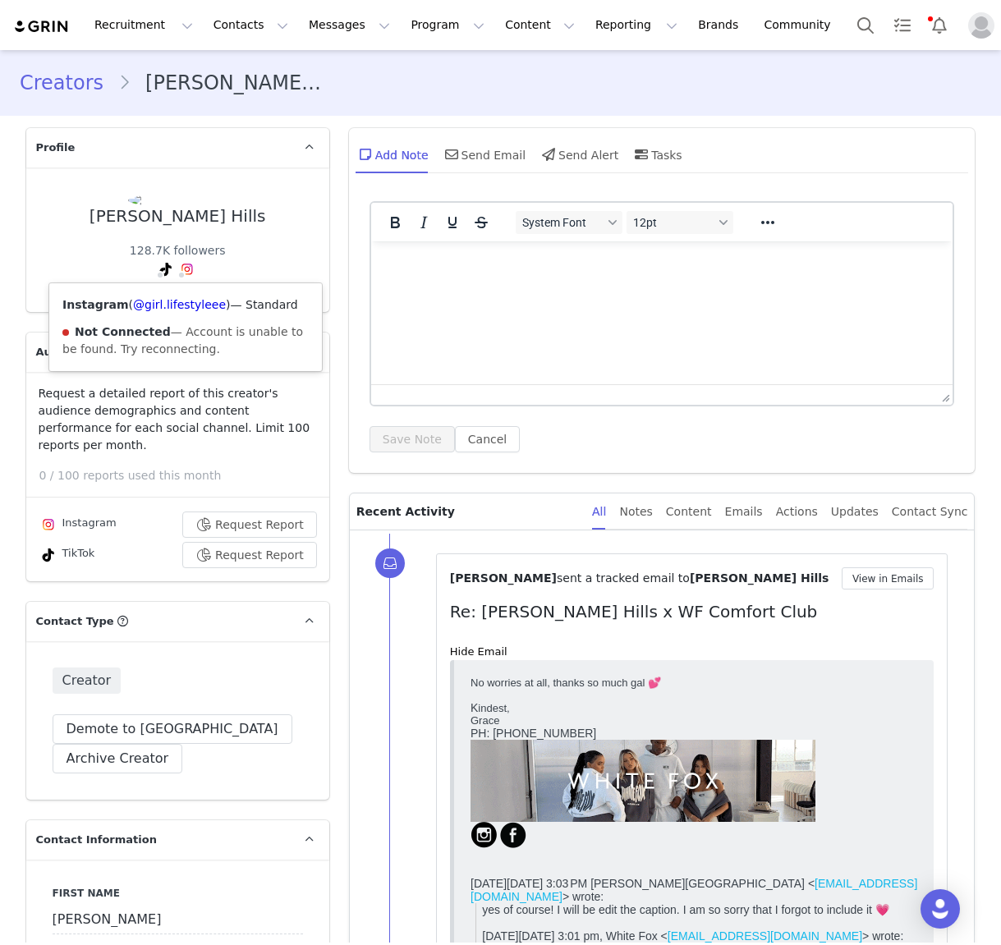
click at [189, 266] on img at bounding box center [187, 269] width 13 height 13
click at [183, 302] on link "@girl.lifestyleee" at bounding box center [179, 304] width 93 height 13
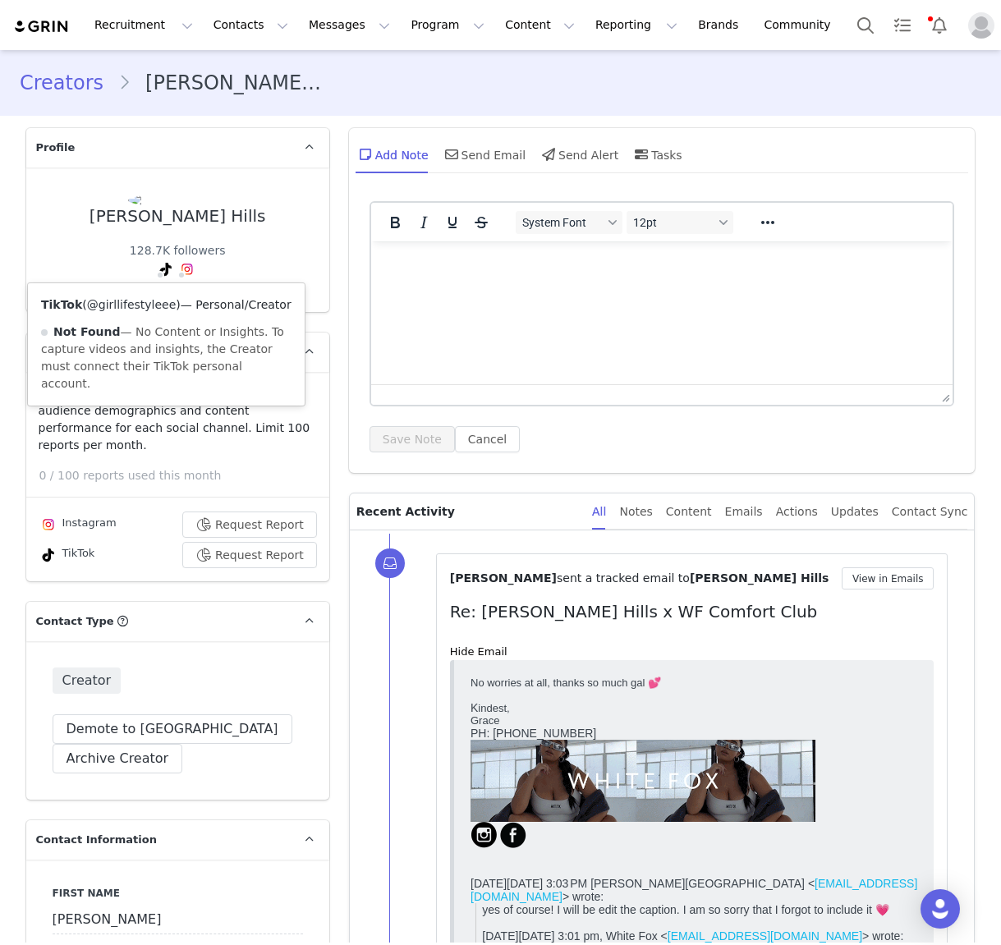
click at [158, 307] on link "@girllifestyleee" at bounding box center [132, 304] width 90 height 13
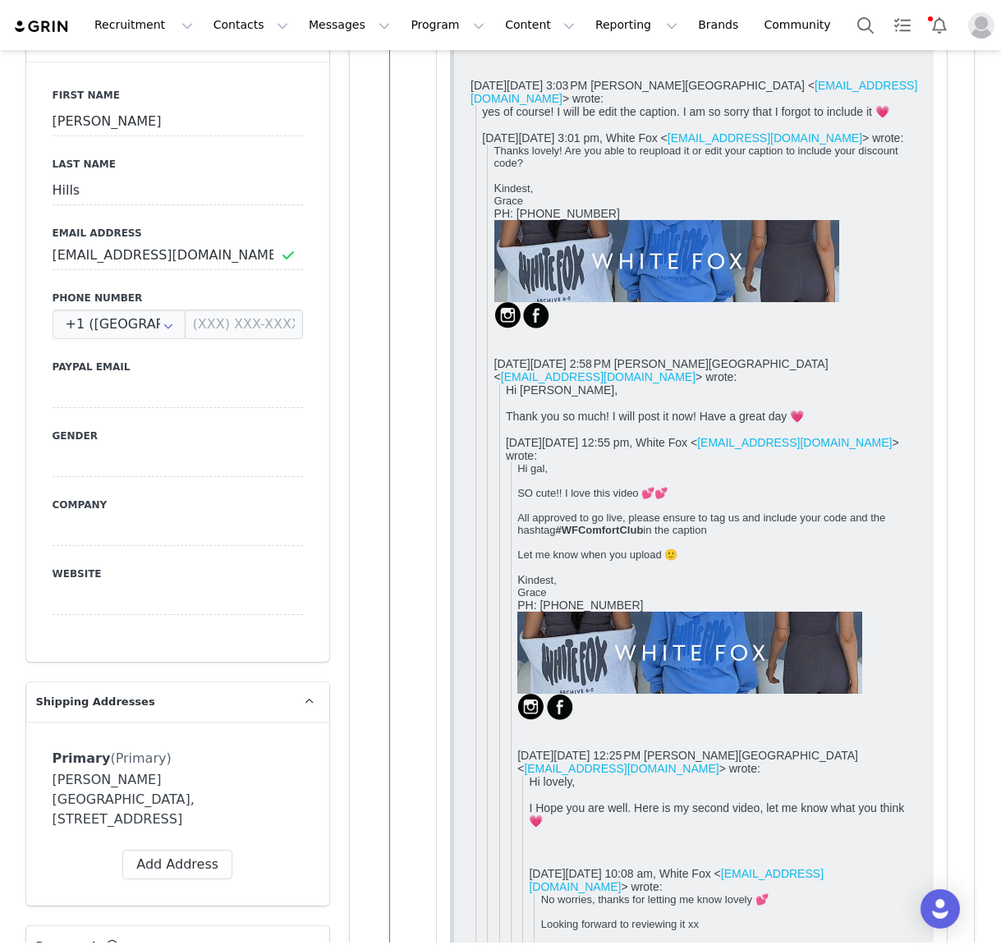
scroll to position [819, 0]
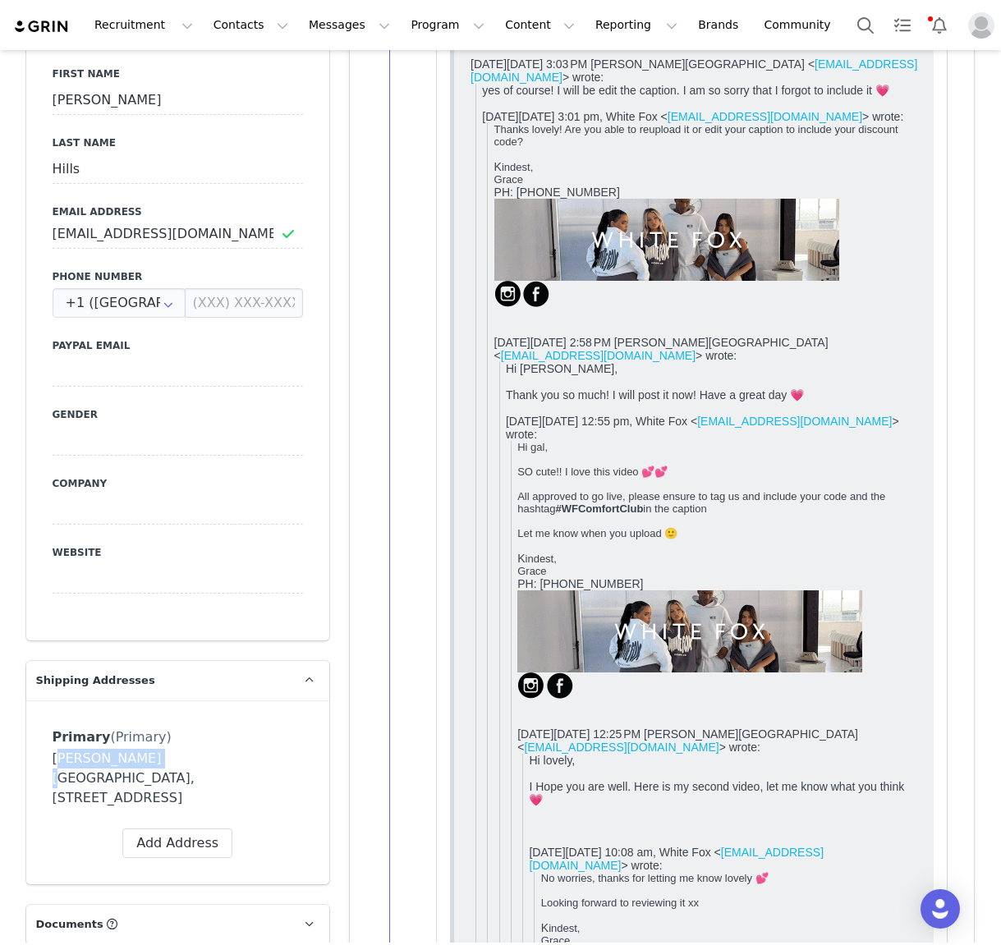
drag, startPoint x: 106, startPoint y: 743, endPoint x: 46, endPoint y: 745, distance: 60.0
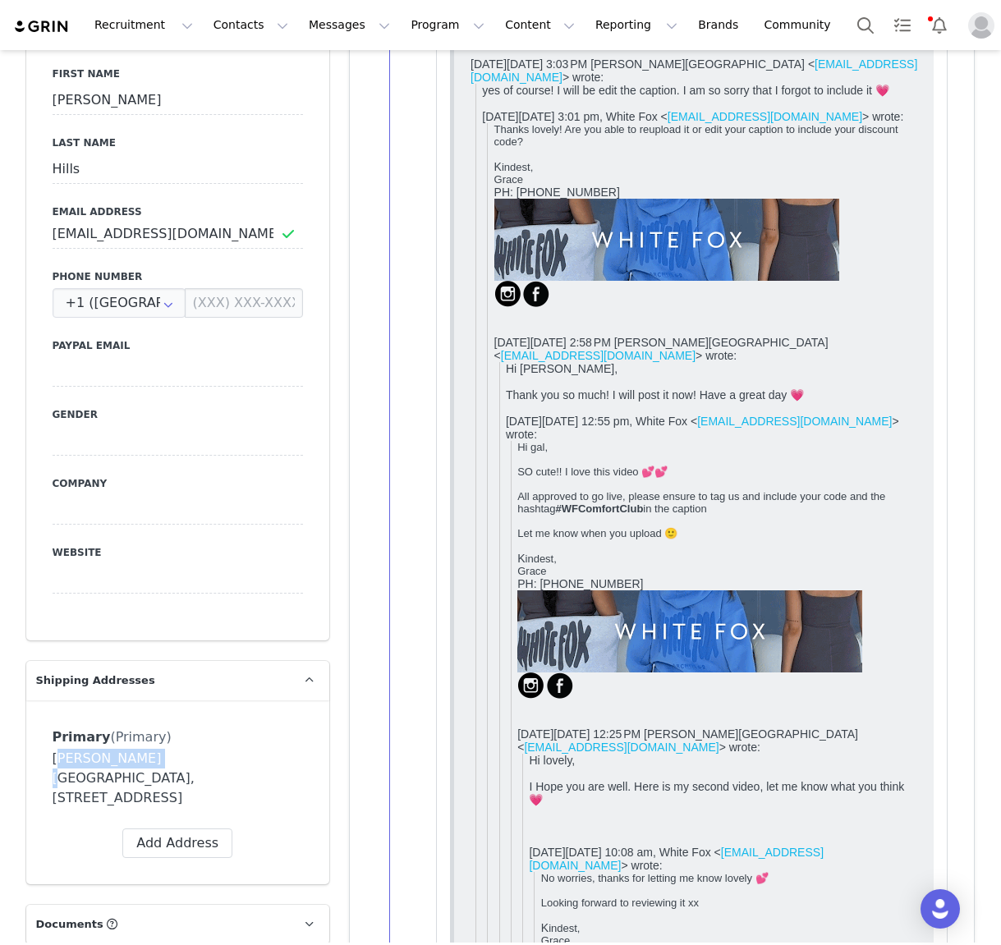
click at [46, 745] on div "Primary (Primary) Label Primary First Name Aurelia Last Name Hills Email girlli…" at bounding box center [177, 792] width 303 height 184
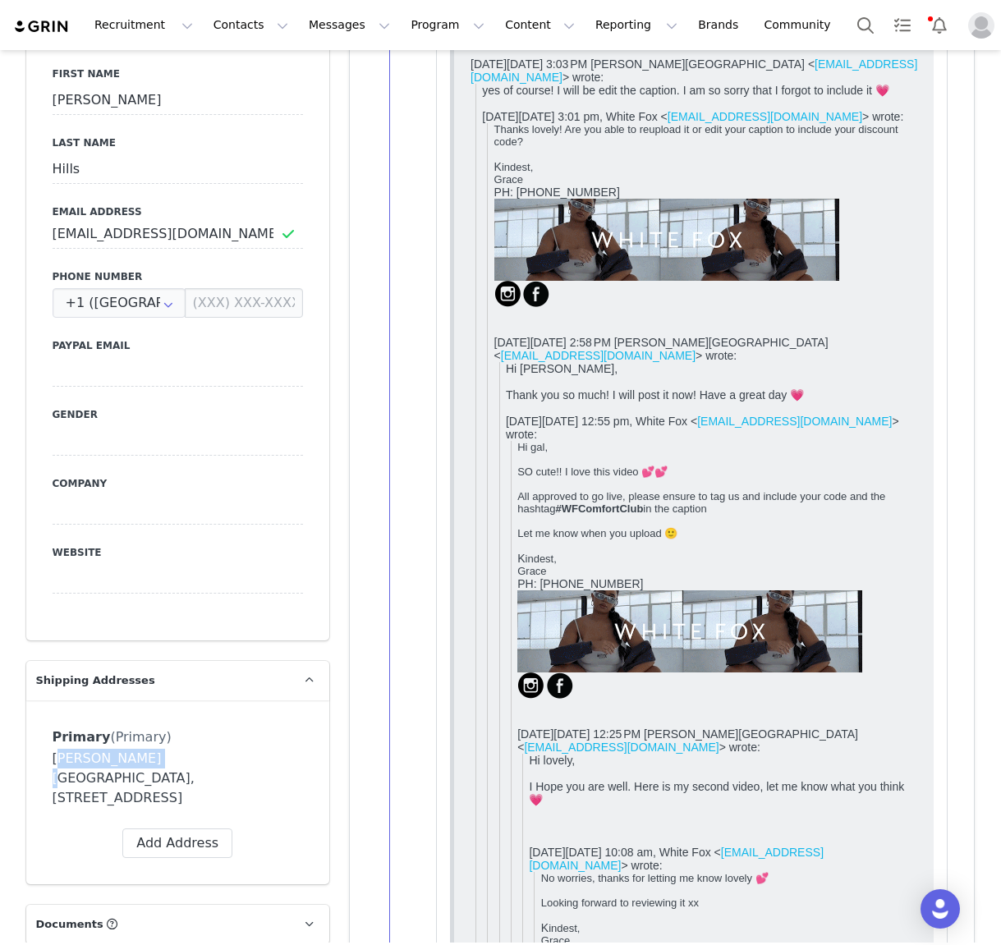
copy div "Aurelia Hills"
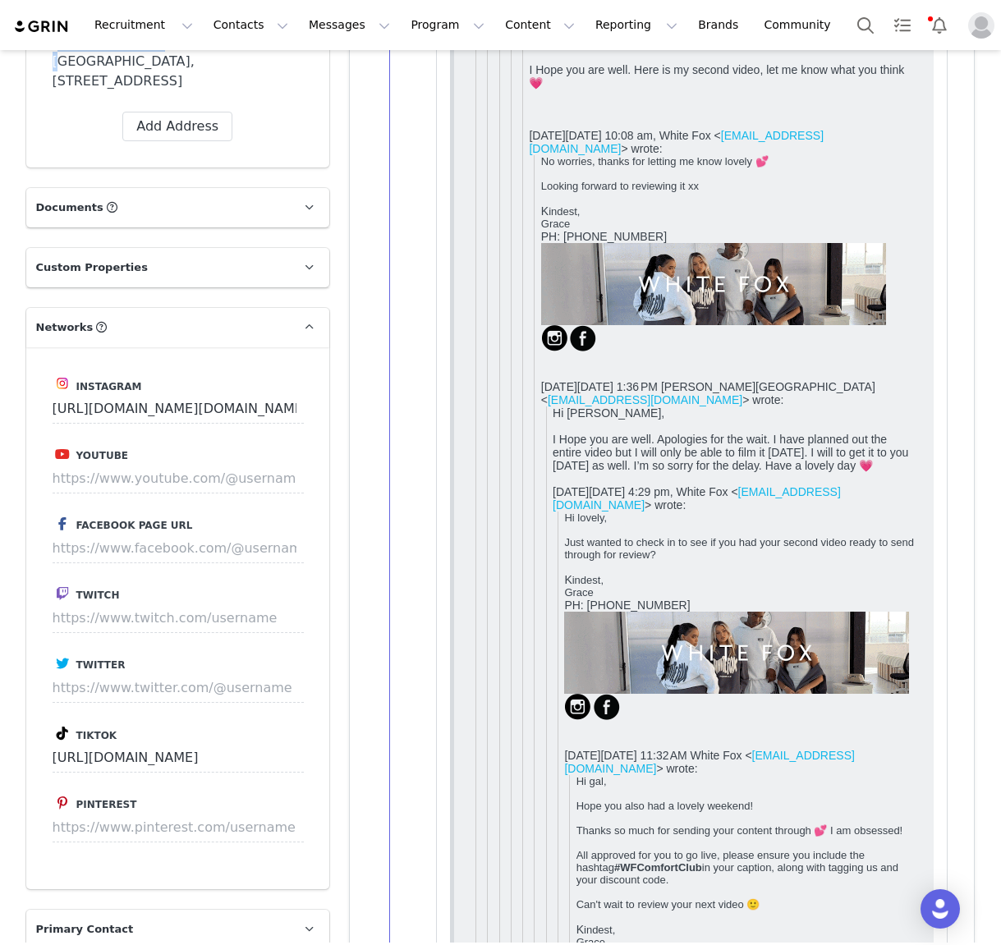
scroll to position [1533, 0]
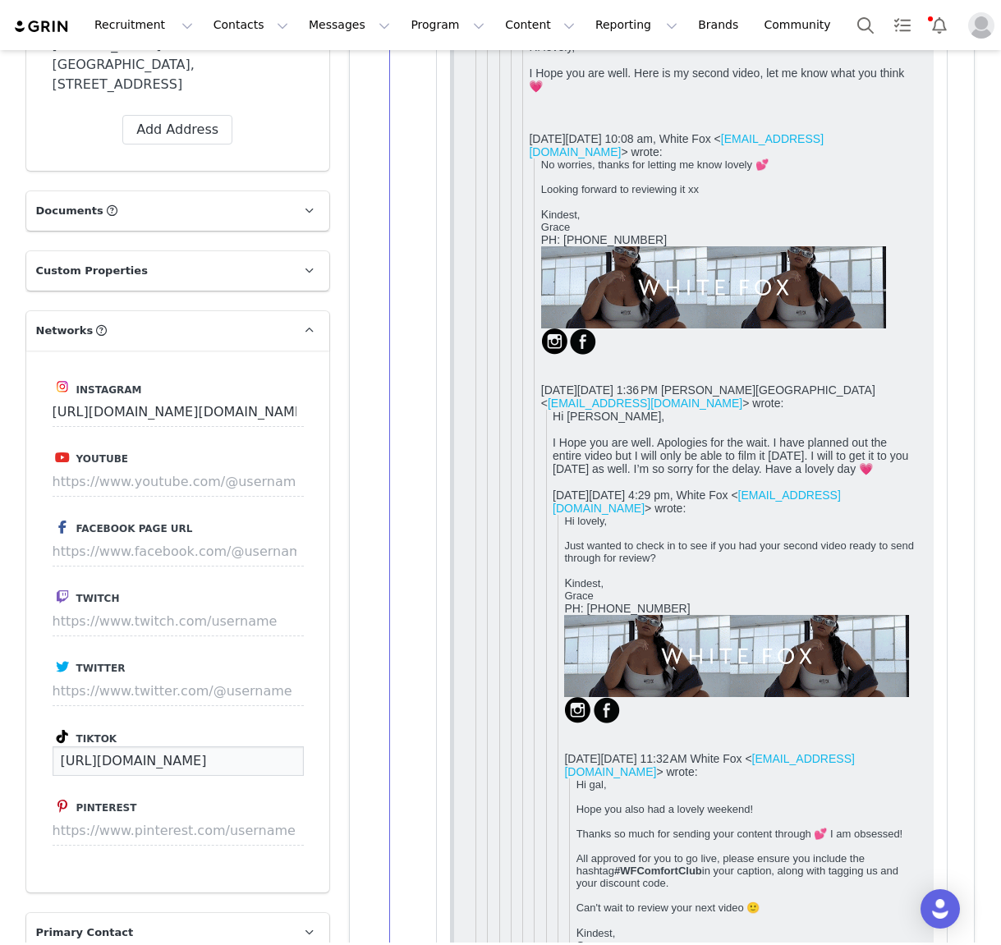
click at [177, 746] on input "https://www.tiktok.com/@girllifestyleee" at bounding box center [178, 761] width 251 height 30
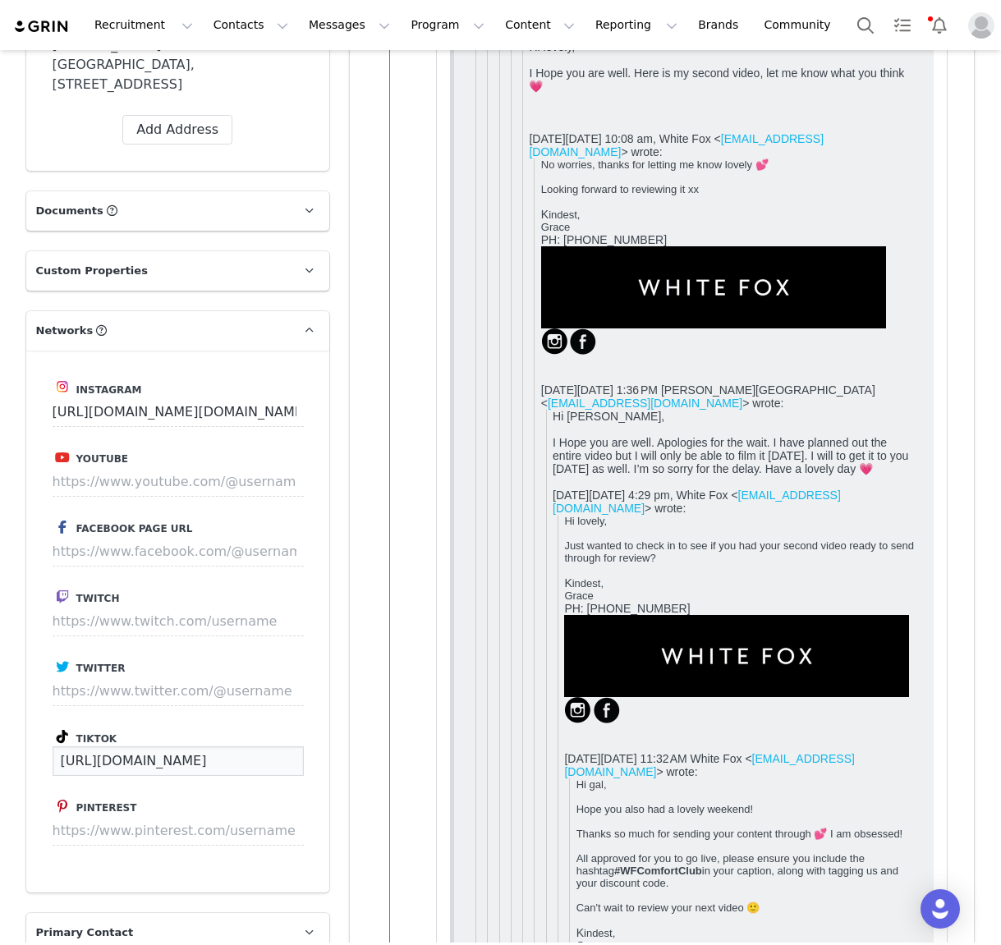
click at [177, 746] on input "https://www.tiktok.com/@girllifestyleee" at bounding box center [178, 761] width 251 height 30
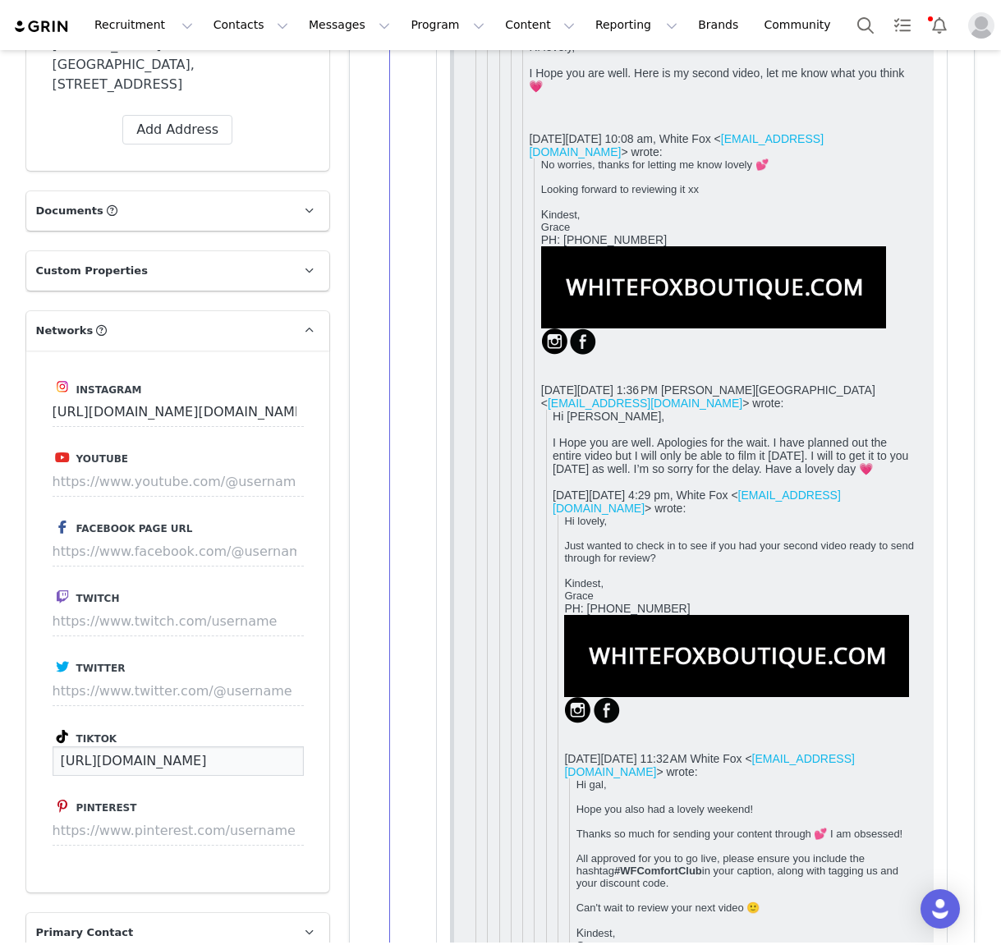
click at [177, 746] on input "https://www.tiktok.com/@girllifestyleee" at bounding box center [178, 761] width 251 height 30
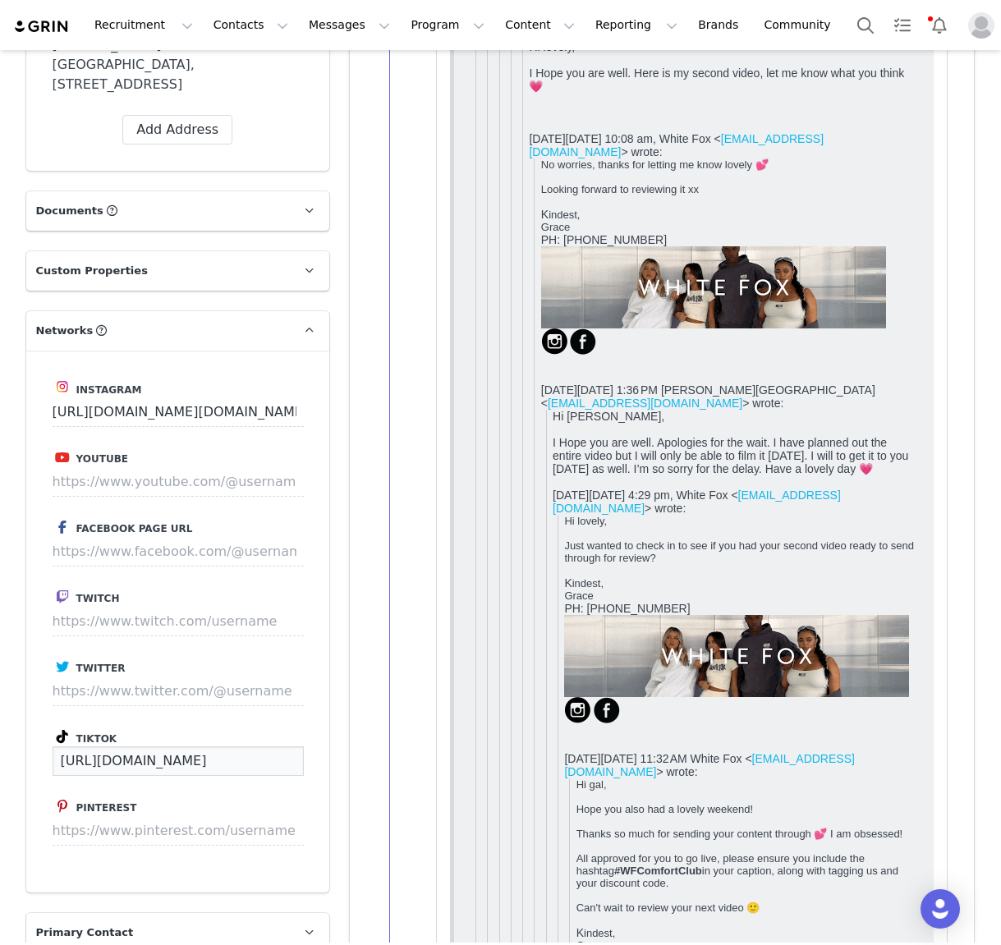
click at [177, 746] on input "https://www.tiktok.com/@girllifestyleee" at bounding box center [178, 761] width 251 height 30
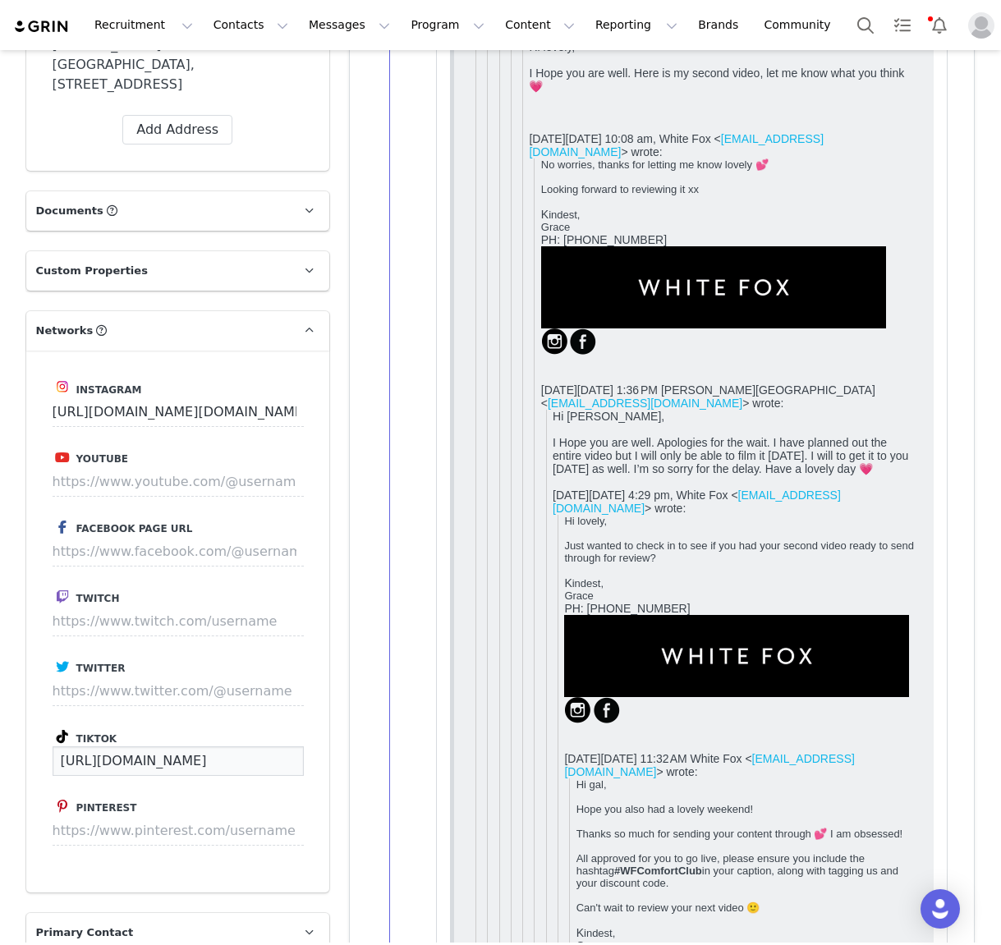
paste input "aurelia.hills"
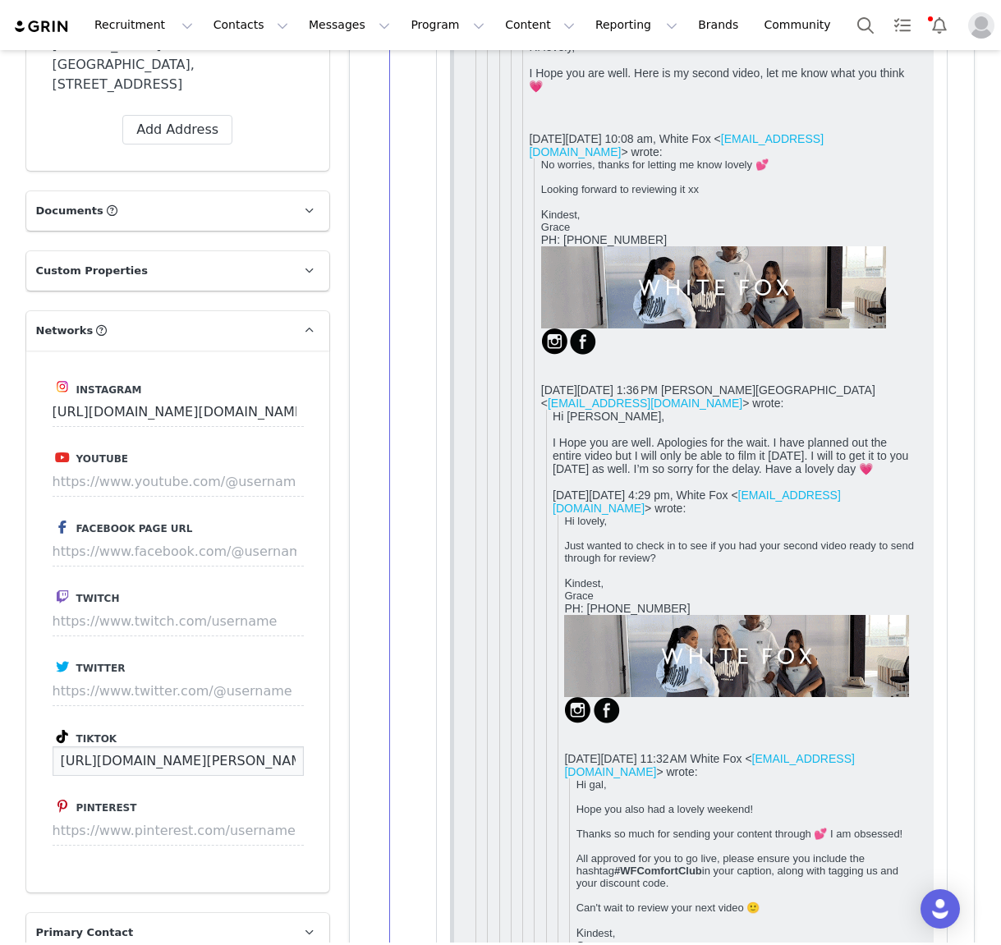
scroll to position [0, 39]
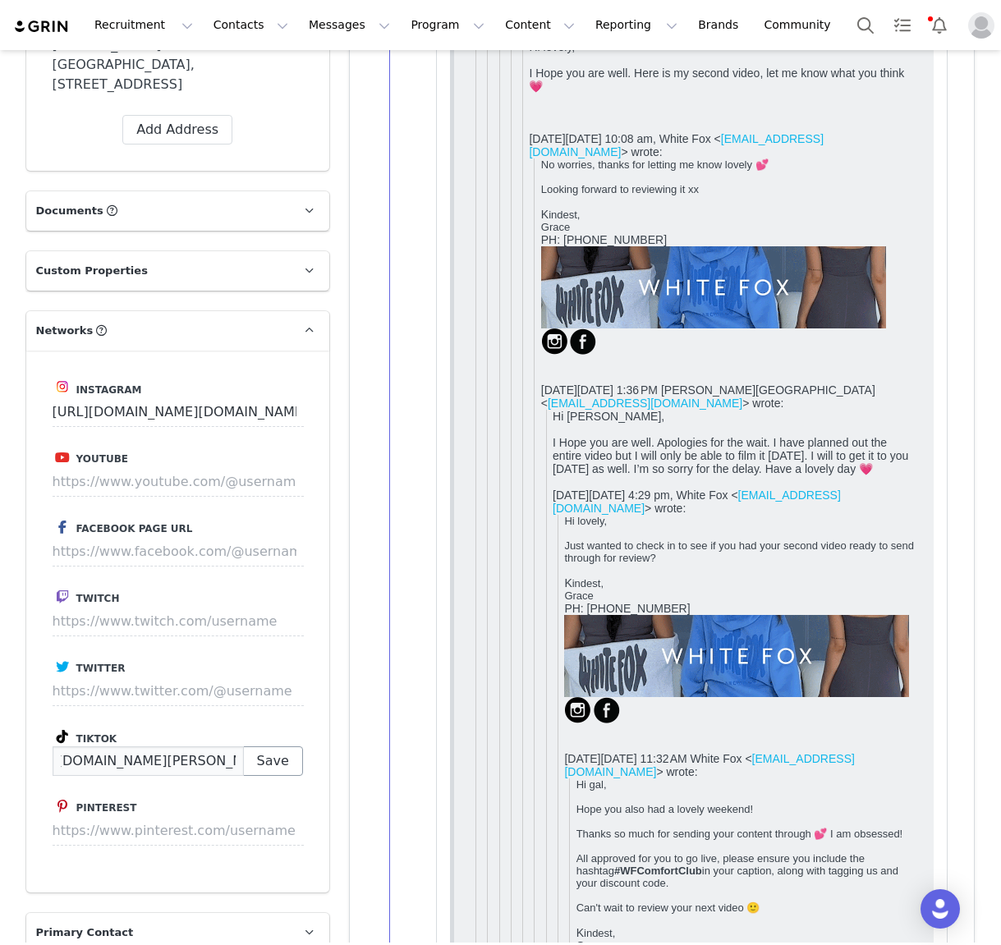
type input "https://www.tiktok.com/@aurelia.hills"
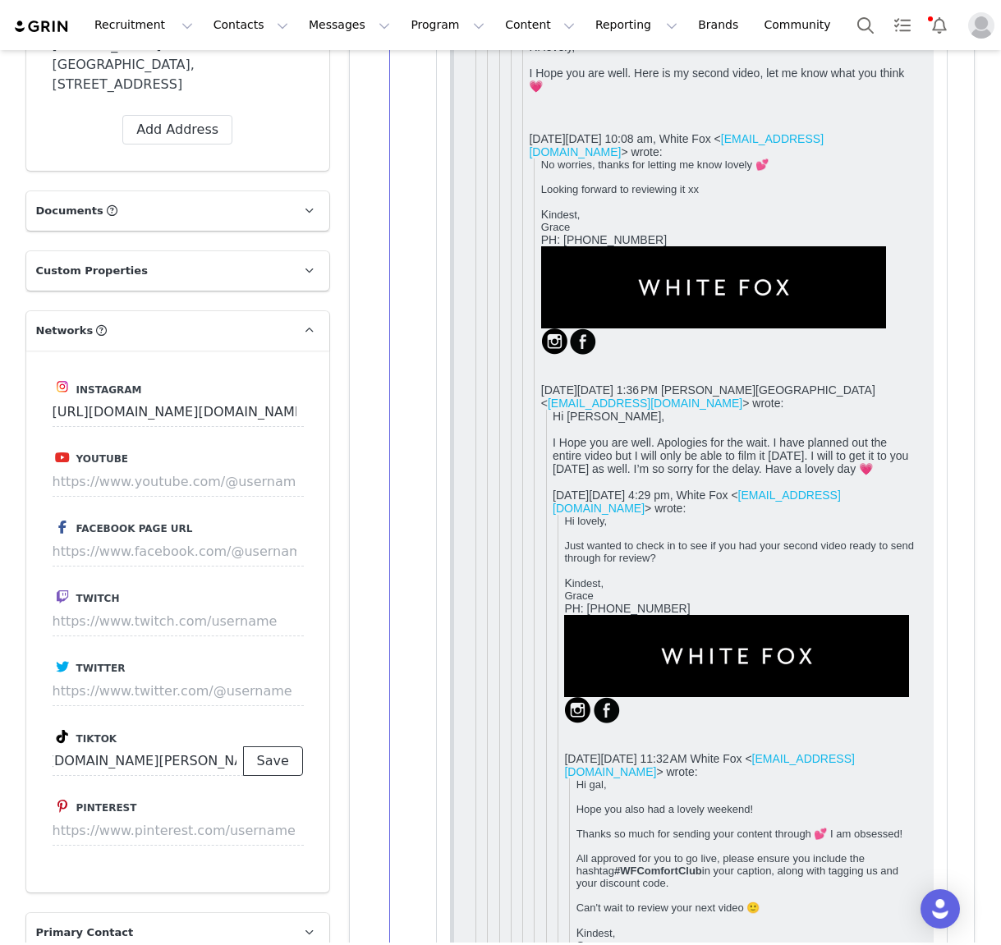
click at [288, 746] on button "Save" at bounding box center [273, 761] width 60 height 30
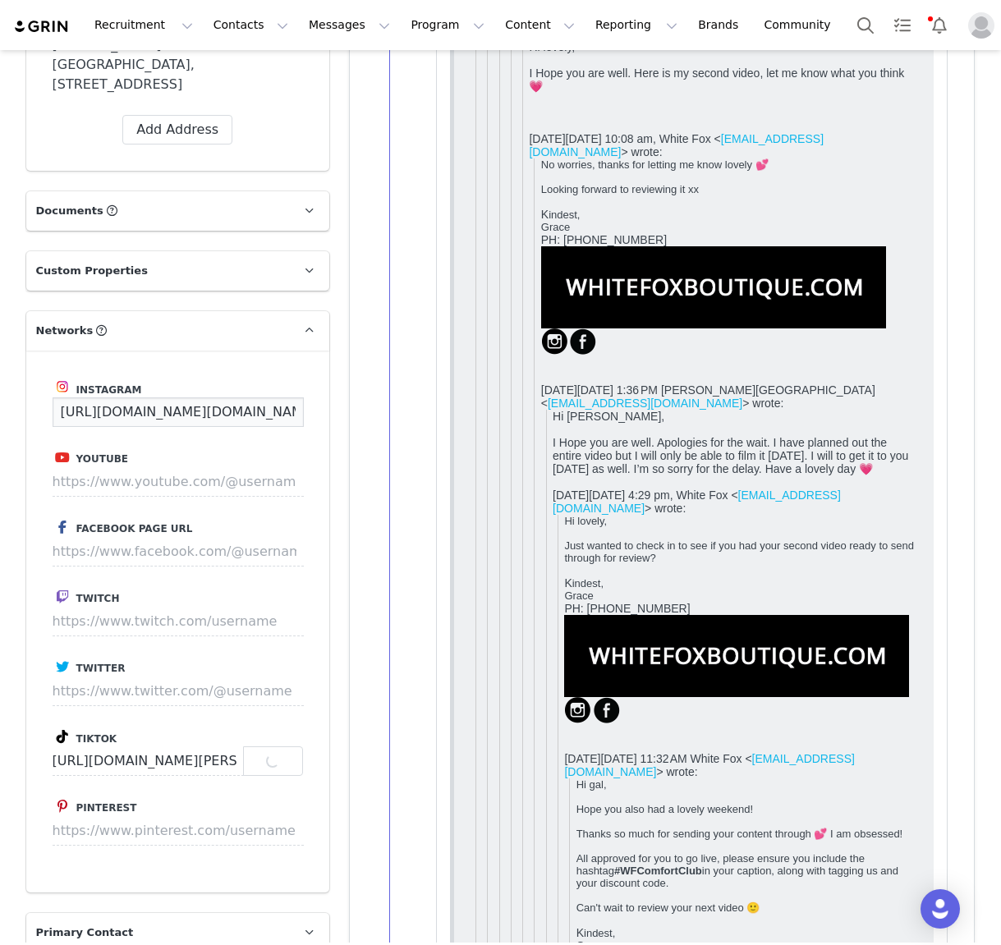
click at [138, 397] on input "https://www.instagram.com/girl.lifestyleee" at bounding box center [178, 412] width 251 height 30
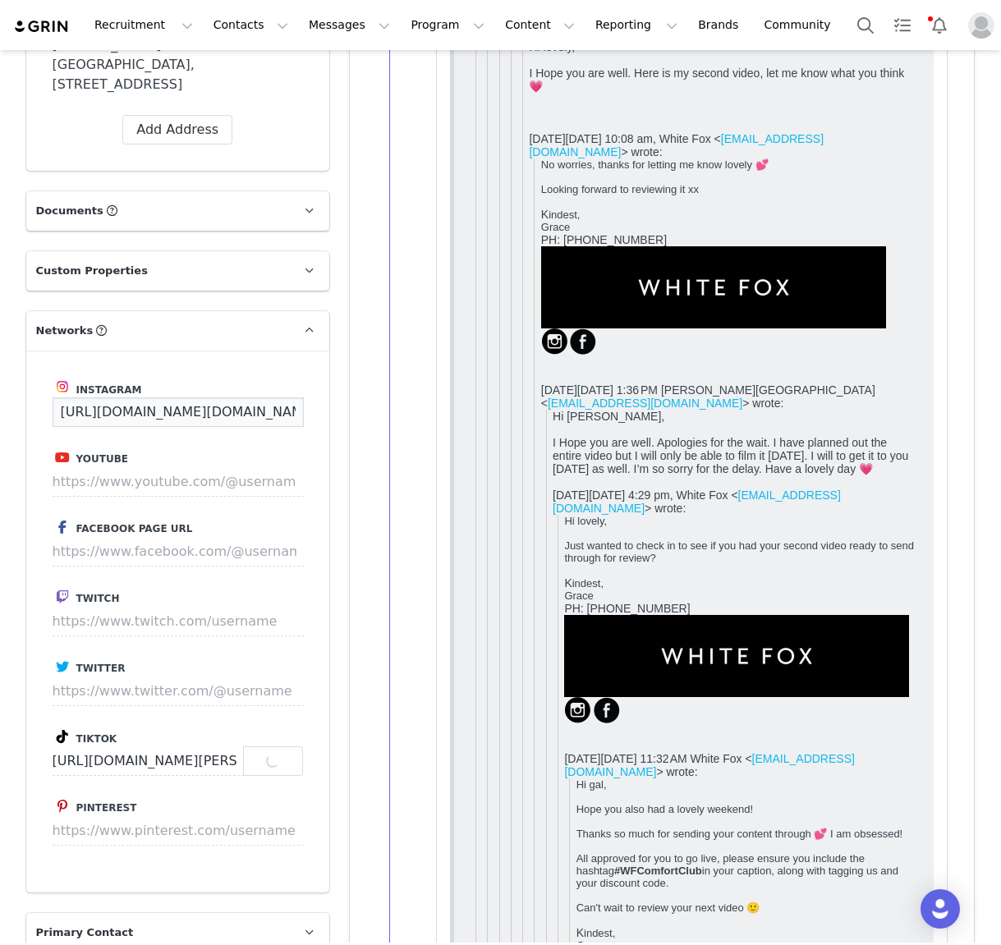
click at [138, 397] on input "https://www.instagram.com/girl.lifestyleee" at bounding box center [178, 412] width 251 height 30
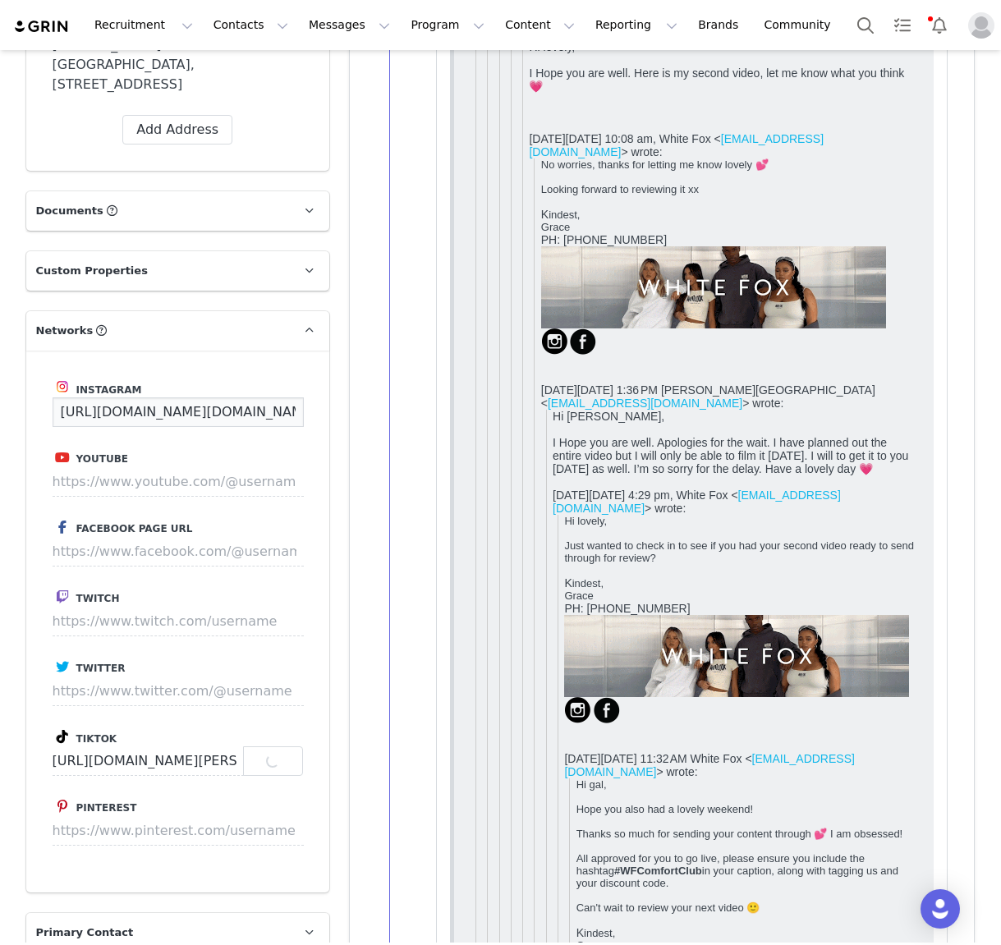
click at [138, 397] on input "https://www.instagram.com/girl.lifestyleee" at bounding box center [178, 412] width 251 height 30
paste input "aurelia.hillsy/"
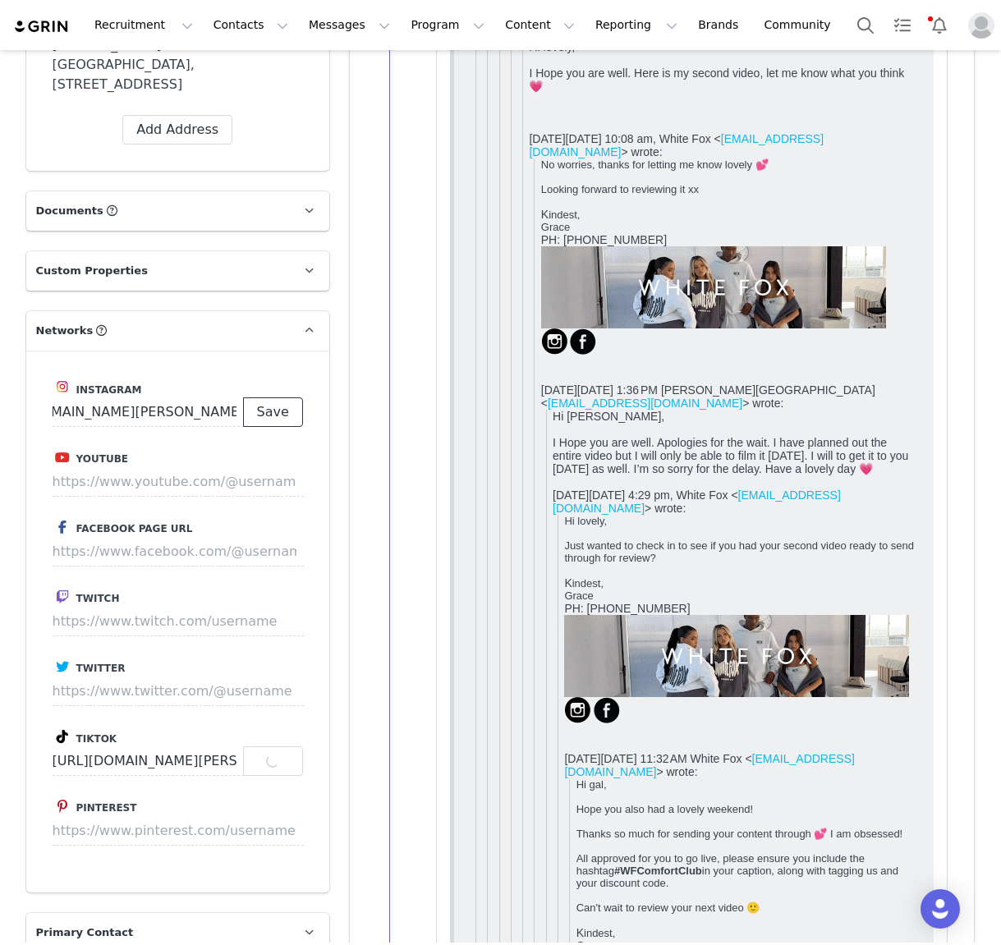
click at [259, 397] on button "Save" at bounding box center [273, 412] width 60 height 30
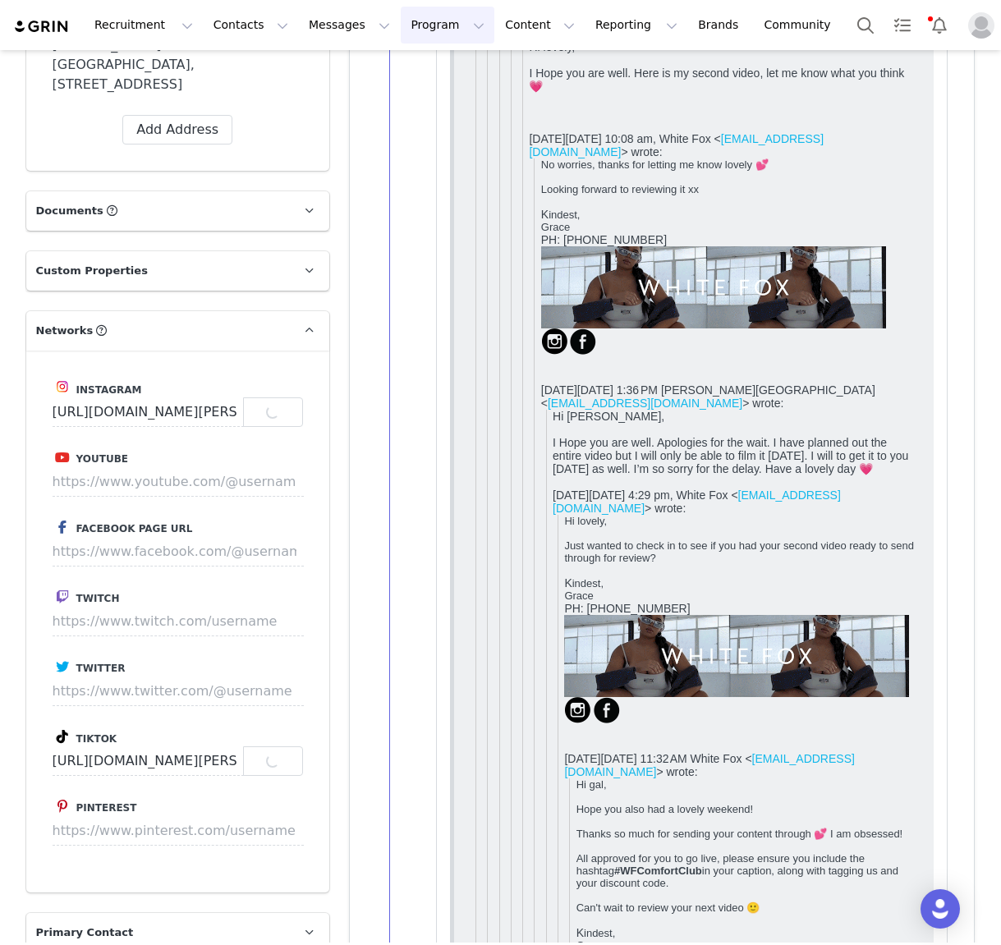
type input "https://www.instagram.com/aurelia.hillsy"
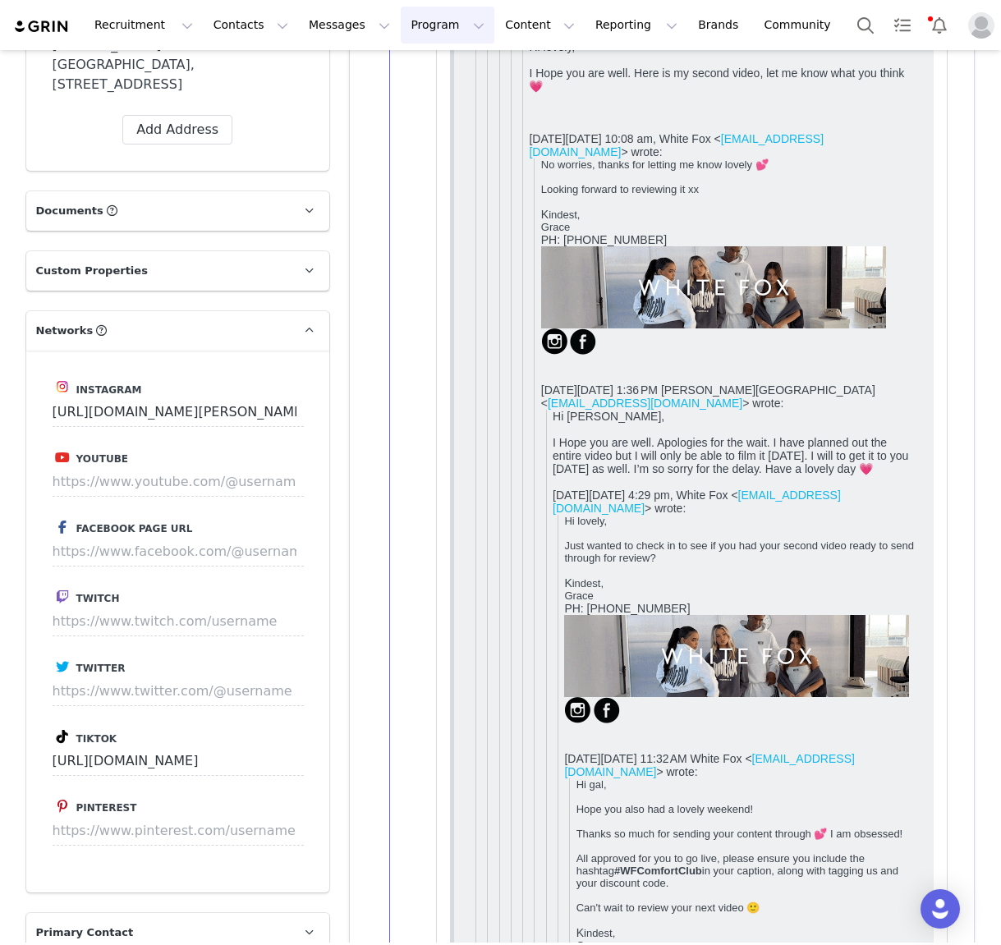
type input "https://www.tiktok.com/@aurelia.hills"
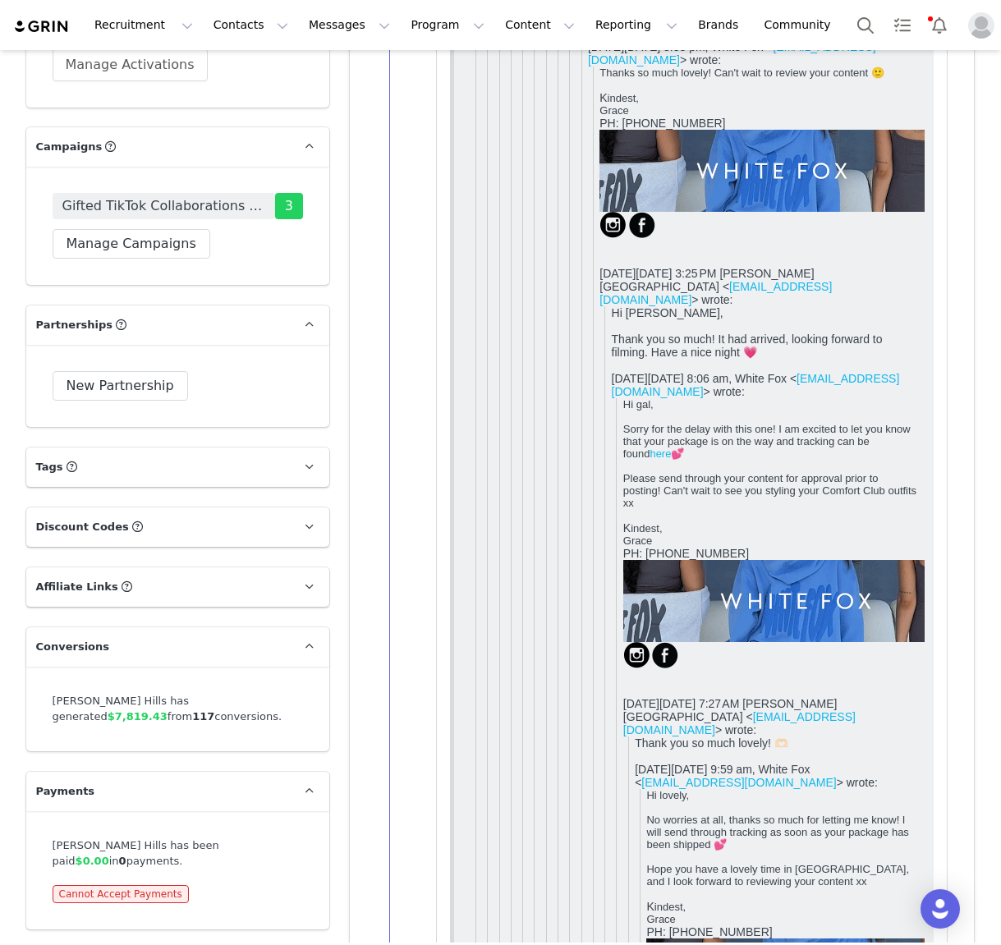
scroll to position [3187, 0]
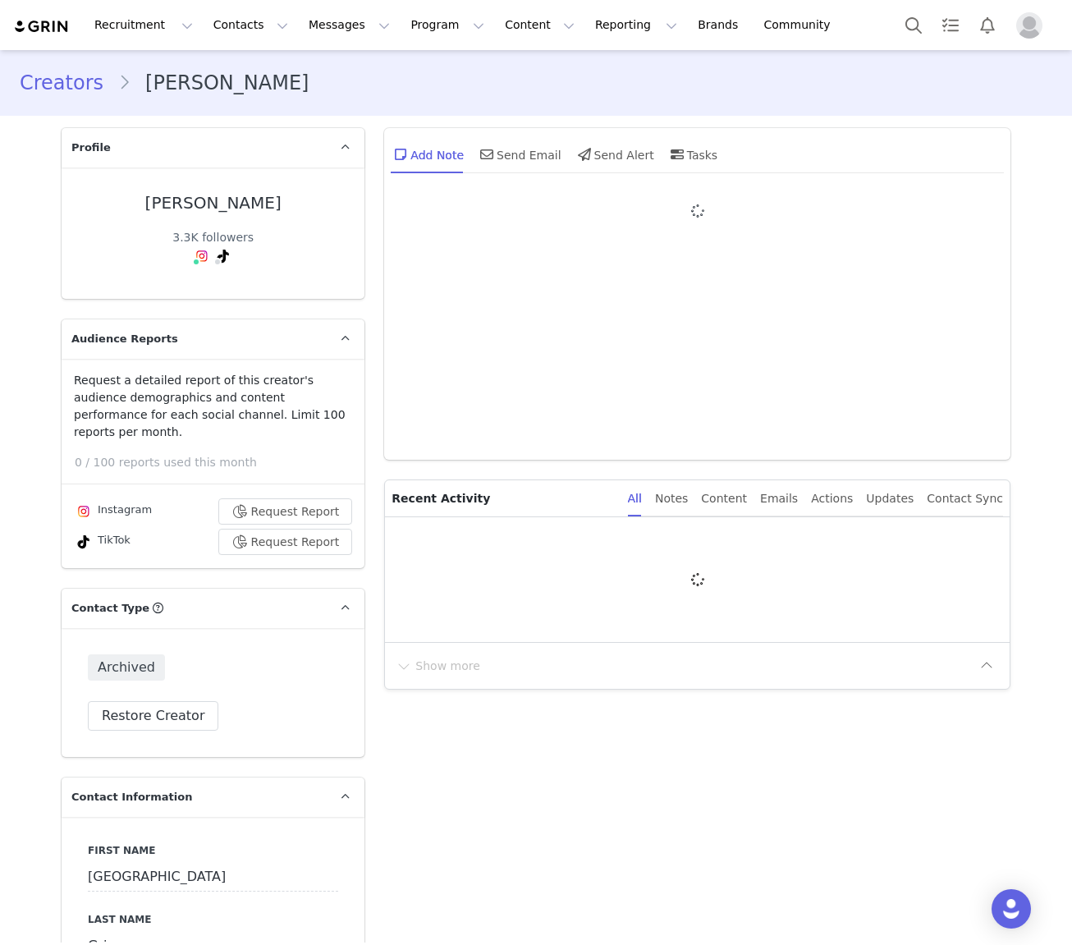
type input "+1 ([GEOGRAPHIC_DATA])"
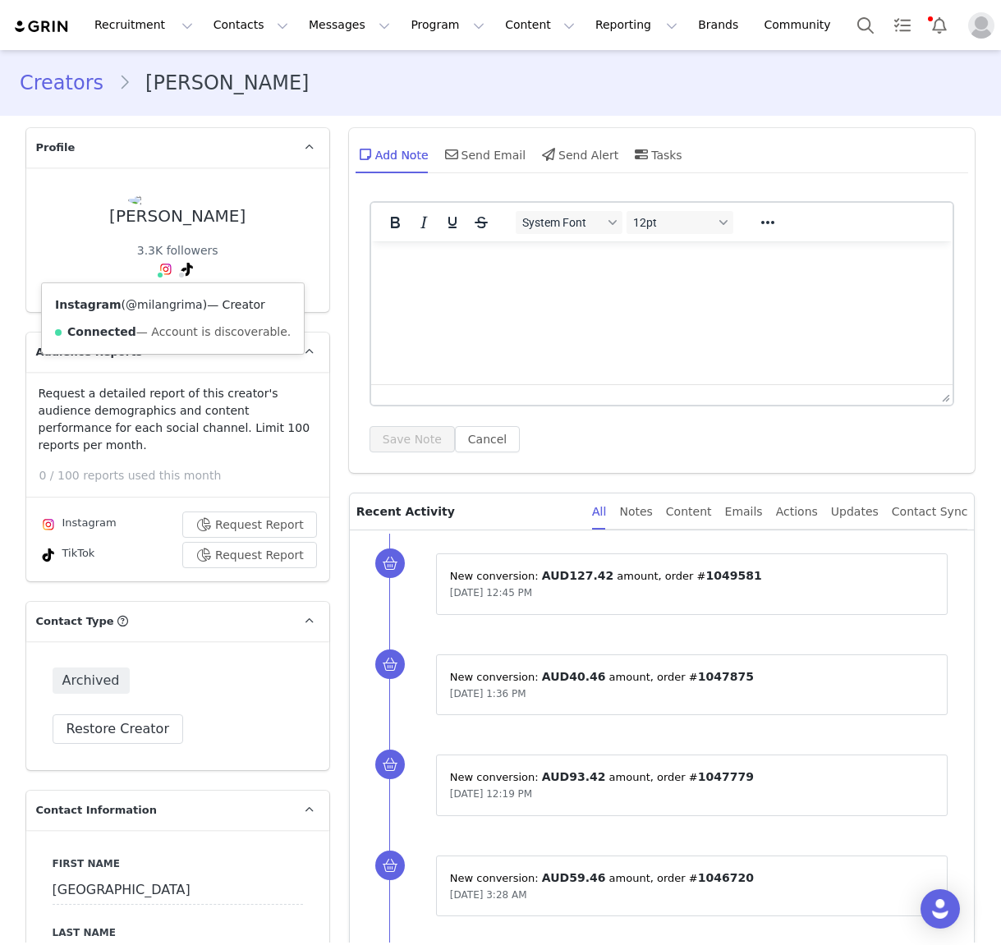
click at [158, 305] on link "@milangrima" at bounding box center [164, 304] width 77 height 13
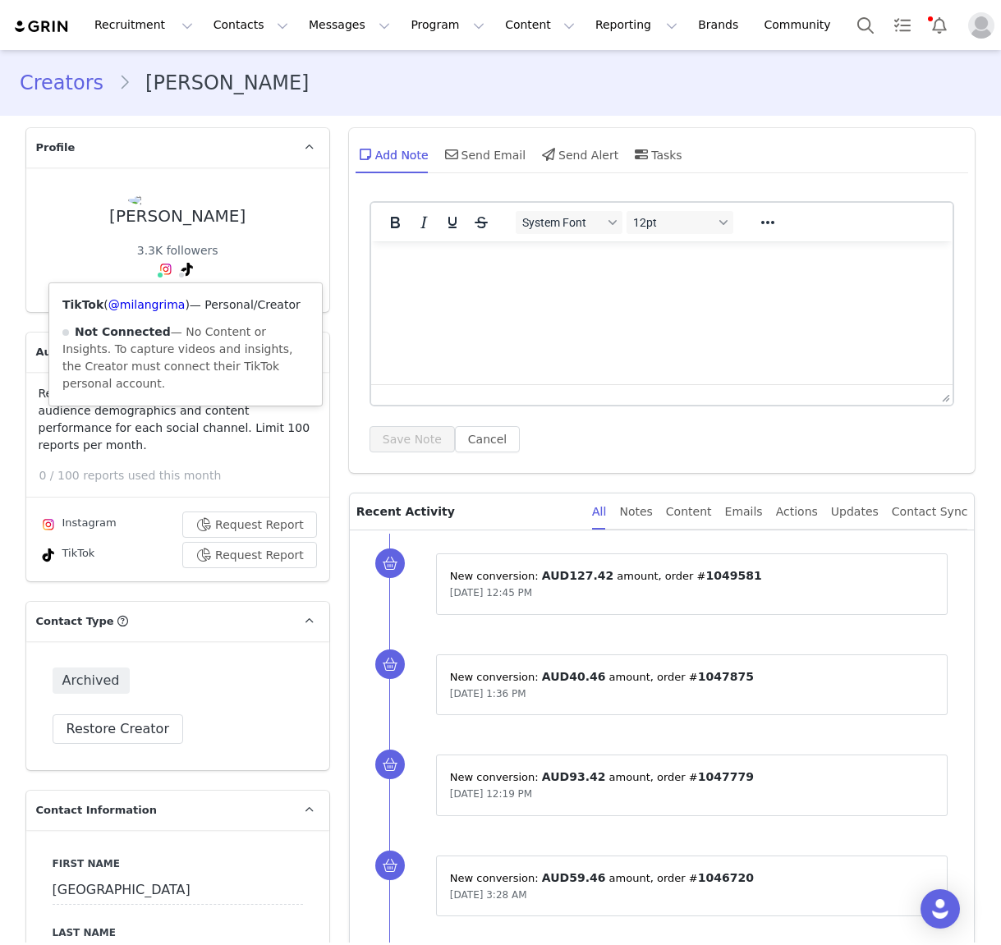
click at [162, 313] on div "TikTok ( @milangrima ) — Personal/Creator Not Connected — No Content or Insight…" at bounding box center [185, 344] width 273 height 122
click at [125, 304] on link "@milangrima" at bounding box center [146, 304] width 77 height 13
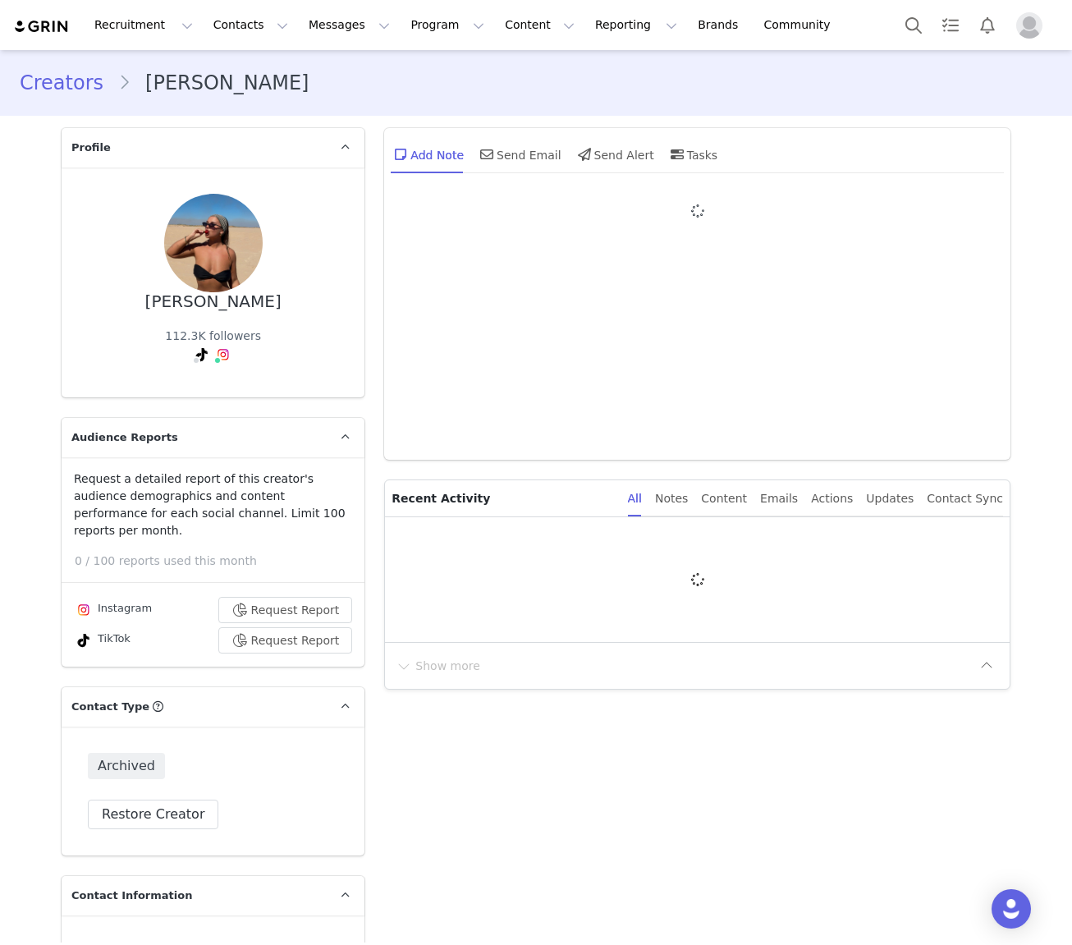
type input "+1 ([GEOGRAPHIC_DATA])"
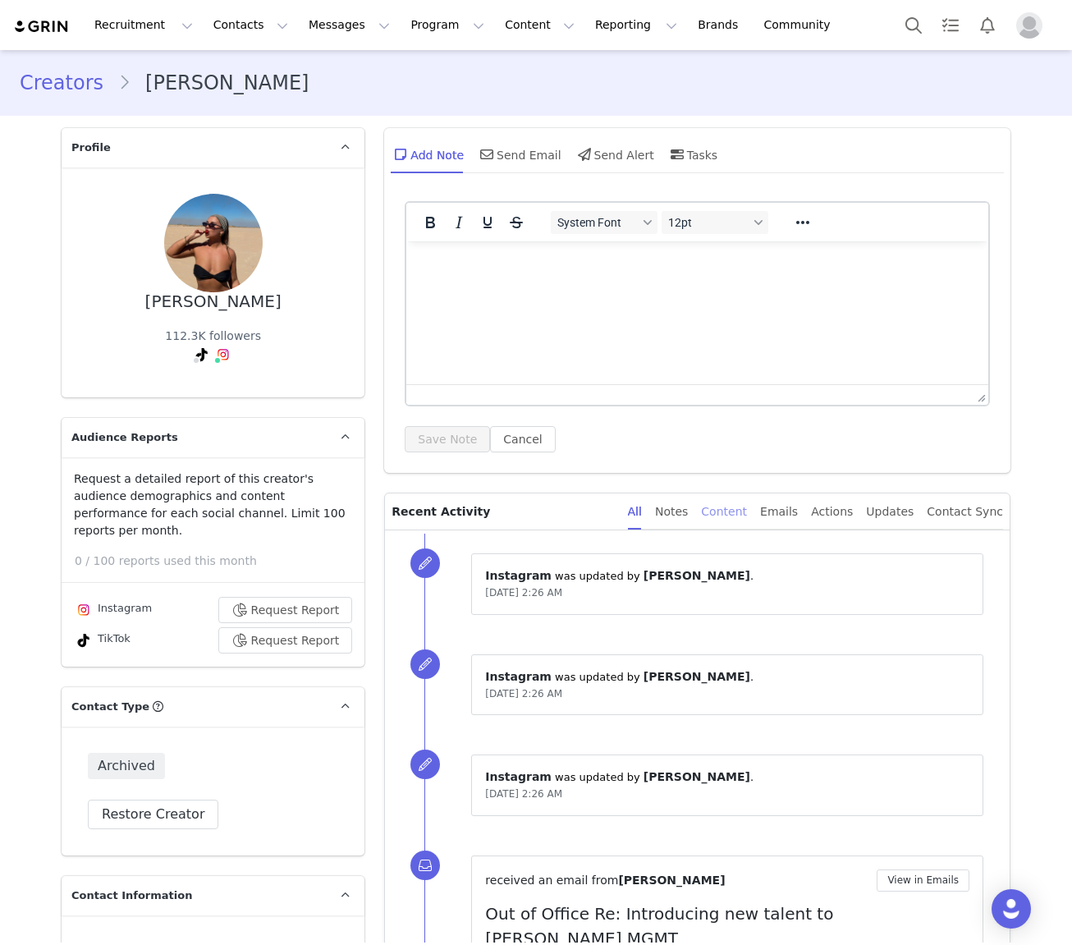
click at [724, 509] on div "Content" at bounding box center [724, 511] width 46 height 37
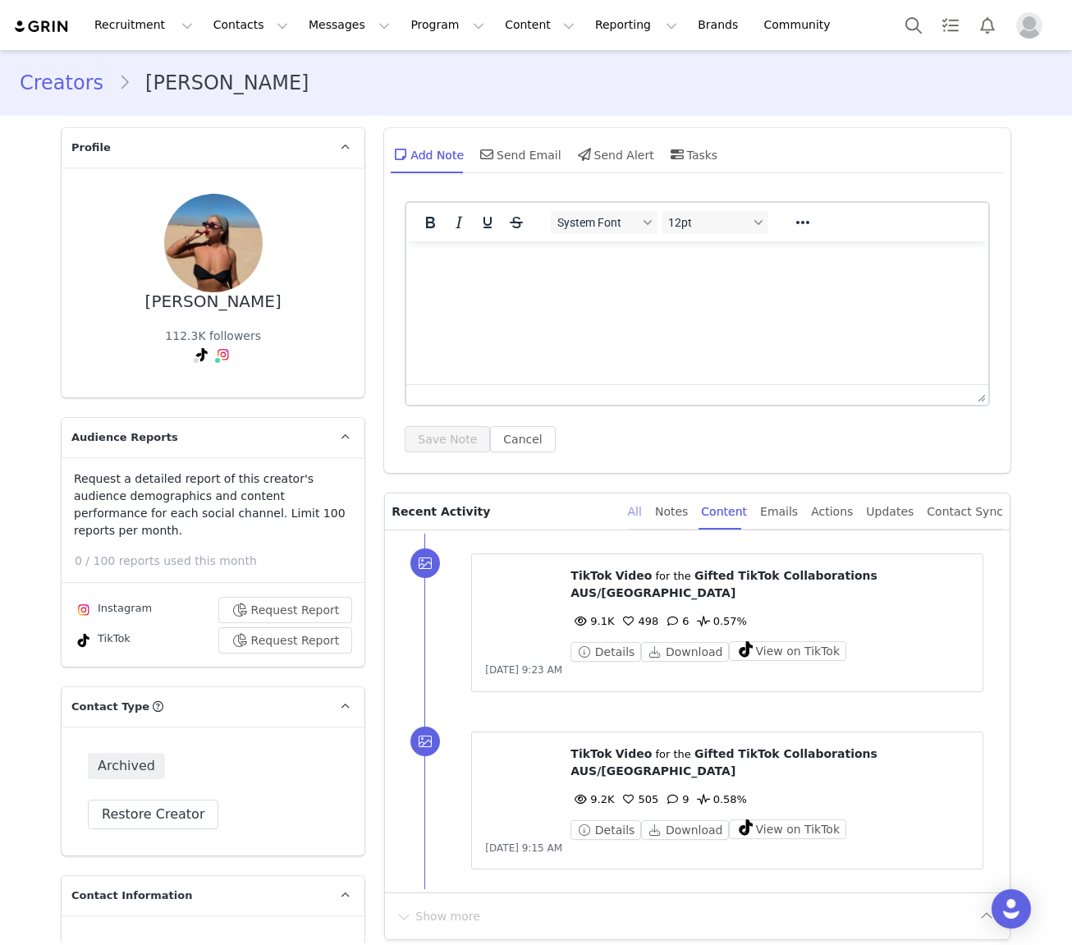
click at [642, 510] on div "All" at bounding box center [635, 511] width 14 height 37
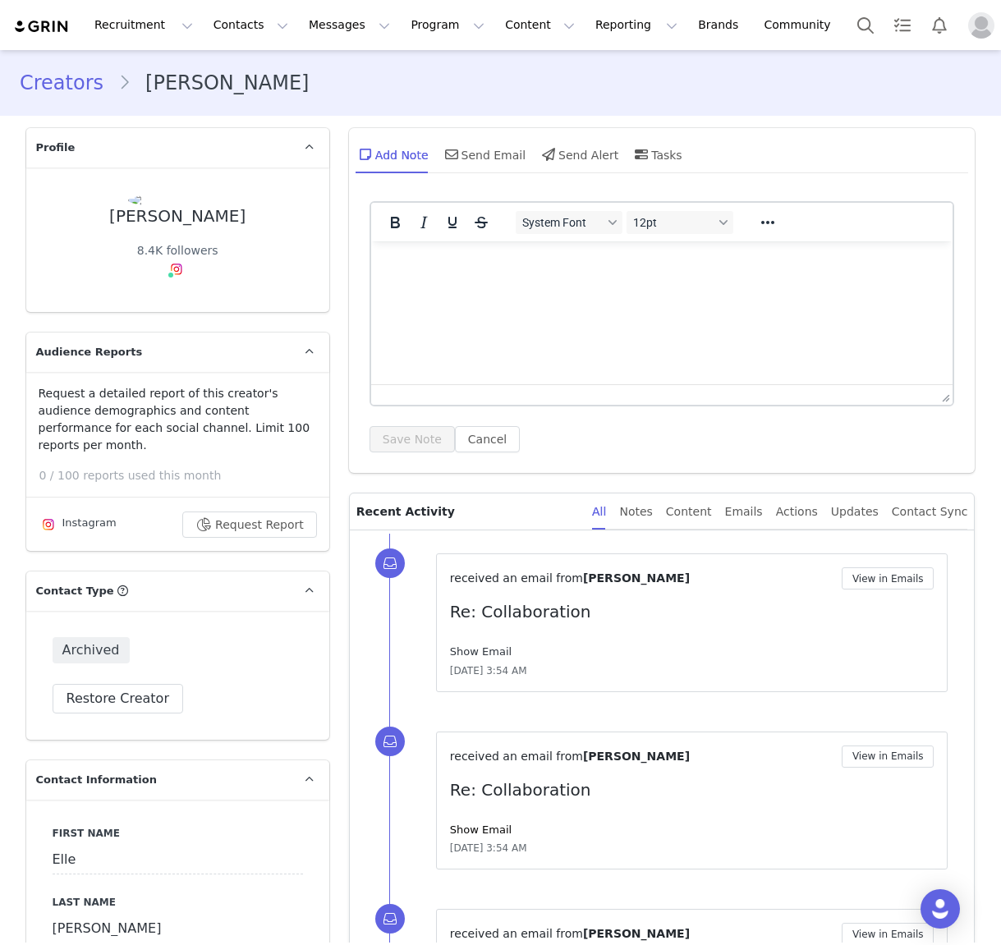
click at [476, 655] on link "Show Email" at bounding box center [481, 651] width 62 height 12
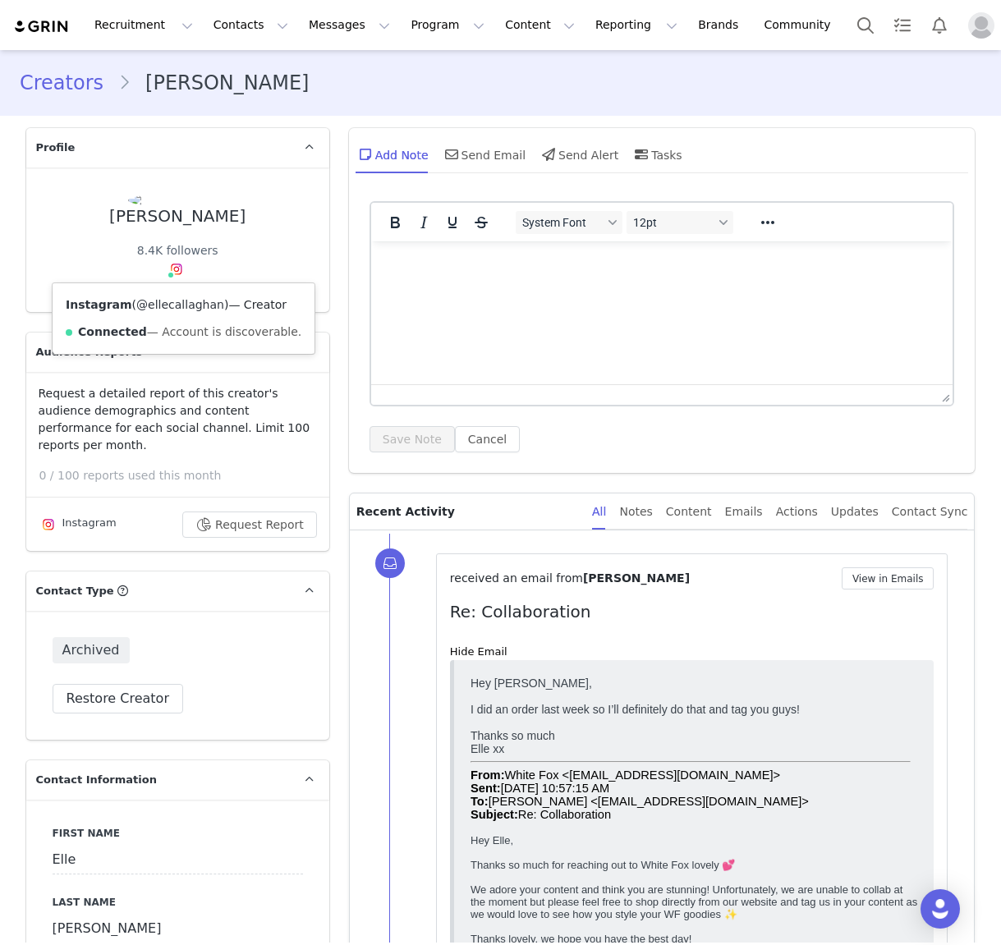
click at [170, 305] on link "@ellecallaghan" at bounding box center [180, 304] width 88 height 13
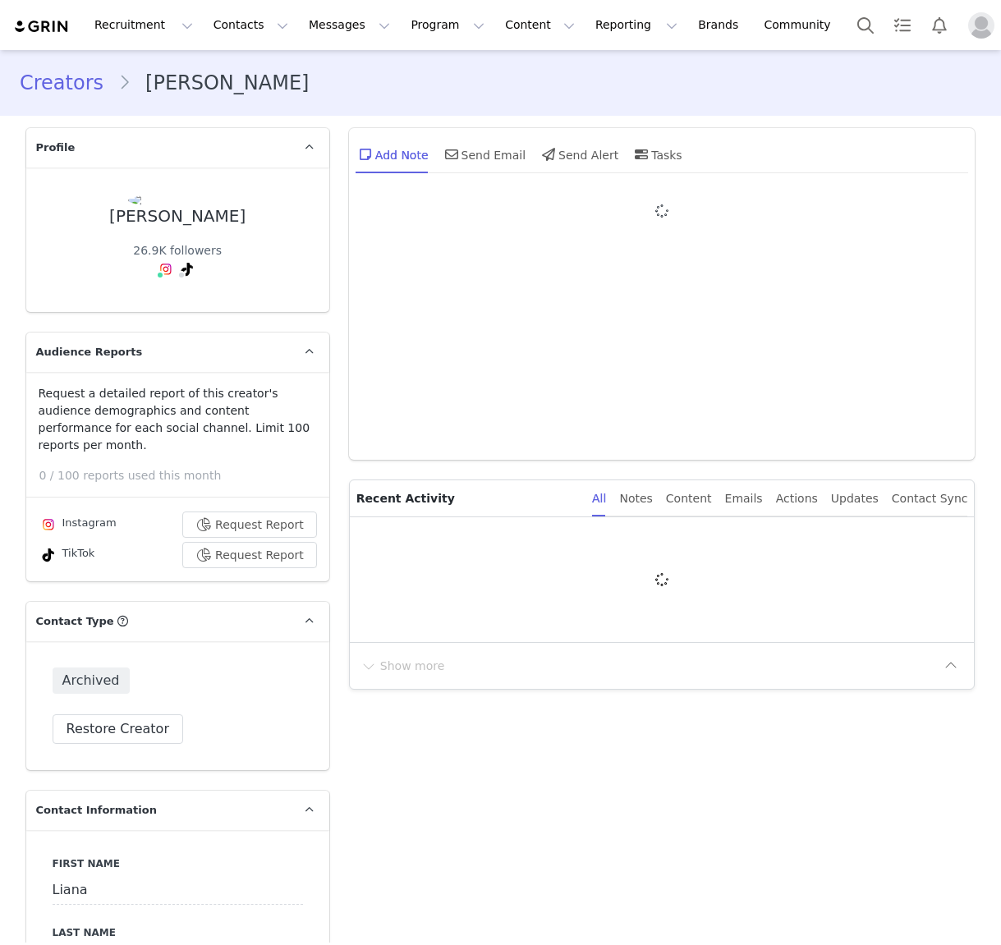
type input "+1 ([GEOGRAPHIC_DATA])"
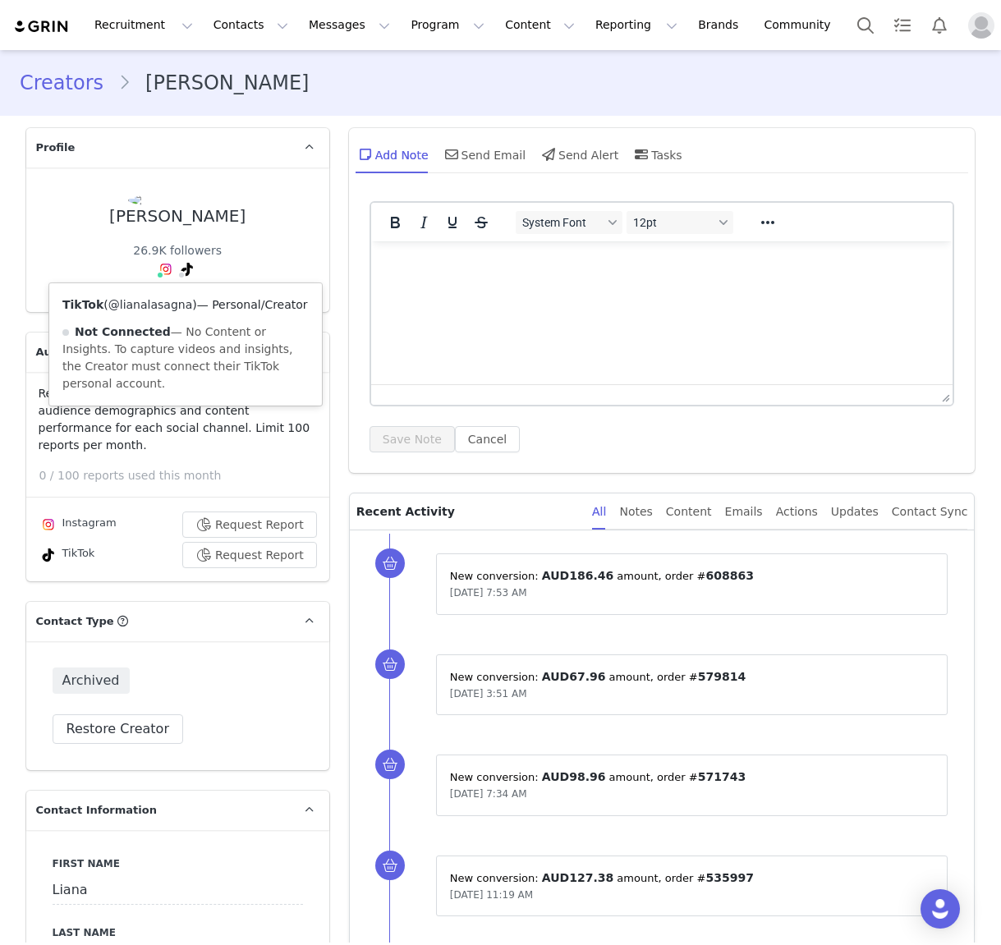
click at [170, 309] on link "@lianalasagna" at bounding box center [150, 304] width 85 height 13
click at [167, 306] on link "@lianalazazzara" at bounding box center [173, 304] width 94 height 13
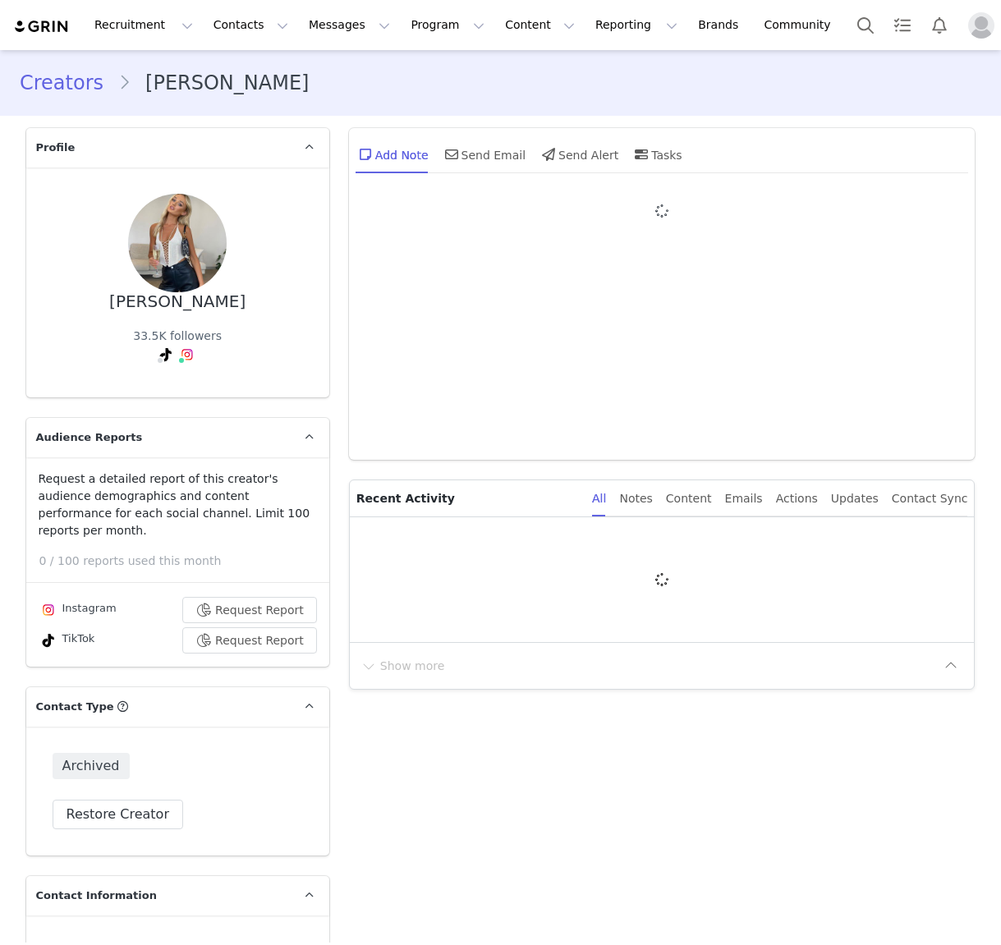
type input "+1 ([GEOGRAPHIC_DATA])"
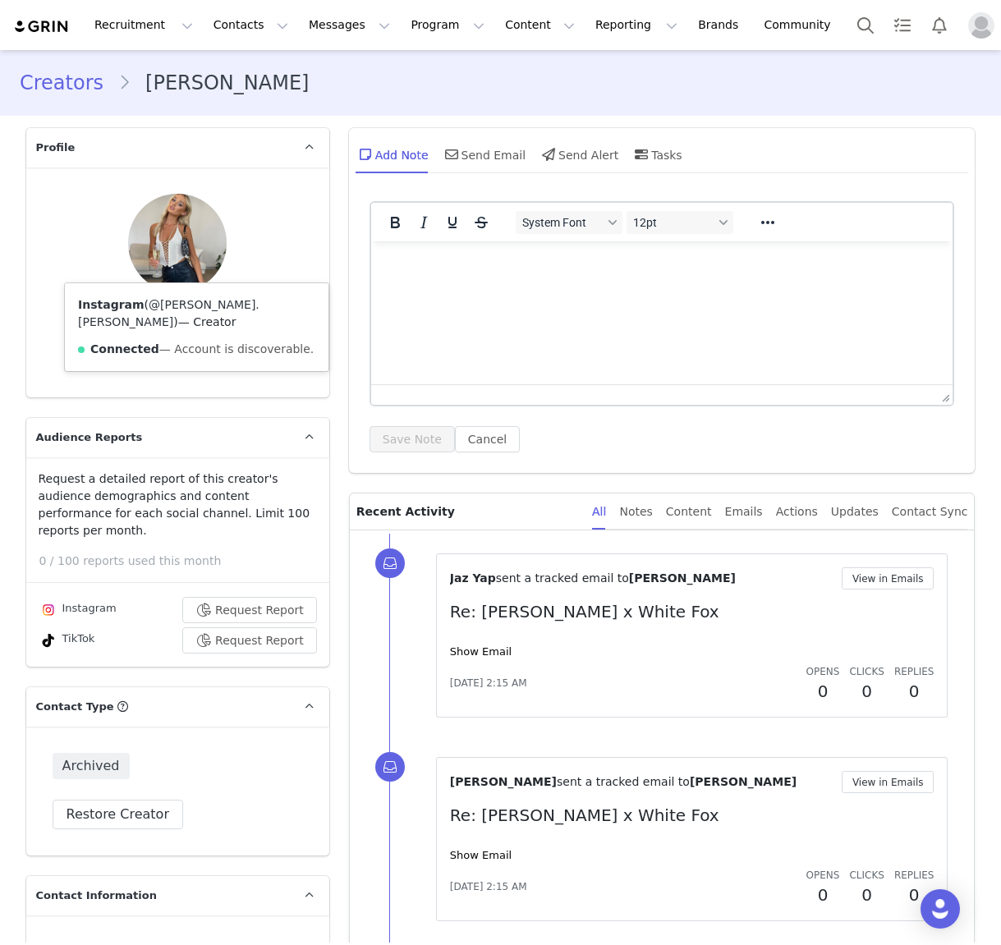
click at [187, 303] on link "@lana.metcalfe" at bounding box center [168, 313] width 181 height 30
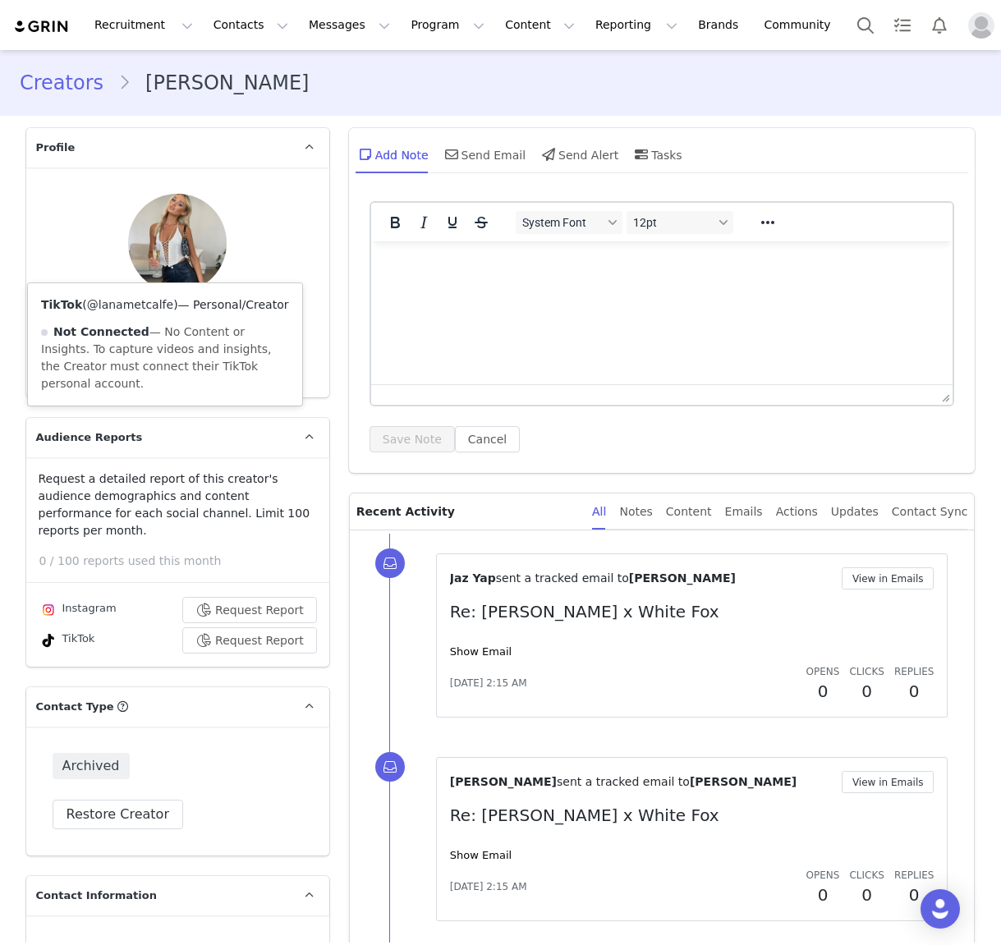
click at [136, 308] on link "@lanametcalfe" at bounding box center [130, 304] width 86 height 13
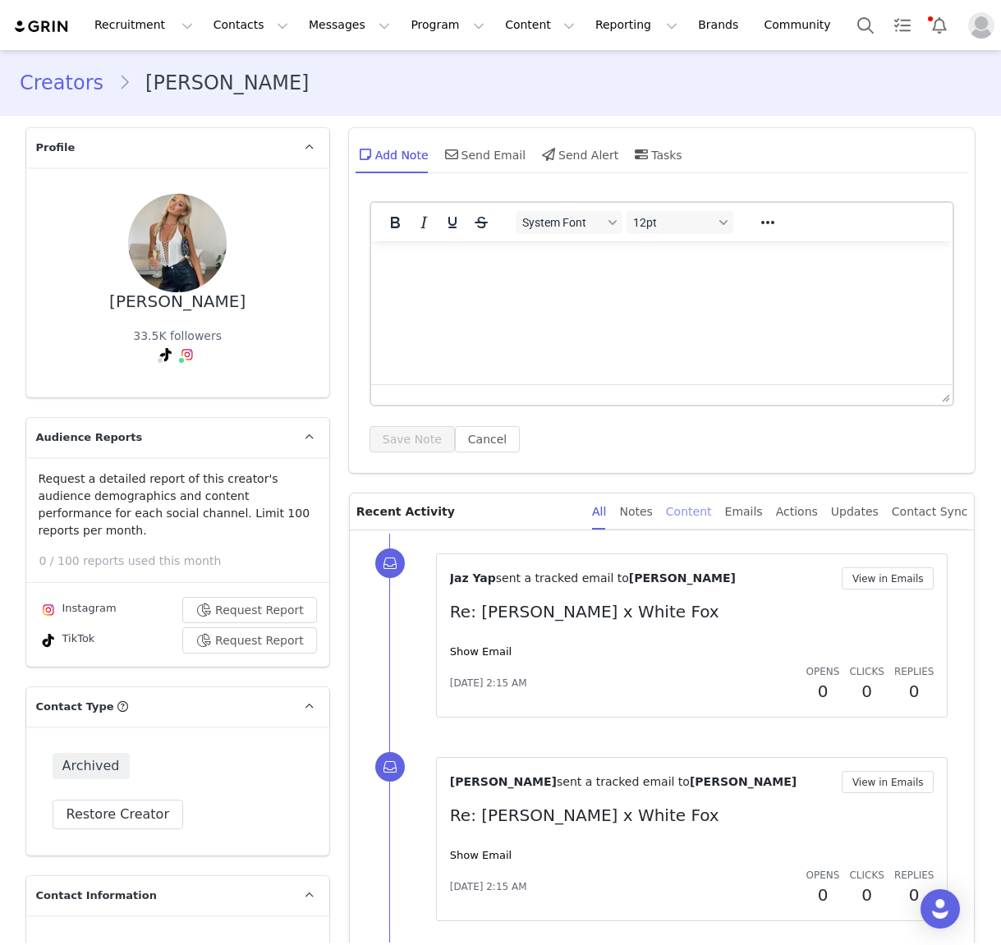
click at [700, 507] on div "Content" at bounding box center [689, 511] width 46 height 37
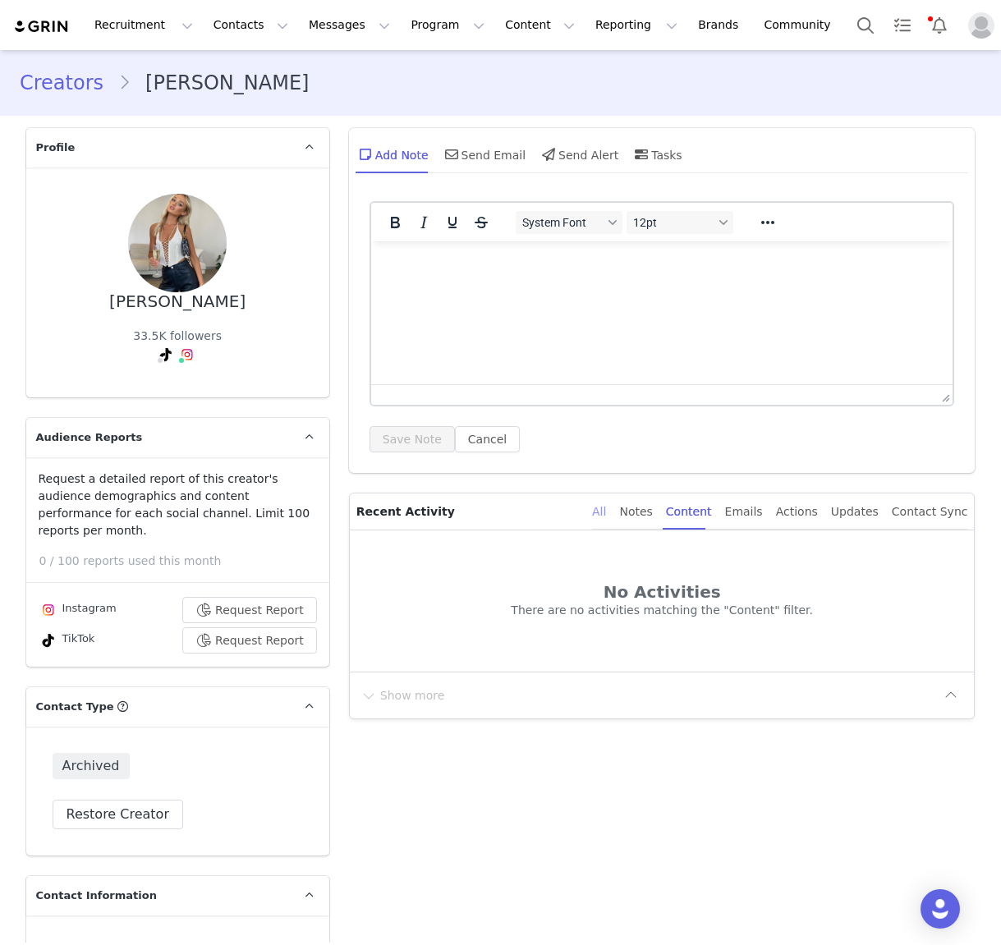
click at [606, 509] on div "All" at bounding box center [599, 511] width 14 height 37
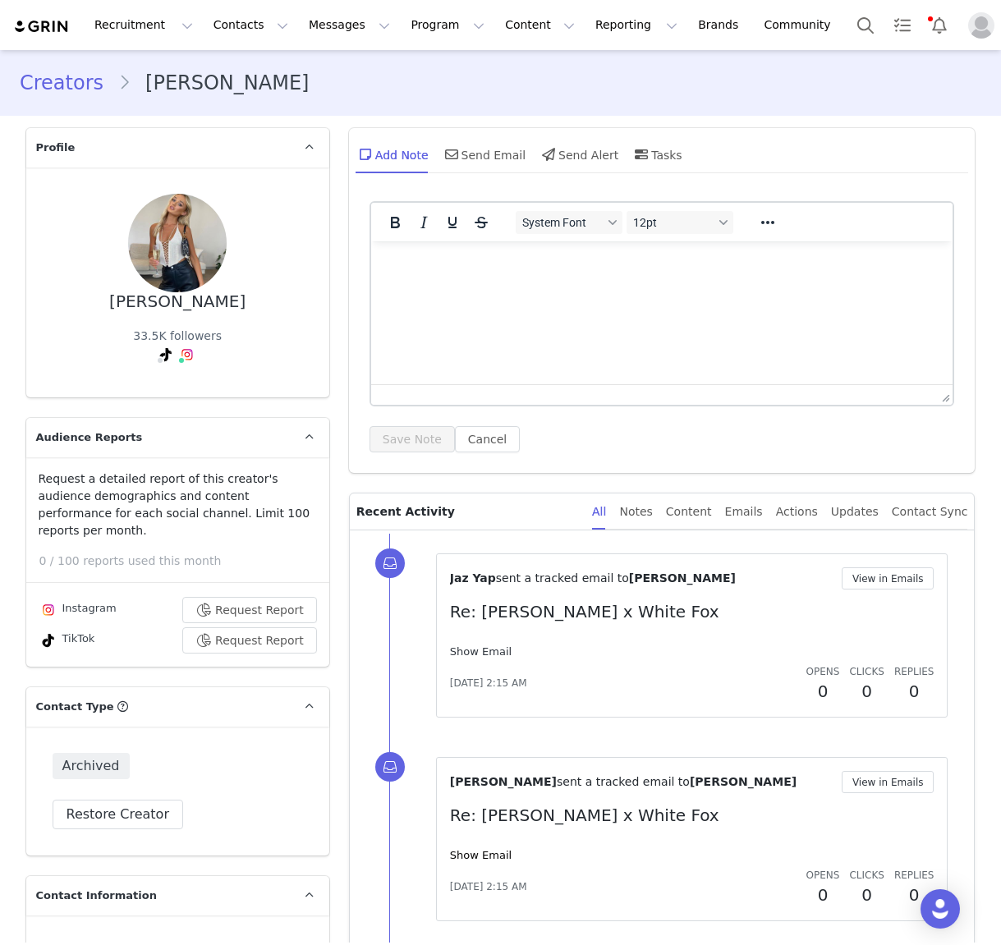
click at [484, 655] on link "Show Email" at bounding box center [481, 651] width 62 height 12
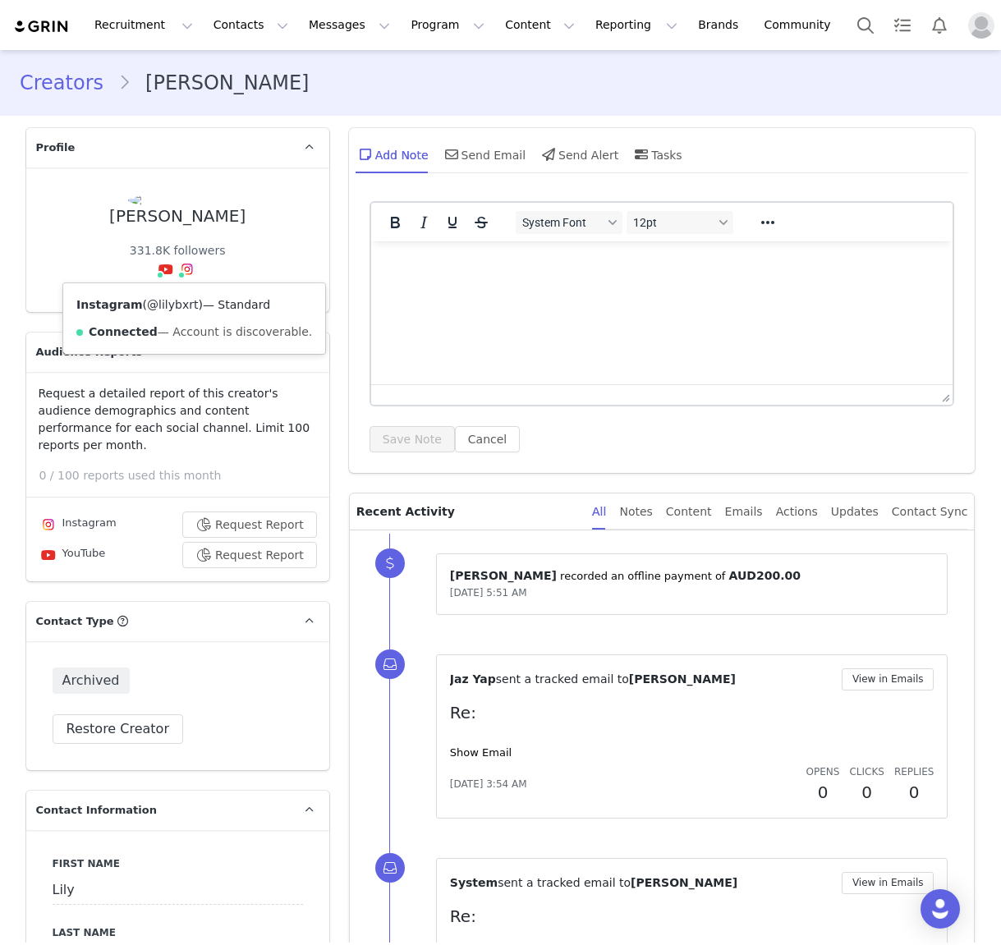
click at [179, 302] on link "@lilybxrt" at bounding box center [172, 304] width 51 height 13
click at [140, 308] on link "@[PERSON_NAME]" at bounding box center [155, 304] width 107 height 13
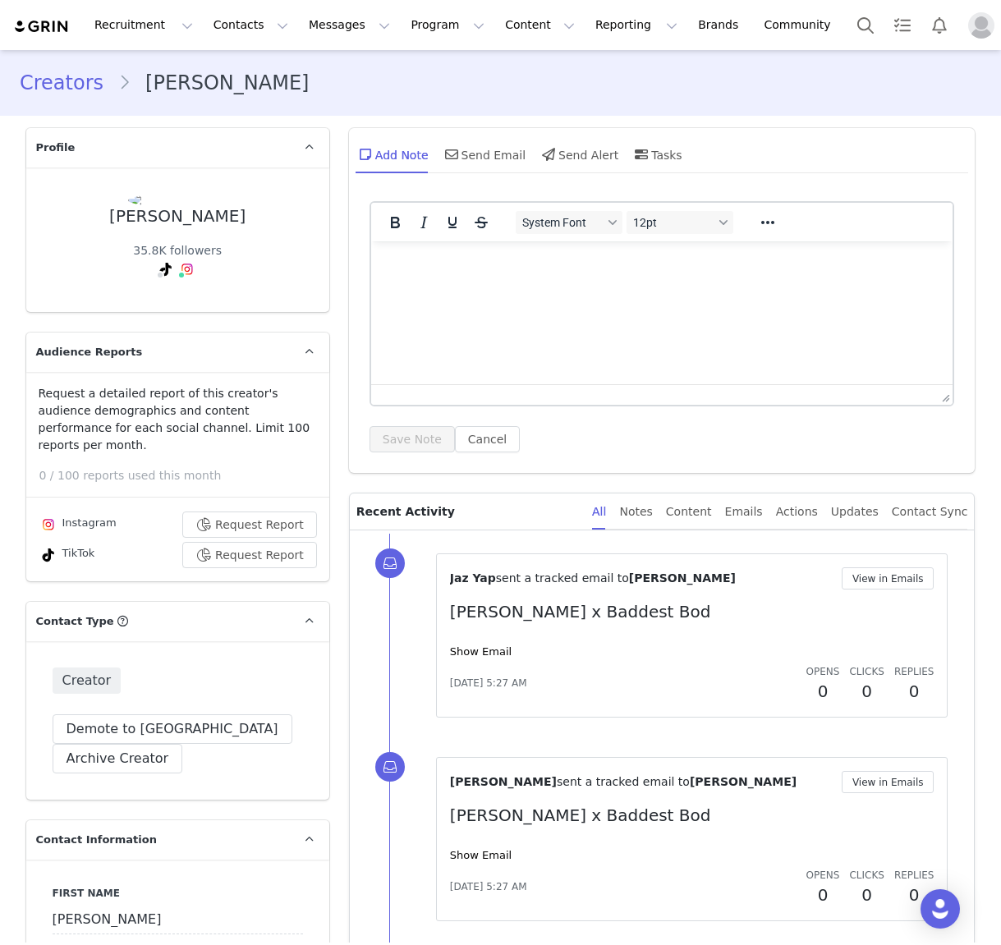
type input "+1 ([GEOGRAPHIC_DATA])"
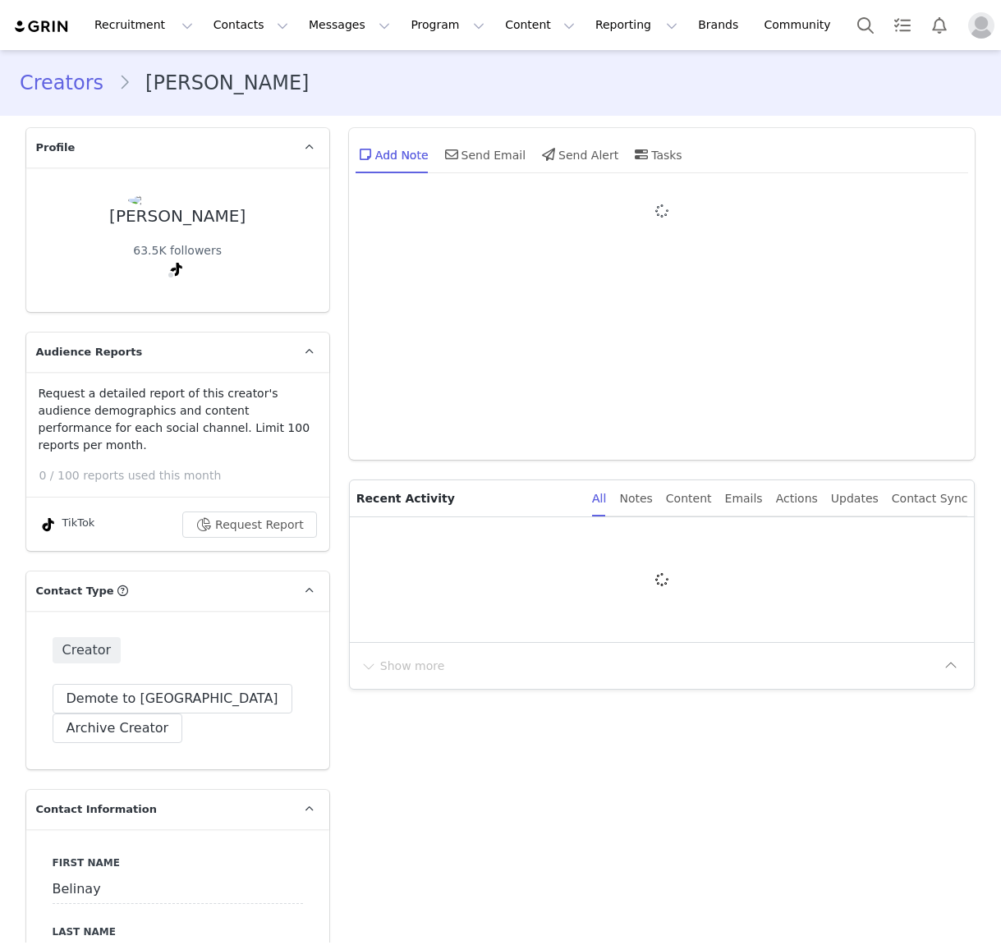
type input "+1 ([GEOGRAPHIC_DATA])"
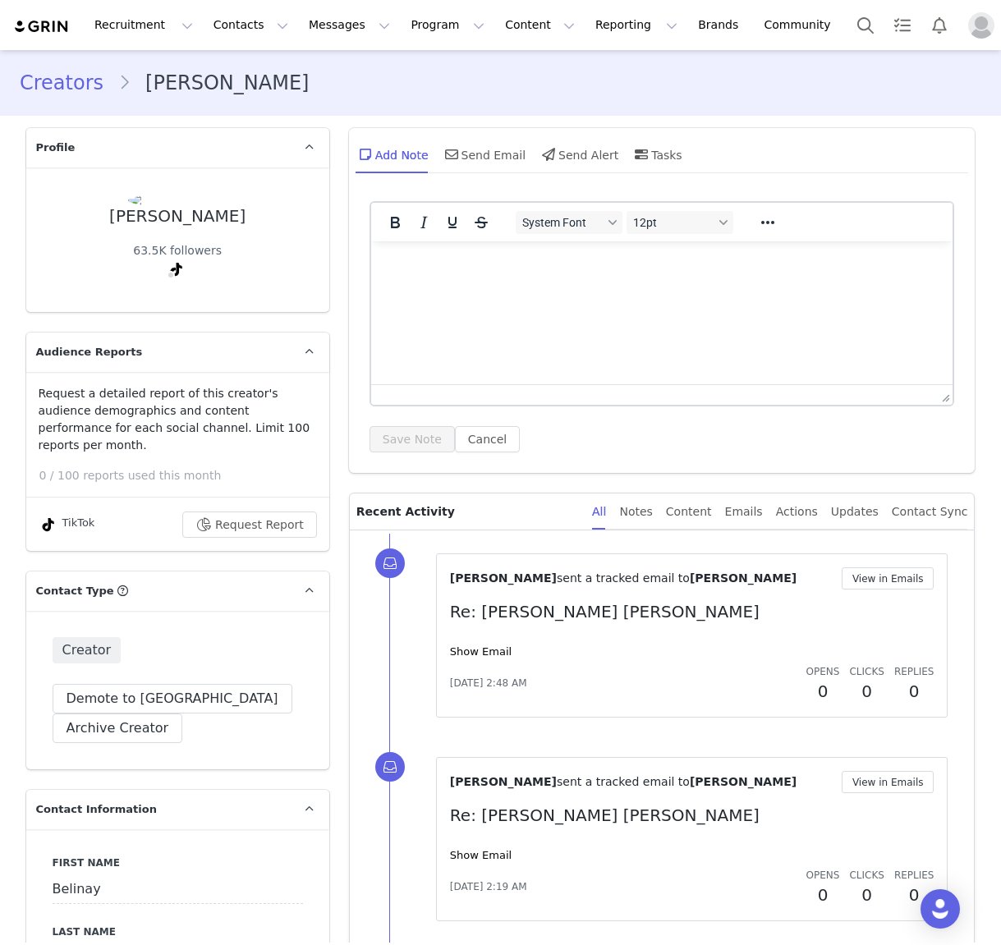
click at [481, 659] on div "Show Email" at bounding box center [692, 652] width 484 height 16
click at [493, 649] on link "Show Email" at bounding box center [481, 651] width 62 height 12
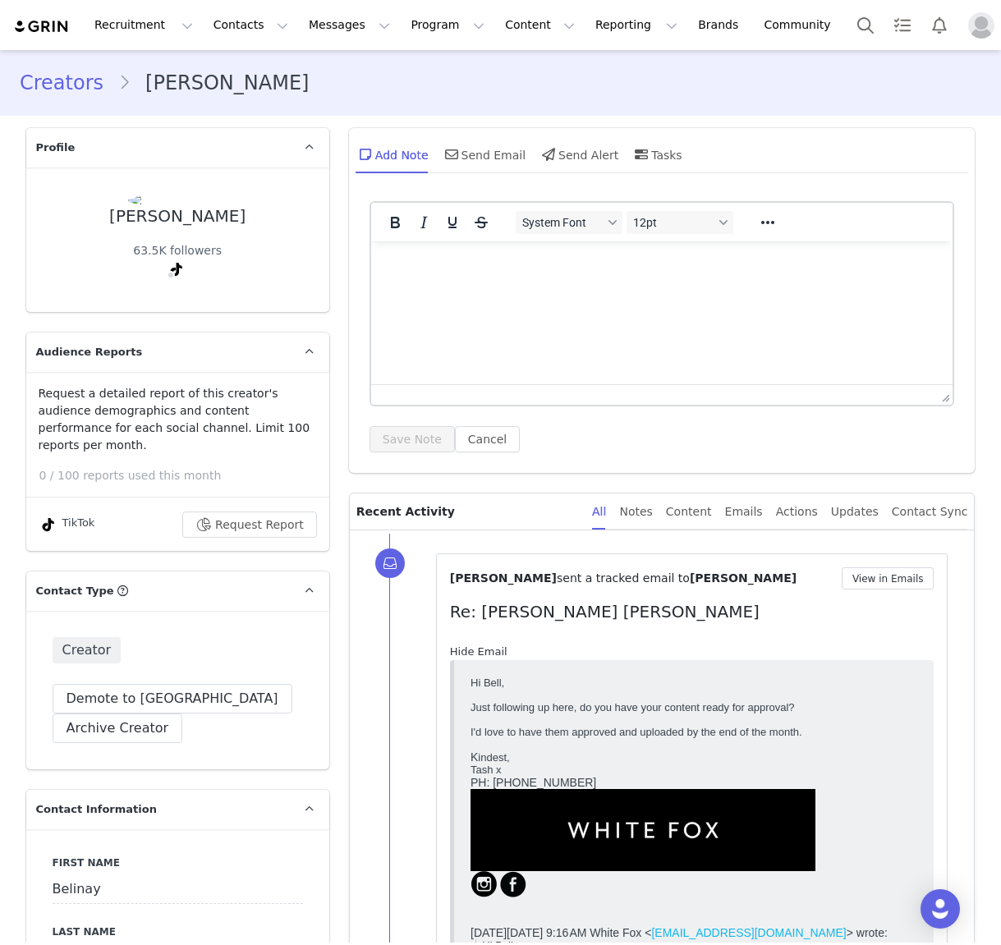
click at [493, 649] on link "Hide Email" at bounding box center [478, 651] width 57 height 12
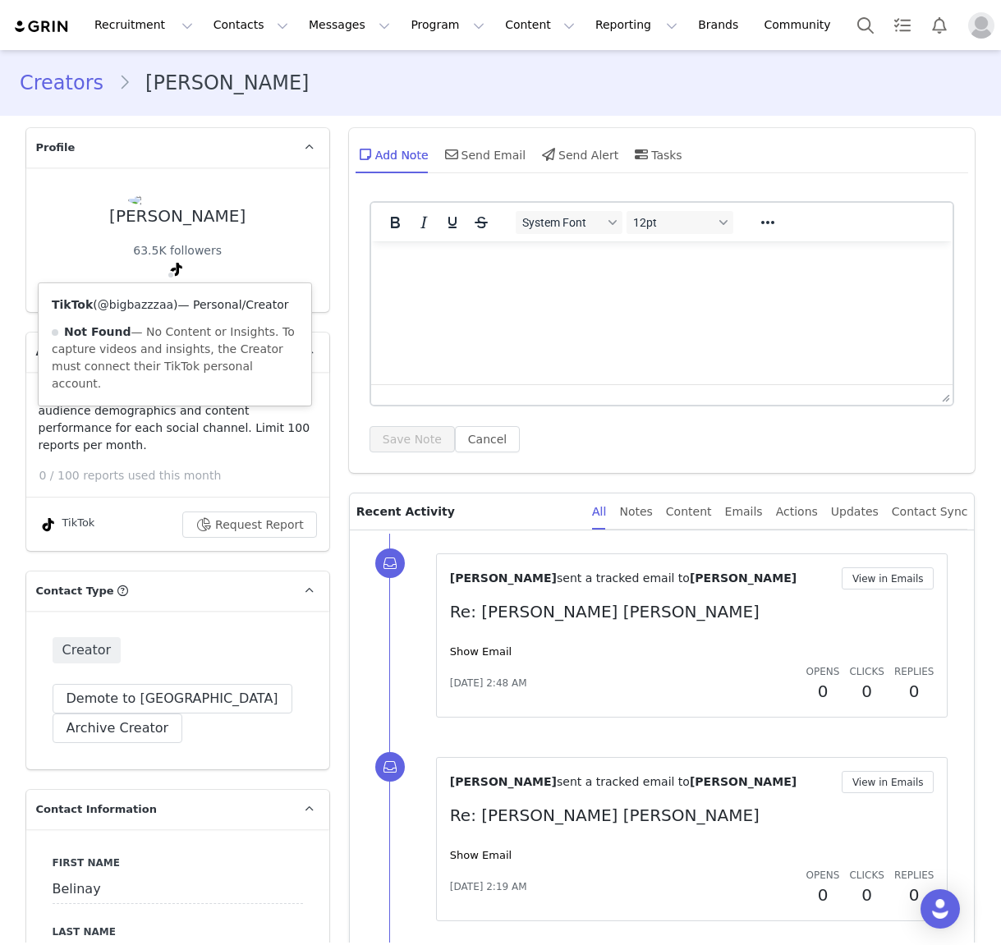
click at [160, 309] on link "@bigbazzzaa" at bounding box center [136, 304] width 76 height 13
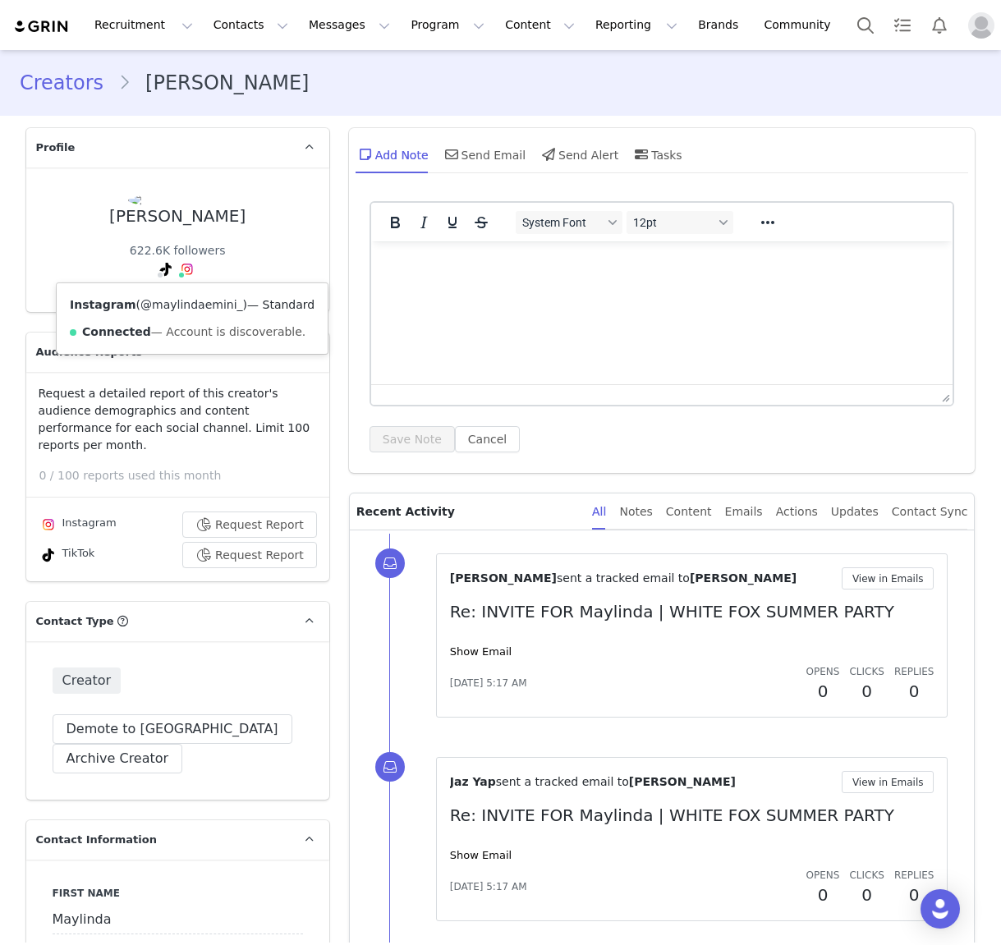
click at [176, 306] on link "@maylindaemini_" at bounding box center [191, 304] width 103 height 13
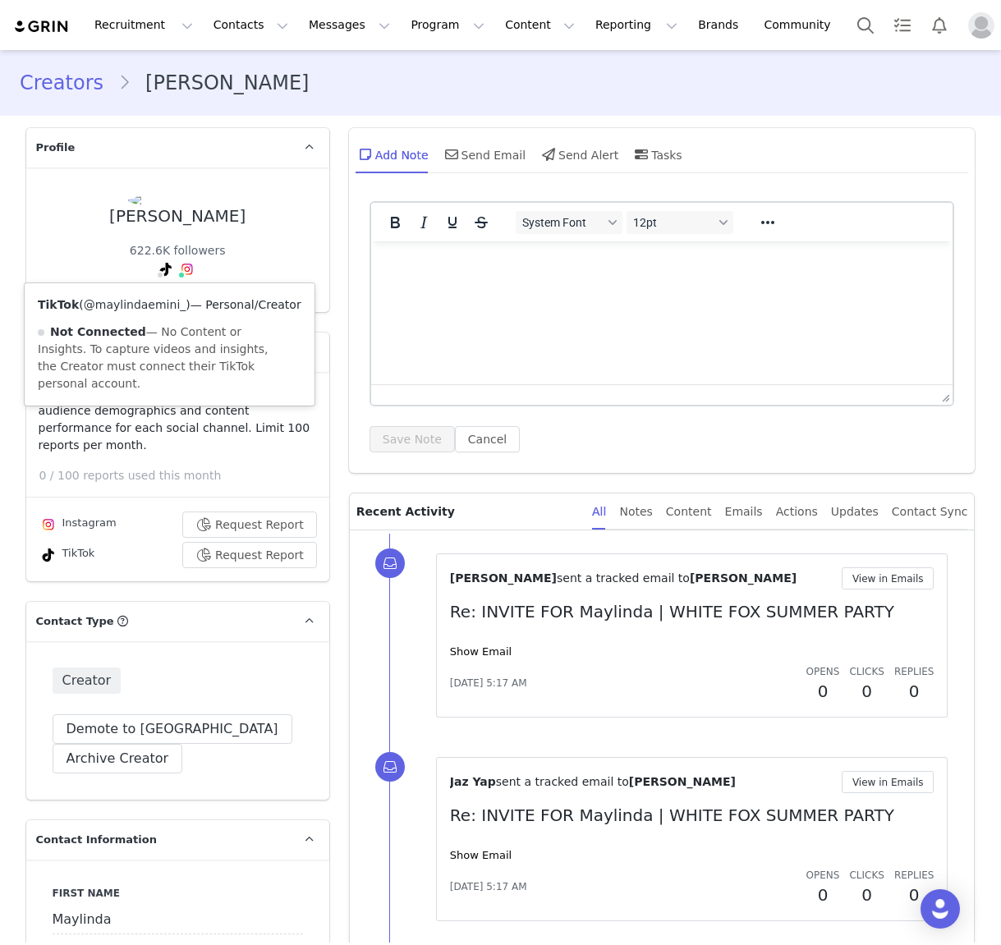
click at [152, 310] on link "@maylindaemini_" at bounding box center [135, 304] width 103 height 13
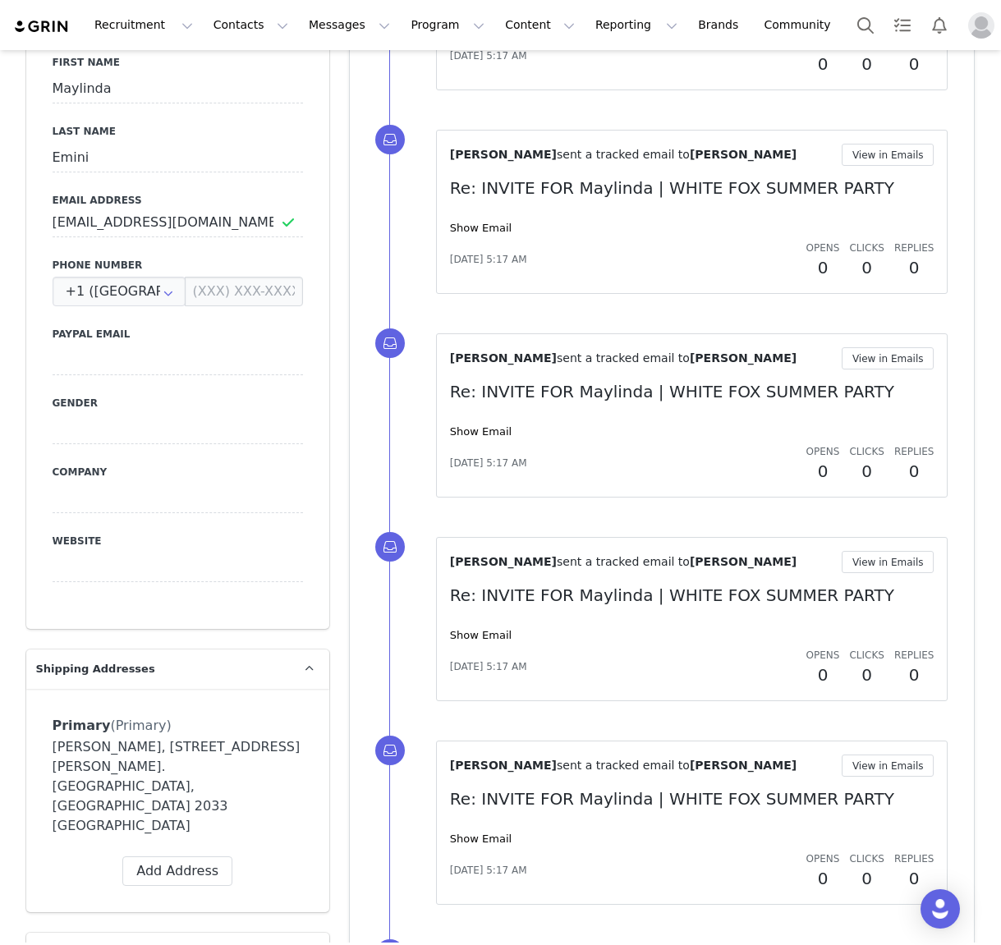
scroll to position [869, 0]
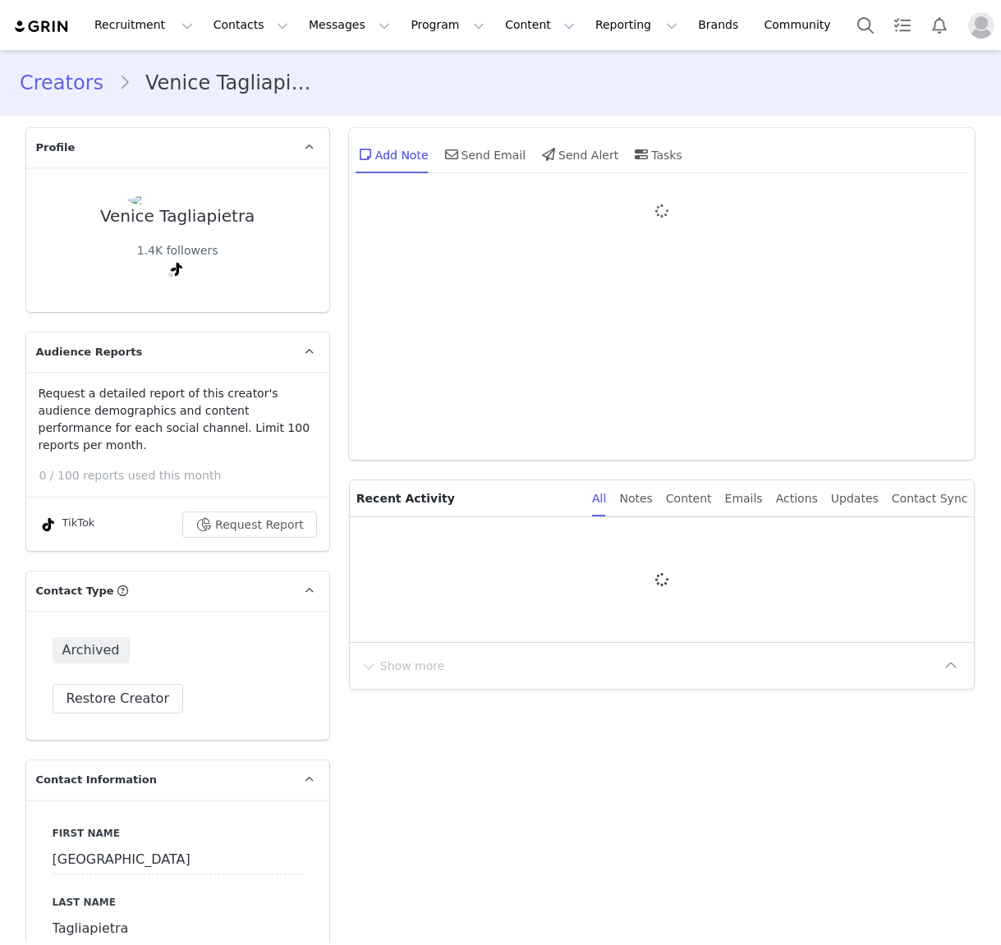
type input "+1 ([GEOGRAPHIC_DATA])"
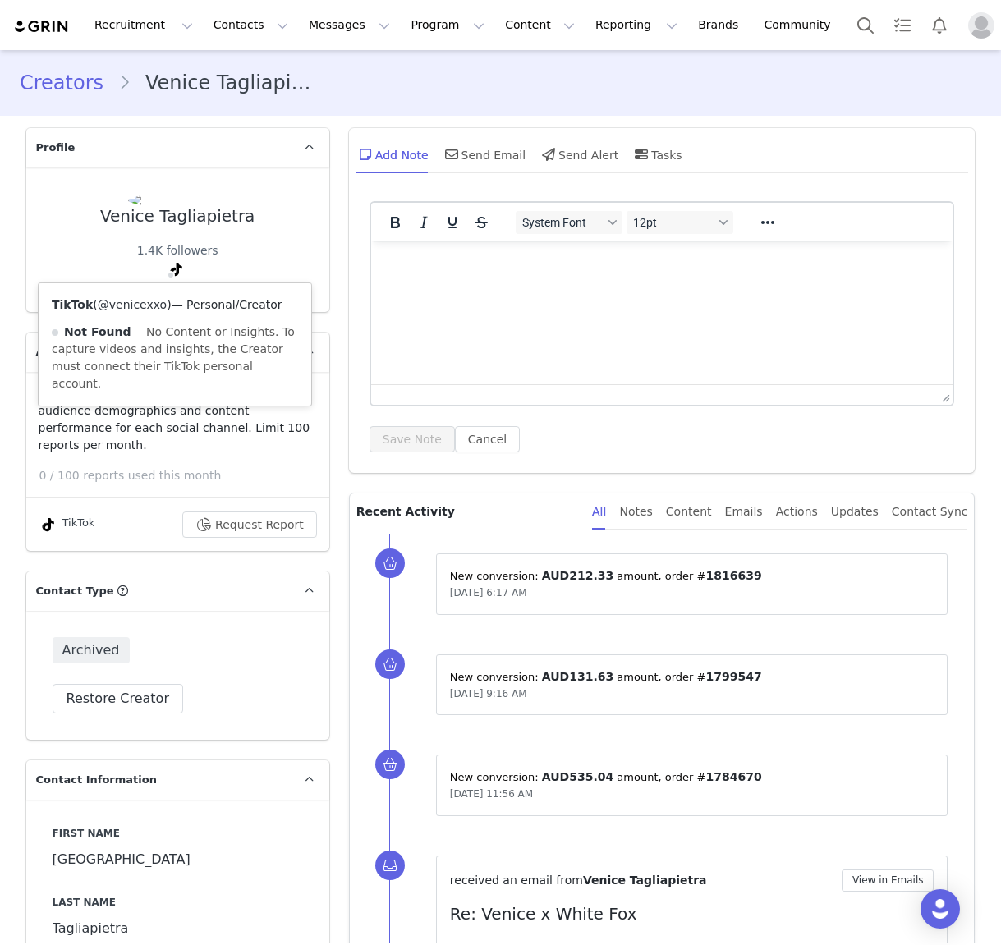
click at [160, 307] on link "@venicexxo" at bounding box center [132, 304] width 69 height 13
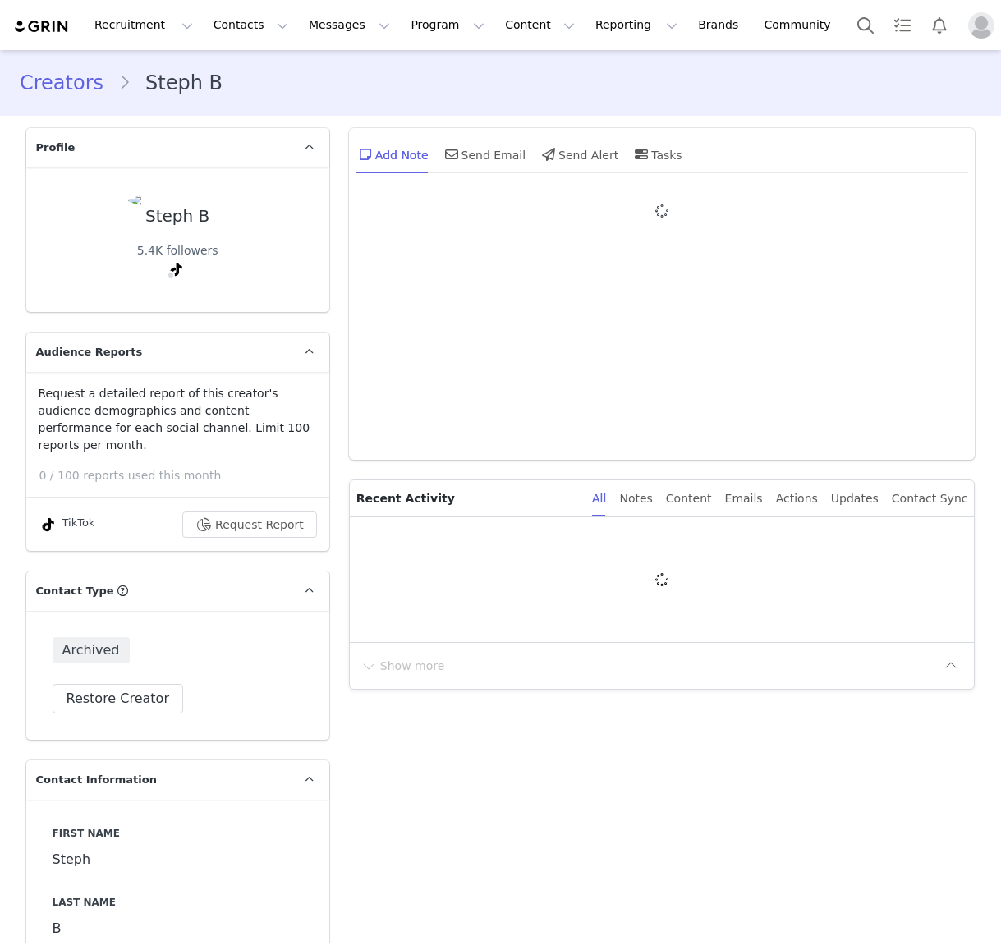
type input "+1 ([GEOGRAPHIC_DATA])"
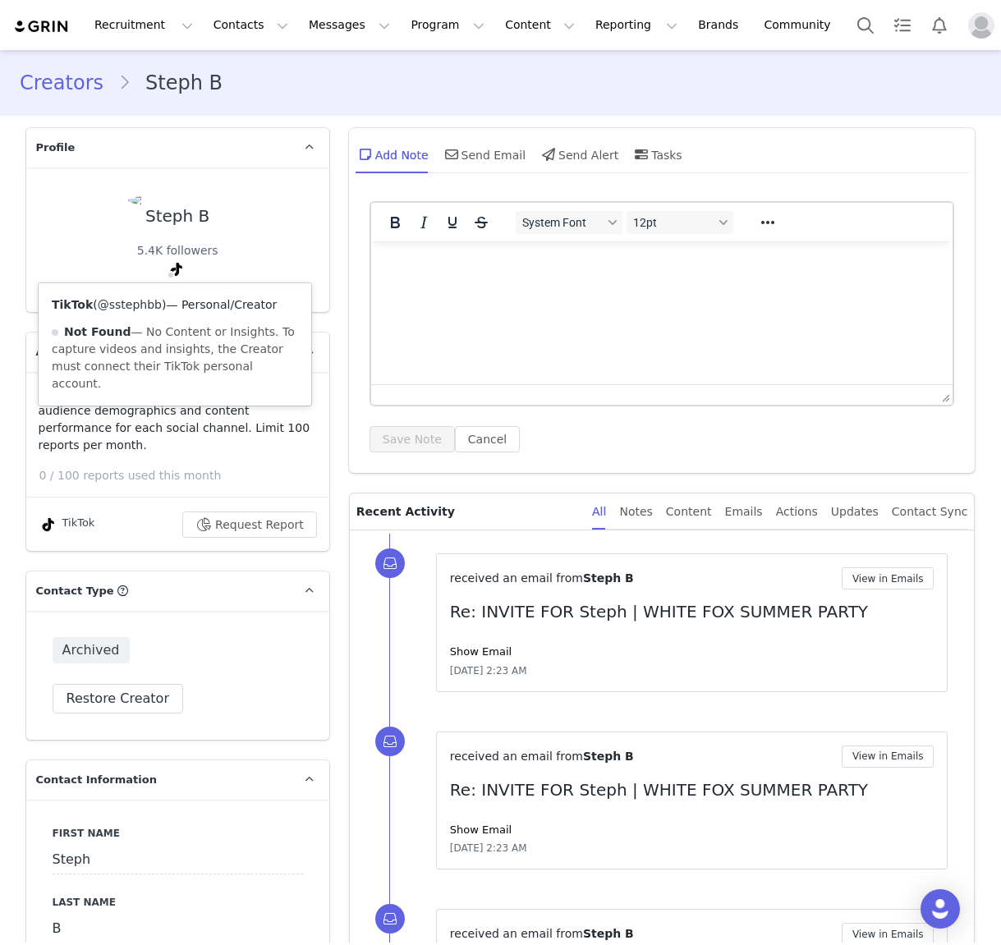
click at [141, 301] on link "@sstephbb" at bounding box center [130, 304] width 64 height 13
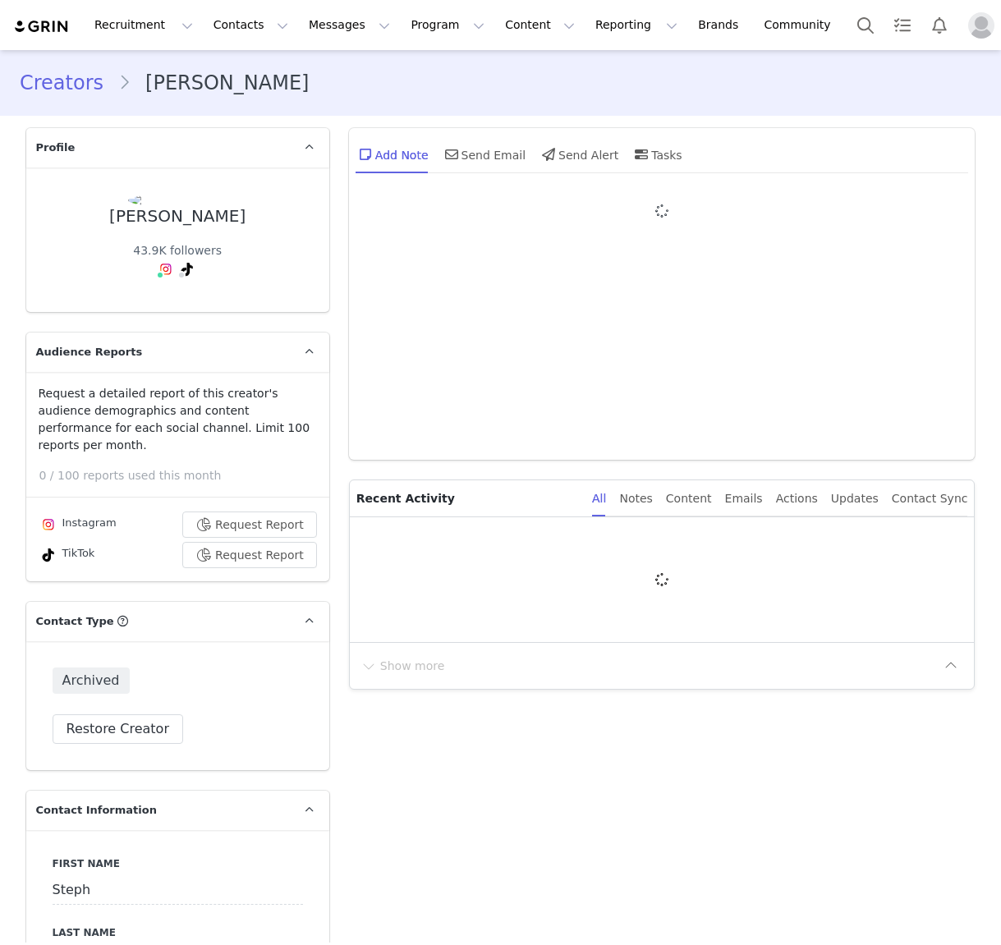
type input "+61 ([GEOGRAPHIC_DATA])"
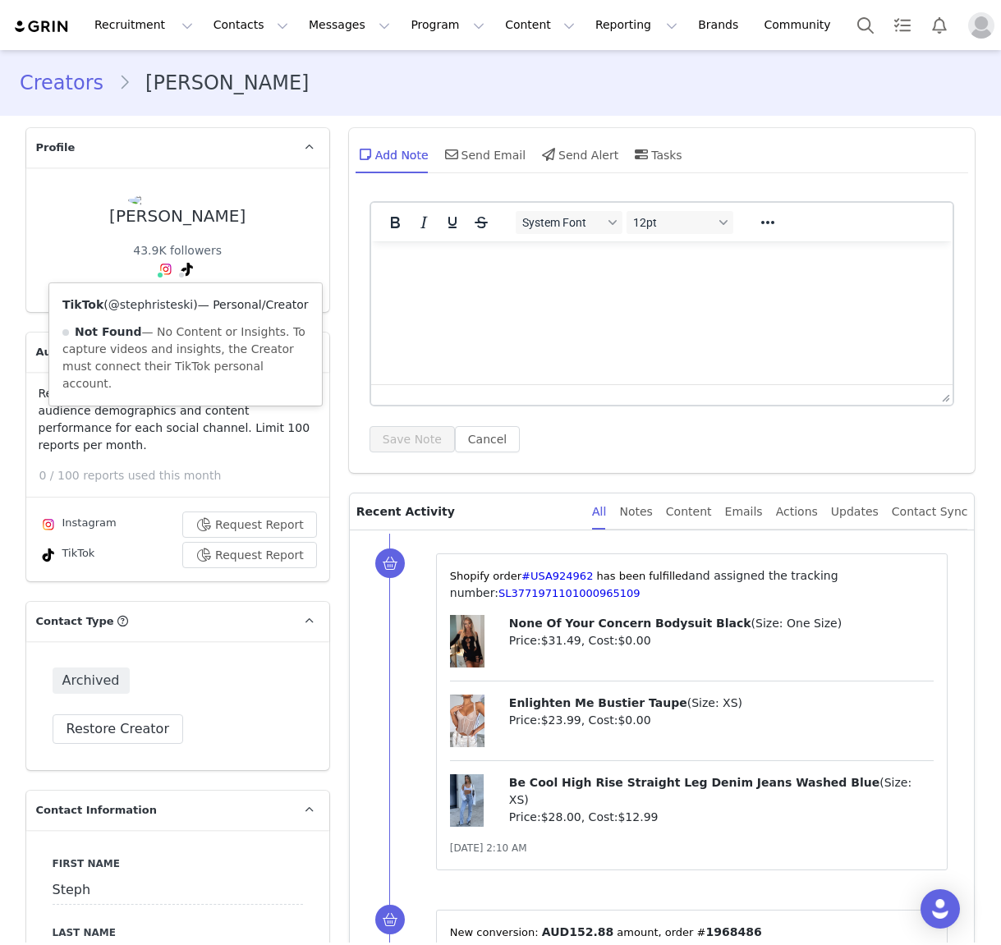
click at [175, 306] on link "@stephristeski" at bounding box center [150, 304] width 85 height 13
click at [159, 302] on link "@stephristeski" at bounding box center [168, 304] width 85 height 13
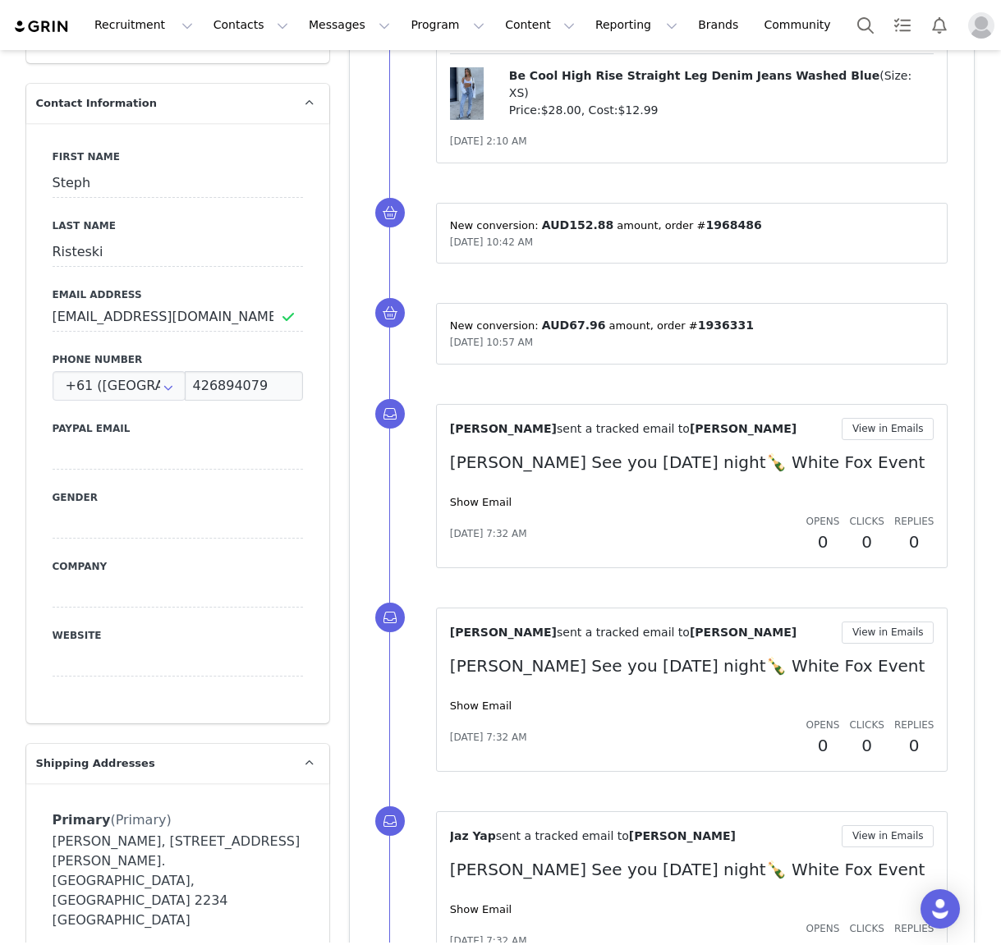
scroll to position [809, 0]
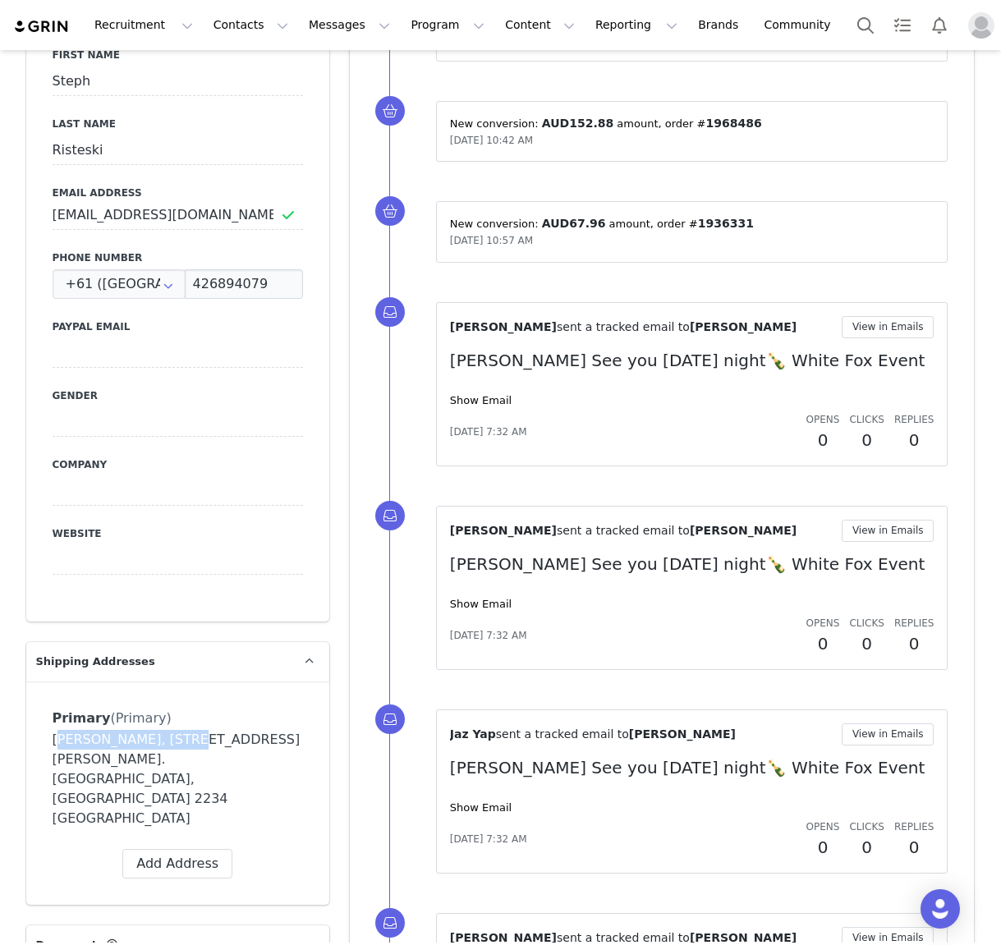
drag, startPoint x: 163, startPoint y: 719, endPoint x: 43, endPoint y: 726, distance: 120.9
click at [43, 726] on div "Primary (Primary) Label Primary First Name [PERSON_NAME] Last Name [PERSON_NAME…" at bounding box center [177, 793] width 303 height 223
copy div "[PERSON_NAME],"
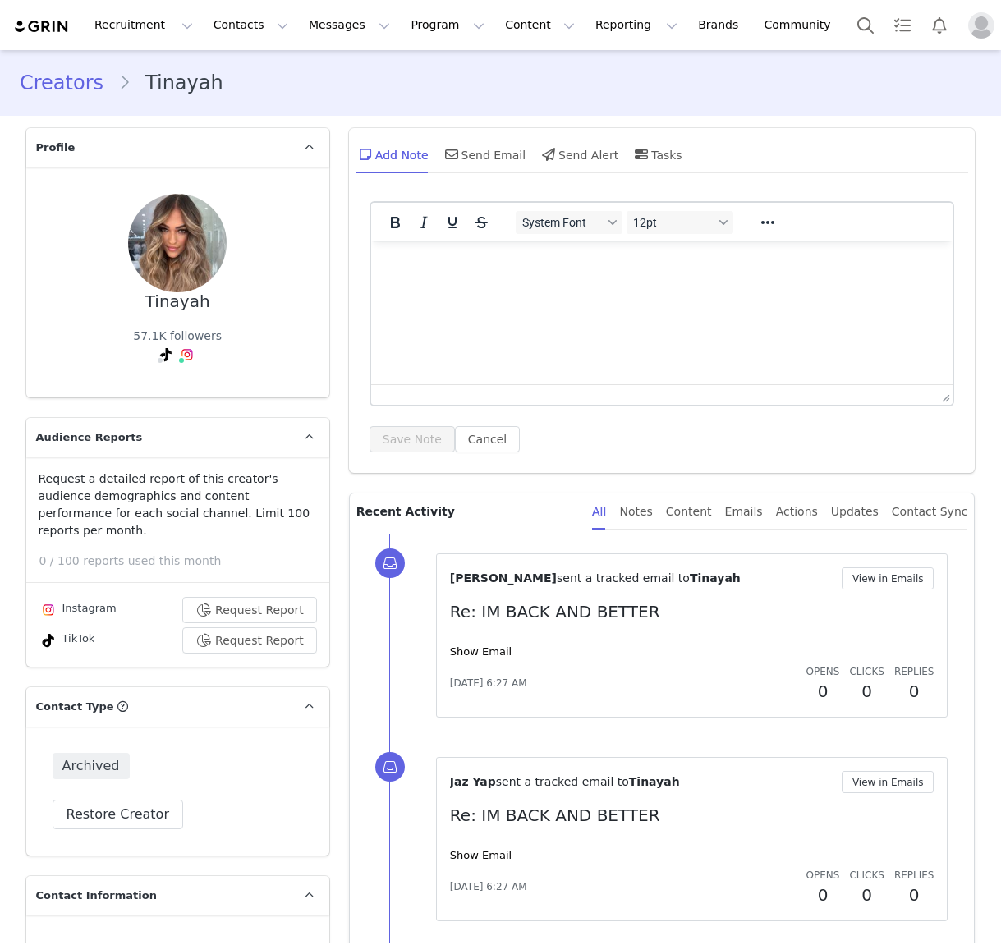
type input "+1 ([GEOGRAPHIC_DATA])"
click at [191, 392] on link "@tinayahhhhh" at bounding box center [189, 389] width 84 height 13
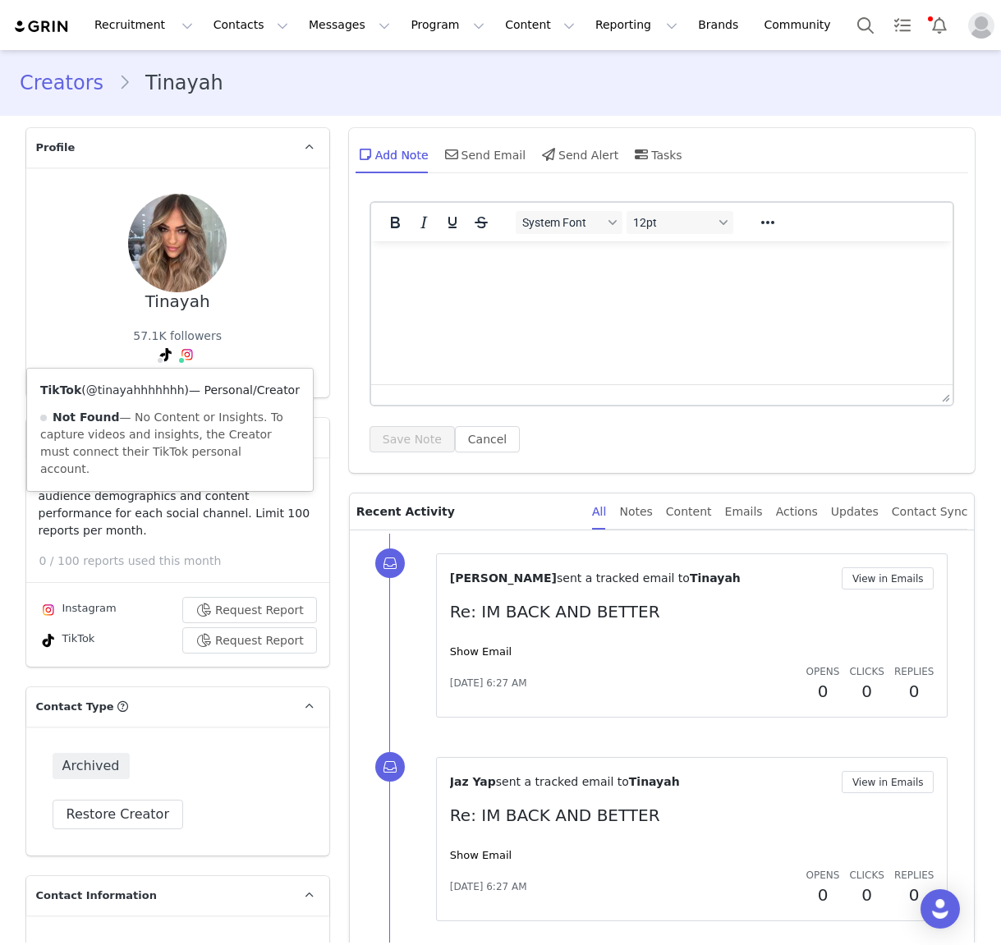
click at [142, 394] on link "@tinayahhhhhhh" at bounding box center [135, 389] width 99 height 13
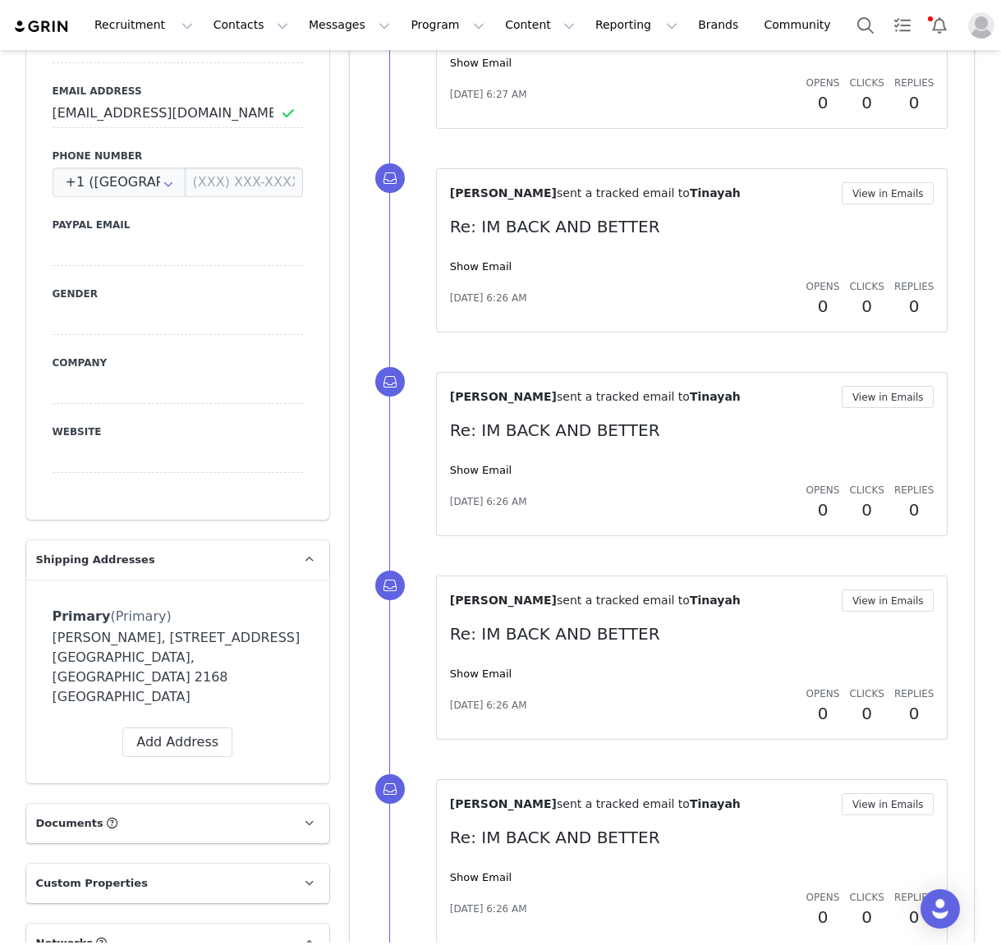
scroll to position [1025, 0]
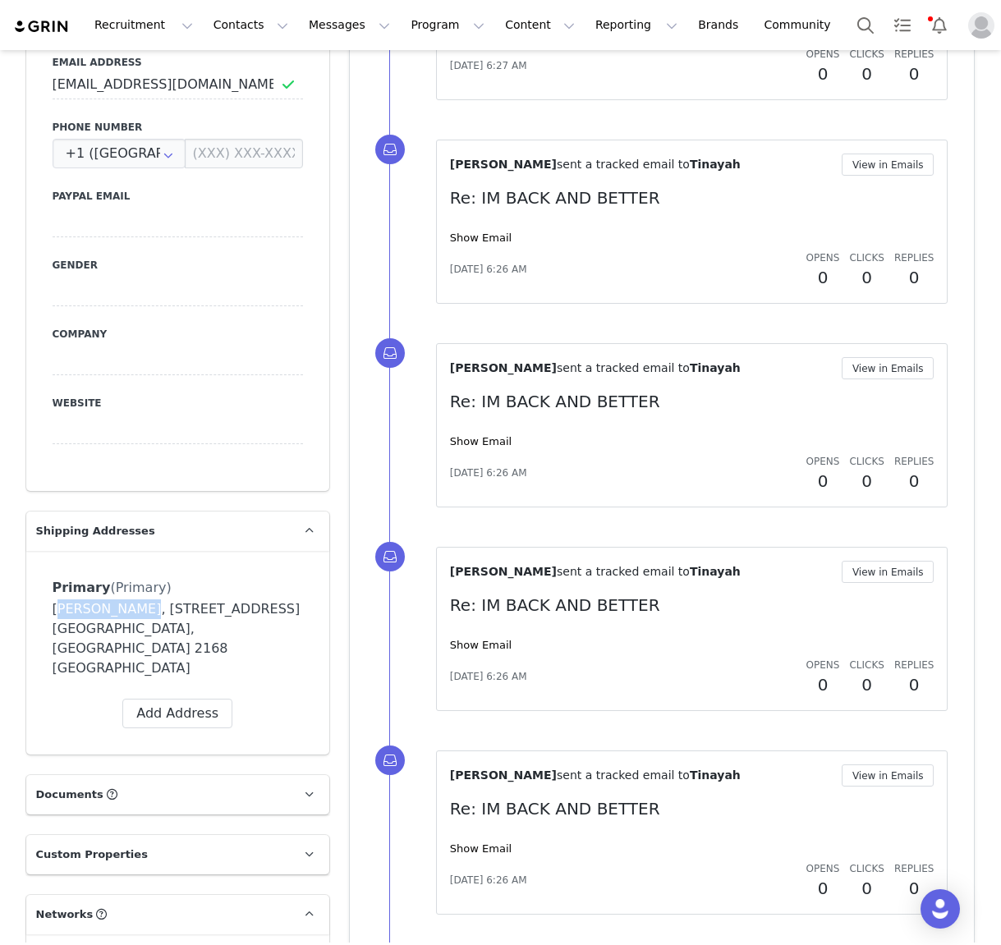
drag, startPoint x: 124, startPoint y: 591, endPoint x: 21, endPoint y: 593, distance: 102.7
copy div "Tinayah Safi"
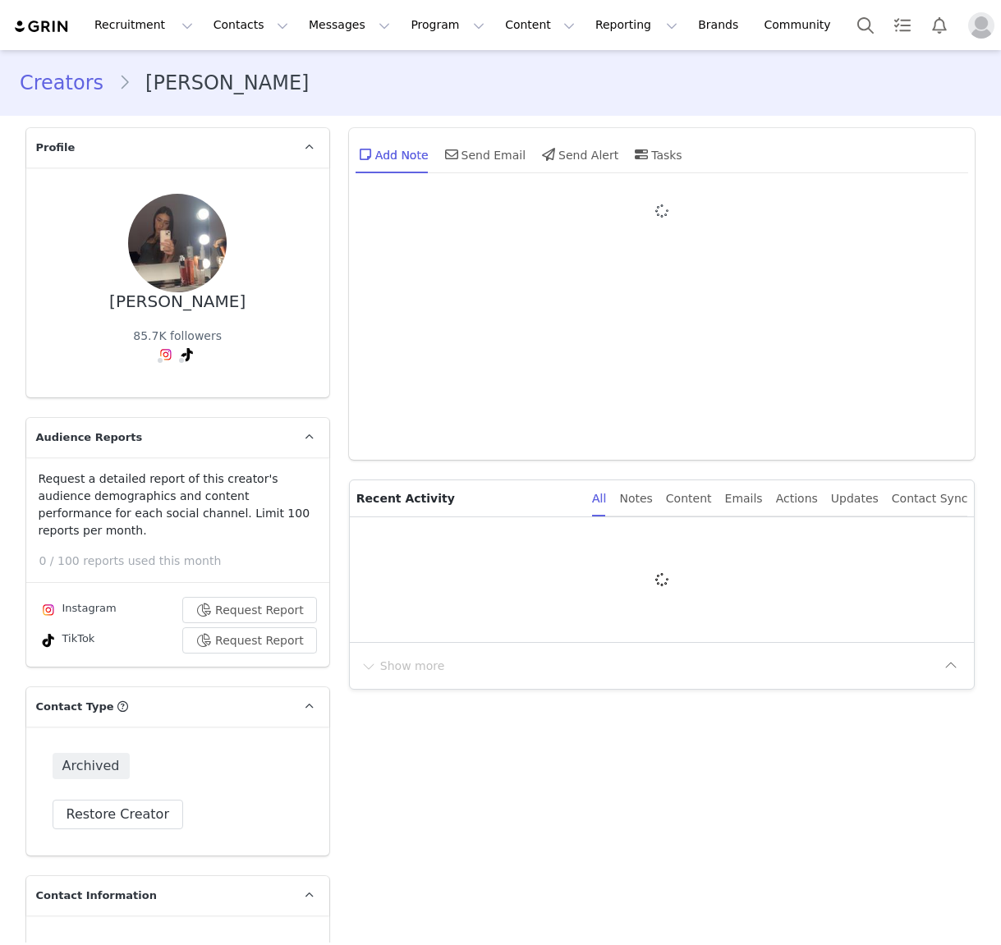
type input "+1 ([GEOGRAPHIC_DATA])"
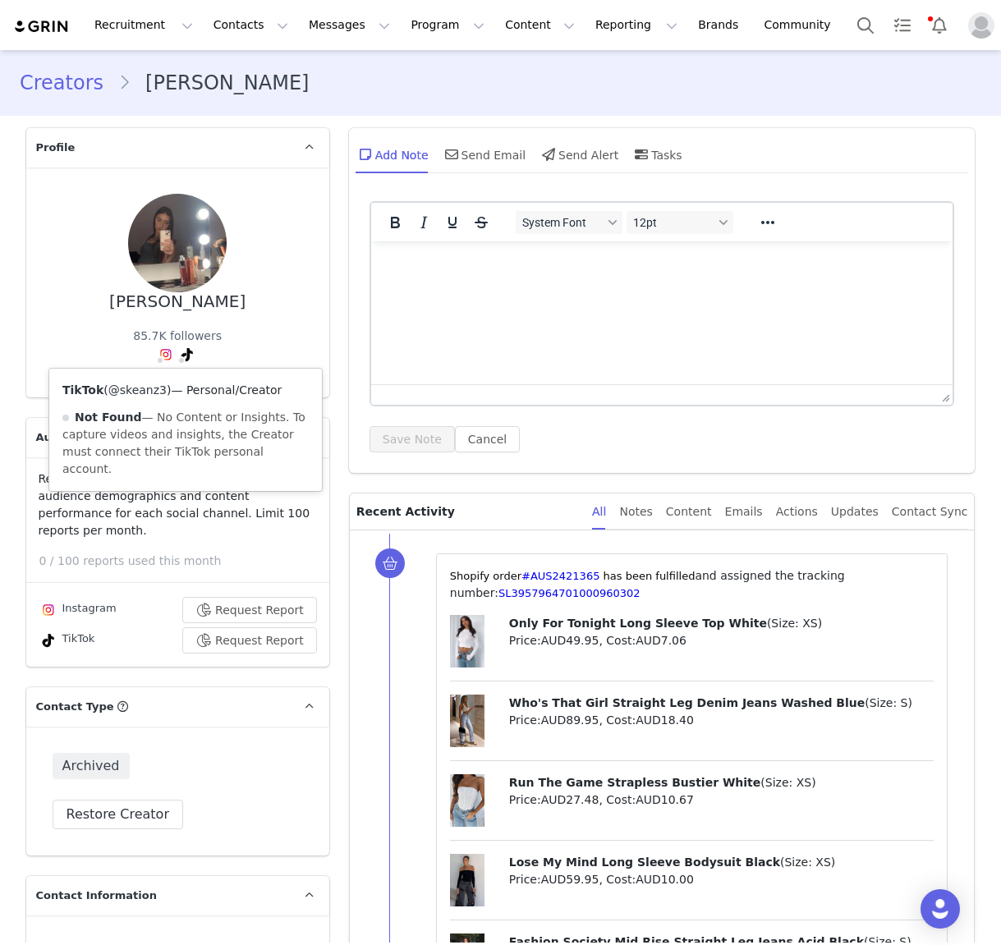
click at [140, 396] on link "@skeanz3" at bounding box center [137, 389] width 58 height 13
click at [146, 382] on div "Instagram ( @skeanz3 ) — Standard Not Connected — Account is unable to be found…" at bounding box center [164, 413] width 273 height 88
click at [140, 390] on link "@skeanz3" at bounding box center [141, 389] width 58 height 13
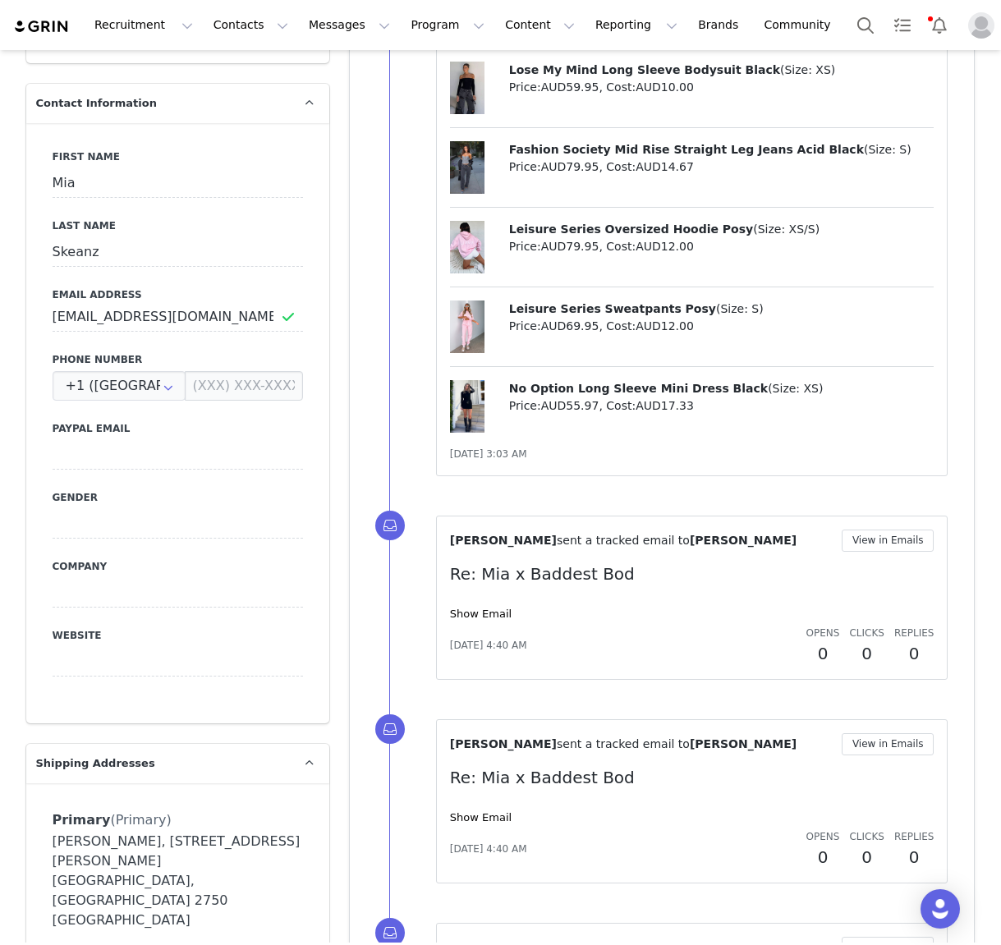
scroll to position [802, 0]
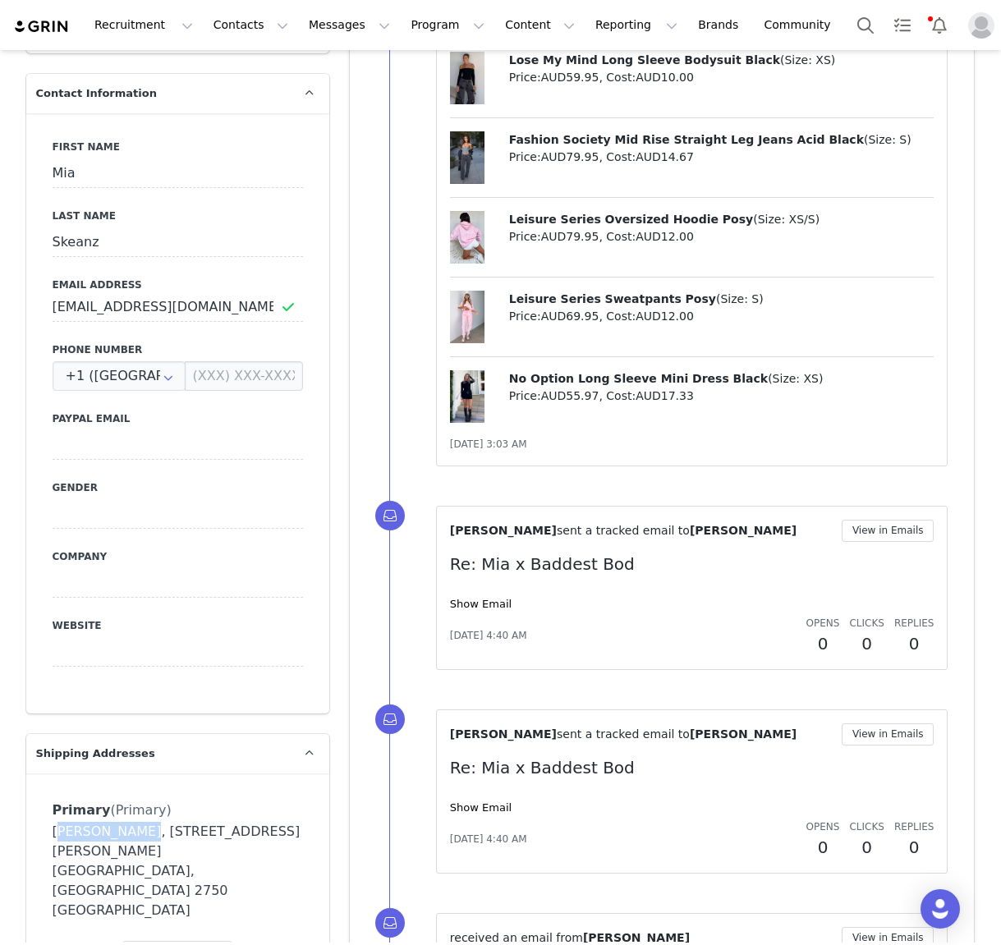
drag, startPoint x: 124, startPoint y: 815, endPoint x: 44, endPoint y: 813, distance: 79.7
click at [44, 813] on div "Primary (Primary) Label Primary First Name mia Last Name turcotte Email skeanz3…" at bounding box center [177, 884] width 303 height 223
copy div "mia turcotte"
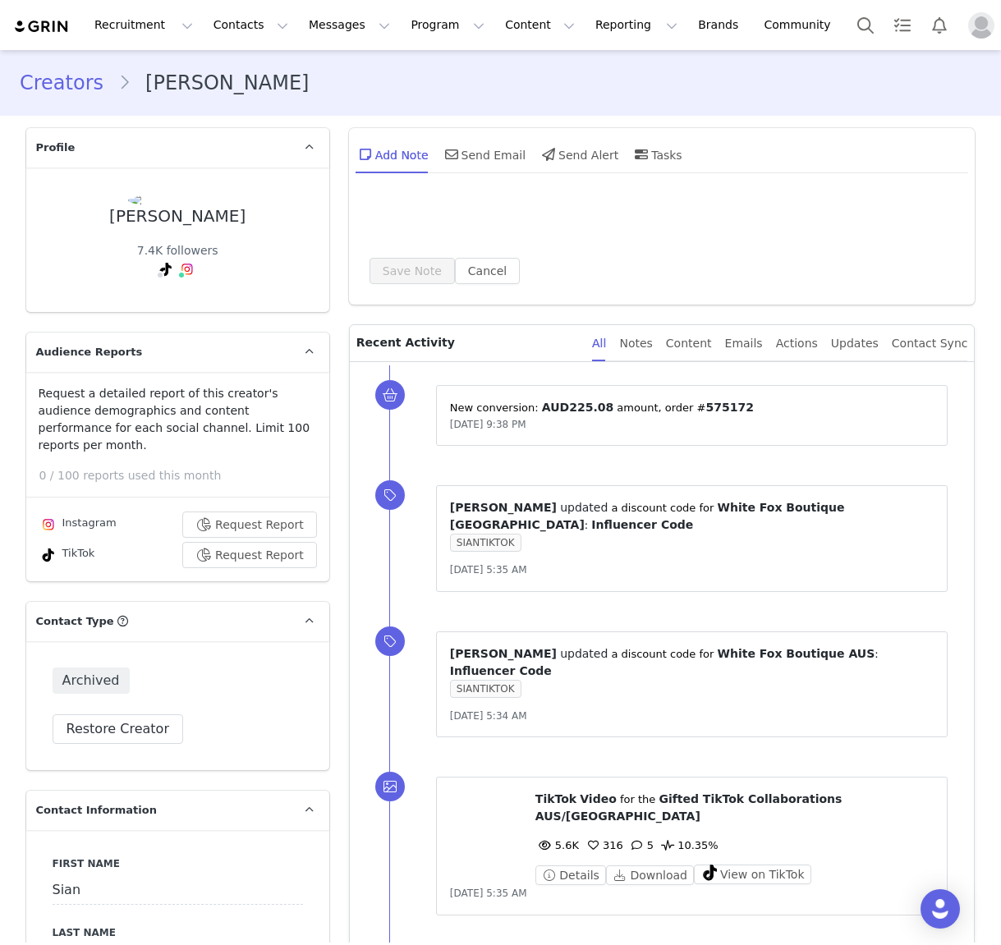
type input "+1 ([GEOGRAPHIC_DATA])"
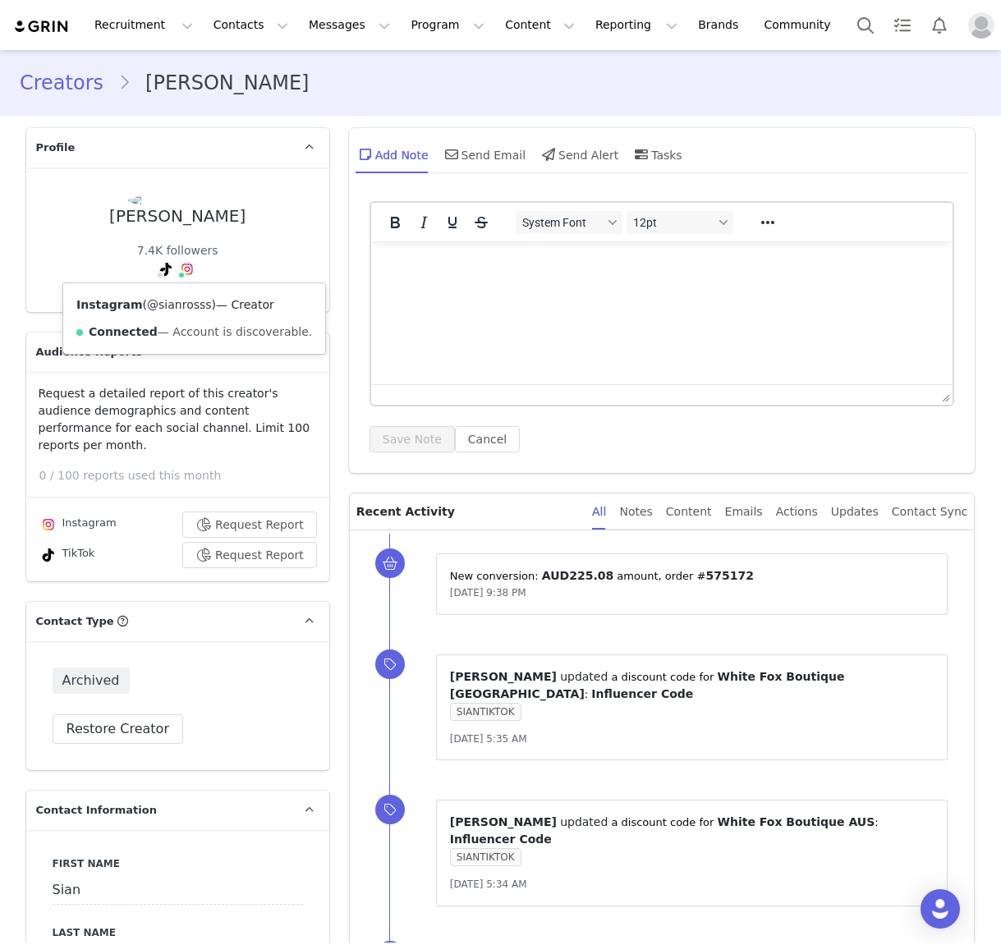
click at [190, 299] on link "@sianrosss" at bounding box center [179, 304] width 65 height 13
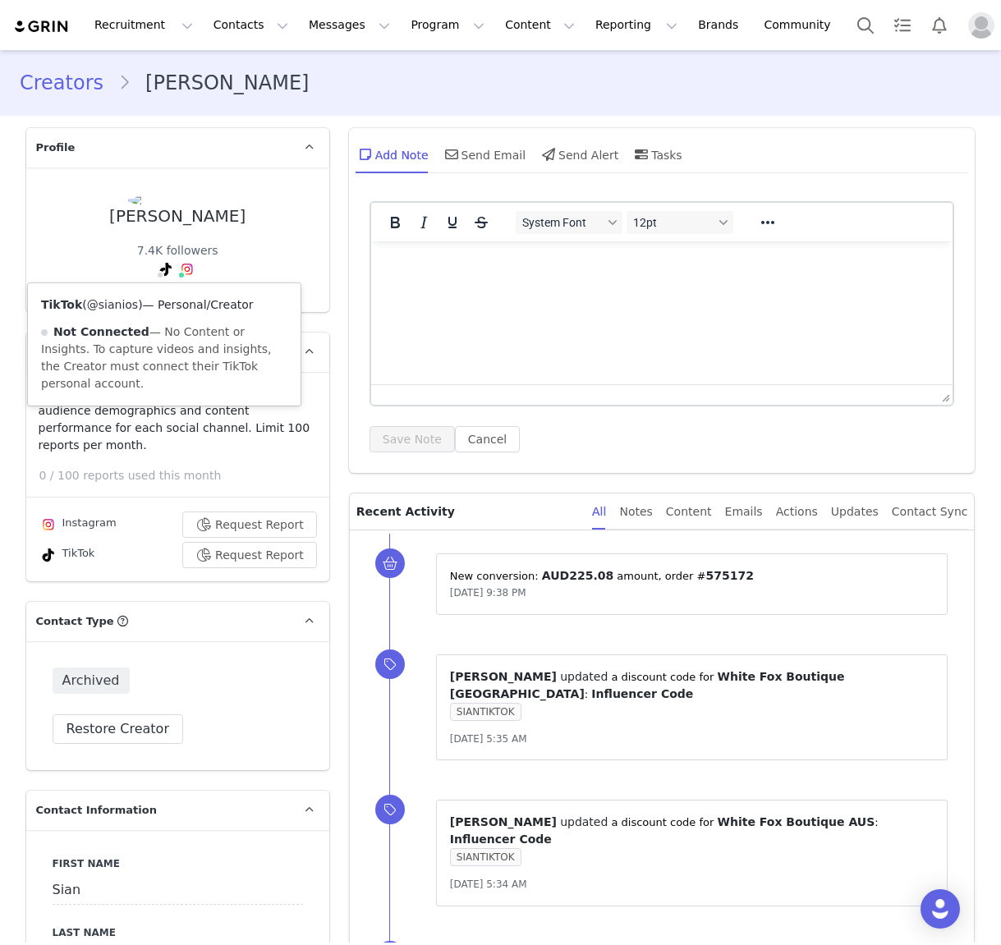
click at [124, 308] on link "@sianios" at bounding box center [112, 304] width 51 height 13
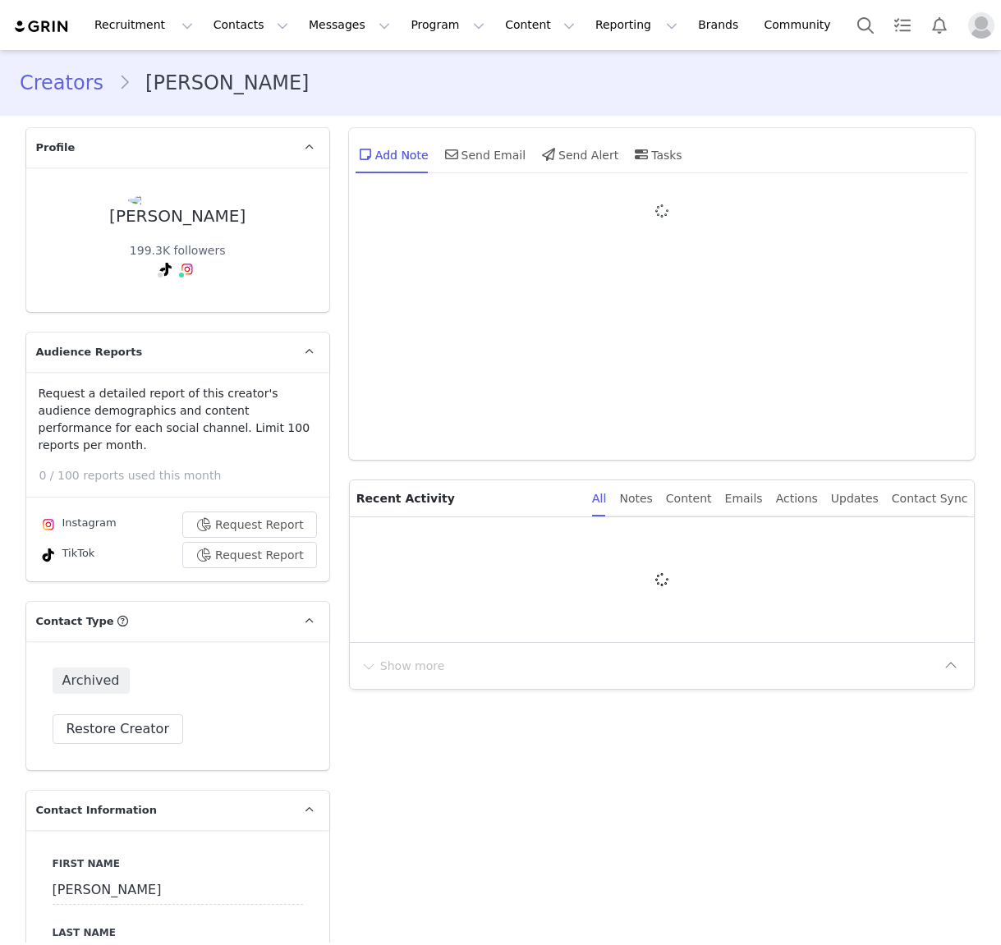
type input "+1 ([GEOGRAPHIC_DATA])"
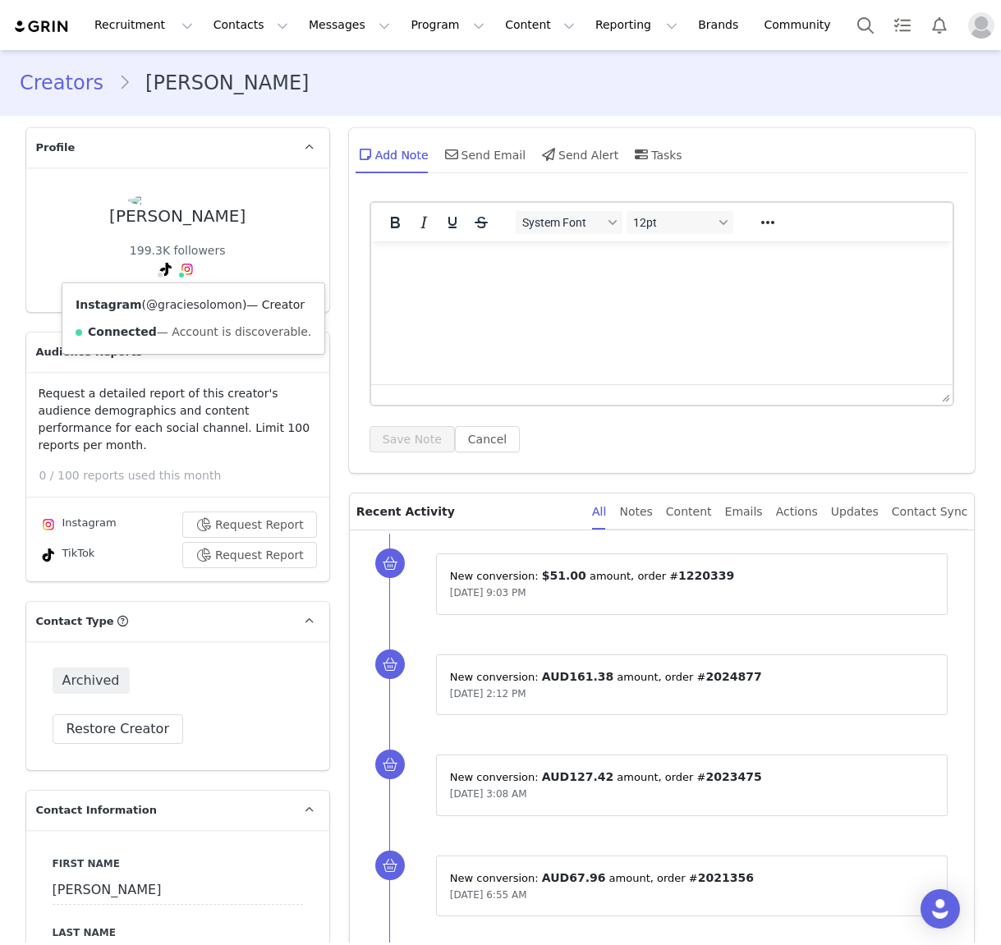
click at [179, 302] on link "@graciesolomon" at bounding box center [194, 304] width 96 height 13
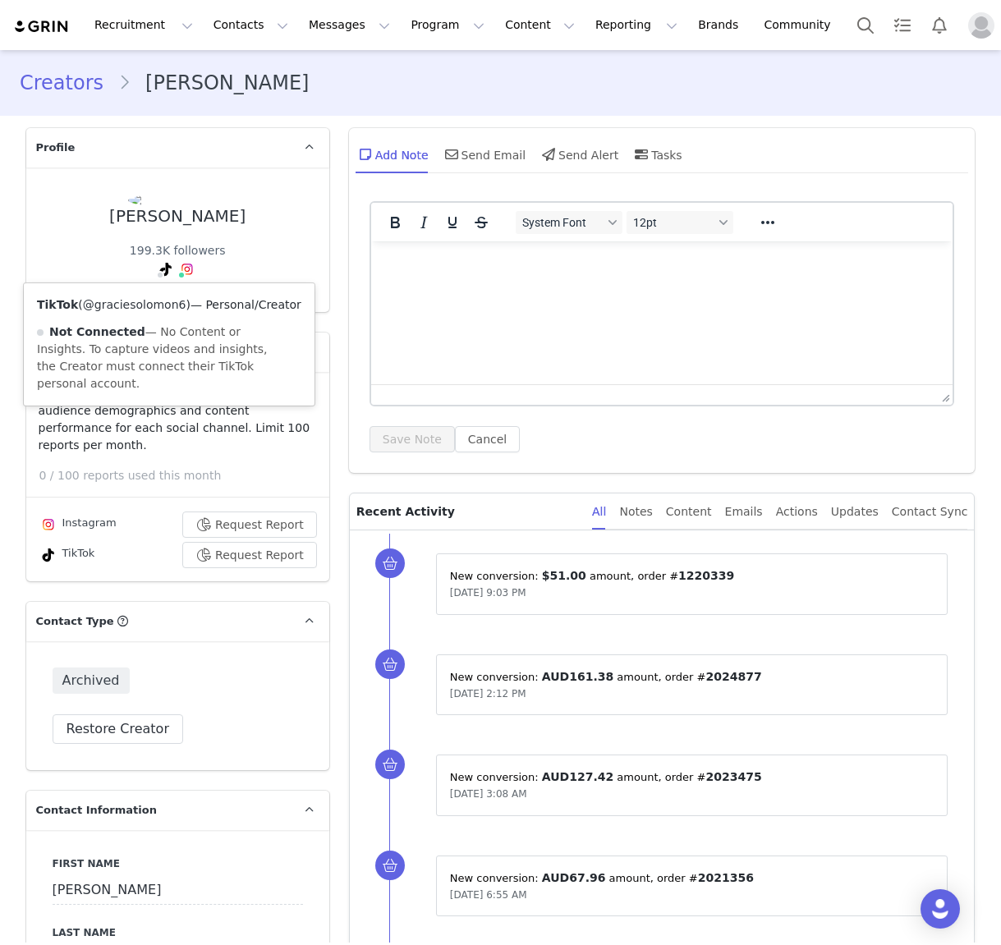
click at [155, 307] on link "@graciesolomon6" at bounding box center [134, 304] width 103 height 13
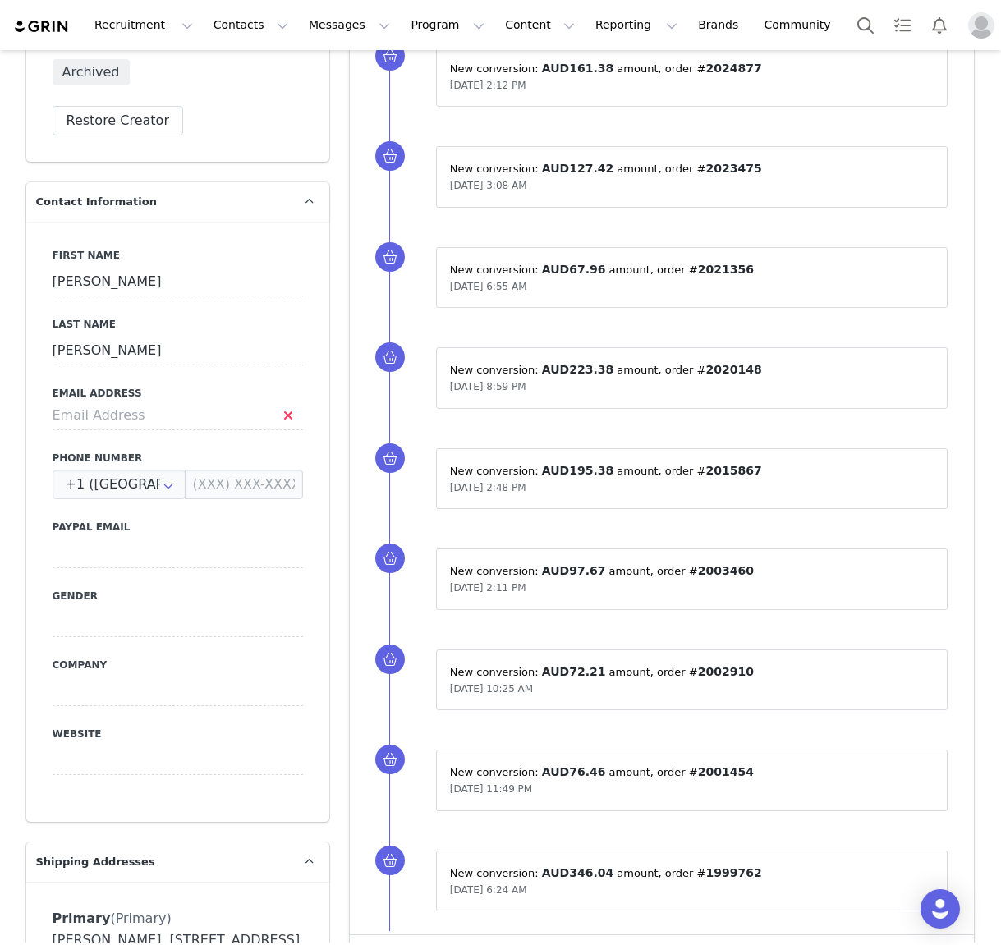
scroll to position [825, 0]
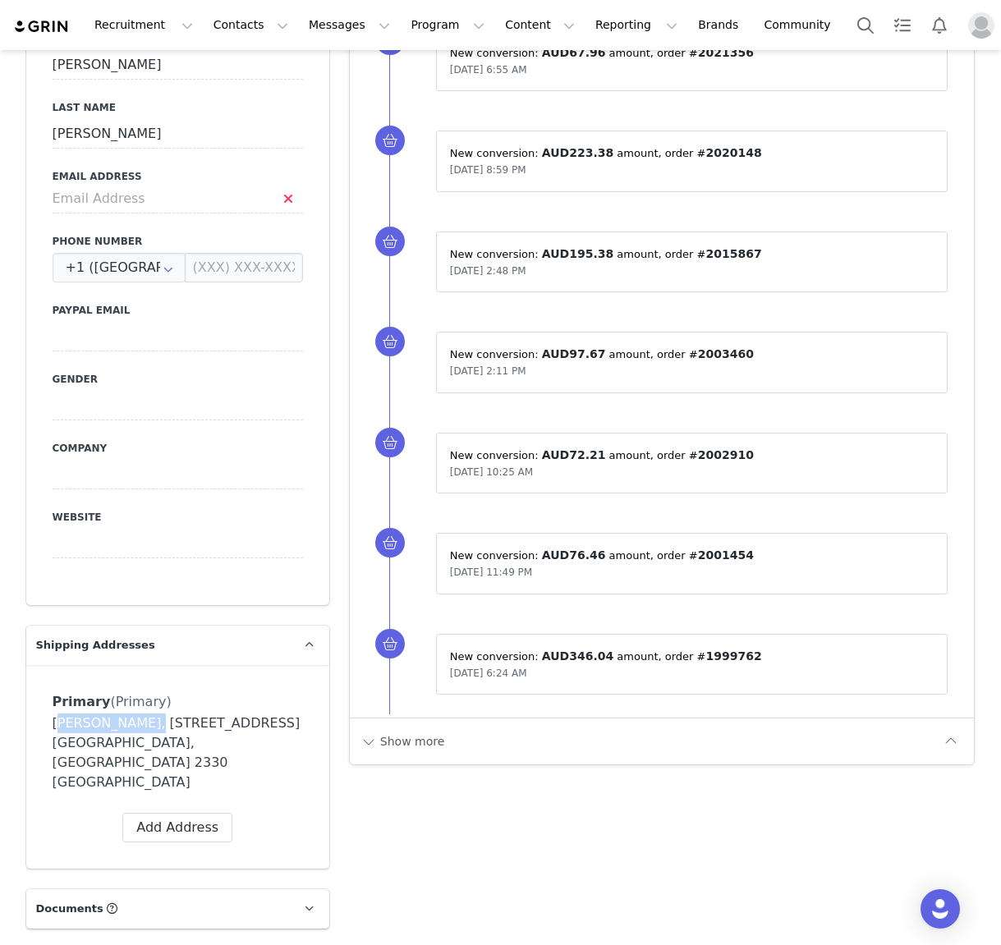
drag, startPoint x: 145, startPoint y: 706, endPoint x: 2, endPoint y: 707, distance: 142.9
copy div "Grace Solomon"
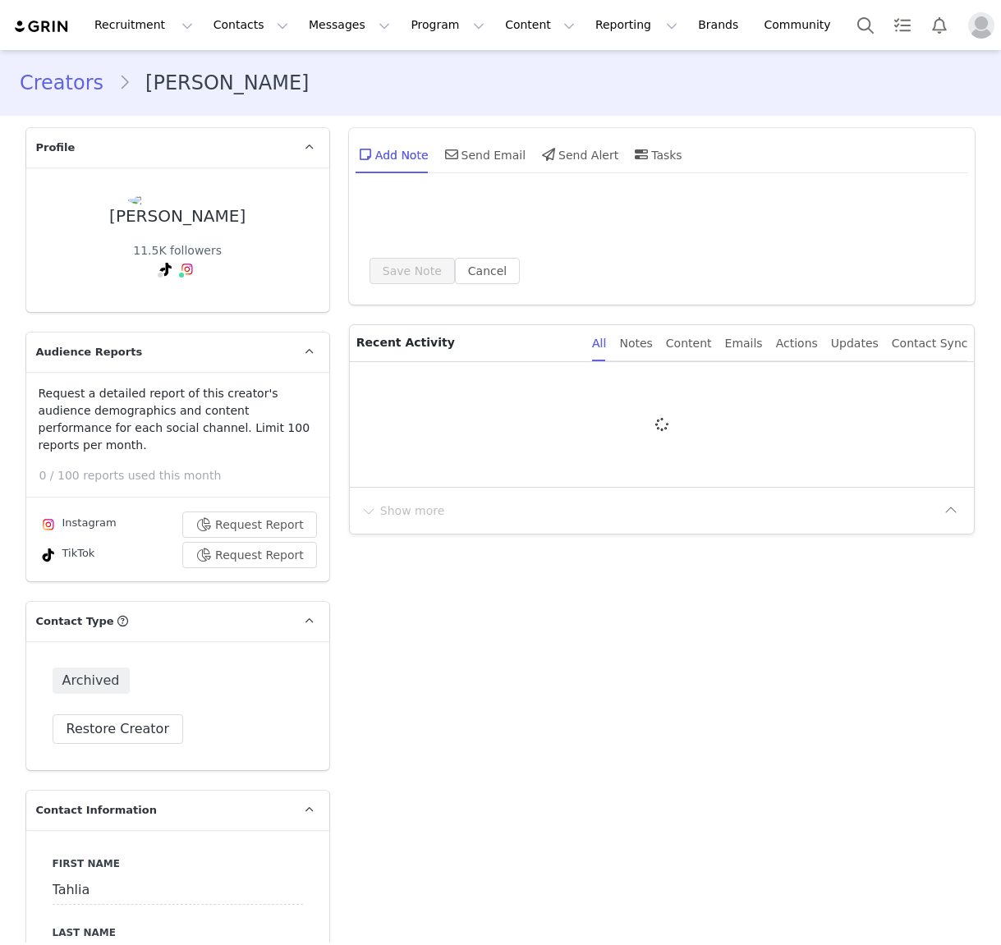
type input "+1 ([GEOGRAPHIC_DATA])"
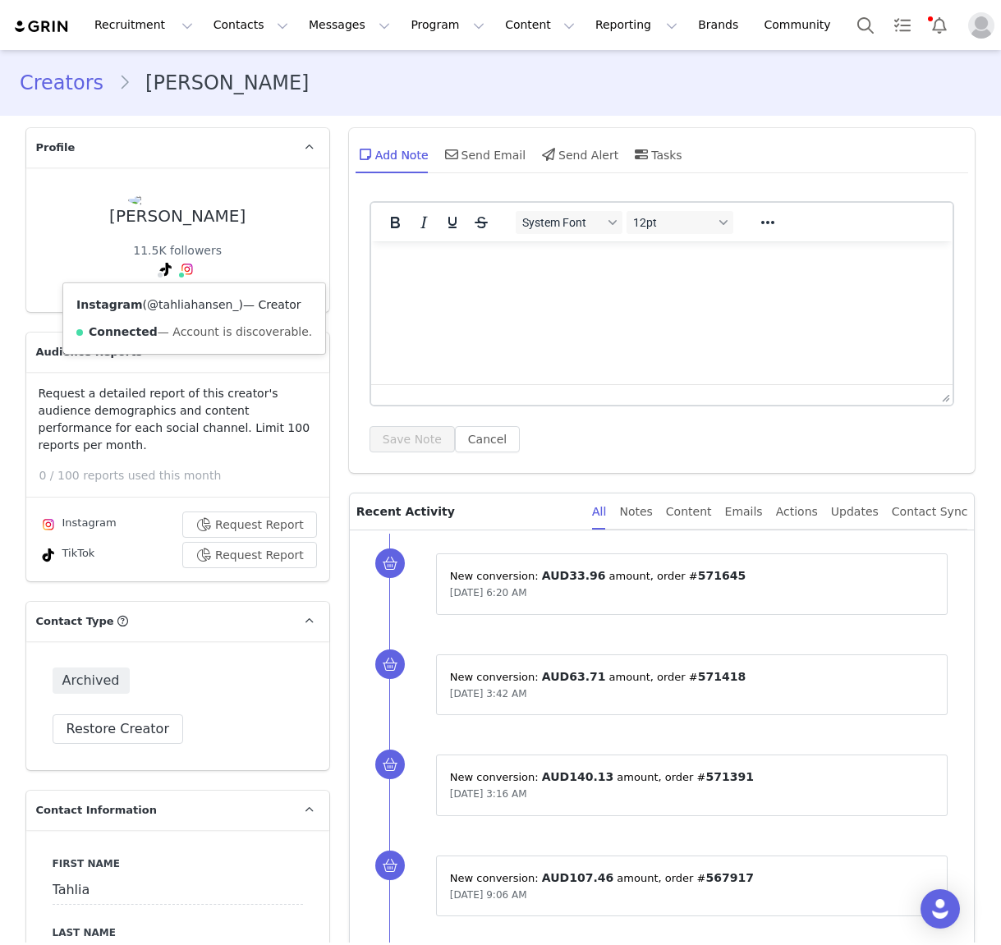
click at [185, 307] on link "@tahliahansen_" at bounding box center [192, 304] width 91 height 13
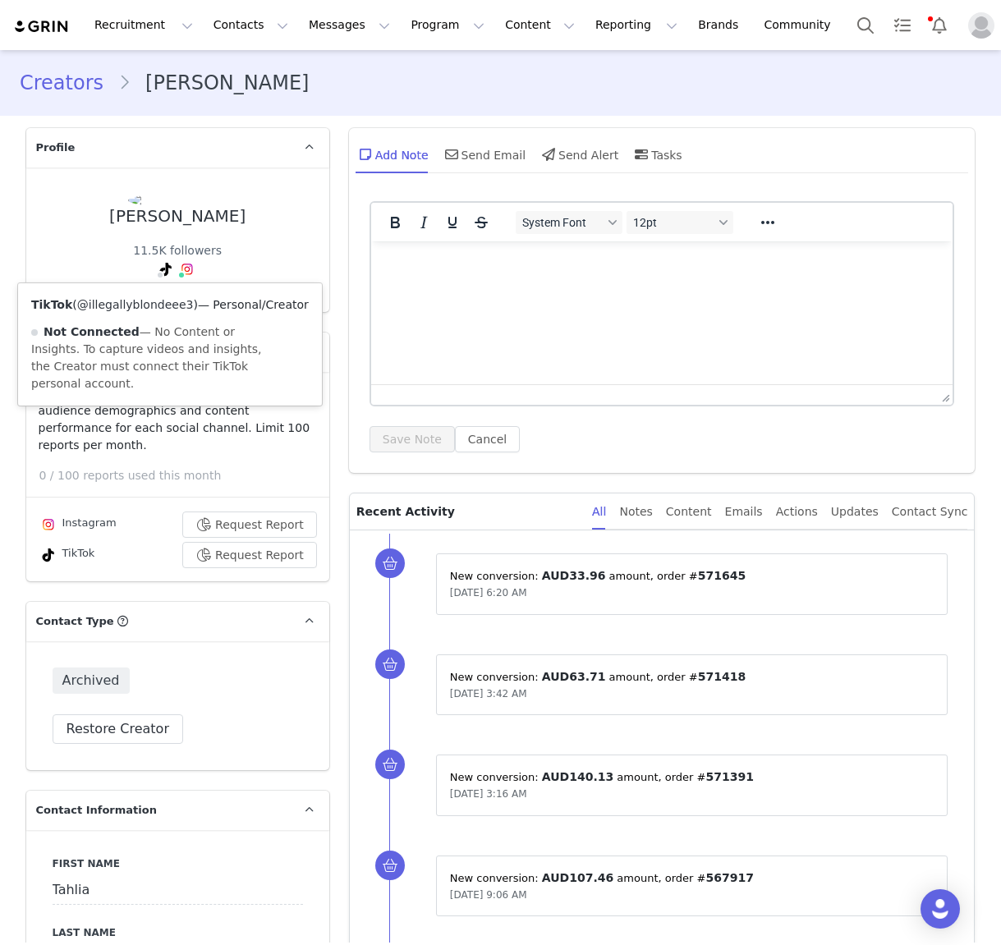
click at [154, 303] on link "@illegallyblondeee3" at bounding box center [135, 304] width 117 height 13
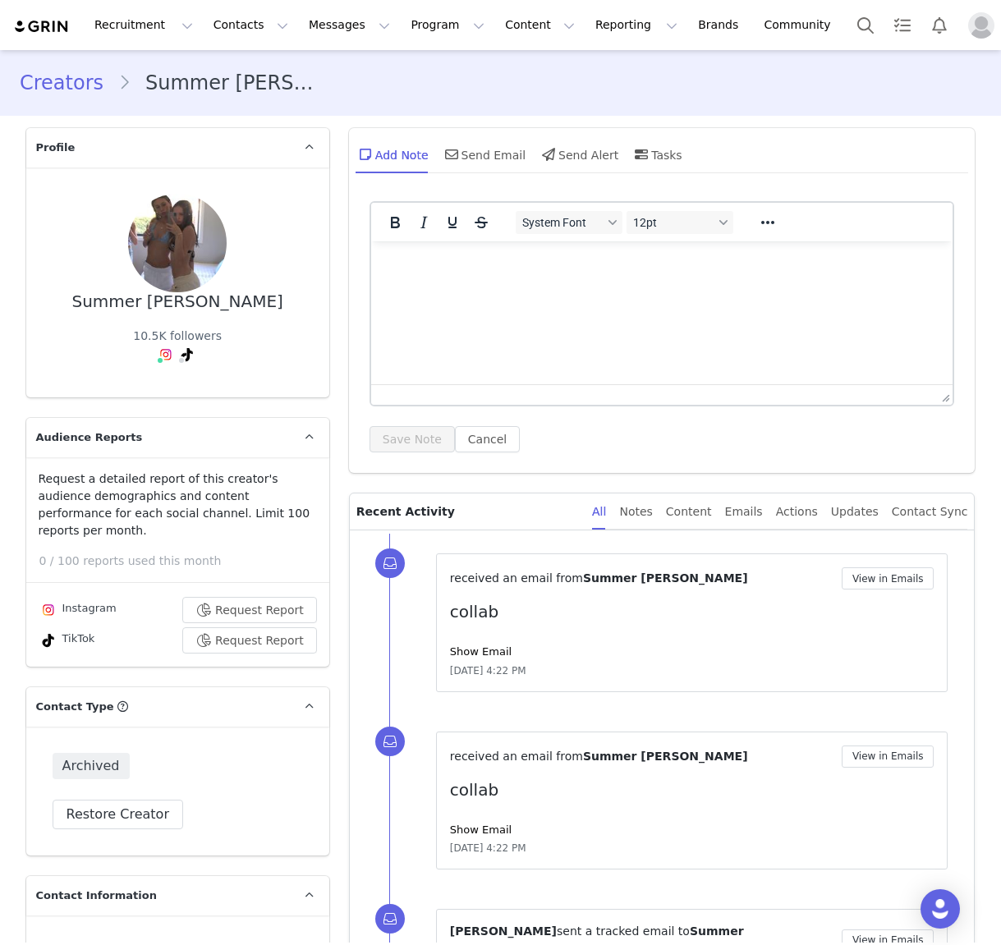
type input "+1 ([GEOGRAPHIC_DATA])"
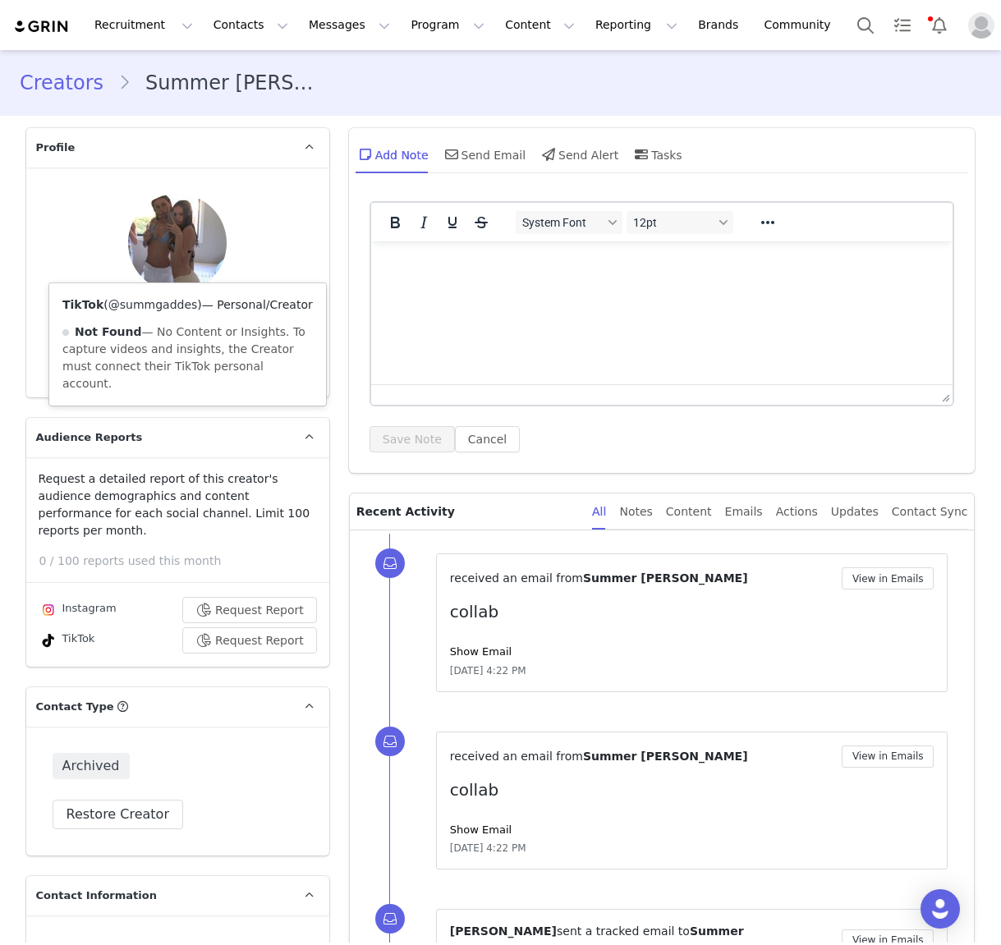
click at [177, 306] on link "@summgaddes" at bounding box center [153, 304] width 90 height 13
click at [172, 307] on link "@summgaddes" at bounding box center [153, 304] width 90 height 13
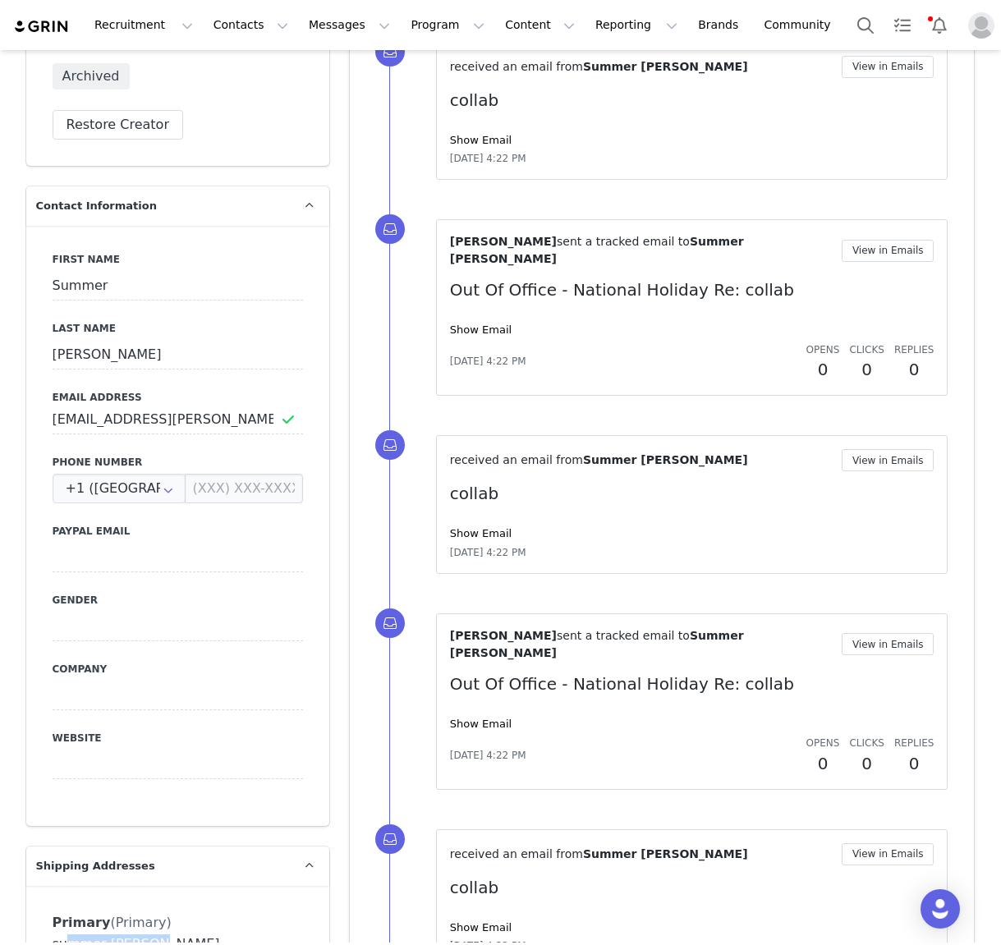
drag, startPoint x: 148, startPoint y: 847, endPoint x: 59, endPoint y: 845, distance: 88.7
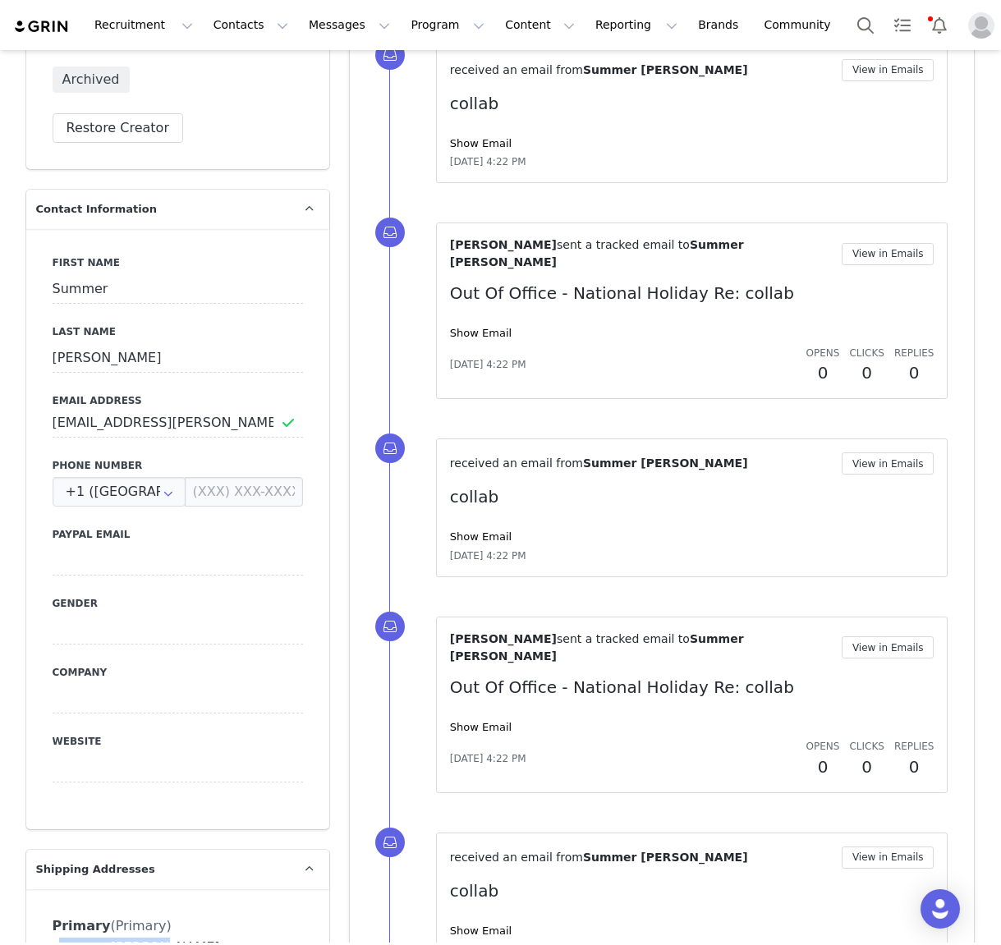
copy div "summer gaddes"
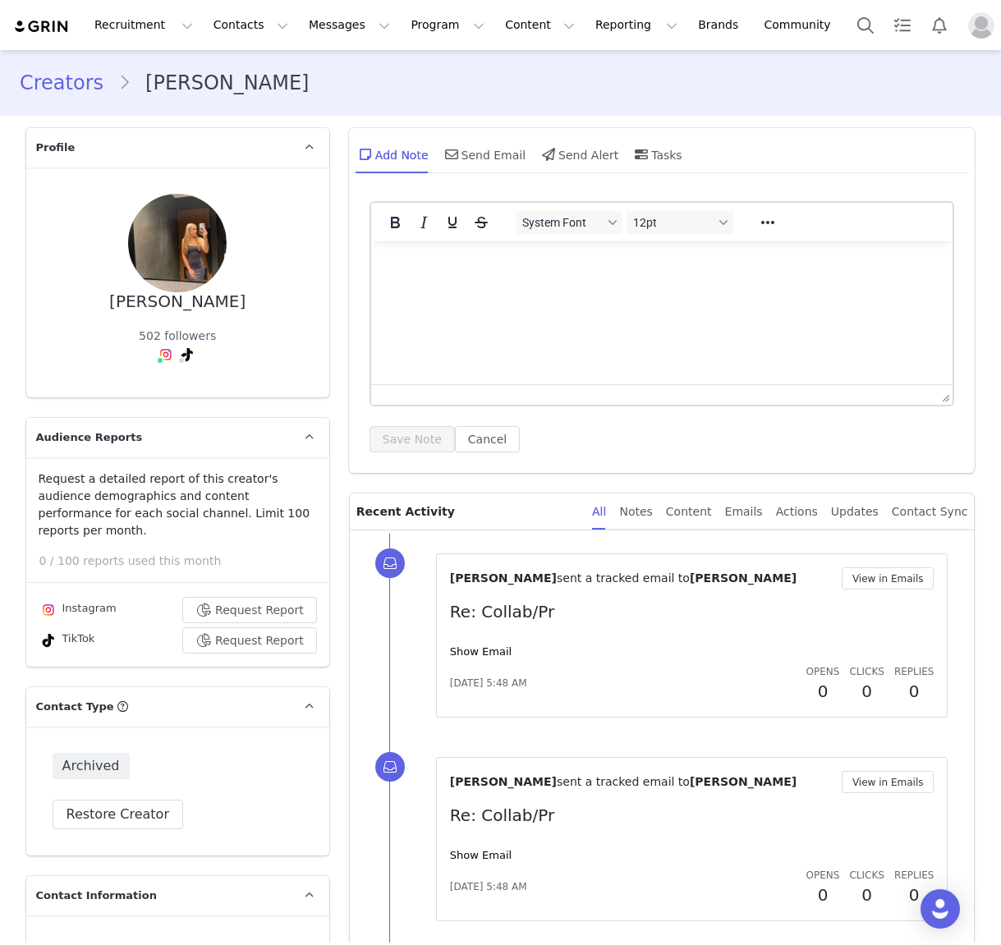
type input "+1 ([GEOGRAPHIC_DATA])"
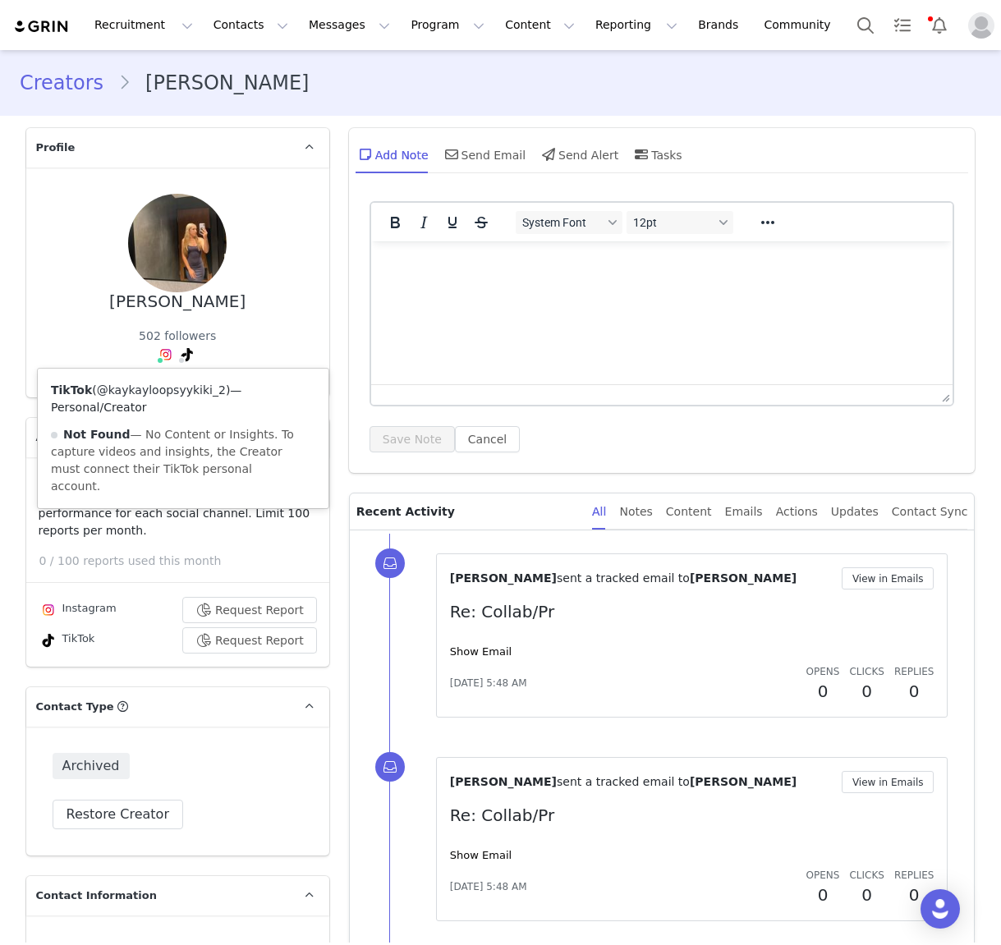
click at [178, 391] on link "@kaykayloopsyykiki_2" at bounding box center [161, 389] width 129 height 13
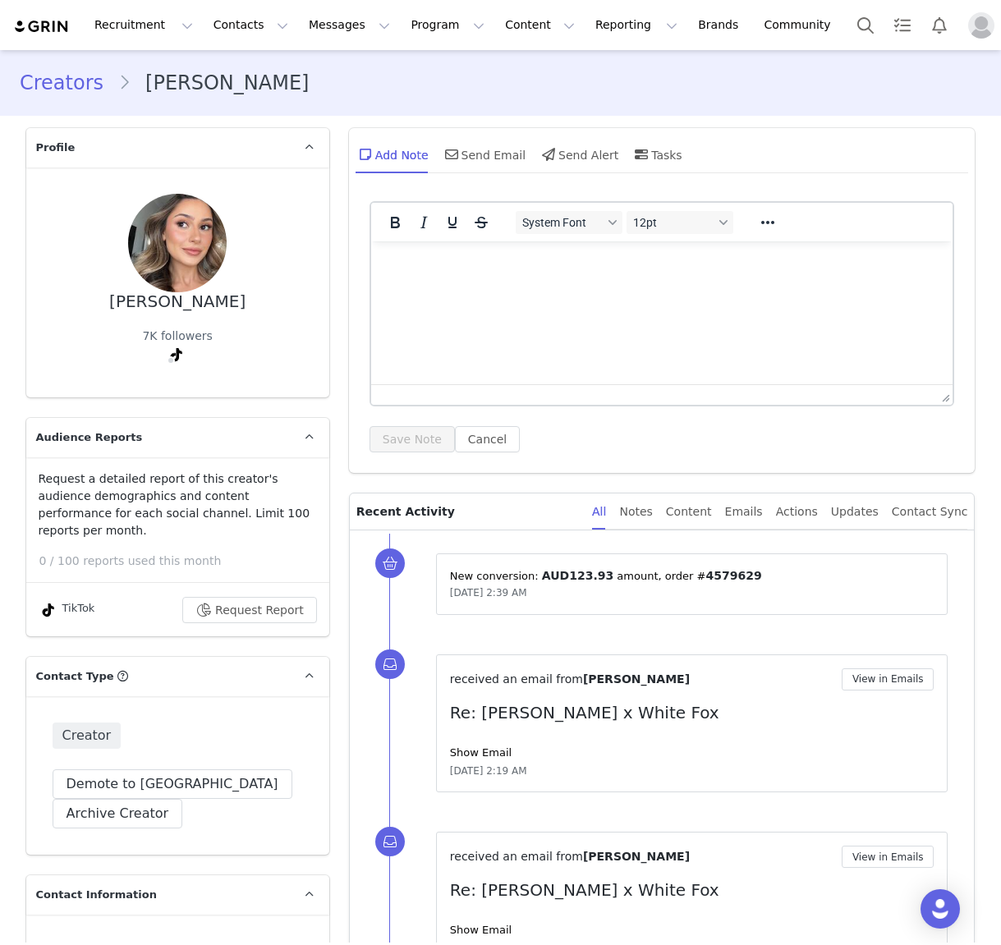
type input "+1 ([GEOGRAPHIC_DATA])"
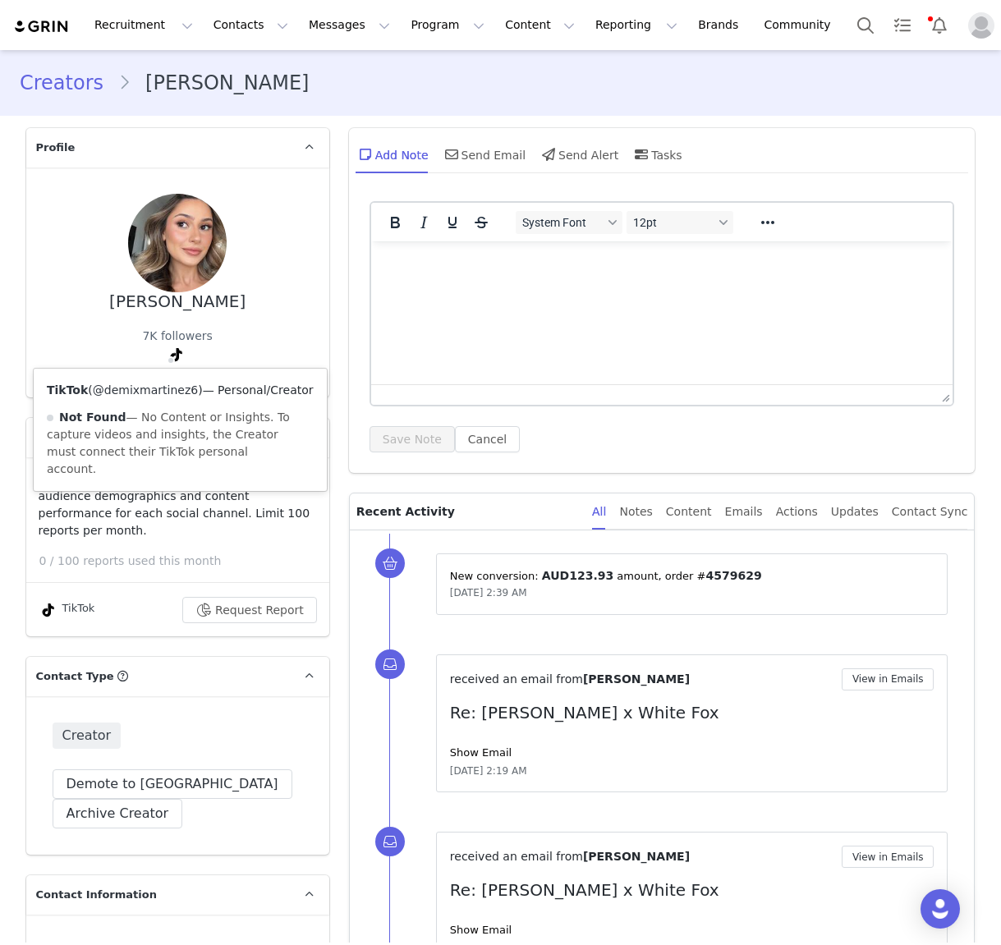
click at [162, 393] on link "@demixmartinez6" at bounding box center [145, 389] width 105 height 13
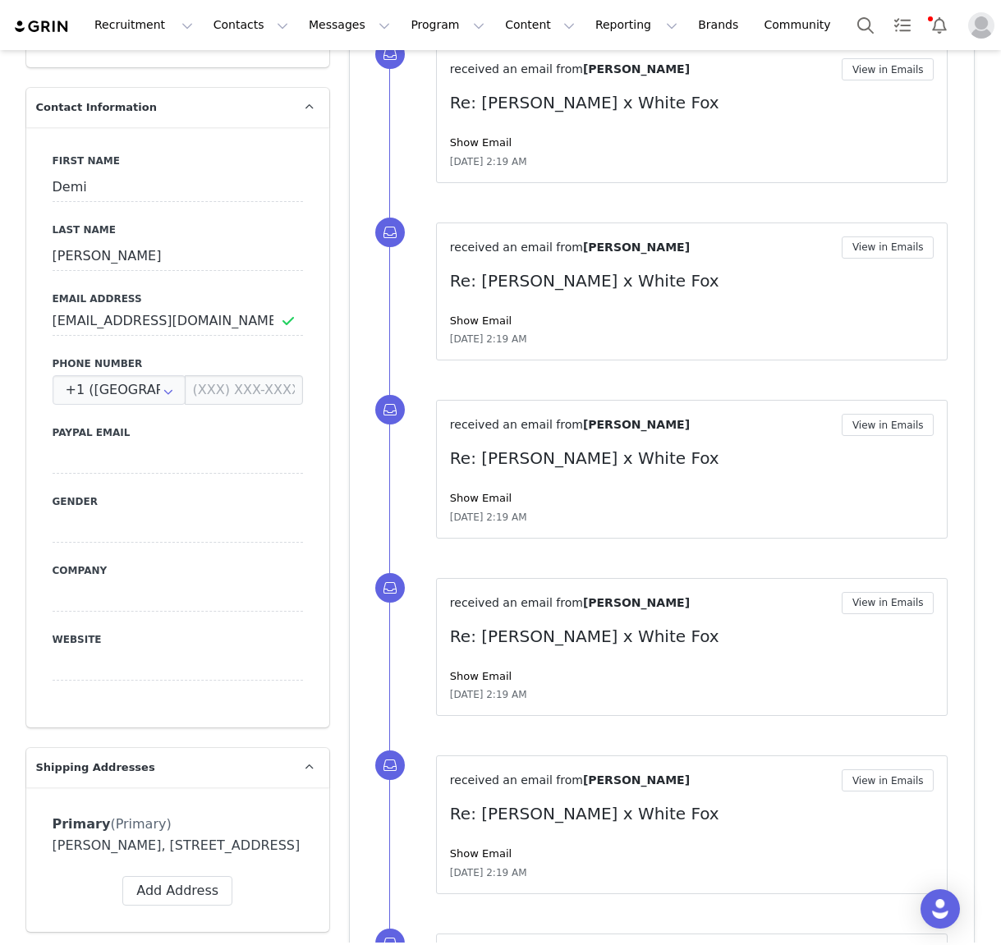
scroll to position [796, 0]
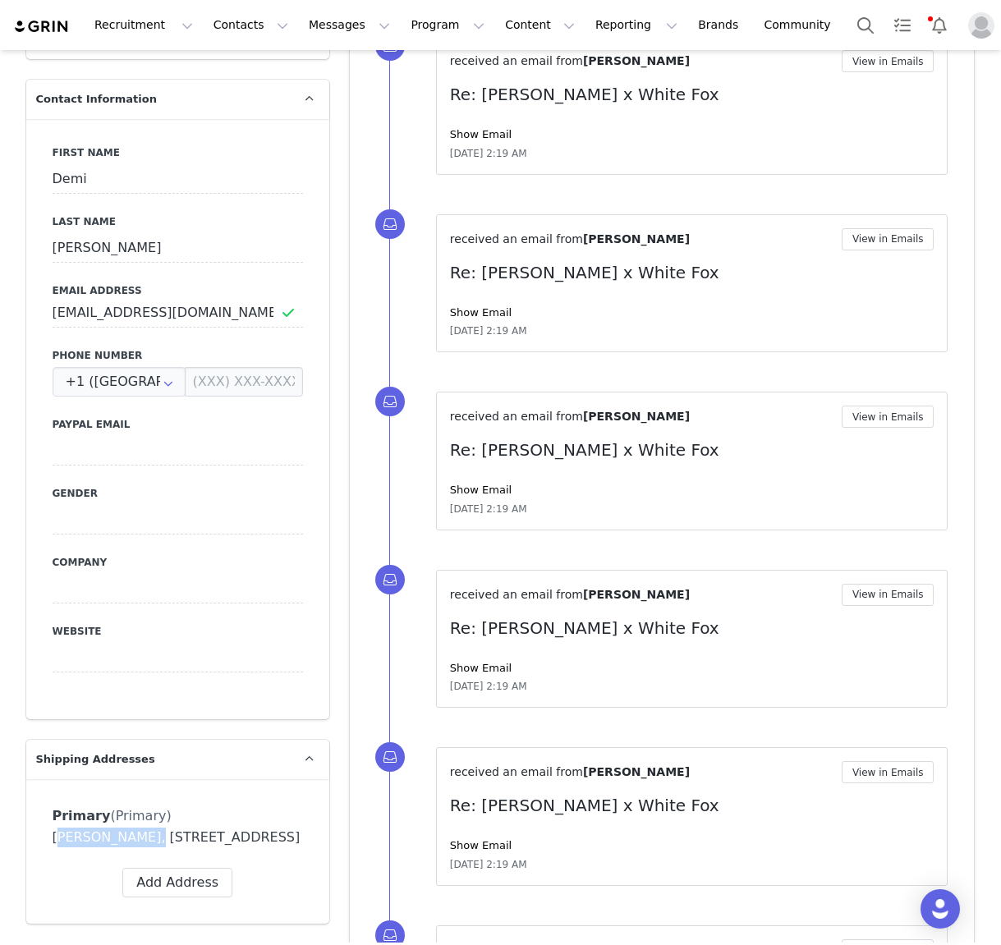
drag, startPoint x: 137, startPoint y: 822, endPoint x: 32, endPoint y: 819, distance: 105.1
click at [32, 819] on div "Primary (Primary) Label Primary First Name Demi Last Name Martinez Email Demi-p…" at bounding box center [177, 851] width 303 height 145
copy div "Demi Martinez"
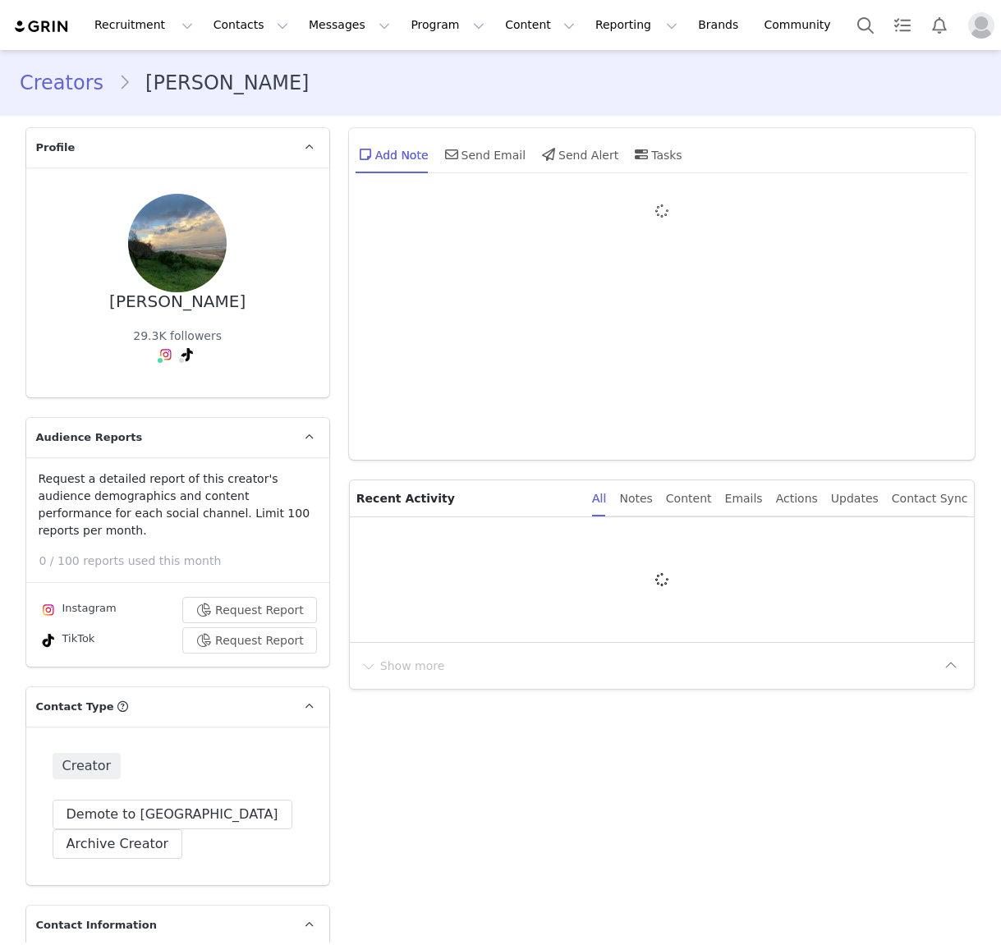
type input "+1 ([GEOGRAPHIC_DATA])"
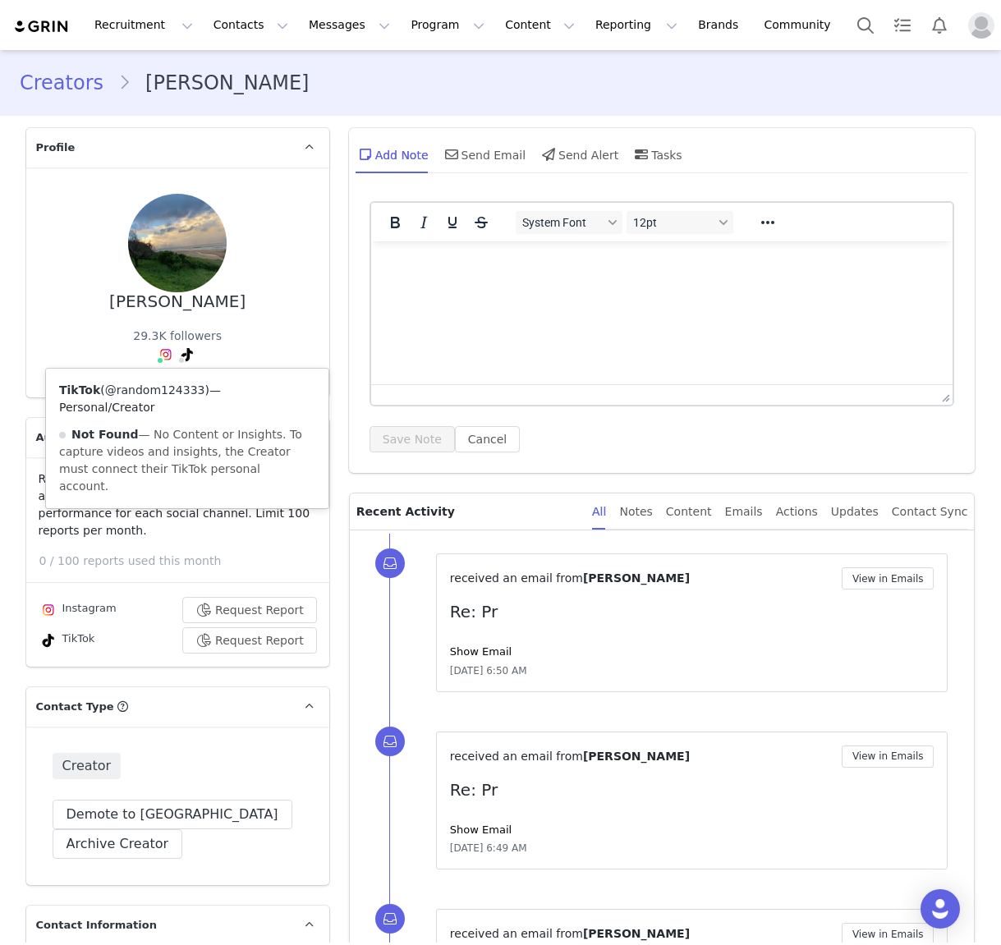
click at [165, 390] on link "@random124333" at bounding box center [155, 389] width 100 height 13
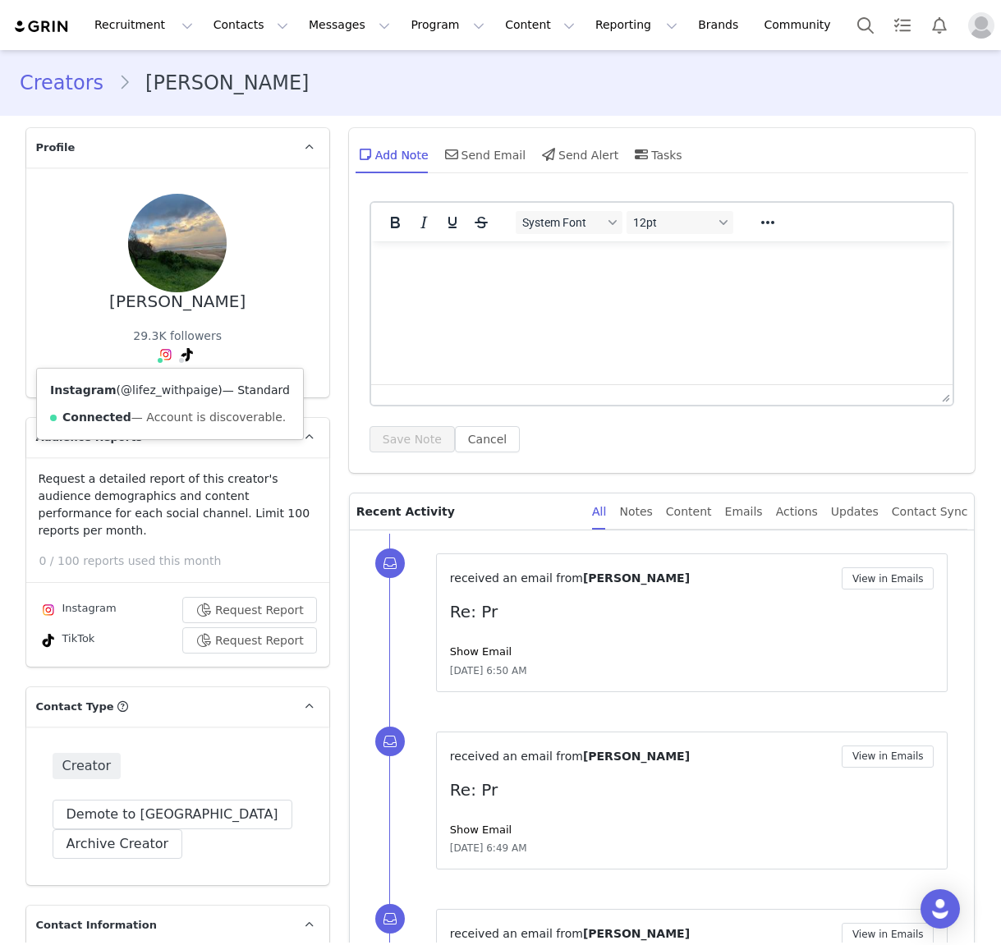
click at [163, 391] on link "@lifez_withpaige" at bounding box center [169, 389] width 97 height 13
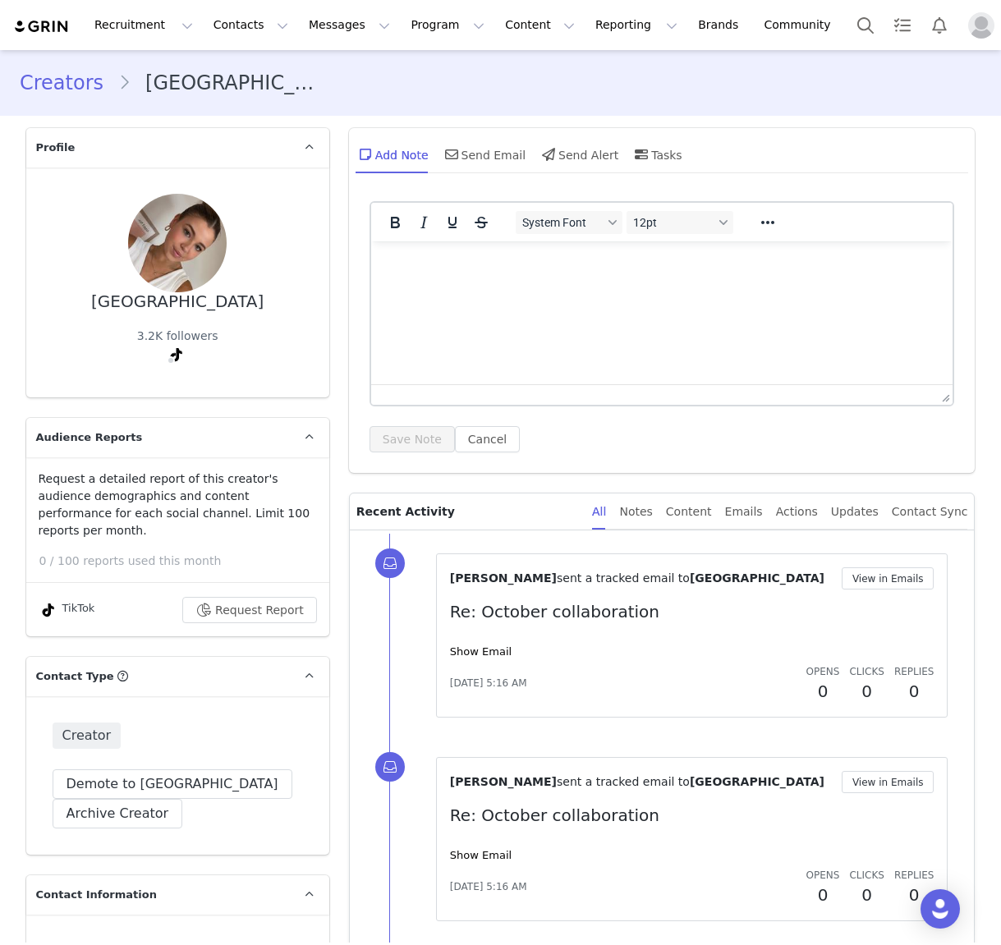
type input "+1 ([GEOGRAPHIC_DATA])"
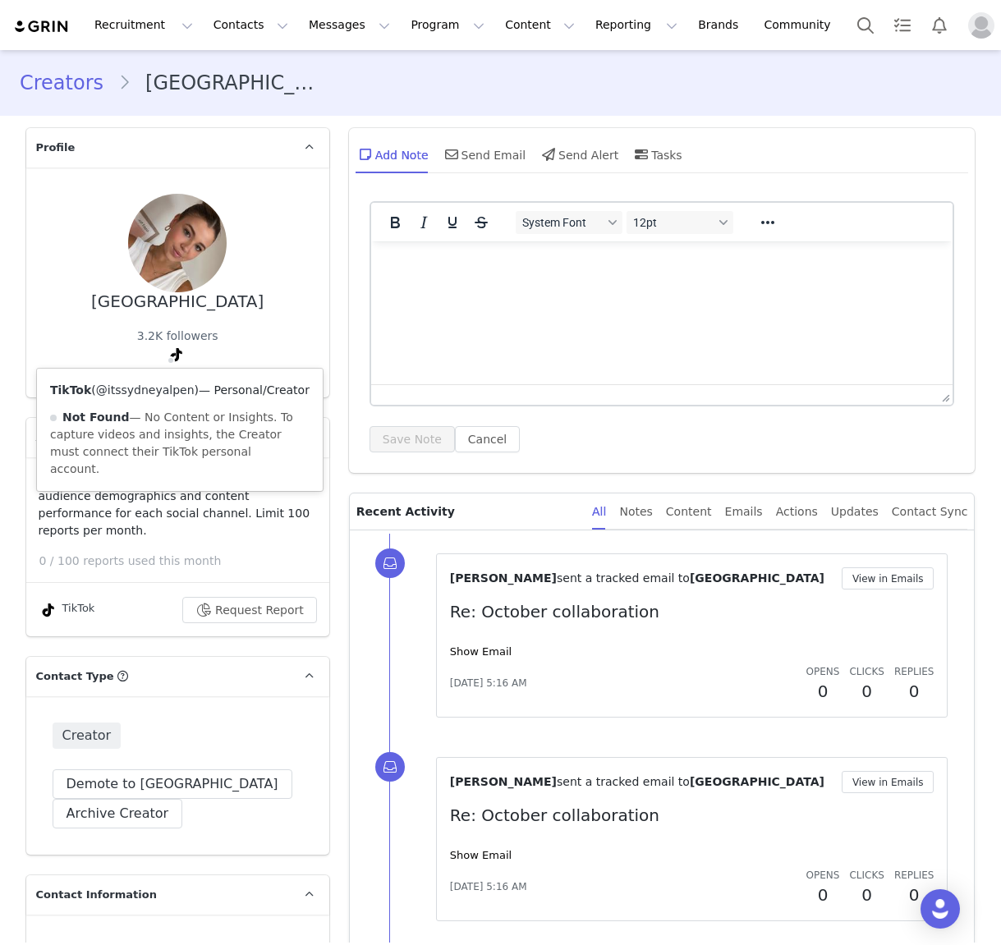
click at [166, 395] on link "@itssydneyalpen" at bounding box center [145, 389] width 99 height 13
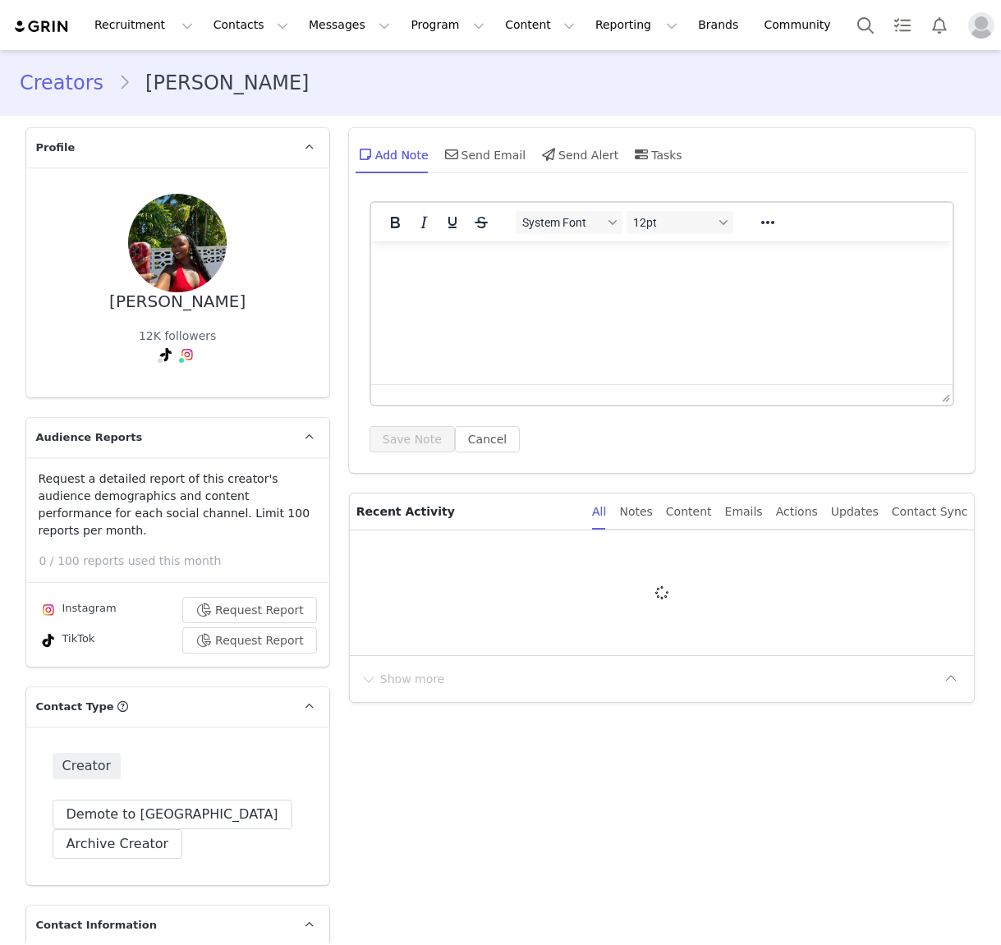
type input "+1 ([GEOGRAPHIC_DATA])"
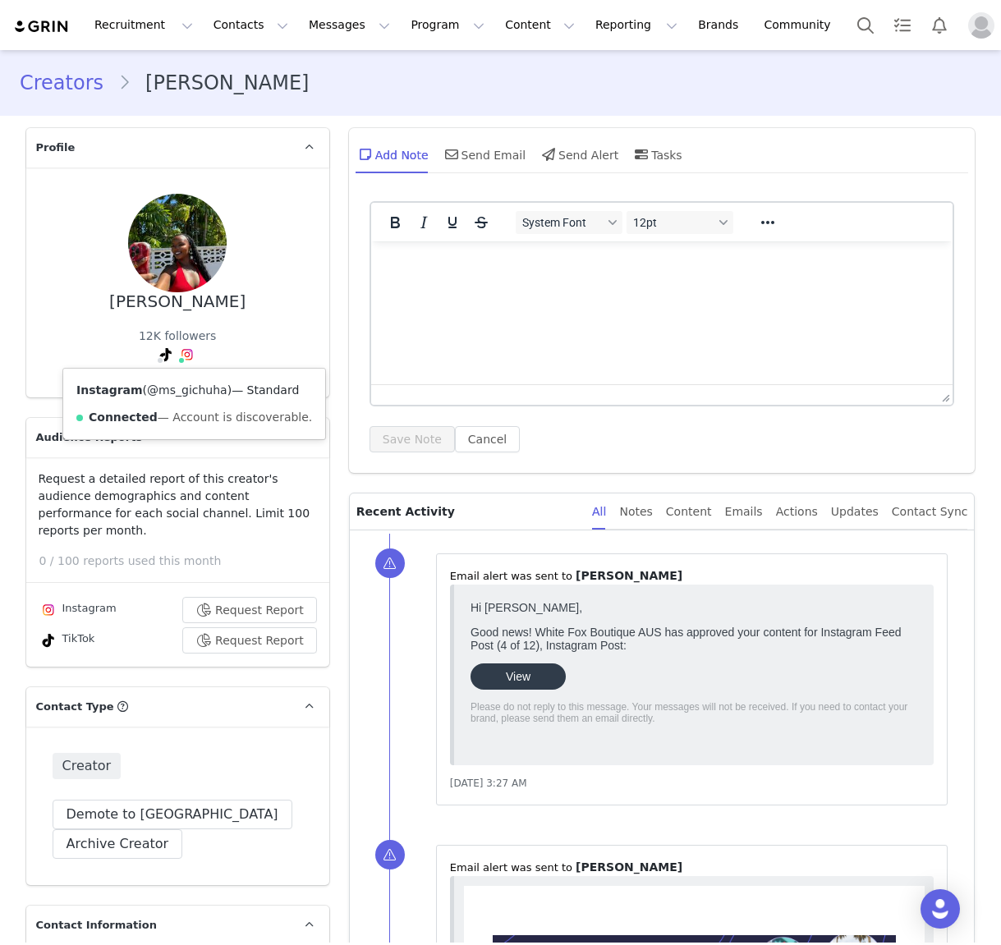
click at [186, 388] on link "@ms_gichuha" at bounding box center [187, 389] width 80 height 13
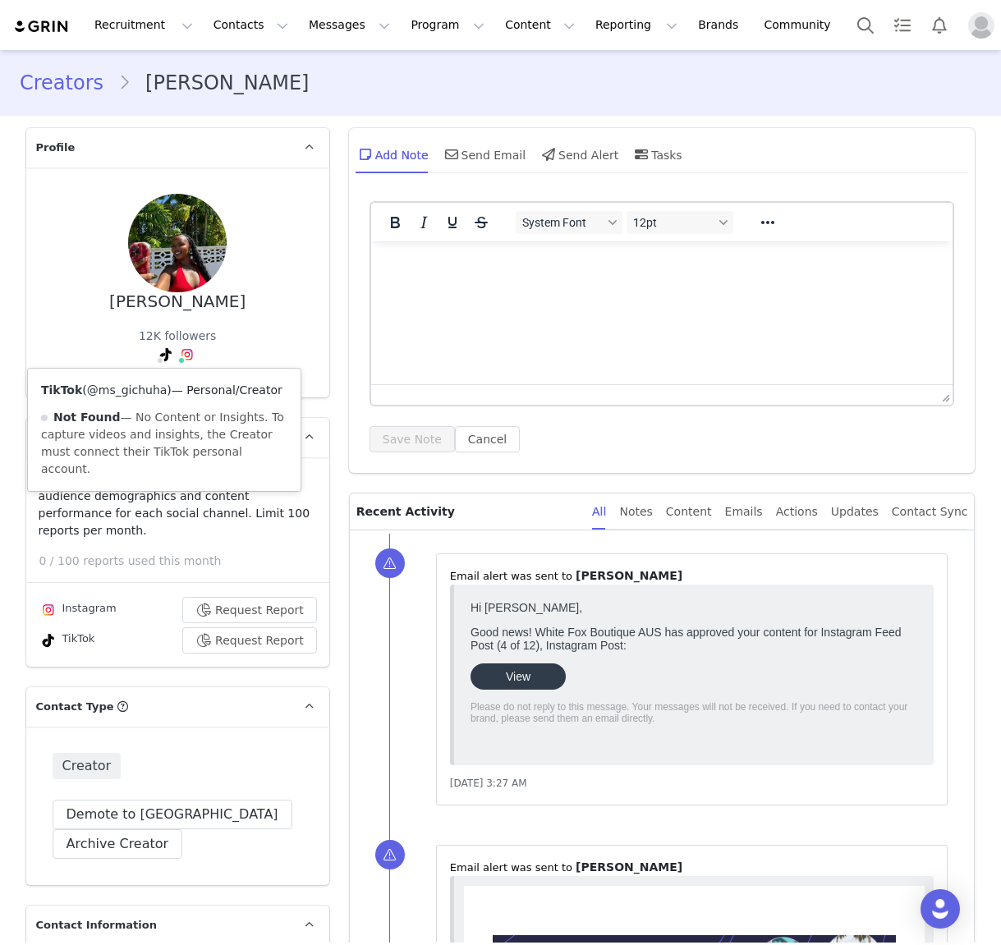
click at [146, 391] on link "@ms_gichuha" at bounding box center [127, 389] width 80 height 13
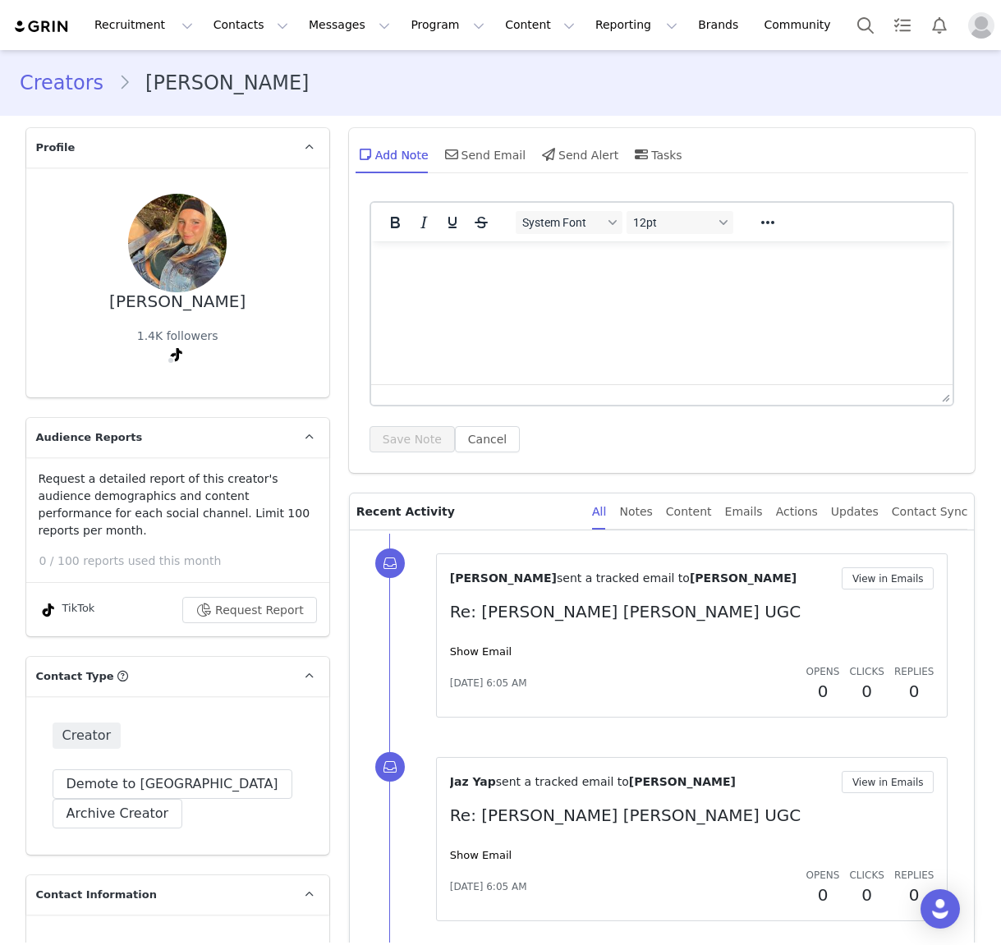
type input "+1 ([GEOGRAPHIC_DATA])"
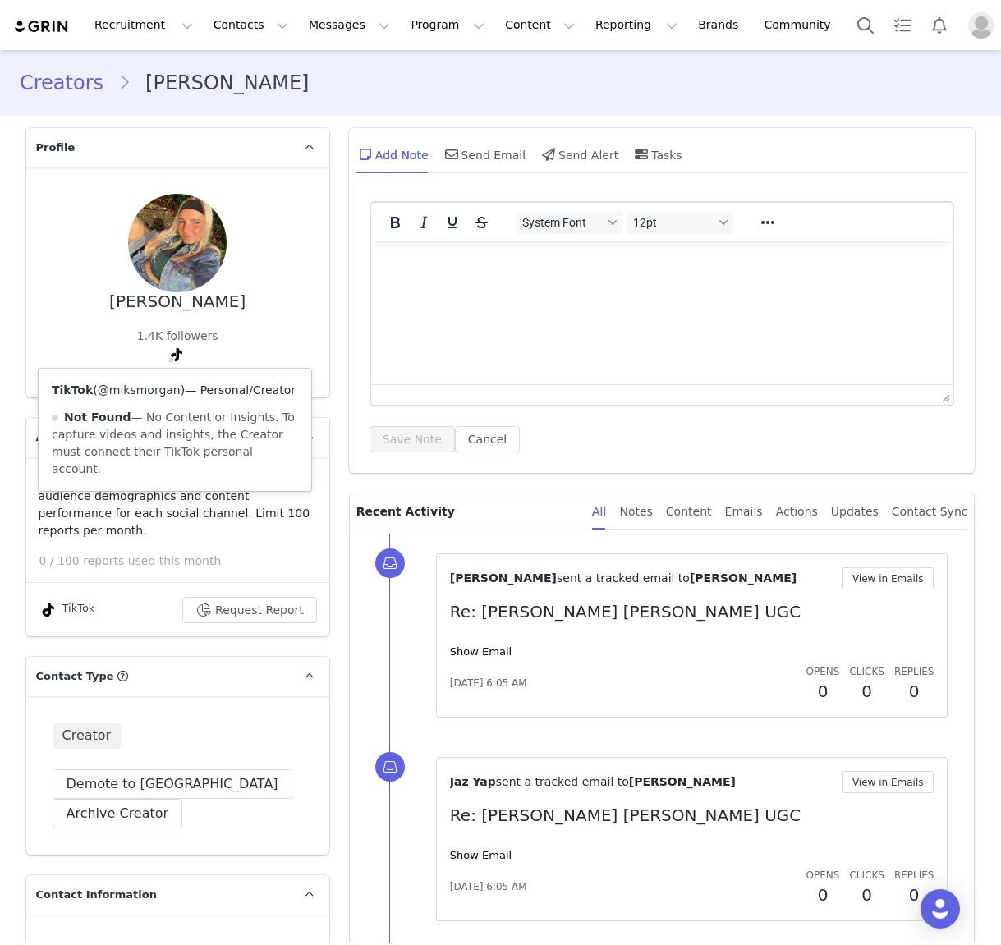
click at [149, 389] on link "@miksmorgan" at bounding box center [139, 389] width 83 height 13
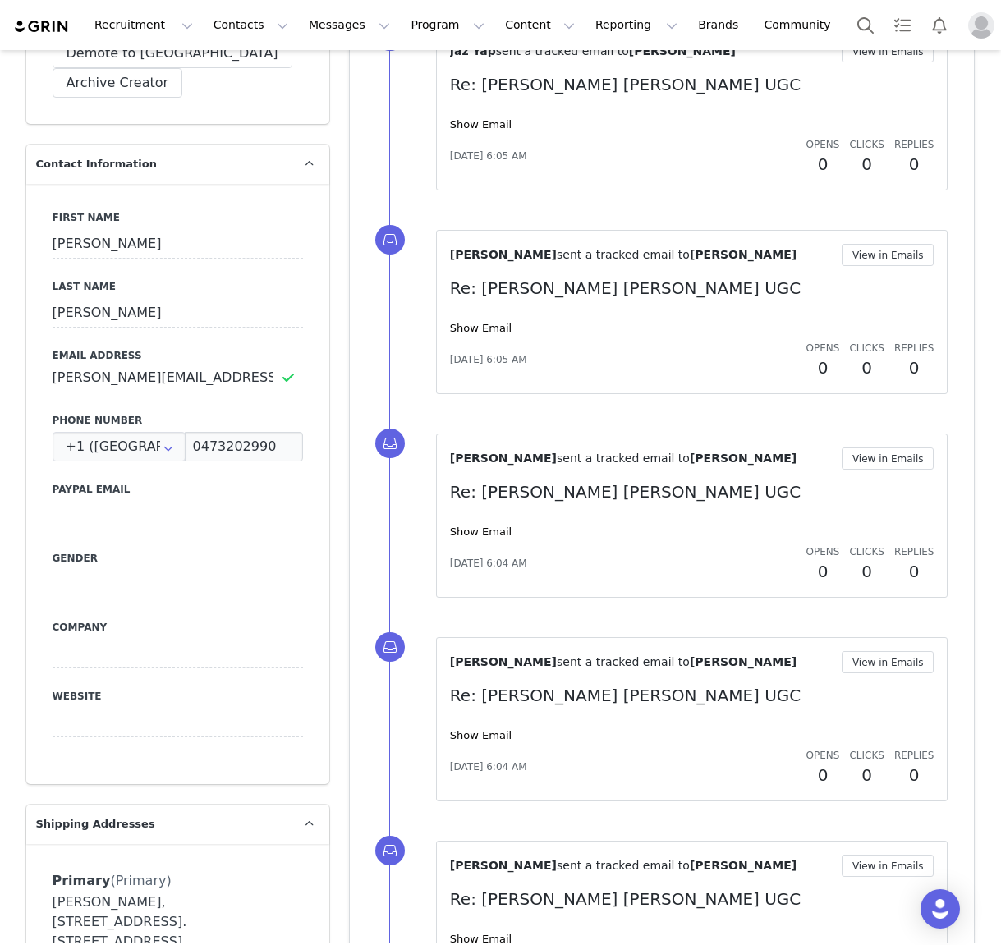
scroll to position [1030, 0]
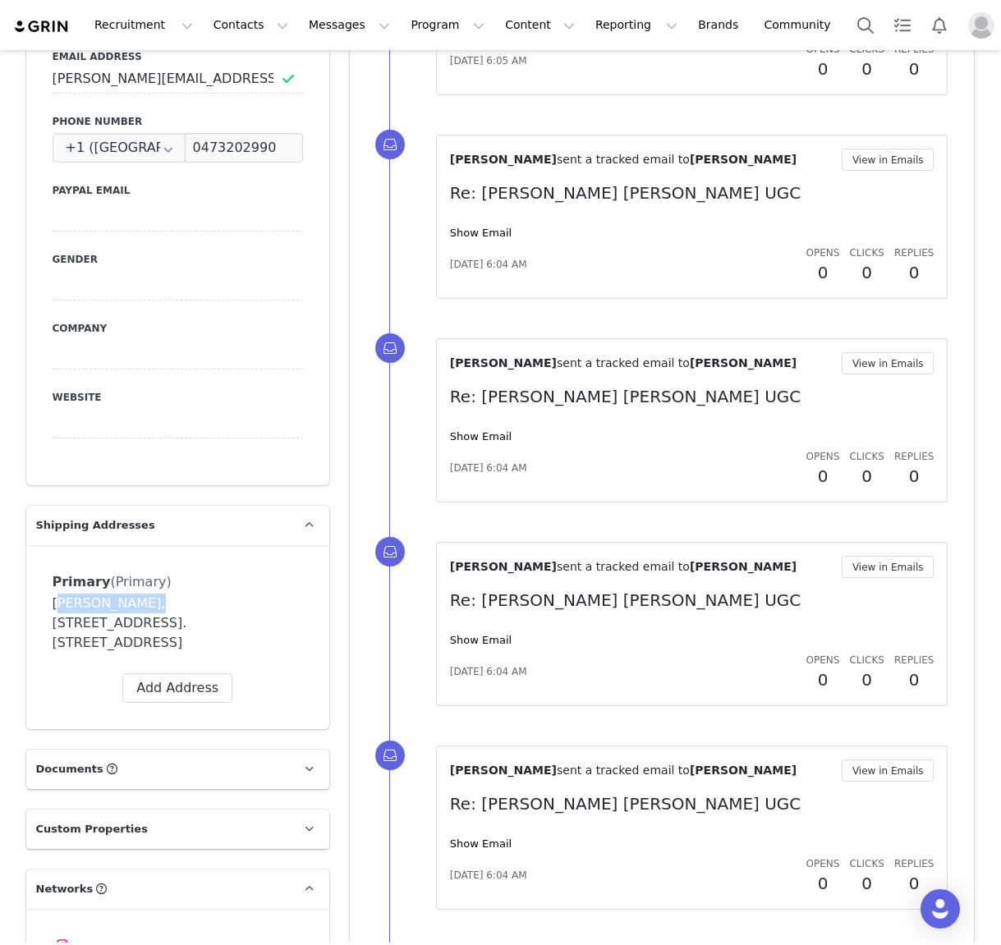
drag, startPoint x: 134, startPoint y: 585, endPoint x: 49, endPoint y: 587, distance: 84.6
click at [53, 594] on div "Mika de Bruyn, 79/10 Pikki Street. 79 Maroochydore, Queensland 4558 Australia" at bounding box center [178, 623] width 250 height 59
copy div "Mika de Bruyn"
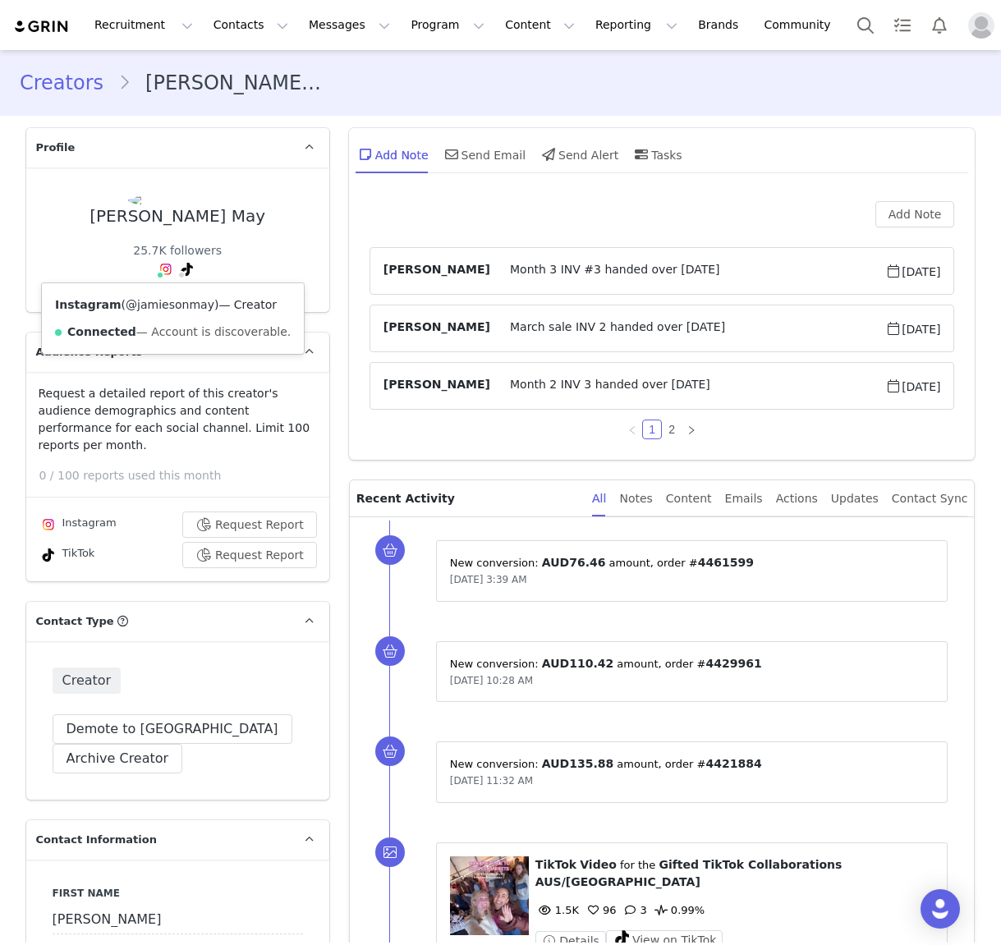
click at [158, 299] on link "@jamiesonmay" at bounding box center [170, 304] width 89 height 13
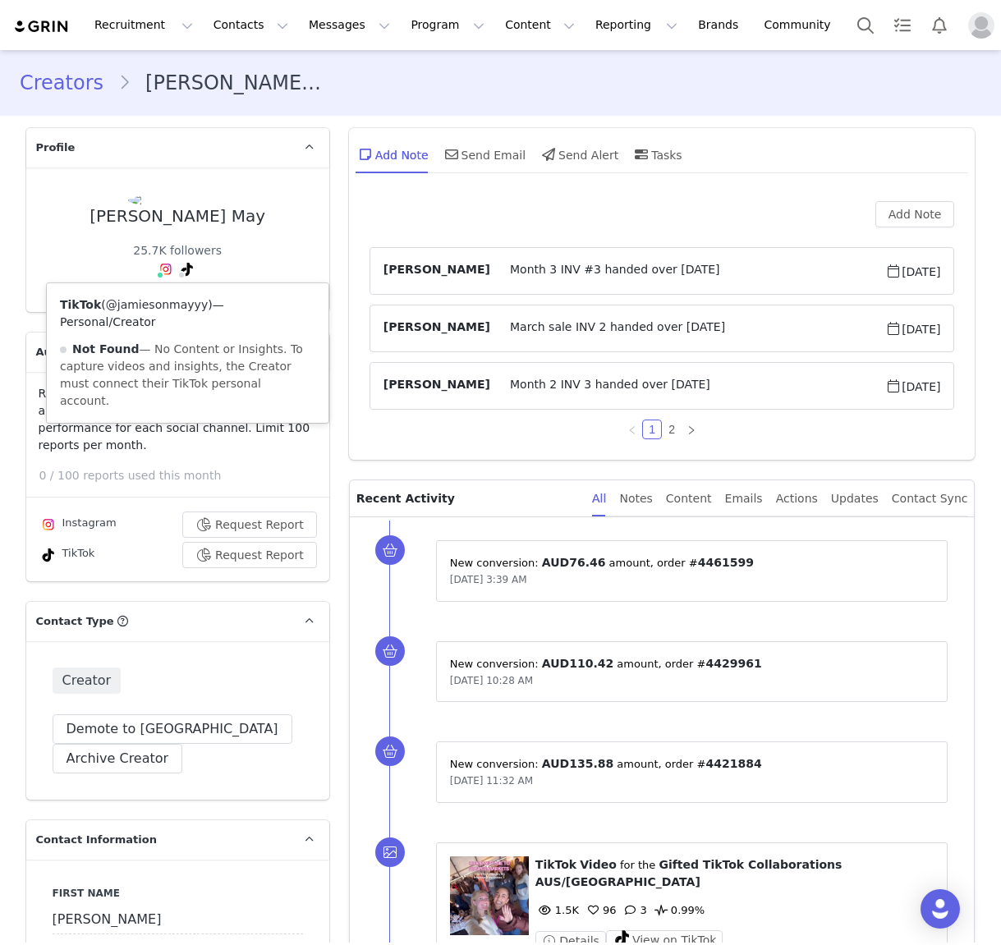
click at [181, 311] on link "@jamiesonmayyy" at bounding box center [157, 304] width 102 height 13
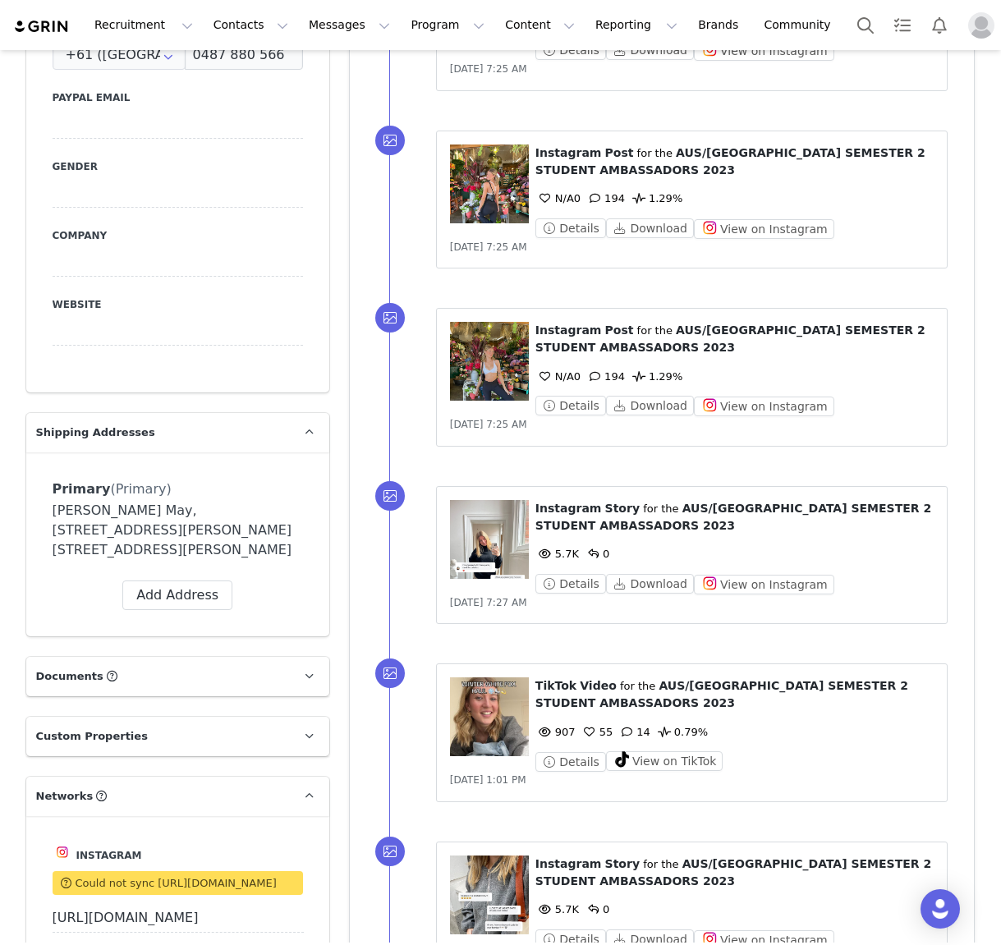
scroll to position [1072, 0]
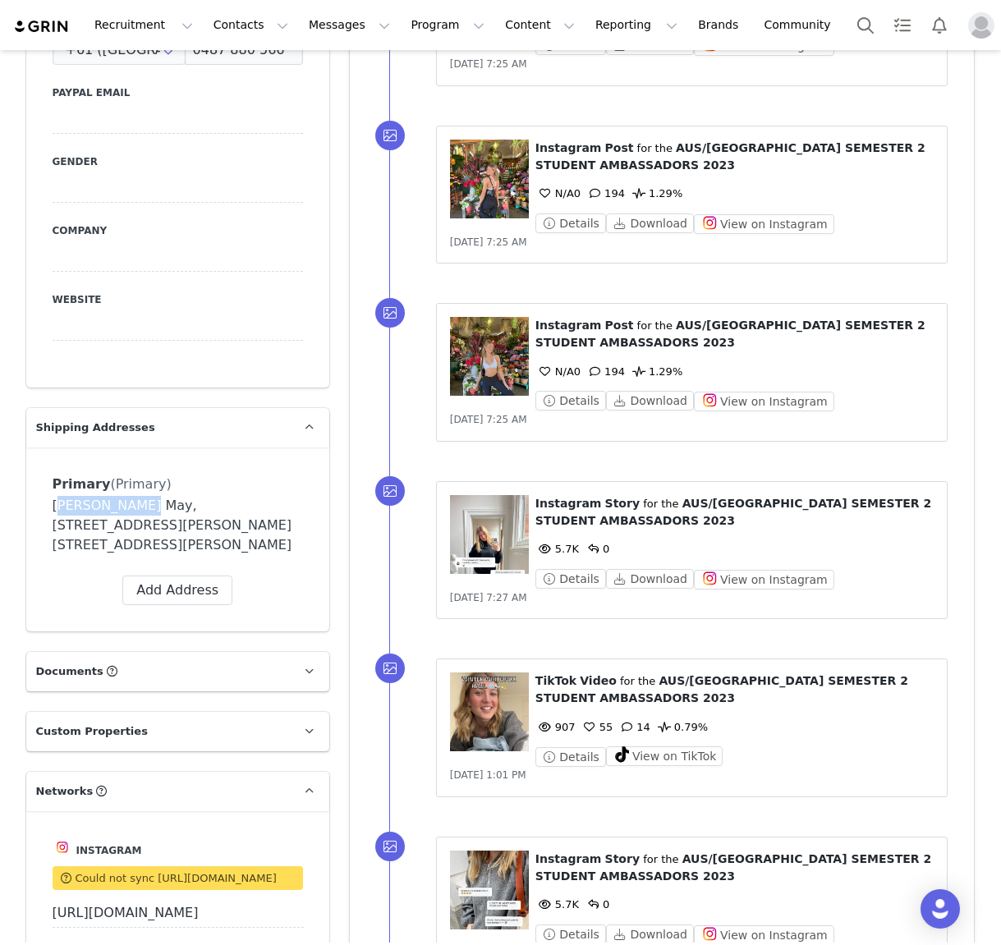
drag, startPoint x: 136, startPoint y: 490, endPoint x: 46, endPoint y: 492, distance: 90.3
click at [46, 492] on div "Primary (Primary) Label Primary First Name Jamieson Last Name May Email jamieso…" at bounding box center [177, 540] width 303 height 184
copy div "Jamieson May"
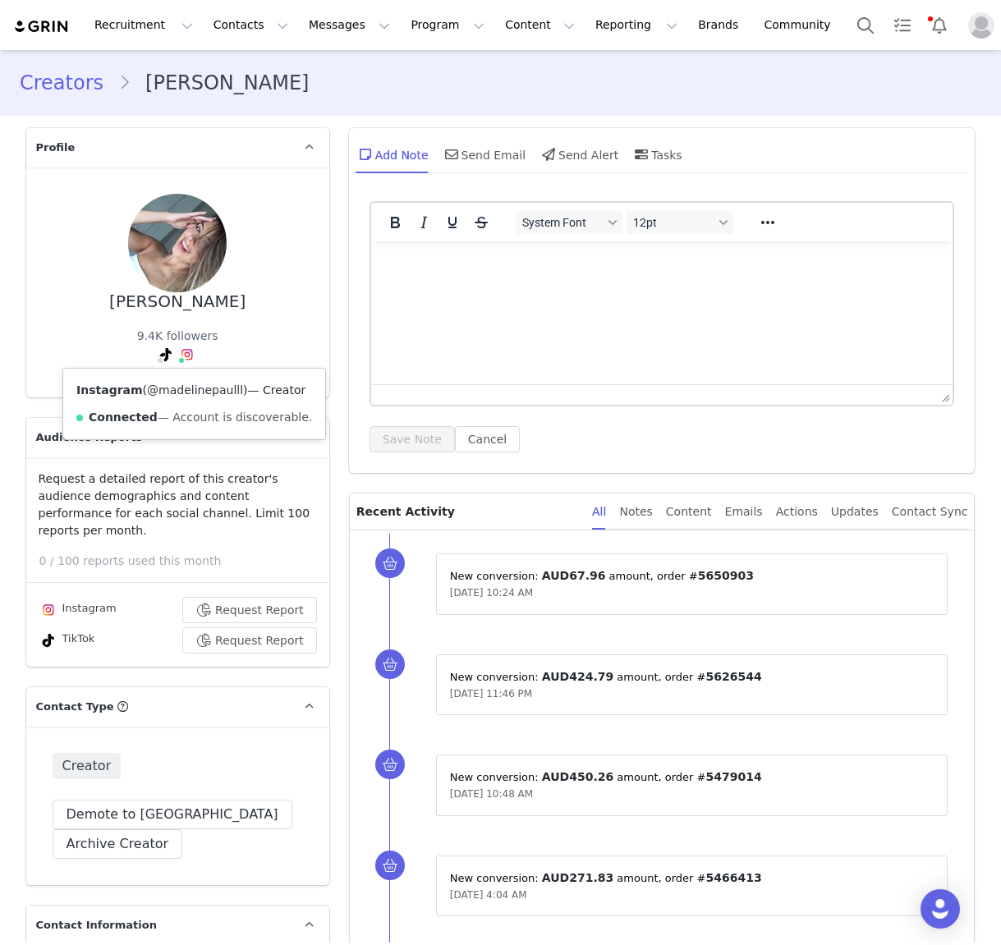
click at [188, 390] on link "@madelinepaulll" at bounding box center [195, 389] width 96 height 13
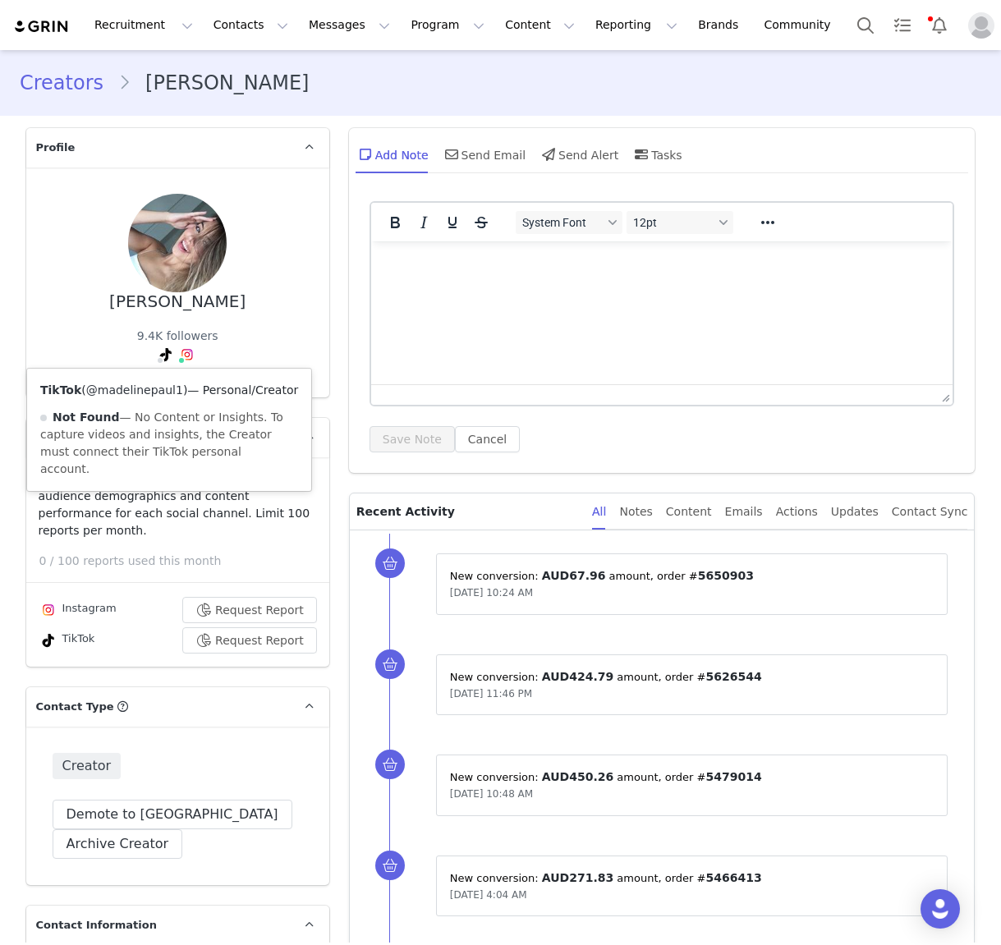
click at [153, 392] on link "@madelinepaul1" at bounding box center [134, 389] width 97 height 13
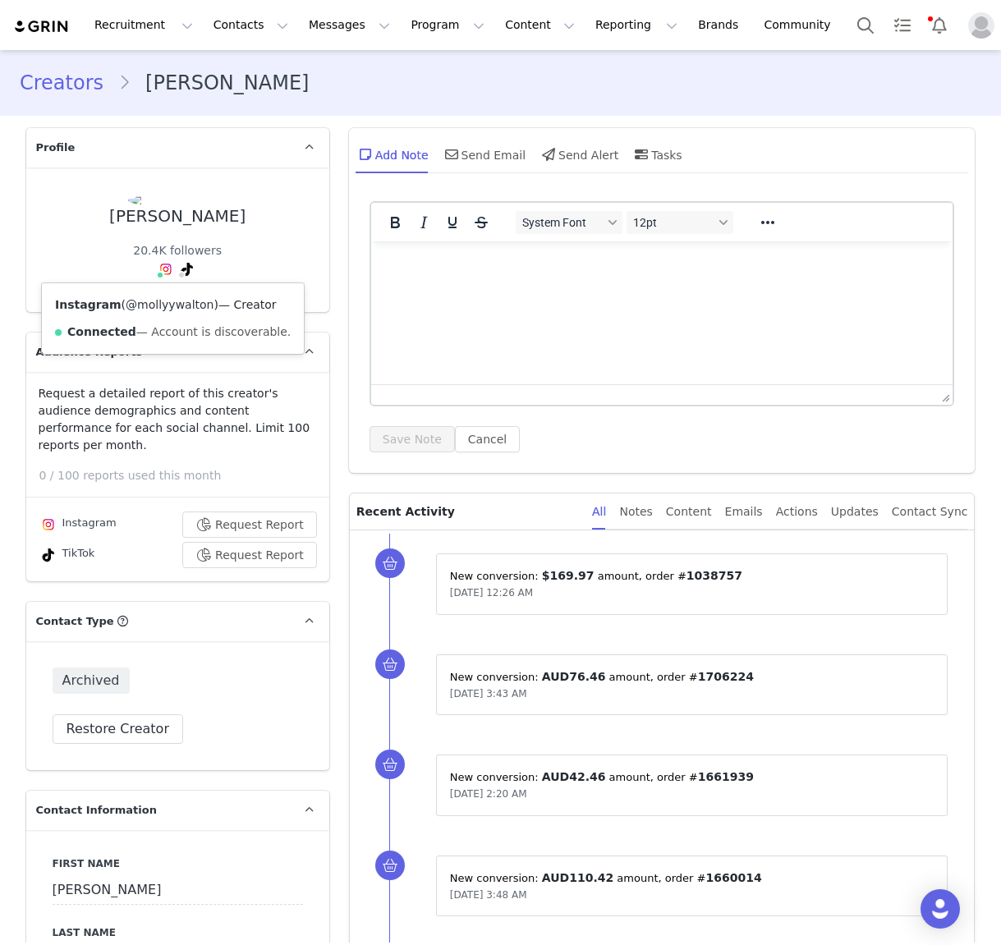
click at [162, 310] on link "@mollyywalton" at bounding box center [170, 304] width 88 height 13
click at [172, 304] on link "@mollyywalton" at bounding box center [152, 304] width 88 height 13
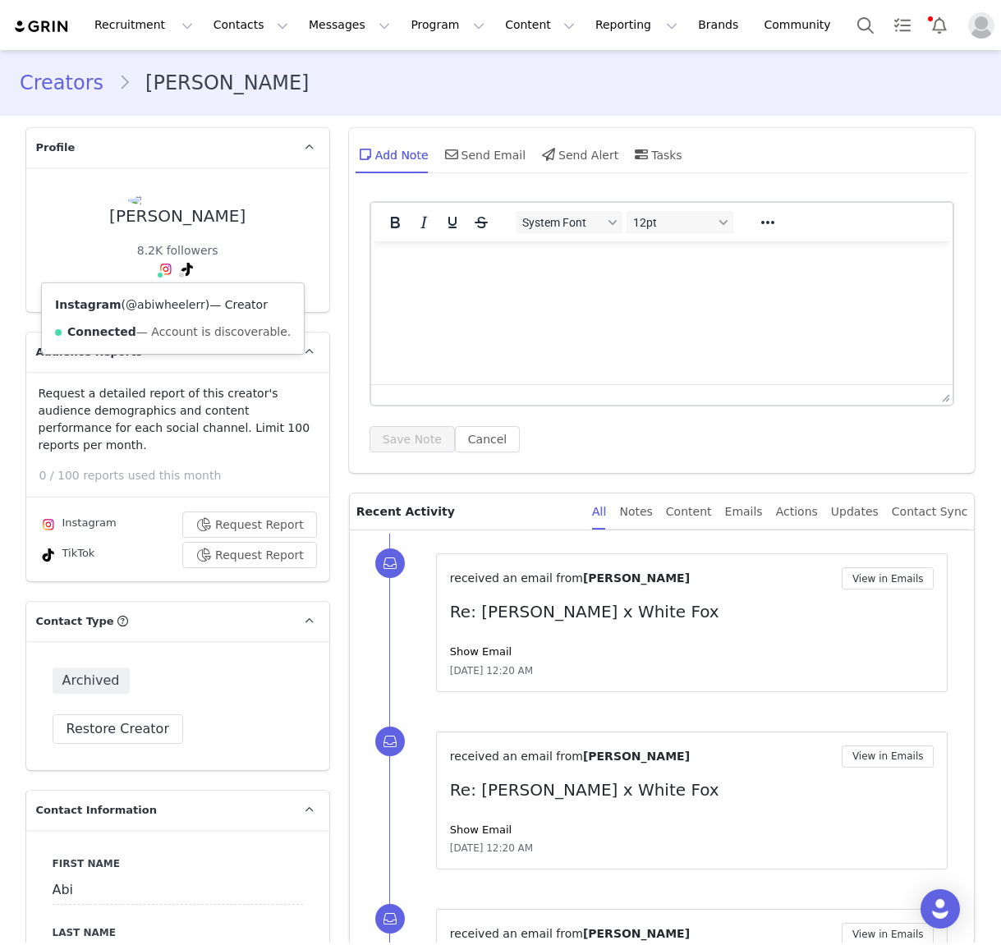
click at [166, 303] on link "@abiwheelerr" at bounding box center [166, 304] width 80 height 13
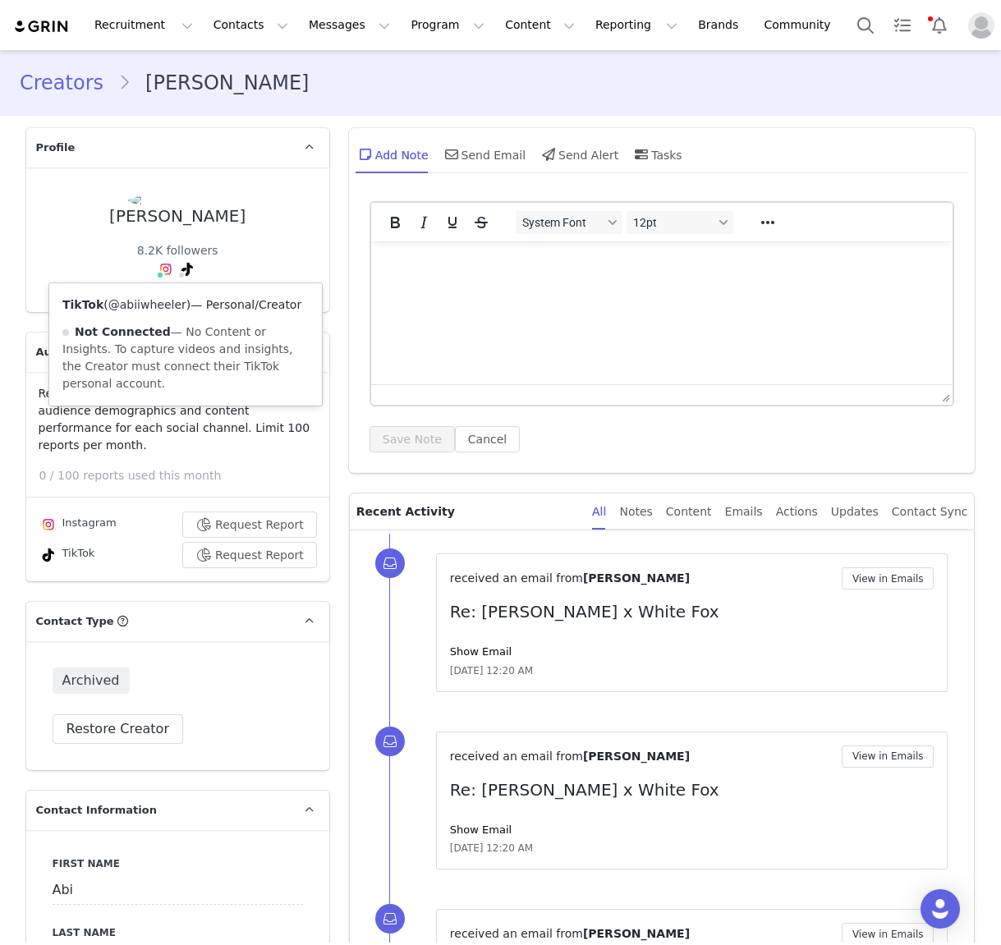
click at [164, 307] on link "@abiiwheeler" at bounding box center [147, 304] width 78 height 13
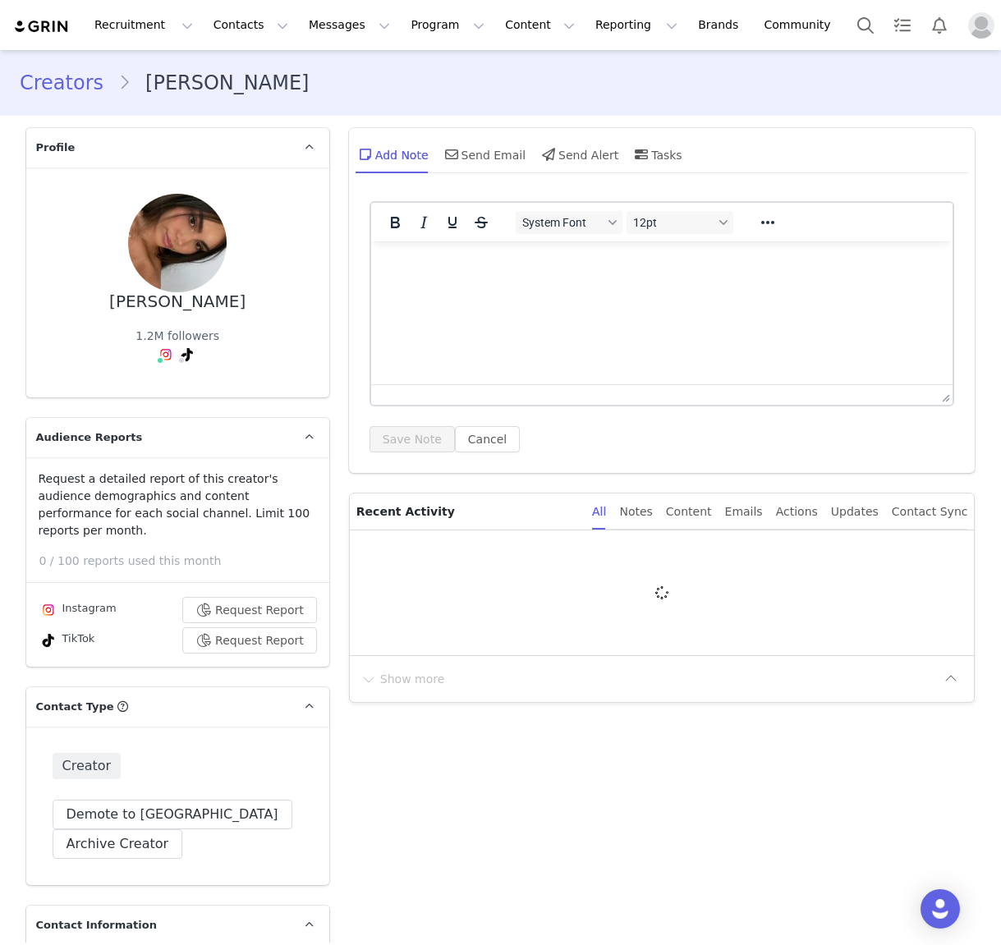
type input "+1 ([GEOGRAPHIC_DATA])"
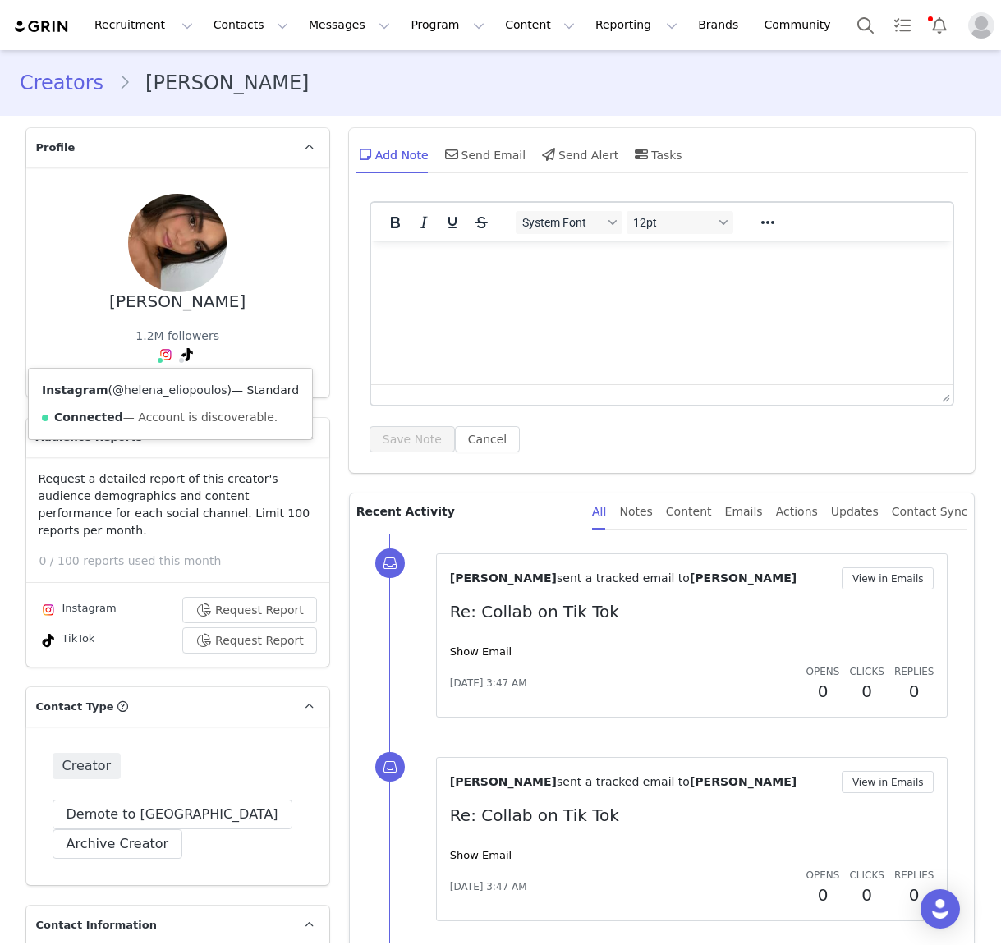
click at [165, 388] on link "@helena_eliopoulos" at bounding box center [169, 389] width 114 height 13
click at [171, 391] on link "@helena_xo22" at bounding box center [150, 389] width 85 height 13
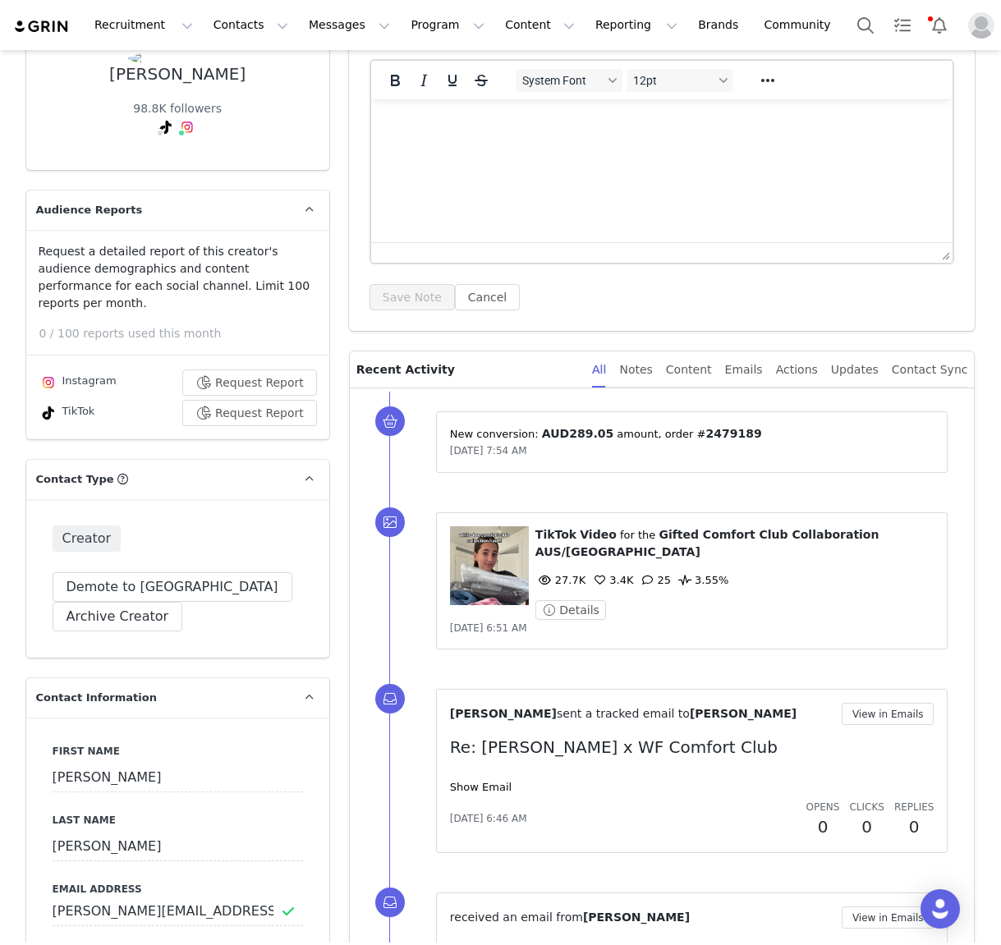
scroll to position [149, 0]
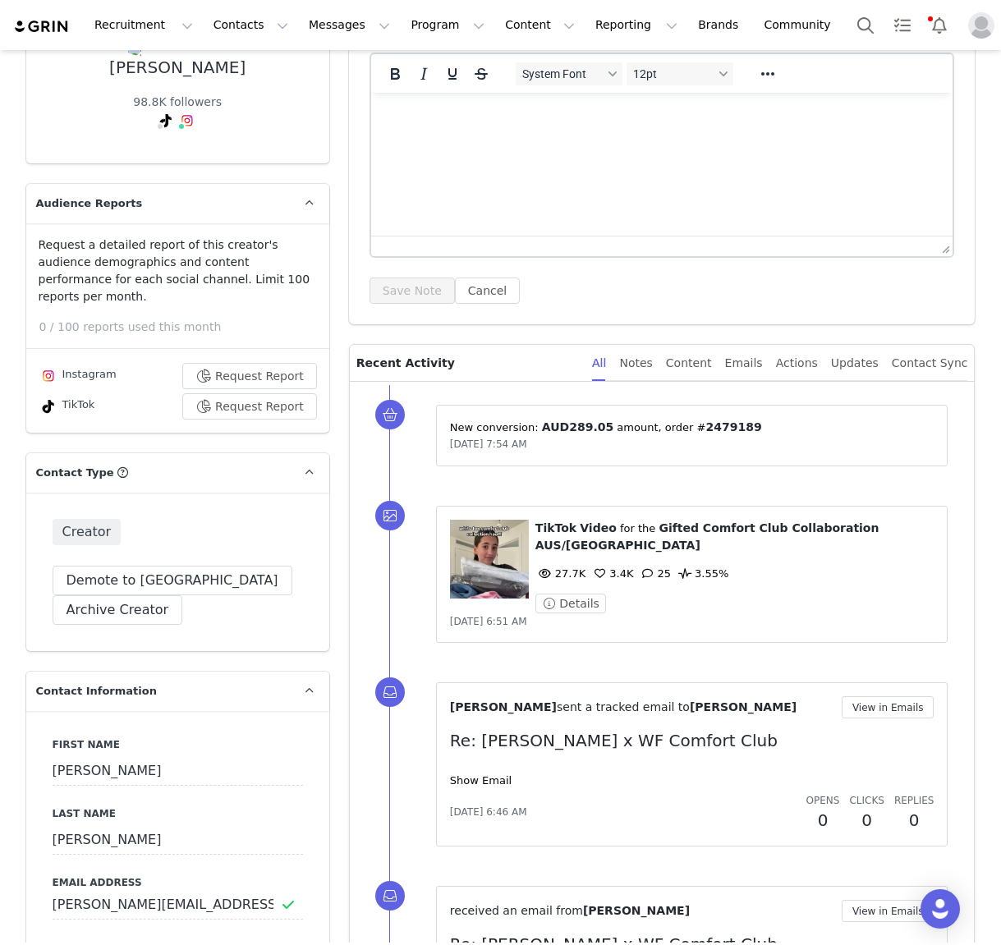
click at [498, 556] on figure at bounding box center [489, 559] width 79 height 79
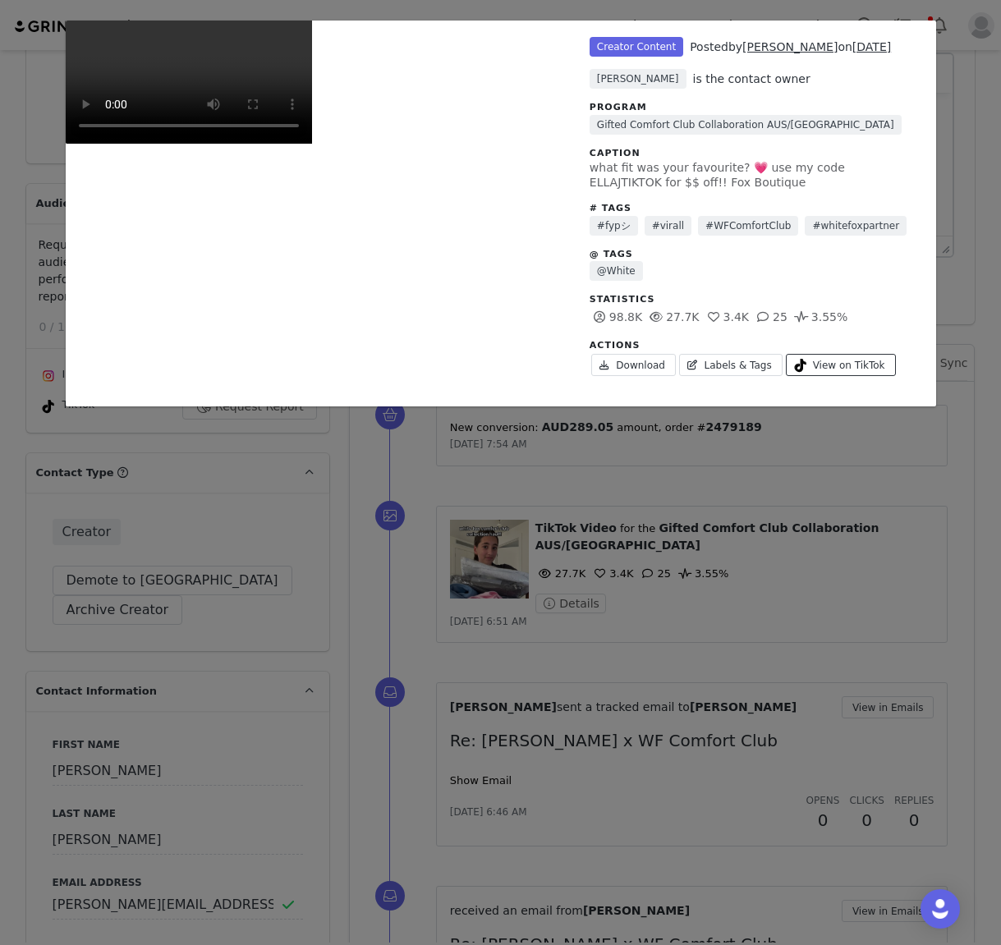
click at [841, 366] on span "View on TikTok" at bounding box center [849, 365] width 72 height 15
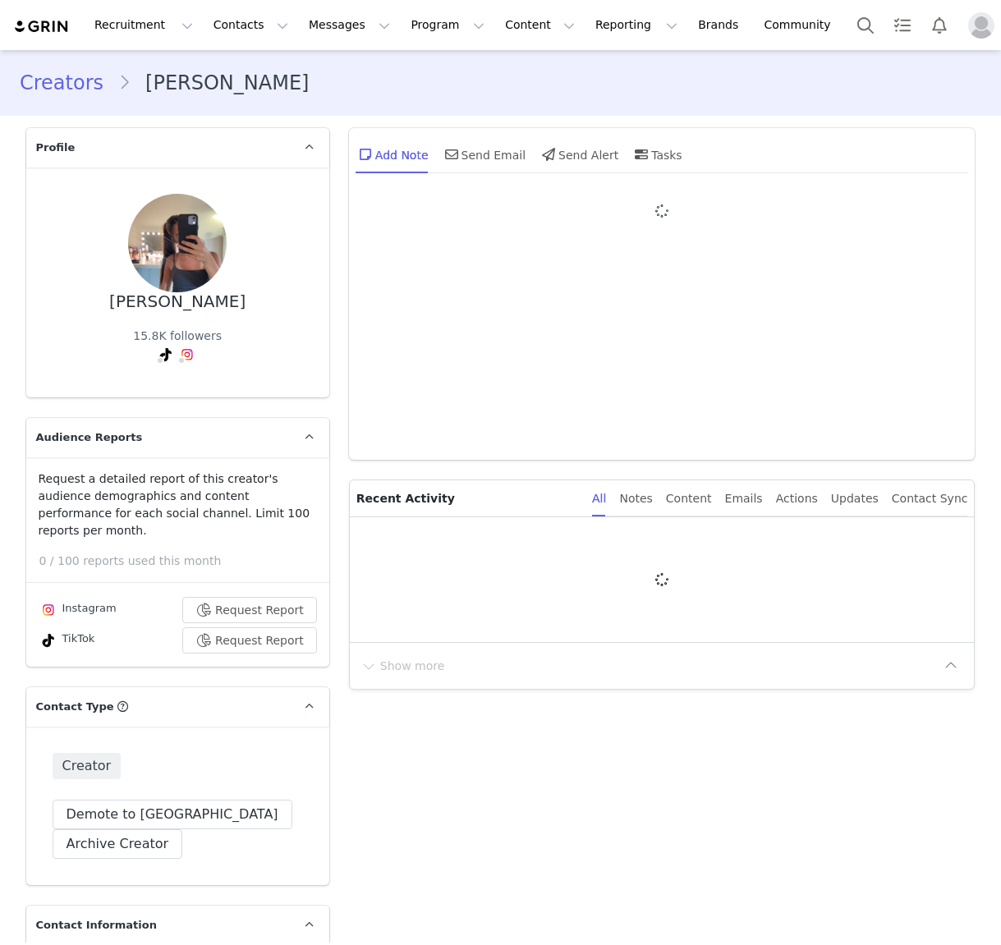
type input "+1 ([GEOGRAPHIC_DATA])"
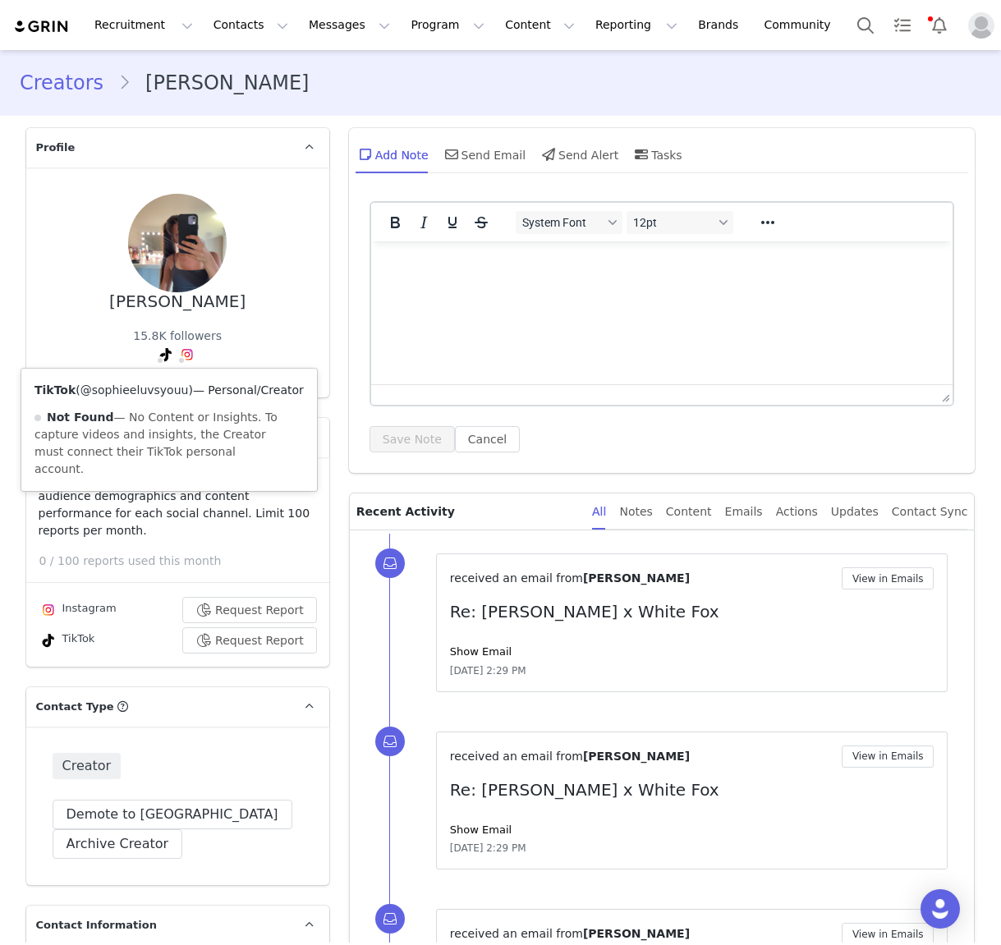
click at [167, 389] on link "@sophieeluvsyouu" at bounding box center [134, 389] width 108 height 13
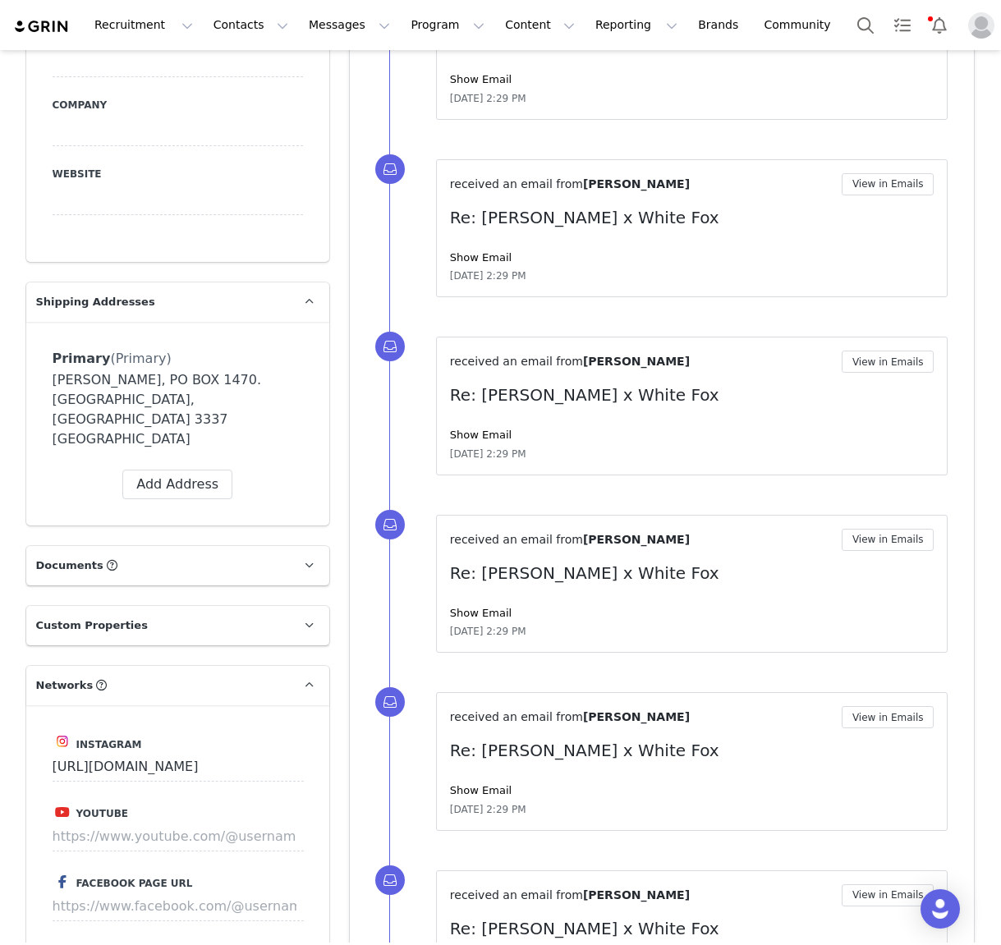
scroll to position [1292, 0]
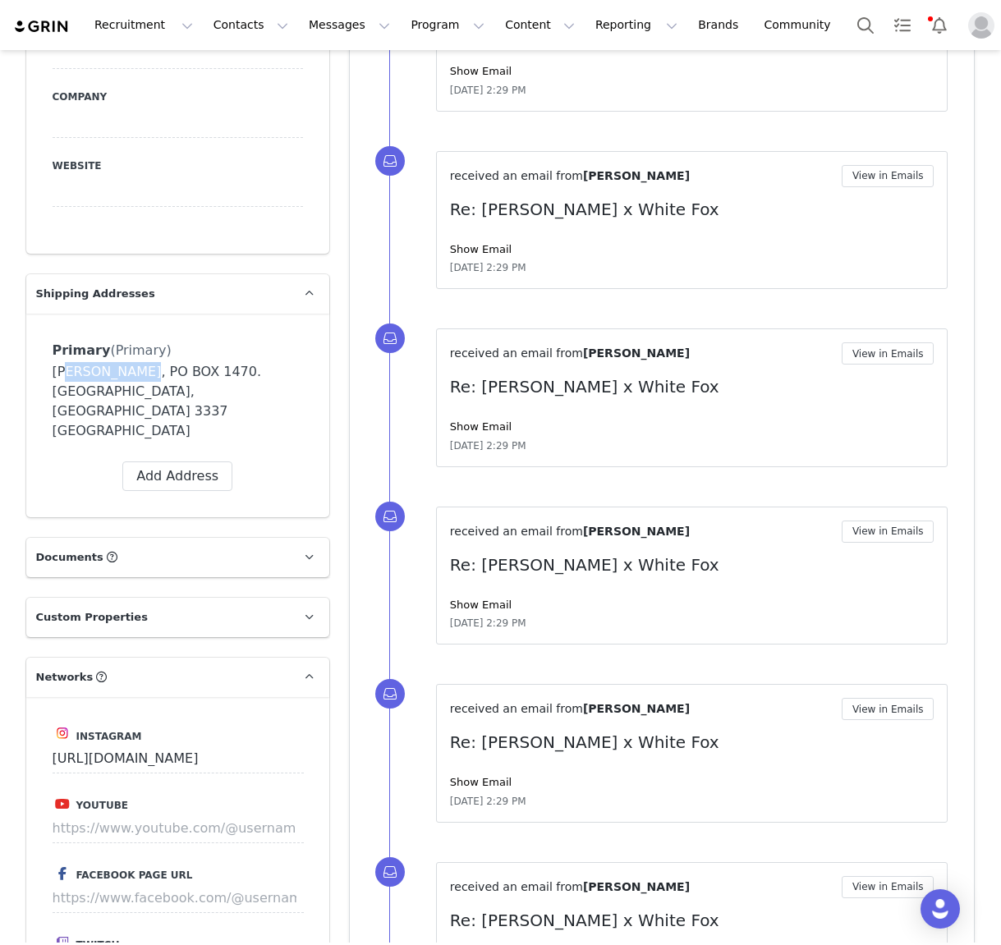
drag, startPoint x: 129, startPoint y: 359, endPoint x: 56, endPoint y: 361, distance: 73.1
click at [56, 362] on div "Sophie Rigby, PO BOX 1470. Melbourne, Victoria 3337 Australia" at bounding box center [178, 401] width 250 height 79
copy div "Sophie Rigby"
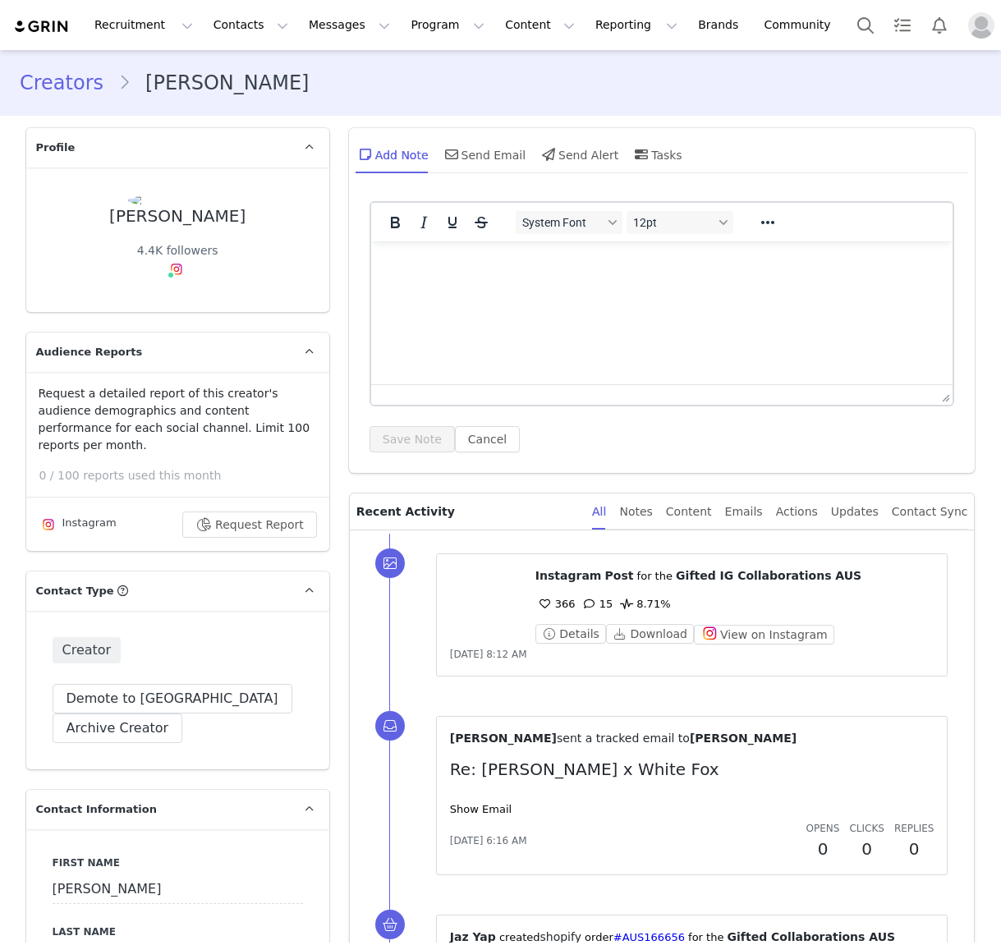
type input "+1 ([GEOGRAPHIC_DATA])"
click at [177, 311] on link "@sophie_dann_" at bounding box center [178, 304] width 90 height 13
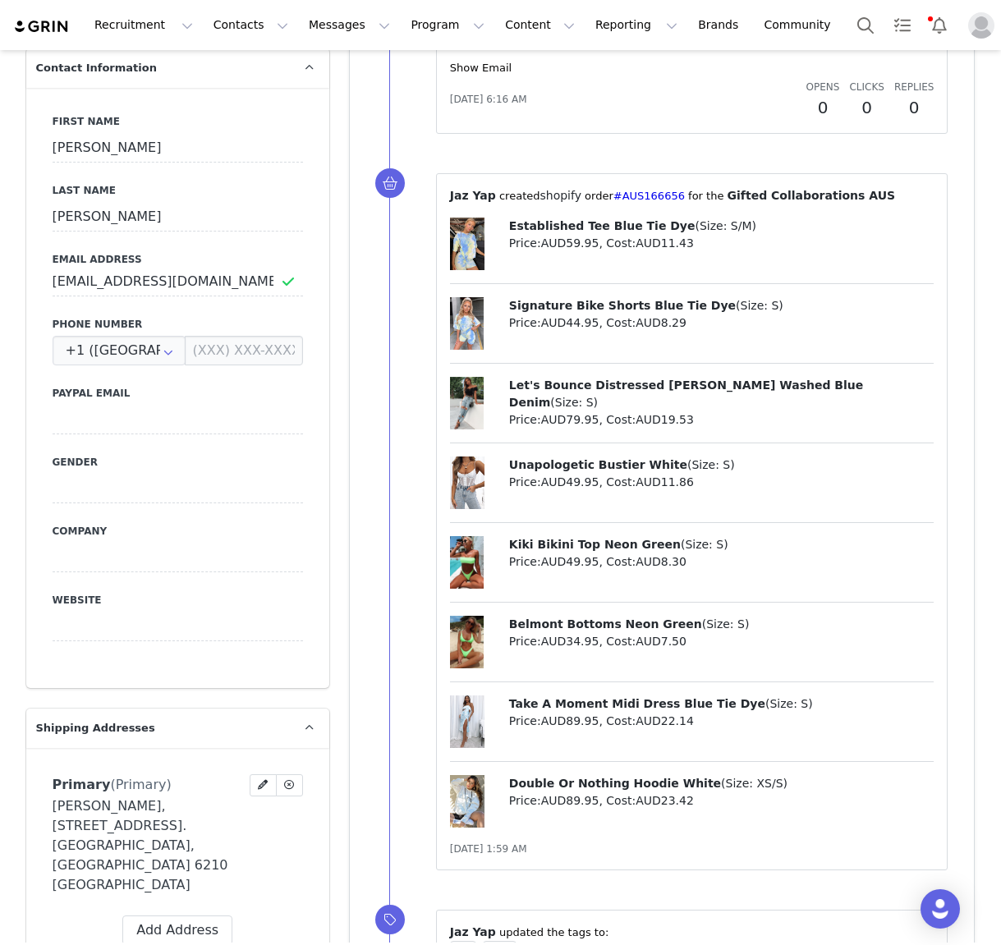
scroll to position [829, 0]
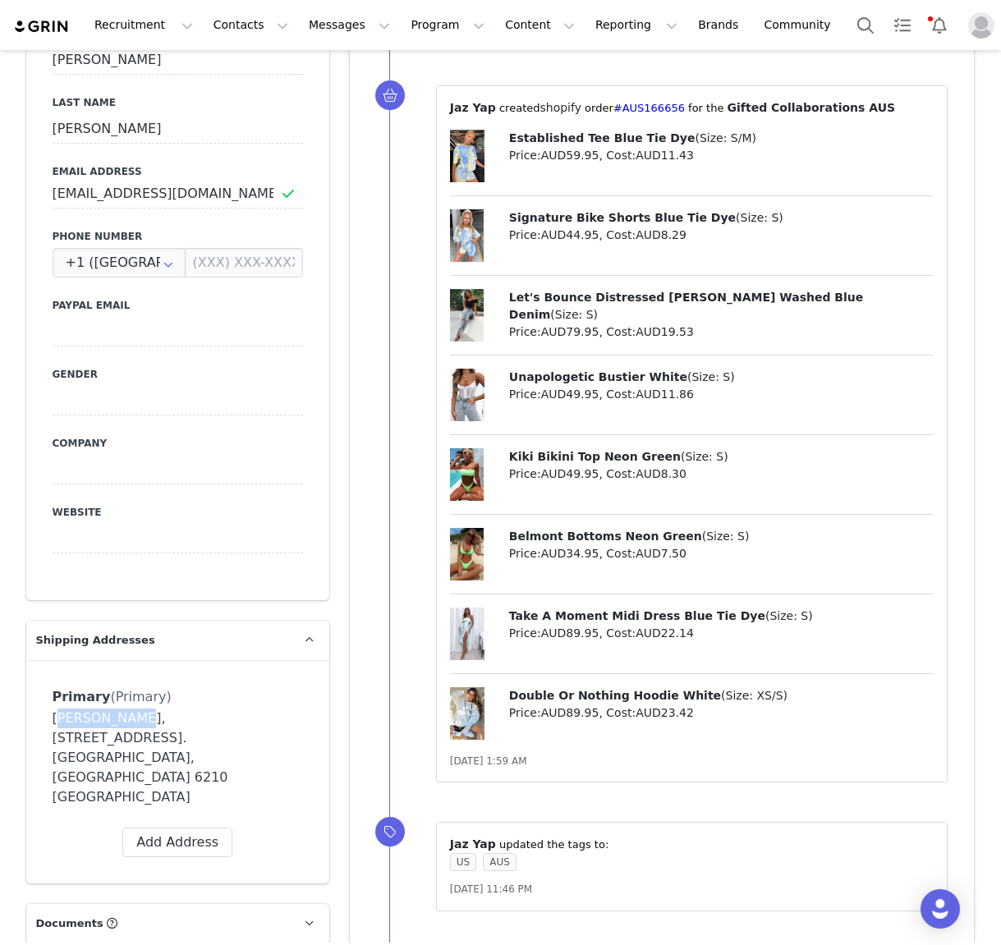
drag, startPoint x: 129, startPoint y: 702, endPoint x: 40, endPoint y: 702, distance: 88.7
click at [40, 702] on div "Primary (Primary) Label Primary First Name Sophie Last Name Dann Email sophierd…" at bounding box center [177, 771] width 303 height 223
copy div "Sophie Dann"
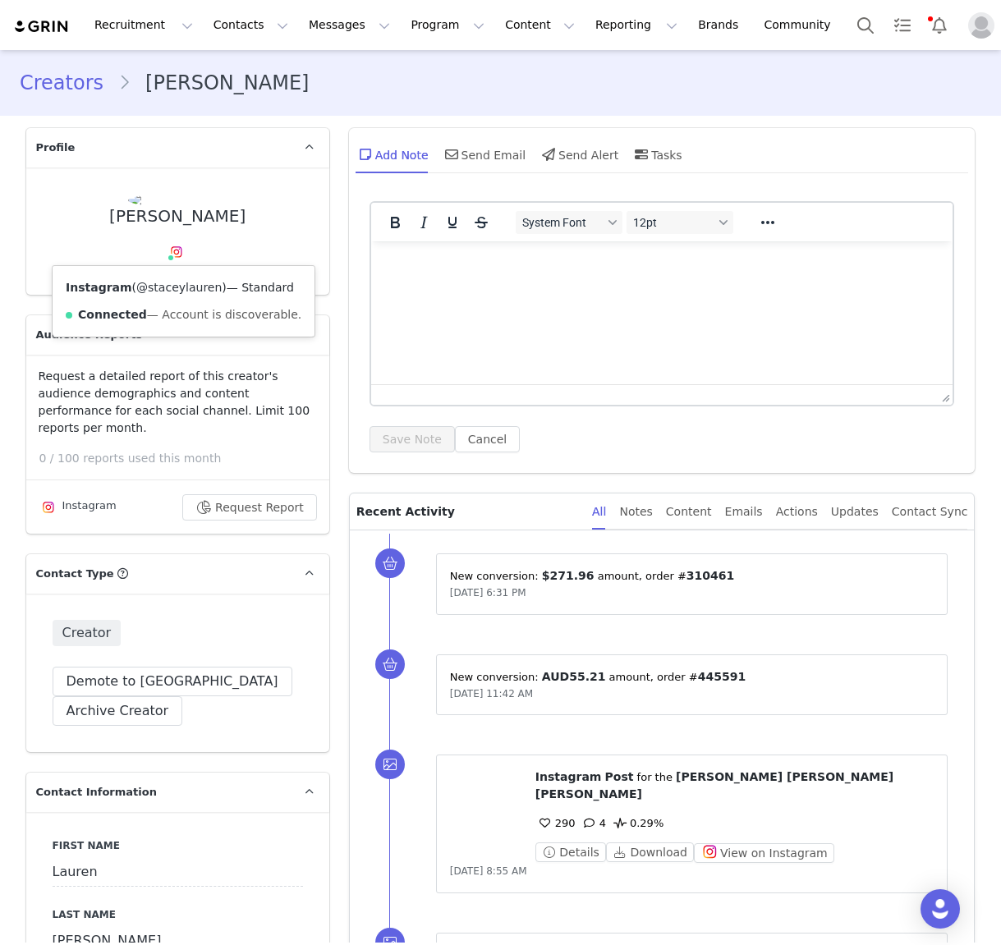
click at [202, 288] on link "@staceylauren" at bounding box center [178, 287] width 85 height 13
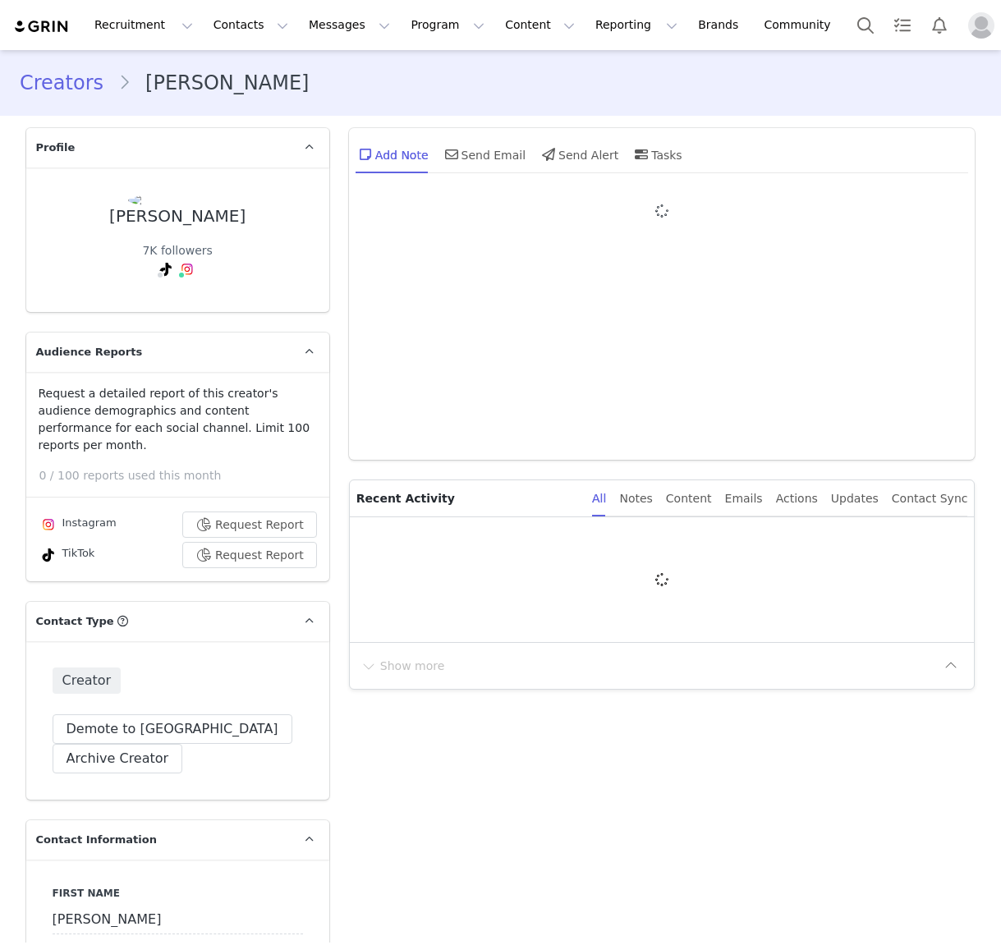
type input "+1 ([GEOGRAPHIC_DATA])"
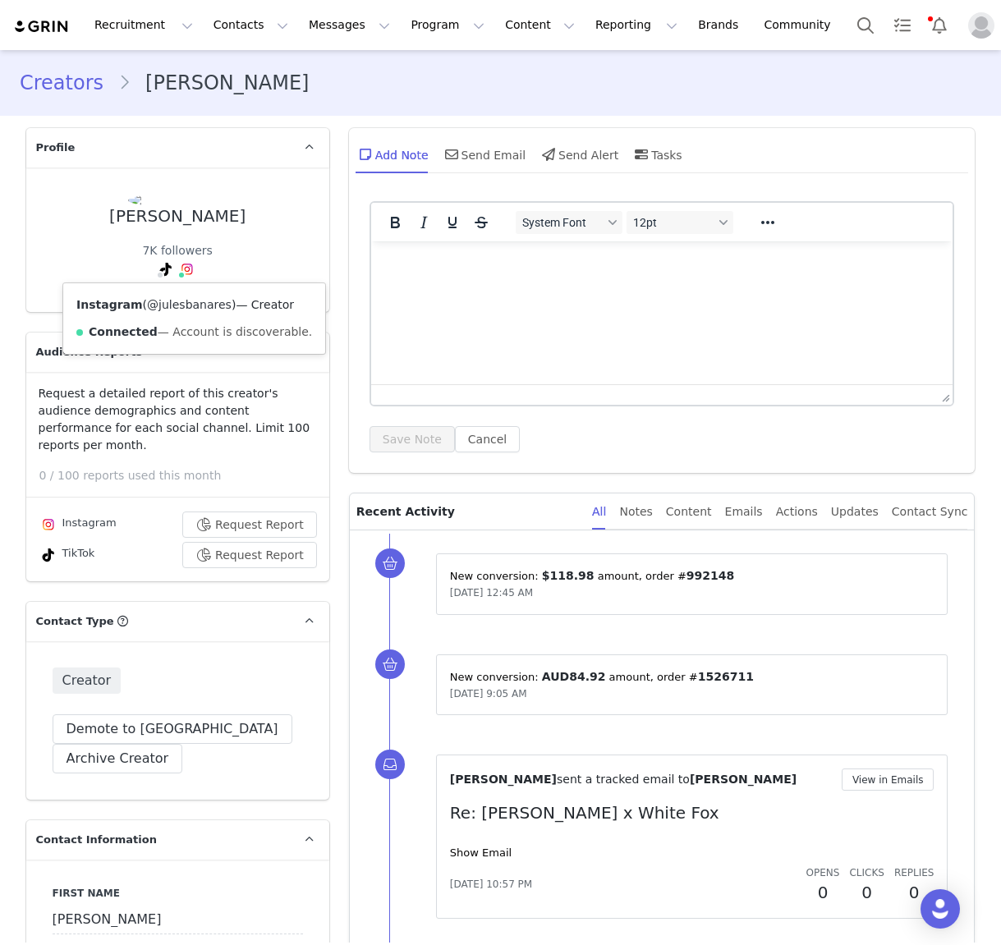
click at [185, 298] on link "@julesbanares" at bounding box center [189, 304] width 85 height 13
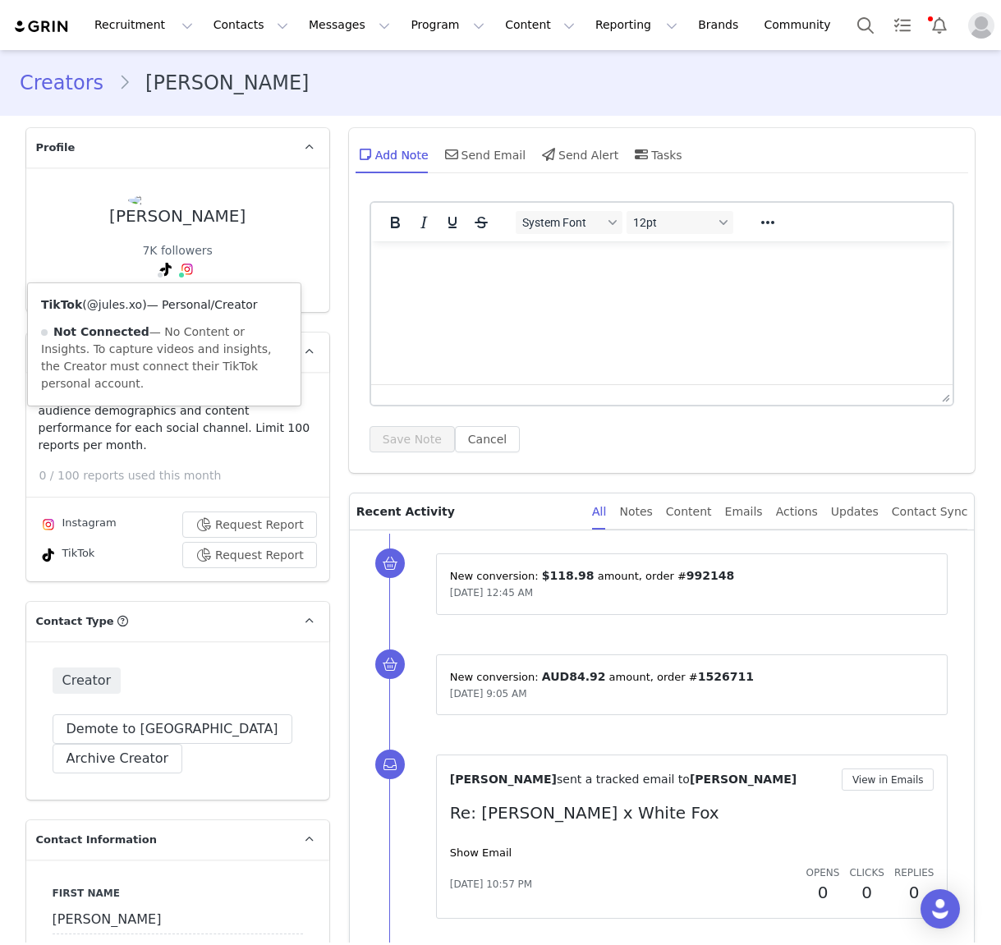
click at [128, 305] on link "@jules.xo" at bounding box center [114, 304] width 55 height 13
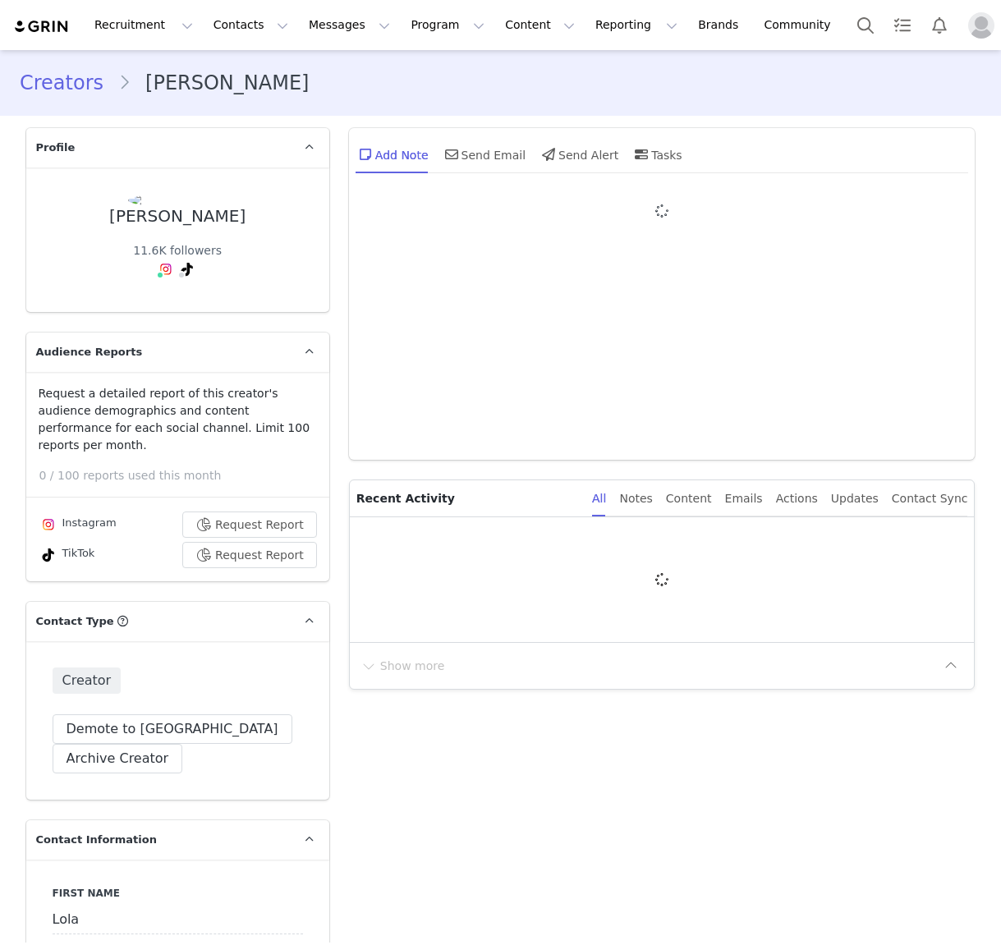
type input "+1 ([GEOGRAPHIC_DATA])"
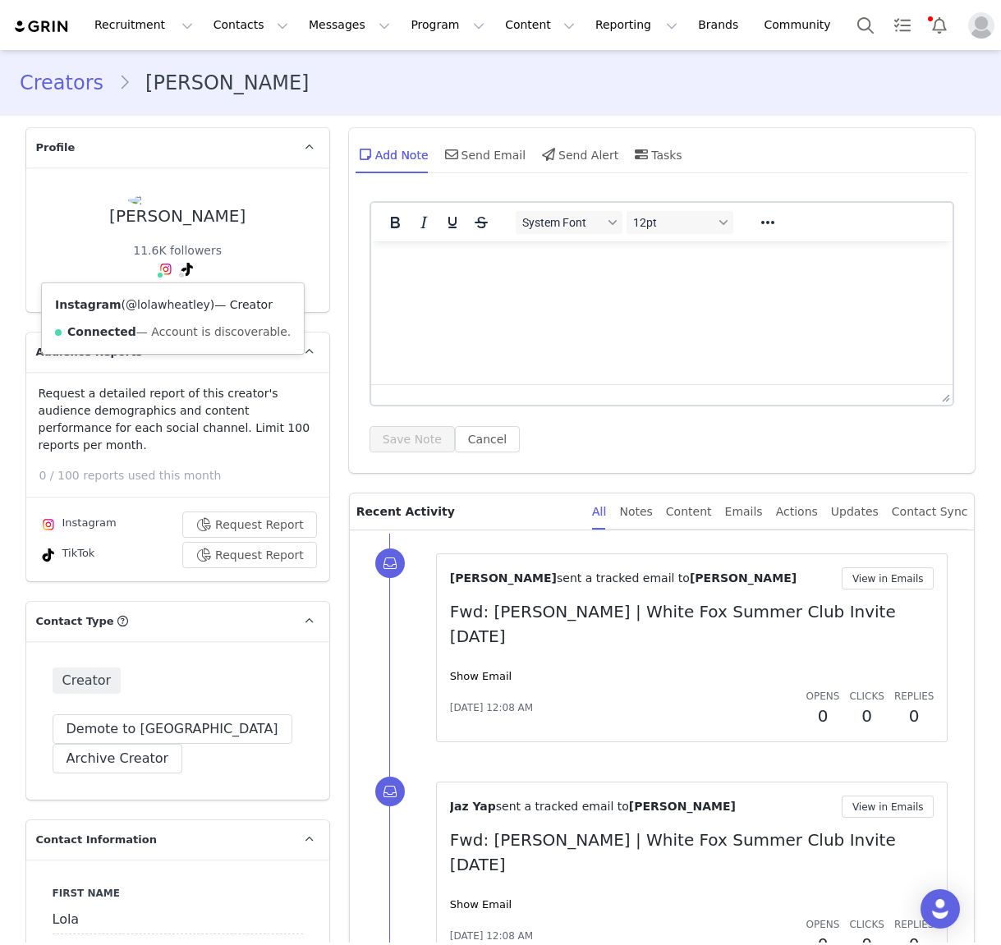
click at [168, 308] on link "@lolawheatley" at bounding box center [168, 304] width 85 height 13
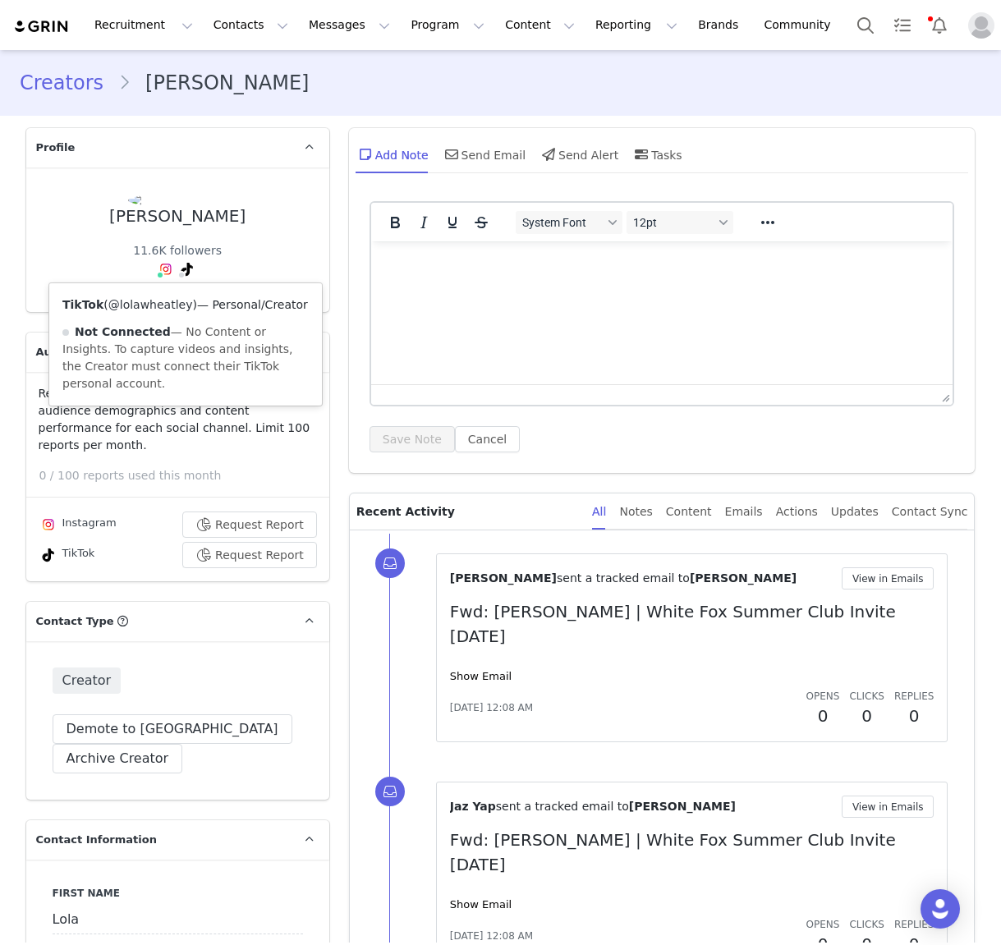
click at [165, 305] on link "@lolawheatley" at bounding box center [150, 304] width 85 height 13
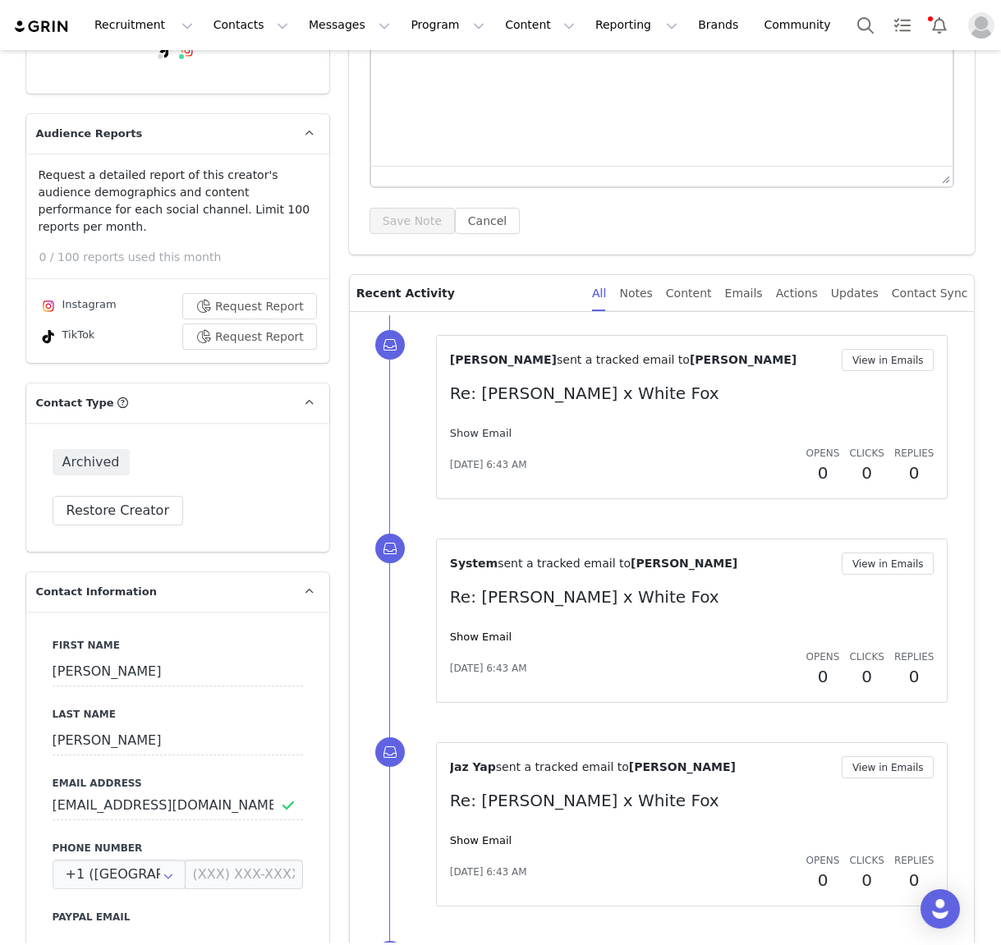
scroll to position [222, 0]
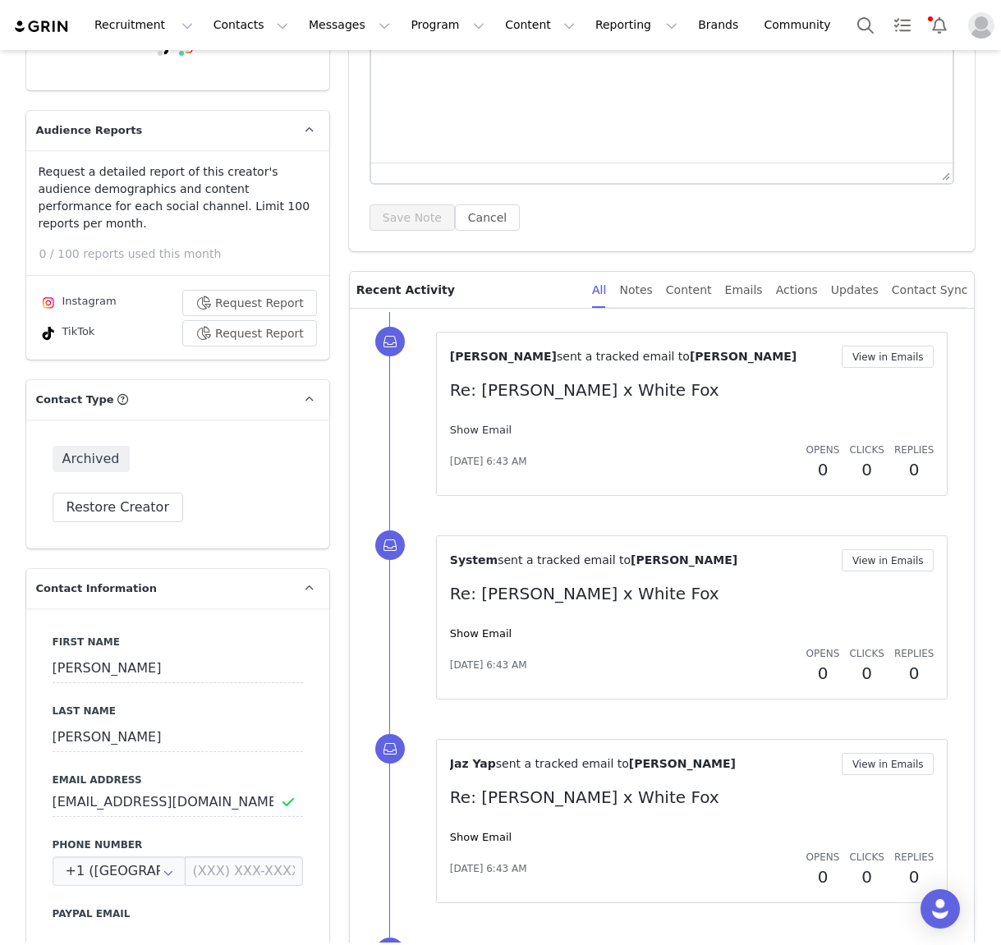
click at [481, 430] on link "Show Email" at bounding box center [481, 430] width 62 height 12
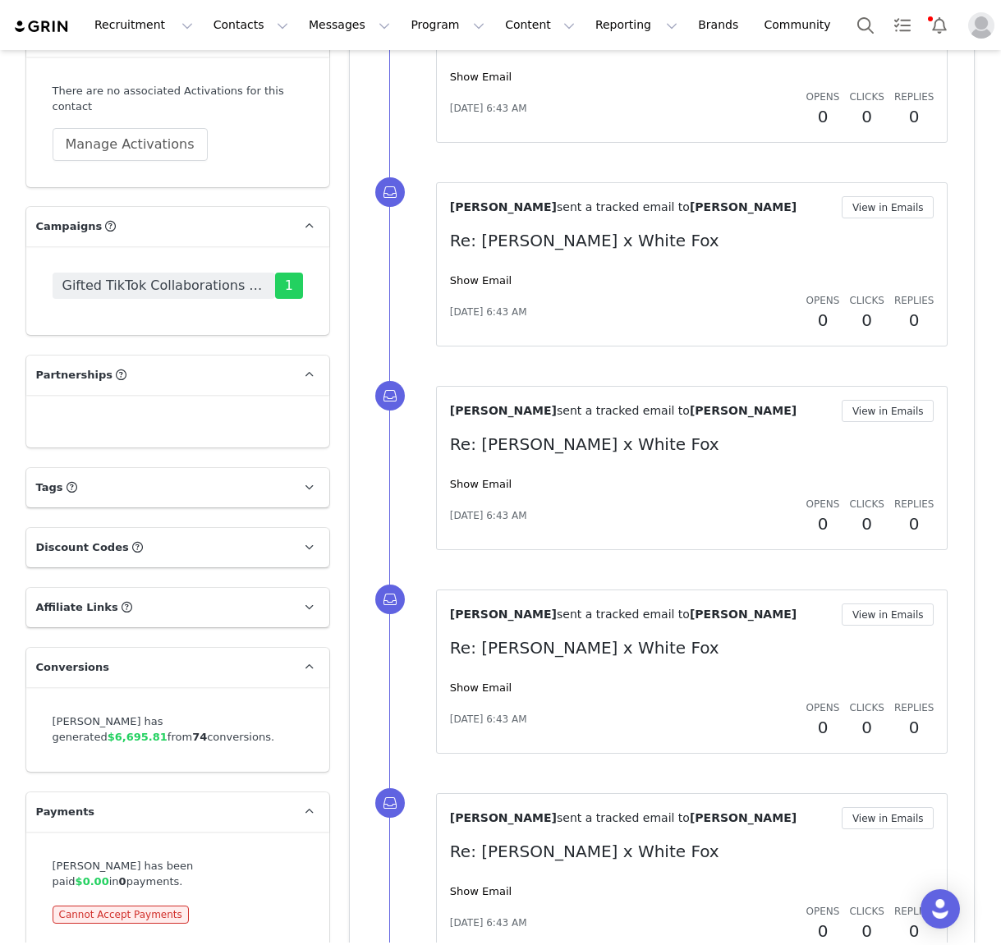
scroll to position [3432, 0]
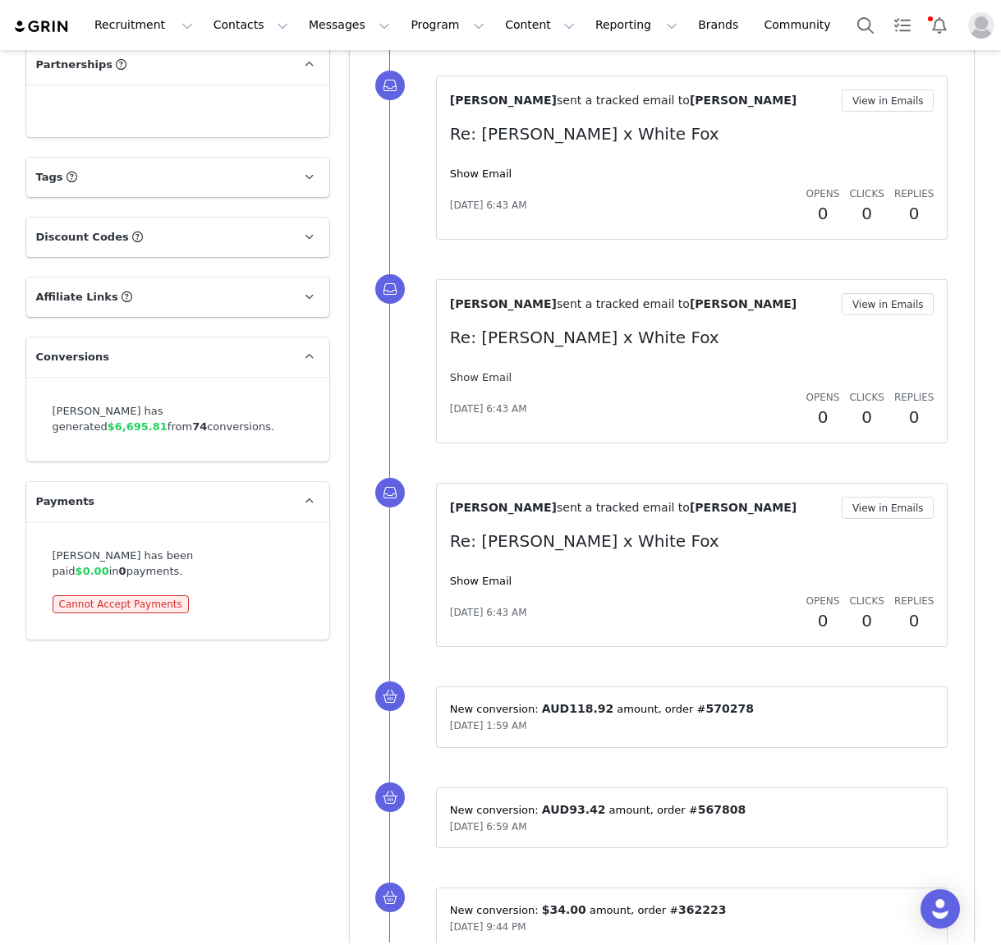
click at [488, 381] on link "Show Email" at bounding box center [481, 377] width 62 height 12
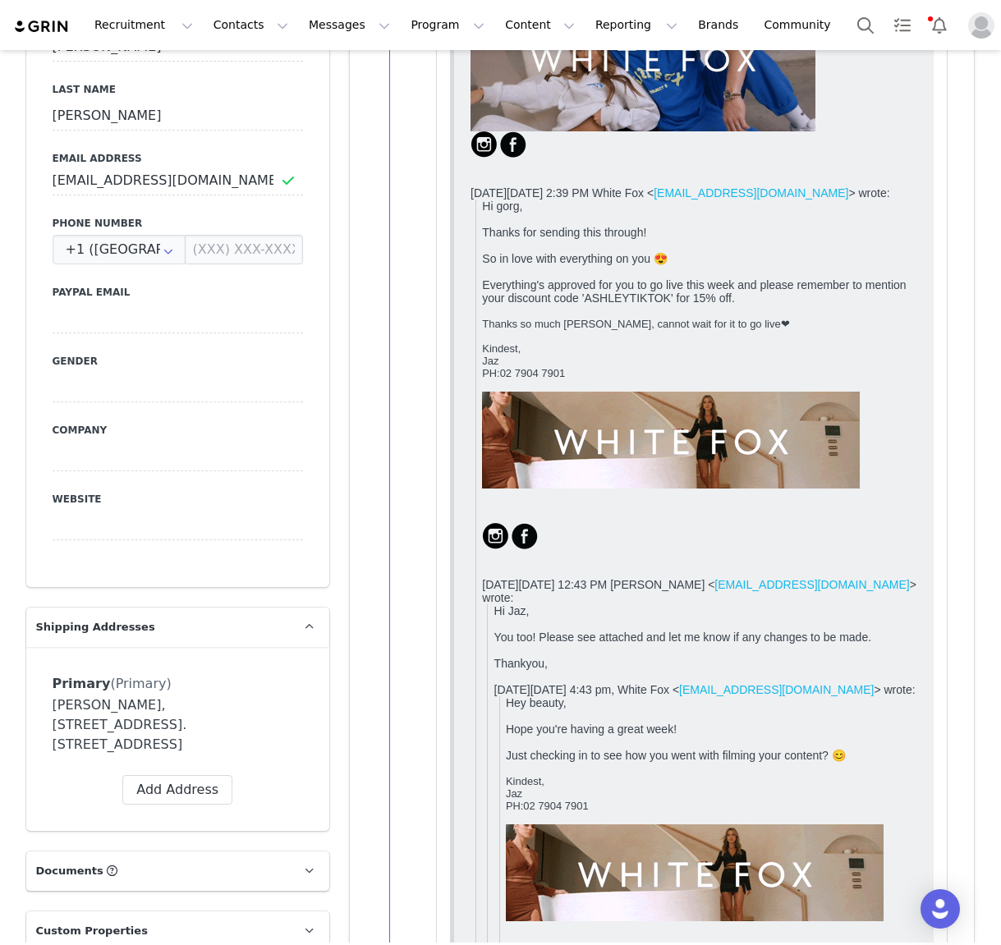
scroll to position [0, 0]
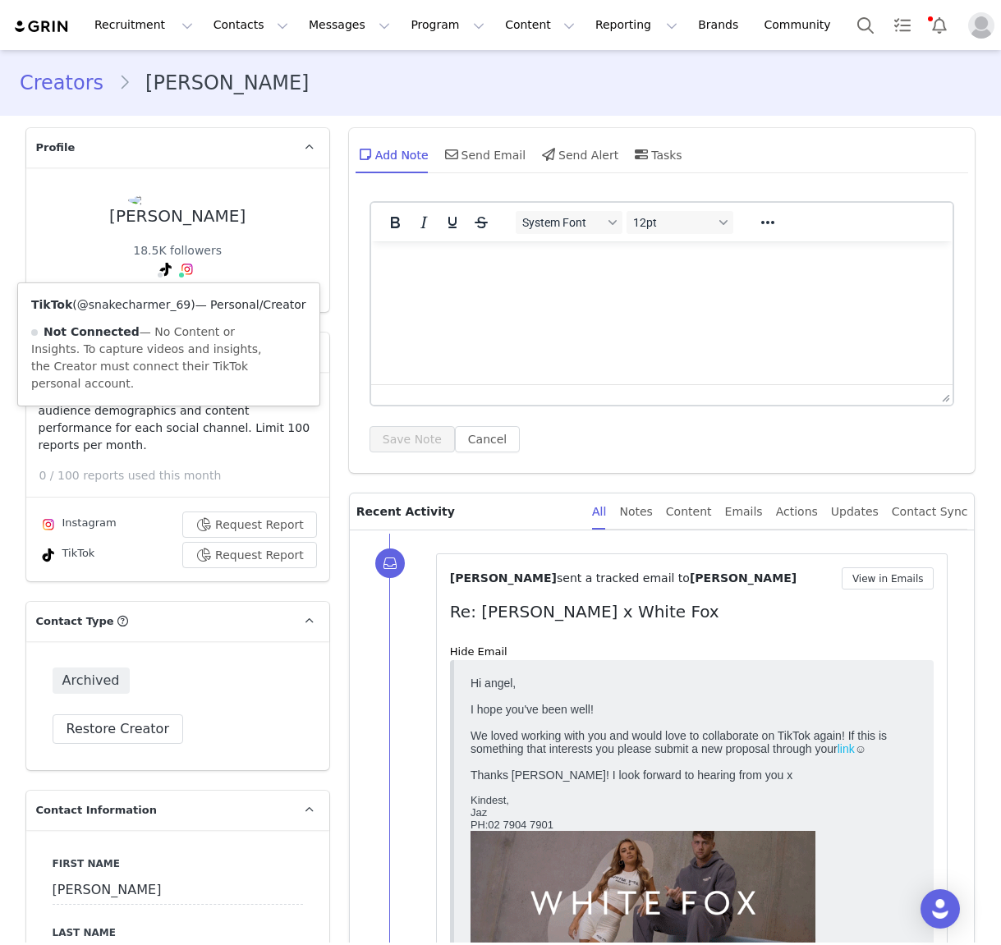
click at [145, 305] on link "@snakecharmer_69" at bounding box center [133, 304] width 113 height 13
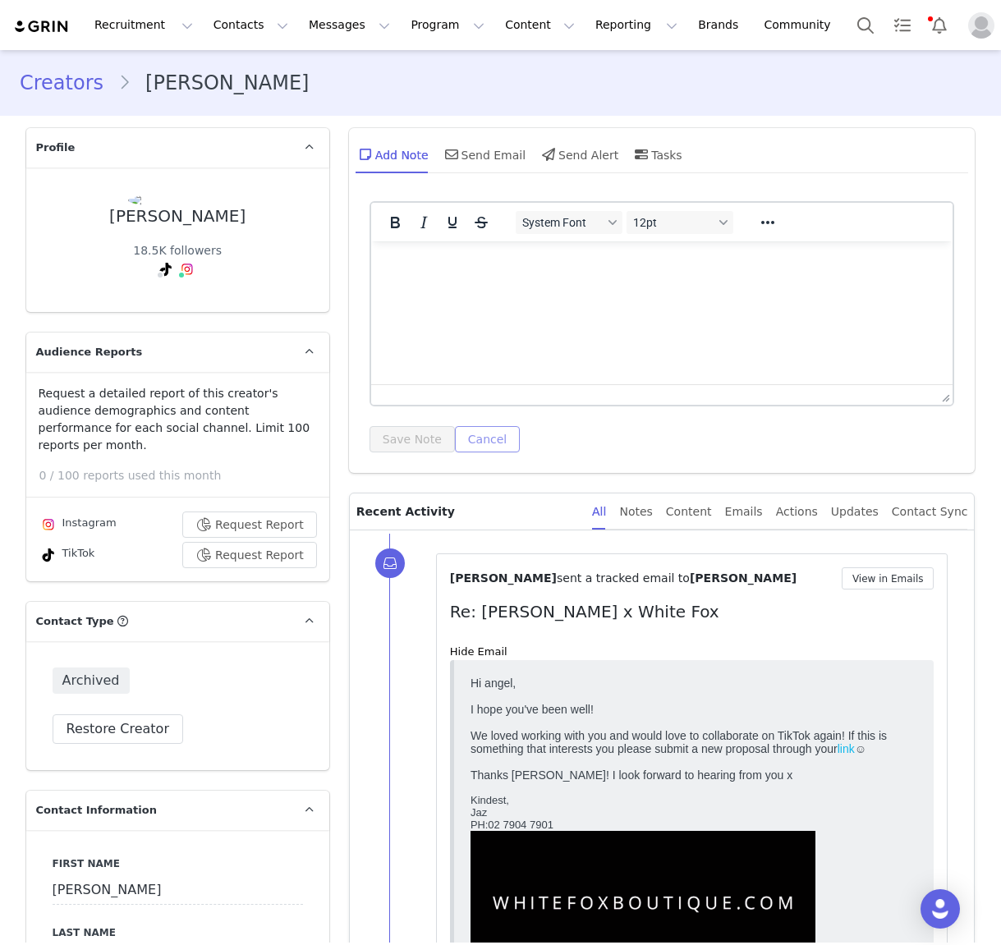
drag, startPoint x: 482, startPoint y: 438, endPoint x: 470, endPoint y: 438, distance: 12.3
click at [482, 438] on button "Cancel" at bounding box center [487, 439] width 65 height 26
click at [496, 440] on button "Cancel" at bounding box center [487, 439] width 65 height 26
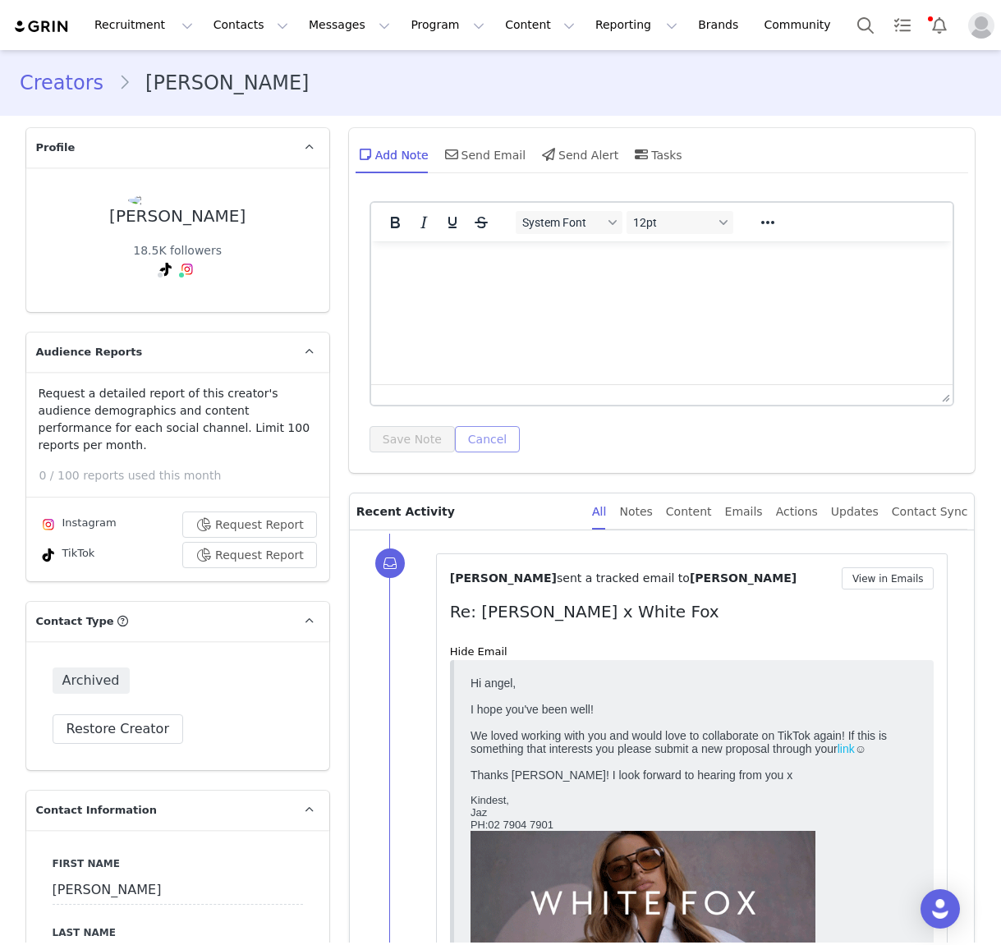
click at [499, 446] on button "Cancel" at bounding box center [487, 439] width 65 height 26
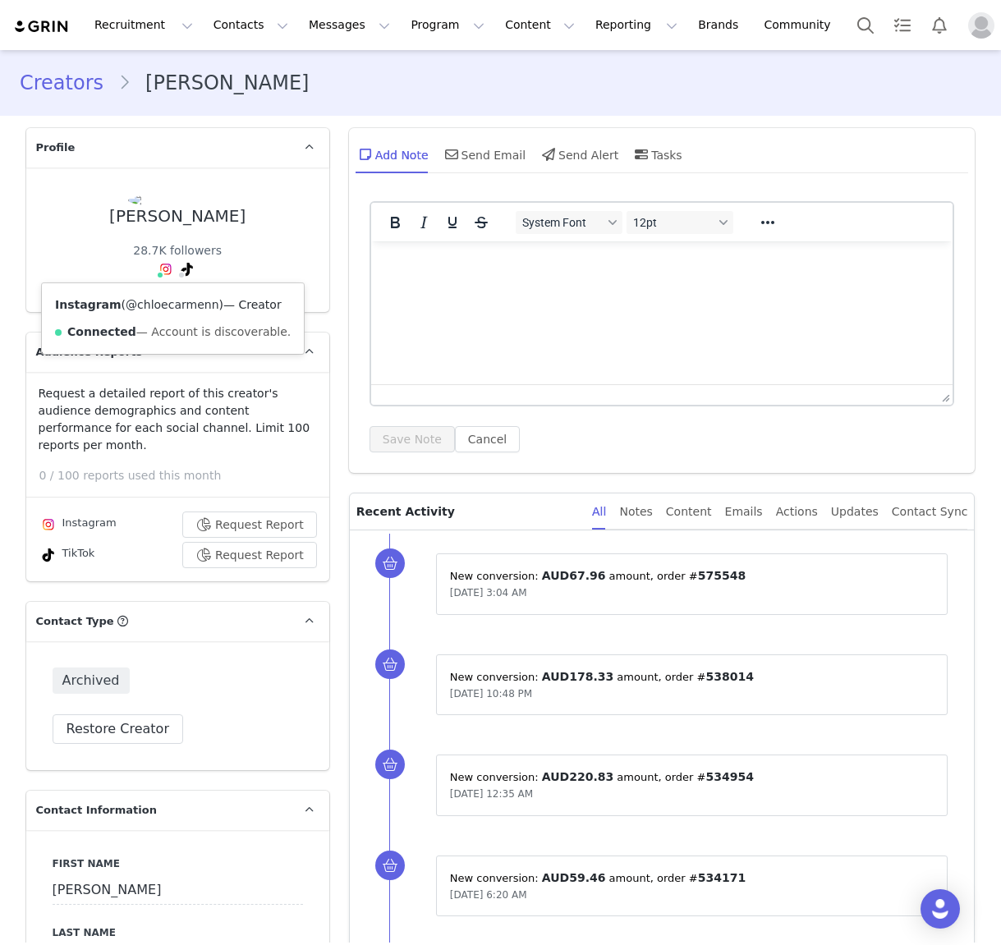
click at [159, 306] on link "@chloecarmenn" at bounding box center [172, 304] width 93 height 13
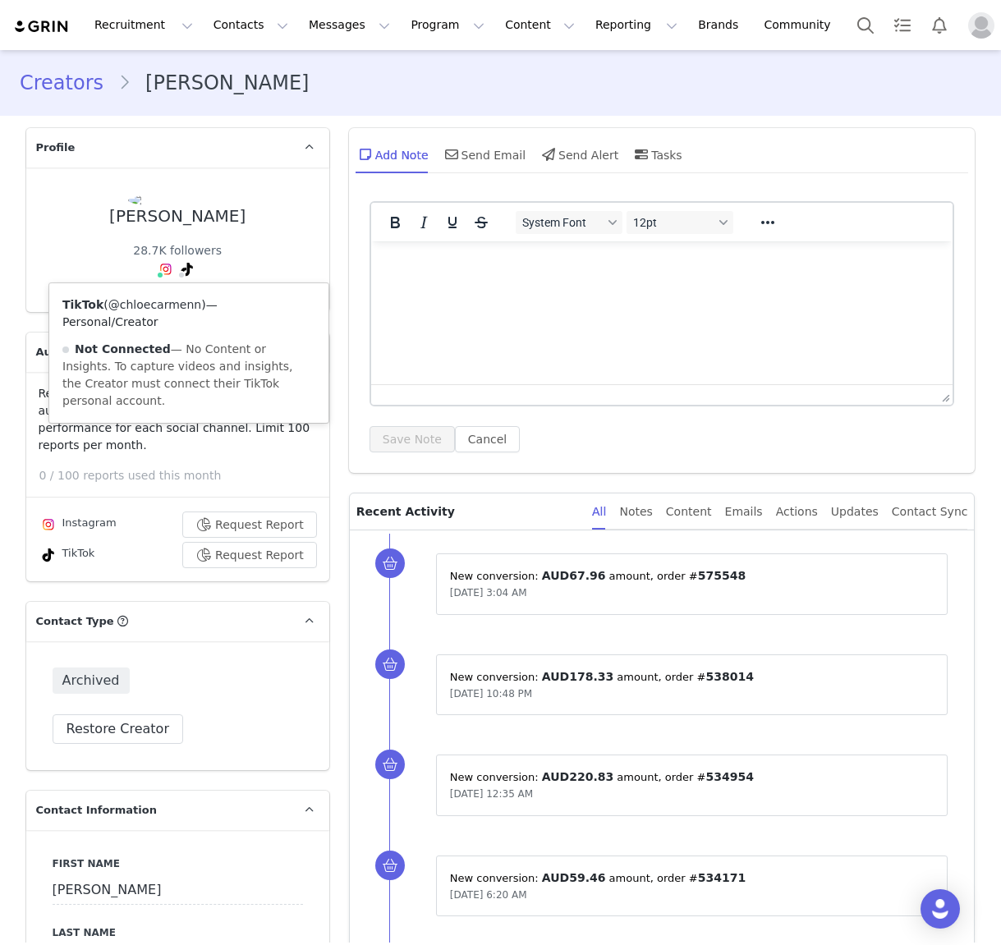
click at [177, 300] on link "@chloecarmenn" at bounding box center [154, 304] width 93 height 13
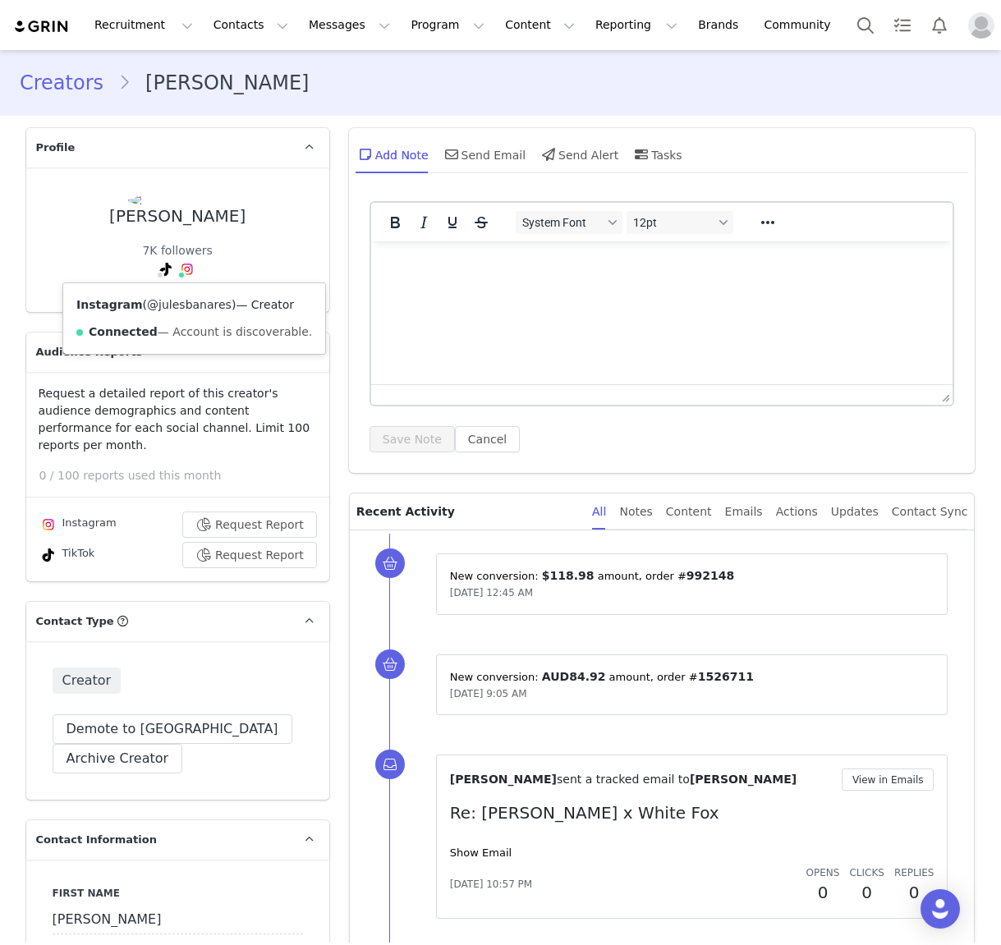
click at [191, 299] on link "@julesbanares" at bounding box center [189, 304] width 85 height 13
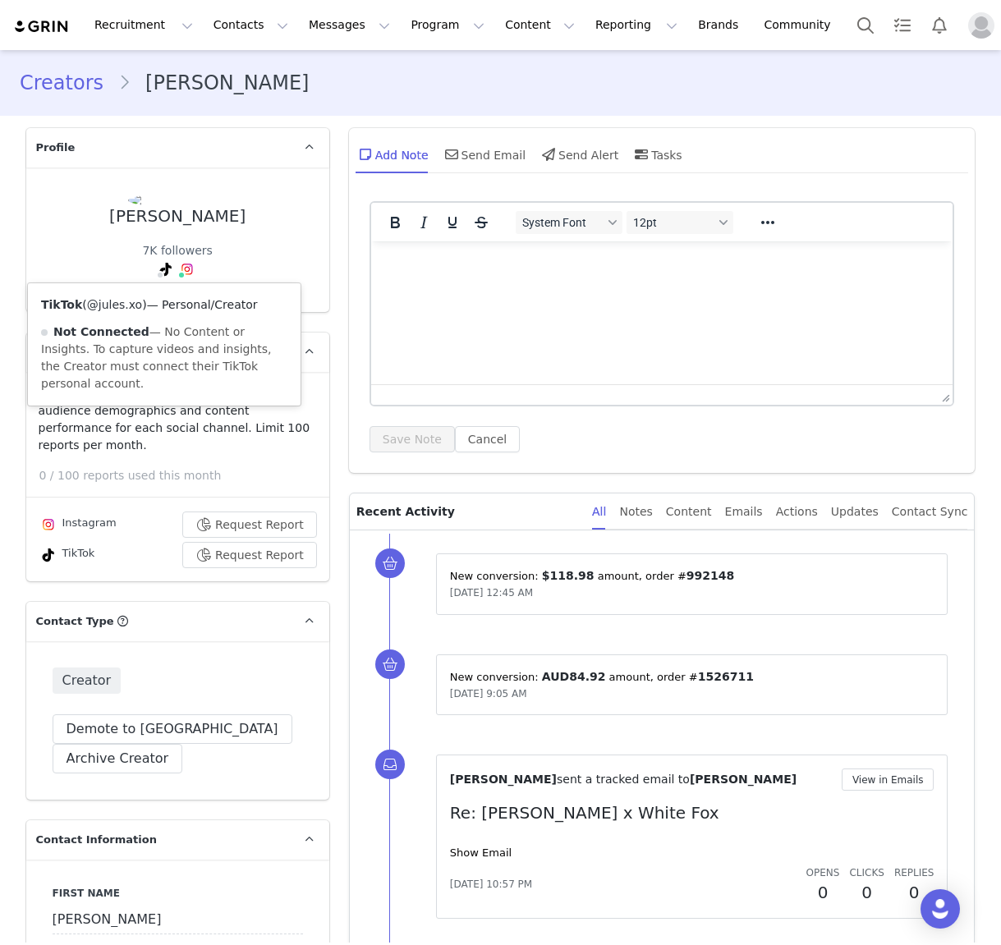
click at [110, 305] on link "@jules.xo" at bounding box center [114, 304] width 55 height 13
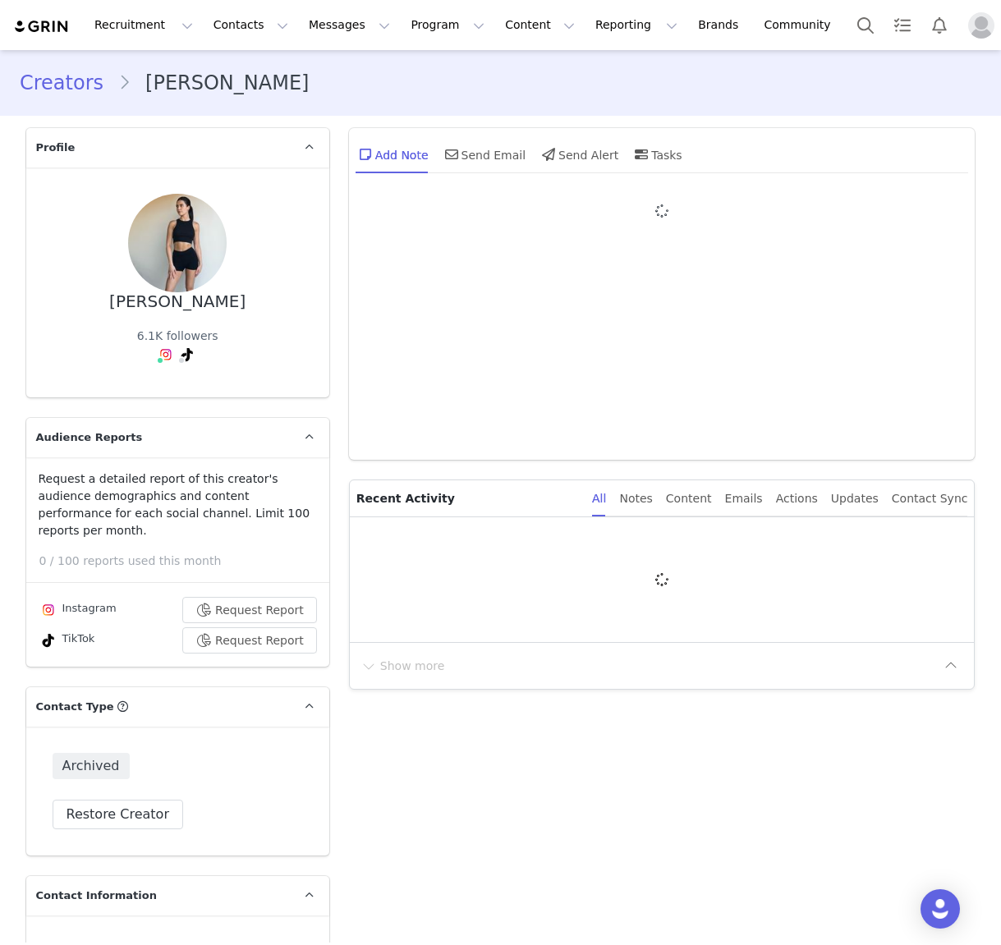
type input "+1 ([GEOGRAPHIC_DATA])"
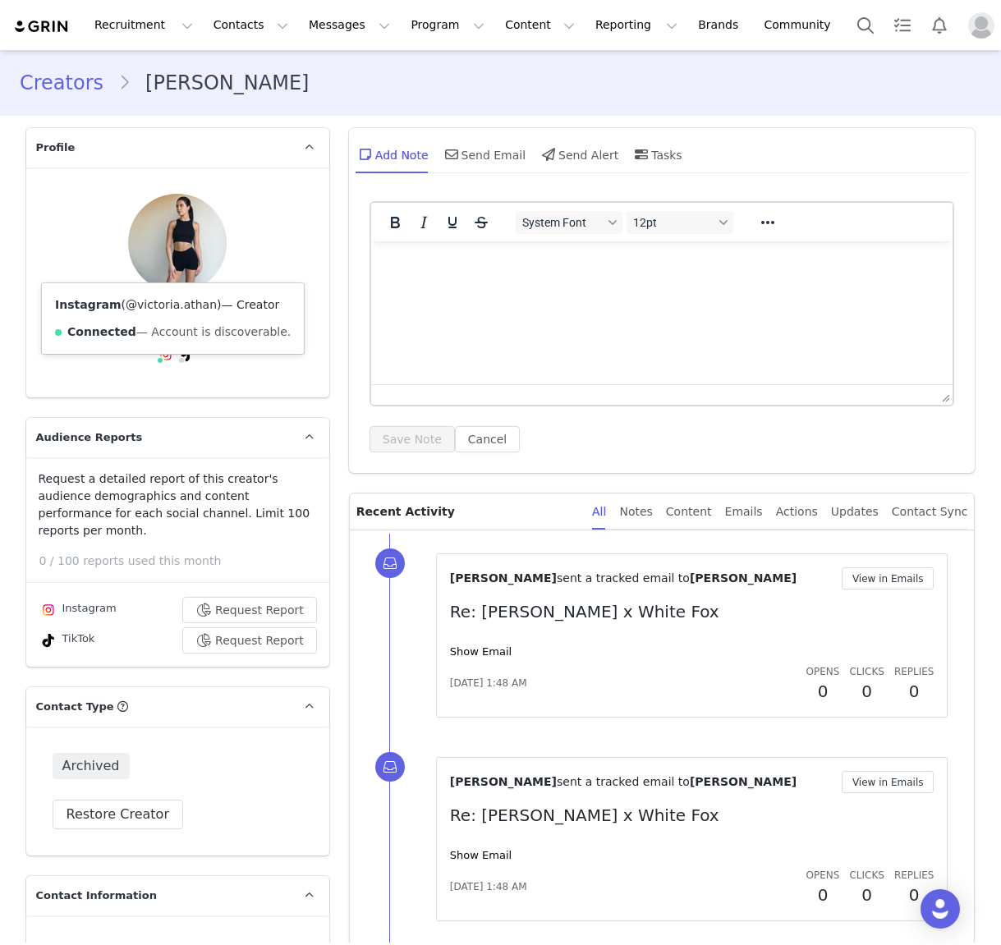
click at [191, 310] on link "@victoria.athan" at bounding box center [171, 304] width 91 height 13
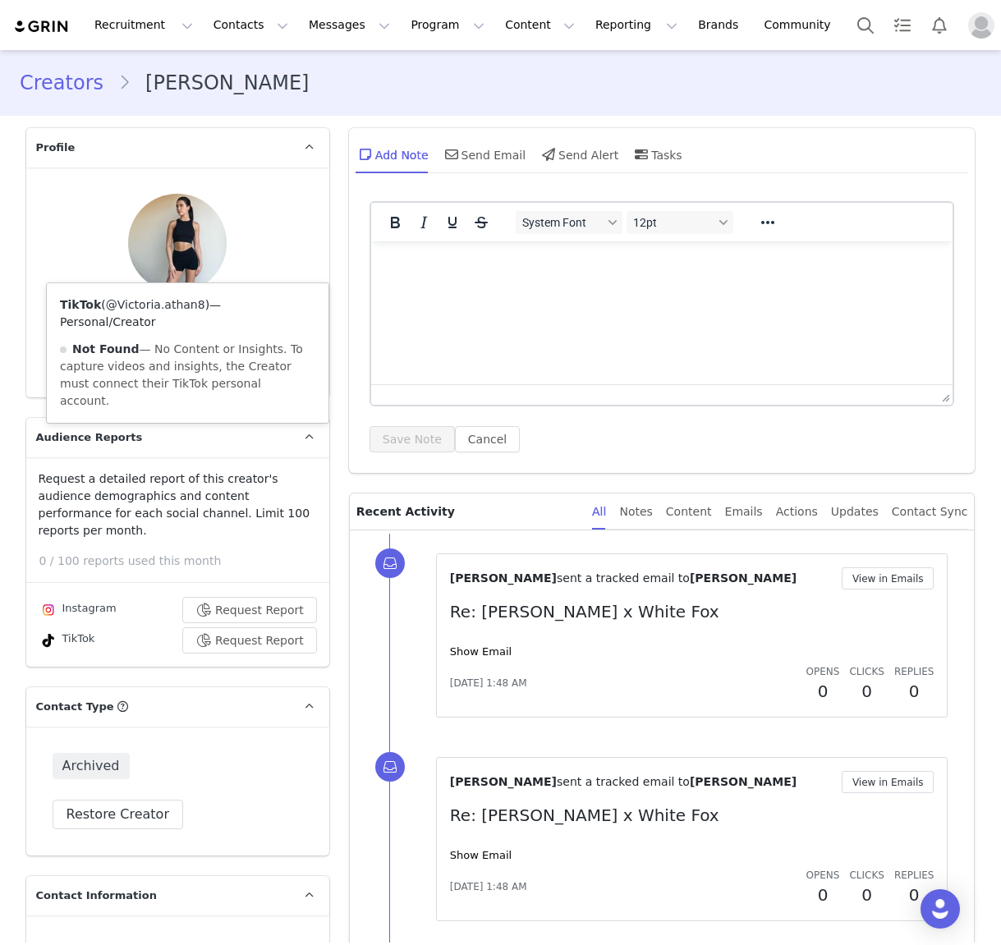
click at [170, 310] on link "@Victoria.athan8" at bounding box center [155, 304] width 99 height 13
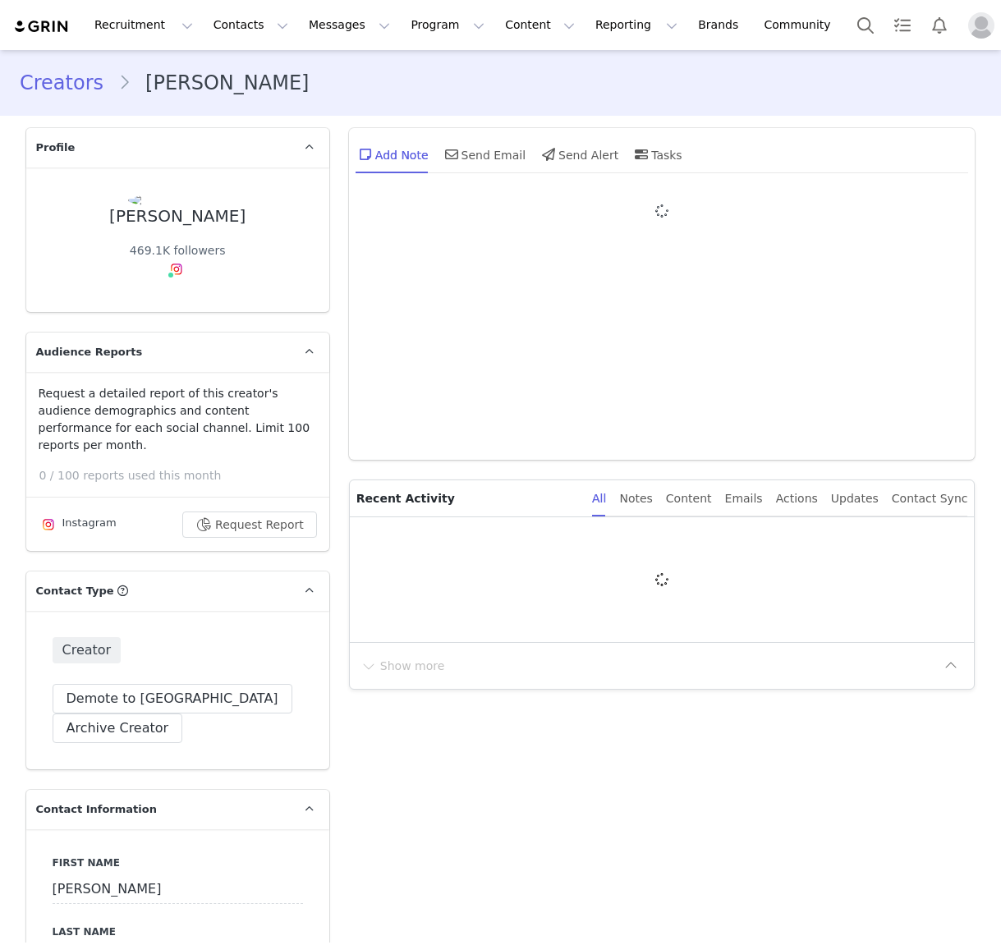
type input "+1 ([GEOGRAPHIC_DATA])"
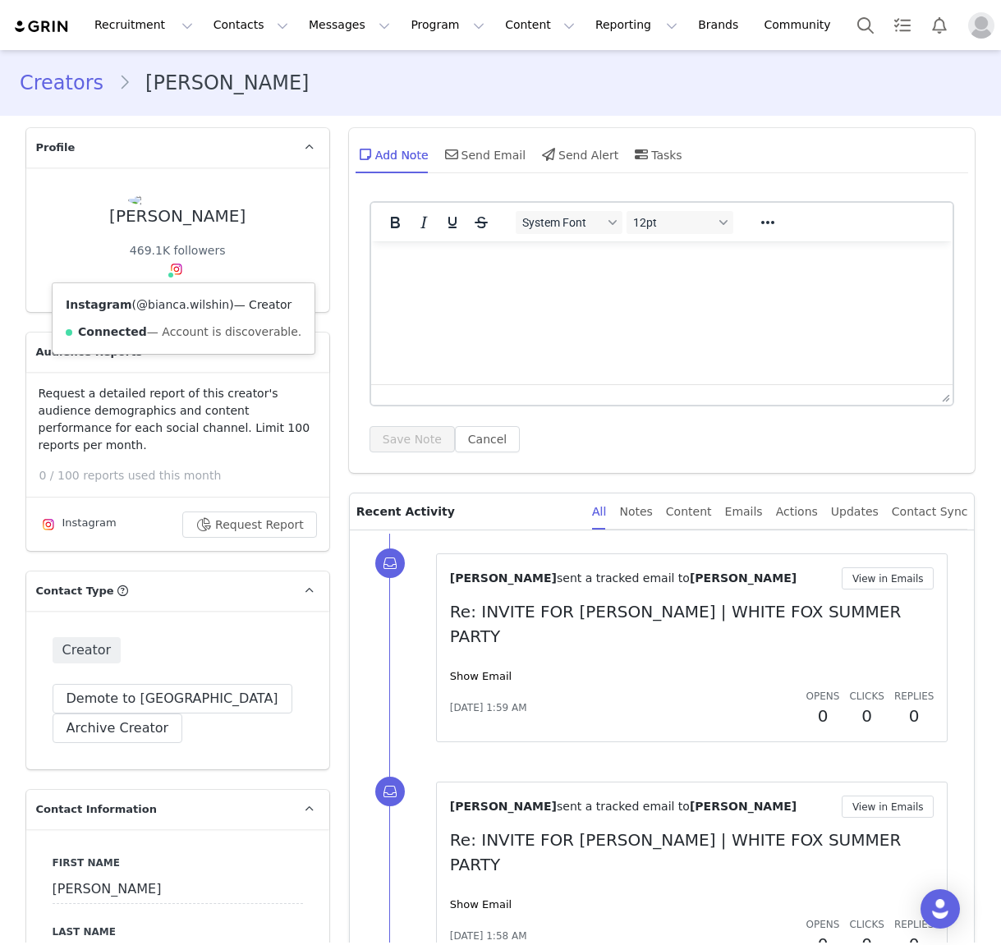
click at [175, 305] on link "@bianca.wilshin" at bounding box center [182, 304] width 93 height 13
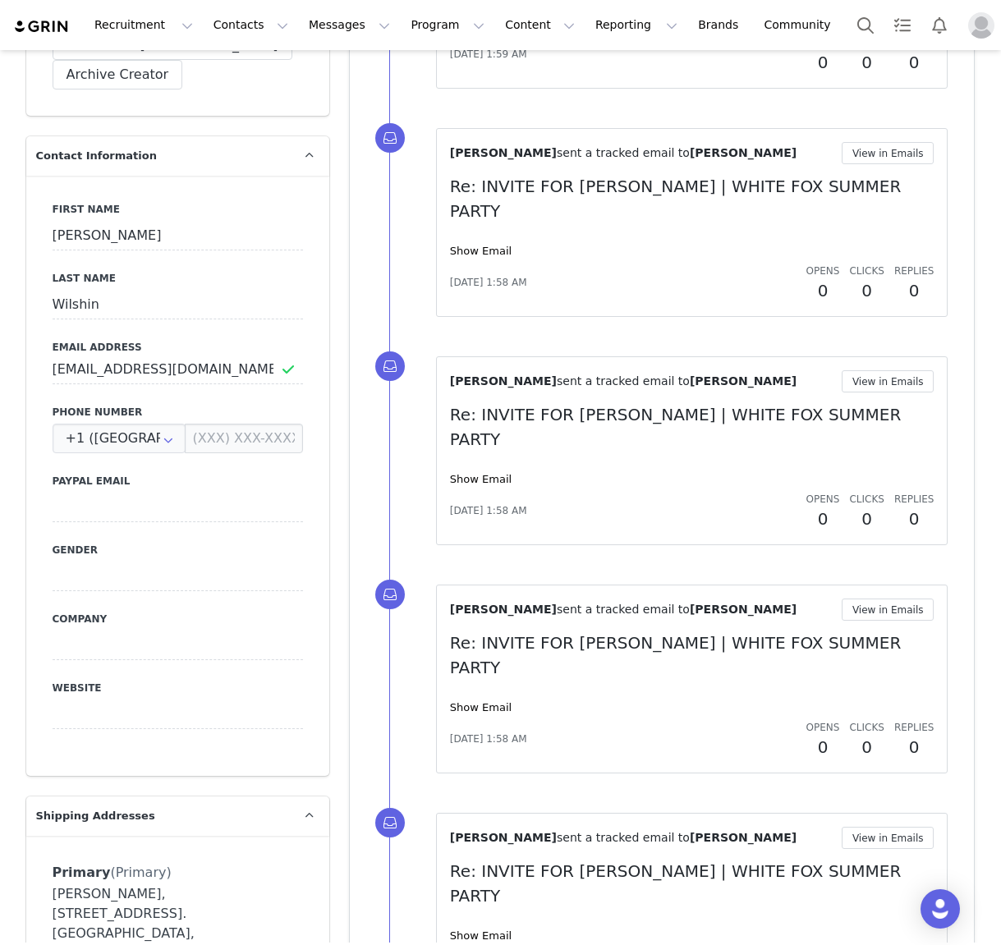
scroll to position [825, 0]
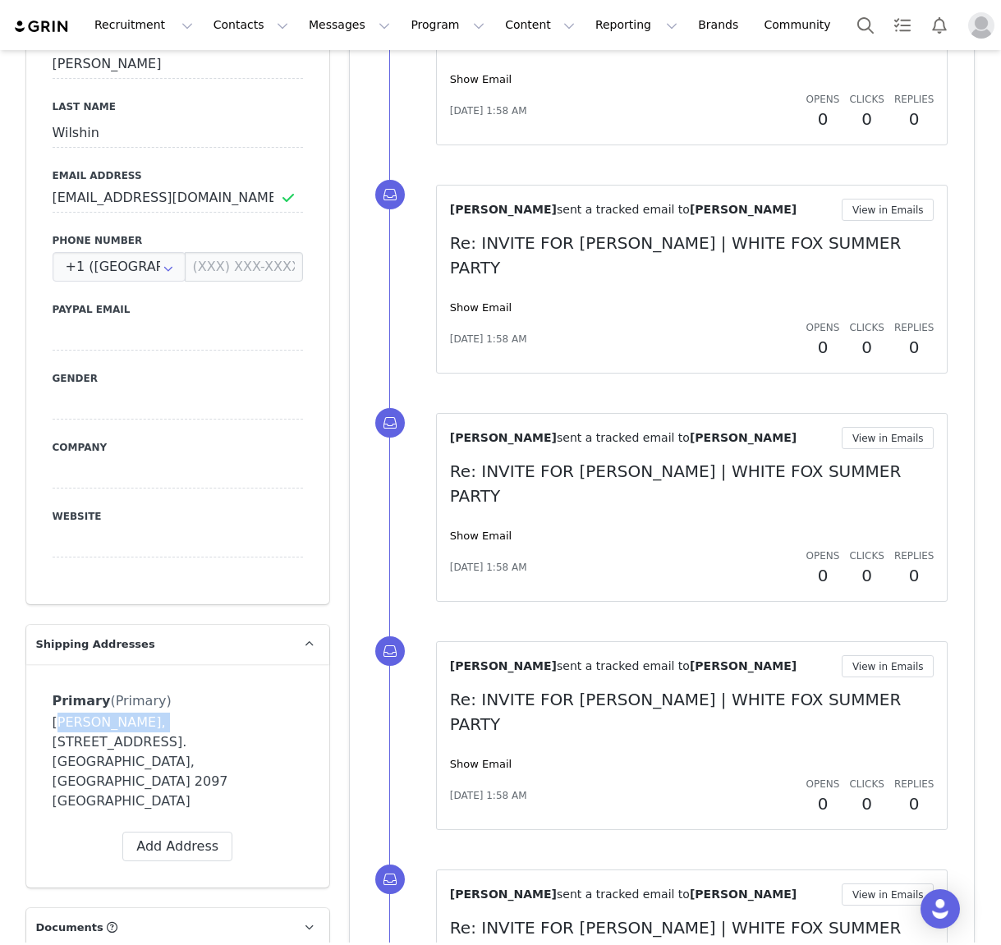
drag, startPoint x: 137, startPoint y: 705, endPoint x: 33, endPoint y: 709, distance: 104.3
click at [33, 709] on div "Primary (Primary) Label Primary First Name Bianca Last Name Wilshin Email bianc…" at bounding box center [177, 775] width 303 height 223
copy div "Bianca Wilshin"
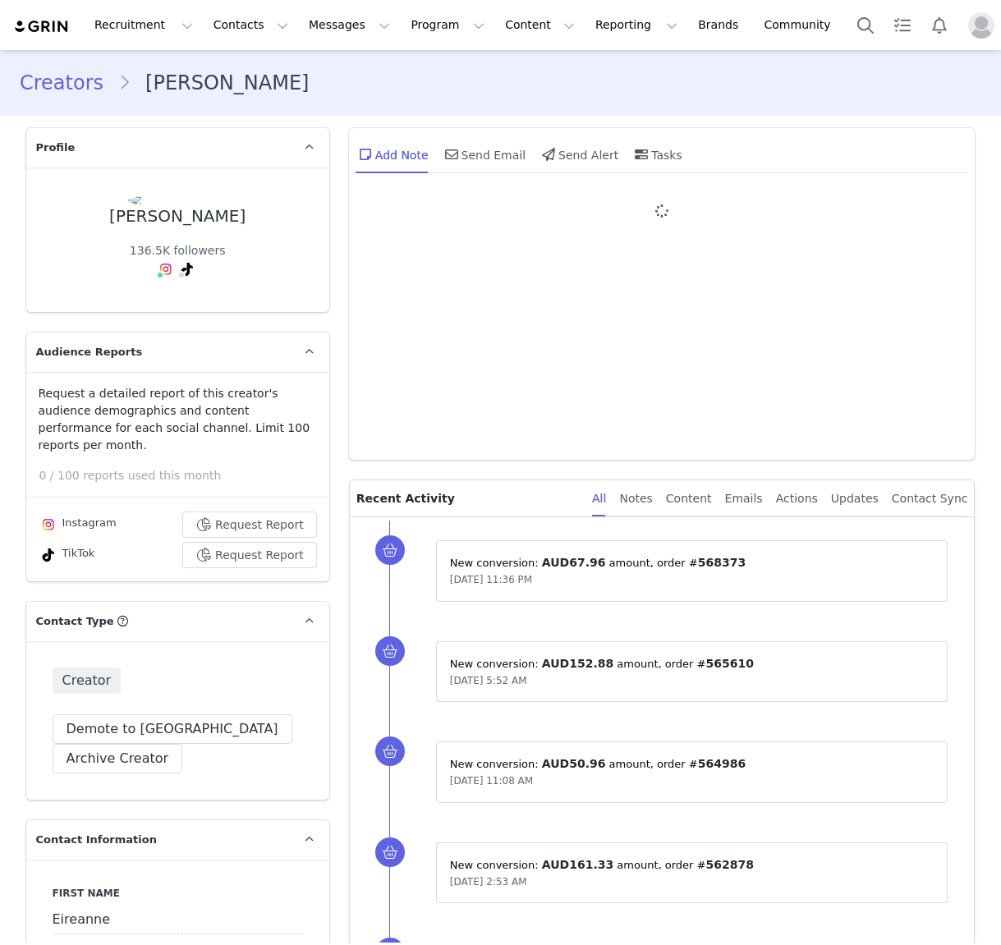
type input "+1 ([GEOGRAPHIC_DATA])"
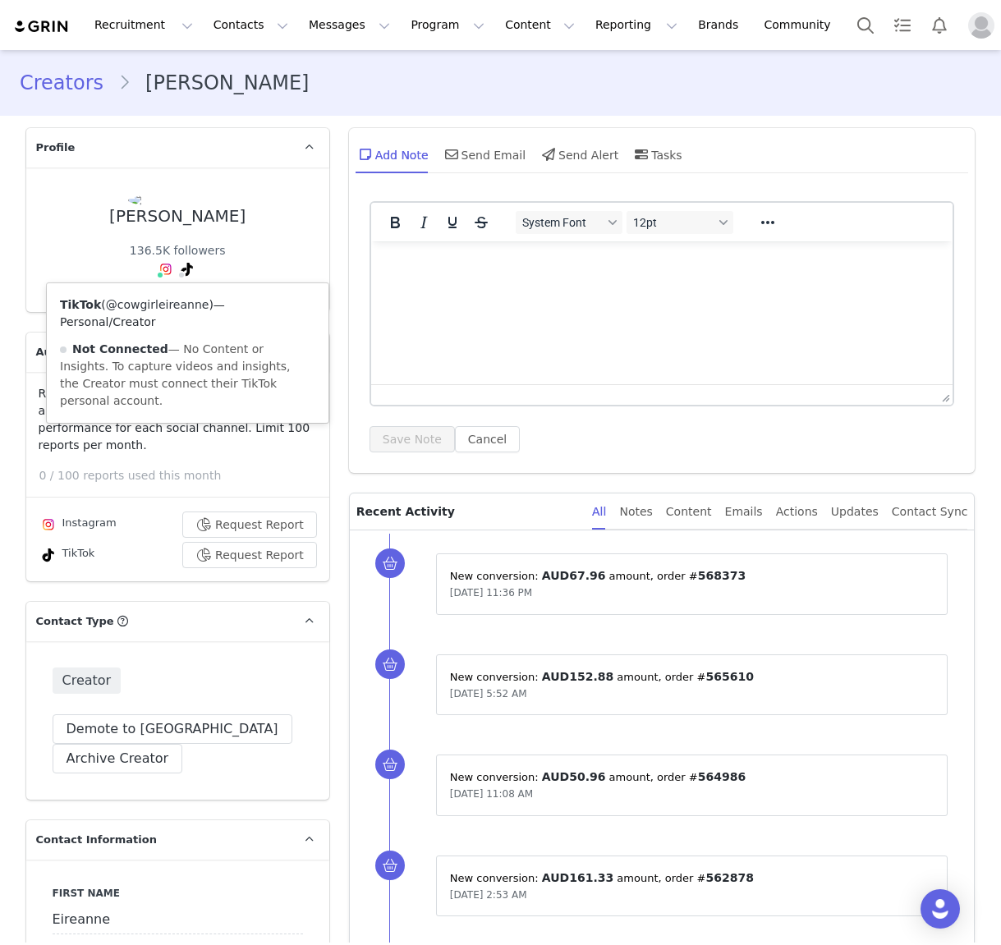
click at [166, 303] on link "@cowgirleireanne" at bounding box center [157, 304] width 103 height 13
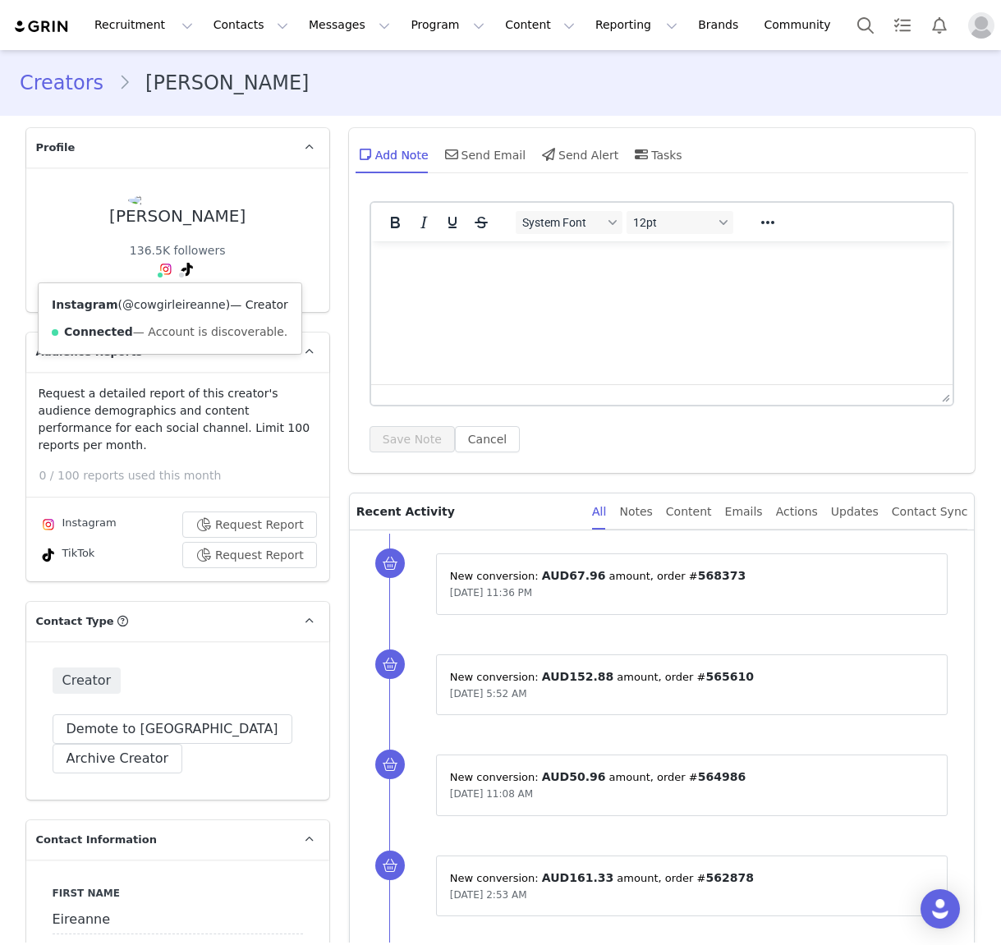
click at [161, 305] on link "@cowgirleireanne" at bounding box center [173, 304] width 103 height 13
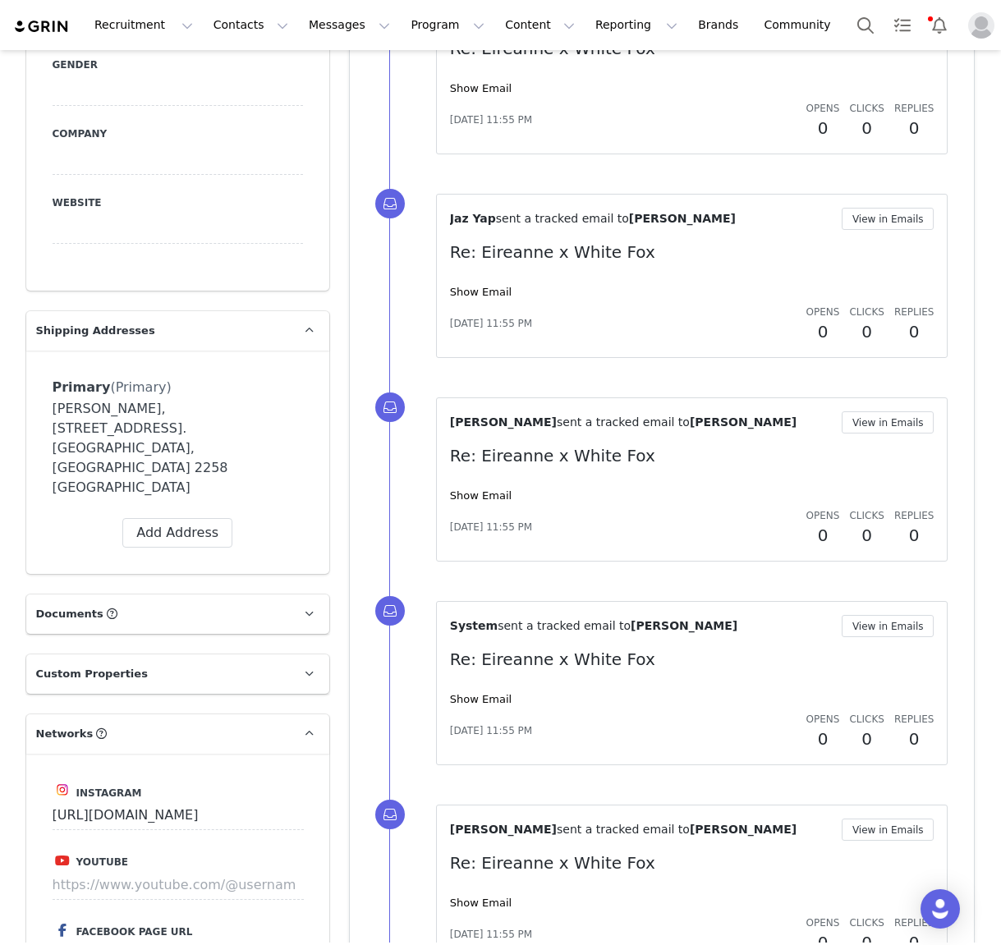
scroll to position [1294, 0]
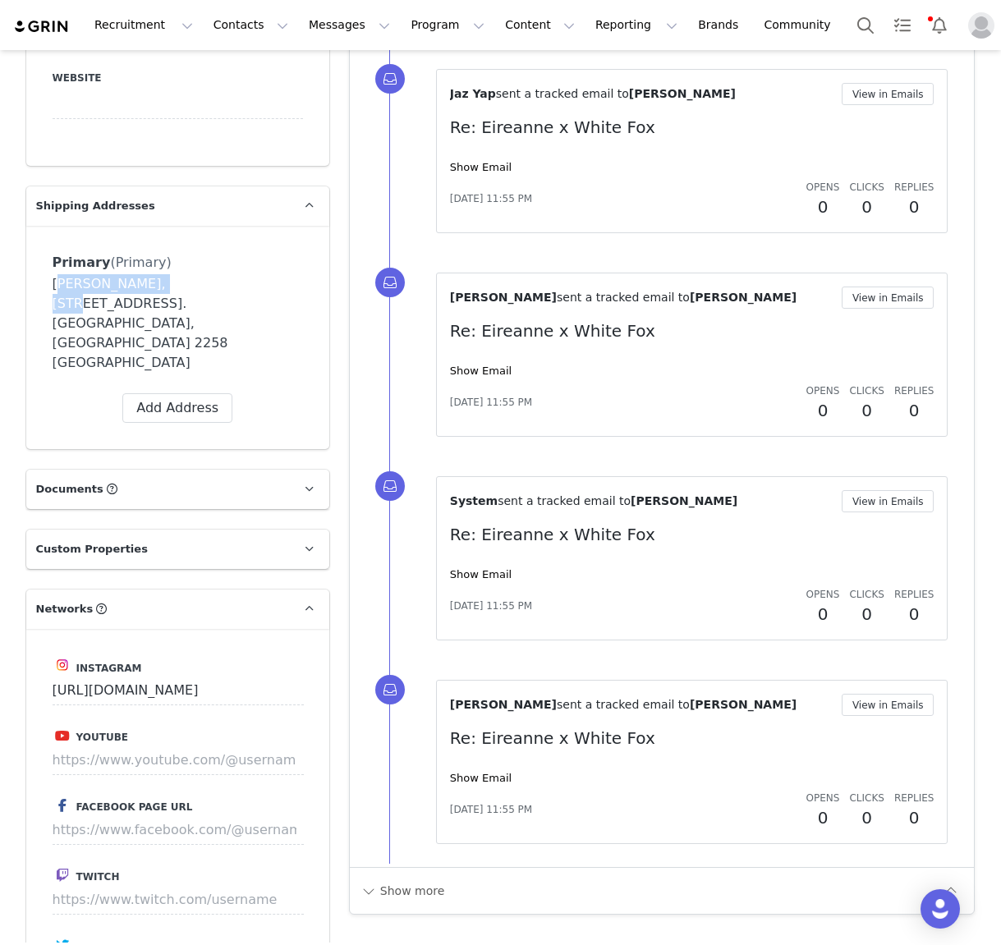
drag, startPoint x: 178, startPoint y: 265, endPoint x: 29, endPoint y: 269, distance: 149.5
click at [29, 269] on div "Primary (Primary) Label Primary First Name Eireanne Last Name McCormack Email e…" at bounding box center [177, 337] width 303 height 223
copy div "Eireanne McCormack"
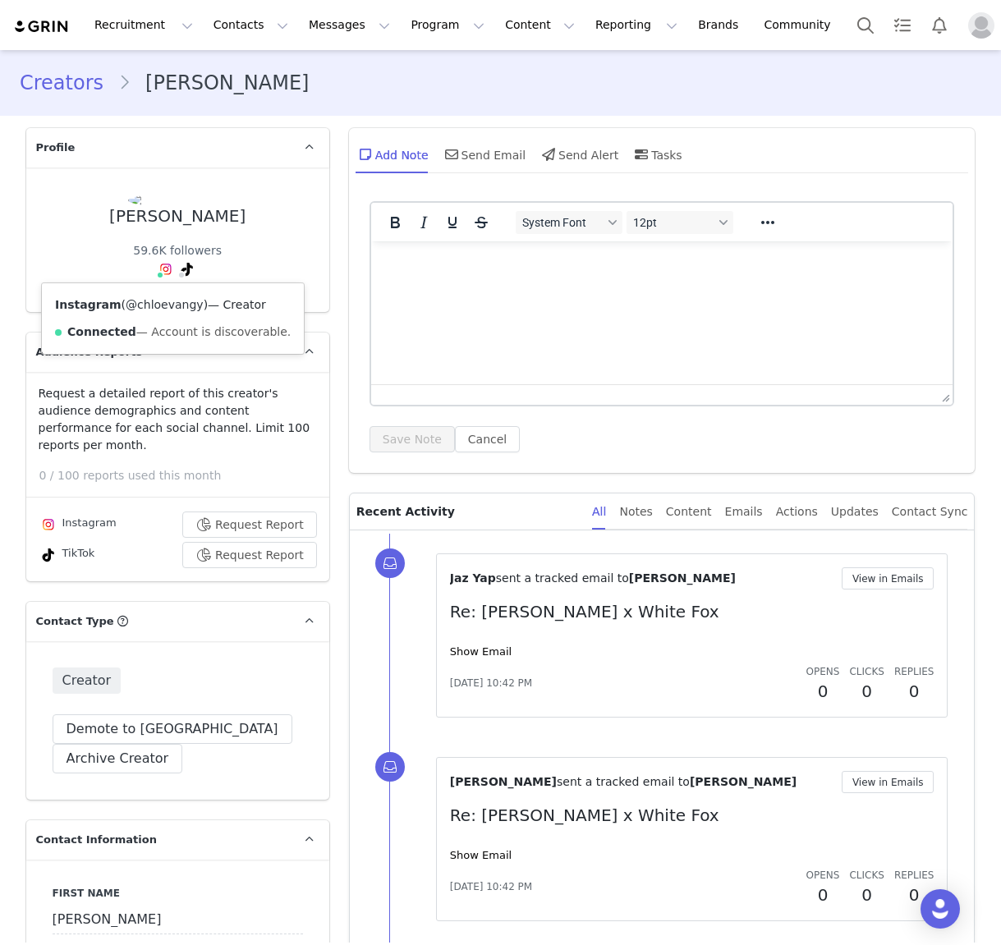
type input "+1 ([GEOGRAPHIC_DATA])"
click at [154, 308] on link "@chloevangy" at bounding box center [165, 304] width 78 height 13
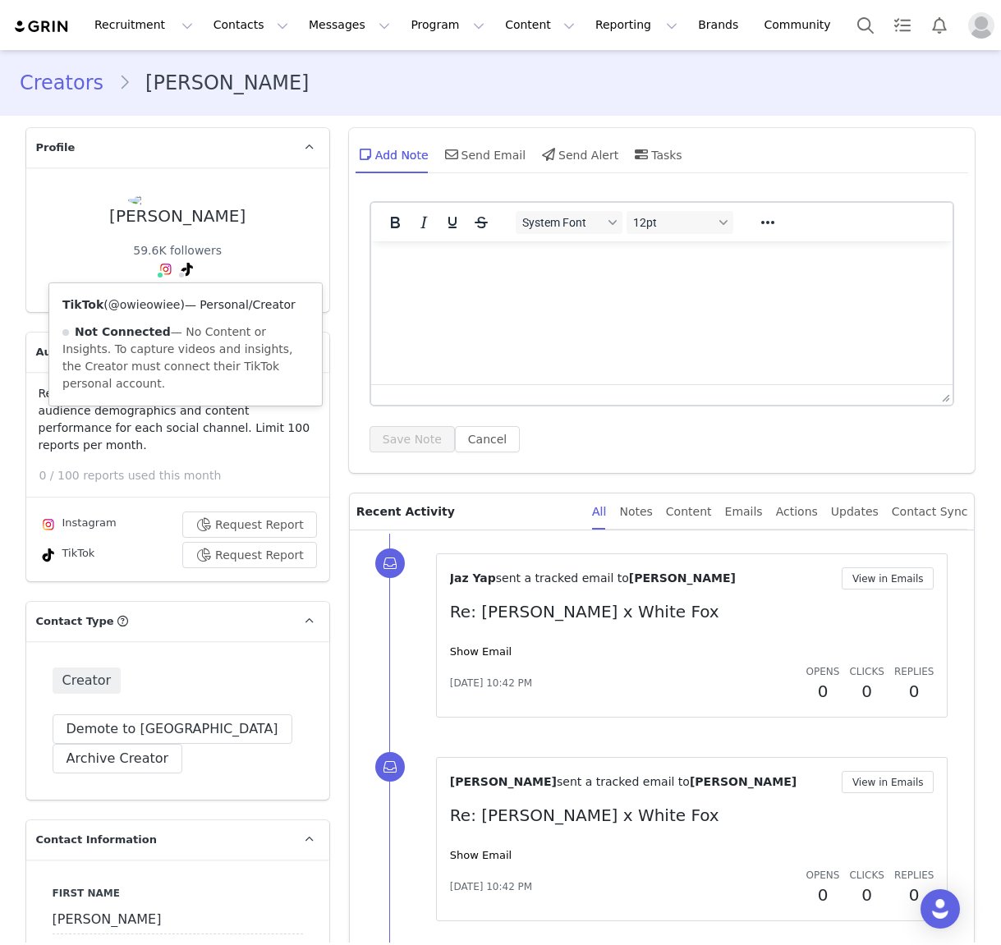
click at [158, 304] on link "@owieowiee" at bounding box center [144, 304] width 72 height 13
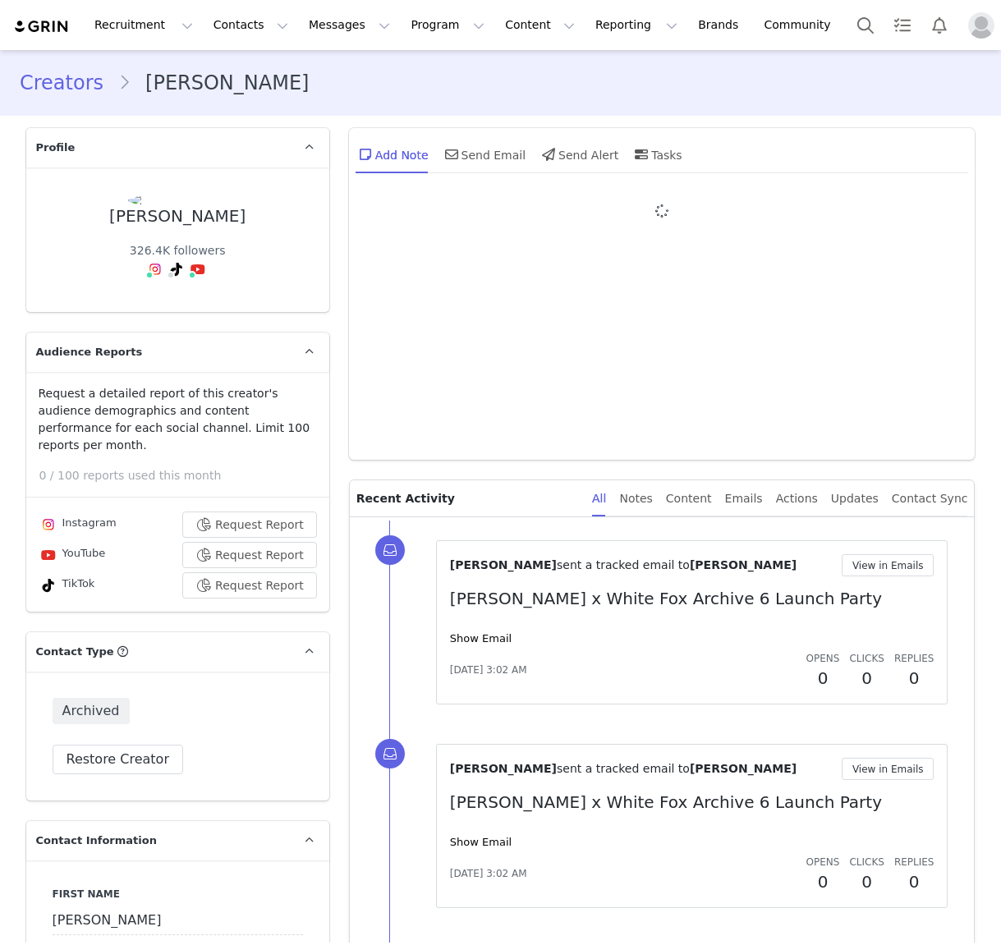
type input "+1 ([GEOGRAPHIC_DATA])"
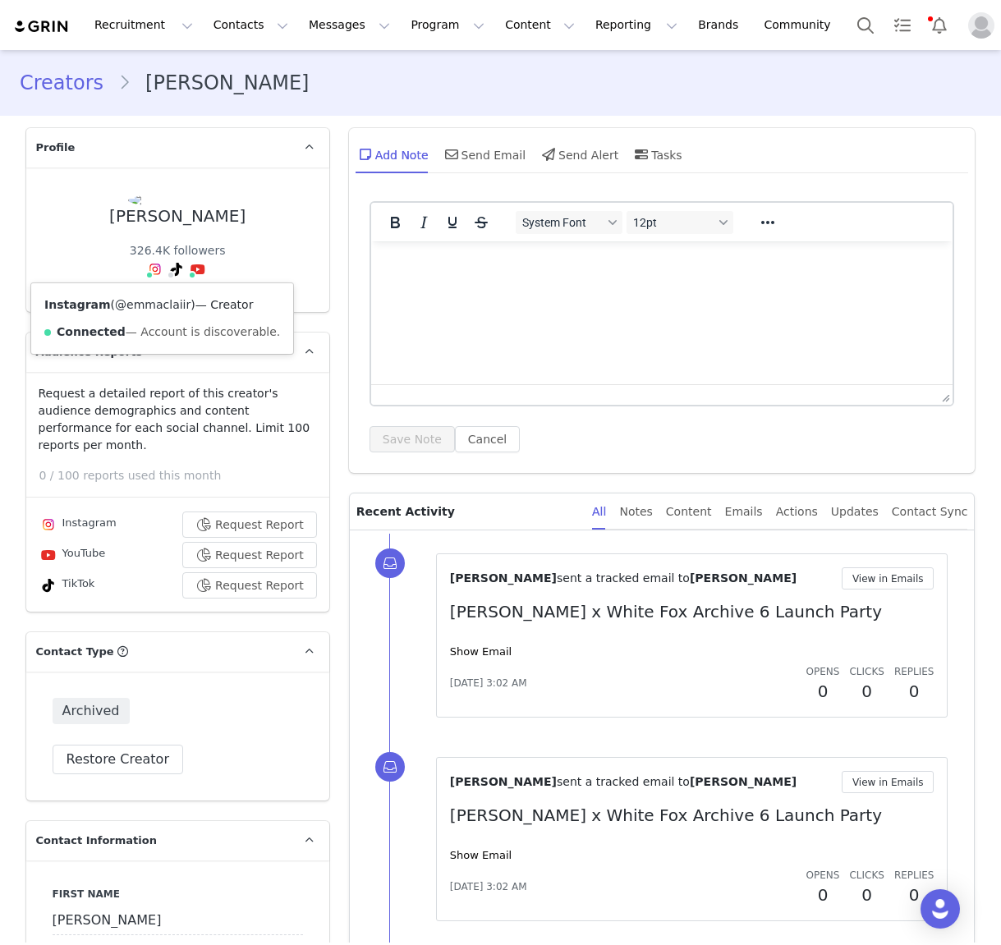
click at [149, 302] on link "@emmaclaiir" at bounding box center [153, 304] width 76 height 13
click at [196, 223] on div "Emma Giacca" at bounding box center [177, 216] width 136 height 19
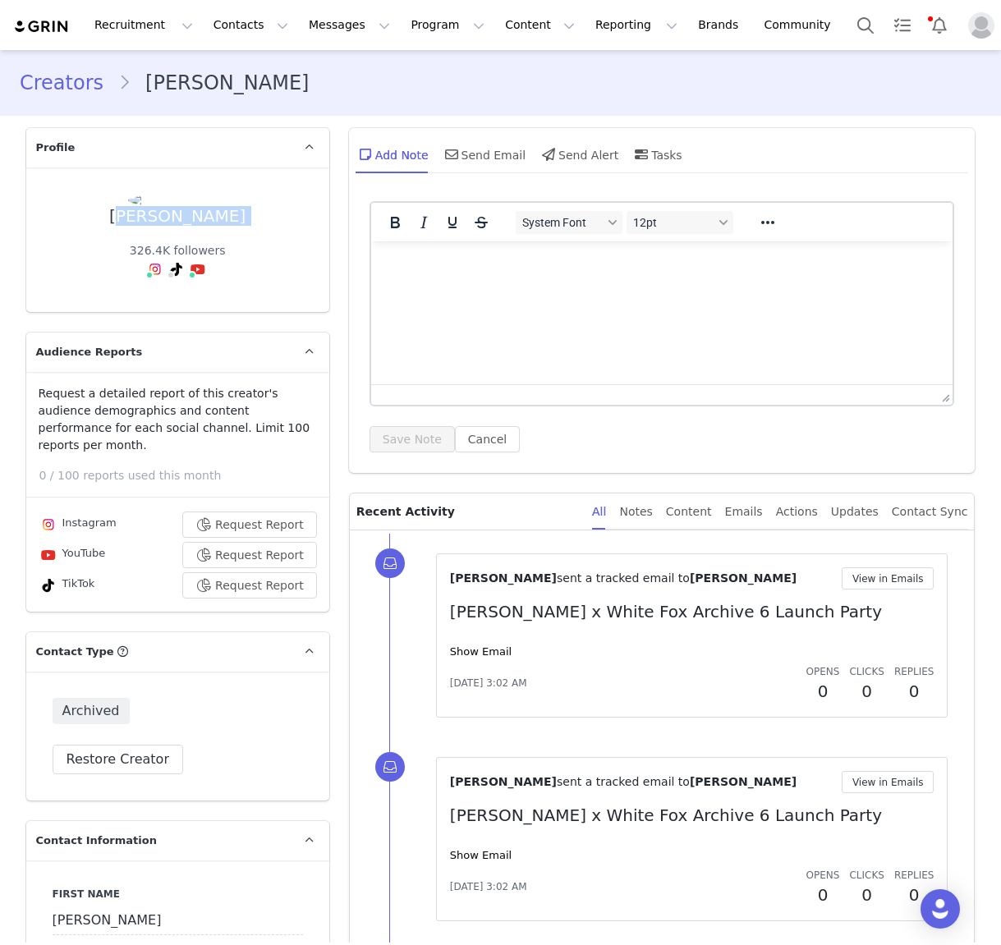
click at [196, 223] on div "Emma Giacca" at bounding box center [177, 216] width 136 height 19
copy div "Emma Giacca"
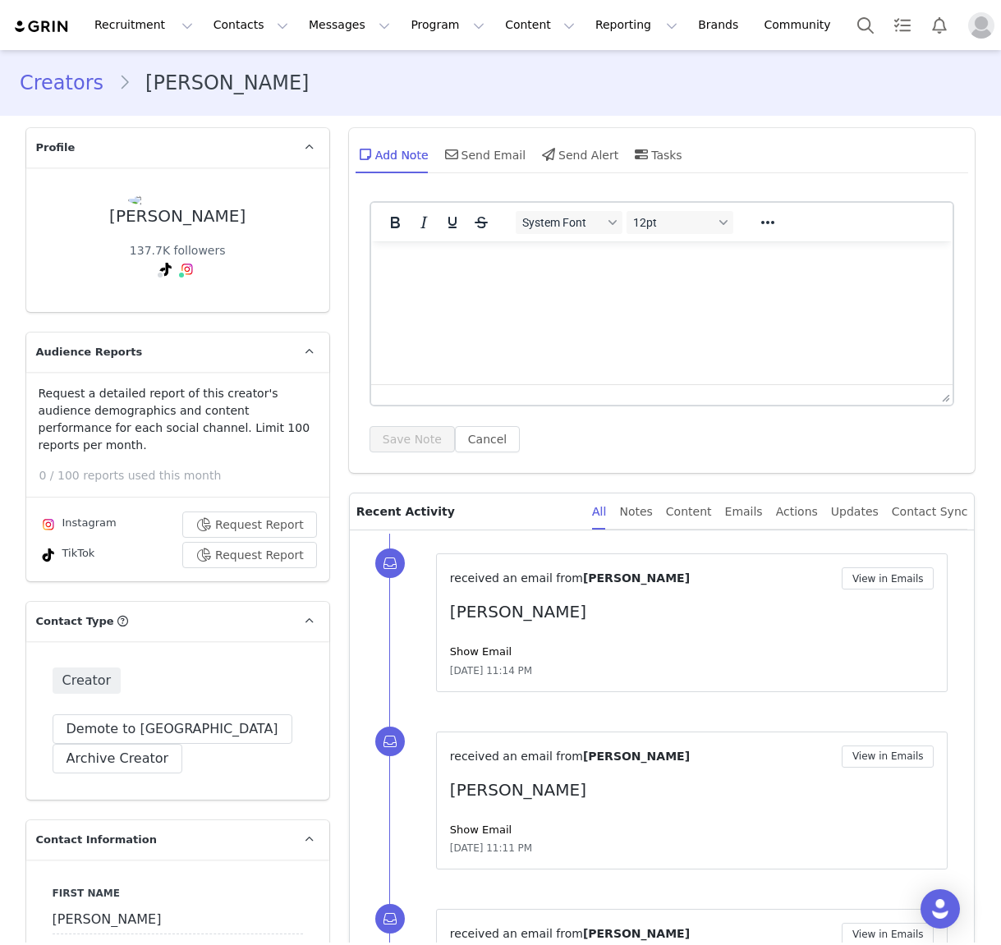
type input "+1 ([GEOGRAPHIC_DATA])"
click at [185, 307] on link "@samanthatoubia" at bounding box center [195, 304] width 105 height 13
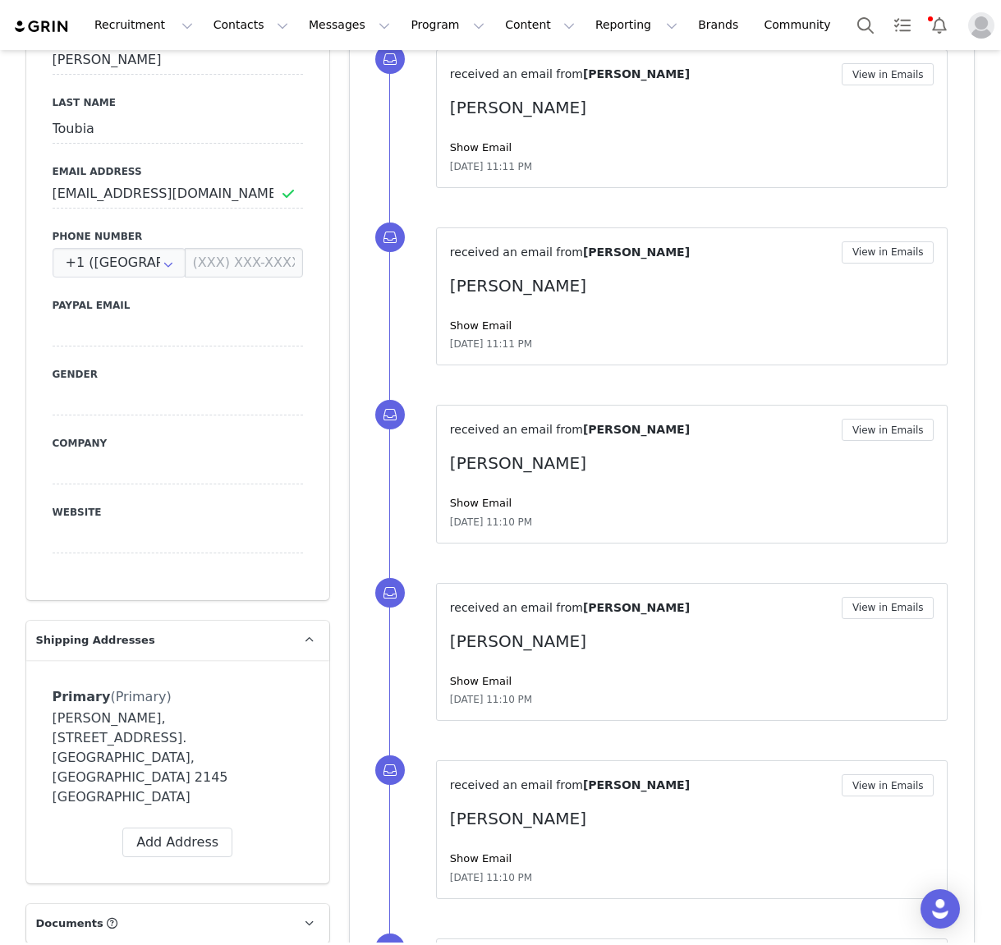
scroll to position [864, 0]
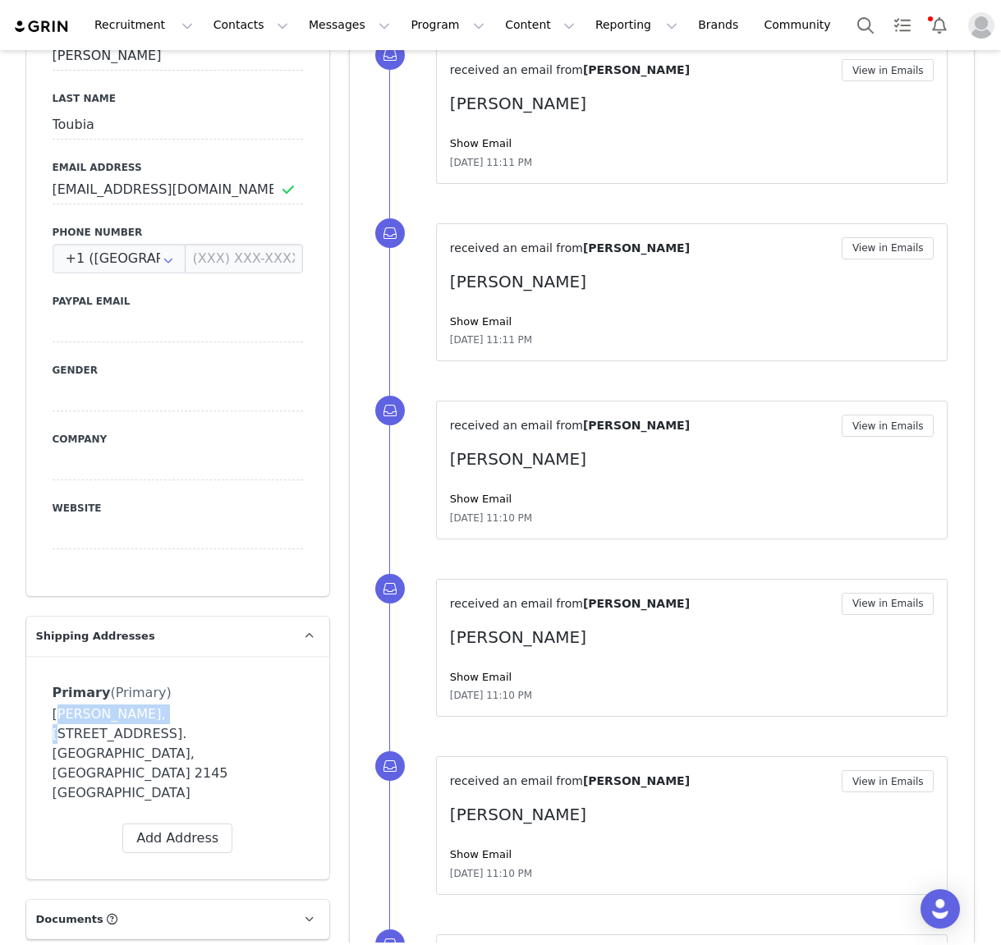
drag, startPoint x: 155, startPoint y: 695, endPoint x: 62, endPoint y: 695, distance: 93.6
click at [57, 705] on div "Samantha Toubia, 25 Whalans Road. Greystanes, New South Wales 2145 Australia" at bounding box center [178, 754] width 250 height 99
copy div "amantha Toubia"
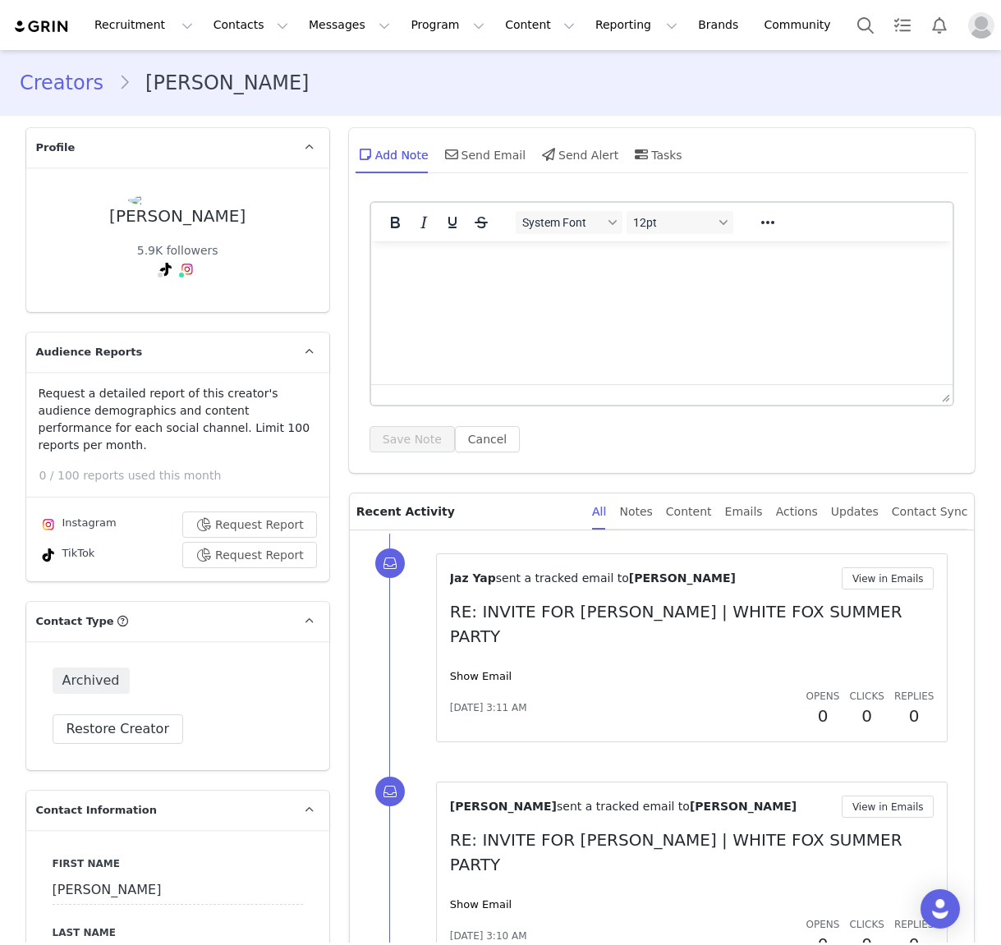
type input "+1 ([GEOGRAPHIC_DATA])"
click at [187, 301] on link "@emilyspittle" at bounding box center [186, 304] width 79 height 13
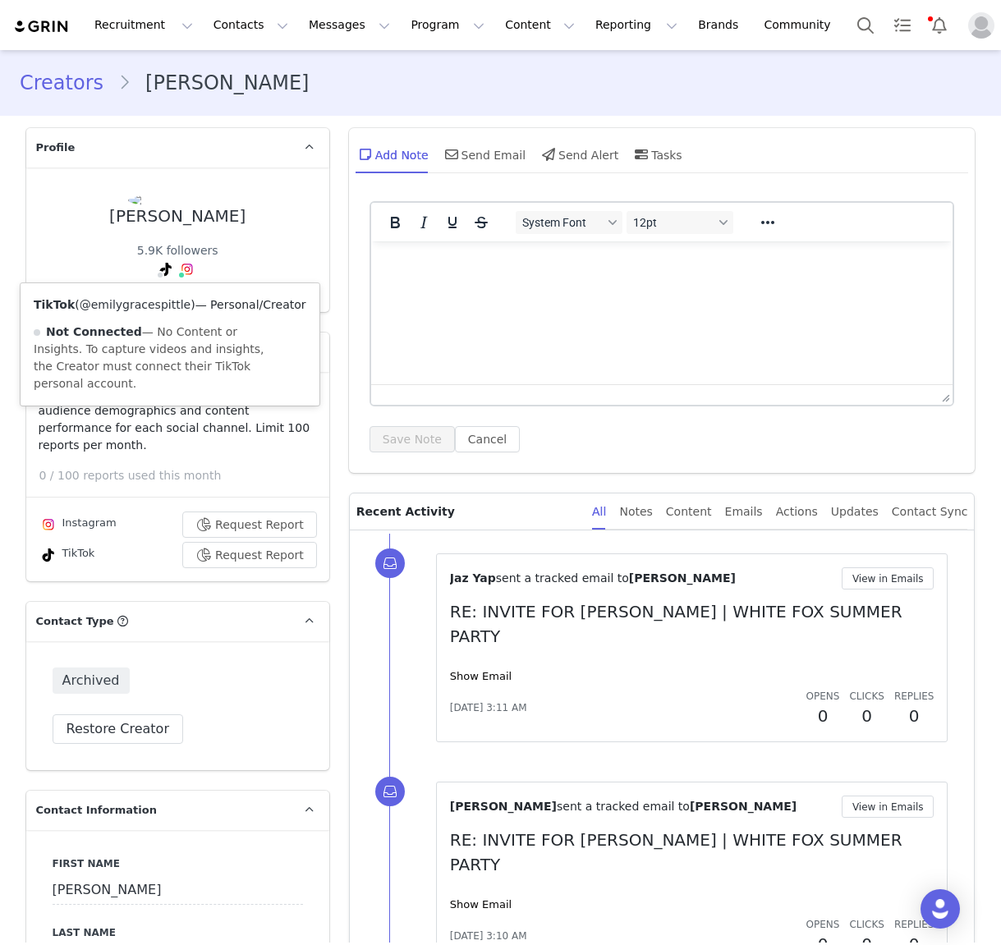
click at [168, 305] on link "@emilygracespittle" at bounding box center [135, 304] width 111 height 13
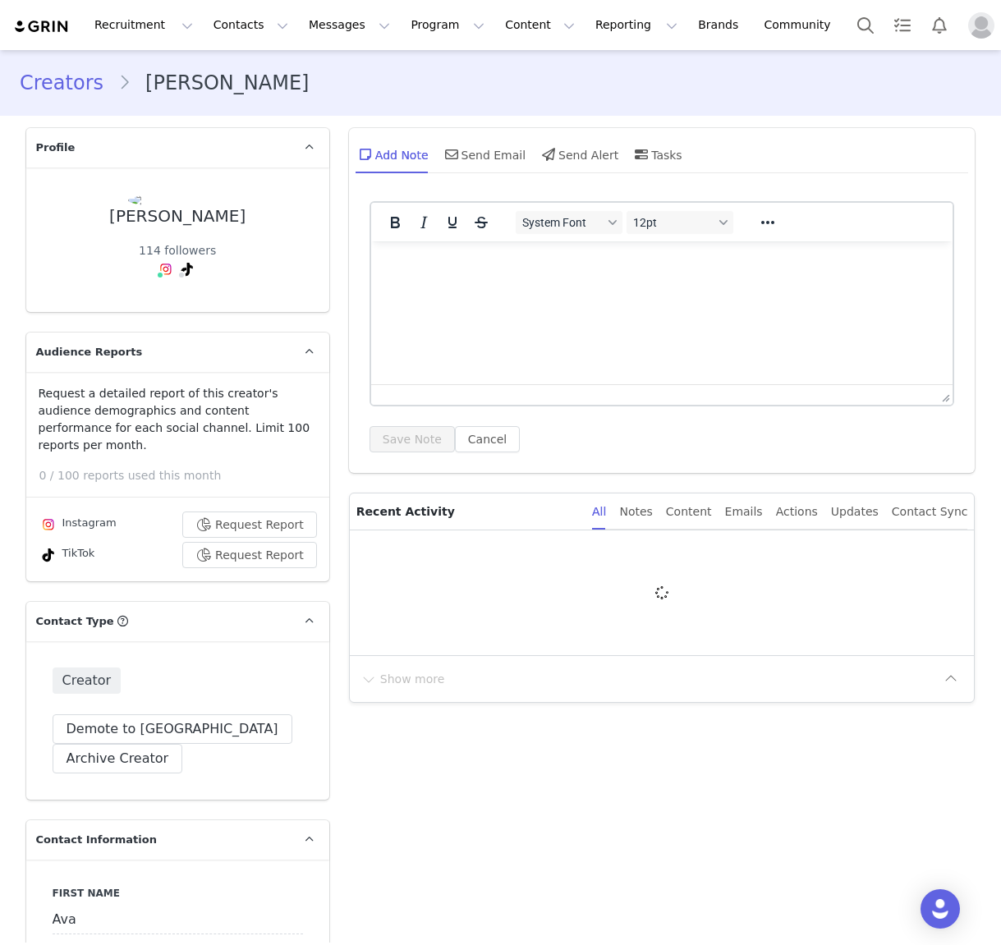
type input "+1 ([GEOGRAPHIC_DATA])"
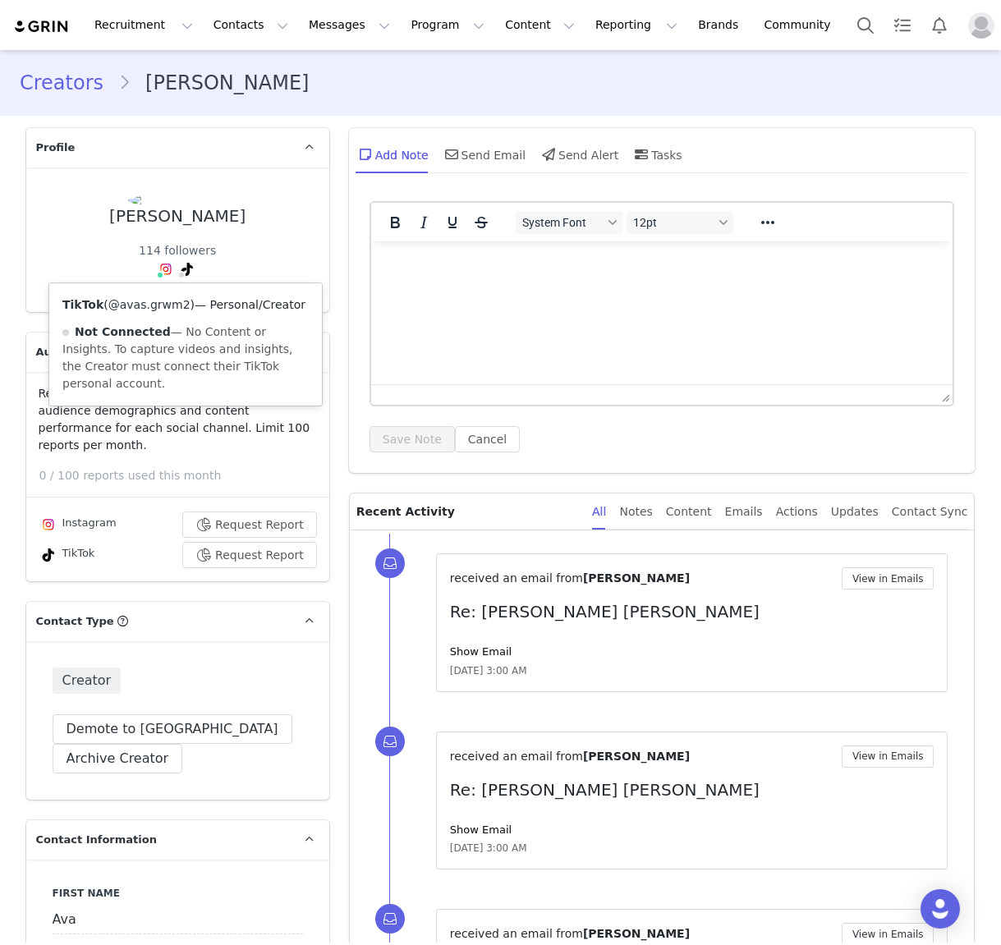
click at [171, 297] on div "TikTok ( @avas.grwm2 ) — Personal/Creator Not Connected — No Content or Insight…" at bounding box center [185, 344] width 273 height 122
click at [170, 310] on link "@avas.grwm2" at bounding box center [149, 304] width 82 height 13
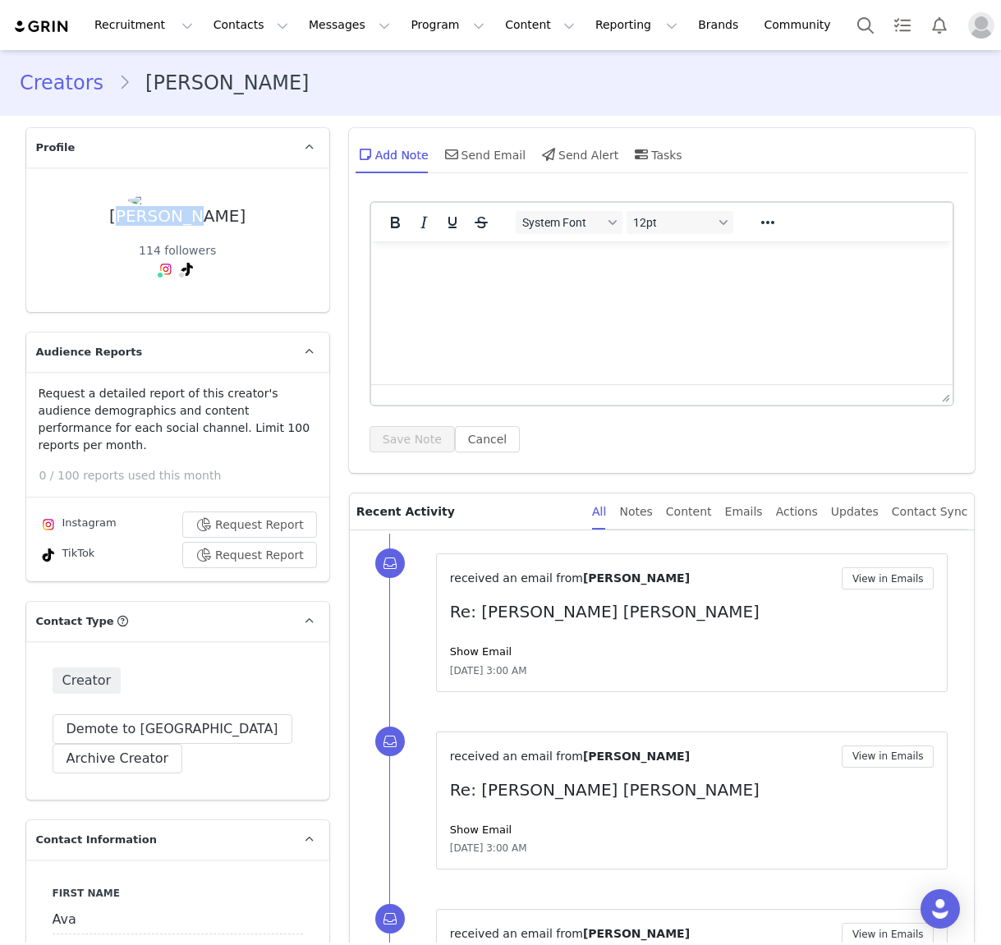
drag, startPoint x: 201, startPoint y: 219, endPoint x: 139, endPoint y: 220, distance: 62.4
click at [134, 219] on div "Ava Fazio 114 followers Instagram ( @avasgrwms ) — Creator Connected — Account …" at bounding box center [178, 240] width 250 height 92
drag, startPoint x: 216, startPoint y: 220, endPoint x: 117, endPoint y: 218, distance: 98.6
click at [117, 218] on div "Ava Fazio 114 followers Instagram ( @avasgrwms ) — Creator Connected — Account …" at bounding box center [178, 240] width 250 height 92
click at [162, 218] on div "Ava Fazio" at bounding box center [177, 216] width 136 height 19
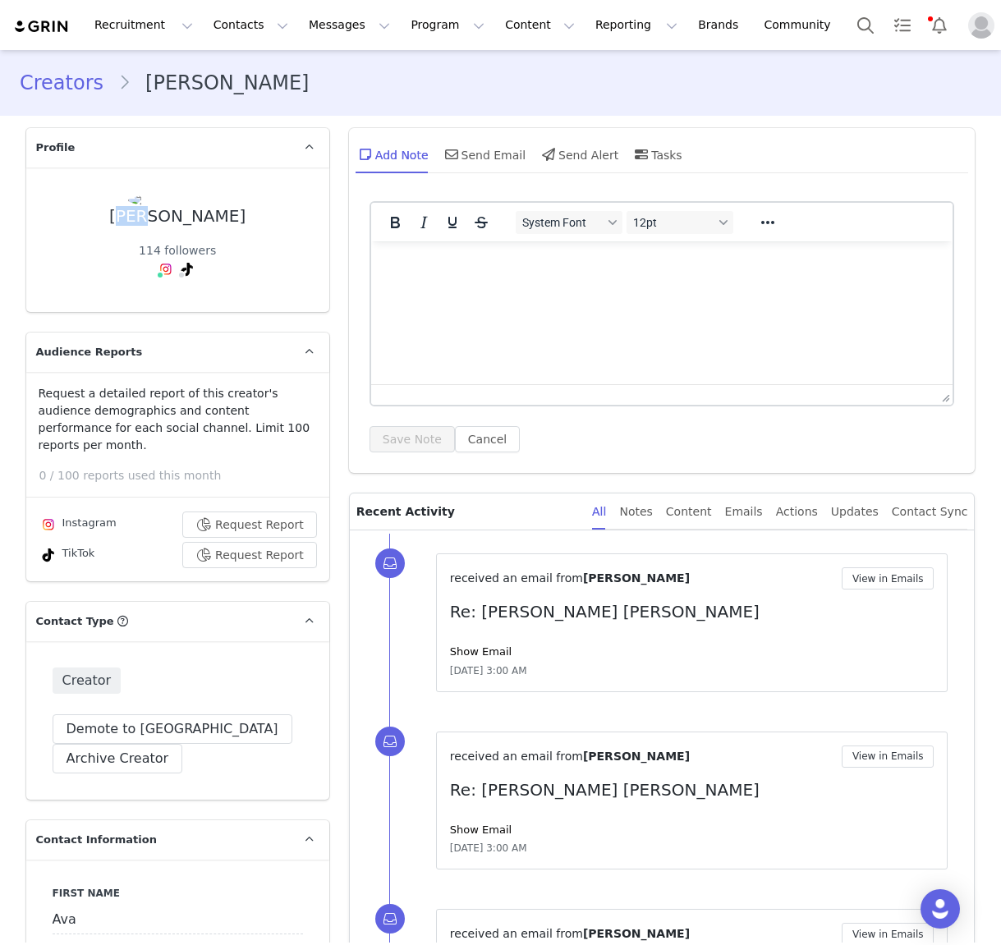
click at [162, 218] on div "Ava Fazio" at bounding box center [177, 216] width 136 height 19
click at [162, 219] on div "Ava Fazio" at bounding box center [177, 216] width 136 height 19
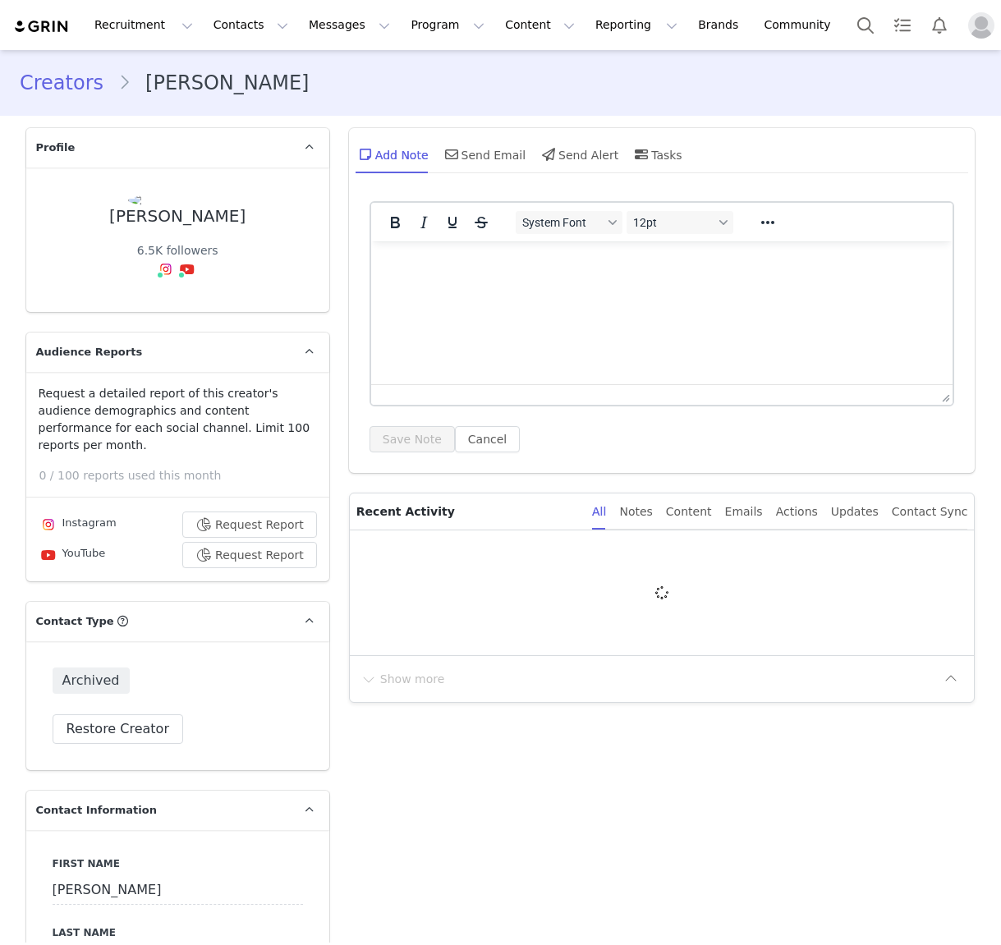
type input "+1 ([GEOGRAPHIC_DATA])"
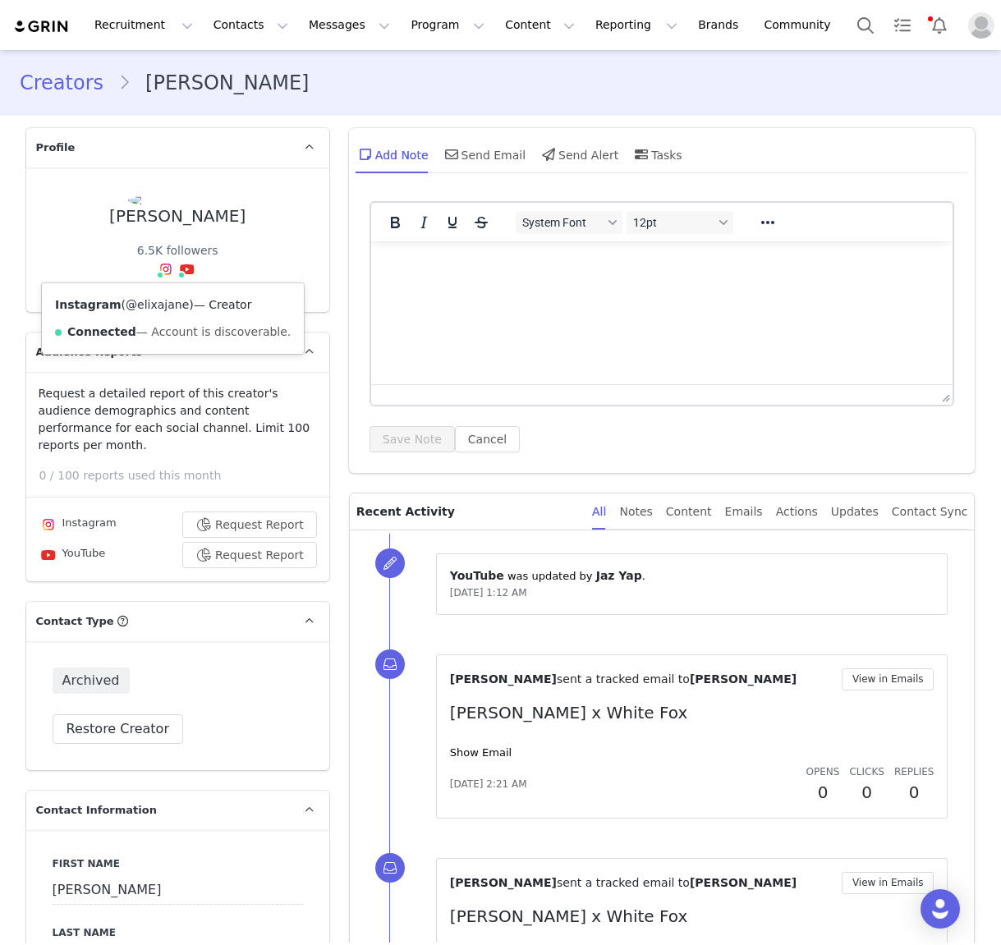
click at [162, 302] on link "@elixajane" at bounding box center [157, 304] width 63 height 13
click at [180, 298] on link "@Eliza Jane" at bounding box center [148, 313] width 166 height 30
click at [153, 217] on div "Eliza McMahon" at bounding box center [177, 216] width 136 height 19
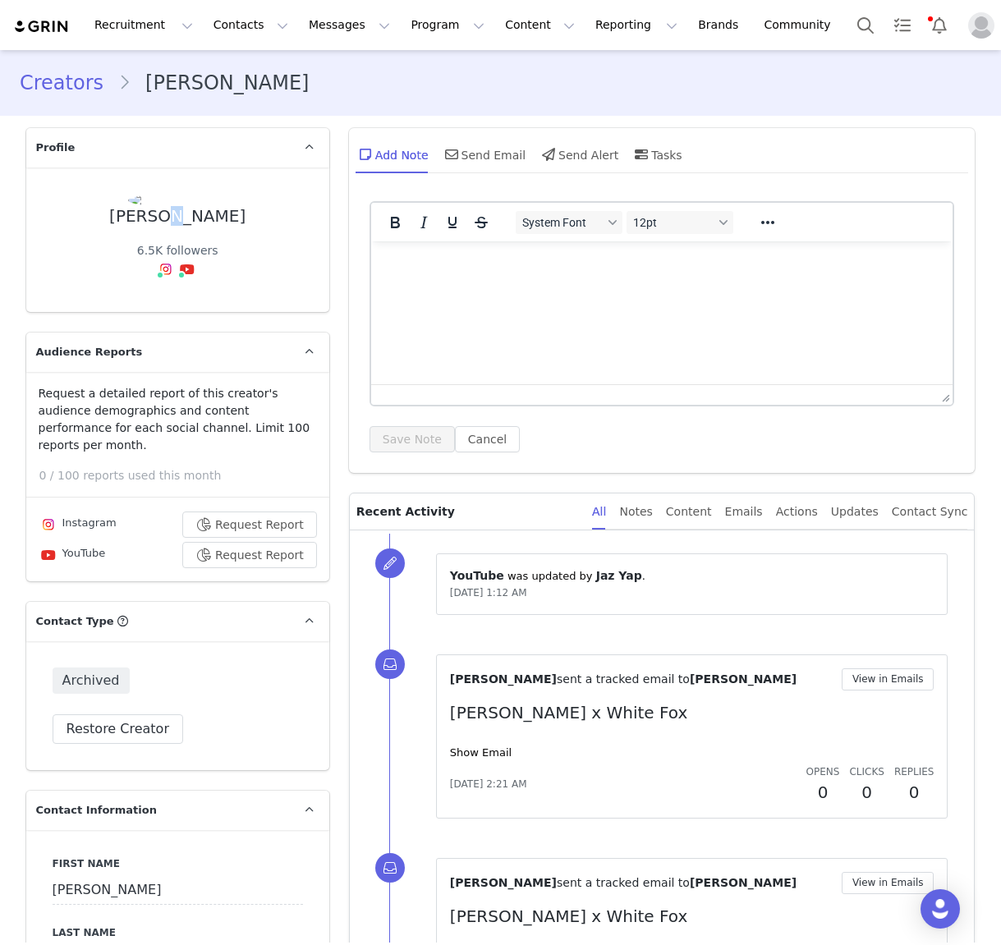
click at [153, 217] on div "Eliza McMahon" at bounding box center [177, 216] width 136 height 19
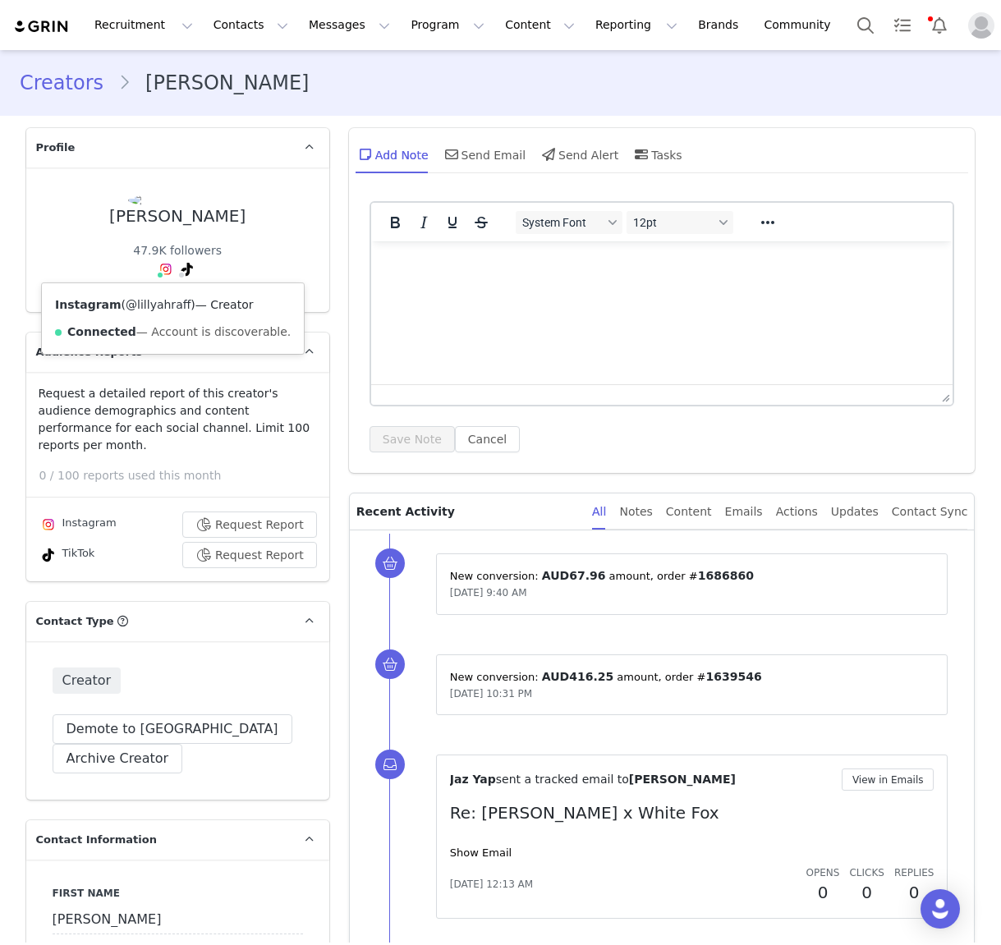
click at [161, 305] on link "@lillyahraff" at bounding box center [158, 304] width 65 height 13
click at [163, 301] on link "@lifewithlillyah" at bounding box center [151, 304] width 87 height 13
drag, startPoint x: 215, startPoint y: 218, endPoint x: 122, endPoint y: 220, distance: 93.6
click at [122, 220] on div "[PERSON_NAME] 47.9K followers Instagram ( @[PERSON_NAME] ) — Creator Connected …" at bounding box center [178, 240] width 250 height 92
copy div "[PERSON_NAME]"
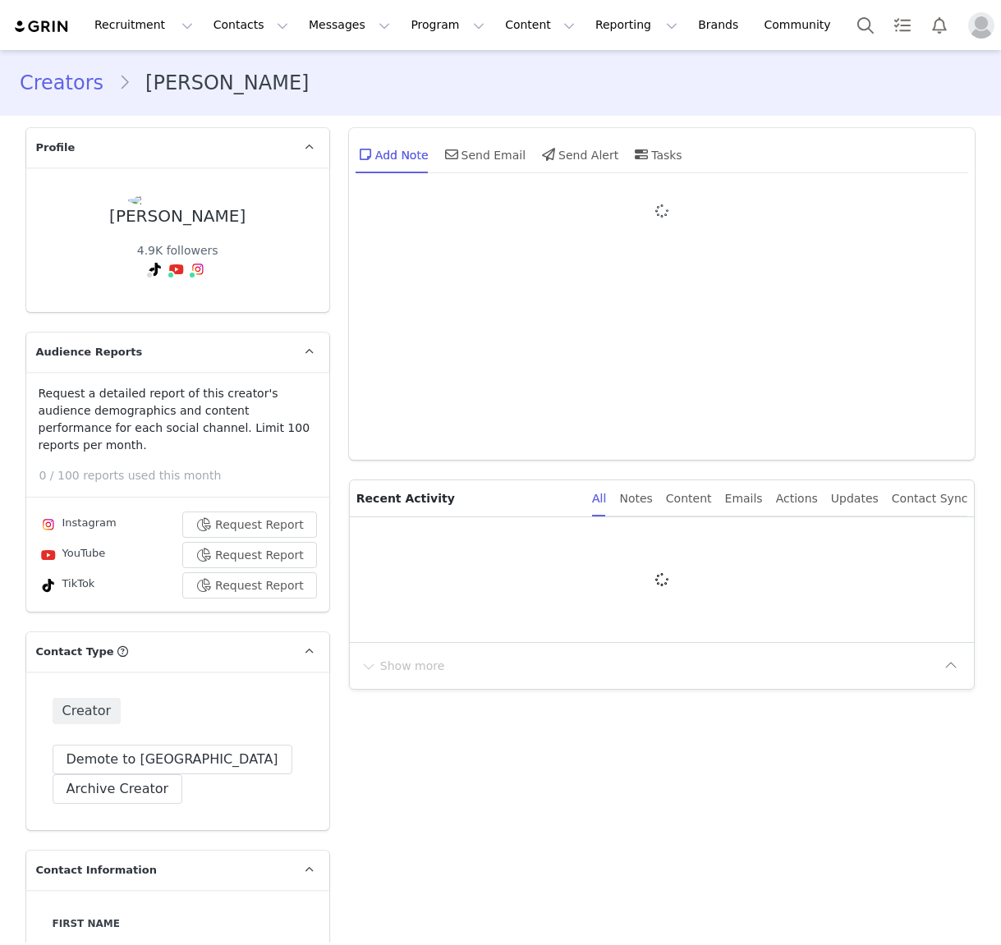
type input "+1 ([GEOGRAPHIC_DATA])"
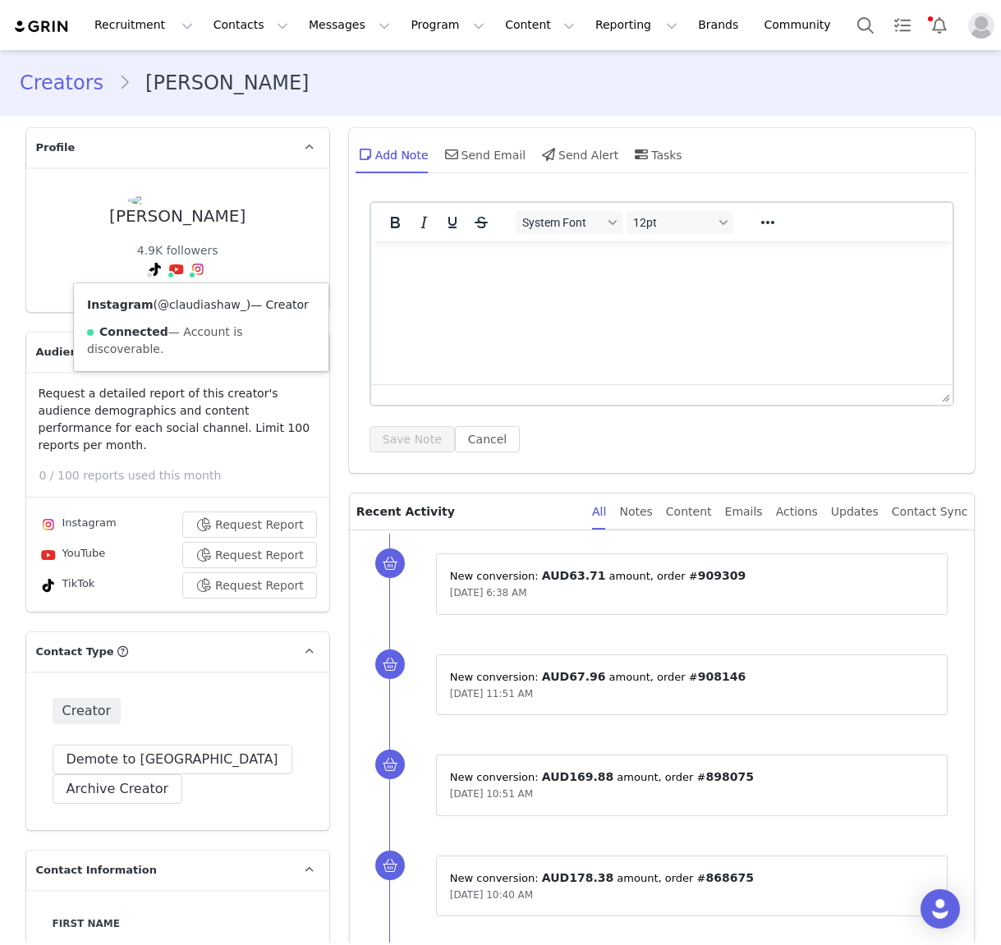
click at [231, 305] on link "@claudiashaw_" at bounding box center [202, 304] width 89 height 13
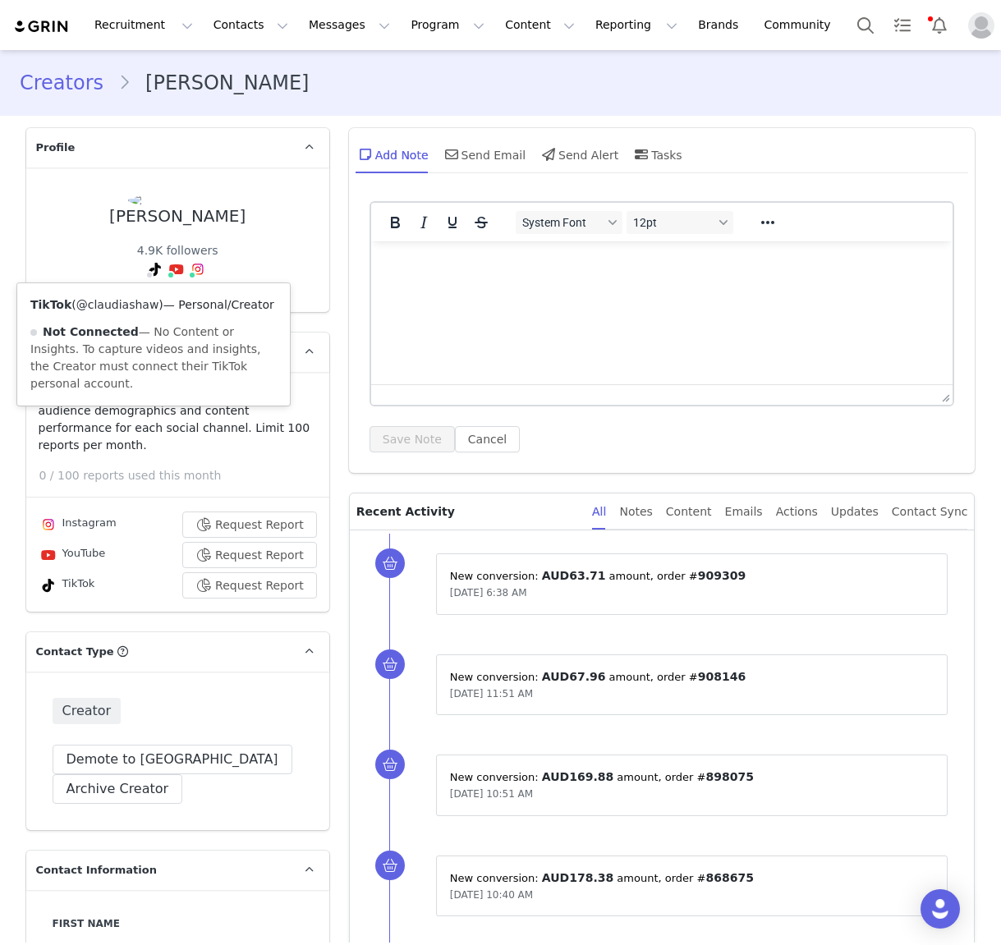
click at [136, 307] on link "@claudiashaw" at bounding box center [117, 304] width 83 height 13
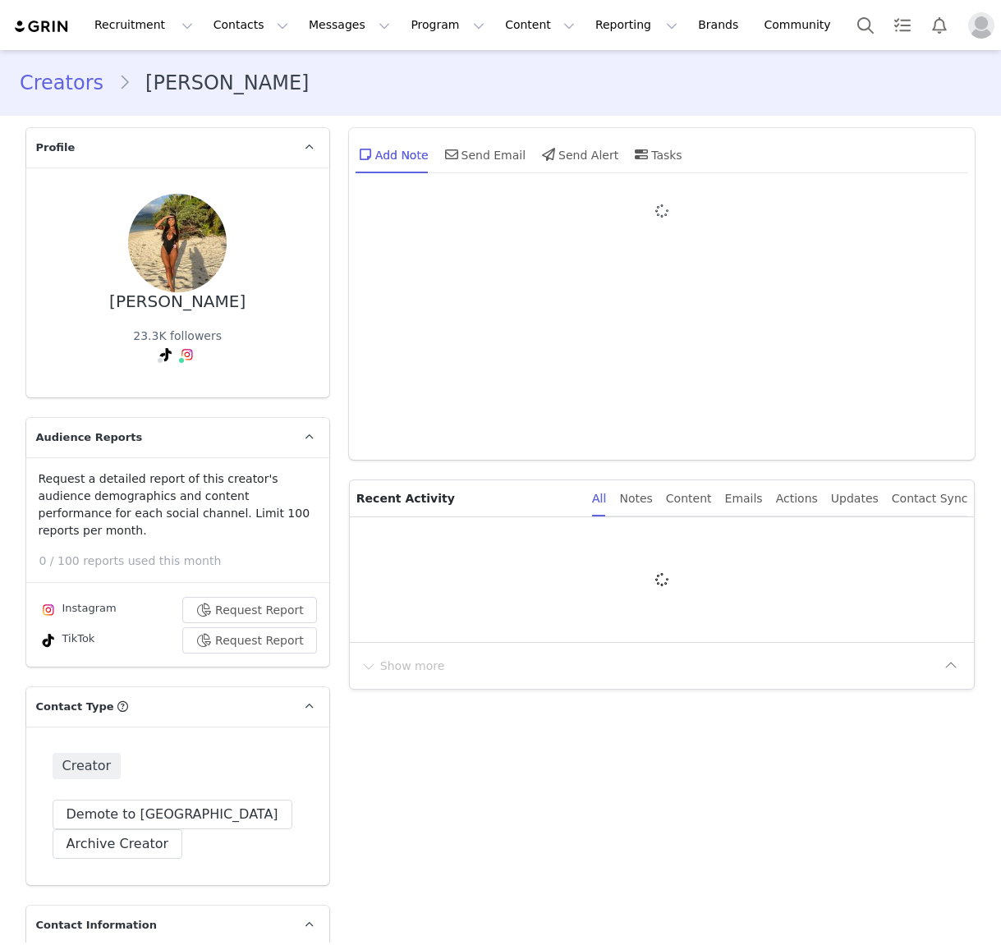
type input "+1 ([GEOGRAPHIC_DATA])"
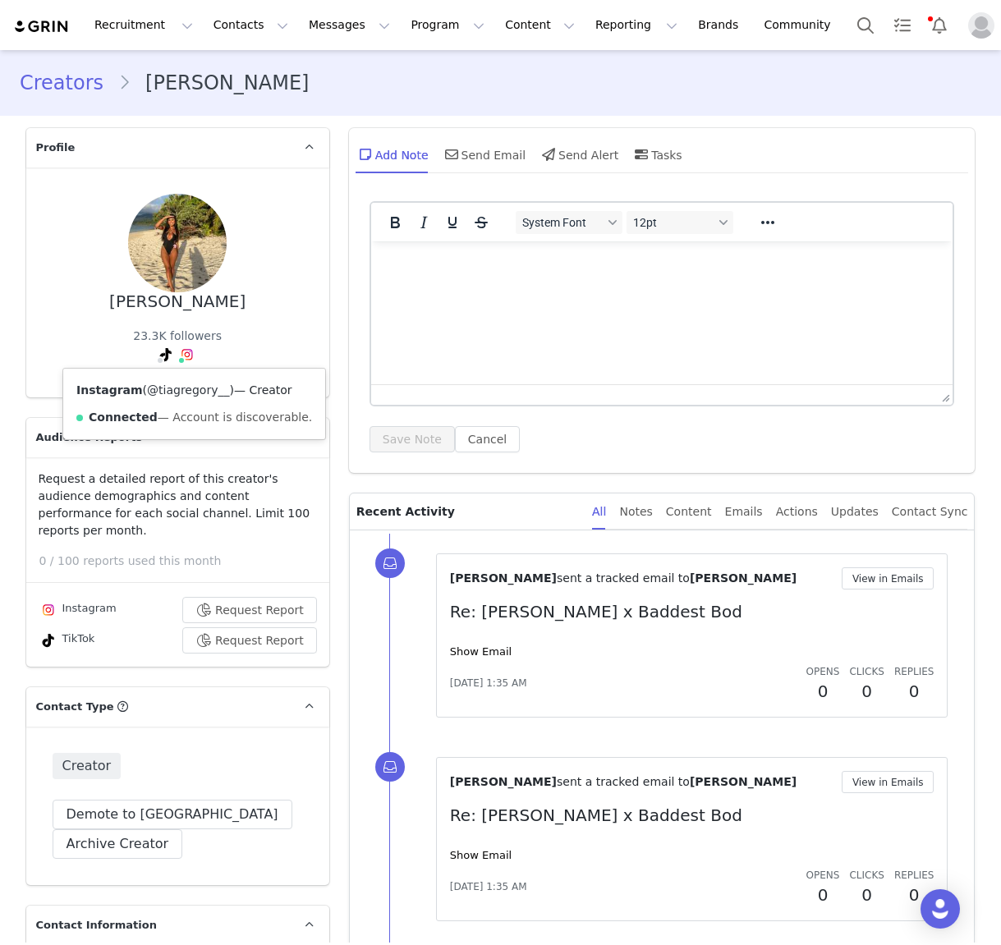
click at [172, 394] on link "@tiagregory__" at bounding box center [188, 389] width 82 height 13
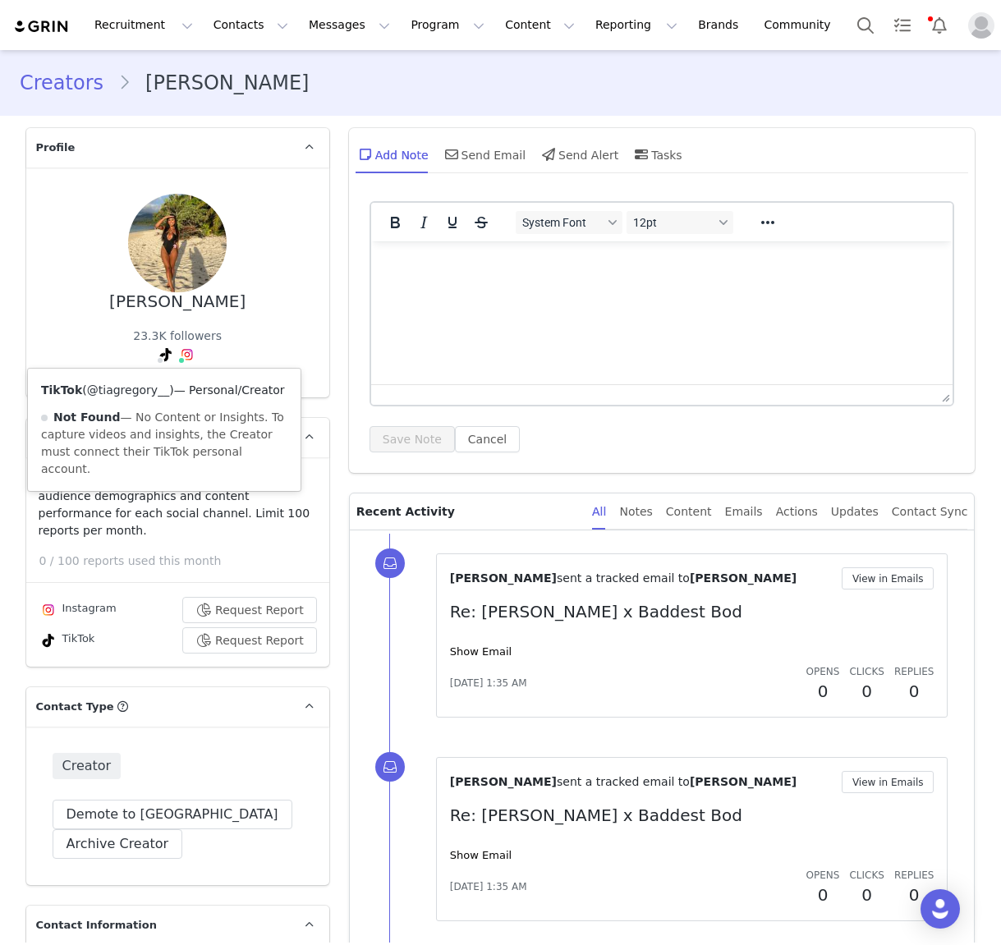
click at [150, 397] on div "TikTok ( @tiagregory__ ) — Personal/Creator Not Found — No Content or Insights.…" at bounding box center [164, 430] width 273 height 122
click at [151, 392] on link "@tiagregory__" at bounding box center [128, 389] width 82 height 13
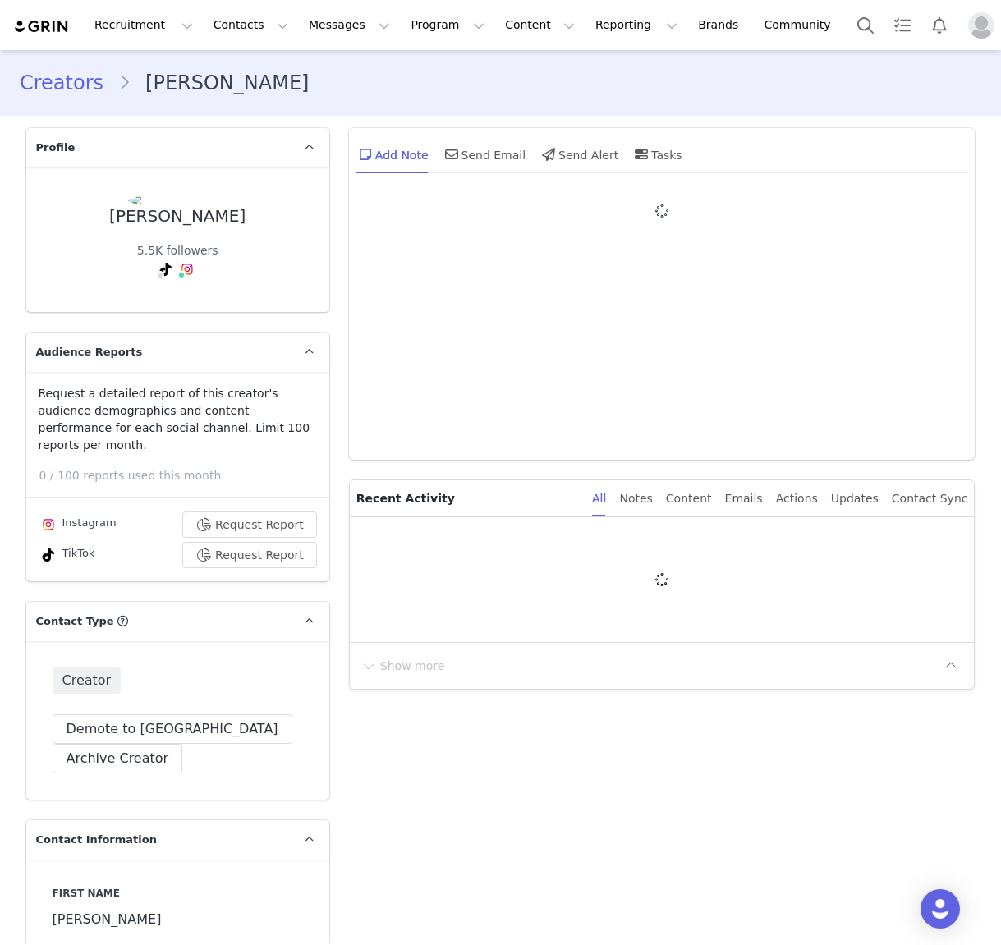
type input "+1 ([GEOGRAPHIC_DATA])"
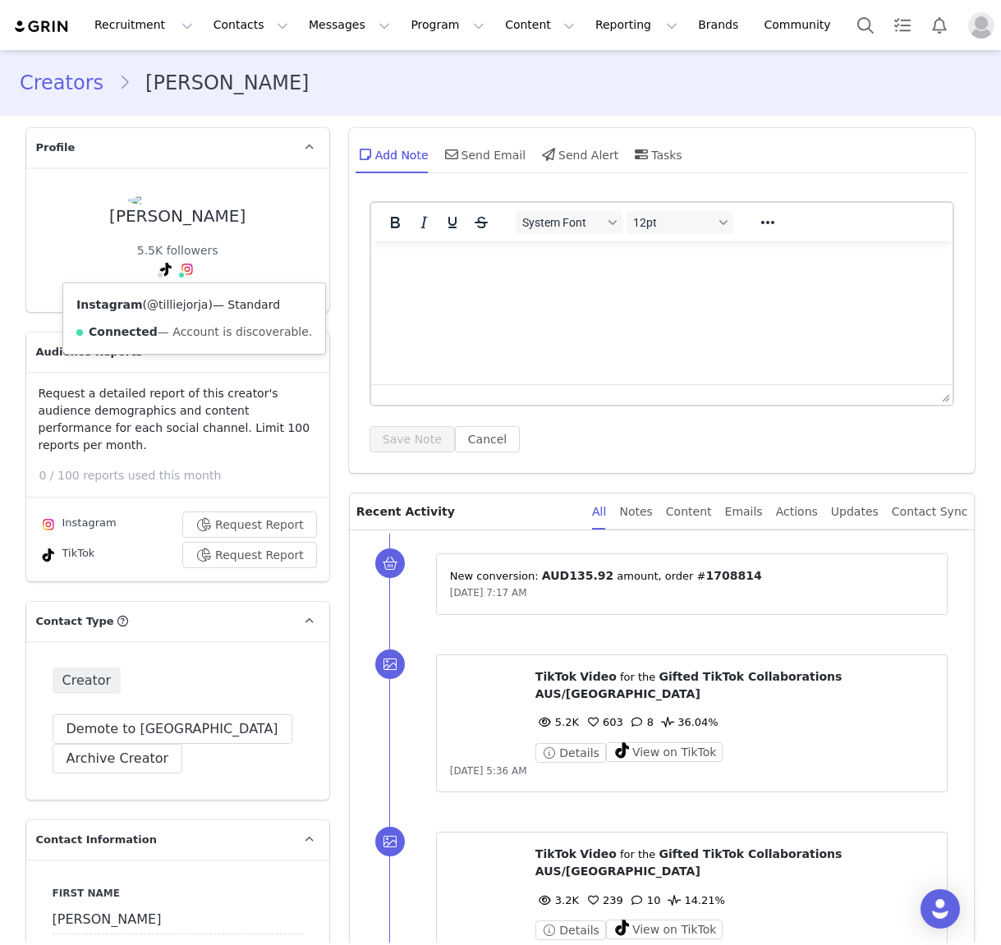
click at [172, 310] on link "@tilliejorja" at bounding box center [177, 304] width 61 height 13
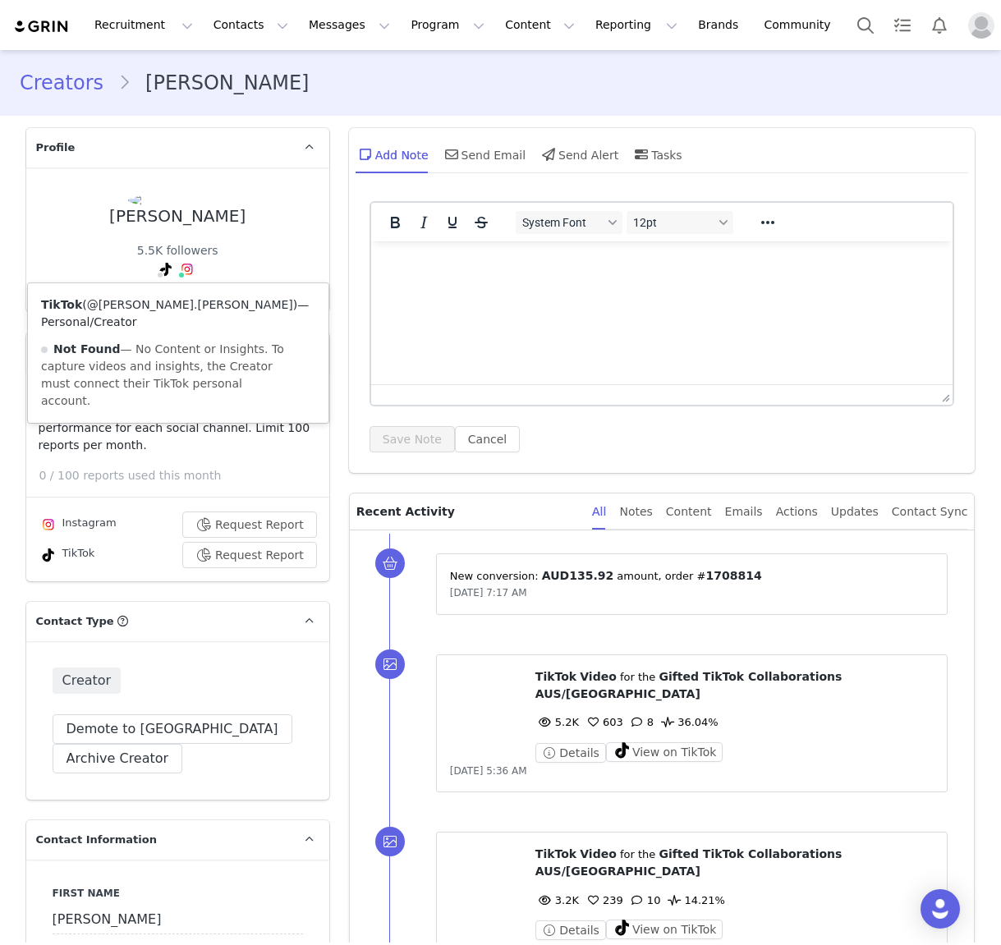
click at [132, 310] on link "@tillie.jorja" at bounding box center [190, 304] width 206 height 13
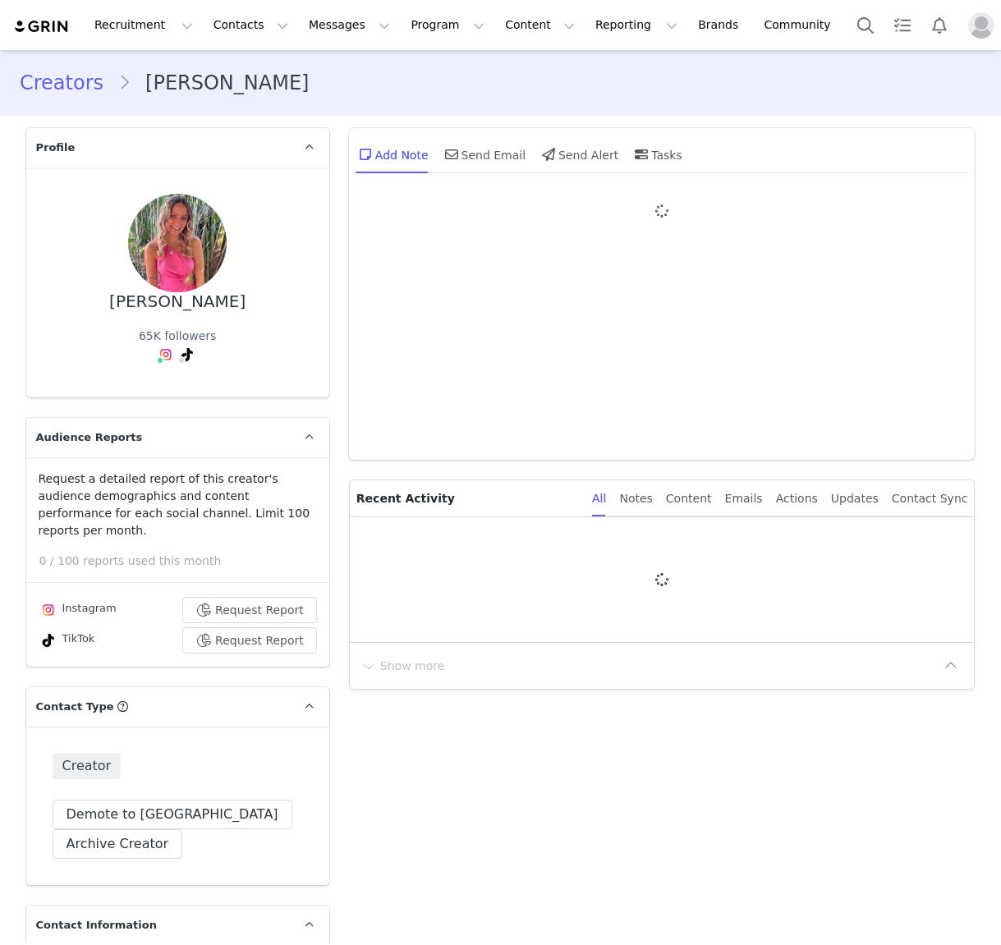
type input "+1 ([GEOGRAPHIC_DATA])"
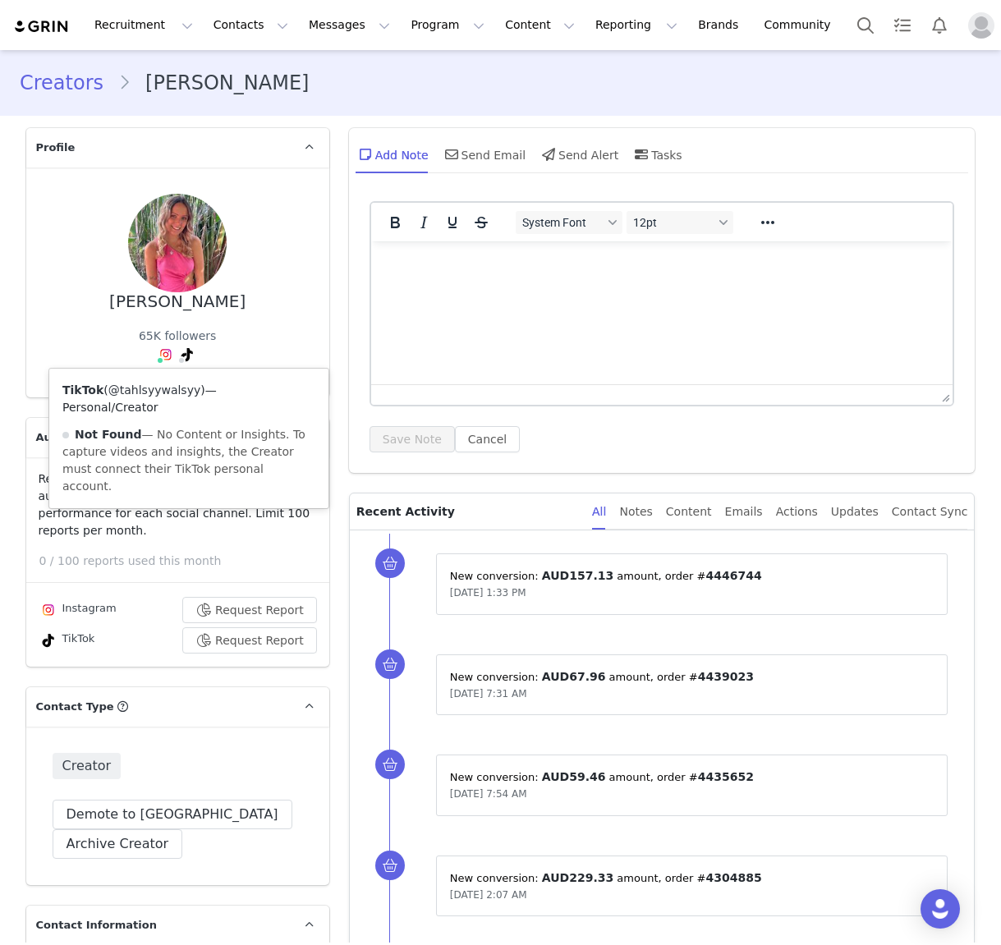
click at [171, 388] on link "@tahlsyywalsyy" at bounding box center [154, 389] width 92 height 13
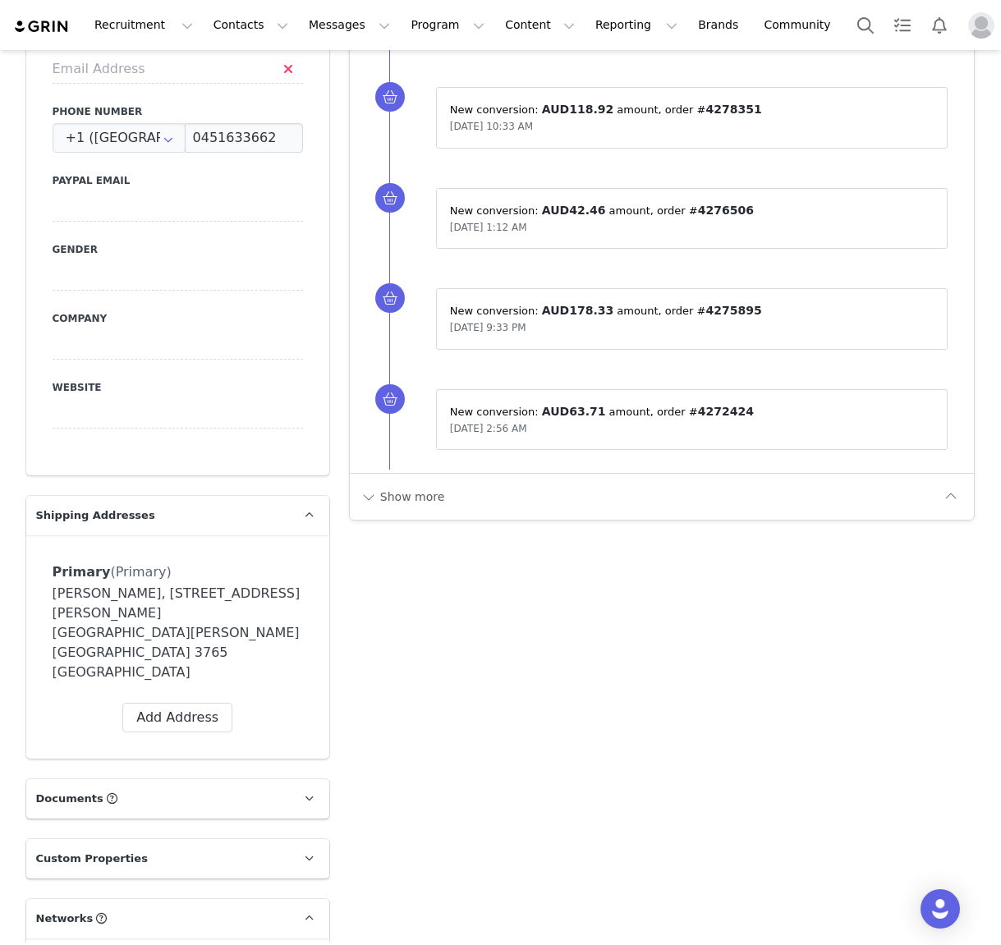
scroll to position [1251, 0]
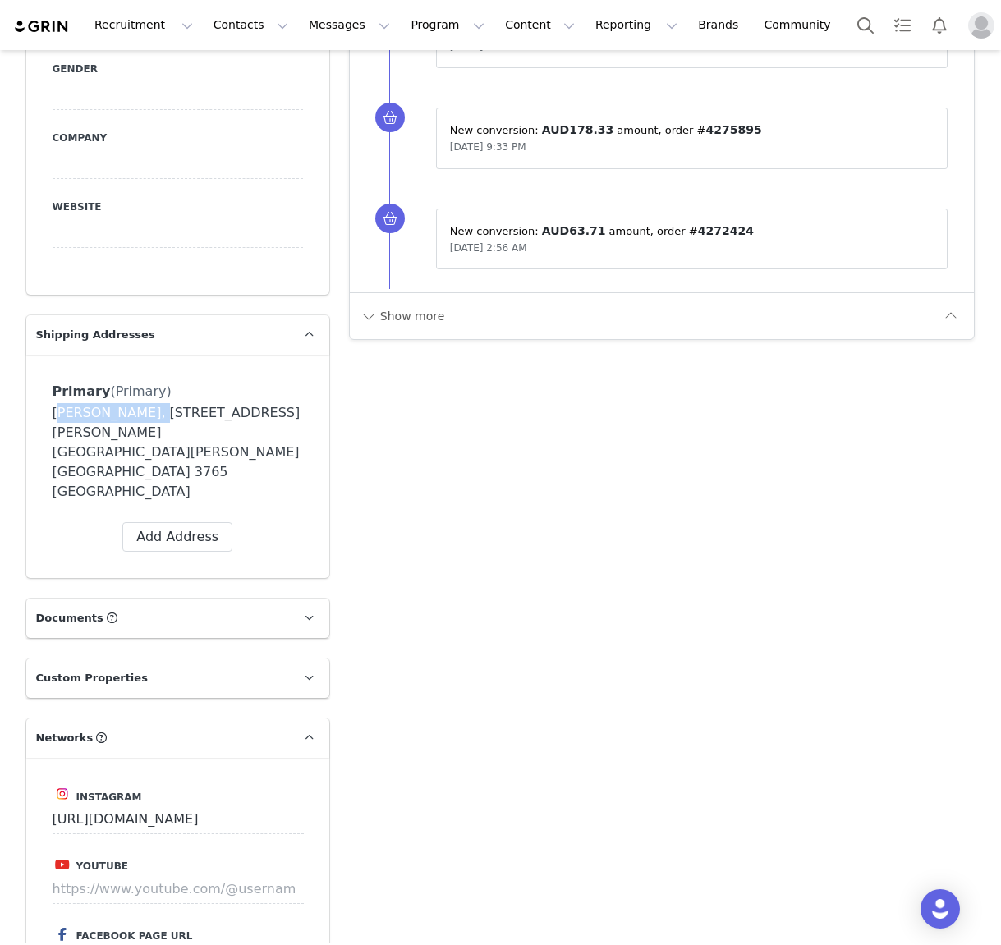
drag, startPoint x: 144, startPoint y: 392, endPoint x: 15, endPoint y: 399, distance: 129.1
click at [15, 399] on section "Profile Tahlia Lehmann 65K followers Instagram ( @tahlialehmann ) — Creator Con…" at bounding box center [501, 957] width 974 height 4185
copy div "Tahlia Lehmann"
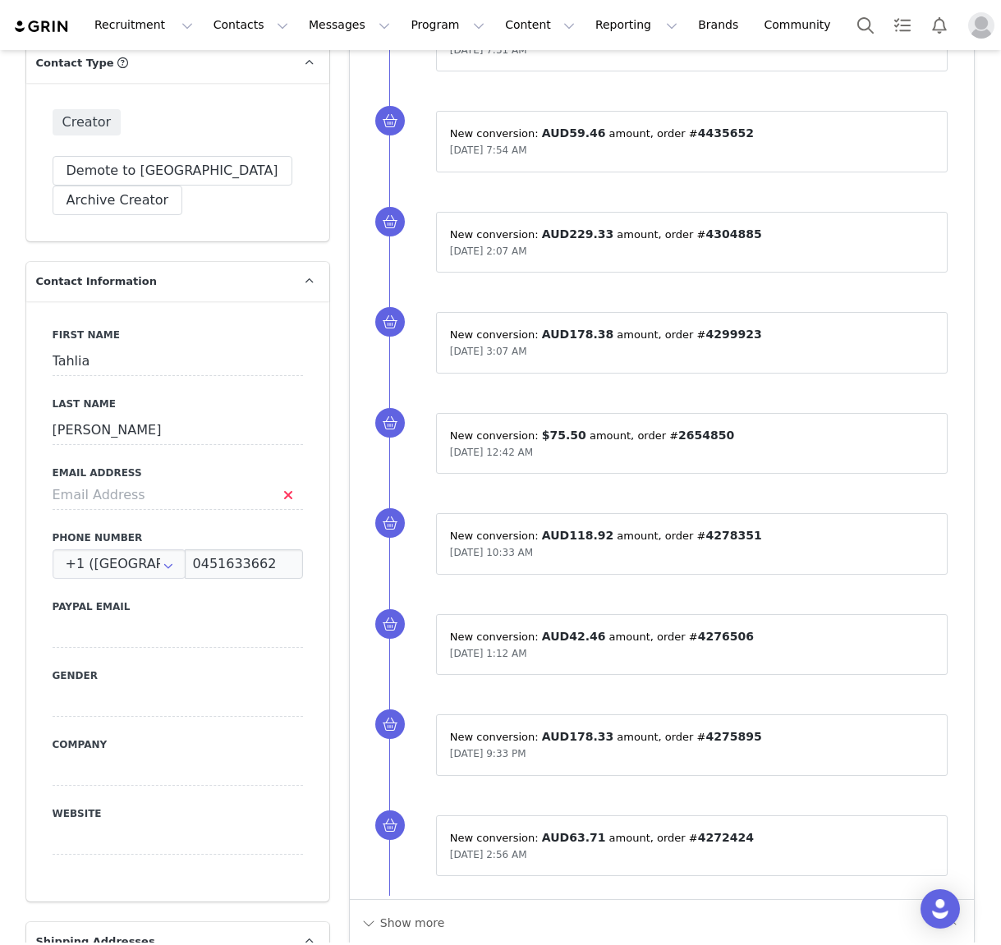
scroll to position [0, 0]
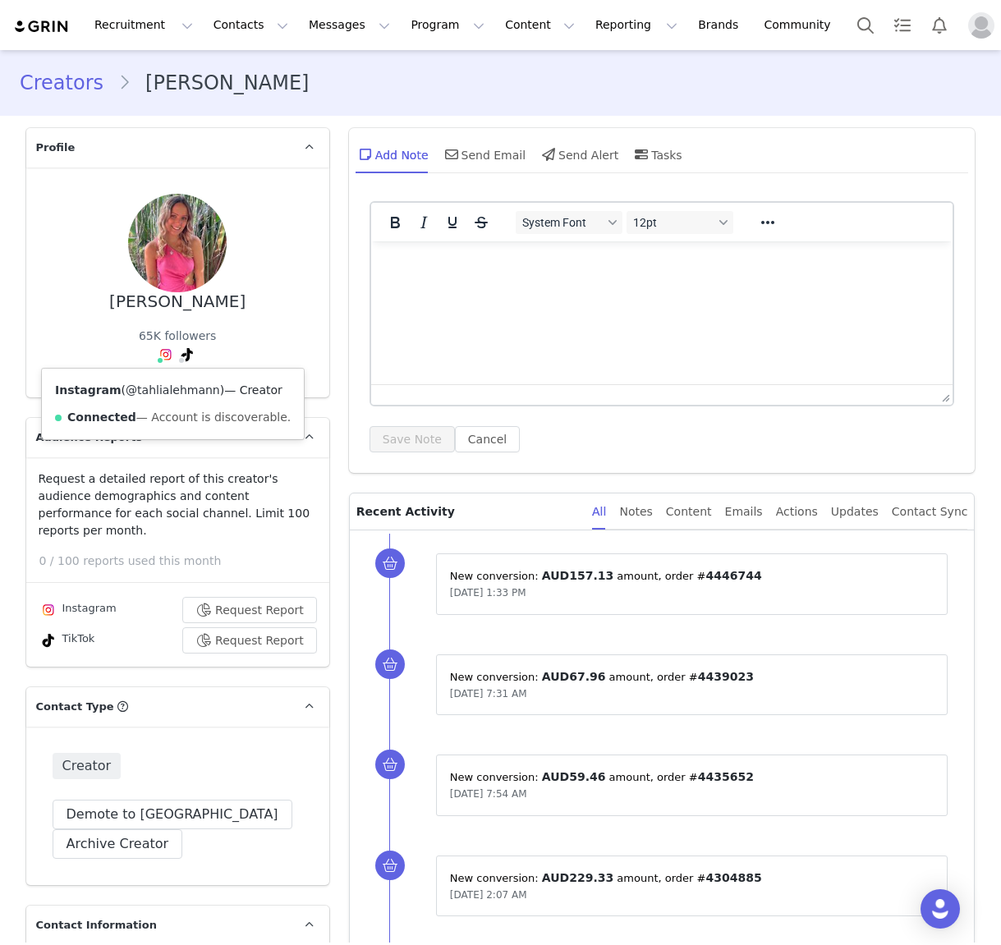
click at [163, 389] on link "@tahlialehmann" at bounding box center [173, 389] width 94 height 13
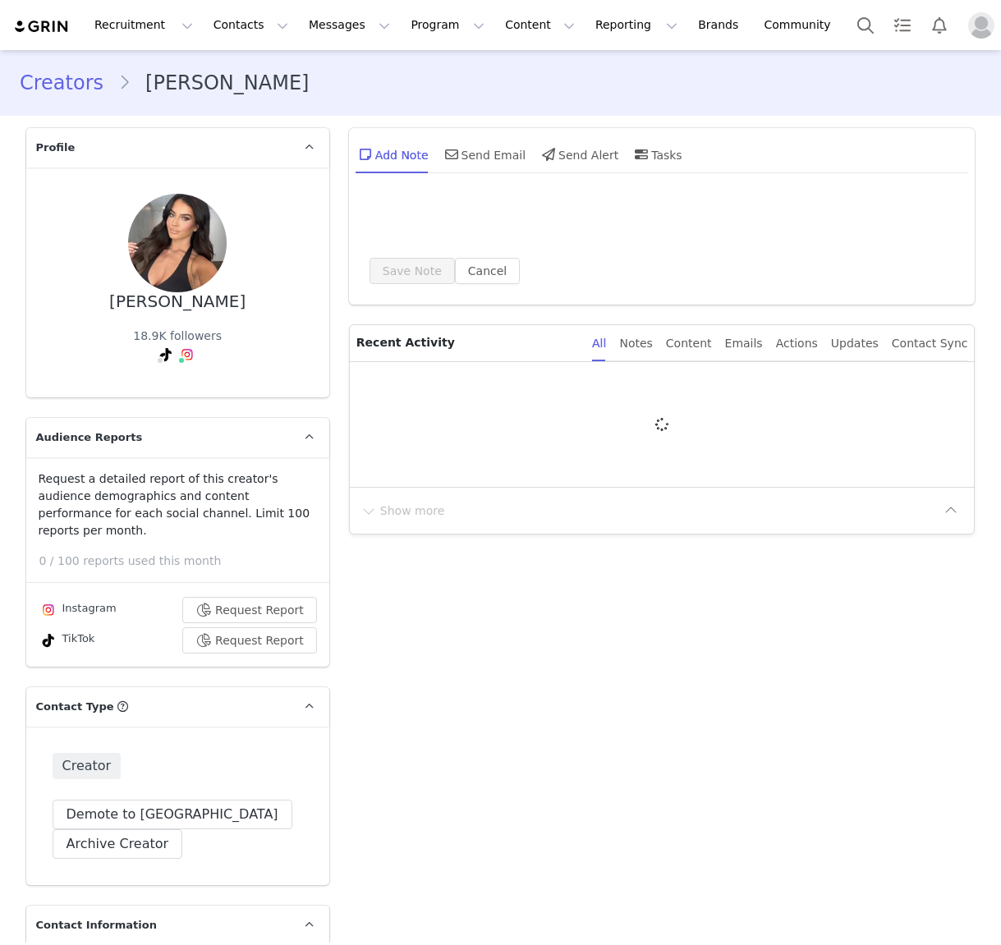
type input "+1 ([GEOGRAPHIC_DATA])"
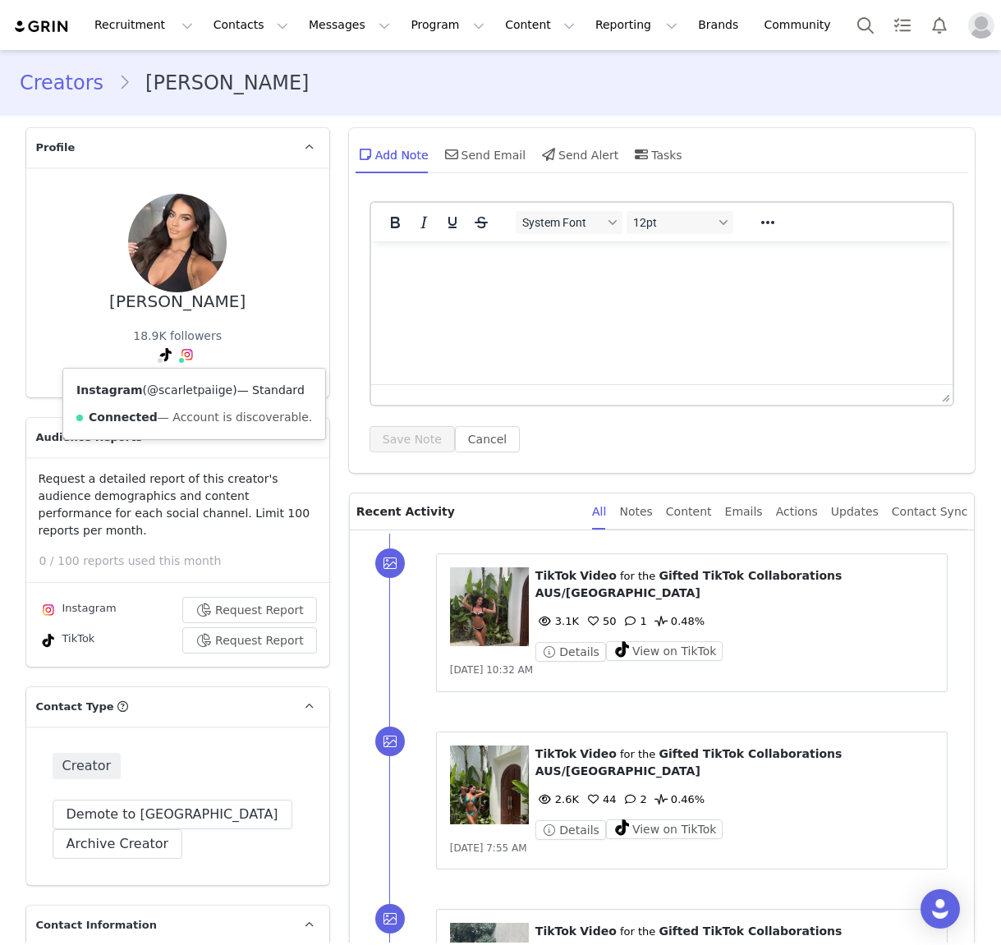
click at [185, 390] on link "@scarletpaiige" at bounding box center [189, 389] width 85 height 13
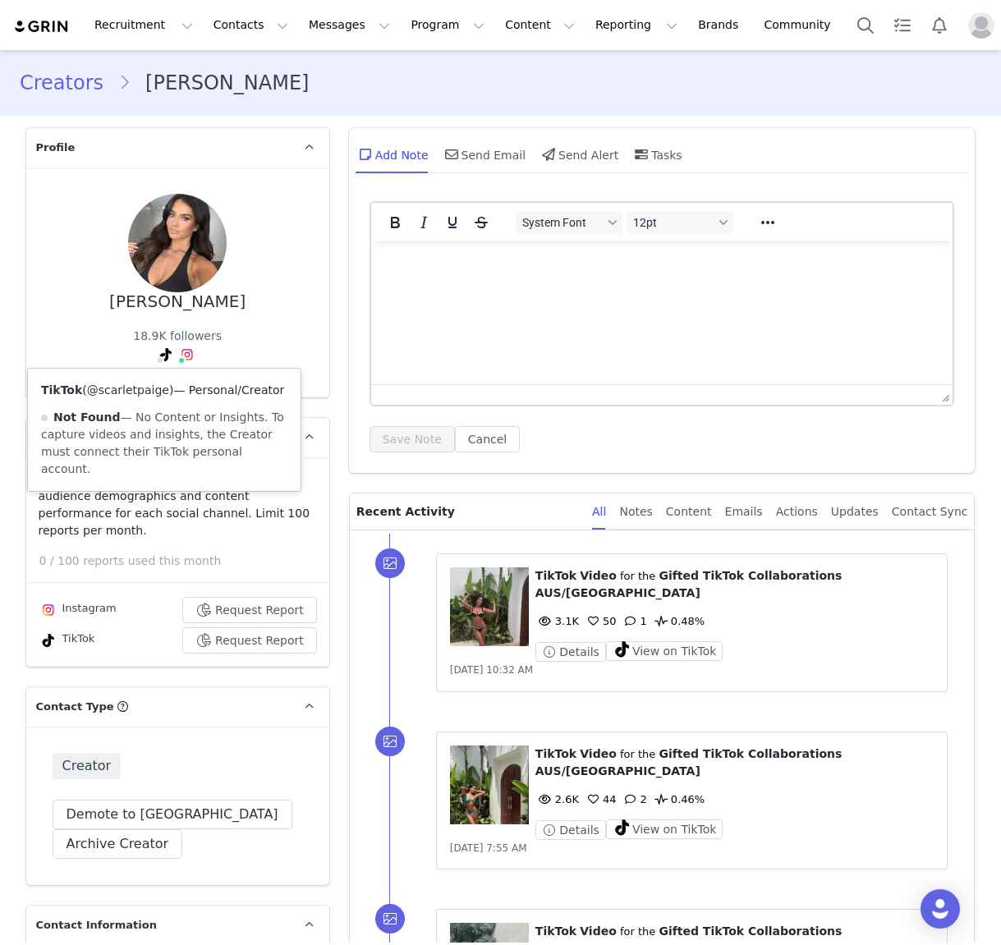
click at [127, 392] on link "@scarletpaige" at bounding box center [128, 389] width 82 height 13
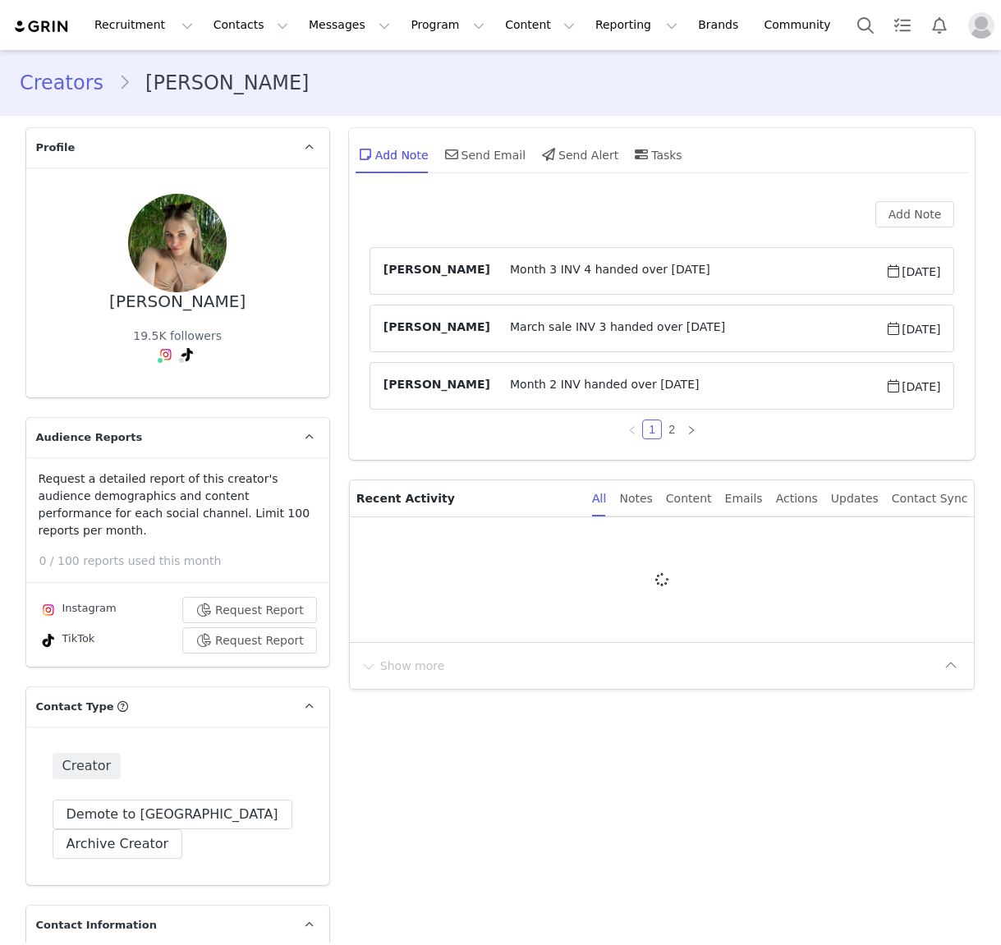
type input "+61 ([GEOGRAPHIC_DATA])"
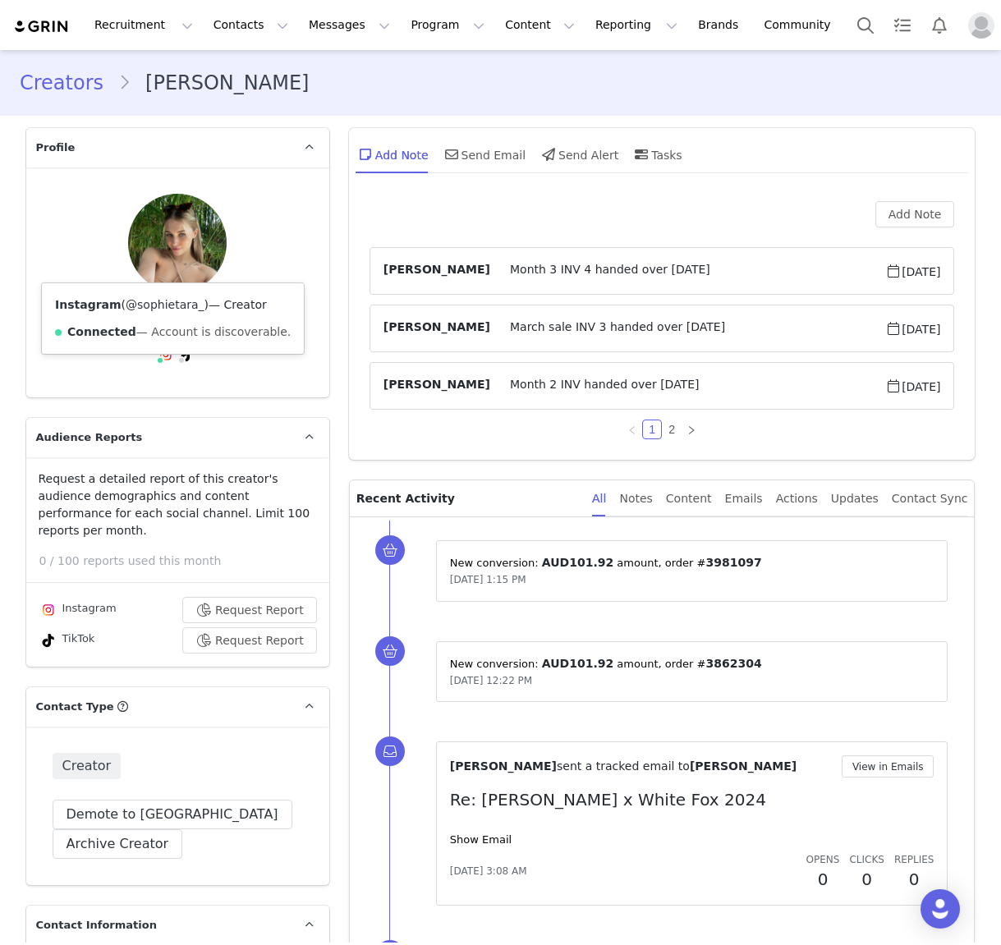
click at [163, 304] on link "@sophietara_" at bounding box center [165, 304] width 79 height 13
click at [164, 302] on link "@sophietaraa" at bounding box center [148, 304] width 80 height 13
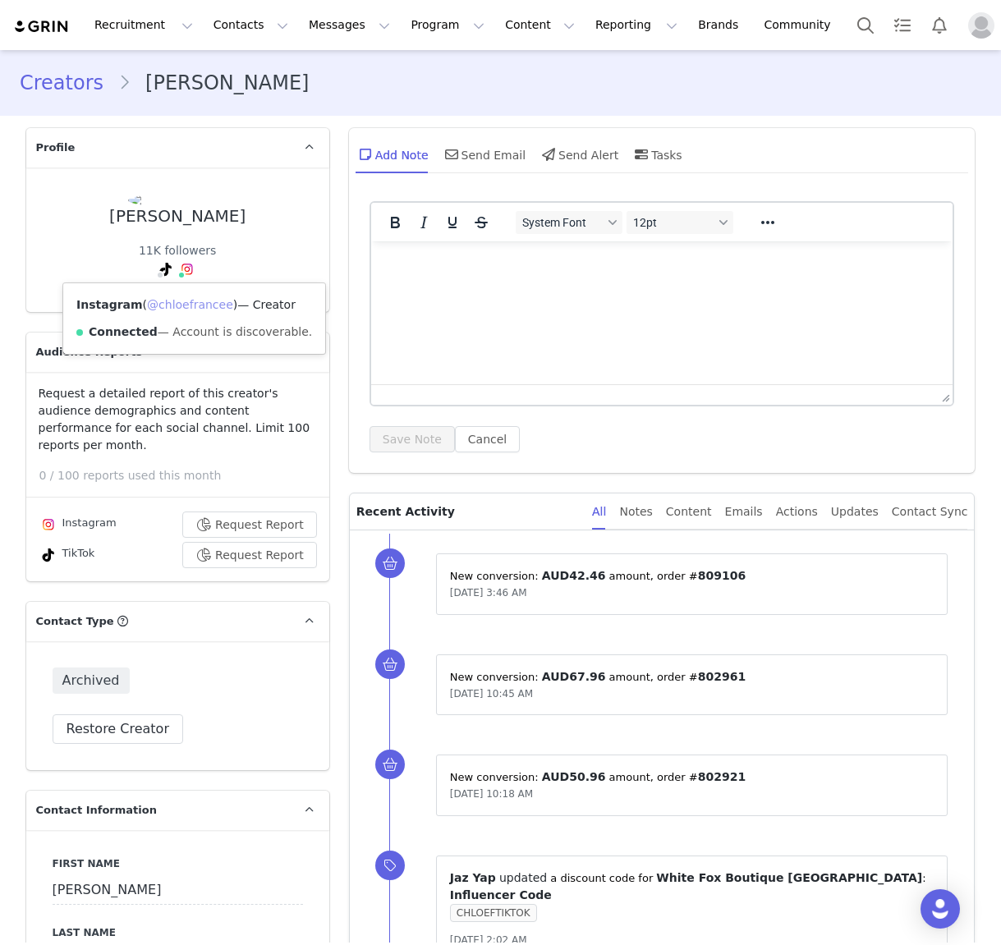
click at [205, 305] on link "@chloefrancee" at bounding box center [190, 304] width 86 height 13
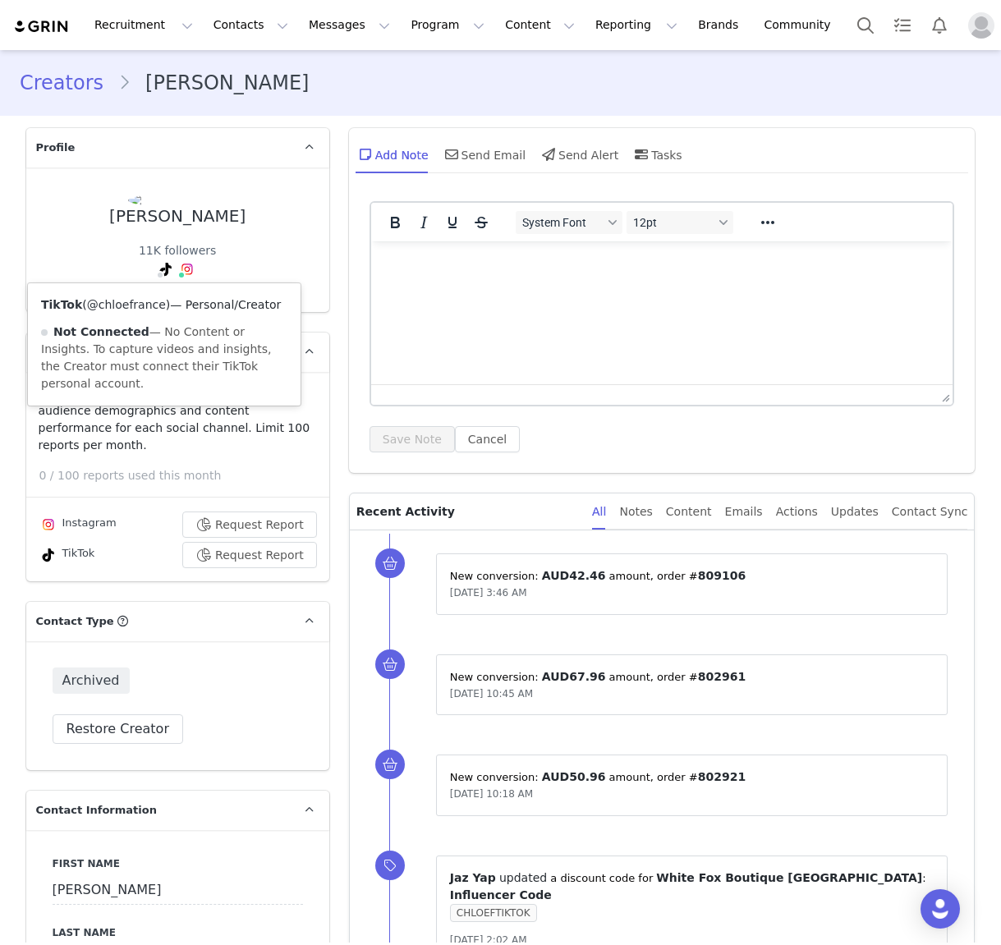
click at [140, 301] on link "@chloefrance" at bounding box center [126, 304] width 79 height 13
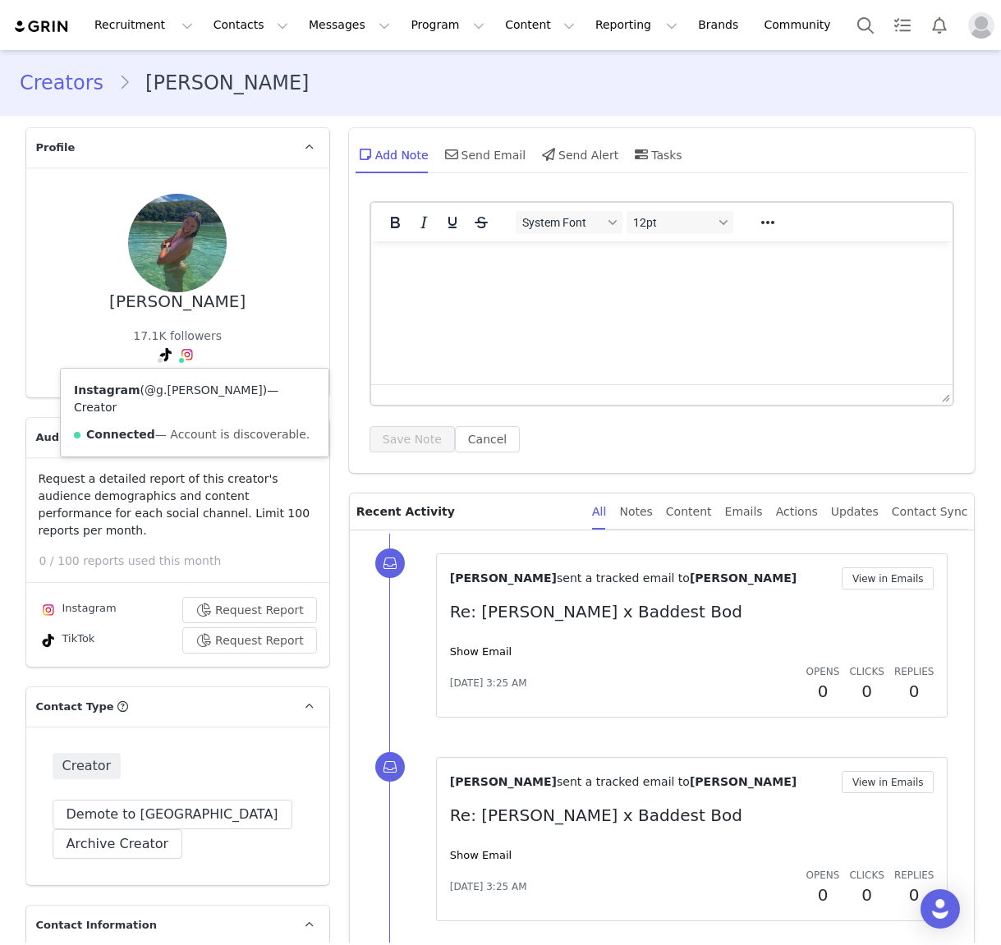
click at [204, 396] on link "@g.[PERSON_NAME]" at bounding box center [204, 389] width 118 height 13
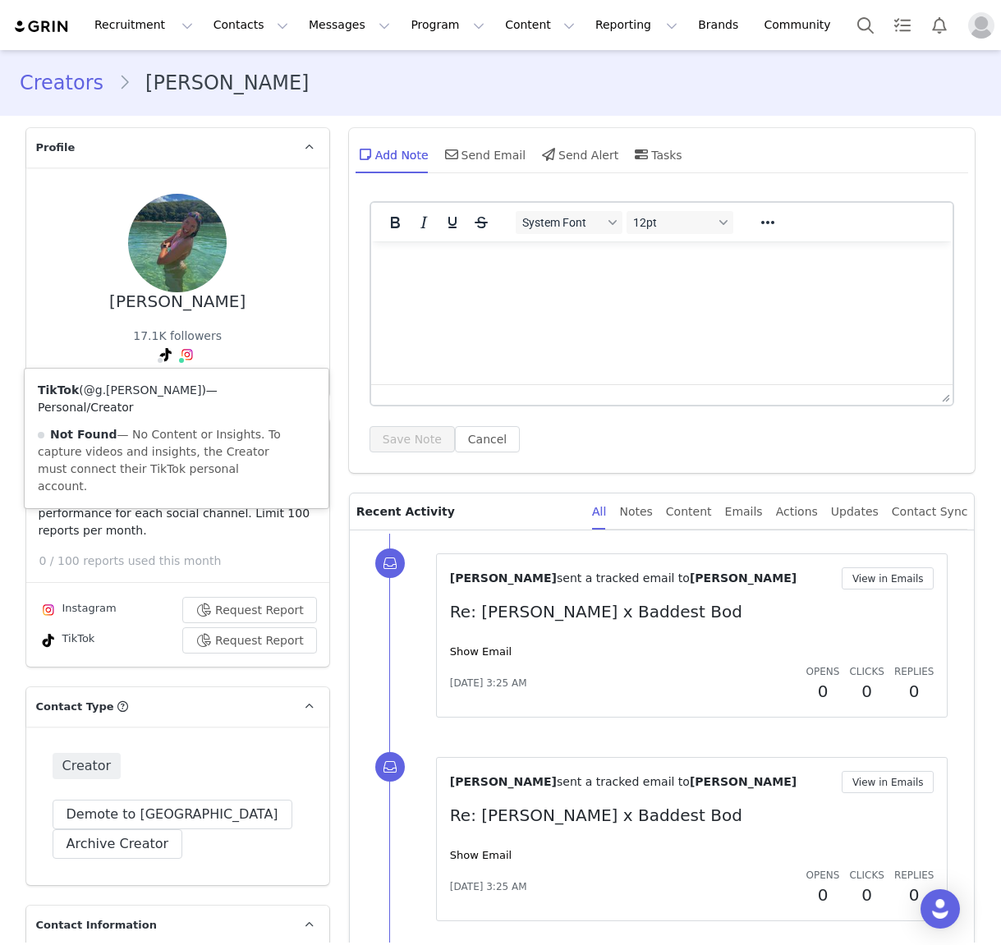
click at [160, 388] on link "@g.racesingleton" at bounding box center [143, 389] width 118 height 13
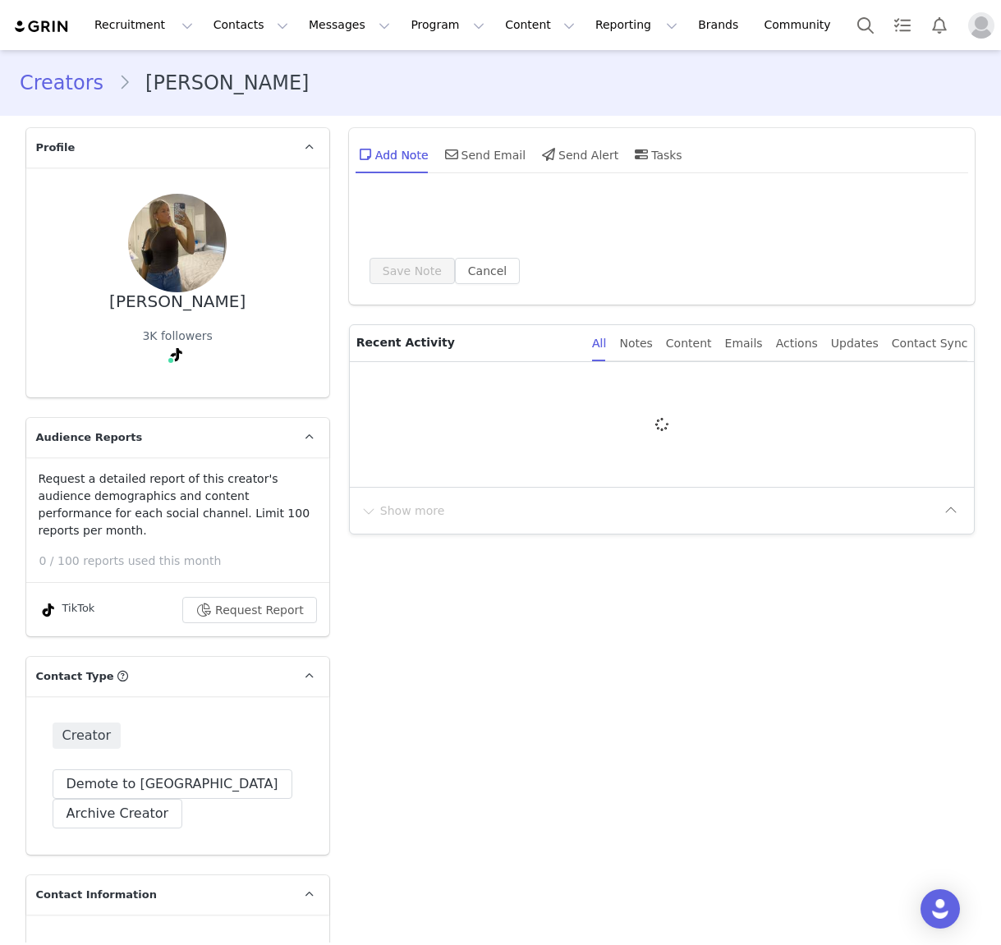
type input "+1 ([GEOGRAPHIC_DATA])"
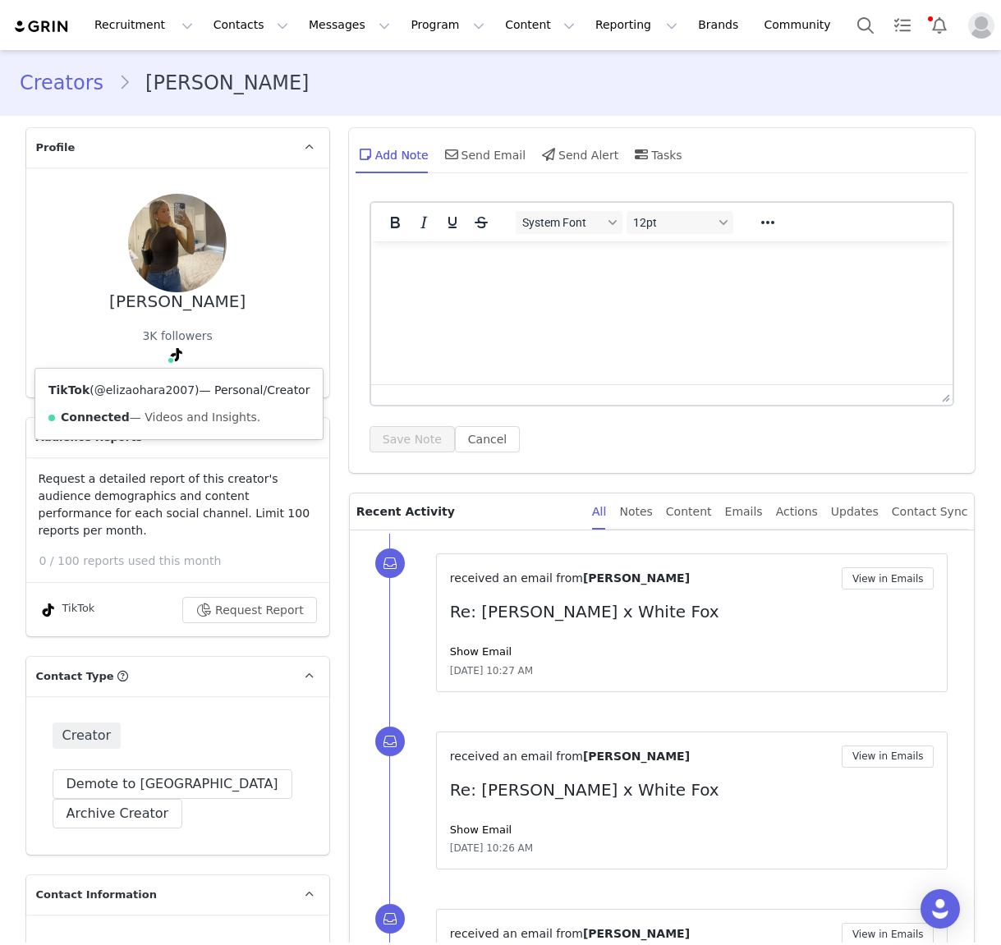
click at [163, 393] on link "@elizaohara2007" at bounding box center [144, 389] width 100 height 13
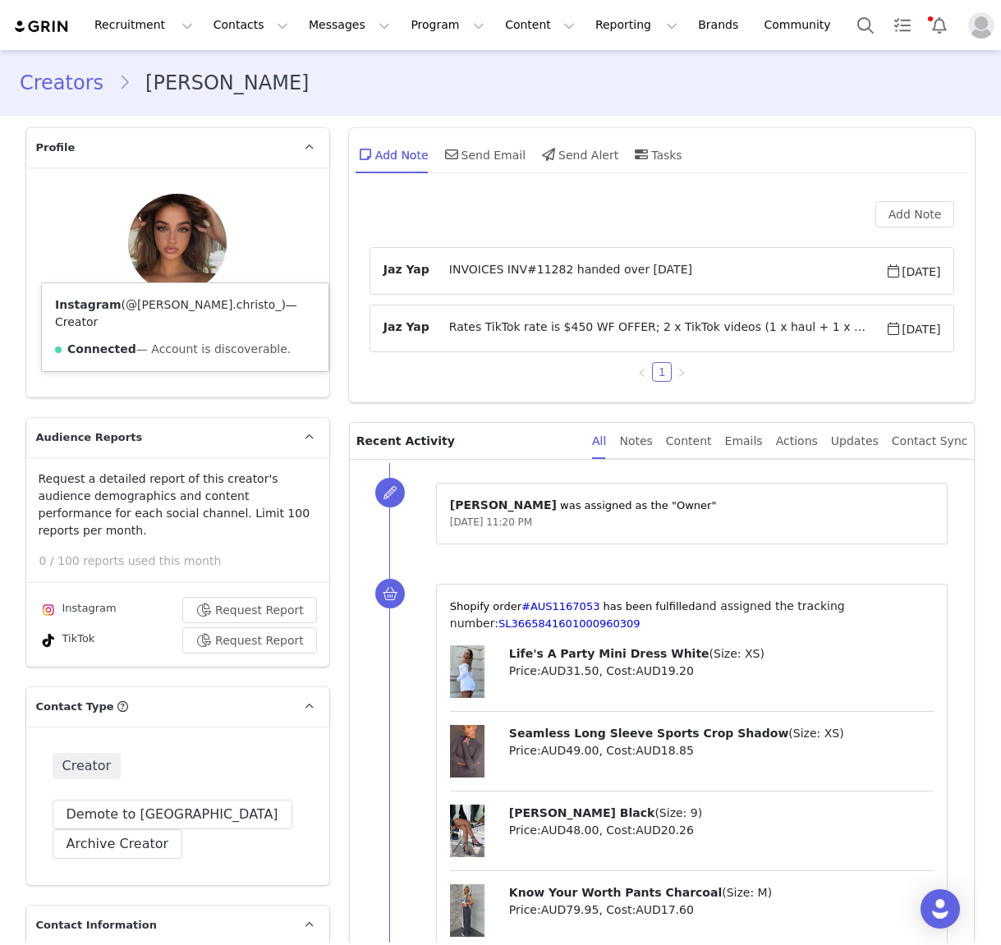
click at [163, 306] on link "@ella.christo_" at bounding box center [203, 304] width 155 height 13
click at [155, 303] on link "@urdadella" at bounding box center [141, 304] width 66 height 13
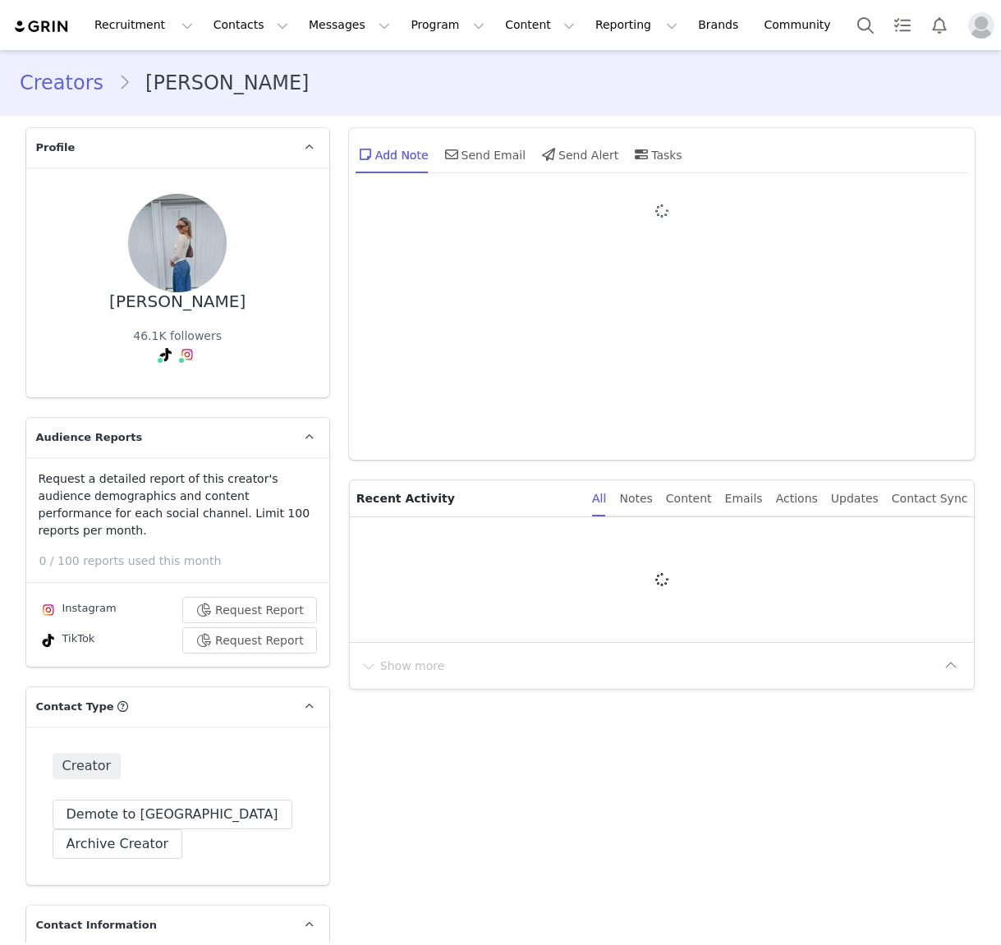
type input "+1 ([GEOGRAPHIC_DATA])"
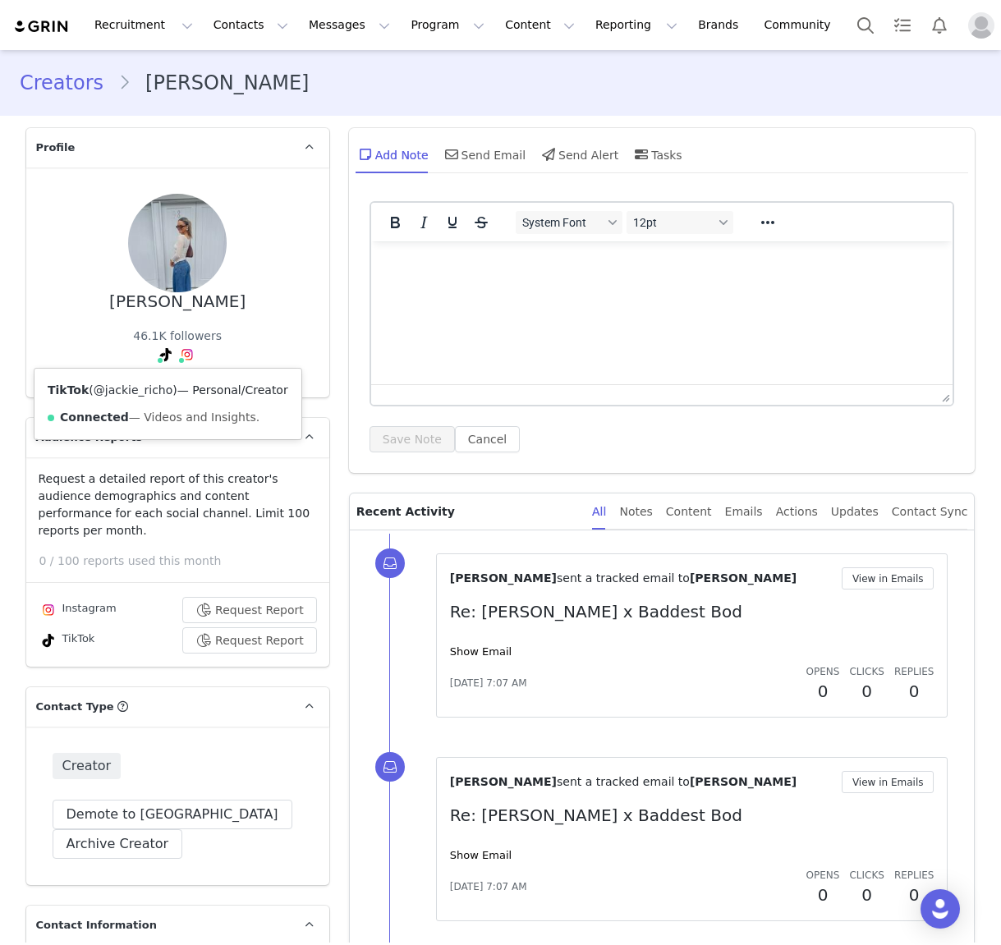
click at [154, 388] on link "@jackie_richo" at bounding box center [134, 389] width 80 height 13
click at [185, 386] on link "@jackiericho_" at bounding box center [187, 389] width 80 height 13
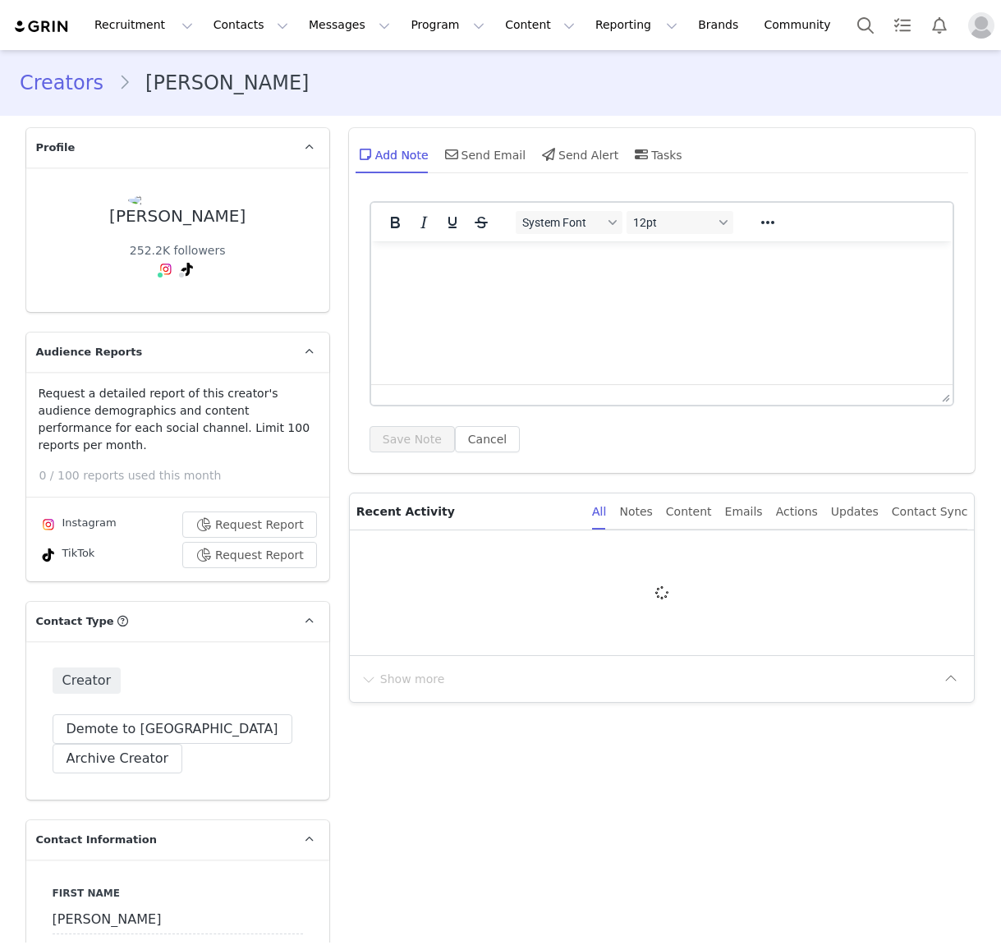
type input "+1 ([GEOGRAPHIC_DATA])"
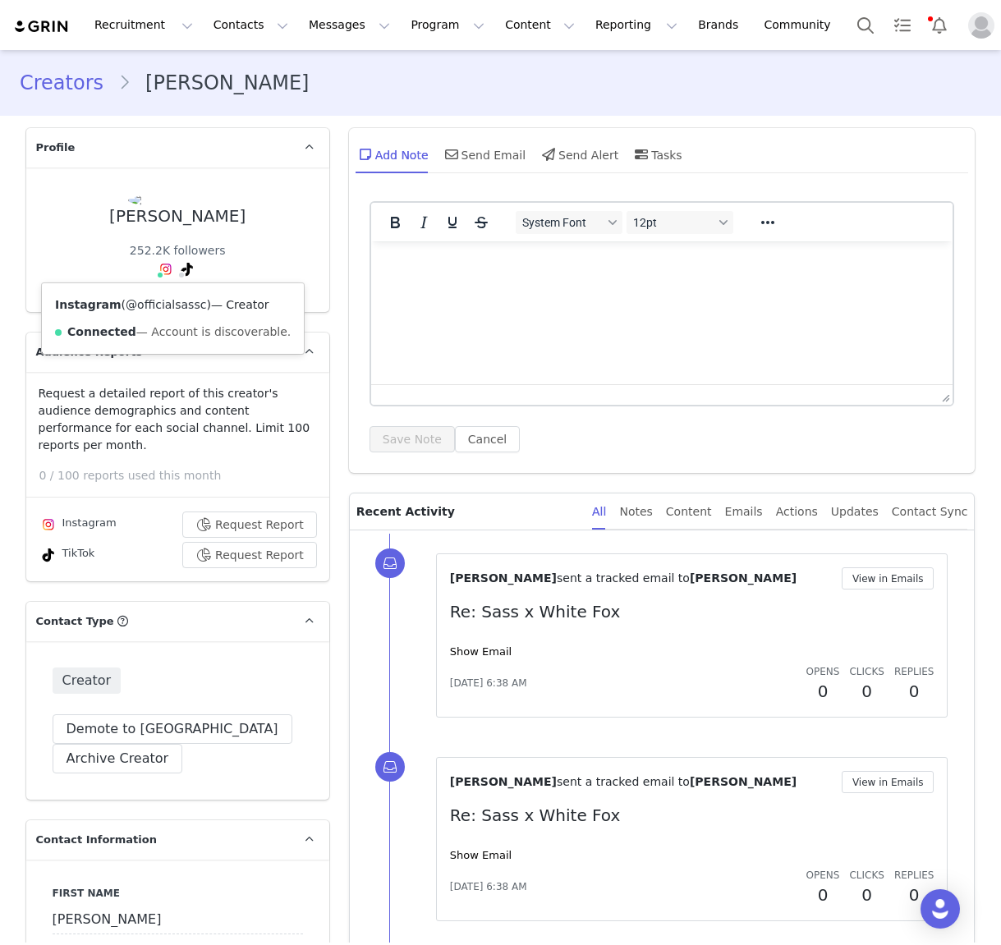
click at [165, 303] on link "@officialsassc" at bounding box center [166, 304] width 80 height 13
click at [160, 304] on link "@shesassc" at bounding box center [139, 304] width 63 height 13
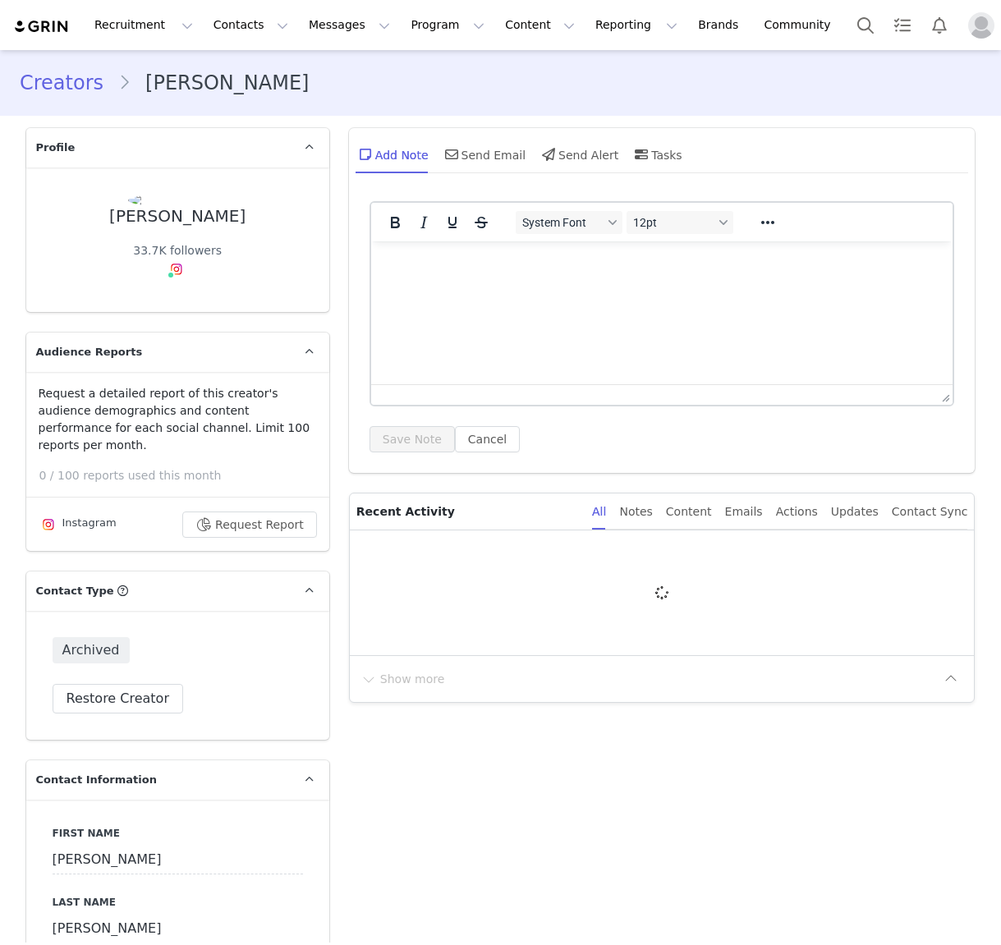
type input "+1 ([GEOGRAPHIC_DATA])"
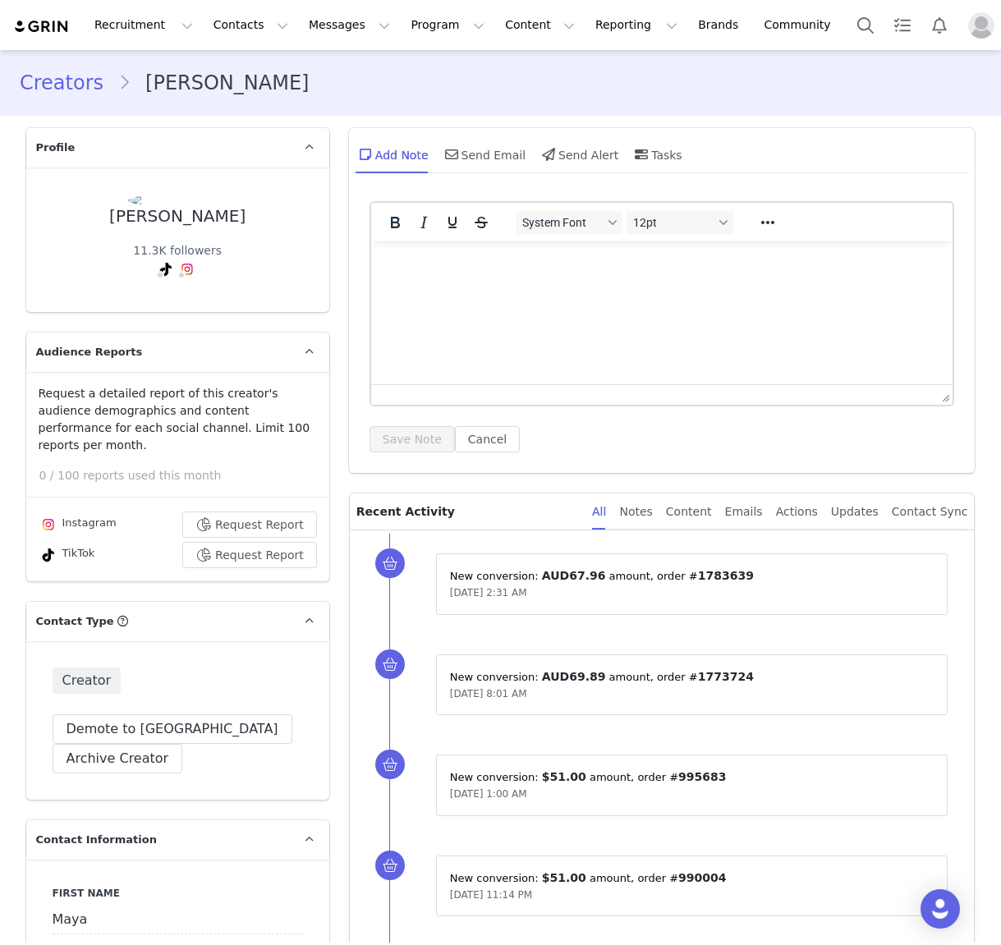
type input "+1 ([GEOGRAPHIC_DATA])"
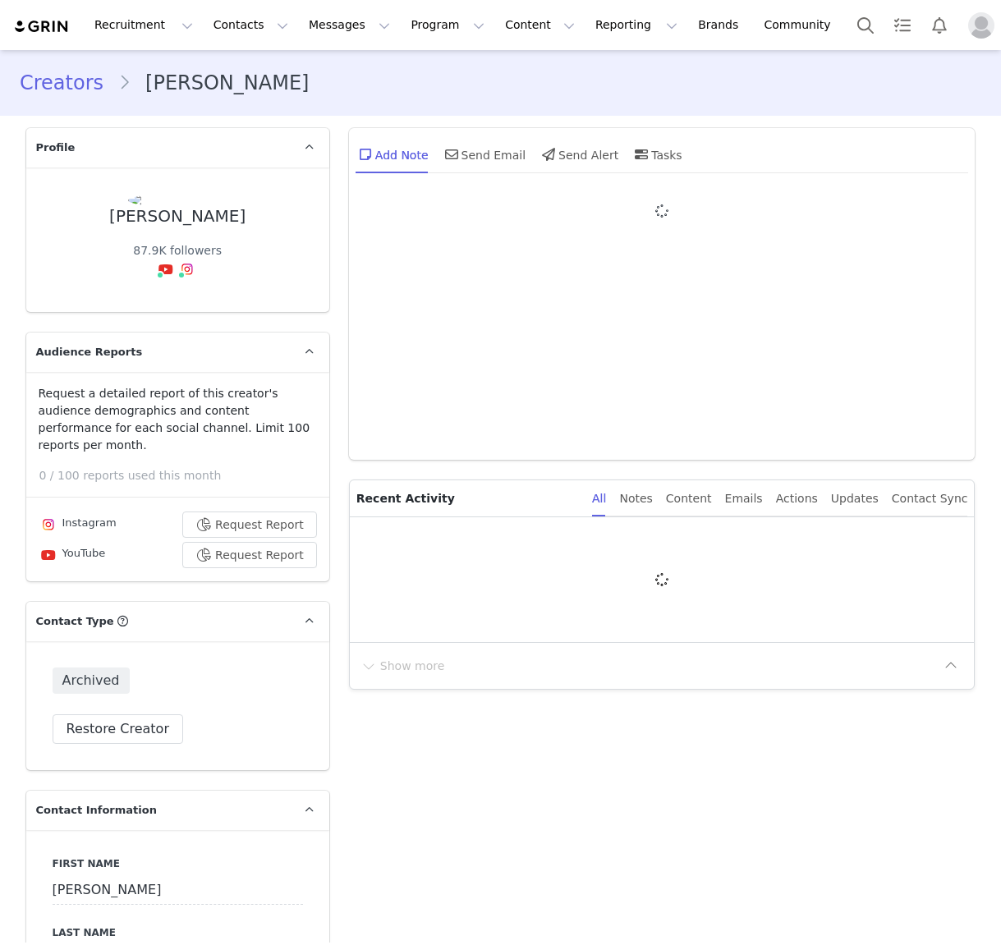
type input "+1 ([GEOGRAPHIC_DATA])"
